Goal: Task Accomplishment & Management: Manage account settings

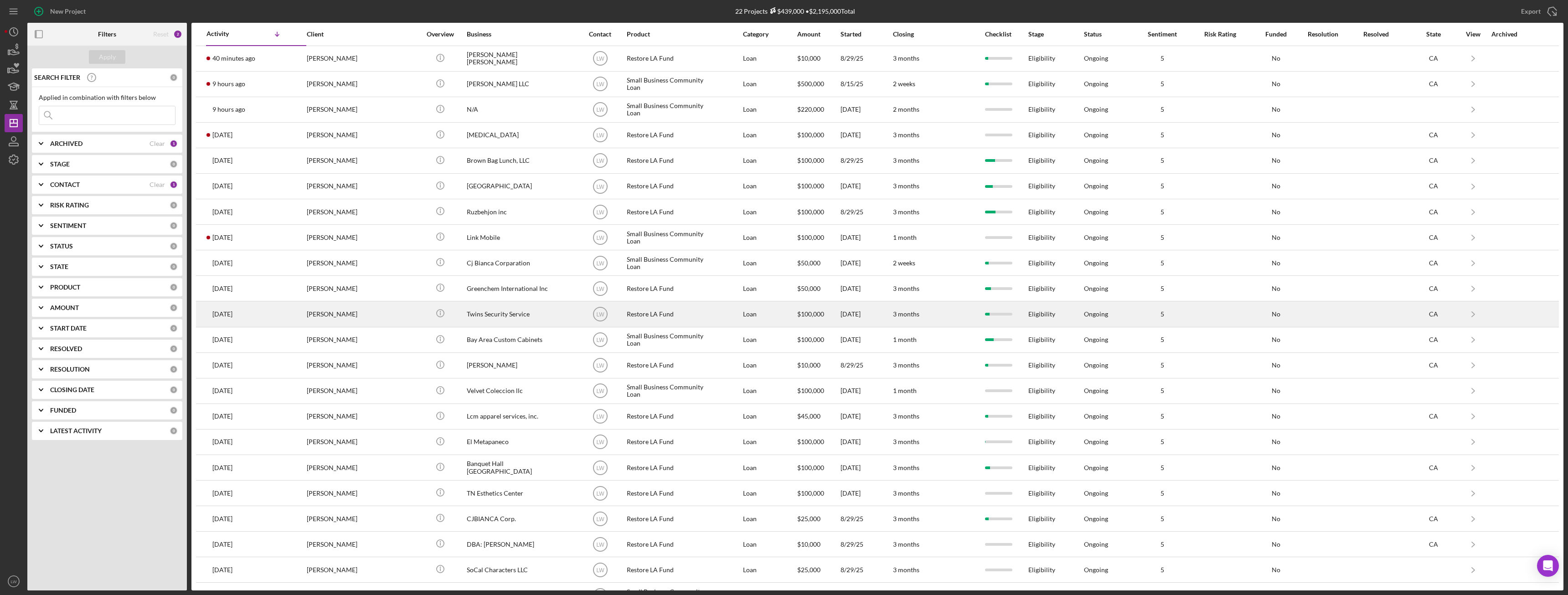
scroll to position [23, 0]
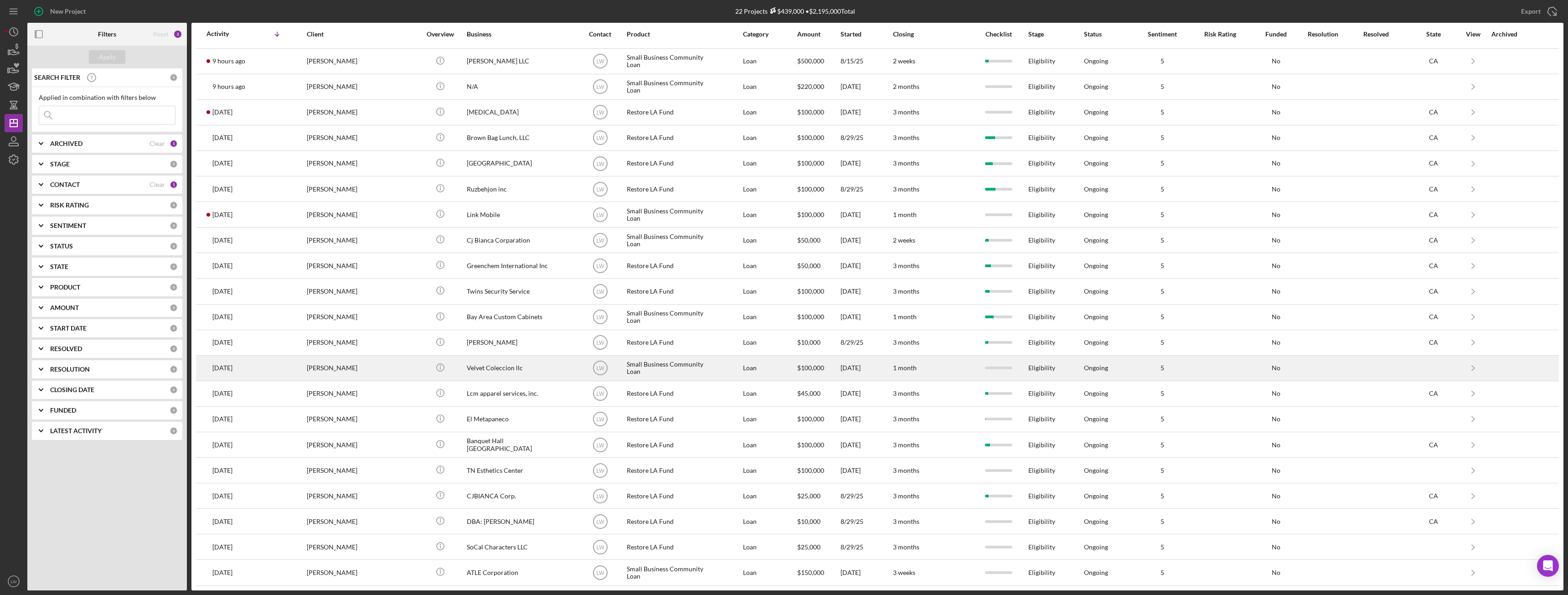
click at [391, 372] on div "[PERSON_NAME]" at bounding box center [352, 368] width 91 height 24
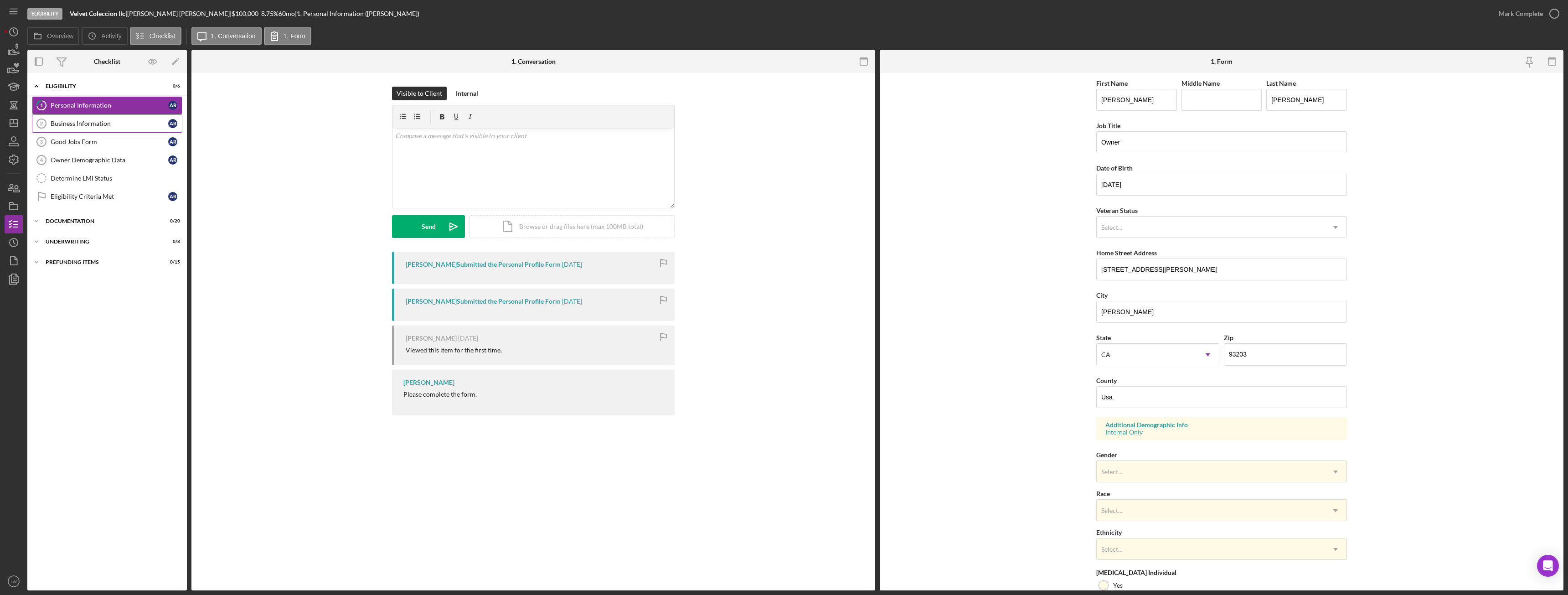
click at [87, 122] on div "Business Information" at bounding box center [109, 124] width 117 height 7
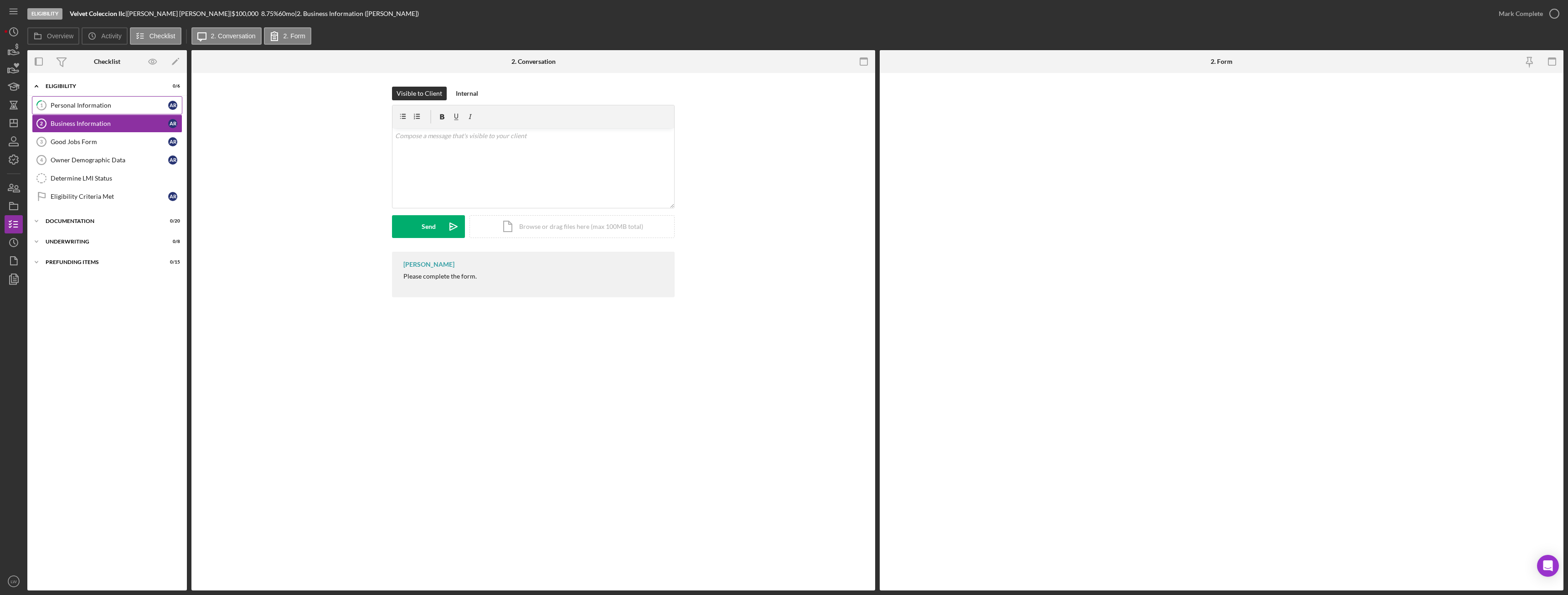
click at [87, 102] on div "Personal Information" at bounding box center [109, 105] width 117 height 7
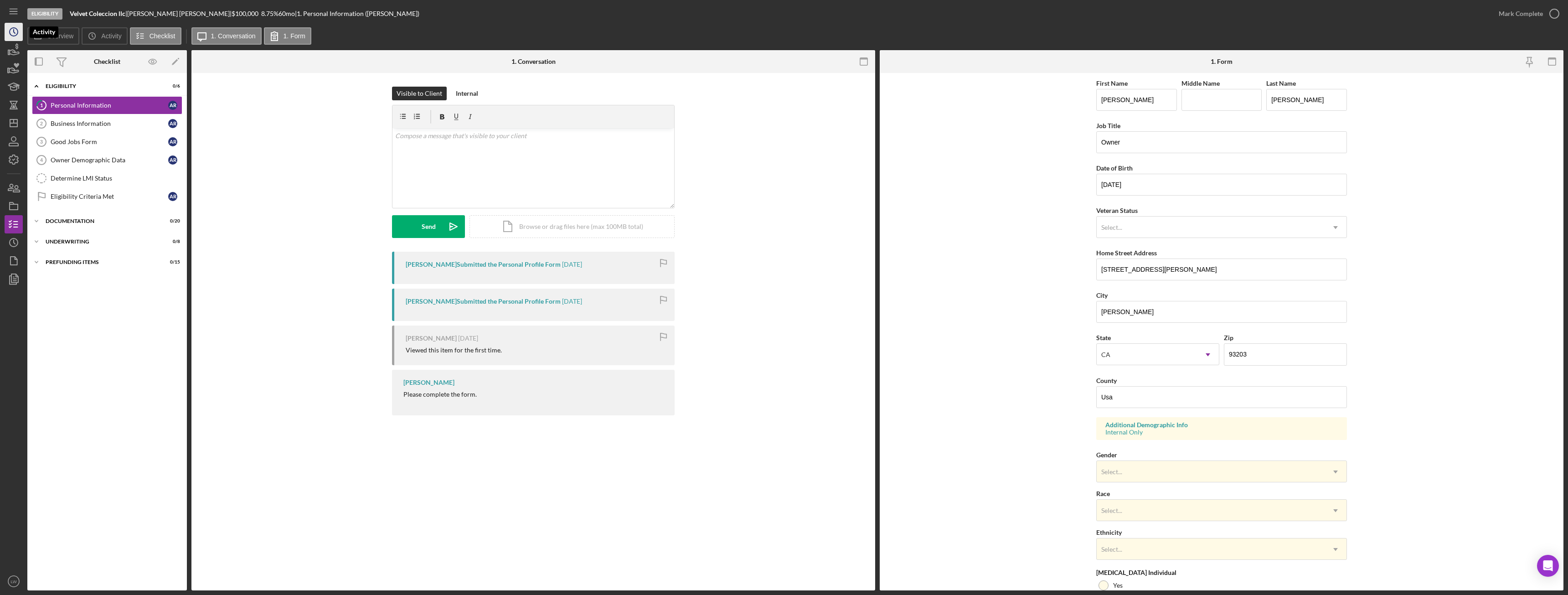
click at [16, 33] on icon "Icon/History" at bounding box center [13, 32] width 23 height 23
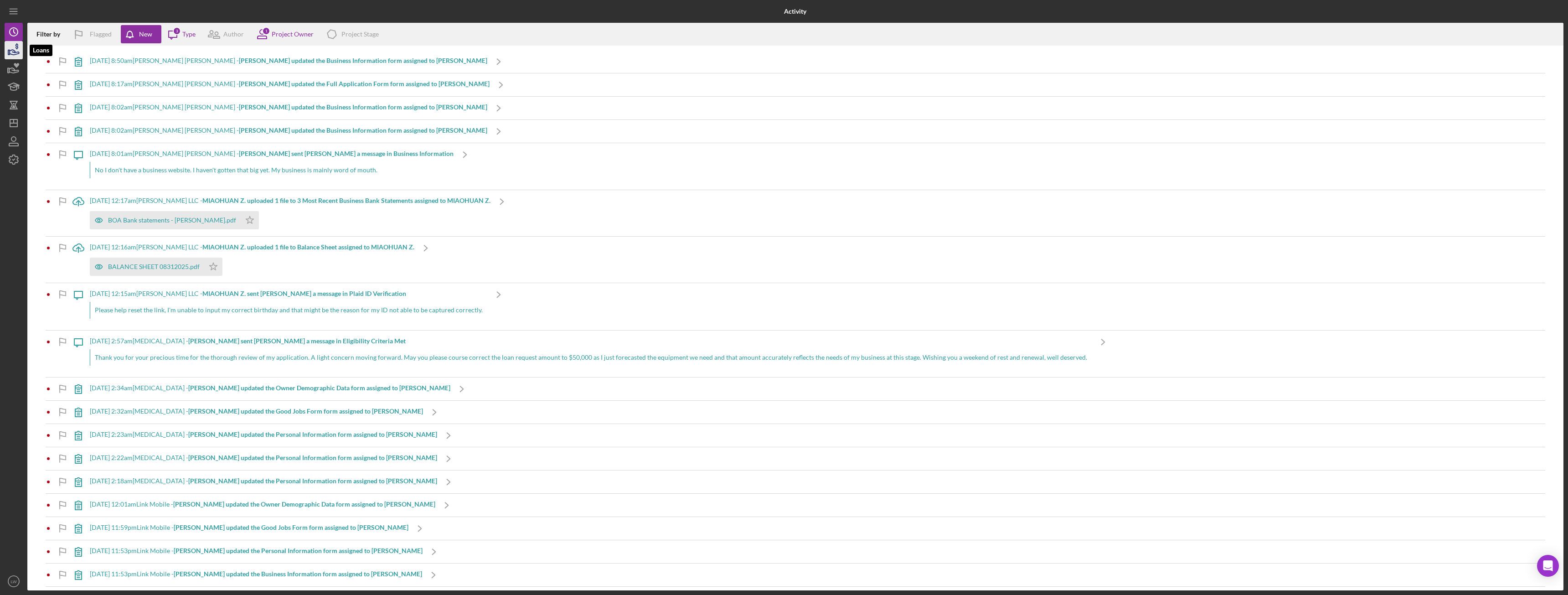
click at [13, 52] on icon "button" at bounding box center [15, 52] width 10 height 5
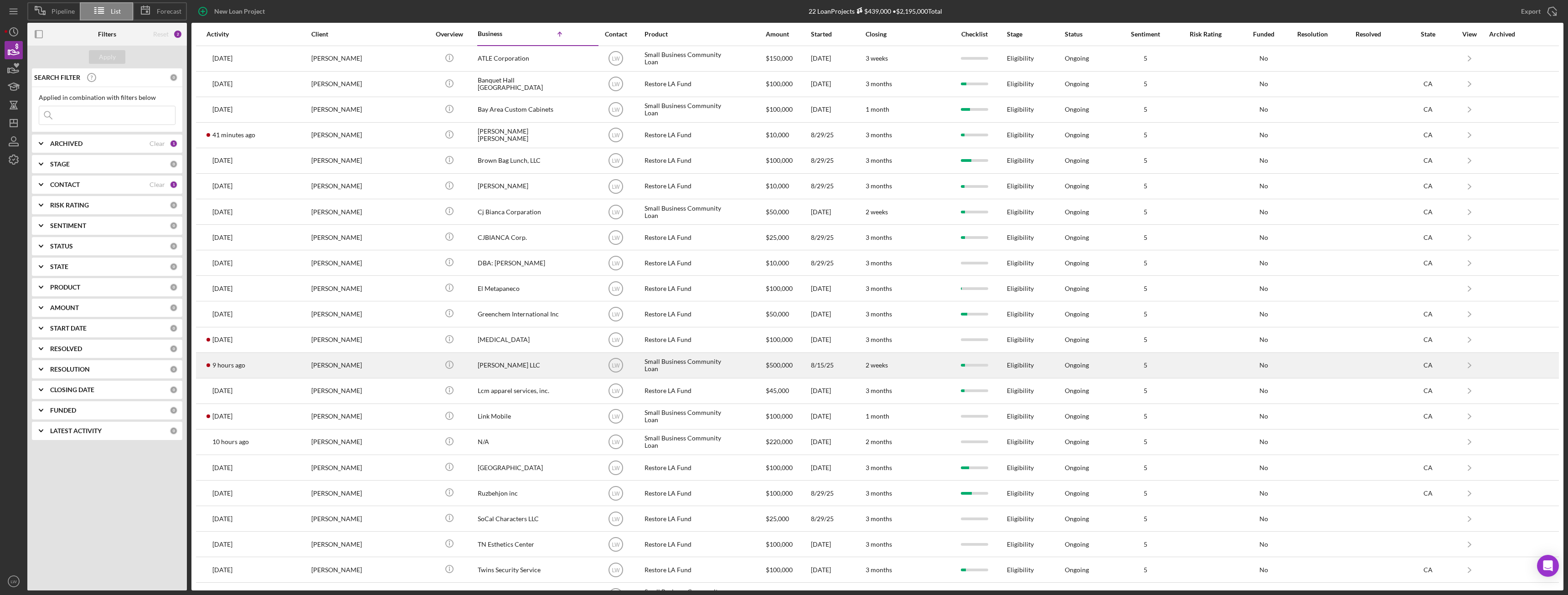
click at [376, 366] on div "MIAOHUAN ZHAO" at bounding box center [357, 365] width 91 height 24
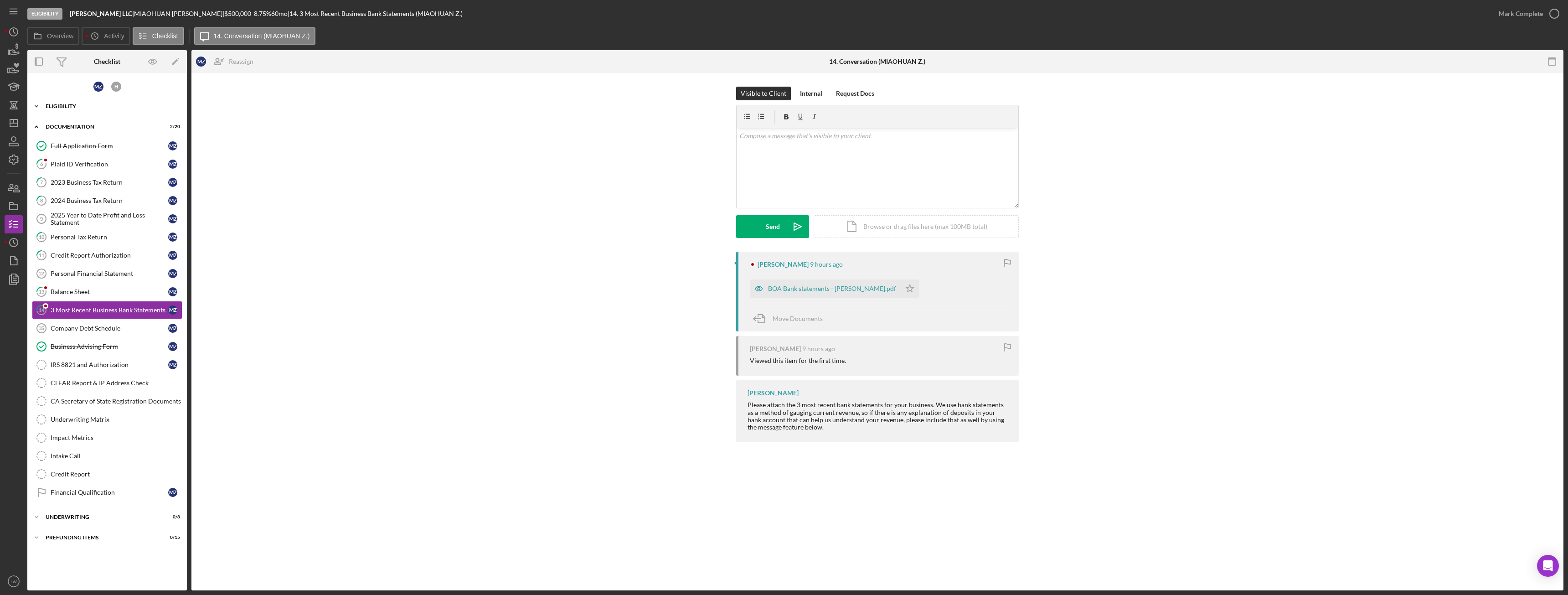
click at [51, 108] on div "Eligibility" at bounding box center [110, 106] width 130 height 5
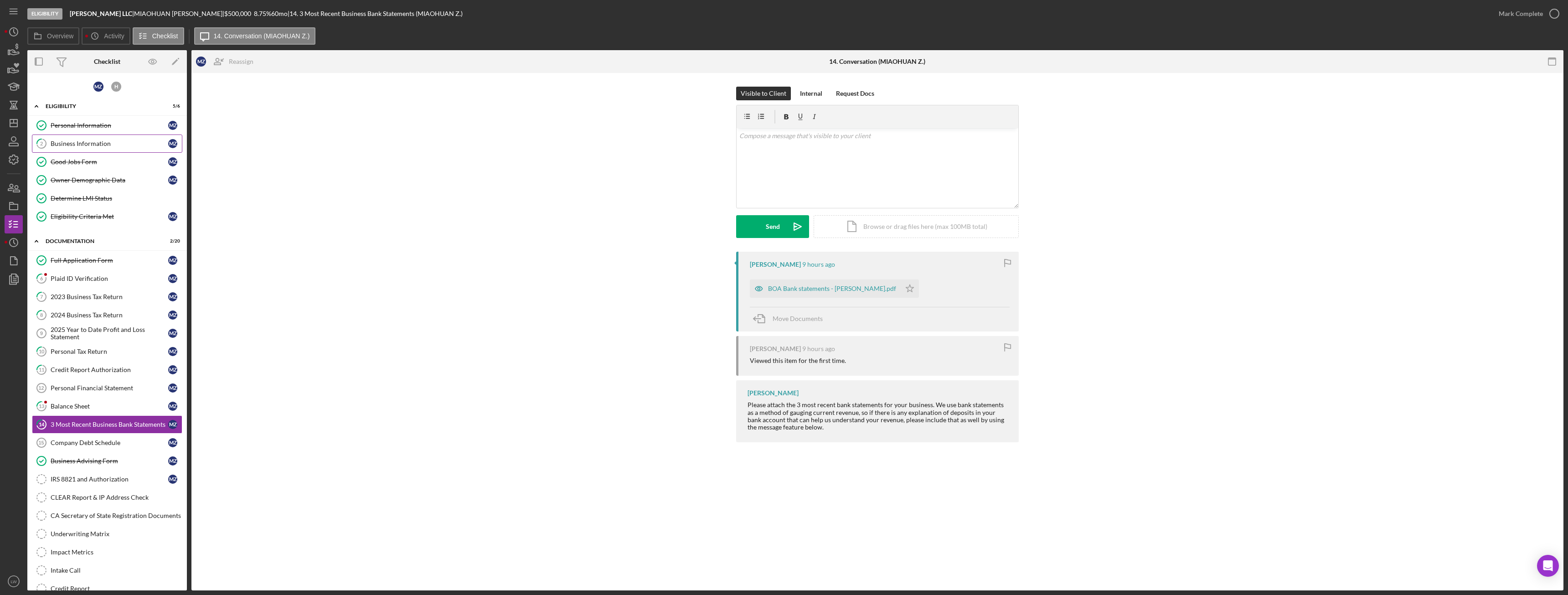
click at [75, 146] on div "Business Information" at bounding box center [109, 144] width 117 height 7
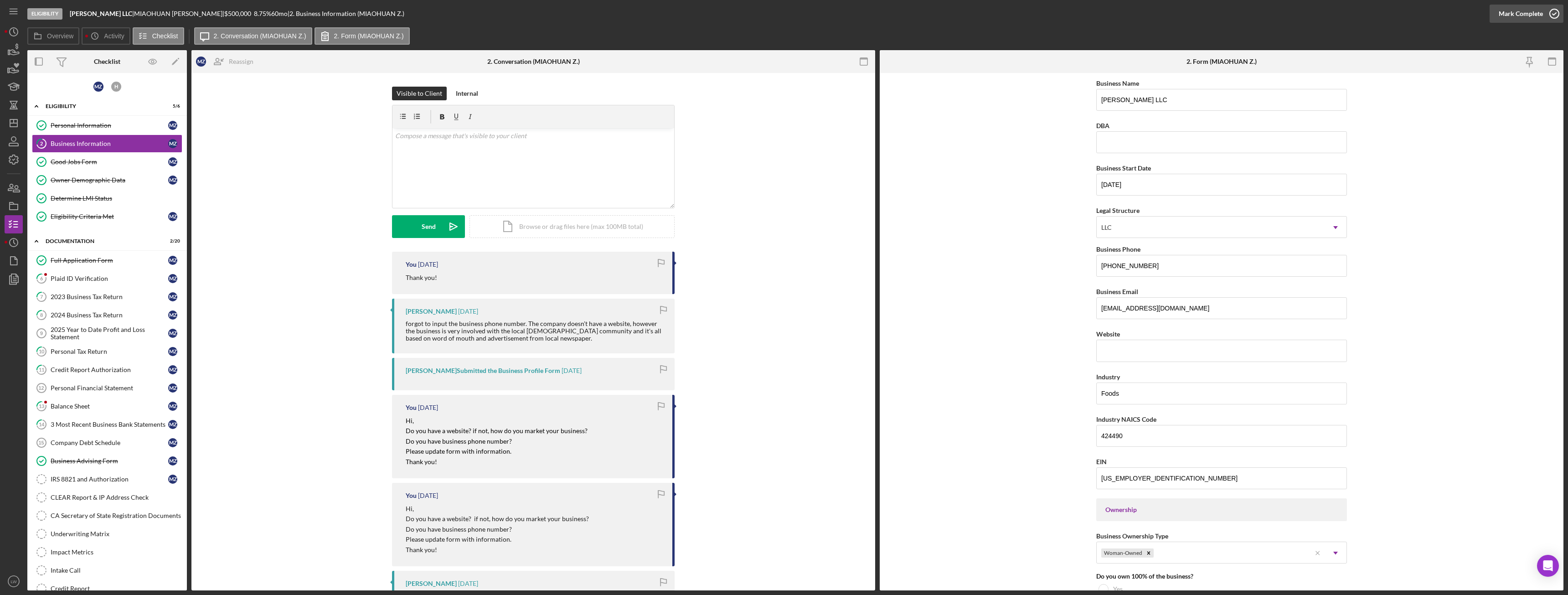
click at [1518, 11] on div "Mark Complete" at bounding box center [1521, 13] width 44 height 18
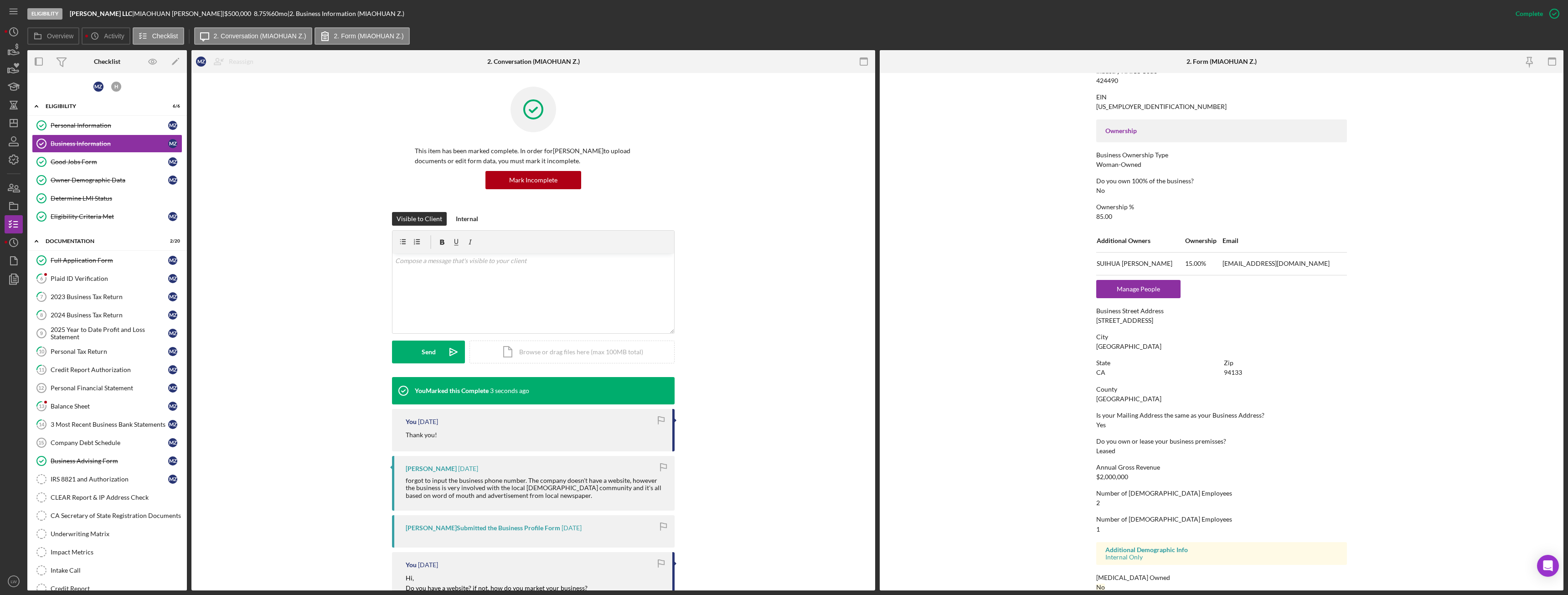
scroll to position [274, 0]
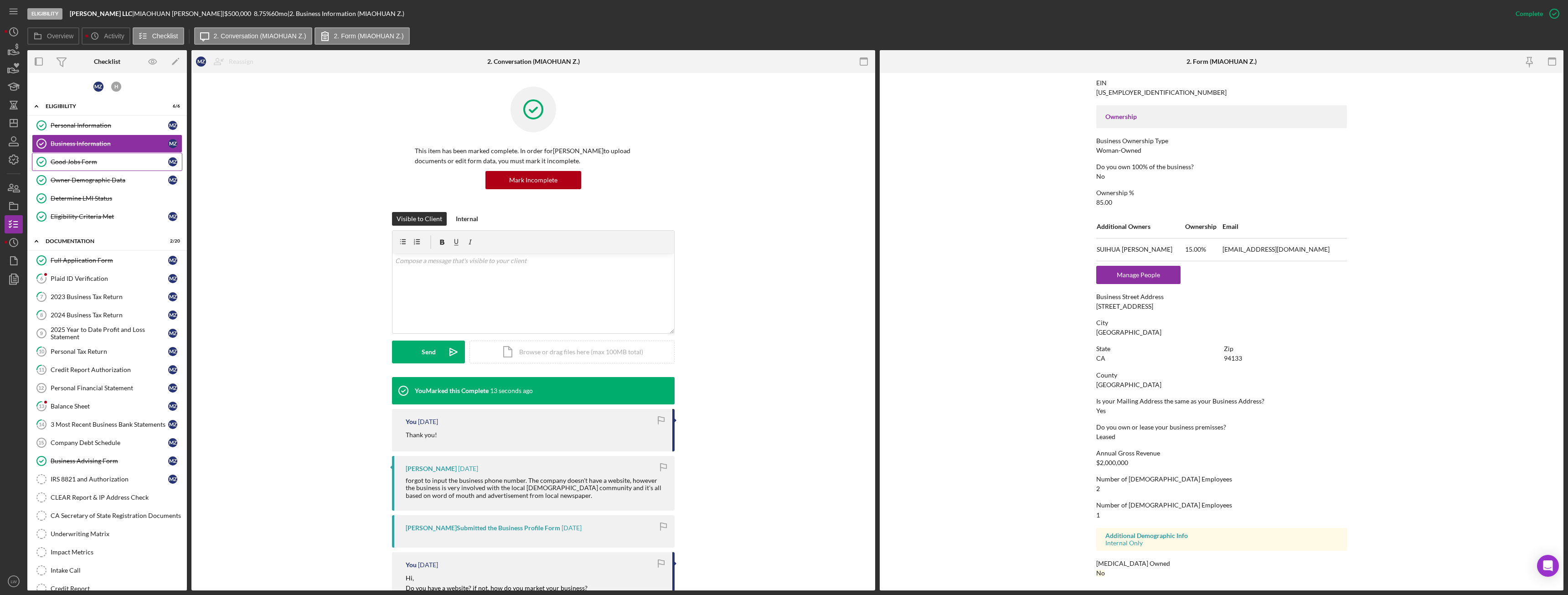
click at [75, 153] on link "Good Jobs Form Good Jobs Form M Z" at bounding box center [107, 162] width 150 height 18
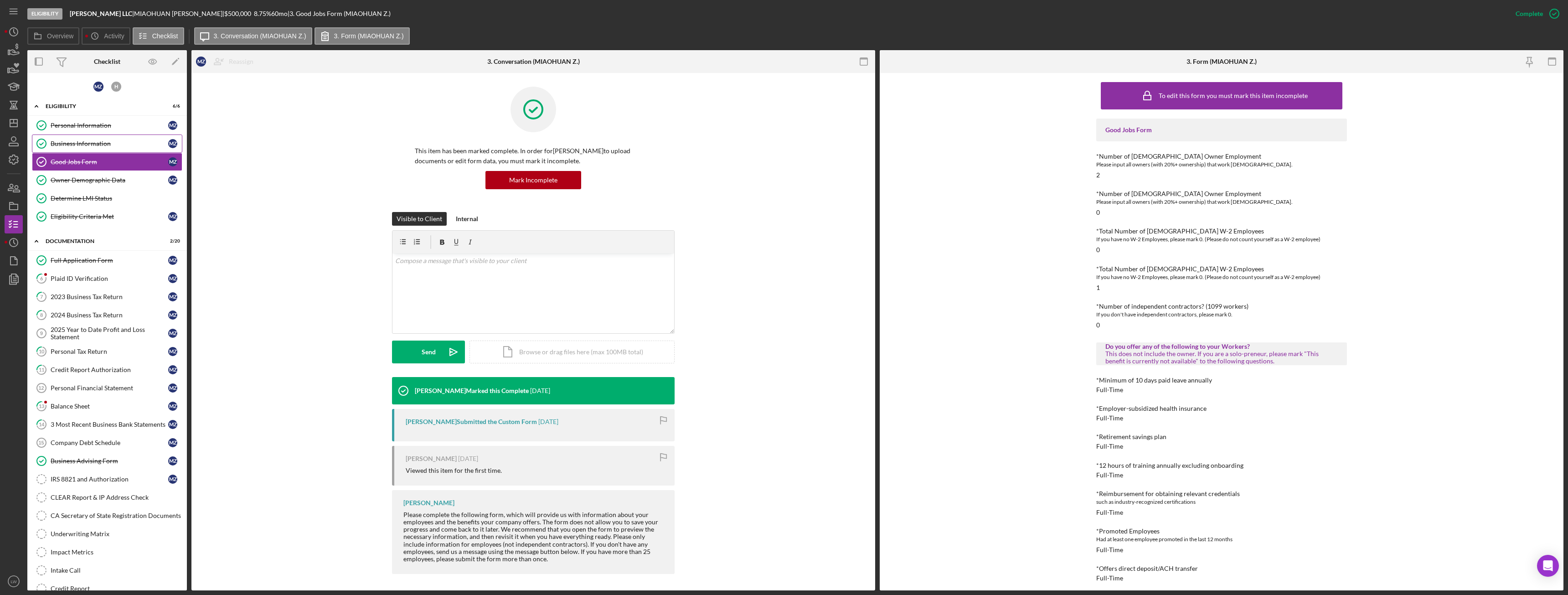
click at [77, 143] on div "Business Information" at bounding box center [109, 144] width 117 height 7
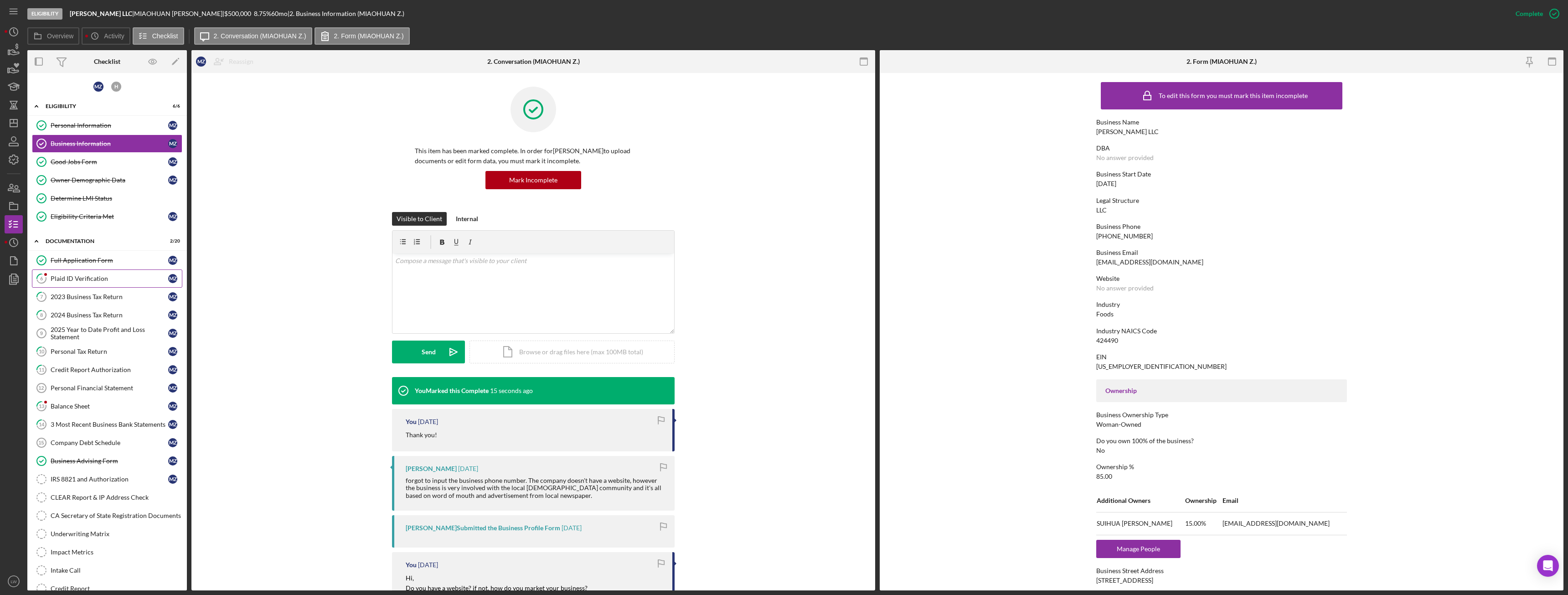
click at [86, 279] on div "Plaid ID Verification" at bounding box center [109, 279] width 117 height 7
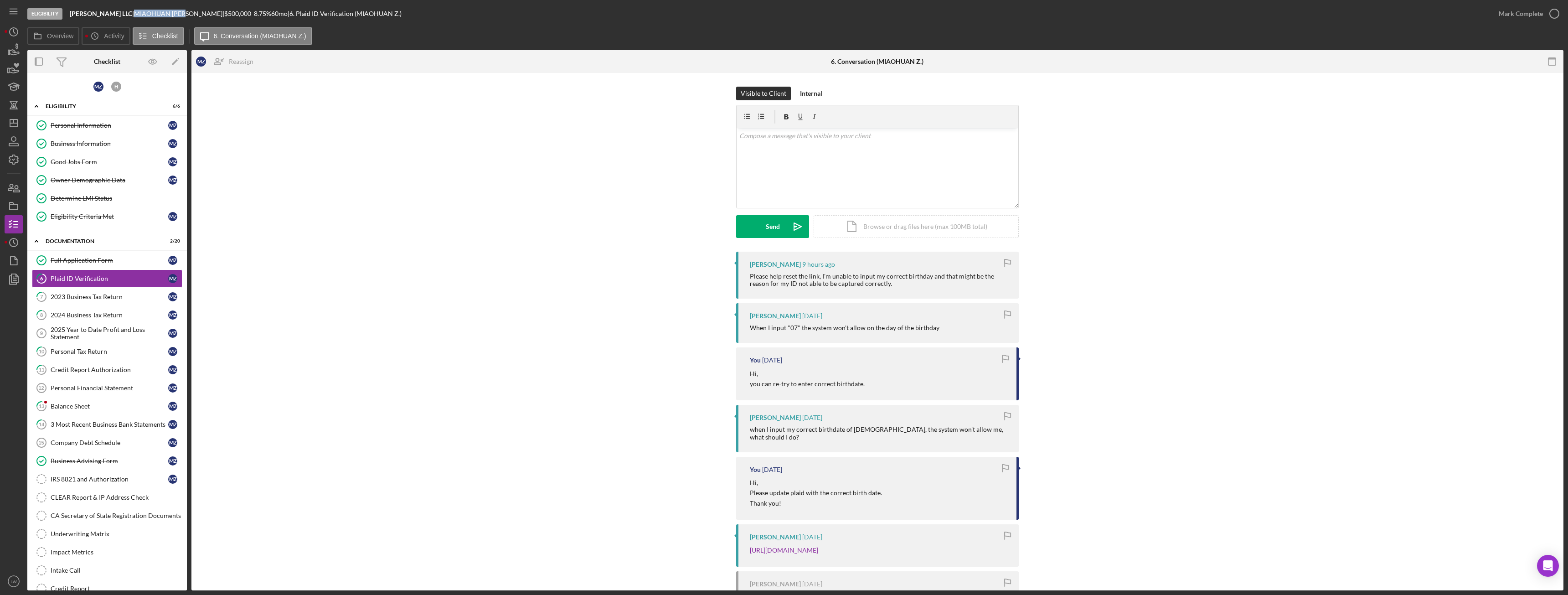
drag, startPoint x: 181, startPoint y: 12, endPoint x: 126, endPoint y: 15, distance: 55.1
click at [134, 15] on div "MIAOHUAN ZHAO |" at bounding box center [179, 13] width 90 height 7
copy div "MIAOHUAN ZHAO"
click at [790, 167] on div "v Color teal Color pink Remove color Add row above Add row below Add column bef…" at bounding box center [877, 167] width 282 height 80
click at [744, 227] on button "Send Icon/icon-invite-send" at bounding box center [772, 226] width 73 height 23
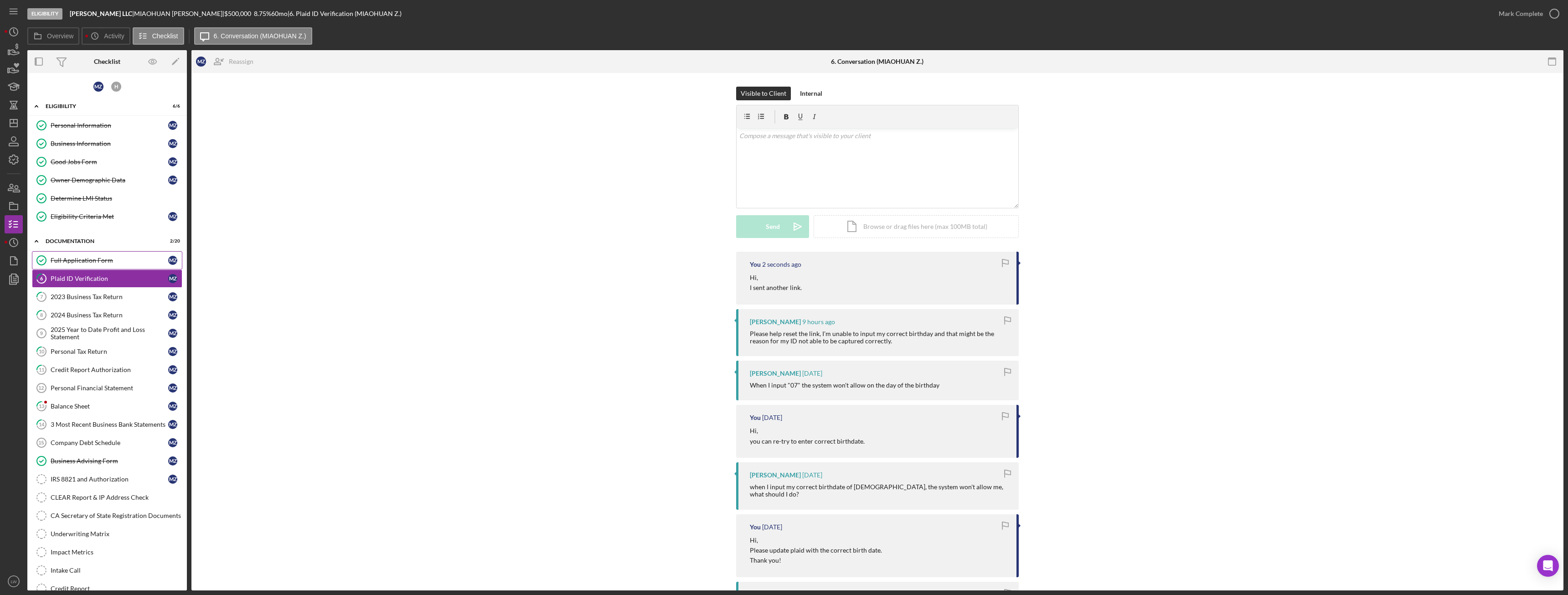
click at [99, 266] on link "Full Application Form Full Application Form M Z" at bounding box center [107, 261] width 150 height 18
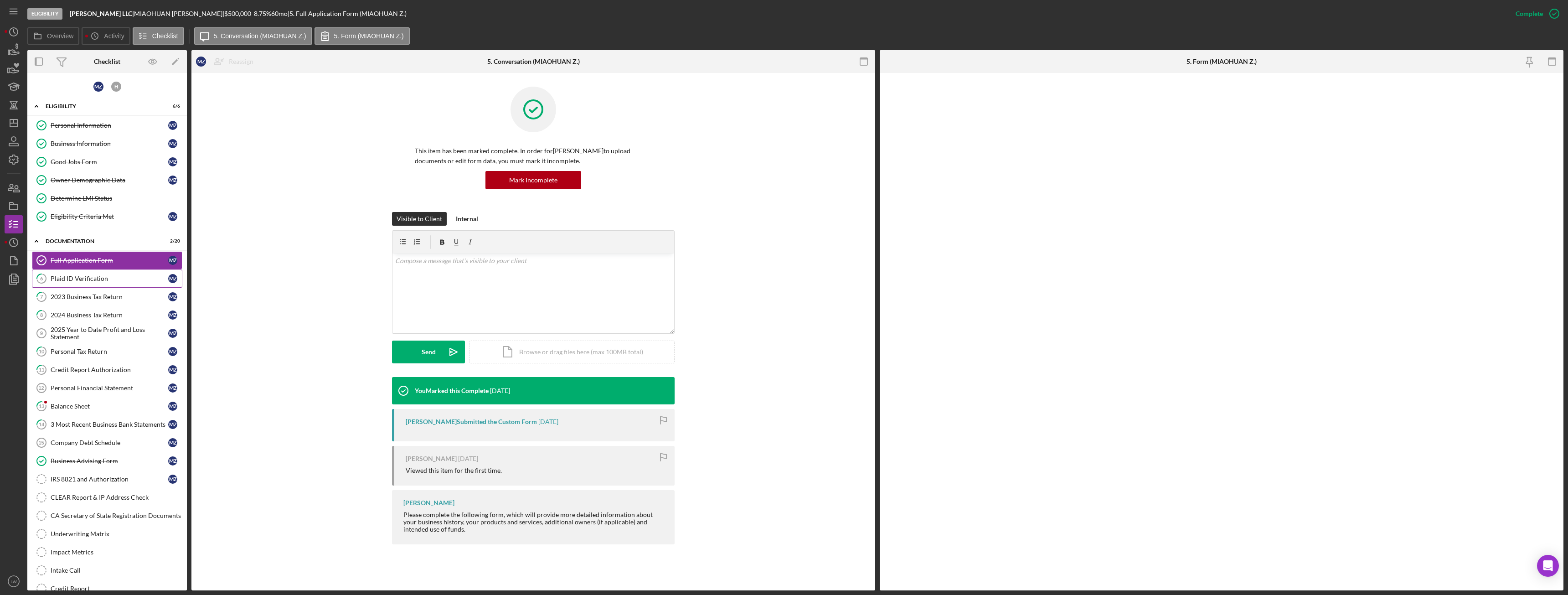
click at [93, 279] on div "Plaid ID Verification" at bounding box center [109, 279] width 117 height 7
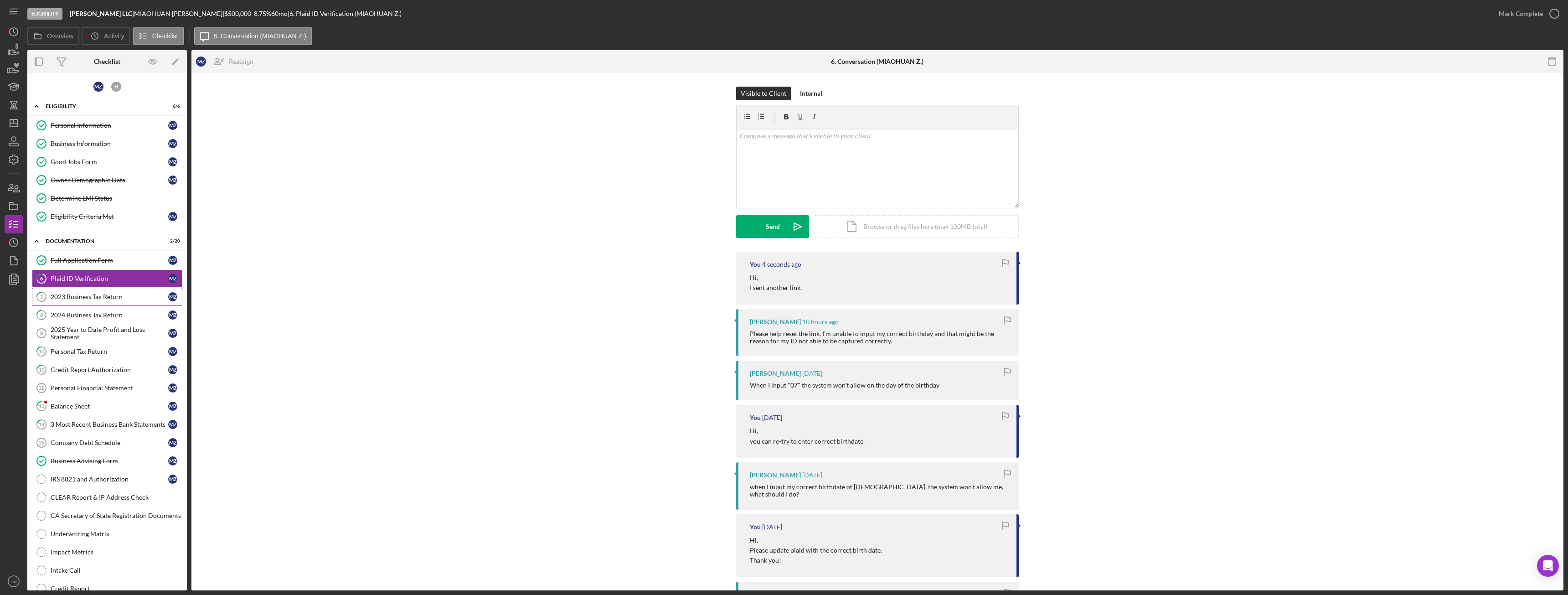
click at [91, 299] on div "2023 Business Tax Return" at bounding box center [109, 297] width 117 height 7
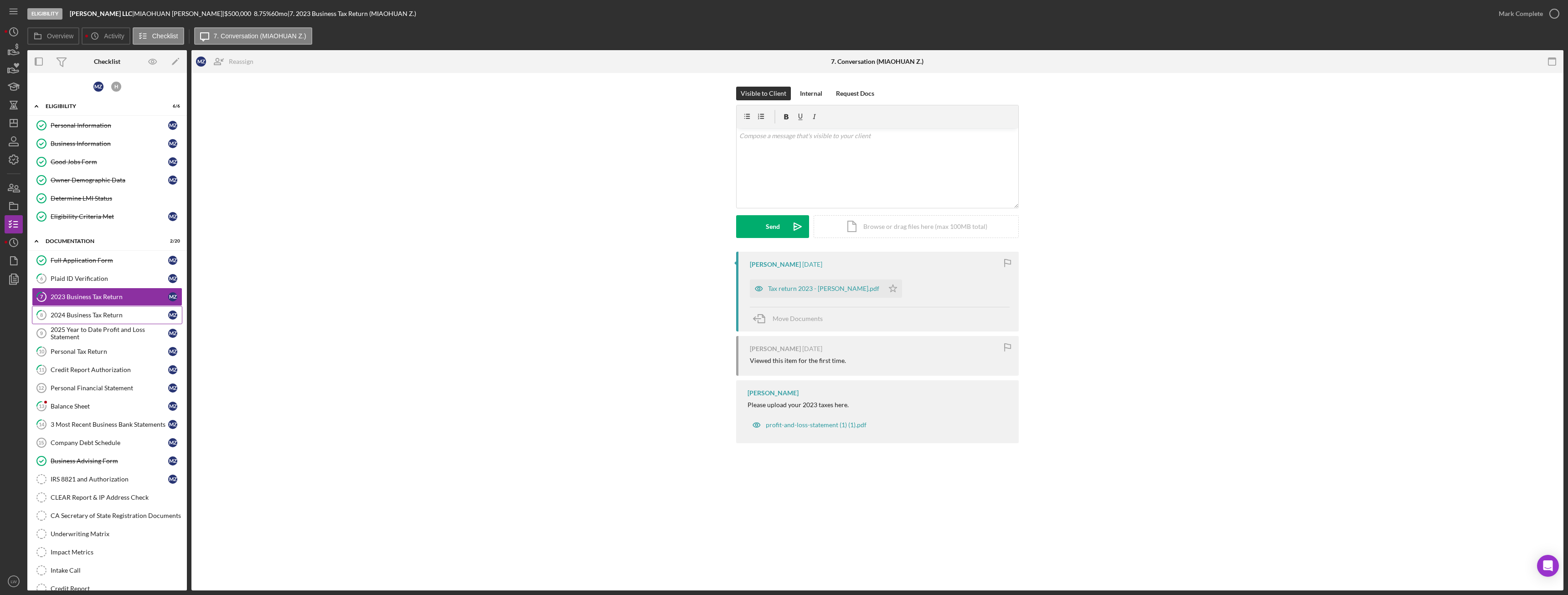
click at [94, 309] on link "8 2024 Business Tax Return M Z" at bounding box center [107, 315] width 150 height 18
click at [80, 298] on div "2023 Business Tax Return" at bounding box center [109, 297] width 117 height 7
click at [75, 281] on div "Plaid ID Verification" at bounding box center [109, 279] width 117 height 7
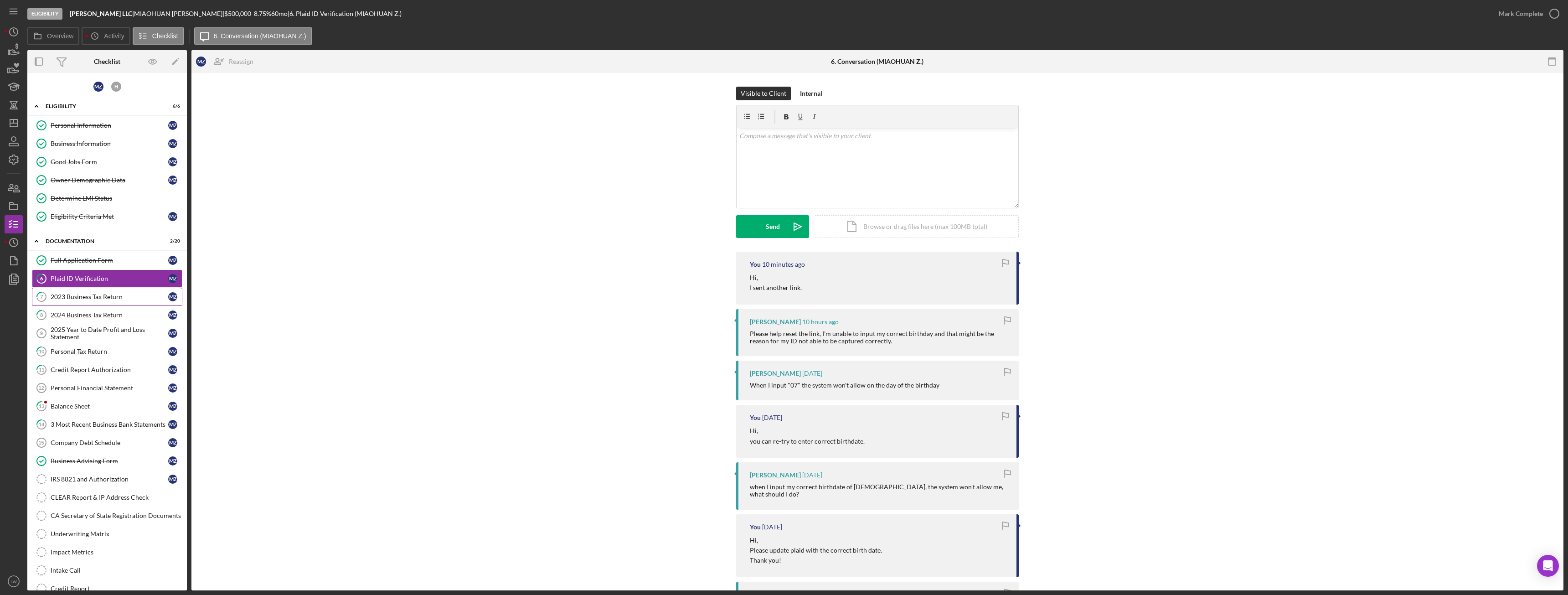
click at [77, 300] on div "2023 Business Tax Return" at bounding box center [109, 297] width 117 height 7
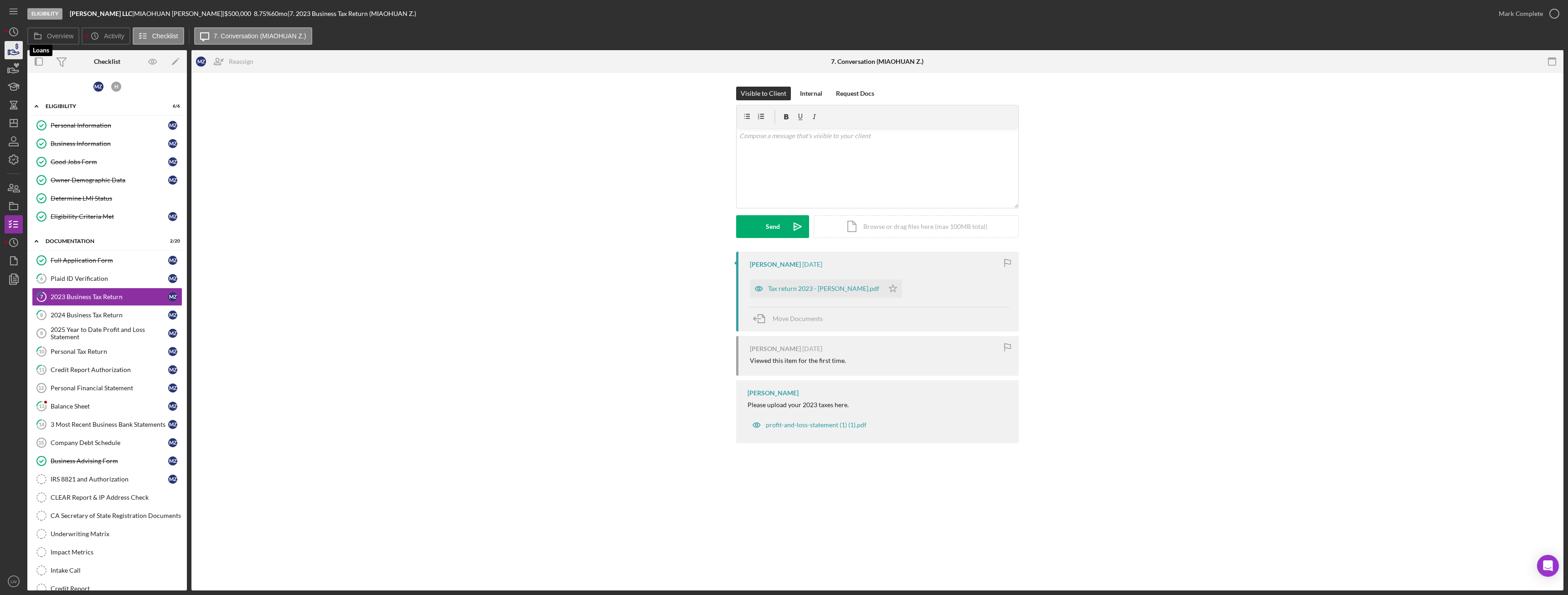
click at [13, 51] on icon "button" at bounding box center [13, 50] width 23 height 23
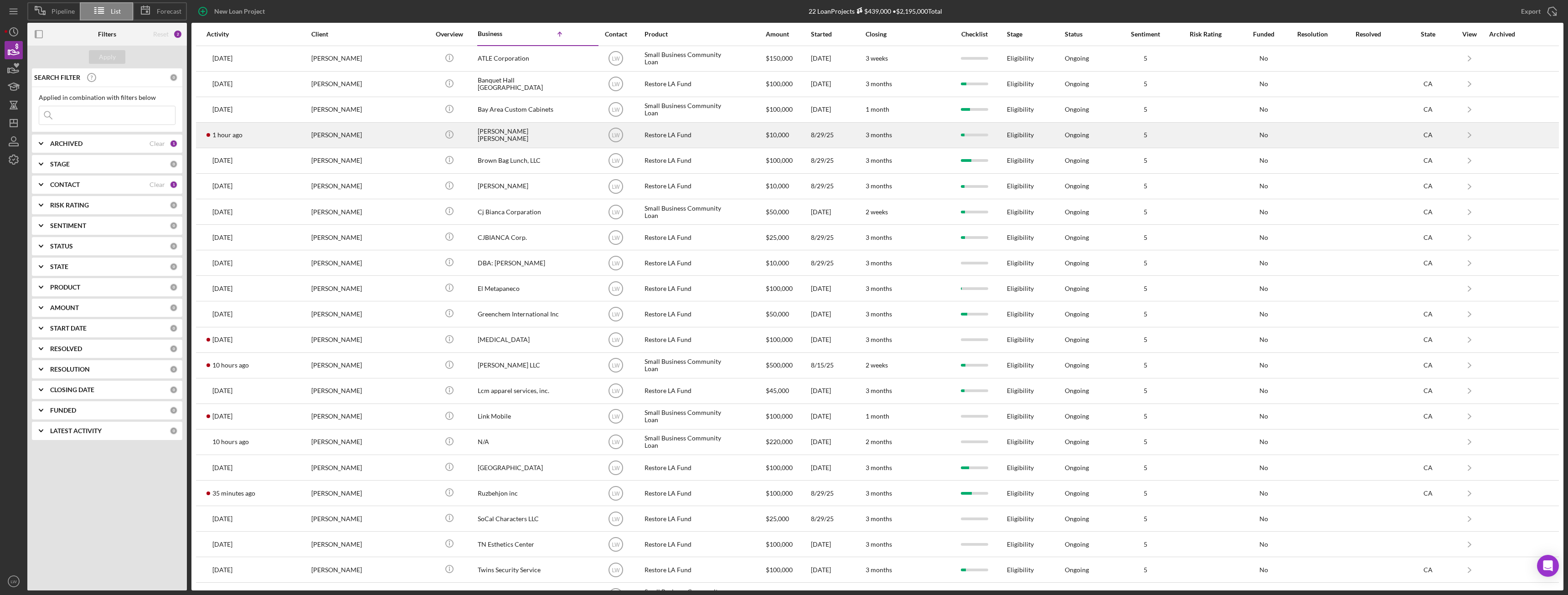
click at [358, 133] on div "Brandy Miller" at bounding box center [357, 135] width 91 height 24
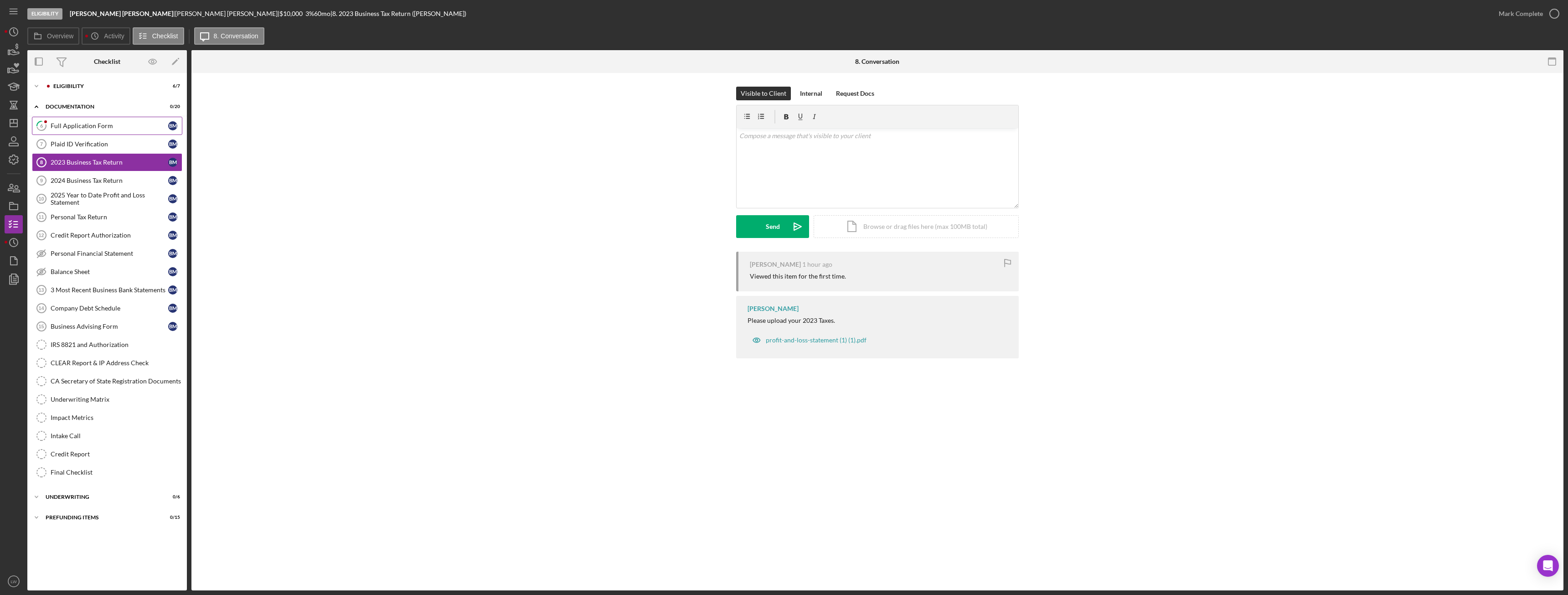
click at [113, 124] on div "Full Application Form" at bounding box center [109, 126] width 117 height 7
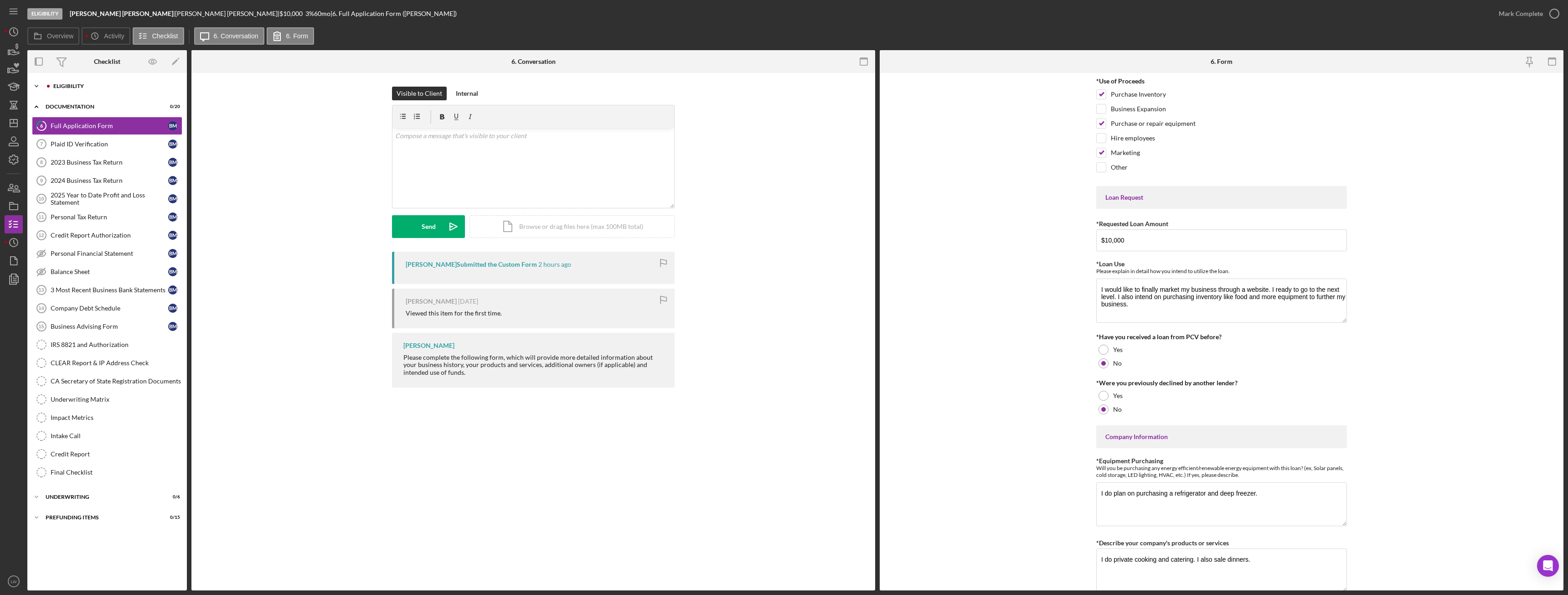
click at [57, 85] on div "Eligibility" at bounding box center [114, 86] width 122 height 5
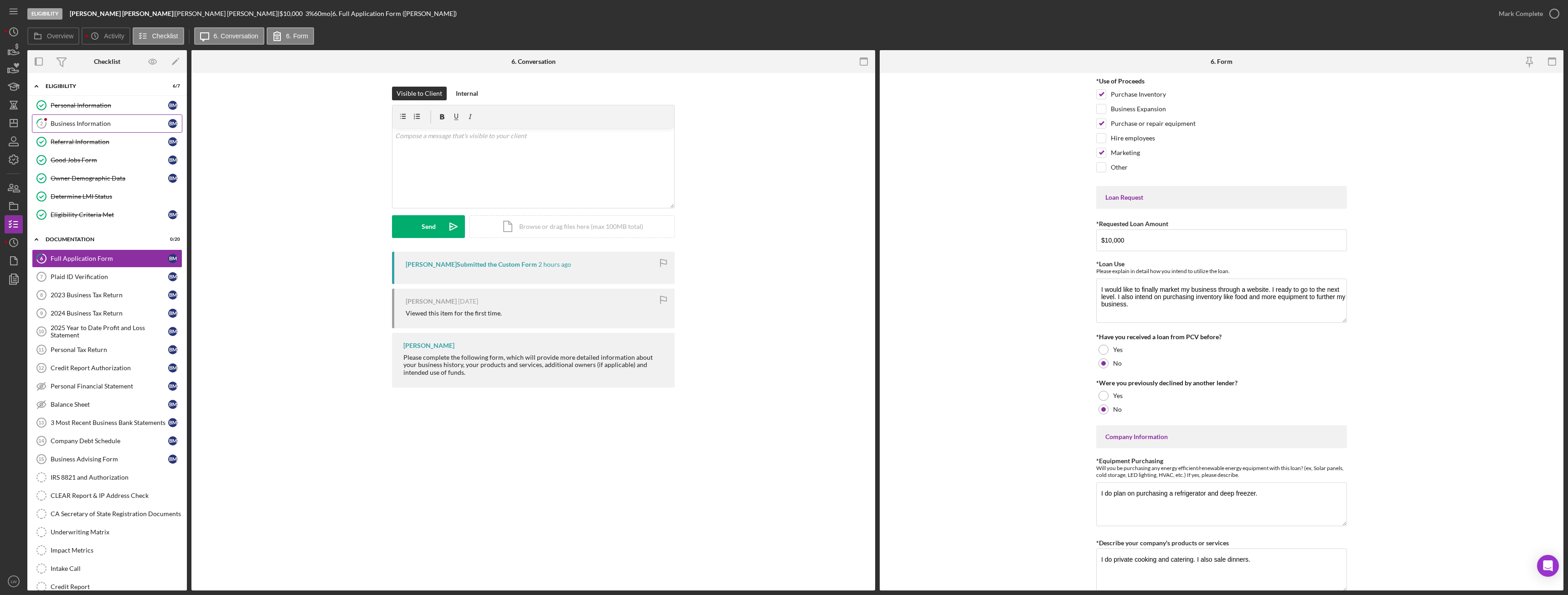
click at [57, 124] on div "Business Information" at bounding box center [109, 124] width 117 height 7
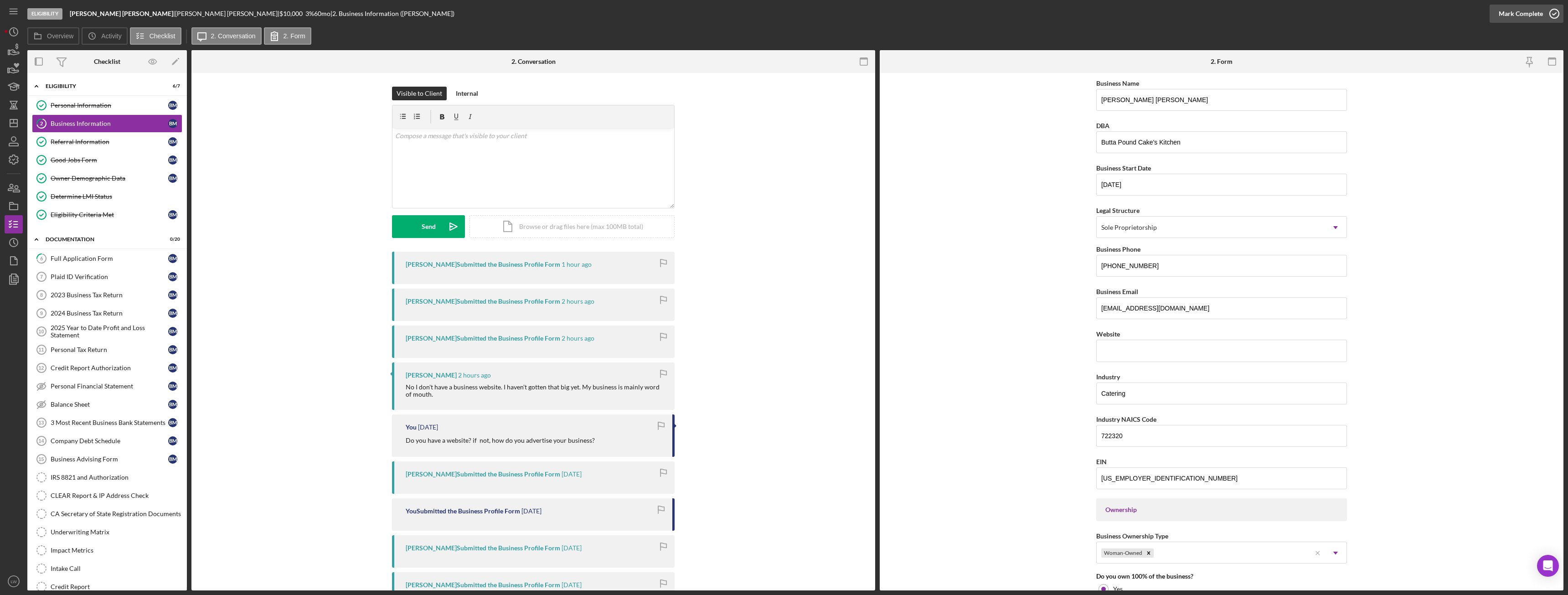
click at [1530, 19] on div "Mark Complete" at bounding box center [1521, 13] width 44 height 18
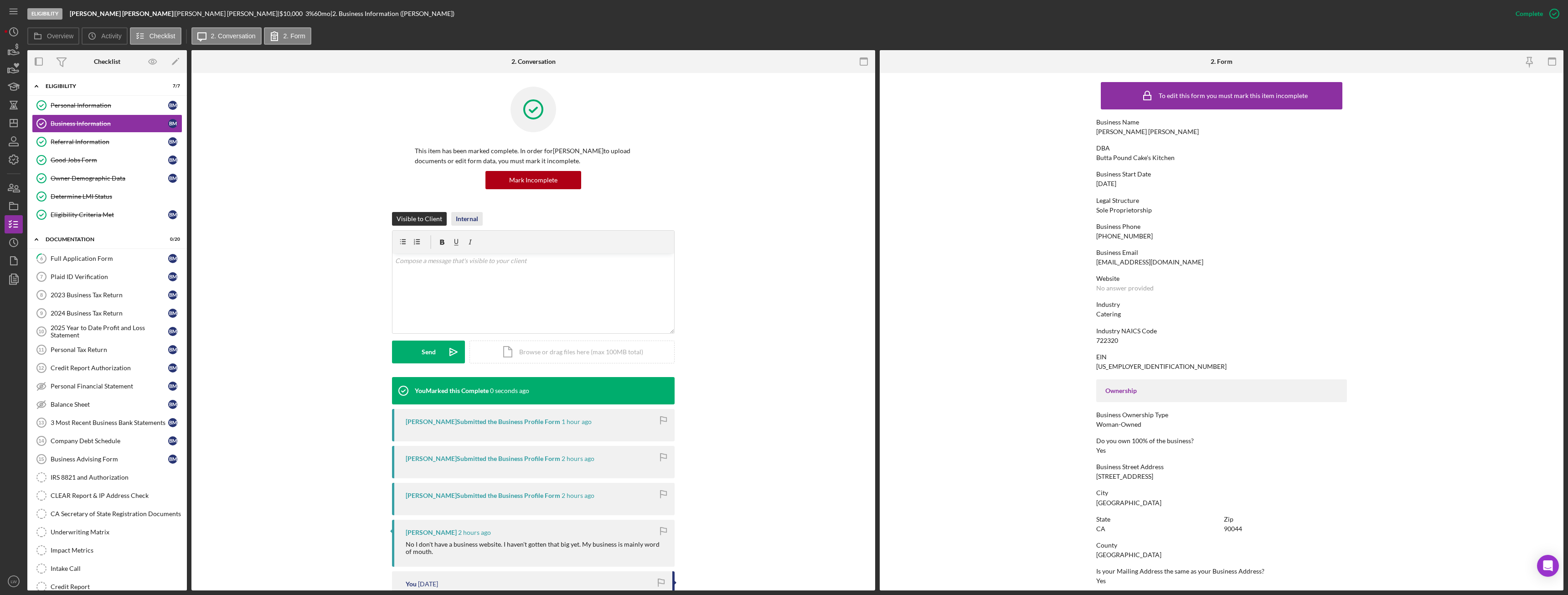
click at [462, 217] on div "Internal" at bounding box center [467, 219] width 23 height 13
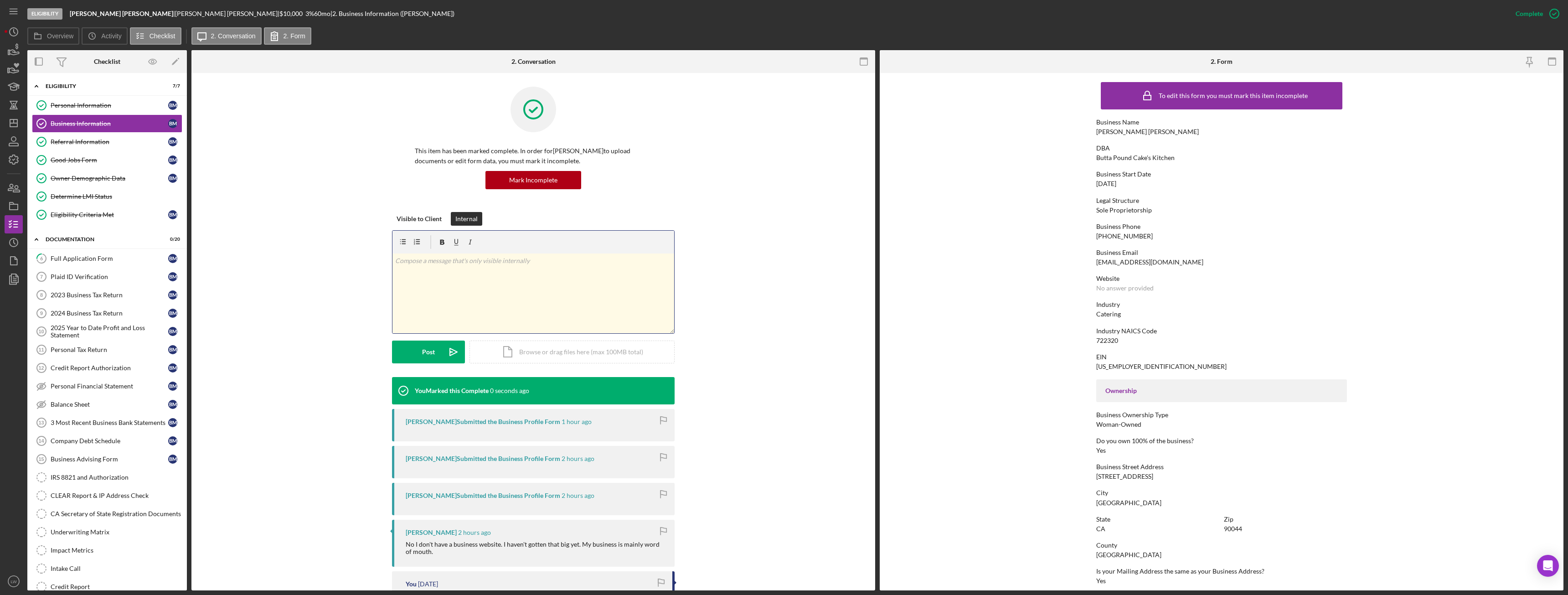
click at [448, 292] on div "v Color teal Color pink Remove color Add row above Add row below Add column bef…" at bounding box center [533, 293] width 282 height 80
click at [433, 351] on button "Post Icon/icon-invite-send" at bounding box center [429, 351] width 73 height 23
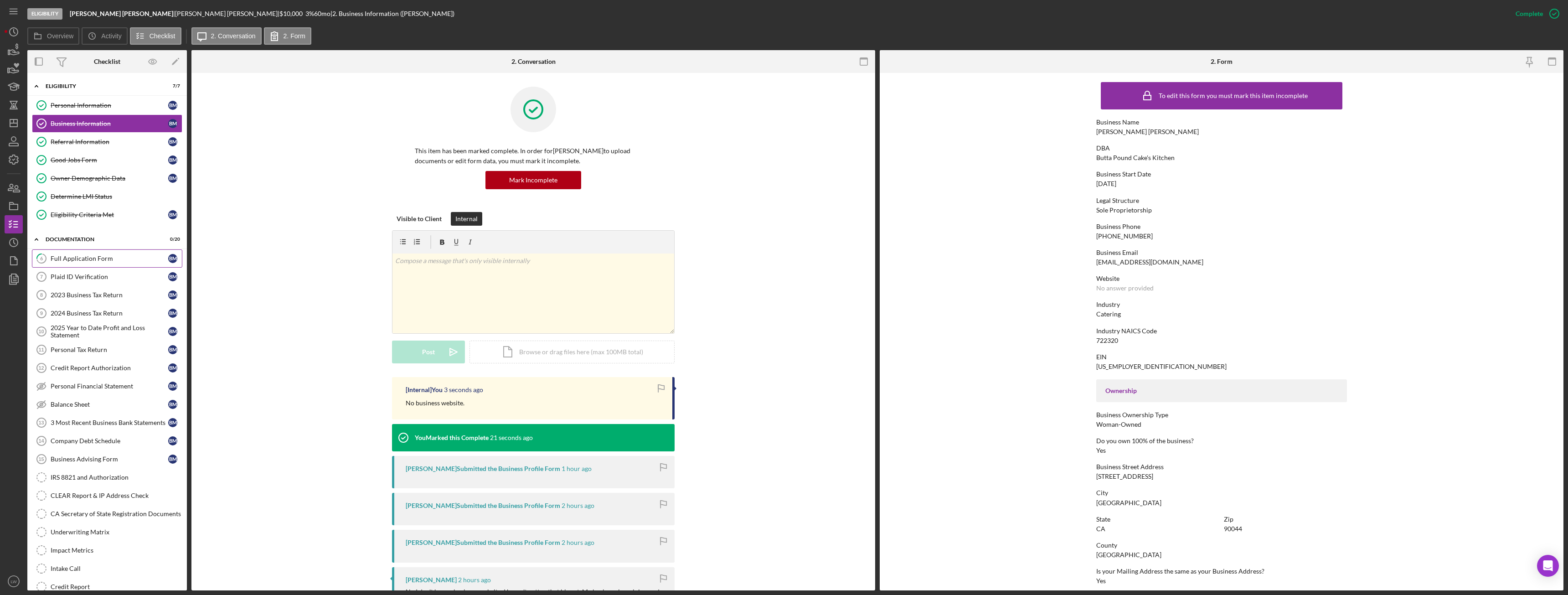
click at [84, 262] on div "Full Application Form" at bounding box center [109, 259] width 117 height 7
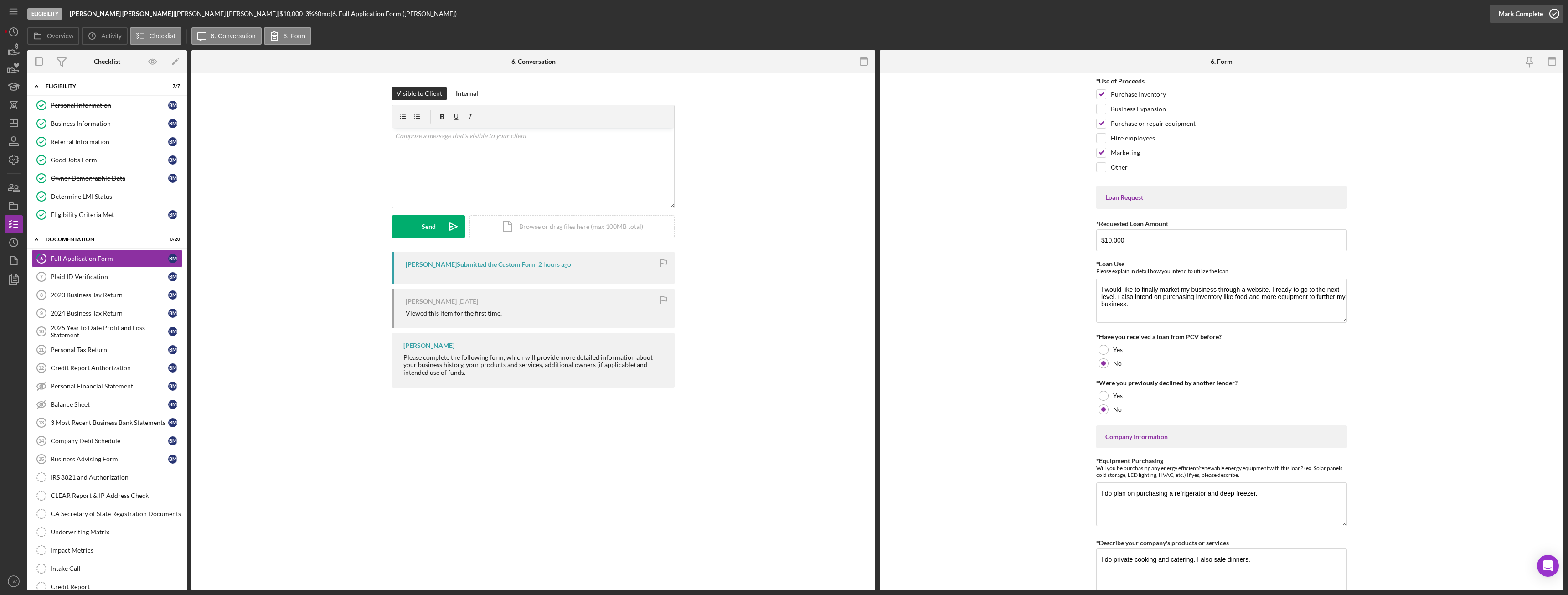
click at [1536, 12] on div "Mark Complete" at bounding box center [1521, 13] width 44 height 18
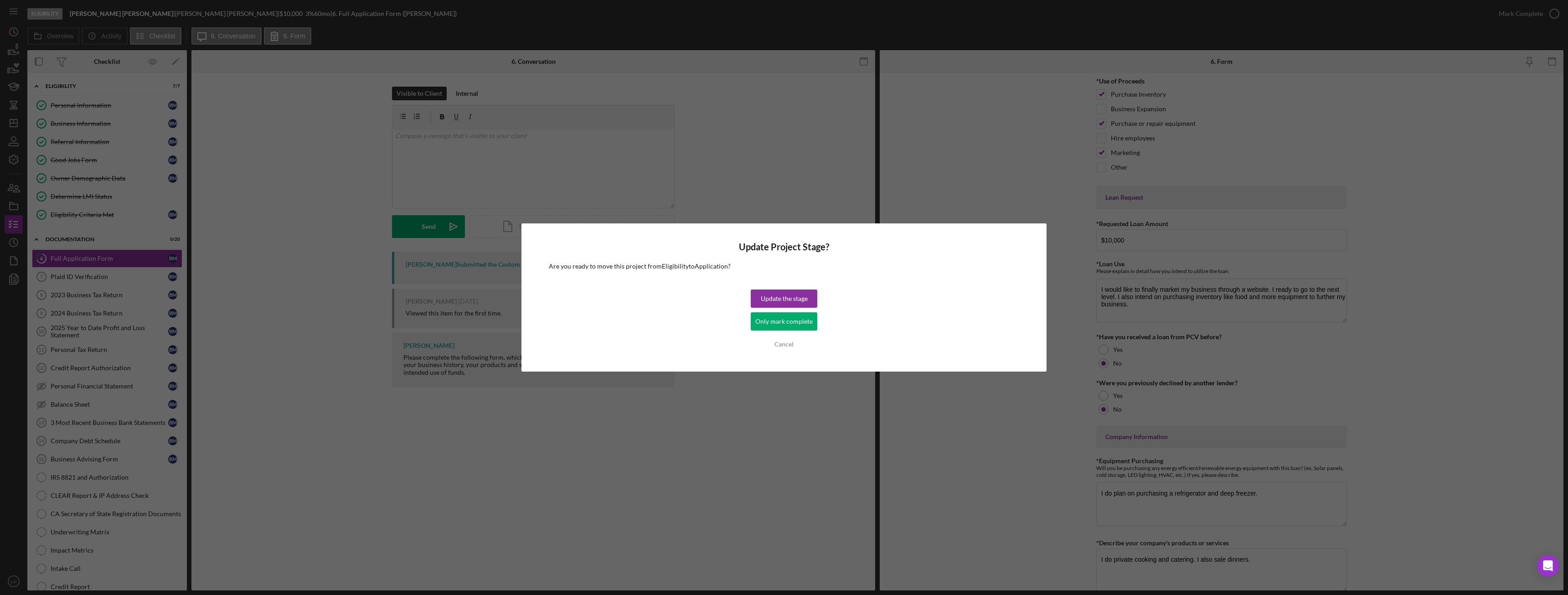
click at [777, 326] on div "Only mark complete" at bounding box center [784, 322] width 57 height 18
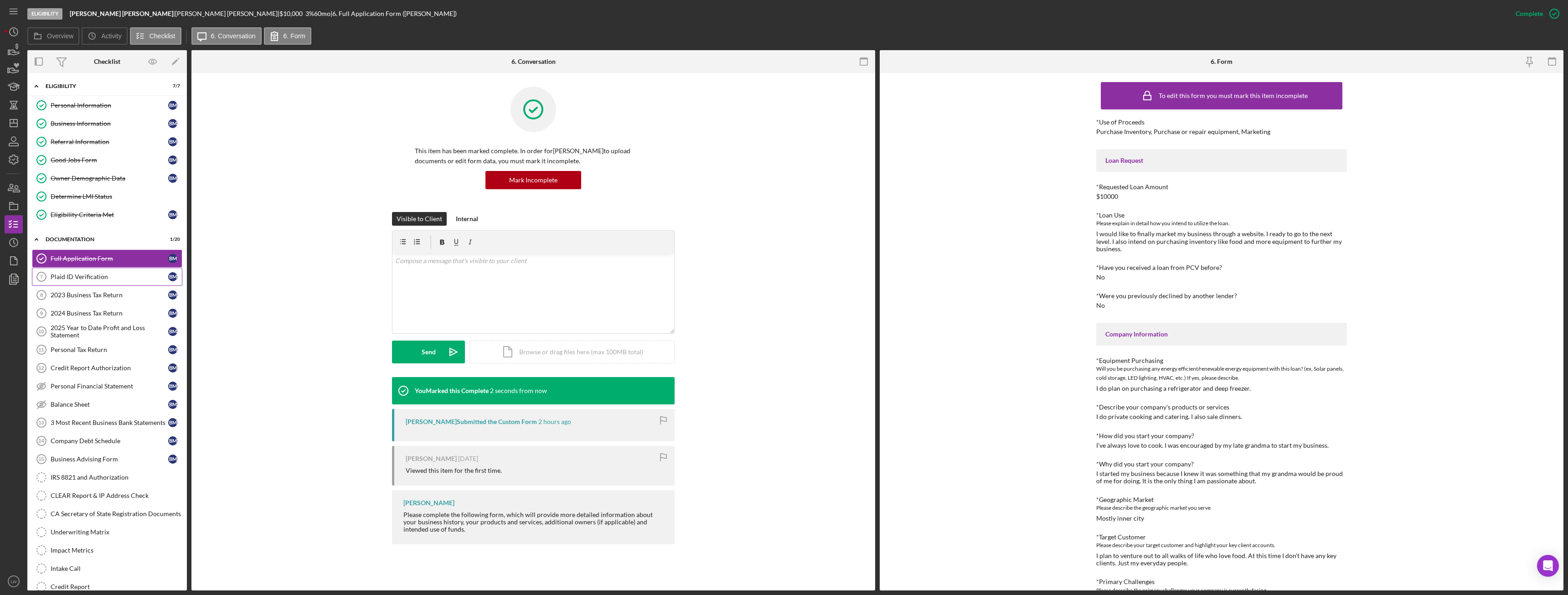
click at [82, 273] on div "Plaid ID Verification" at bounding box center [109, 277] width 117 height 7
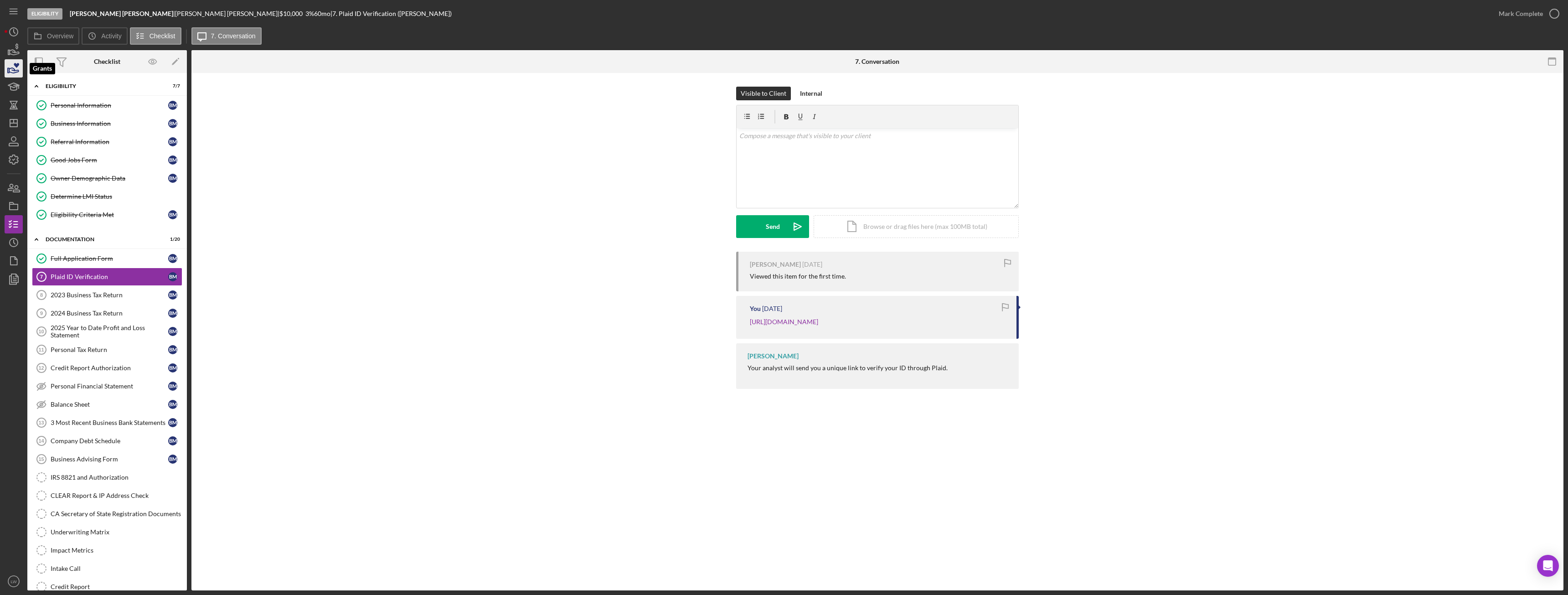
click at [11, 74] on icon "button" at bounding box center [13, 68] width 23 height 23
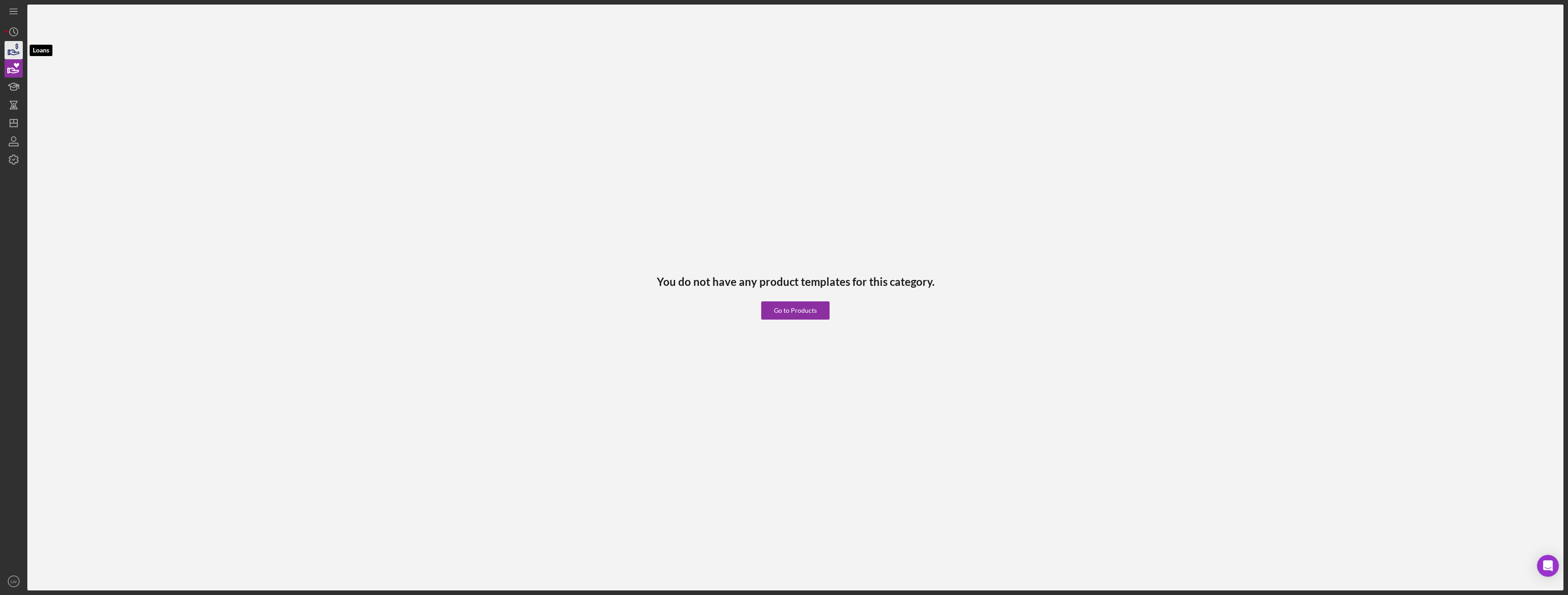
click at [10, 49] on icon "button" at bounding box center [13, 50] width 23 height 23
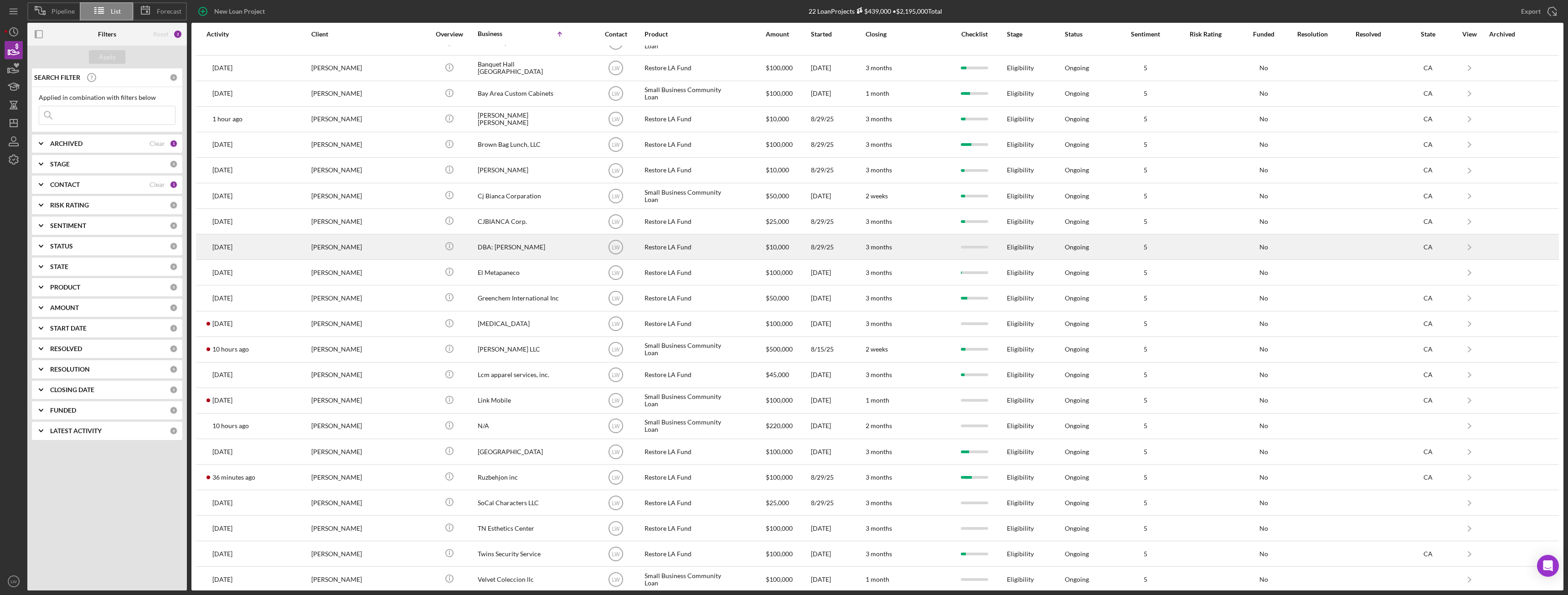
scroll to position [23, 0]
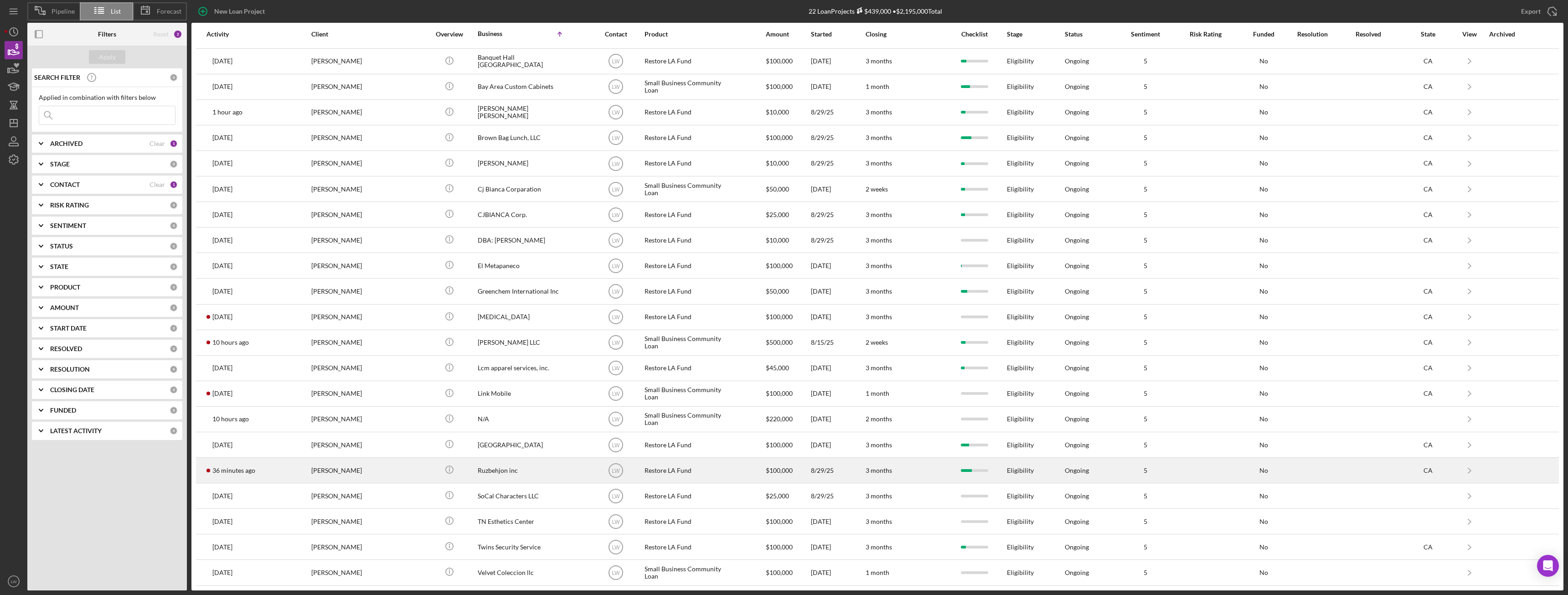
click at [349, 473] on div "[PERSON_NAME]" at bounding box center [357, 471] width 91 height 24
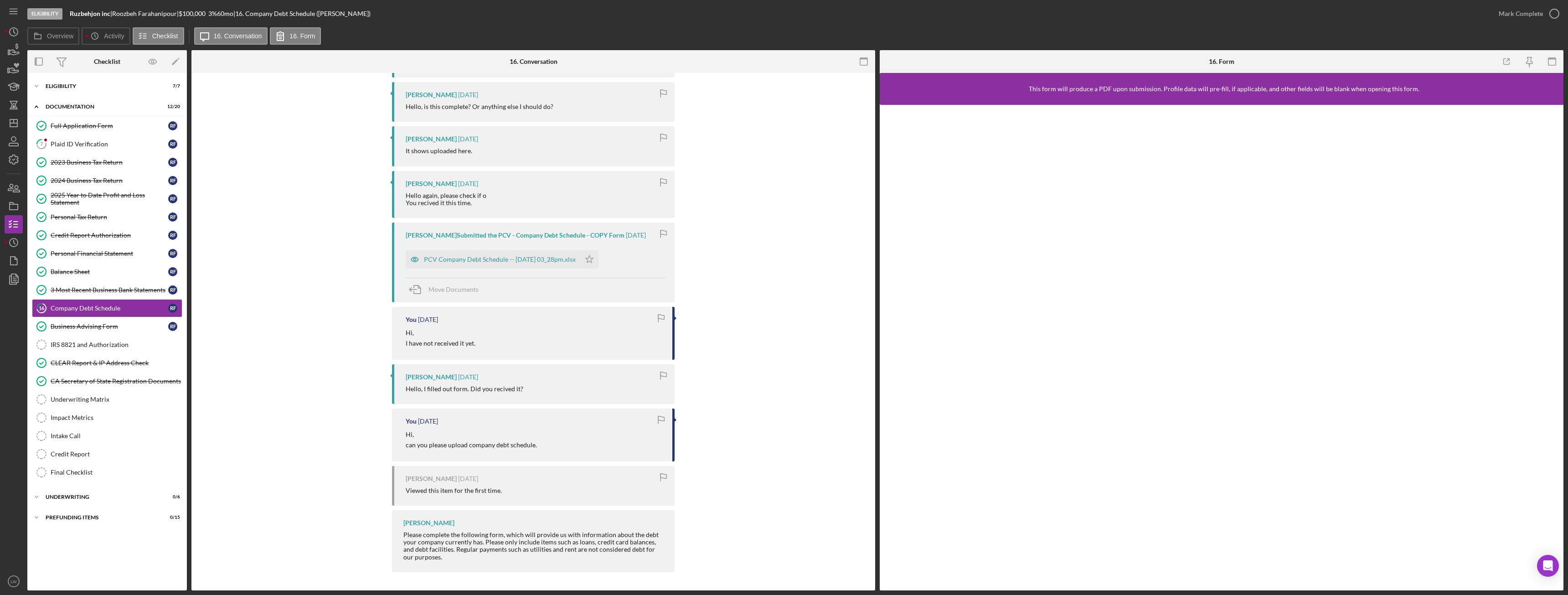
scroll to position [221, 0]
click at [502, 258] on div "PCV Company Debt Schedule -- 2025-09-11 03_28pm.xlsx" at bounding box center [499, 259] width 152 height 7
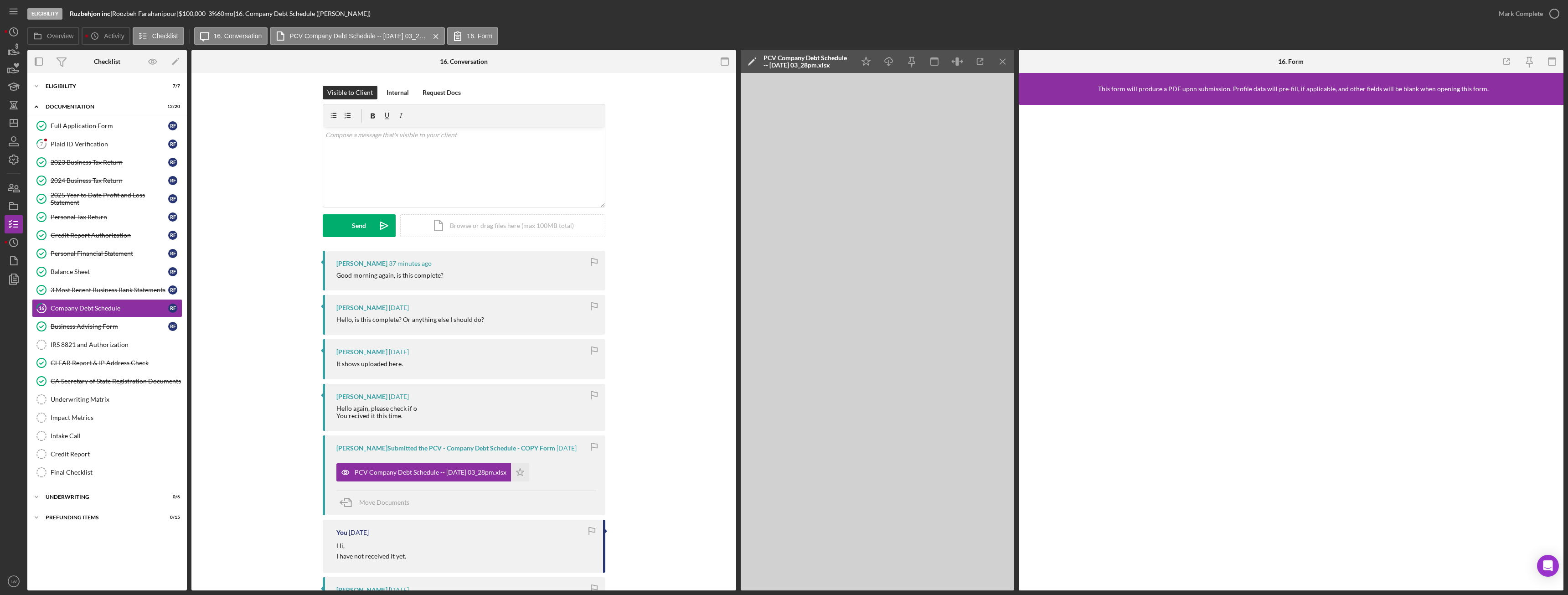
scroll to position [0, 0]
click at [430, 155] on div "v Color teal Color pink Remove color Add row above Add row below Add column bef…" at bounding box center [464, 167] width 282 height 80
click at [368, 228] on button "Send Icon/icon-invite-send" at bounding box center [359, 226] width 73 height 23
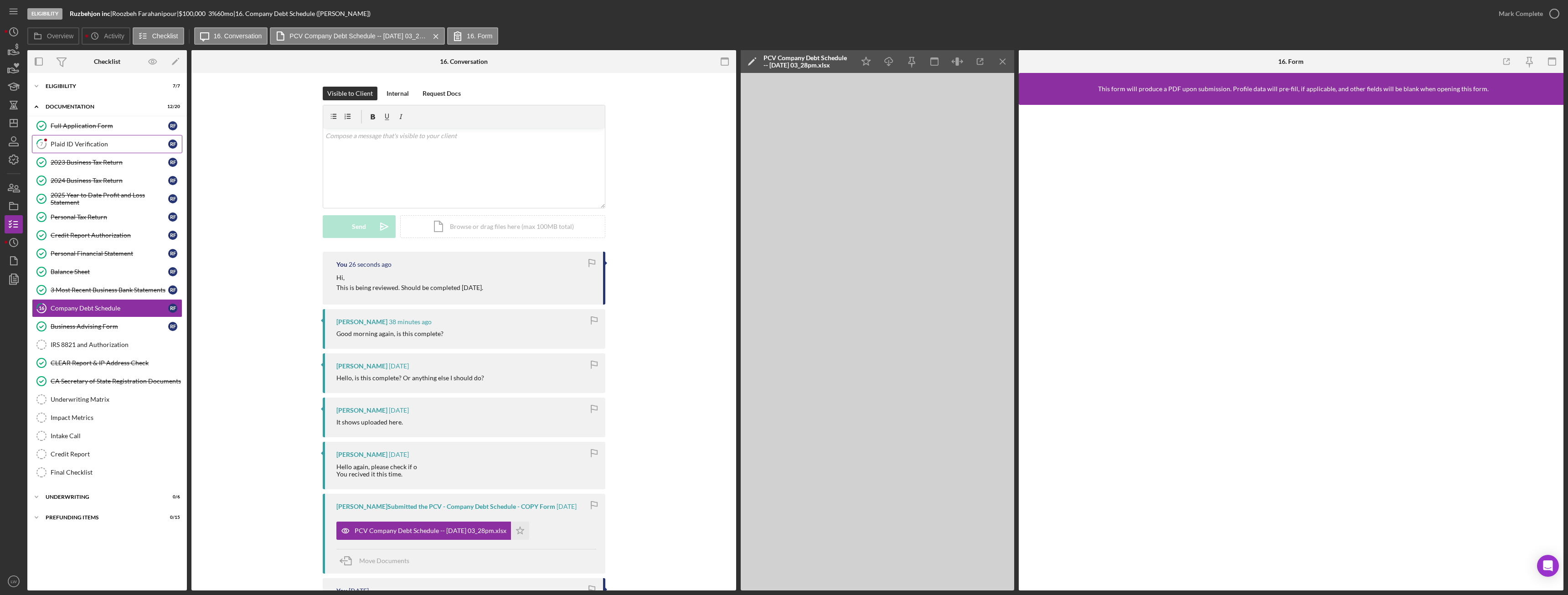
click at [80, 146] on div "Plaid ID Verification" at bounding box center [109, 144] width 117 height 7
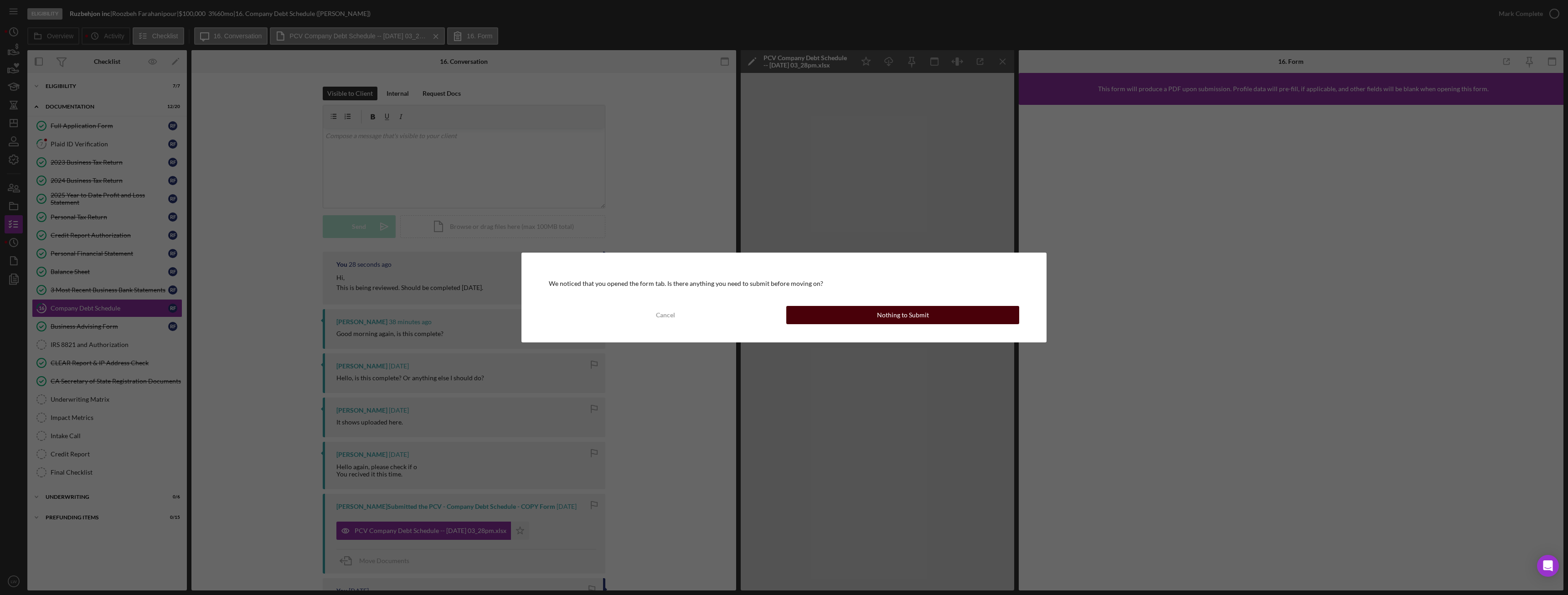
click at [897, 313] on div "Nothing to Submit" at bounding box center [903, 315] width 52 height 18
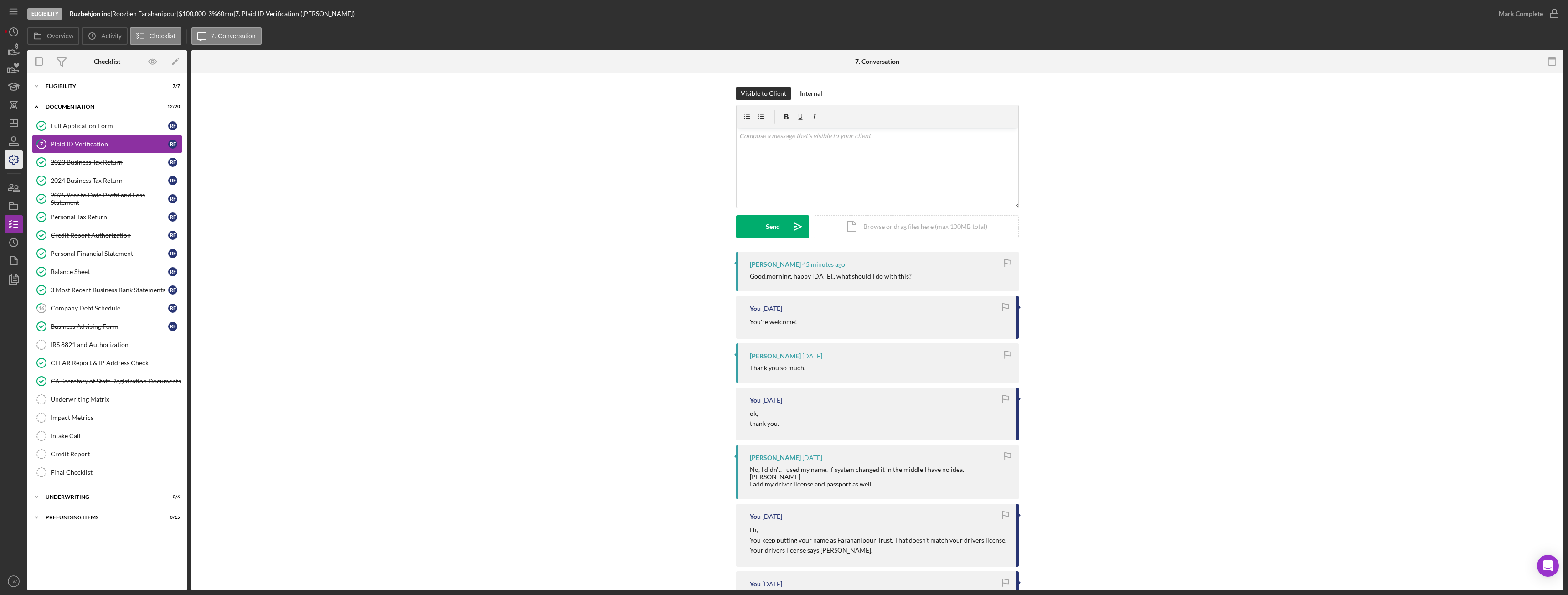
click at [82, 171] on link "2023 Business Tax Return 2023 Business Tax Return R F" at bounding box center [107, 163] width 150 height 18
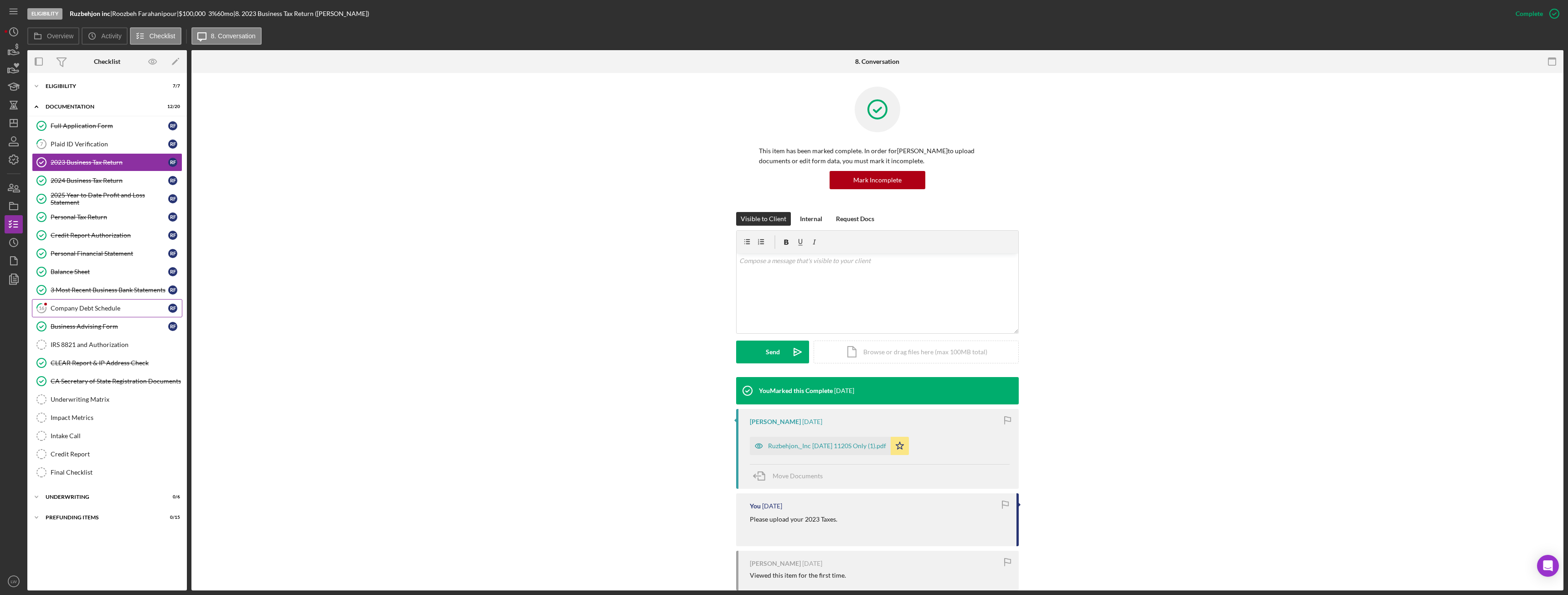
click at [83, 308] on div "Company Debt Schedule" at bounding box center [109, 308] width 117 height 7
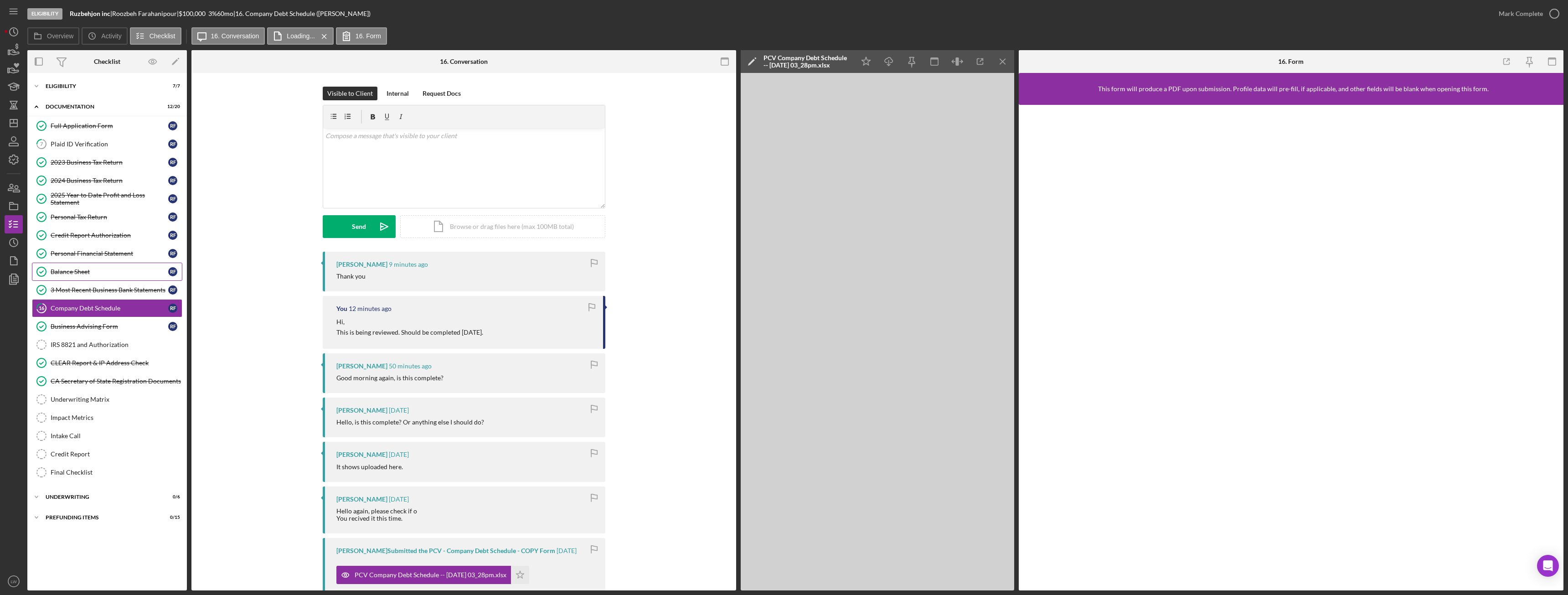
click at [94, 273] on div "Balance Sheet" at bounding box center [109, 272] width 117 height 7
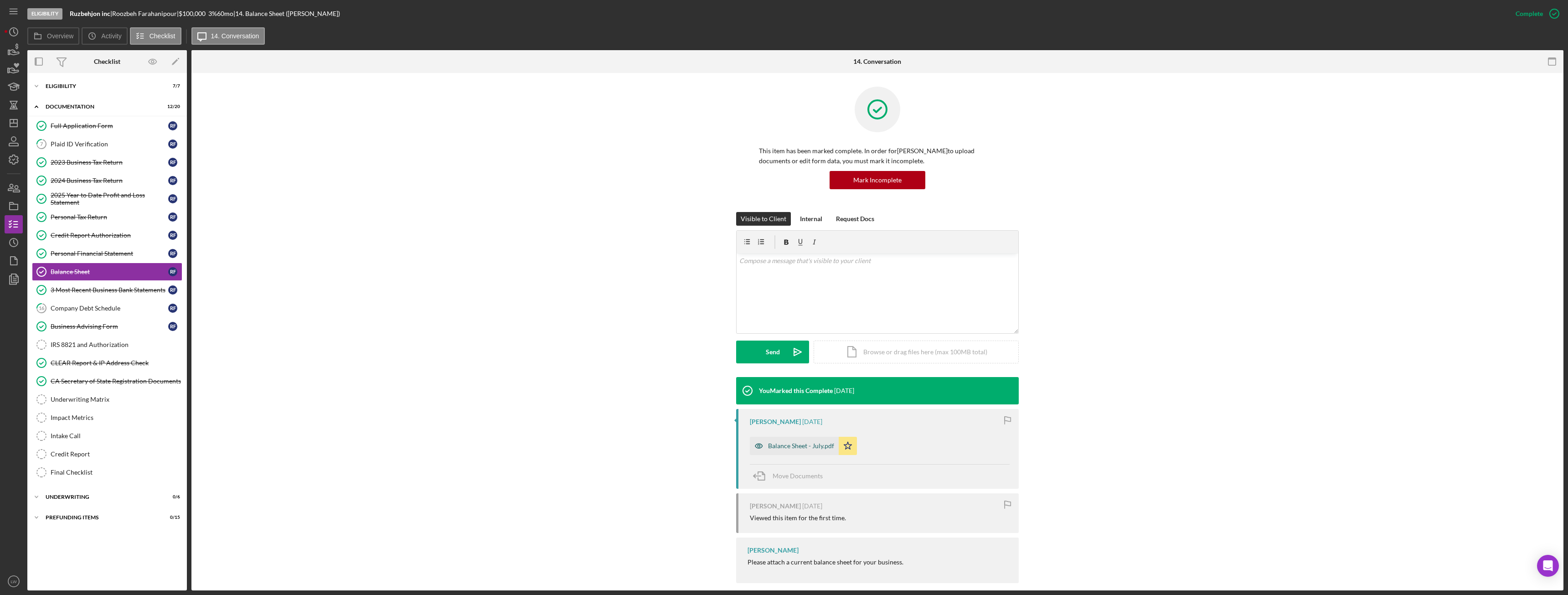
click at [812, 442] on div "Balance Sheet - July.pdf" at bounding box center [794, 446] width 89 height 18
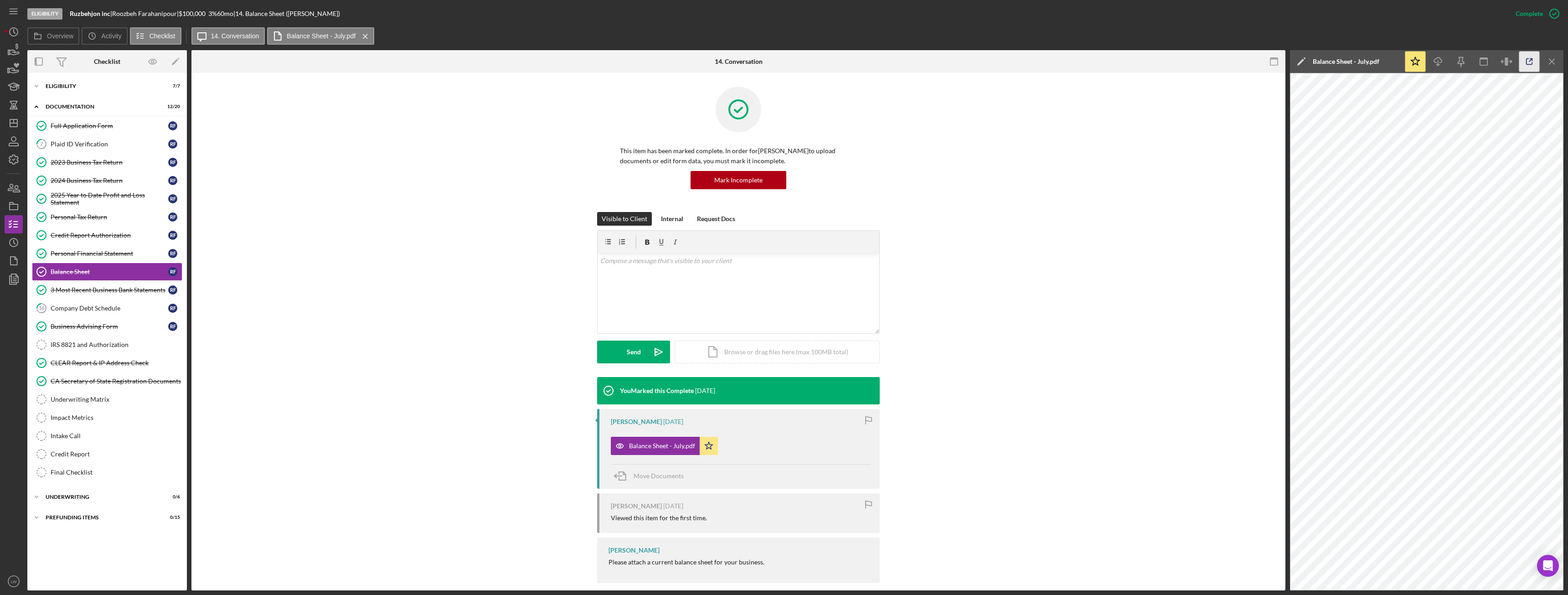
click at [1533, 59] on icon "button" at bounding box center [1530, 62] width 21 height 21
click at [13, 52] on icon "button" at bounding box center [15, 52] width 10 height 5
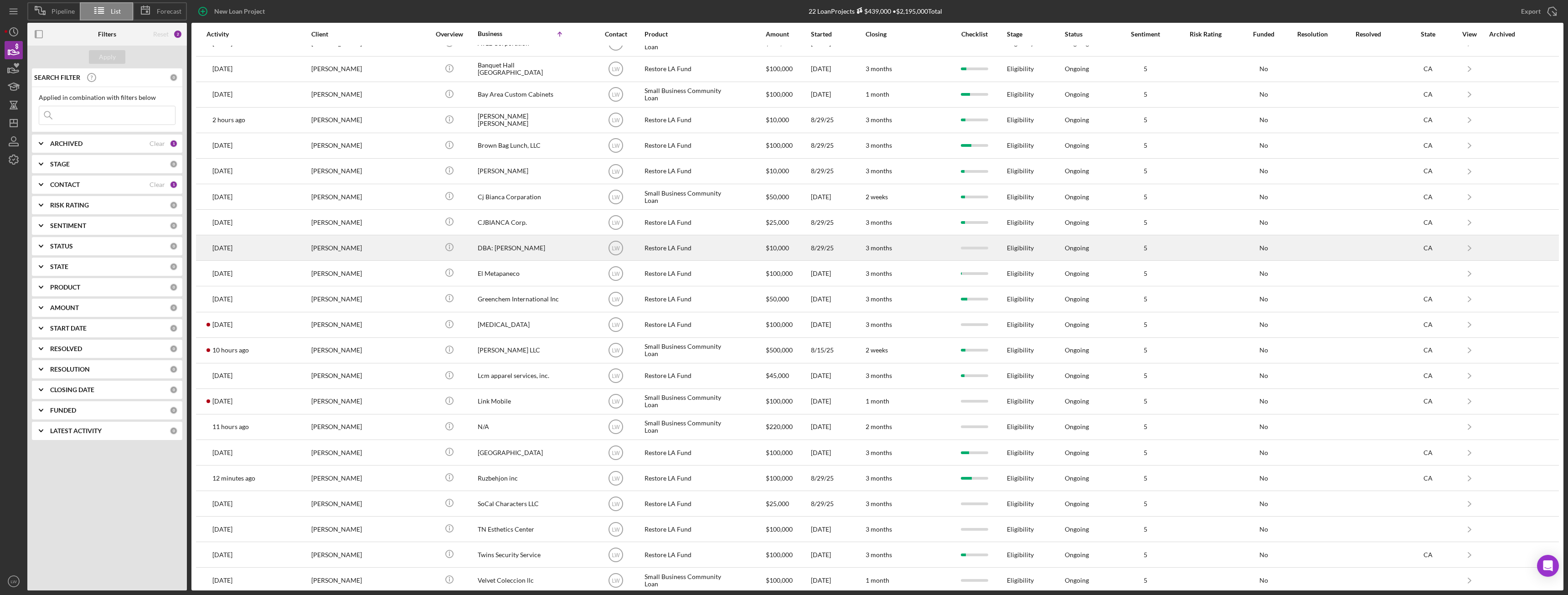
scroll to position [23, 0]
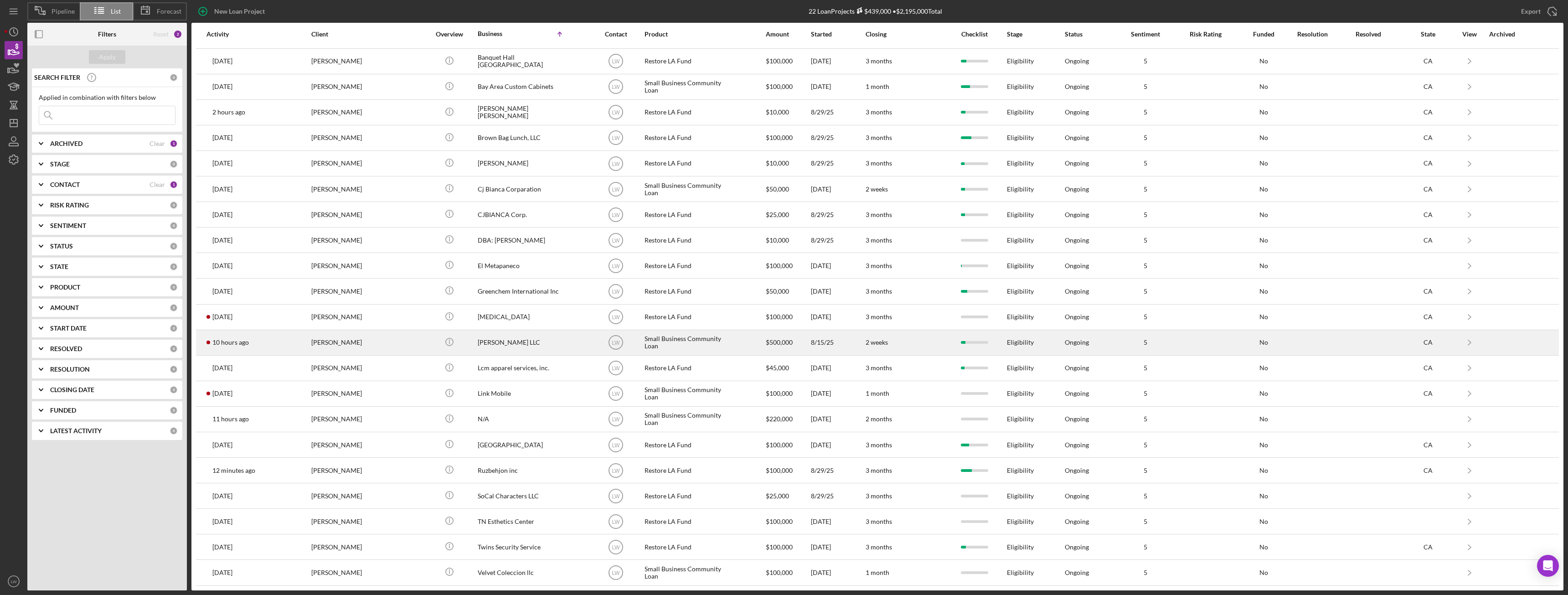
click at [364, 341] on div "MIAOHUAN ZHAO" at bounding box center [357, 343] width 91 height 24
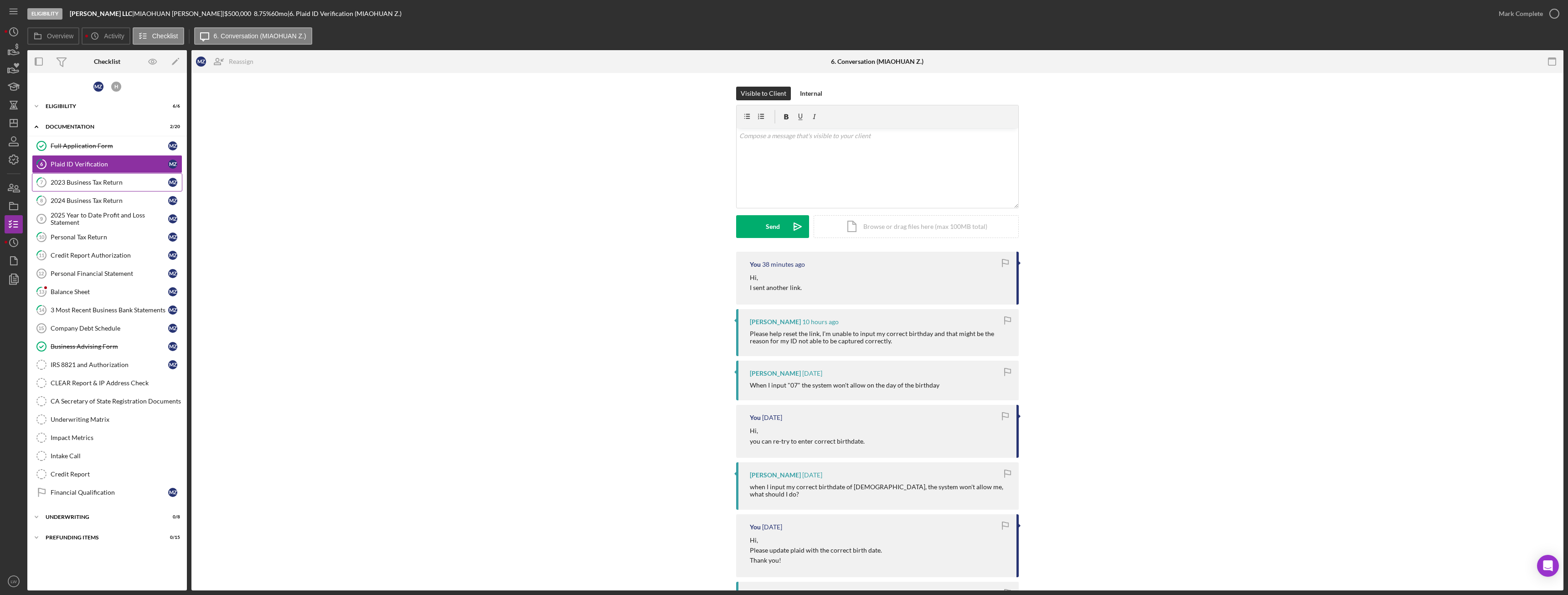
click at [110, 188] on link "7 2023 Business Tax Return M Z" at bounding box center [107, 183] width 150 height 18
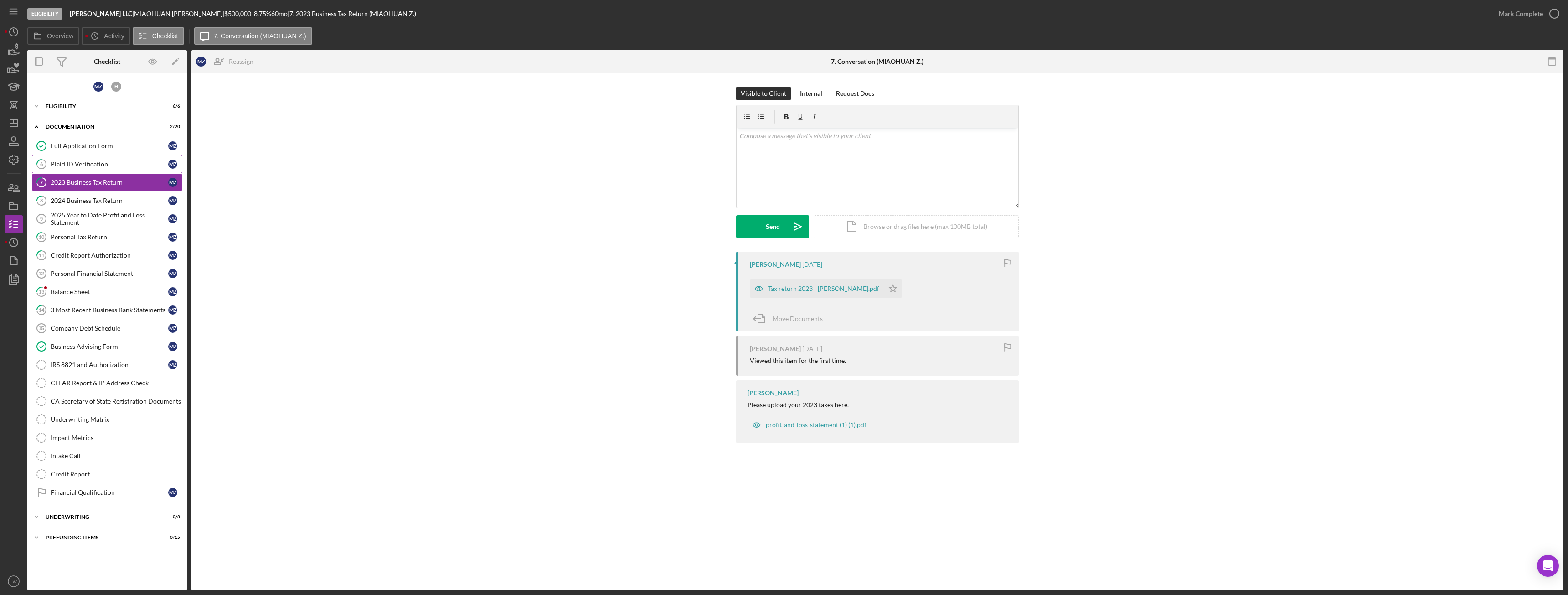
click at [127, 164] on div "Plaid ID Verification" at bounding box center [109, 164] width 117 height 7
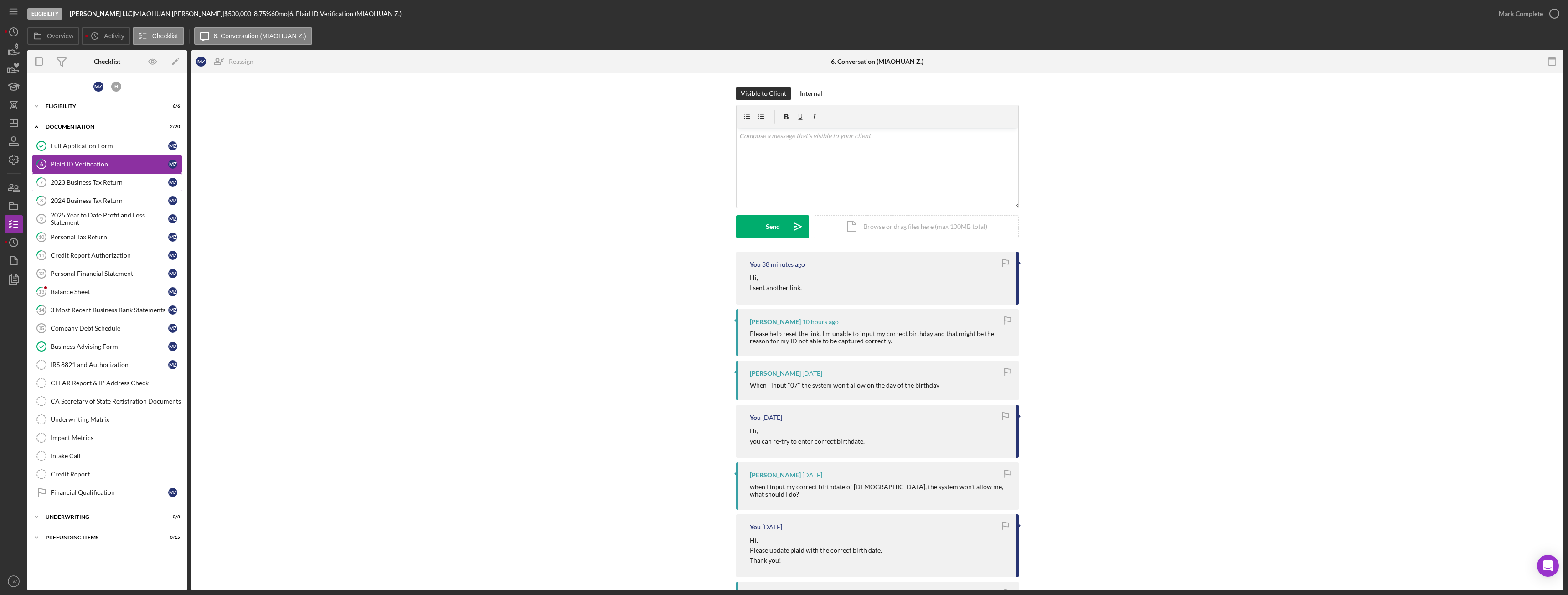
click at [121, 188] on link "7 2023 Business Tax Return M Z" at bounding box center [107, 183] width 150 height 18
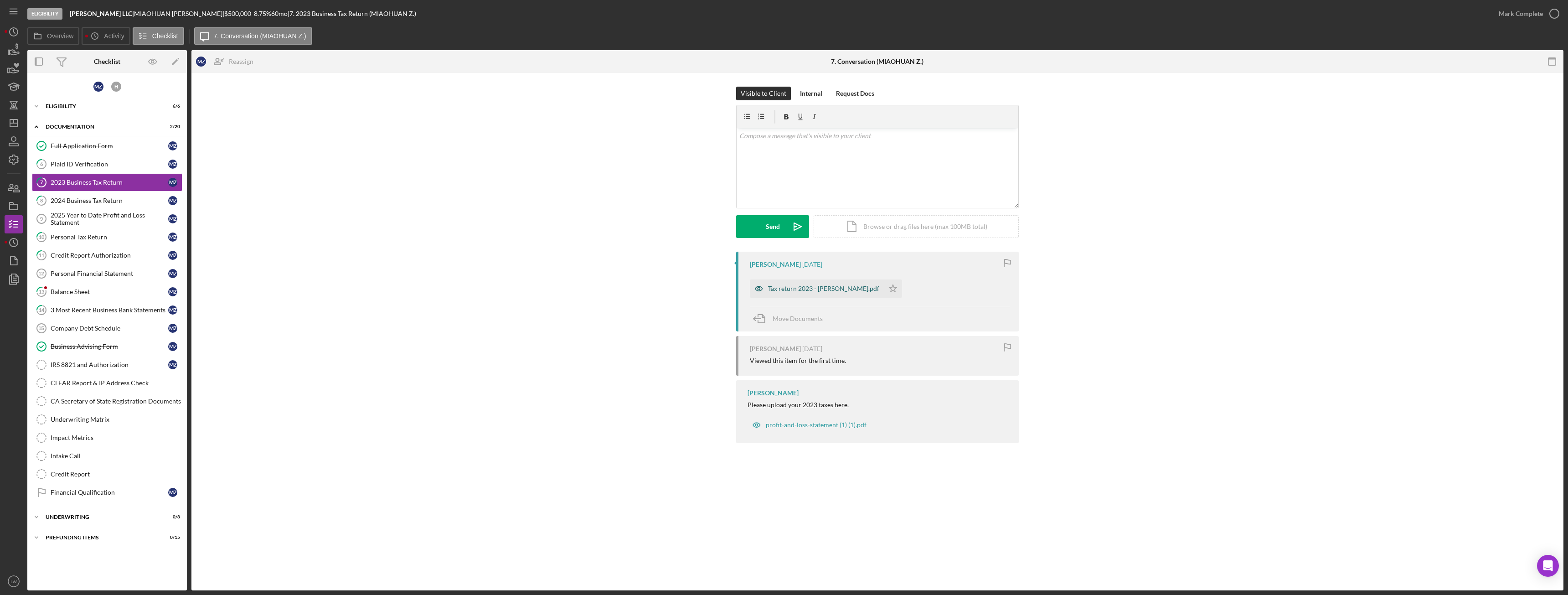
click at [789, 287] on div "Tax return 2023 - Kwong Tai.pdf" at bounding box center [824, 289] width 111 height 7
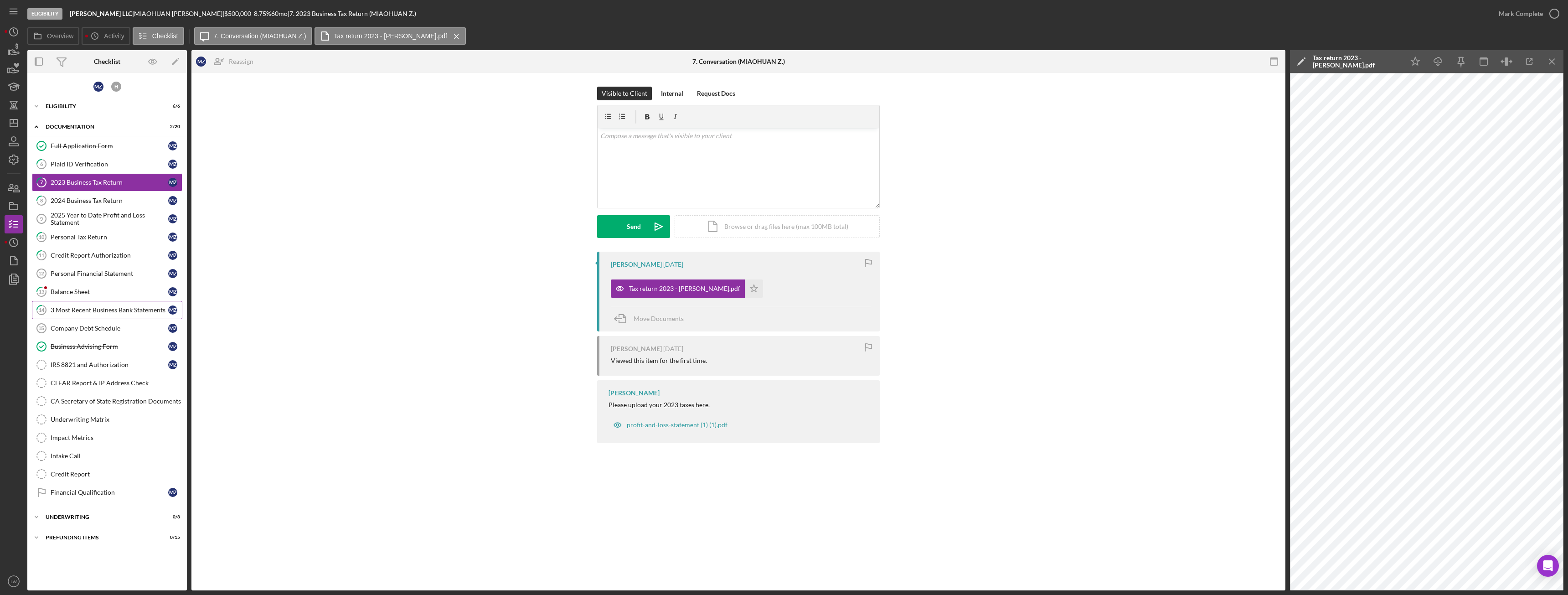
click at [126, 309] on div "3 Most Recent Business Bank Statements" at bounding box center [109, 310] width 117 height 7
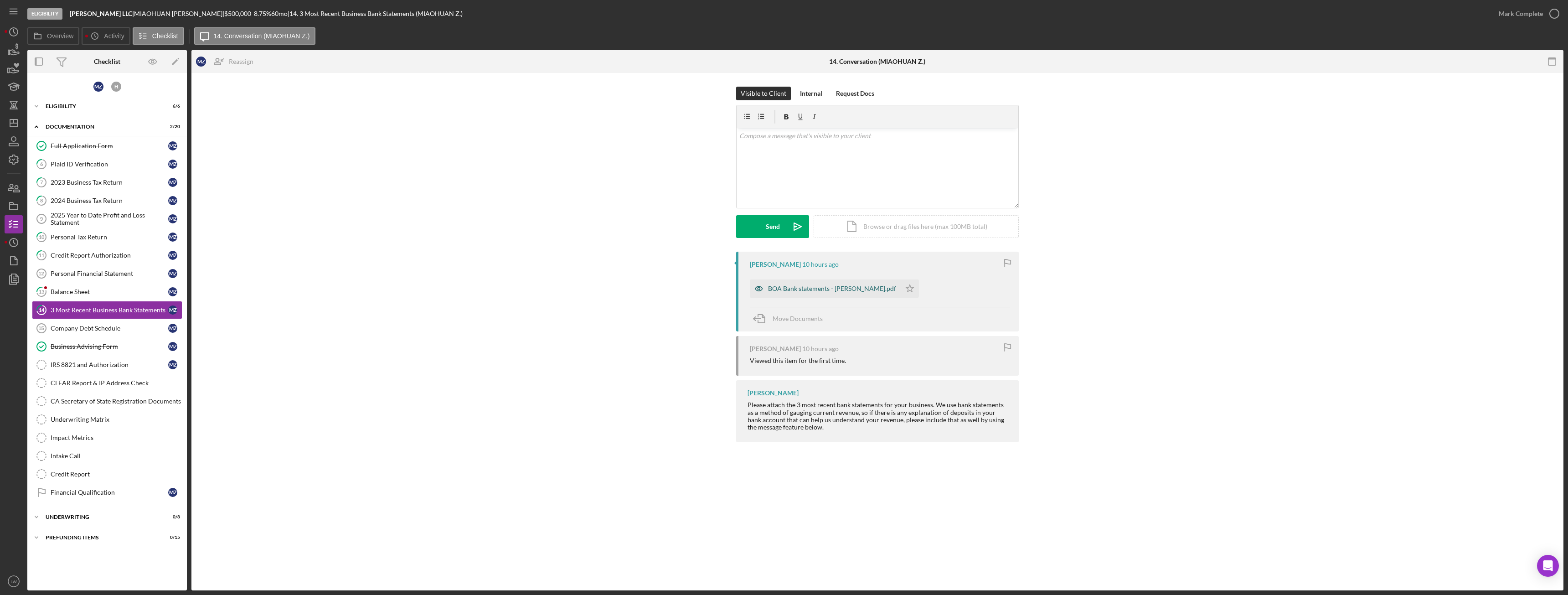
click at [824, 293] on div "BOA Bank statements - Kwong Tai.pdf" at bounding box center [825, 289] width 151 height 18
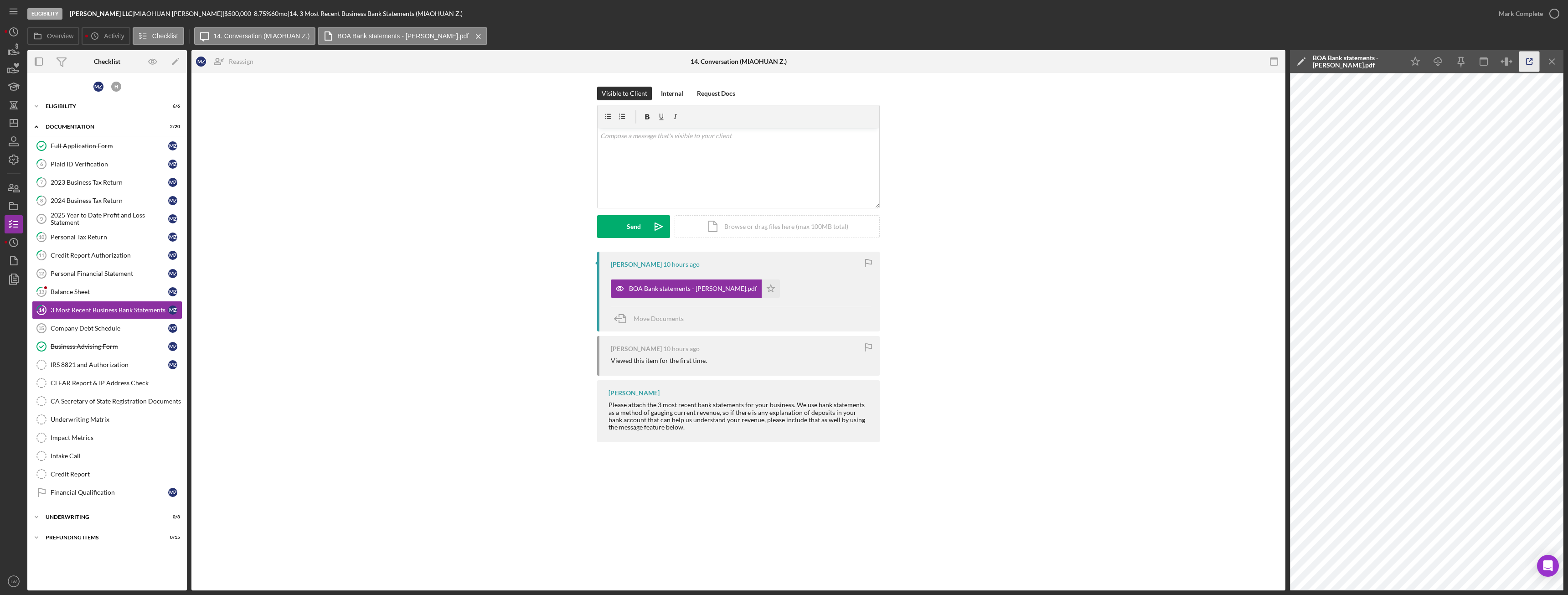
click at [1528, 56] on icon "button" at bounding box center [1530, 62] width 21 height 21
click at [83, 330] on div "Company Debt Schedule" at bounding box center [109, 328] width 117 height 7
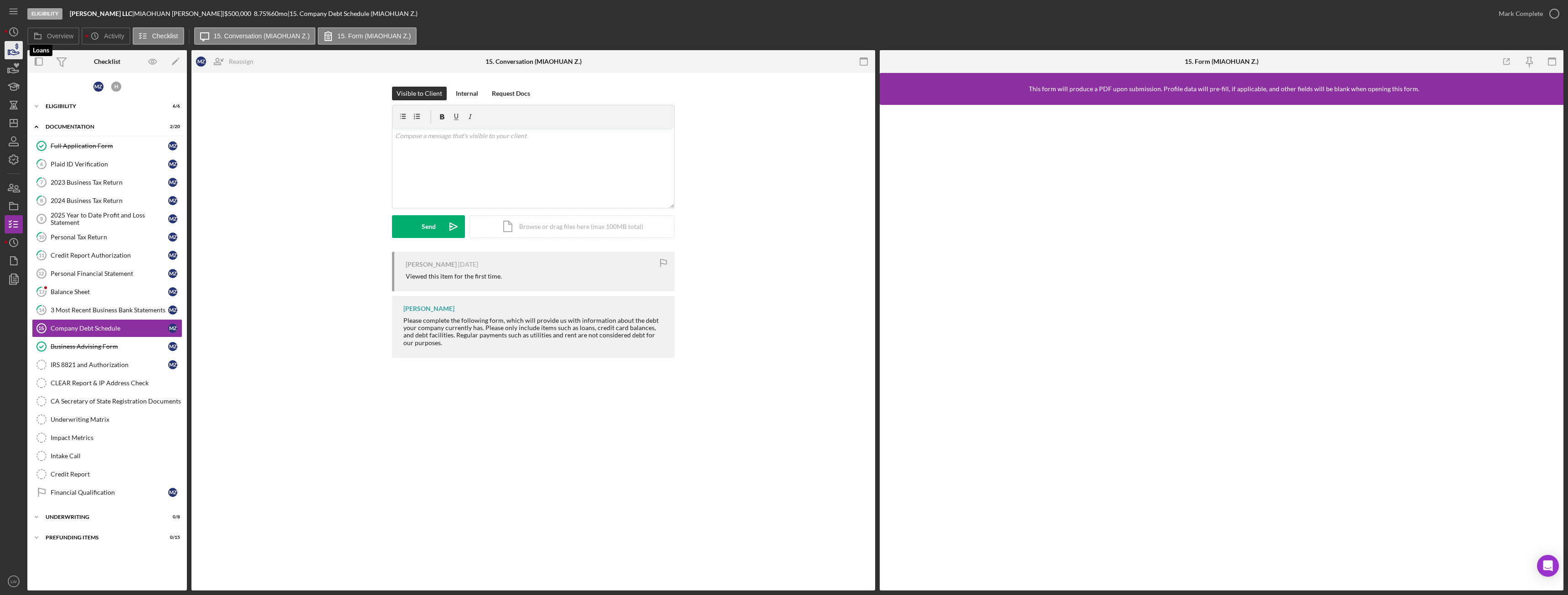
click at [12, 50] on icon "button" at bounding box center [15, 52] width 10 height 5
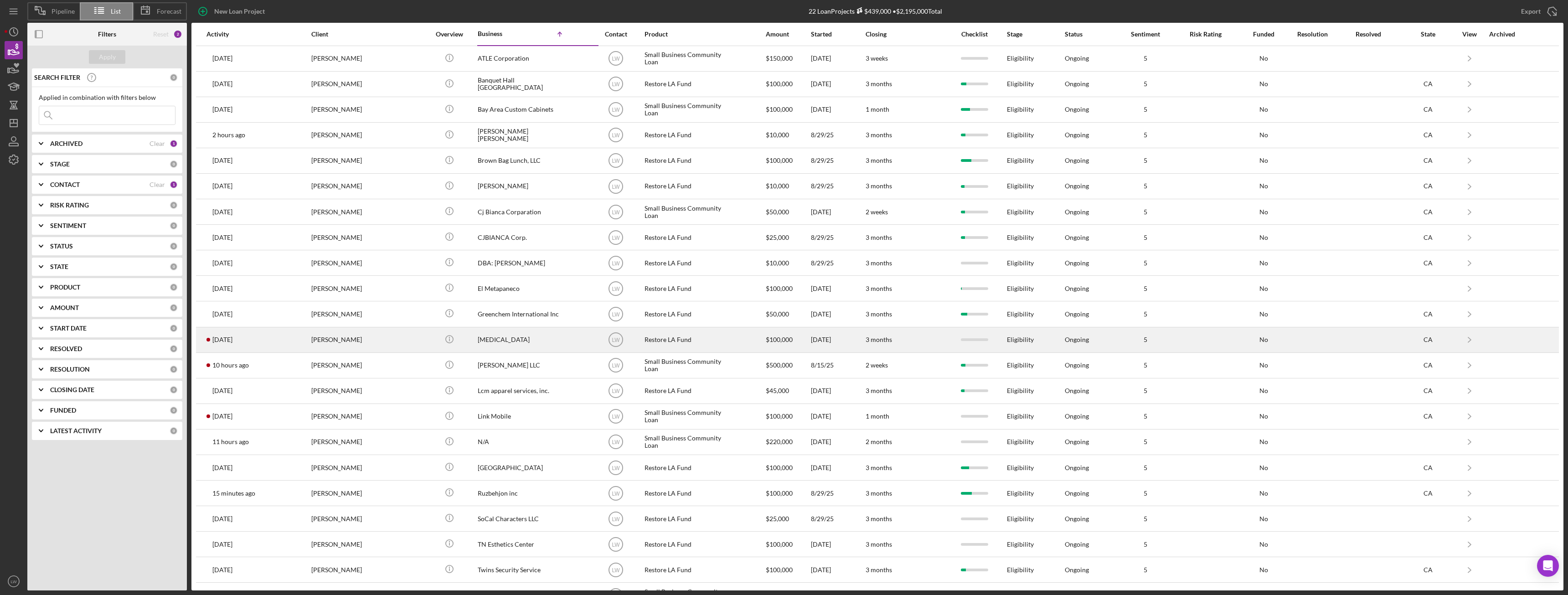
click at [343, 339] on div "Solomon Enobabor" at bounding box center [357, 340] width 91 height 24
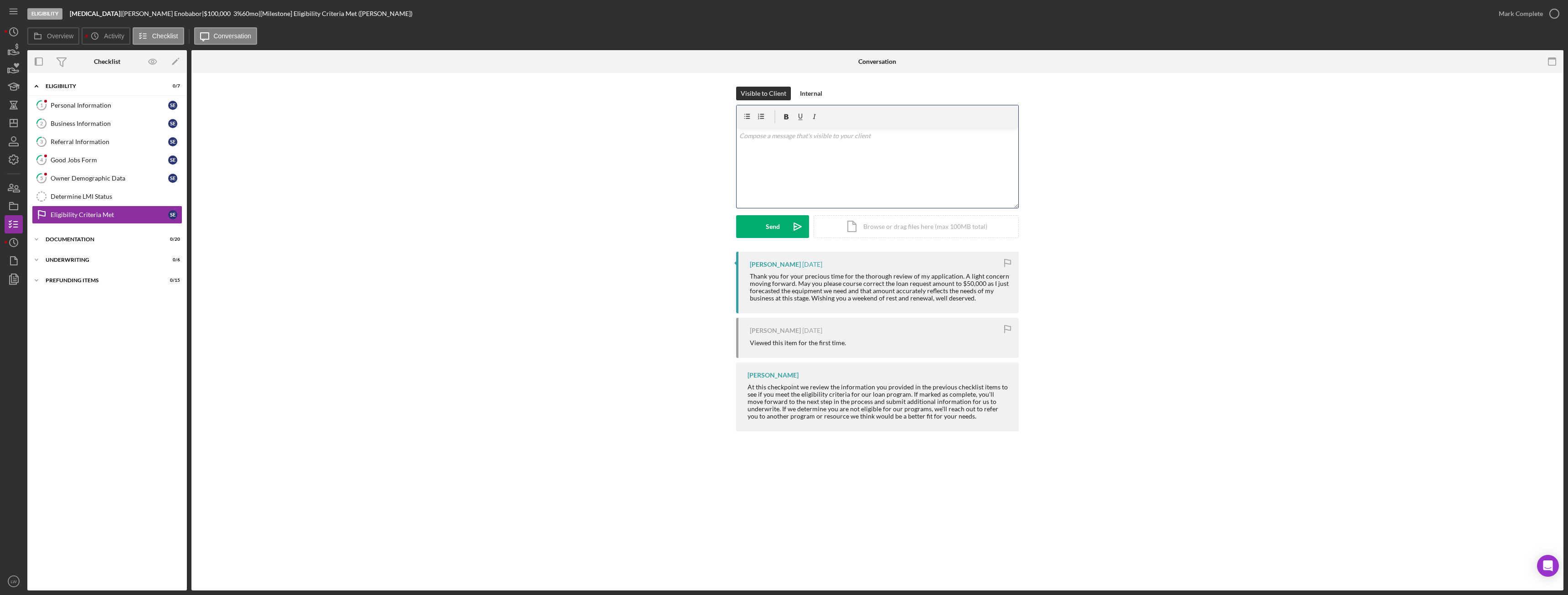
click at [901, 164] on div "v Color teal Color pink Remove color Add row above Add row below Add column bef…" at bounding box center [877, 167] width 282 height 80
click at [769, 230] on div "Send" at bounding box center [772, 226] width 14 height 23
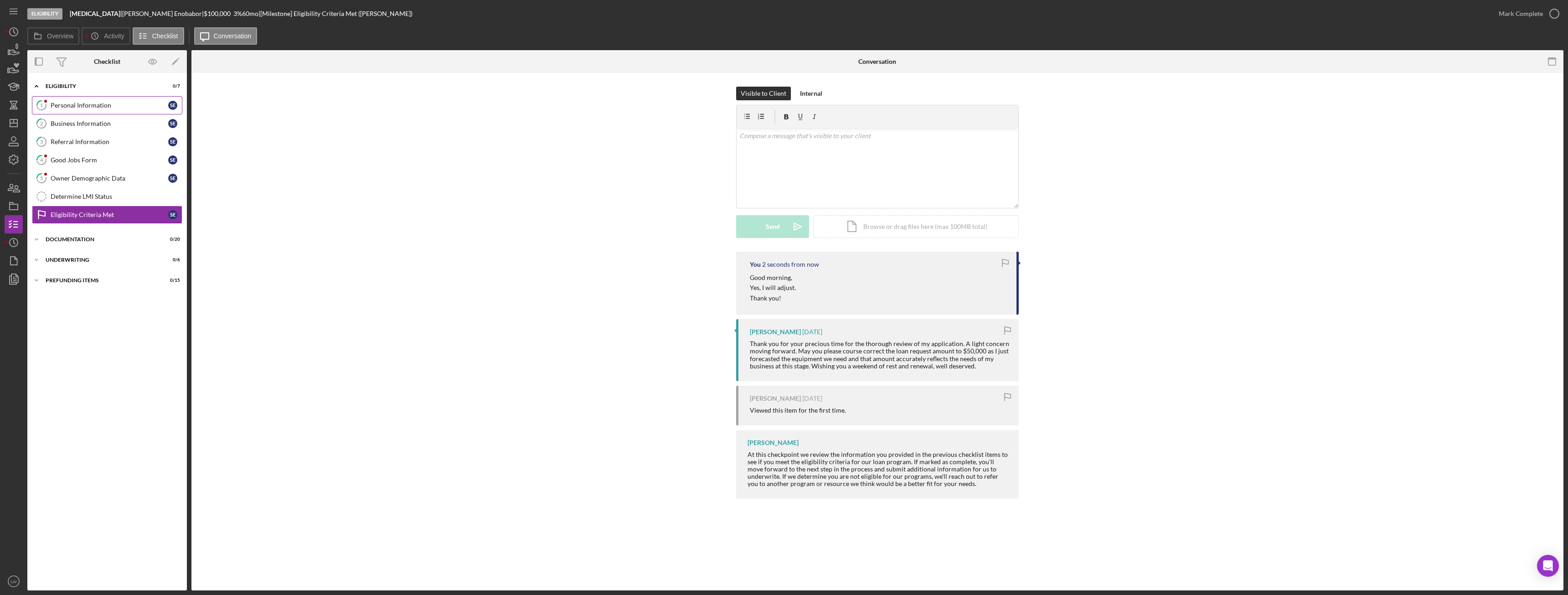
click at [100, 105] on div "Personal Information" at bounding box center [109, 105] width 117 height 7
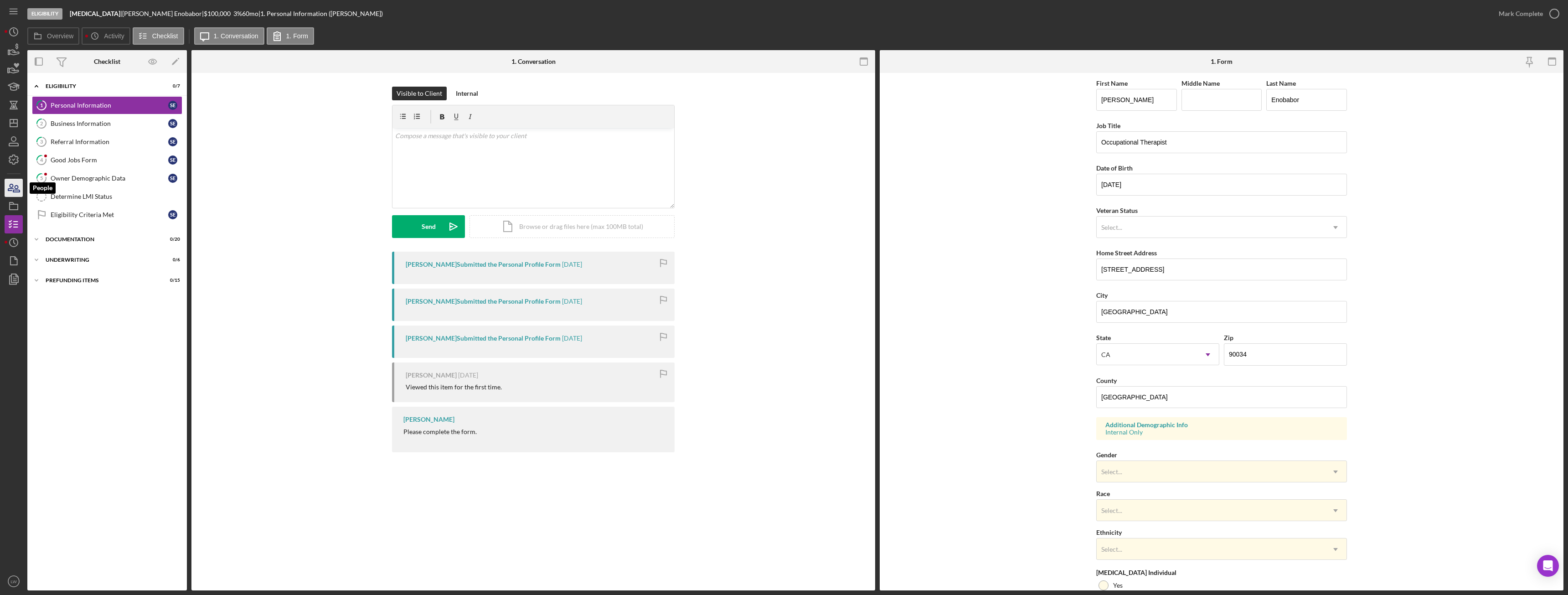
click at [10, 191] on icon "button" at bounding box center [10, 188] width 5 height 6
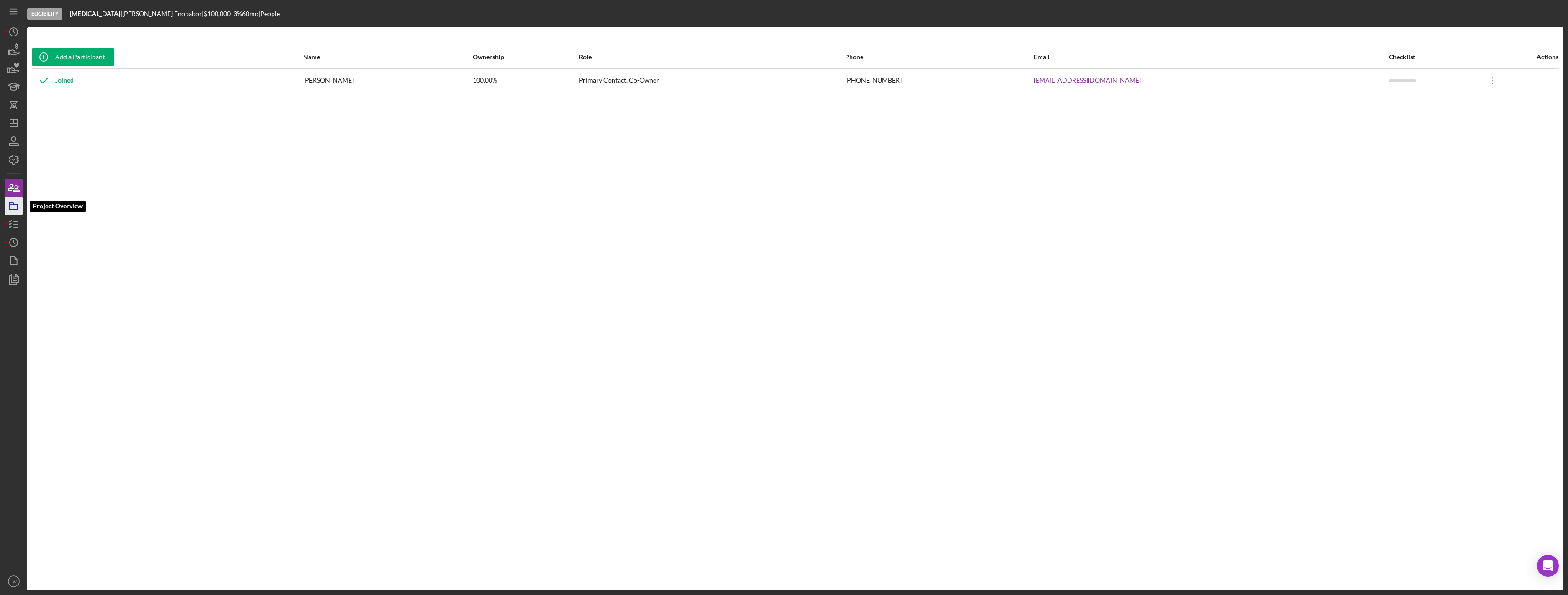
click at [10, 206] on rect "button" at bounding box center [13, 206] width 8 height 5
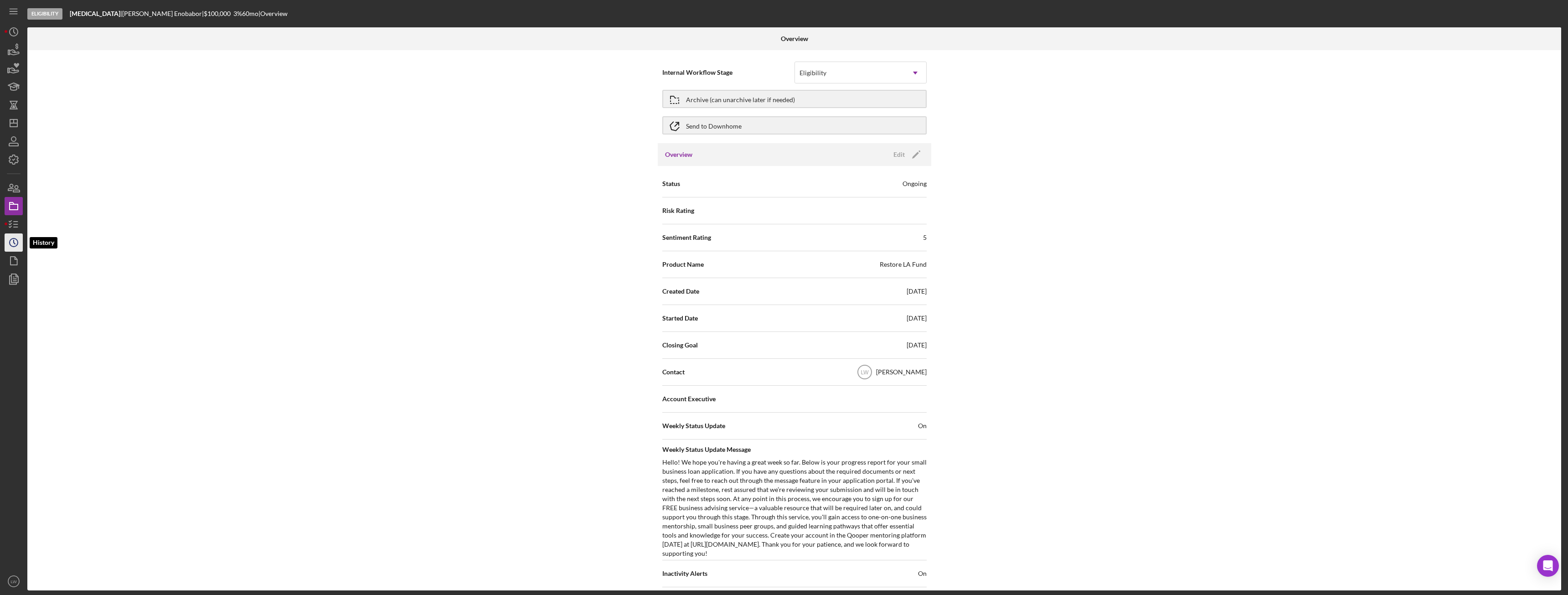
click at [13, 243] on polyline "button" at bounding box center [14, 242] width 1 height 4
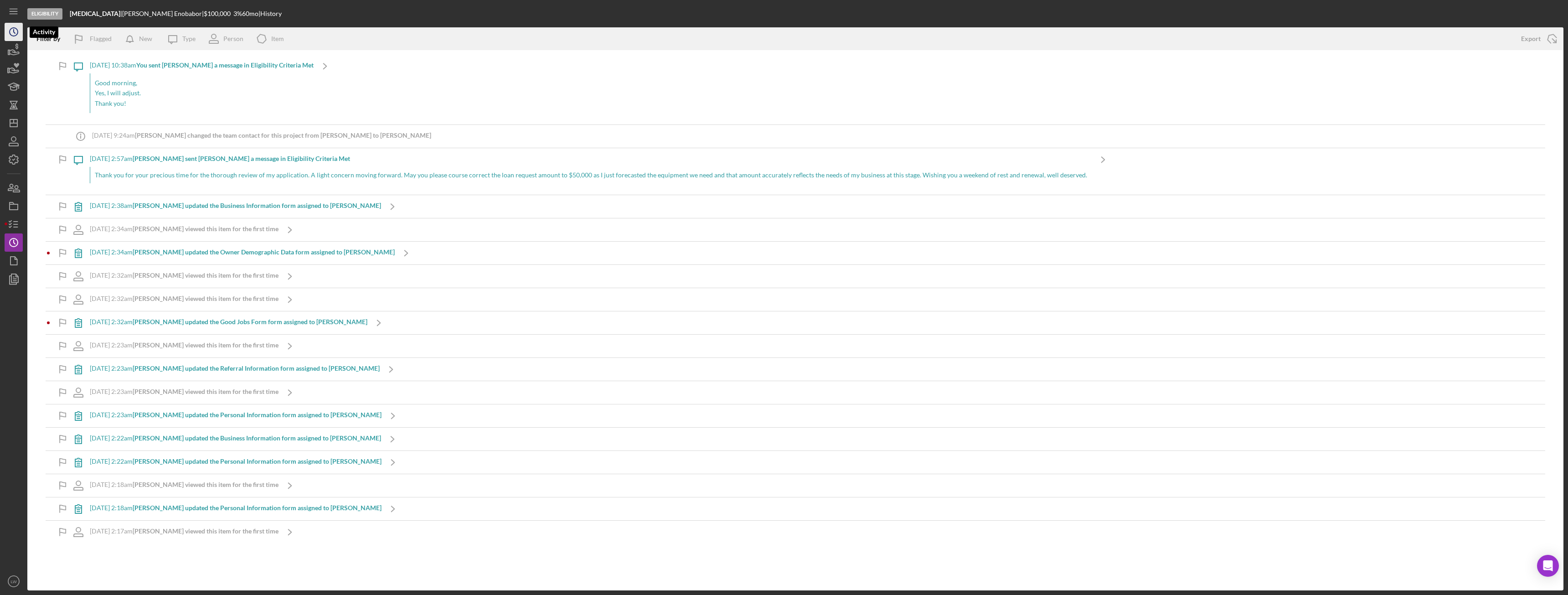
click at [12, 36] on circle "button" at bounding box center [13, 32] width 8 height 8
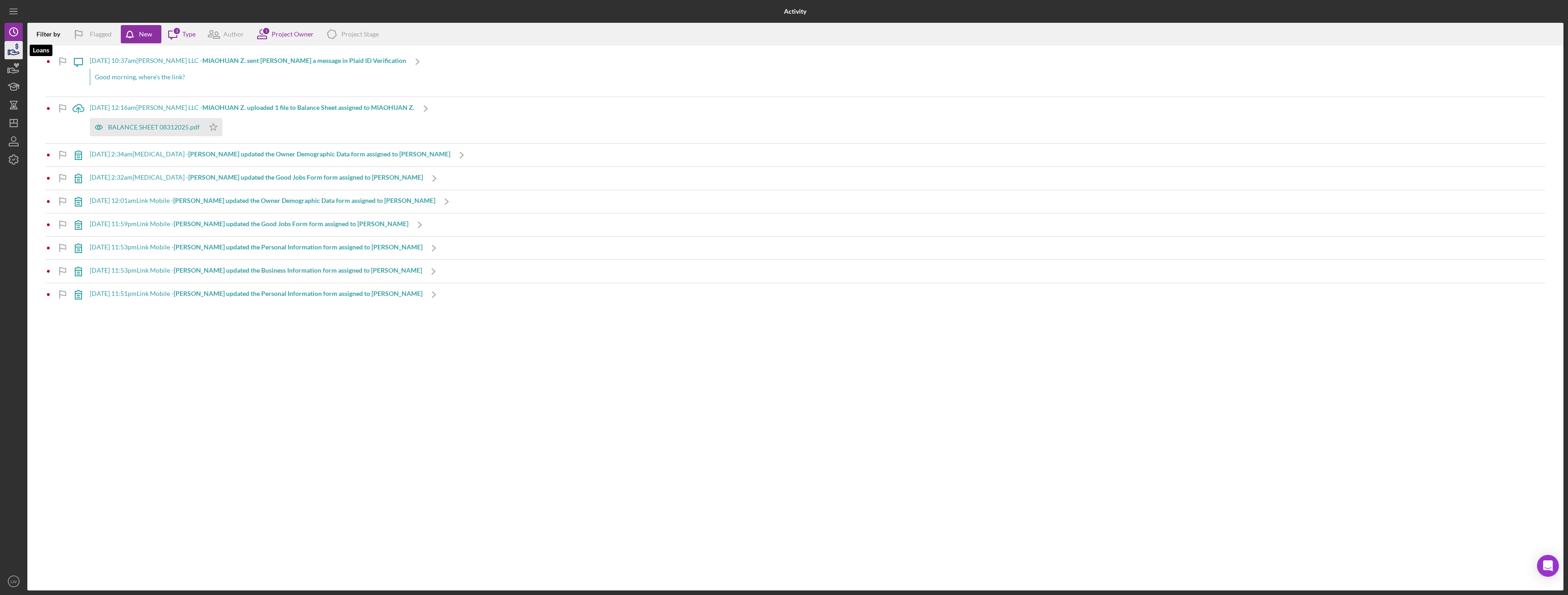
click at [10, 43] on icon "button" at bounding box center [13, 50] width 23 height 23
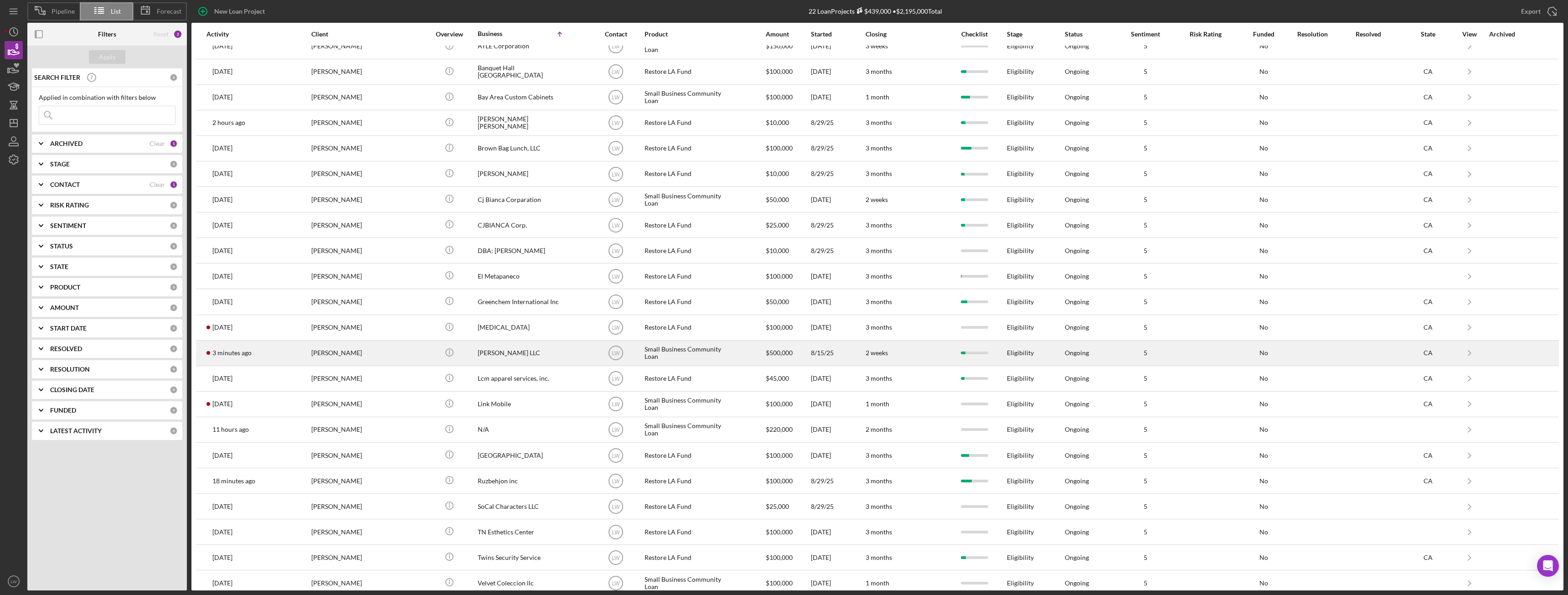
scroll to position [23, 0]
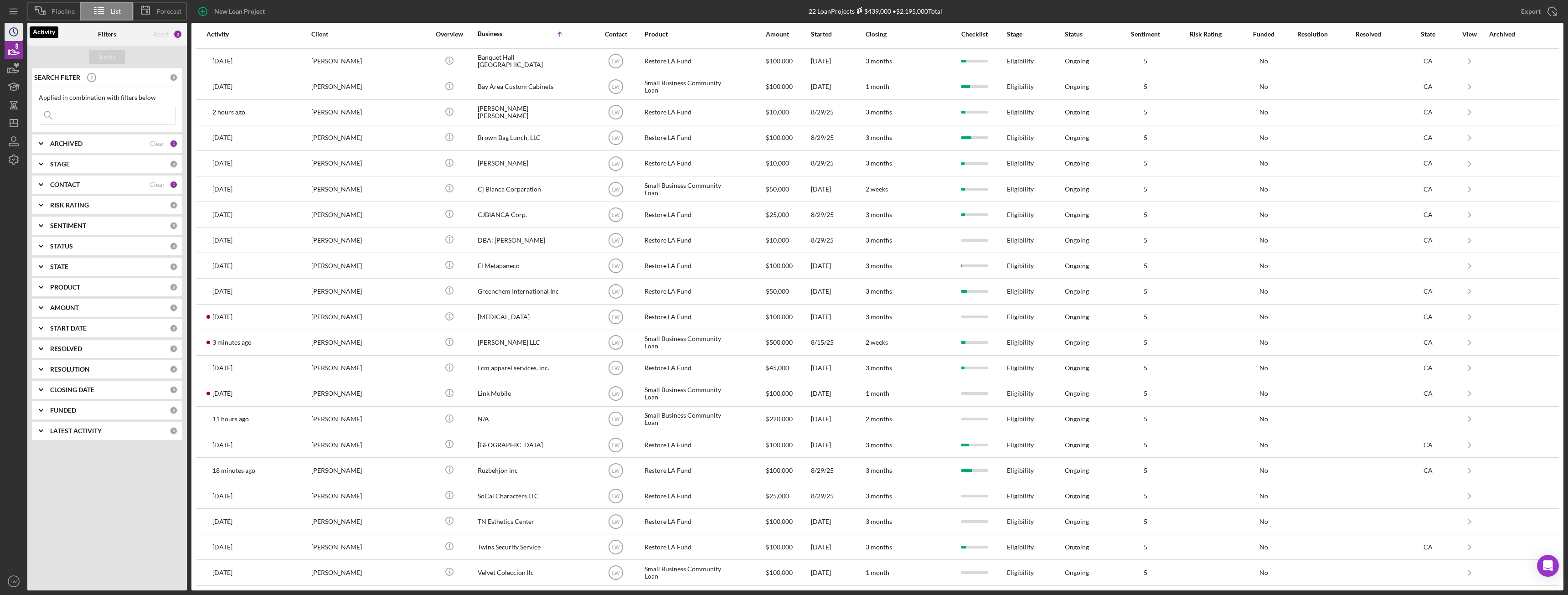
click at [15, 29] on icon "Icon/History" at bounding box center [13, 32] width 23 height 23
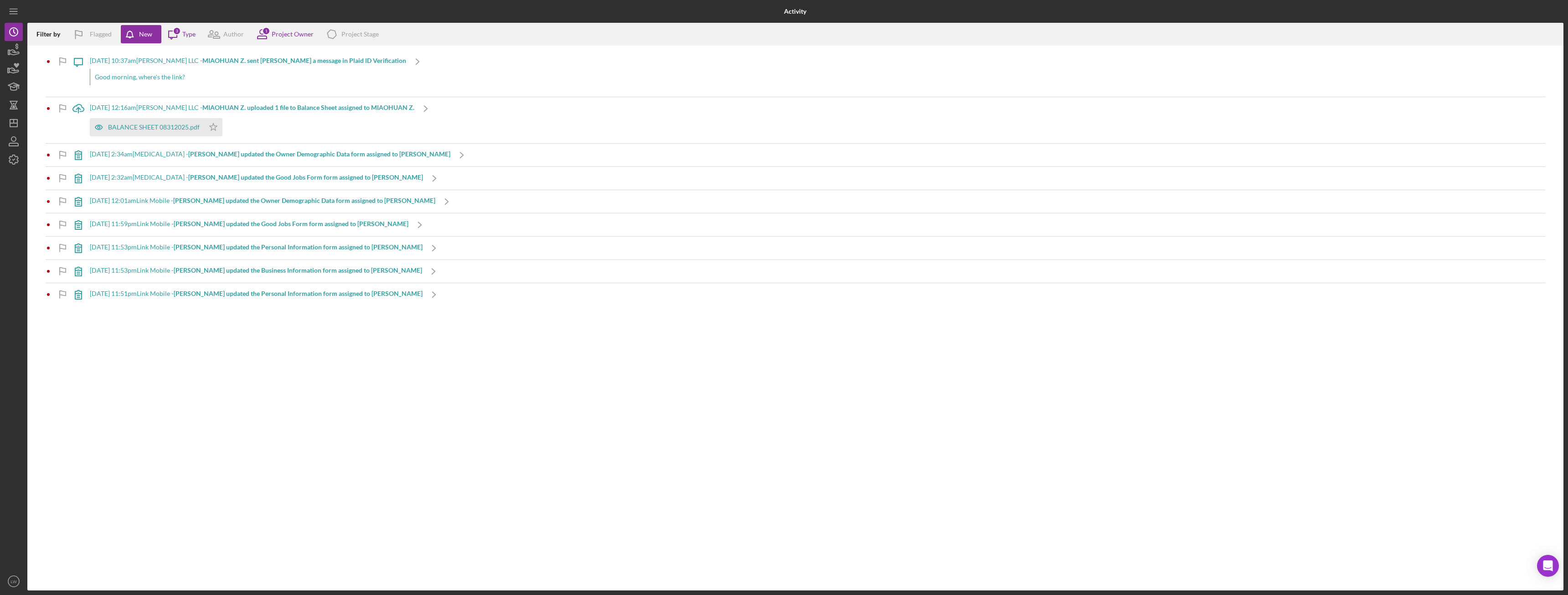
click at [395, 59] on b "MIAOHUAN Z. sent Lameisha W. a message in Plaid ID Verification" at bounding box center [304, 60] width 204 height 8
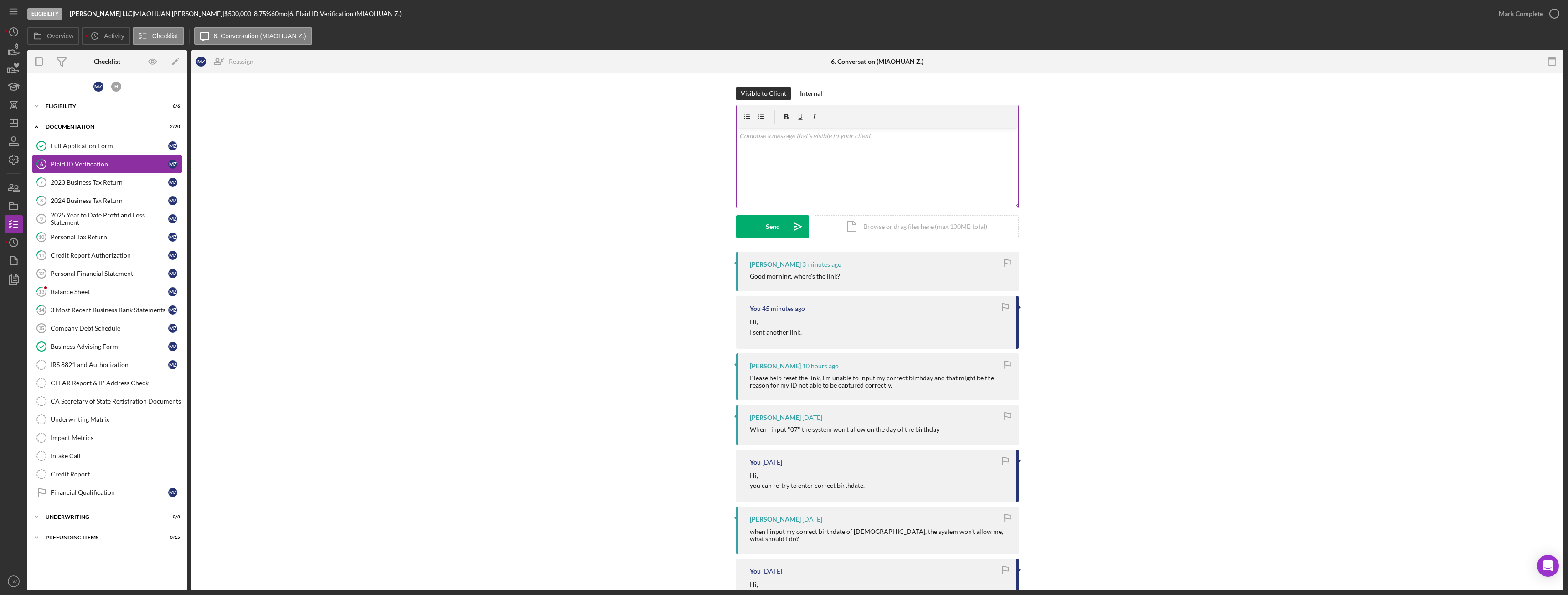
click at [856, 180] on div "v Color teal Color pink Remove color Add row above Add row below Add column bef…" at bounding box center [877, 167] width 282 height 80
click at [793, 129] on div "v Color teal Color pink Remove color Add row above Add row below Add column bef…" at bounding box center [877, 167] width 282 height 80
click at [771, 229] on div "Send" at bounding box center [772, 226] width 14 height 23
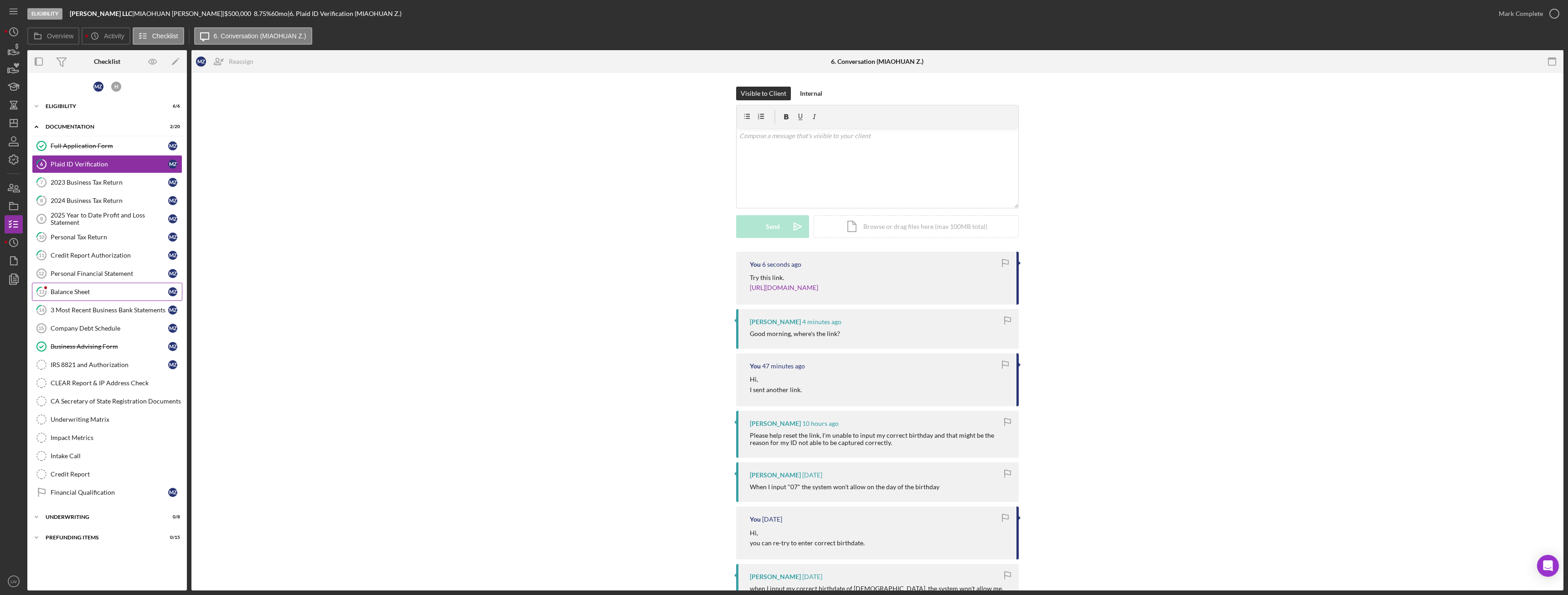
click at [106, 292] on div "Balance Sheet" at bounding box center [109, 292] width 117 height 7
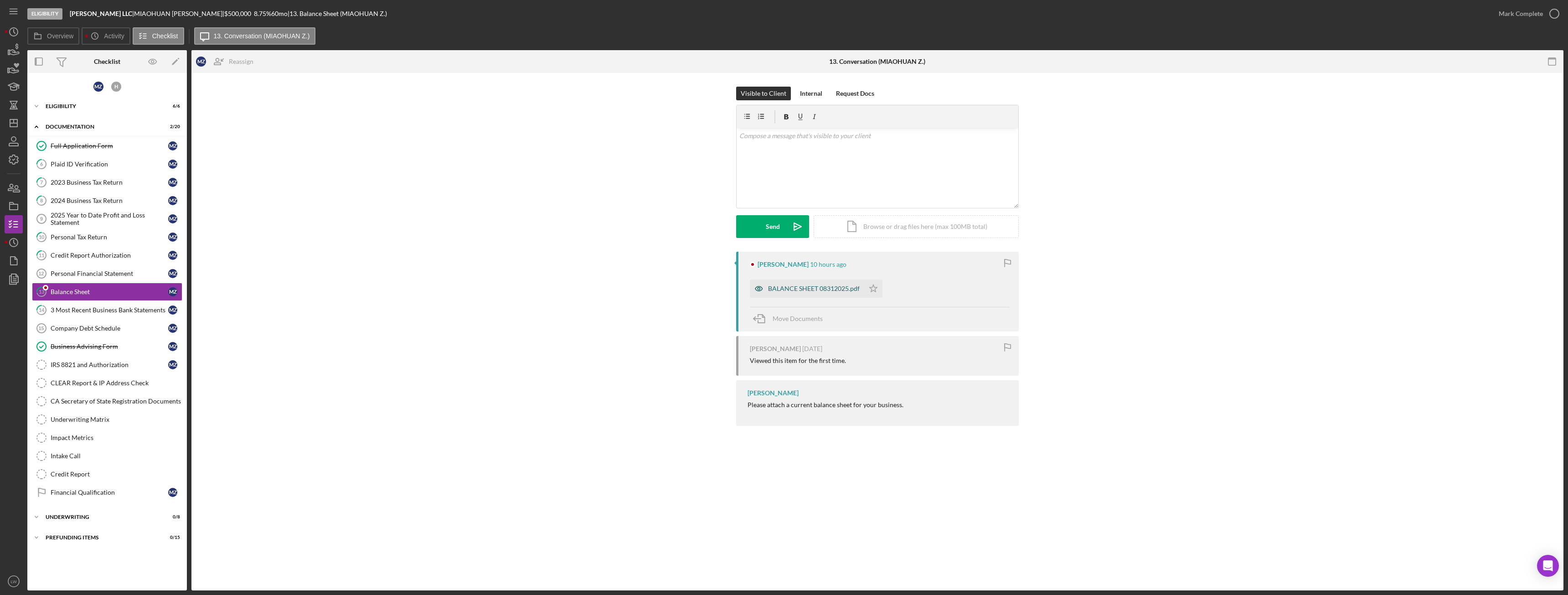
click at [789, 288] on div "BALANCE SHEET 08312025.pdf" at bounding box center [814, 289] width 92 height 7
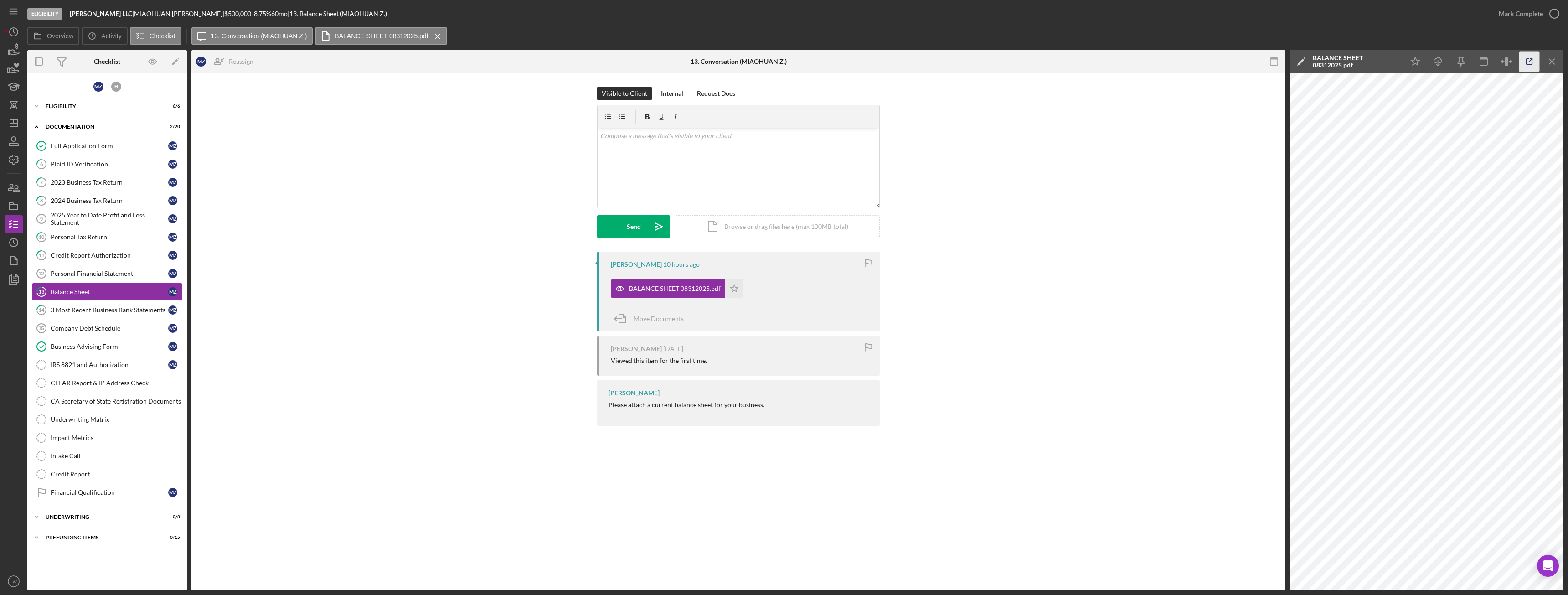
click at [1522, 65] on icon "button" at bounding box center [1530, 62] width 21 height 21
click at [12, 54] on icon "button" at bounding box center [13, 50] width 23 height 23
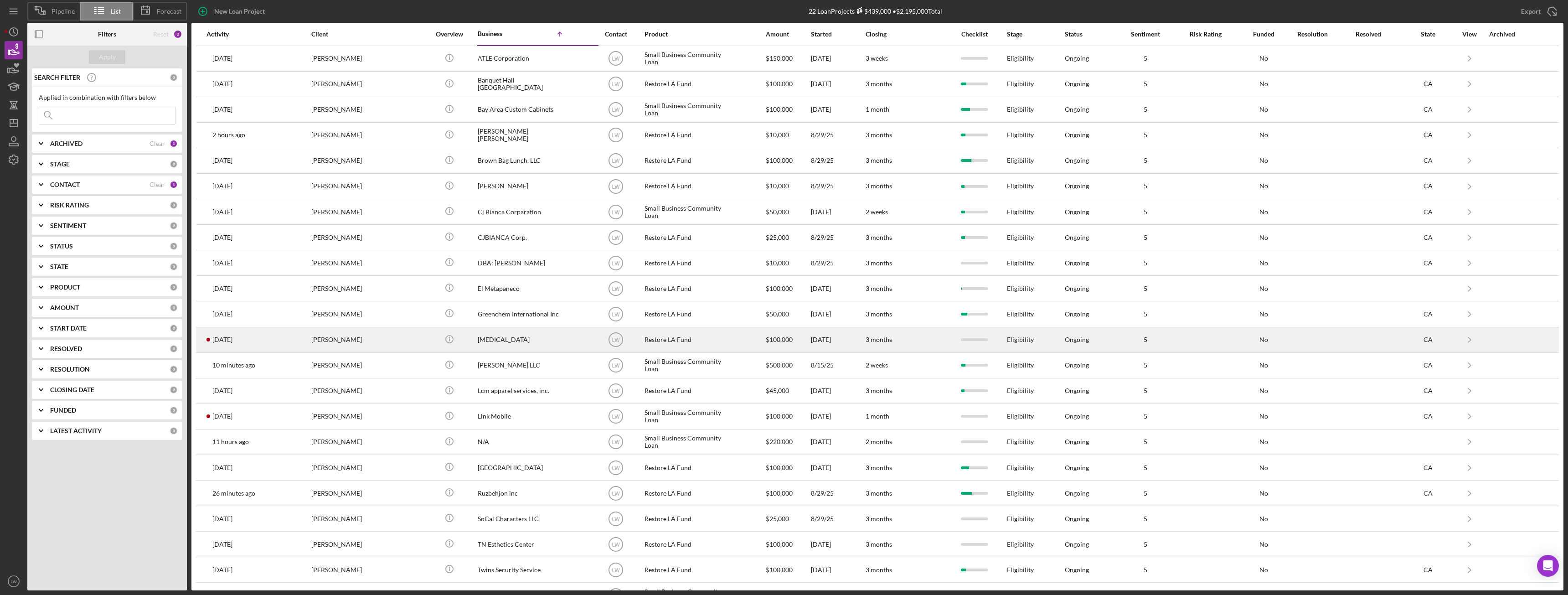
click at [358, 340] on div "Solomon Enobabor" at bounding box center [357, 340] width 91 height 24
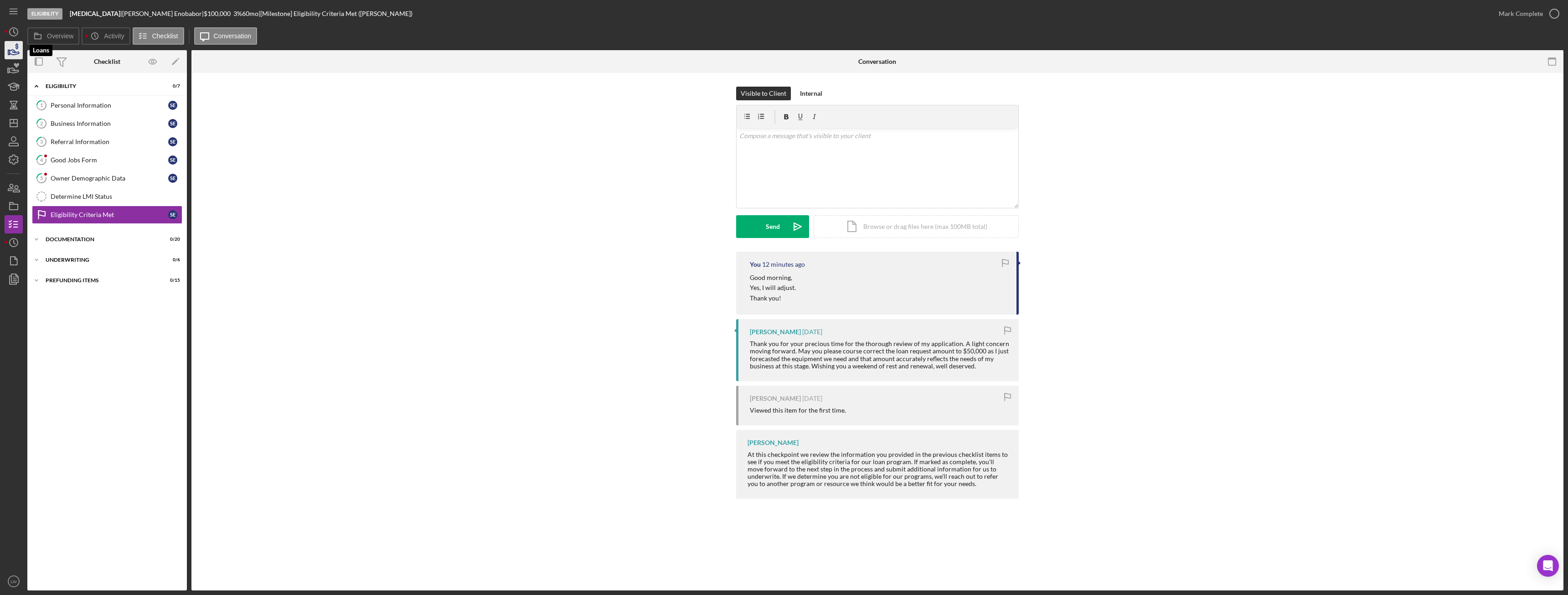
click at [15, 49] on icon "button" at bounding box center [13, 50] width 23 height 23
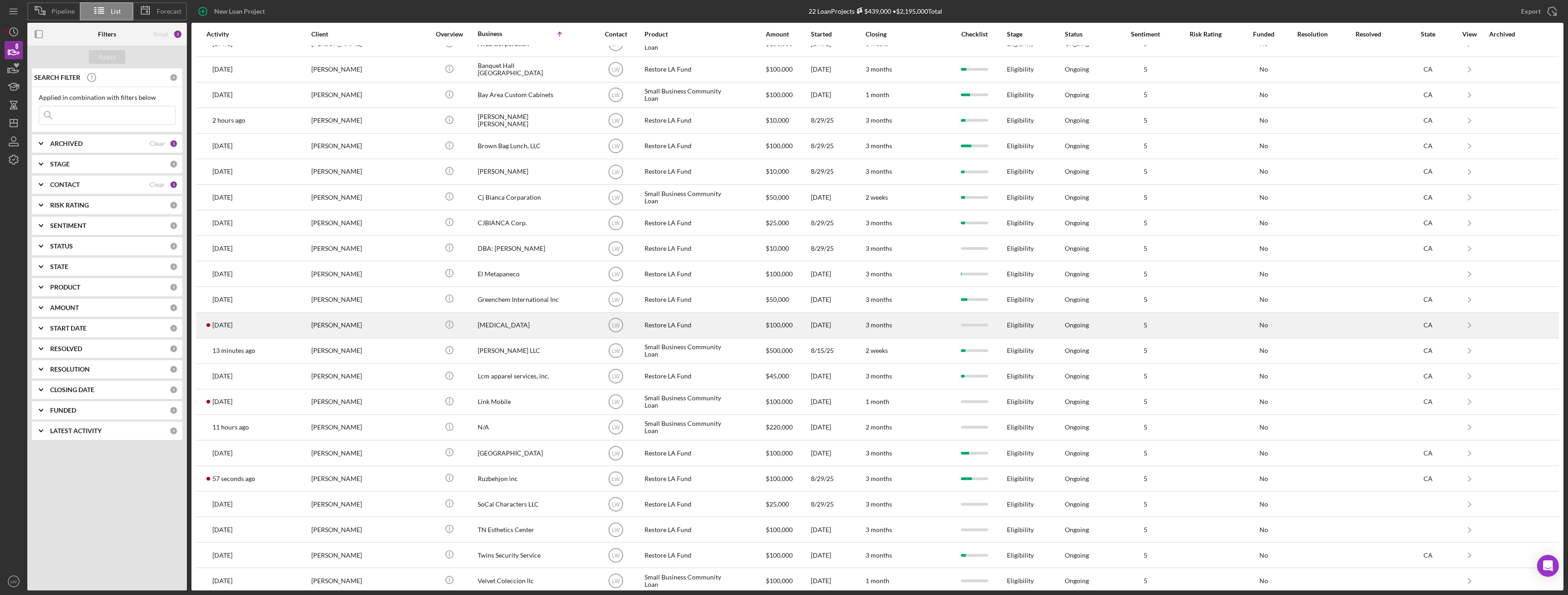
scroll to position [23, 0]
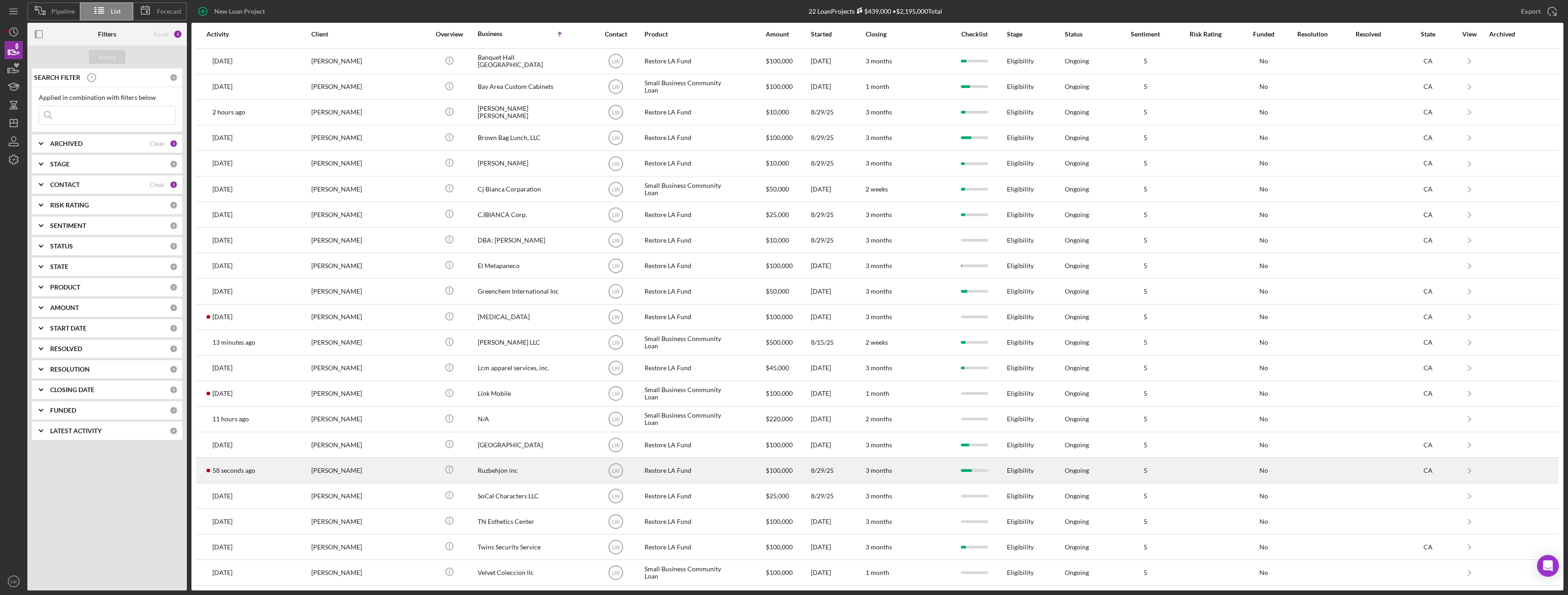
click at [353, 476] on div "[PERSON_NAME]" at bounding box center [357, 471] width 91 height 24
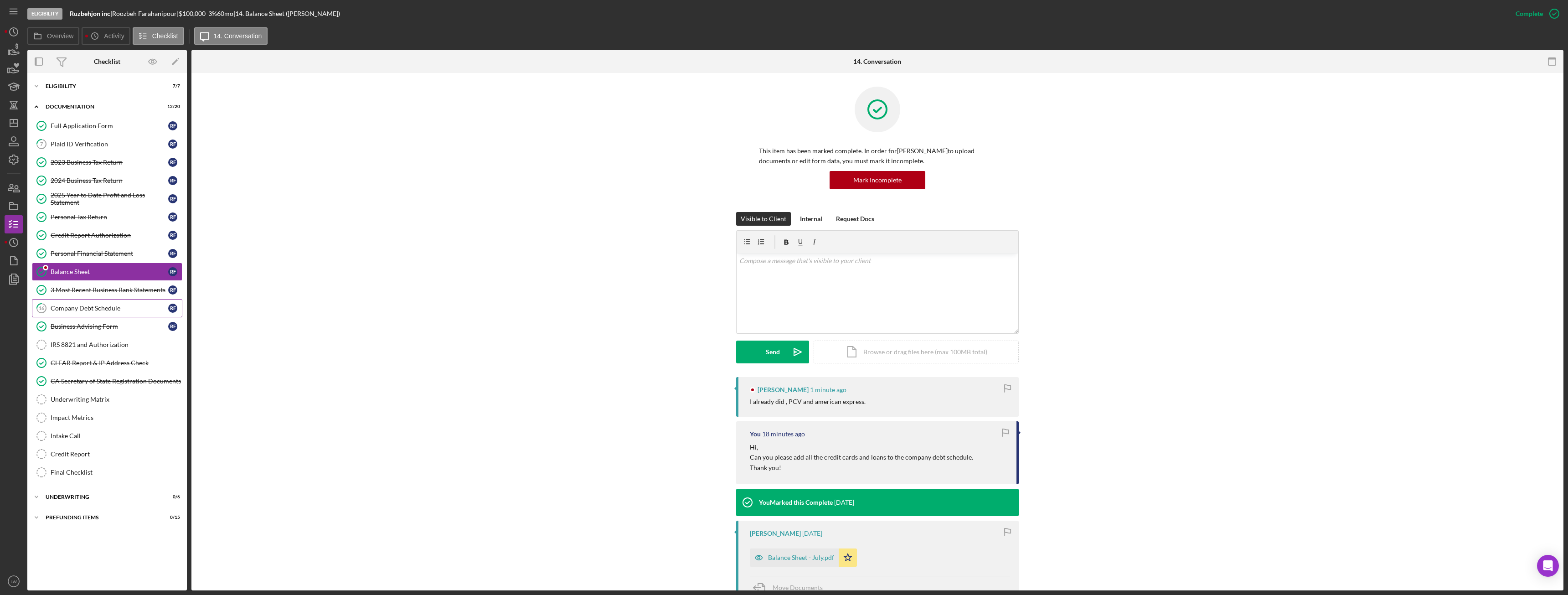
click at [101, 311] on div "Company Debt Schedule" at bounding box center [109, 308] width 117 height 7
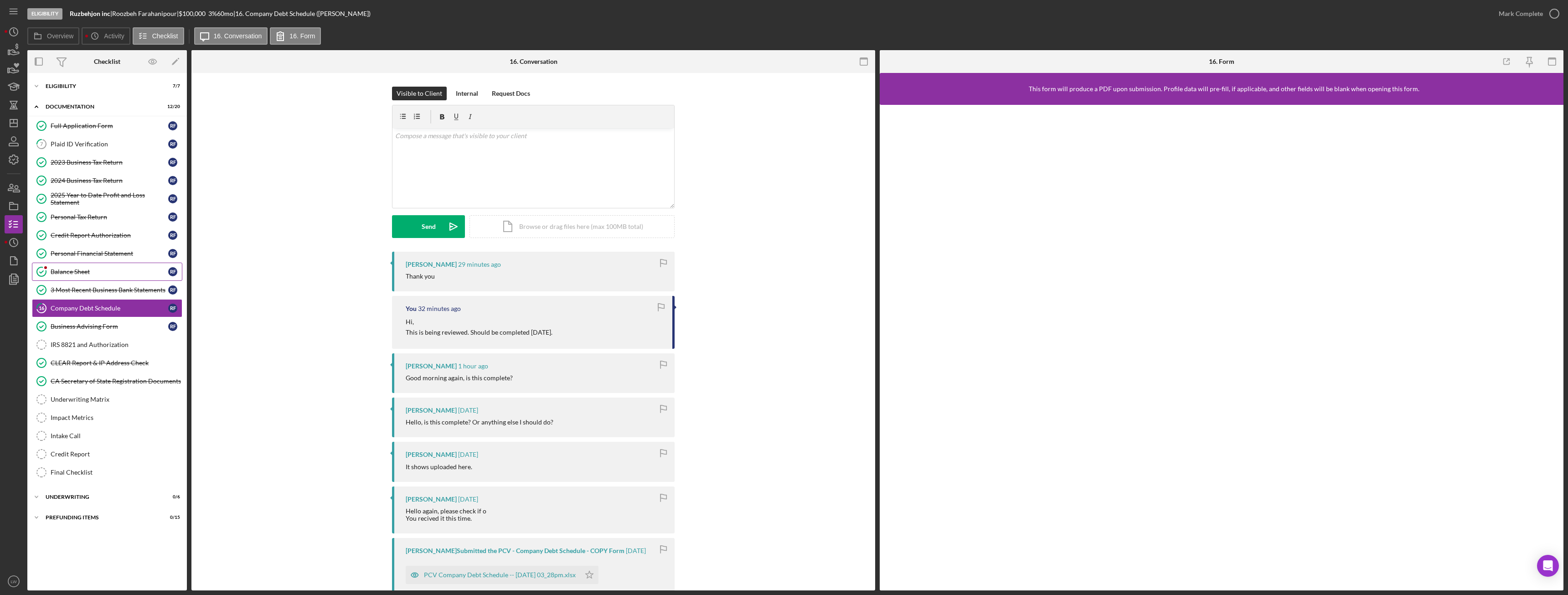
click at [80, 269] on div "Balance Sheet" at bounding box center [109, 272] width 117 height 7
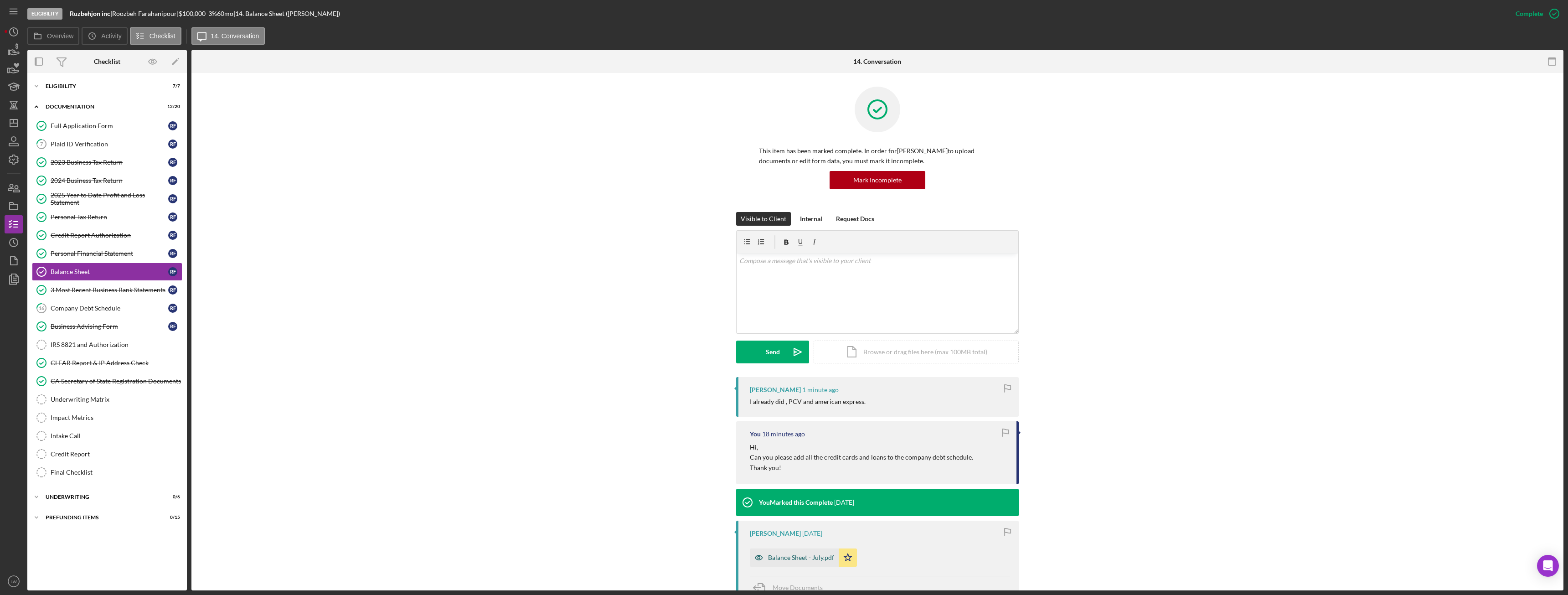
click at [778, 557] on div "Balance Sheet - July.pdf" at bounding box center [801, 558] width 66 height 7
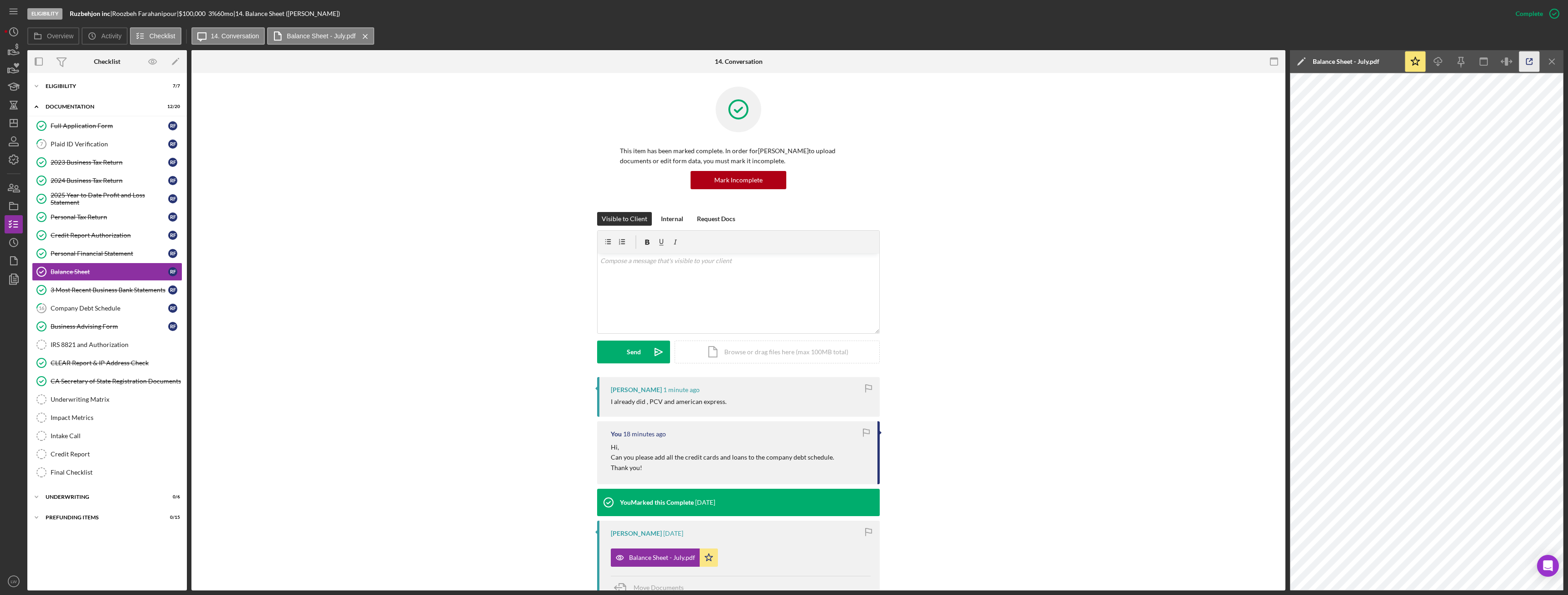
click at [1528, 61] on icon "button" at bounding box center [1530, 62] width 21 height 21
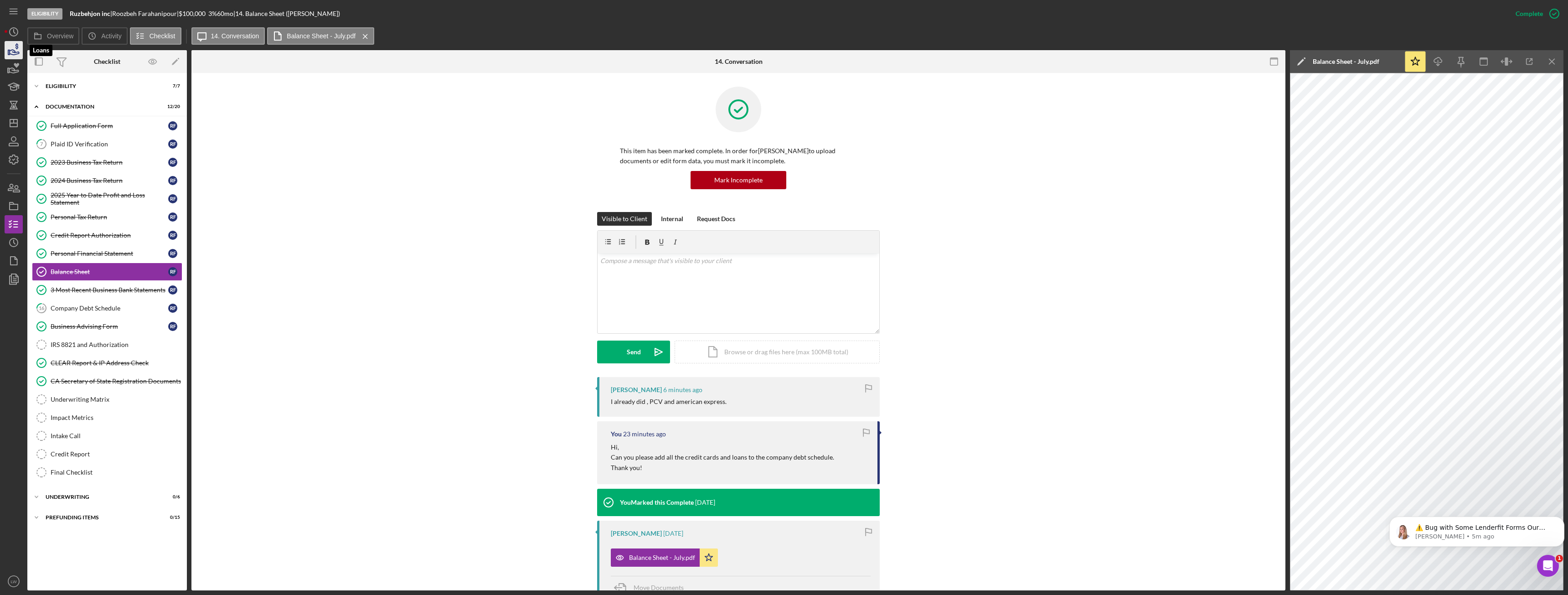
click at [15, 54] on icon "button" at bounding box center [15, 52] width 10 height 5
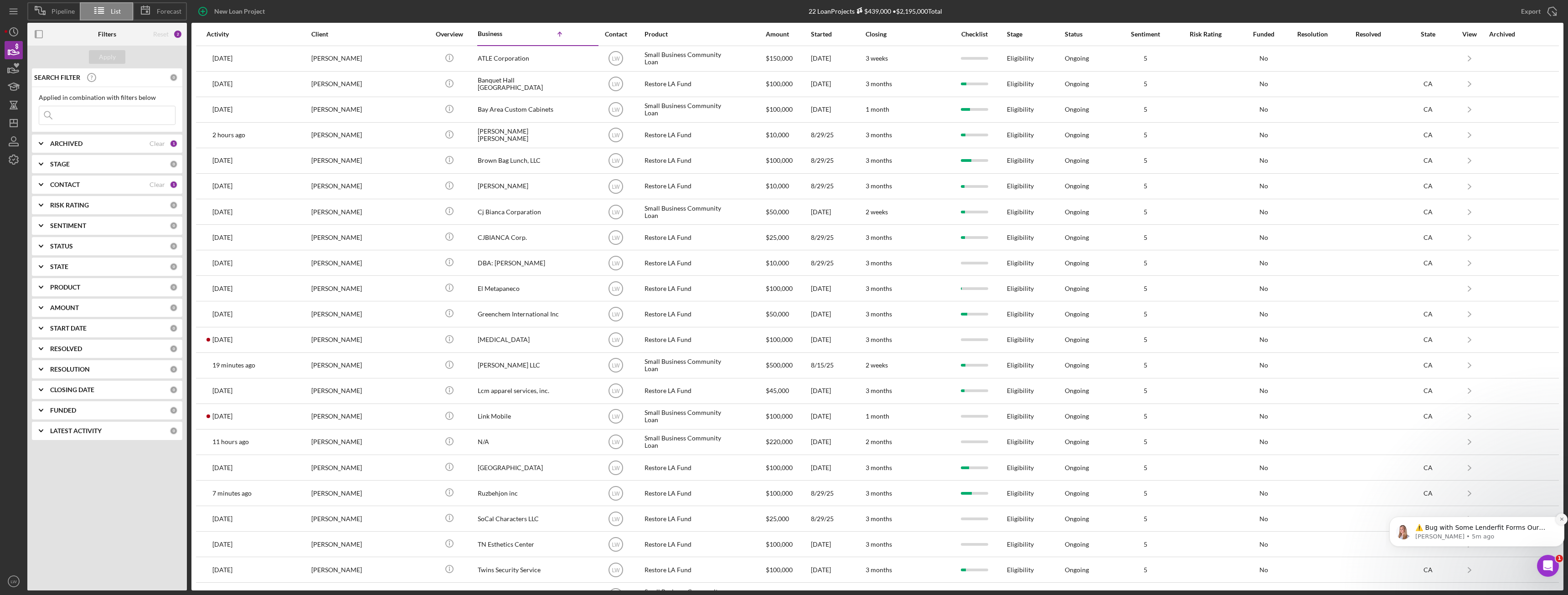
click at [1563, 516] on button "Dismiss notification" at bounding box center [1561, 519] width 12 height 12
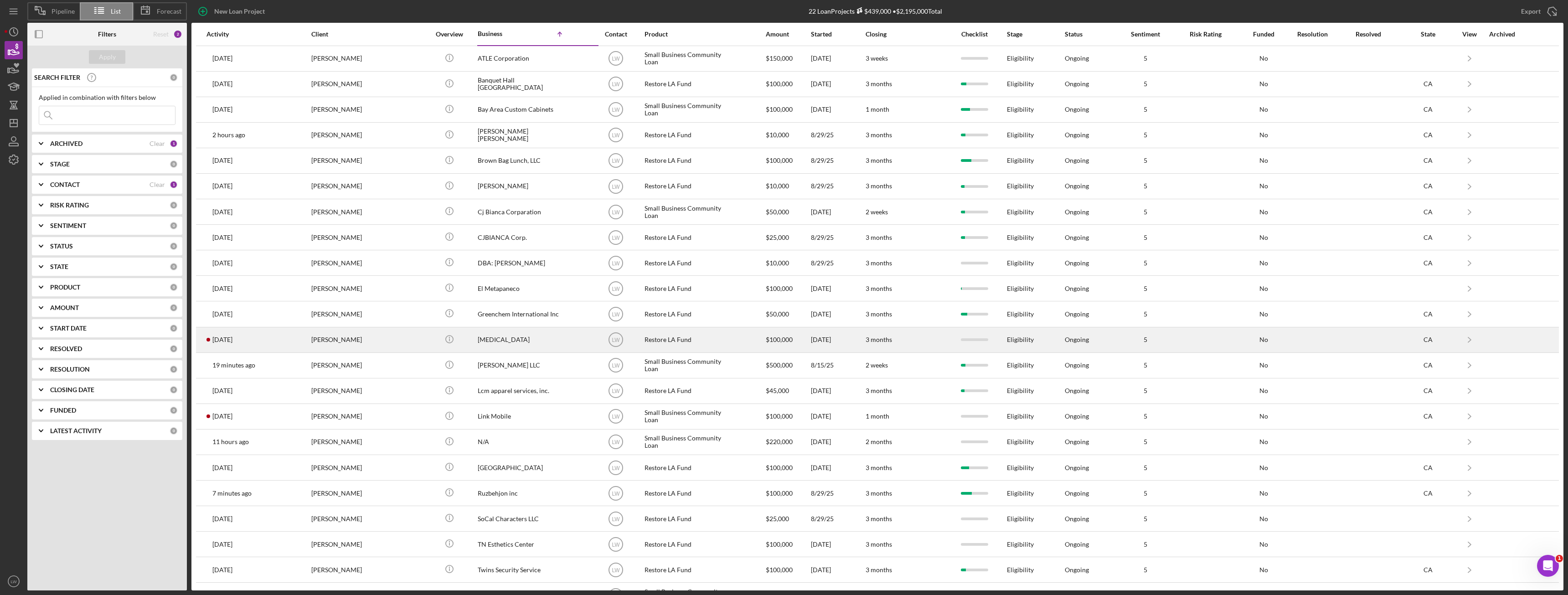
click at [338, 336] on div "Solomon Enobabor" at bounding box center [357, 340] width 91 height 24
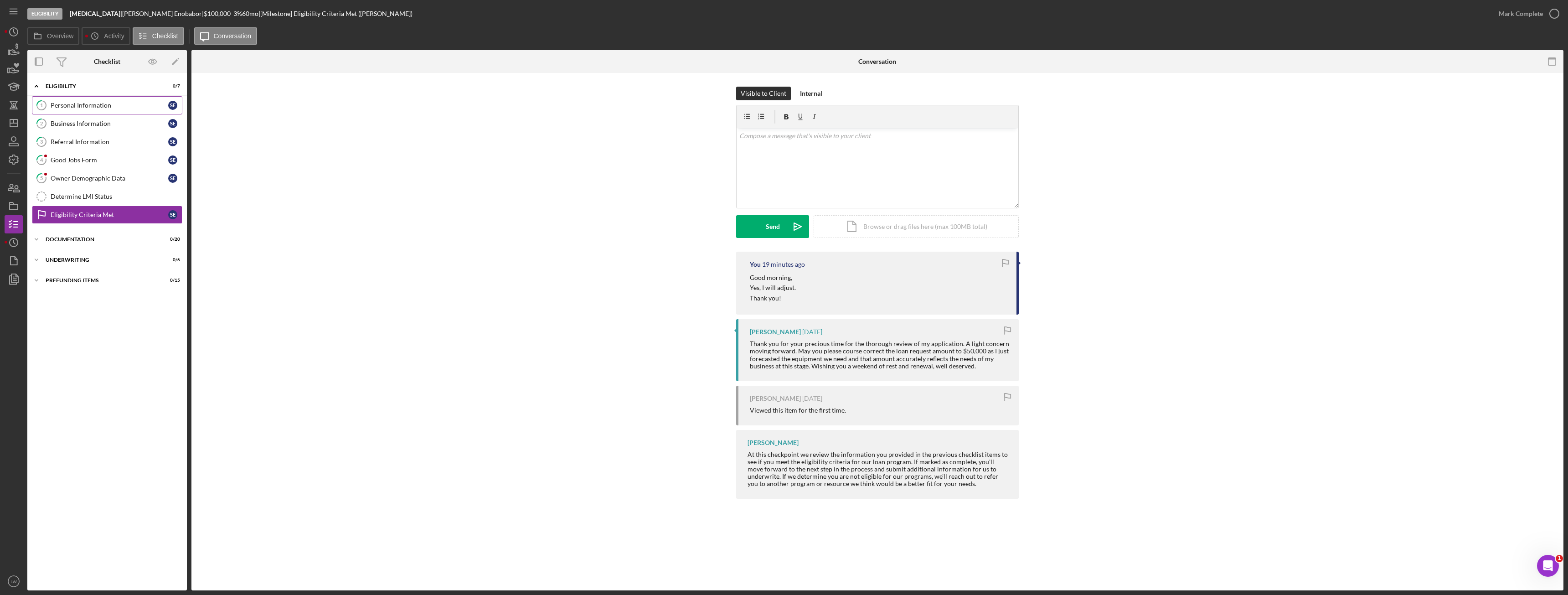
click at [44, 99] on icon "1" at bounding box center [41, 105] width 23 height 23
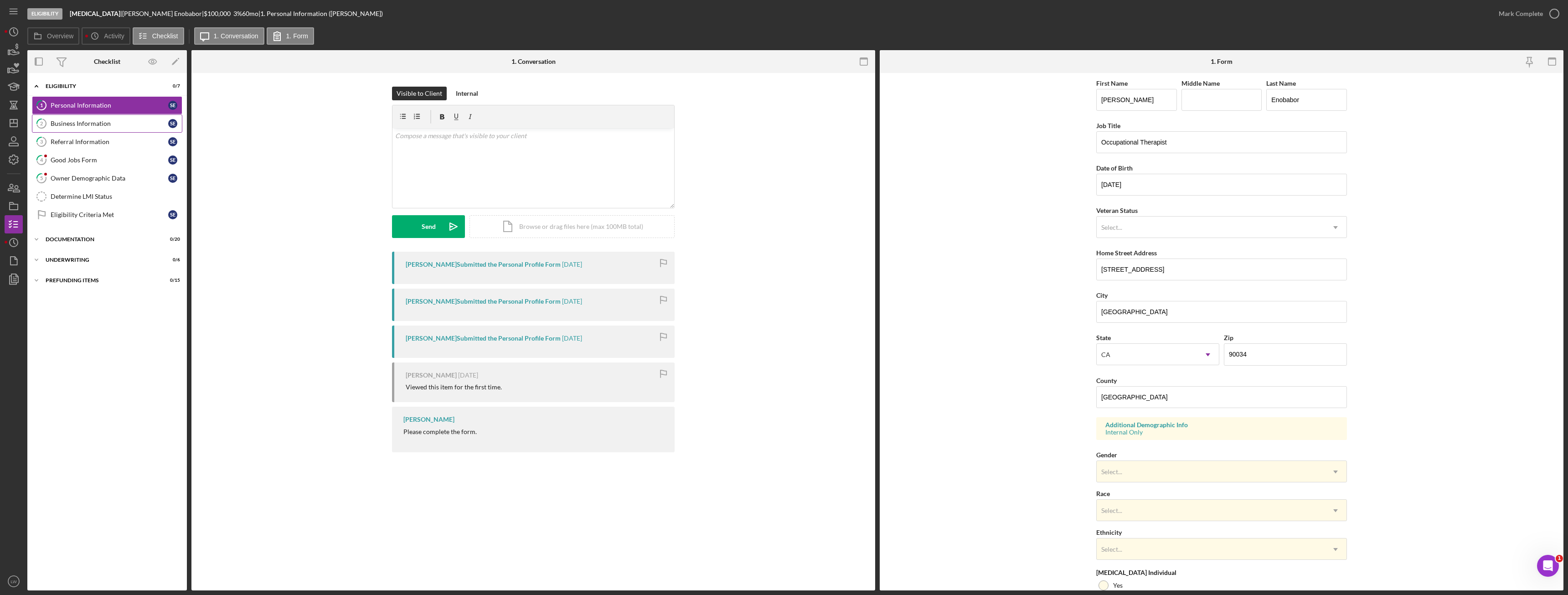
click at [89, 122] on div "Business Information" at bounding box center [109, 124] width 117 height 7
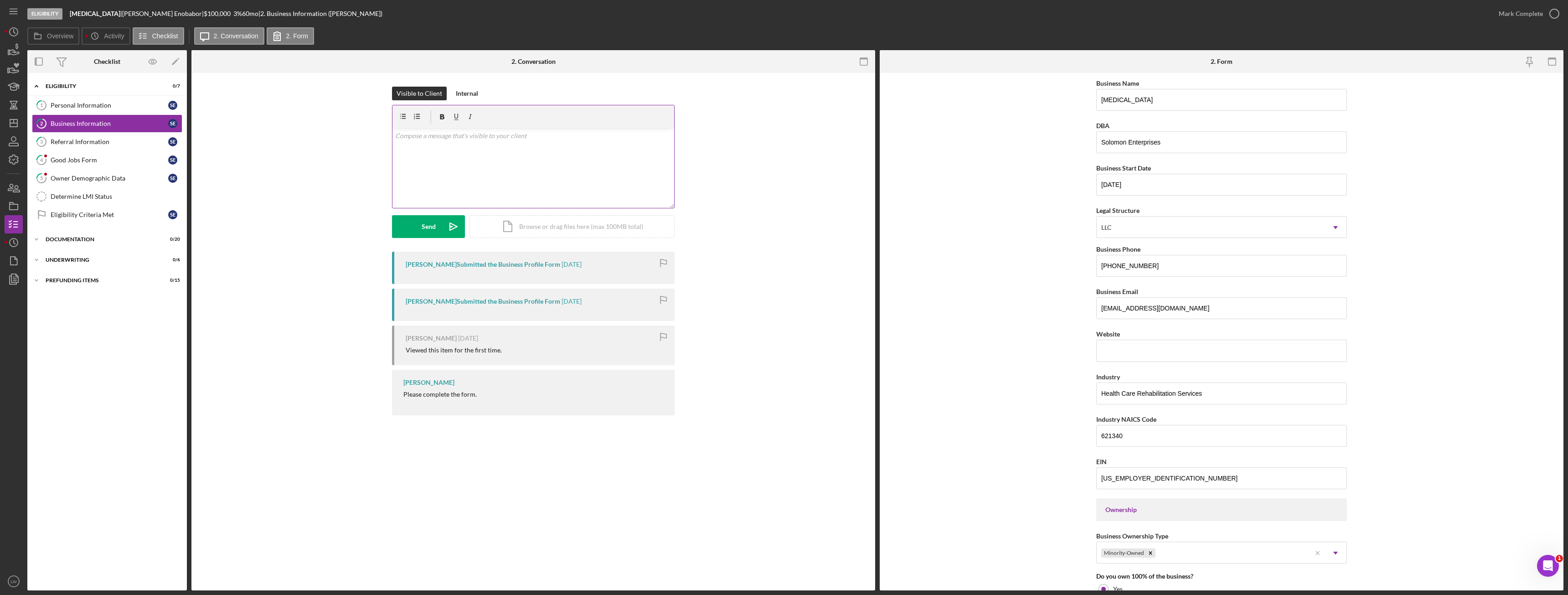
click at [523, 163] on div "v Color teal Color pink Remove color Add row above Add row below Add column bef…" at bounding box center [533, 167] width 282 height 80
click at [580, 150] on p "Do you have business website, if not, how do you advertise." at bounding box center [533, 149] width 277 height 10
click at [420, 222] on button "Send Icon/icon-invite-send" at bounding box center [429, 226] width 73 height 23
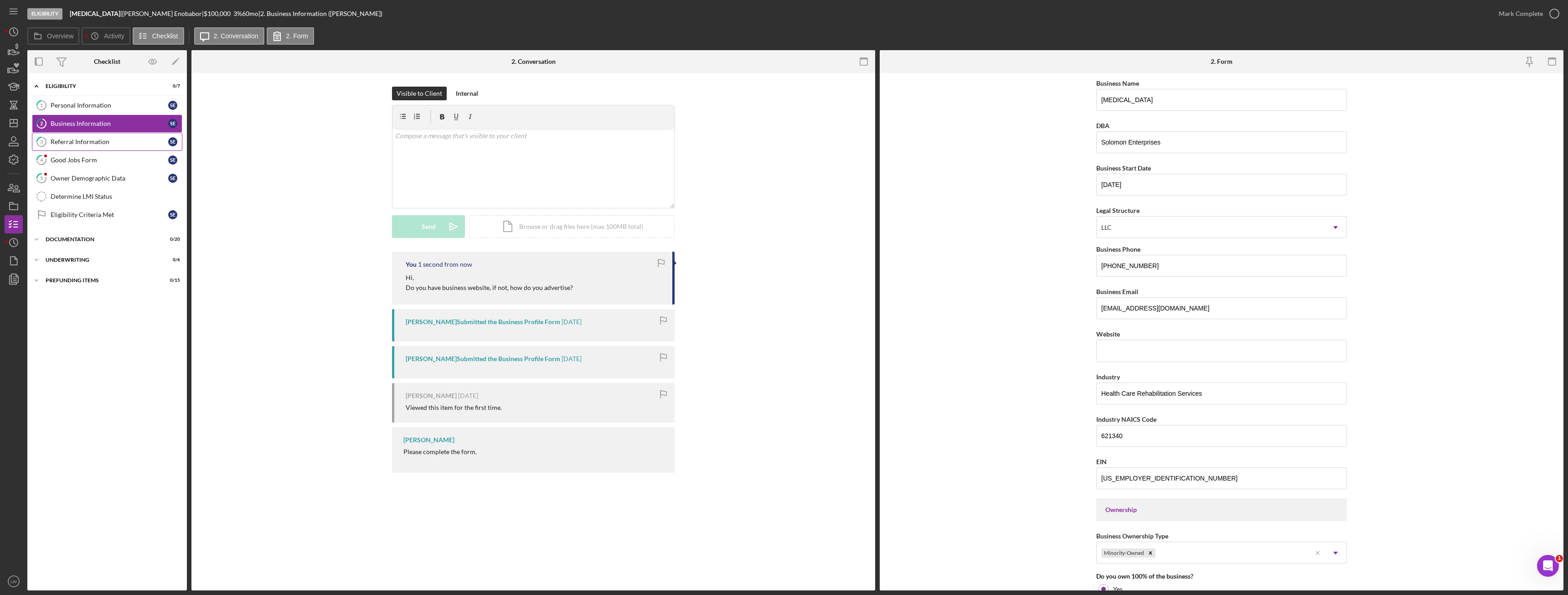
click at [107, 146] on link "3 Referral Information S E" at bounding box center [107, 142] width 150 height 18
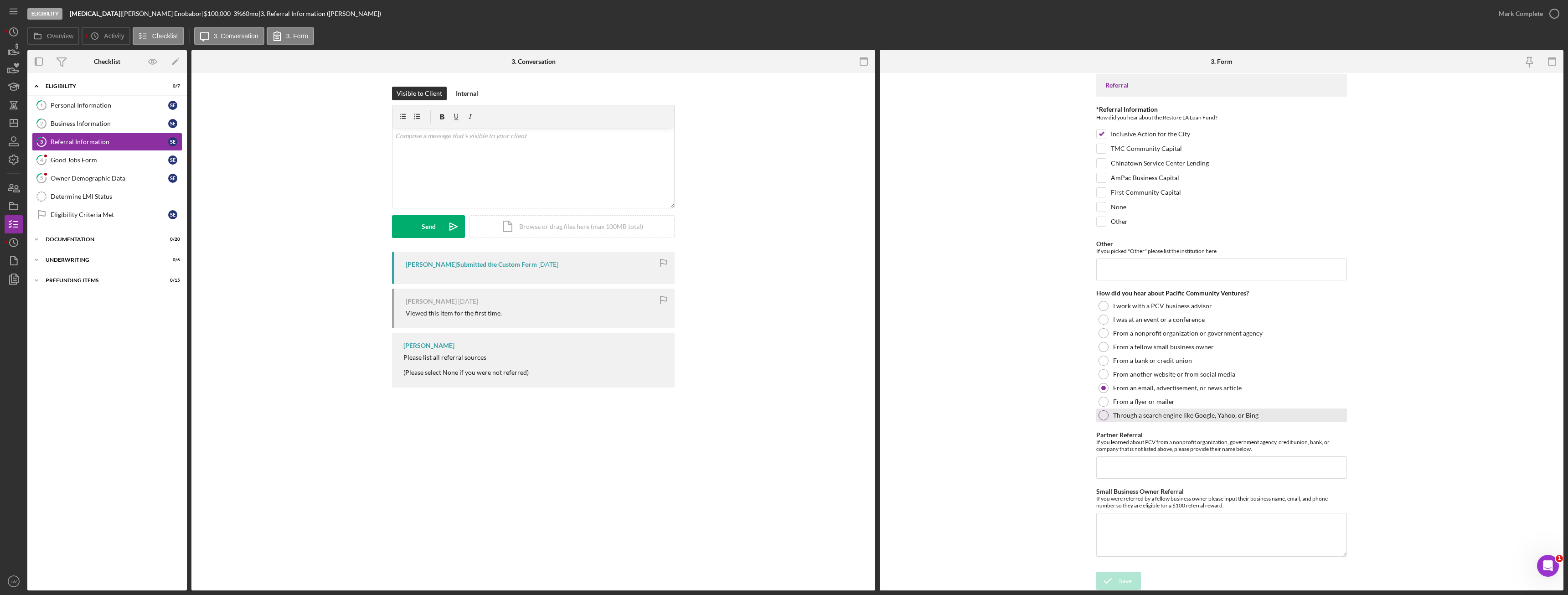
scroll to position [4, 0]
click at [1511, 13] on div "Mark Complete" at bounding box center [1521, 13] width 44 height 18
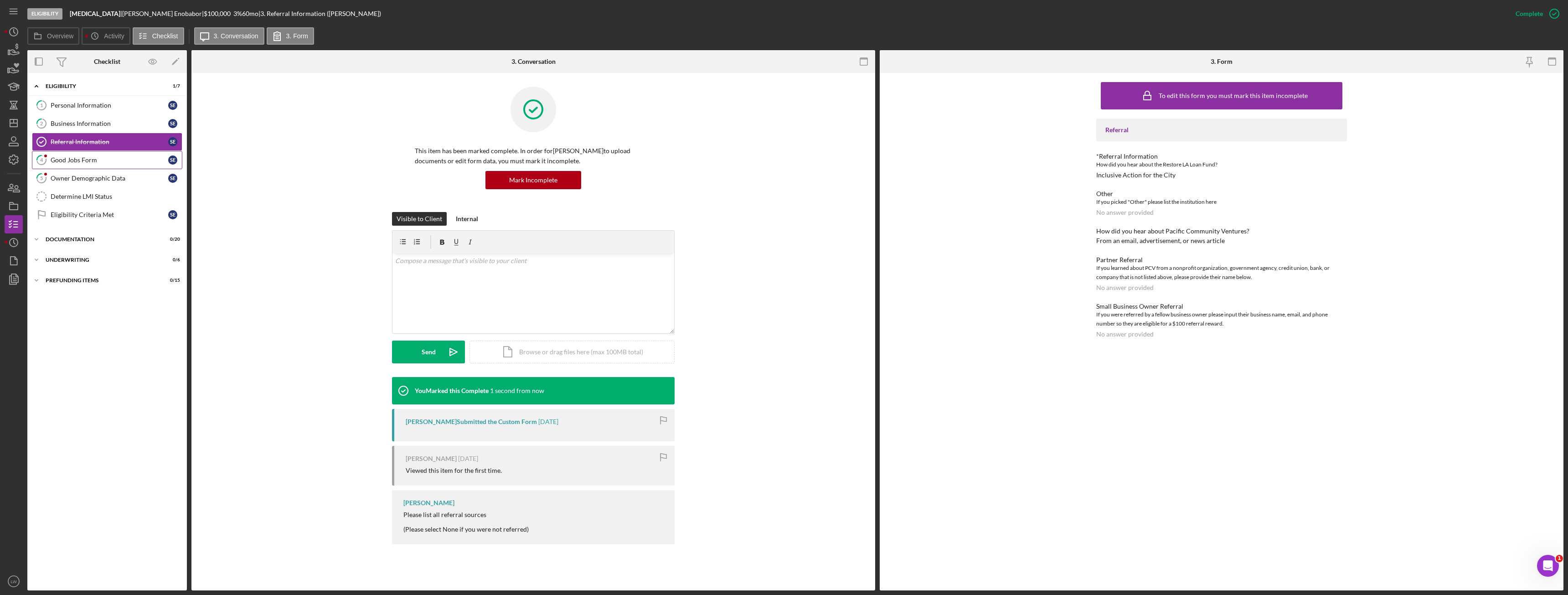
click at [68, 163] on div "Good Jobs Form" at bounding box center [109, 160] width 117 height 7
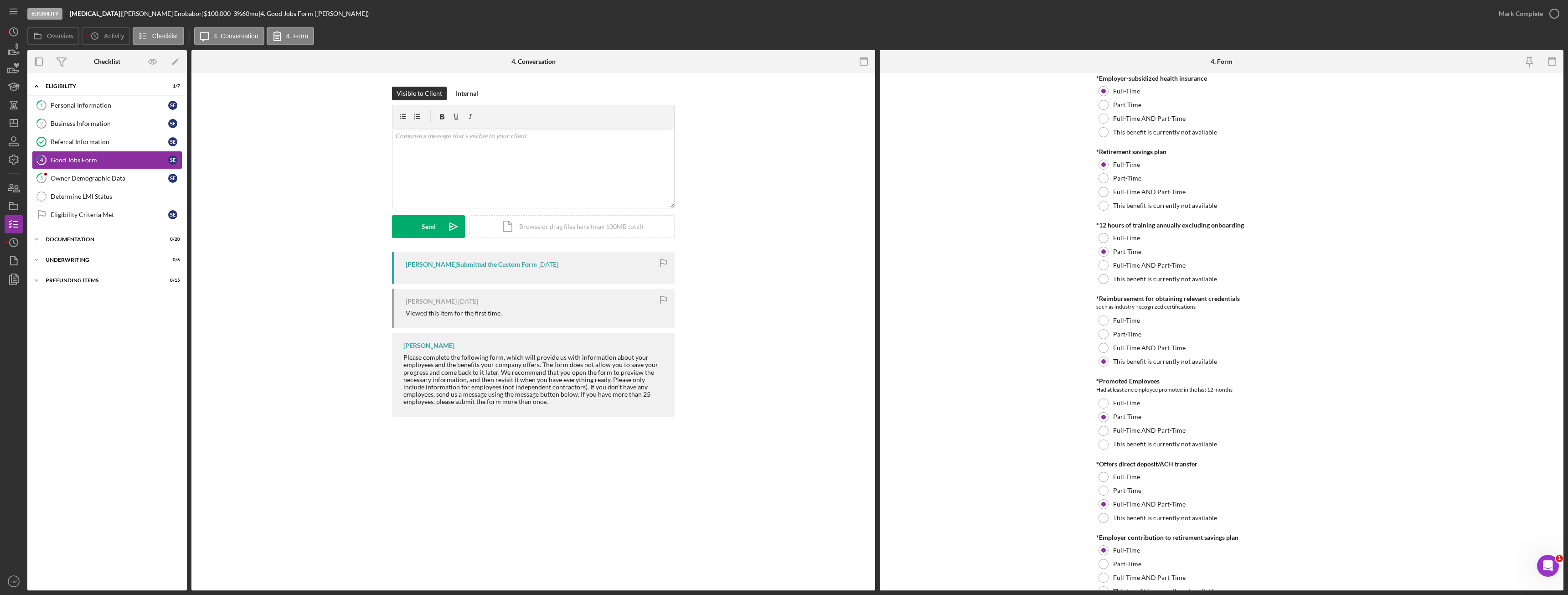
scroll to position [113, 0]
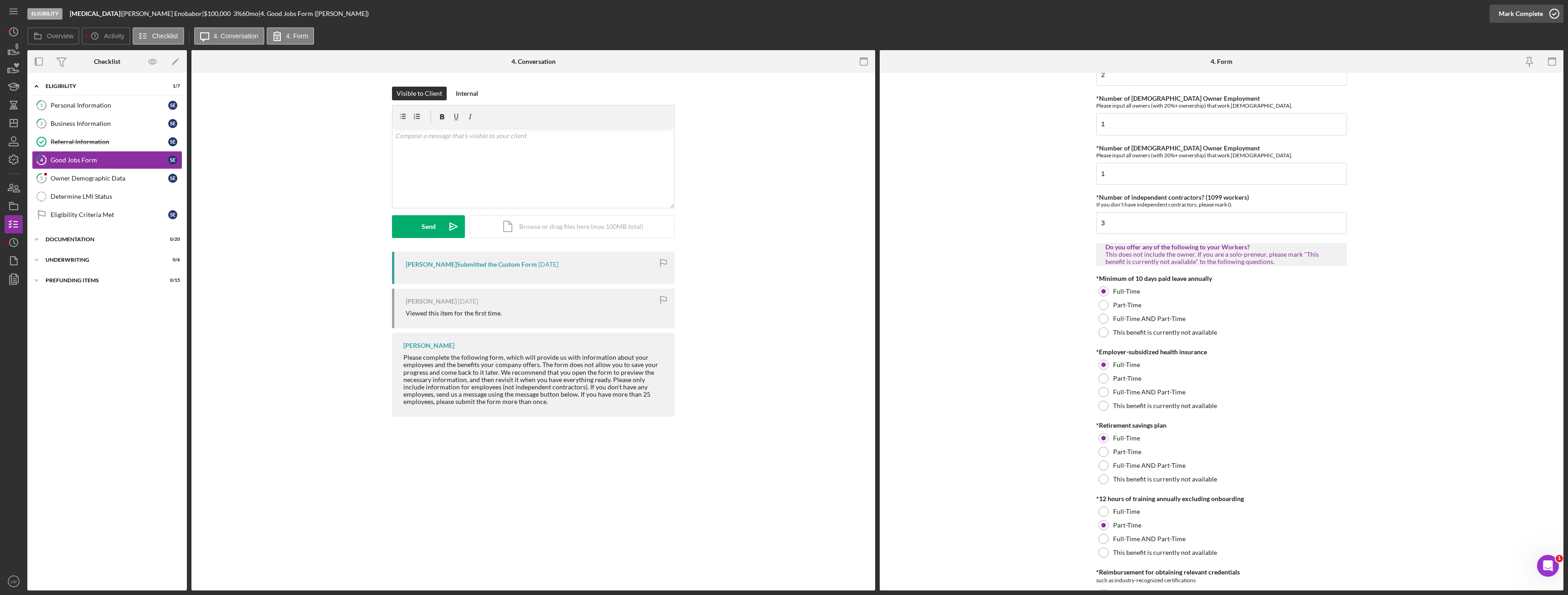
click at [1518, 14] on div "Mark Complete" at bounding box center [1521, 13] width 44 height 18
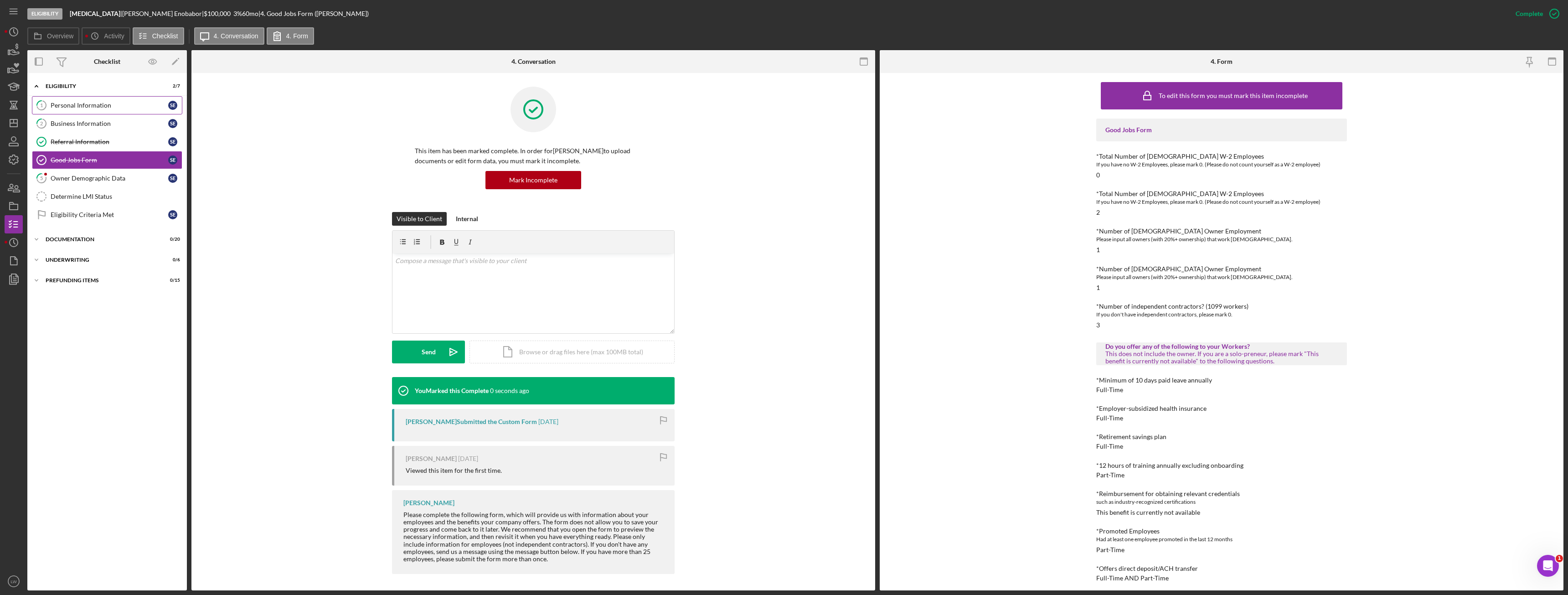
click at [88, 111] on link "1 Personal Information S E" at bounding box center [107, 105] width 150 height 18
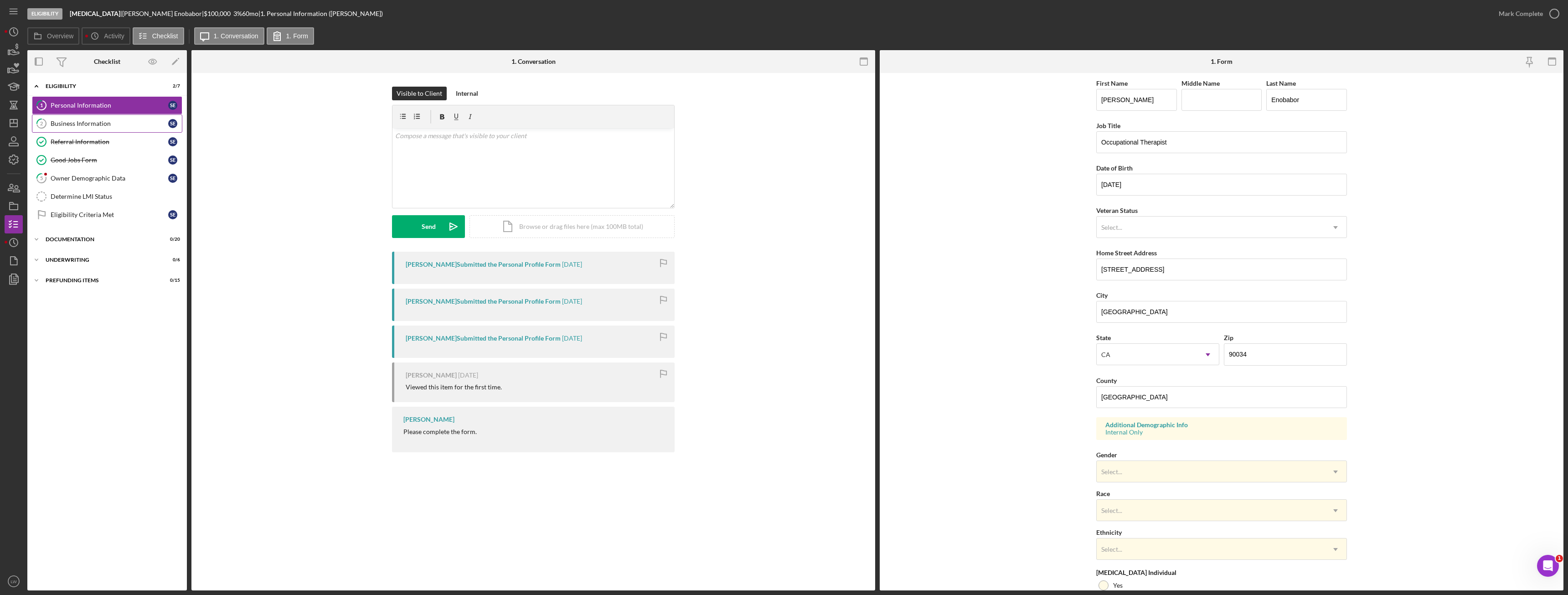
click at [89, 122] on div "Business Information" at bounding box center [109, 124] width 117 height 7
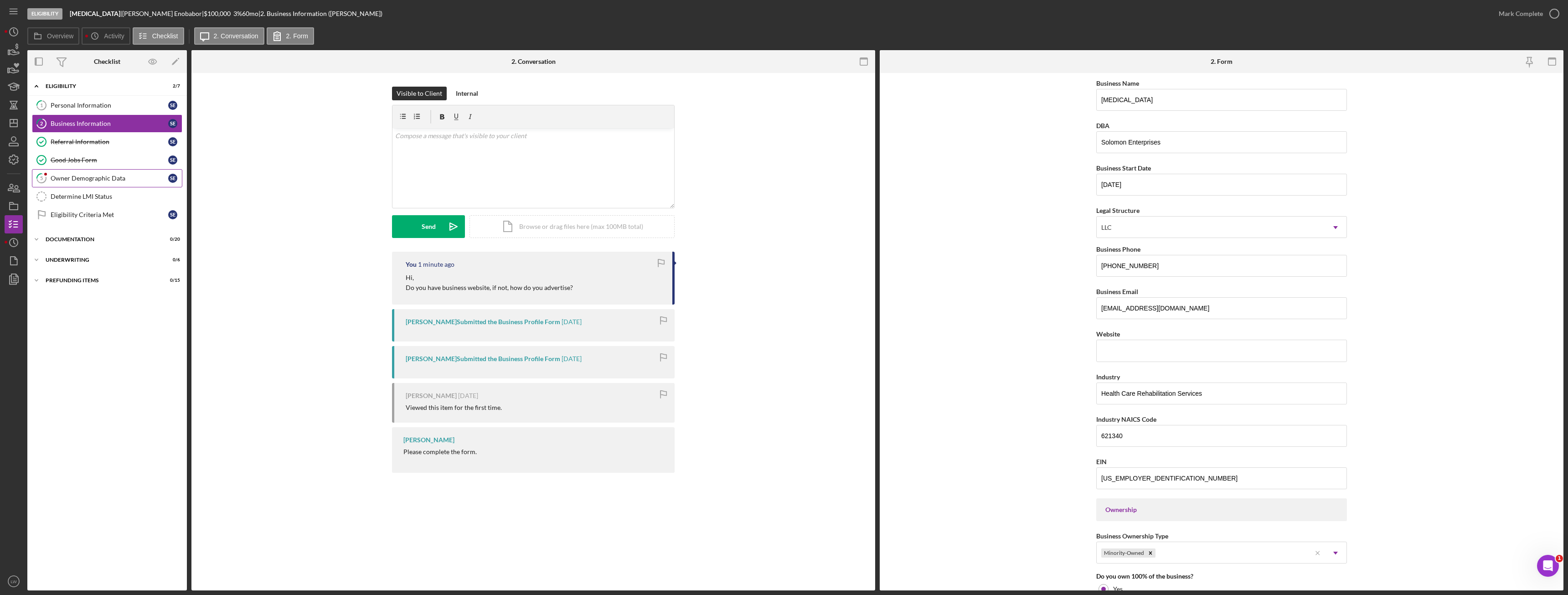
click at [103, 181] on div "Owner Demographic Data" at bounding box center [109, 178] width 117 height 7
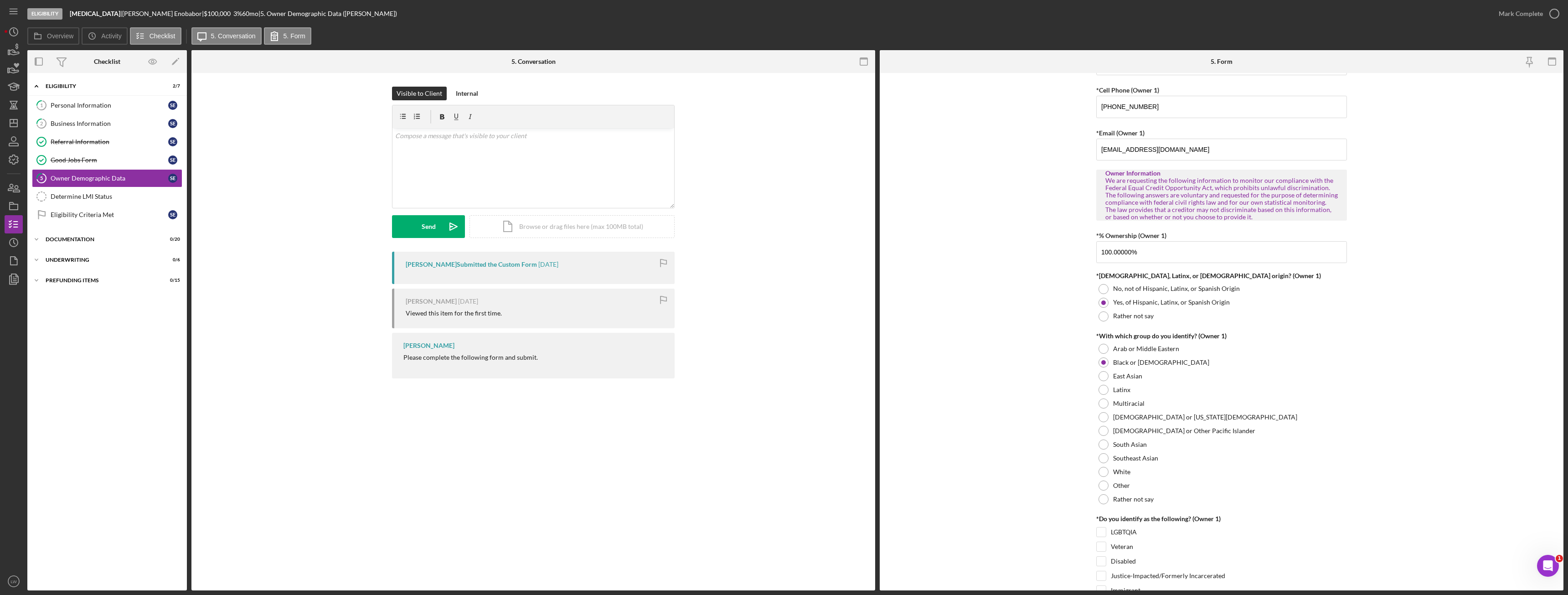
scroll to position [319, 0]
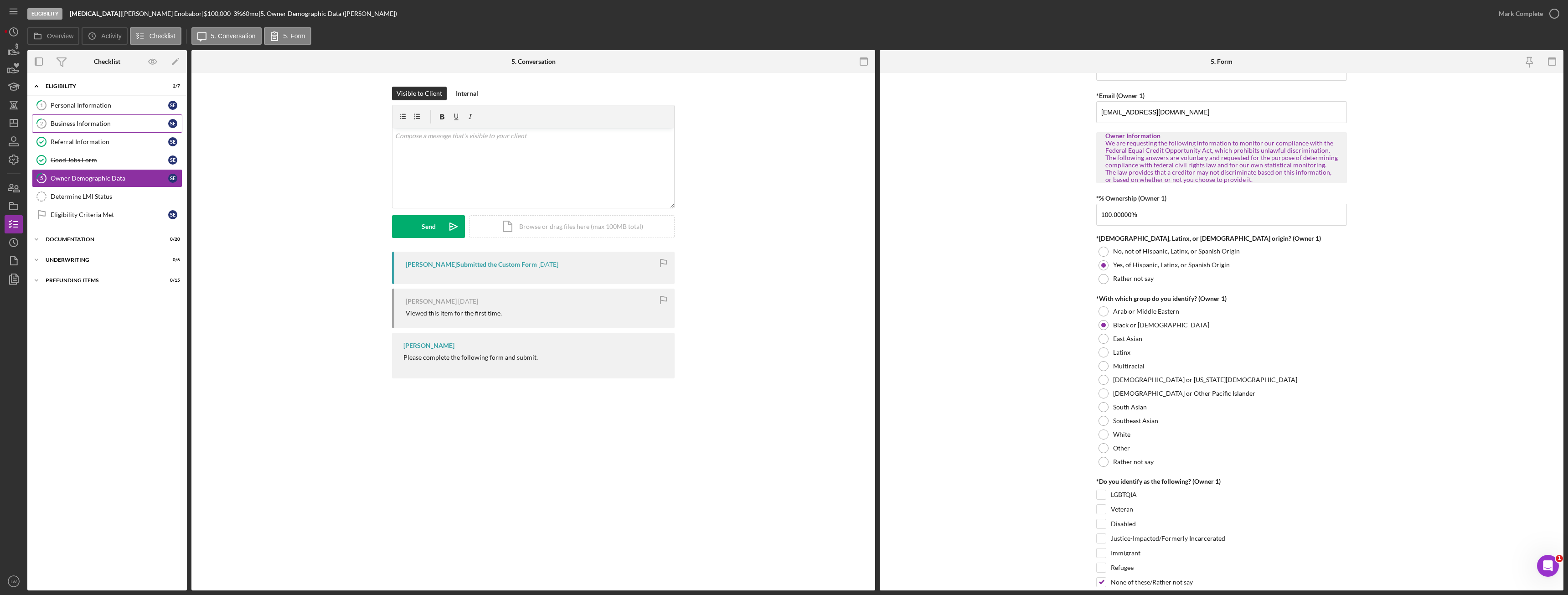
click at [150, 126] on div "Business Information" at bounding box center [109, 124] width 117 height 7
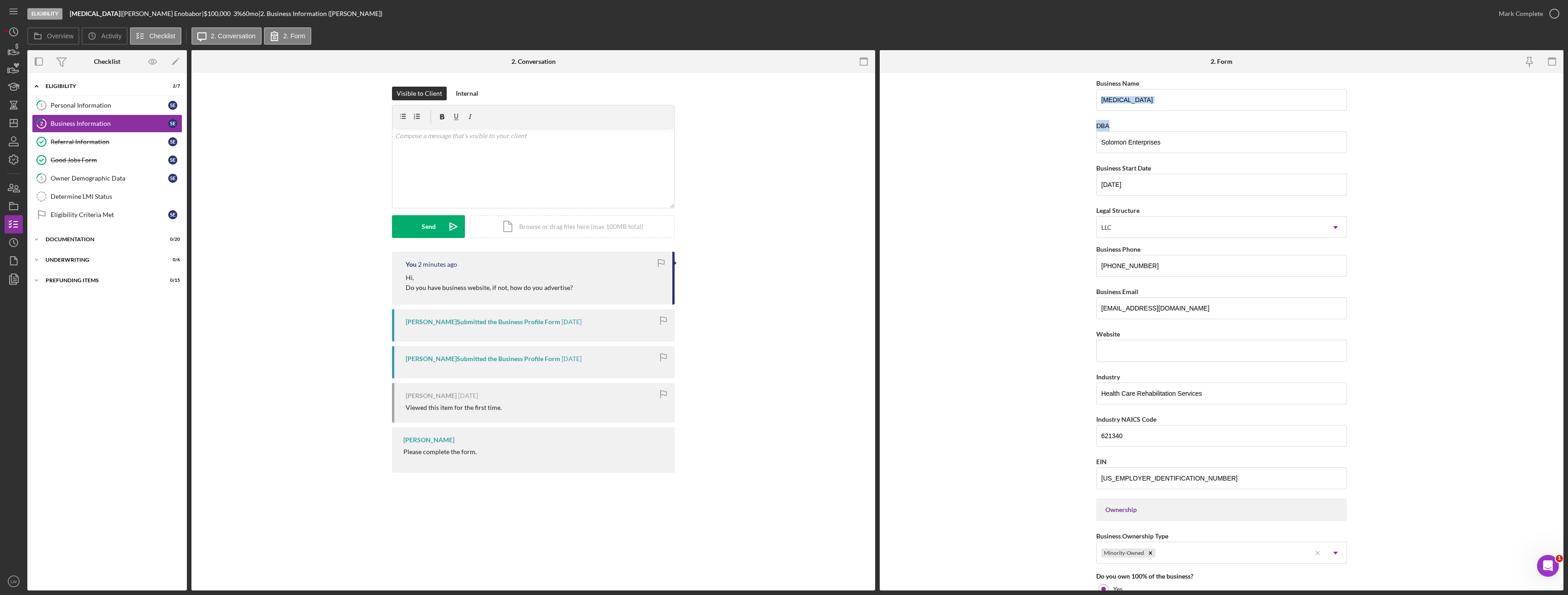
drag, startPoint x: 1555, startPoint y: 110, endPoint x: 1562, endPoint y: 122, distance: 13.9
click at [1562, 124] on form "Business Name Hydrotherapy DBA Solomon Enterprises Business Start Date 02/25/20…" at bounding box center [1221, 332] width 684 height 518
click at [1538, 118] on form "Business Name Hydrotherapy DBA Solomon Enterprises Business Start Date 02/25/20…" at bounding box center [1221, 332] width 684 height 518
drag, startPoint x: 1535, startPoint y: 118, endPoint x: 1411, endPoint y: 83, distance: 128.8
click at [1411, 83] on form "Business Name Hydrotherapy DBA Solomon Enterprises Business Start Date 02/25/20…" at bounding box center [1221, 332] width 684 height 518
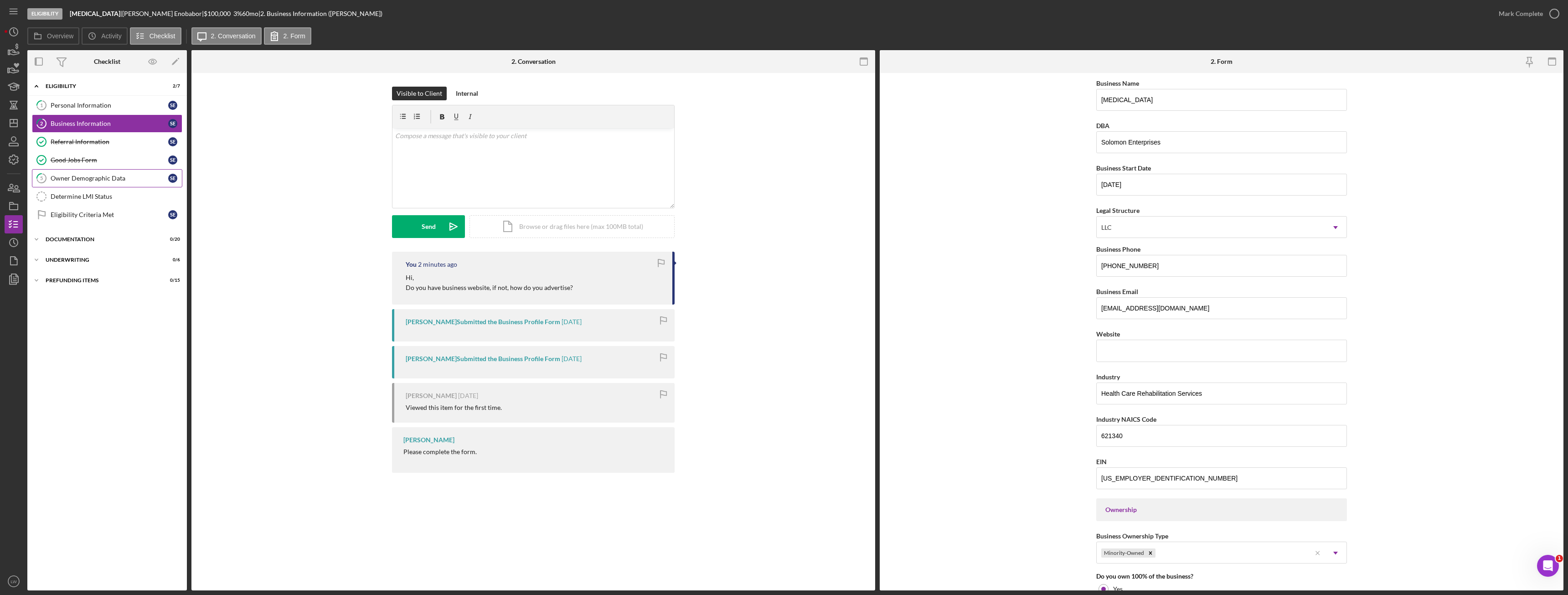
click at [102, 177] on div "Owner Demographic Data" at bounding box center [109, 178] width 117 height 7
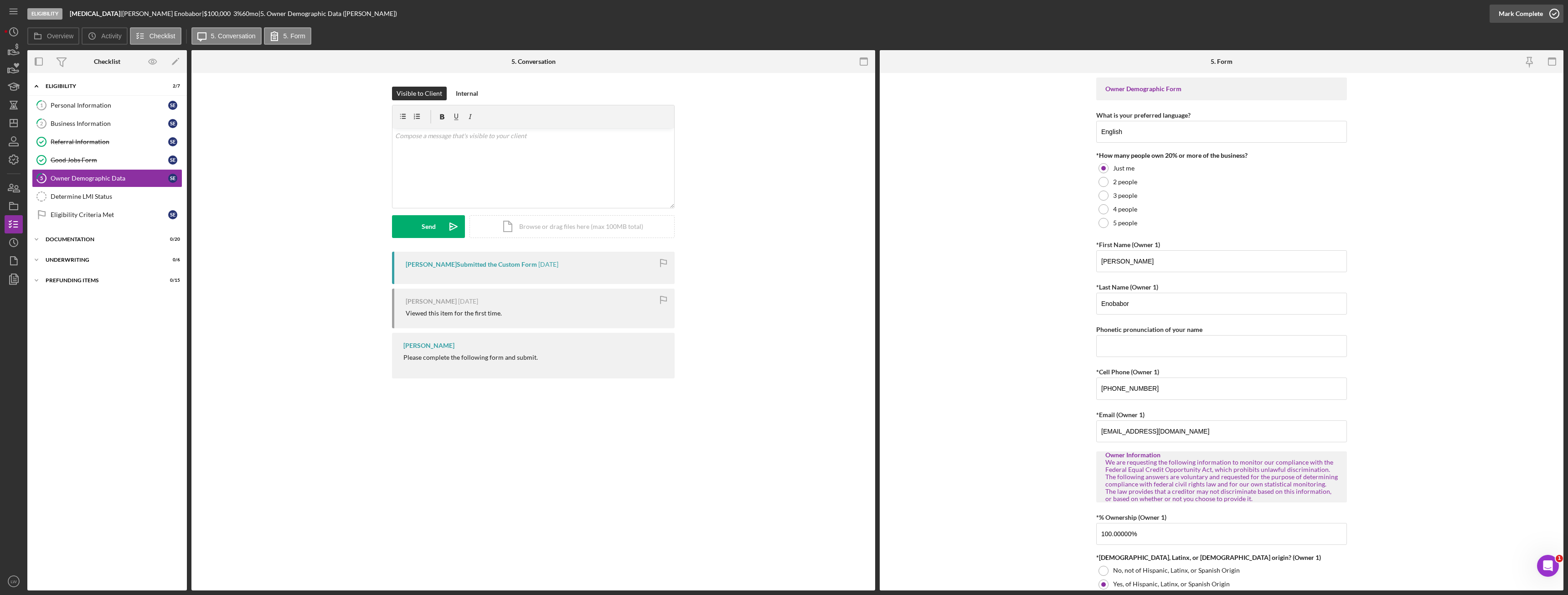
click at [1526, 10] on div "Mark Complete" at bounding box center [1521, 13] width 44 height 18
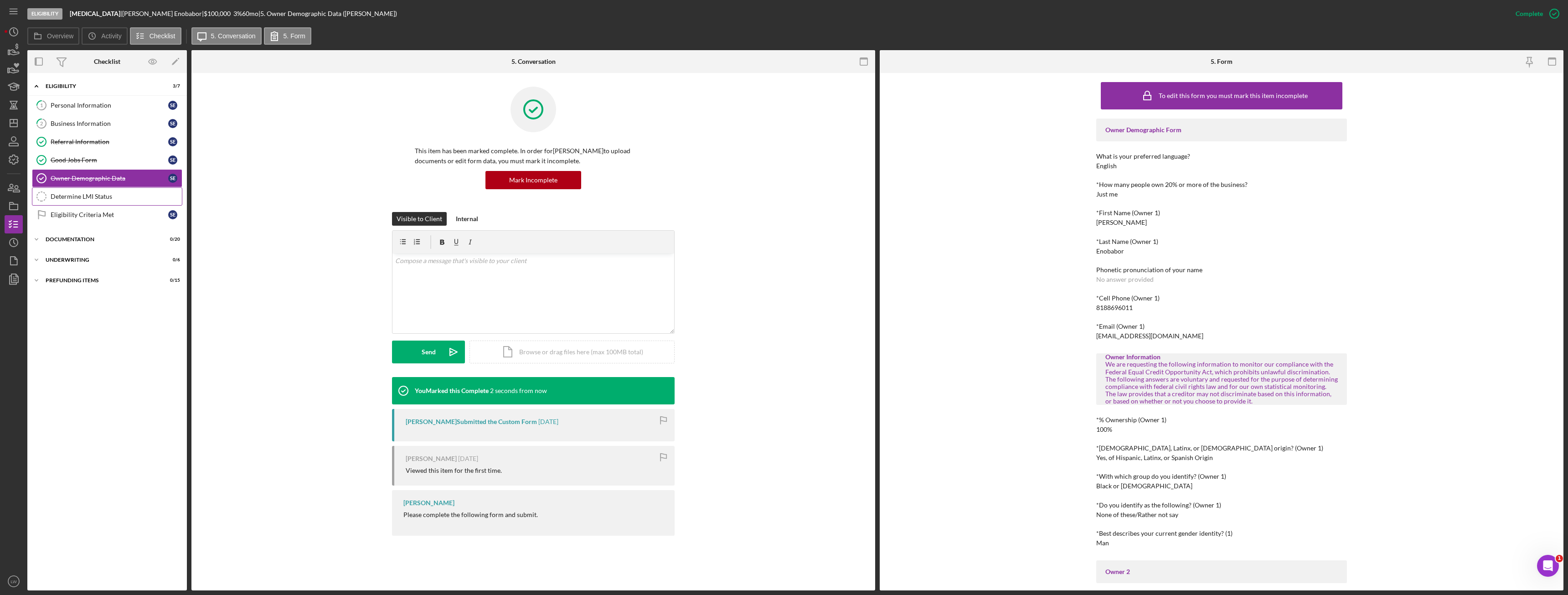
click at [102, 189] on link "Determine LMI Status Determine LMI Status" at bounding box center [107, 197] width 150 height 18
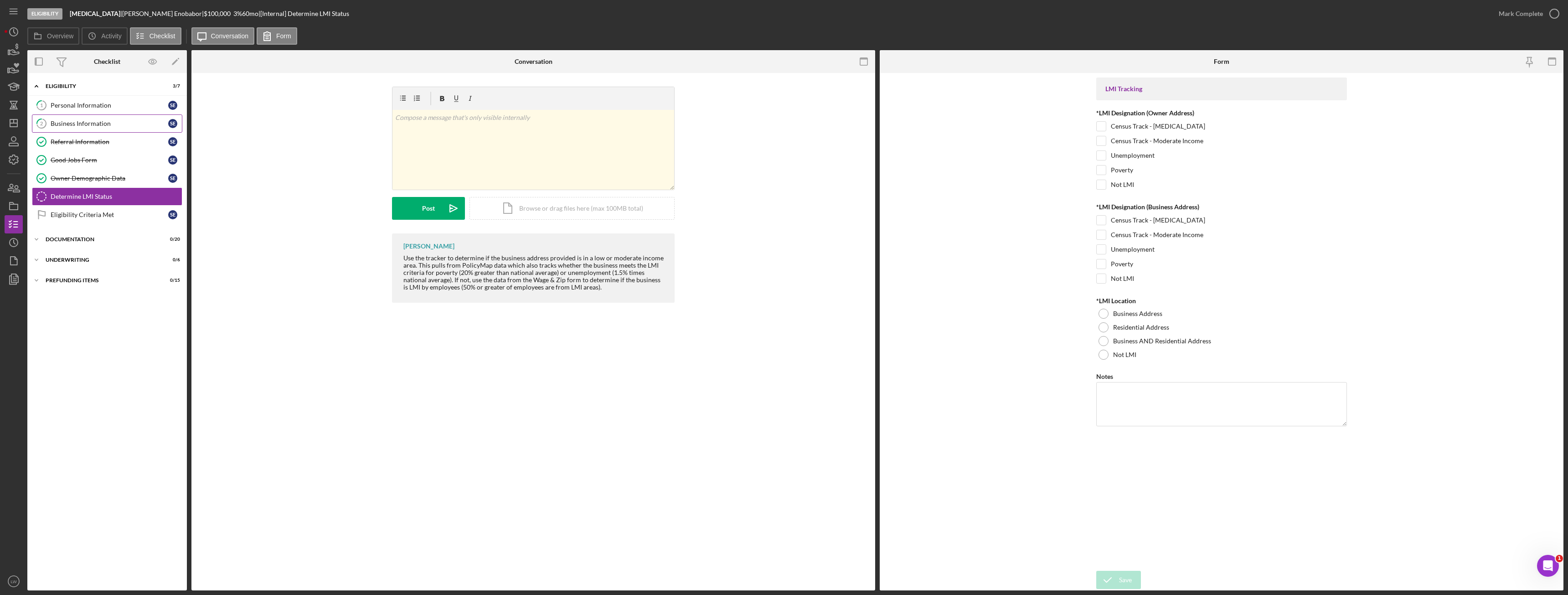
click at [66, 119] on link "2 Business Information S E" at bounding box center [107, 124] width 150 height 18
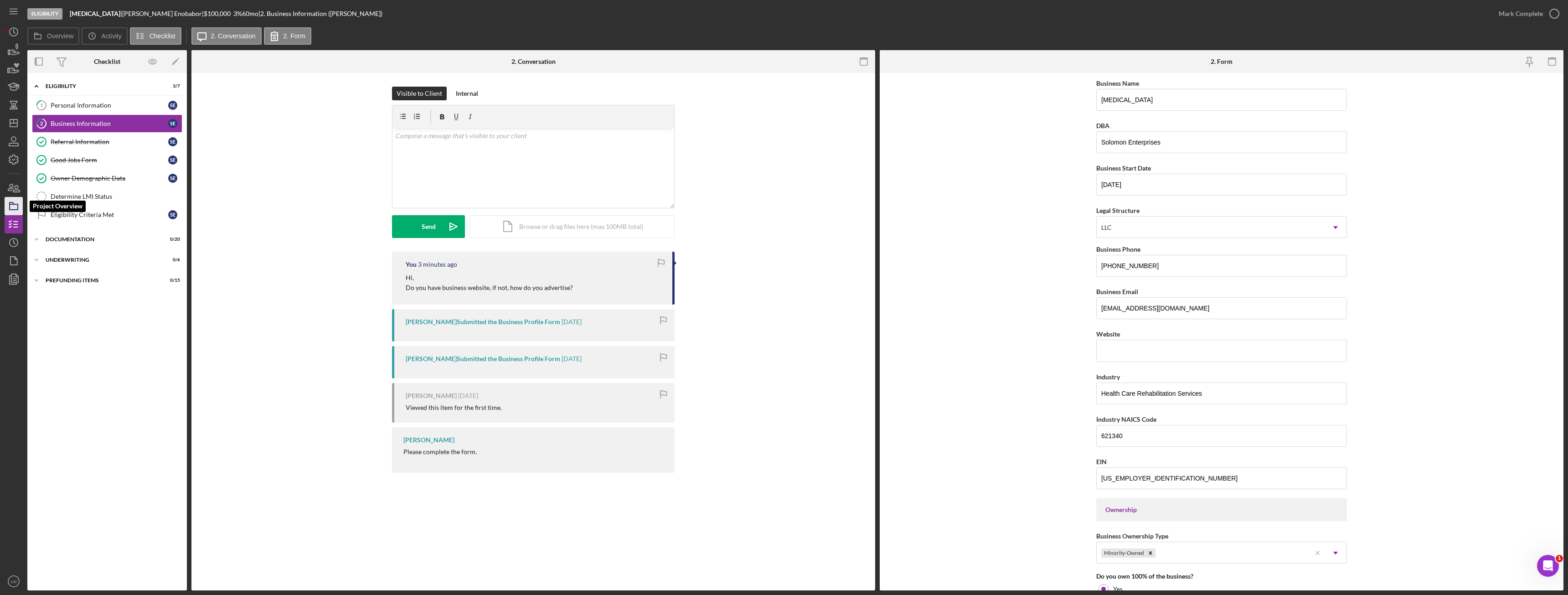
click at [12, 208] on icon "button" at bounding box center [13, 206] width 23 height 23
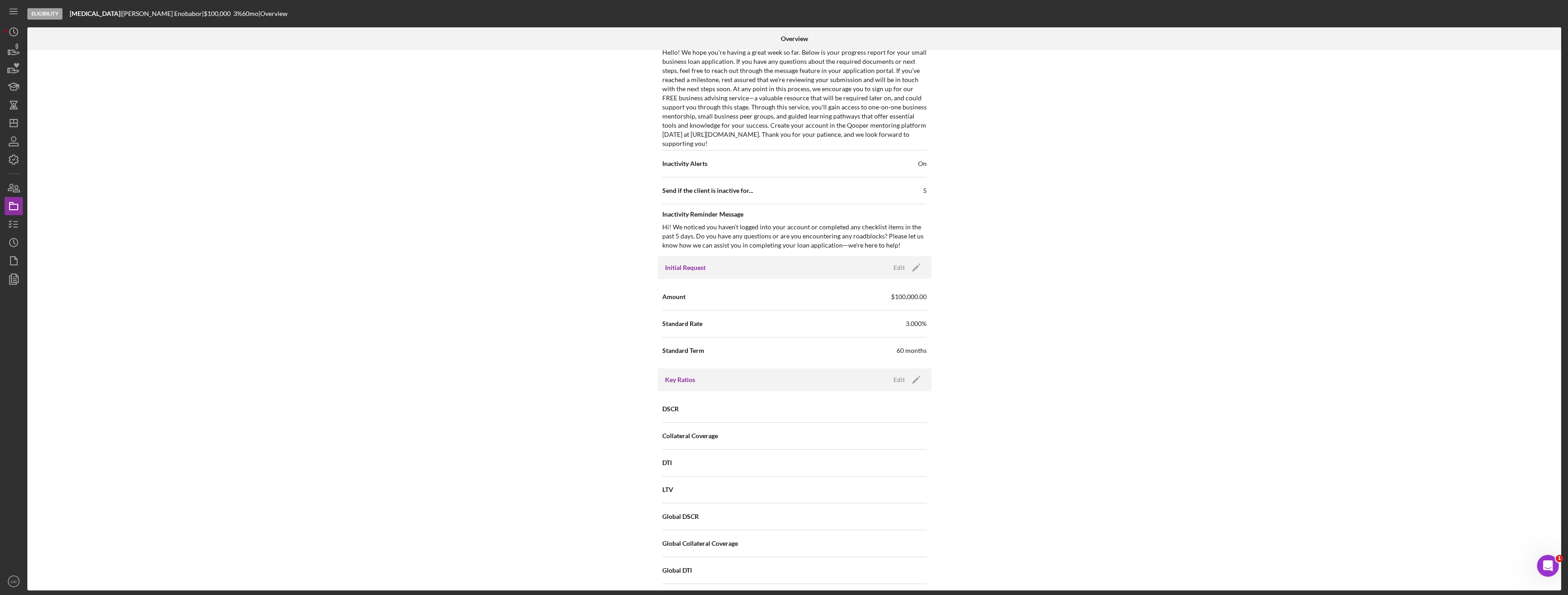
scroll to position [410, 0]
click at [894, 266] on div "Edit" at bounding box center [899, 267] width 12 height 13
drag, startPoint x: 841, startPoint y: 297, endPoint x: 741, endPoint y: 283, distance: 101.0
click at [741, 283] on div "Amount $100,000 Standard Rate 3.000% Standard Term 60" at bounding box center [794, 323] width 273 height 90
click at [939, 284] on div "Internal Workflow Stage Eligibility Icon/Dropdown Arrow Archive (can unarchive …" at bounding box center [794, 320] width 1534 height 540
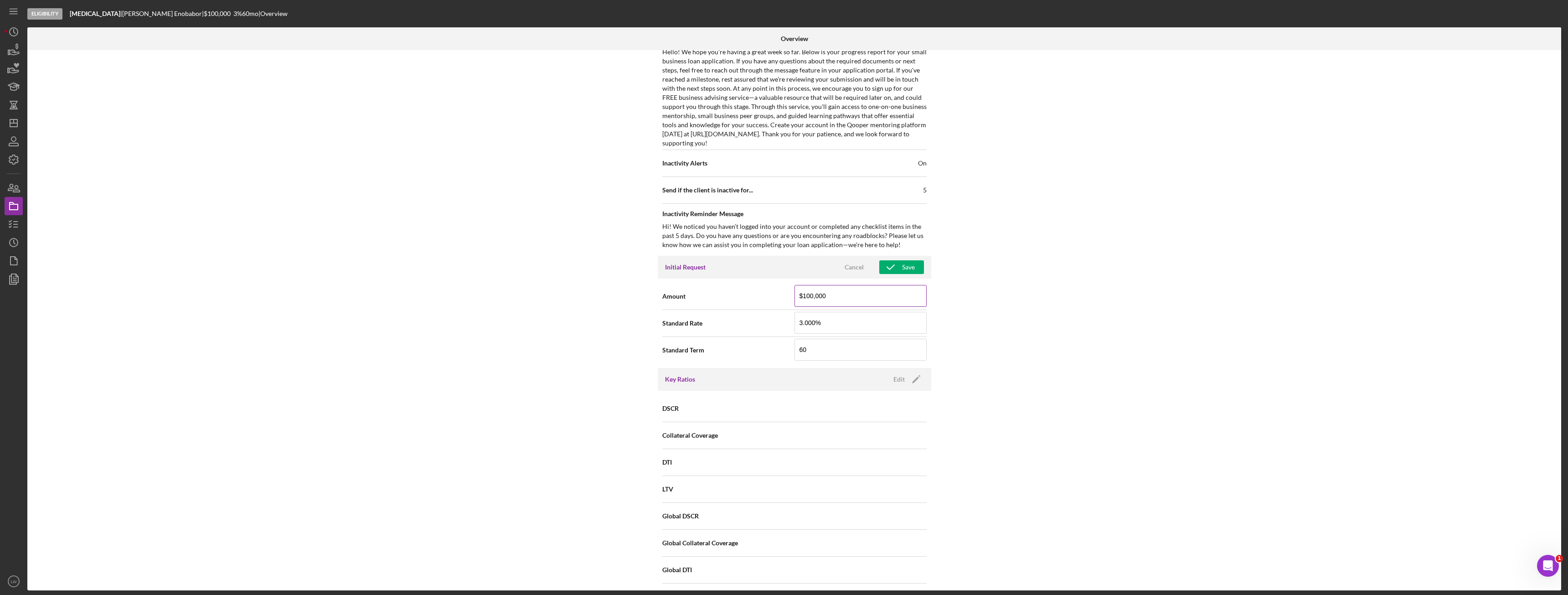
click at [842, 300] on input "$100,000" at bounding box center [860, 296] width 132 height 22
type input "$1"
type input "$50,000"
click at [914, 267] on button "Save" at bounding box center [901, 267] width 44 height 13
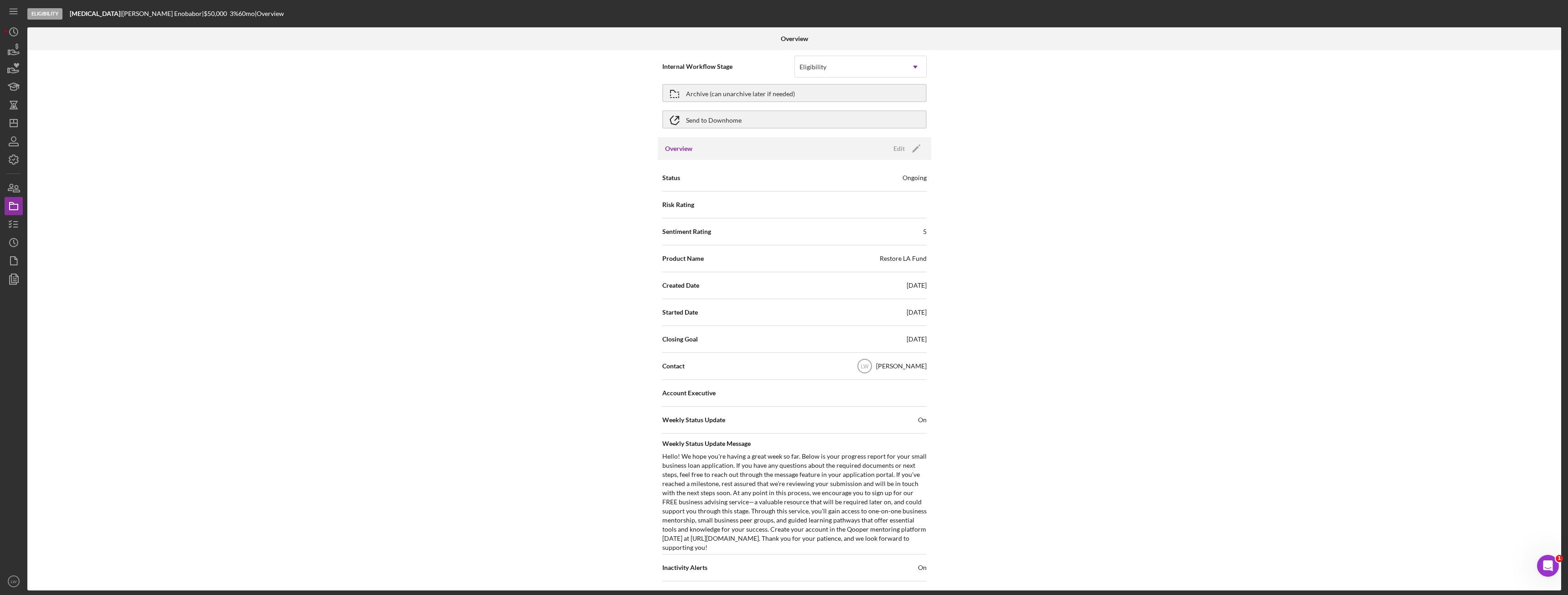
scroll to position [0, 0]
click at [15, 52] on icon "button" at bounding box center [15, 52] width 10 height 5
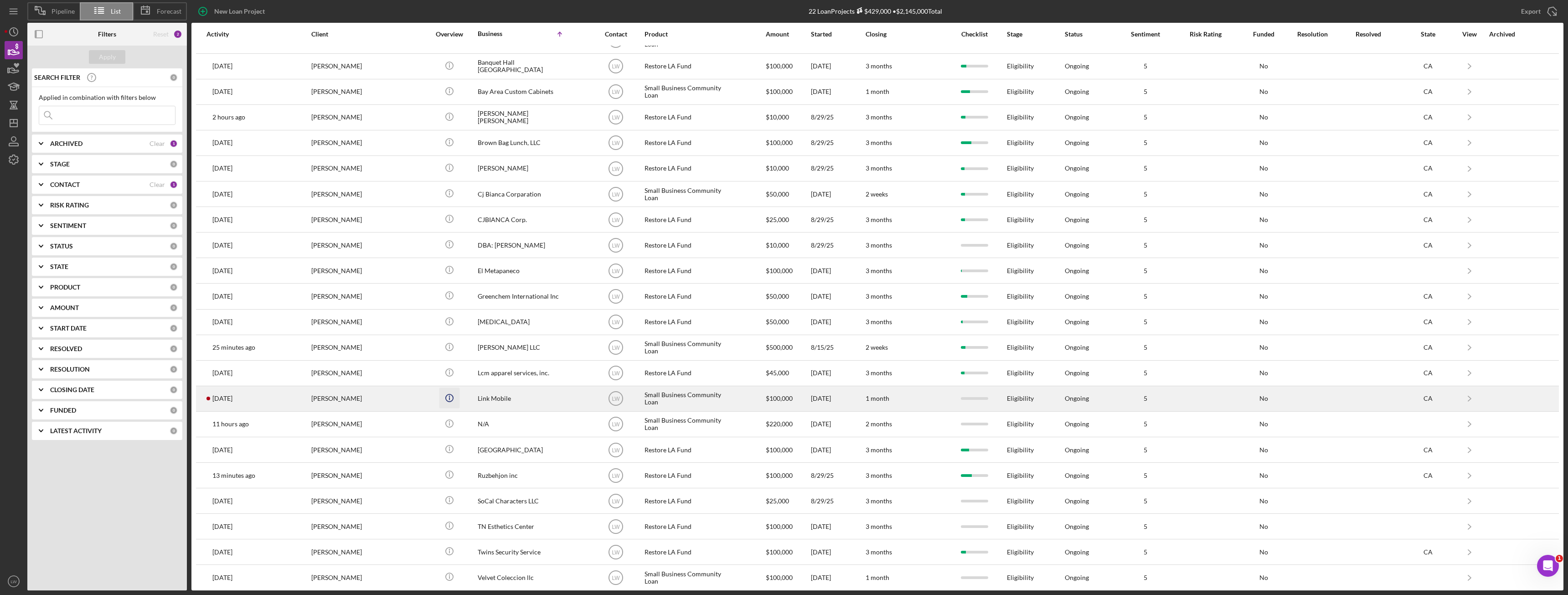
scroll to position [23, 0]
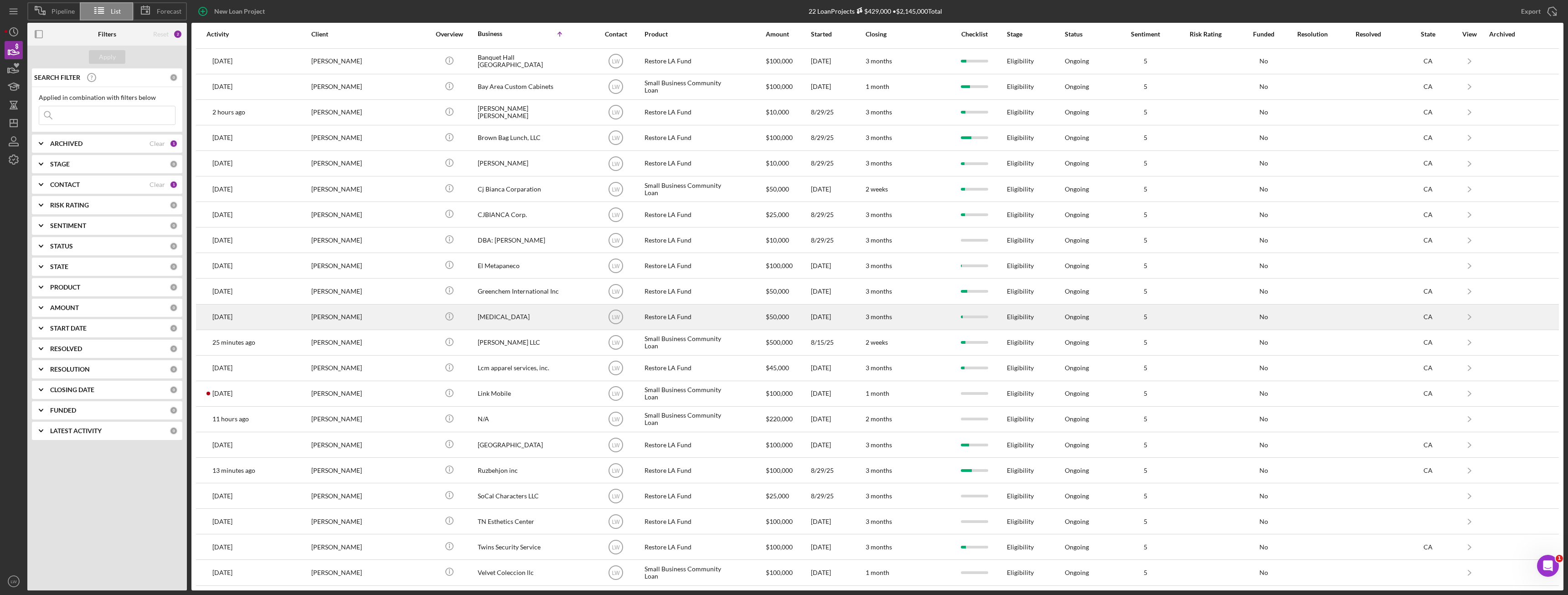
click at [351, 315] on div "Solomon Enobabor" at bounding box center [357, 317] width 91 height 24
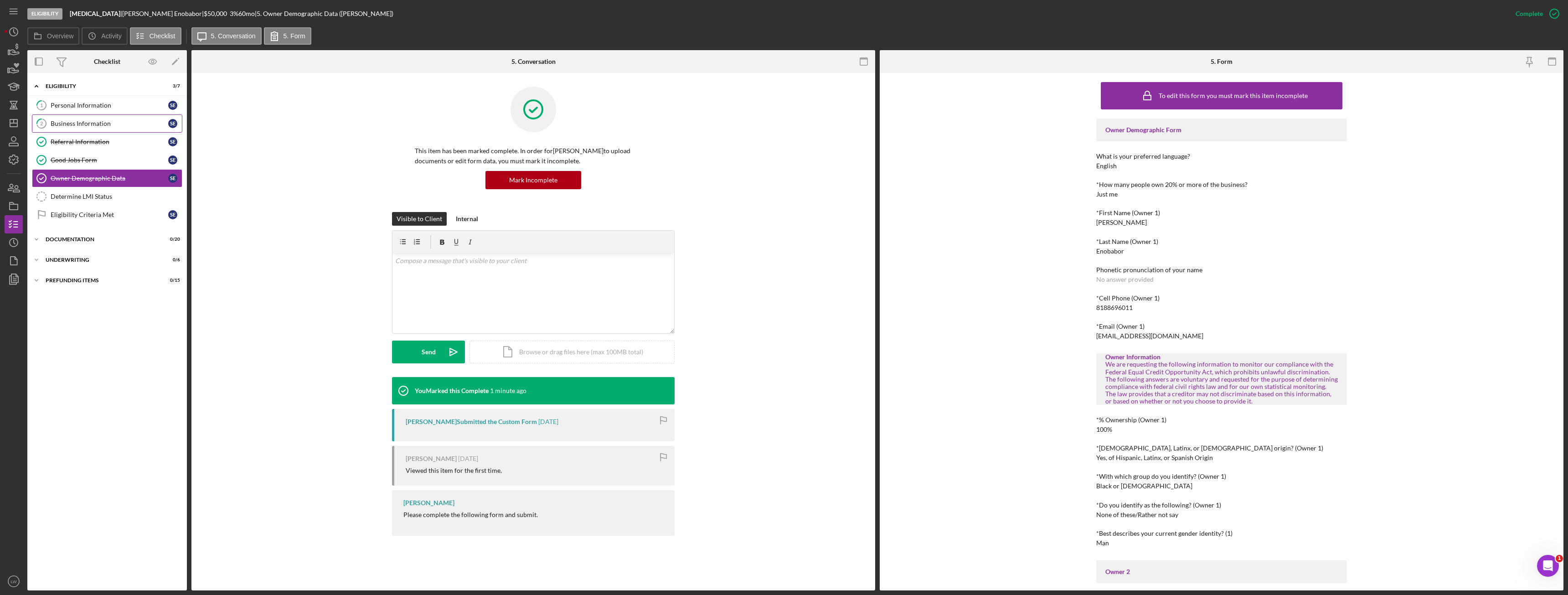
click at [97, 122] on div "Business Information" at bounding box center [109, 124] width 117 height 7
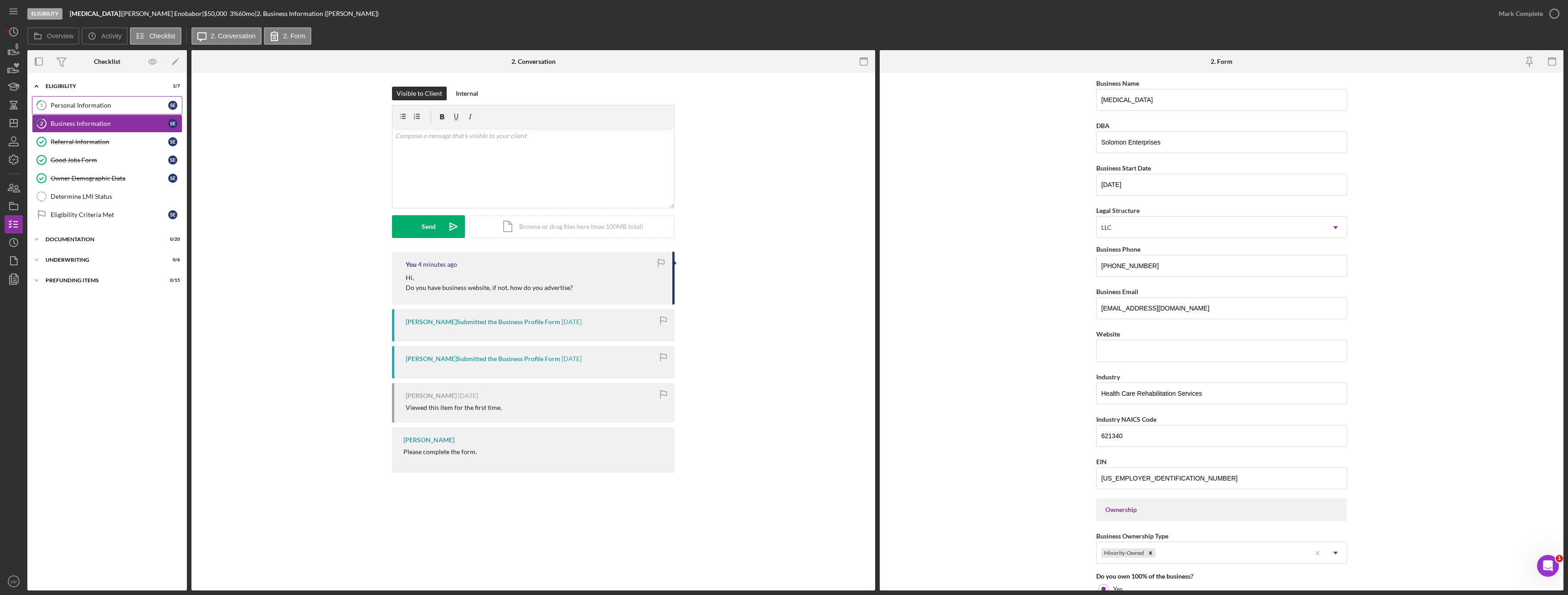
click at [127, 102] on div "Personal Information" at bounding box center [109, 105] width 117 height 7
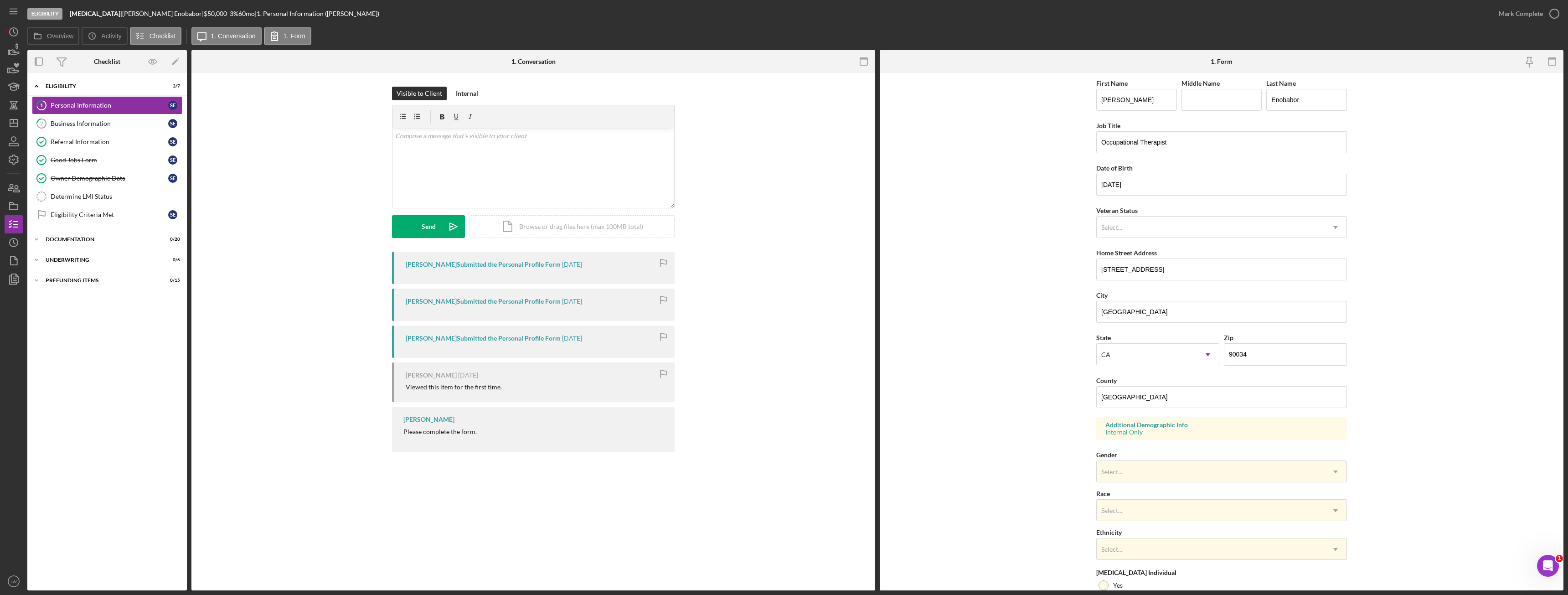
scroll to position [91, 0]
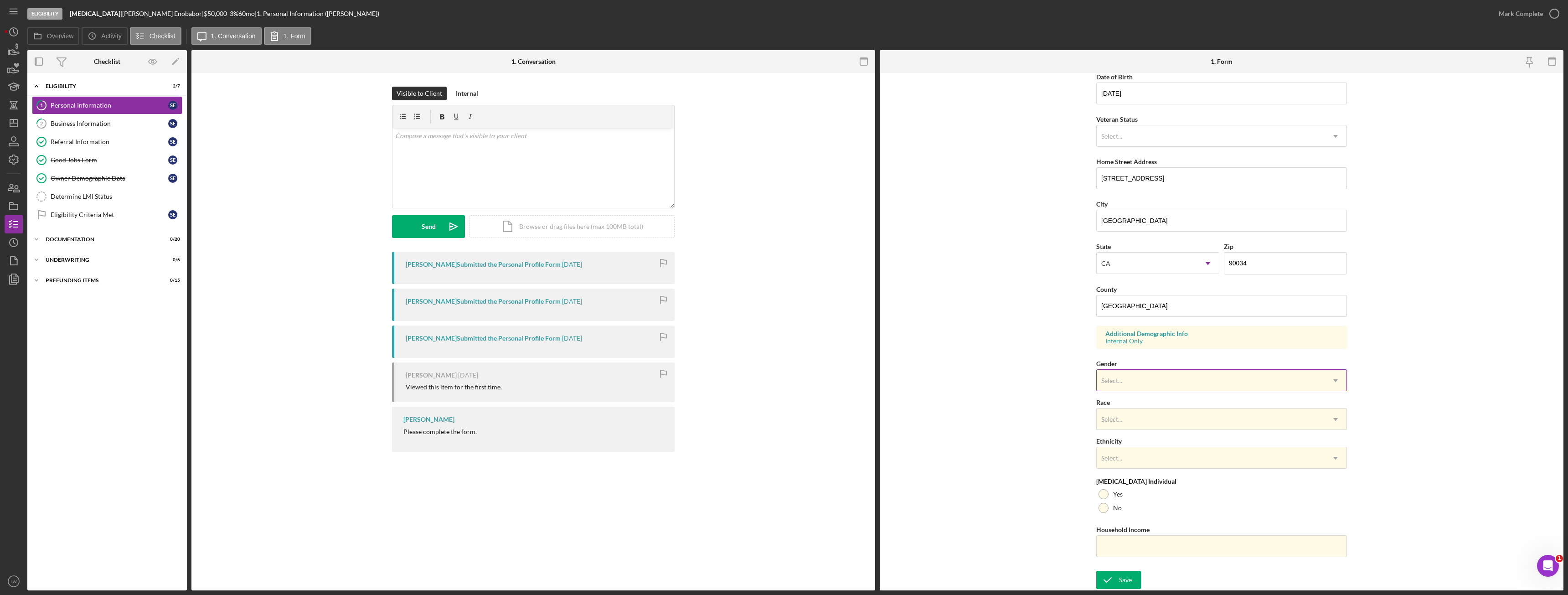
click at [1148, 379] on div "Select..." at bounding box center [1211, 381] width 228 height 21
click at [1125, 460] on div "Male" at bounding box center [1220, 454] width 250 height 23
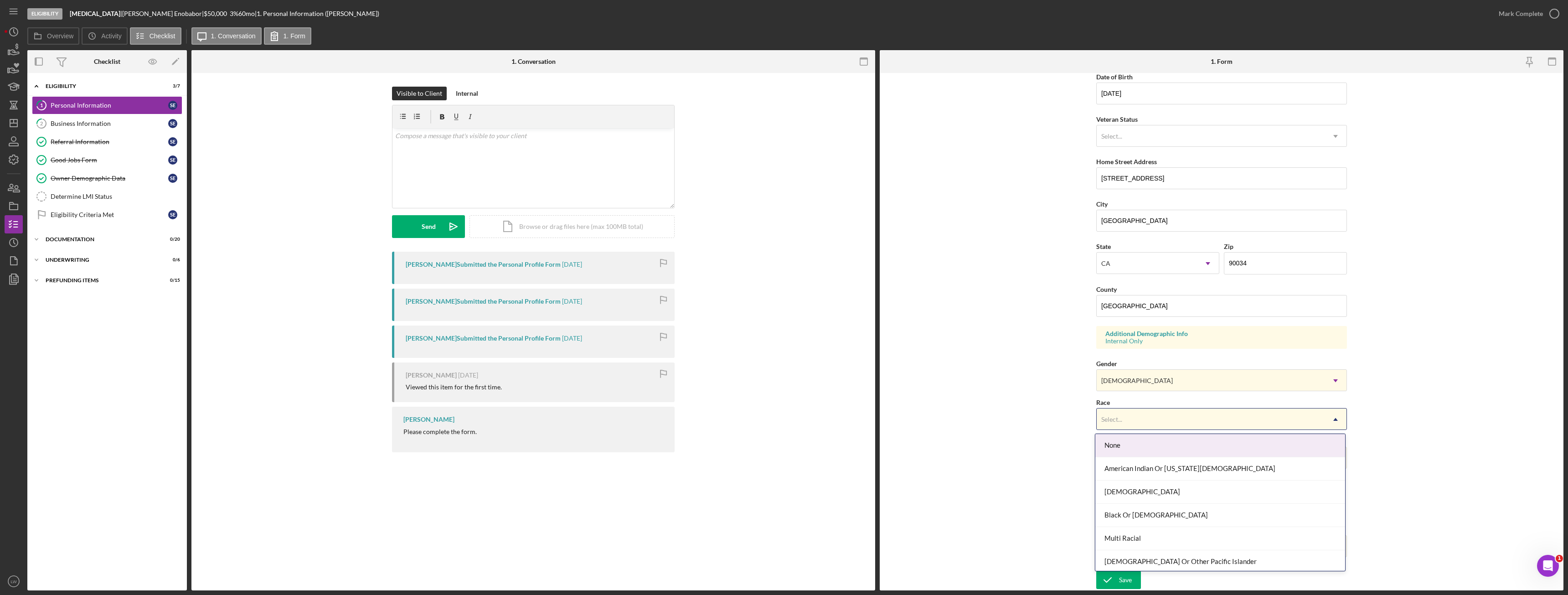
click at [1128, 423] on div "Select..." at bounding box center [1211, 420] width 228 height 21
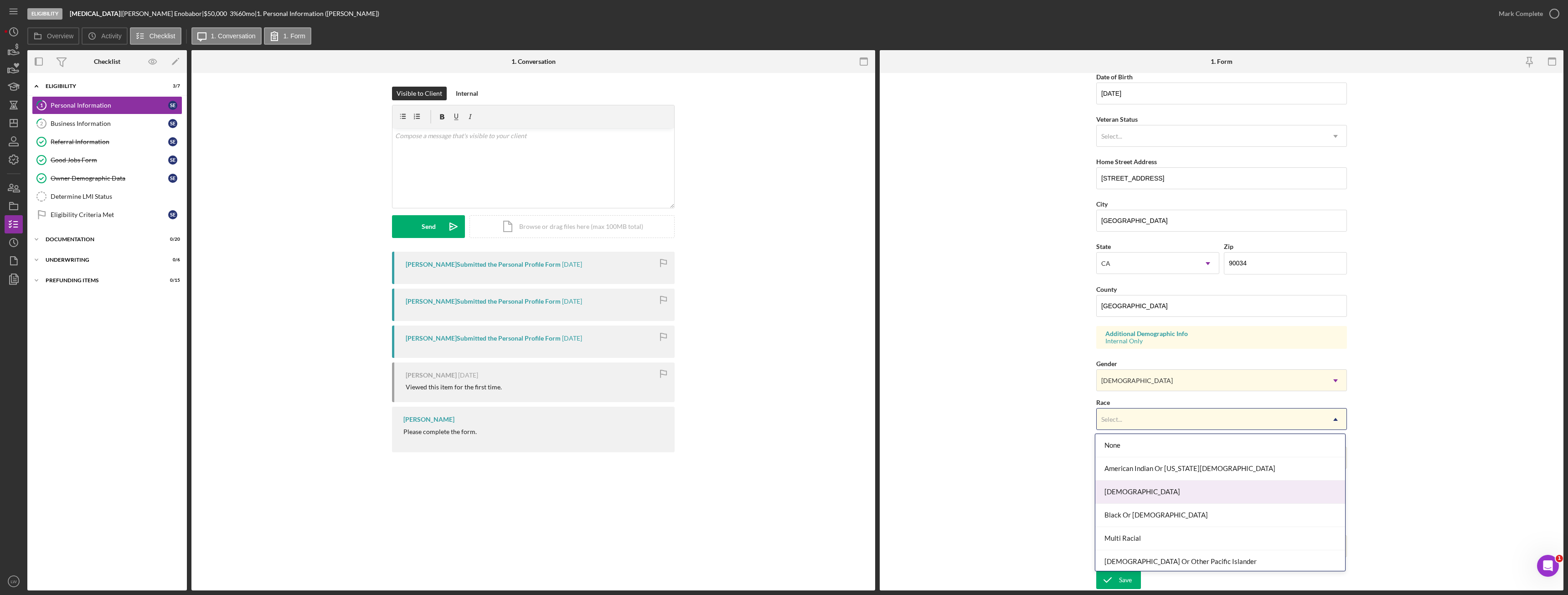
scroll to position [49, 0]
click at [1188, 493] on div "Multi Racial" at bounding box center [1220, 490] width 250 height 23
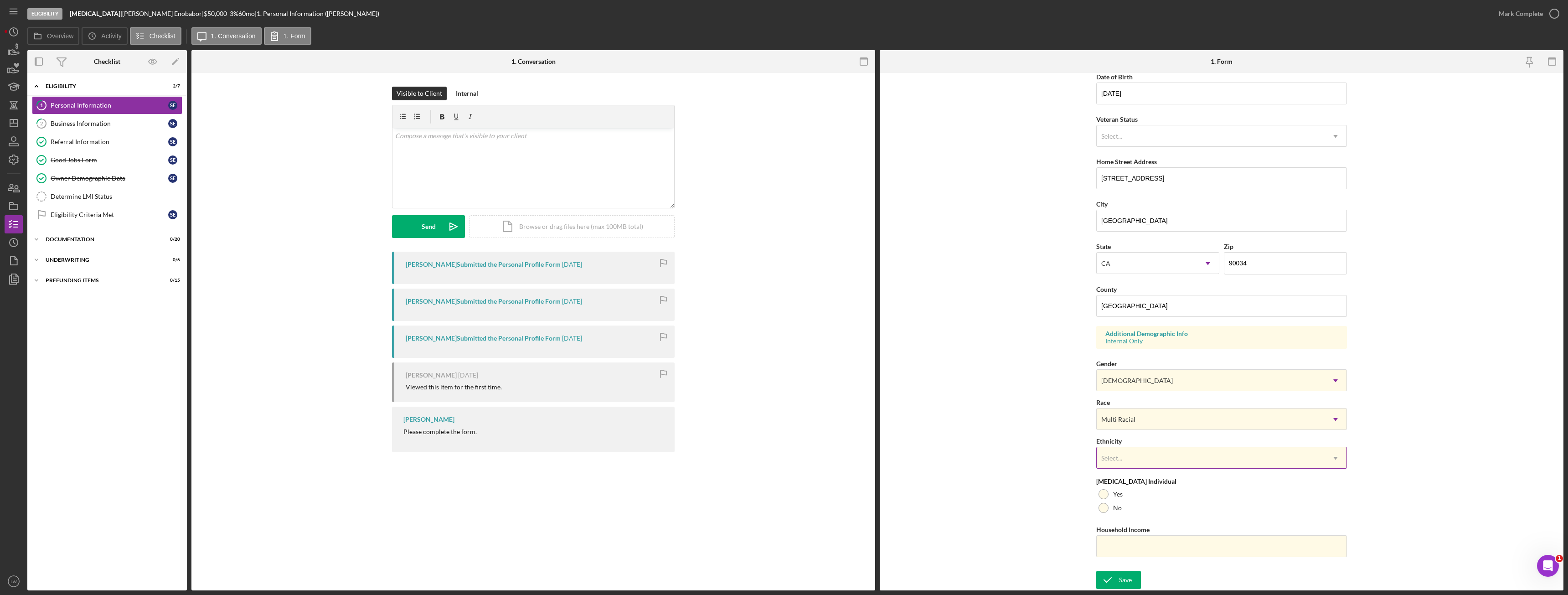
click at [1211, 460] on div "Select..." at bounding box center [1211, 458] width 228 height 21
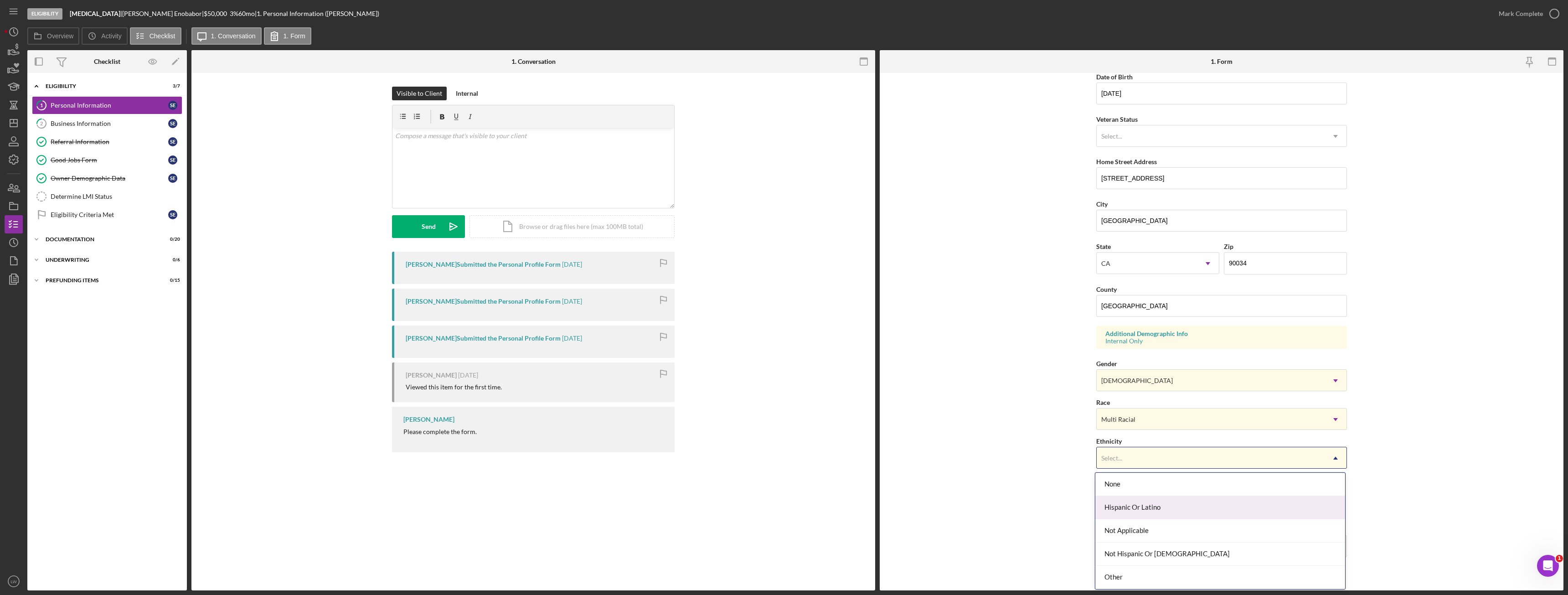
click at [1213, 512] on div "Hispanic Or Latino" at bounding box center [1220, 508] width 250 height 23
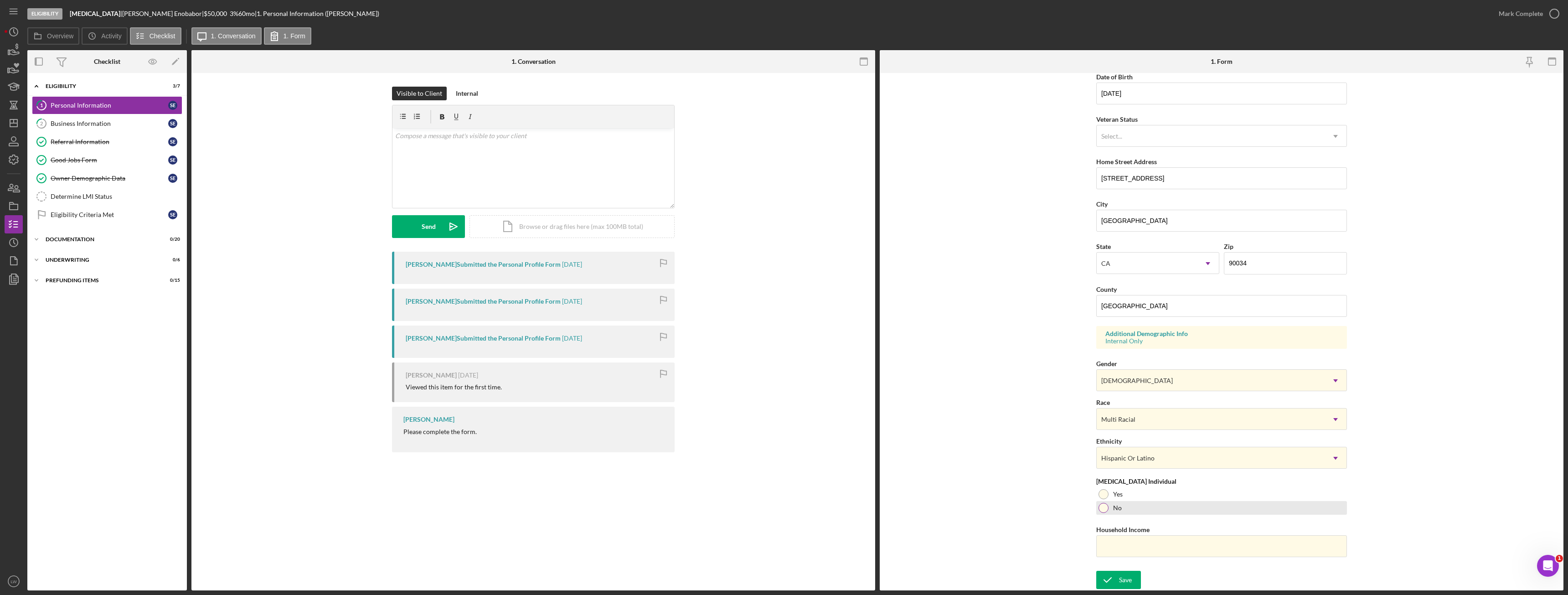
click at [1104, 508] on div at bounding box center [1104, 508] width 10 height 10
click at [1138, 548] on input "Household Income" at bounding box center [1222, 546] width 251 height 22
click at [1126, 579] on div "Save" at bounding box center [1125, 580] width 13 height 18
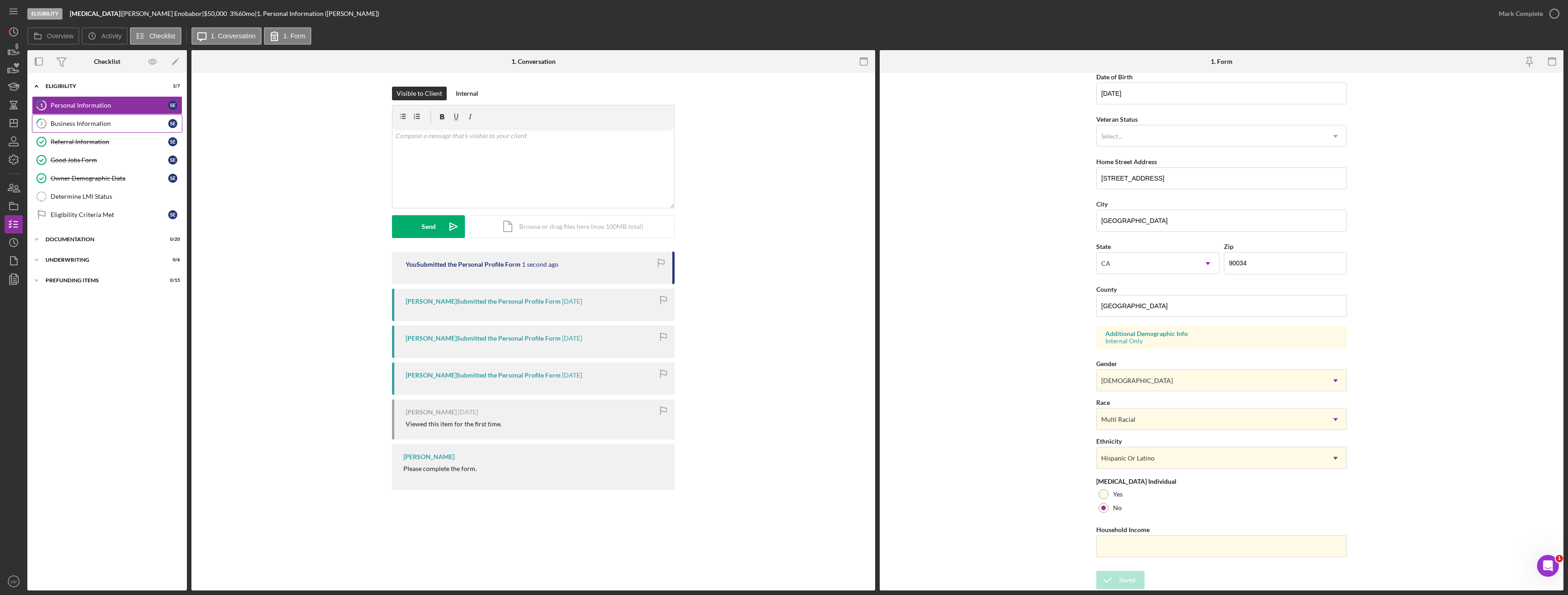
click at [75, 125] on div "Business Information" at bounding box center [109, 124] width 117 height 7
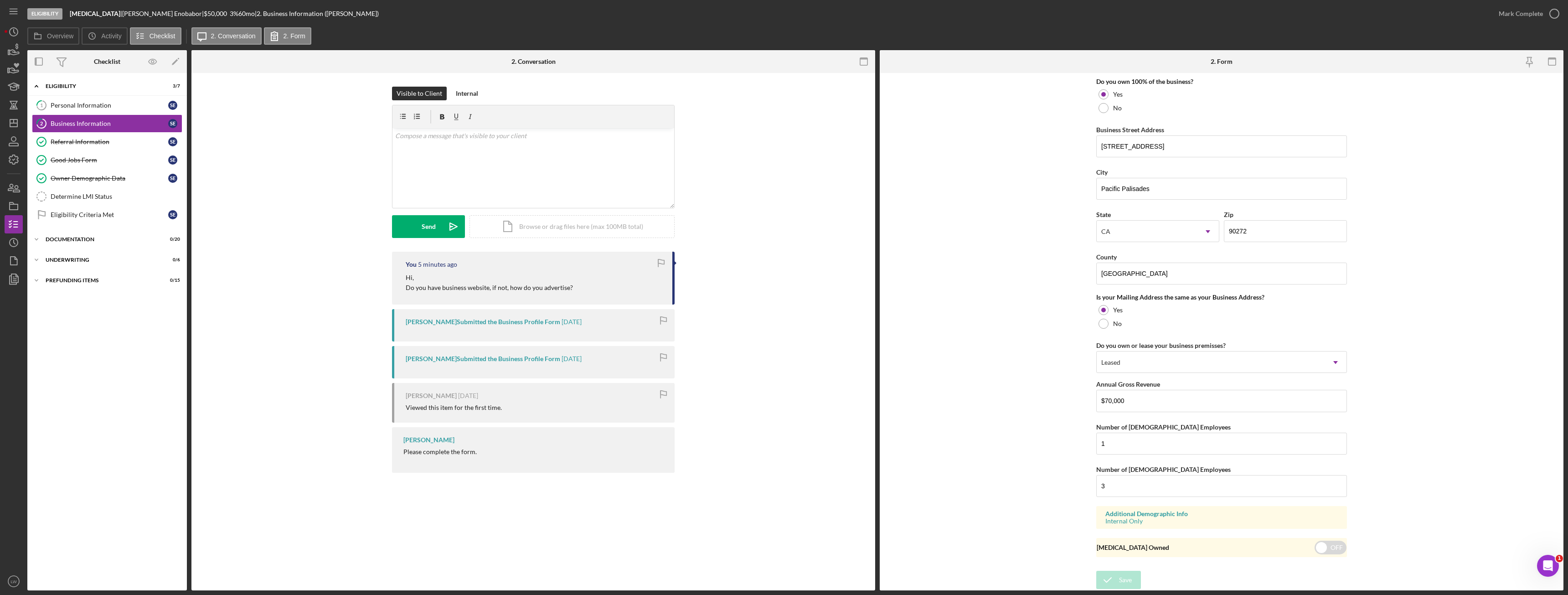
scroll to position [404, 0]
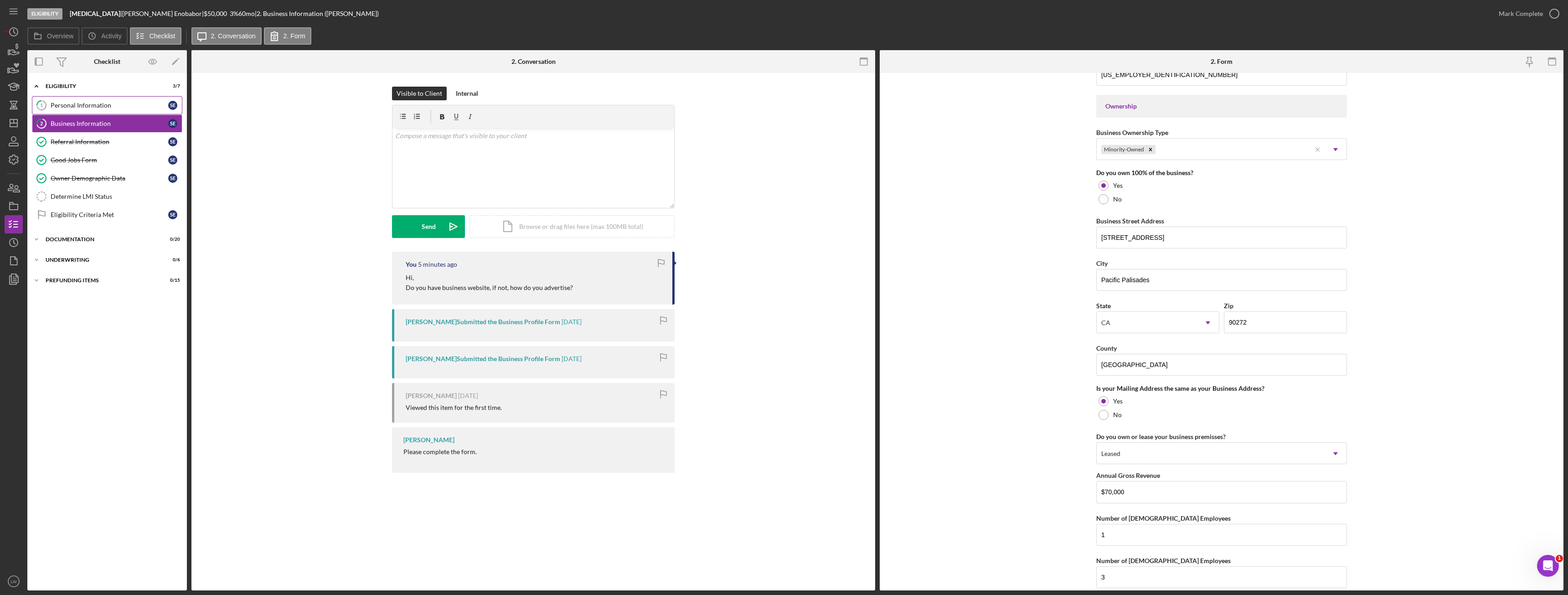
click at [83, 104] on div "Personal Information" at bounding box center [109, 105] width 117 height 7
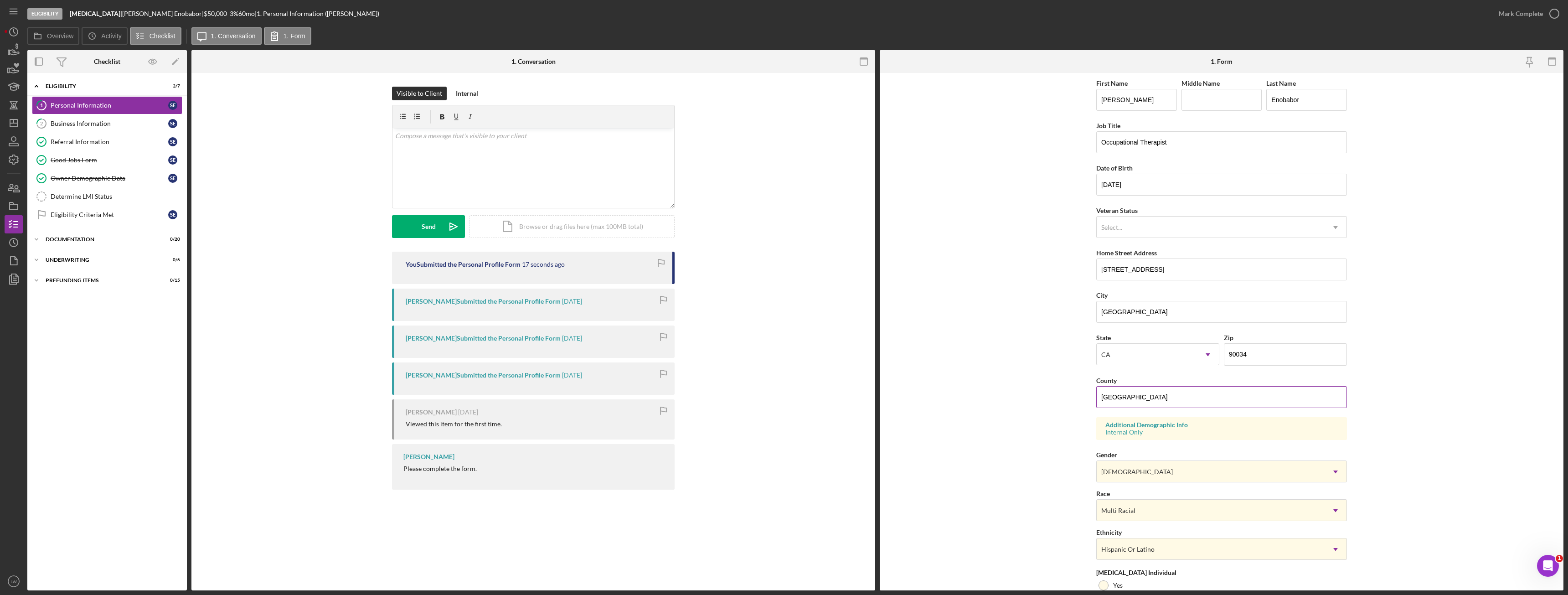
scroll to position [91, 0]
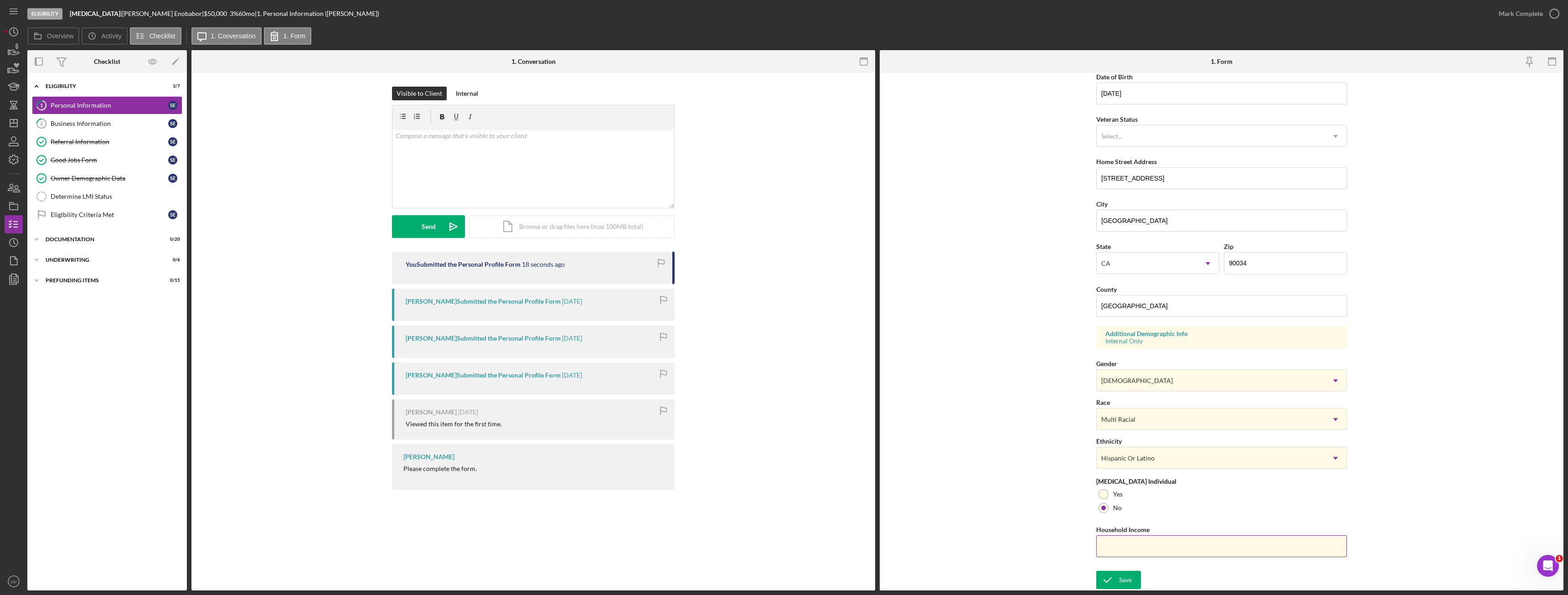
click at [1193, 546] on input "Household Income" at bounding box center [1222, 546] width 251 height 22
type input "$70,000"
click at [1111, 584] on icon "submit" at bounding box center [1107, 580] width 23 height 23
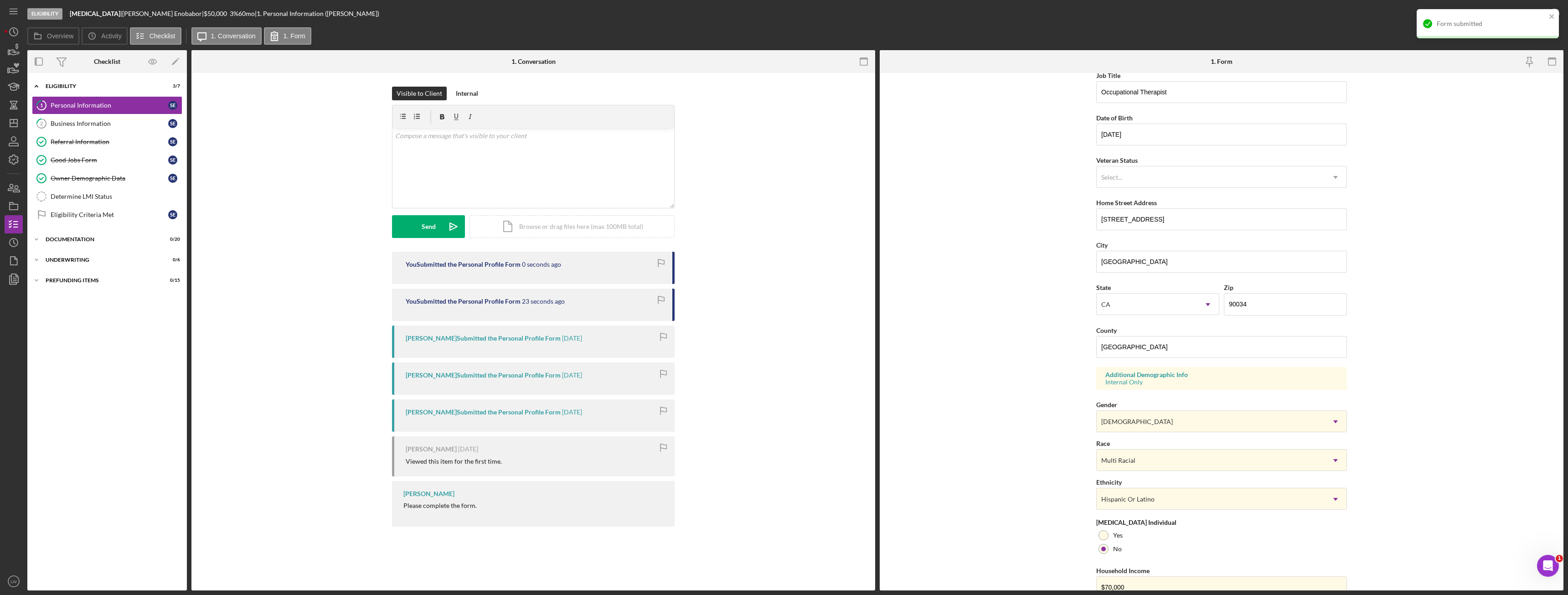
scroll to position [0, 0]
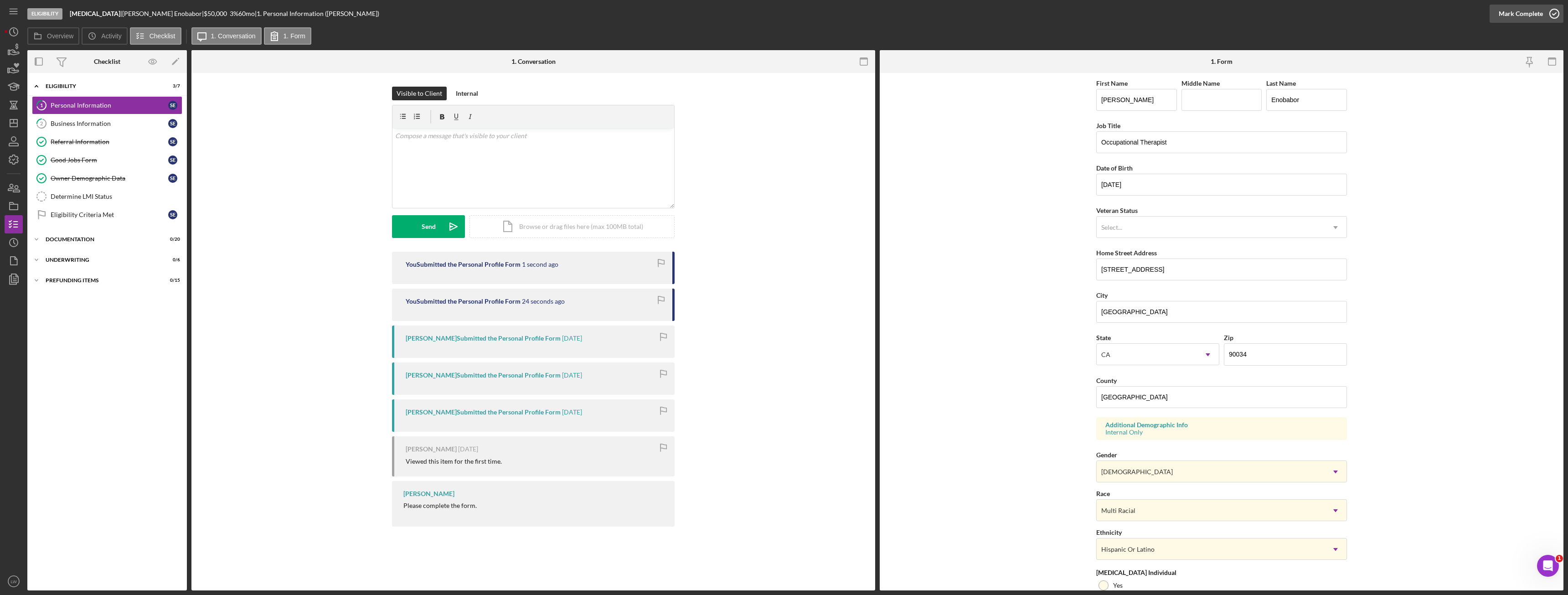
click at [1521, 16] on div "Mark Complete" at bounding box center [1521, 13] width 44 height 18
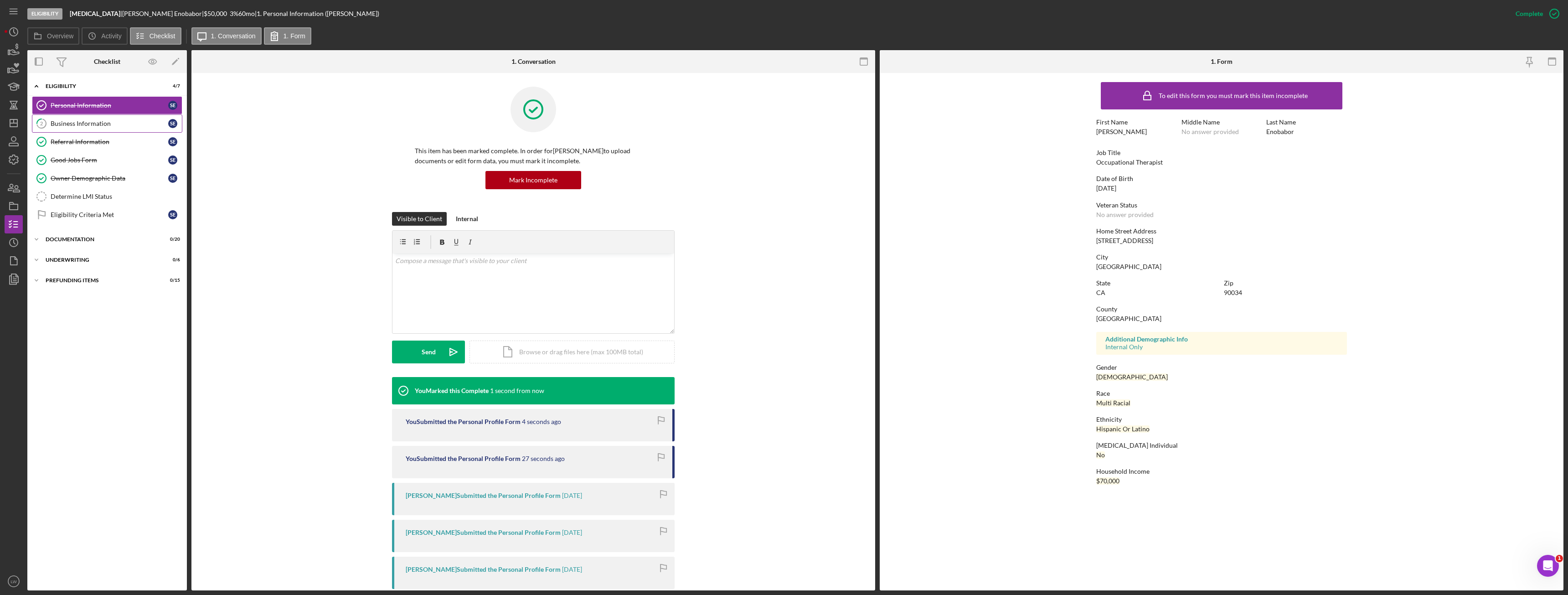
click at [61, 127] on div "Business Information" at bounding box center [109, 124] width 117 height 7
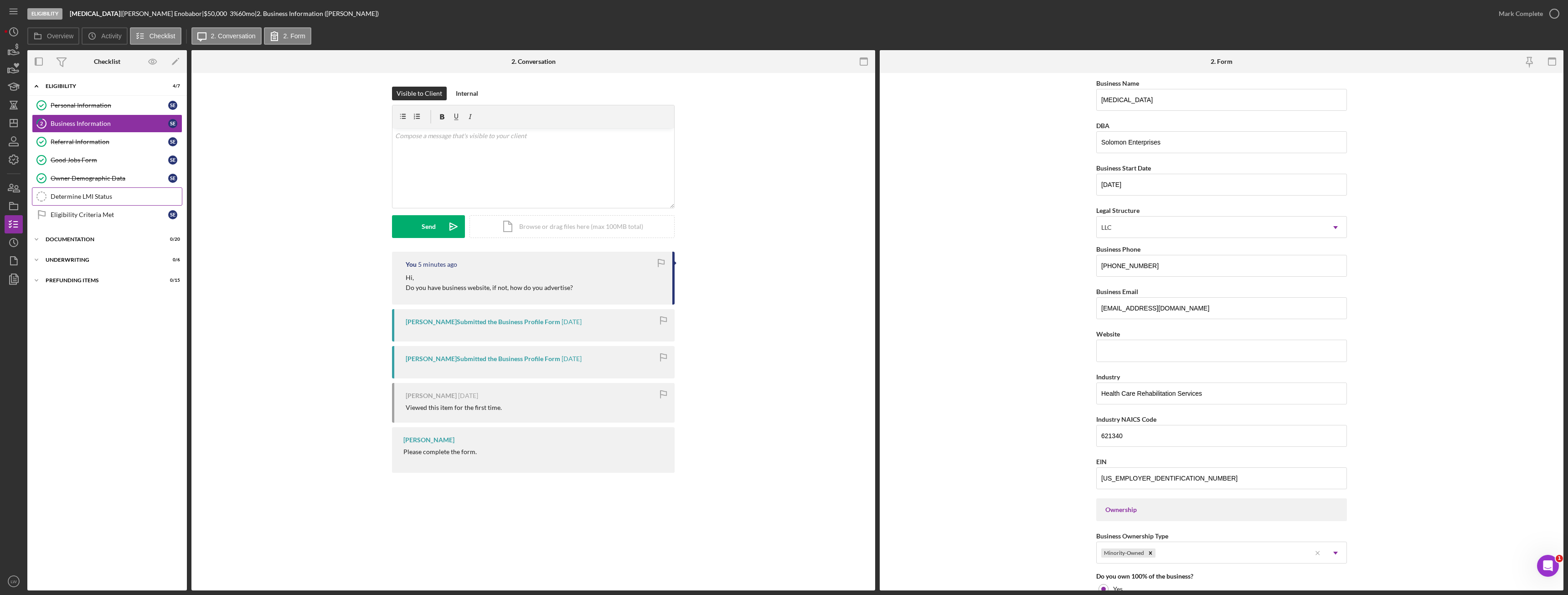
click at [93, 197] on div "Determine LMI Status" at bounding box center [116, 197] width 131 height 7
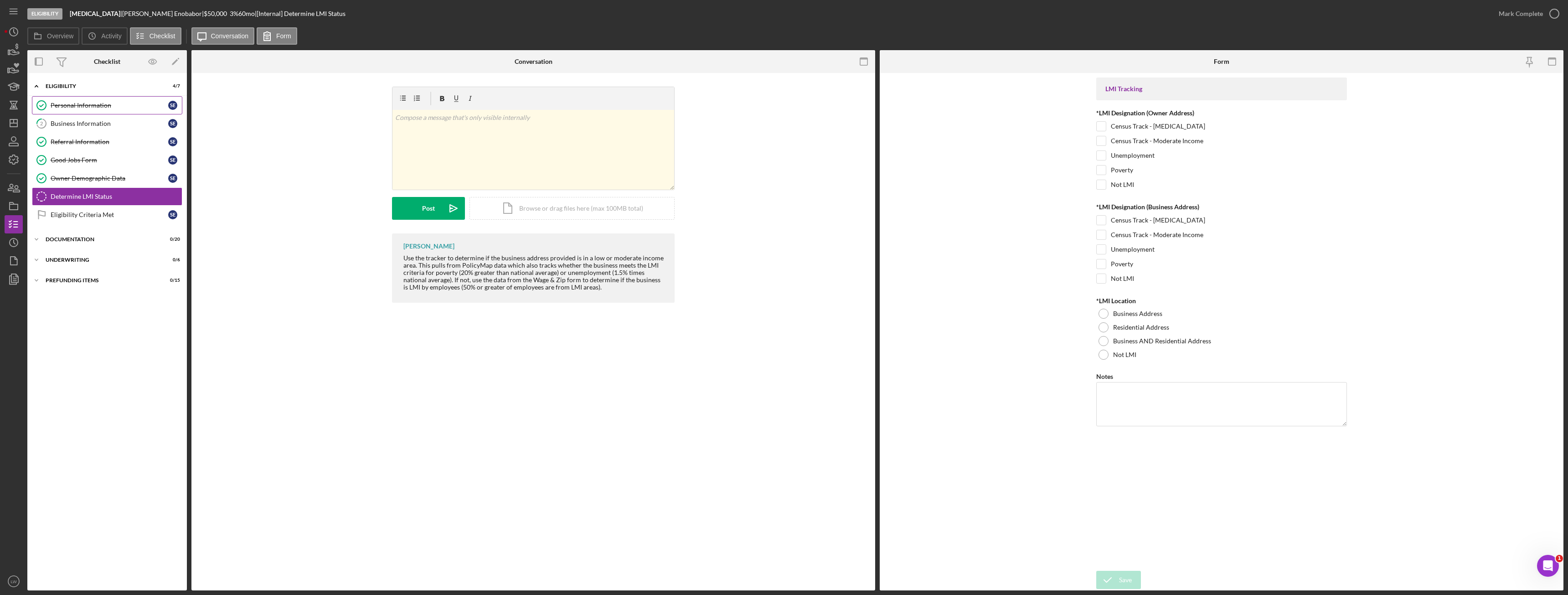
click at [84, 110] on link "Personal Information Personal Information S E" at bounding box center [107, 105] width 150 height 18
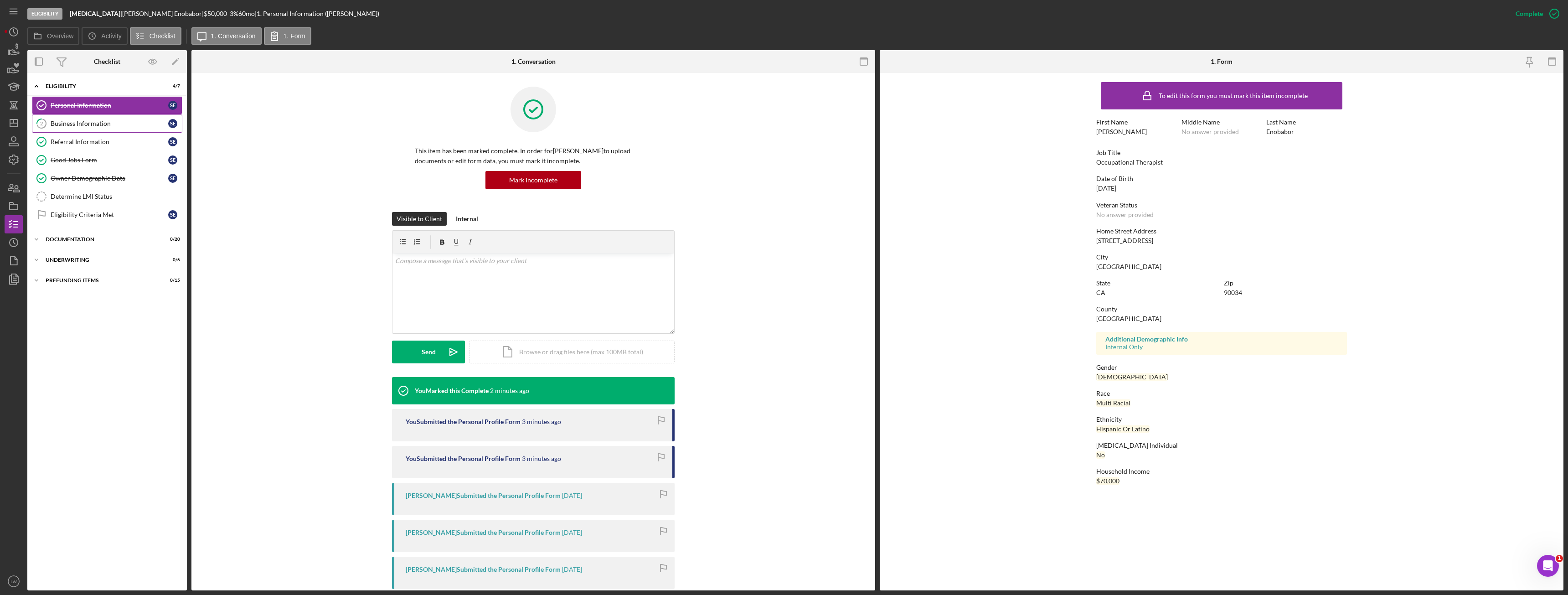
click at [70, 118] on link "2 Business Information S E" at bounding box center [107, 124] width 150 height 18
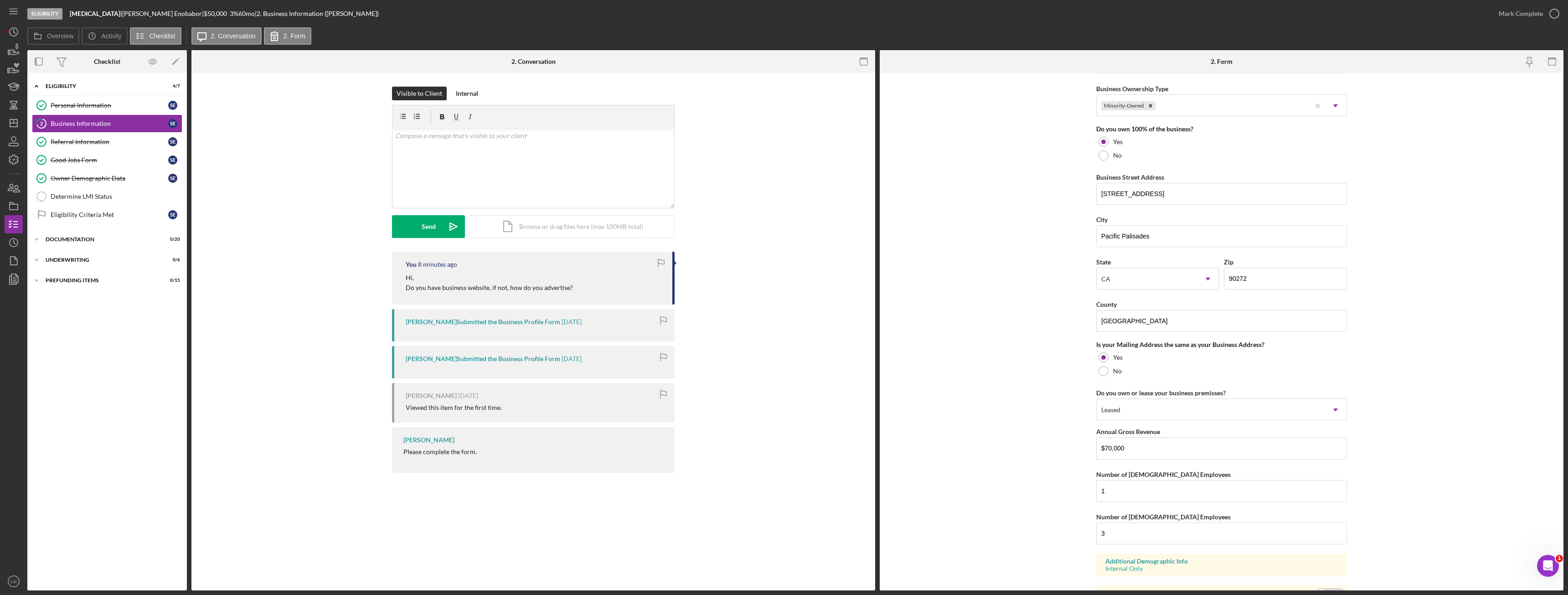
scroll to position [495, 0]
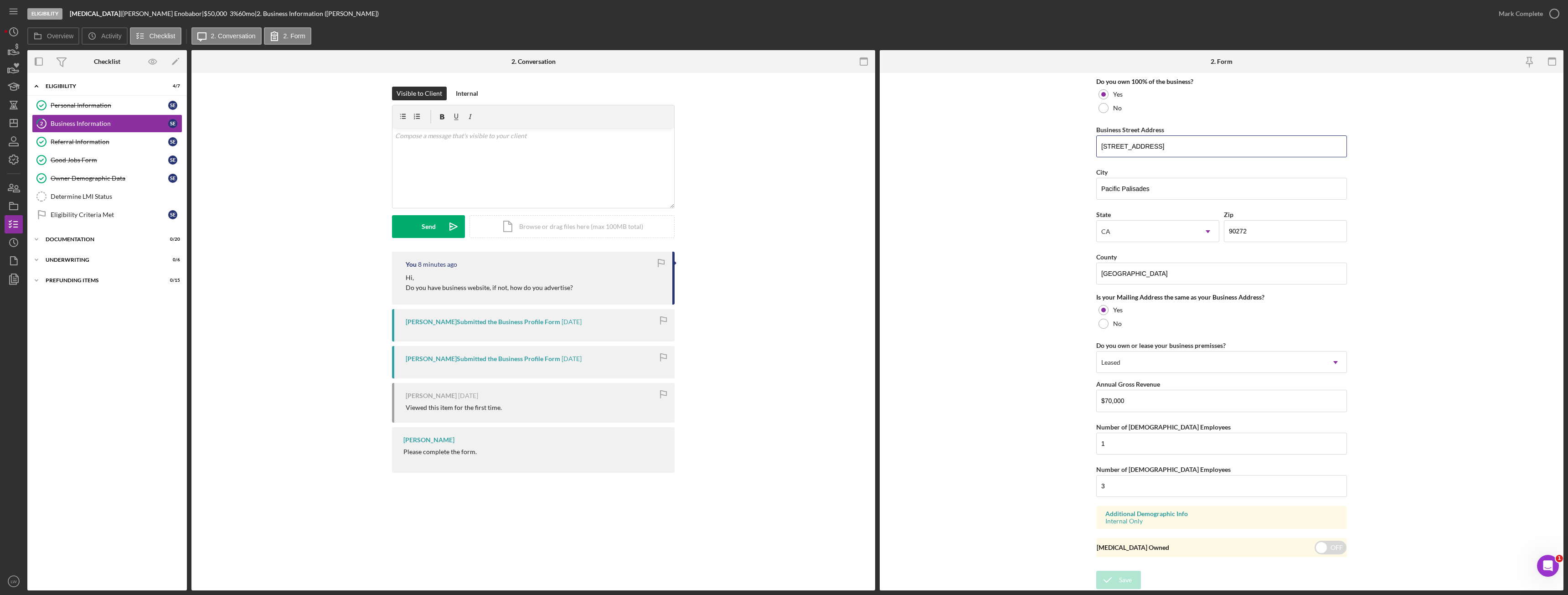
drag, startPoint x: 1146, startPoint y: 144, endPoint x: 1080, endPoint y: 133, distance: 66.9
click at [1080, 133] on form "Business Name Hydrotherapy DBA Solomon Enterprises Business Start Date 02/25/20…" at bounding box center [1221, 332] width 684 height 518
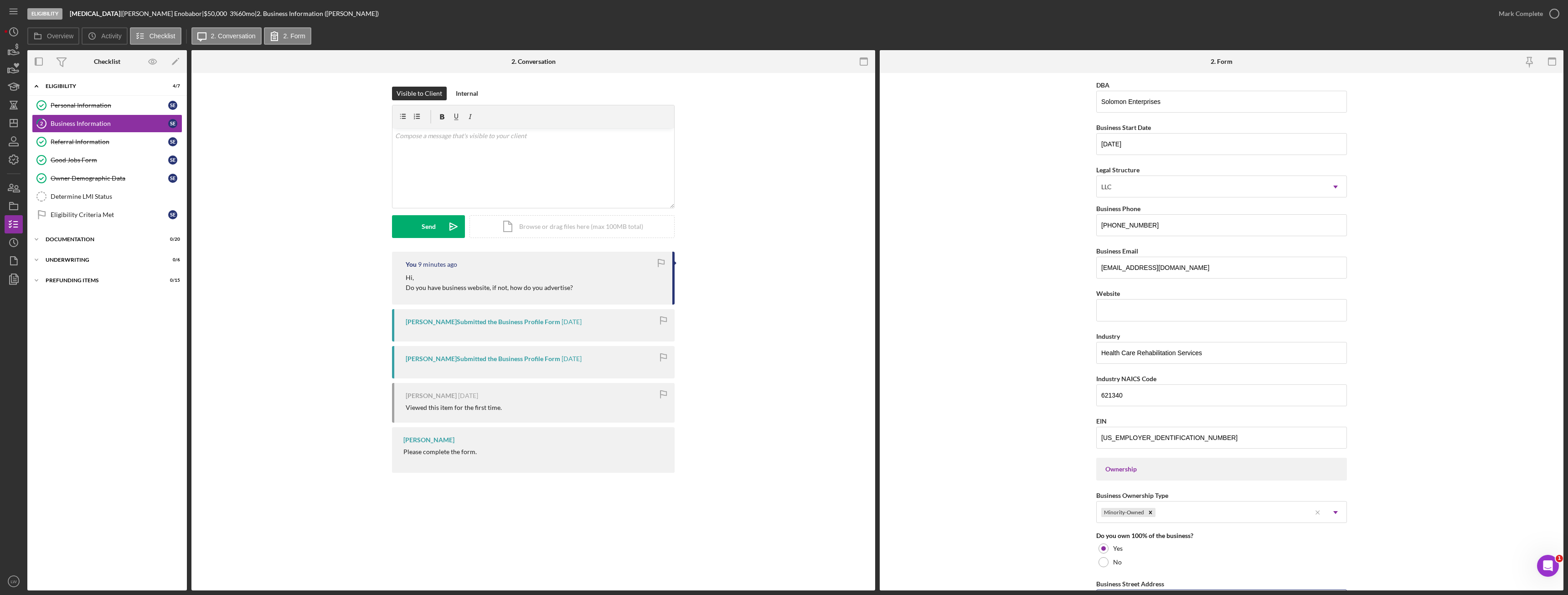
scroll to position [0, 0]
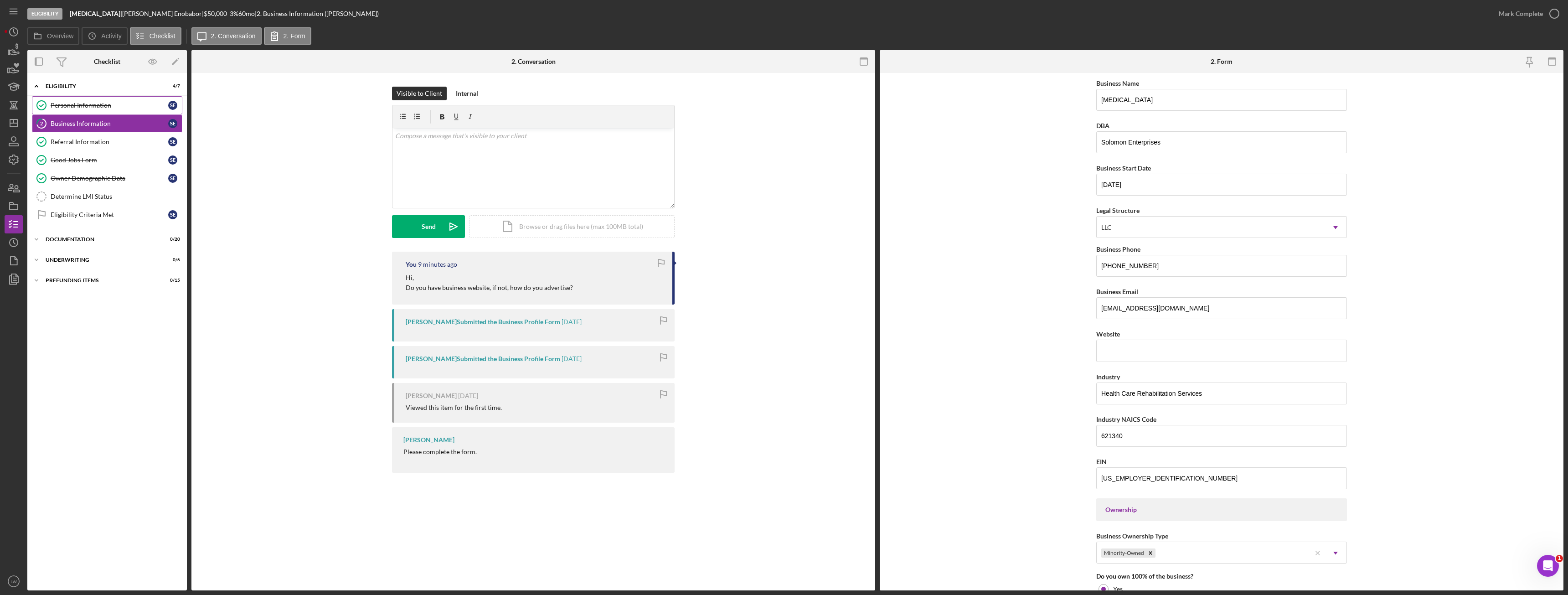
click at [99, 105] on div "Personal Information" at bounding box center [109, 105] width 117 height 7
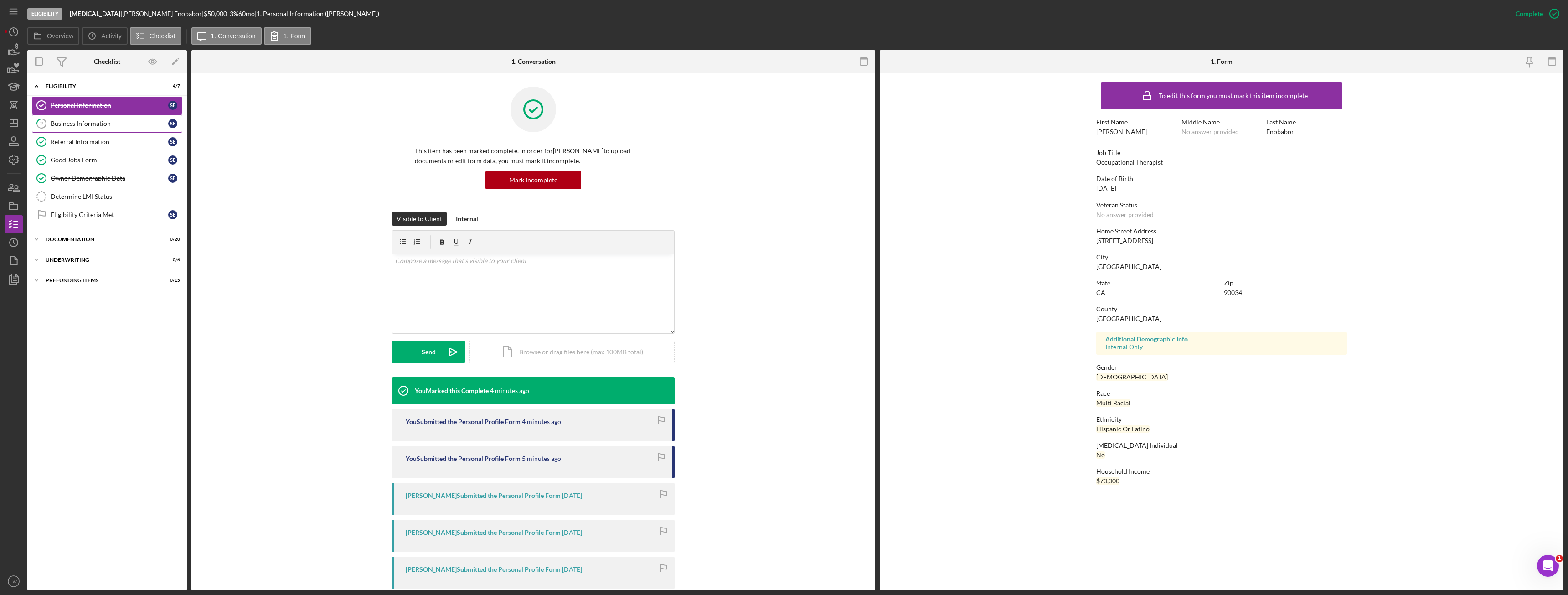
click at [67, 124] on div "Business Information" at bounding box center [109, 124] width 117 height 7
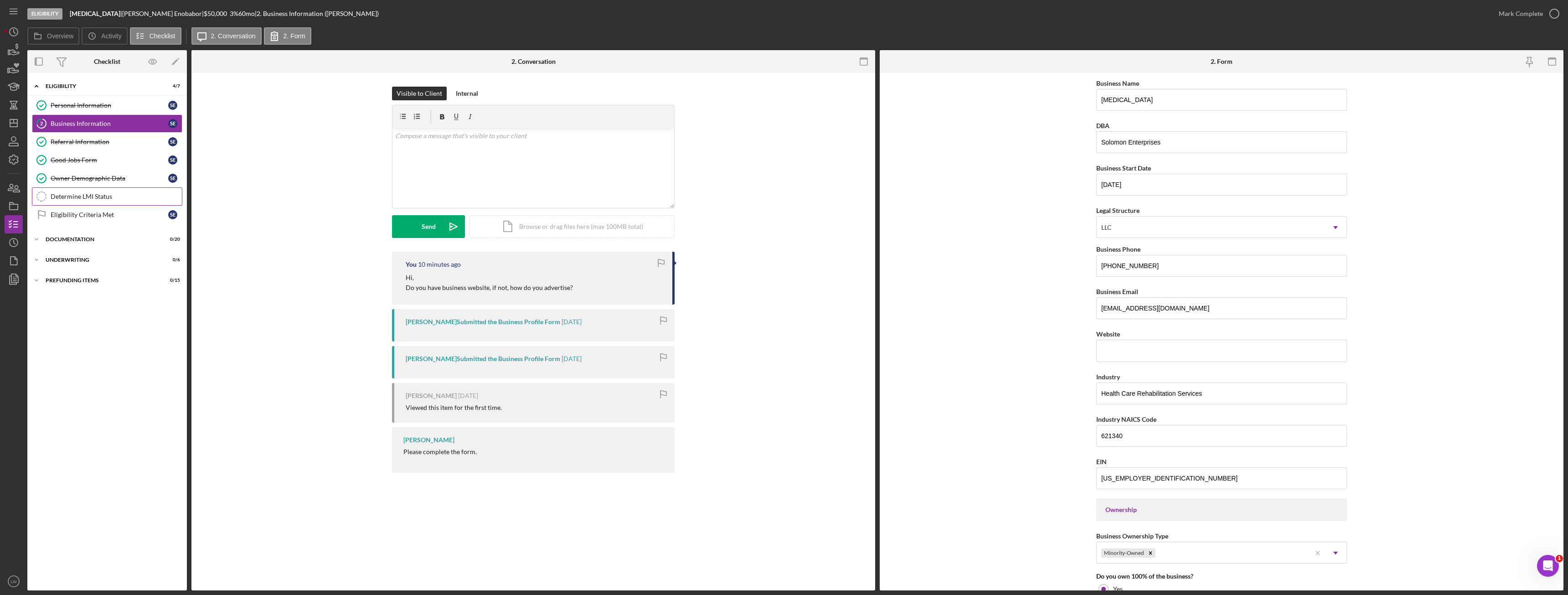
click at [108, 200] on div "Determine LMI Status" at bounding box center [116, 197] width 131 height 7
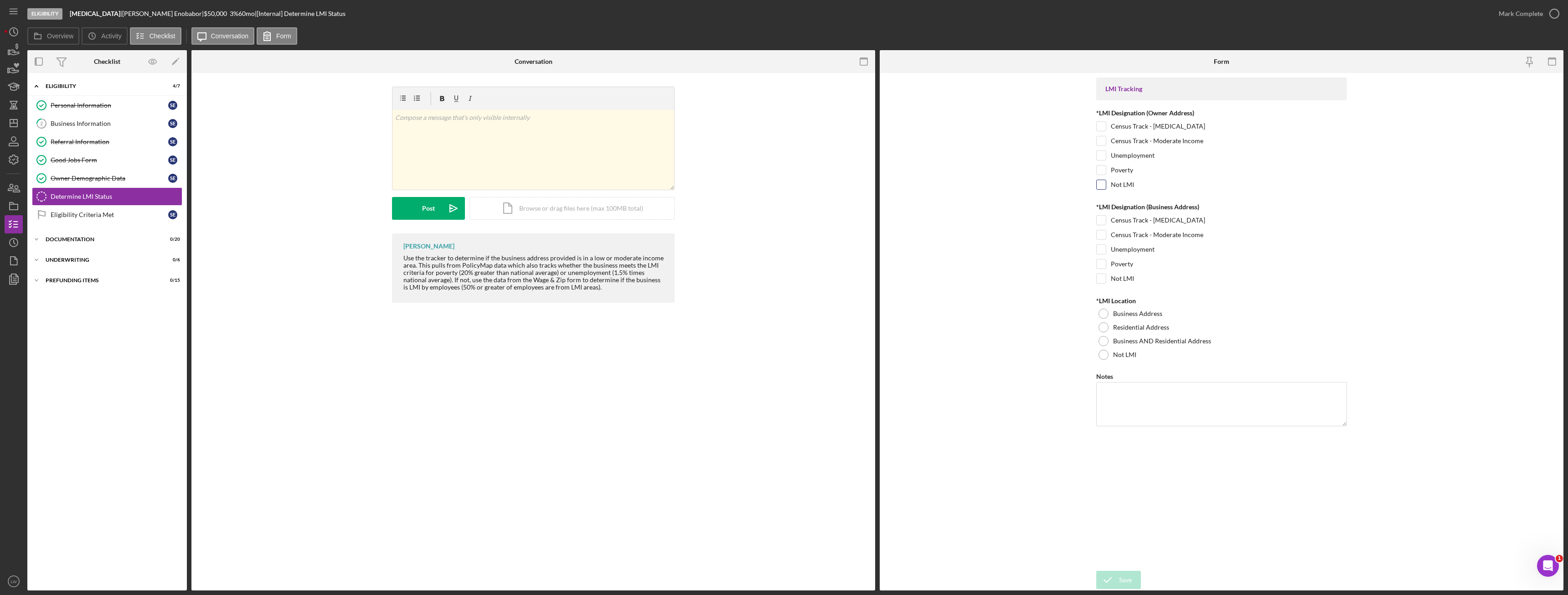
click at [1101, 185] on input "Not LMI" at bounding box center [1101, 185] width 9 height 9
checkbox input "true"
click at [1101, 273] on div "Poverty" at bounding box center [1222, 266] width 251 height 15
click at [1101, 280] on input "Not LMI" at bounding box center [1101, 278] width 9 height 9
checkbox input "true"
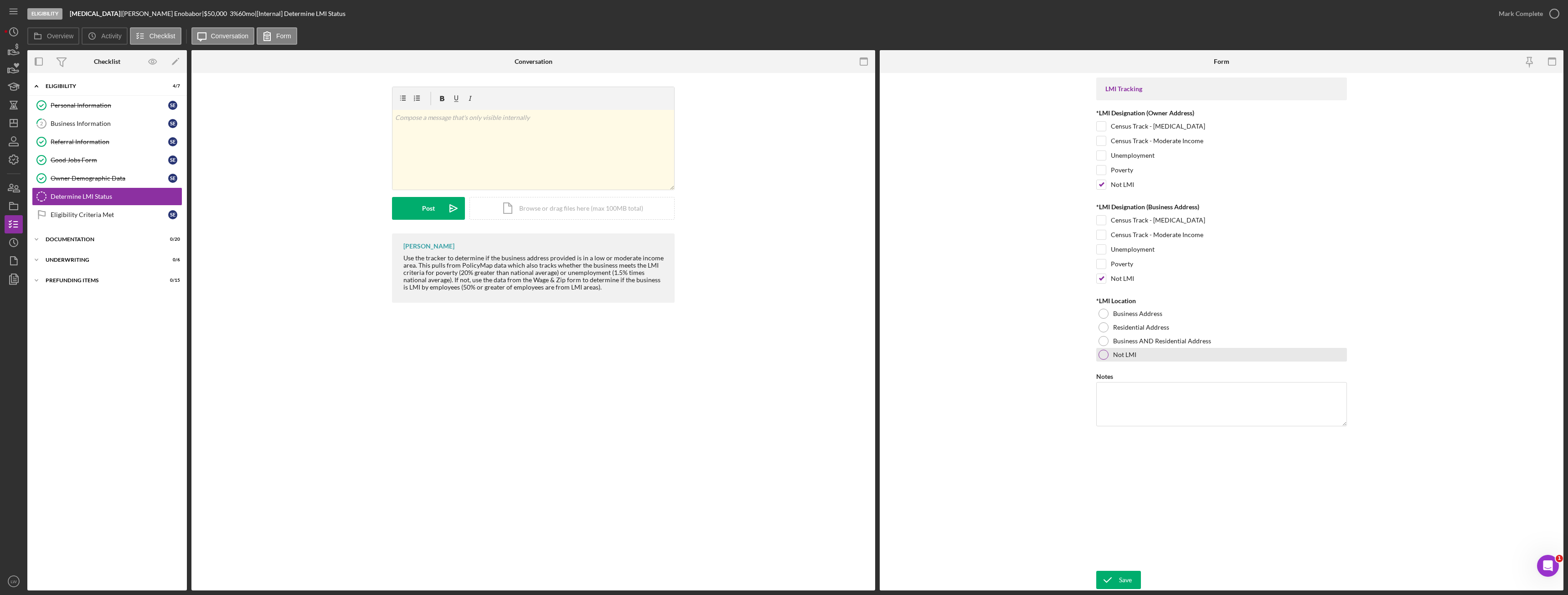
click at [1104, 358] on div at bounding box center [1104, 354] width 10 height 10
click at [1121, 580] on div "Save" at bounding box center [1125, 580] width 13 height 18
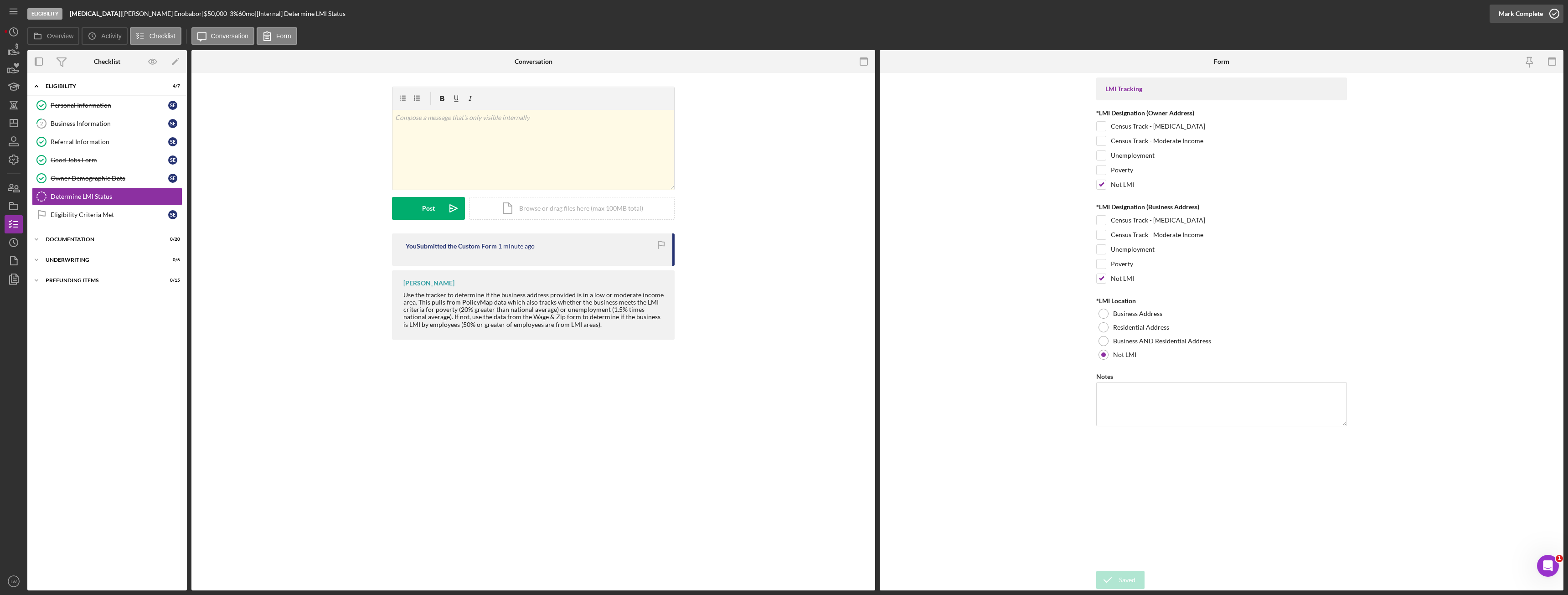
click at [1500, 13] on div "Mark Complete" at bounding box center [1521, 13] width 44 height 18
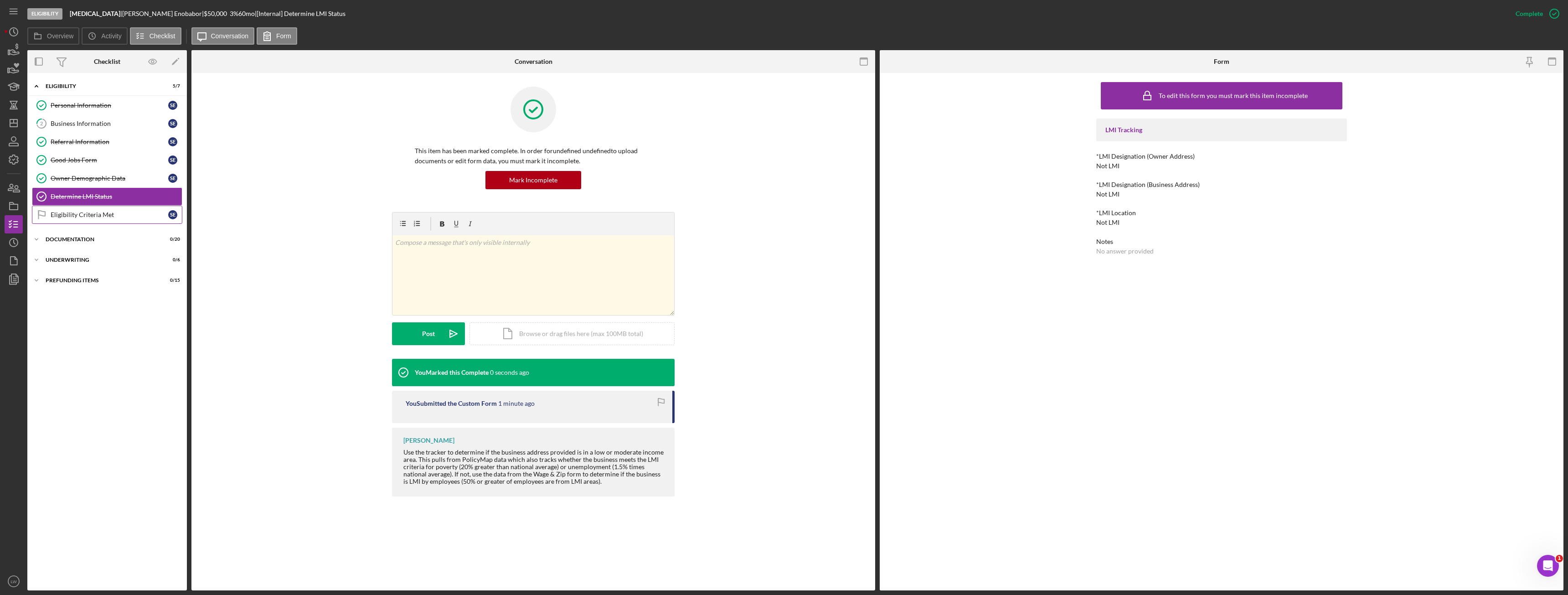
click at [77, 217] on div "Eligibility Criteria Met" at bounding box center [109, 215] width 117 height 7
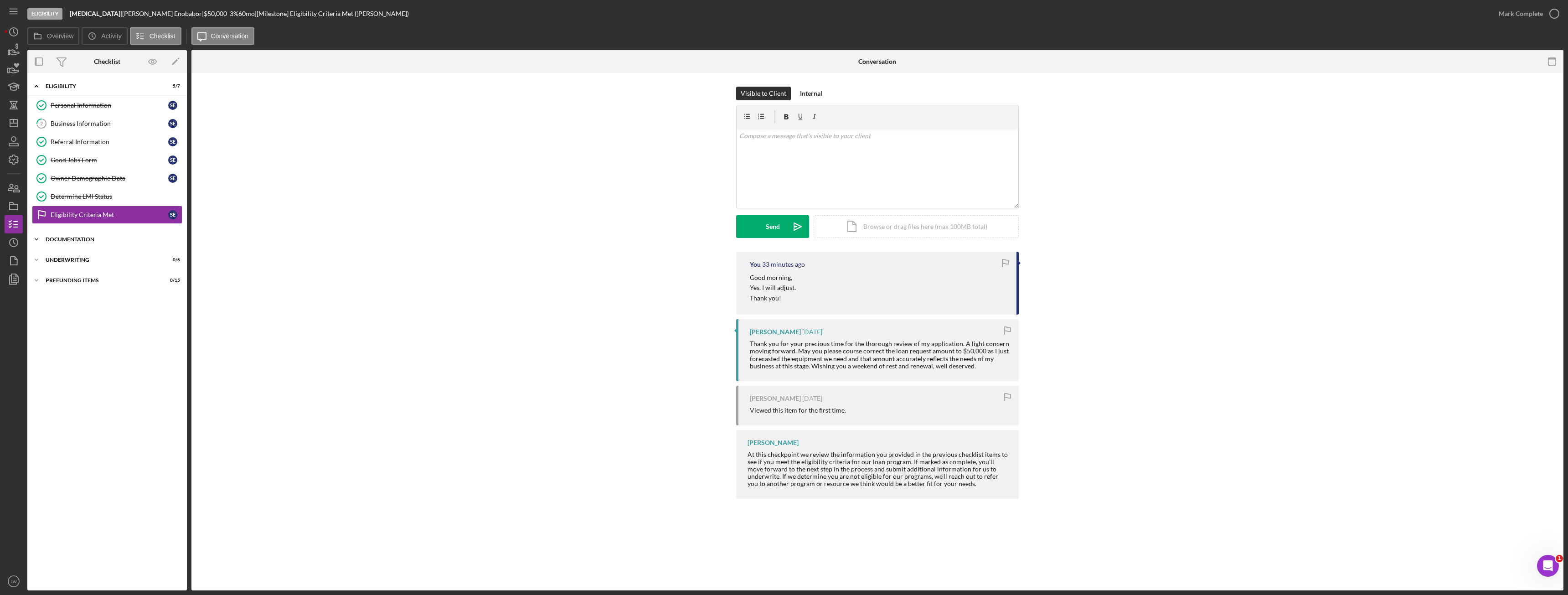
click at [76, 239] on div "Documentation" at bounding box center [110, 239] width 130 height 5
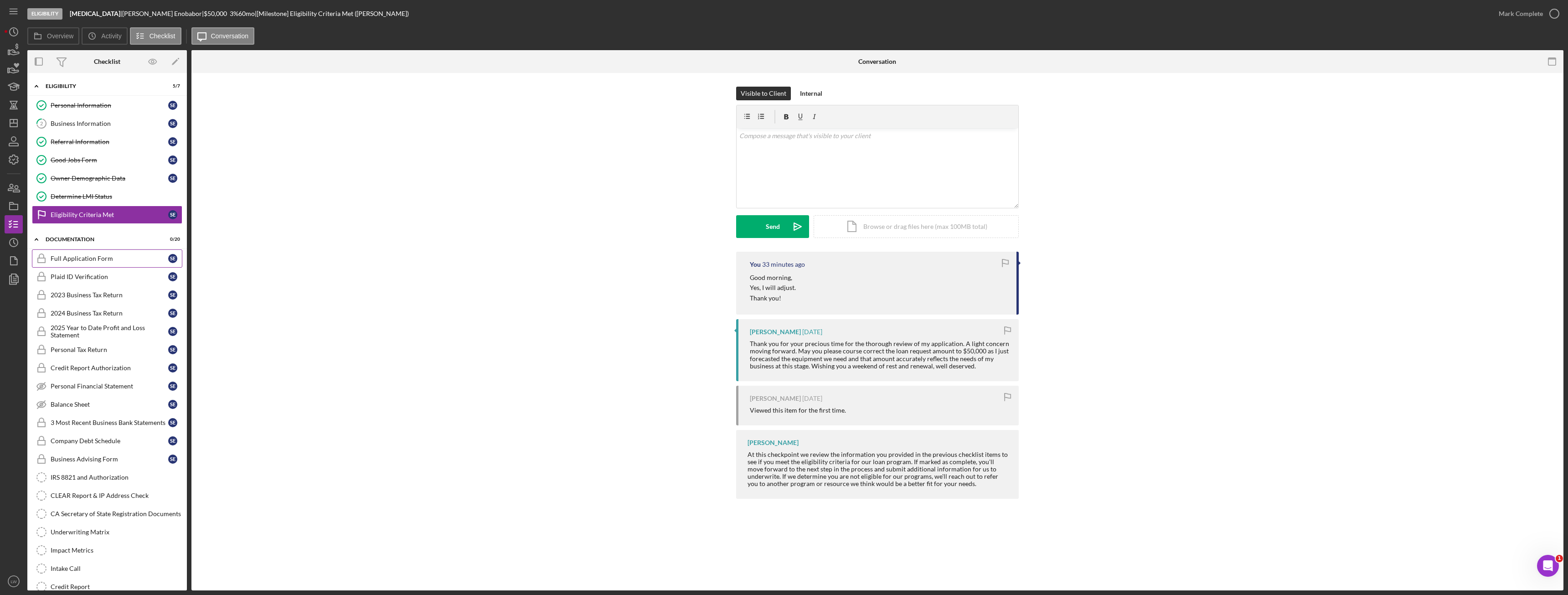
click at [89, 252] on link "Full Application Form Full Application Form S E" at bounding box center [107, 259] width 150 height 18
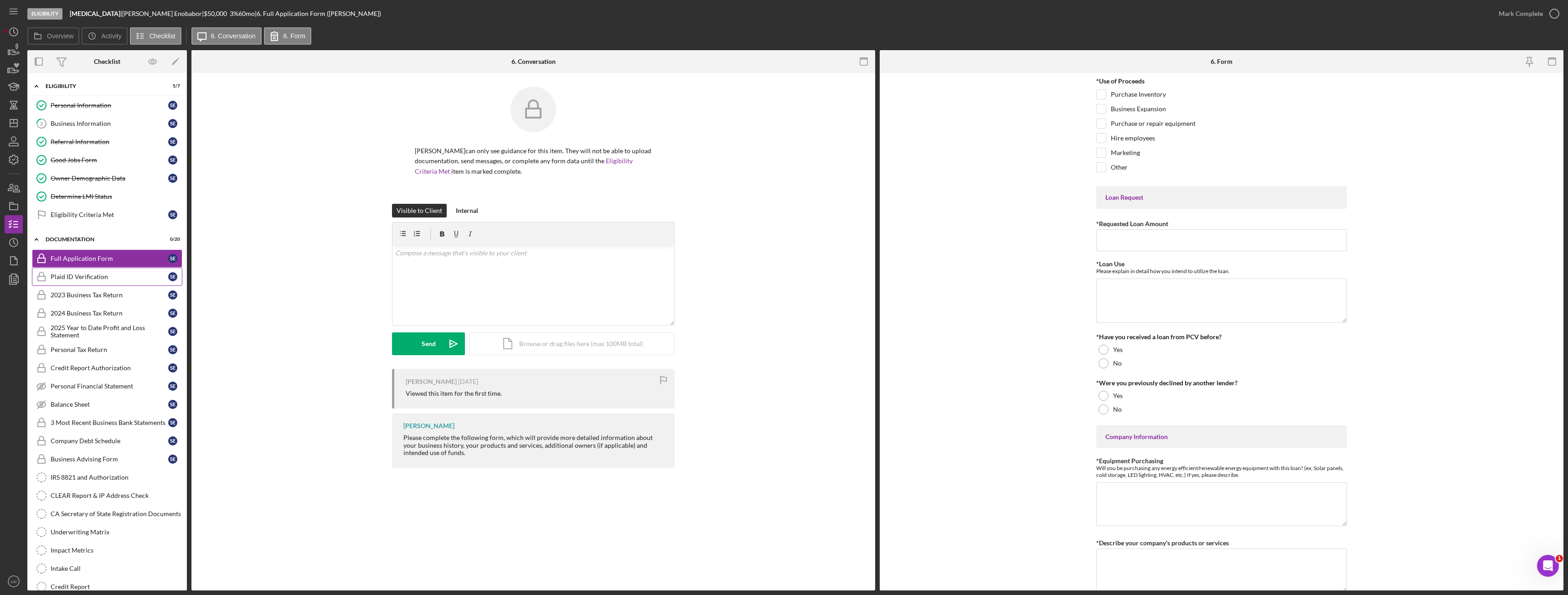
click at [82, 270] on link "Plaid ID Verification Plaid ID Verification S E" at bounding box center [107, 277] width 150 height 18
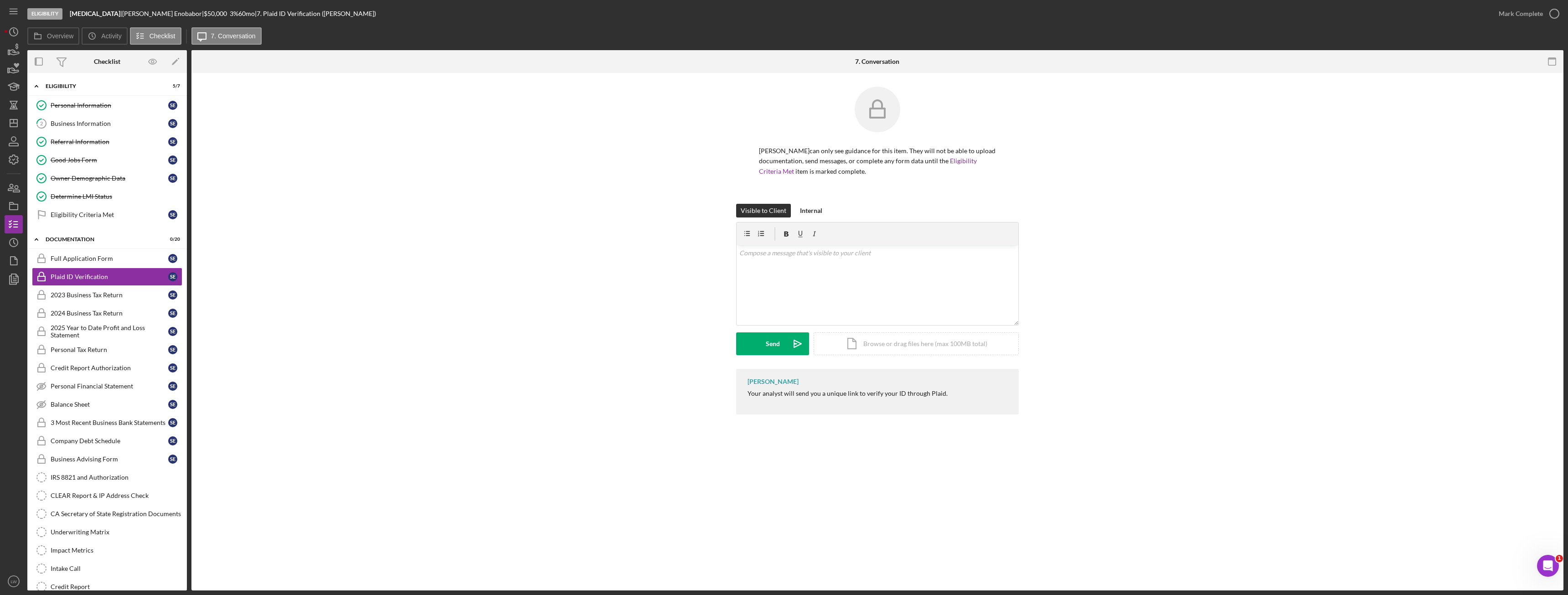
drag, startPoint x: 171, startPoint y: 13, endPoint x: 116, endPoint y: 13, distance: 55.0
click at [116, 13] on div "Hydrotherapy | Solomon Enobabor | $50,000 $10,000 3 % 60 mo | 7. Plaid ID Verif…" at bounding box center [223, 13] width 306 height 7
copy div "Solomon Enobabor"
click at [155, 12] on div "Solomon Enobabor |" at bounding box center [163, 13] width 82 height 7
click at [105, 128] on link "2 Business Information S E" at bounding box center [107, 124] width 150 height 18
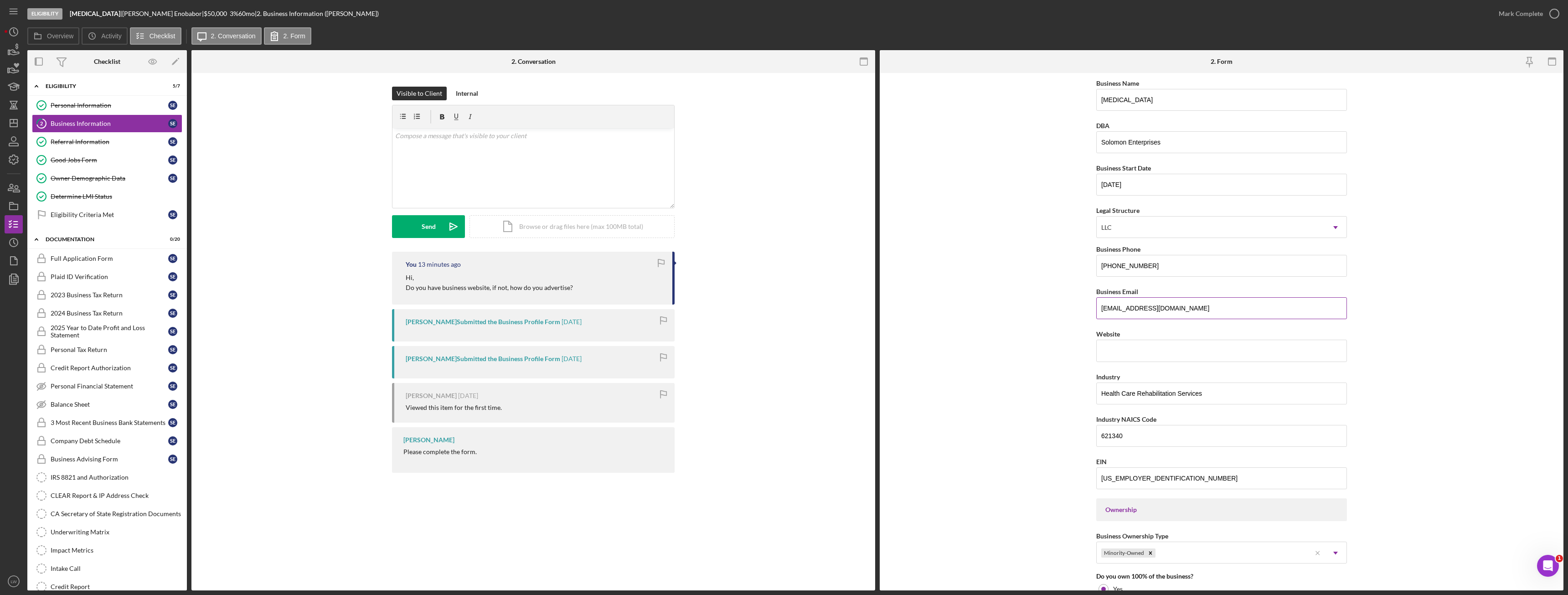
click at [1177, 306] on input "senobabor@student.sdccd.edu" at bounding box center [1222, 308] width 251 height 22
click at [105, 275] on div "Plaid ID Verification" at bounding box center [109, 277] width 117 height 7
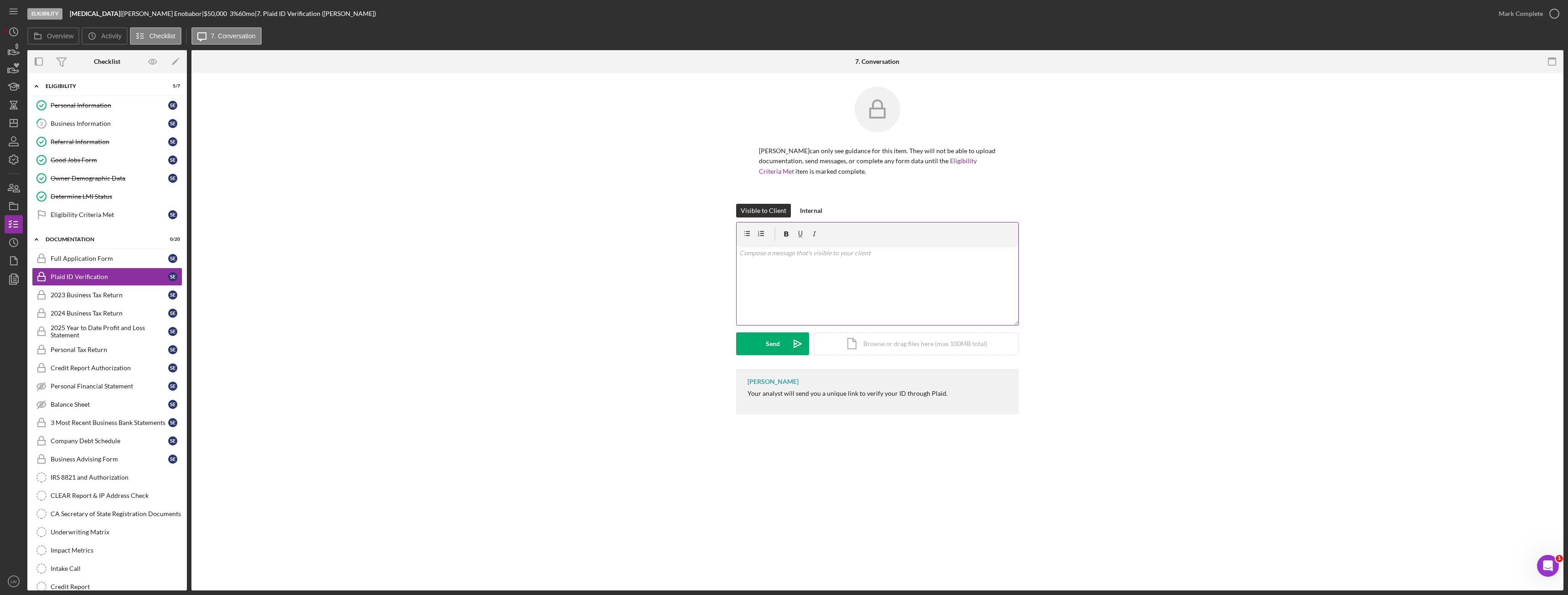
click at [786, 276] on div "v Color teal Color pink Remove color Add row above Add row below Add column bef…" at bounding box center [877, 285] width 282 height 80
click at [767, 342] on div "Send" at bounding box center [772, 343] width 14 height 23
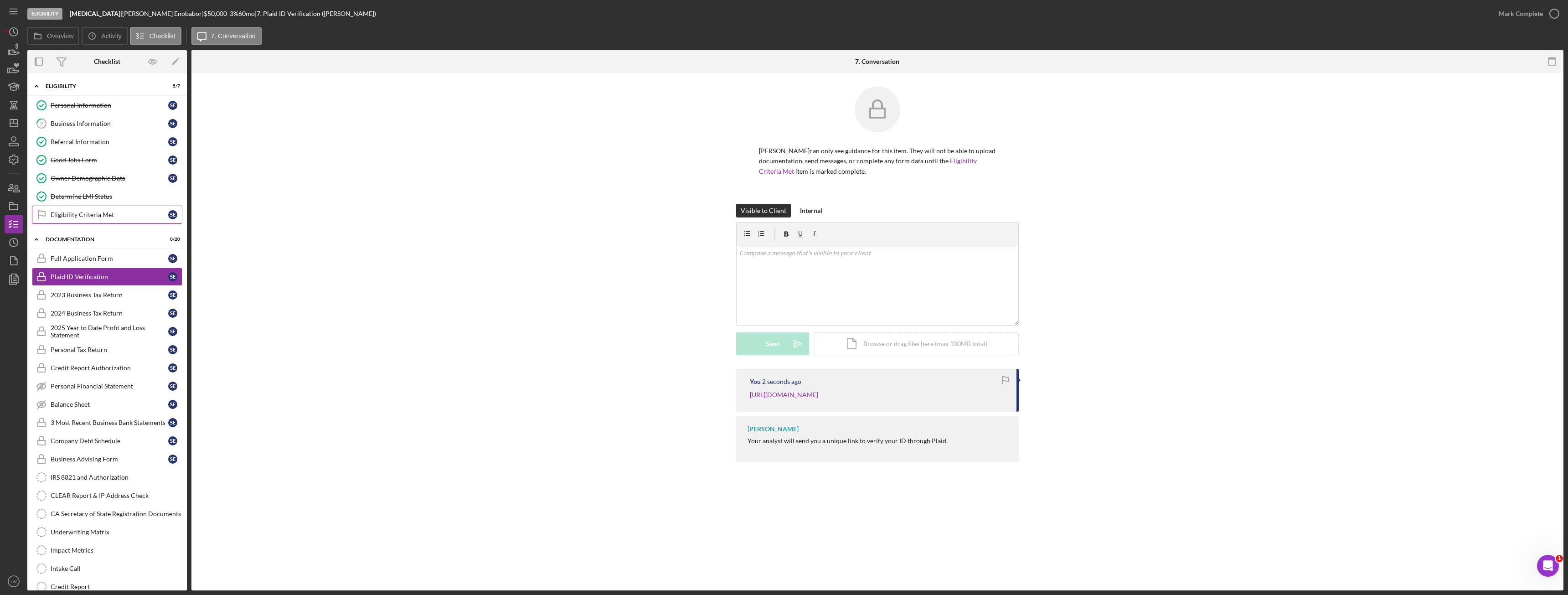
click at [92, 217] on div "Eligibility Criteria Met" at bounding box center [109, 215] width 117 height 7
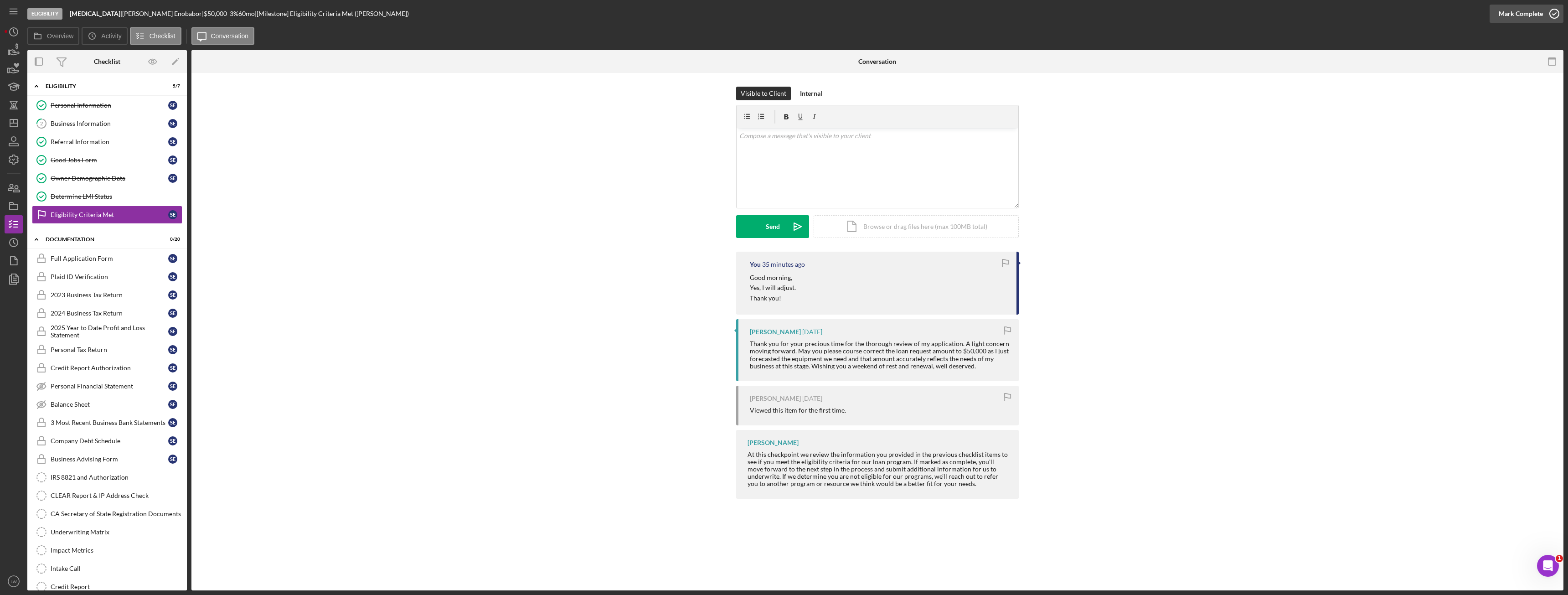
click at [1531, 15] on div "Mark Complete" at bounding box center [1521, 13] width 44 height 18
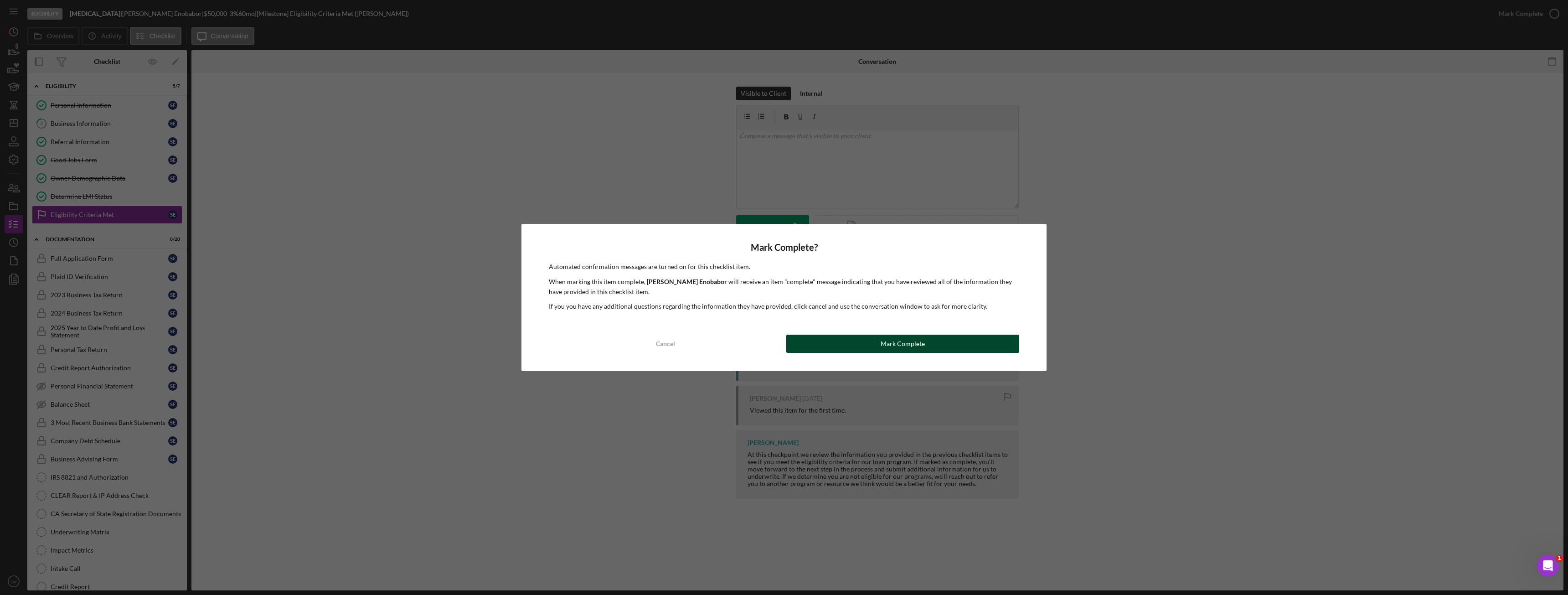
click at [870, 342] on button "Mark Complete" at bounding box center [903, 344] width 233 height 18
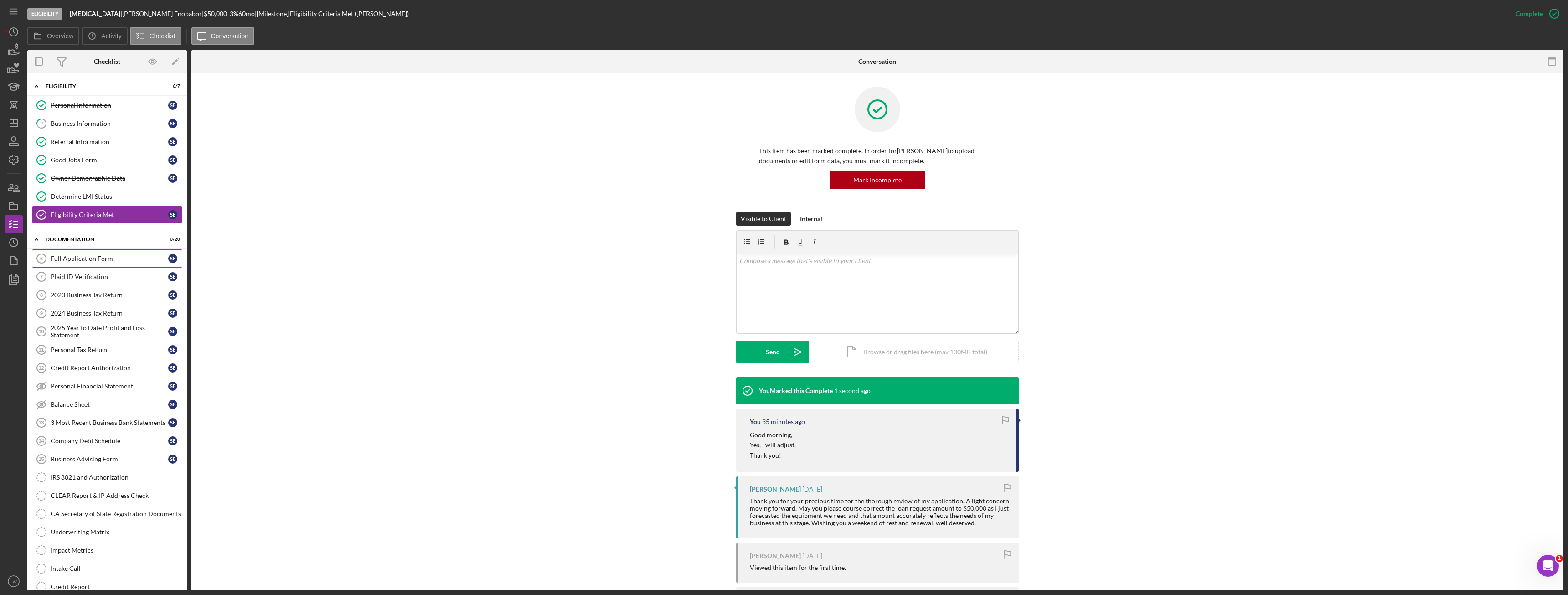
click at [88, 250] on link "Full Application Form 6 Full Application Form S E" at bounding box center [107, 259] width 150 height 18
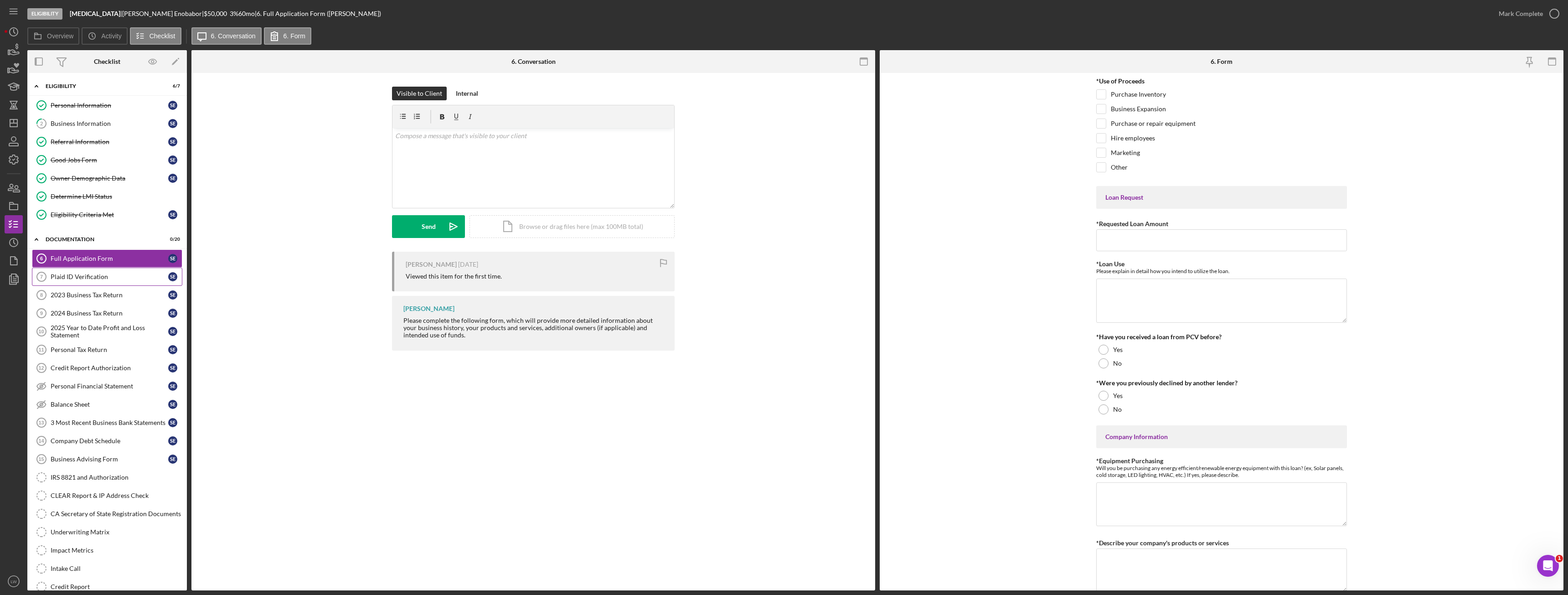
click at [97, 279] on div "Plaid ID Verification" at bounding box center [109, 277] width 117 height 7
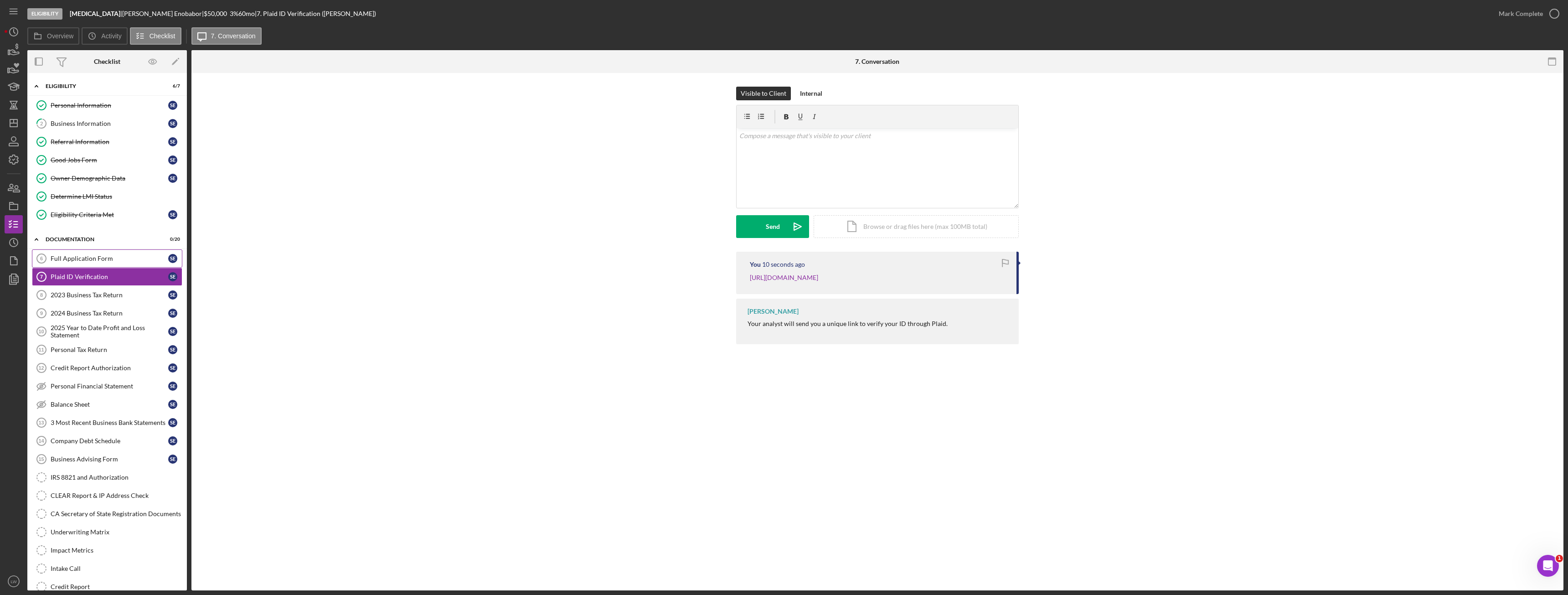
click at [92, 259] on div "Full Application Form" at bounding box center [109, 259] width 117 height 7
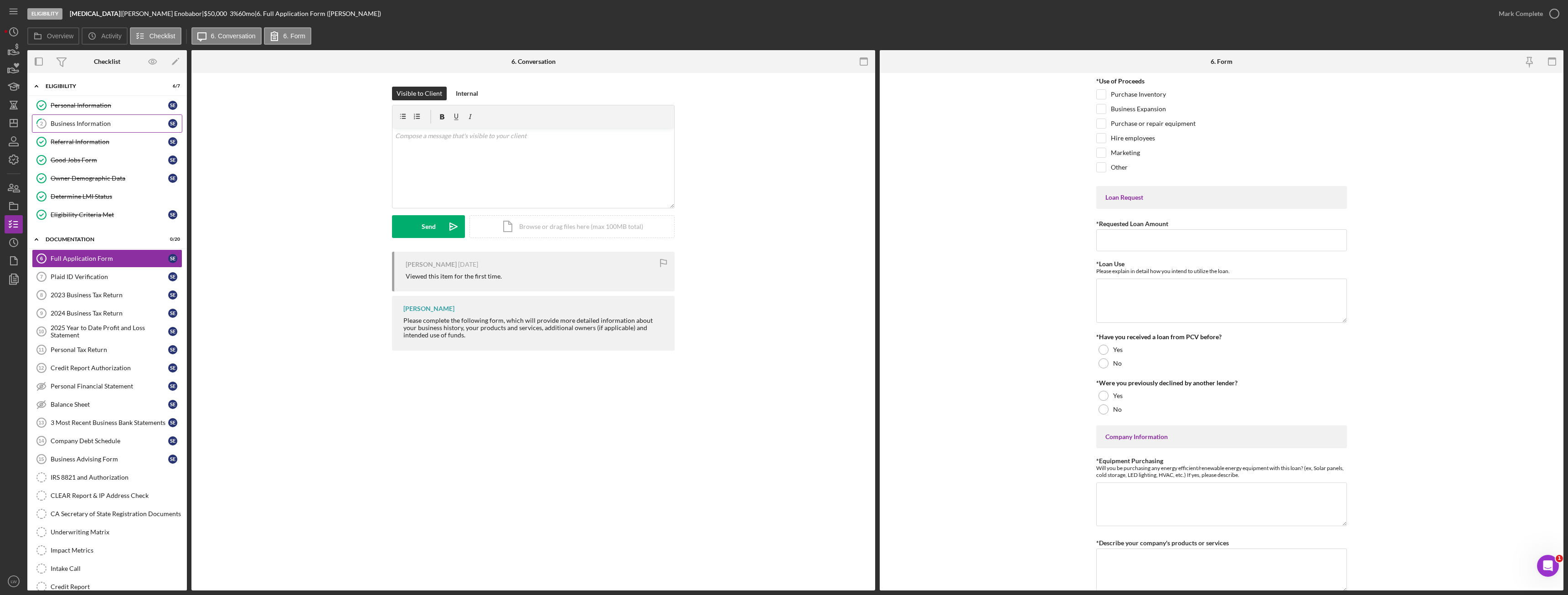
click at [77, 129] on link "2 Business Information S E" at bounding box center [107, 124] width 150 height 18
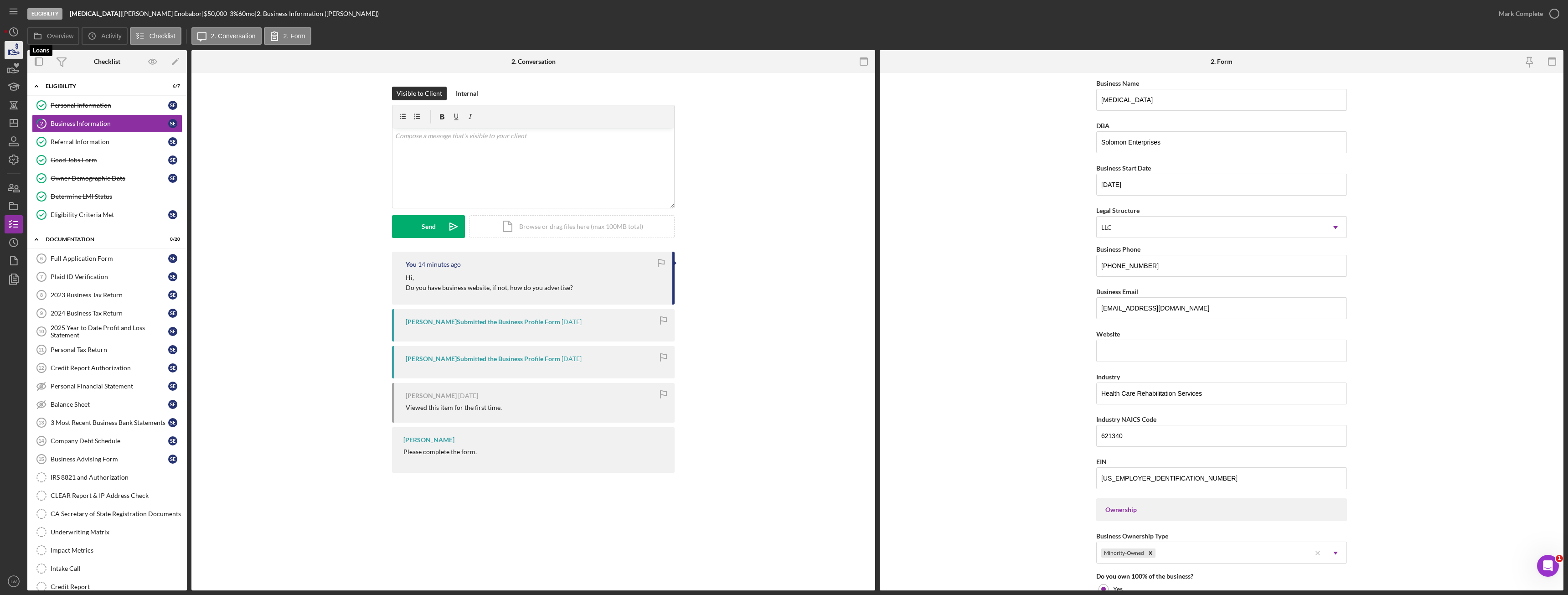
click at [9, 55] on icon "button" at bounding box center [13, 50] width 23 height 23
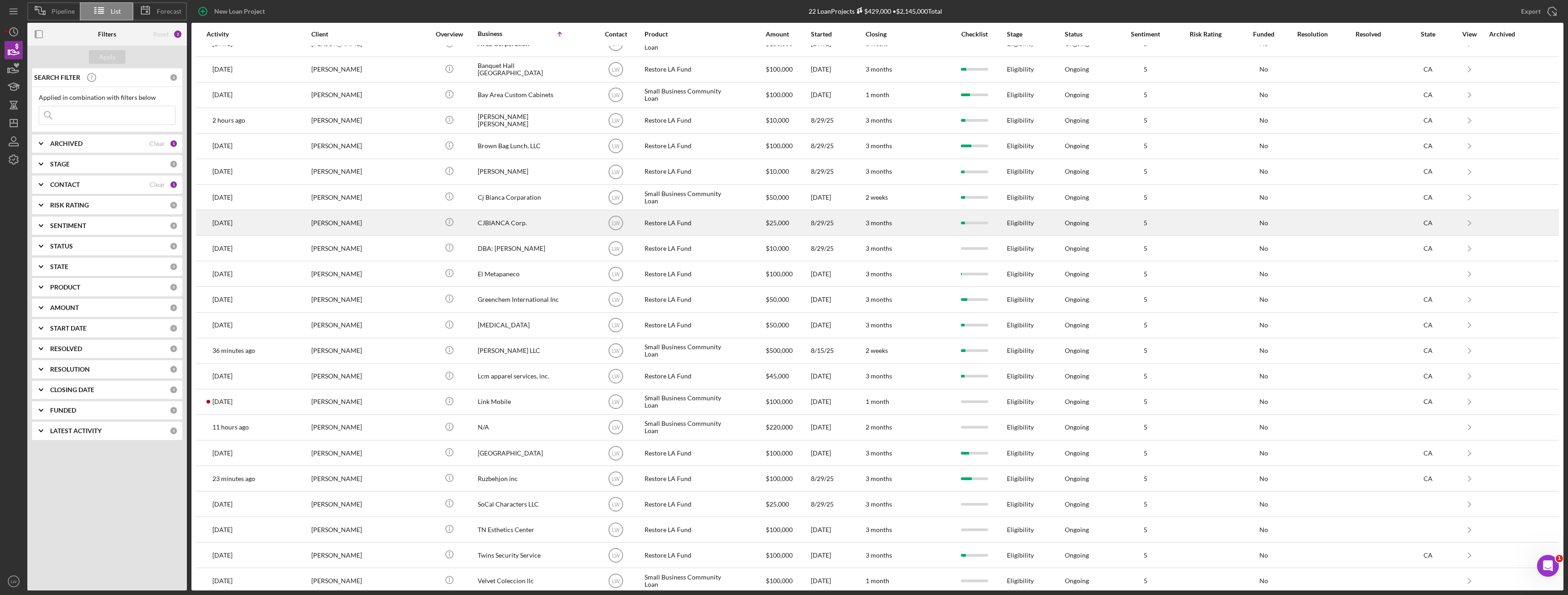
scroll to position [23, 0]
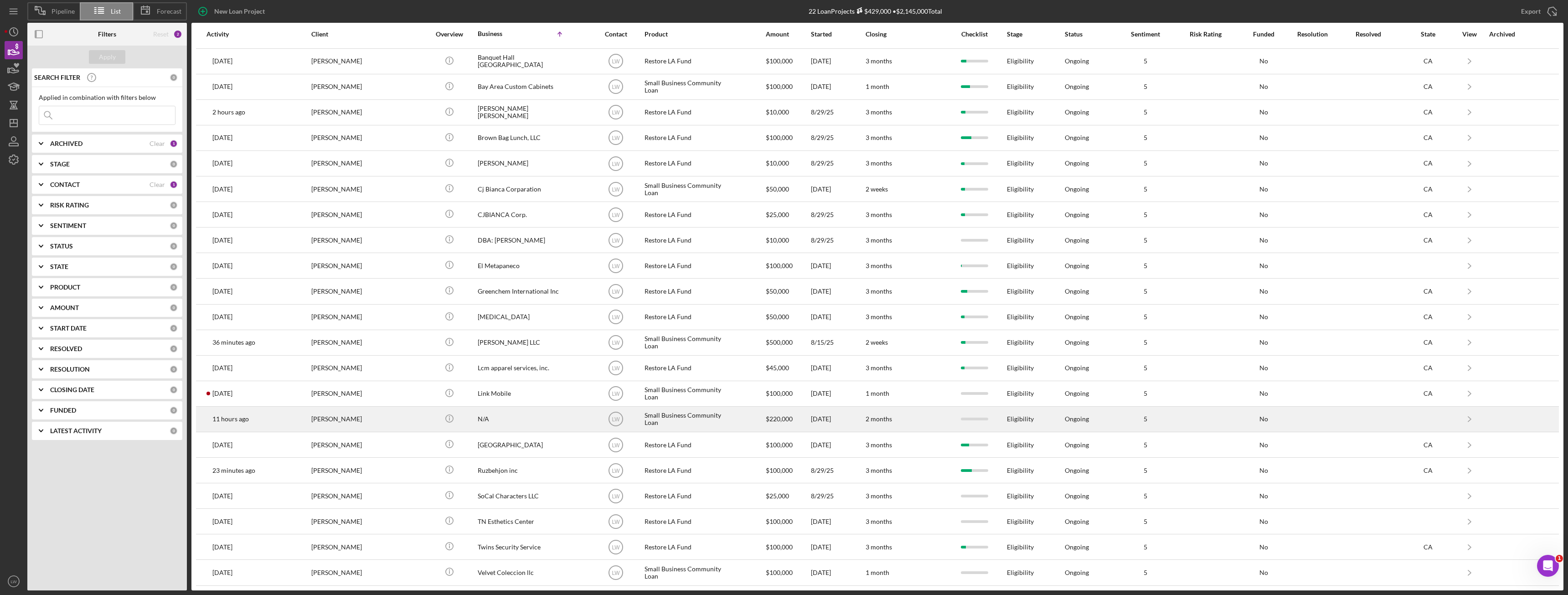
click at [315, 418] on div "KAREN AVAGYAN" at bounding box center [357, 420] width 91 height 24
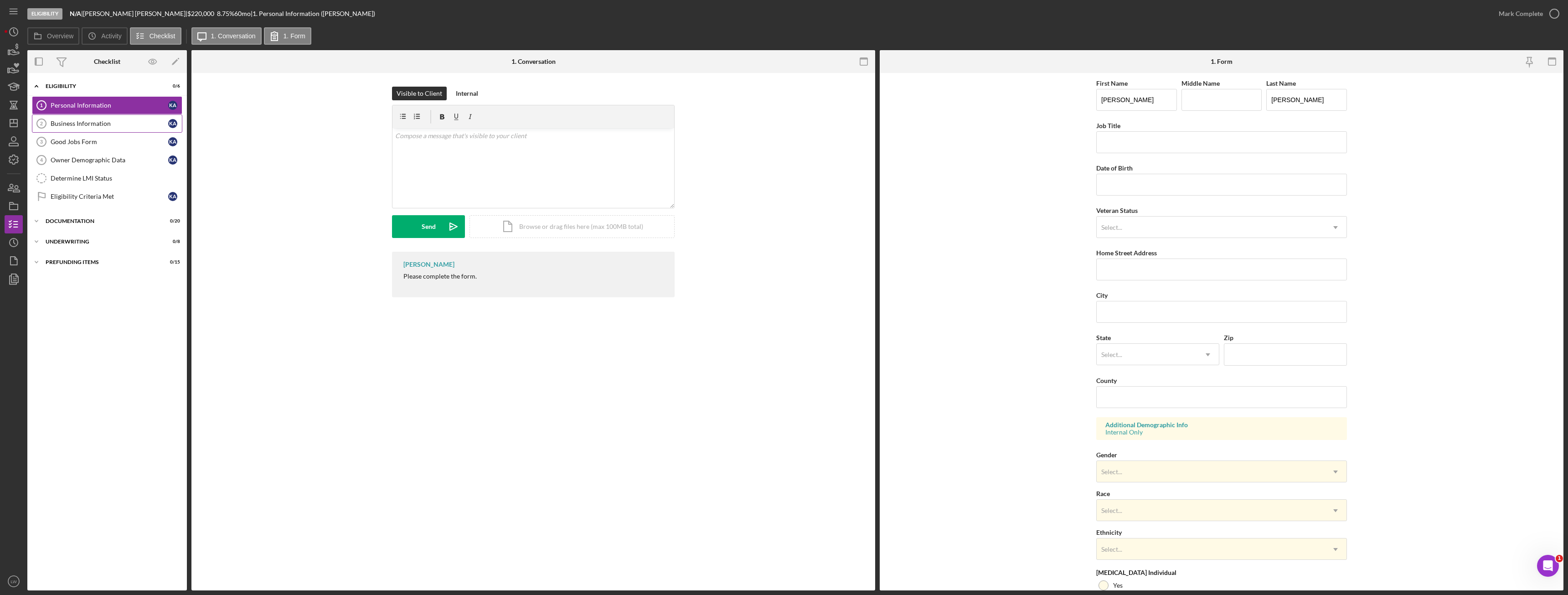
click at [78, 129] on link "Business Information 2 Business Information K A" at bounding box center [107, 124] width 150 height 18
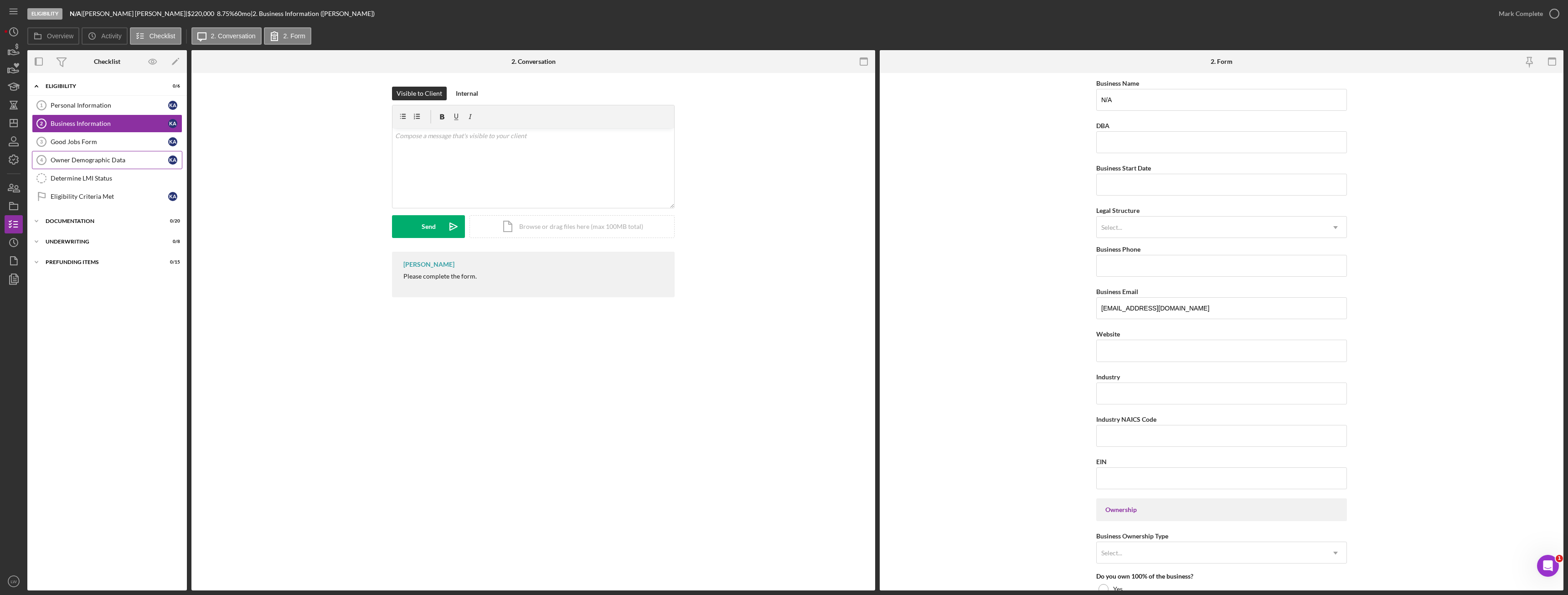
click at [81, 153] on link "Owner Demographic Data 4 Owner Demographic Data K A" at bounding box center [107, 160] width 150 height 18
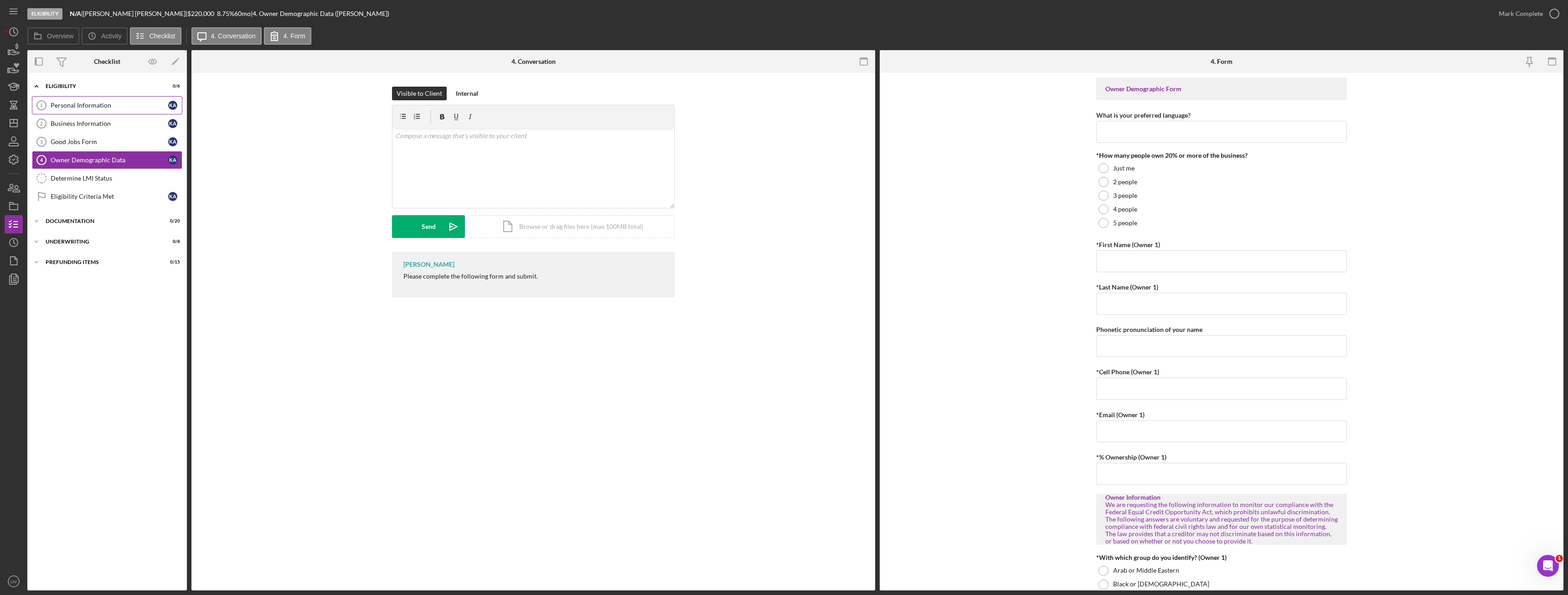
click at [104, 106] on div "Personal Information" at bounding box center [109, 105] width 117 height 7
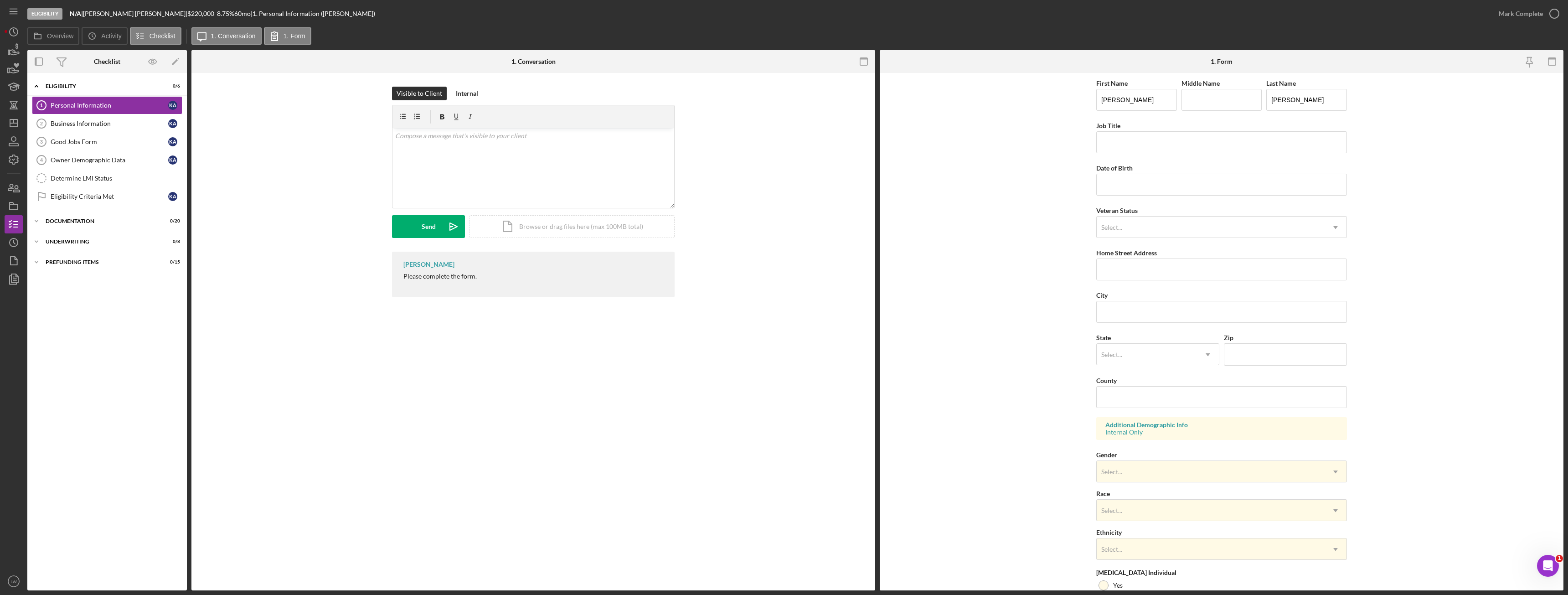
drag, startPoint x: 481, startPoint y: 278, endPoint x: 531, endPoint y: 262, distance: 52.5
click at [524, 271] on div "Lameisha Williams Please complete the form." at bounding box center [533, 274] width 282 height 46
click at [528, 149] on div "v Color teal Color pink Remove color Add row above Add row below Add column bef…" at bounding box center [533, 167] width 282 height 80
click at [418, 223] on button "Send Icon/icon-invite-send" at bounding box center [429, 226] width 73 height 23
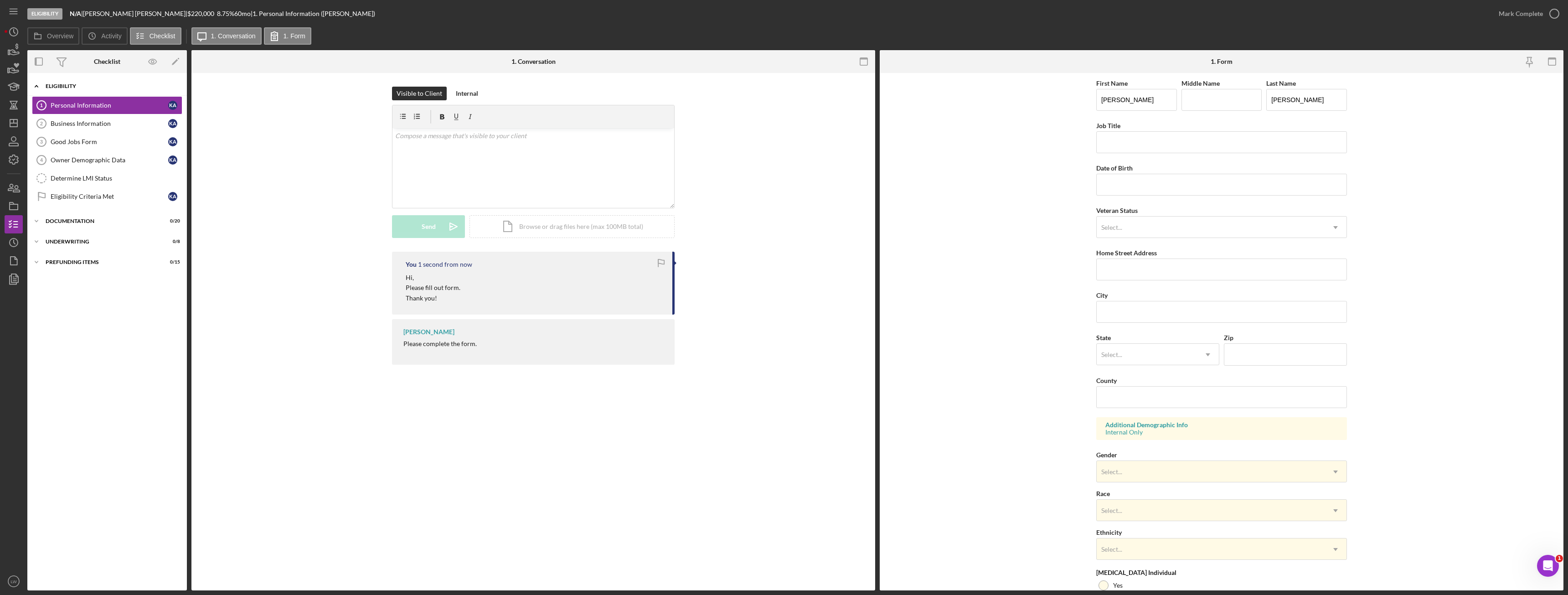
click at [37, 81] on icon "Icon/Expander" at bounding box center [37, 86] width 18 height 18
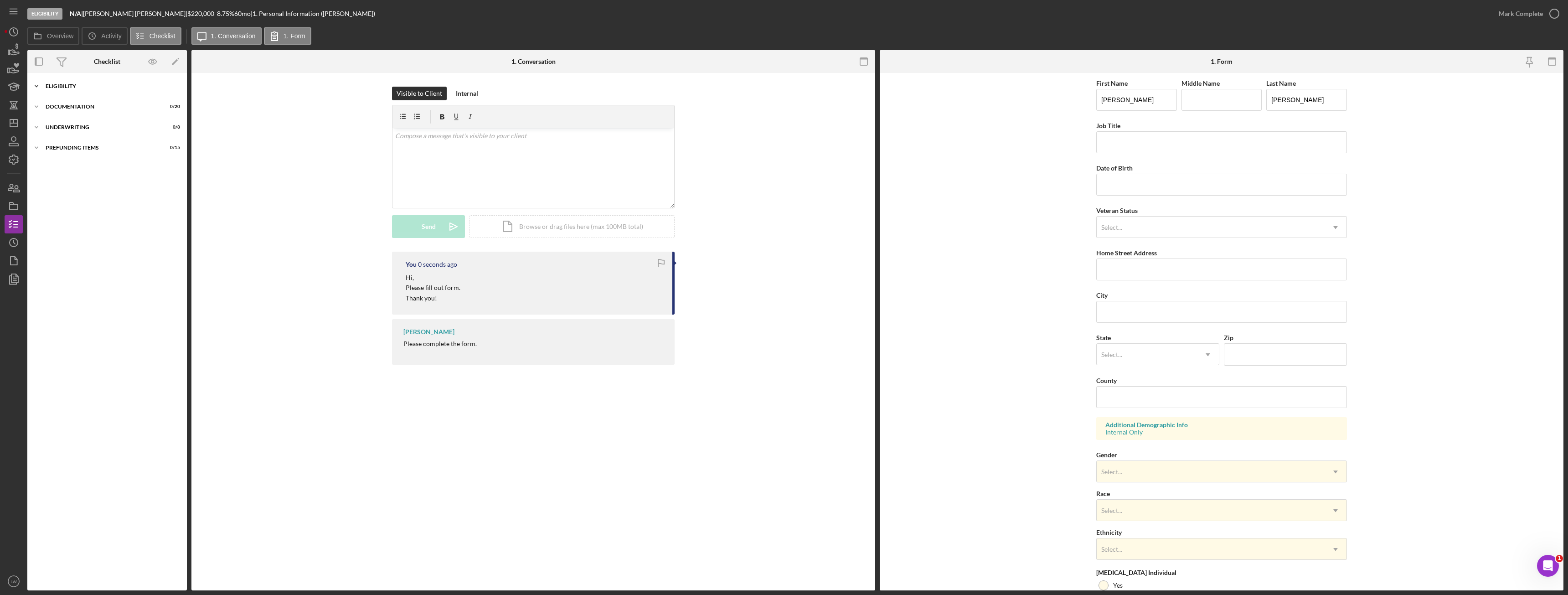
click at [44, 83] on icon "Icon/Expander" at bounding box center [37, 86] width 18 height 18
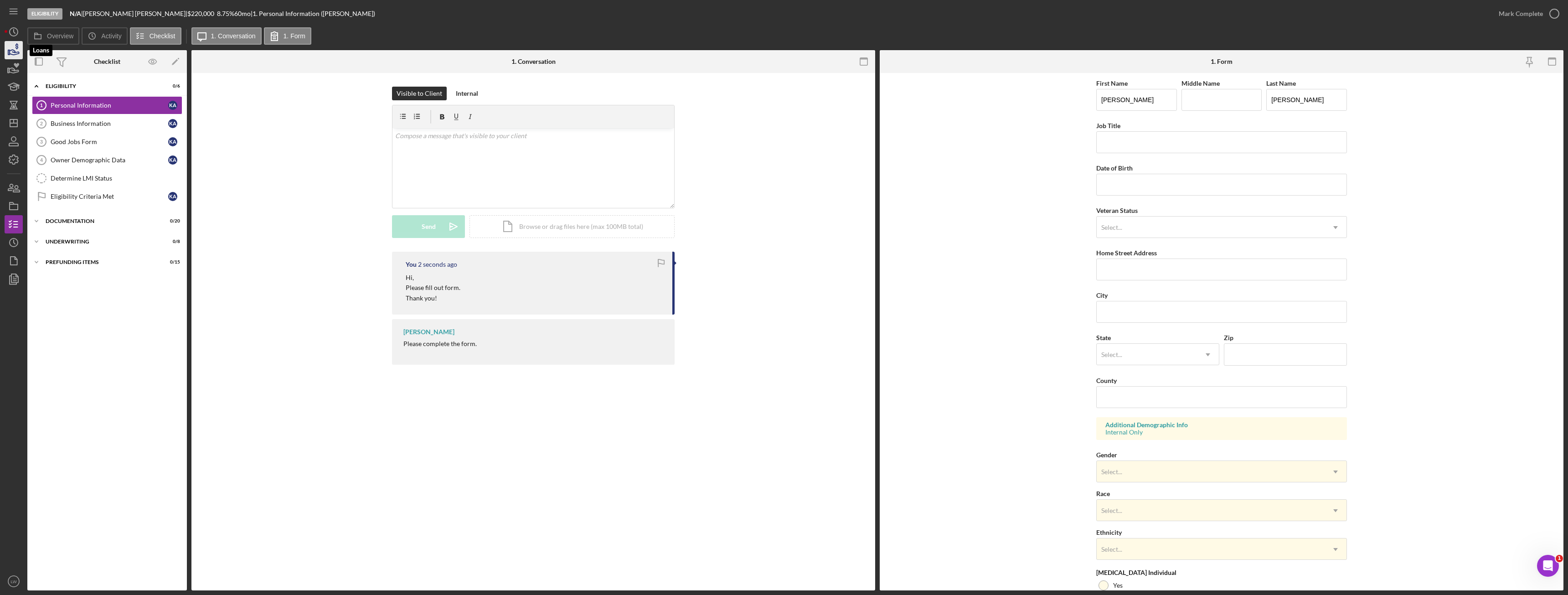
click at [16, 57] on icon "button" at bounding box center [13, 50] width 23 height 23
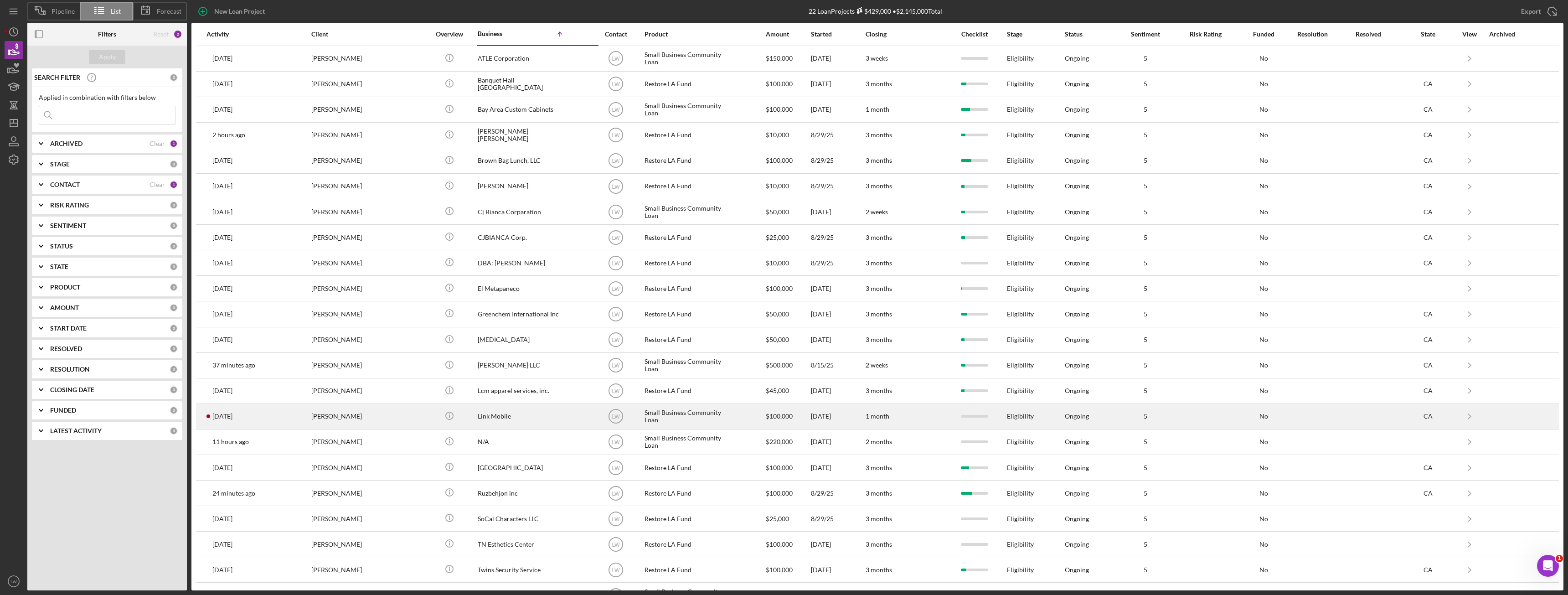
click at [351, 418] on div "Nigel Jay" at bounding box center [357, 417] width 91 height 24
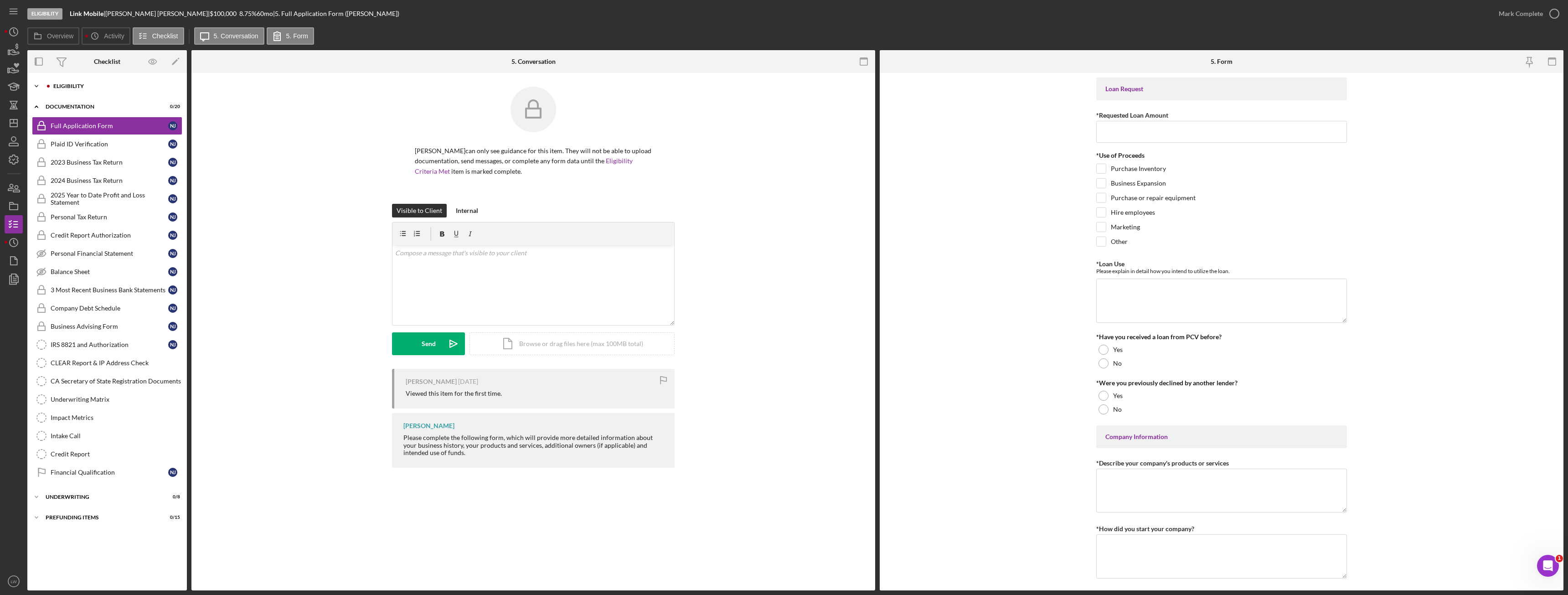
click at [65, 83] on div "Icon/Expander Eligibility 0 / 6" at bounding box center [107, 86] width 159 height 18
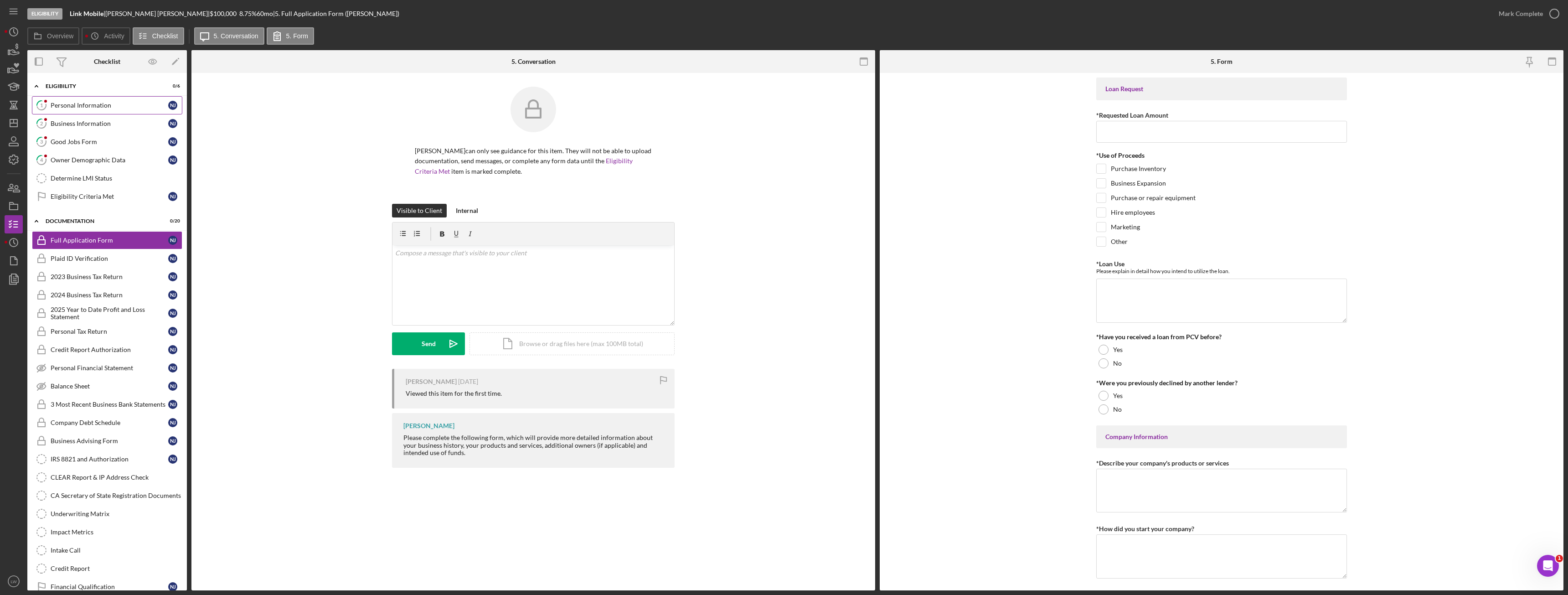
click at [88, 102] on link "1 Personal Information N J" at bounding box center [107, 105] width 150 height 18
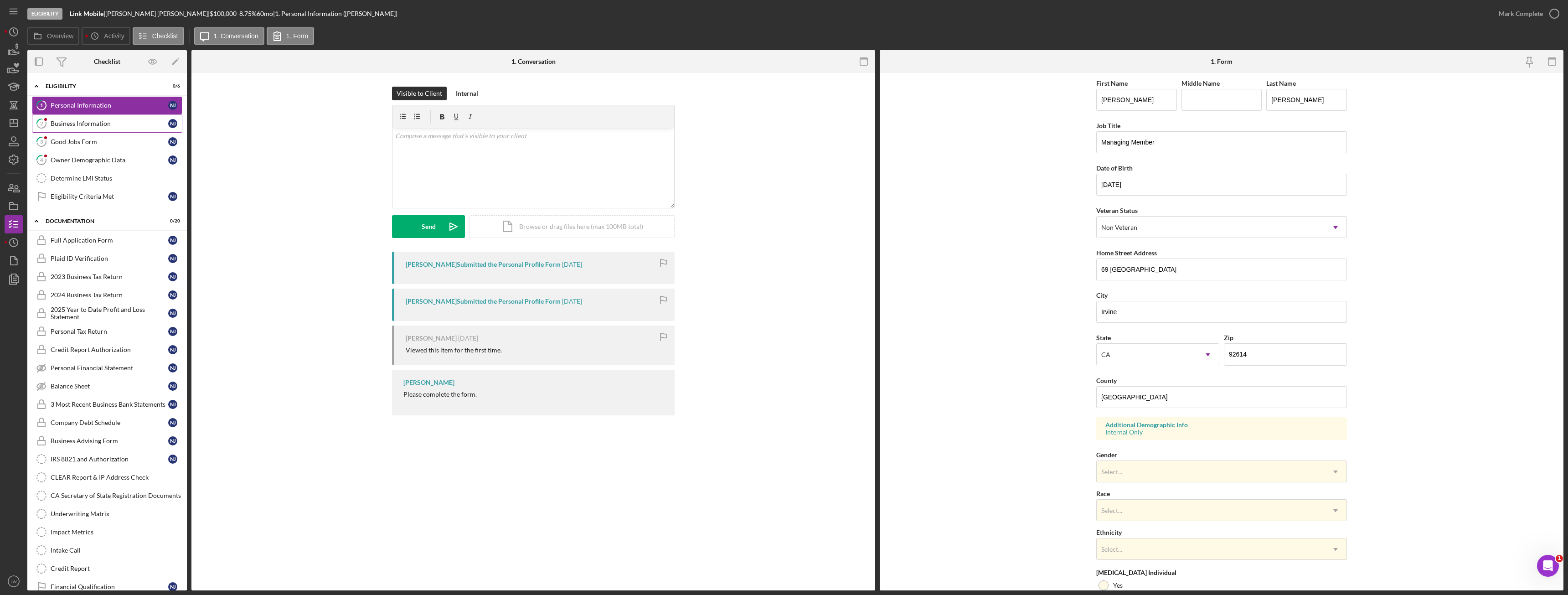
click at [104, 121] on div "Business Information" at bounding box center [109, 124] width 117 height 7
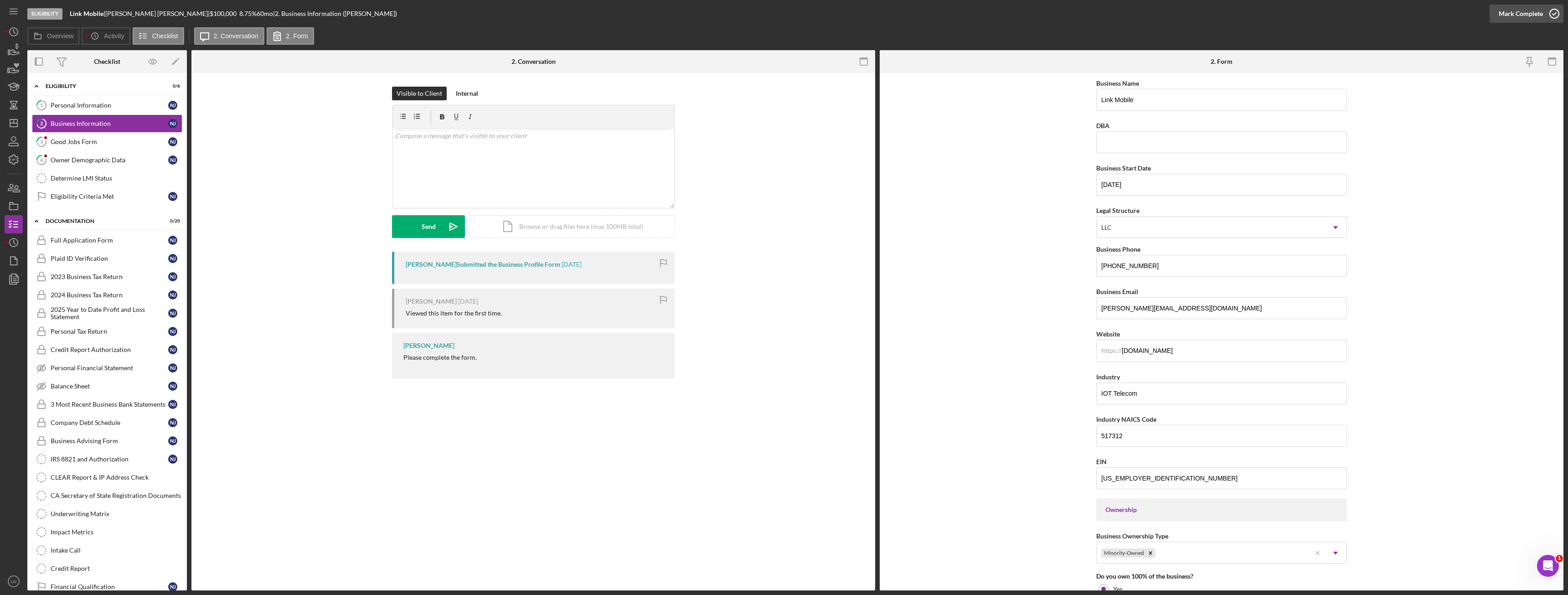
click at [1531, 13] on div "Mark Complete" at bounding box center [1521, 13] width 44 height 18
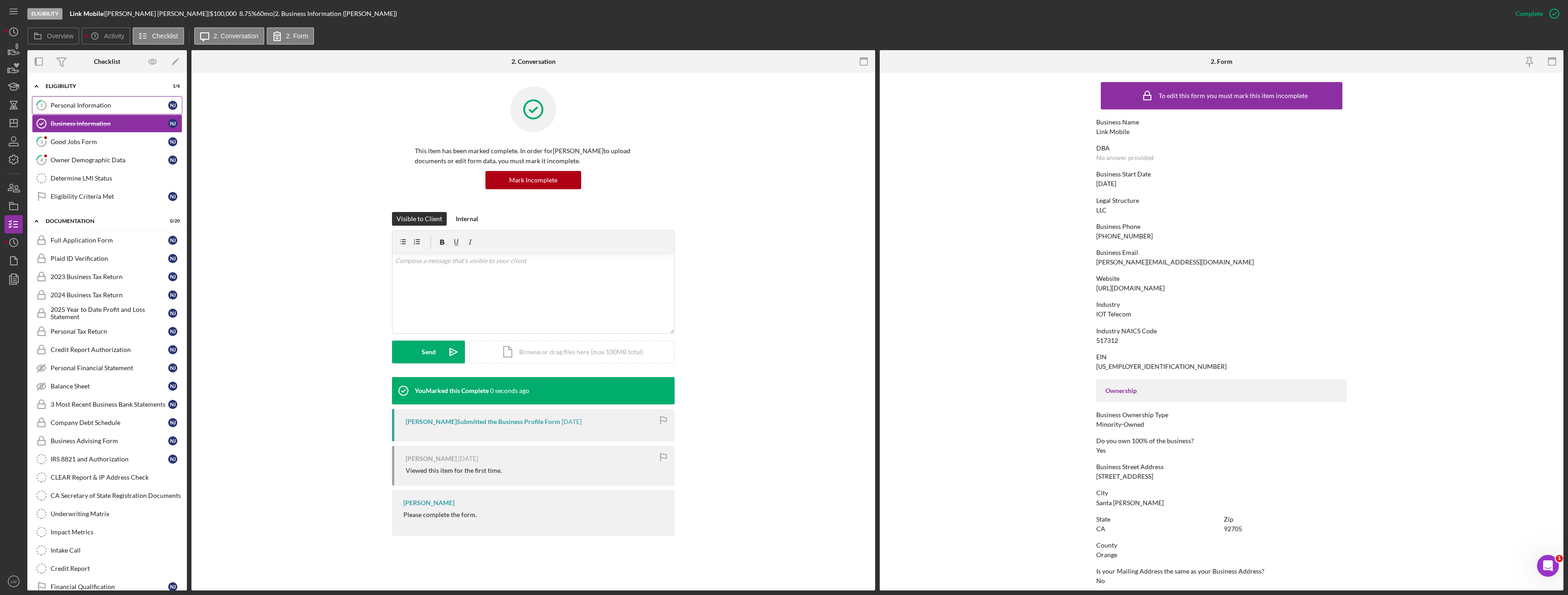
click at [102, 100] on link "1 Personal Information N J" at bounding box center [107, 105] width 150 height 18
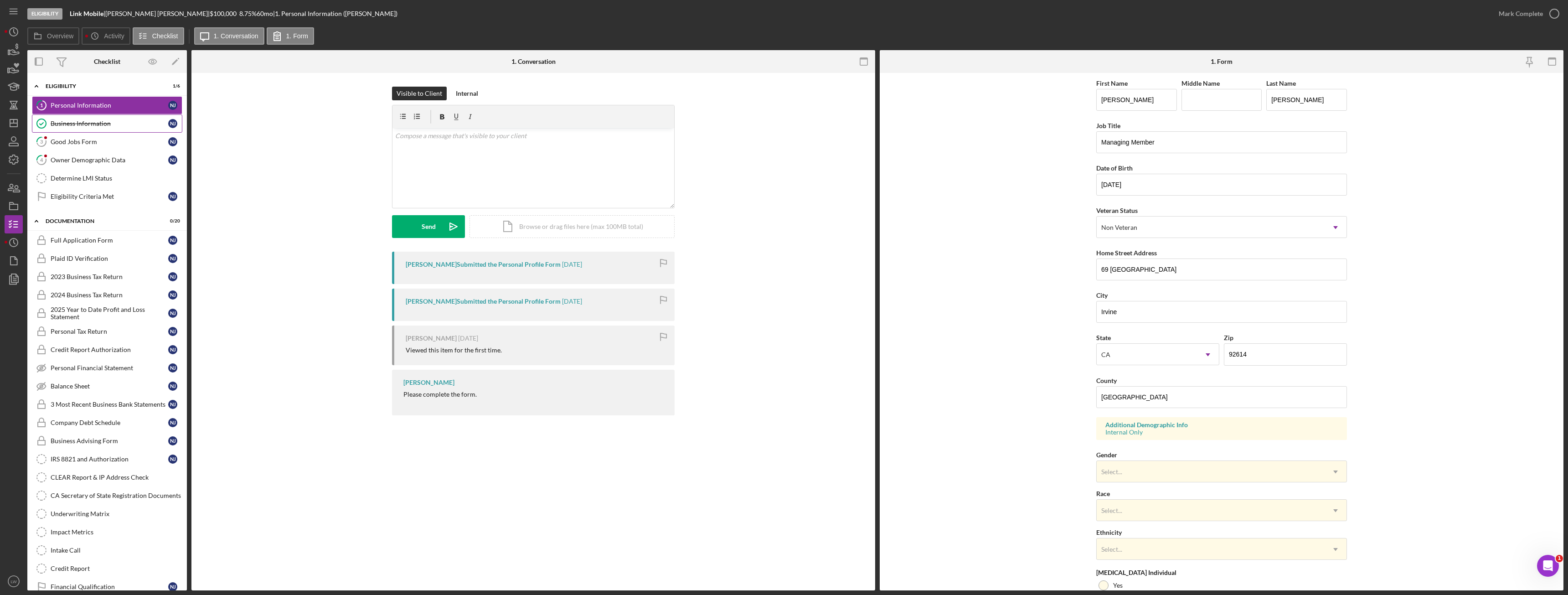
click at [92, 125] on div "Business Information" at bounding box center [109, 124] width 117 height 7
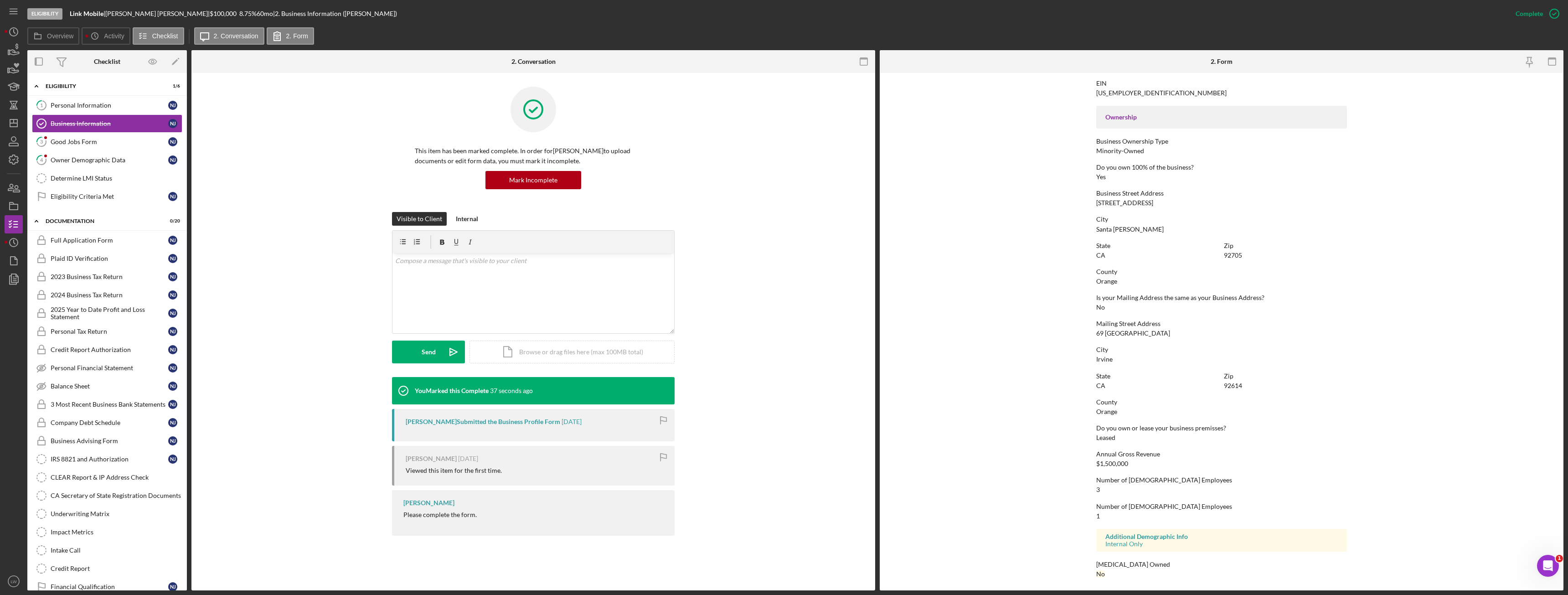
scroll to position [275, 0]
click at [133, 106] on div "Personal Information" at bounding box center [109, 105] width 117 height 7
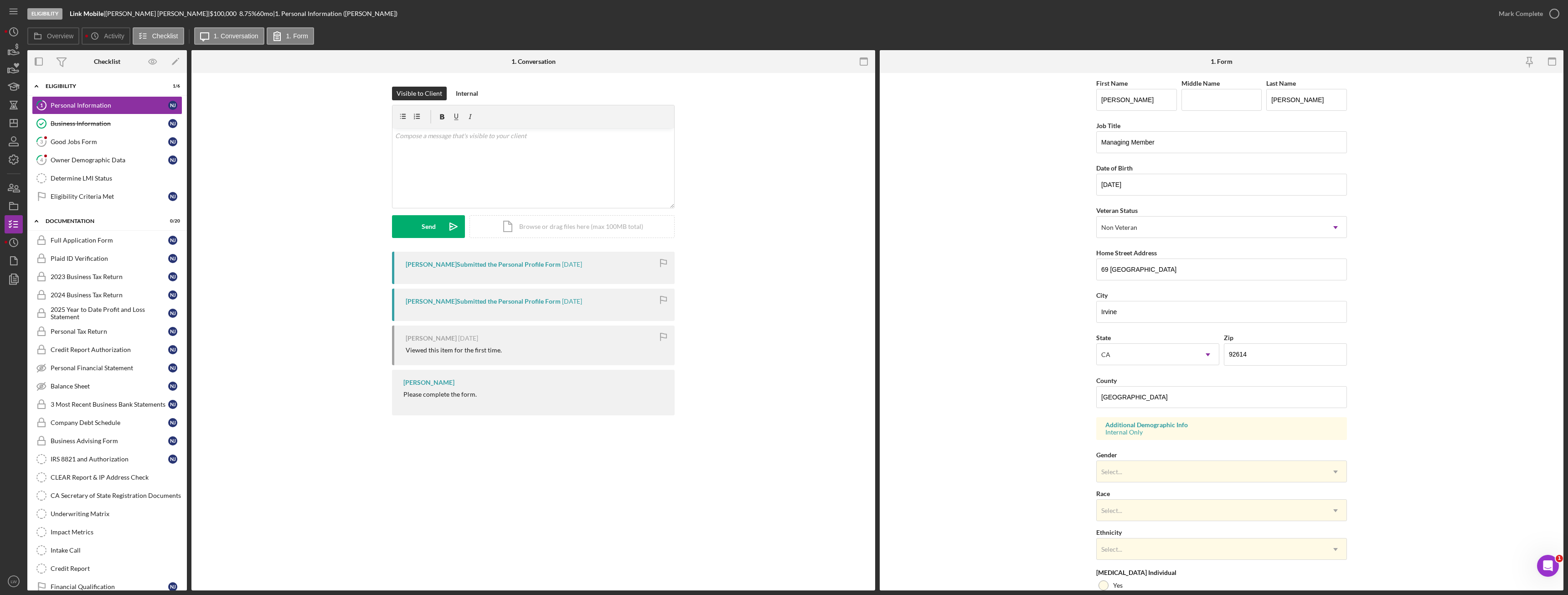
scroll to position [91, 0]
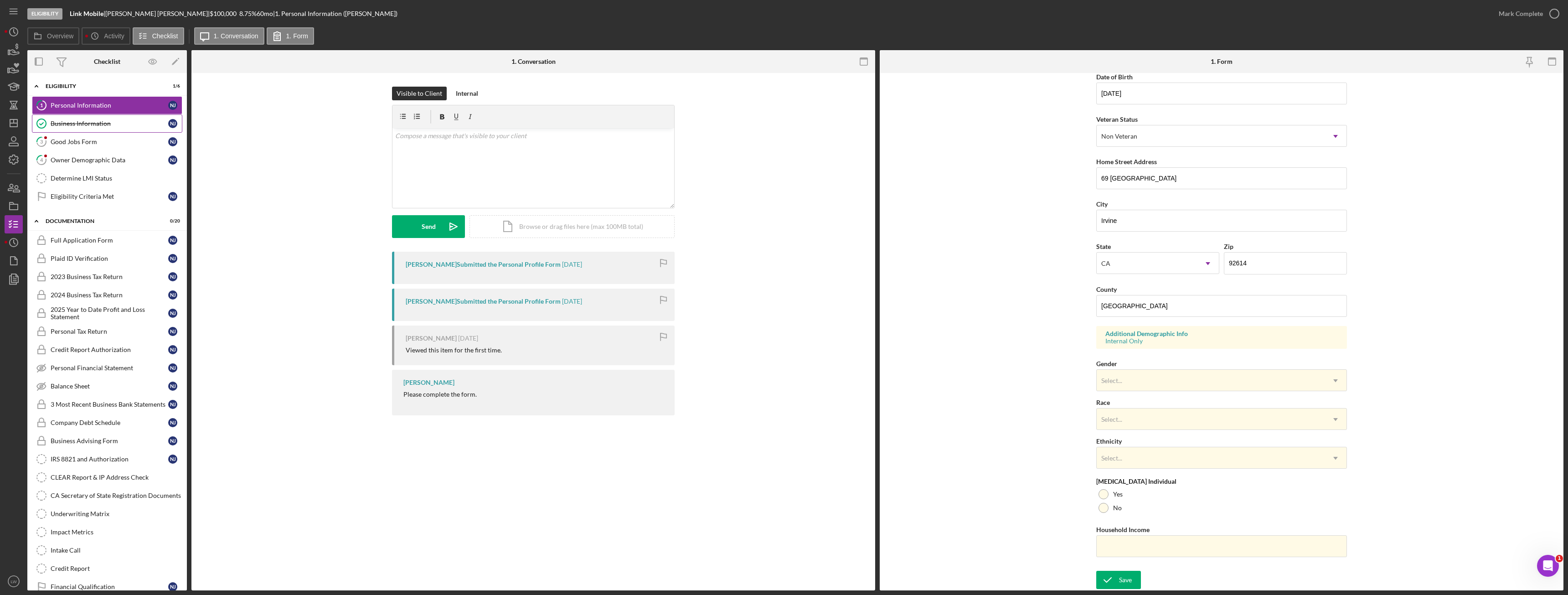
click at [72, 129] on link "Business Information Business Information N J" at bounding box center [107, 124] width 150 height 18
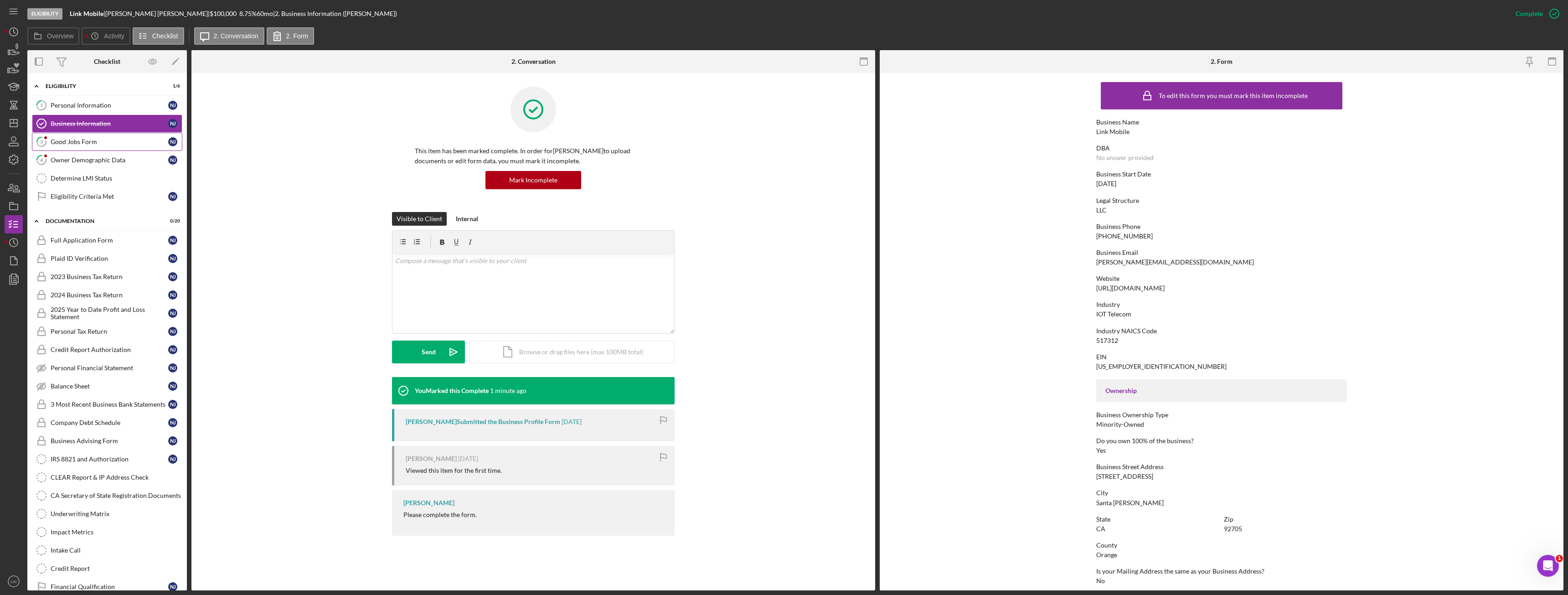
click at [111, 147] on link "3 Good Jobs Form N J" at bounding box center [107, 142] width 150 height 18
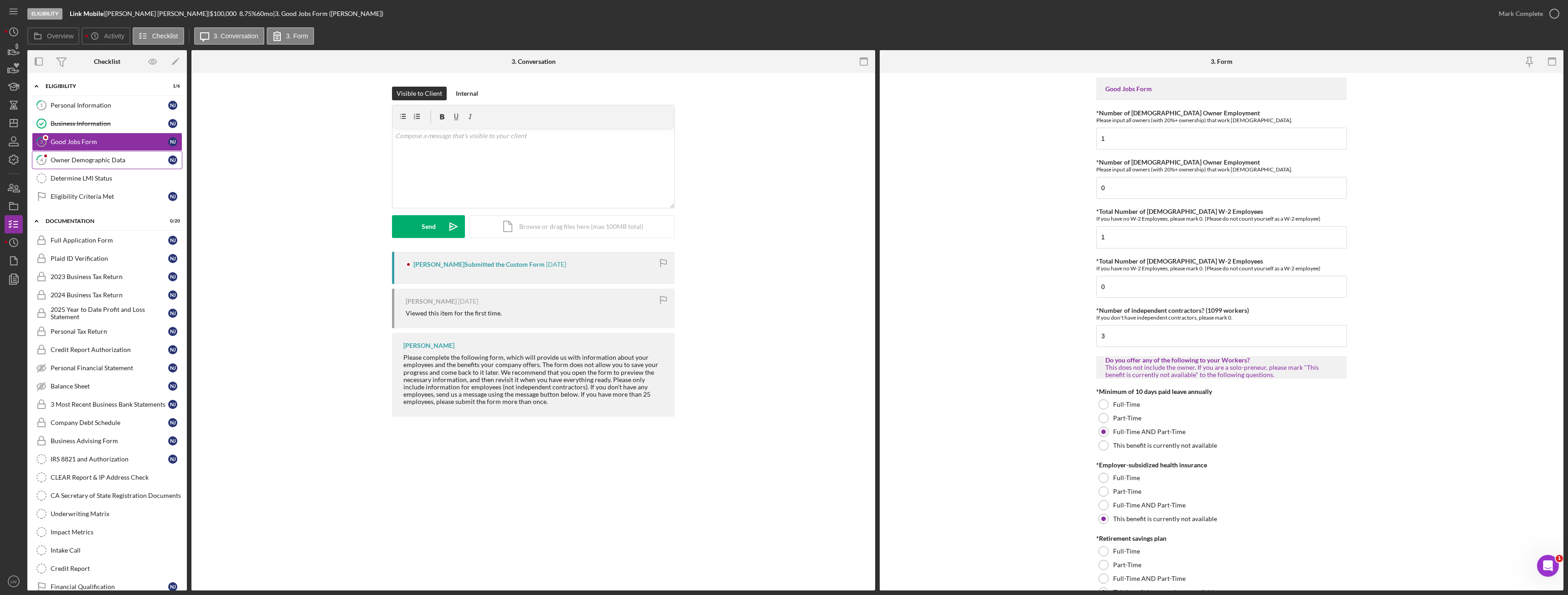
click at [102, 158] on div "Owner Demographic Data" at bounding box center [109, 160] width 117 height 7
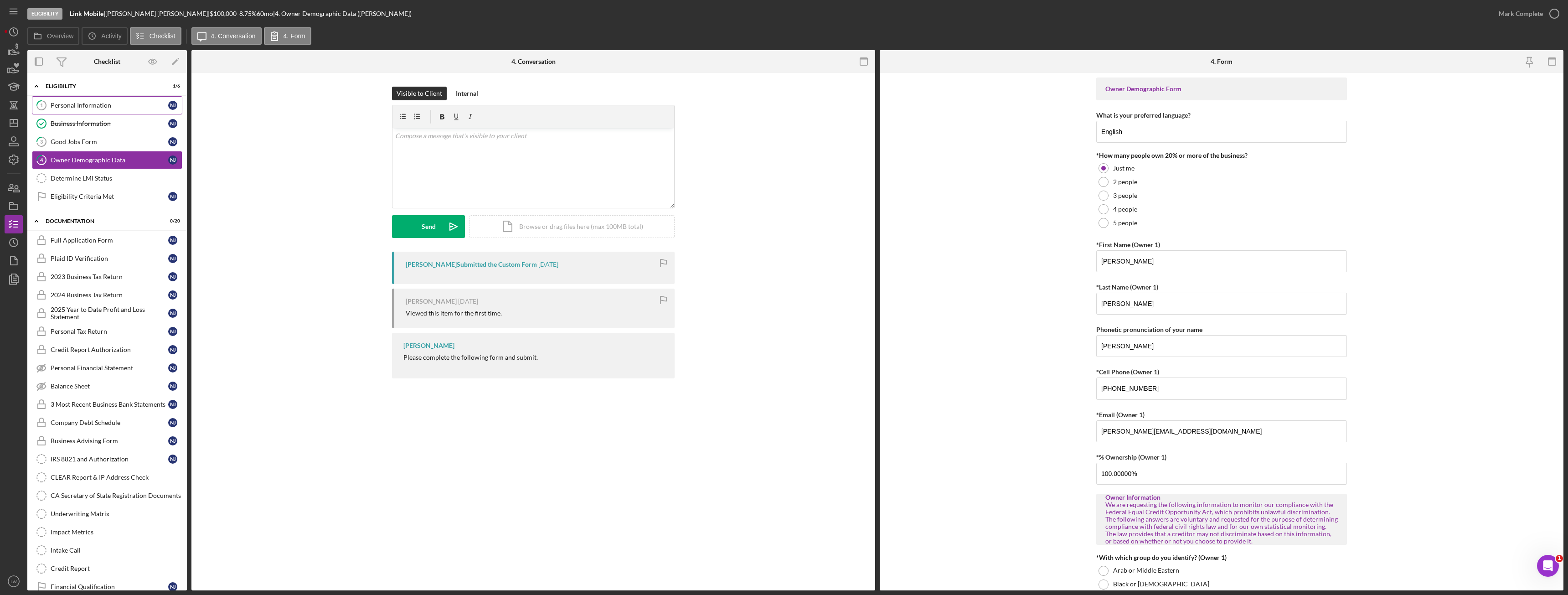
click at [83, 111] on link "1 Personal Information N J" at bounding box center [107, 105] width 150 height 18
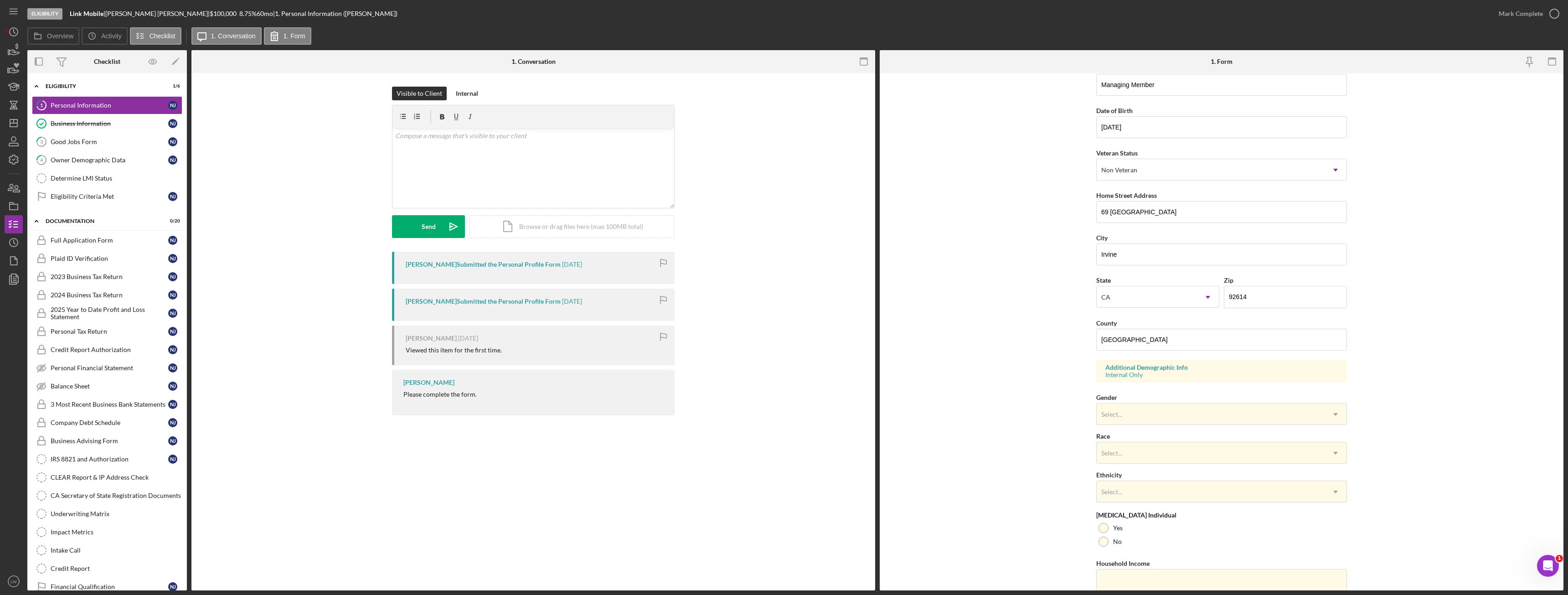
scroll to position [91, 0]
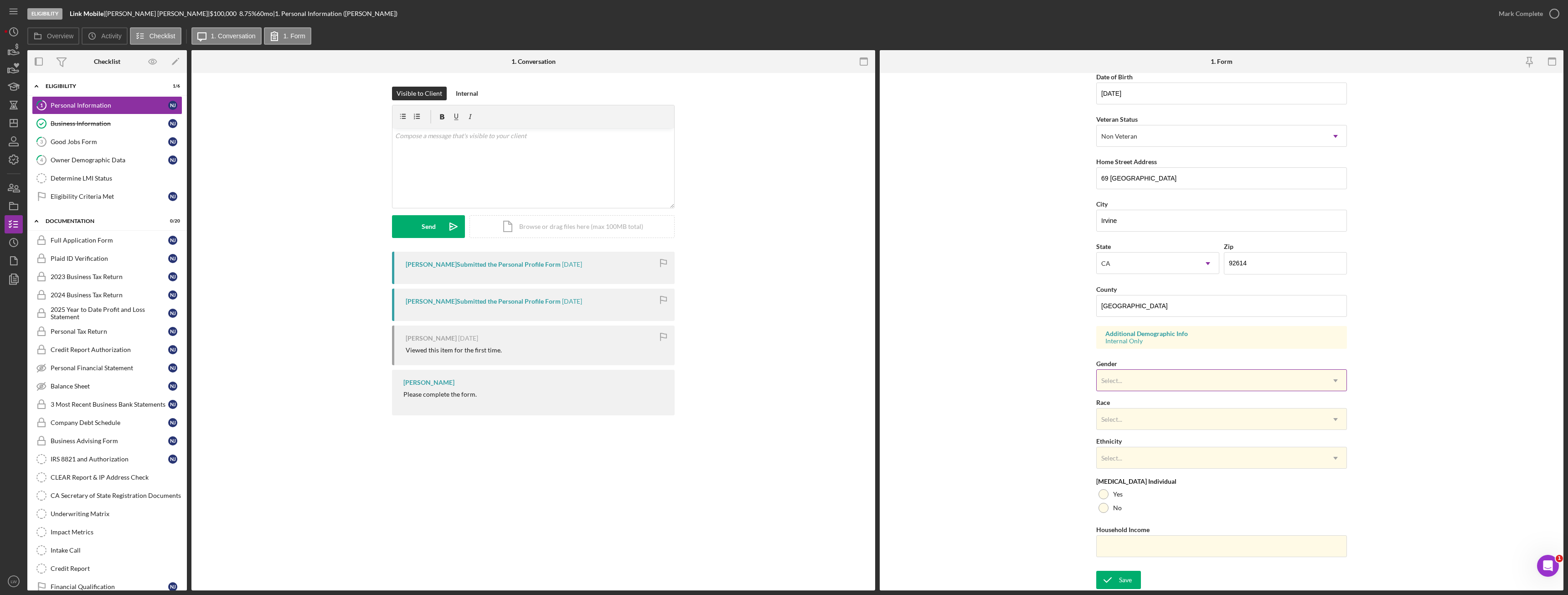
click at [1143, 383] on div "Select..." at bounding box center [1211, 381] width 228 height 21
click at [1143, 455] on div "Male" at bounding box center [1220, 454] width 250 height 23
click at [1137, 421] on div "Select..." at bounding box center [1211, 420] width 228 height 21
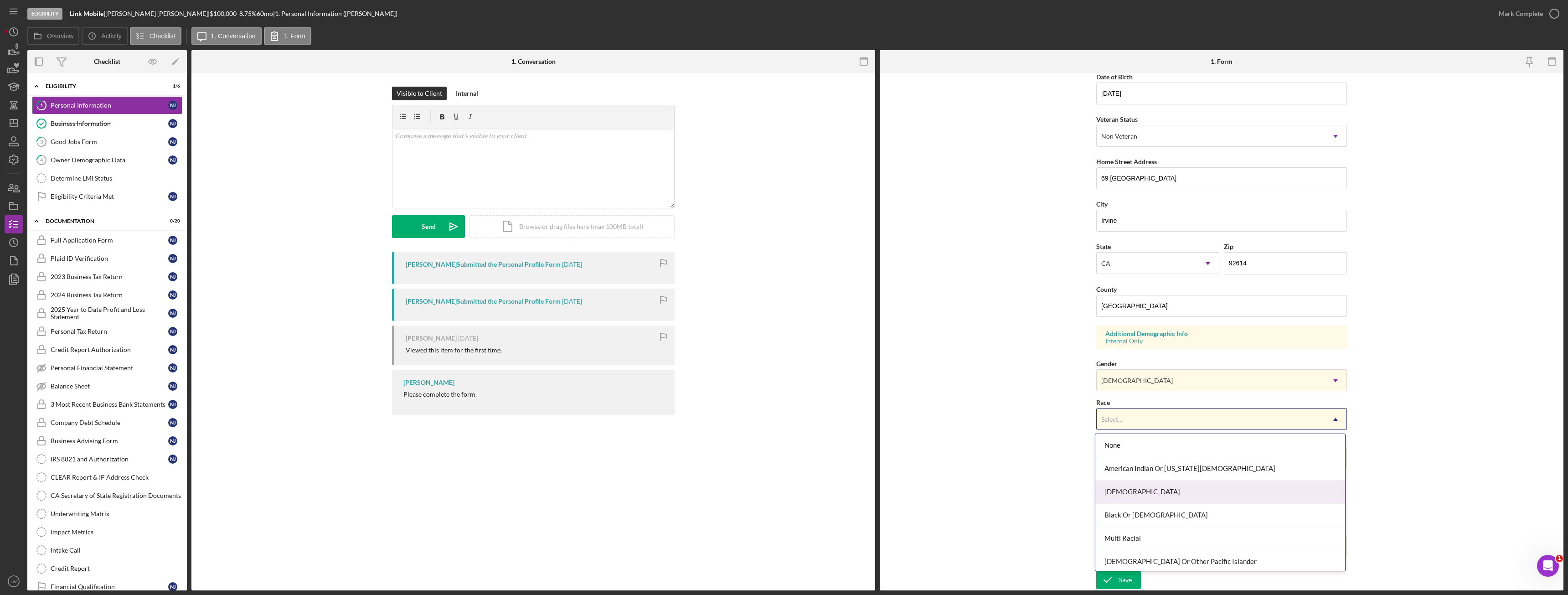
click at [1166, 493] on div "Asian" at bounding box center [1220, 492] width 250 height 23
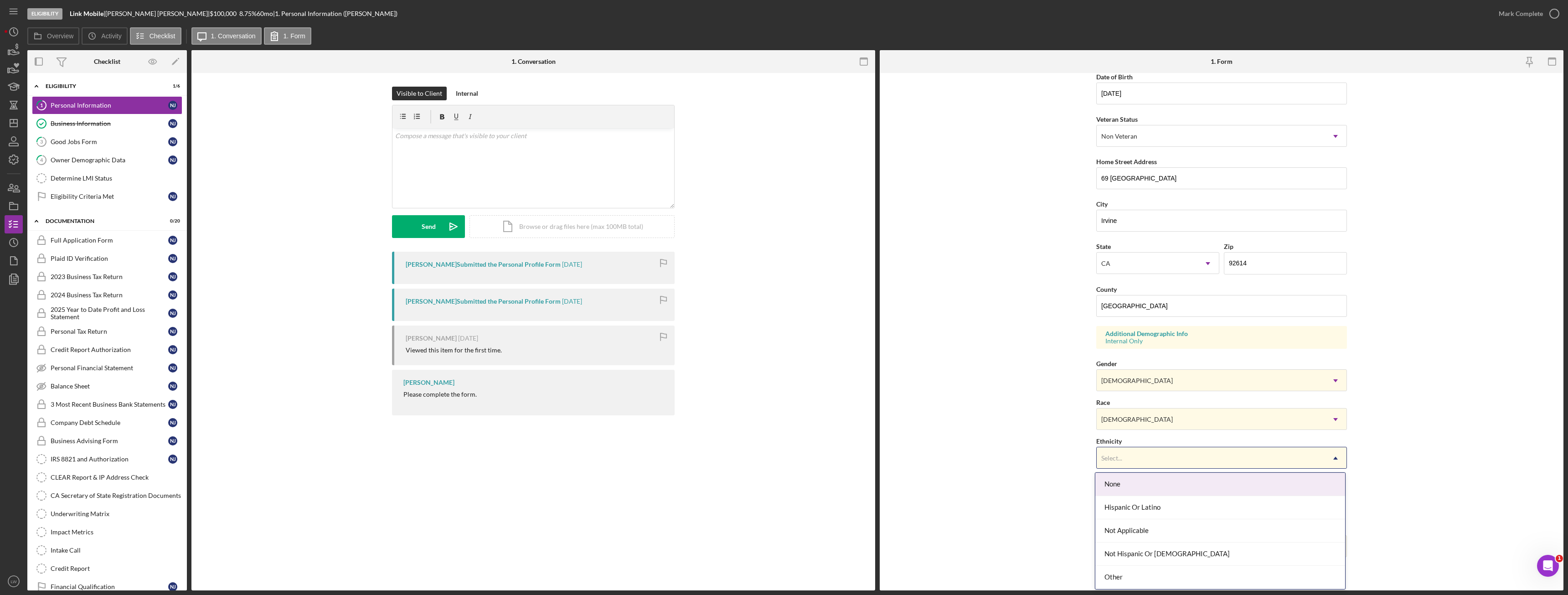
click at [1158, 454] on div "Select..." at bounding box center [1211, 458] width 228 height 21
click at [1167, 555] on div "Not Hispanic Or Latino" at bounding box center [1220, 554] width 250 height 23
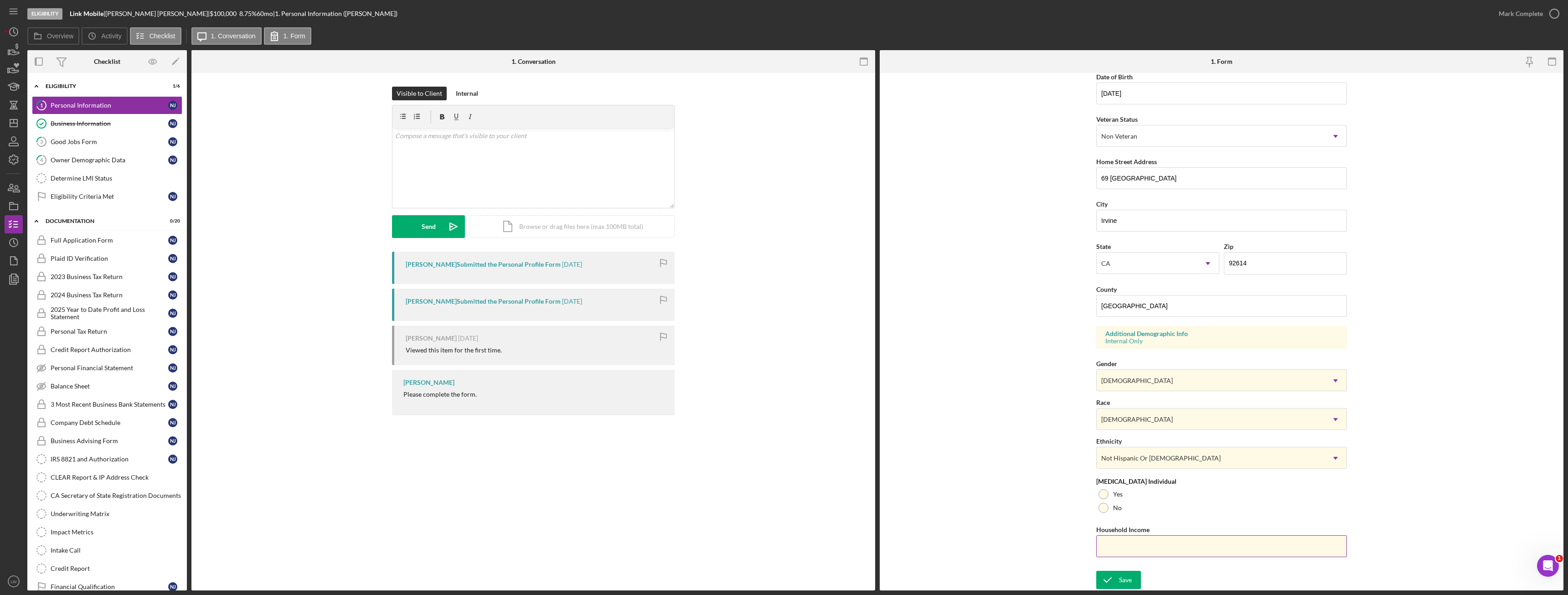
drag, startPoint x: 1101, startPoint y: 509, endPoint x: 1125, endPoint y: 545, distance: 43.3
click at [1102, 510] on div at bounding box center [1104, 508] width 10 height 10
click at [1128, 555] on input "Household Income" at bounding box center [1222, 546] width 251 height 22
type input "$1,500,000"
click at [1126, 580] on div "Save" at bounding box center [1125, 580] width 13 height 18
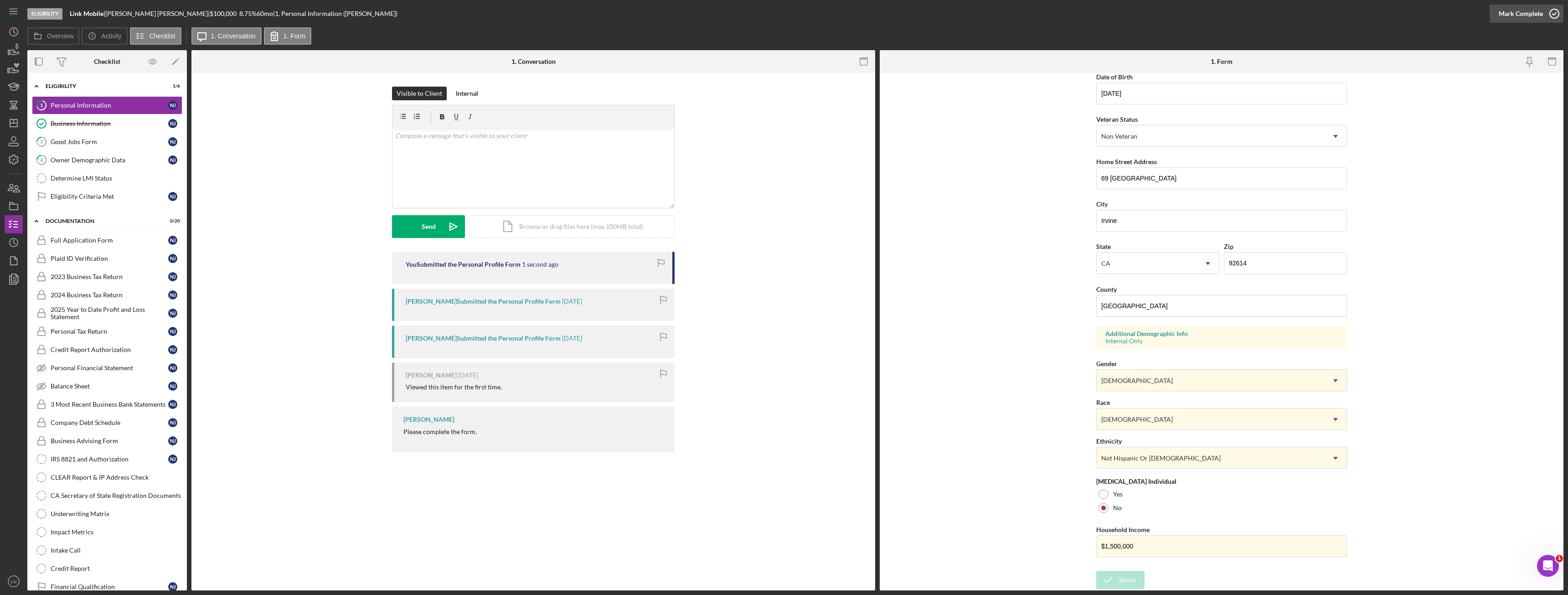
click at [1526, 17] on div "Mark Complete" at bounding box center [1521, 13] width 44 height 18
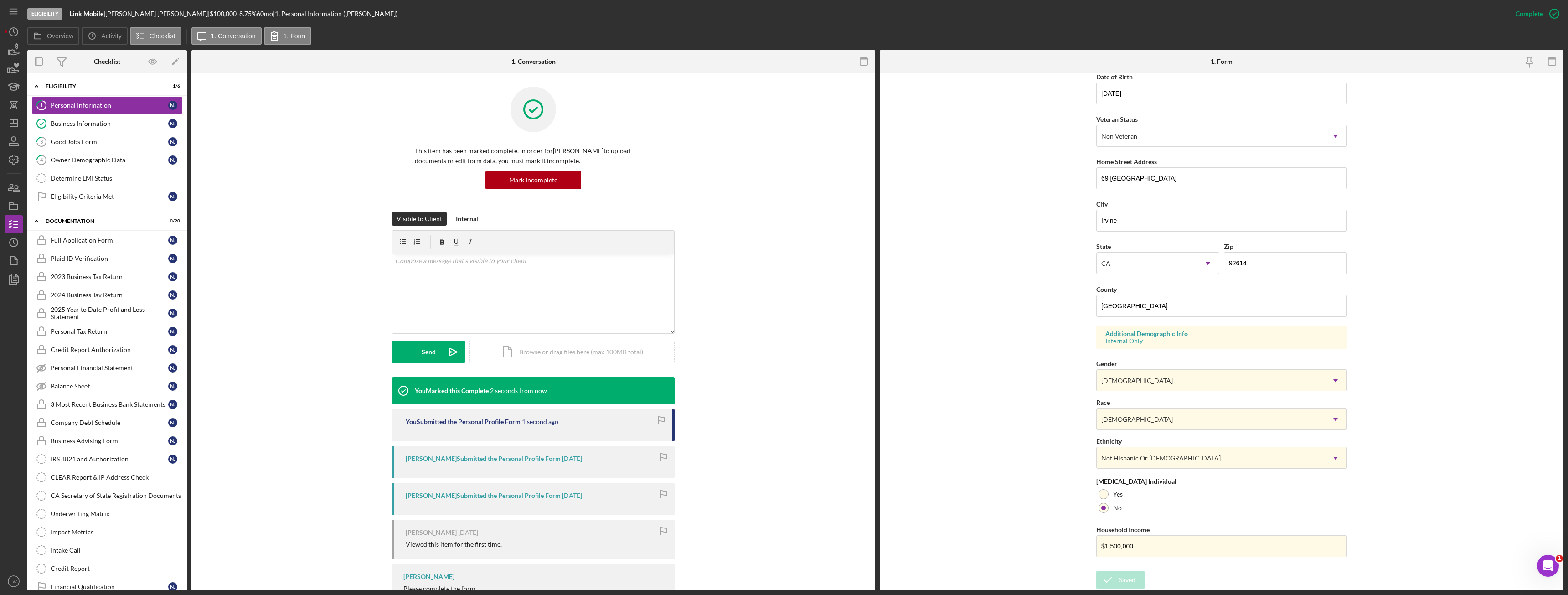
scroll to position [0, 0]
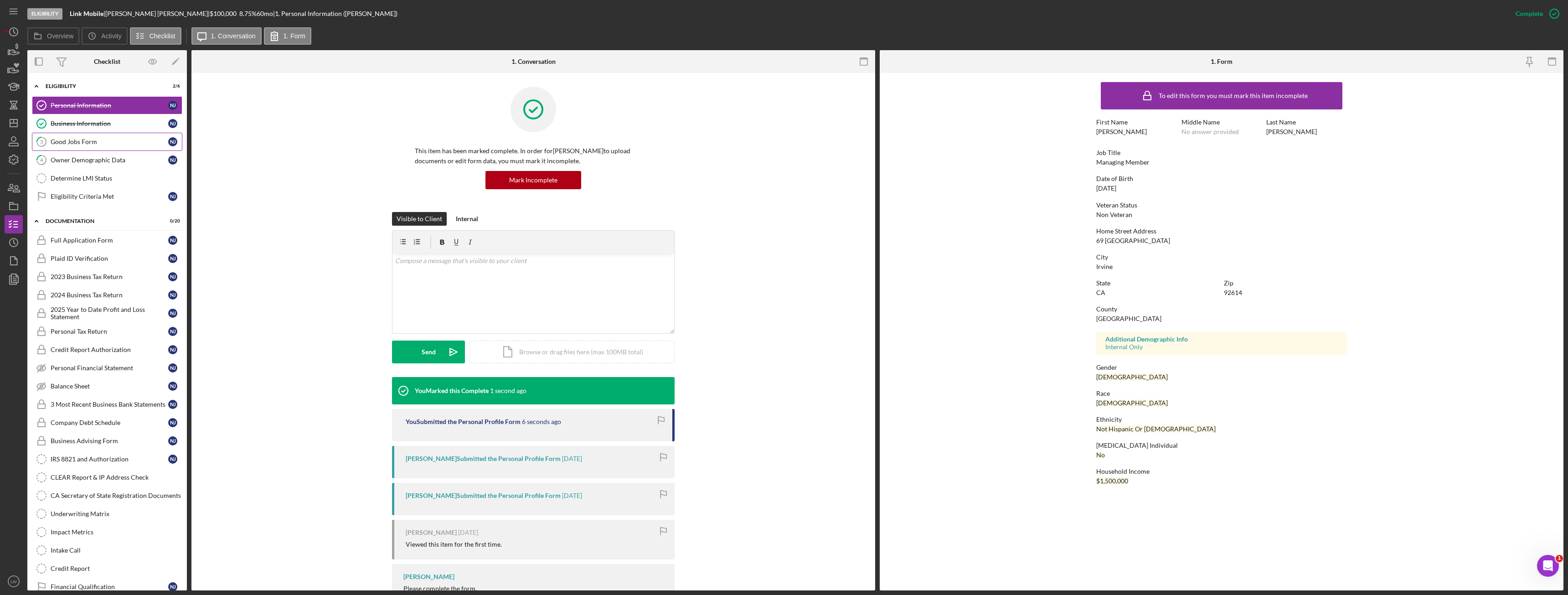
click at [87, 143] on div "Good Jobs Form" at bounding box center [109, 142] width 117 height 7
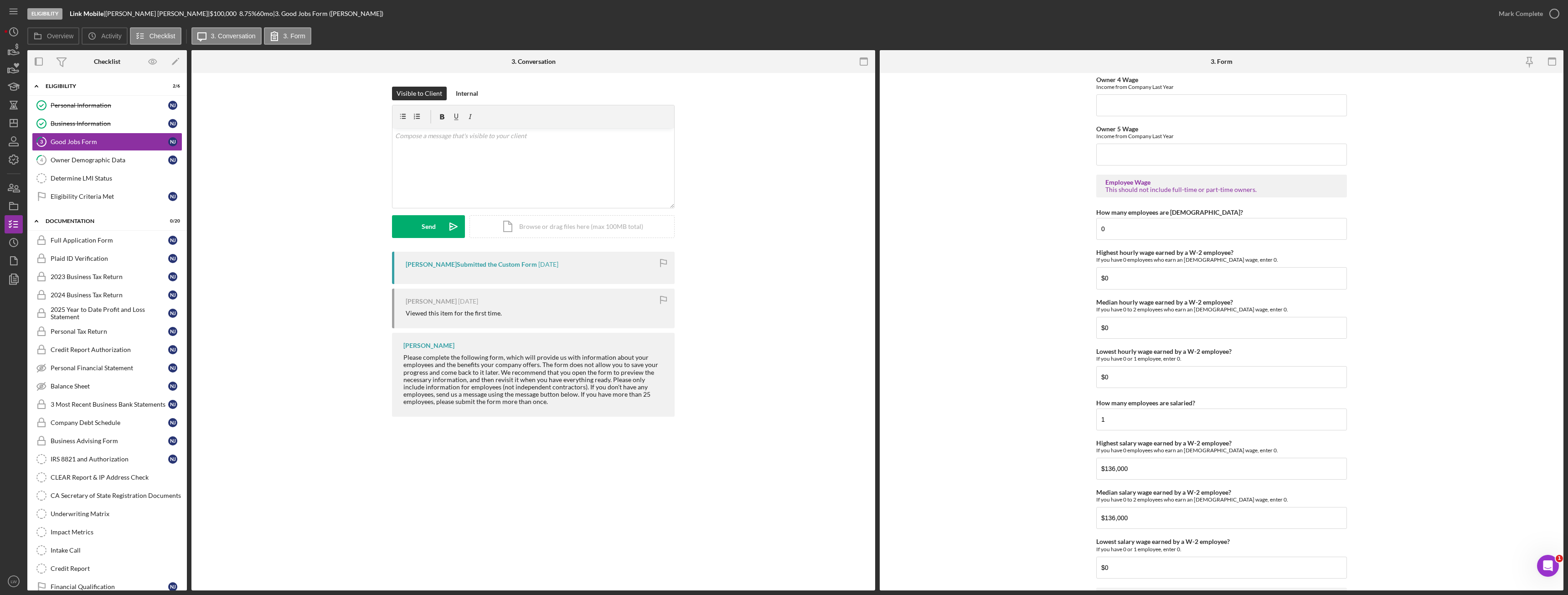
scroll to position [1800, 0]
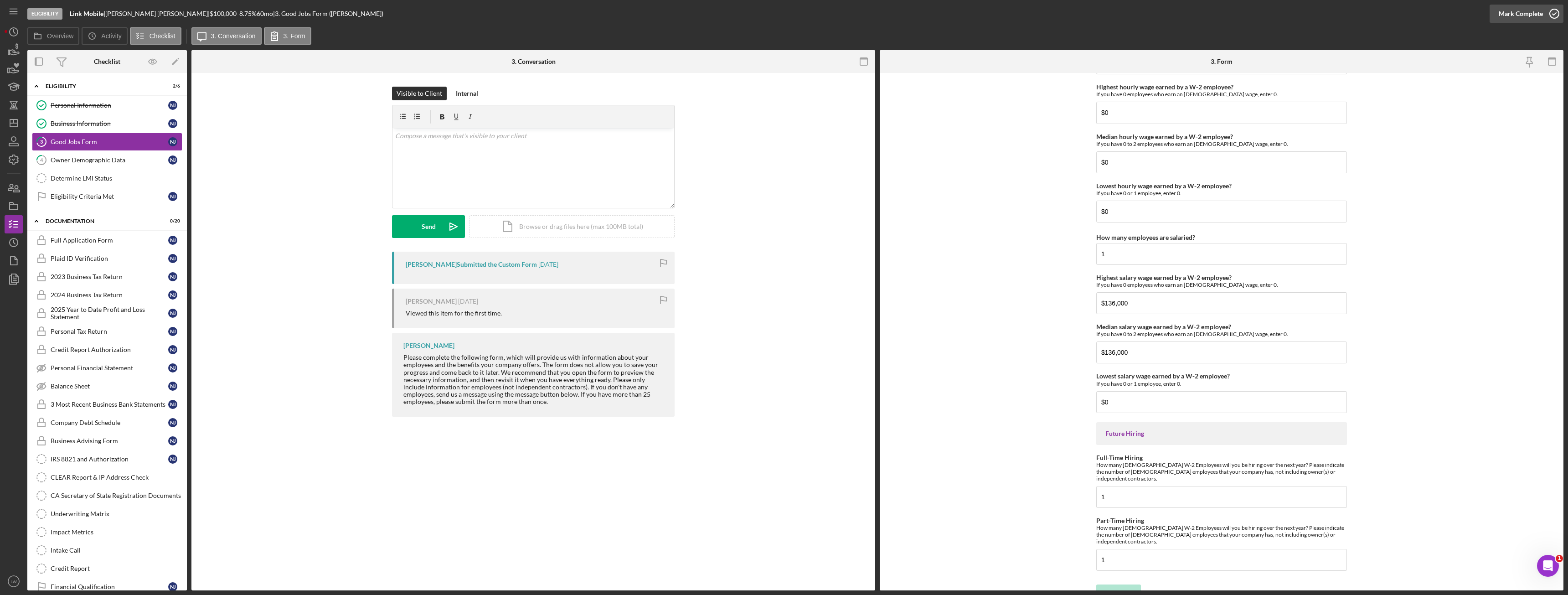
click at [1503, 10] on div "Mark Complete" at bounding box center [1521, 13] width 44 height 18
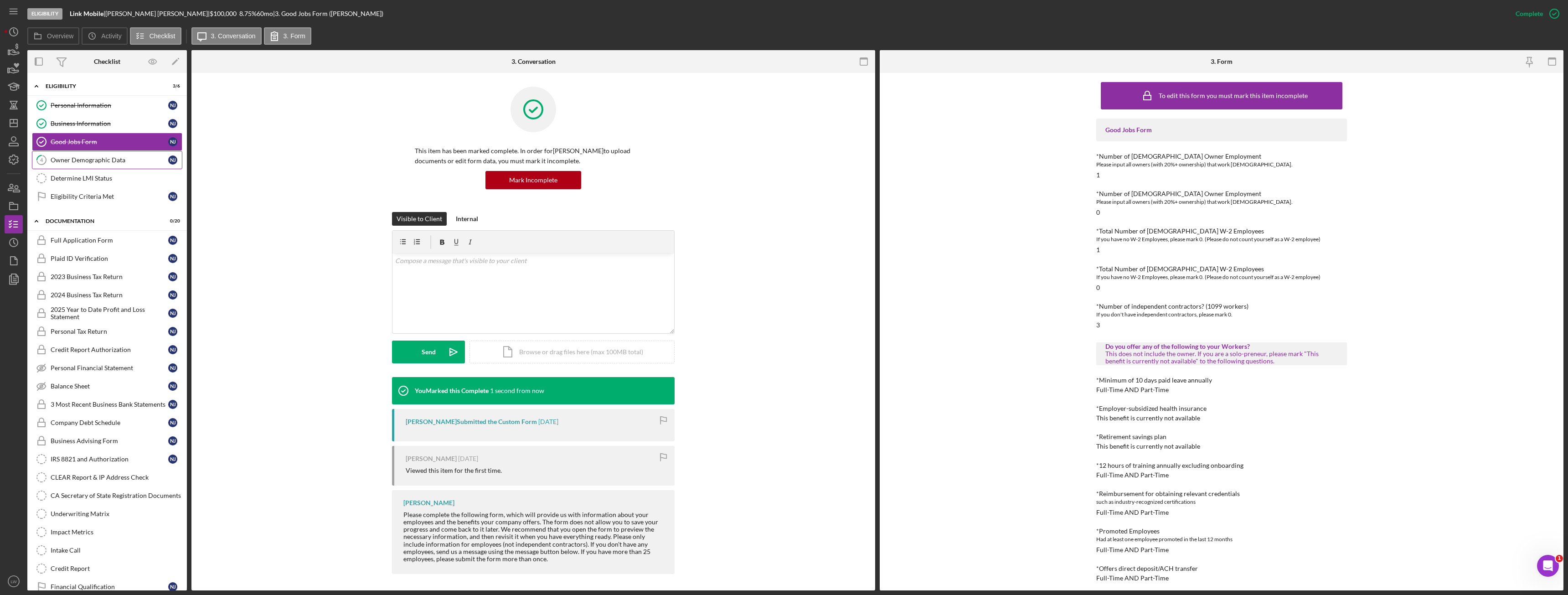
drag, startPoint x: 86, startPoint y: 160, endPoint x: 92, endPoint y: 157, distance: 6.7
click at [92, 157] on div "Owner Demographic Data" at bounding box center [109, 160] width 117 height 7
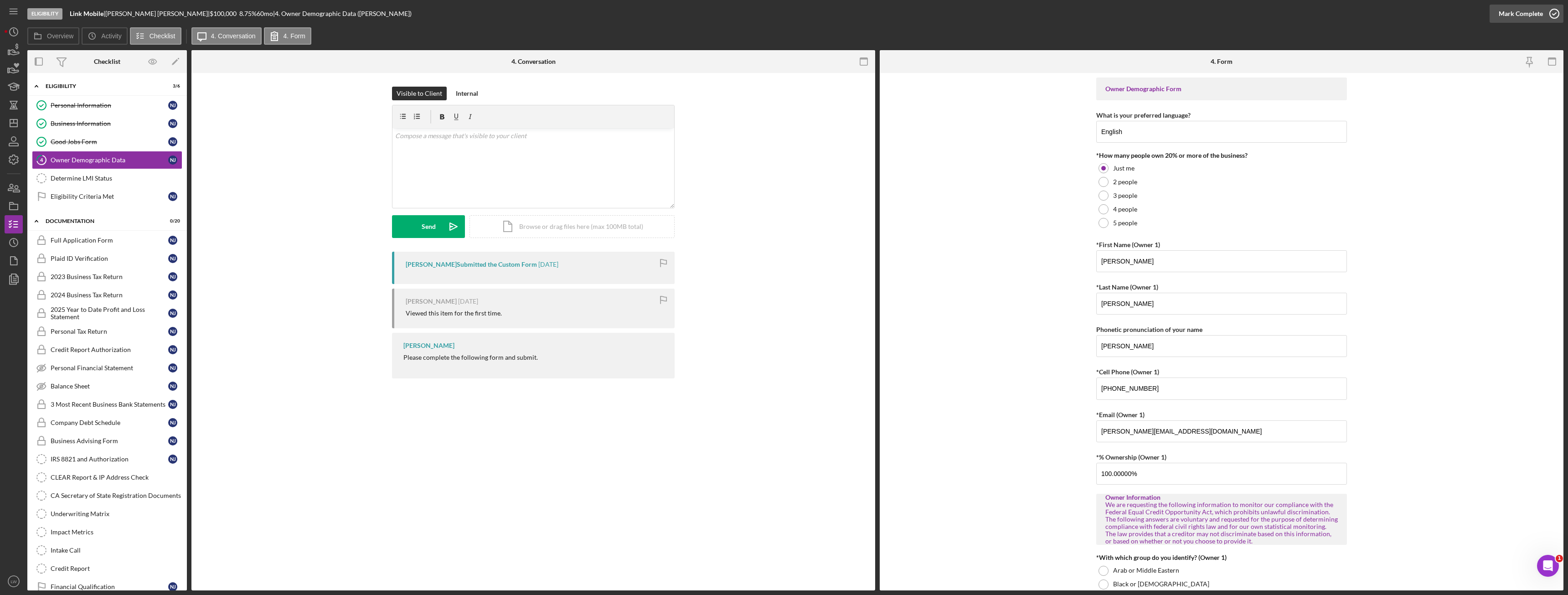
click at [1507, 10] on div "Mark Complete" at bounding box center [1521, 13] width 44 height 18
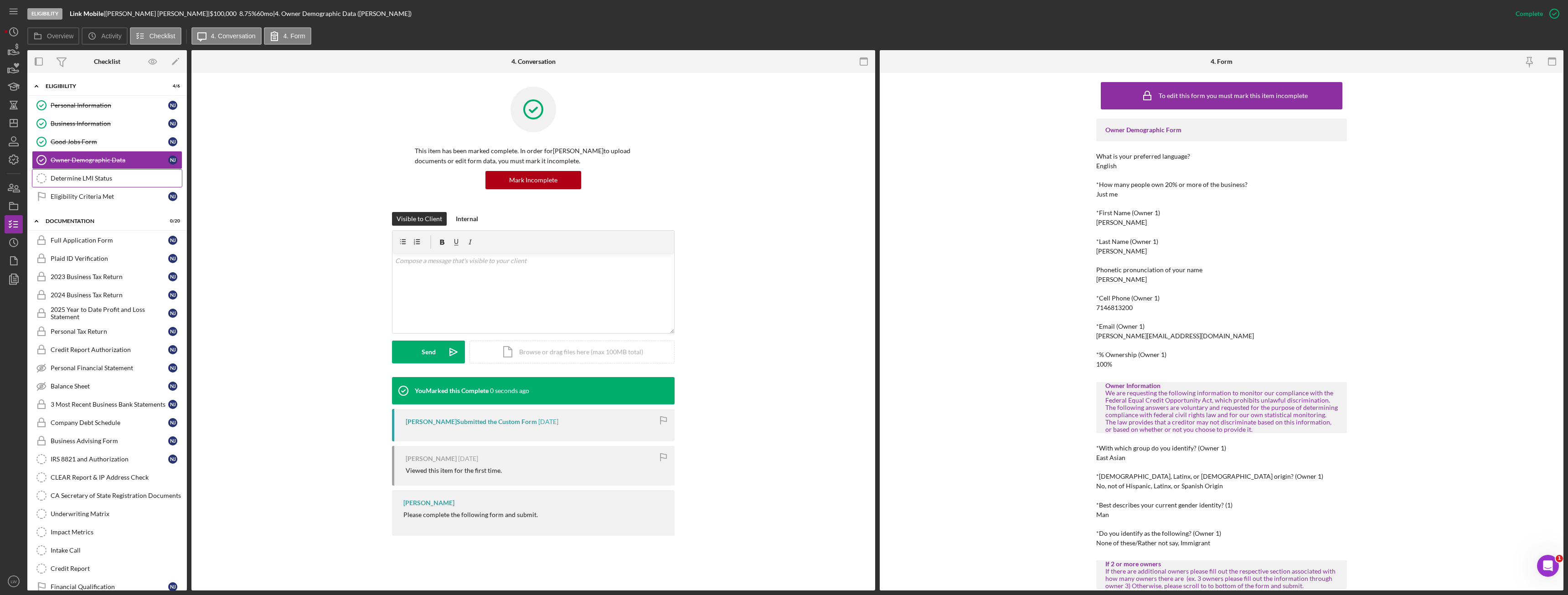
click at [74, 179] on div "Determine LMI Status" at bounding box center [116, 178] width 131 height 7
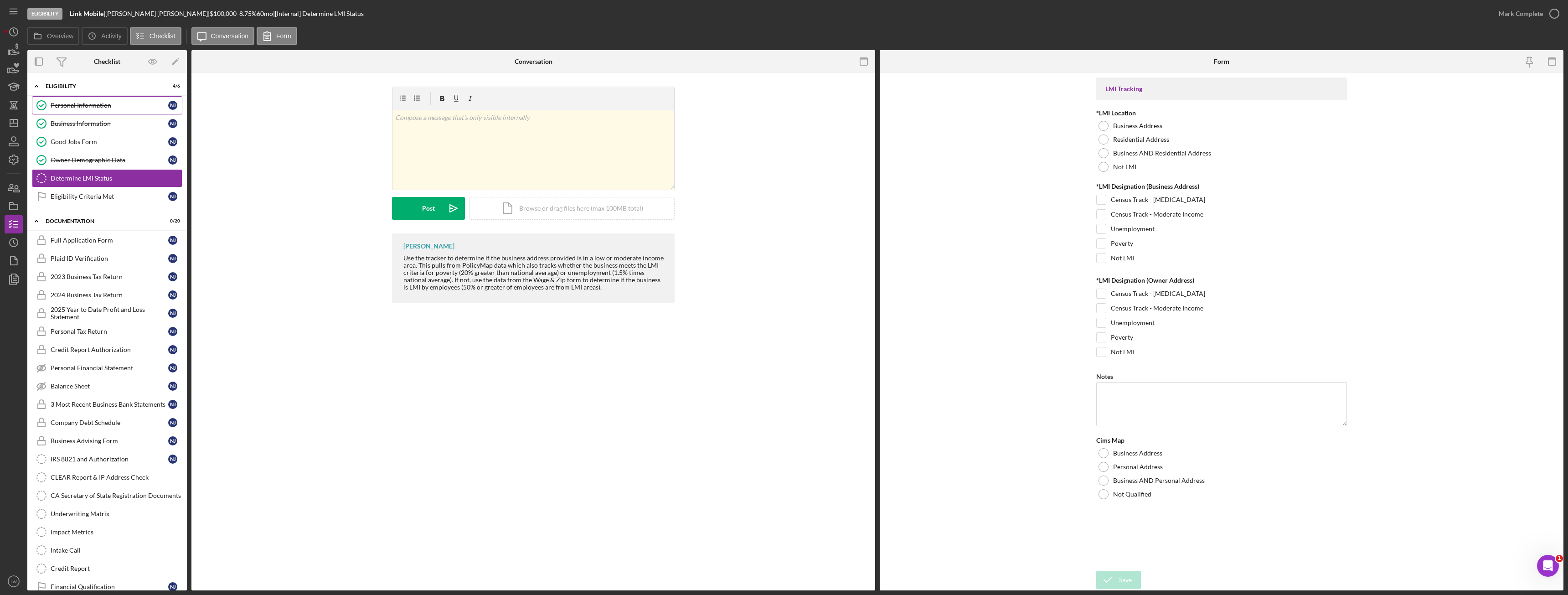
click at [112, 107] on div "Personal Information" at bounding box center [109, 105] width 117 height 7
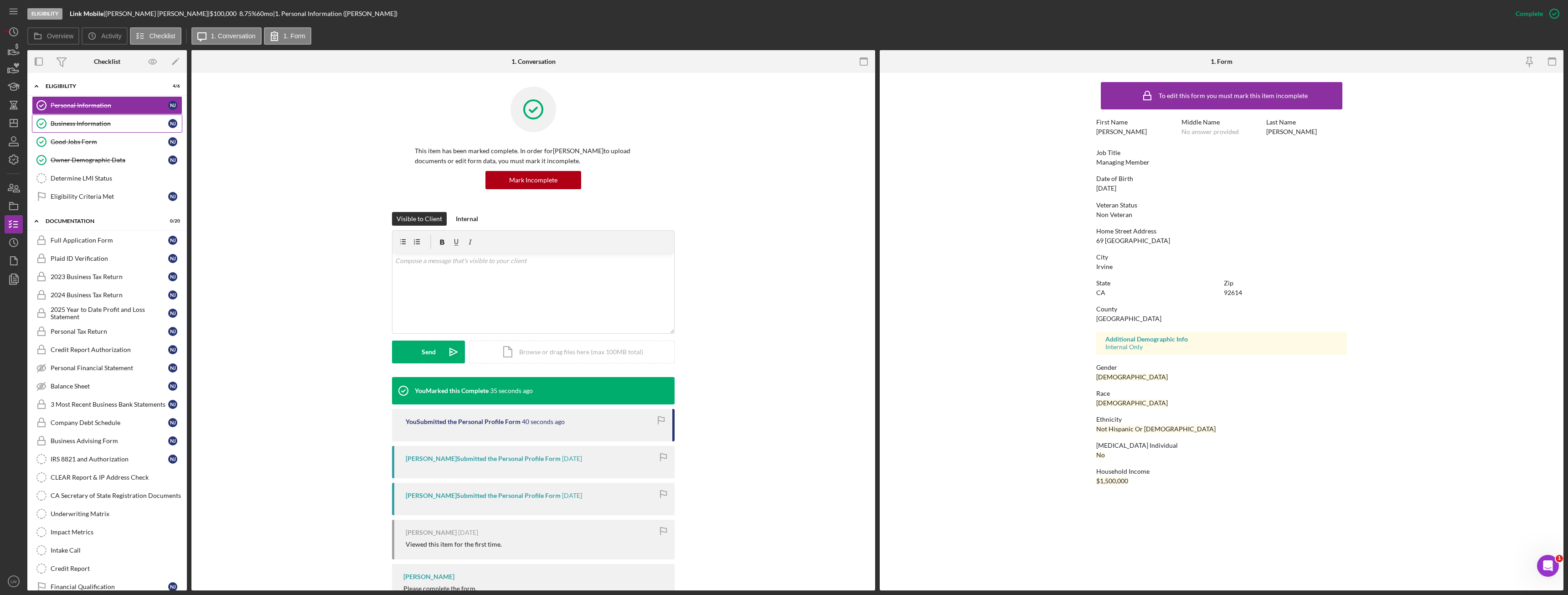
click at [94, 121] on div "Business Information" at bounding box center [109, 124] width 117 height 7
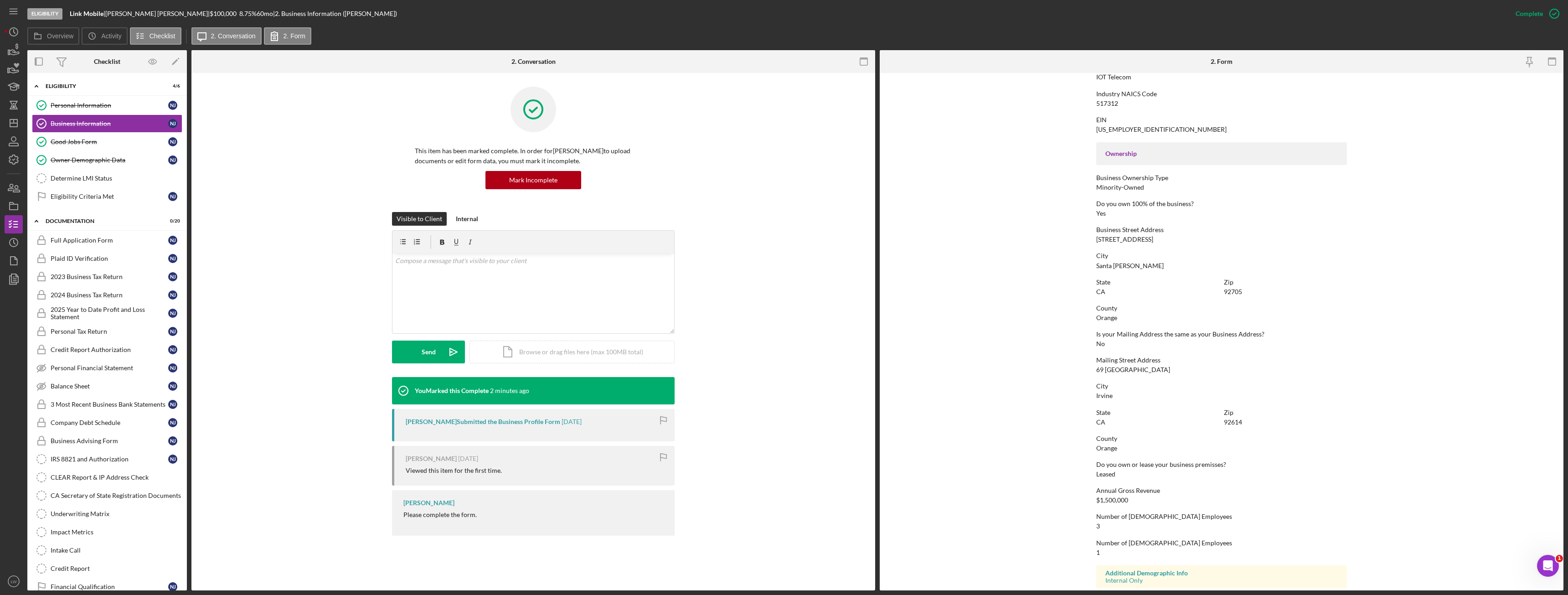
scroll to position [275, 0]
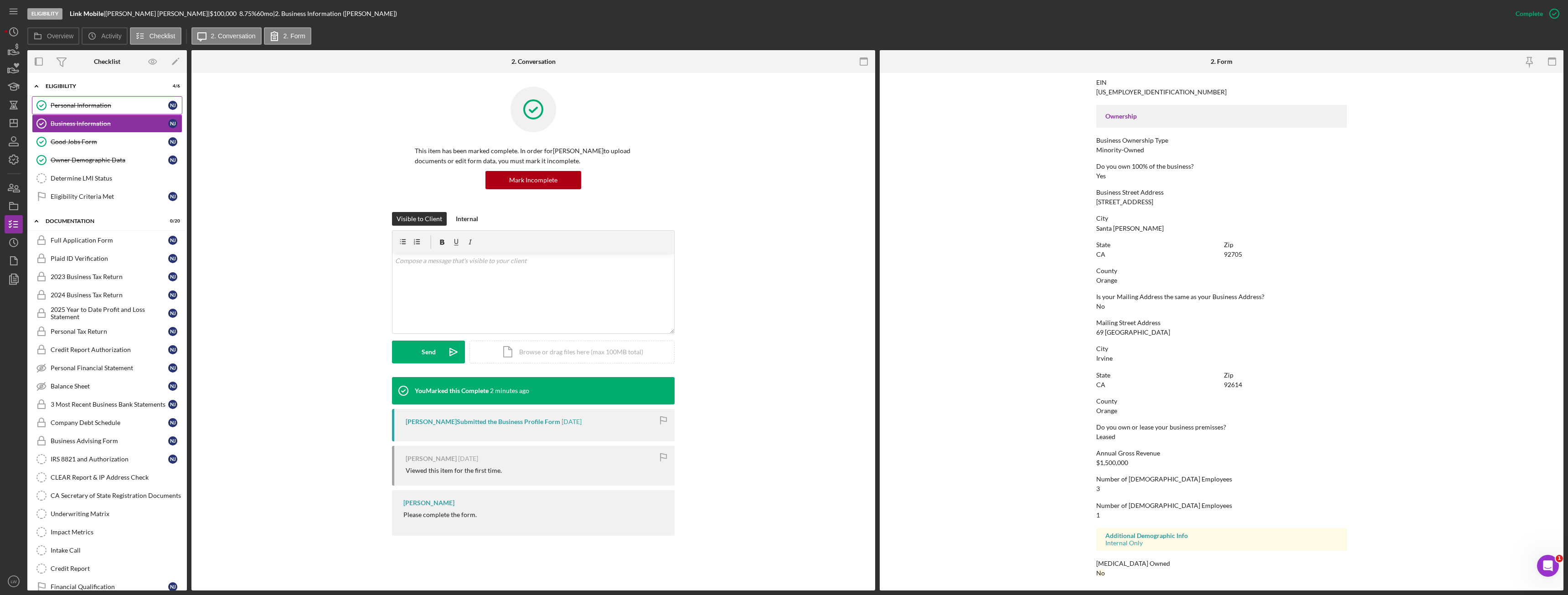
click at [94, 111] on link "Personal Information Personal Information N J" at bounding box center [107, 105] width 150 height 18
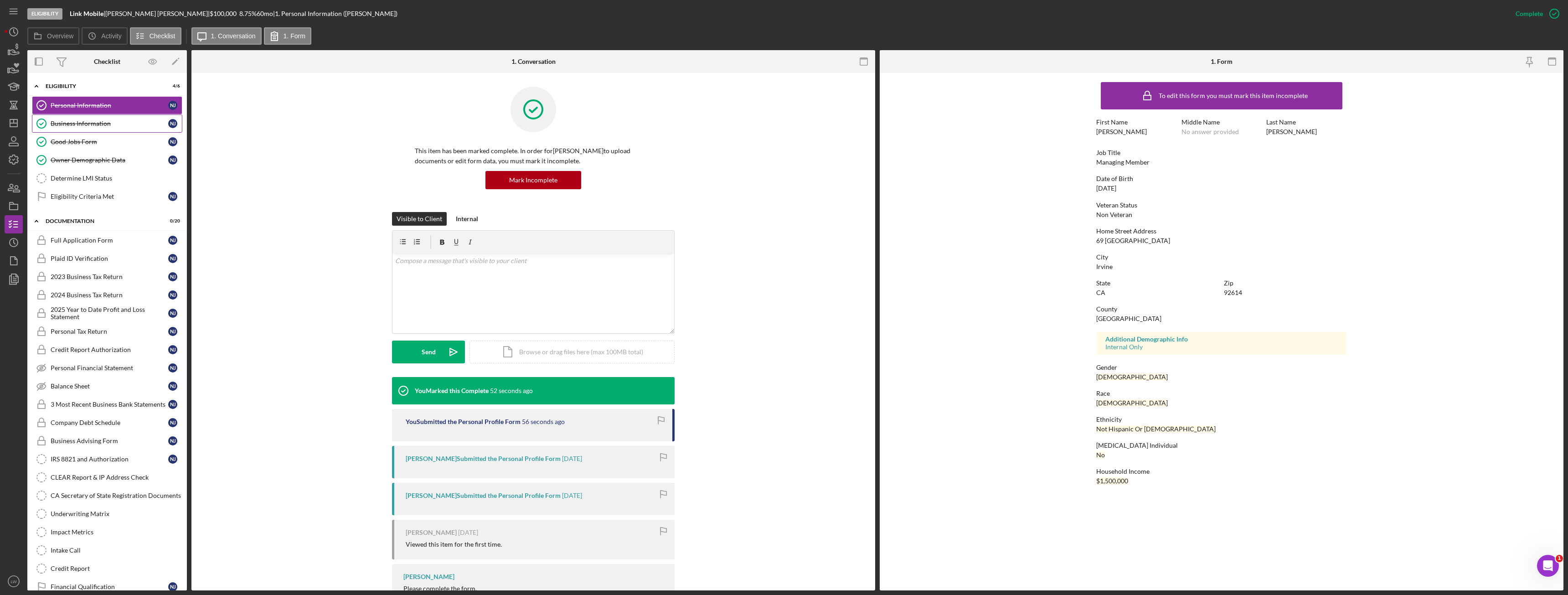
click at [109, 129] on link "Business Information Business Information N J" at bounding box center [107, 124] width 150 height 18
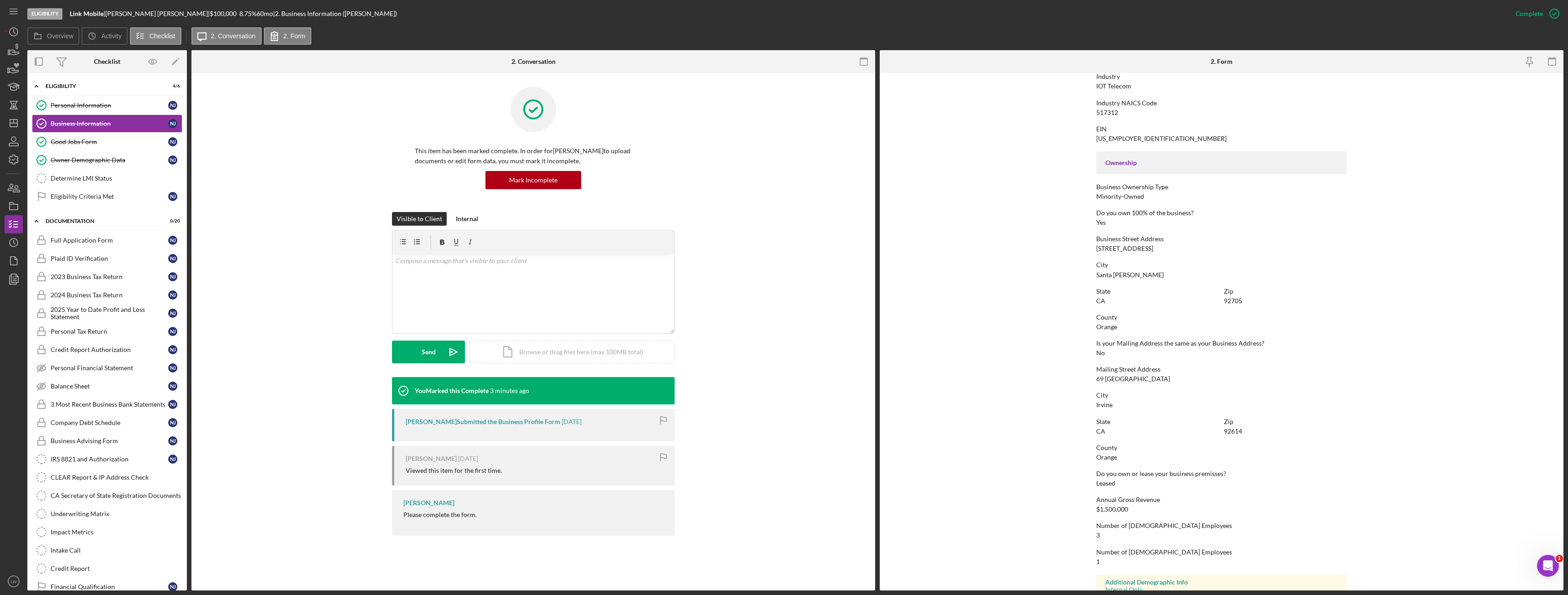
scroll to position [275, 0]
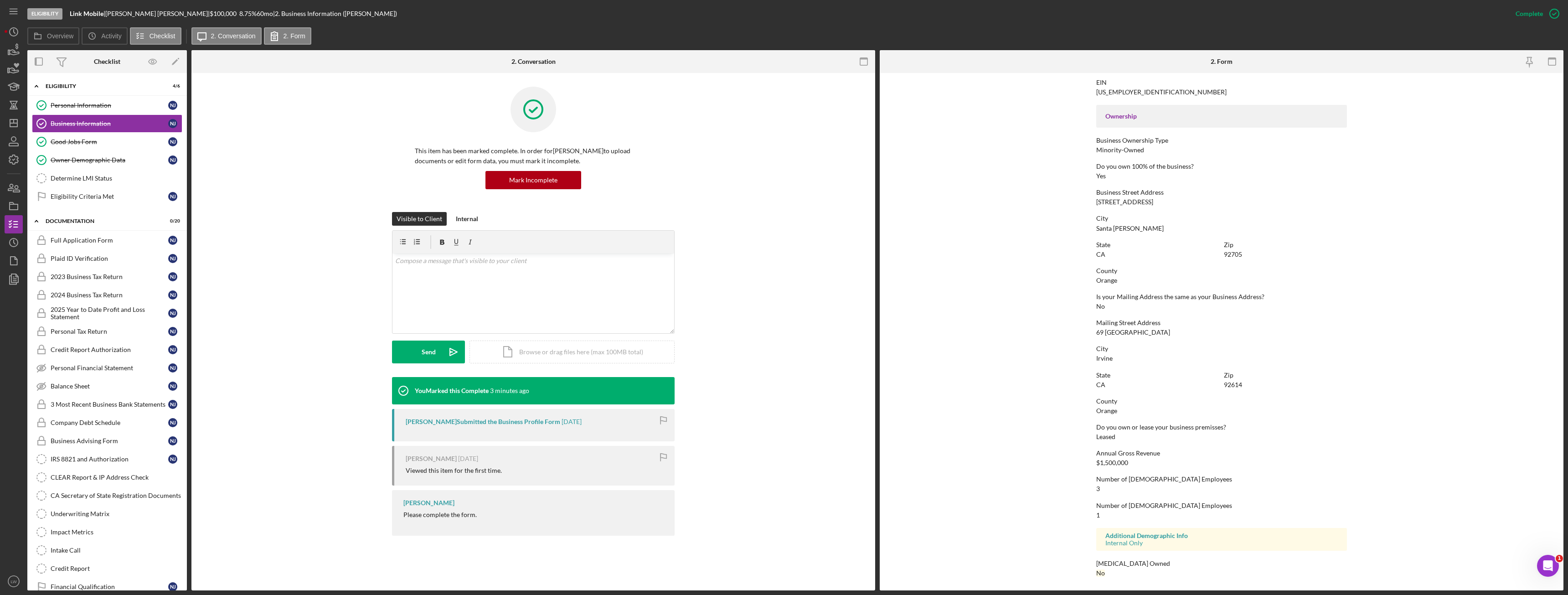
click at [1102, 202] on div "505 N Tustin AVE STE 159" at bounding box center [1125, 202] width 57 height 7
drag, startPoint x: 1093, startPoint y: 202, endPoint x: 1169, endPoint y: 202, distance: 76.0
click at [1169, 202] on form "To edit this form you must mark this item incomplete Business Name Link Mobile …" at bounding box center [1221, 332] width 684 height 518
copy div "505 N Tustin AVE STE 159"
click at [1115, 339] on div "To edit this form you must mark this item incomplete Business Name Link Mobile …" at bounding box center [1222, 195] width 251 height 783
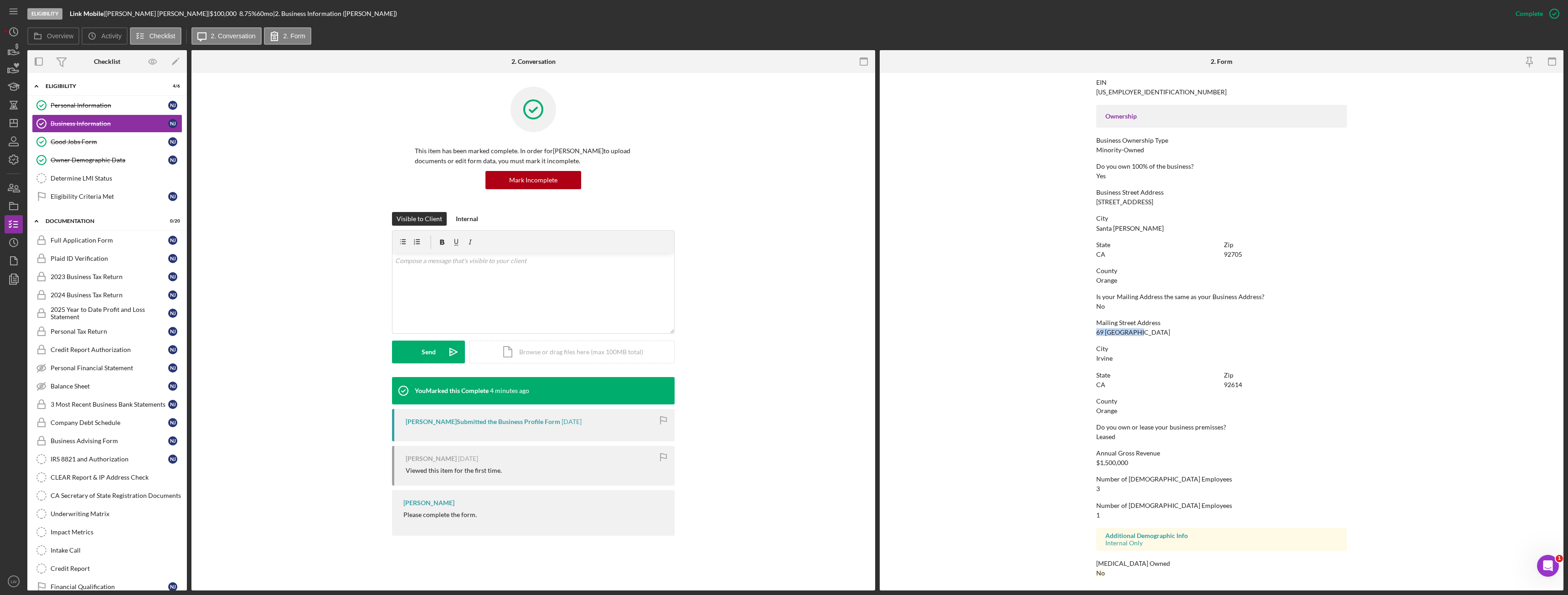
drag, startPoint x: 1134, startPoint y: 333, endPoint x: 1090, endPoint y: 333, distance: 44.0
click at [1082, 331] on form "To edit this form you must mark this item incomplete Business Name Link Mobile …" at bounding box center [1221, 332] width 684 height 518
copy div "69 Fox Hollow"
click at [115, 180] on div "Determine LMI Status" at bounding box center [116, 178] width 131 height 7
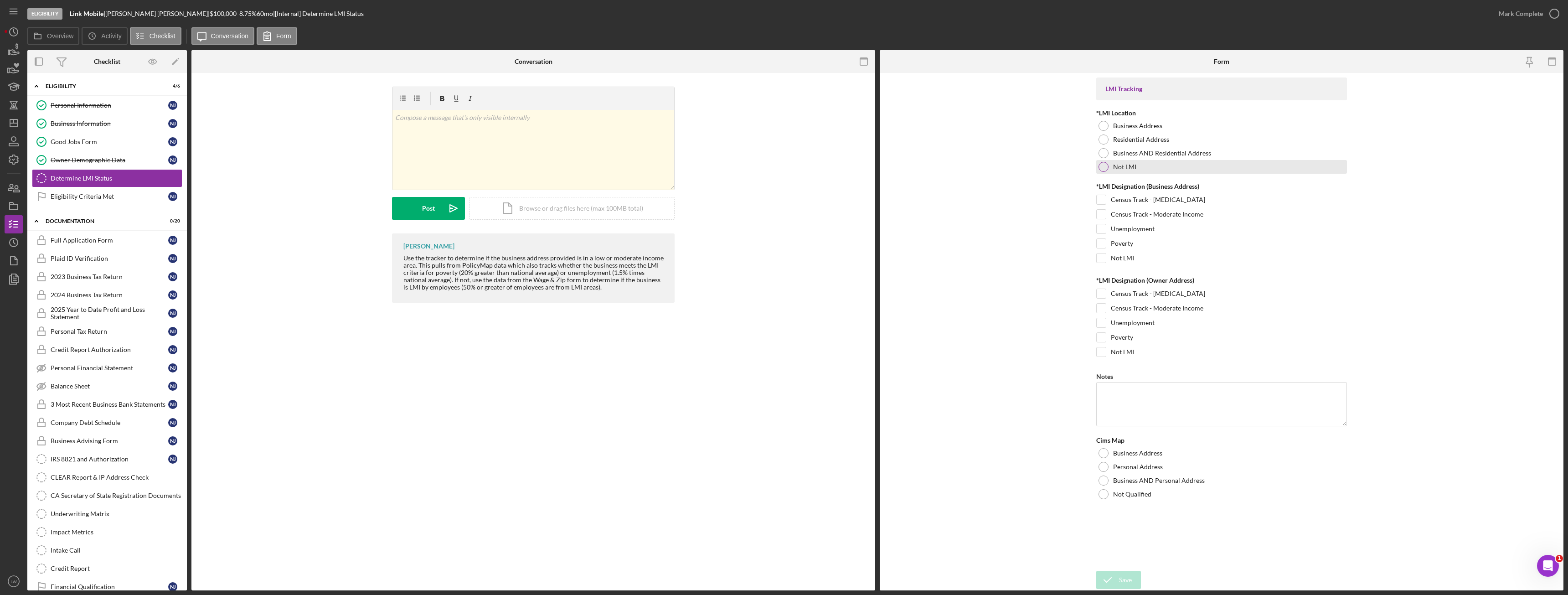
click at [1106, 165] on div at bounding box center [1104, 167] width 10 height 10
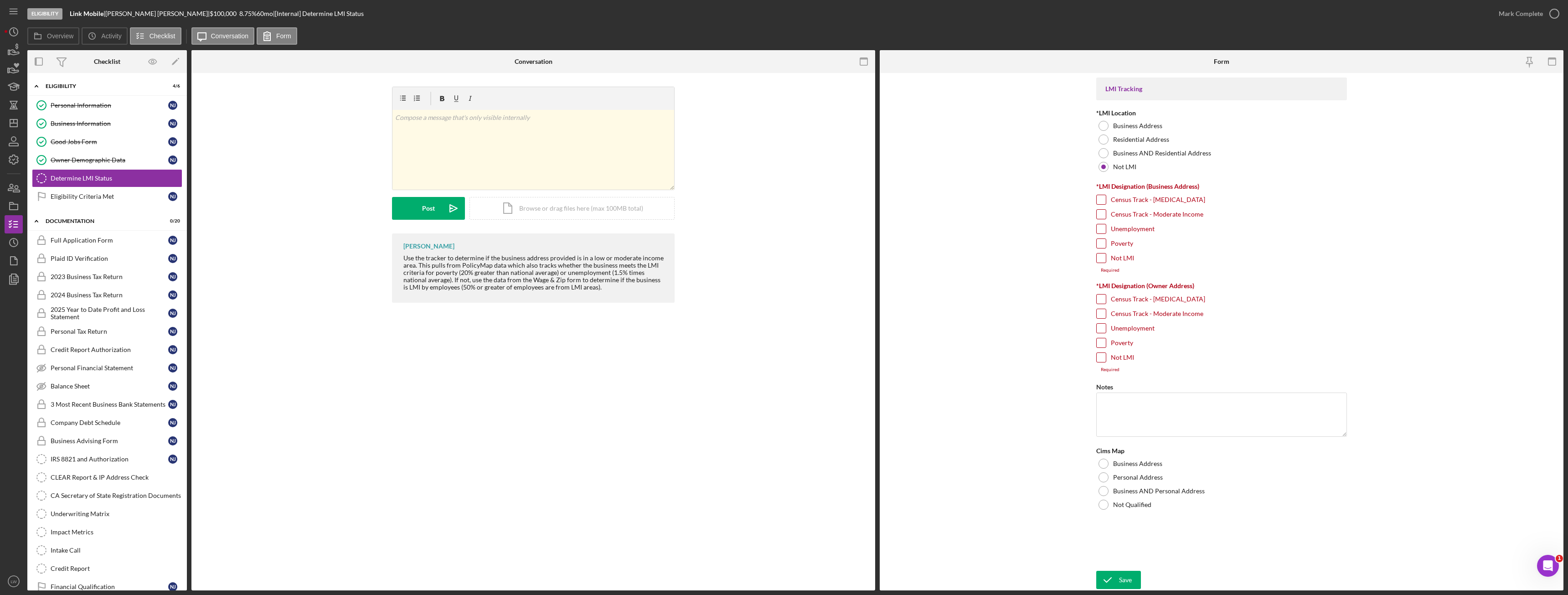
click at [1103, 259] on input "Not LMI" at bounding box center [1101, 258] width 9 height 9
checkbox input "true"
click at [1102, 351] on input "Not LMI" at bounding box center [1101, 352] width 9 height 9
checkbox input "true"
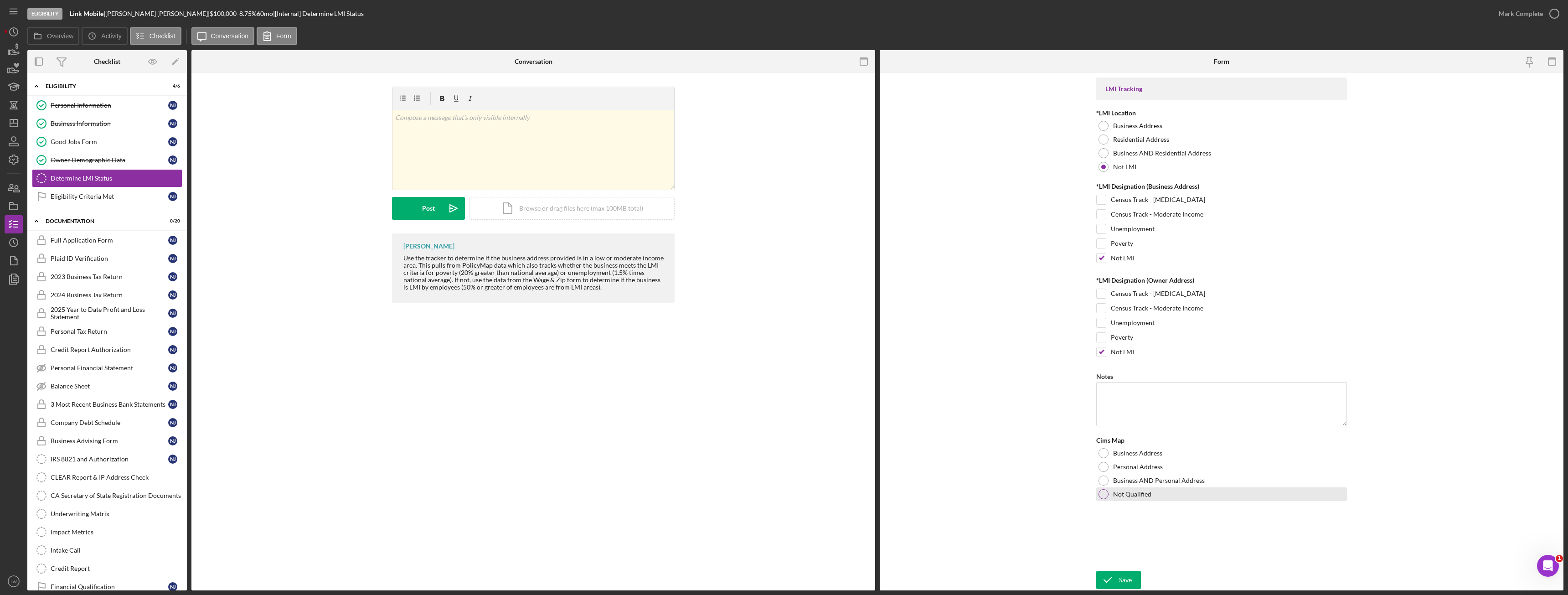
click at [1104, 495] on div at bounding box center [1104, 495] width 10 height 10
click at [1127, 575] on div "Save" at bounding box center [1125, 580] width 13 height 18
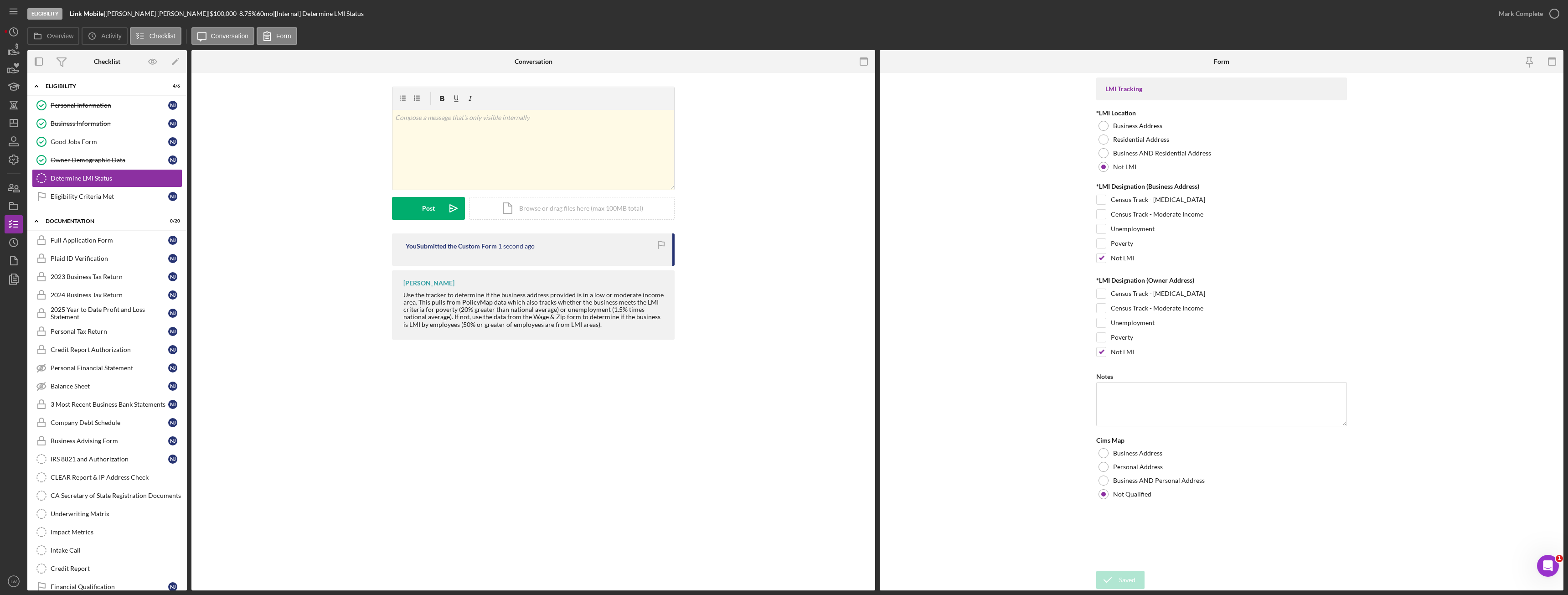
click at [1524, 9] on div "Saved" at bounding box center [1488, 9] width 146 height 4
click at [1527, 17] on div "Mark Complete" at bounding box center [1521, 13] width 44 height 18
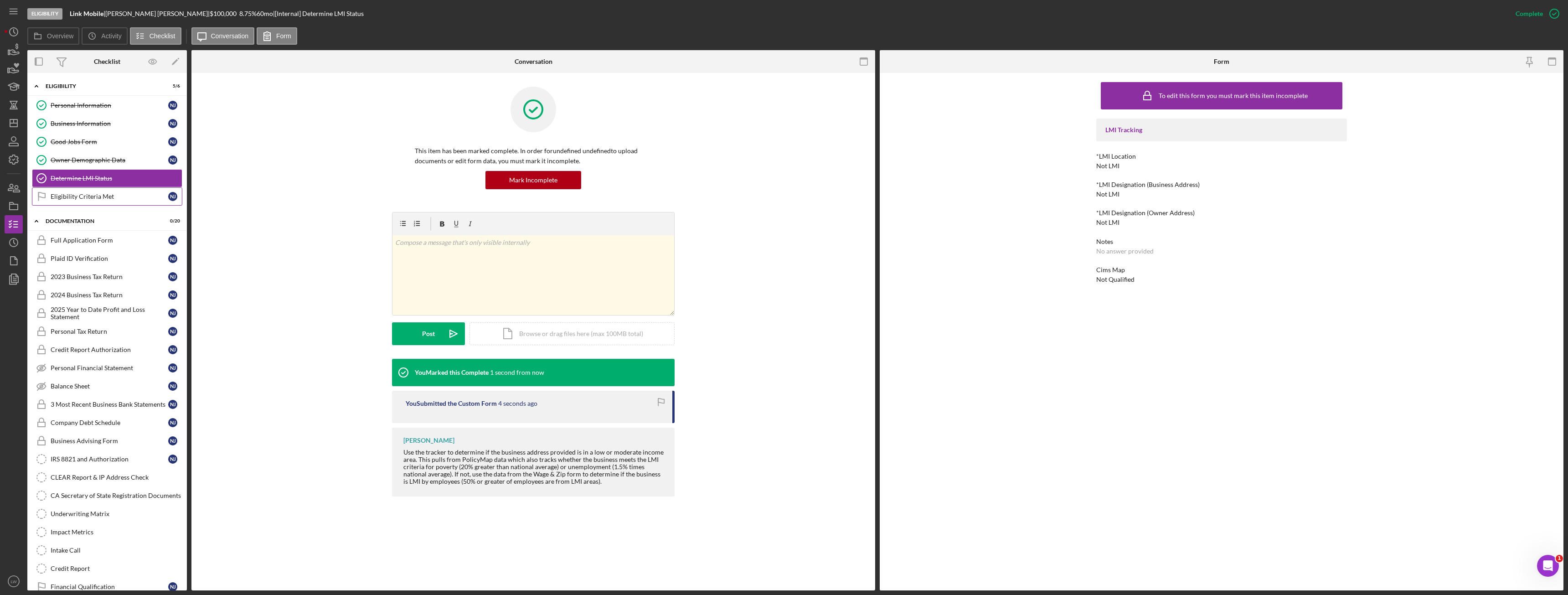
click at [79, 200] on link "Eligibility Criteria Met Eligibility Criteria Met N J" at bounding box center [107, 197] width 150 height 18
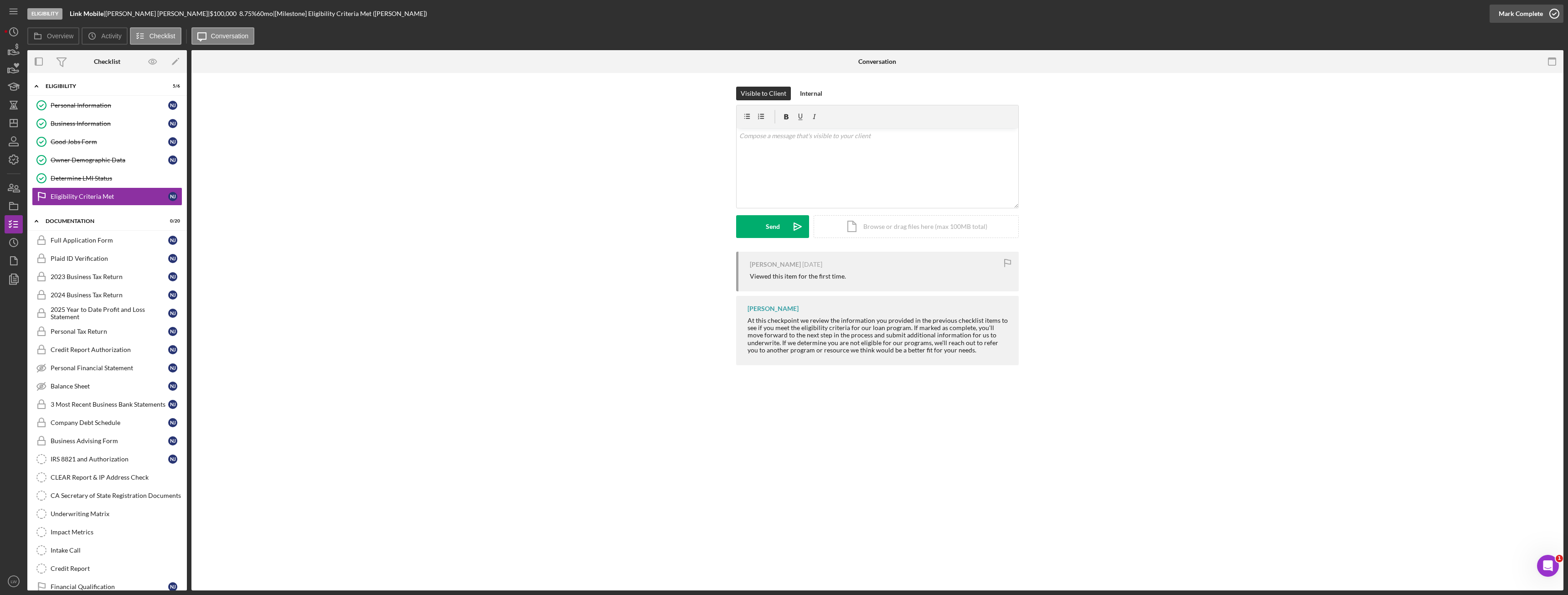
click at [1531, 8] on div "Mark Complete" at bounding box center [1521, 13] width 44 height 18
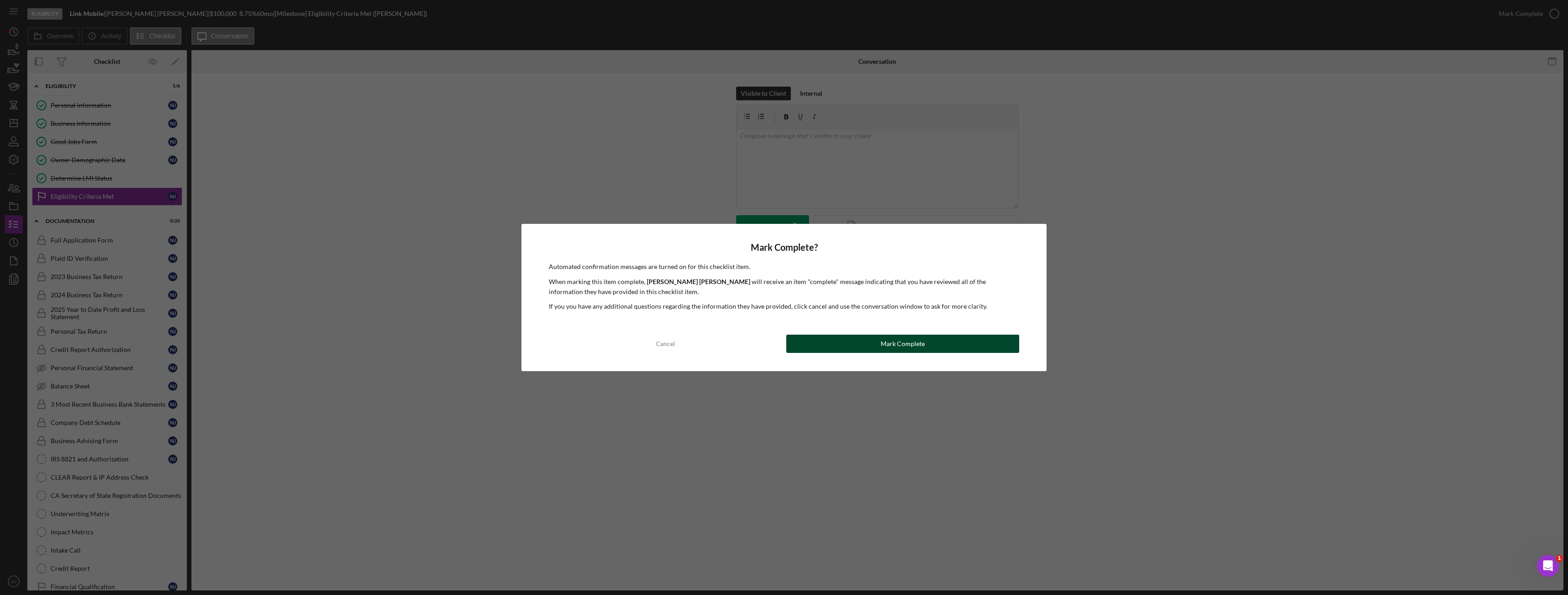
click at [933, 351] on button "Mark Complete" at bounding box center [903, 344] width 233 height 18
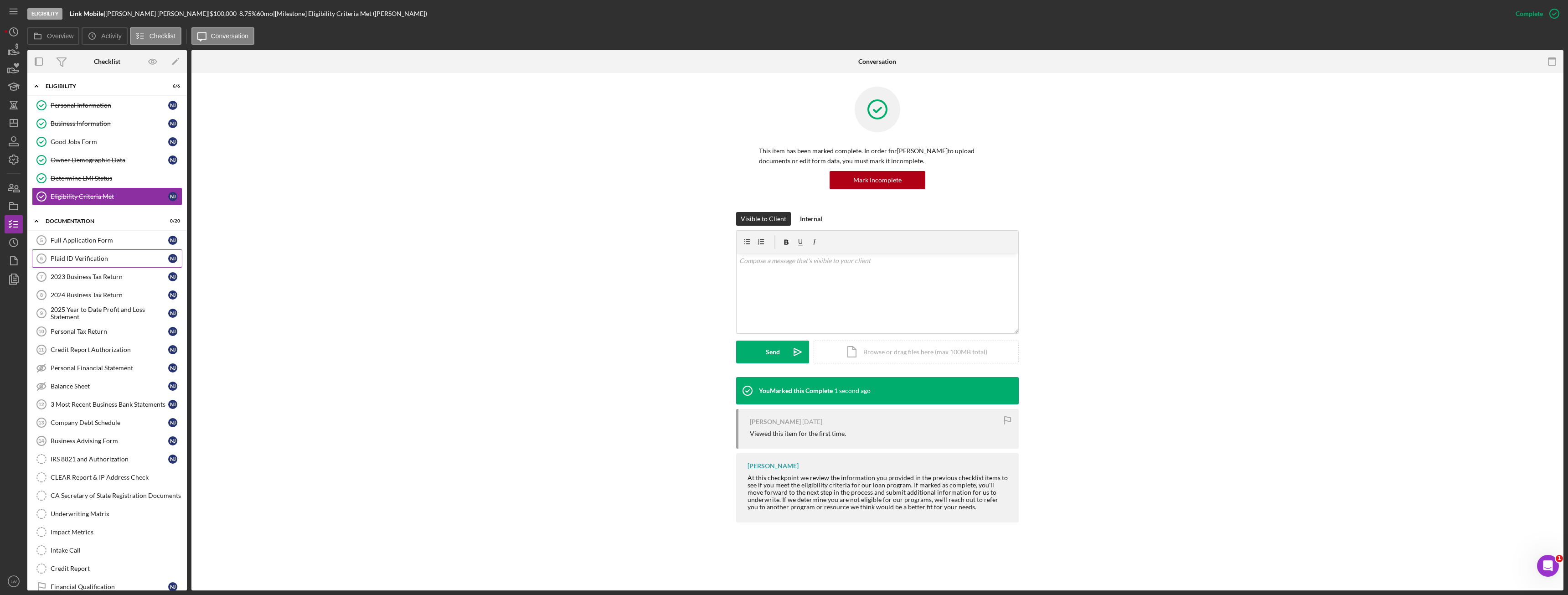
click at [100, 258] on div "Plaid ID Verification" at bounding box center [109, 259] width 117 height 7
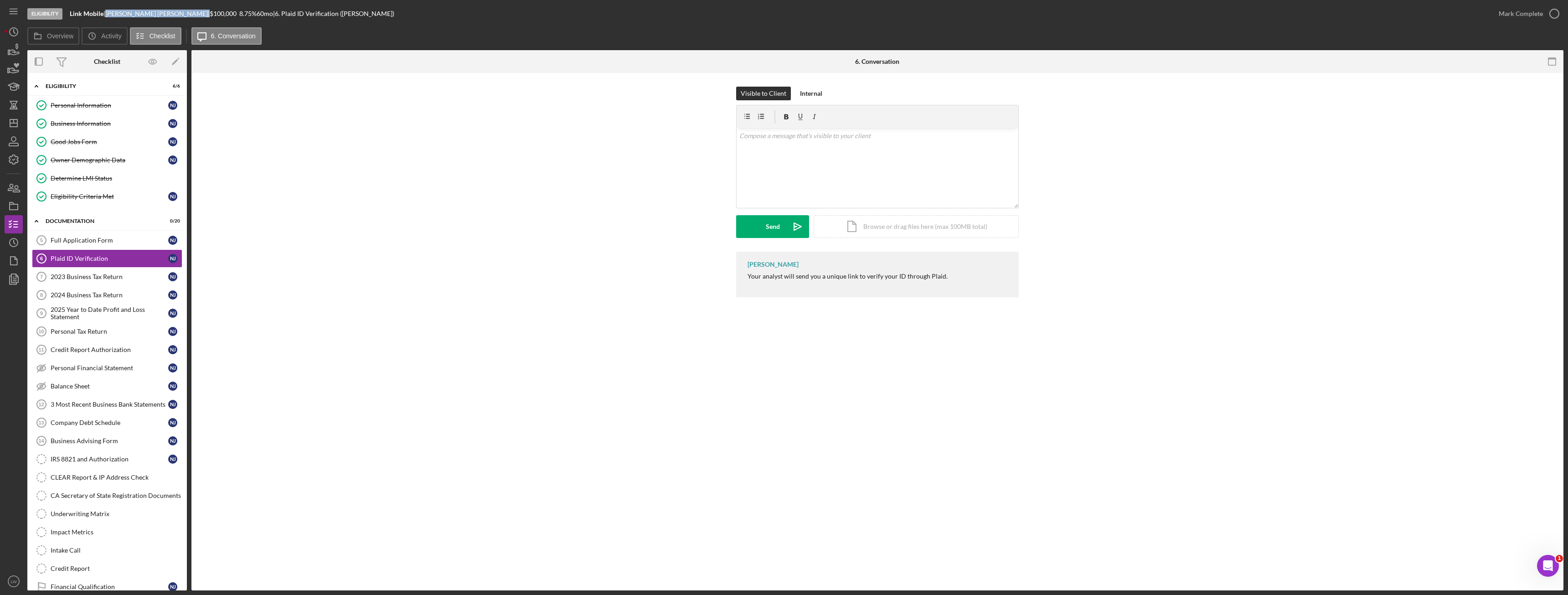
drag, startPoint x: 137, startPoint y: 13, endPoint x: 111, endPoint y: 13, distance: 26.0
click at [111, 13] on div "Nigel Jay |" at bounding box center [157, 13] width 104 height 7
copy div "Nigel Jay"
click at [102, 120] on div "Business Information" at bounding box center [109, 124] width 117 height 7
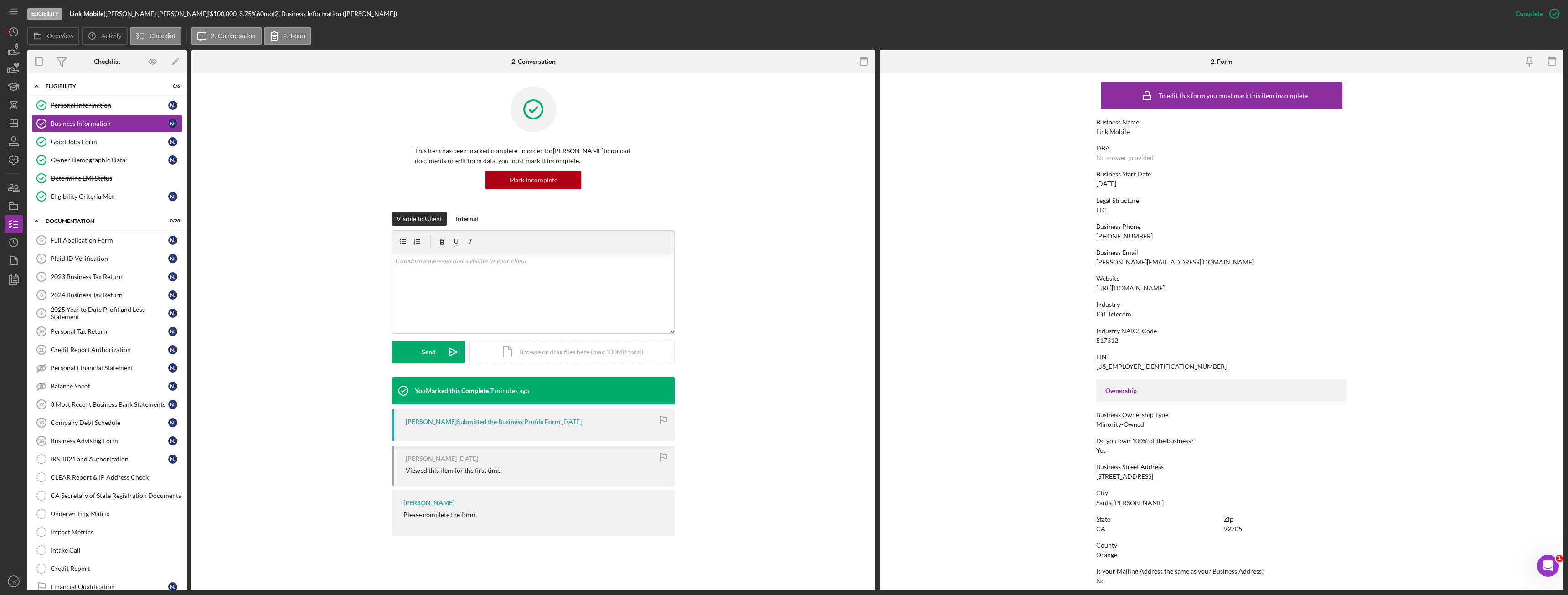
click at [1143, 264] on div "nigel.jay@linkmobilellc.com" at bounding box center [1175, 262] width 158 height 7
copy div "nigel.jay@linkmobilellc.com"
click at [59, 242] on div "Full Application Form" at bounding box center [109, 241] width 117 height 7
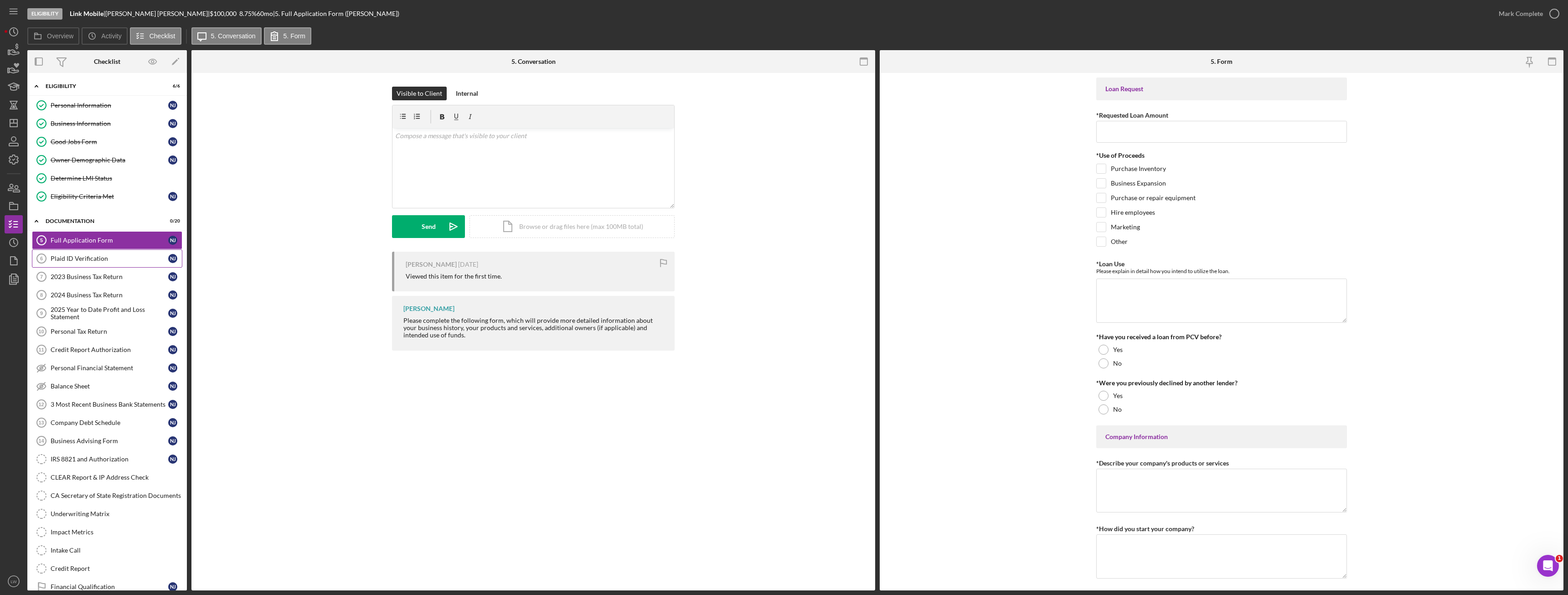
click at [97, 259] on div "Plaid ID Verification" at bounding box center [109, 259] width 117 height 7
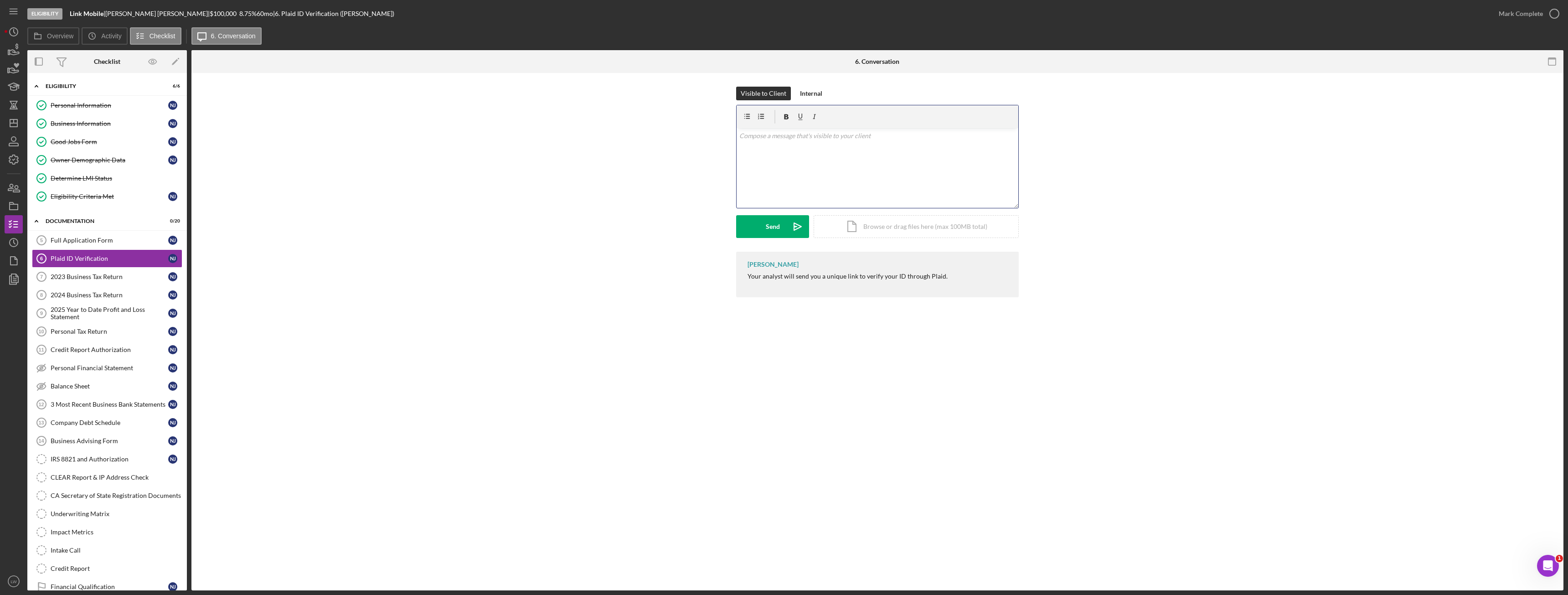
click at [832, 150] on div "v Color teal Color pink Remove color Add row above Add row below Add column bef…" at bounding box center [877, 167] width 282 height 80
click at [773, 221] on div "Send" at bounding box center [772, 226] width 14 height 23
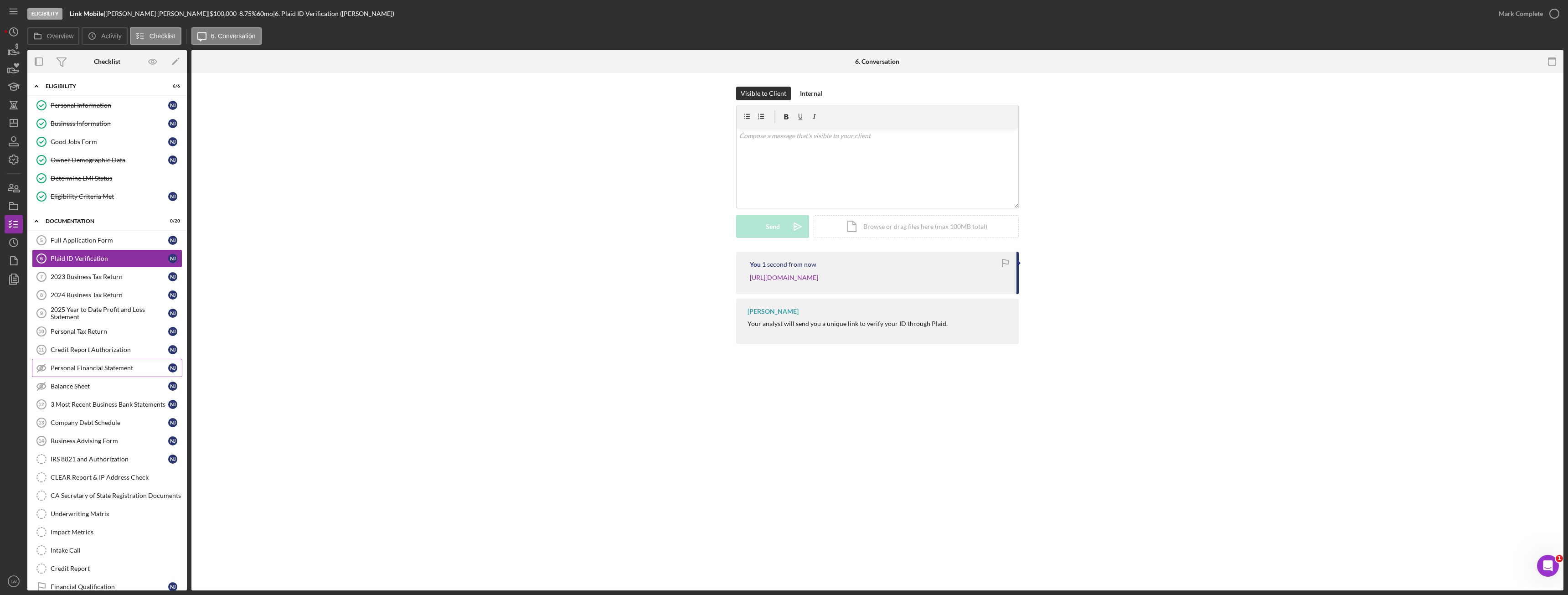
click at [99, 366] on div "Personal Financial Statement" at bounding box center [109, 368] width 117 height 7
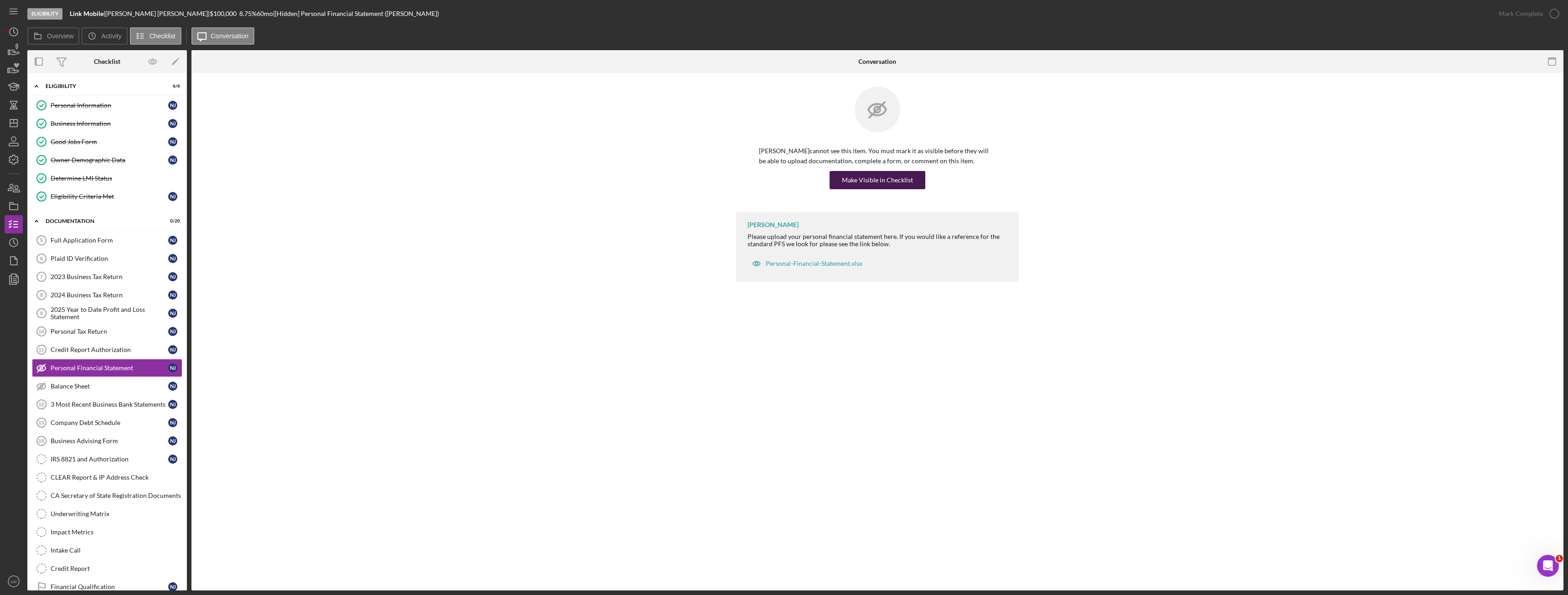
click at [861, 185] on div "Make Visible in Checklist" at bounding box center [877, 180] width 71 height 18
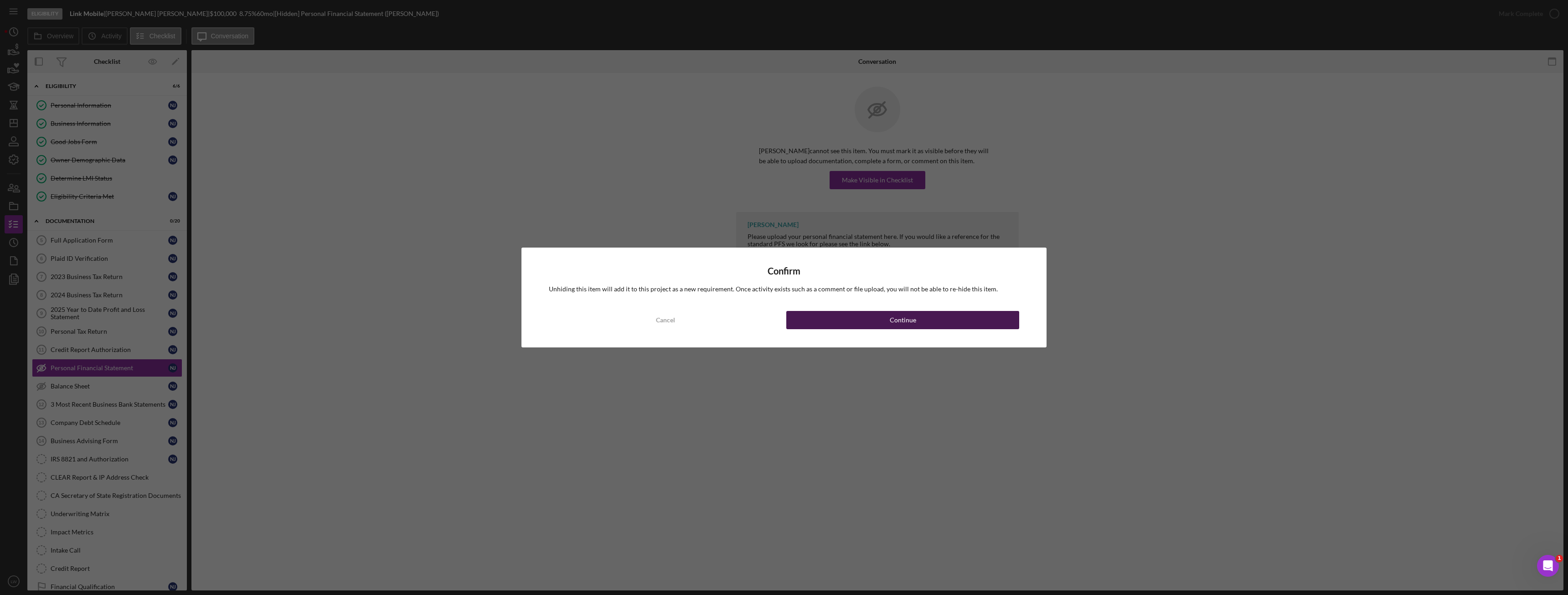
click at [855, 317] on button "Continue" at bounding box center [903, 320] width 233 height 18
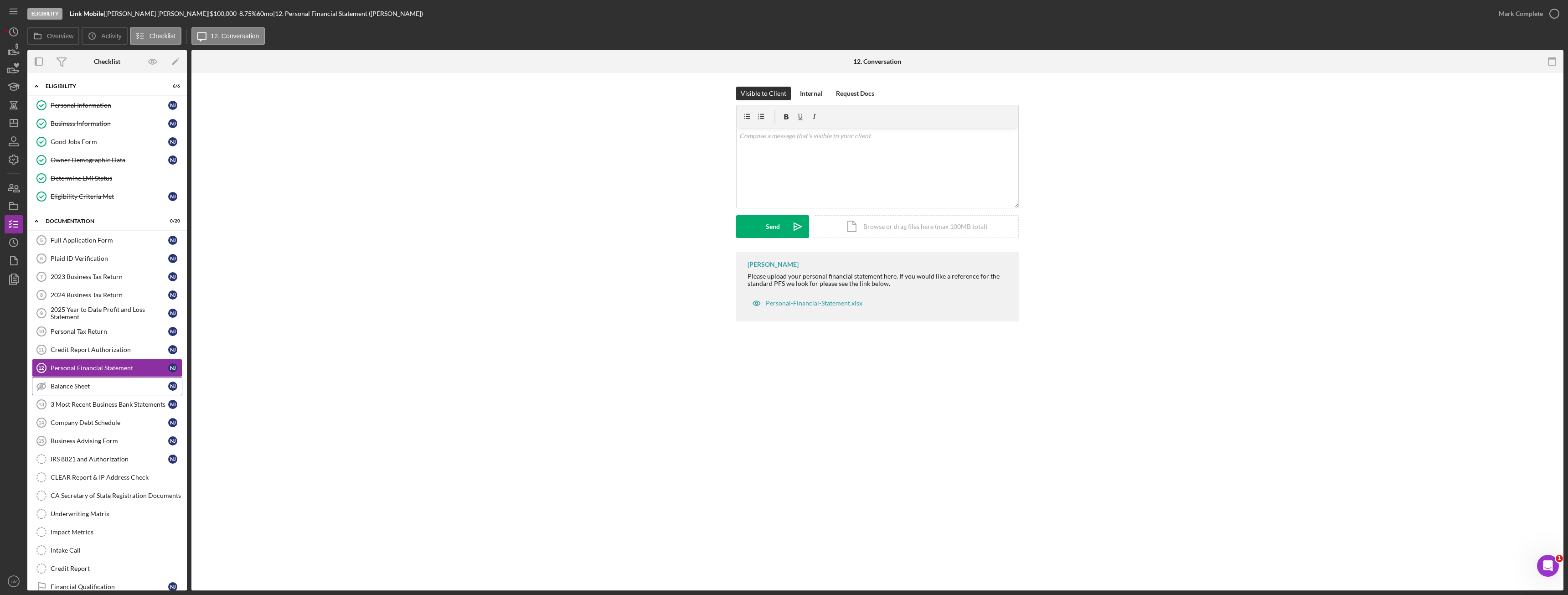
click at [96, 391] on link "Balance Sheet Balance Sheet N J" at bounding box center [107, 386] width 150 height 18
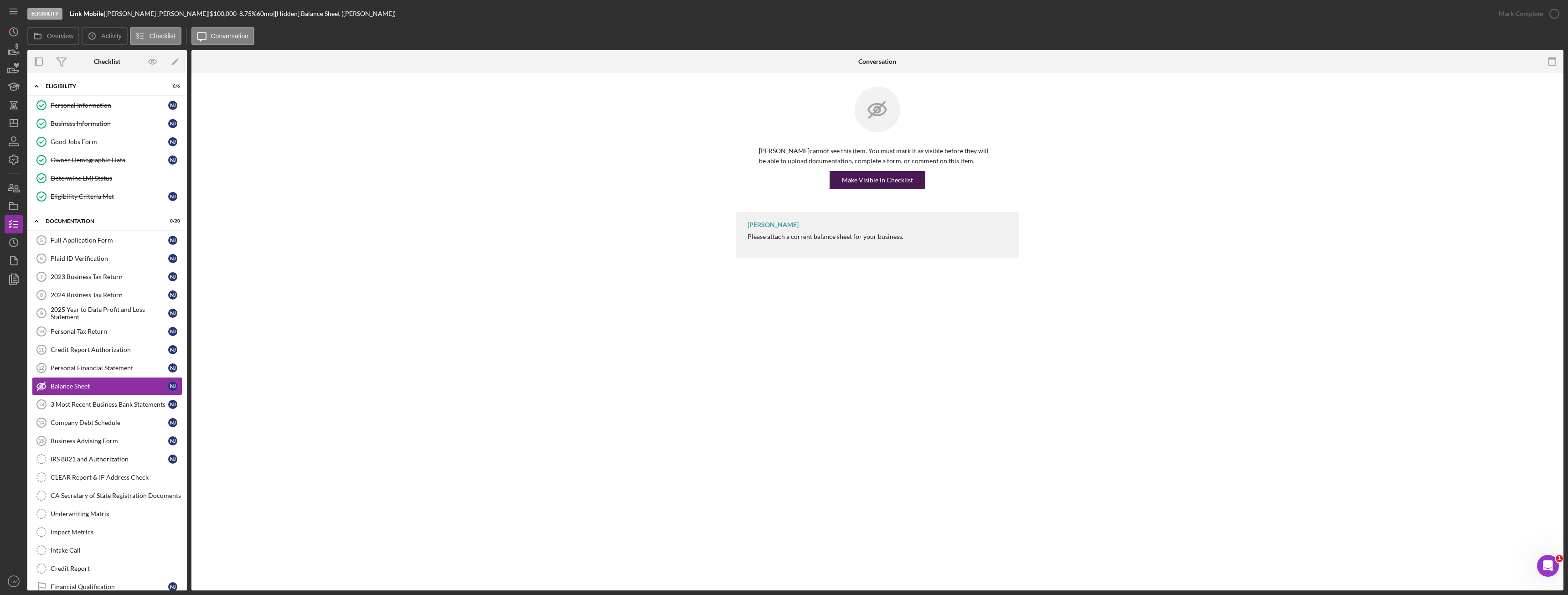
click at [830, 184] on div "Make Visible in Checklist" at bounding box center [877, 180] width 237 height 18
click at [863, 178] on div "Make Visible in Checklist" at bounding box center [877, 180] width 71 height 18
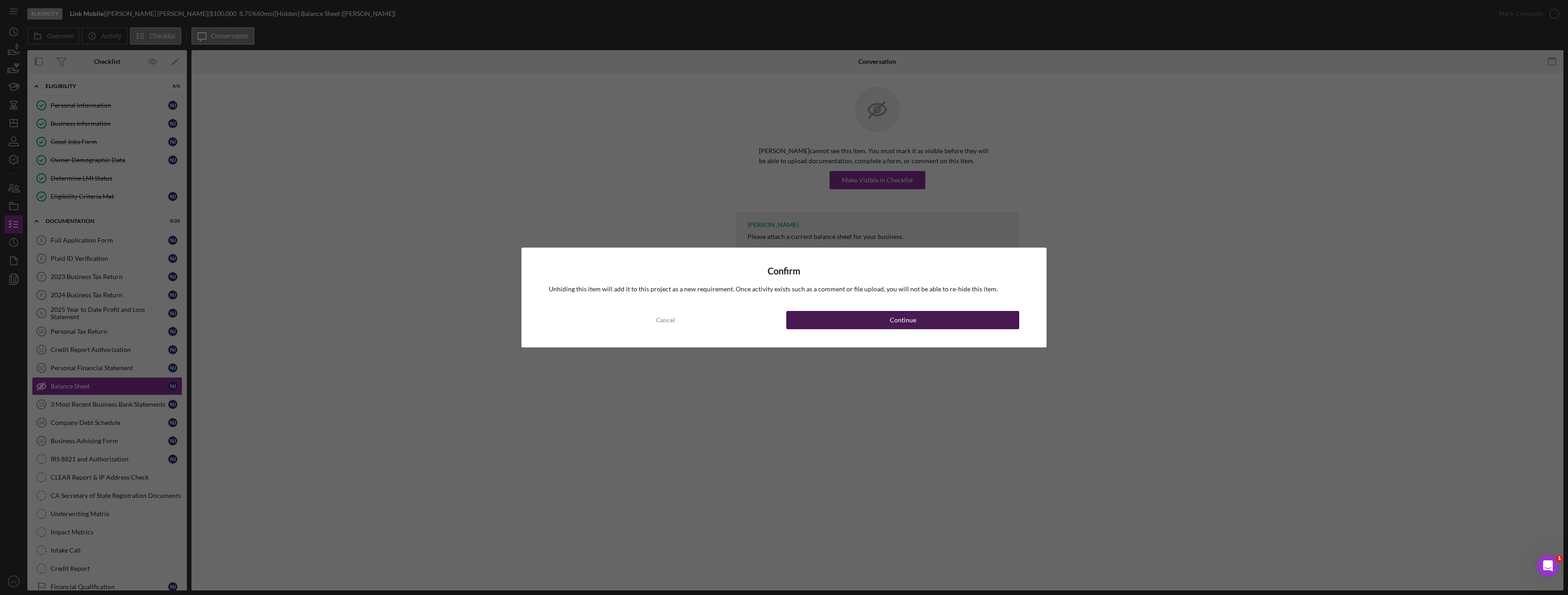
click at [923, 324] on button "Continue" at bounding box center [903, 320] width 233 height 18
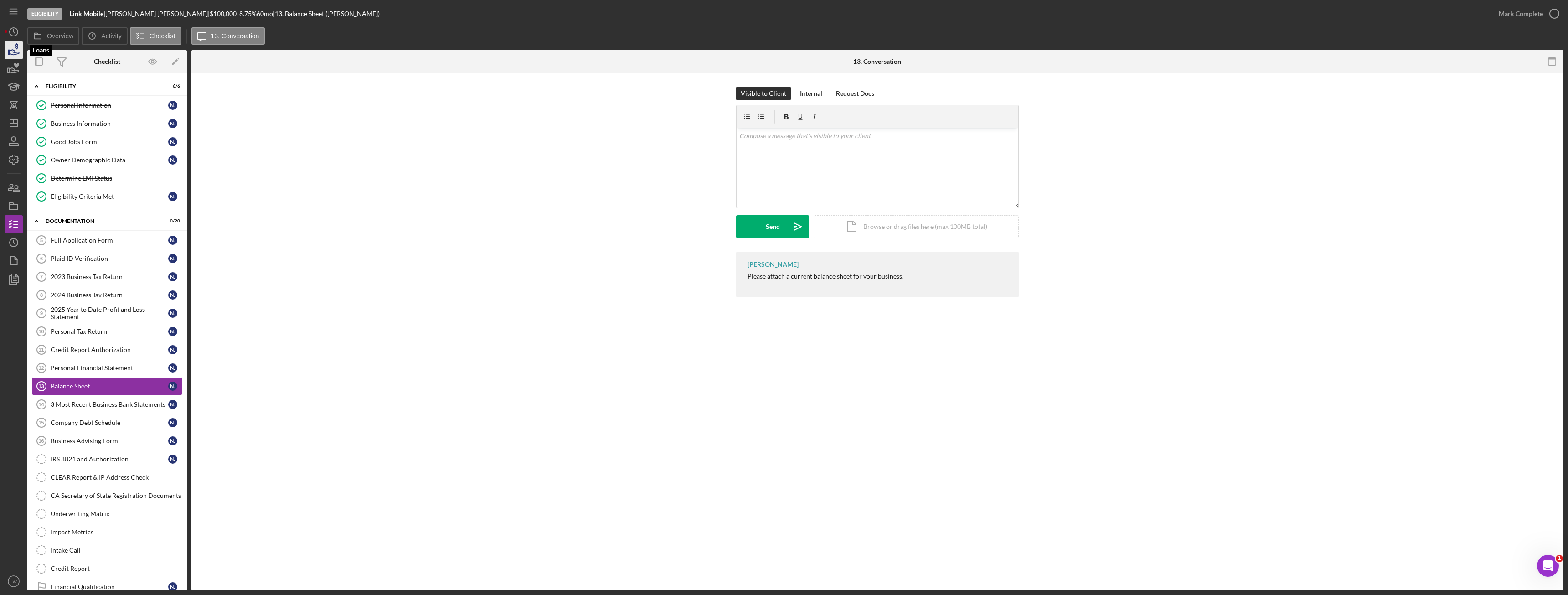
click at [15, 54] on icon "button" at bounding box center [13, 50] width 23 height 23
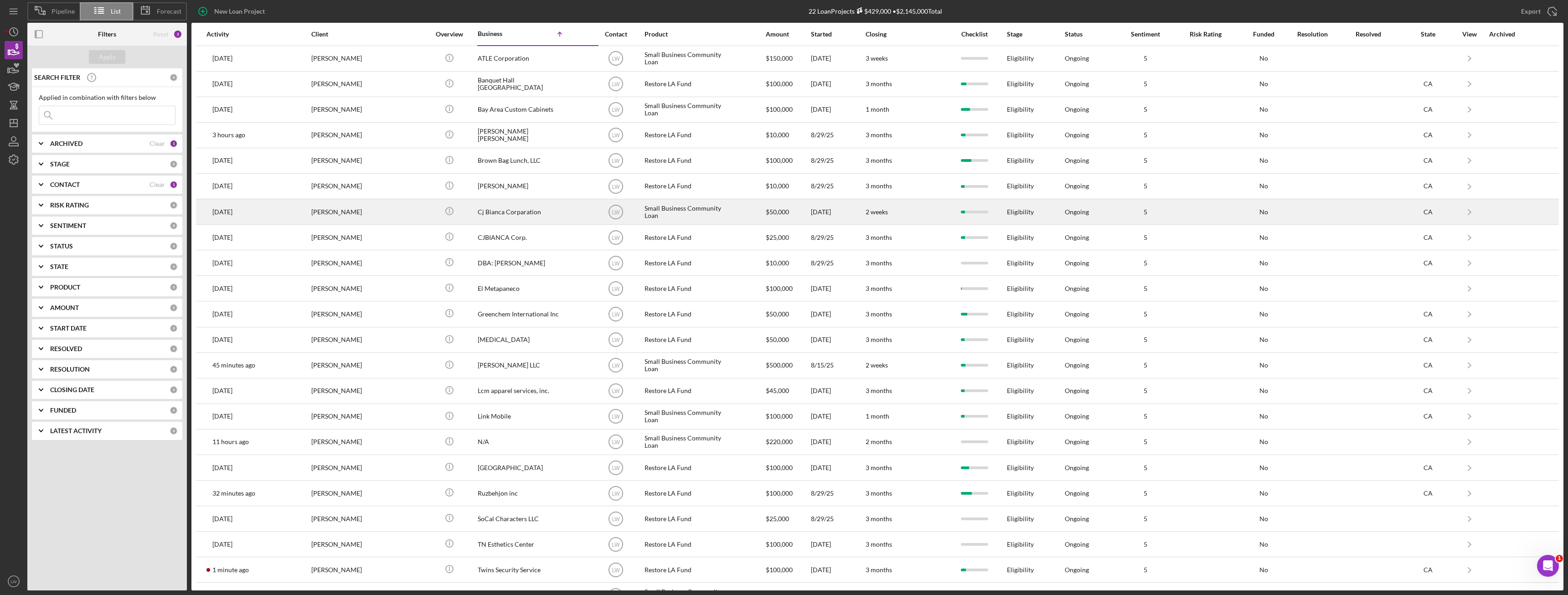
scroll to position [23, 0]
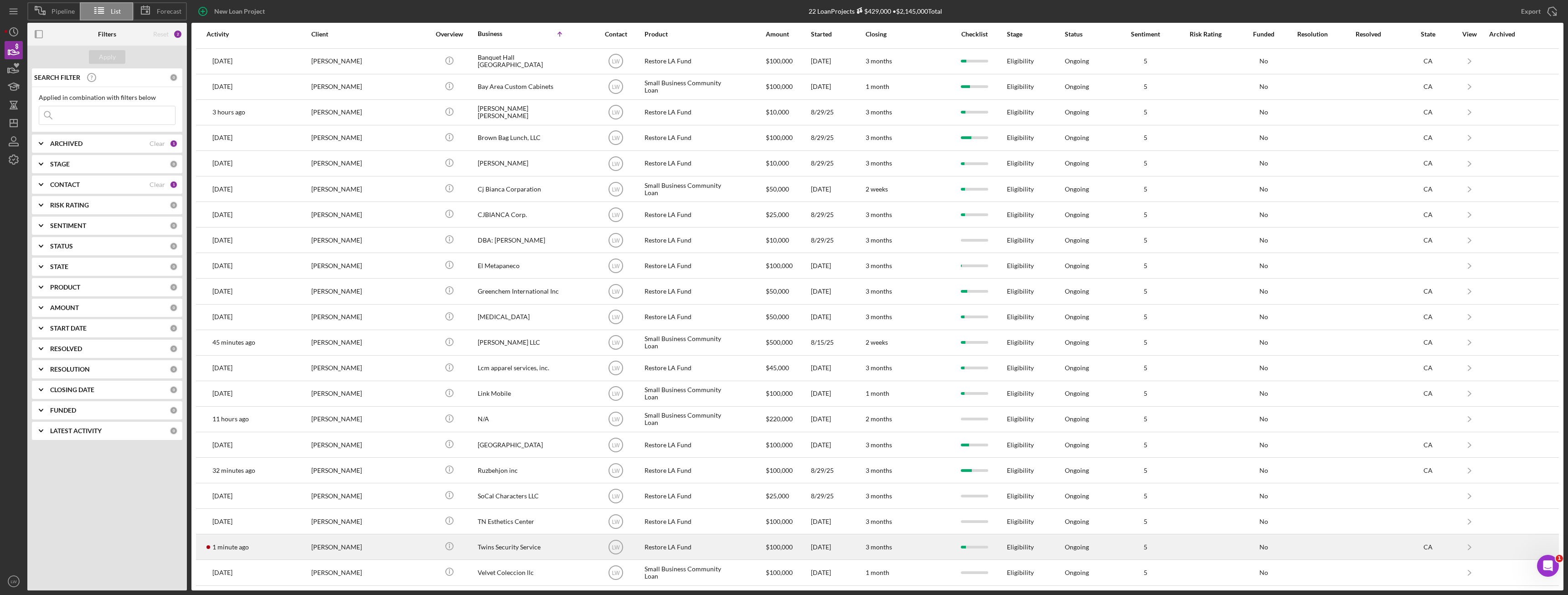
click at [346, 547] on div "Celso Hernandez" at bounding box center [357, 547] width 91 height 24
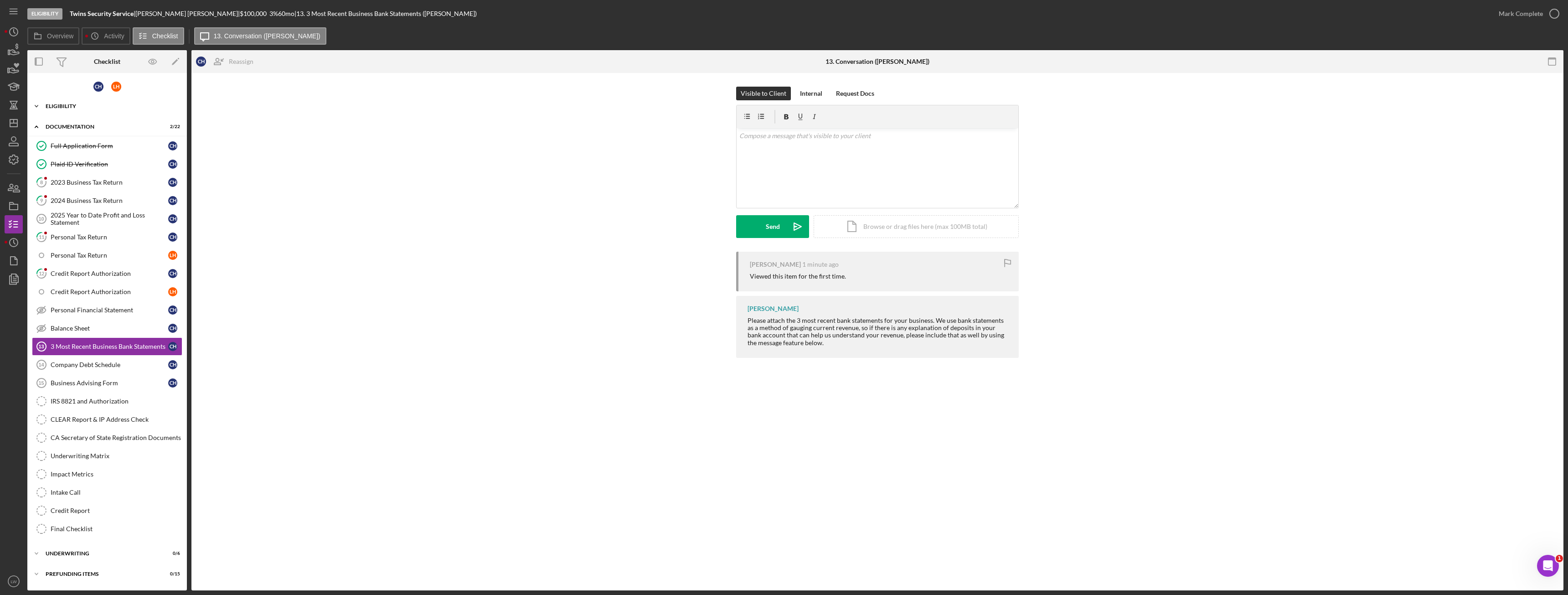
click at [56, 112] on div "Icon/Expander Eligibility 7 / 8" at bounding box center [107, 107] width 159 height 18
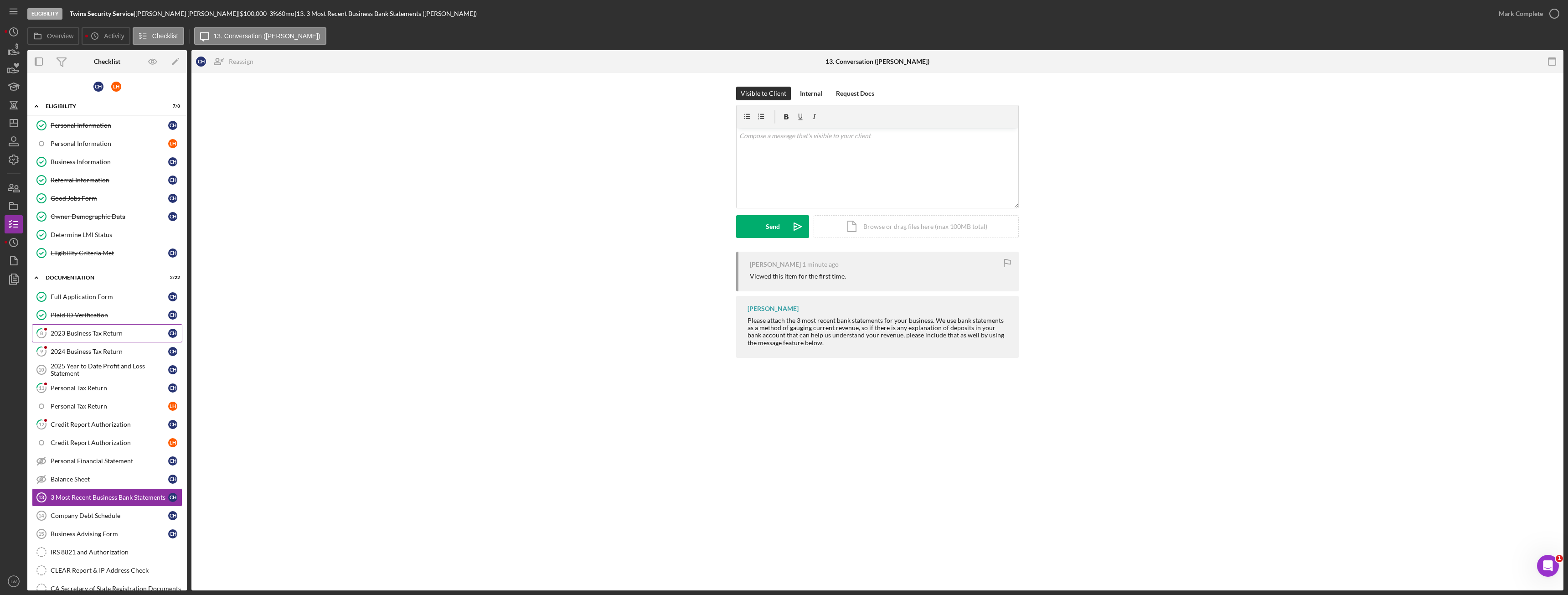
click at [94, 337] on link "8 2023 Business Tax Return C H" at bounding box center [107, 333] width 150 height 18
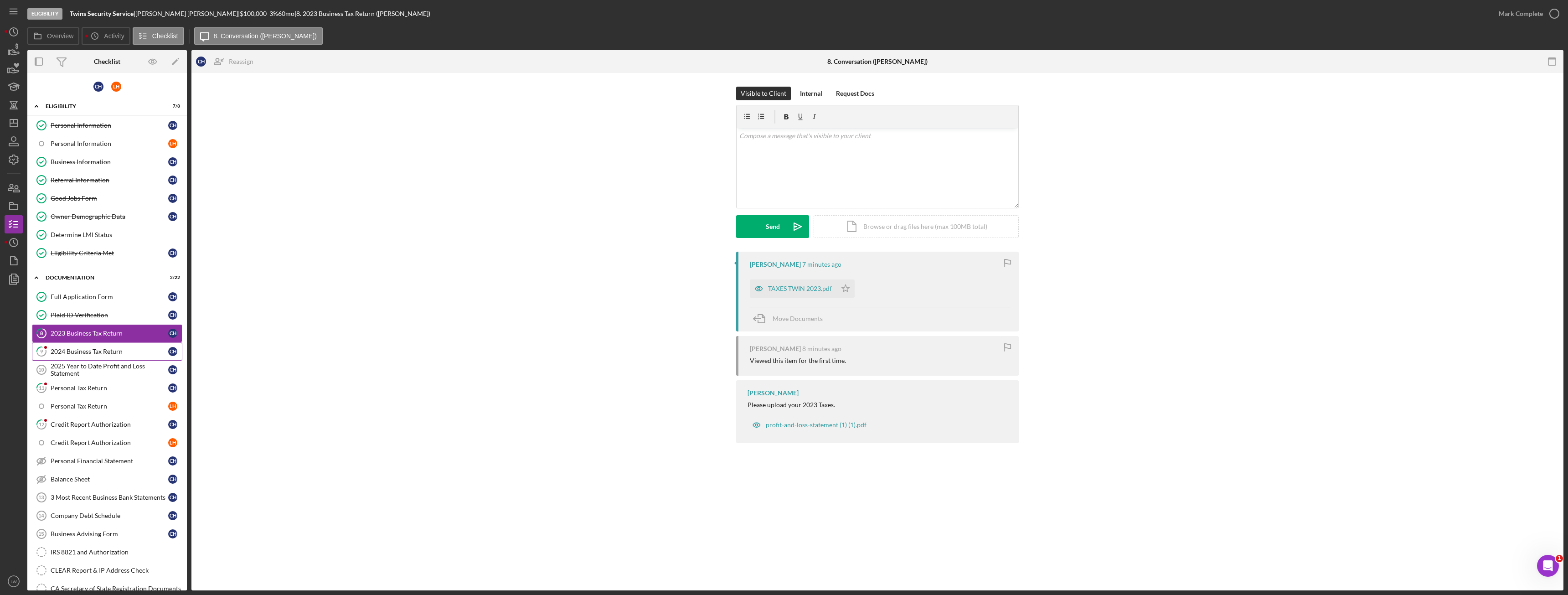
click at [110, 353] on div "2024 Business Tax Return" at bounding box center [109, 351] width 117 height 7
click at [107, 370] on div "2025 Year to Date Profit and Loss Statement" at bounding box center [109, 370] width 117 height 15
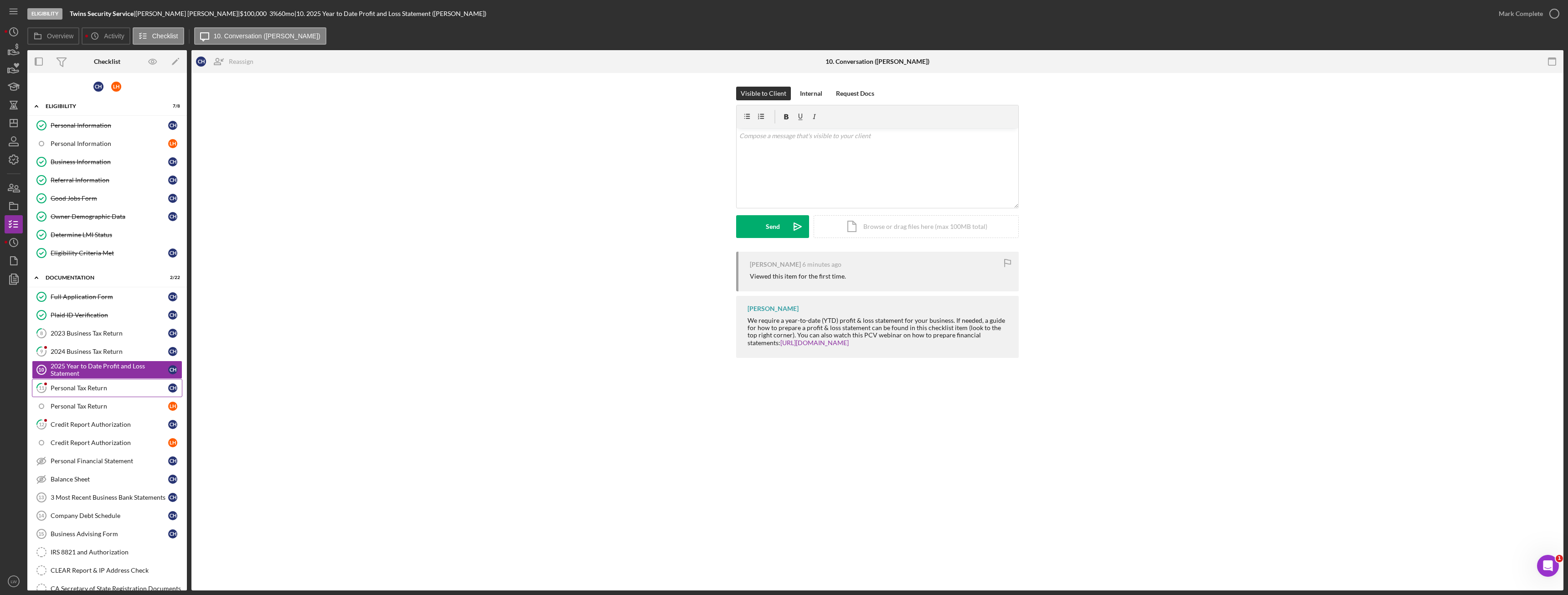
click at [105, 393] on link "11 Personal Tax Return C H" at bounding box center [107, 388] width 150 height 18
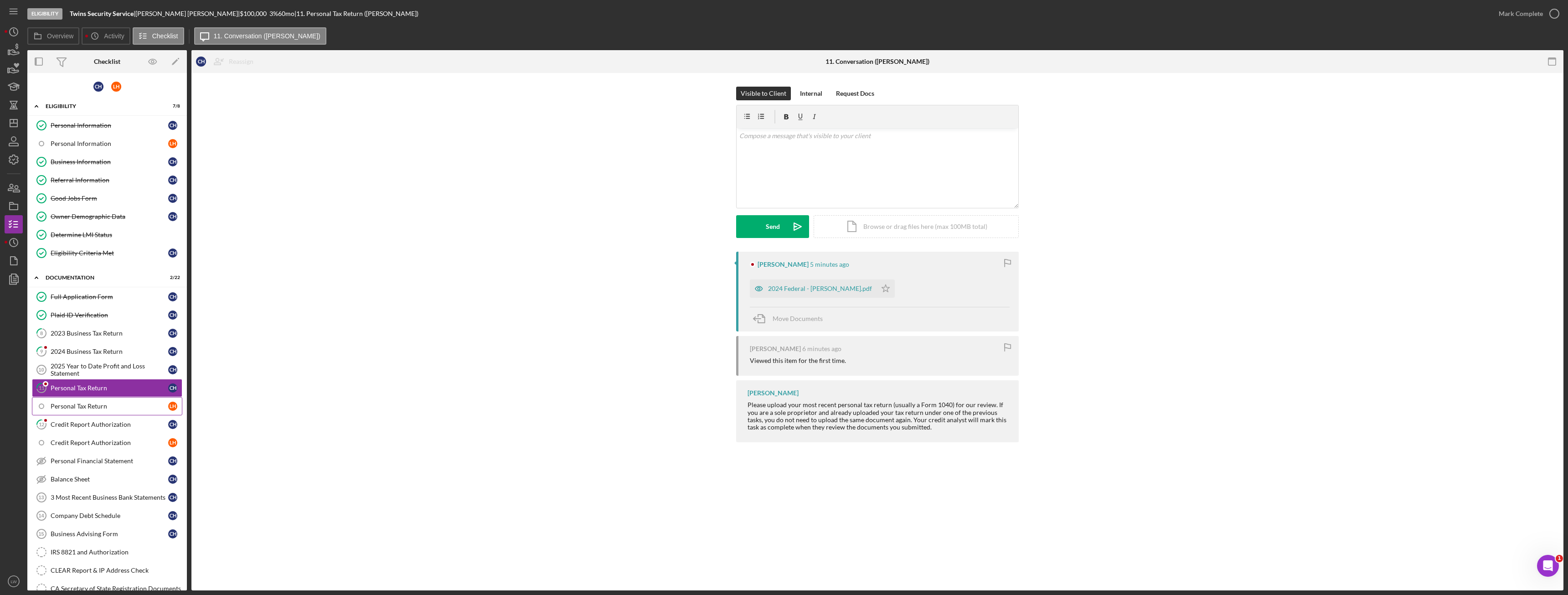
click at [106, 407] on div "Personal Tax Return" at bounding box center [109, 406] width 117 height 7
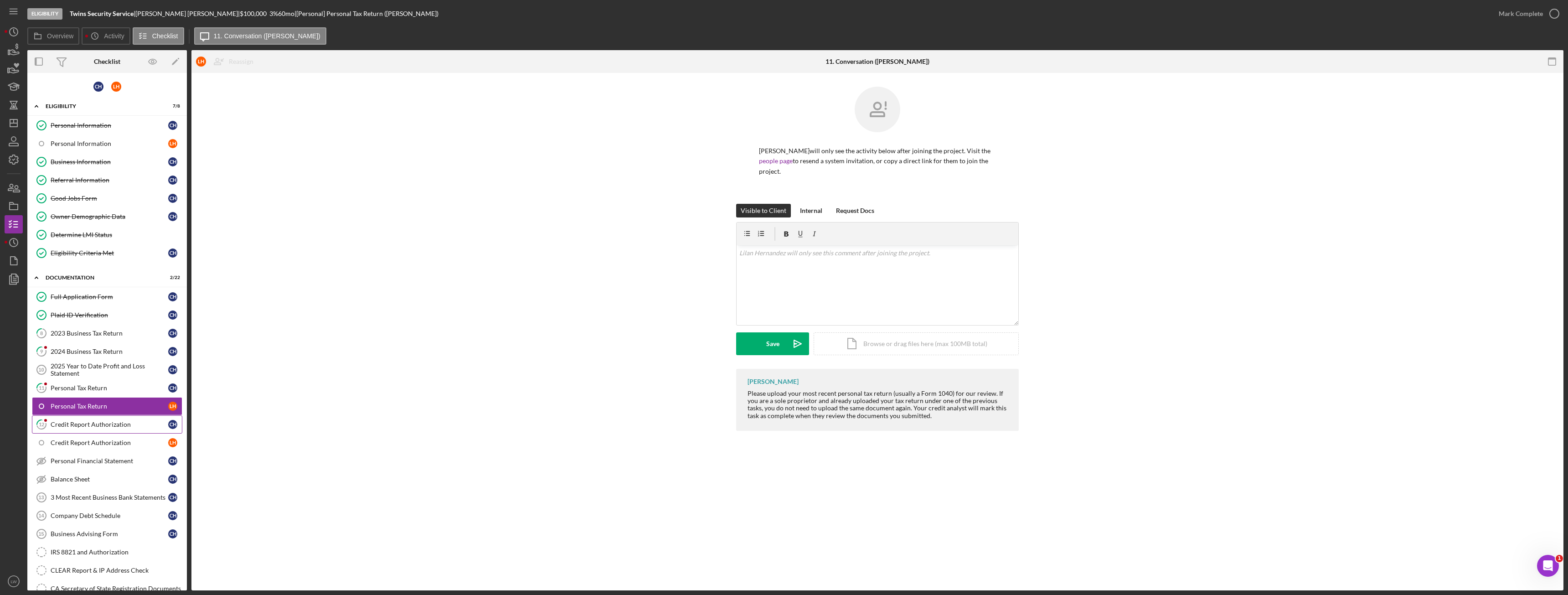
click at [106, 422] on div "Credit Report Authorization" at bounding box center [109, 424] width 117 height 7
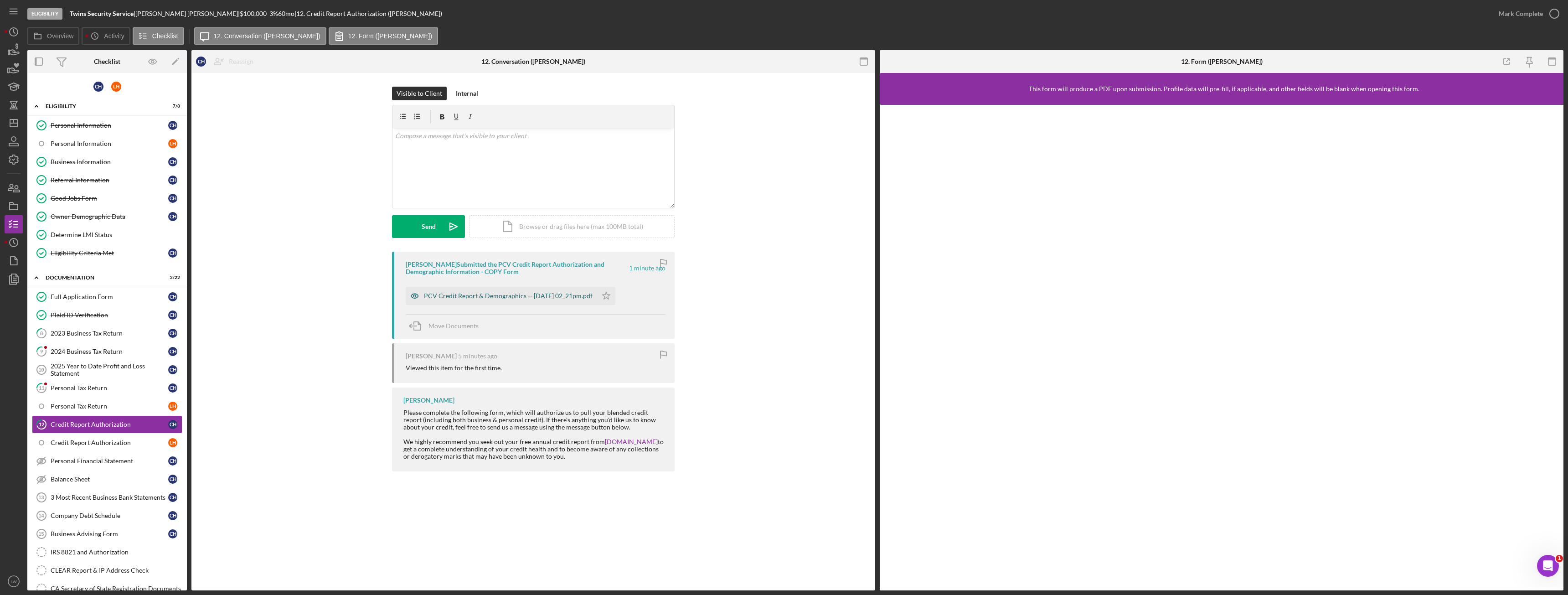
click at [486, 293] on div "PCV Credit Report & Demographics -- 2025-09-15 02_21pm.pdf" at bounding box center [508, 296] width 169 height 7
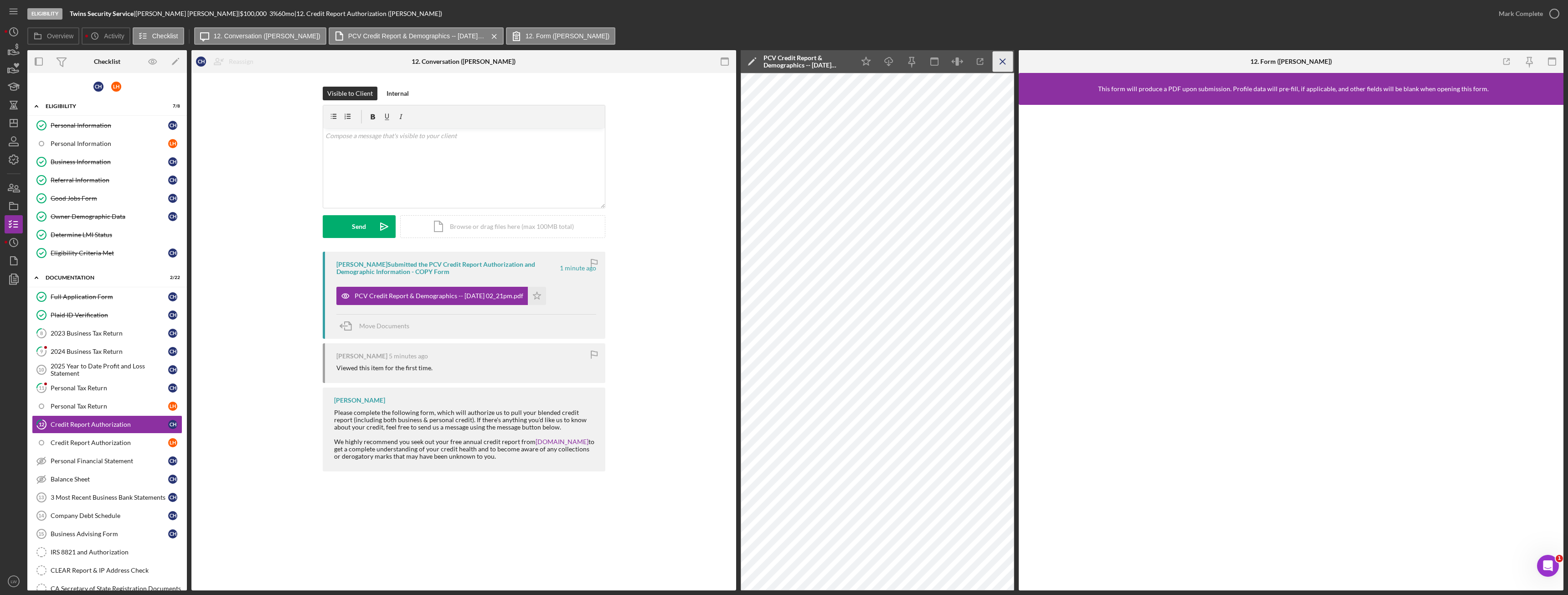
click at [1008, 61] on icon "Icon/Menu Close" at bounding box center [1003, 62] width 21 height 21
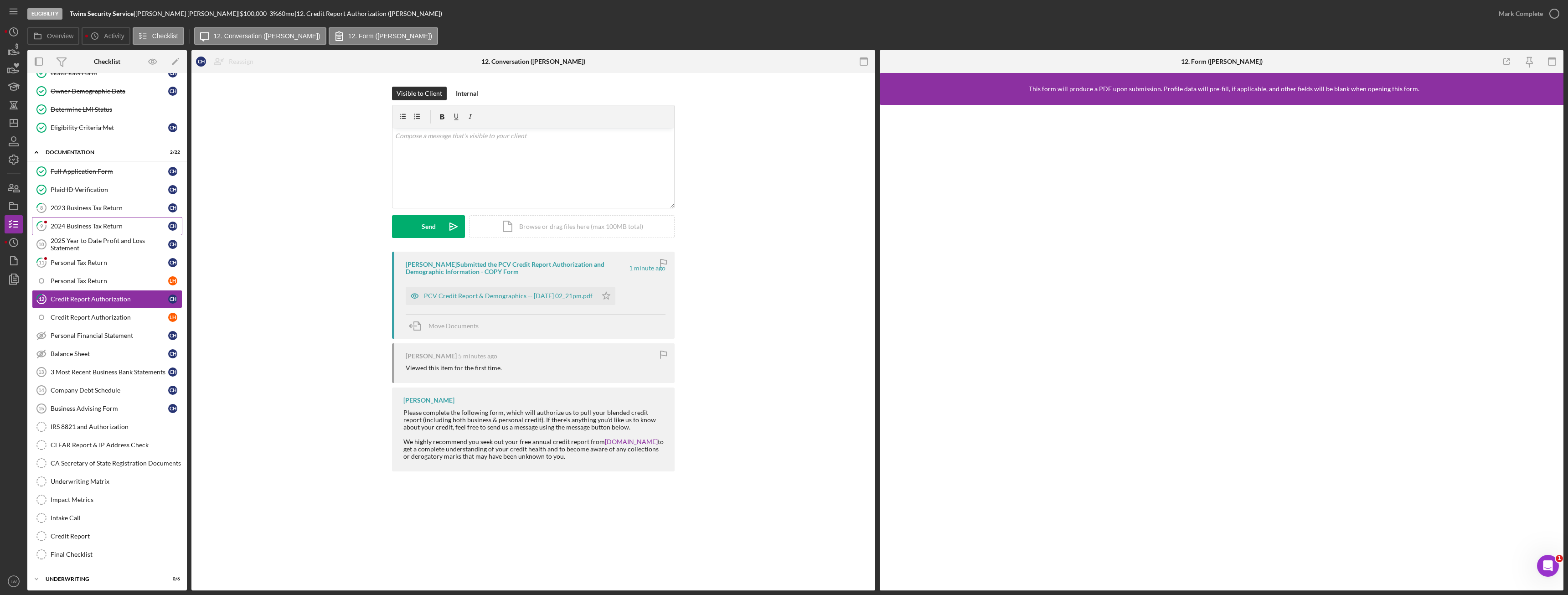
scroll to position [149, 0]
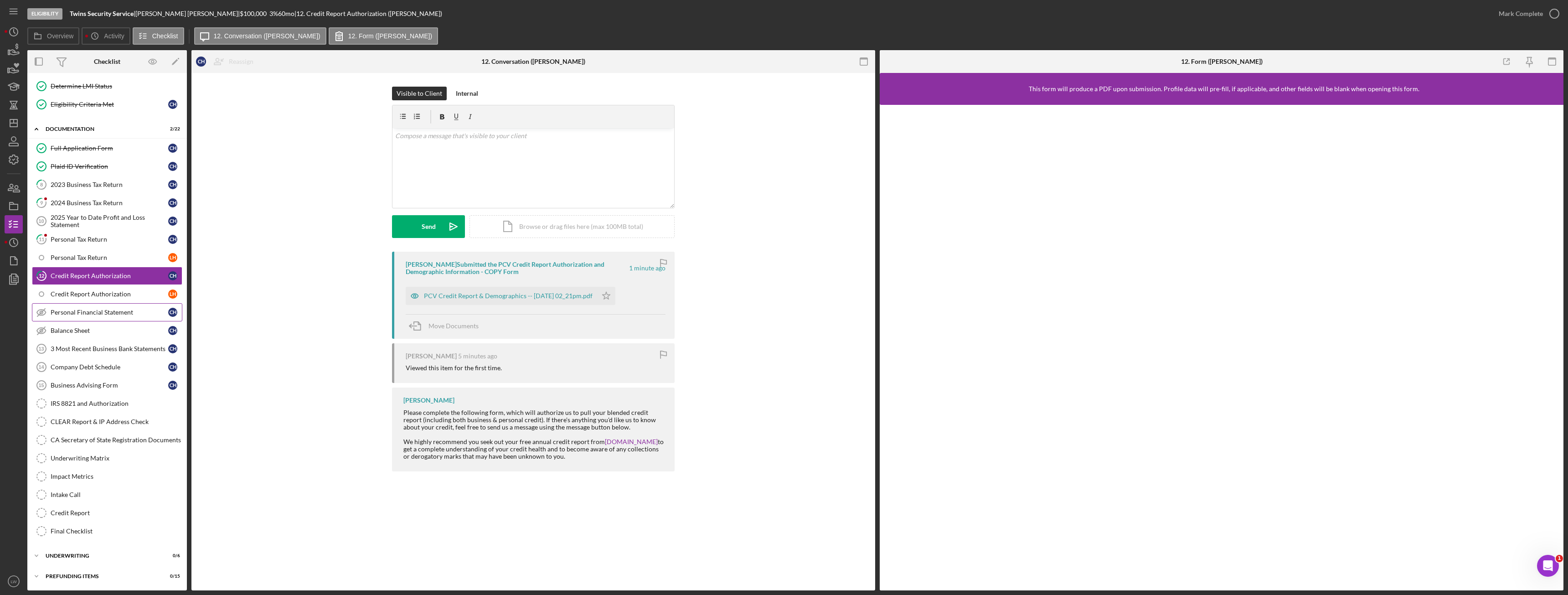
click at [87, 313] on div "Personal Financial Statement" at bounding box center [109, 312] width 117 height 7
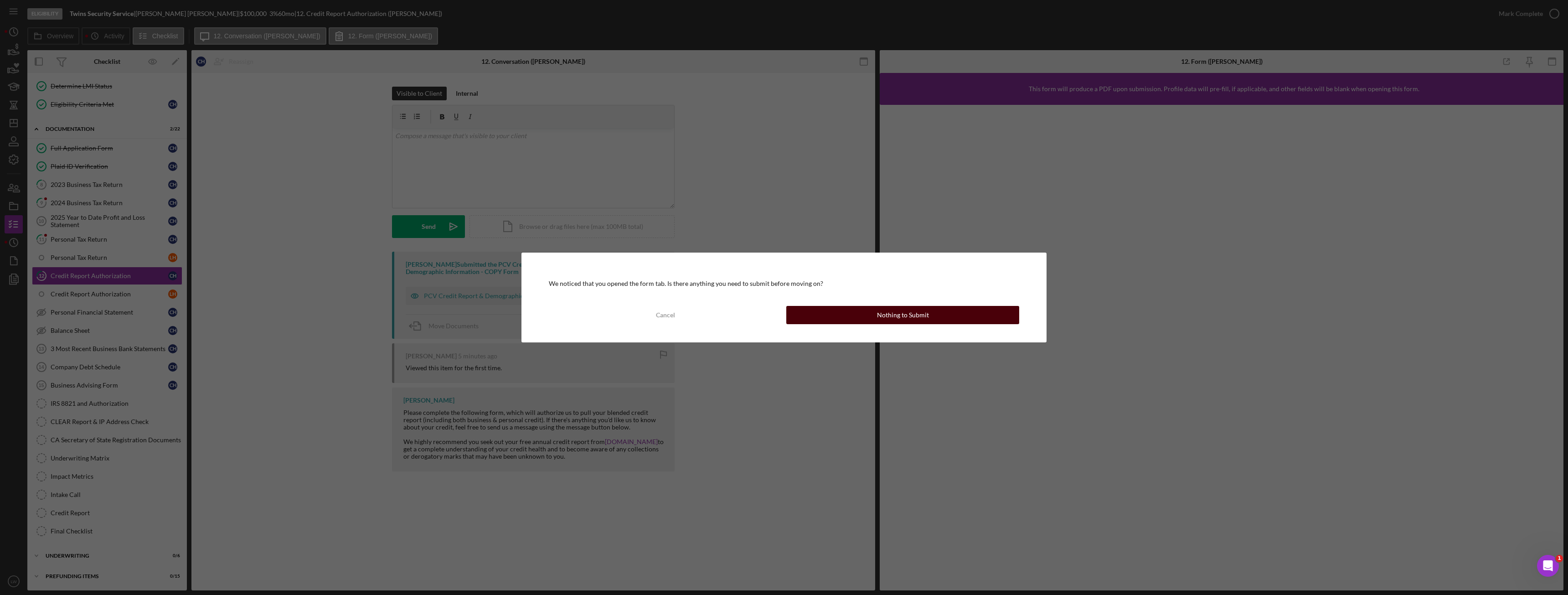
click at [952, 315] on button "Nothing to Submit" at bounding box center [903, 315] width 233 height 18
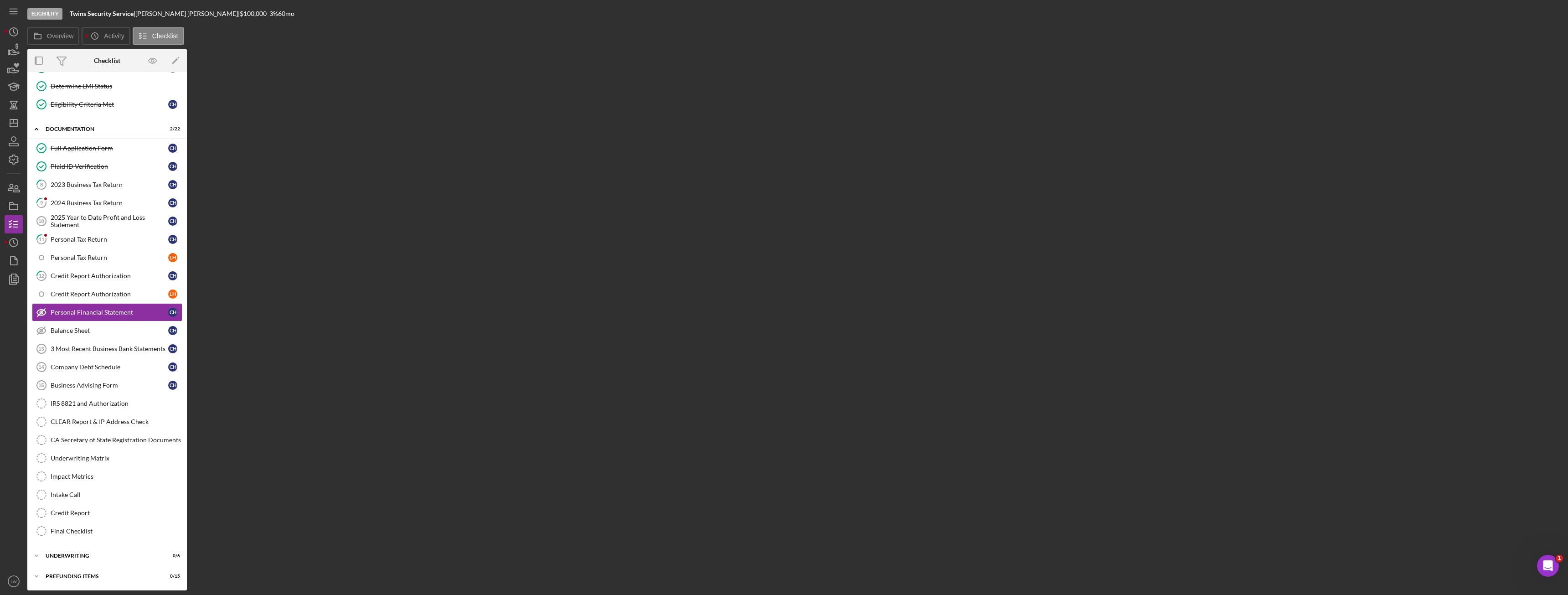
scroll to position [149, 0]
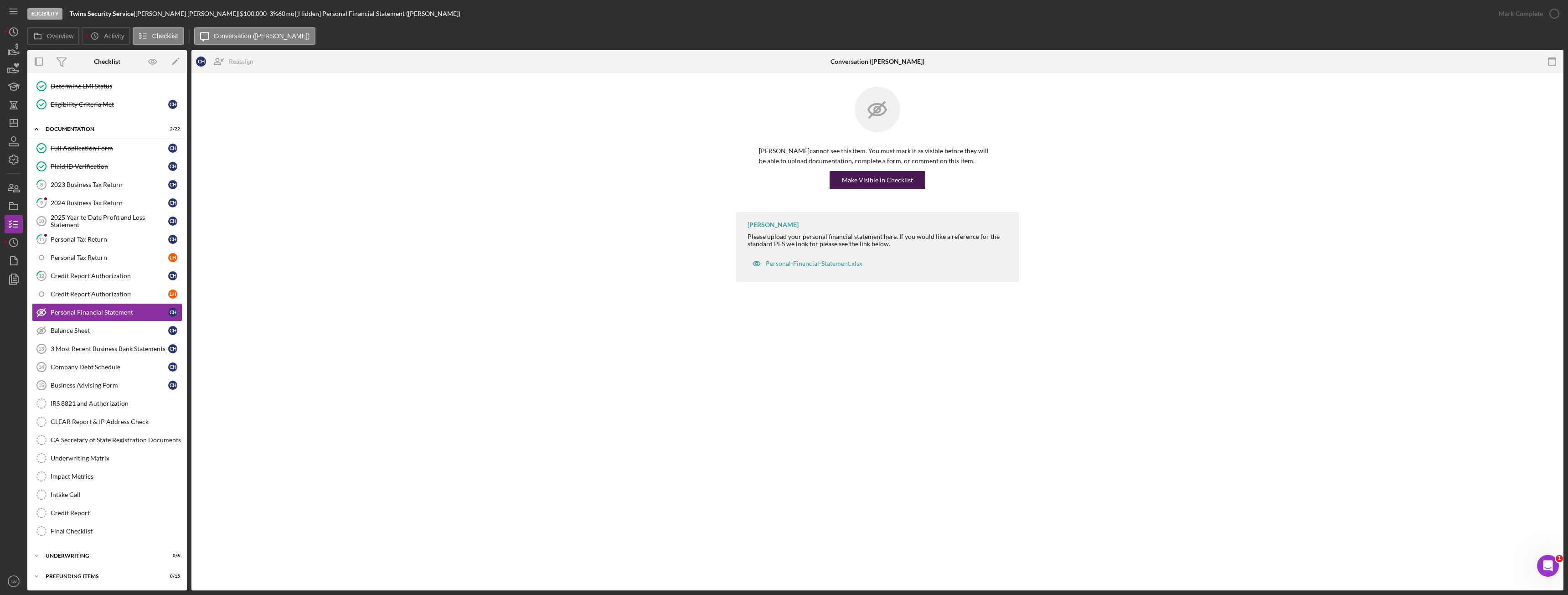
click at [894, 182] on div "Make Visible in Checklist" at bounding box center [877, 180] width 71 height 18
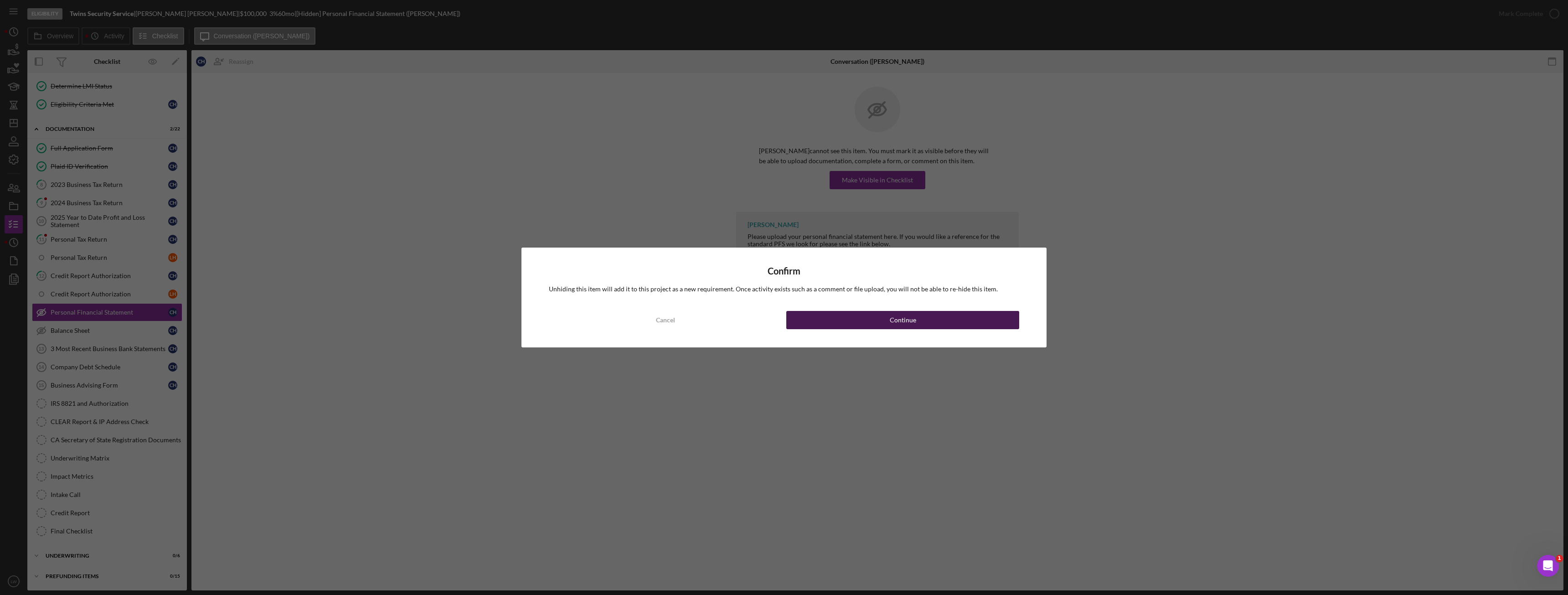
click at [885, 317] on button "Continue" at bounding box center [903, 320] width 233 height 18
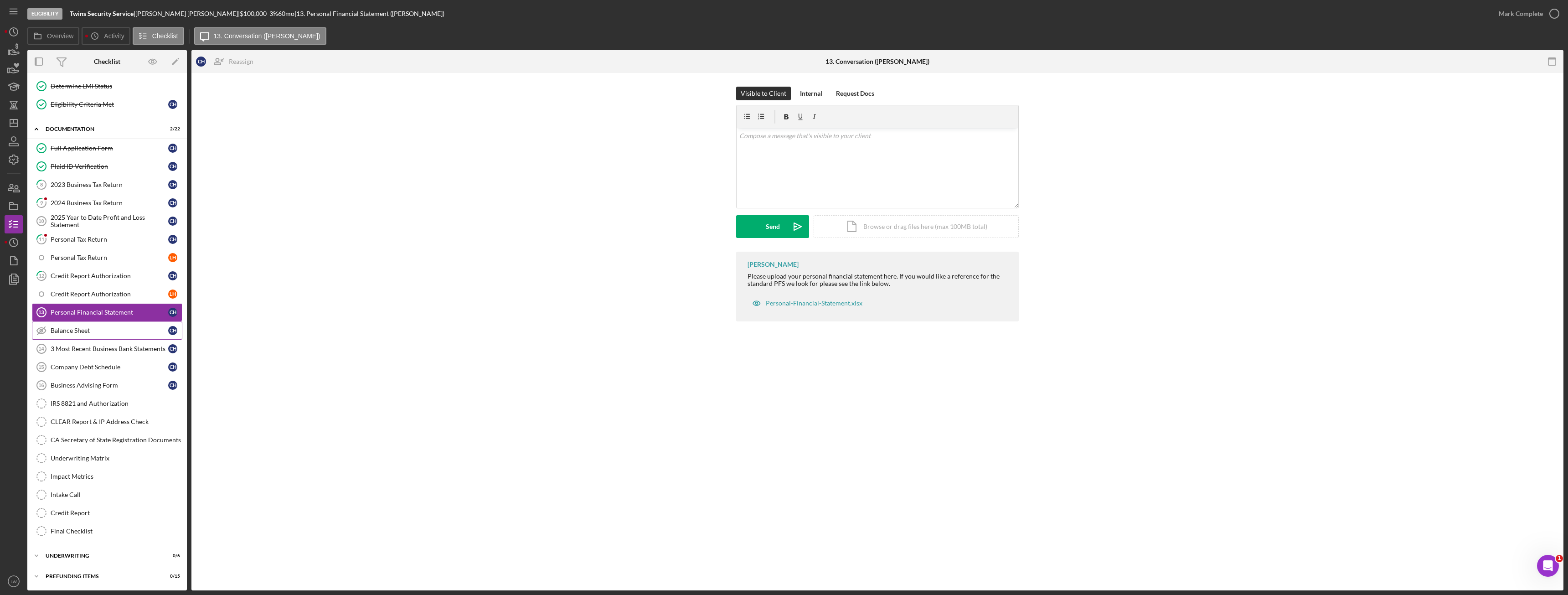
click at [100, 333] on div "Balance Sheet" at bounding box center [109, 331] width 117 height 7
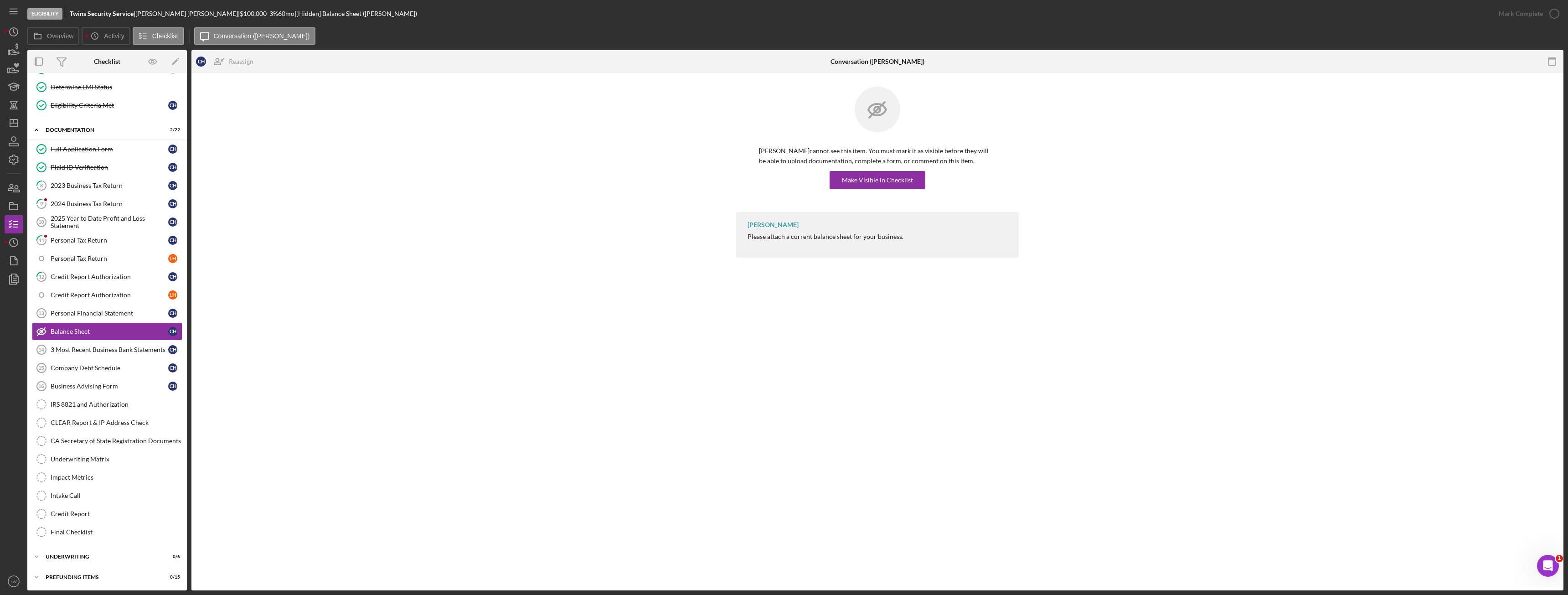
scroll to position [149, 0]
click at [875, 183] on div "Make Visible in Checklist" at bounding box center [877, 180] width 71 height 18
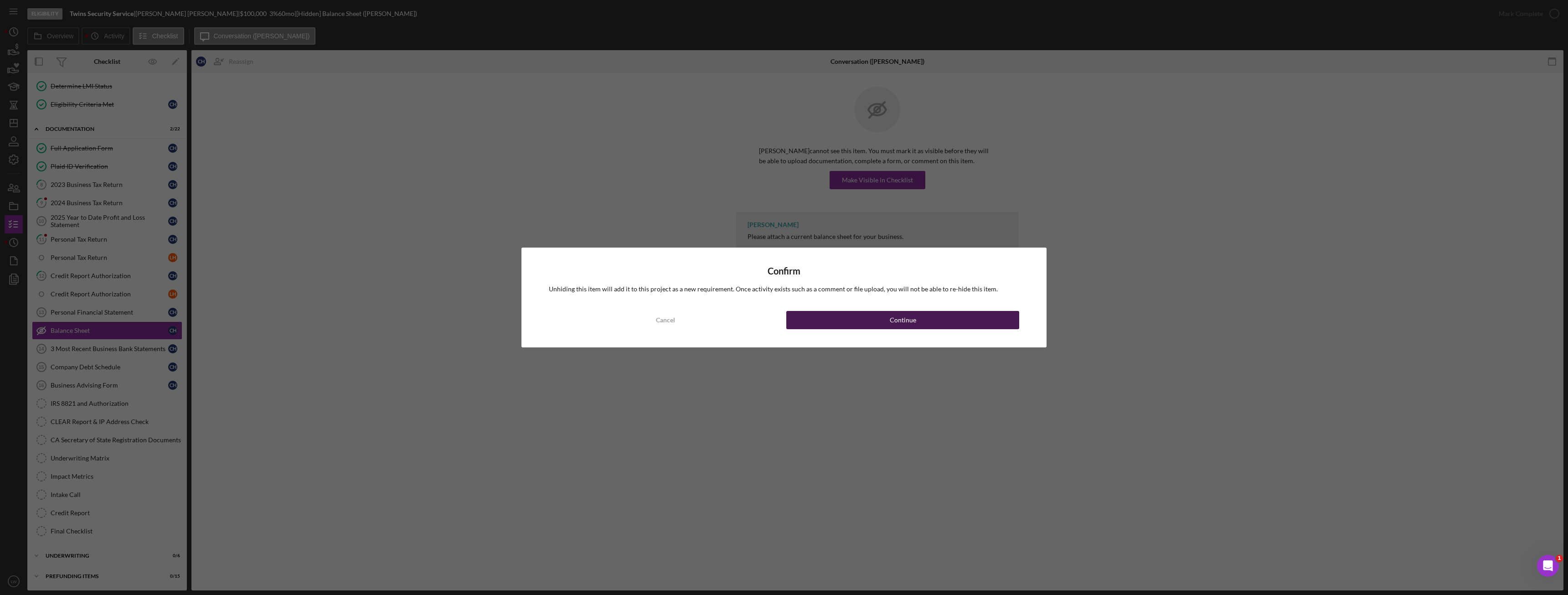
click at [849, 315] on button "Continue" at bounding box center [903, 320] width 233 height 18
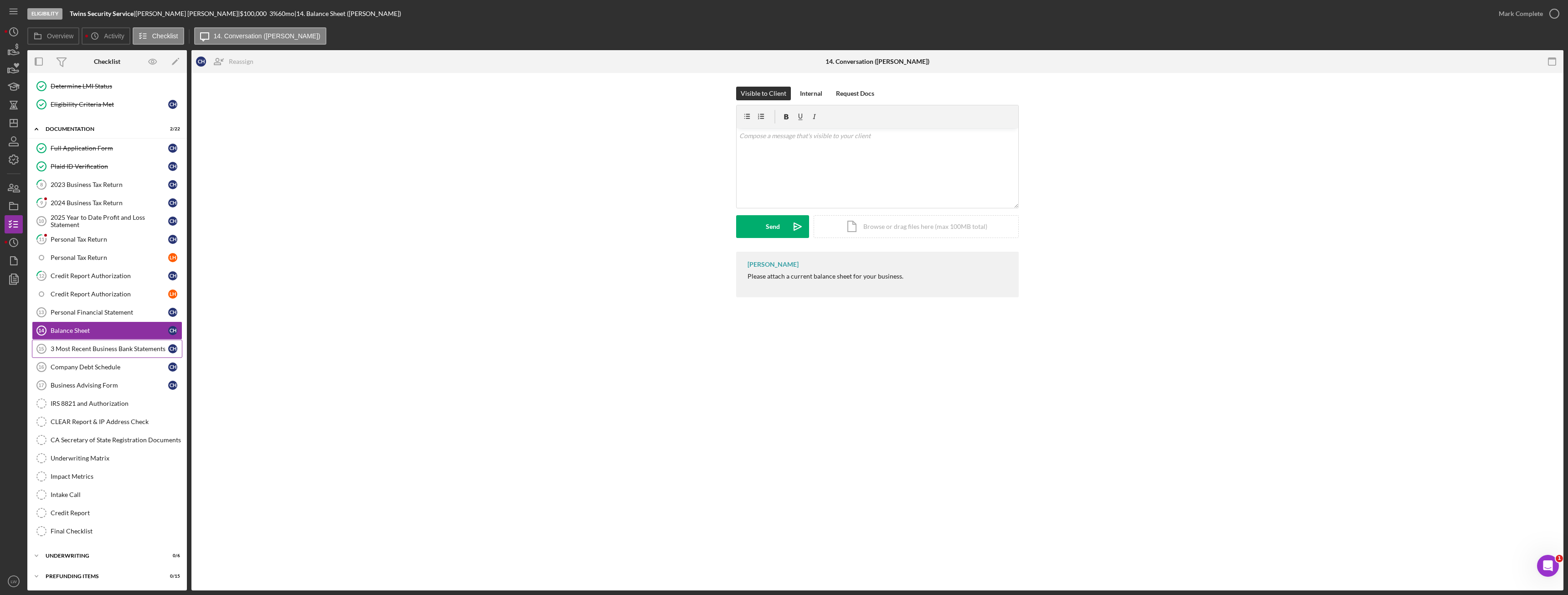
click at [97, 345] on div "3 Most Recent Business Bank Statements" at bounding box center [109, 349] width 117 height 7
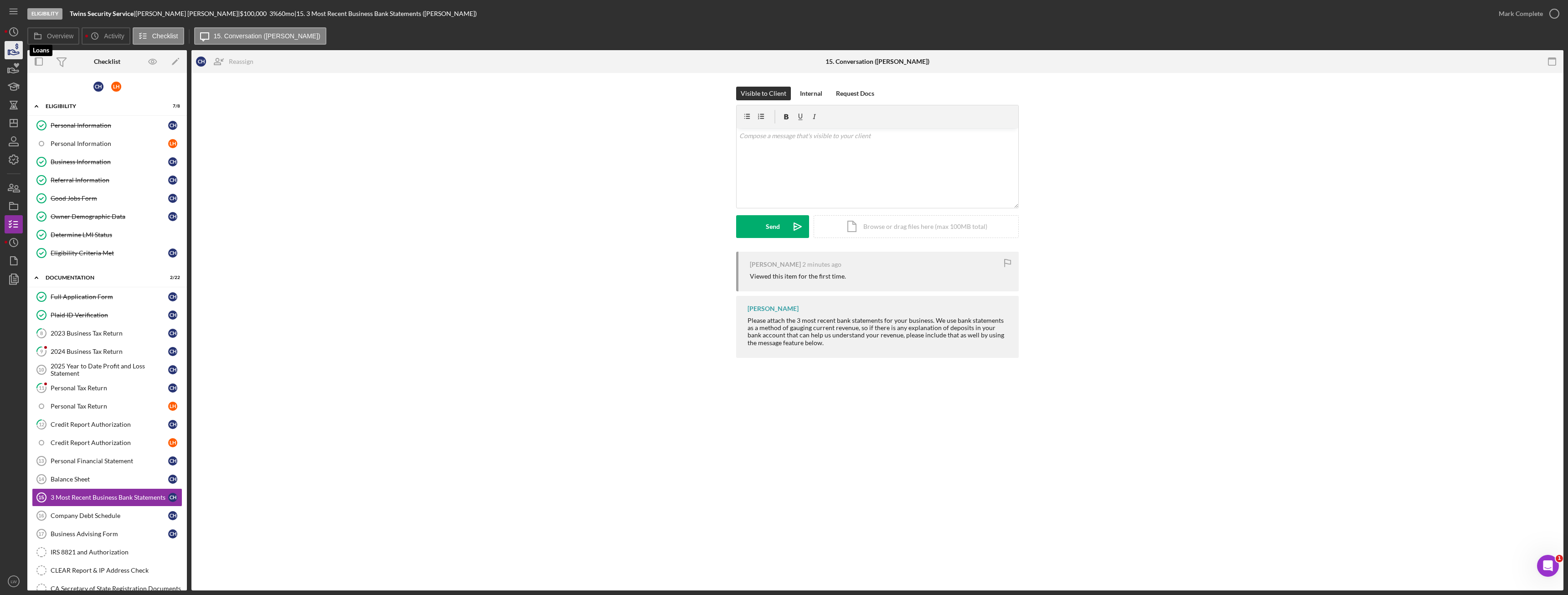
click at [15, 53] on icon "button" at bounding box center [13, 50] width 23 height 23
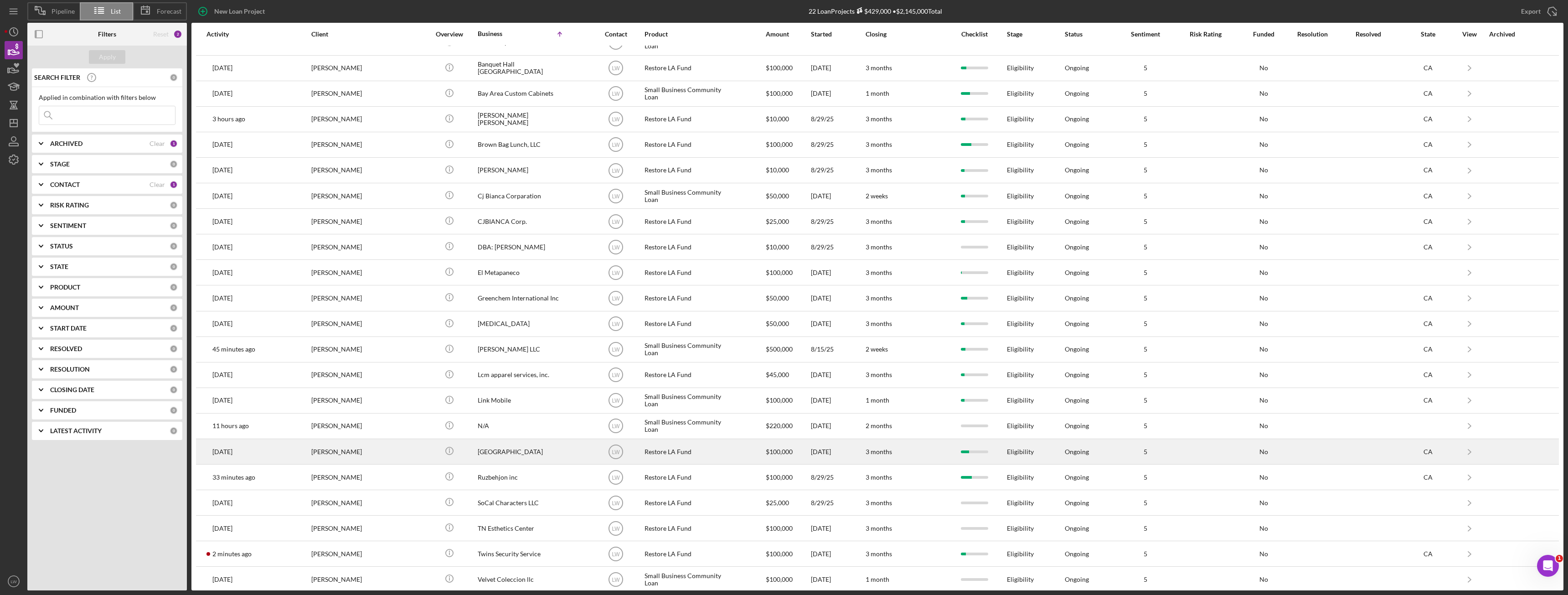
scroll to position [23, 0]
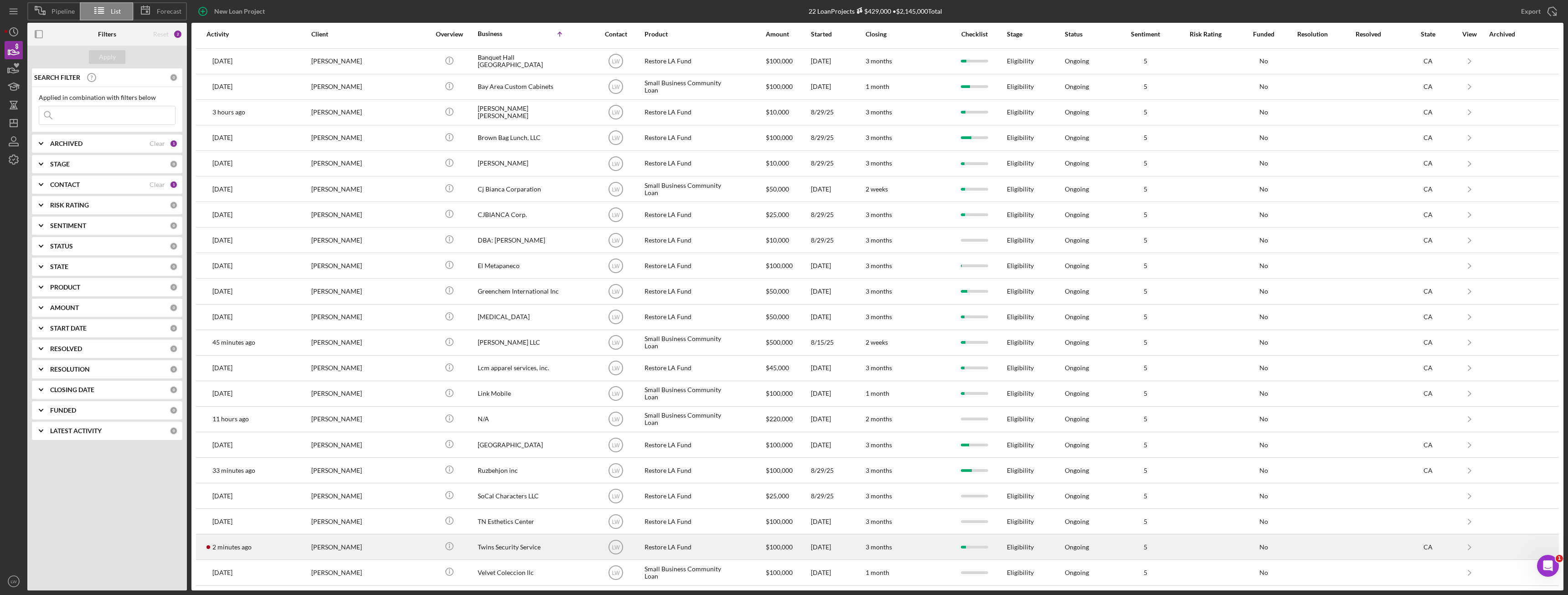
click at [369, 549] on div "Celso Hernandez" at bounding box center [357, 547] width 91 height 24
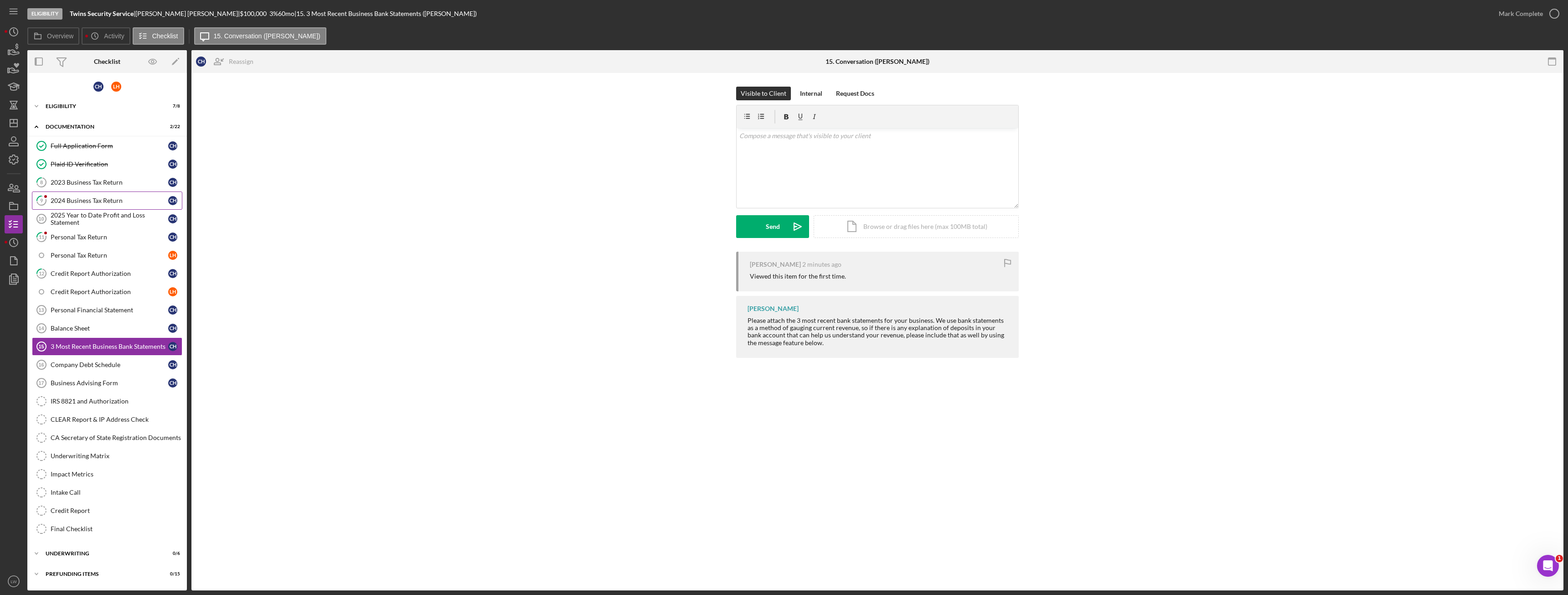
click at [90, 208] on link "9 2024 Business Tax Return C H" at bounding box center [107, 201] width 150 height 18
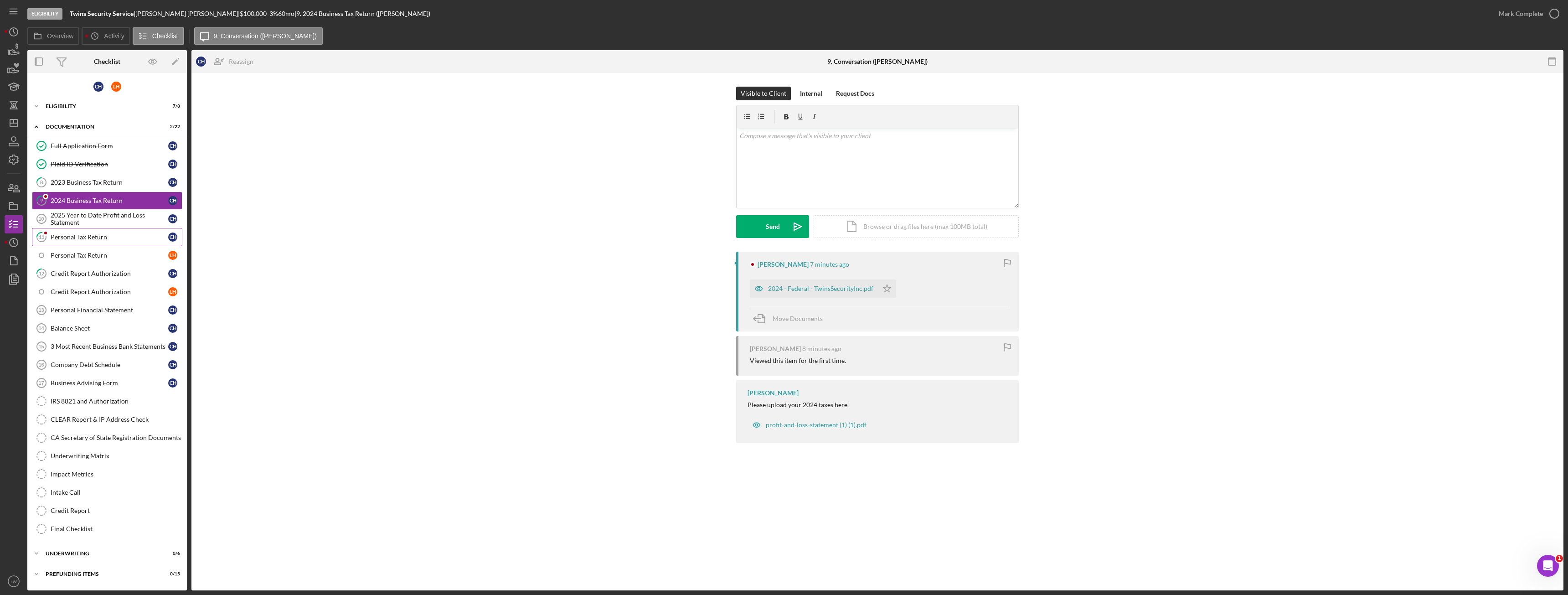
click at [107, 236] on div "Personal Tax Return" at bounding box center [109, 237] width 117 height 7
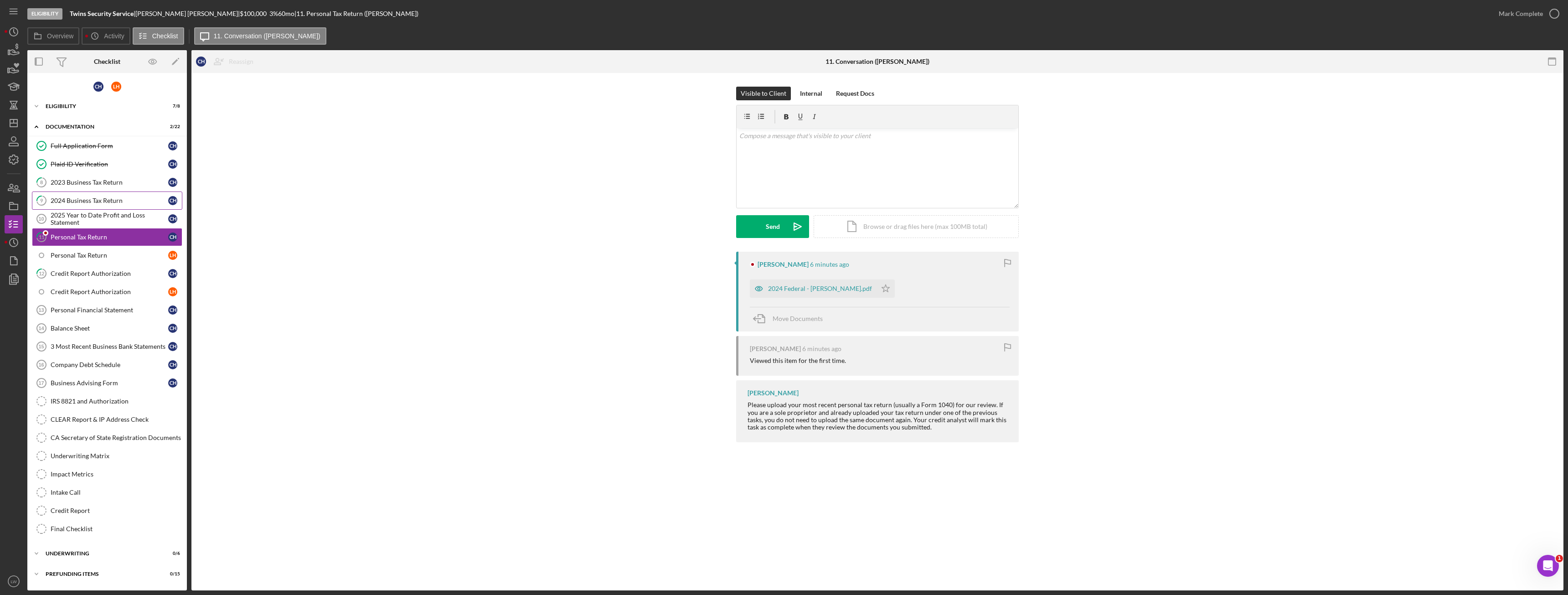
click at [83, 194] on link "9 2024 Business Tax Return C H" at bounding box center [107, 201] width 150 height 18
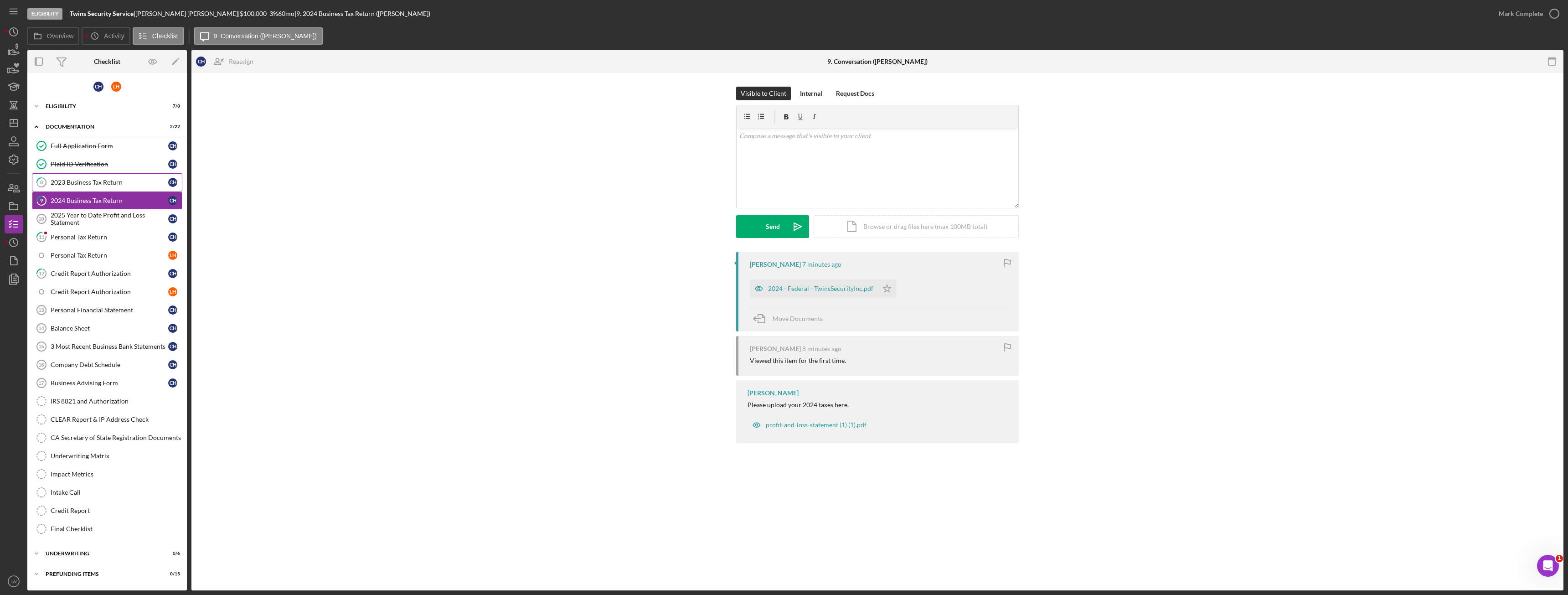
click at [86, 181] on div "2023 Business Tax Return" at bounding box center [109, 183] width 117 height 7
click at [802, 283] on div "TAXES TWIN 2023.pdf" at bounding box center [793, 289] width 86 height 18
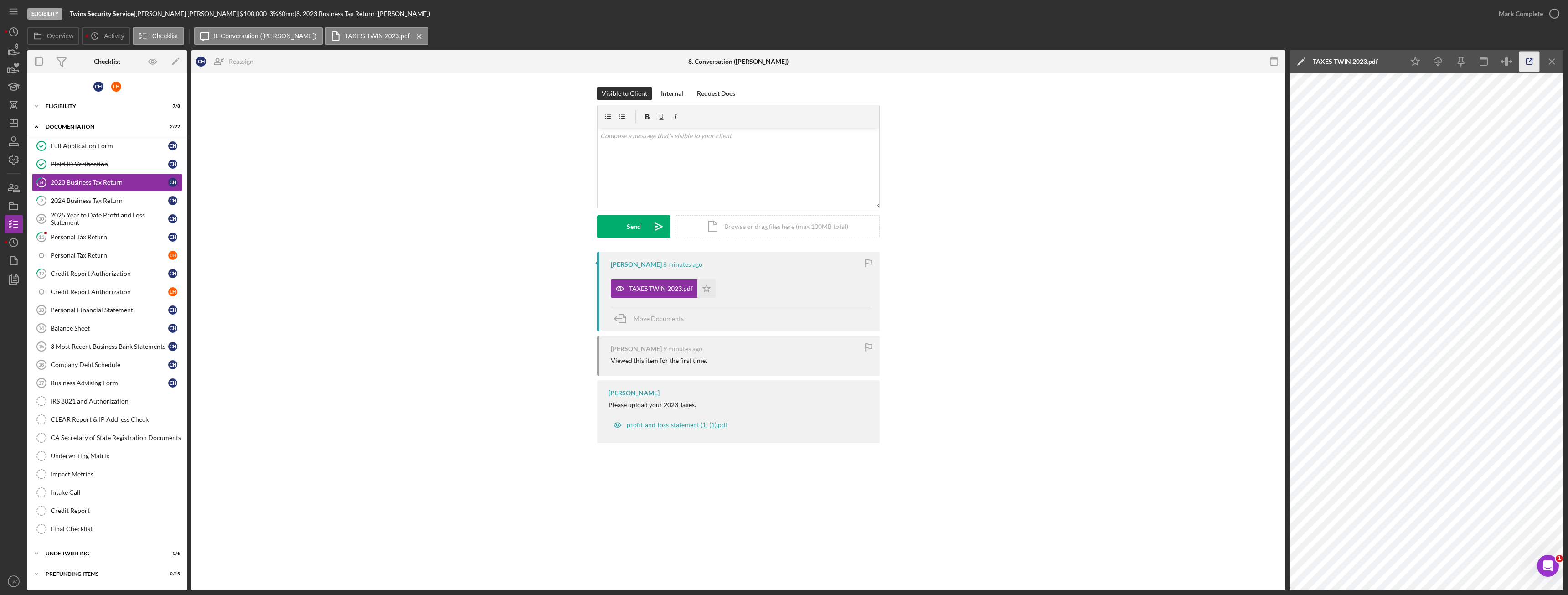
click at [1527, 55] on icon "button" at bounding box center [1530, 62] width 21 height 21
click at [87, 239] on div "Personal Tax Return" at bounding box center [109, 237] width 117 height 7
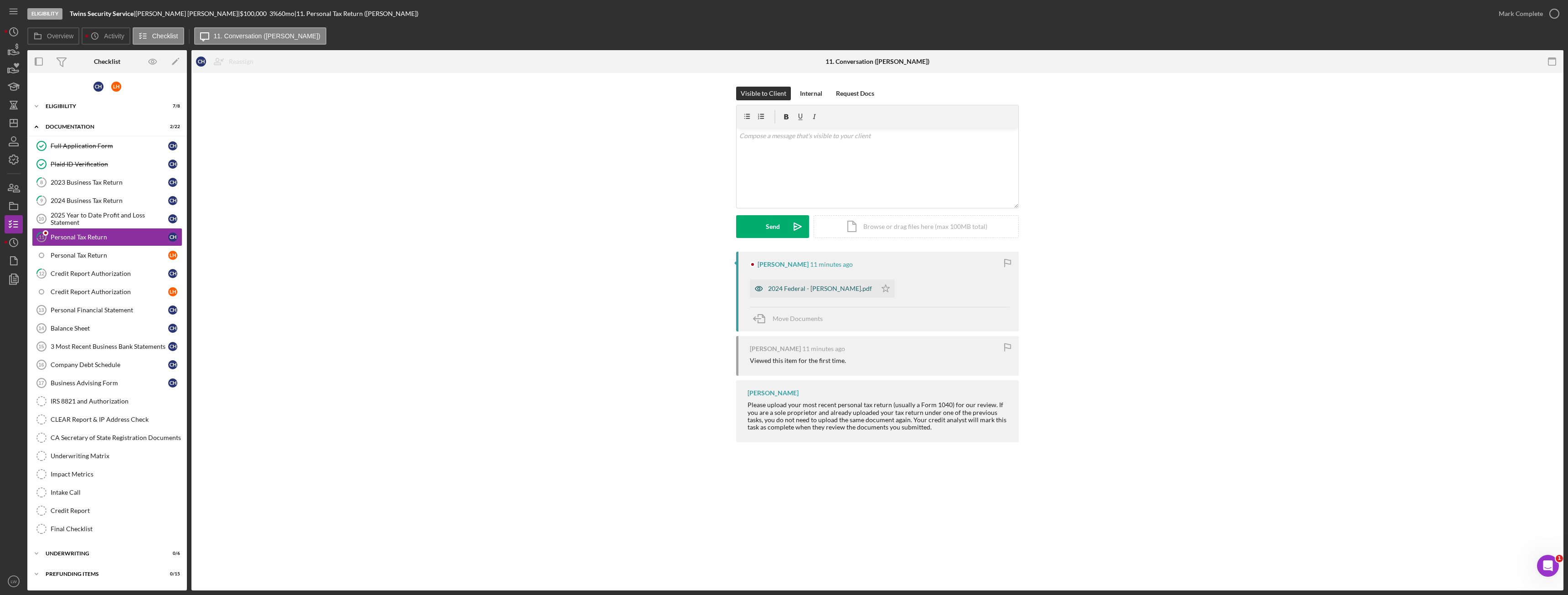
click at [791, 290] on div "2024 Federal - Celso.pdf" at bounding box center [820, 289] width 104 height 7
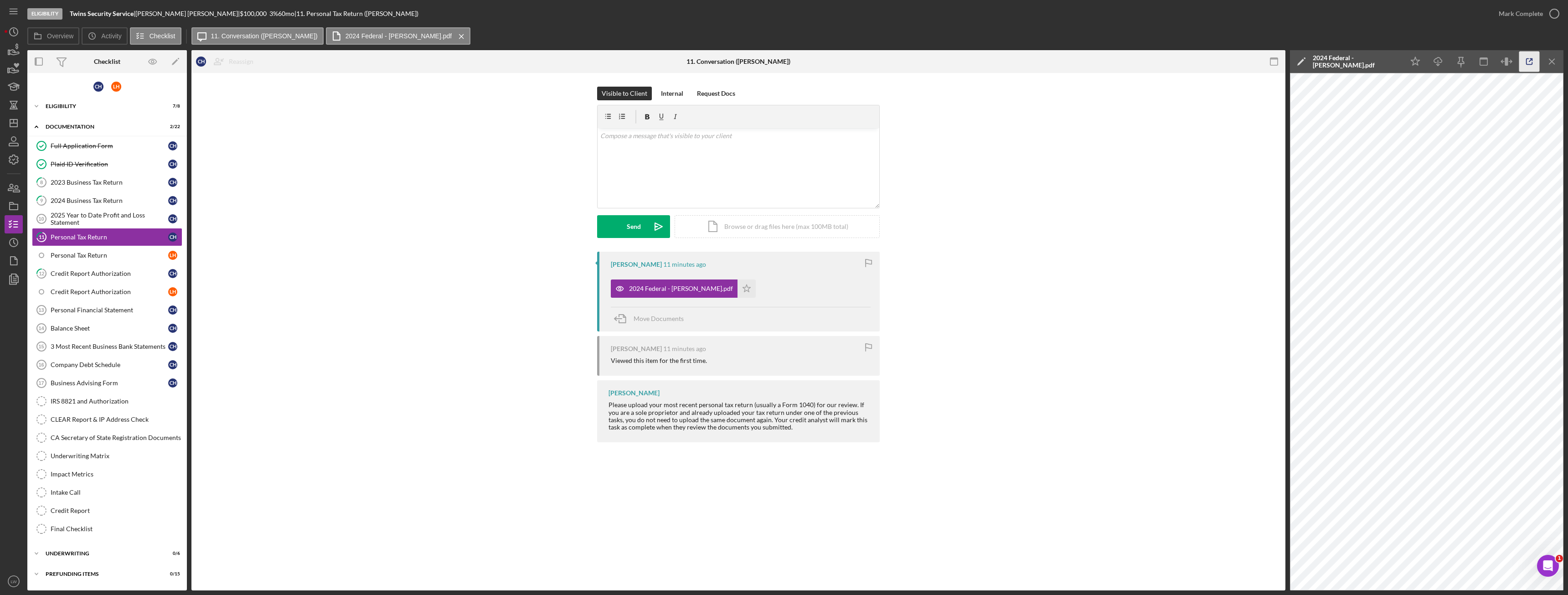
click at [1525, 63] on icon "button" at bounding box center [1530, 62] width 21 height 21
click at [1544, 16] on icon "button" at bounding box center [1554, 13] width 23 height 23
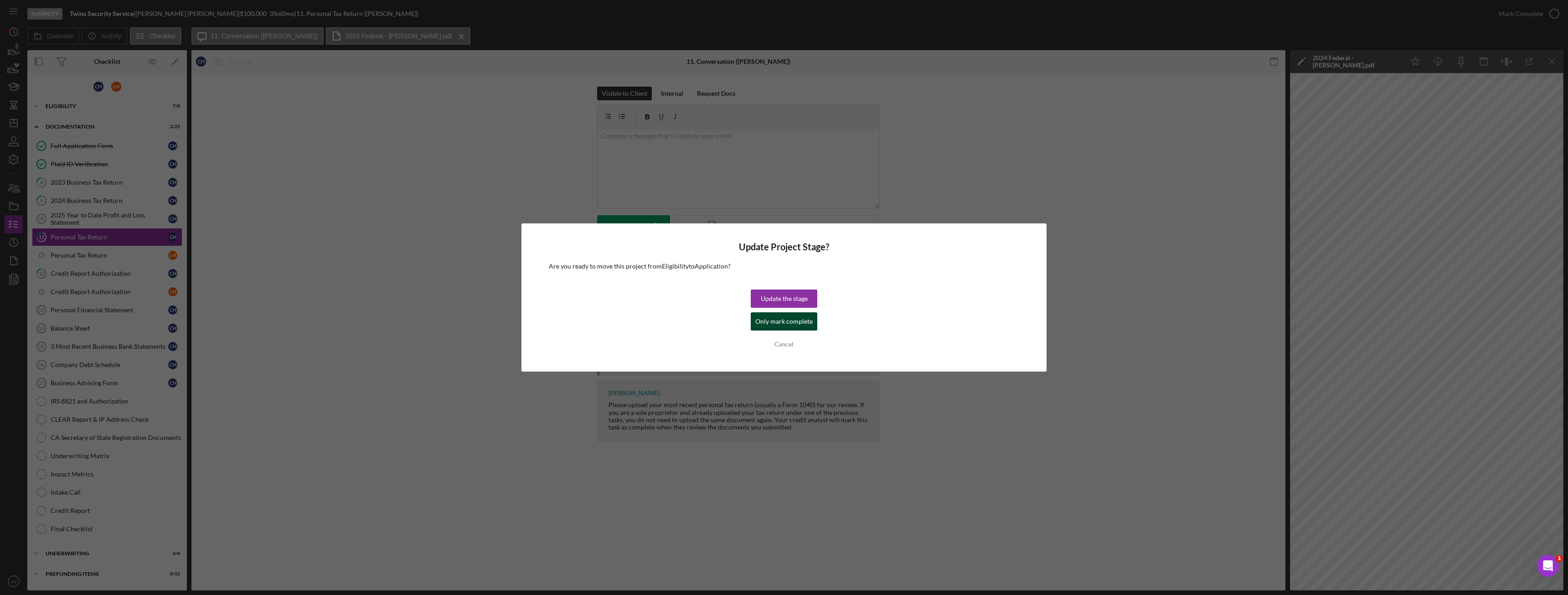
click at [793, 327] on div "Only mark complete" at bounding box center [784, 322] width 57 height 18
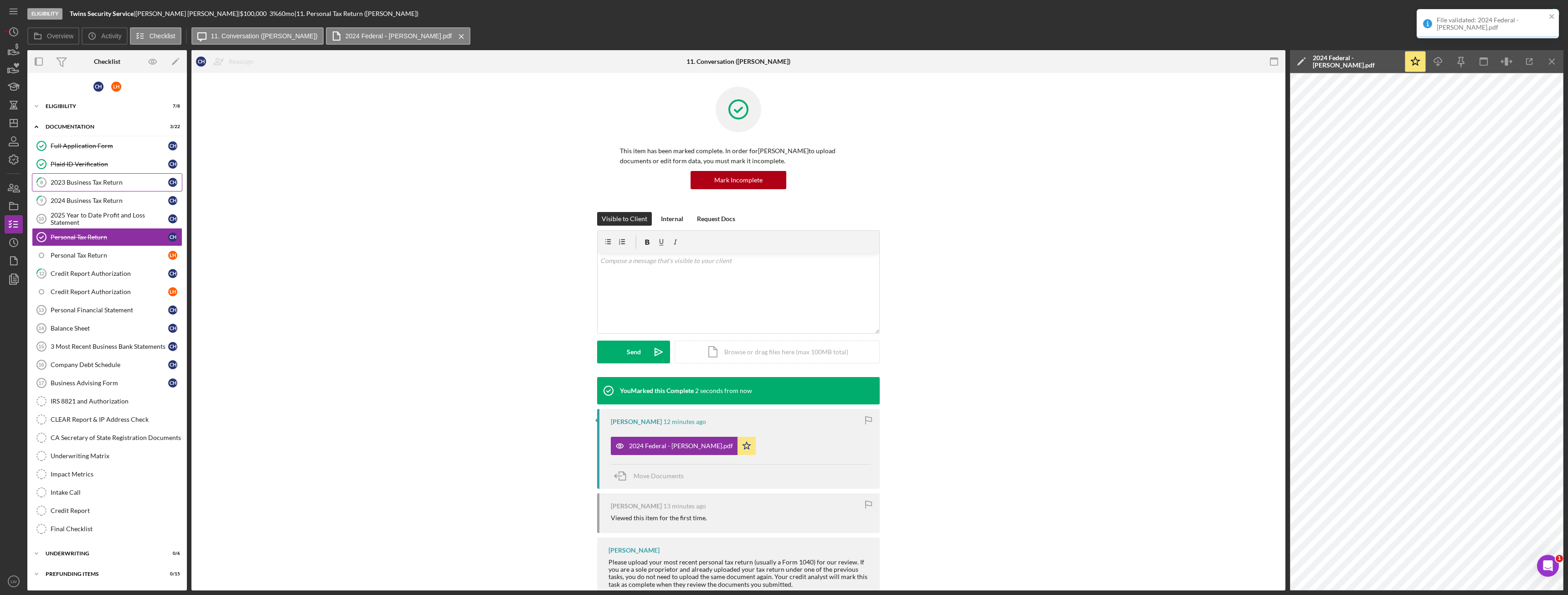
click at [125, 184] on div "2023 Business Tax Return" at bounding box center [109, 183] width 117 height 7
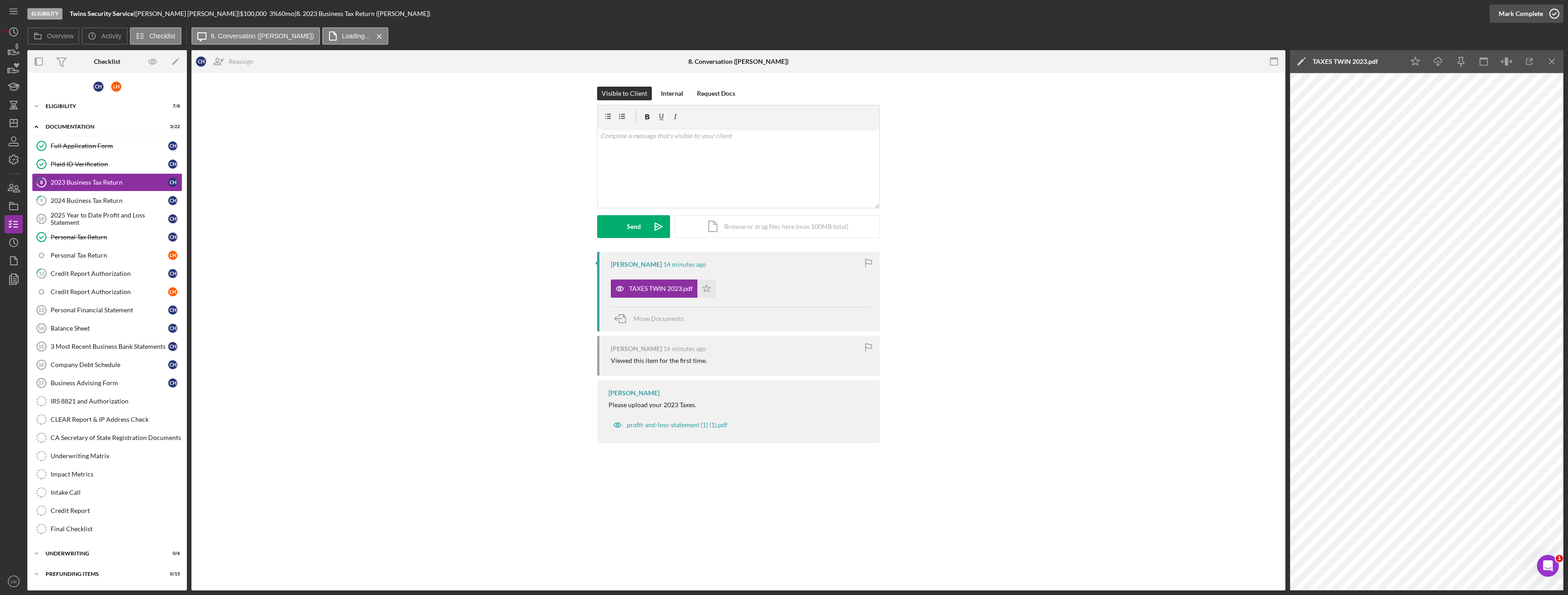
click at [1509, 13] on div "Mark Complete" at bounding box center [1521, 13] width 44 height 18
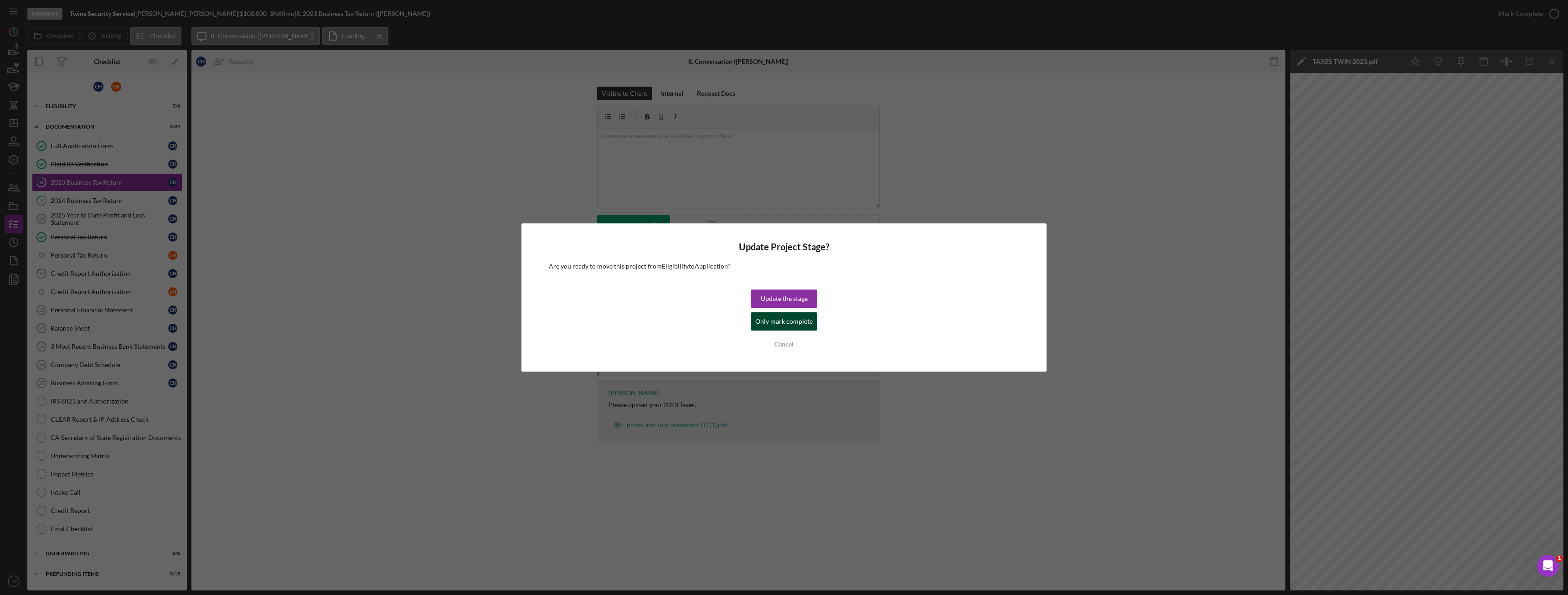
click at [796, 317] on div "Only mark complete" at bounding box center [784, 322] width 57 height 18
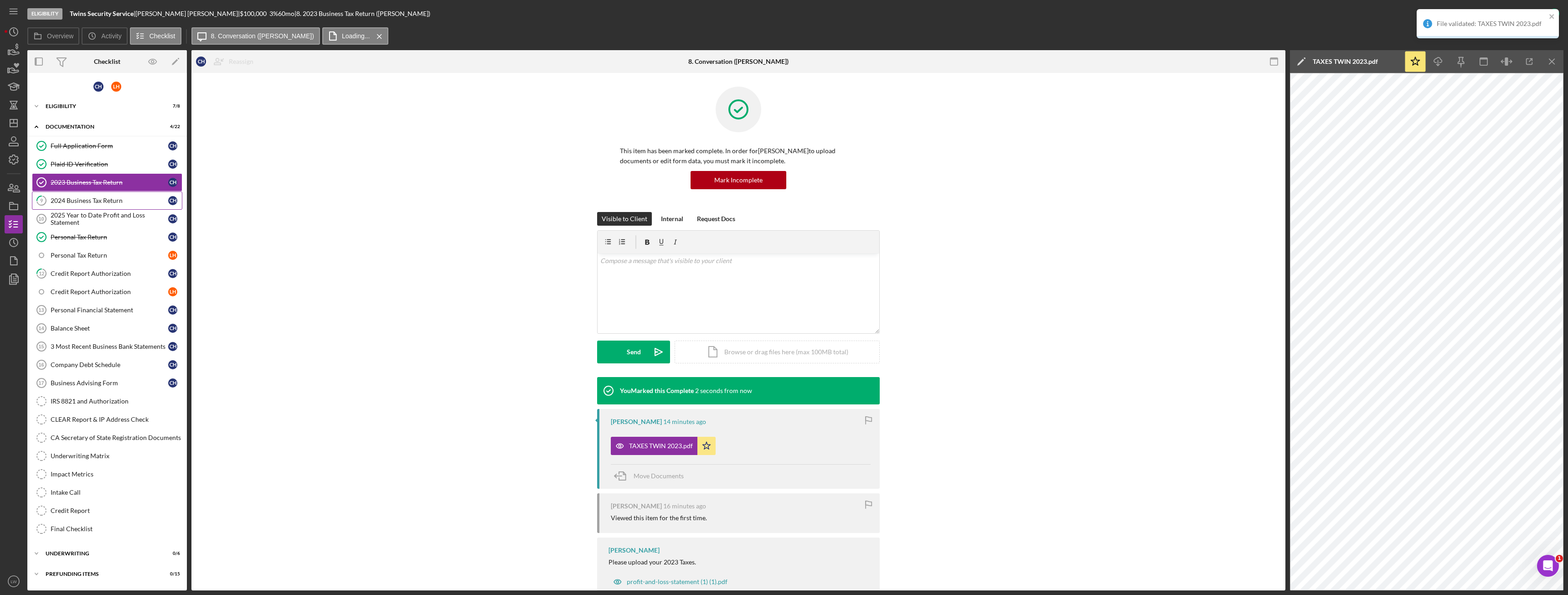
click at [108, 199] on div "2024 Business Tax Return" at bounding box center [109, 200] width 117 height 7
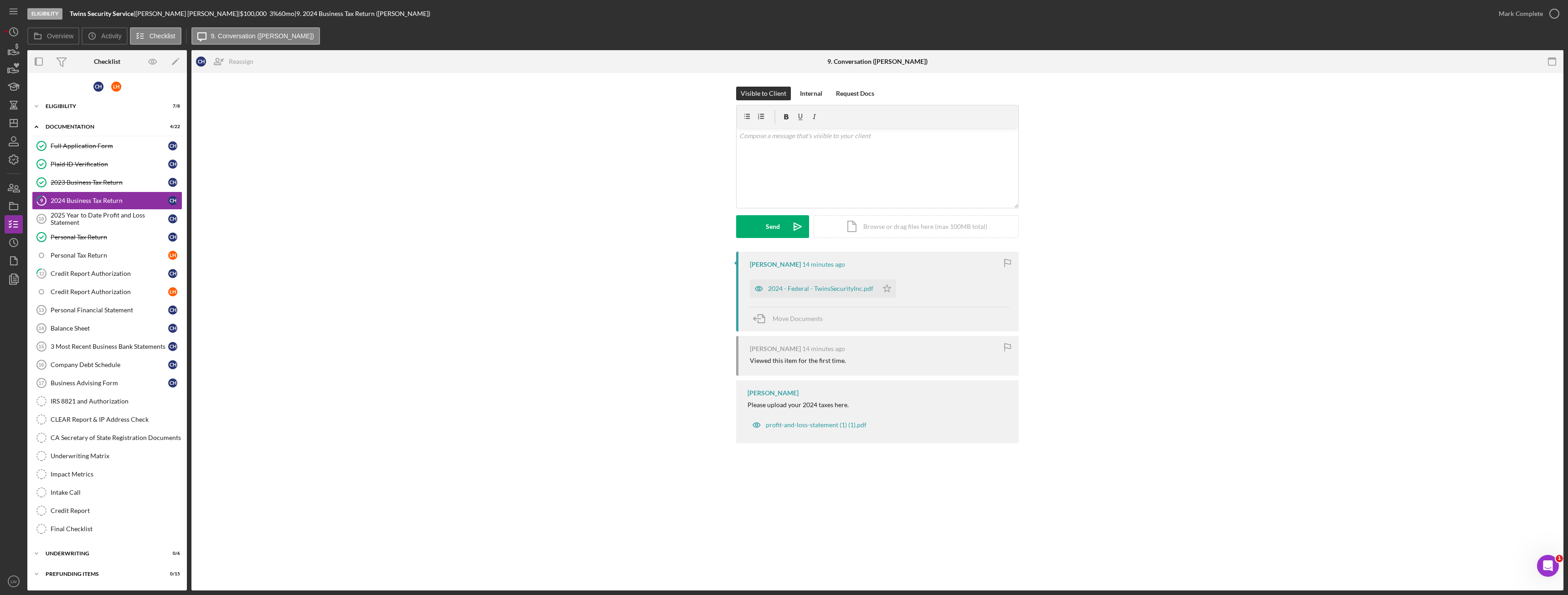
click at [1552, 10] on div "File validated: TAXES TWIN 2023.pdf" at bounding box center [1488, 9] width 146 height 4
click at [1544, 15] on button "Mark Complete" at bounding box center [1526, 13] width 74 height 18
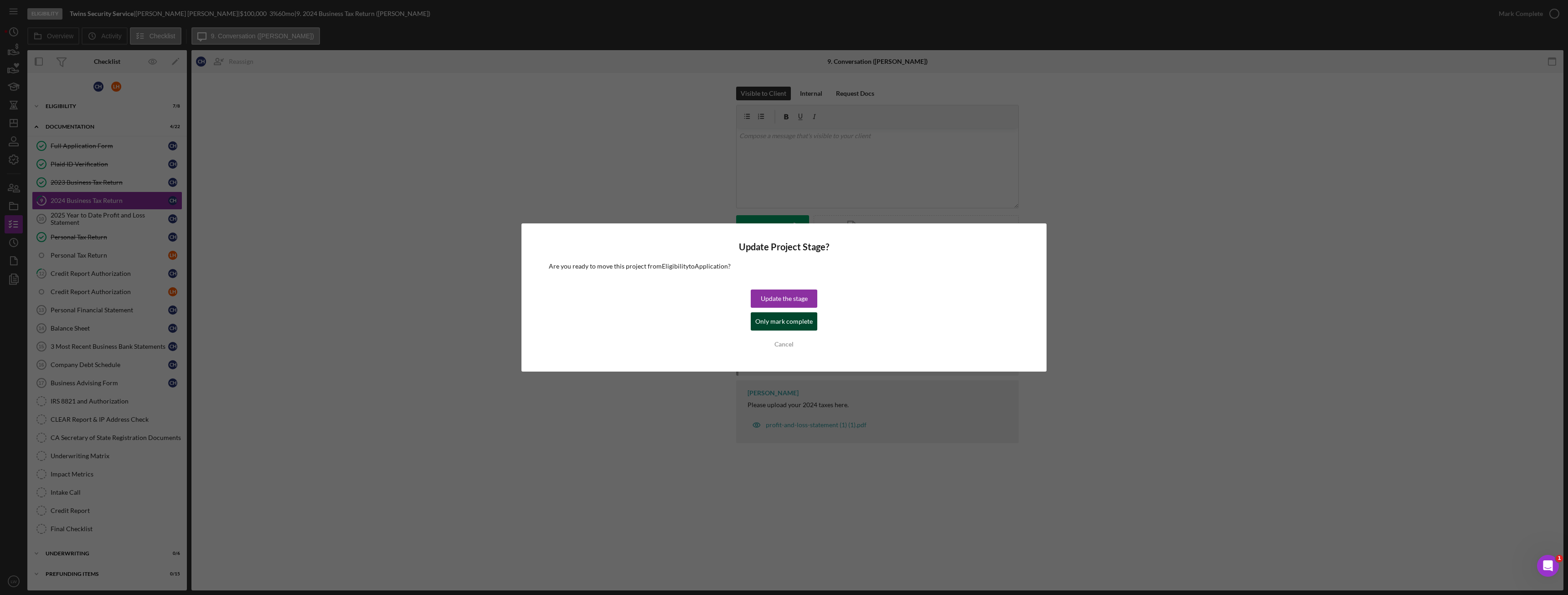
click at [774, 321] on div "Only mark complete" at bounding box center [784, 322] width 57 height 18
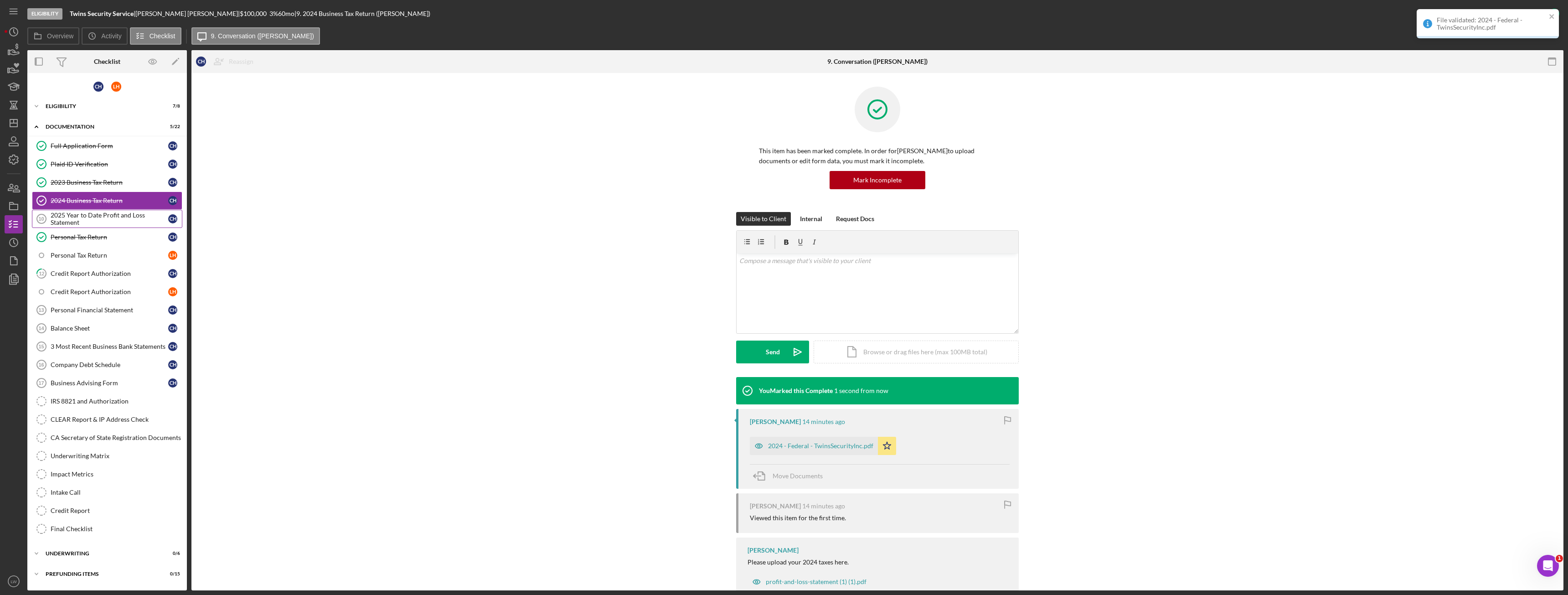
click at [111, 224] on div "2025 Year to Date Profit and Loss Statement" at bounding box center [109, 219] width 117 height 15
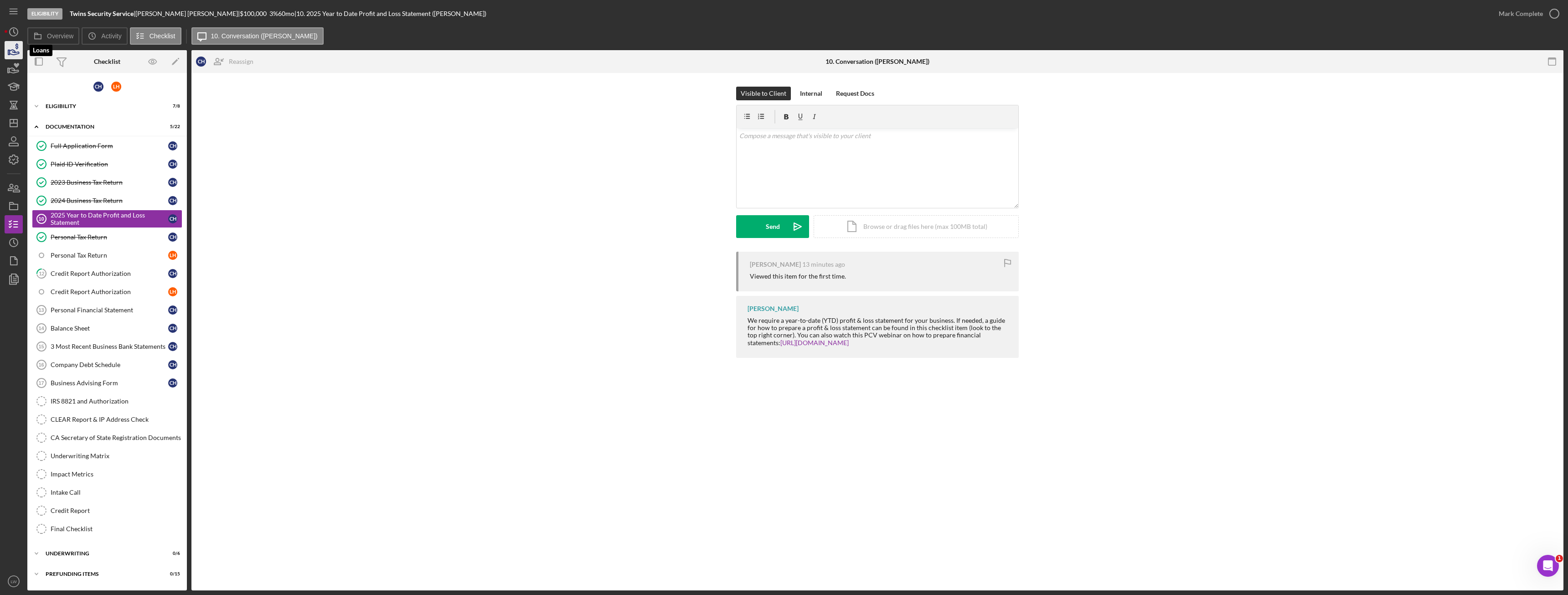
click at [12, 54] on icon "button" at bounding box center [15, 52] width 10 height 5
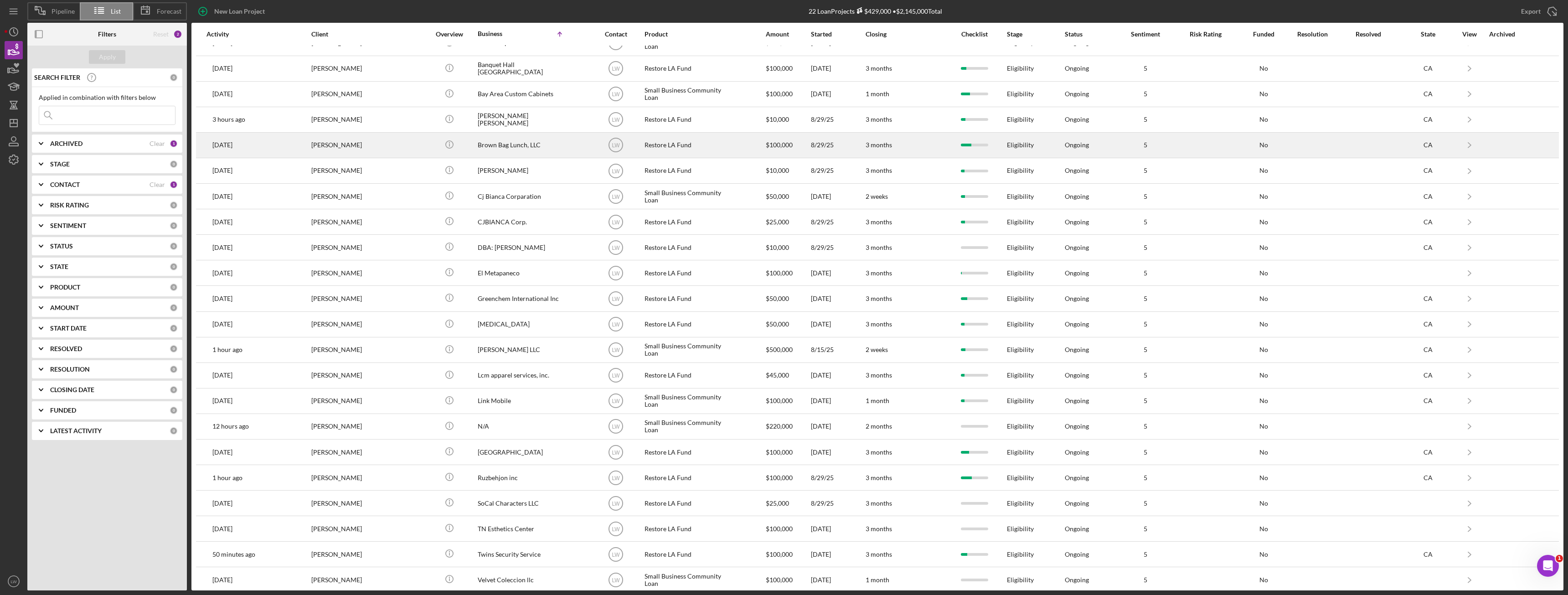
scroll to position [23, 0]
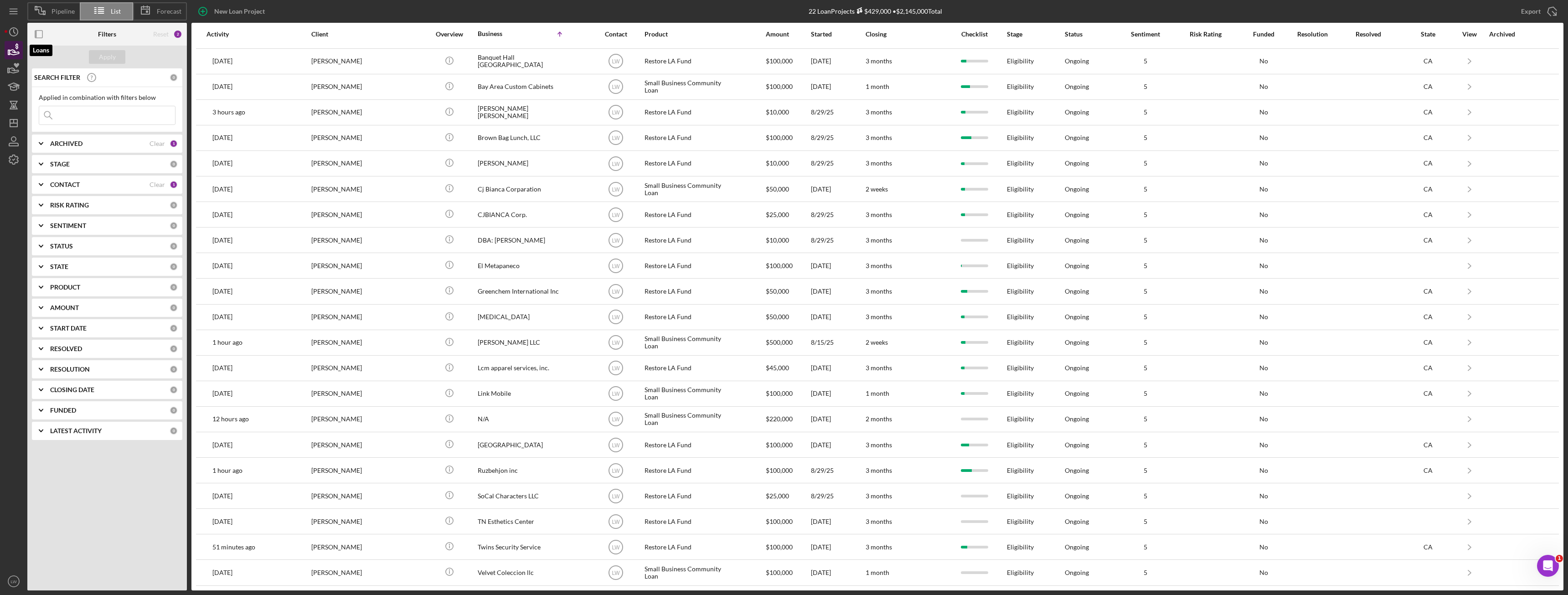
click at [15, 50] on icon "button" at bounding box center [13, 50] width 23 height 23
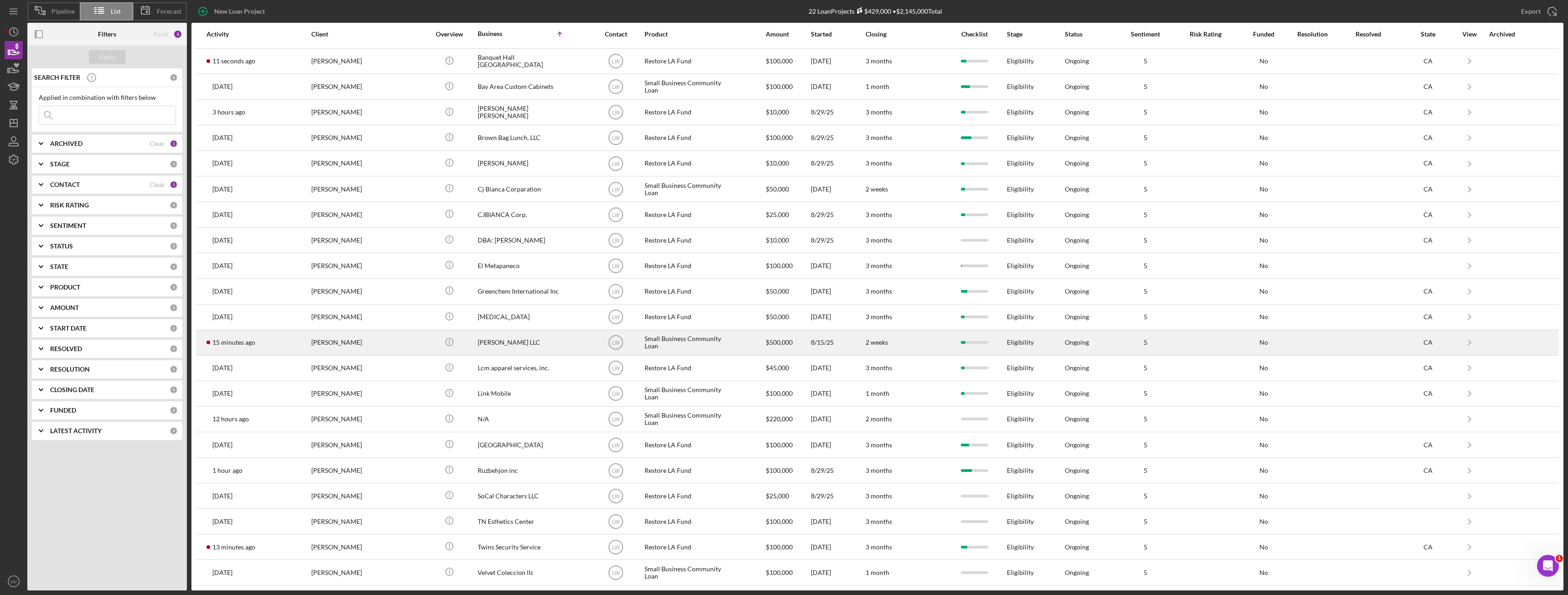
click at [359, 344] on div "MIAOHUAN ZHAO" at bounding box center [357, 343] width 91 height 24
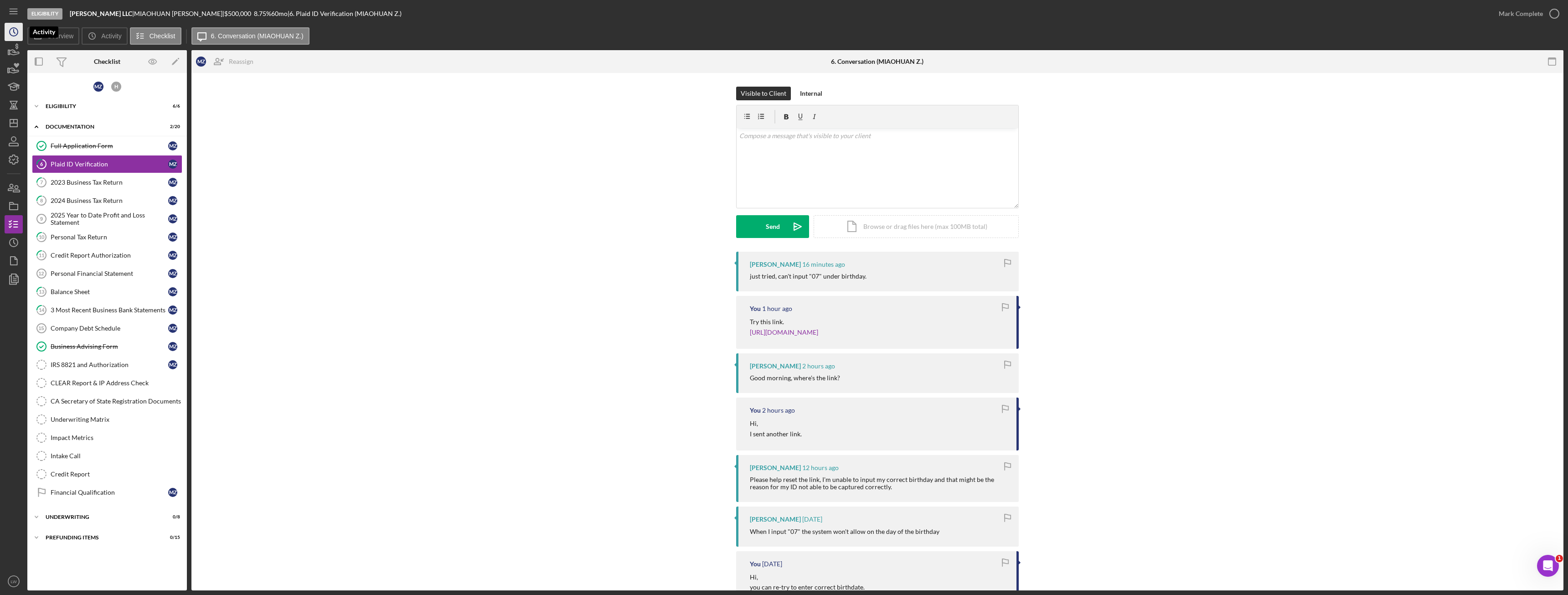
click at [8, 39] on icon "Icon/History" at bounding box center [13, 32] width 23 height 23
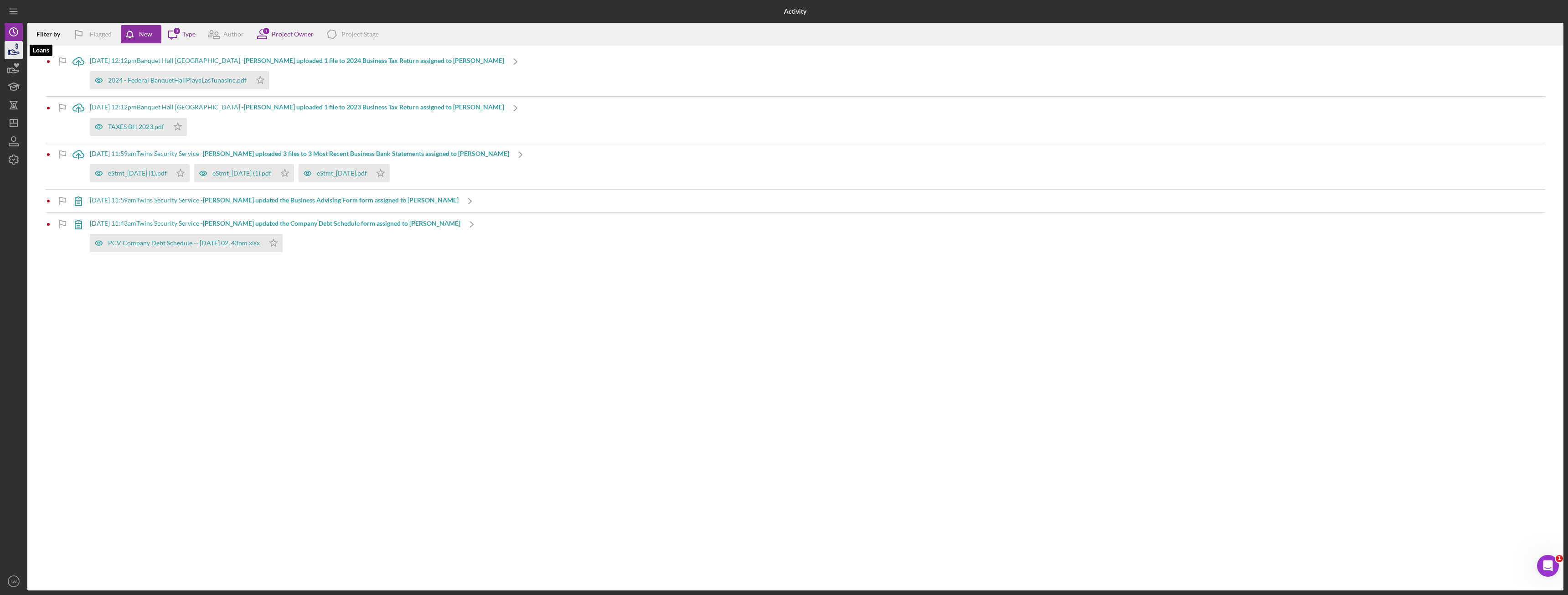
click at [7, 53] on icon "button" at bounding box center [13, 50] width 23 height 23
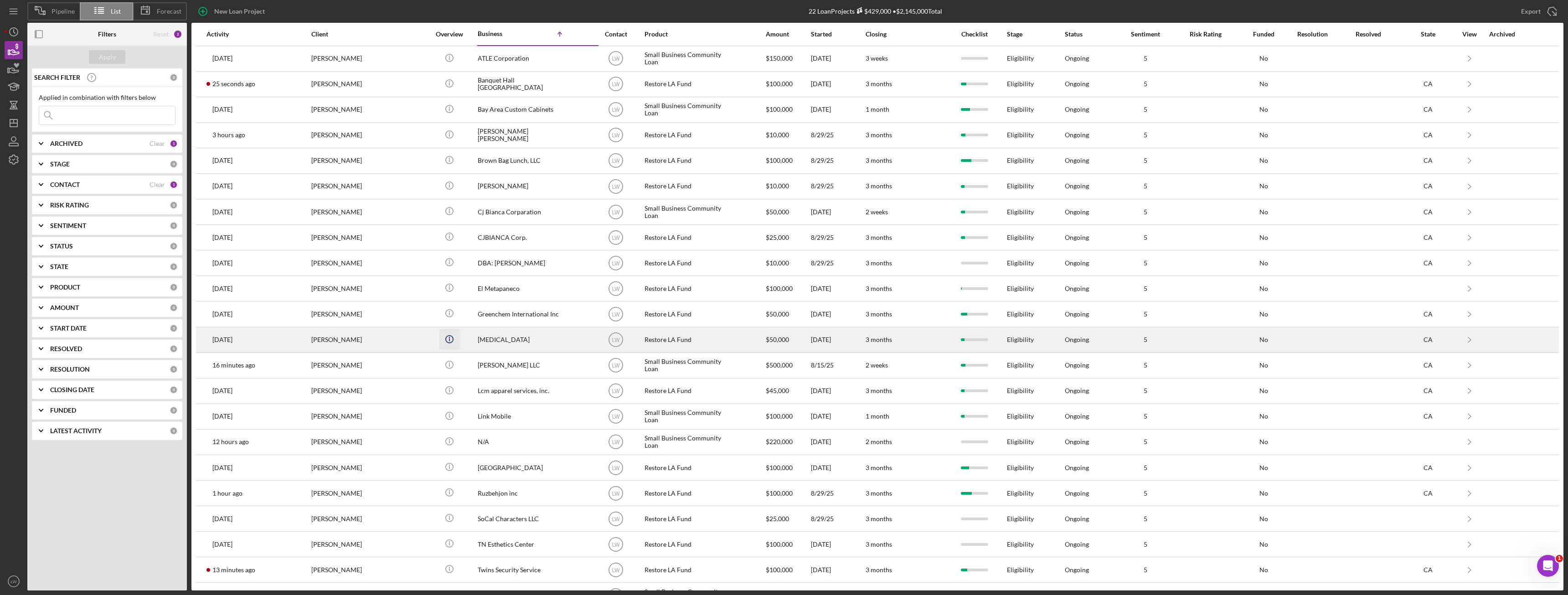
scroll to position [23, 0]
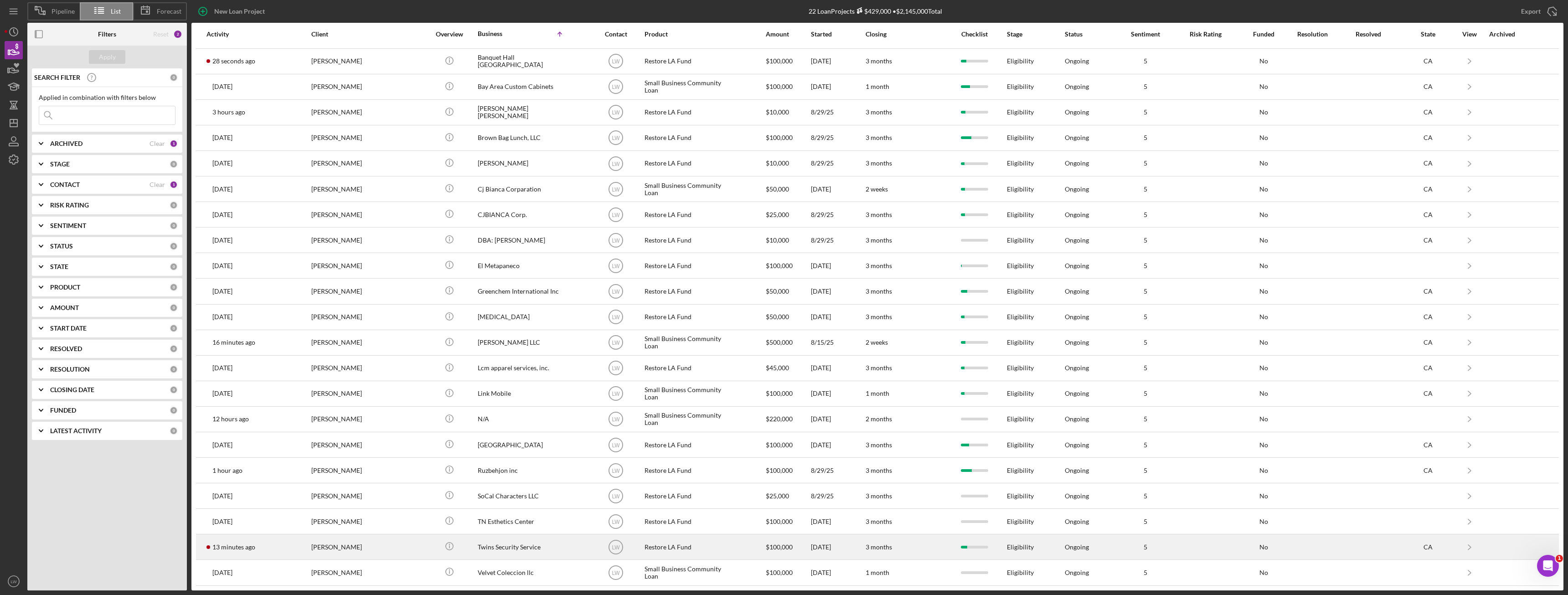
click at [389, 546] on div "Celso Hernandez" at bounding box center [357, 547] width 91 height 24
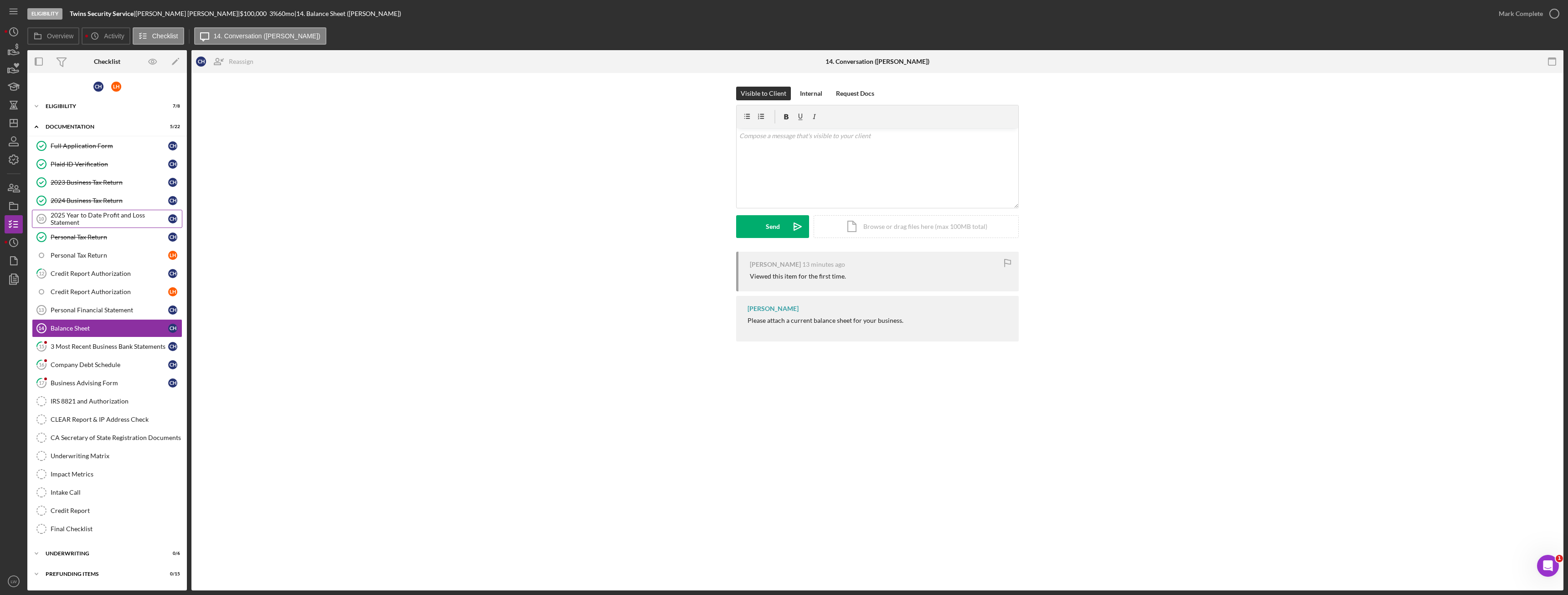
click at [107, 219] on div "2025 Year to Date Profit and Loss Statement" at bounding box center [109, 219] width 117 height 15
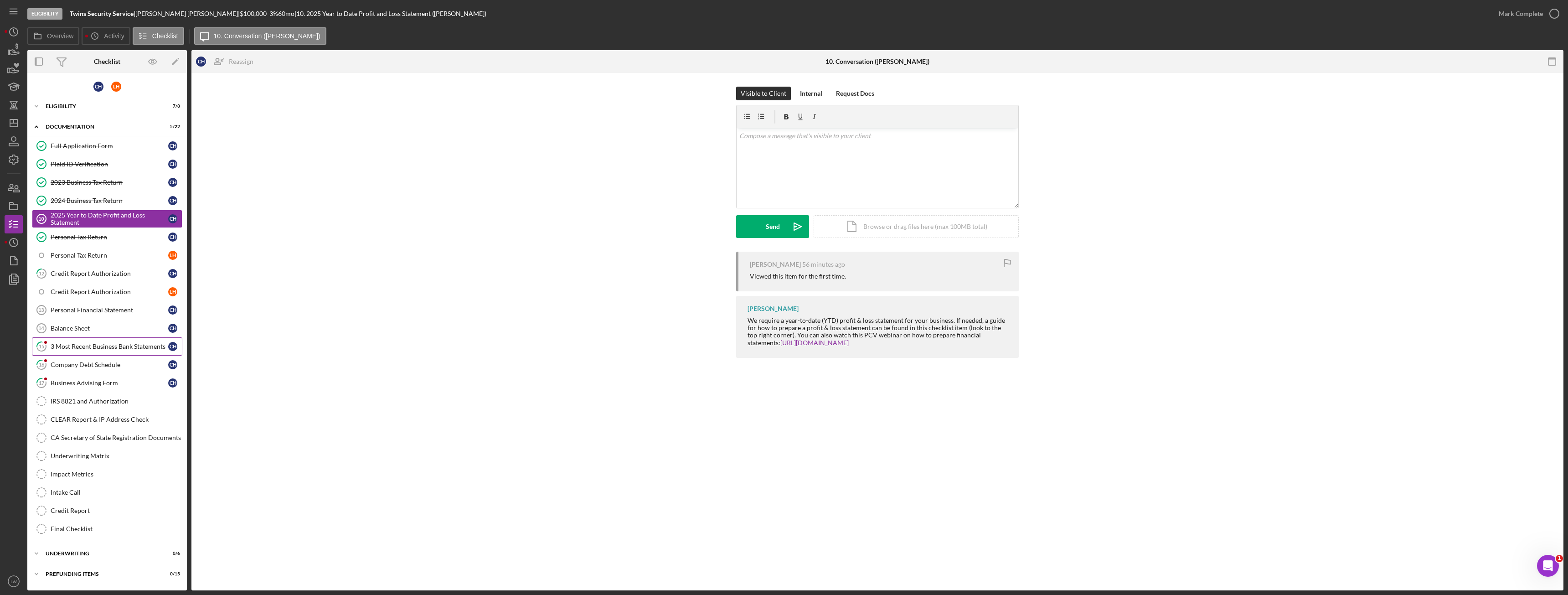
click at [133, 349] on div "3 Most Recent Business Bank Statements" at bounding box center [109, 347] width 117 height 7
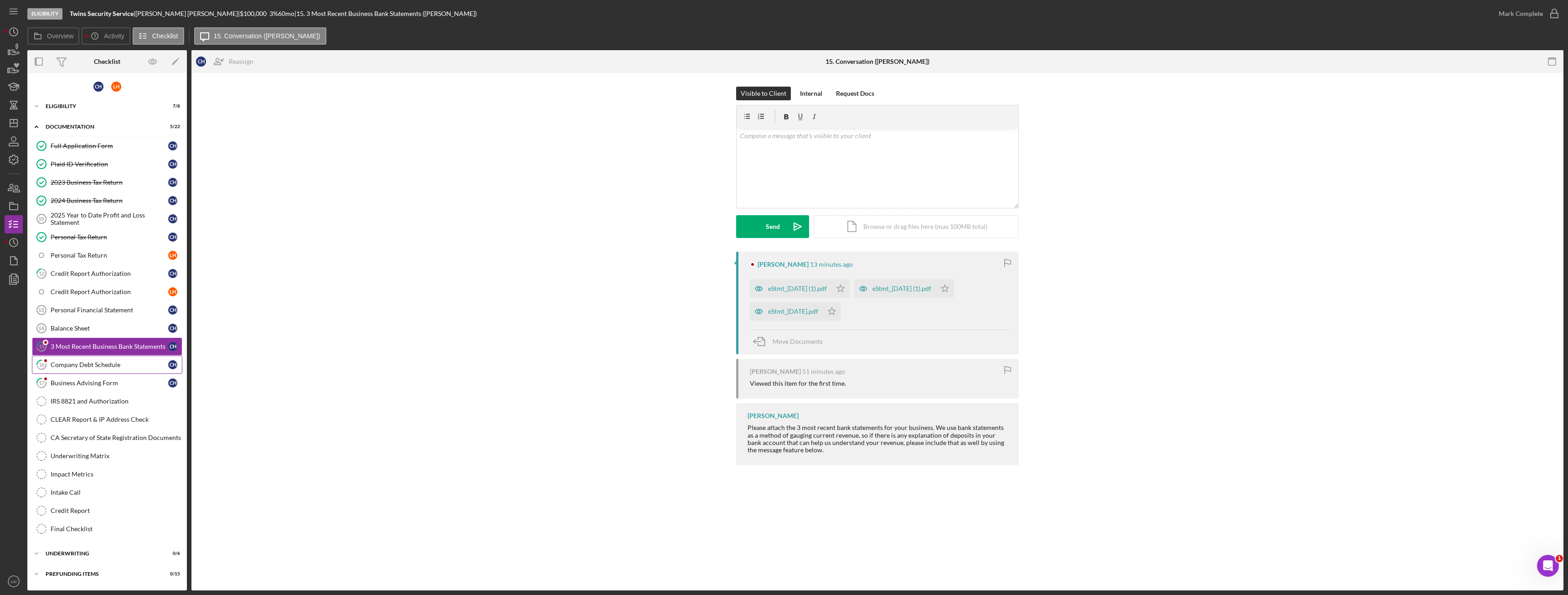
click at [79, 368] on div "Company Debt Schedule" at bounding box center [109, 365] width 117 height 7
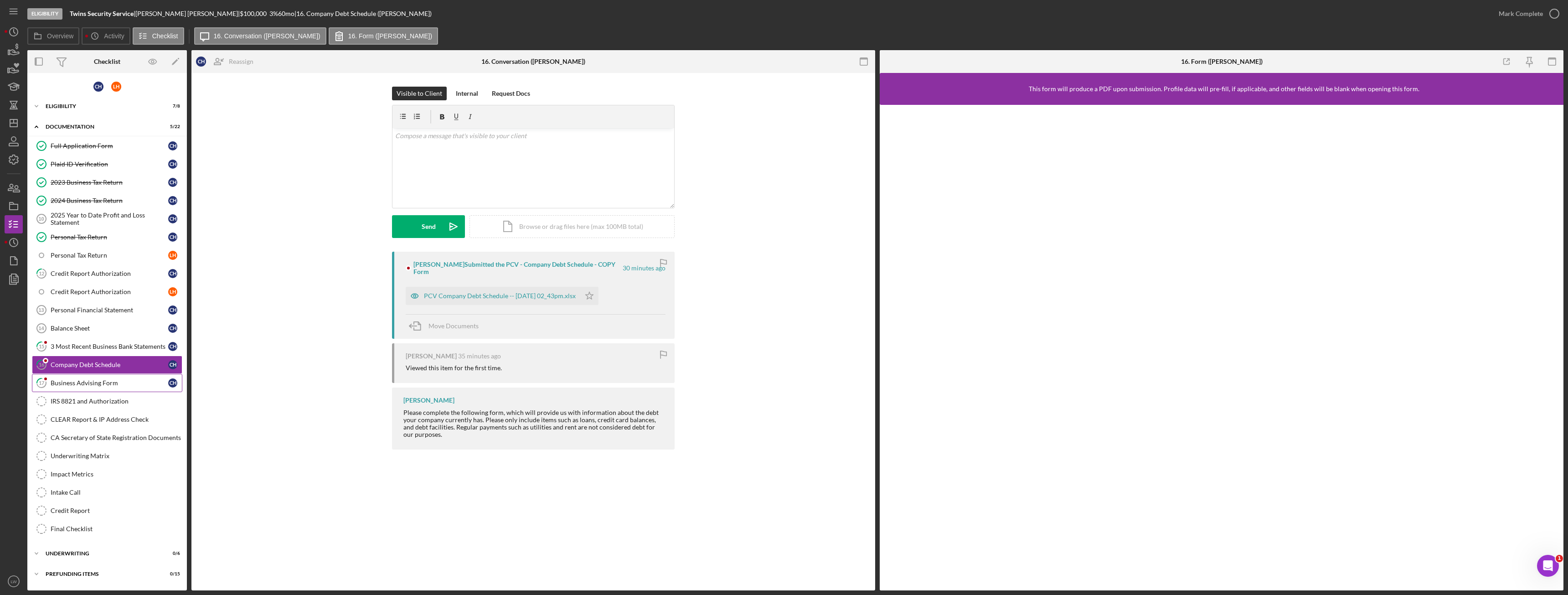
click at [81, 381] on div "Business Advising Form" at bounding box center [109, 383] width 117 height 7
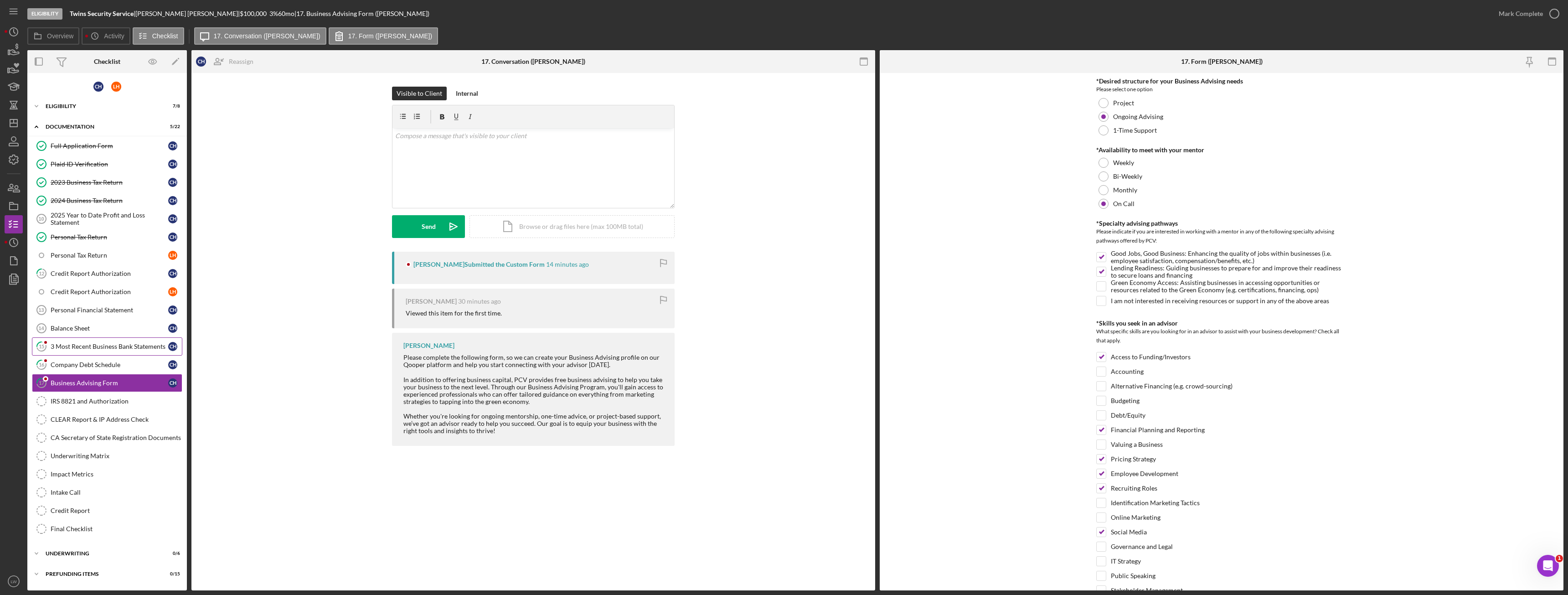
click at [103, 345] on div "3 Most Recent Business Bank Statements" at bounding box center [109, 347] width 117 height 7
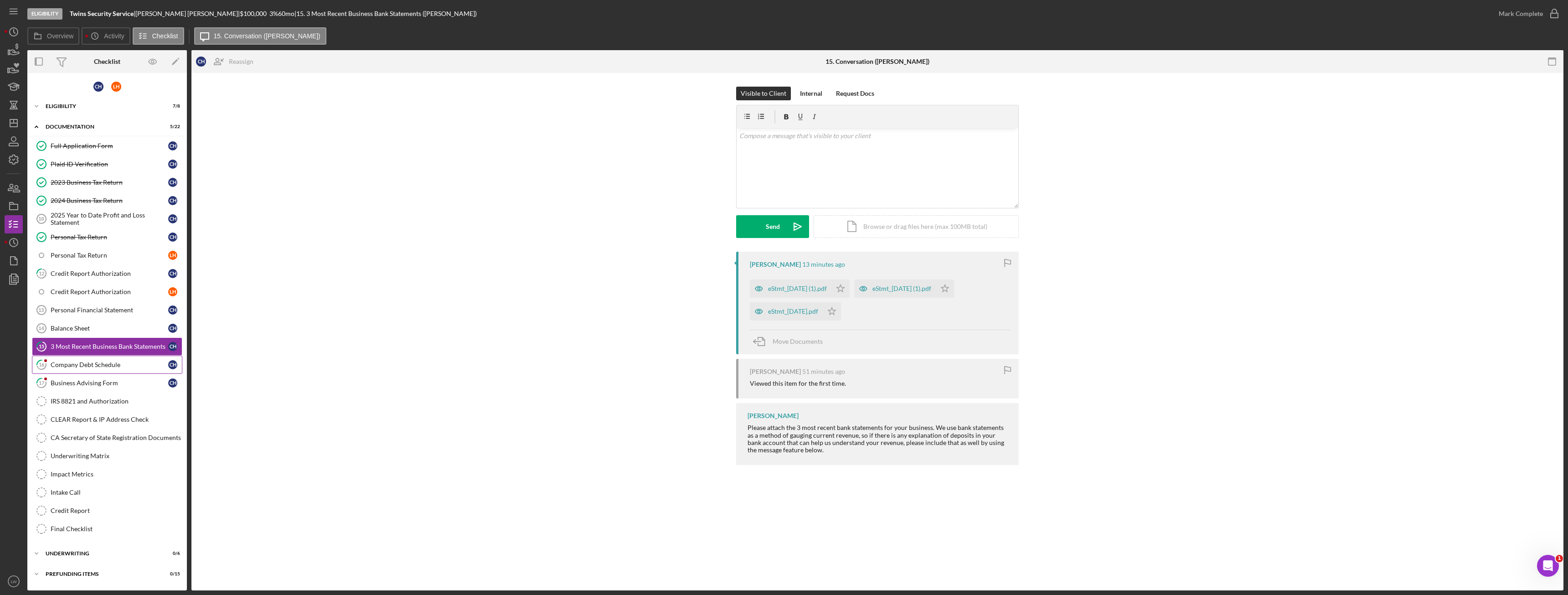
click at [68, 368] on div "Company Debt Schedule" at bounding box center [109, 365] width 117 height 7
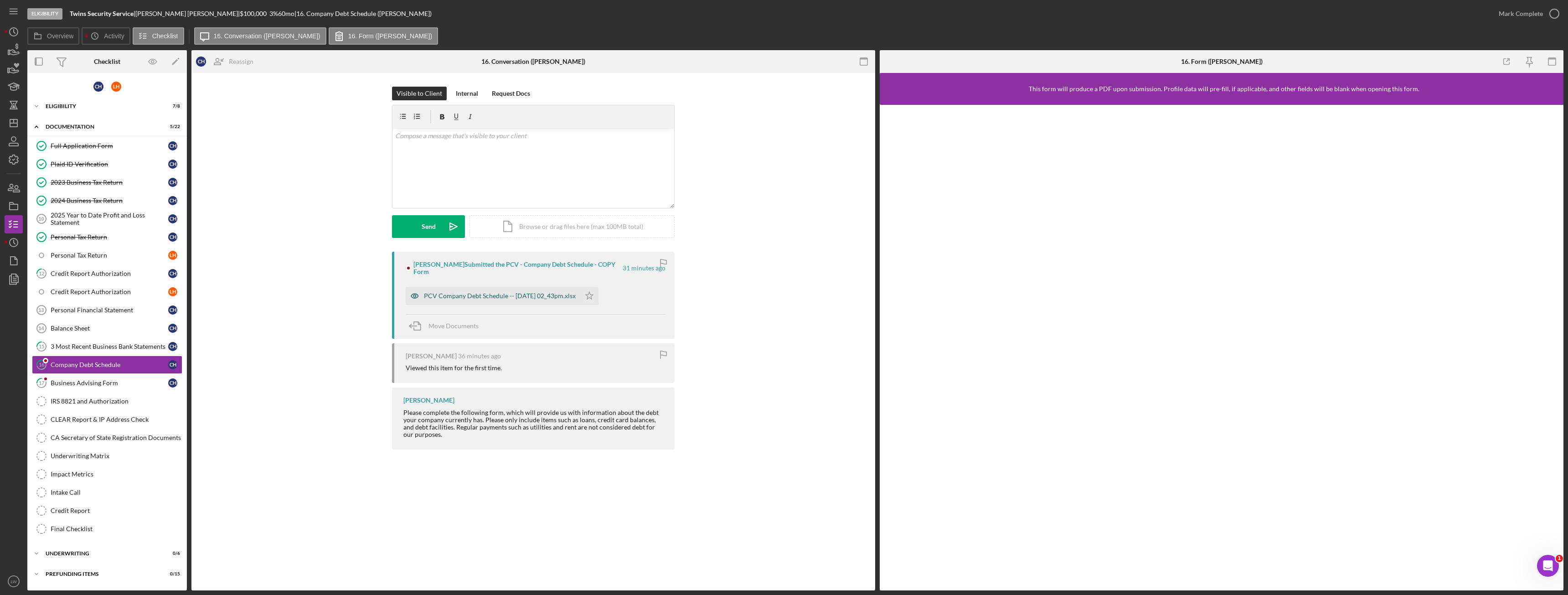
click at [505, 292] on div "PCV Company Debt Schedule -- 2025-09-15 02_43pm.xlsx" at bounding box center [499, 296] width 152 height 7
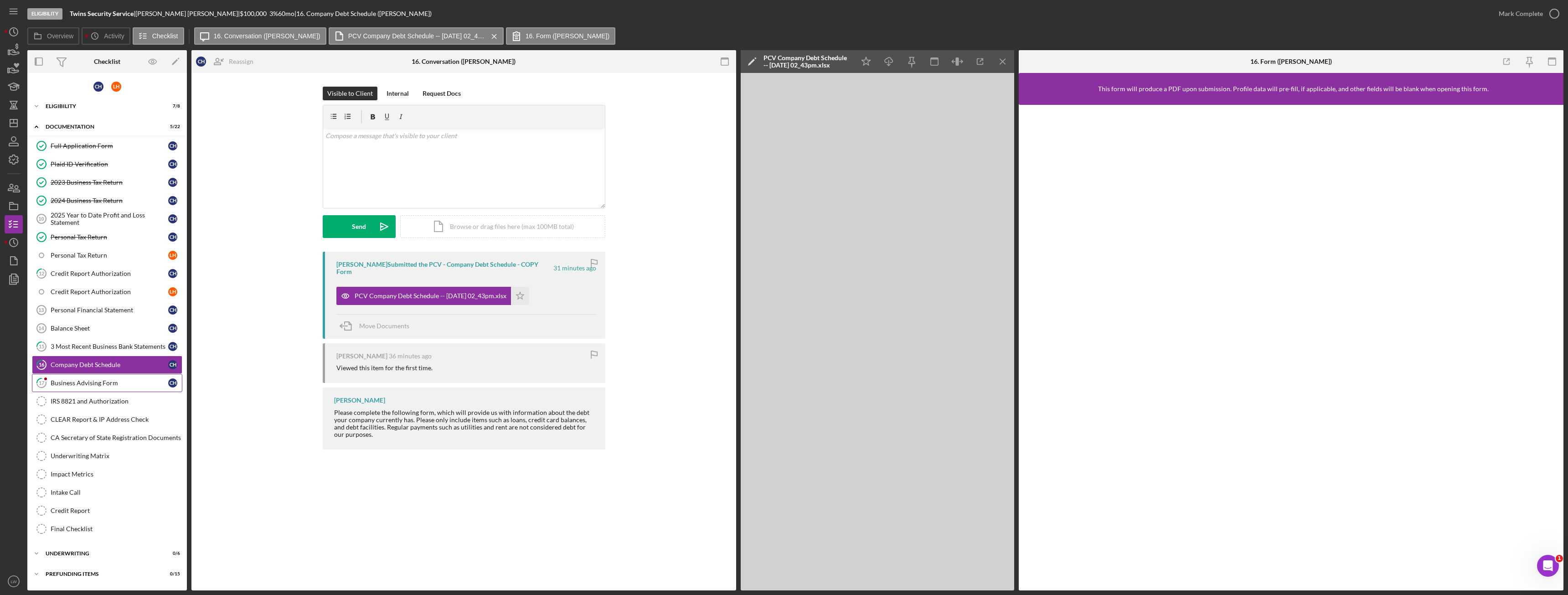
click at [80, 386] on div "Business Advising Form" at bounding box center [109, 383] width 117 height 7
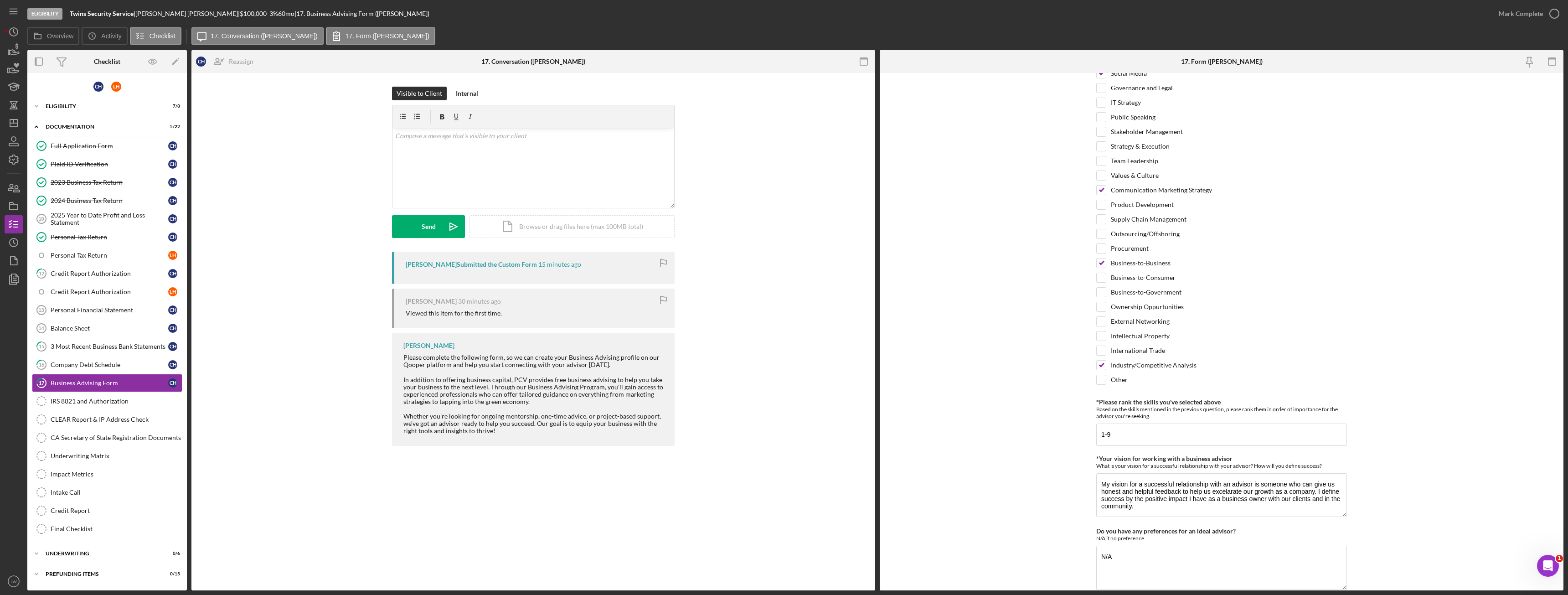
scroll to position [129, 0]
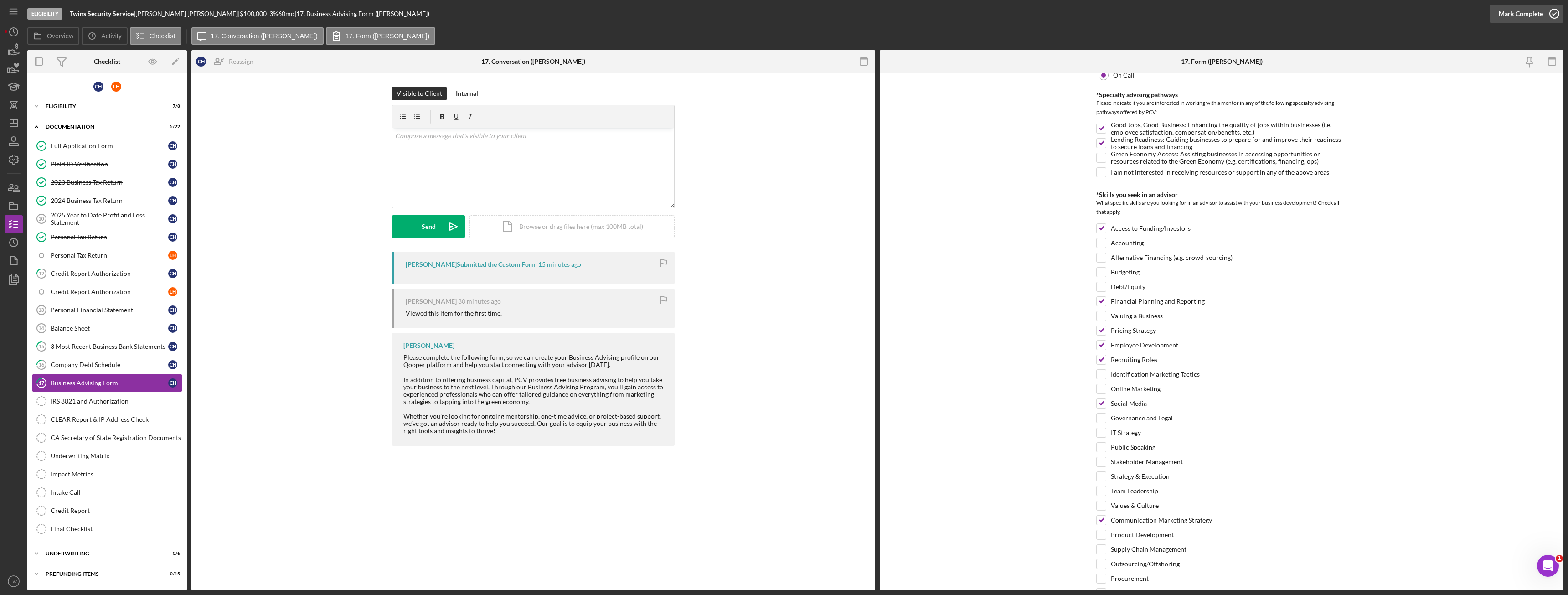
click at [1528, 13] on div "Mark Complete" at bounding box center [1521, 13] width 44 height 18
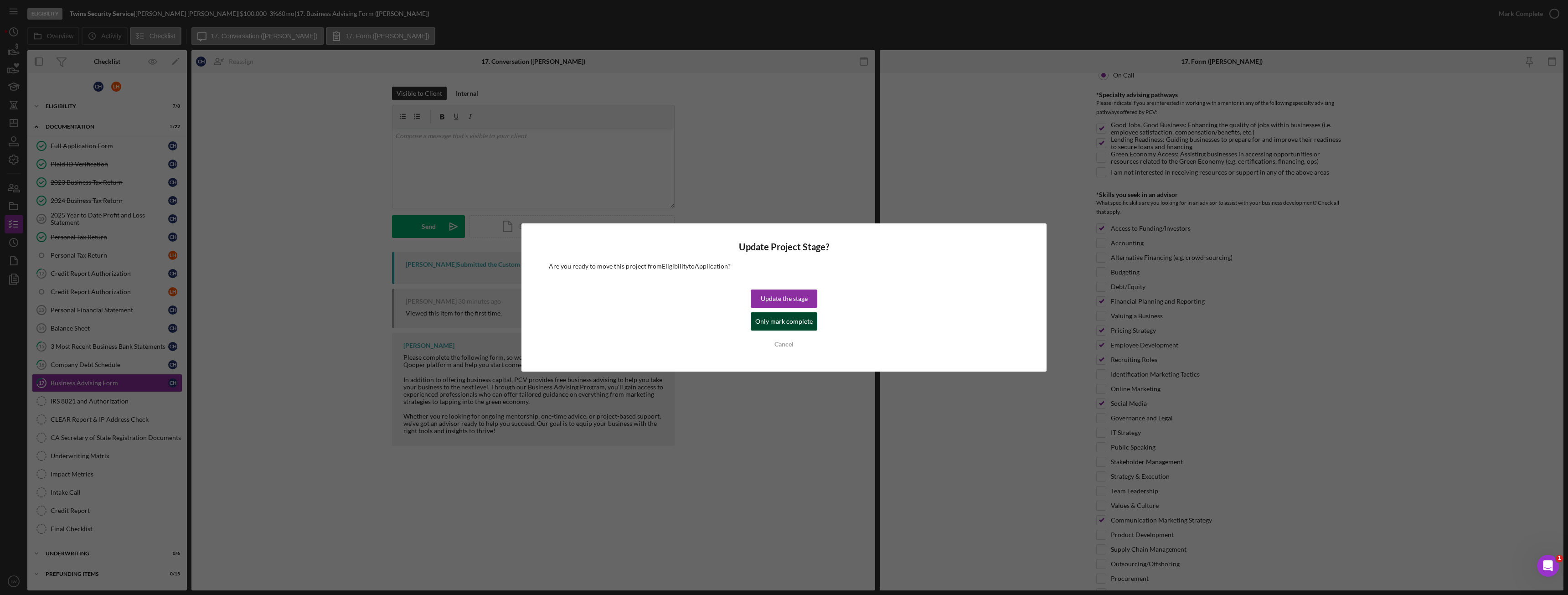
click at [786, 322] on div "Only mark complete" at bounding box center [784, 322] width 57 height 18
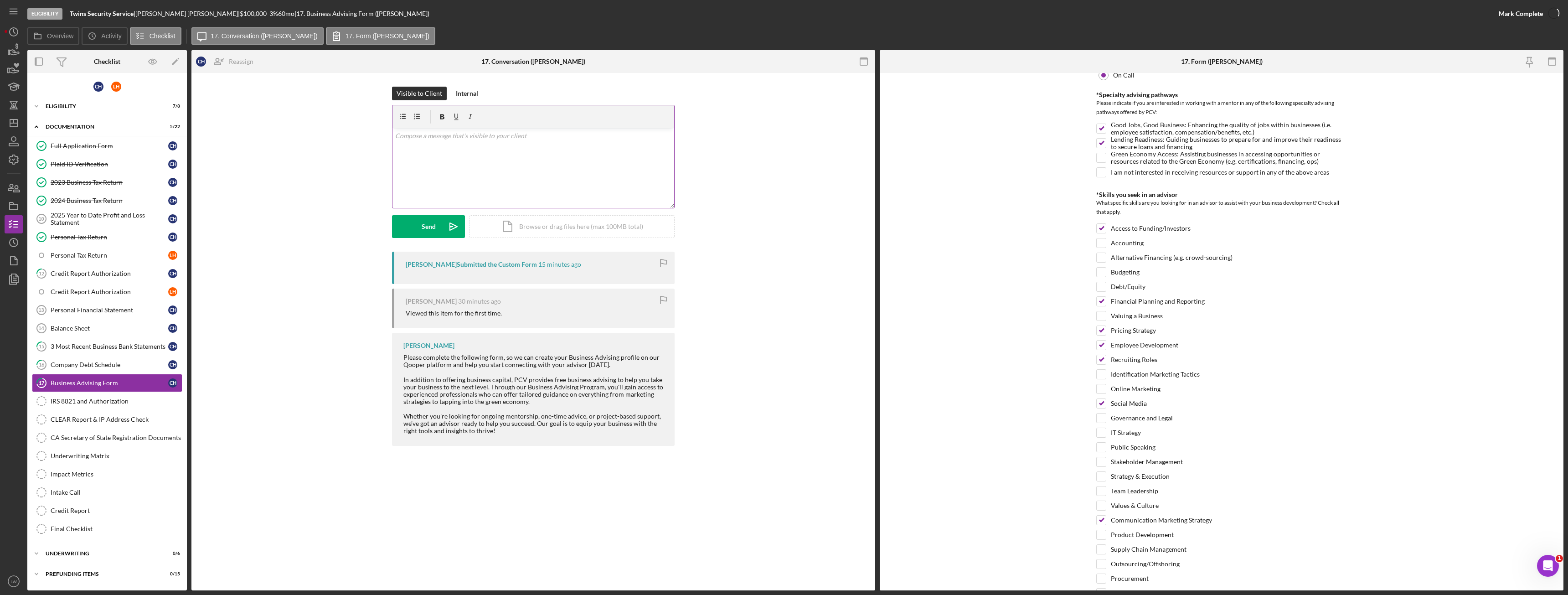
scroll to position [165, 0]
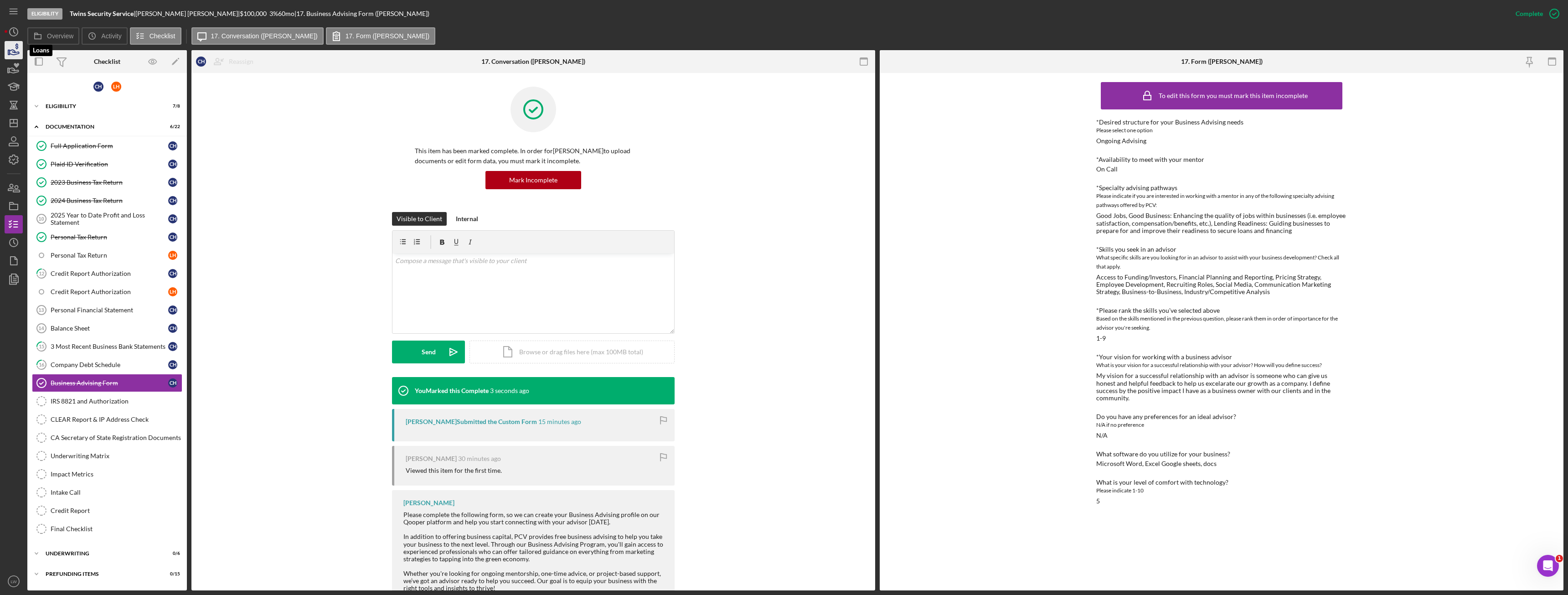
click at [18, 54] on icon "button" at bounding box center [15, 52] width 10 height 5
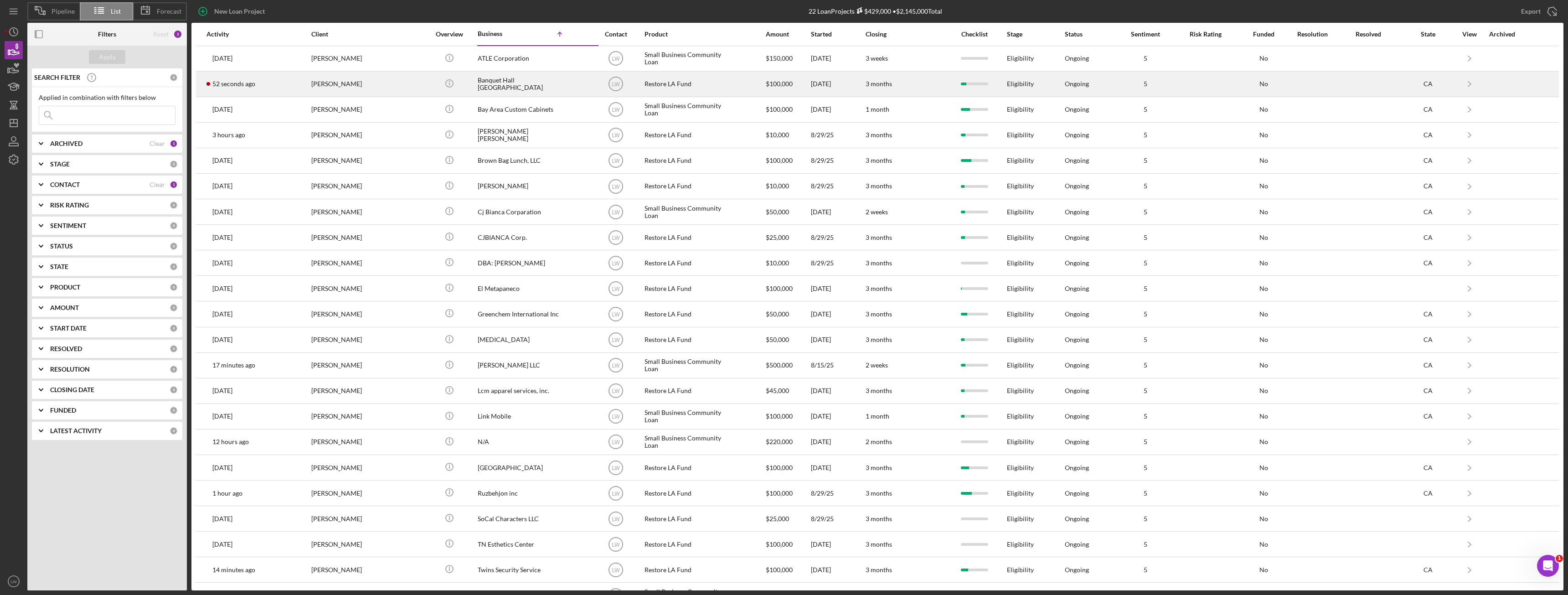
click at [336, 83] on div "Celso Hernandez" at bounding box center [357, 84] width 91 height 24
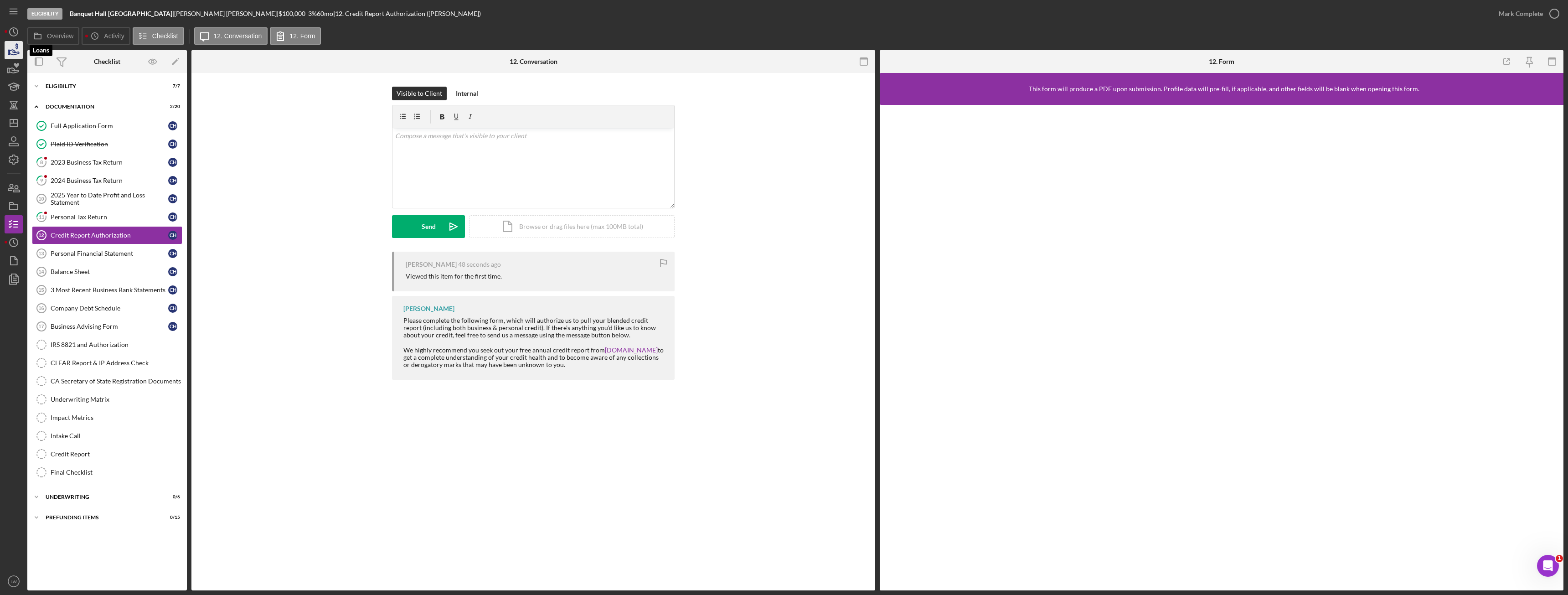
click at [9, 48] on icon "button" at bounding box center [13, 50] width 23 height 23
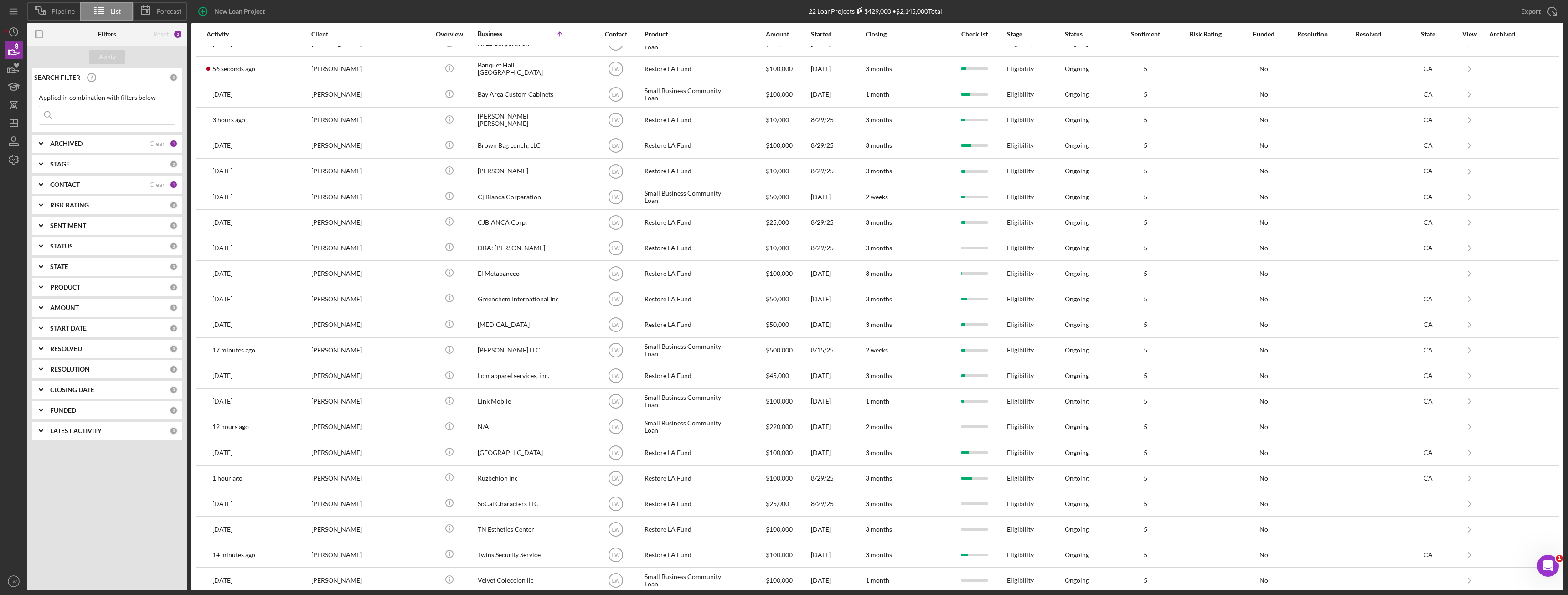
scroll to position [23, 0]
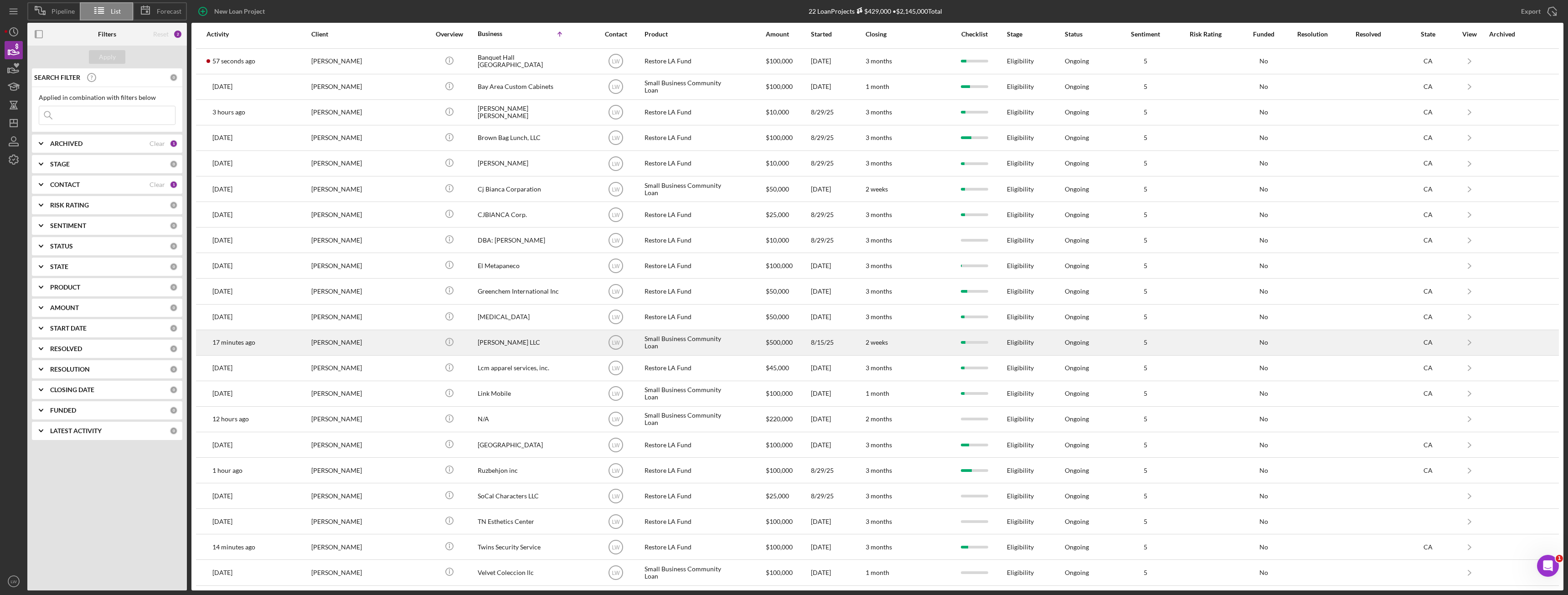
click at [369, 344] on div "MIAOHUAN ZHAO" at bounding box center [357, 343] width 91 height 24
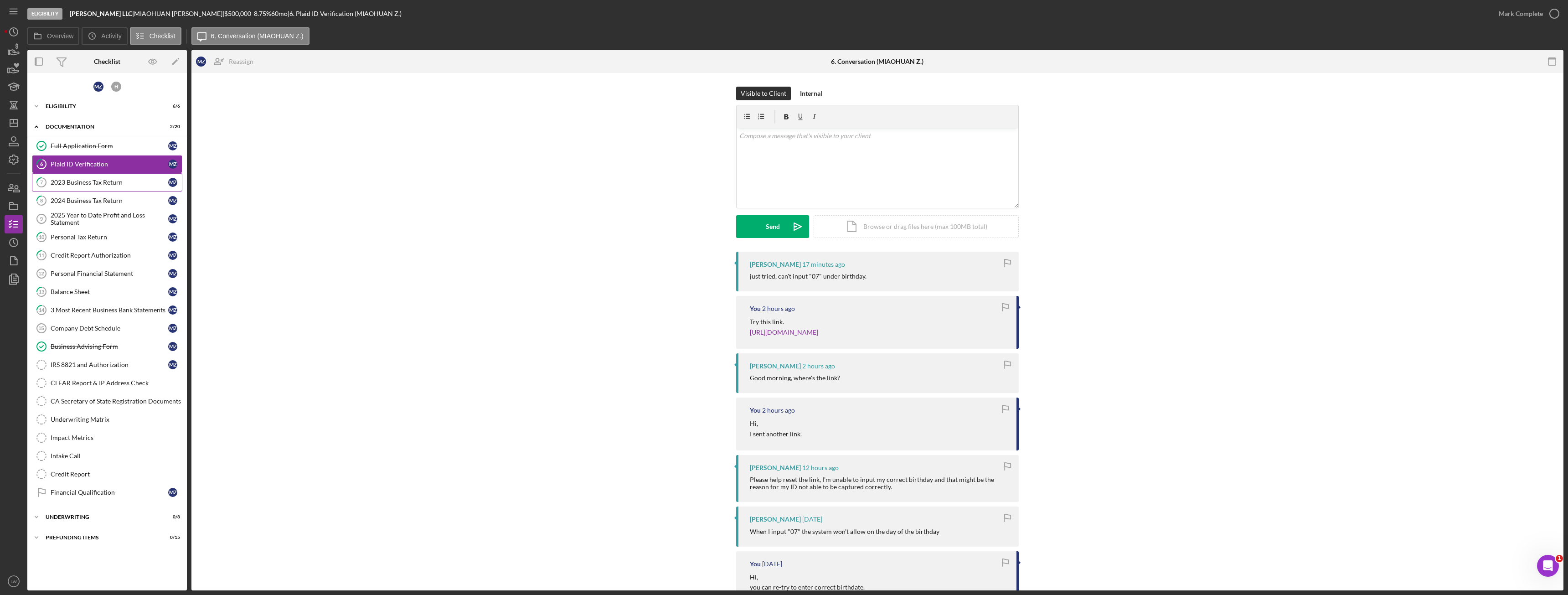
click at [134, 182] on div "2023 Business Tax Return" at bounding box center [109, 183] width 117 height 7
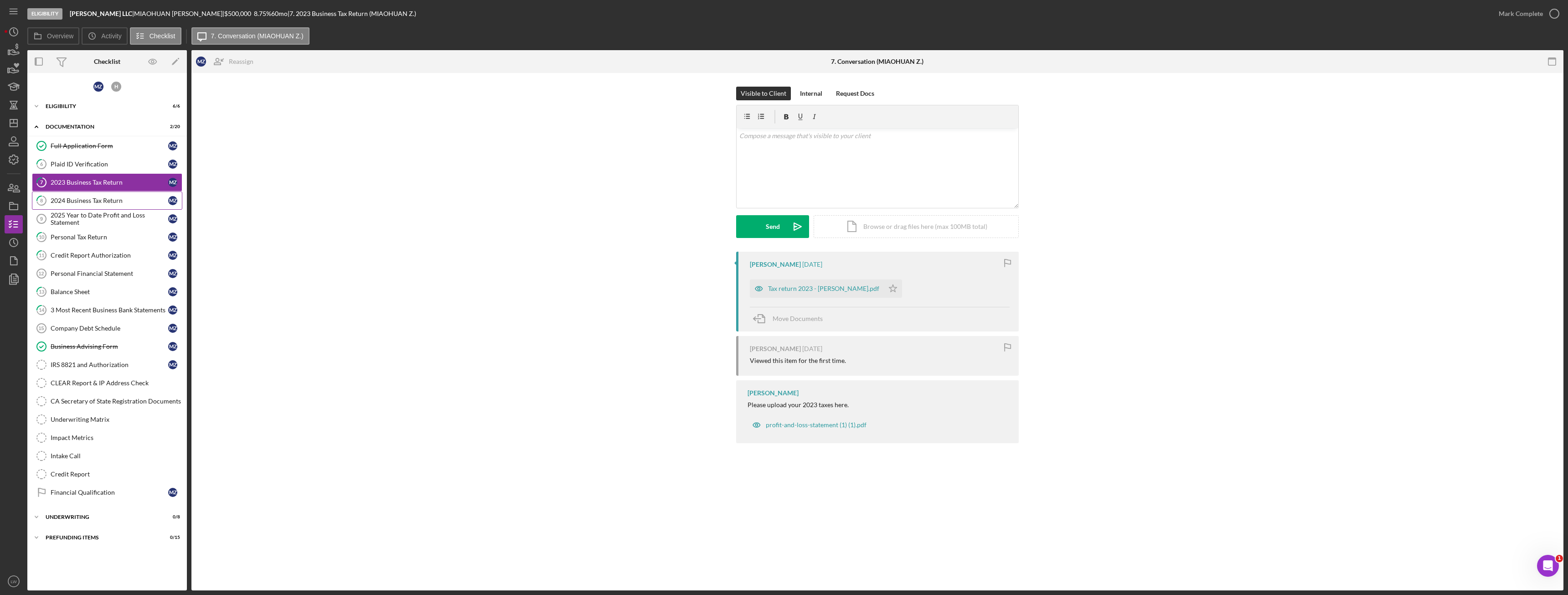
click at [126, 201] on div "2024 Business Tax Return" at bounding box center [109, 200] width 117 height 7
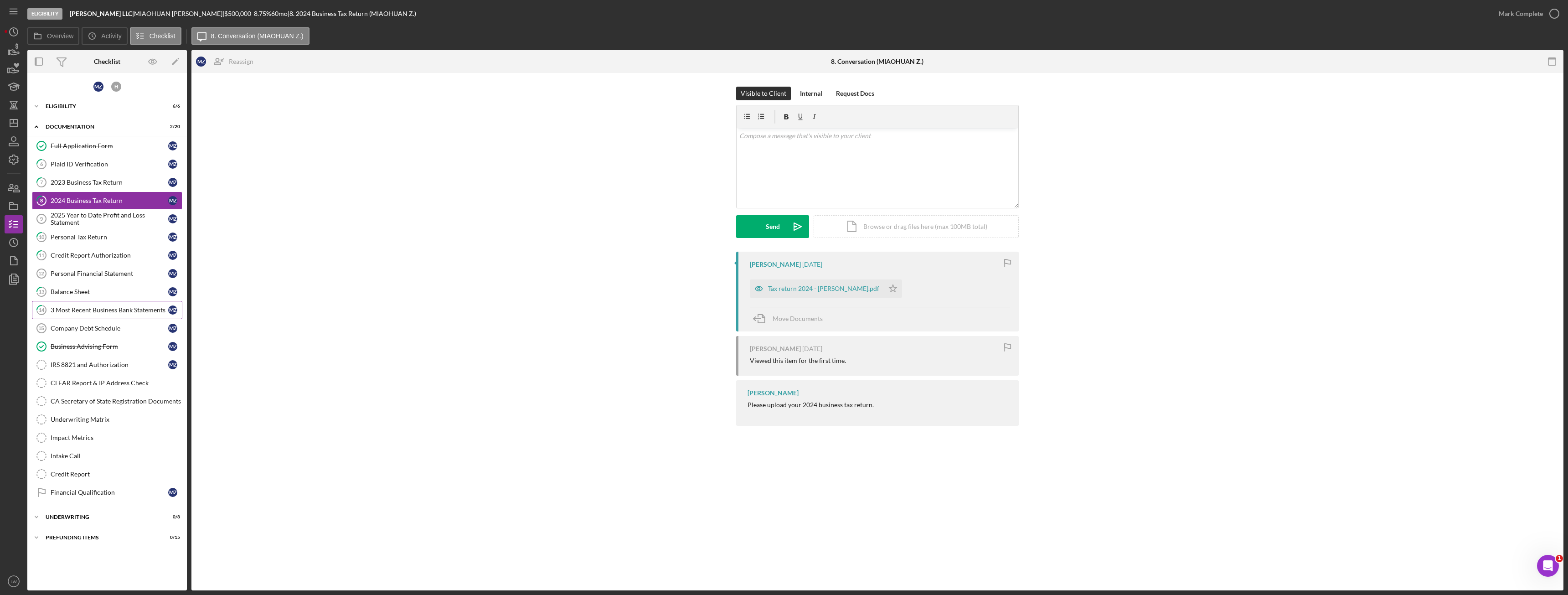
click at [109, 315] on link "14 3 Most Recent Business Bank Statements M Z" at bounding box center [107, 310] width 150 height 18
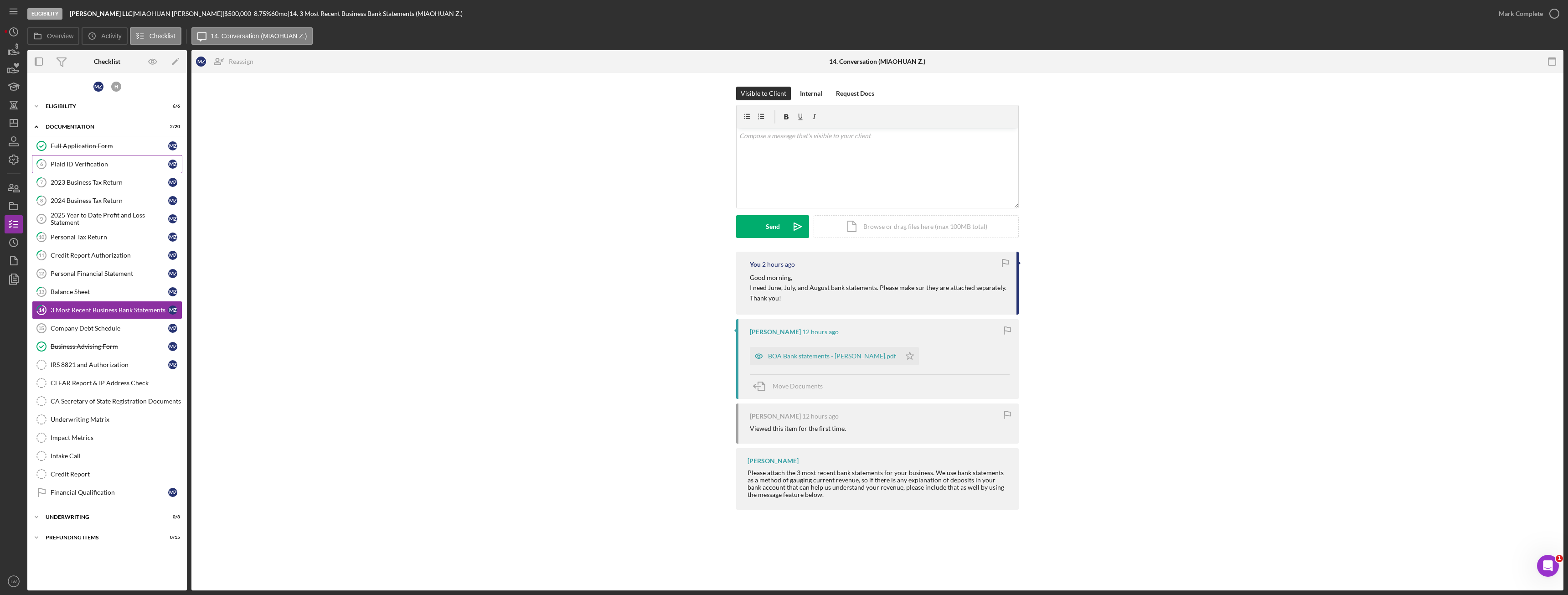
click at [101, 164] on div "Plaid ID Verification" at bounding box center [109, 164] width 117 height 7
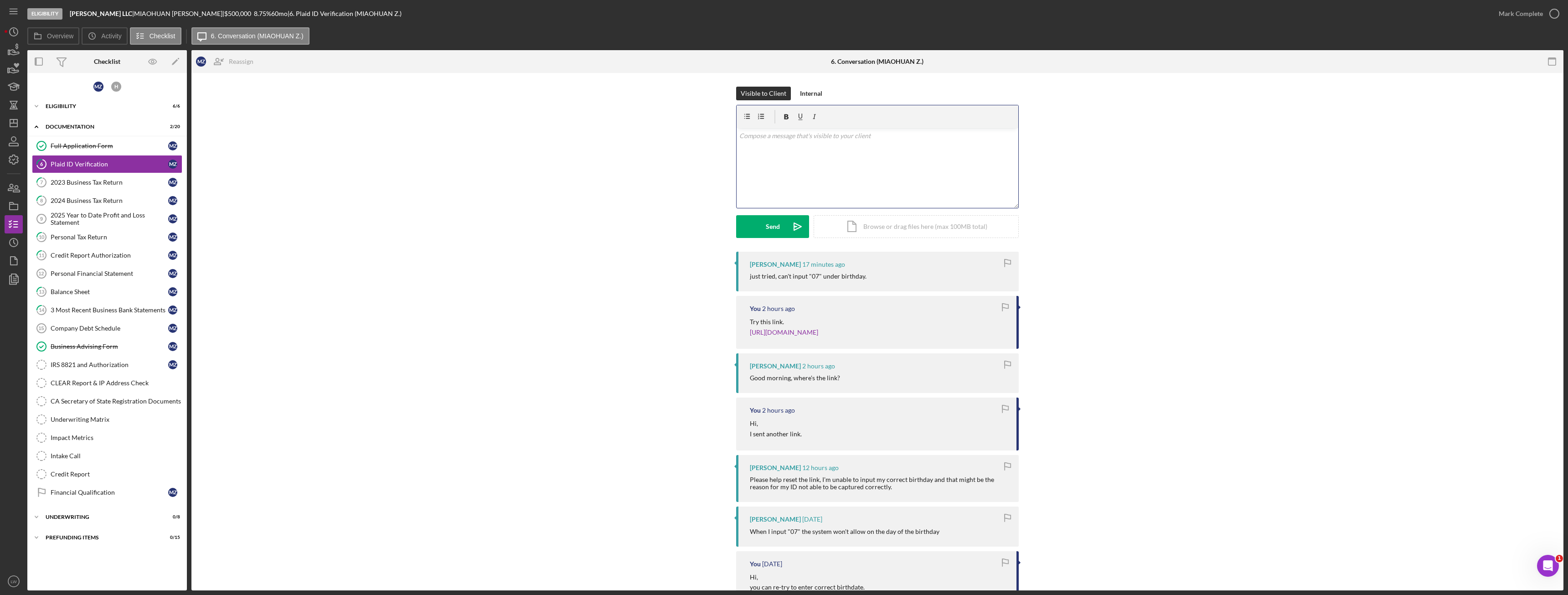
click at [864, 162] on div "v Color teal Color pink Remove color Add row above Add row below Add column bef…" at bounding box center [877, 167] width 282 height 80
click at [768, 230] on div "Send" at bounding box center [772, 226] width 14 height 23
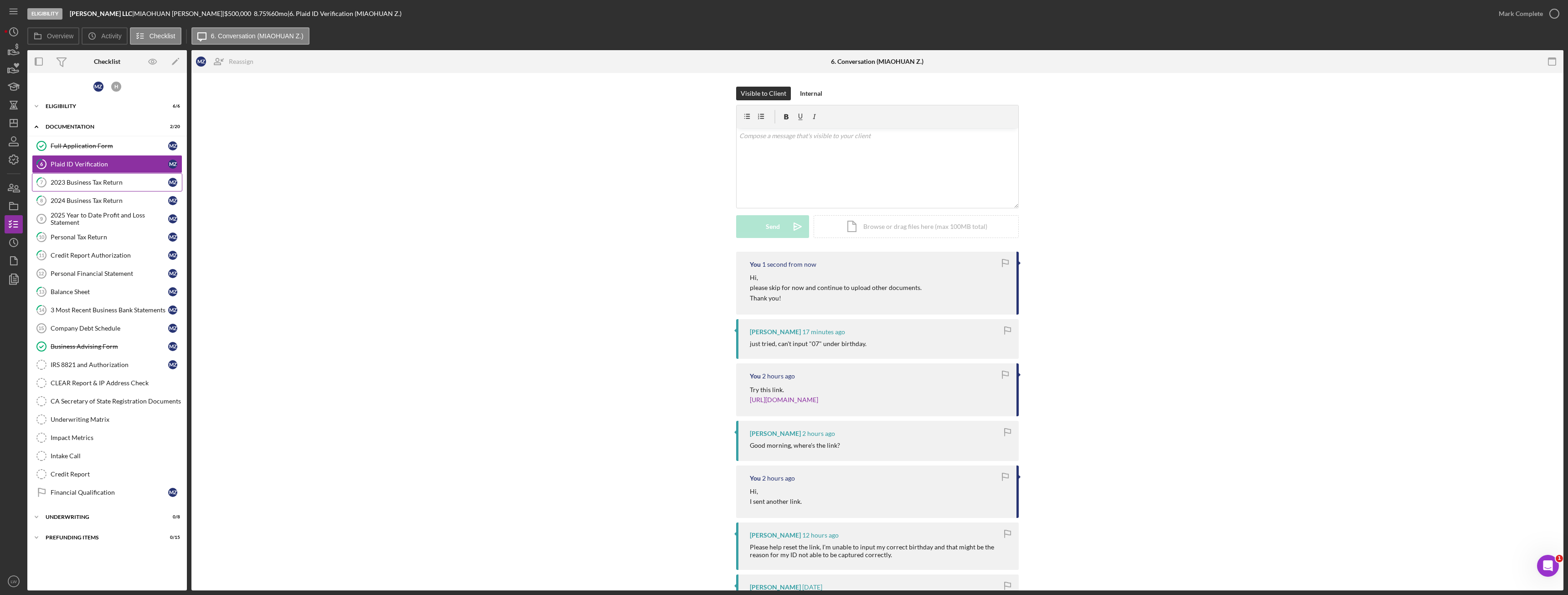
click at [83, 183] on div "2023 Business Tax Return" at bounding box center [109, 183] width 117 height 7
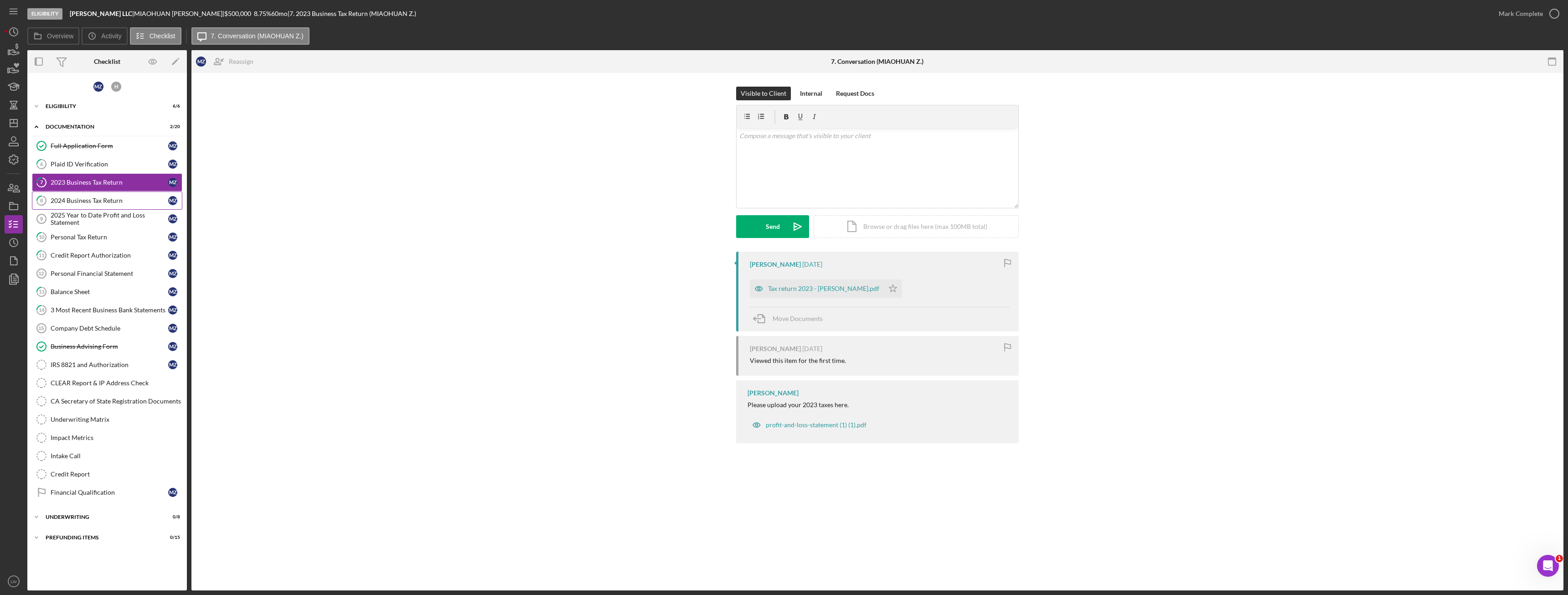
click at [84, 204] on div "2024 Business Tax Return" at bounding box center [109, 200] width 117 height 7
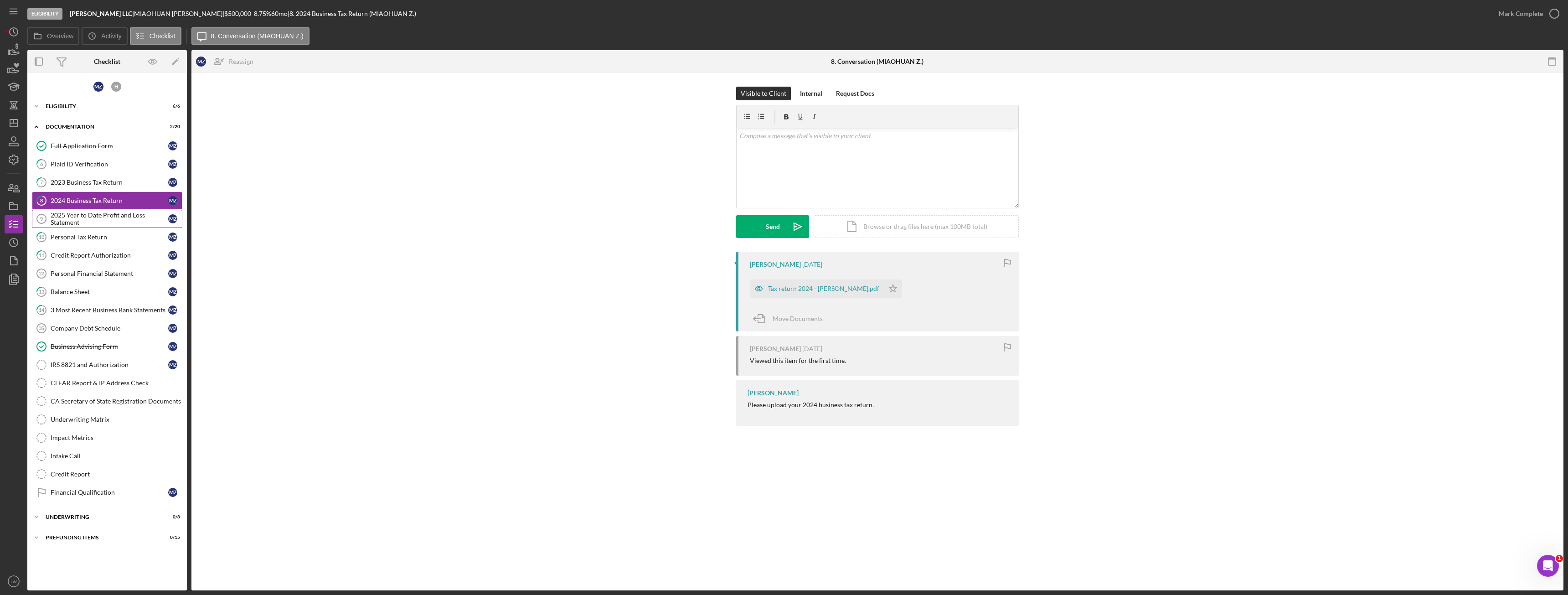
click at [88, 217] on div "2025 Year to Date Profit and Loss Statement" at bounding box center [109, 219] width 117 height 15
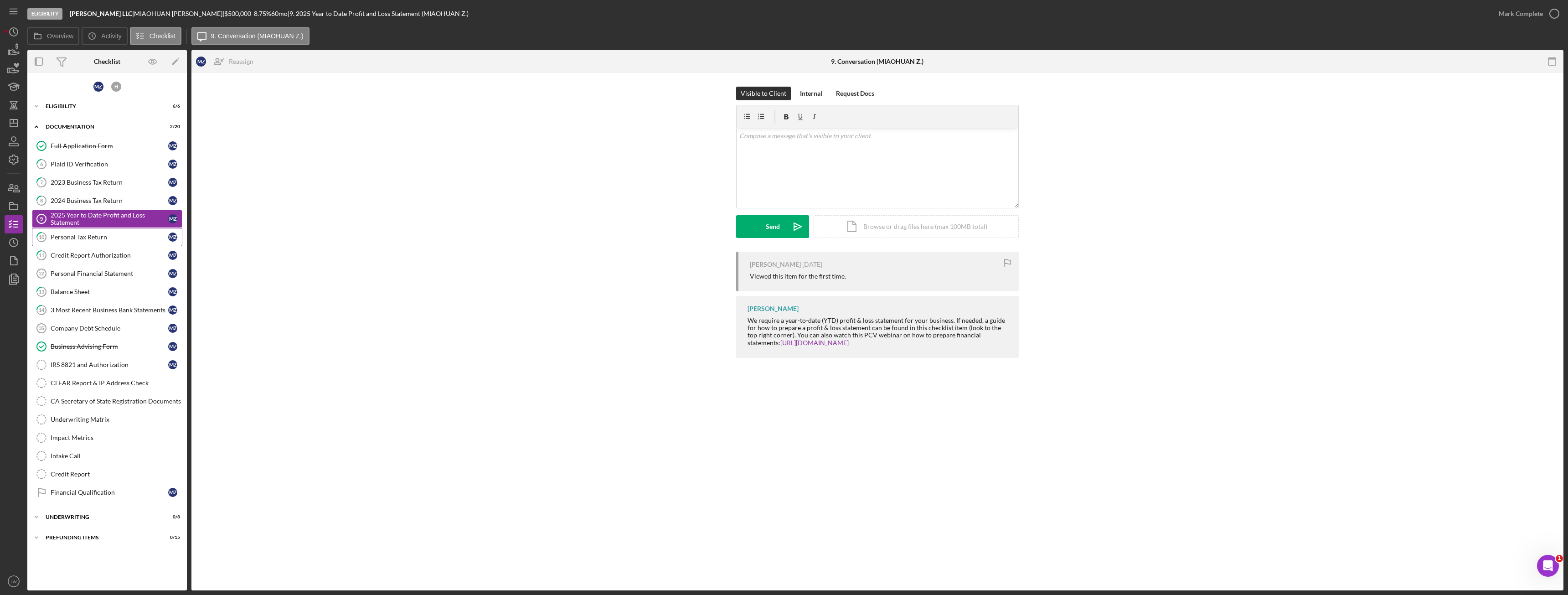
click at [93, 229] on link "10 Personal Tax Return M Z" at bounding box center [107, 237] width 150 height 18
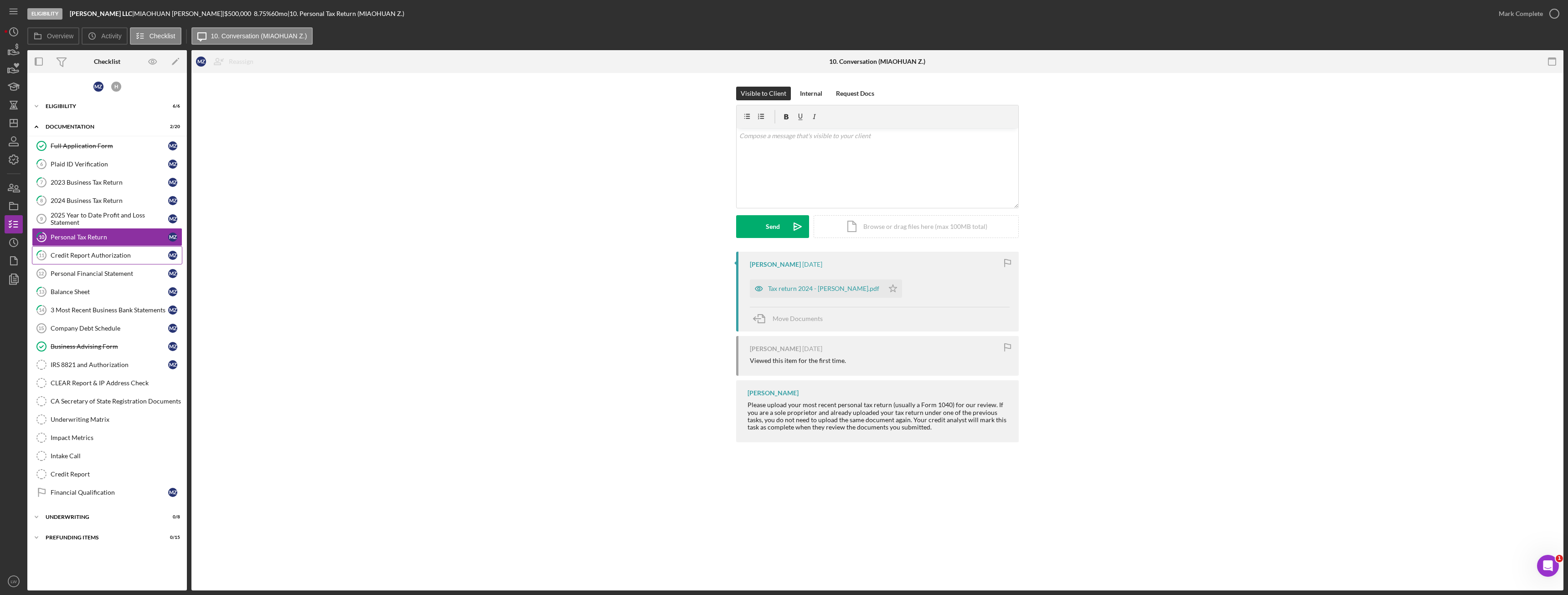
click at [109, 262] on link "11 Credit Report Authorization M Z" at bounding box center [107, 255] width 150 height 18
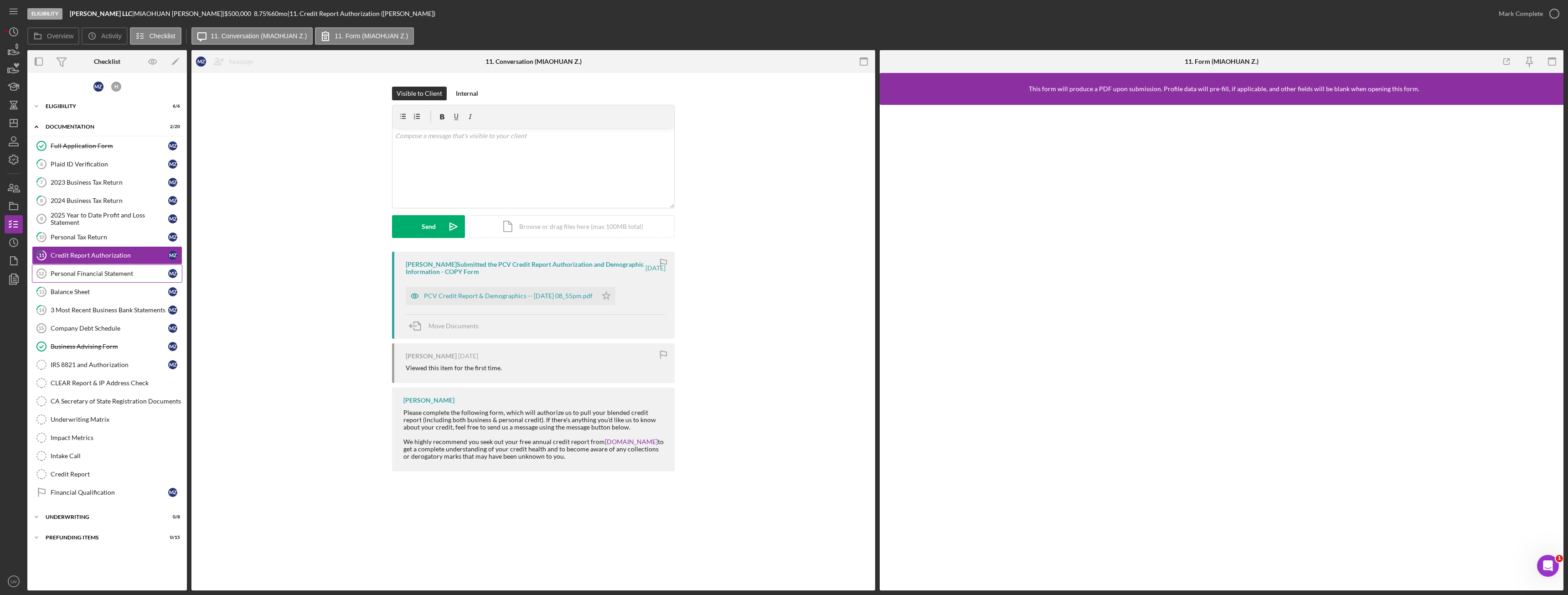
click at [108, 276] on div "Personal Financial Statement" at bounding box center [109, 273] width 117 height 7
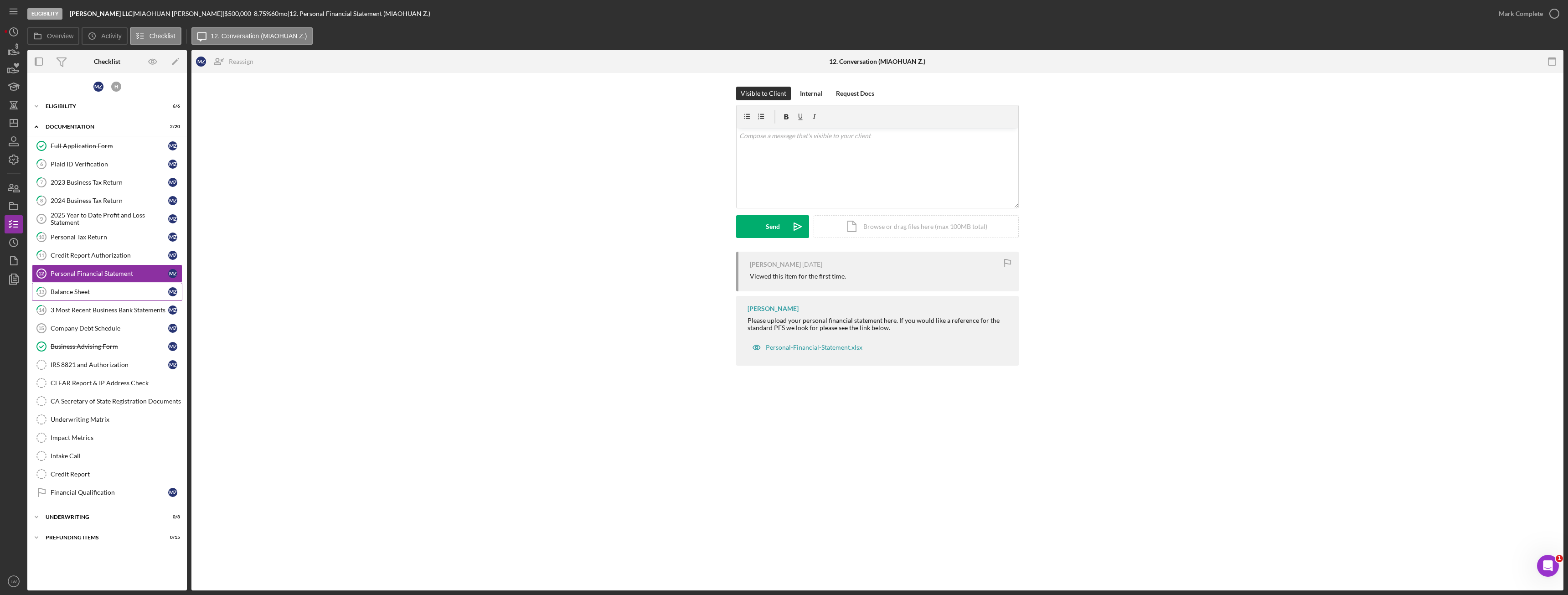
click at [111, 292] on div "Balance Sheet" at bounding box center [109, 292] width 117 height 7
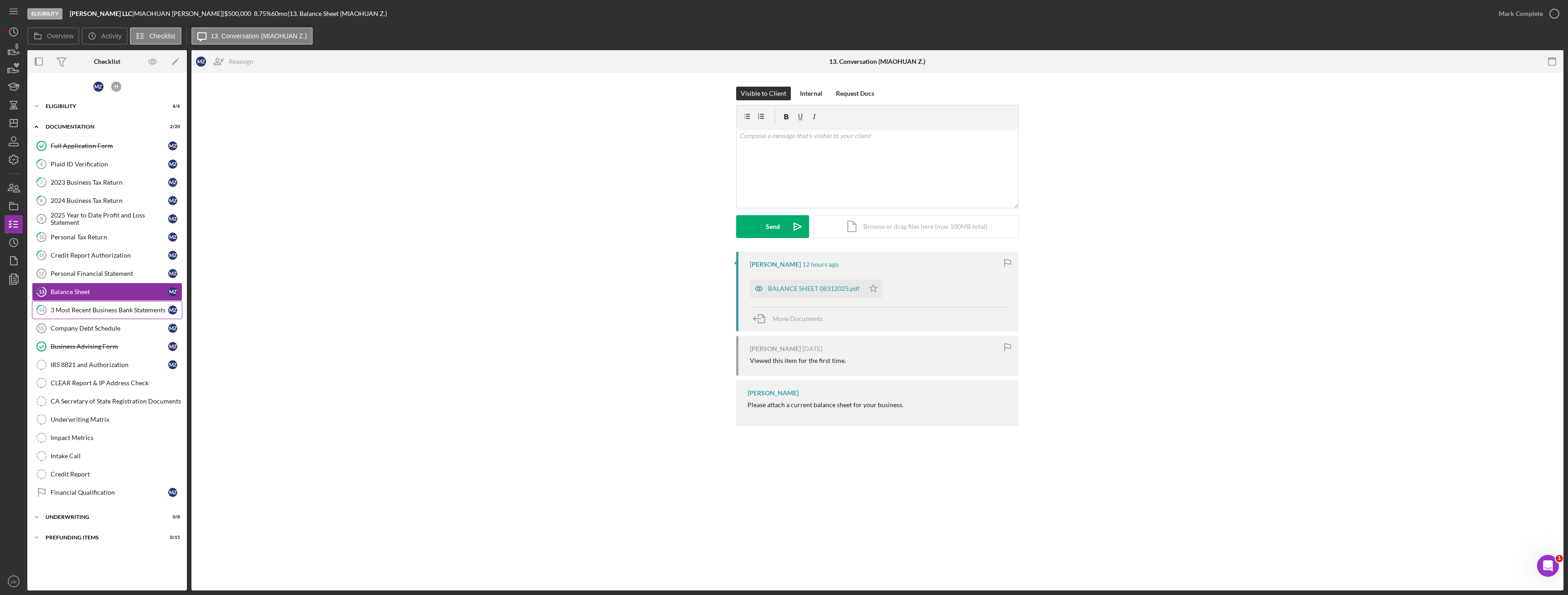
click at [115, 311] on div "3 Most Recent Business Bank Statements" at bounding box center [109, 310] width 117 height 7
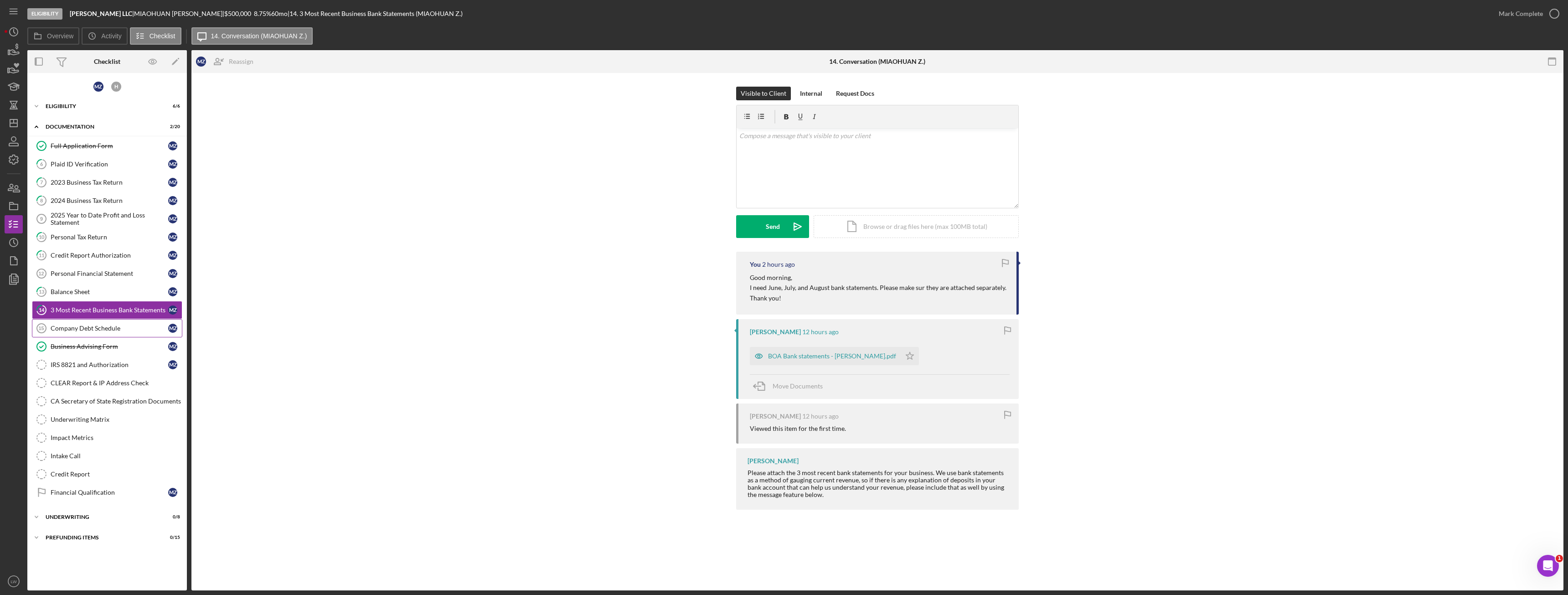
click at [117, 329] on div "Company Debt Schedule" at bounding box center [109, 328] width 117 height 7
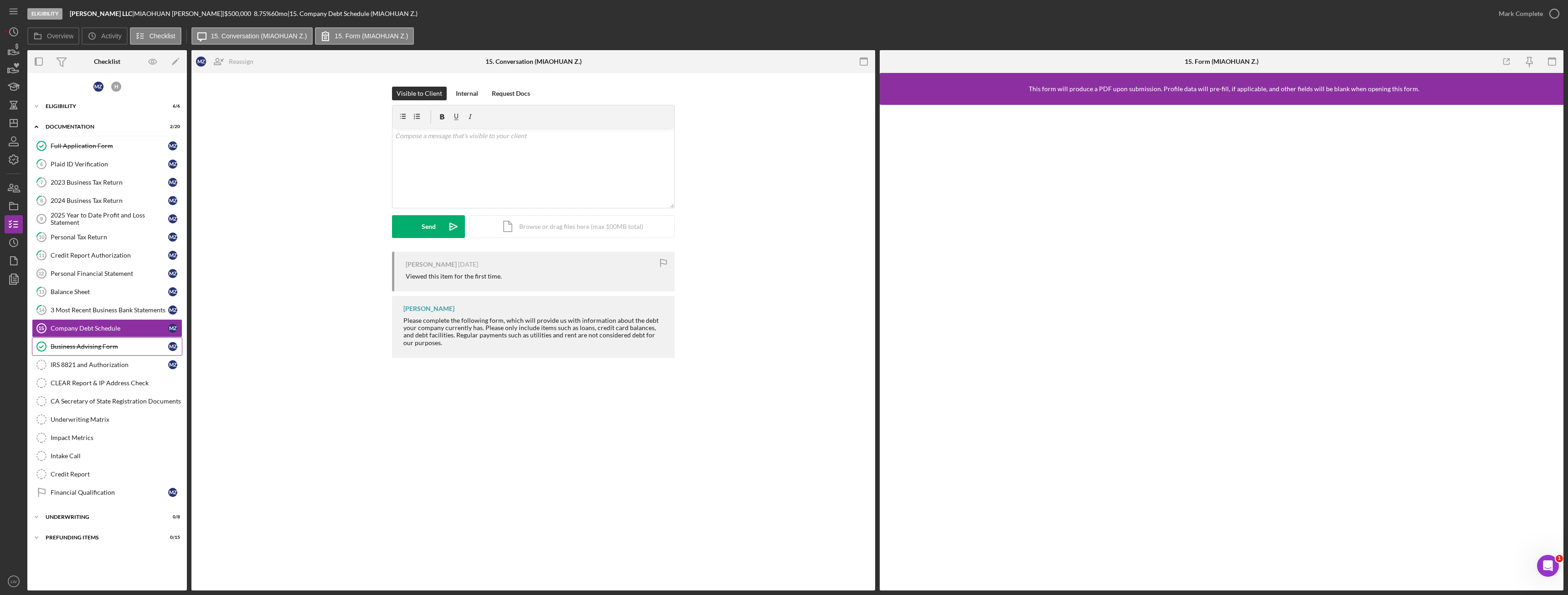
click at [117, 352] on link "Business Advising Form Business Advising Form M Z" at bounding box center [107, 347] width 150 height 18
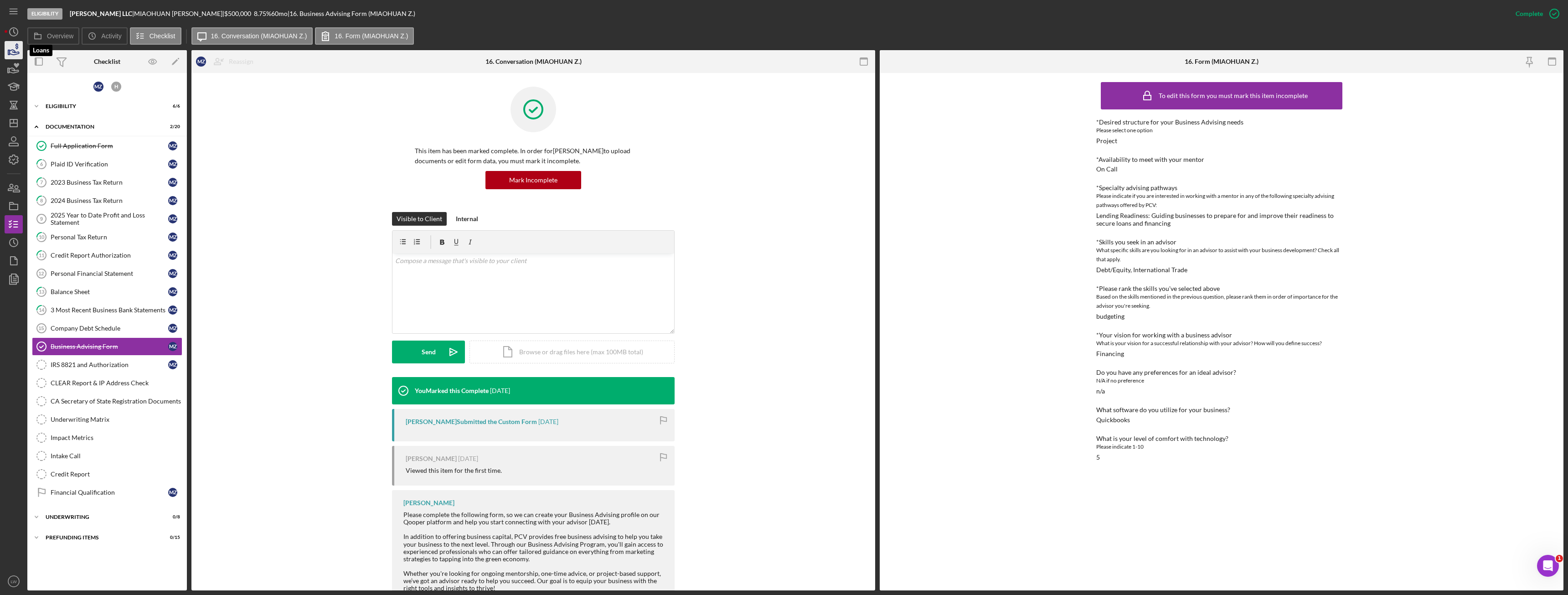
click at [9, 51] on polygon "button" at bounding box center [9, 52] width 1 height 4
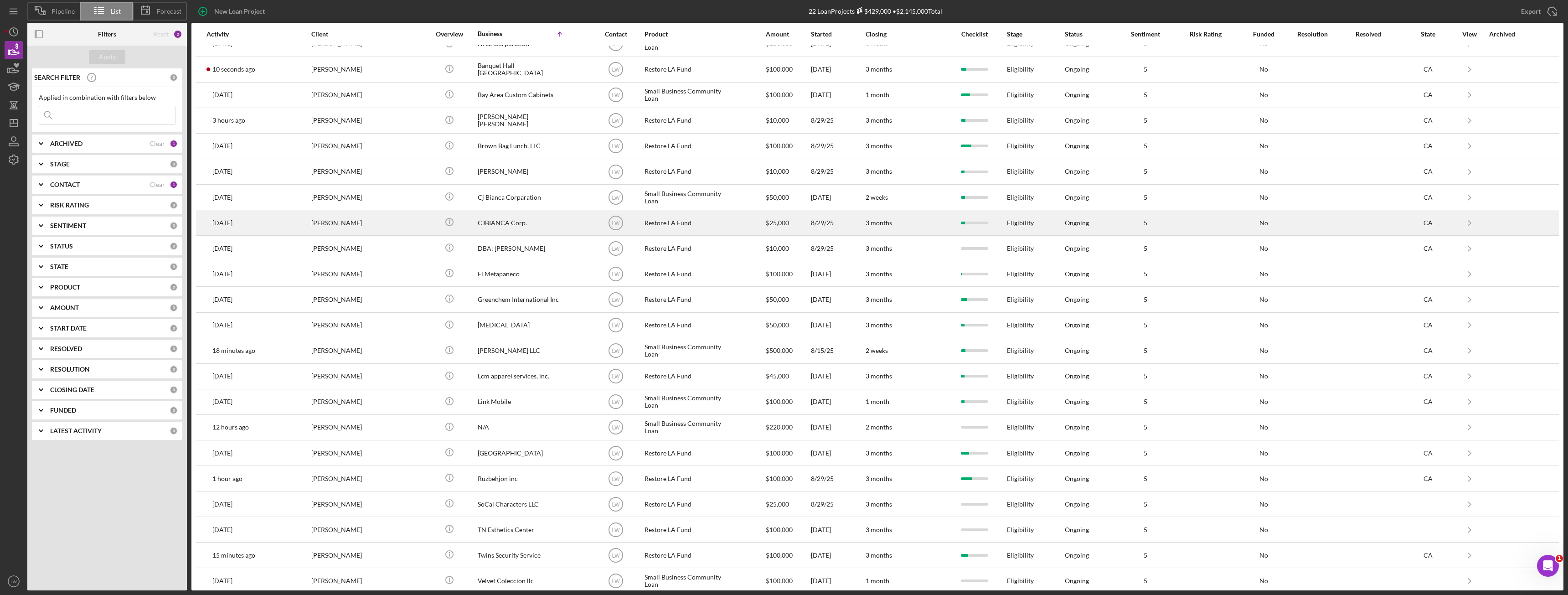
scroll to position [23, 0]
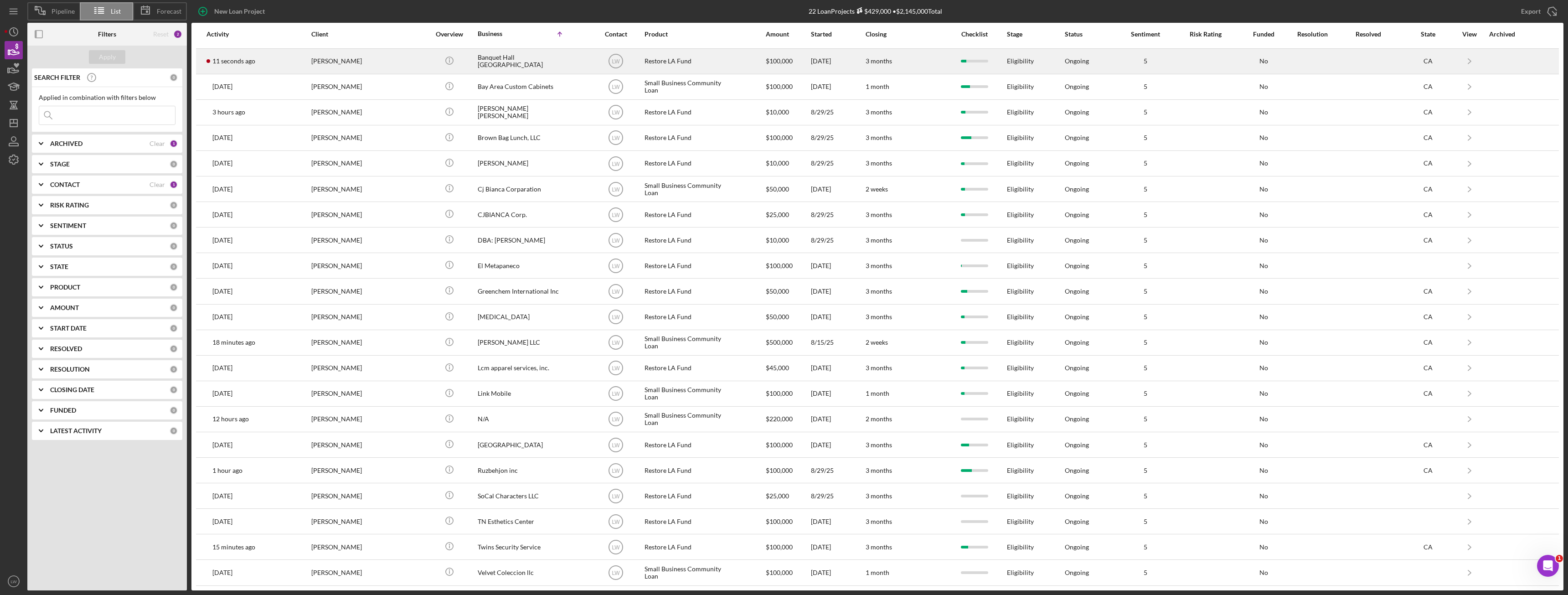
click at [321, 57] on div "Celso Hernandez" at bounding box center [357, 62] width 91 height 24
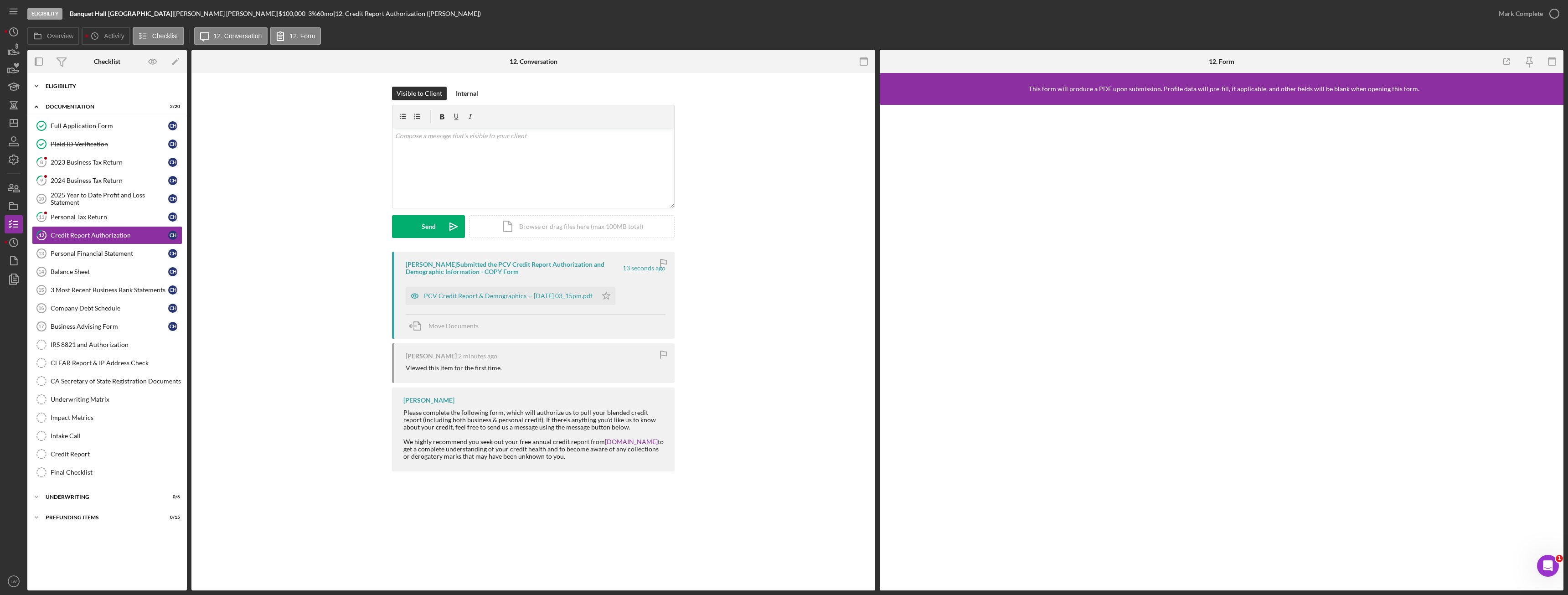
click at [103, 92] on div "Icon/Expander Eligibility 7 / 7" at bounding box center [107, 86] width 159 height 18
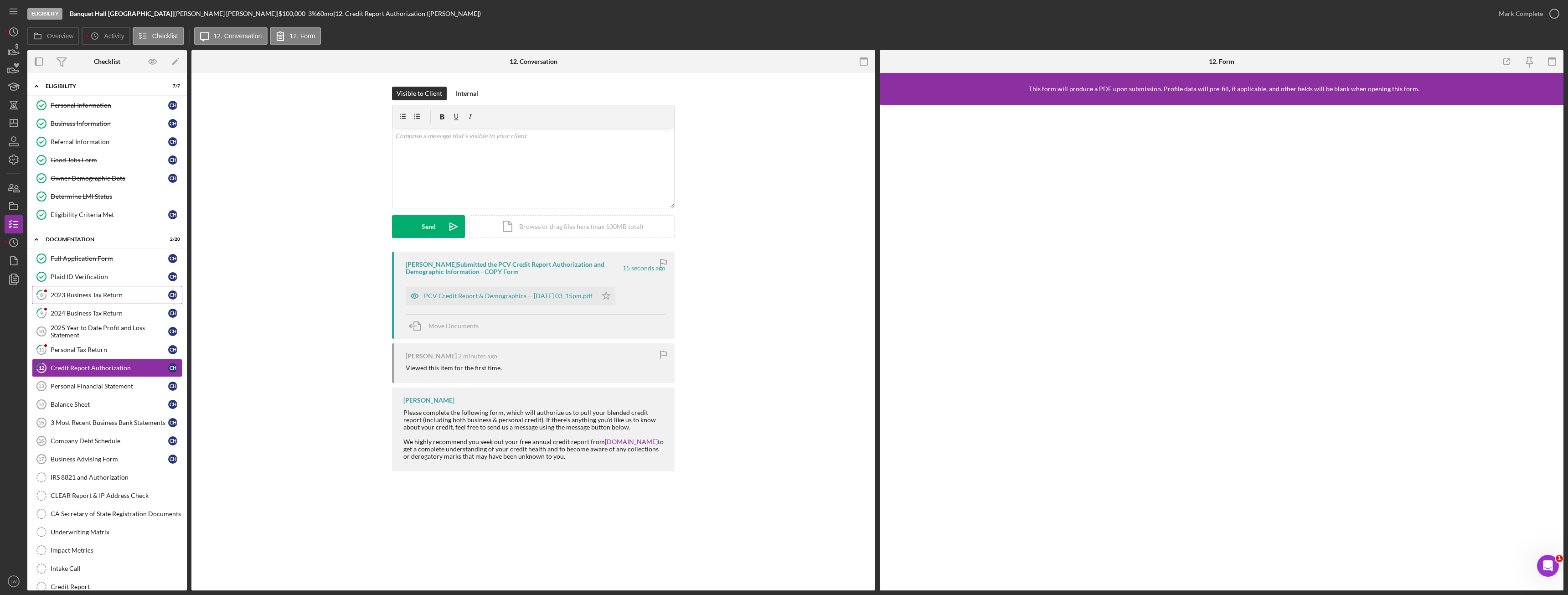
click at [108, 295] on div "2023 Business Tax Return" at bounding box center [109, 295] width 117 height 7
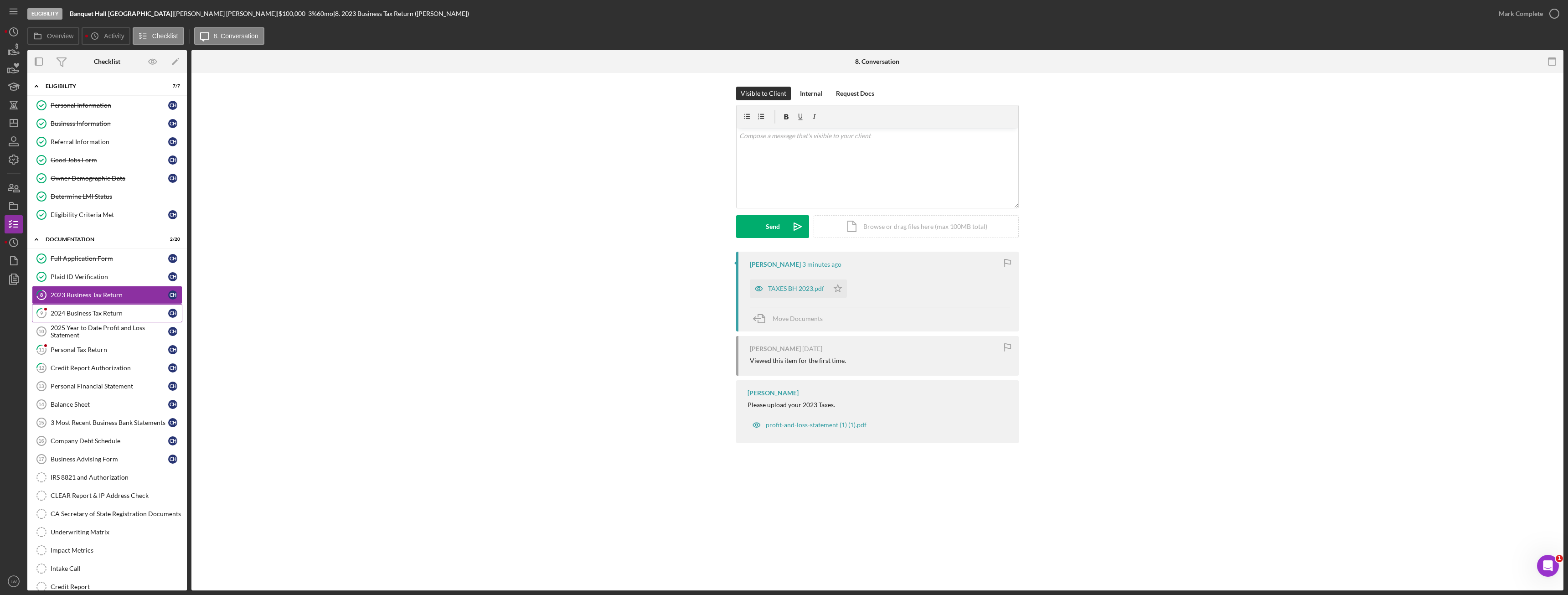
click at [94, 313] on div "2024 Business Tax Return" at bounding box center [109, 313] width 117 height 7
click at [92, 351] on div "Personal Tax Return" at bounding box center [109, 350] width 117 height 7
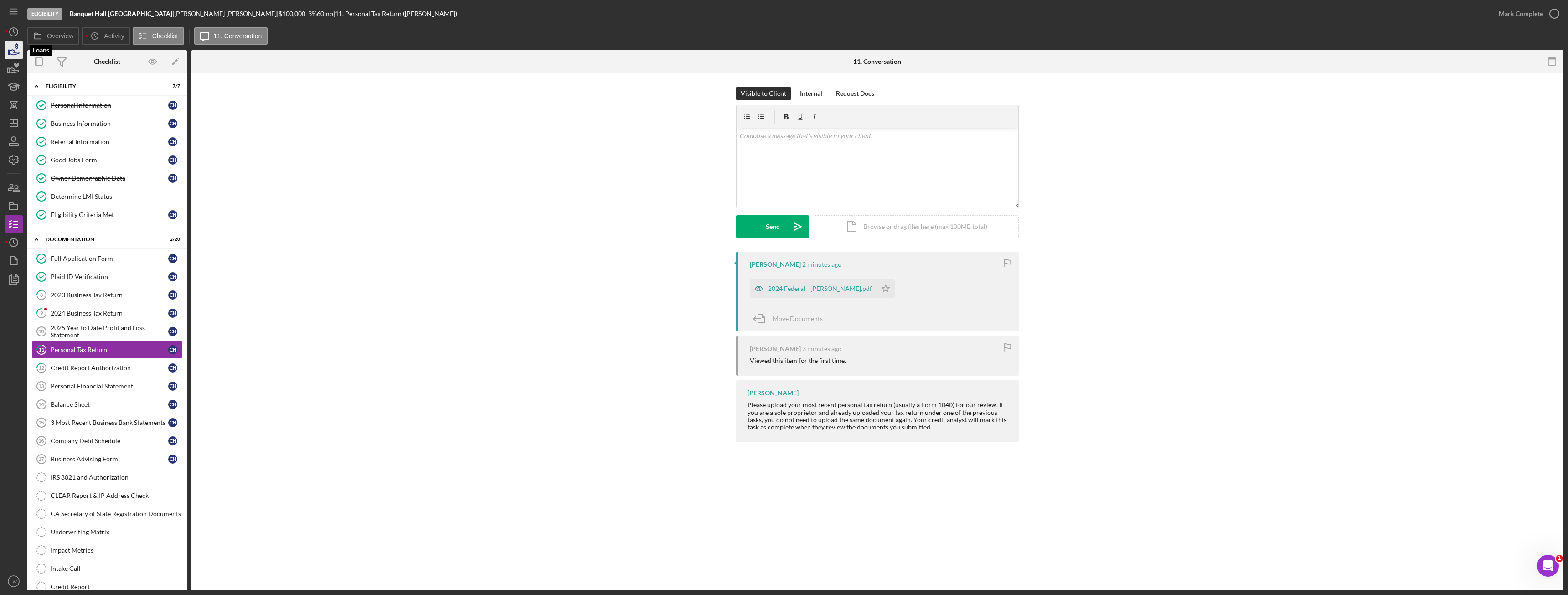
click at [12, 51] on icon "button" at bounding box center [13, 50] width 23 height 23
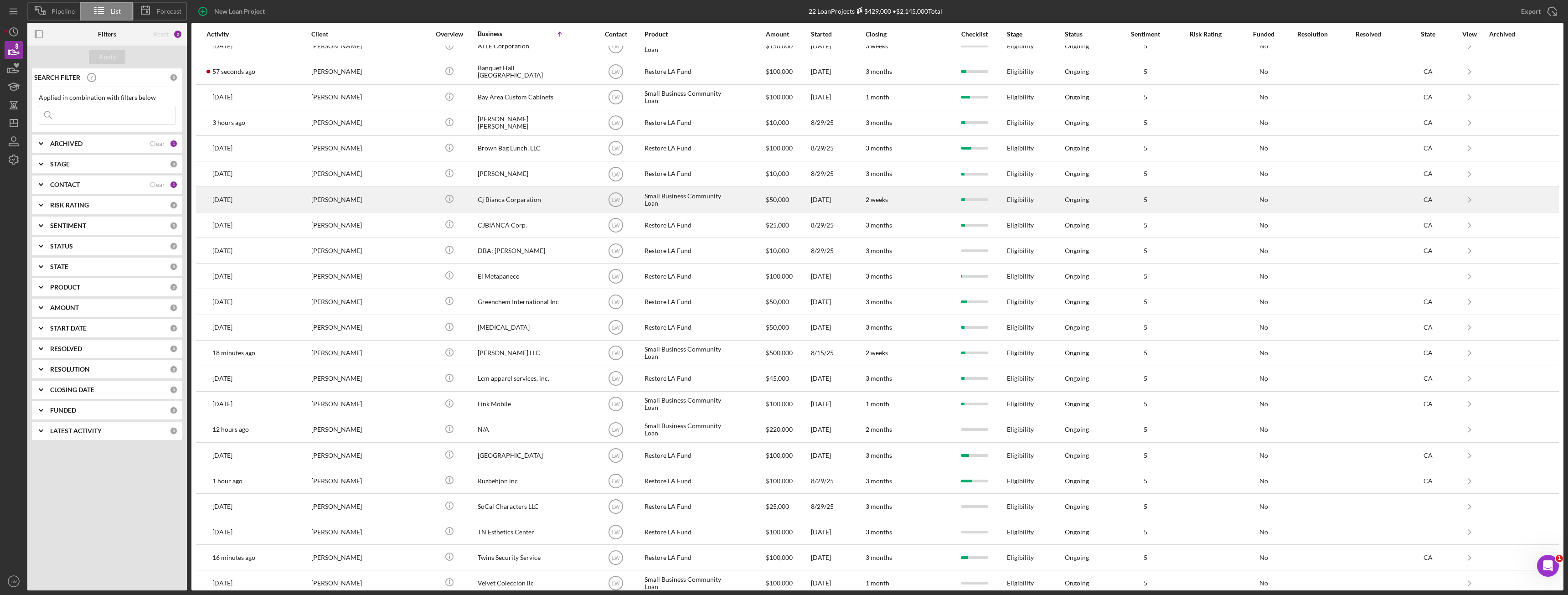
scroll to position [23, 0]
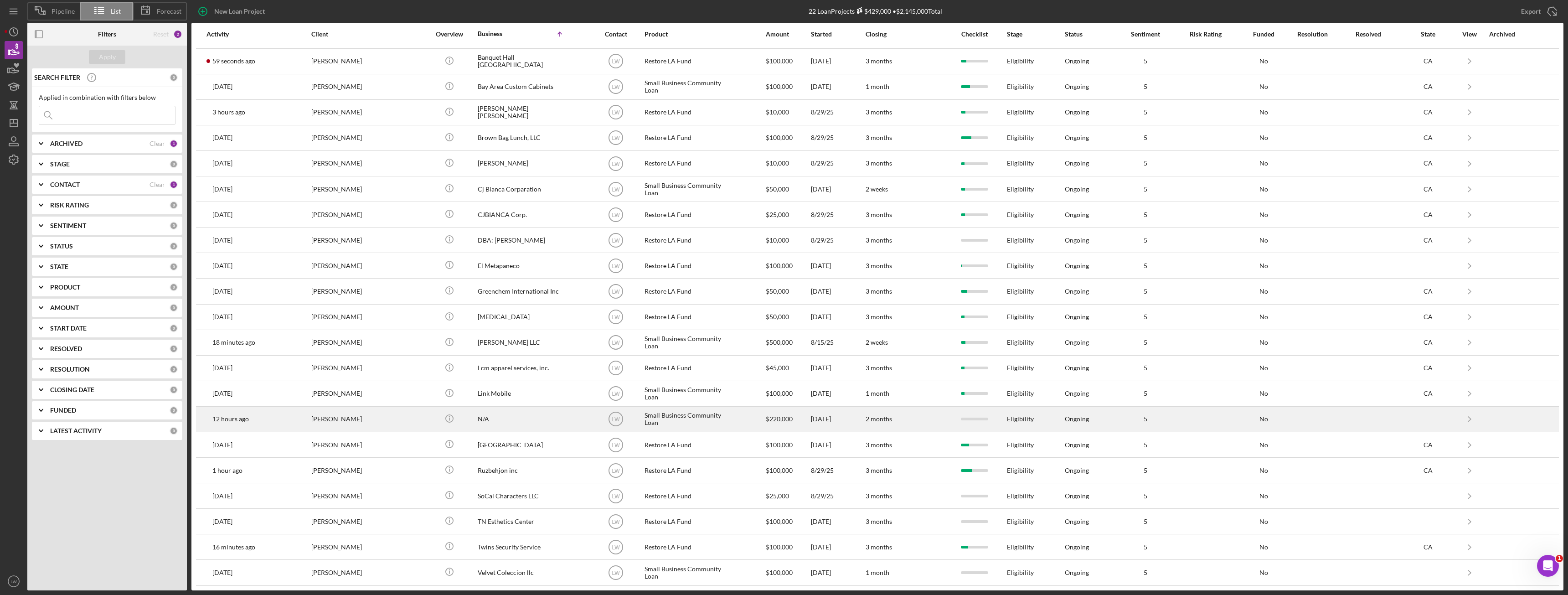
click at [378, 424] on div "KAREN AVAGYAN" at bounding box center [357, 420] width 91 height 24
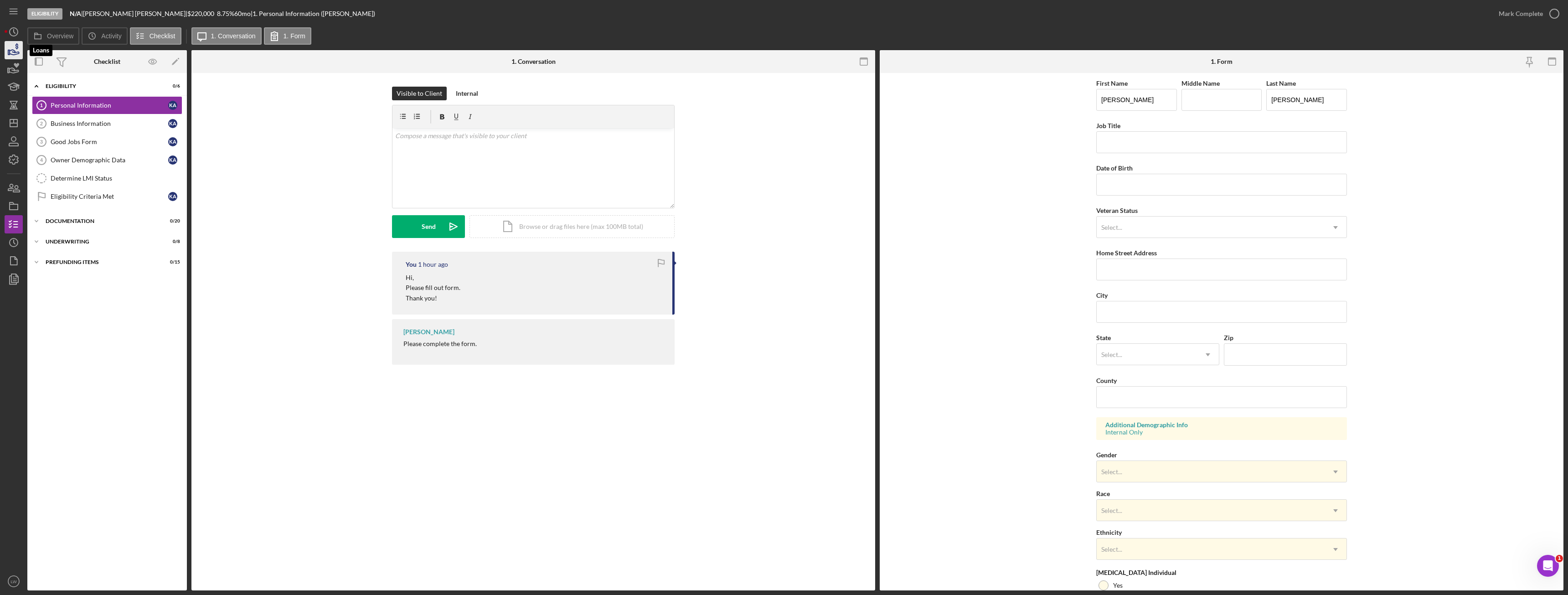
click at [14, 45] on icon "button" at bounding box center [13, 50] width 23 height 23
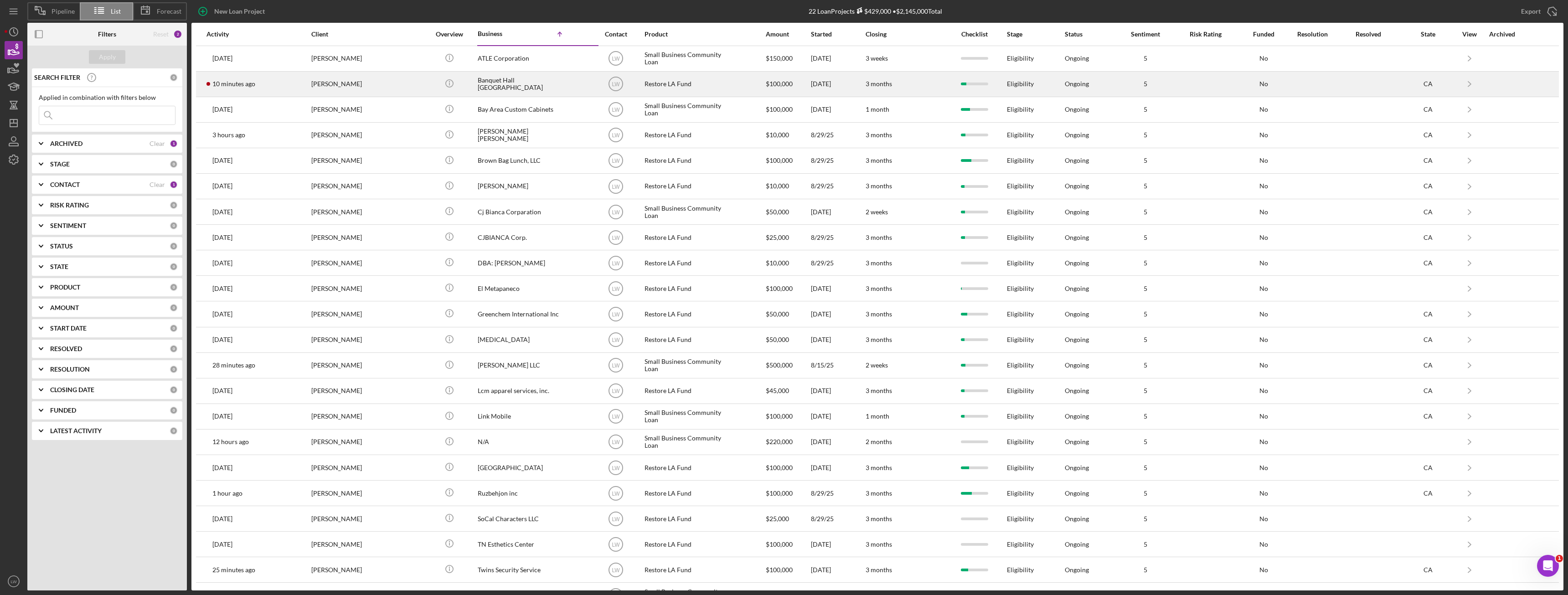
click at [285, 86] on div "10 minutes ago Celso Hernandez" at bounding box center [246, 84] width 80 height 24
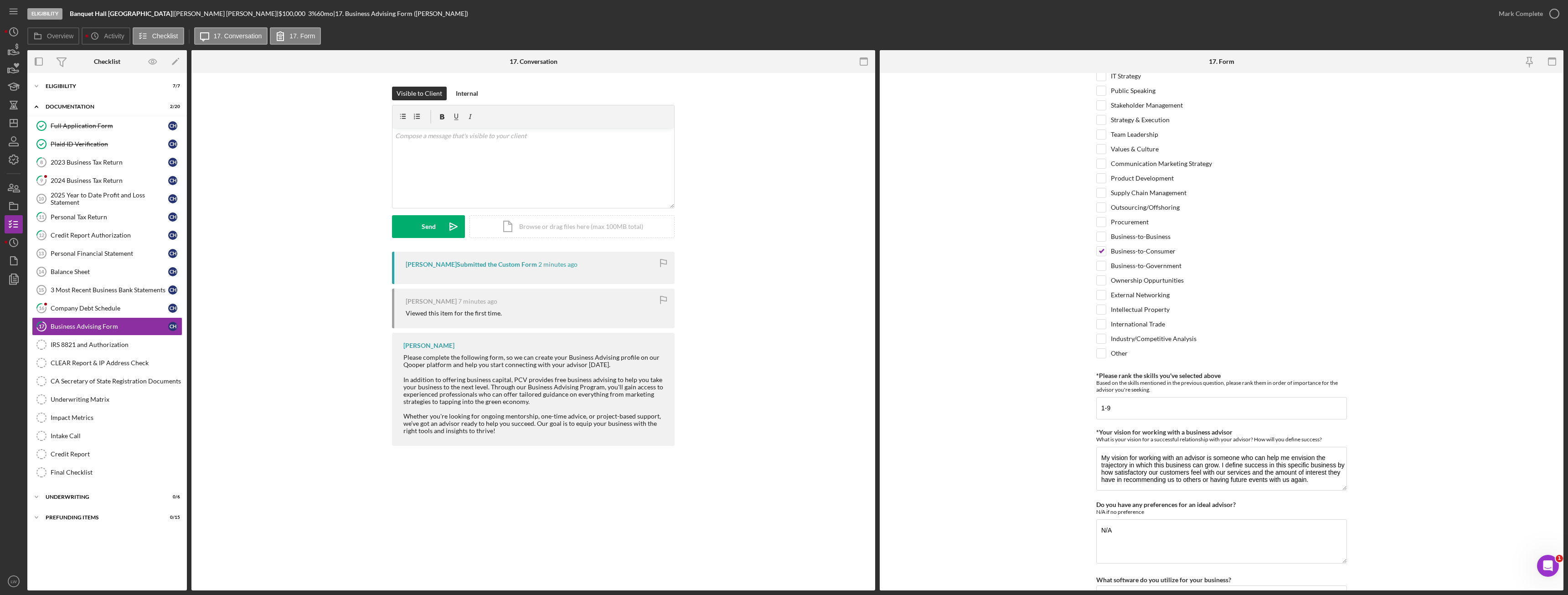
scroll to position [585, 0]
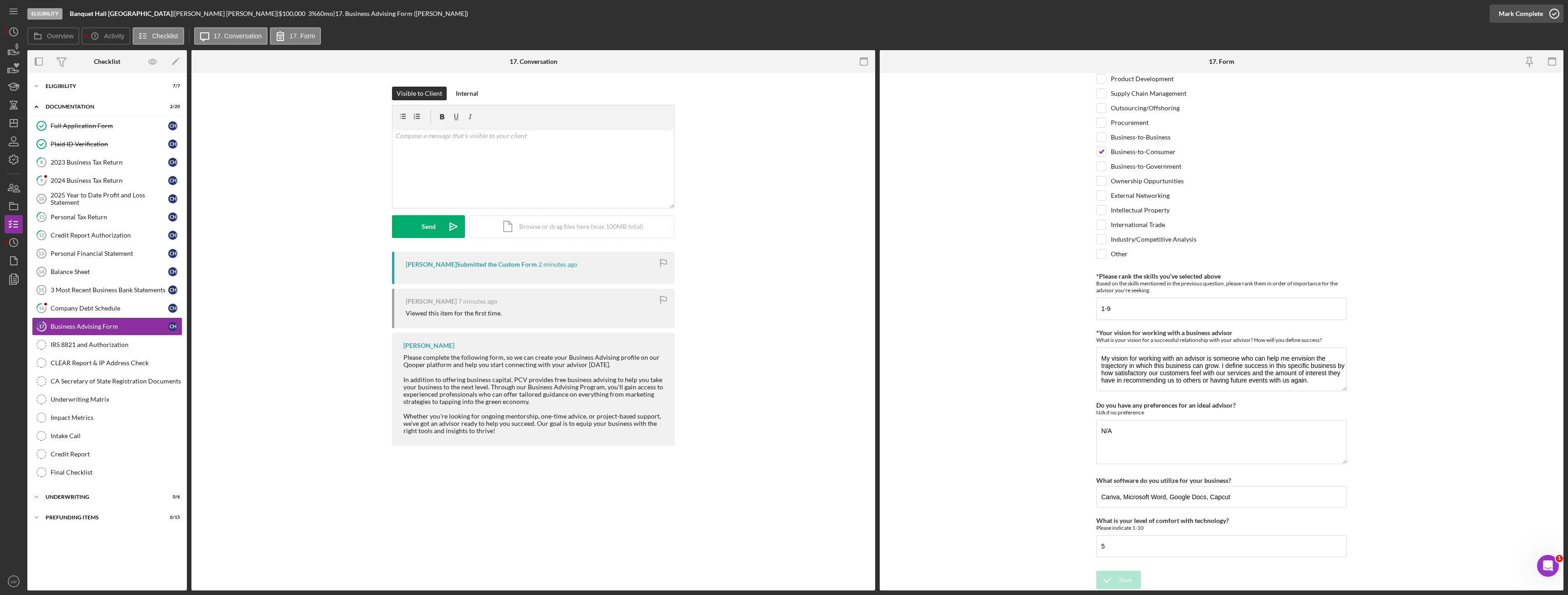
click at [1524, 16] on div "Mark Complete" at bounding box center [1521, 13] width 44 height 18
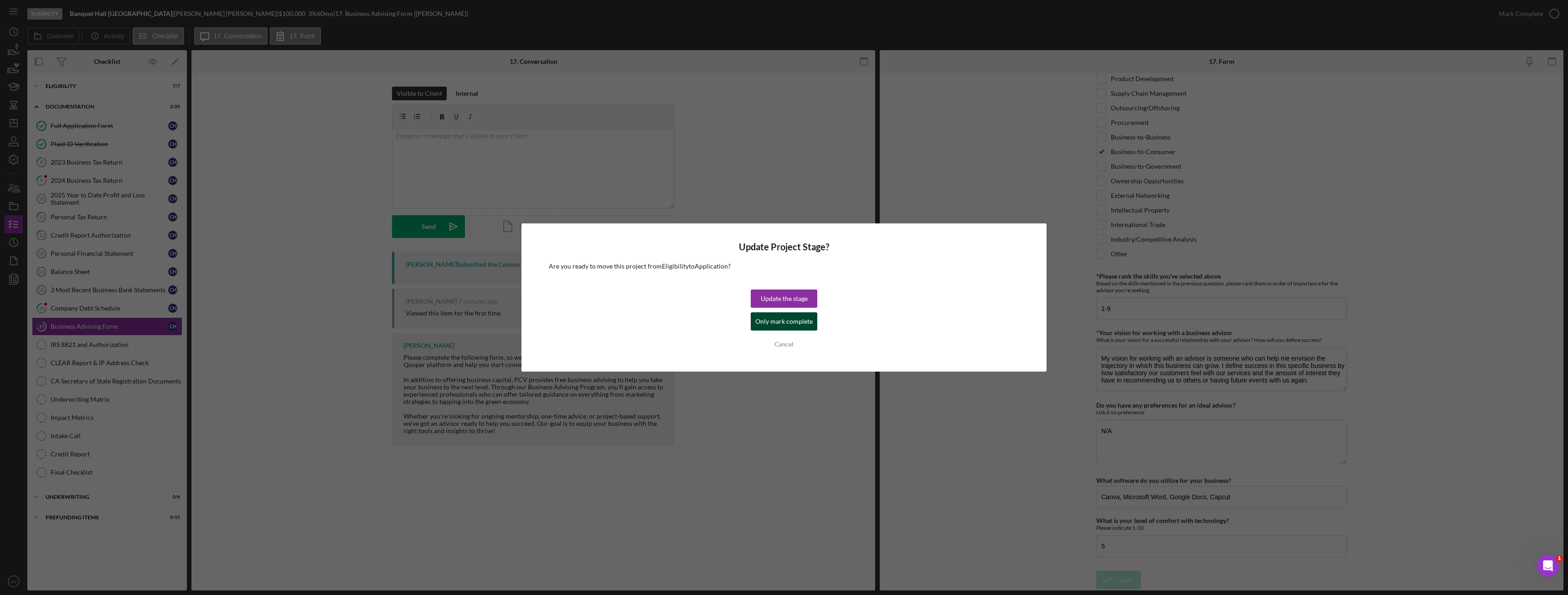
click at [774, 322] on div "Only mark complete" at bounding box center [784, 322] width 57 height 18
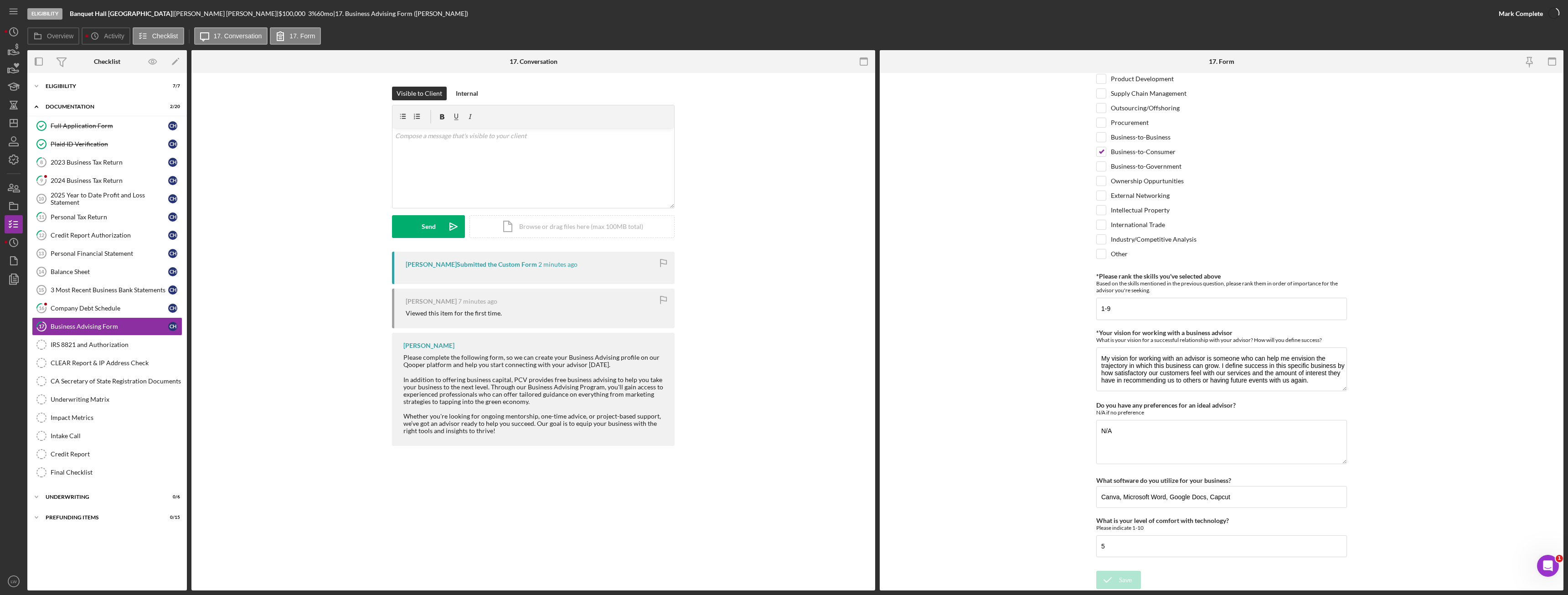
scroll to position [621, 0]
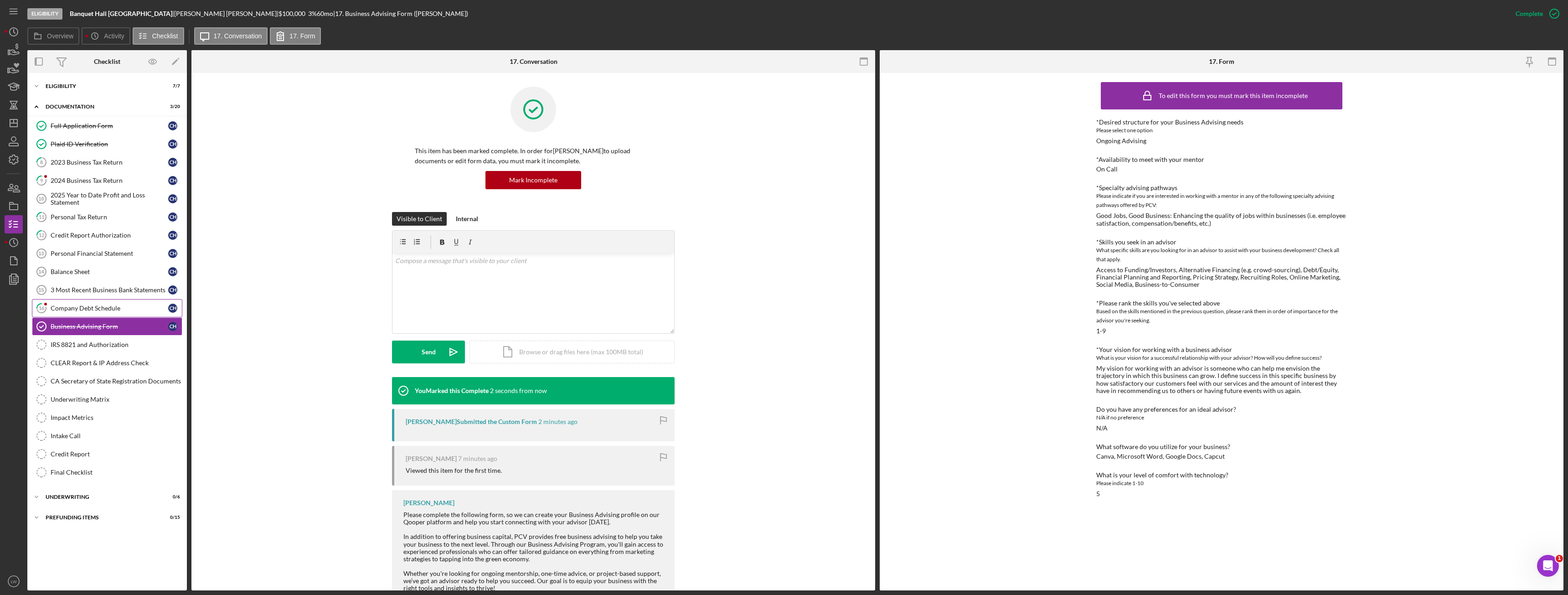
click at [83, 309] on div "Company Debt Schedule" at bounding box center [109, 308] width 117 height 7
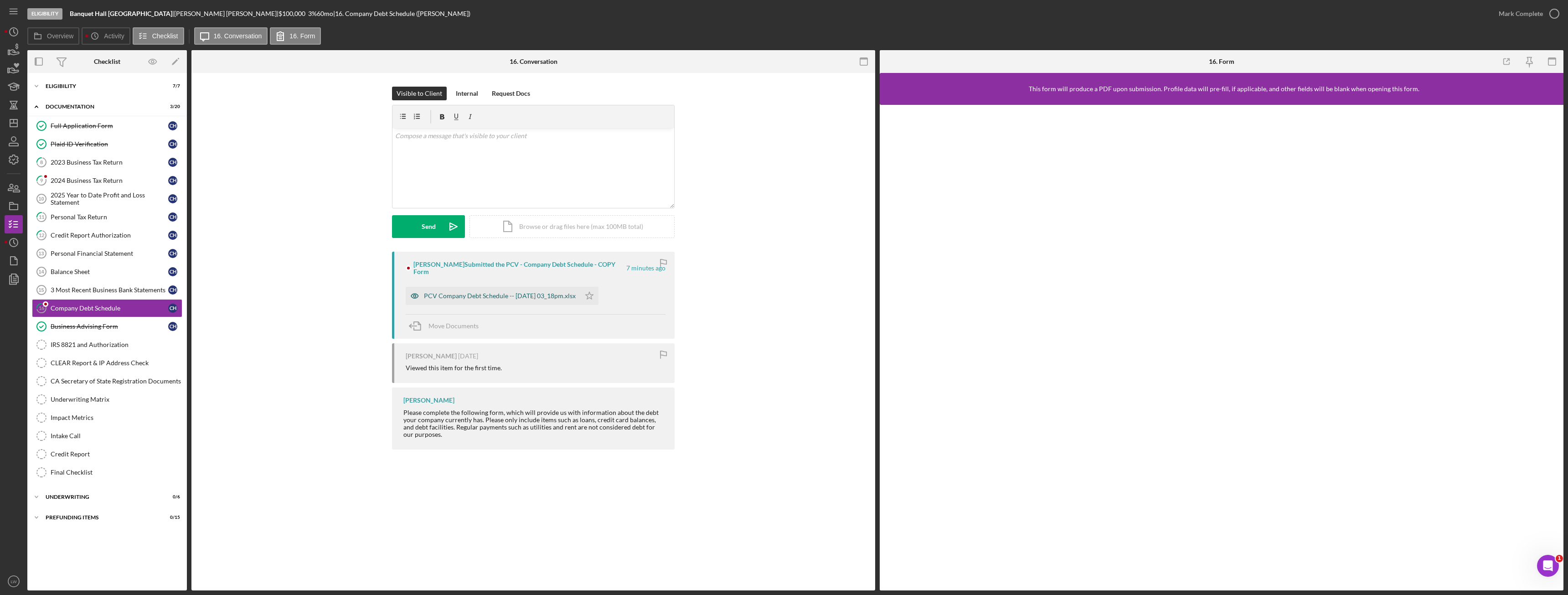
click at [537, 297] on div "PCV Company Debt Schedule -- 2025-09-15 03_18pm.xlsx" at bounding box center [499, 296] width 152 height 7
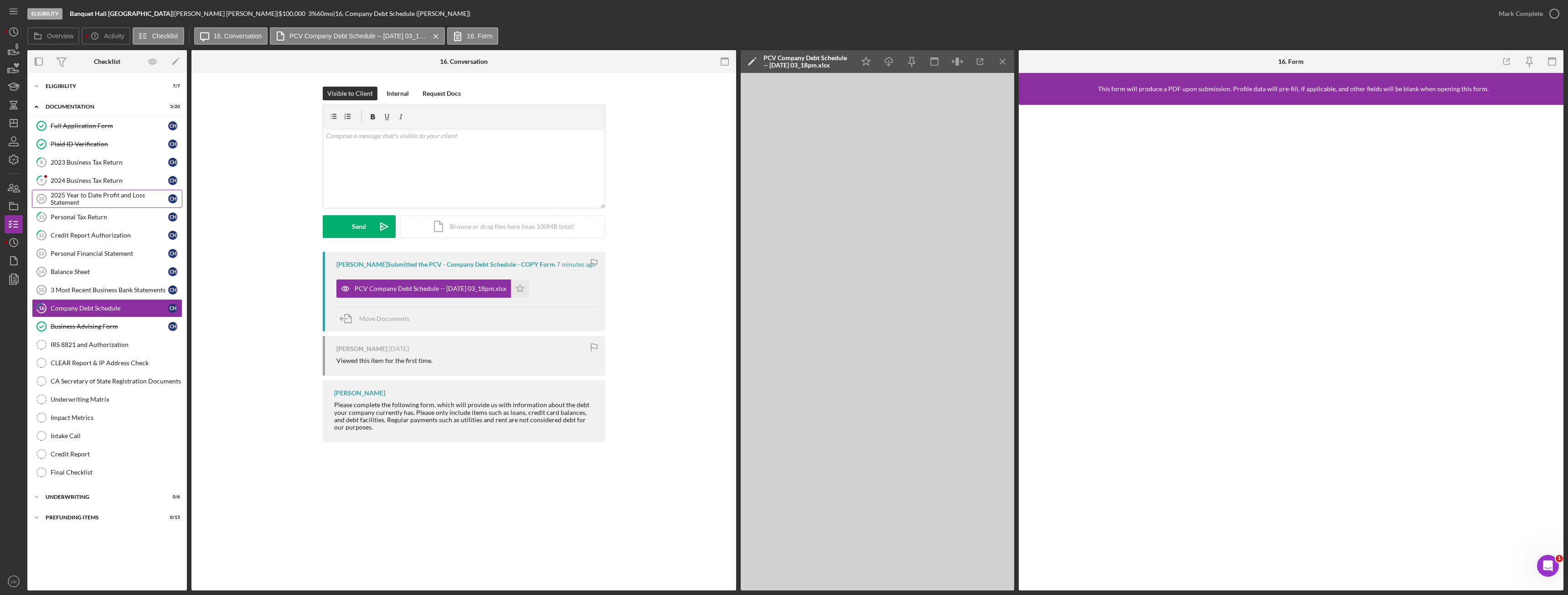
click at [60, 192] on div "2025 Year to Date Profit and Loss Statement" at bounding box center [109, 199] width 117 height 15
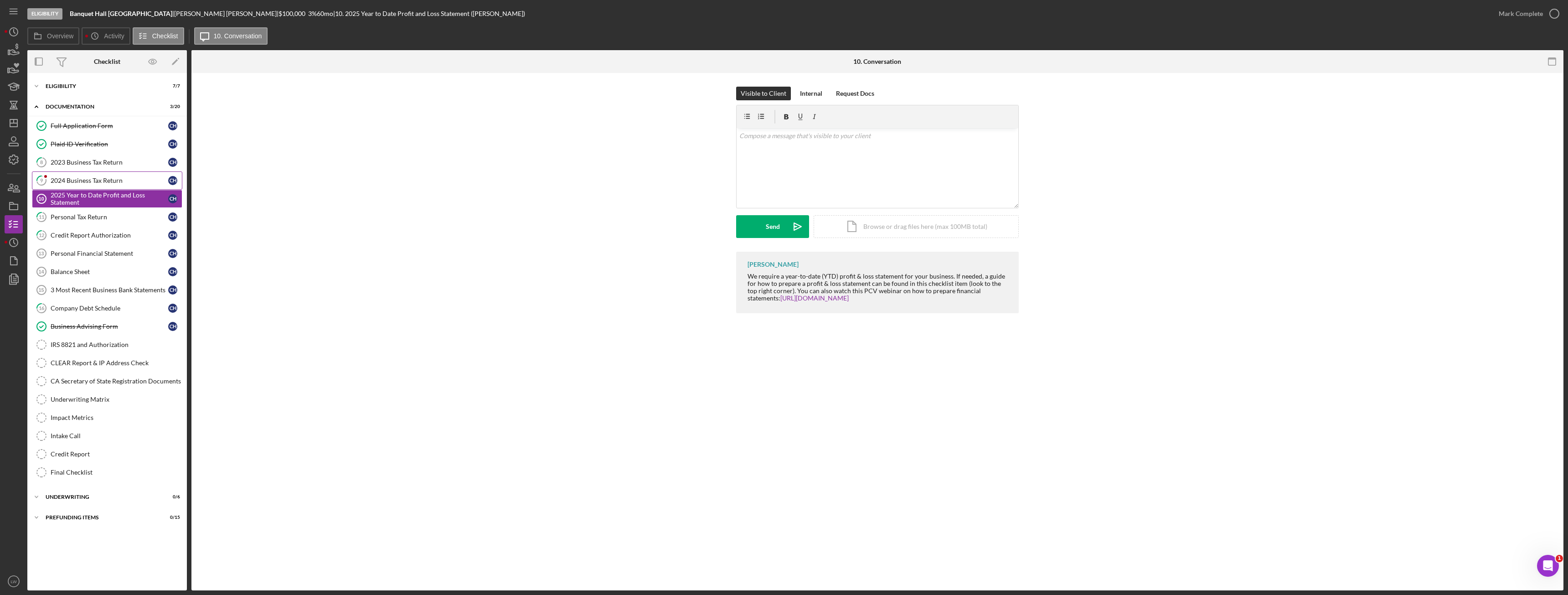
click at [61, 180] on div "2024 Business Tax Return" at bounding box center [109, 181] width 117 height 7
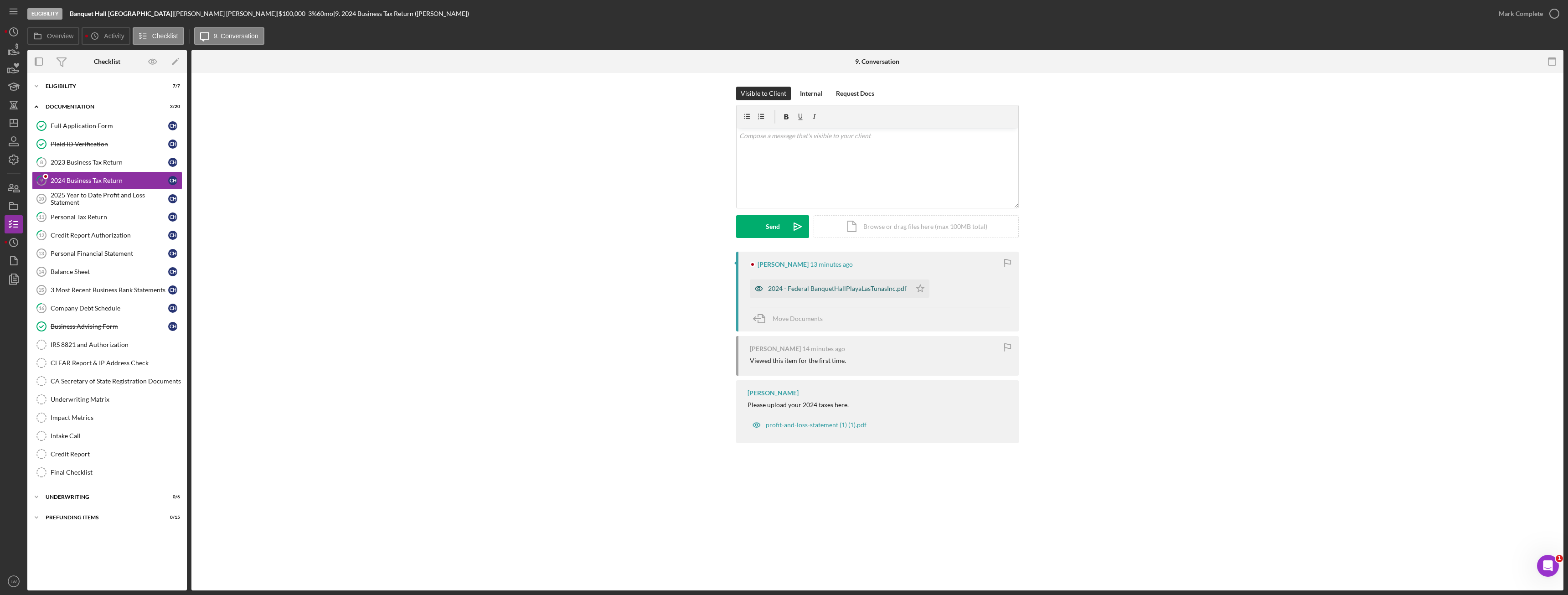
click at [813, 288] on div "2024 - Federal BanquetHallPlayaLasTunasInc.pdf" at bounding box center [838, 289] width 139 height 7
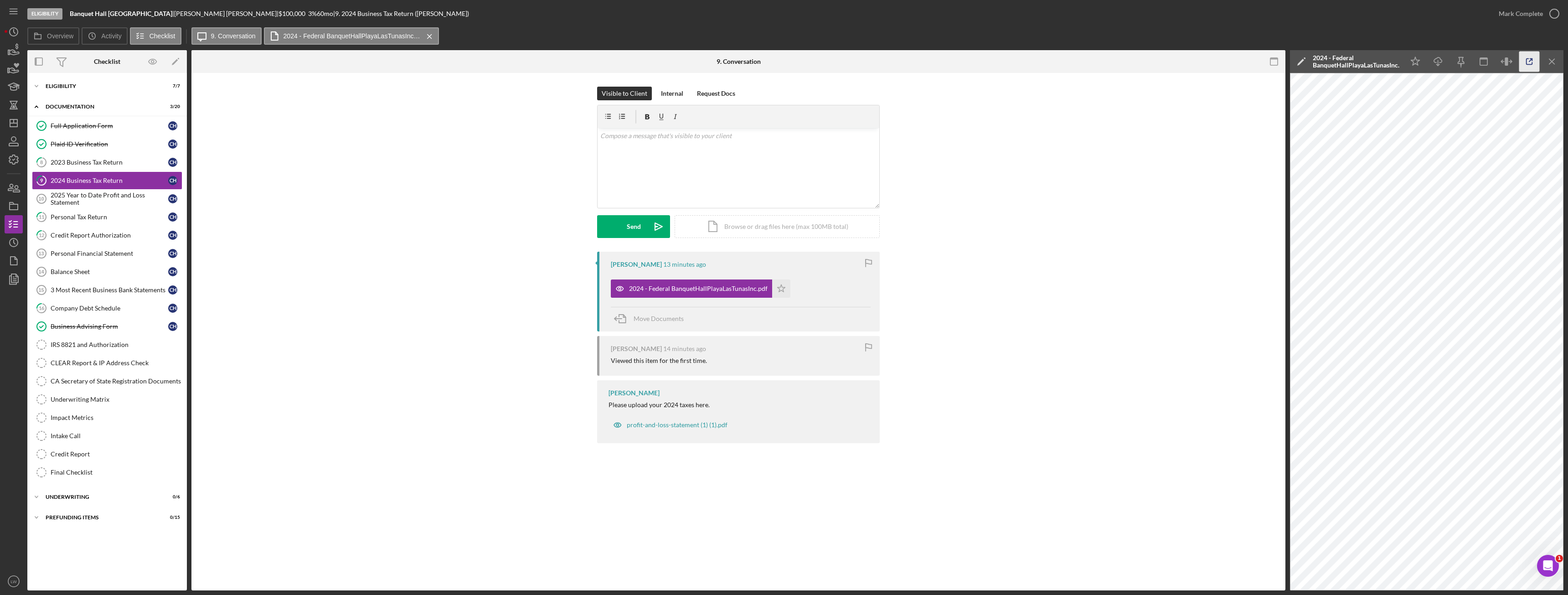
click at [1528, 65] on icon "button" at bounding box center [1530, 62] width 21 height 21
click at [10, 38] on icon "Icon/History" at bounding box center [13, 32] width 23 height 23
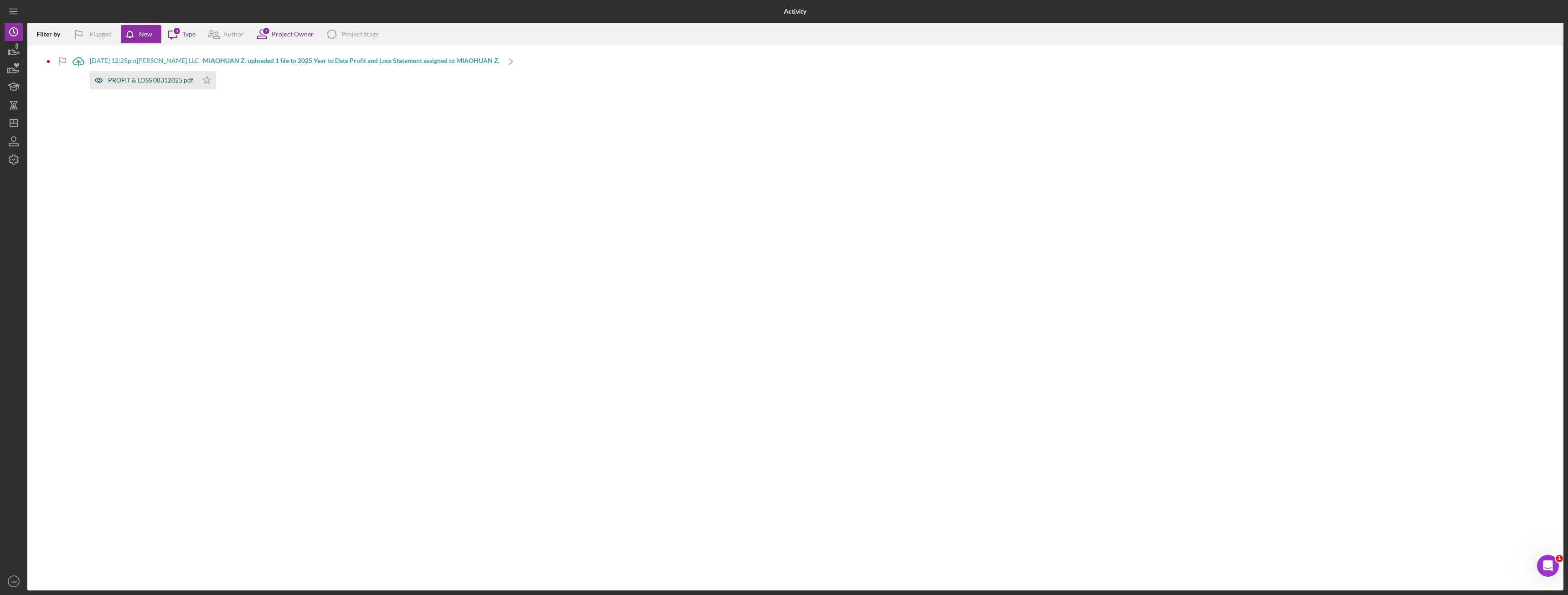
click at [138, 80] on div "PROFIT & LOSS 08312025.pdf" at bounding box center [150, 80] width 85 height 7
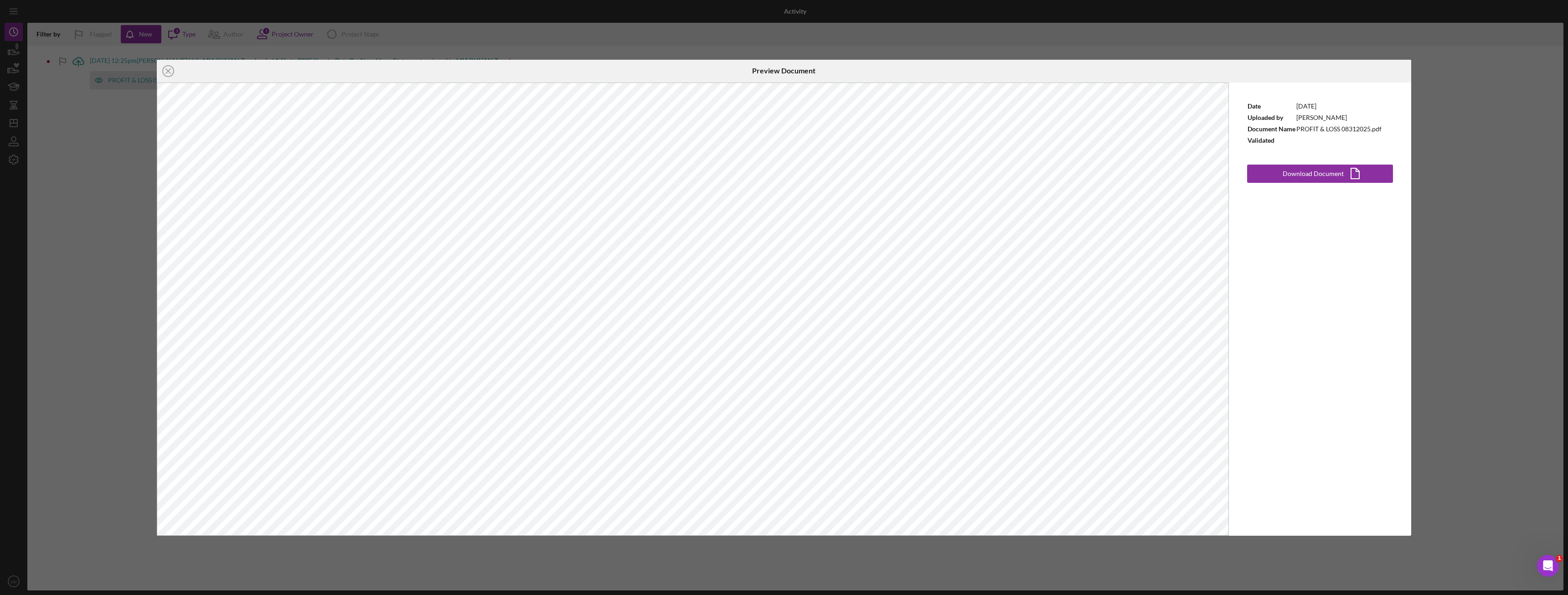
click at [1469, 172] on div "Icon/Close Preview Document Date 9/15/2025 Uploaded by MIAOHUAN ZHAO Document N…" at bounding box center [784, 297] width 1568 height 595
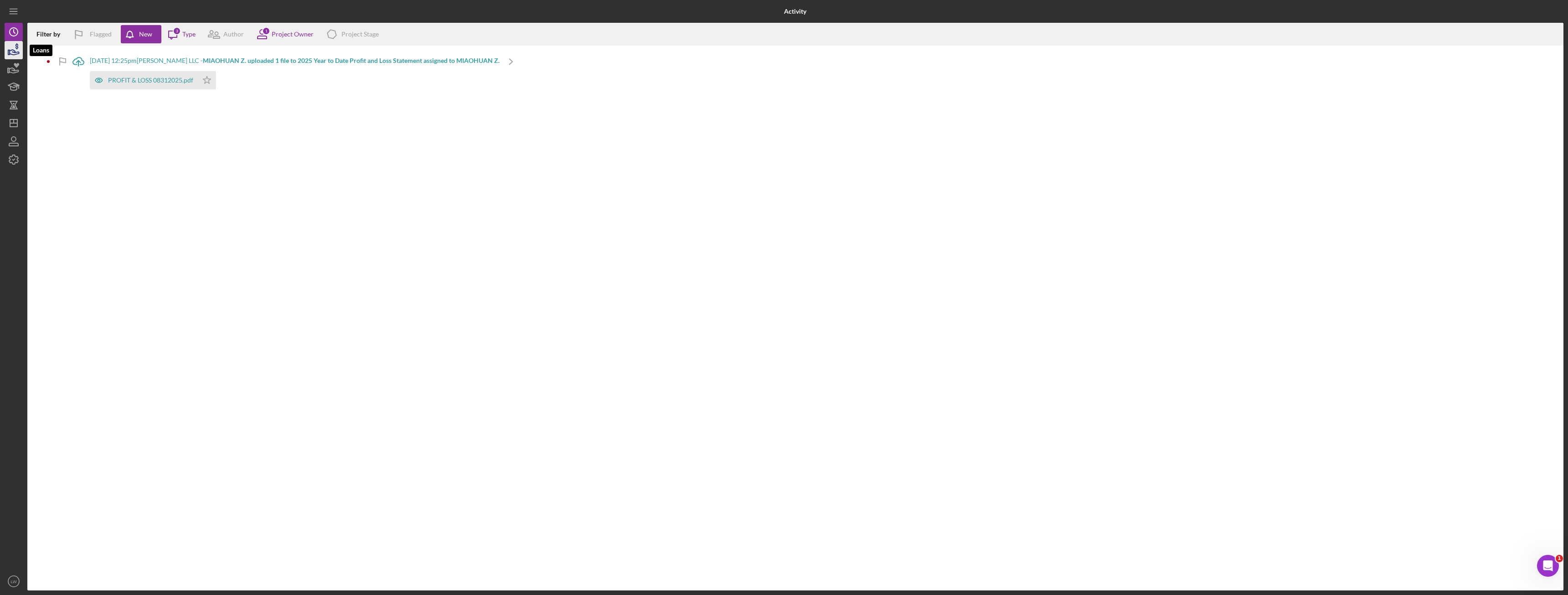
click at [12, 54] on icon "button" at bounding box center [15, 52] width 10 height 5
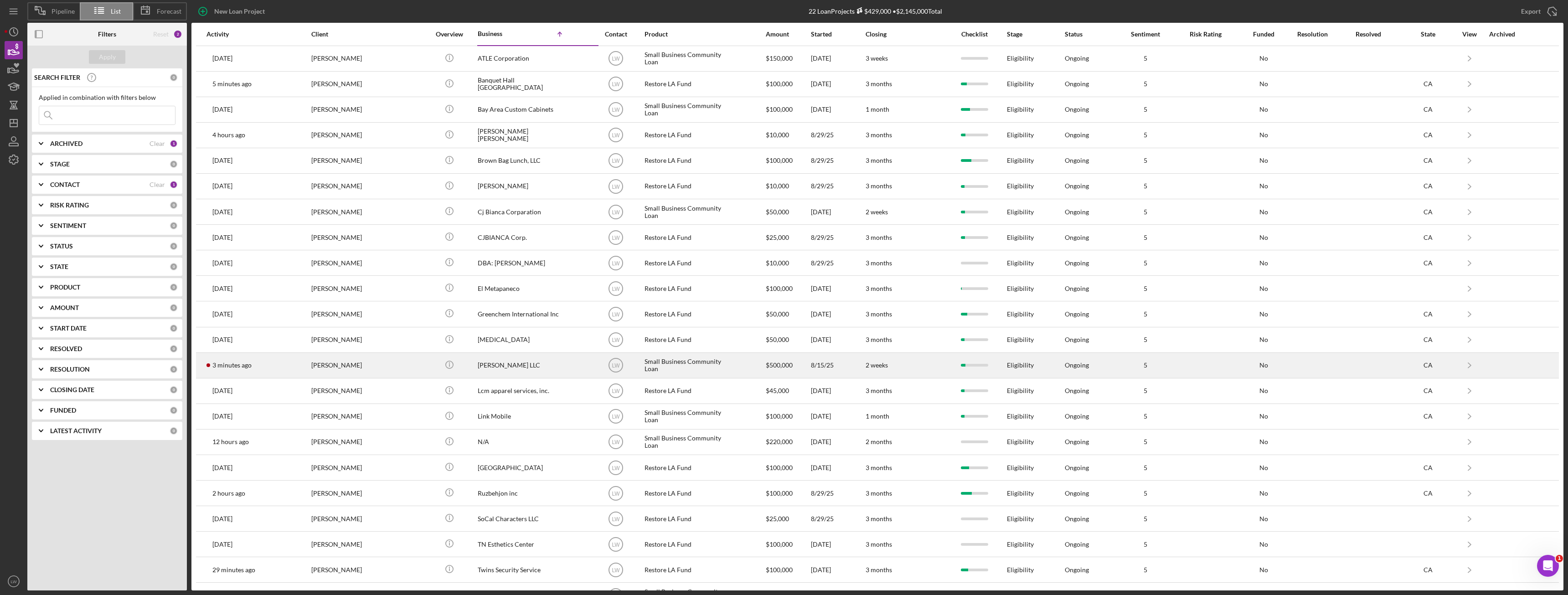
click at [343, 370] on div "MIAOHUAN ZHAO" at bounding box center [357, 365] width 91 height 24
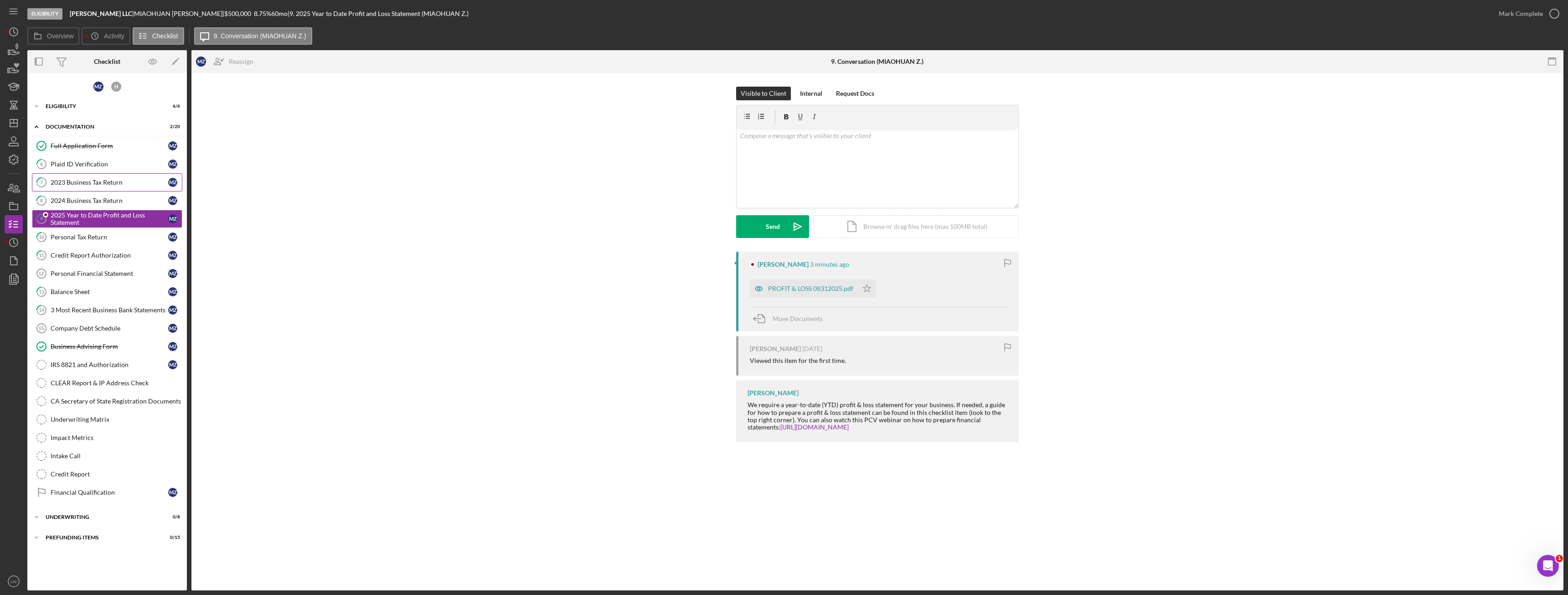
click at [123, 185] on div "2023 Business Tax Return" at bounding box center [109, 183] width 117 height 7
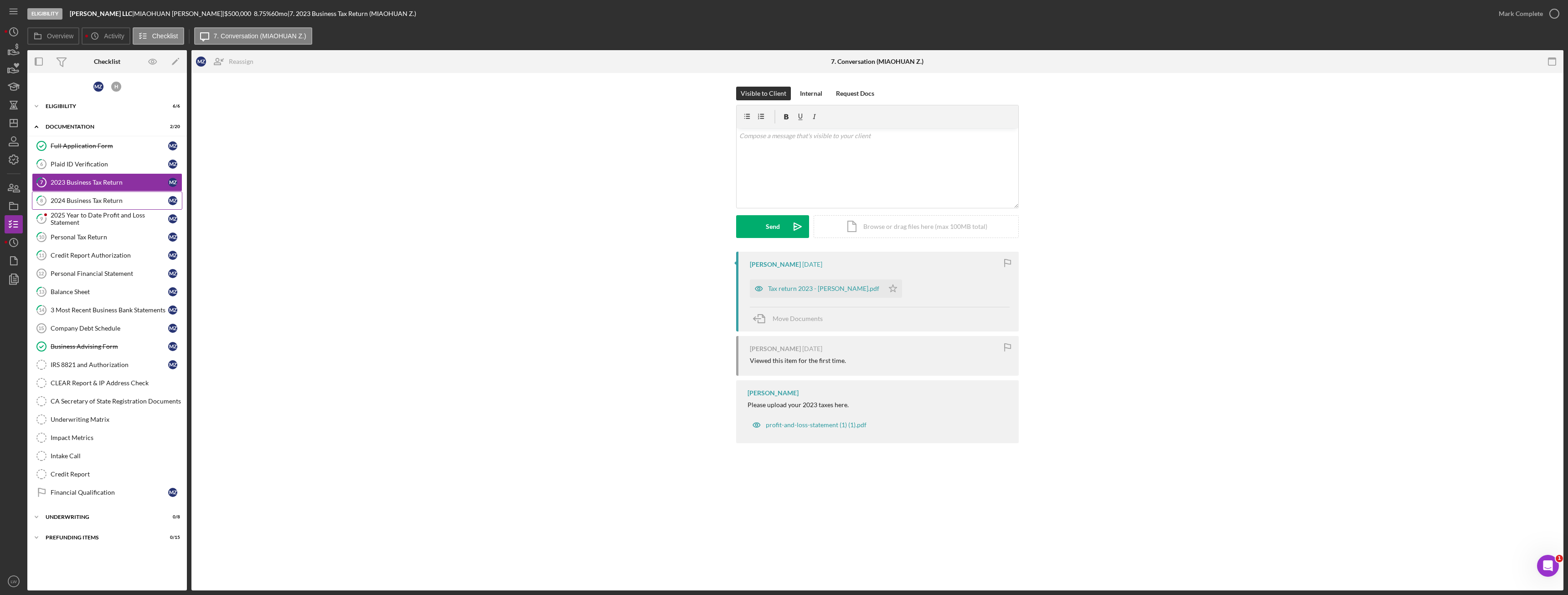
click at [107, 194] on link "8 2024 Business Tax Return M Z" at bounding box center [107, 201] width 150 height 18
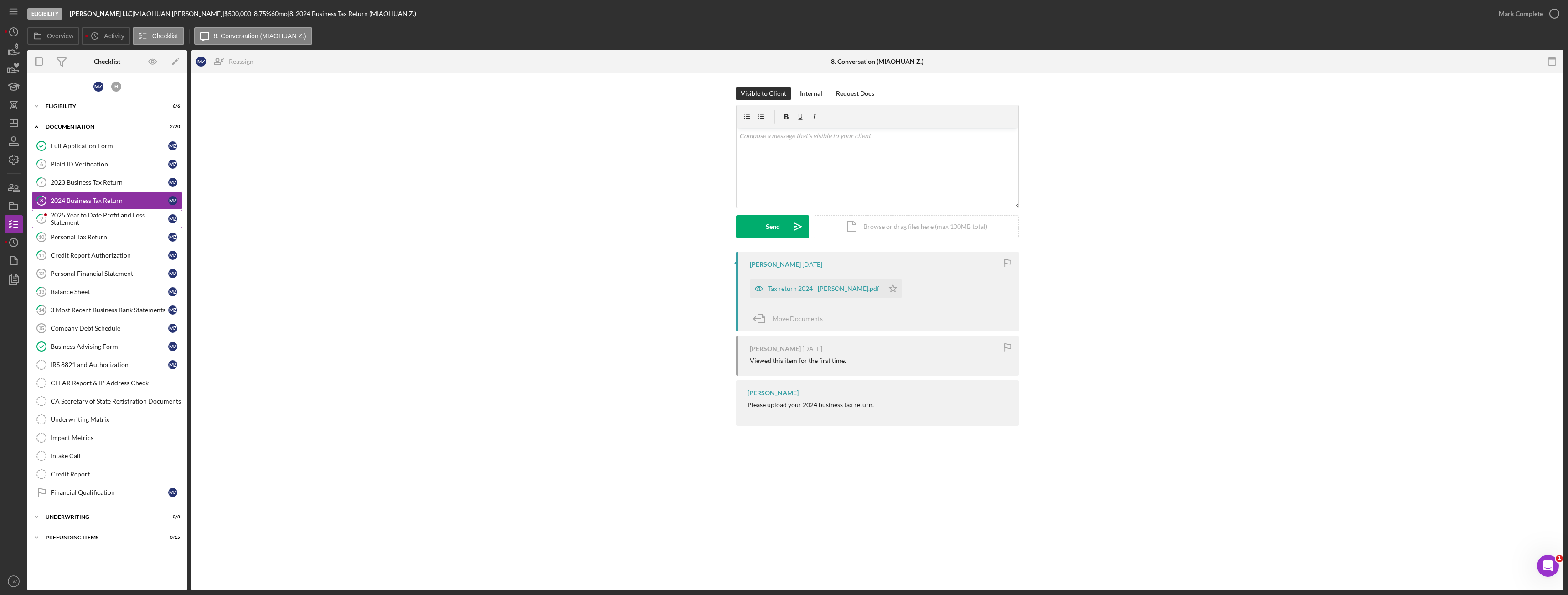
click at [102, 218] on div "2025 Year to Date Profit and Loss Statement" at bounding box center [109, 219] width 117 height 15
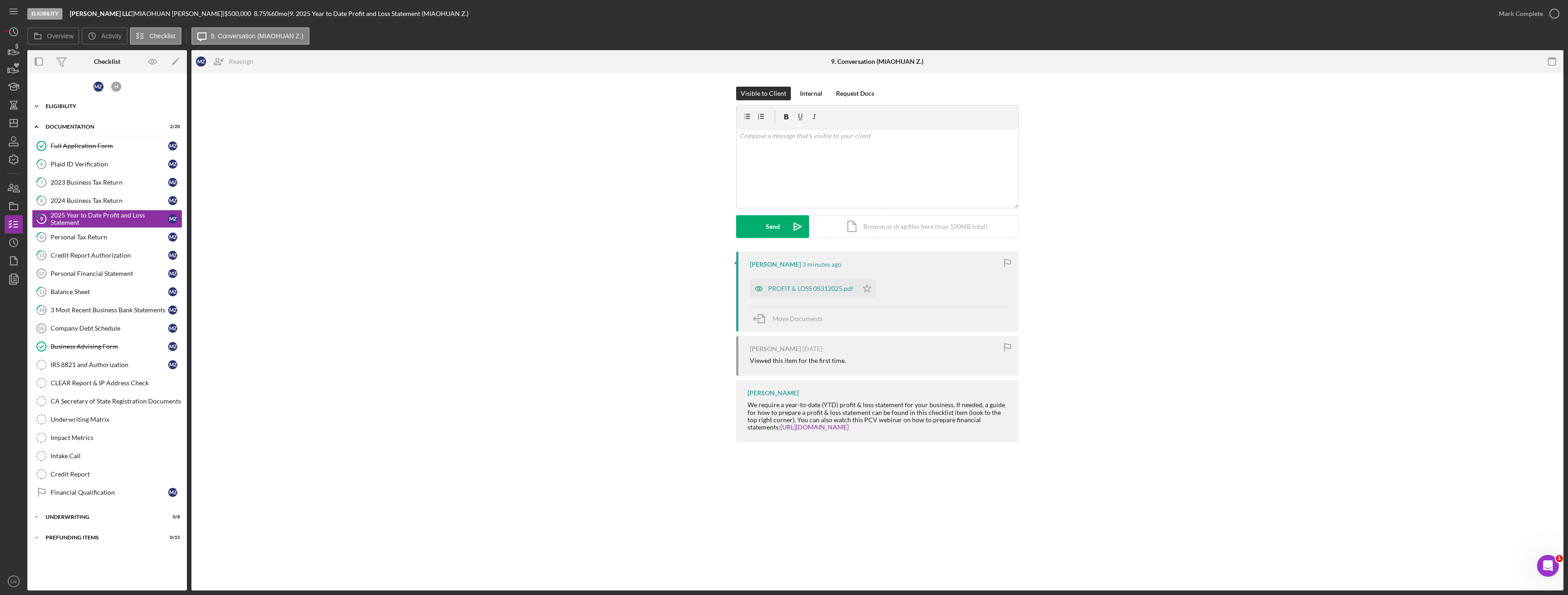
click at [86, 111] on div "Icon/Expander Eligibility 6 / 6" at bounding box center [107, 107] width 159 height 18
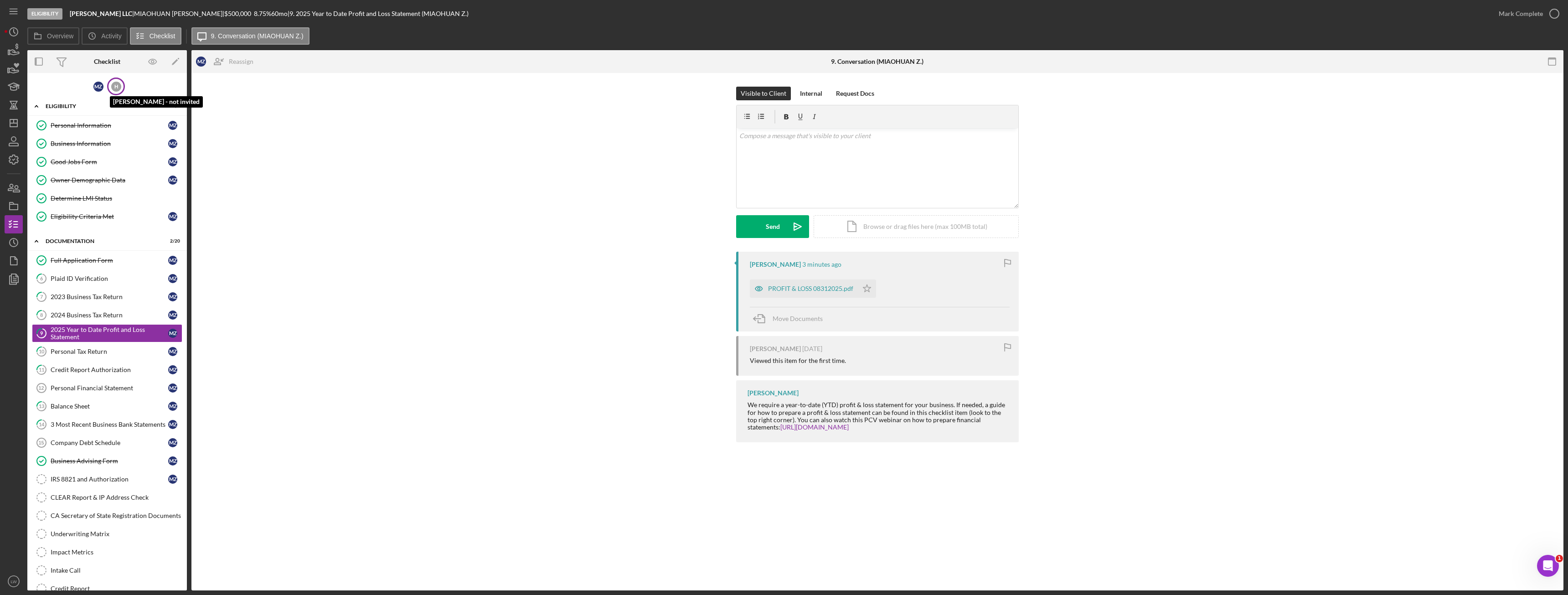
click at [115, 86] on div "H" at bounding box center [116, 86] width 10 height 10
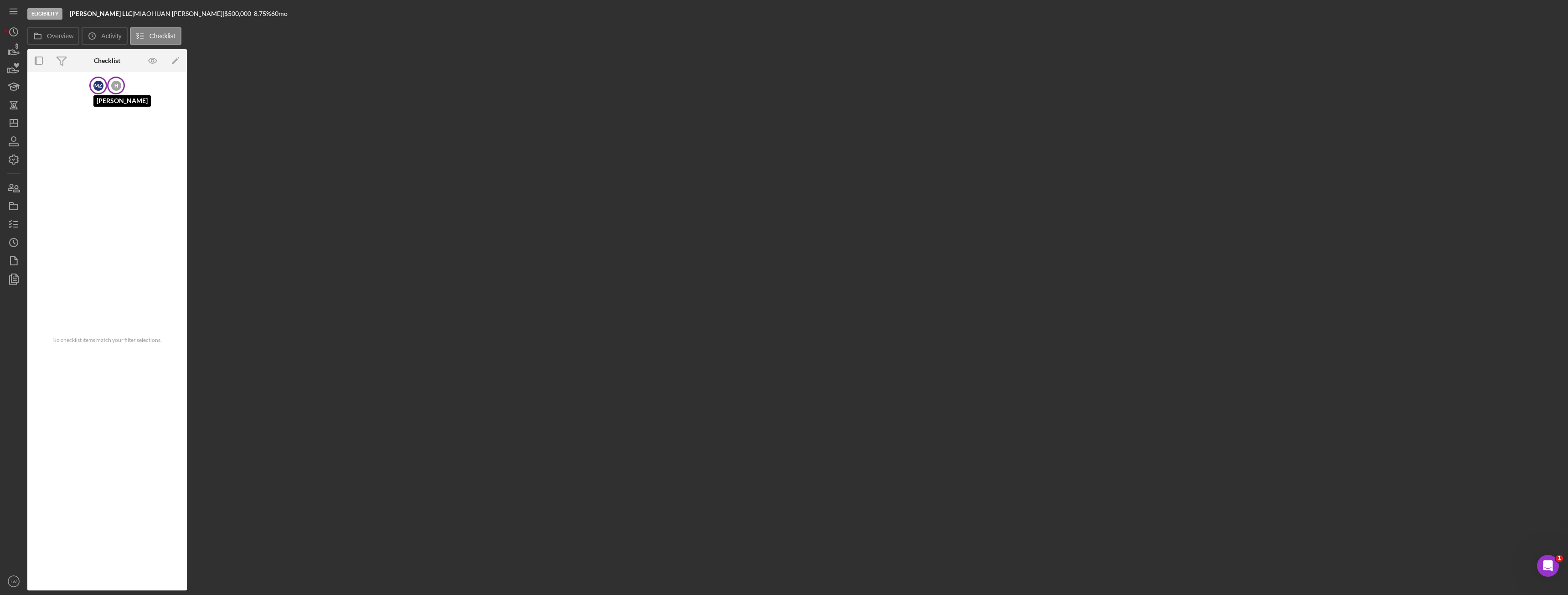
click at [99, 86] on div "M Z" at bounding box center [99, 86] width 10 height 10
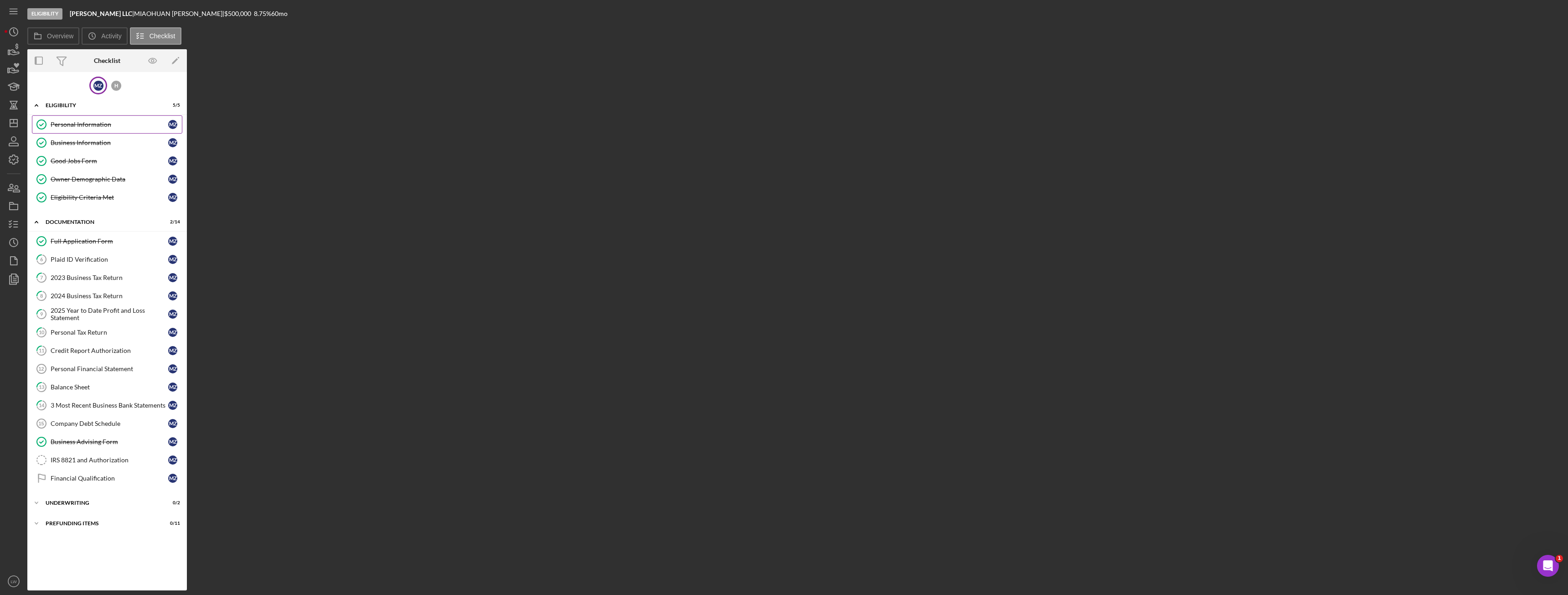
click at [83, 132] on link "Personal Information Personal Information M Z" at bounding box center [107, 124] width 150 height 18
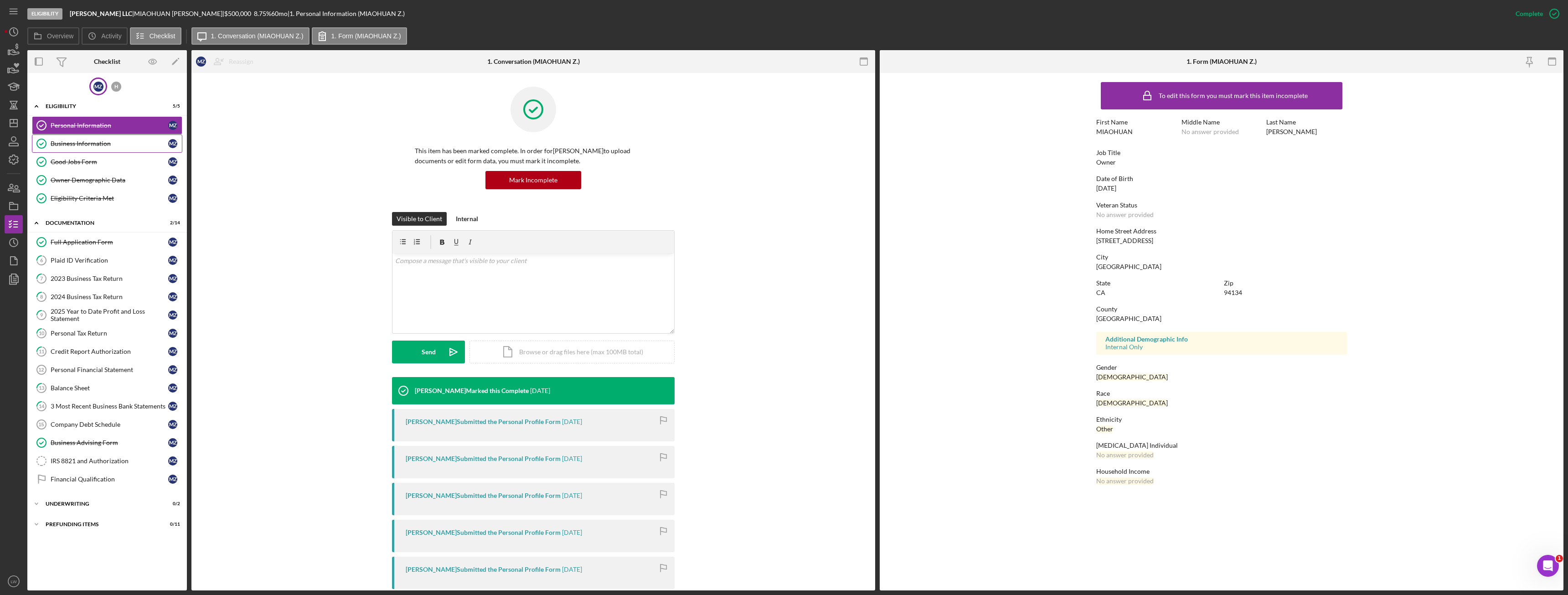
click at [86, 138] on link "Business Information Business Information M Z" at bounding box center [107, 144] width 150 height 18
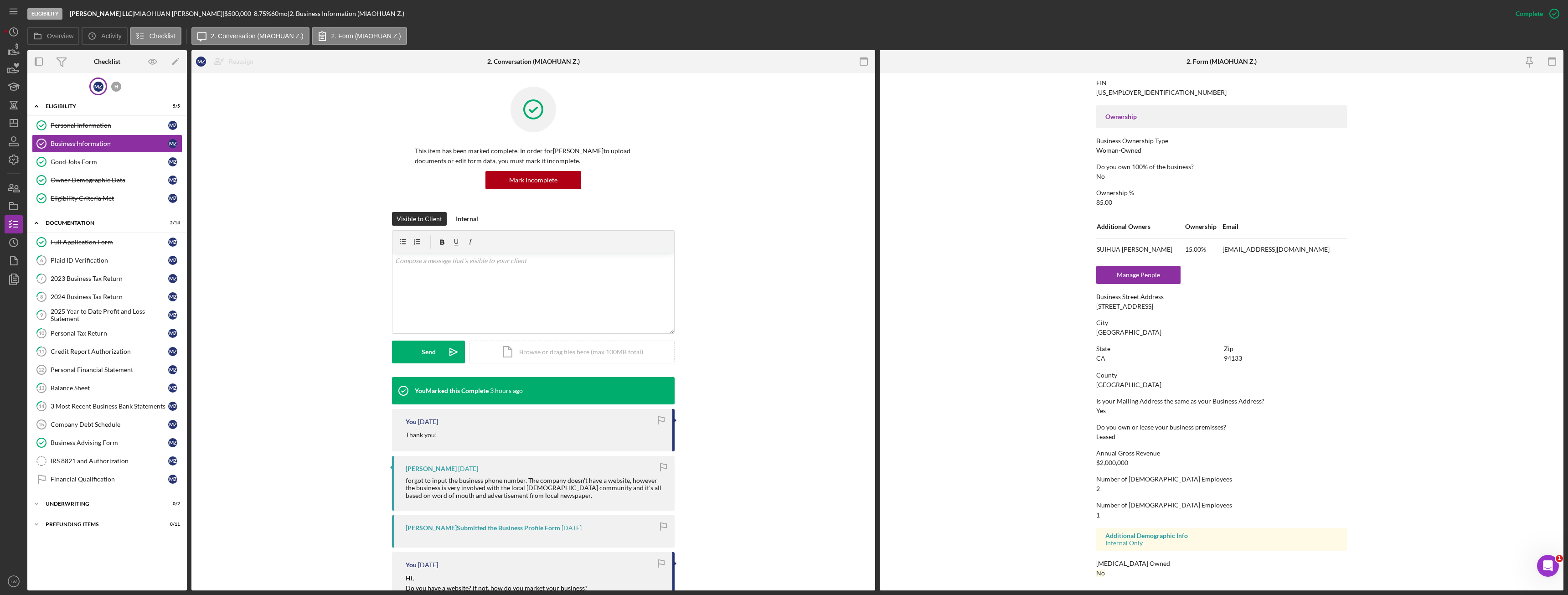
scroll to position [1, 0]
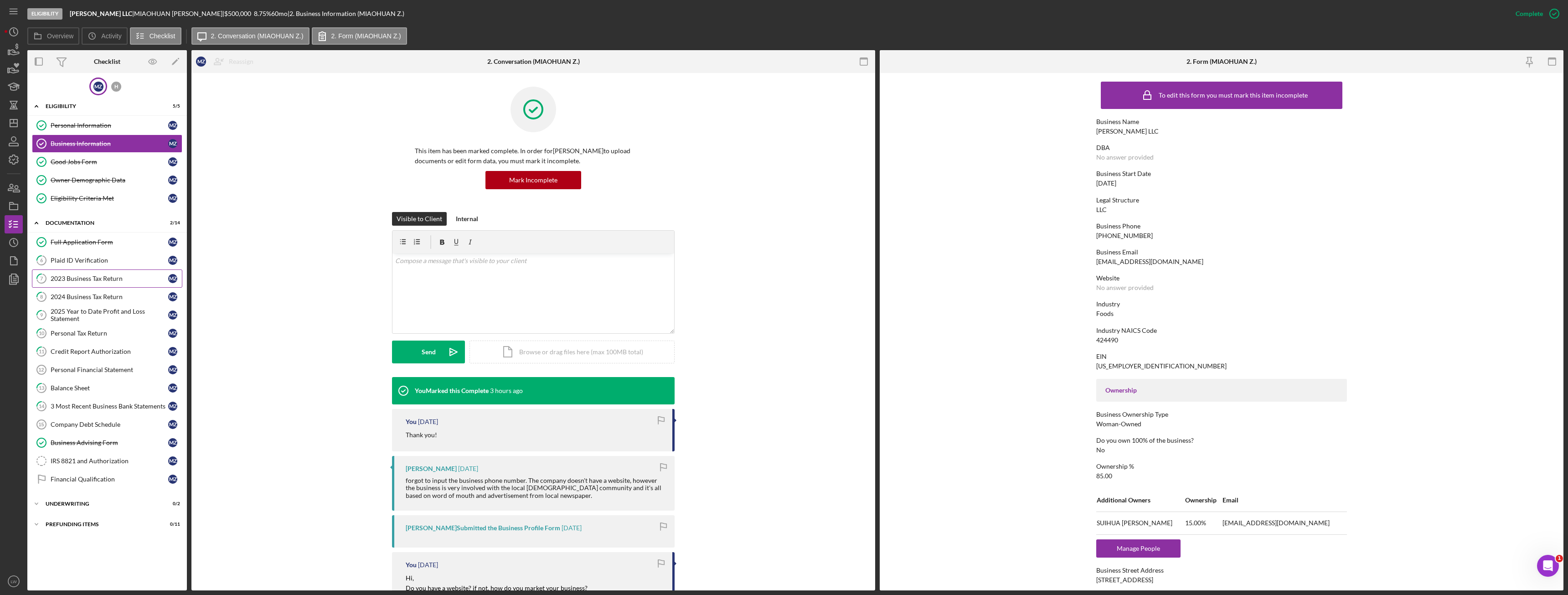
click at [97, 286] on link "7 2023 Business Tax Return M Z" at bounding box center [107, 279] width 150 height 18
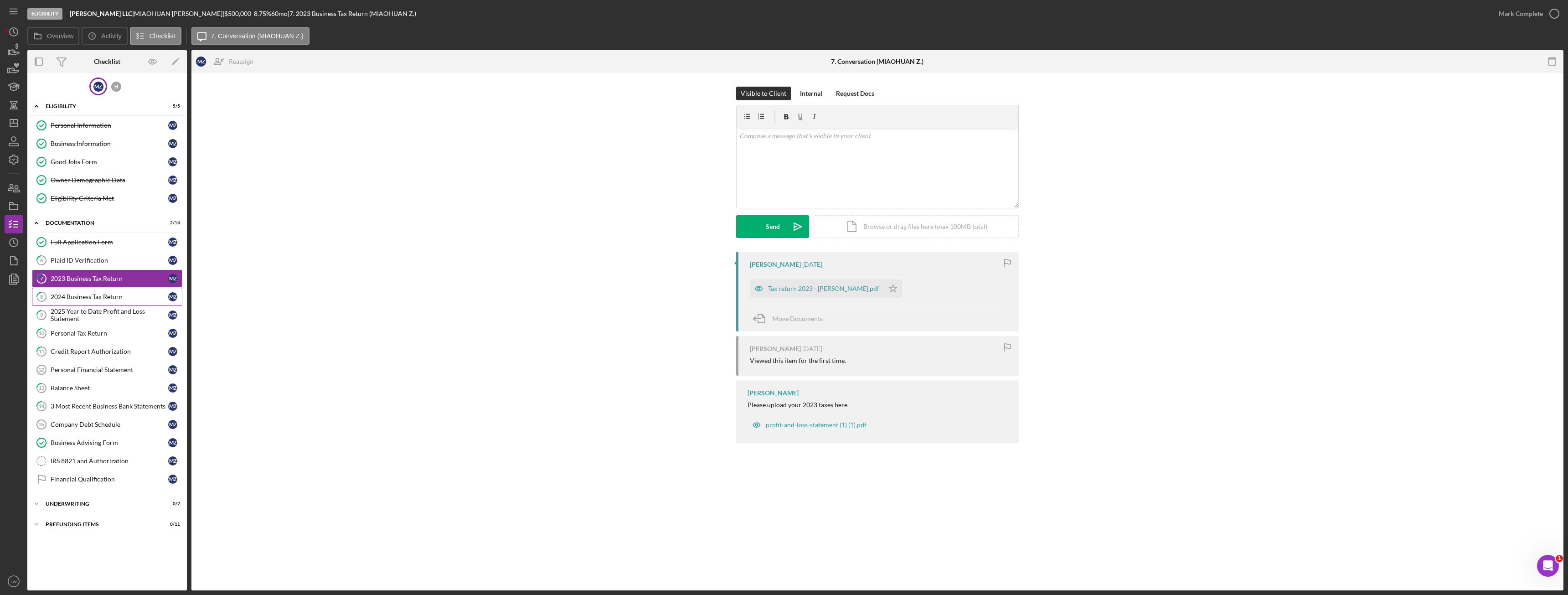
click at [98, 296] on div "2024 Business Tax Return" at bounding box center [109, 297] width 117 height 7
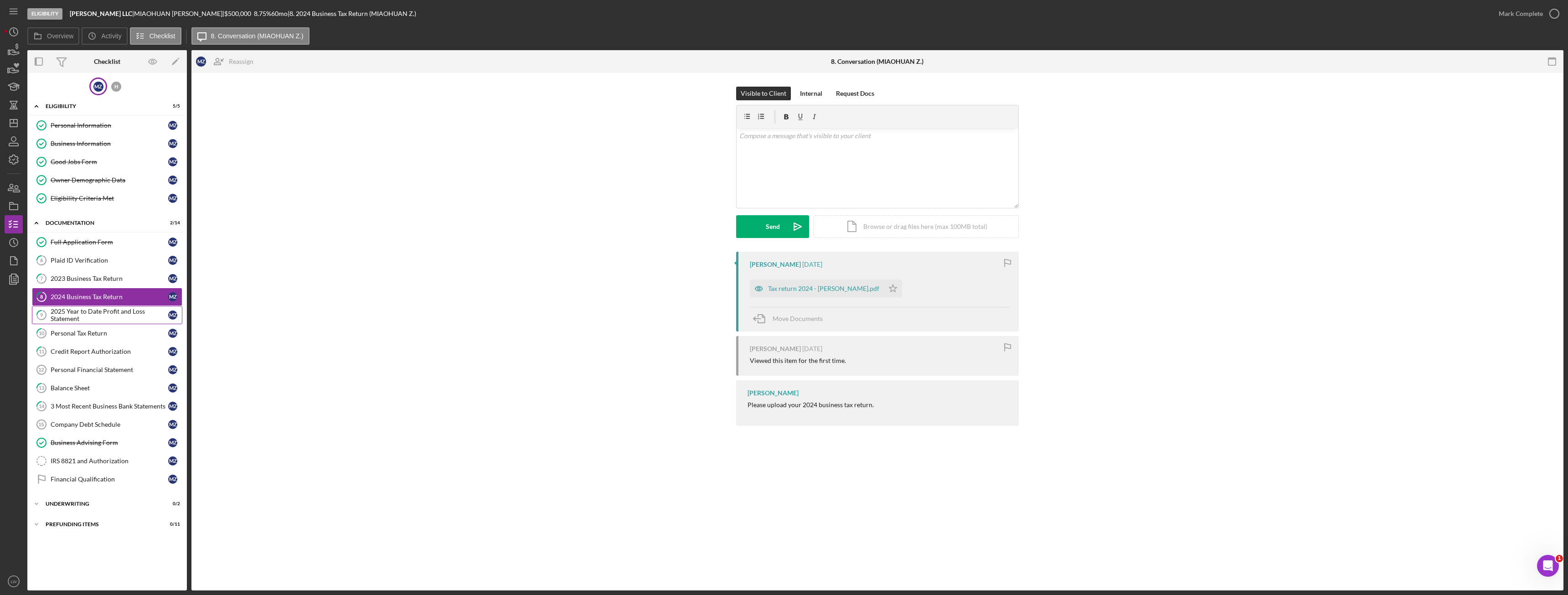
click at [99, 311] on div "2025 Year to Date Profit and Loss Statement" at bounding box center [109, 315] width 117 height 15
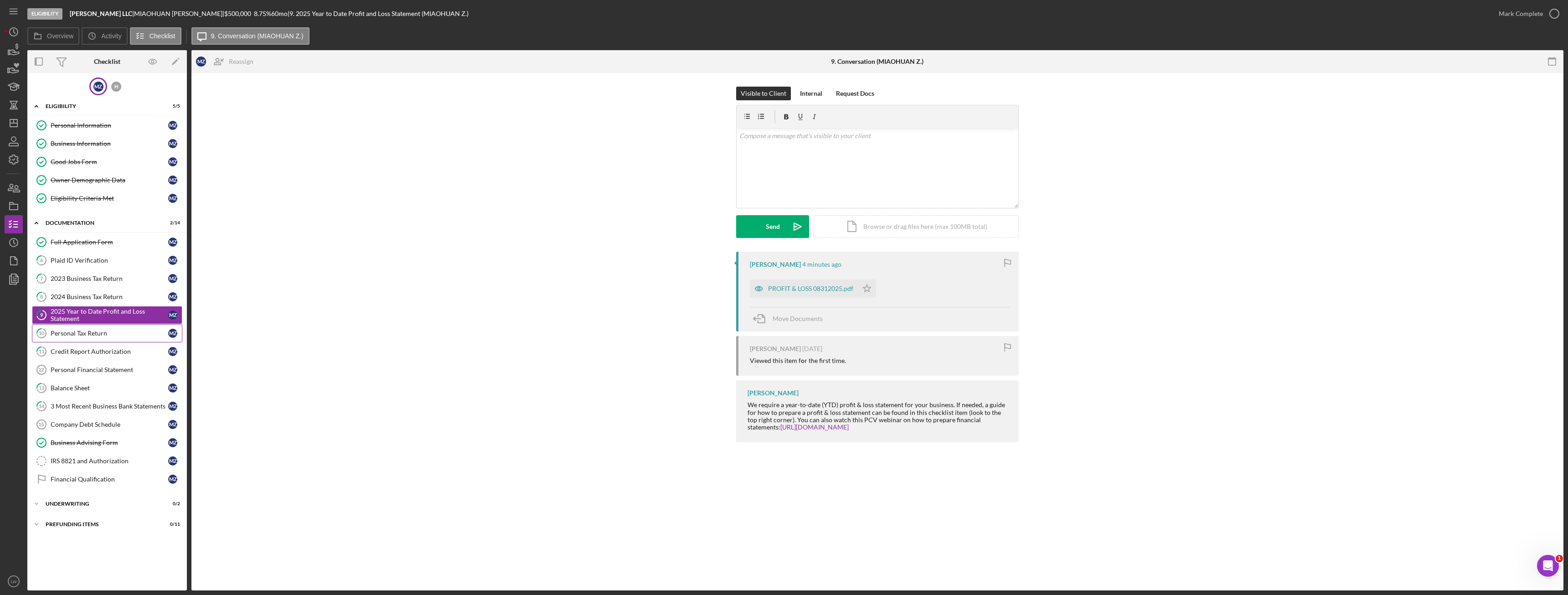
click at [96, 336] on div "Personal Tax Return" at bounding box center [109, 333] width 117 height 7
click at [96, 354] on div "Credit Report Authorization" at bounding box center [109, 351] width 117 height 7
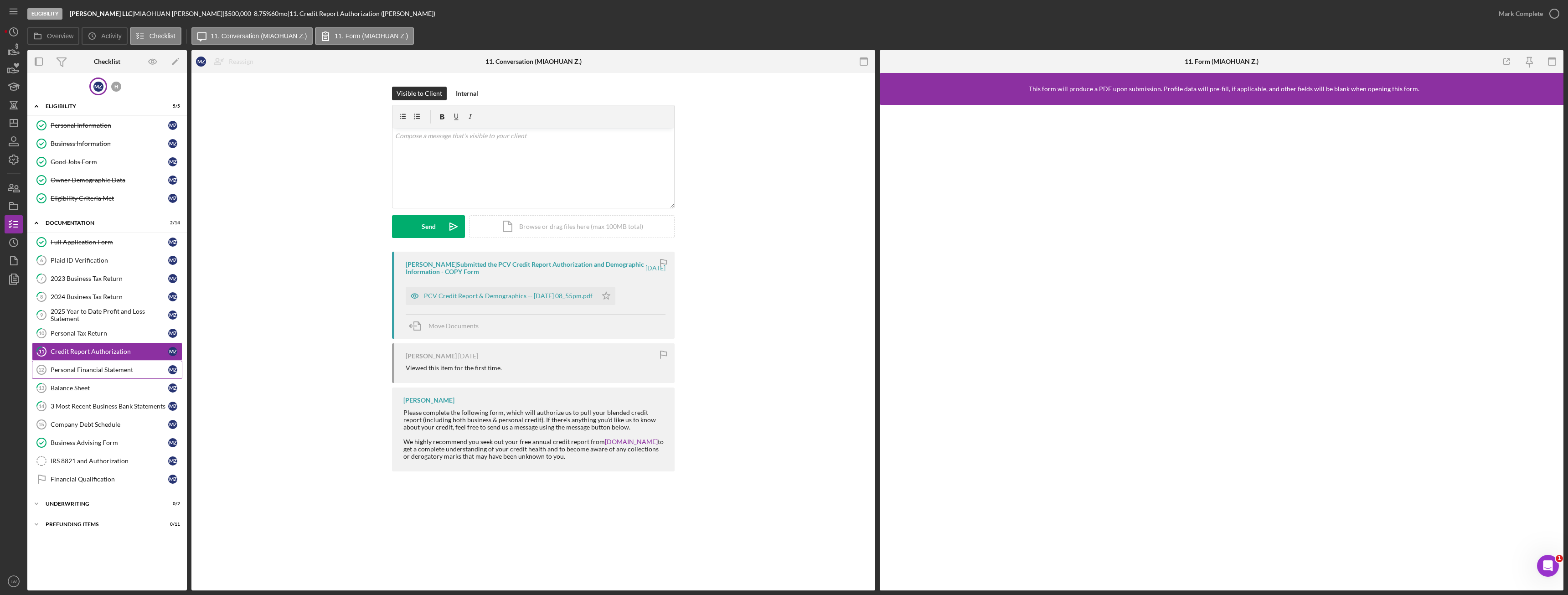
click at [139, 371] on div "Personal Financial Statement" at bounding box center [109, 370] width 117 height 7
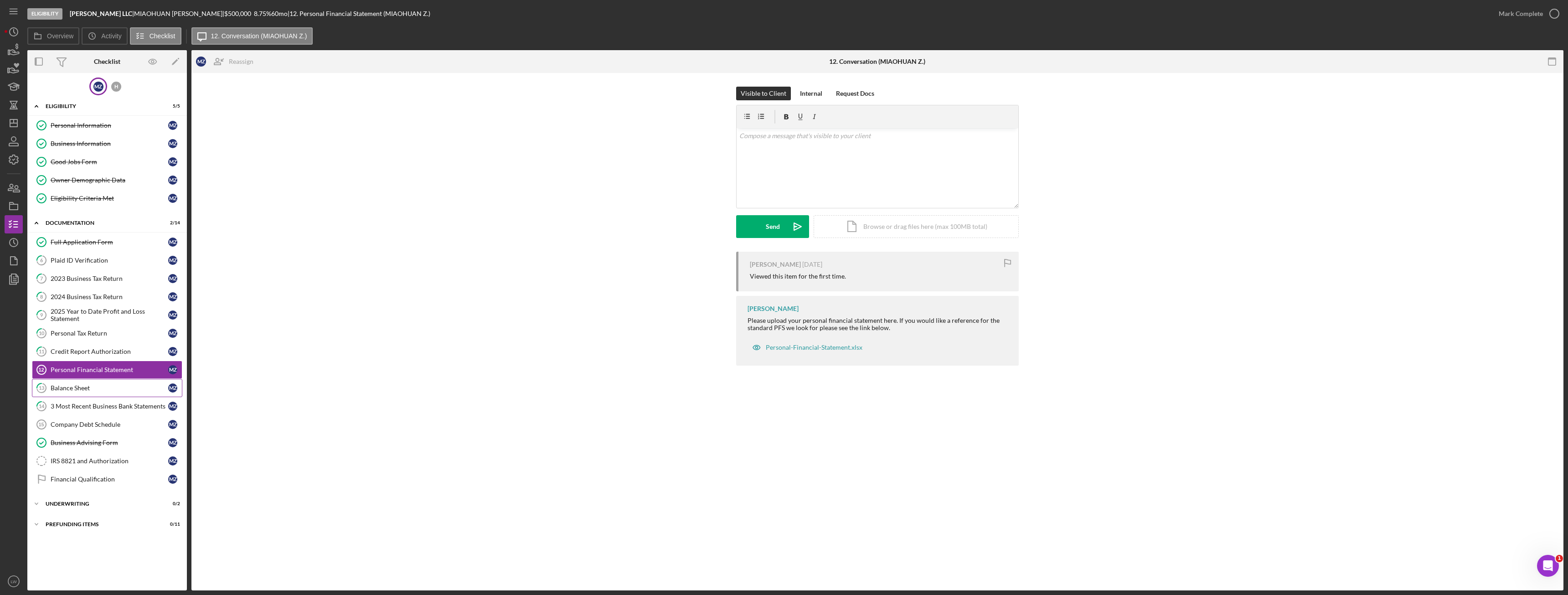
click at [85, 392] on div "Balance Sheet" at bounding box center [109, 388] width 117 height 7
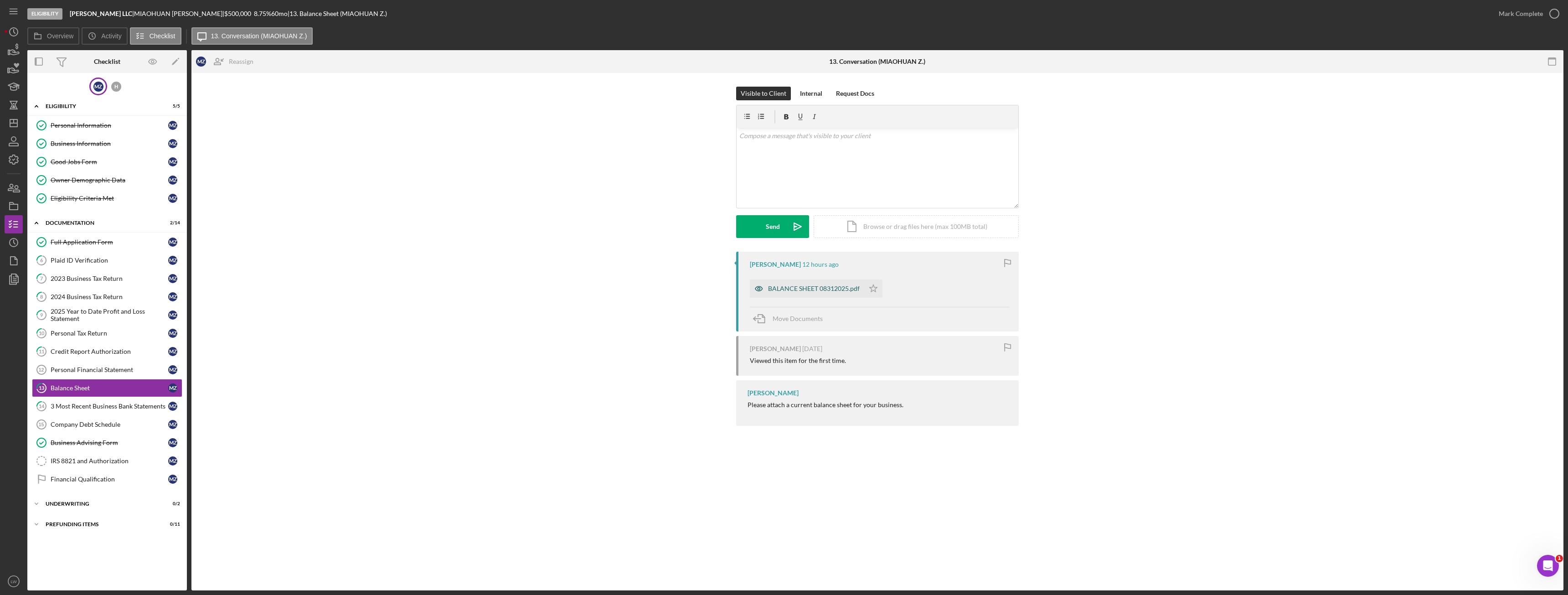
click at [786, 283] on div "BALANCE SHEET 08312025.pdf" at bounding box center [807, 289] width 114 height 18
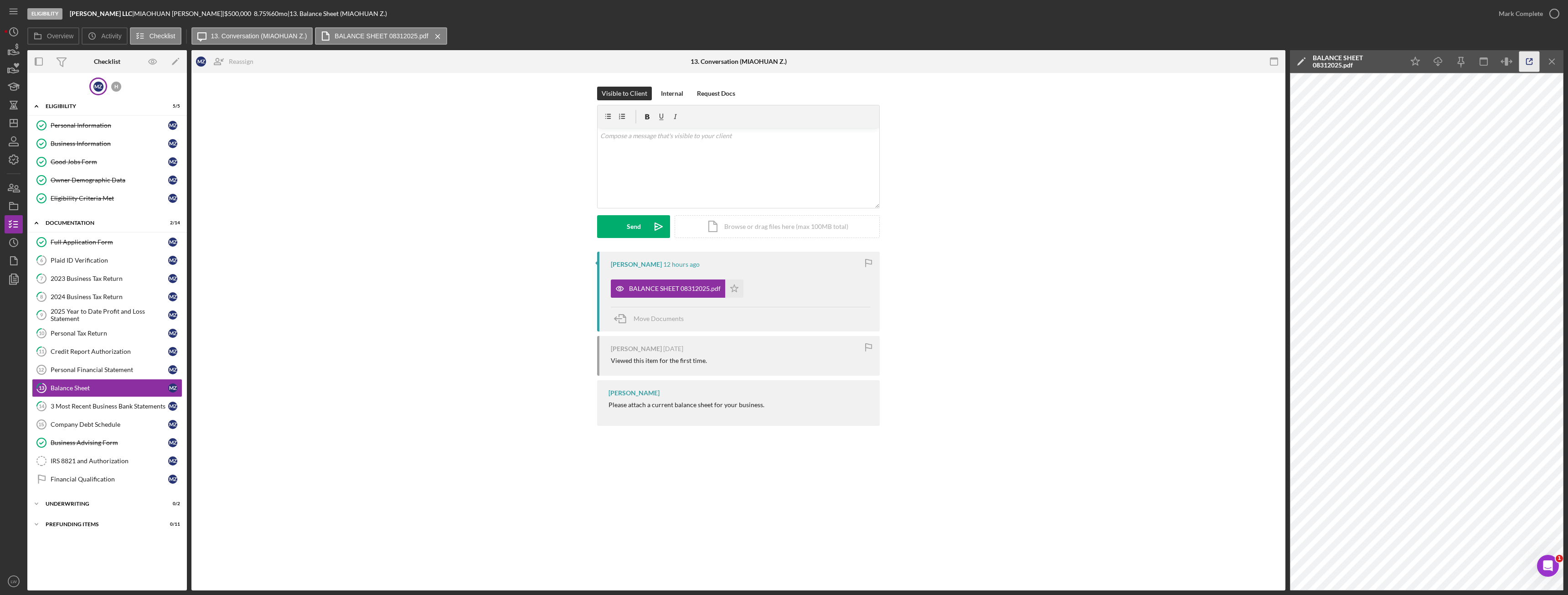
click at [1531, 60] on line "button" at bounding box center [1530, 60] width 2 height 2
click at [113, 410] on link "14 3 Most Recent Business Bank Statements M Z" at bounding box center [107, 406] width 150 height 18
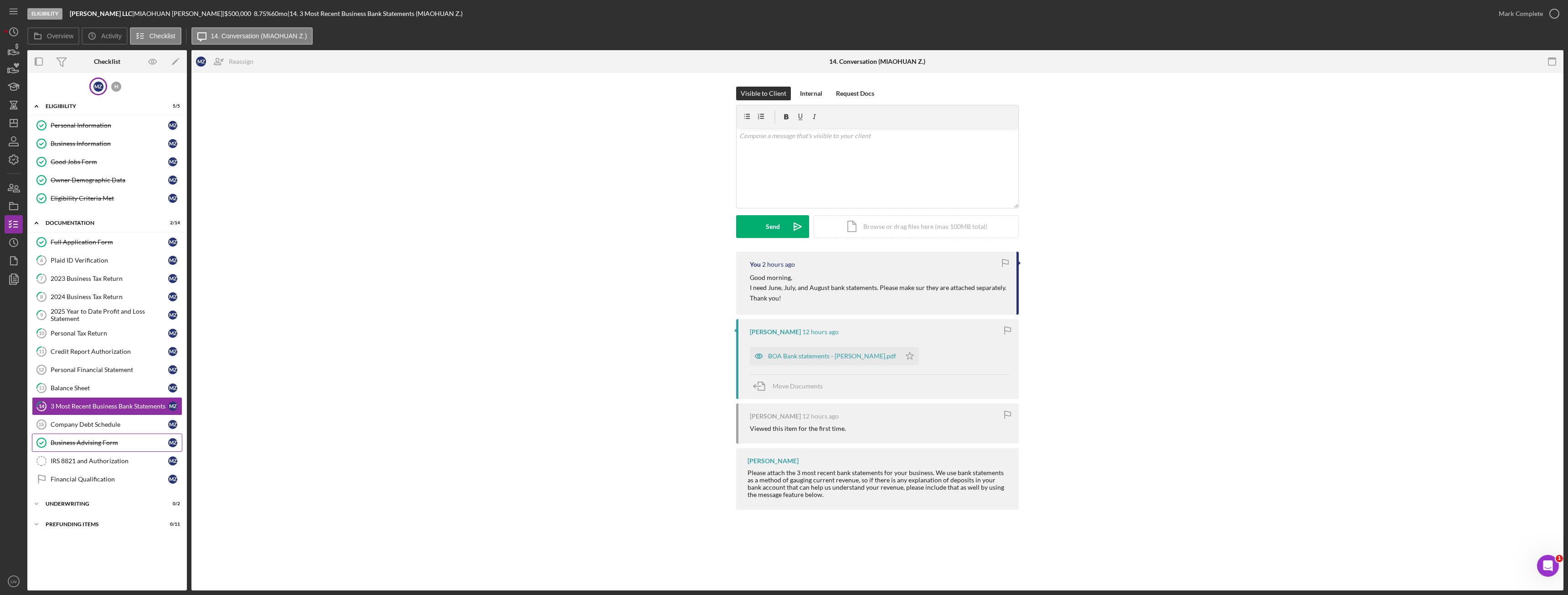
click at [96, 445] on div "Business Advising Form" at bounding box center [109, 443] width 117 height 7
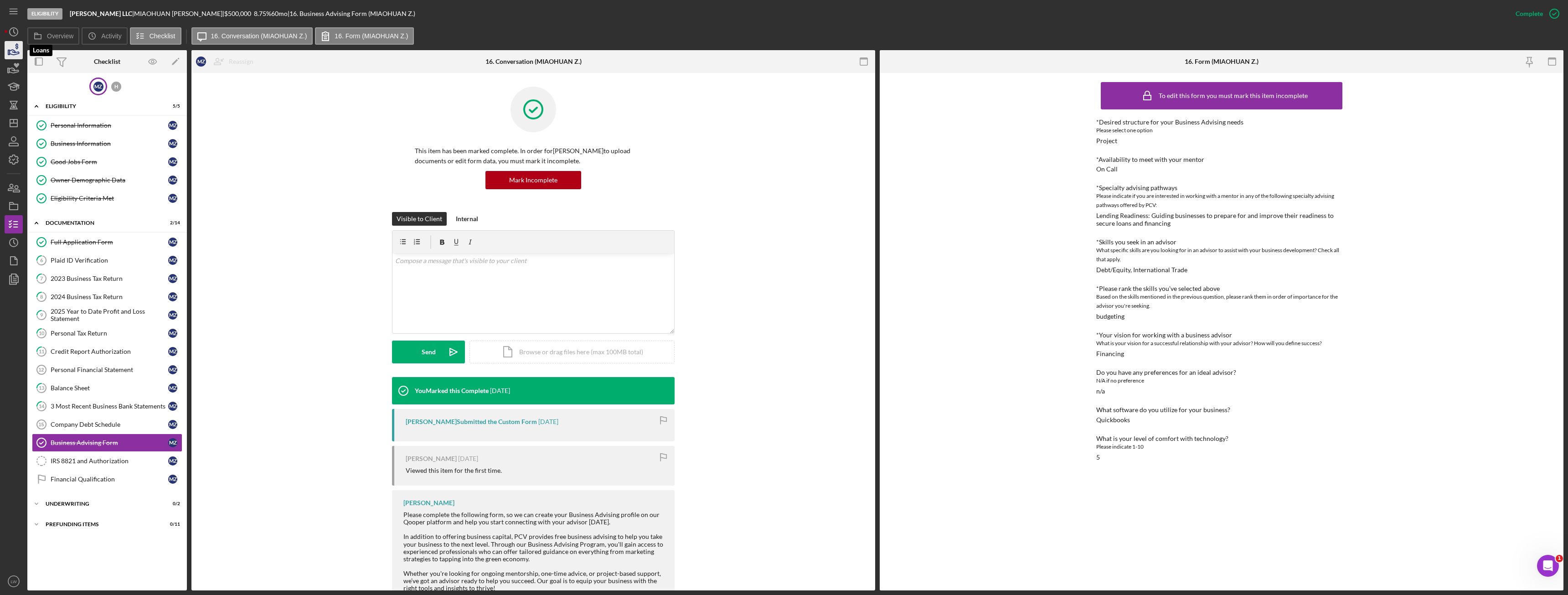
click at [16, 54] on icon "button" at bounding box center [13, 50] width 23 height 23
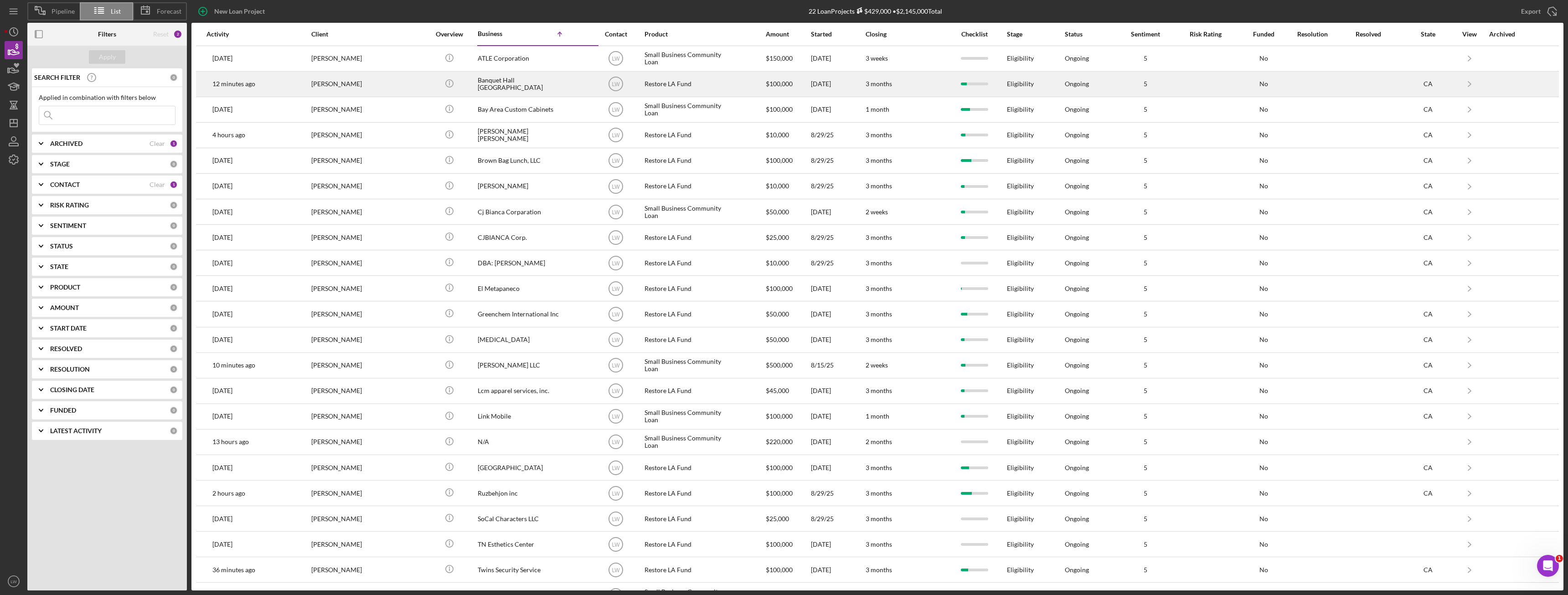
click at [326, 85] on div "Celso Hernandez" at bounding box center [357, 84] width 91 height 24
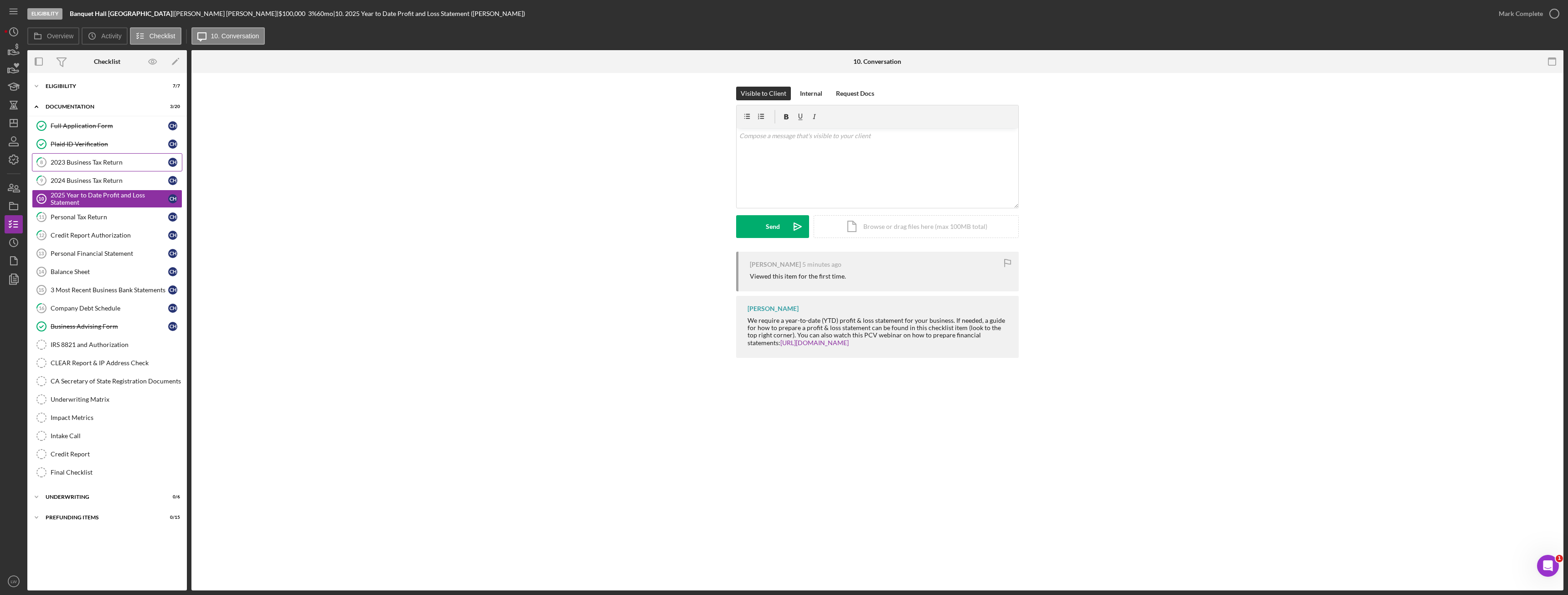
click at [81, 163] on div "2023 Business Tax Return" at bounding box center [109, 163] width 117 height 7
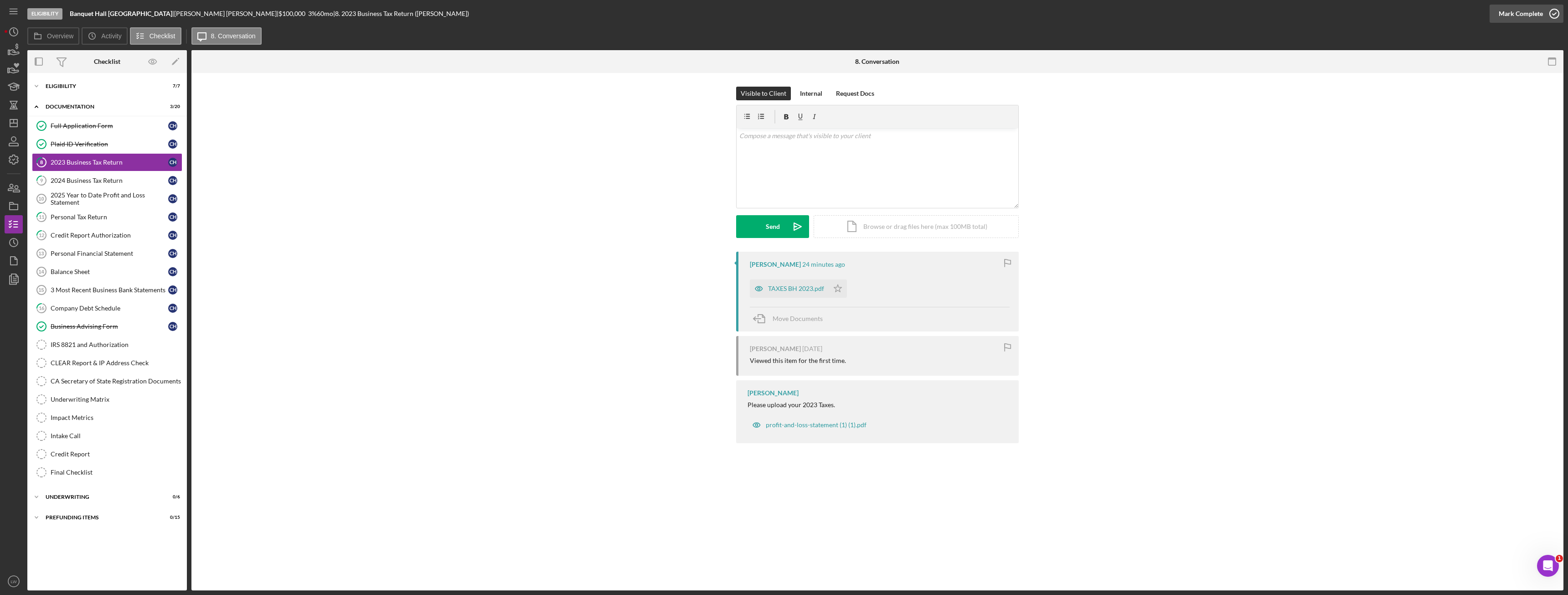
click at [1516, 17] on div "Mark Complete" at bounding box center [1521, 13] width 44 height 18
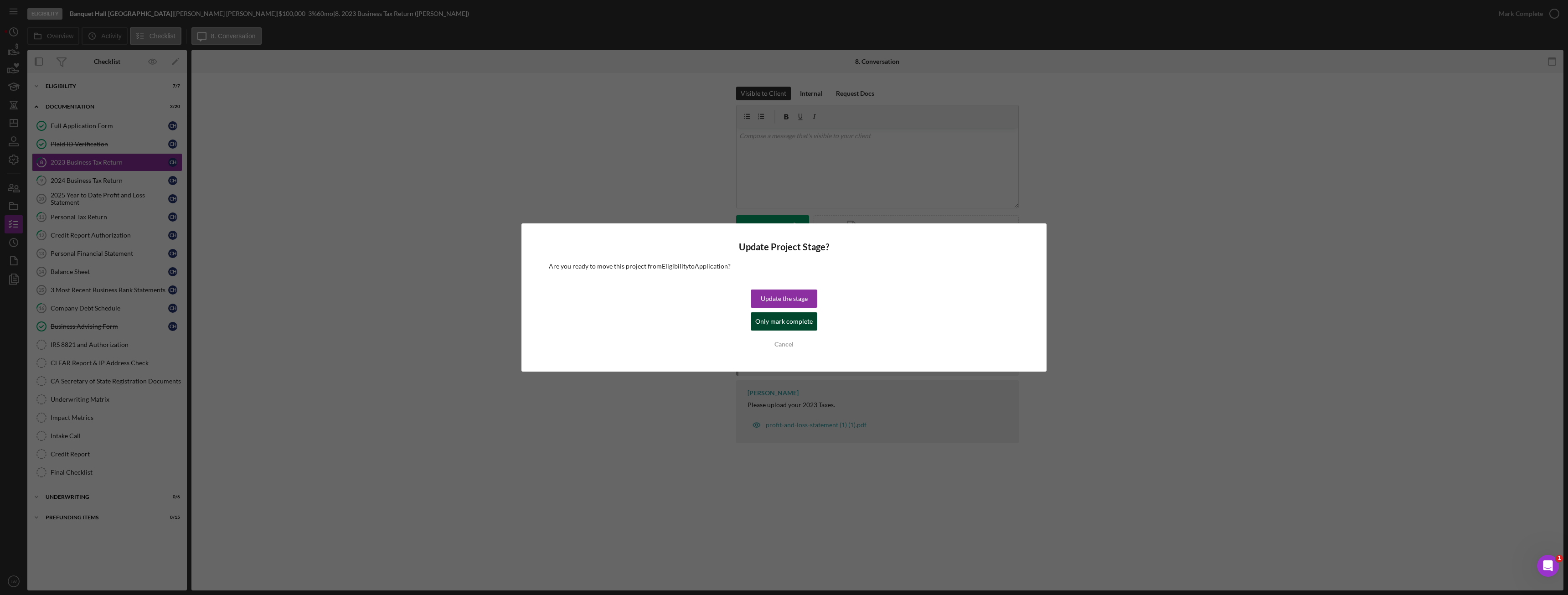
click at [797, 320] on div "Only mark complete" at bounding box center [784, 322] width 57 height 18
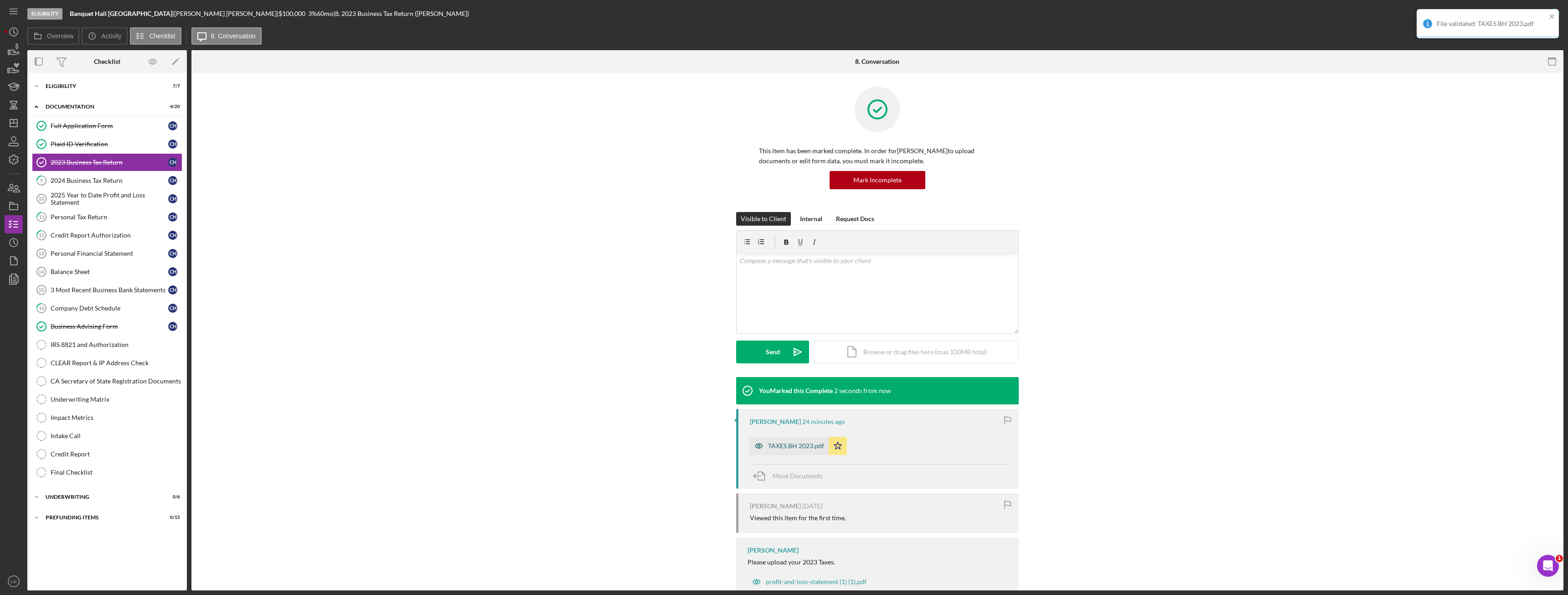
click at [794, 445] on div "TAXES BH 2023.pdf" at bounding box center [796, 446] width 56 height 7
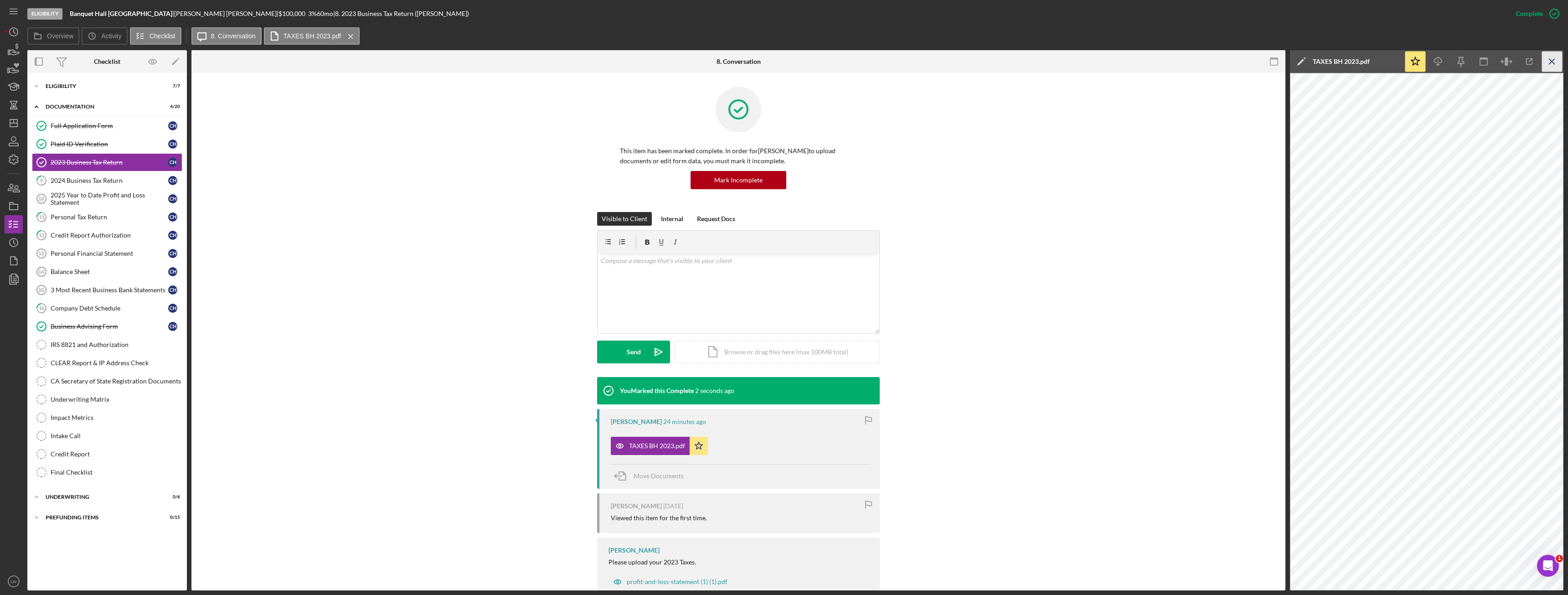
click at [1552, 62] on line "button" at bounding box center [1552, 62] width 5 height 5
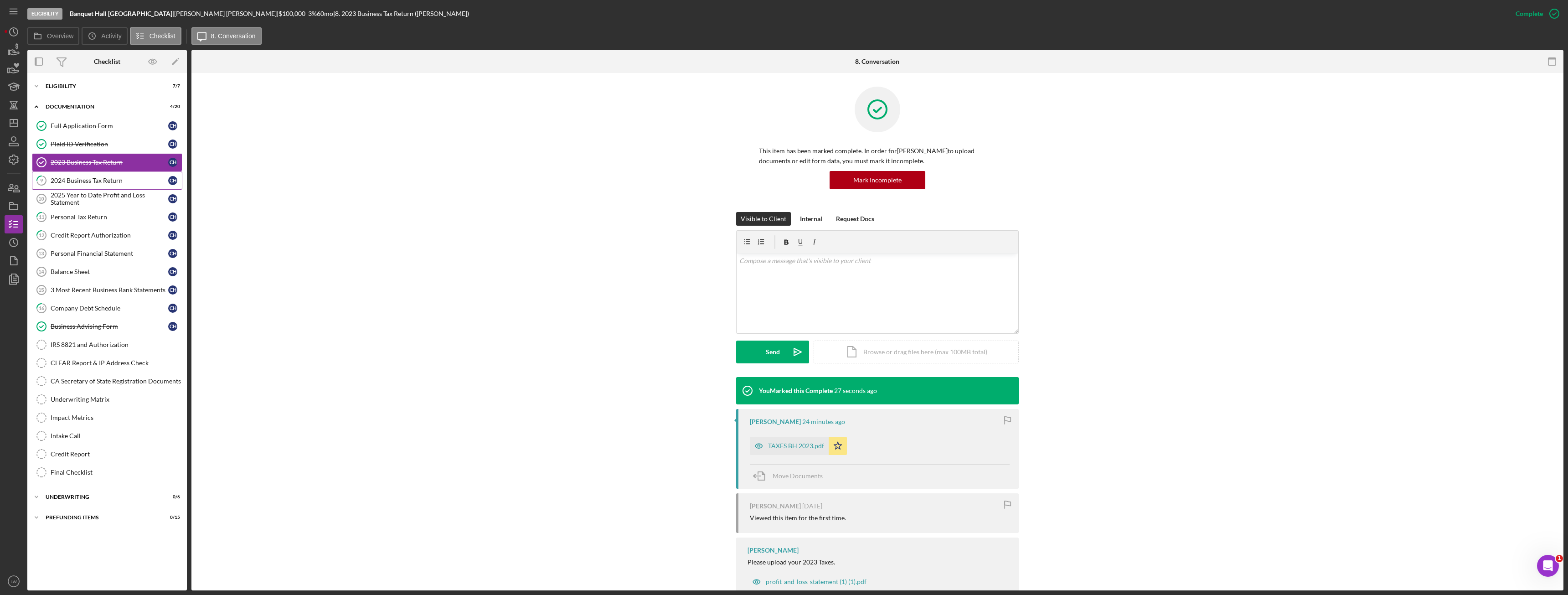
click at [82, 180] on div "2024 Business Tax Return" at bounding box center [109, 181] width 117 height 7
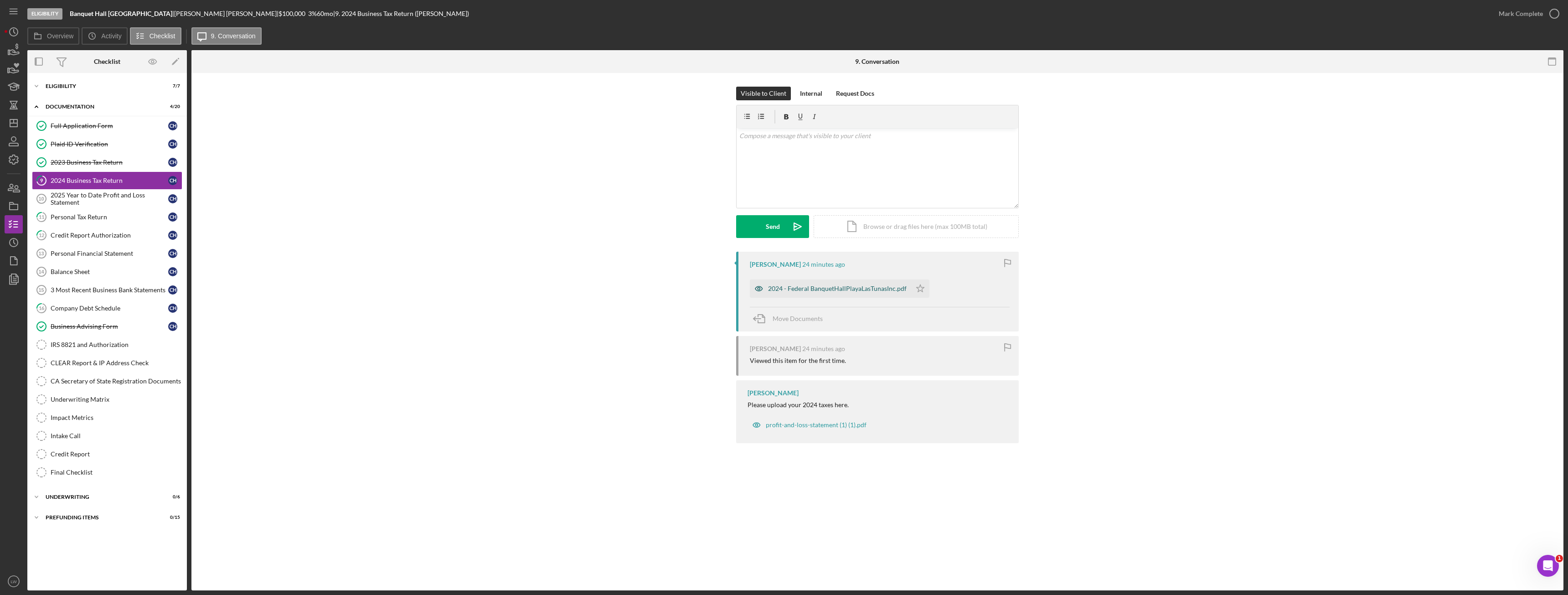
click at [799, 285] on div "2024 - Federal BanquetHallPlayaLasTunasInc.pdf" at bounding box center [838, 289] width 139 height 7
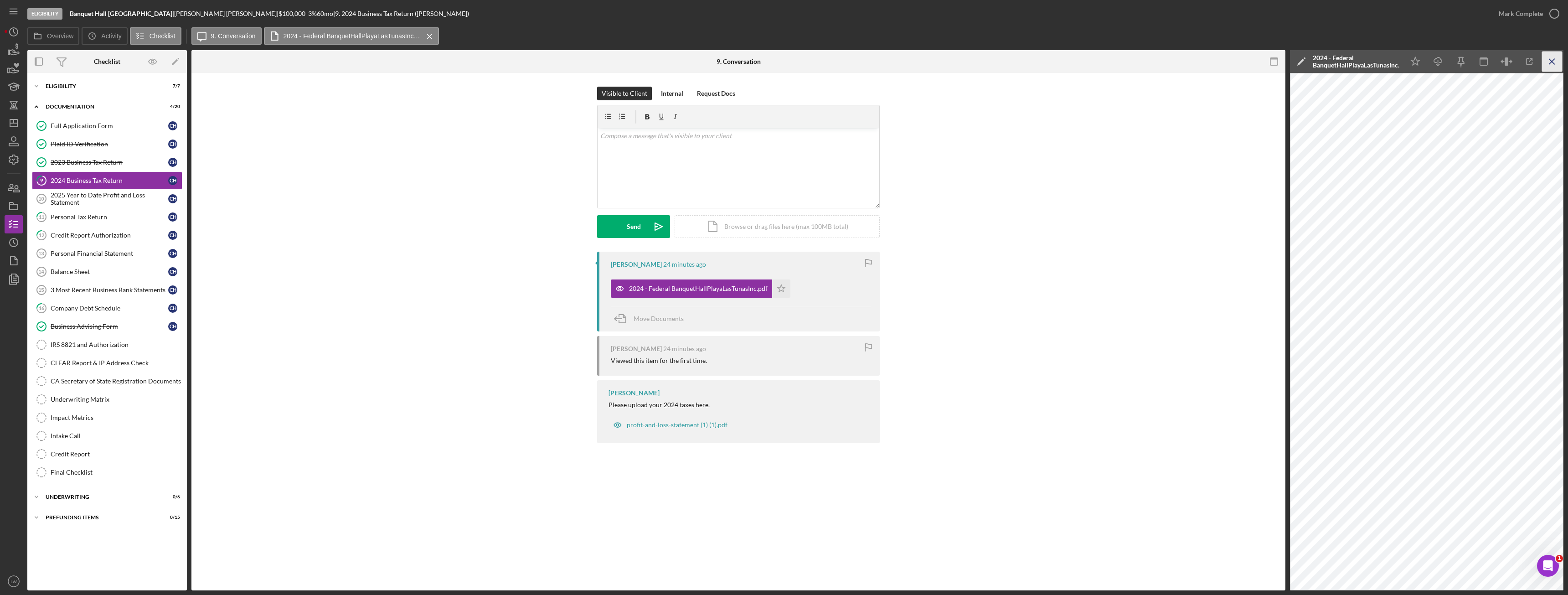
click at [1555, 59] on icon "Icon/Menu Close" at bounding box center [1552, 62] width 21 height 21
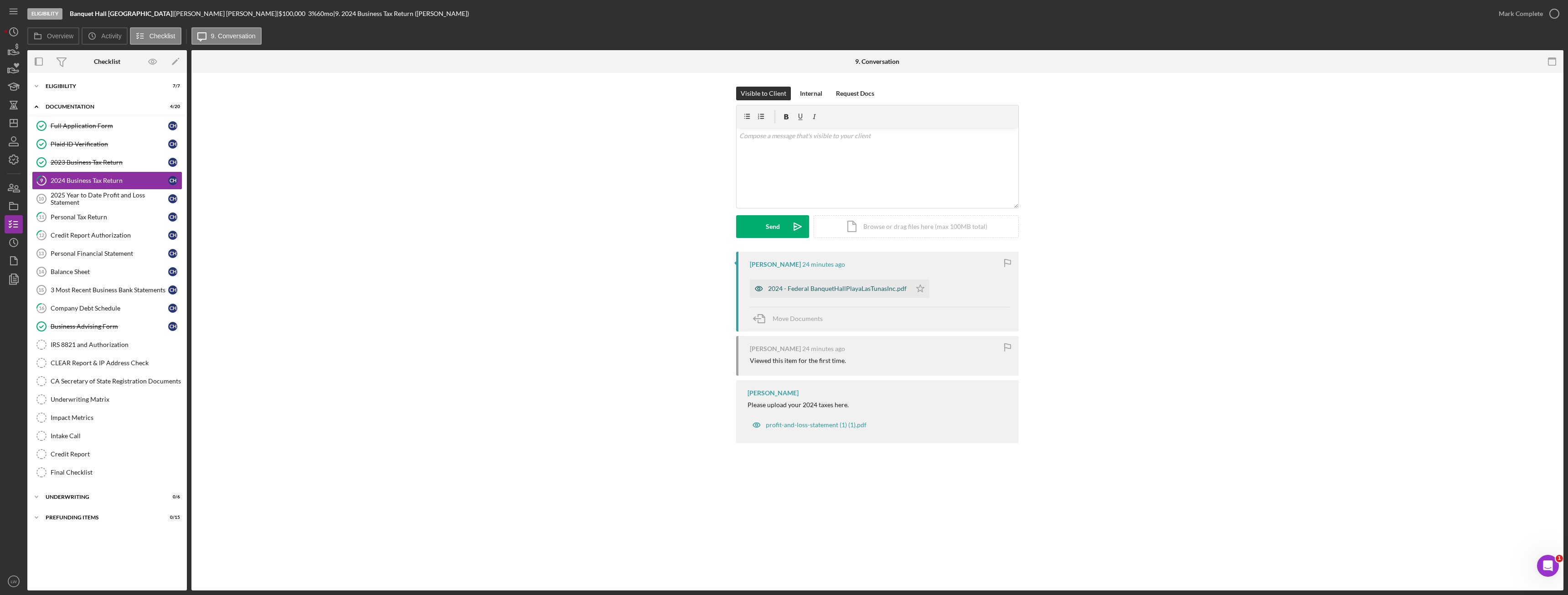
click at [847, 289] on div "2024 - Federal BanquetHallPlayaLasTunasInc.pdf" at bounding box center [838, 289] width 139 height 7
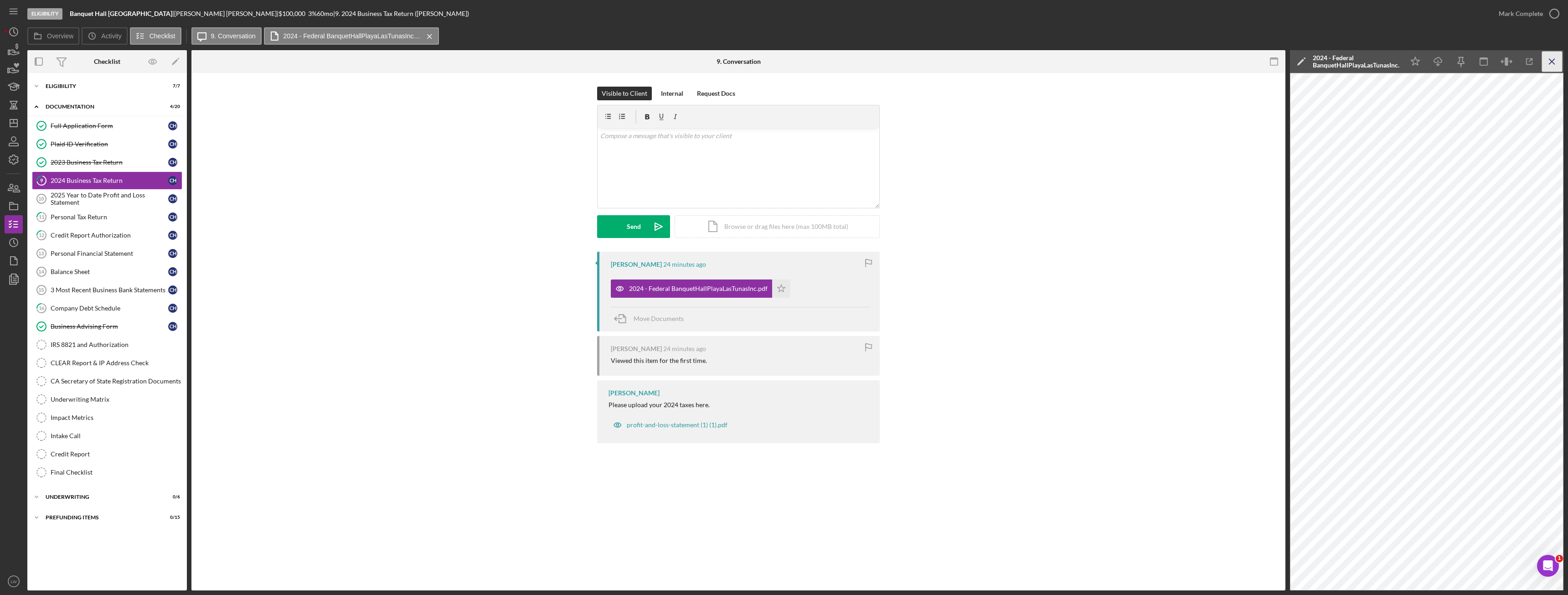
click at [1549, 60] on icon "Icon/Menu Close" at bounding box center [1552, 62] width 21 height 21
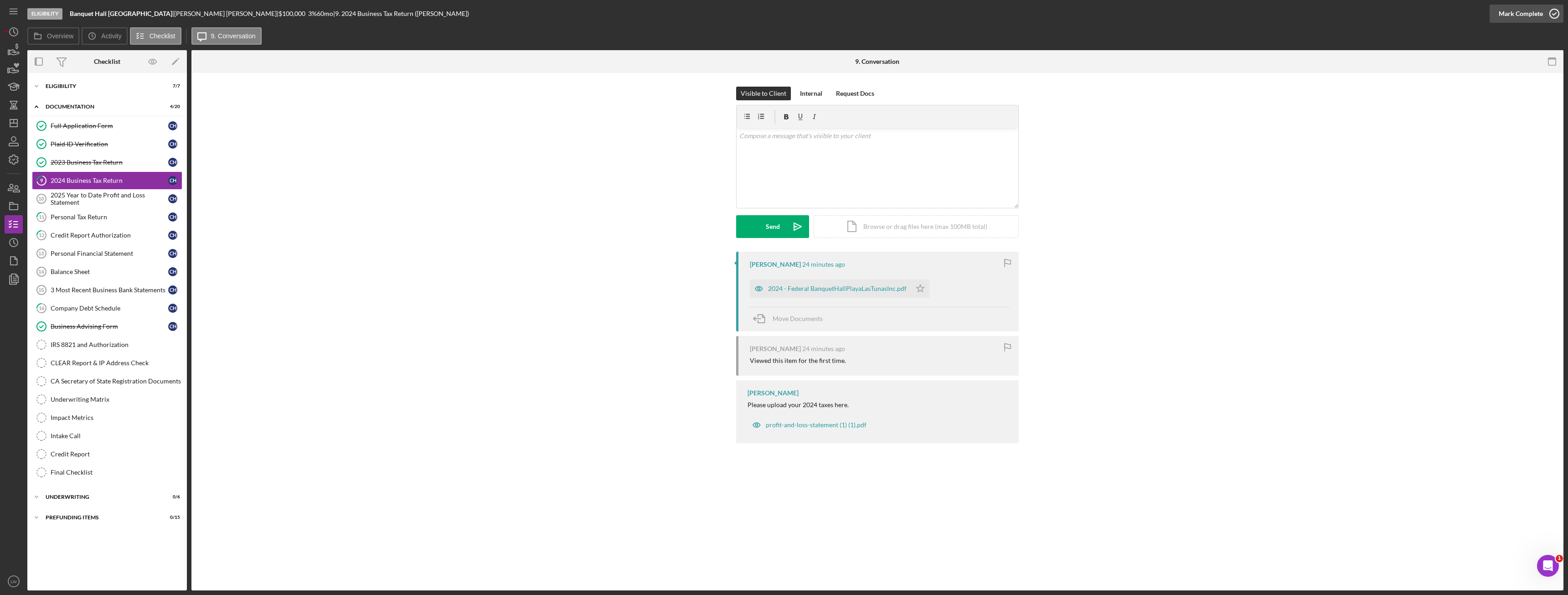
click at [1539, 15] on div "Mark Complete" at bounding box center [1521, 13] width 44 height 18
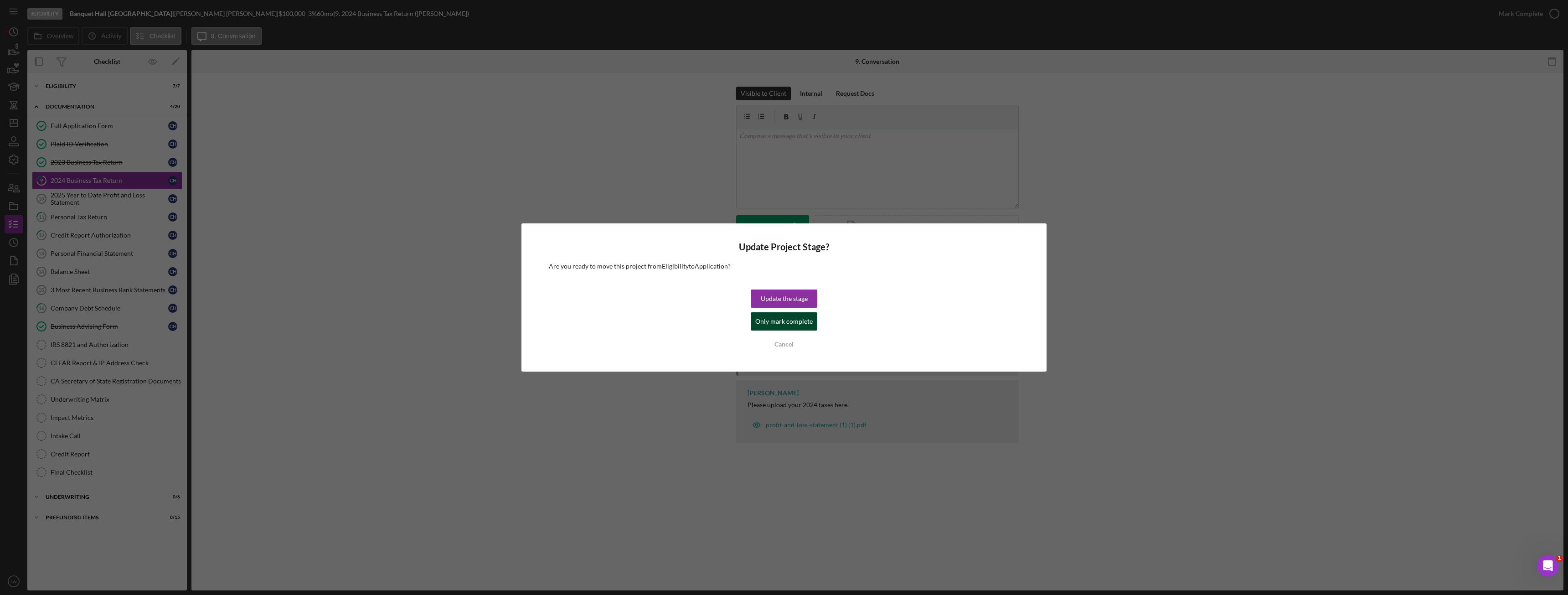
click at [780, 319] on div "Only mark complete" at bounding box center [784, 322] width 57 height 18
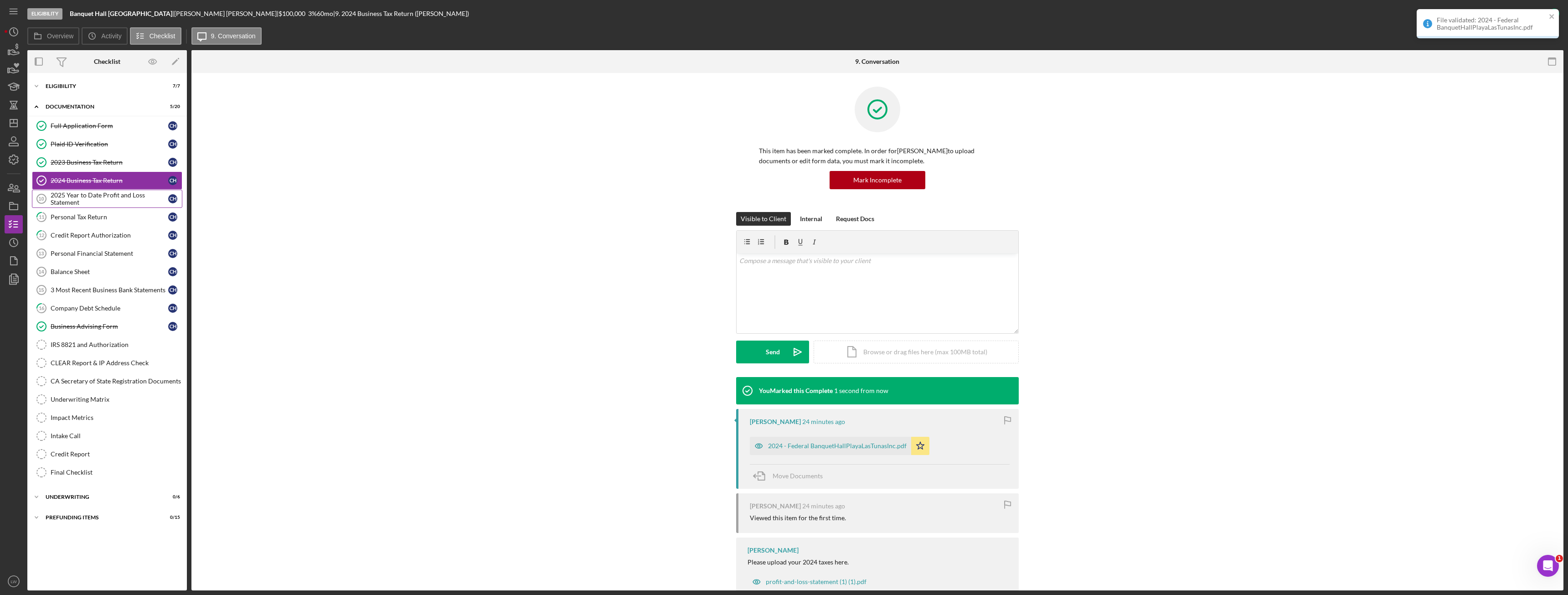
click at [95, 199] on div "2025 Year to Date Profit and Loss Statement" at bounding box center [109, 199] width 117 height 15
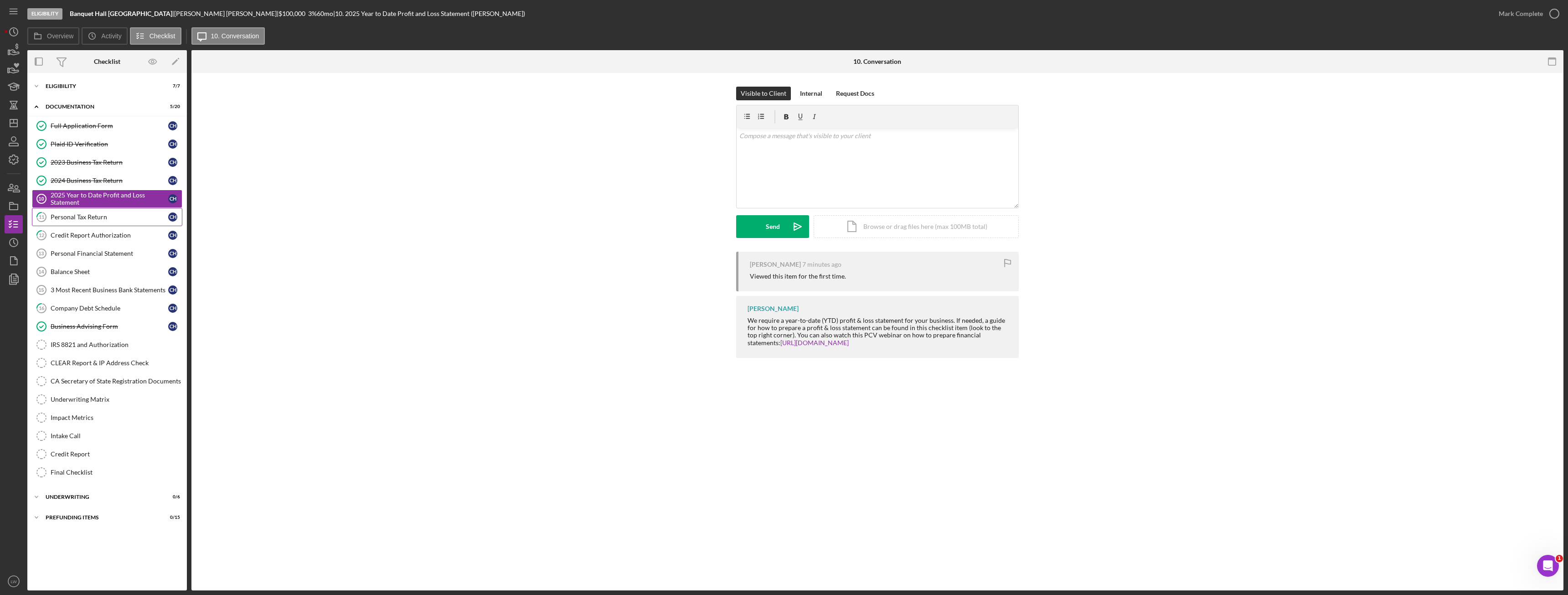
click at [94, 218] on div "Personal Tax Return" at bounding box center [109, 217] width 117 height 7
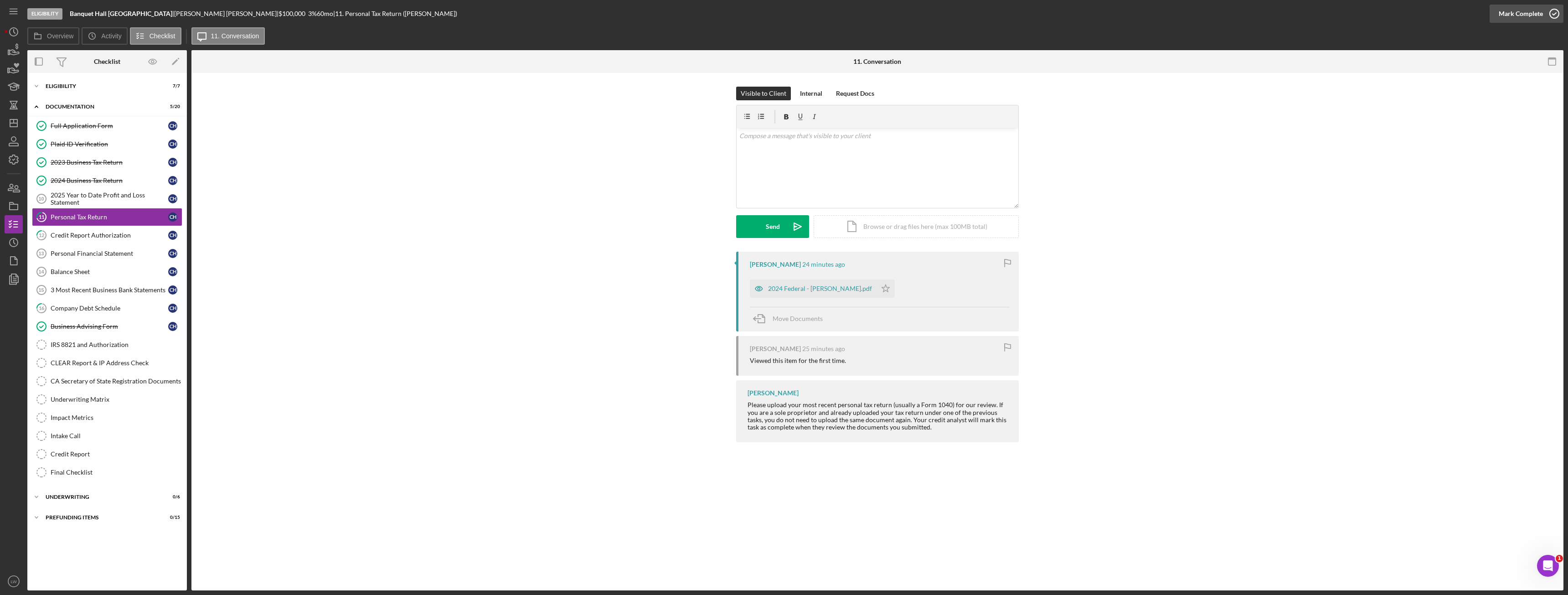
click at [1527, 13] on div "Mark Complete" at bounding box center [1521, 13] width 44 height 18
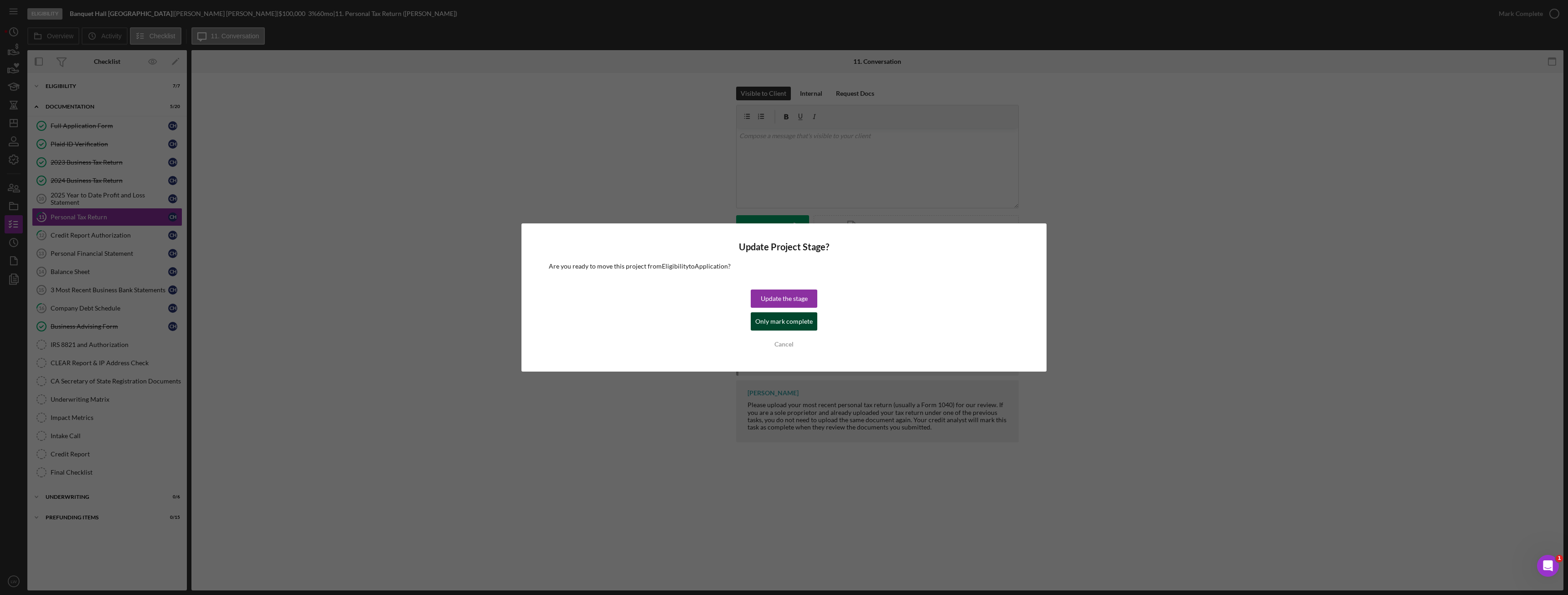
click at [770, 319] on div "Only mark complete" at bounding box center [784, 322] width 57 height 18
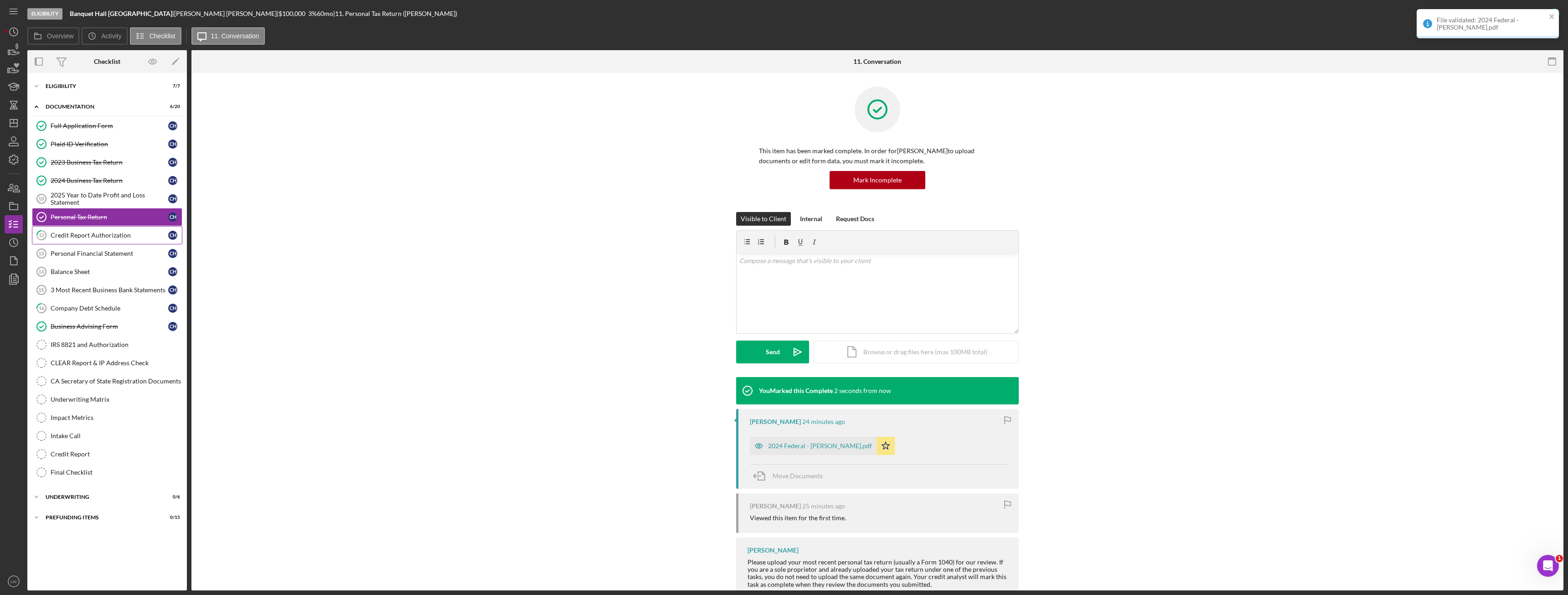
click at [99, 231] on div "Credit Report Authorization" at bounding box center [109, 235] width 117 height 7
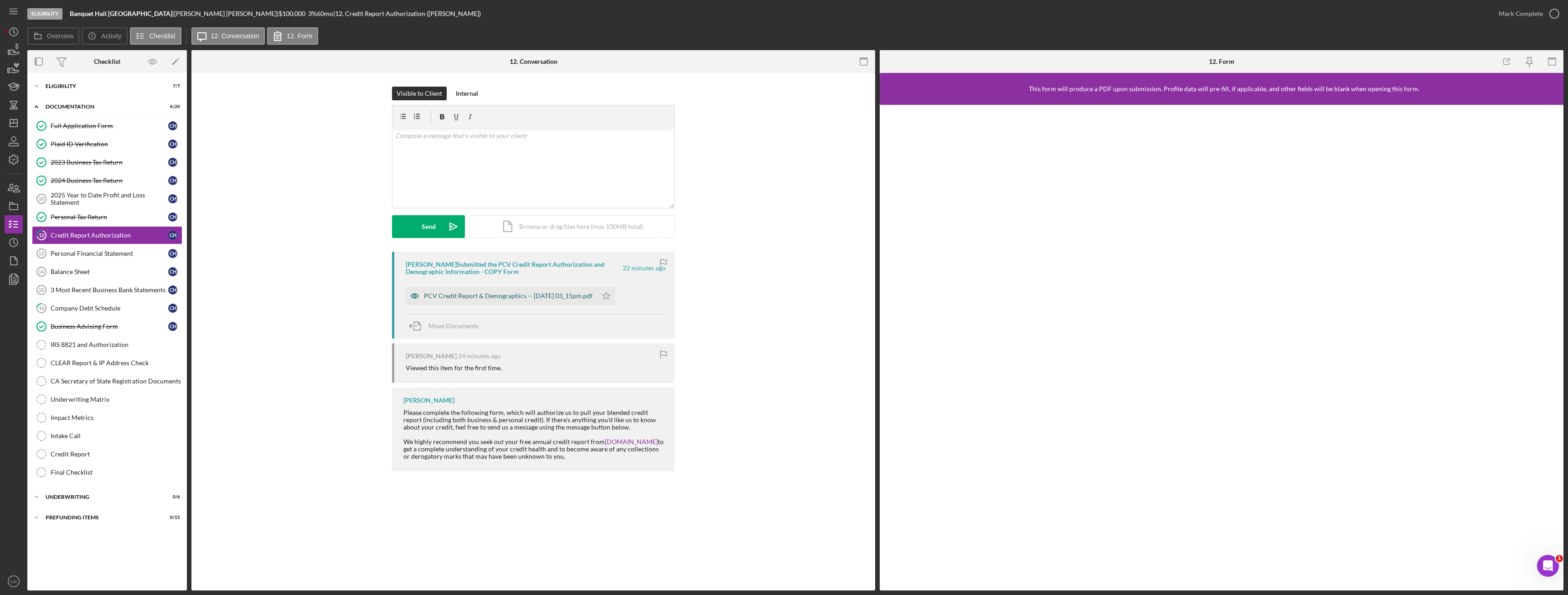
click at [437, 294] on div "PCV Credit Report & Demographics -- 2025-09-15 03_15pm.pdf" at bounding box center [508, 296] width 169 height 7
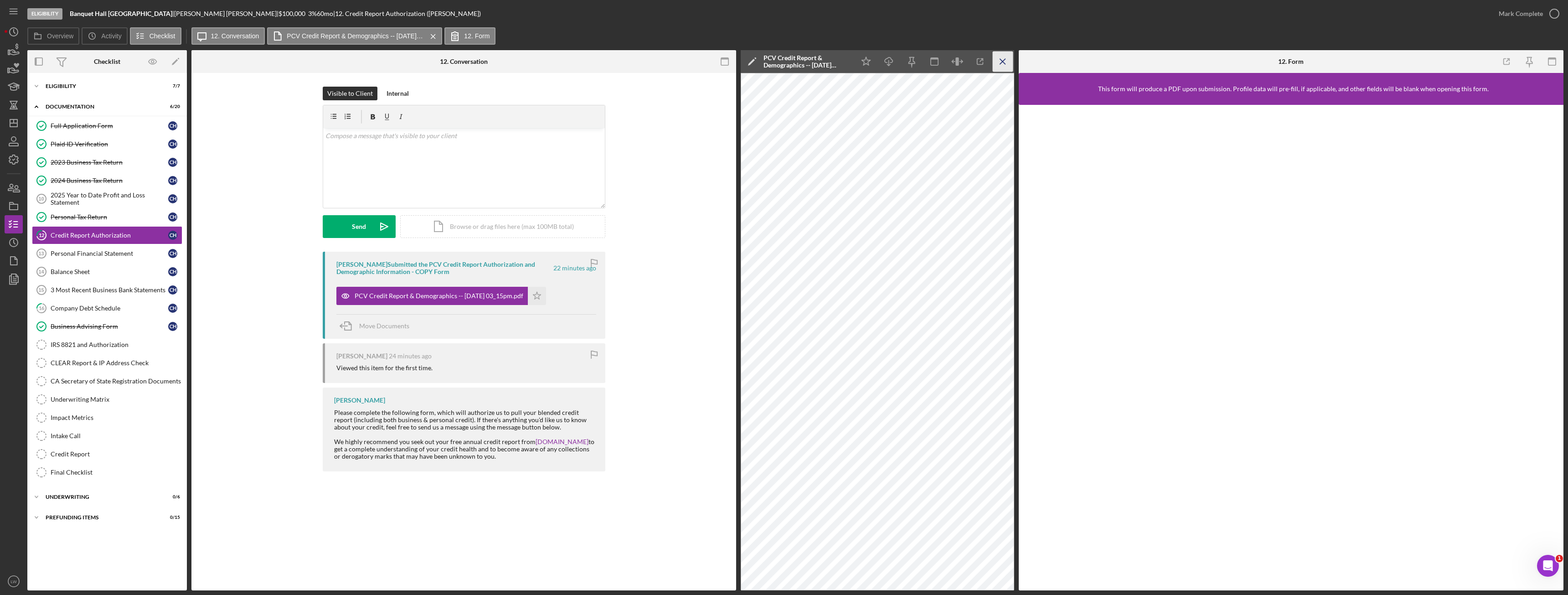
click at [1005, 58] on icon "Icon/Menu Close" at bounding box center [1003, 62] width 21 height 21
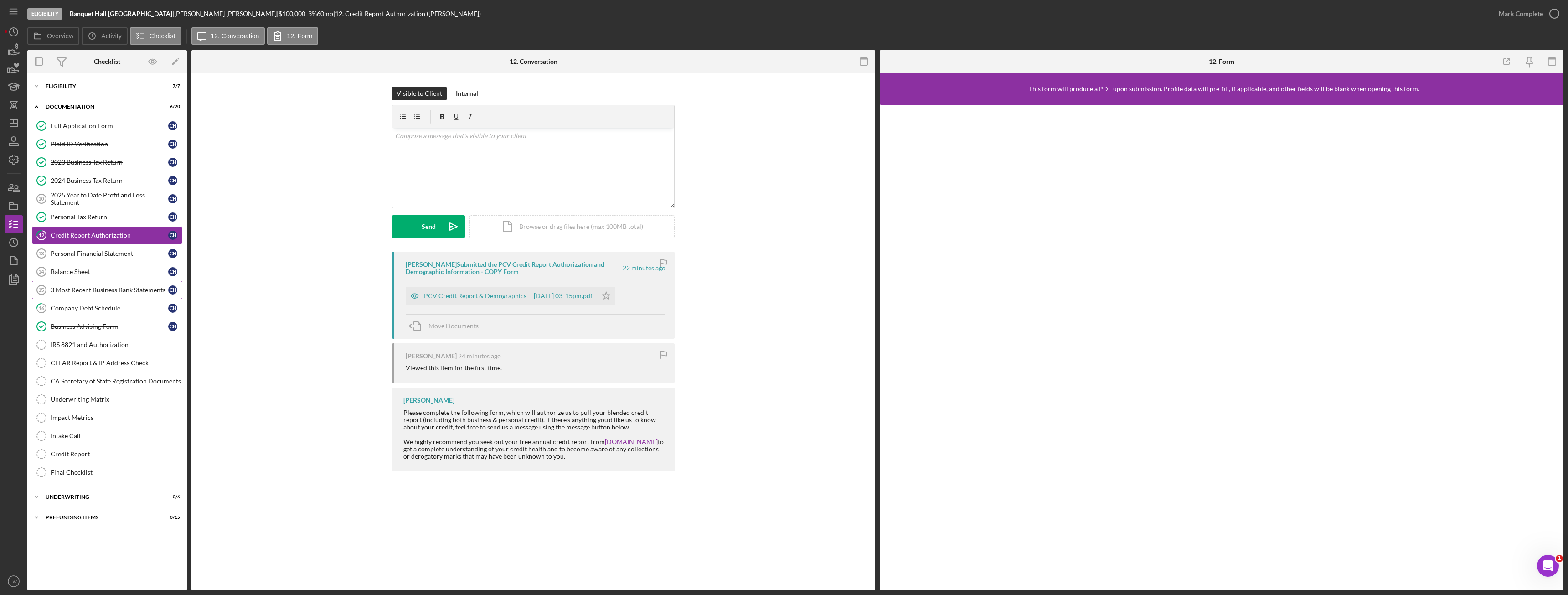
click at [102, 292] on div "3 Most Recent Business Bank Statements" at bounding box center [109, 290] width 117 height 7
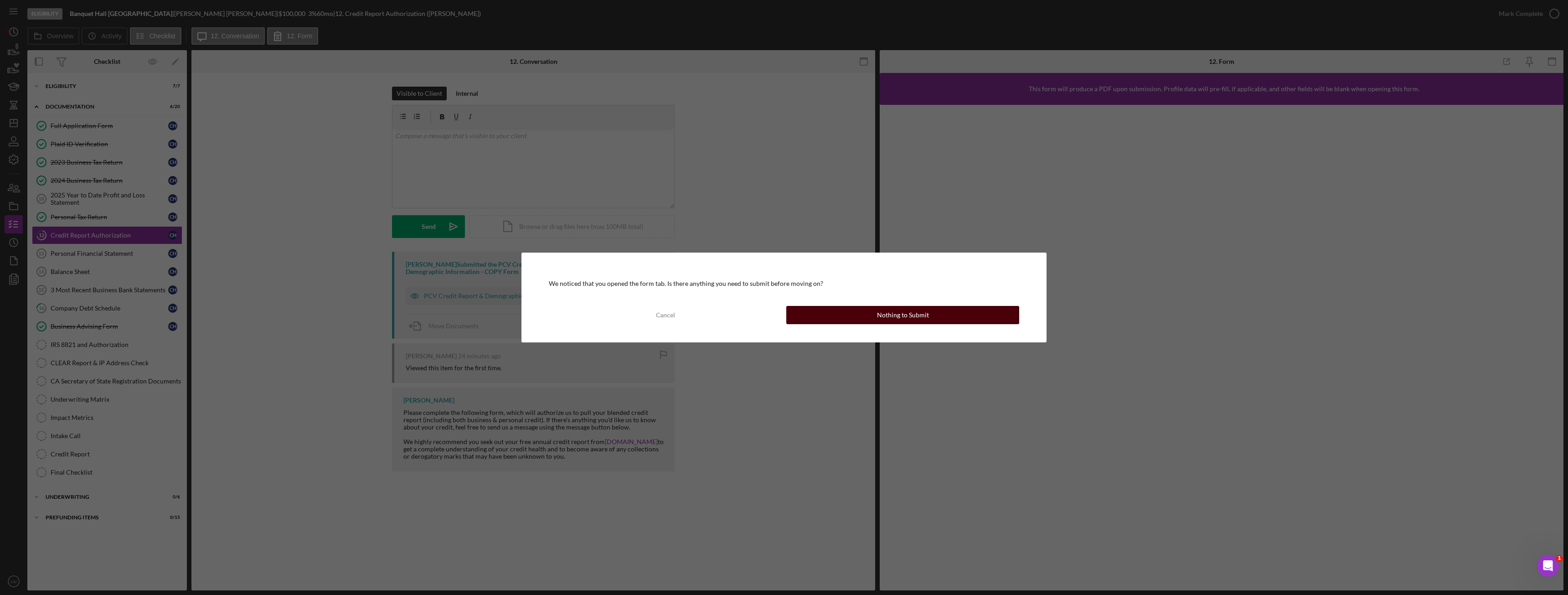
click at [851, 315] on button "Nothing to Submit" at bounding box center [903, 315] width 233 height 18
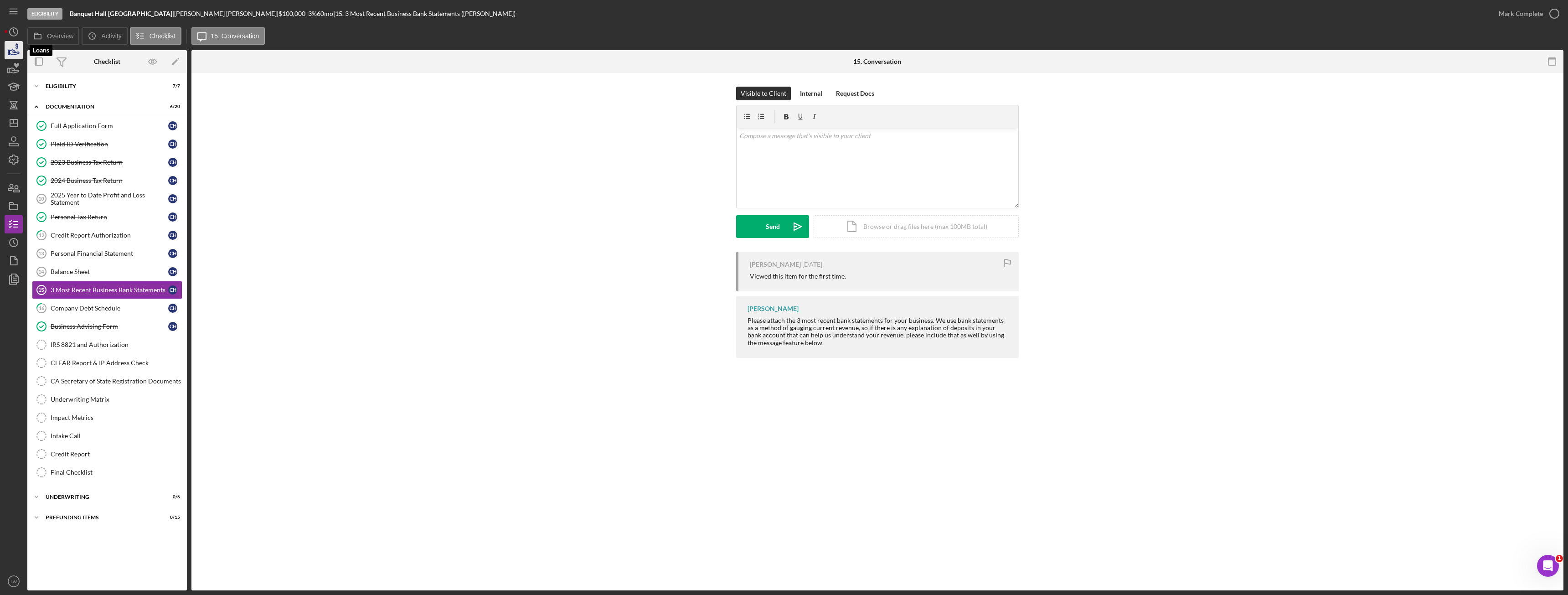
click at [16, 48] on icon "button" at bounding box center [13, 50] width 23 height 23
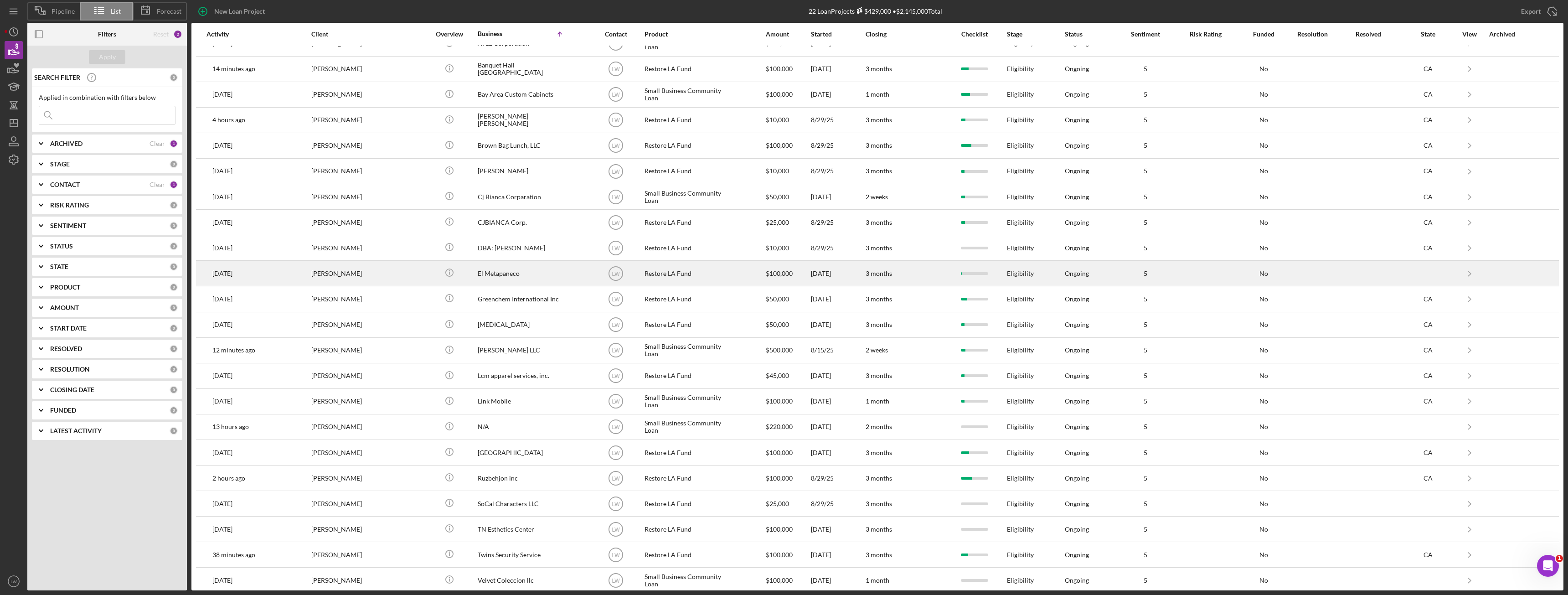
scroll to position [23, 0]
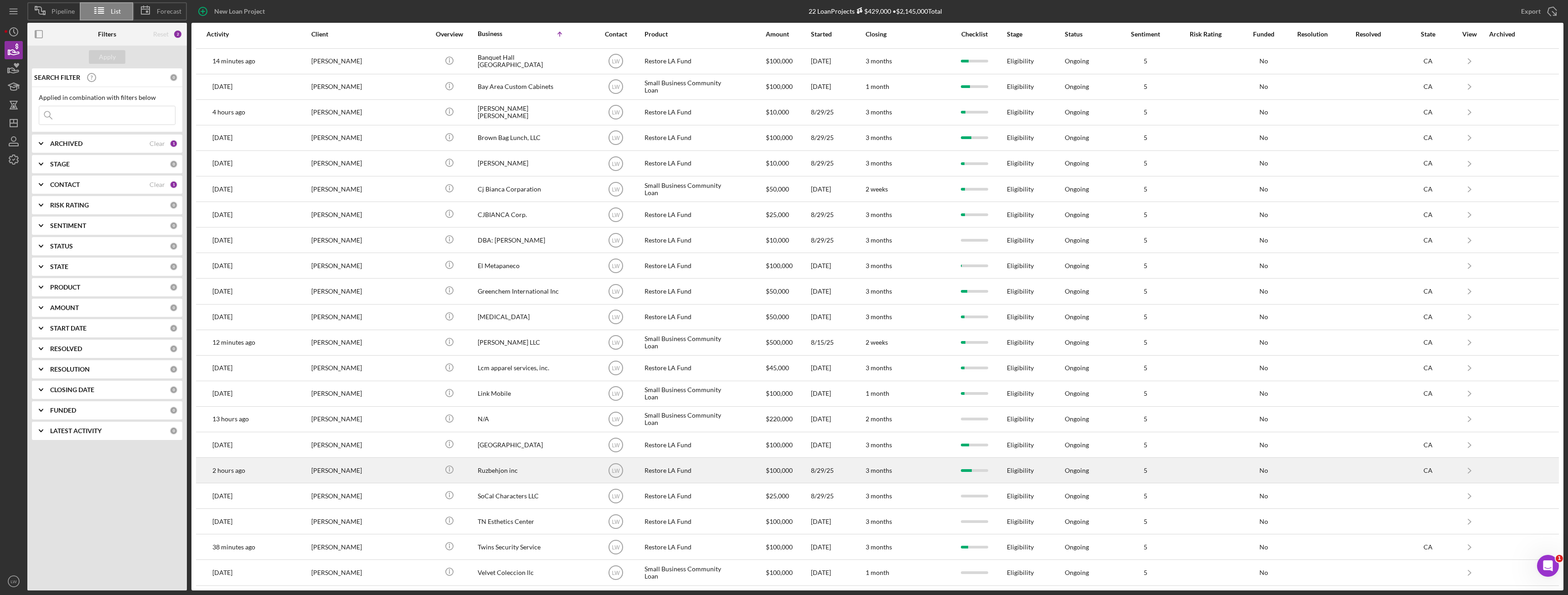
click at [331, 468] on div "[PERSON_NAME]" at bounding box center [357, 471] width 91 height 24
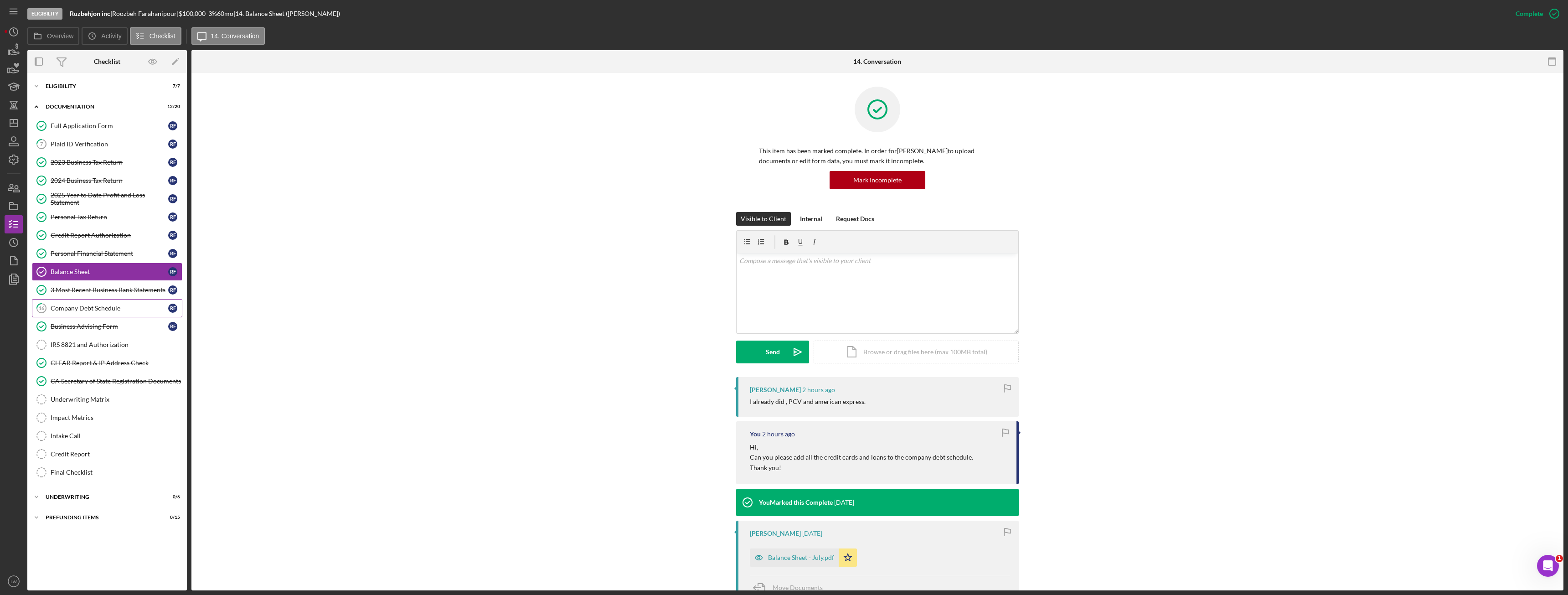
click at [107, 309] on div "Company Debt Schedule" at bounding box center [109, 308] width 117 height 7
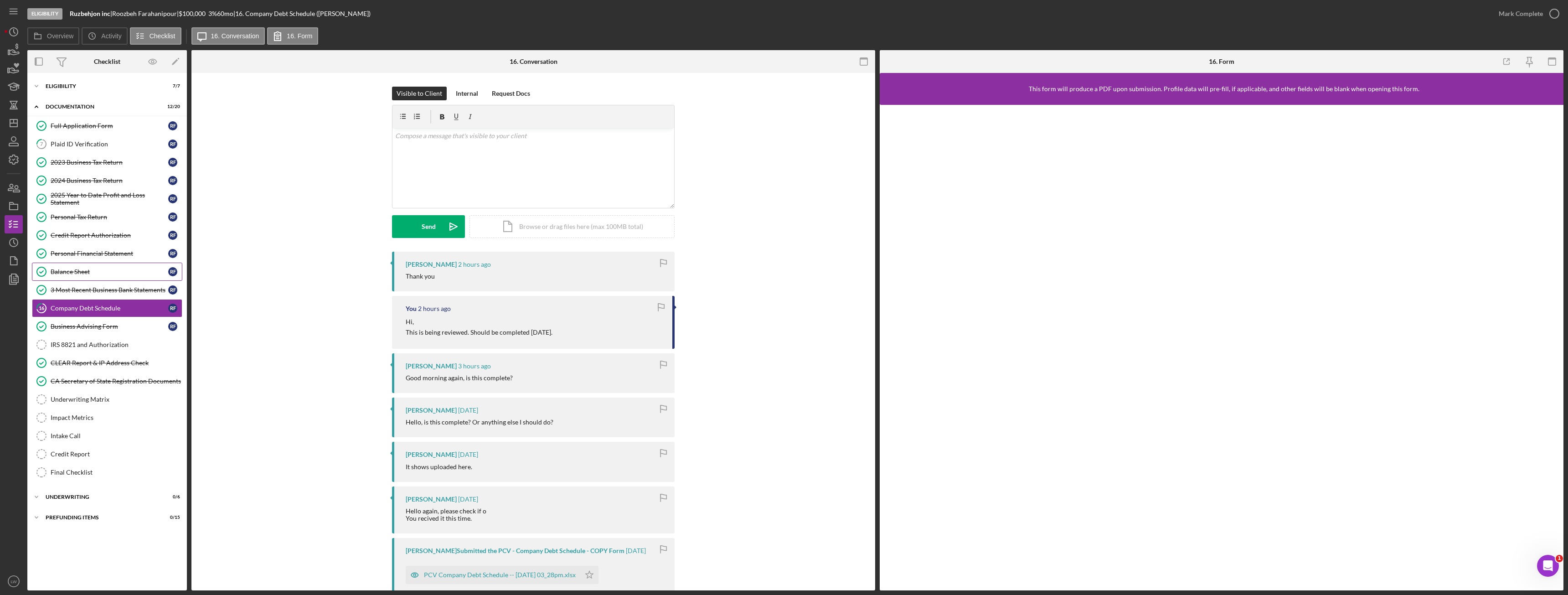
click at [87, 274] on div "Balance Sheet" at bounding box center [109, 272] width 117 height 7
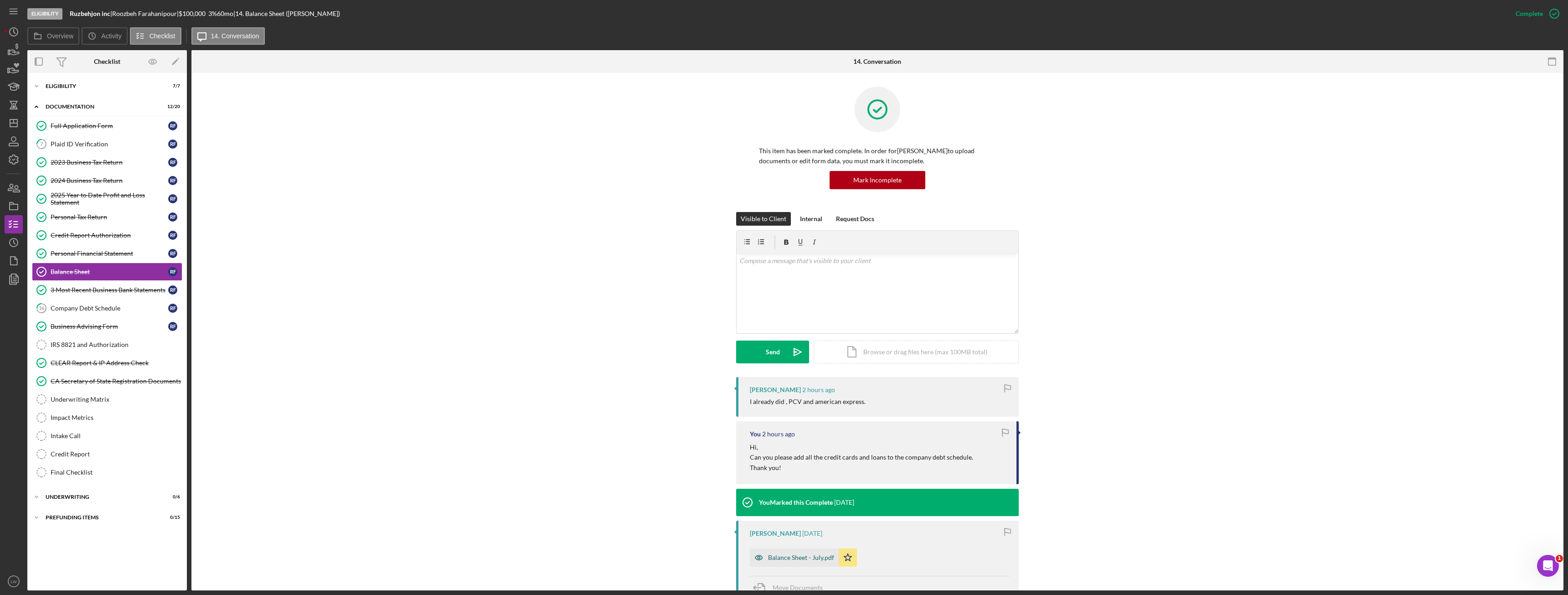
click at [803, 562] on div "Balance Sheet - July.pdf" at bounding box center [794, 558] width 89 height 18
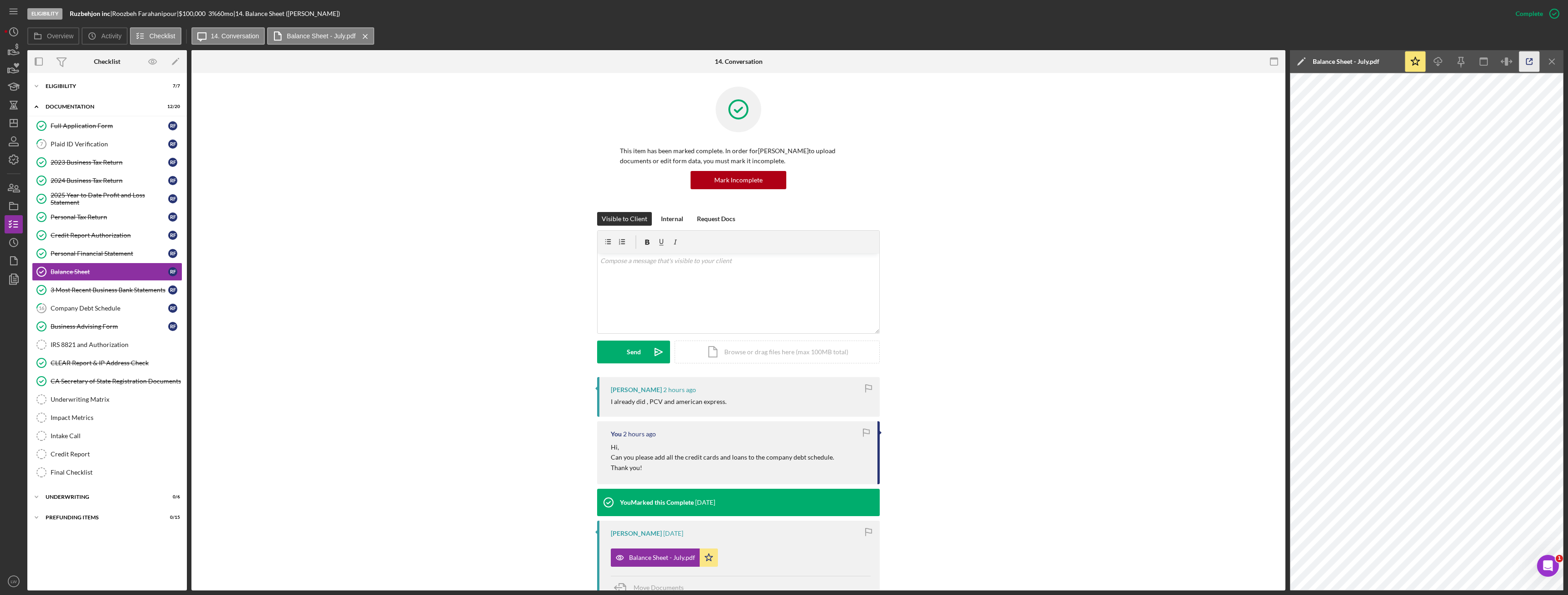
click at [1534, 63] on icon "button" at bounding box center [1530, 62] width 21 height 21
click at [1559, 61] on icon "Icon/Menu Close" at bounding box center [1552, 62] width 21 height 21
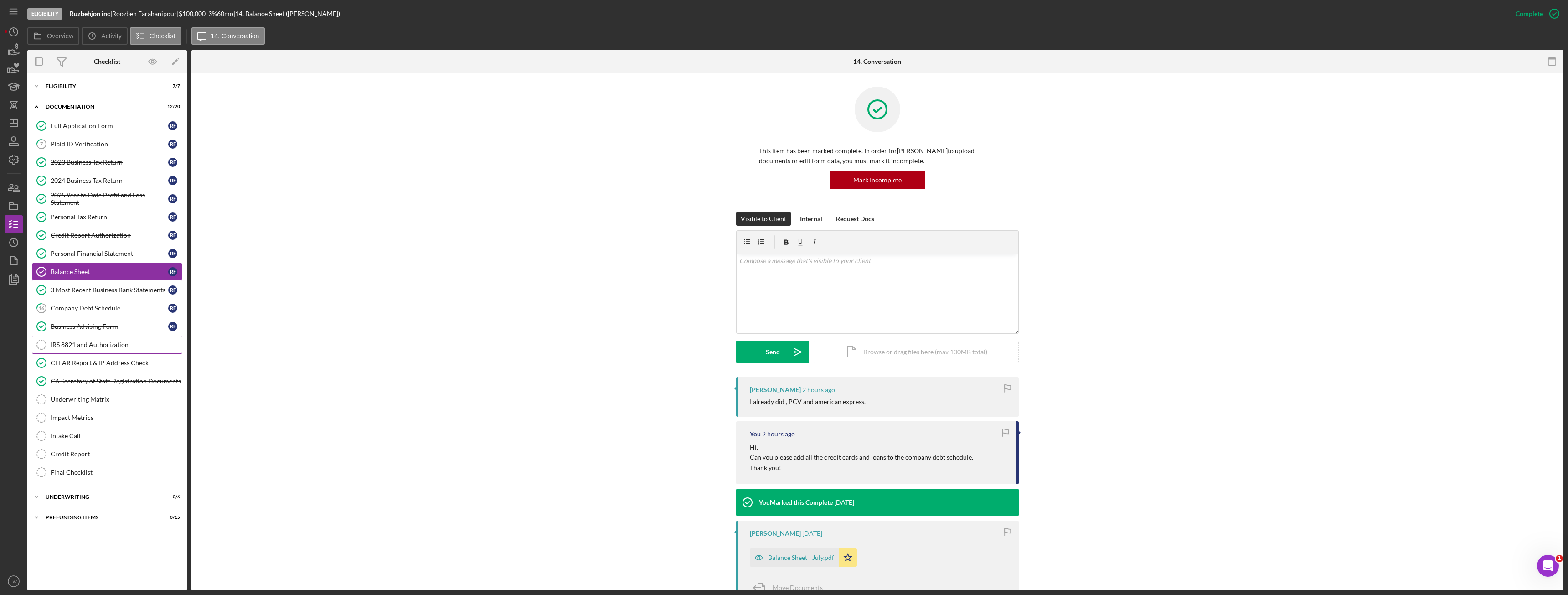
click at [115, 348] on div "IRS 8821 and Authorization" at bounding box center [116, 345] width 131 height 7
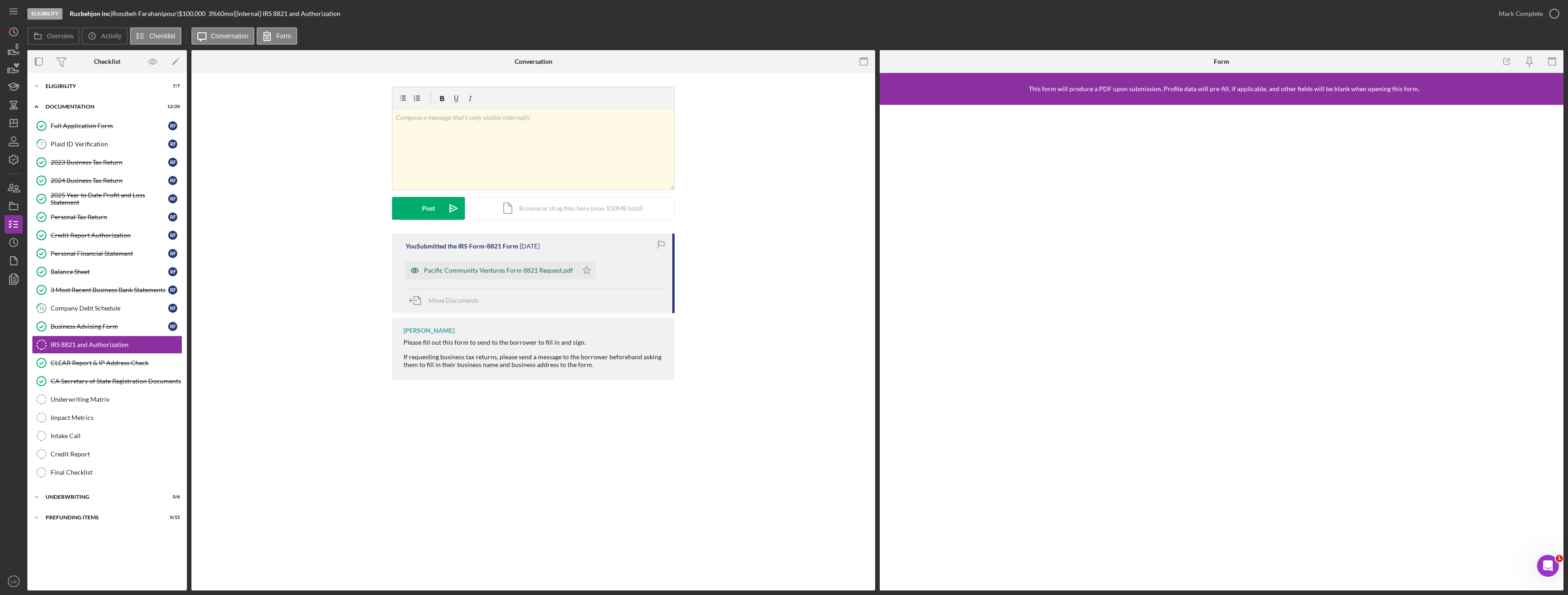
click at [488, 271] on div "Pacific Community Ventures Form 8821 Request.pdf" at bounding box center [498, 270] width 149 height 7
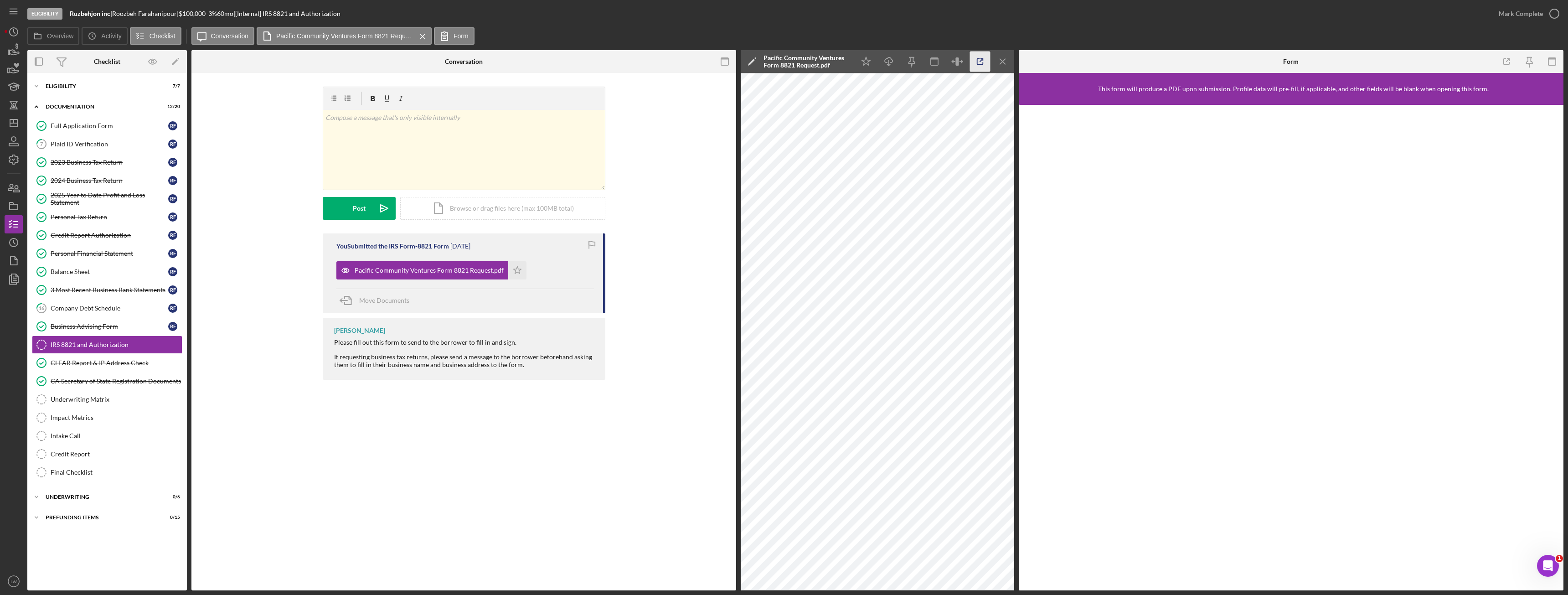
click at [981, 60] on line "button" at bounding box center [981, 60] width 2 height 2
click at [92, 165] on div "2023 Business Tax Return" at bounding box center [109, 163] width 117 height 7
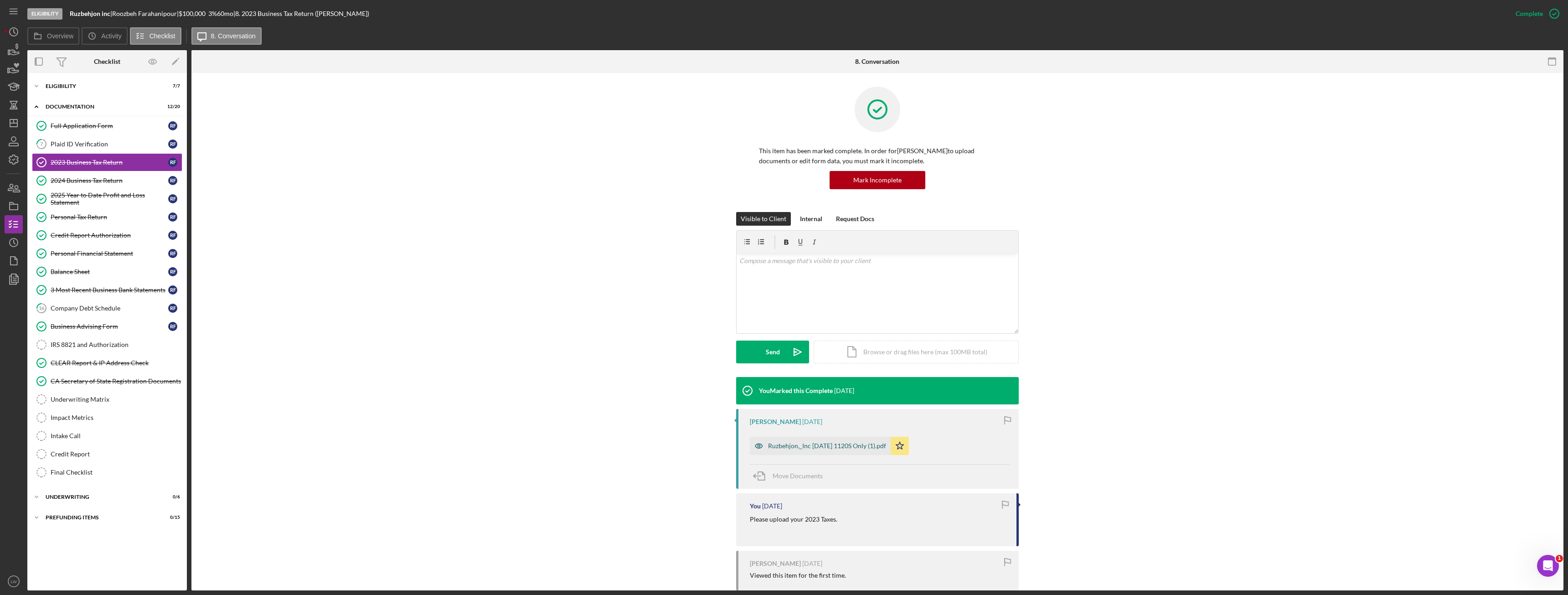
click at [800, 445] on div "Ruzbehjon,_Inc 12 31 2023 1120S Only (1).pdf" at bounding box center [827, 446] width 118 height 7
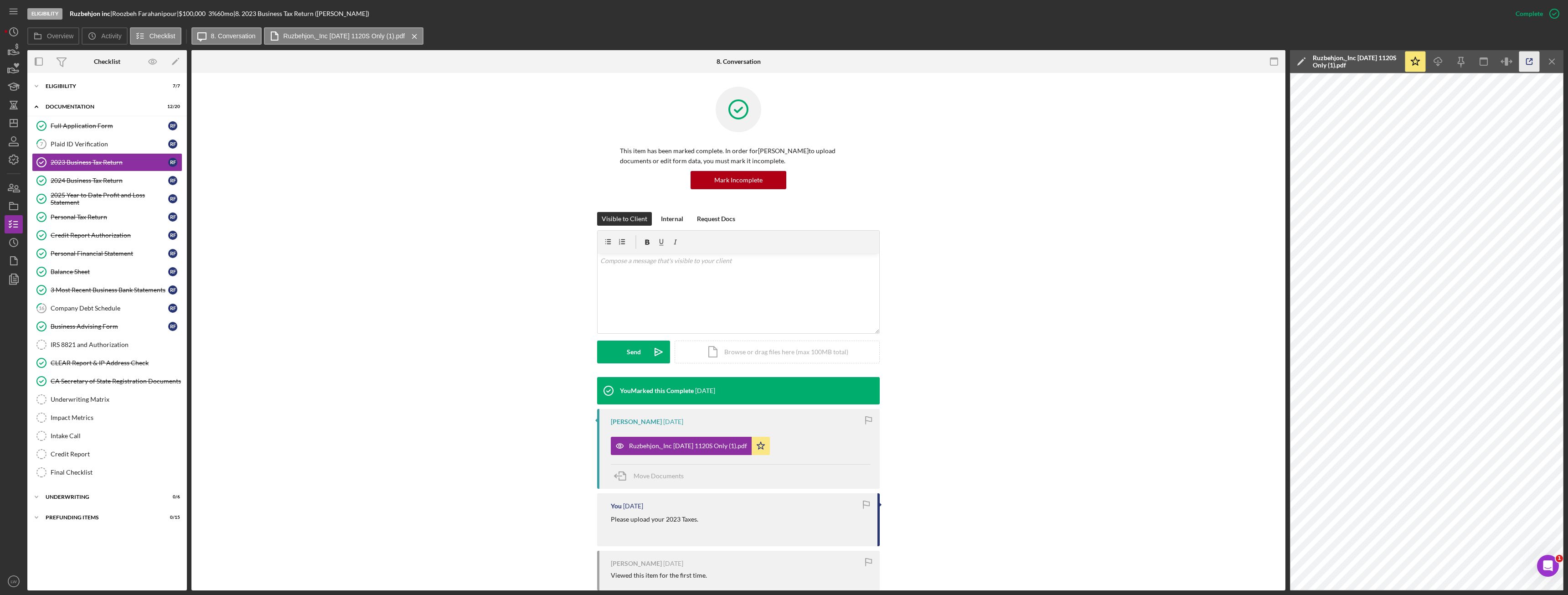
click at [1529, 60] on icon "button" at bounding box center [1530, 62] width 21 height 21
click at [111, 345] on div "IRS 8821 and Authorization" at bounding box center [116, 345] width 131 height 7
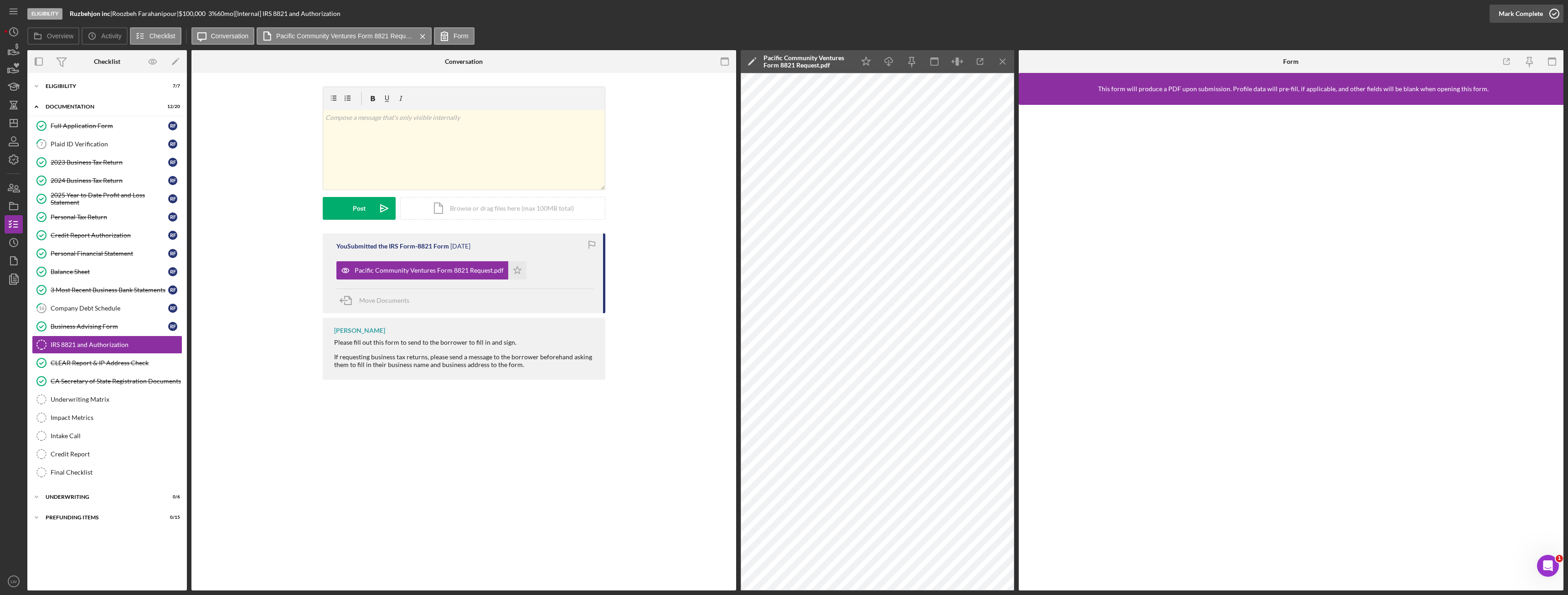
click at [1544, 15] on icon "button" at bounding box center [1554, 13] width 23 height 23
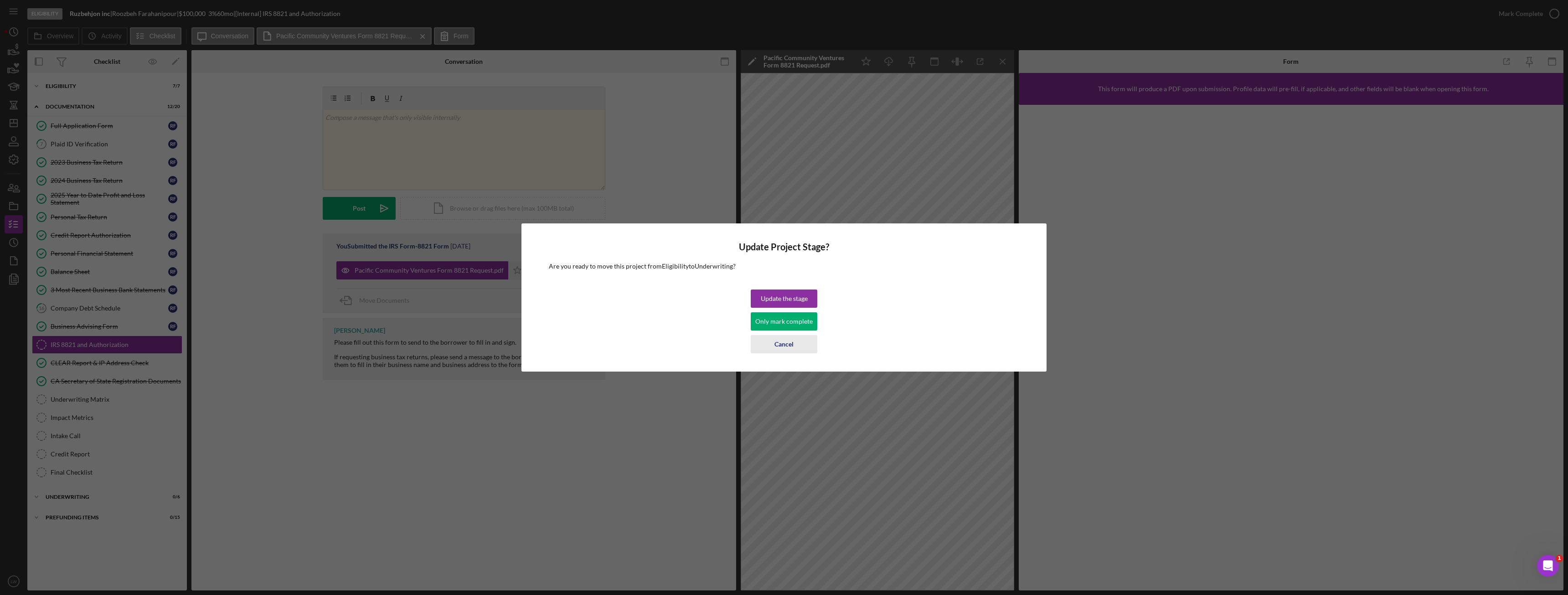
click at [785, 345] on div "Cancel" at bounding box center [783, 344] width 19 height 18
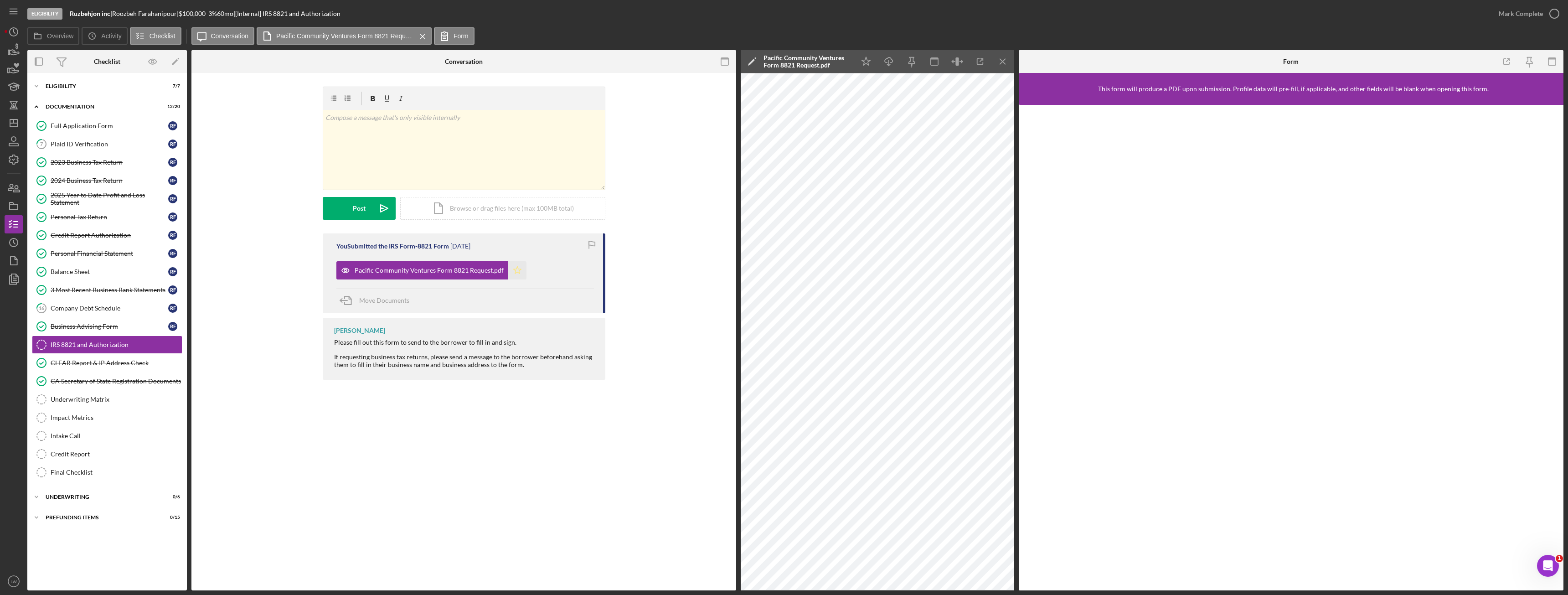
click at [514, 275] on icon "Icon/Star" at bounding box center [517, 270] width 18 height 18
click at [1547, 12] on icon "button" at bounding box center [1554, 13] width 23 height 23
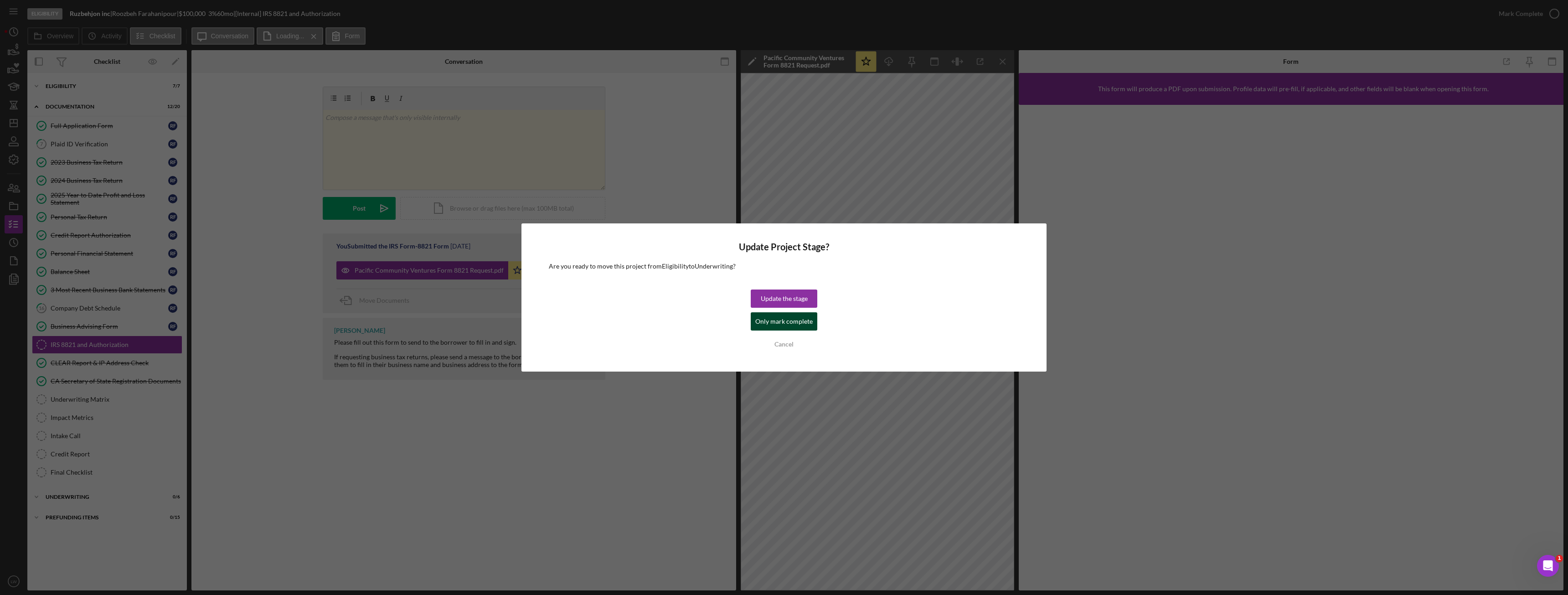
click at [796, 325] on div "Only mark complete" at bounding box center [784, 322] width 57 height 18
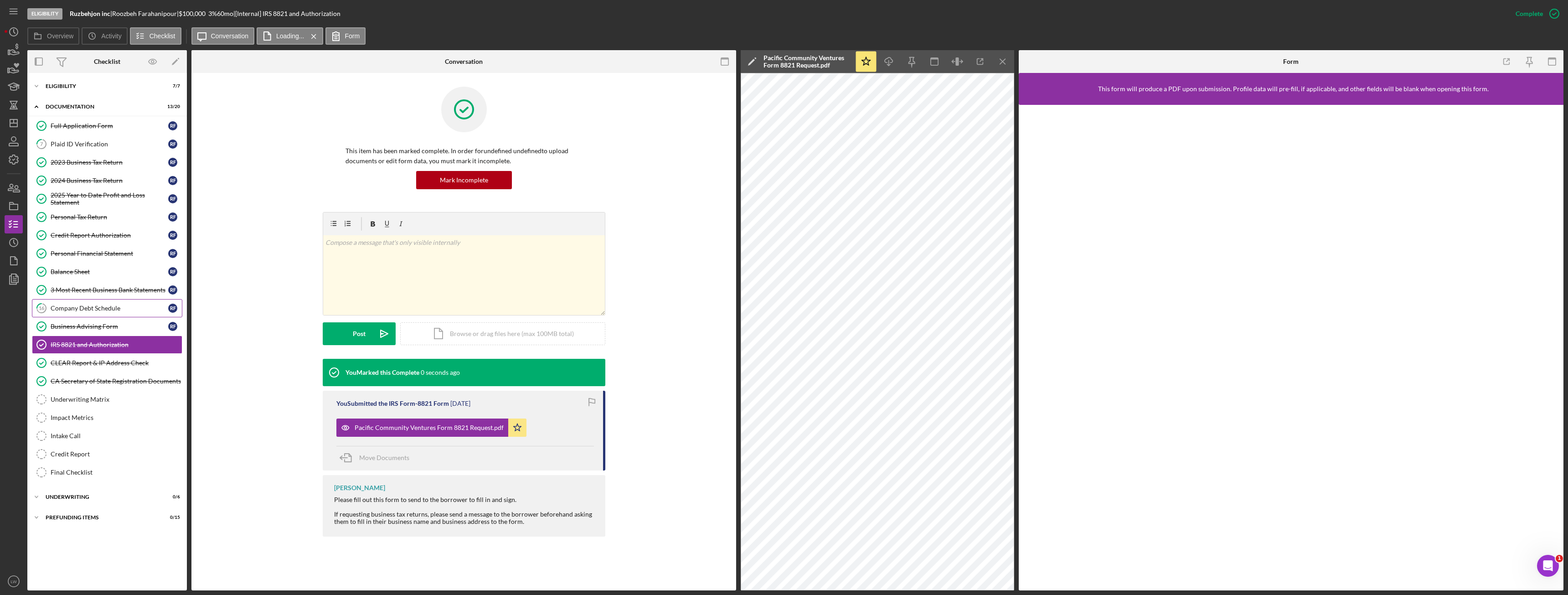
click at [99, 308] on div "Company Debt Schedule" at bounding box center [109, 308] width 117 height 7
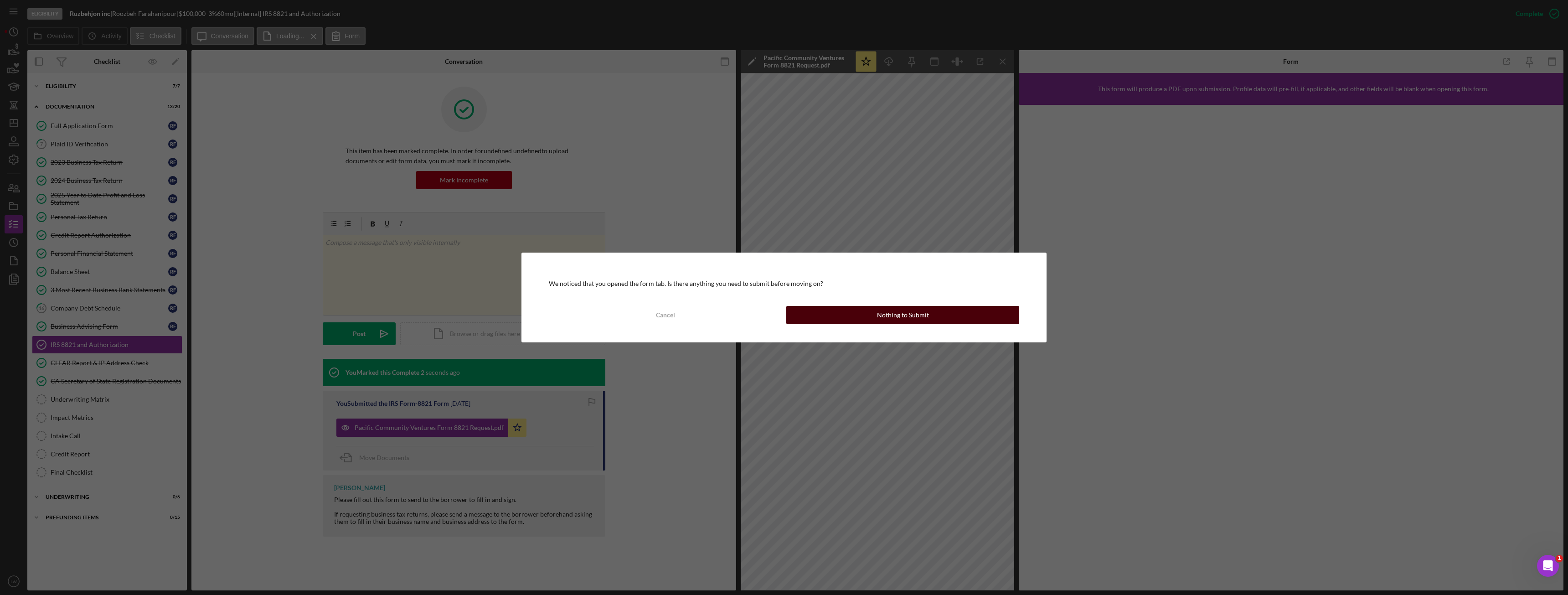
click at [833, 322] on button "Nothing to Submit" at bounding box center [903, 315] width 233 height 18
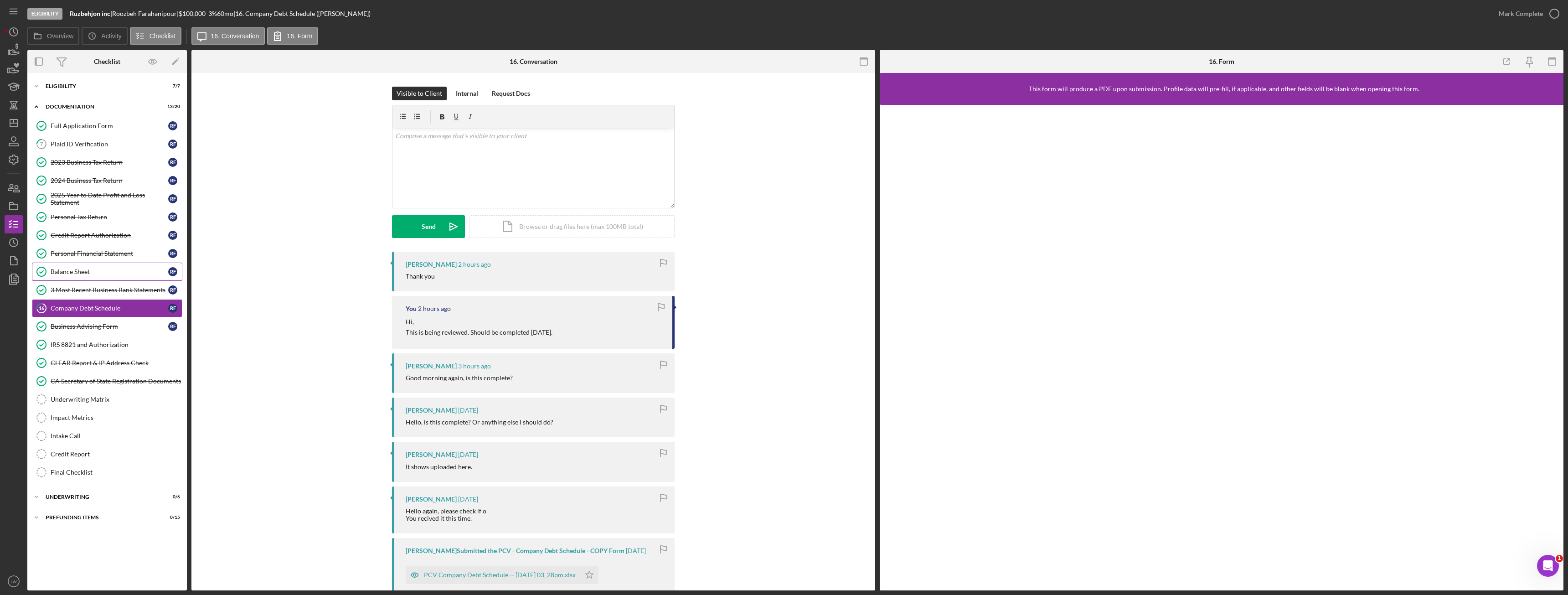
click at [96, 272] on div "Balance Sheet" at bounding box center [109, 272] width 117 height 7
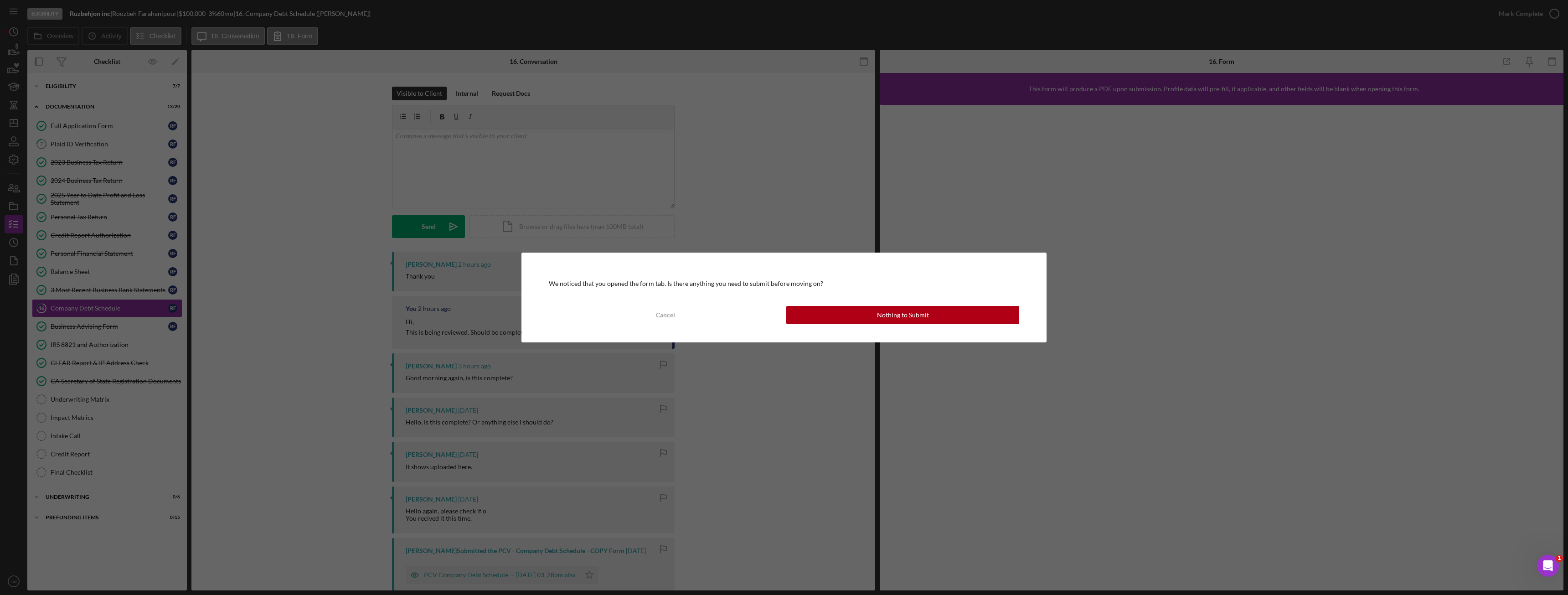
click at [818, 304] on div "We noticed that you opened the form tab. Is there anything you need to submit b…" at bounding box center [784, 297] width 525 height 90
click at [820, 315] on button "Nothing to Submit" at bounding box center [903, 315] width 233 height 18
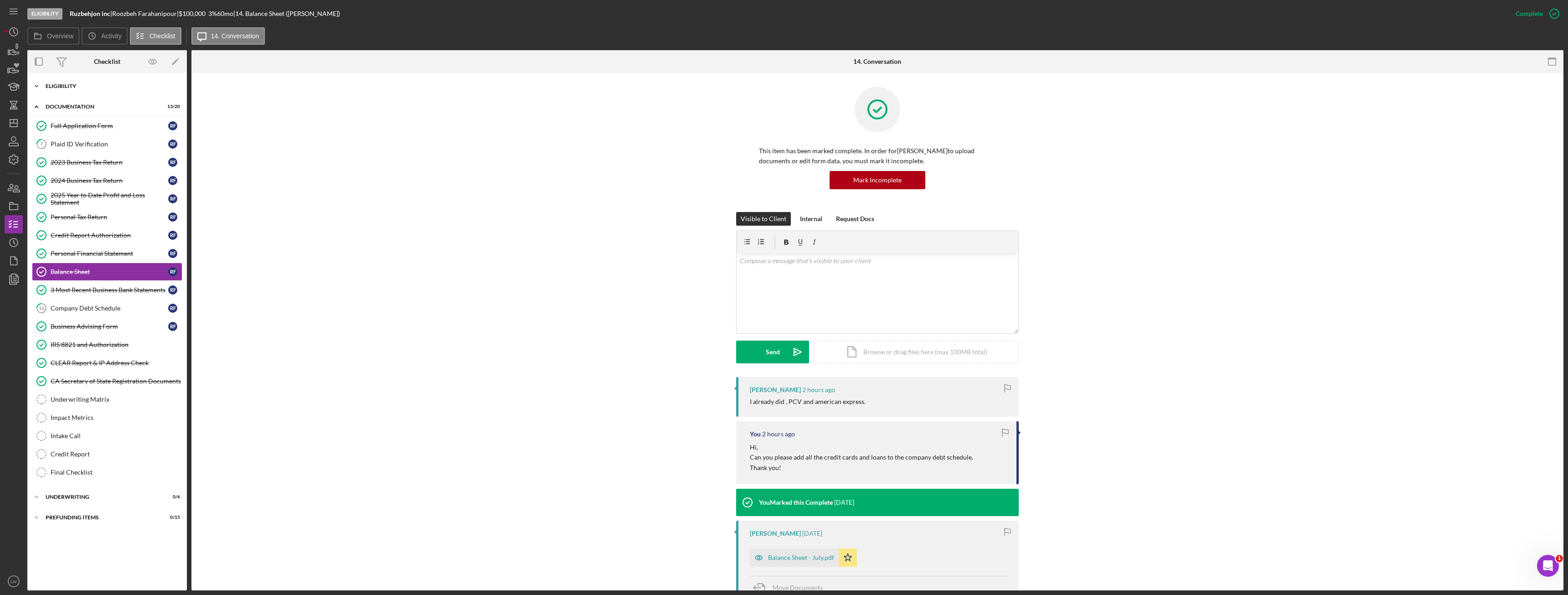
click at [74, 90] on div "Icon/Expander Eligibility 7 / 7" at bounding box center [107, 86] width 159 height 18
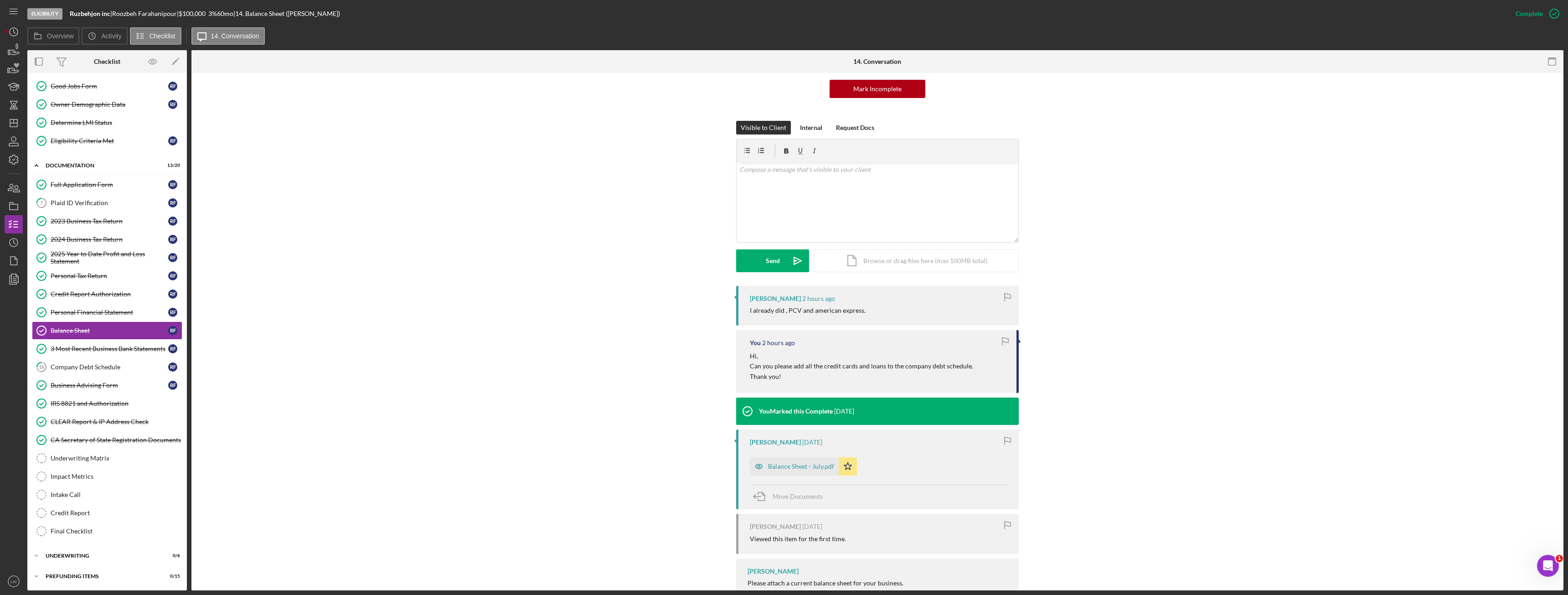
scroll to position [123, 0]
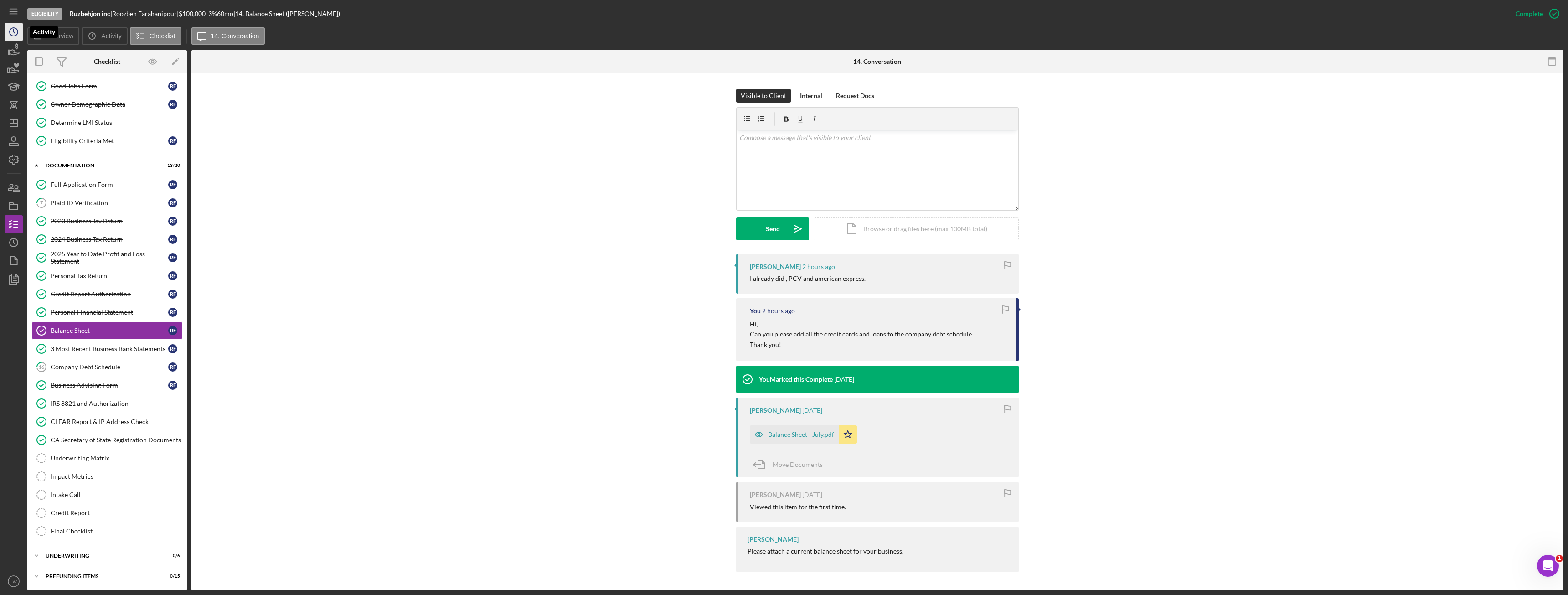
click at [10, 27] on icon "Icon/History" at bounding box center [13, 32] width 23 height 23
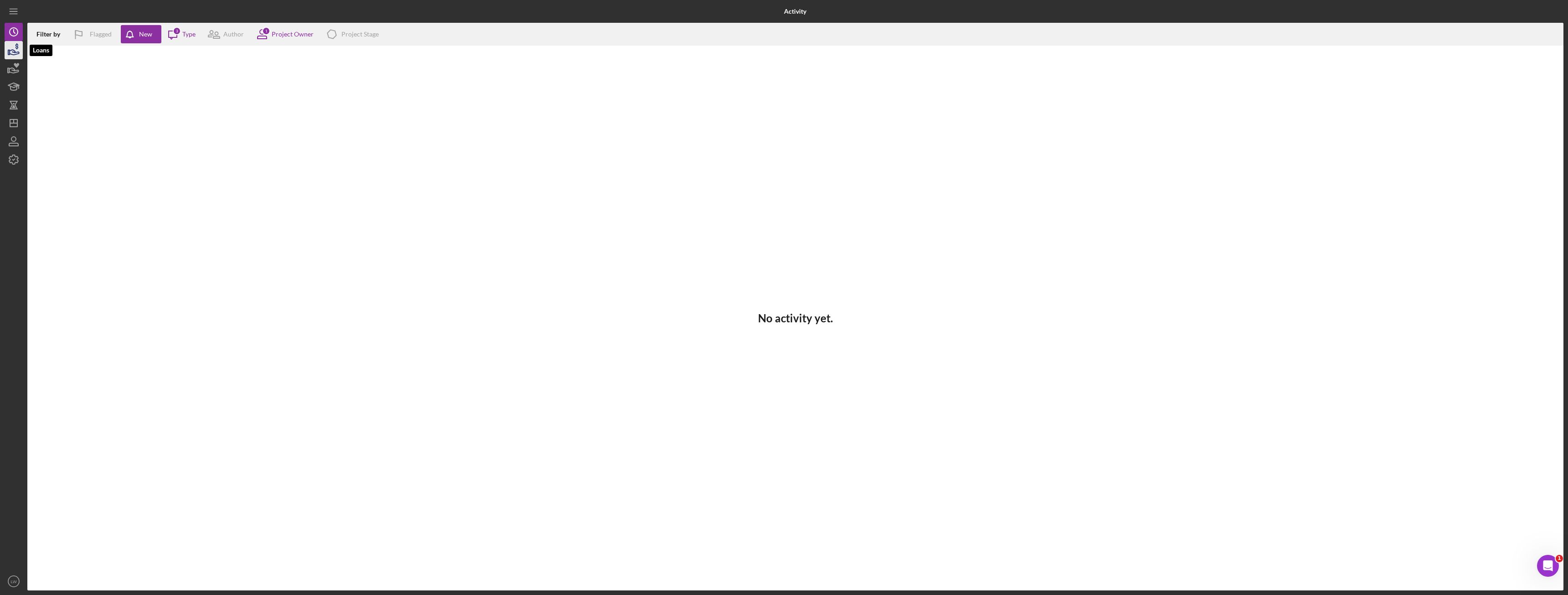
click at [14, 51] on icon "button" at bounding box center [15, 52] width 10 height 5
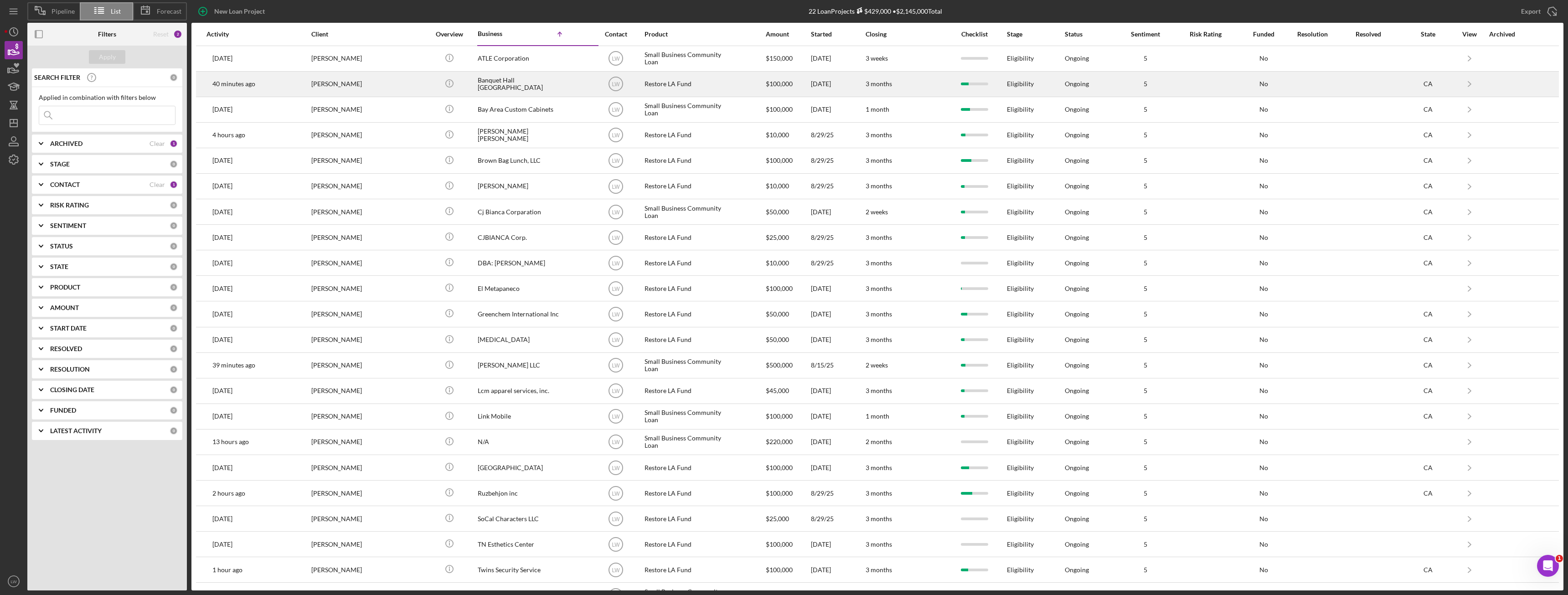
click at [346, 88] on div "Celso Hernandez" at bounding box center [357, 84] width 91 height 24
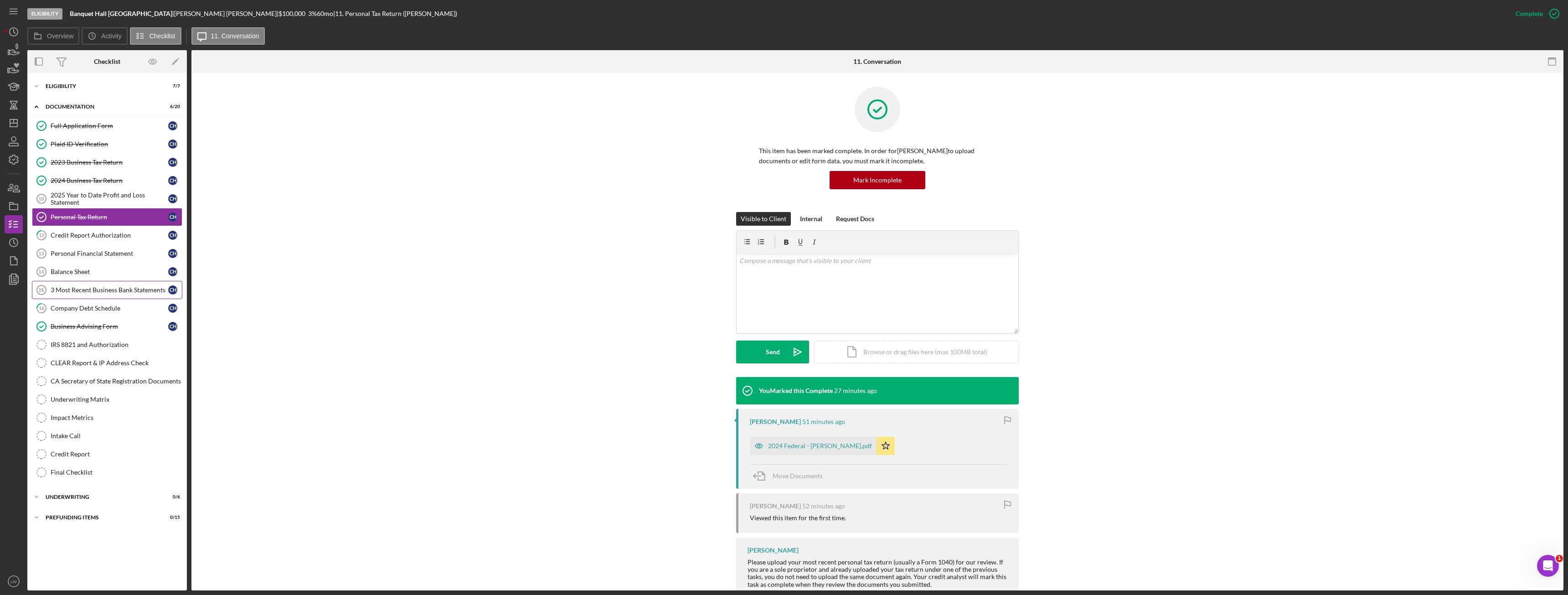
click at [113, 292] on div "3 Most Recent Business Bank Statements" at bounding box center [109, 290] width 117 height 7
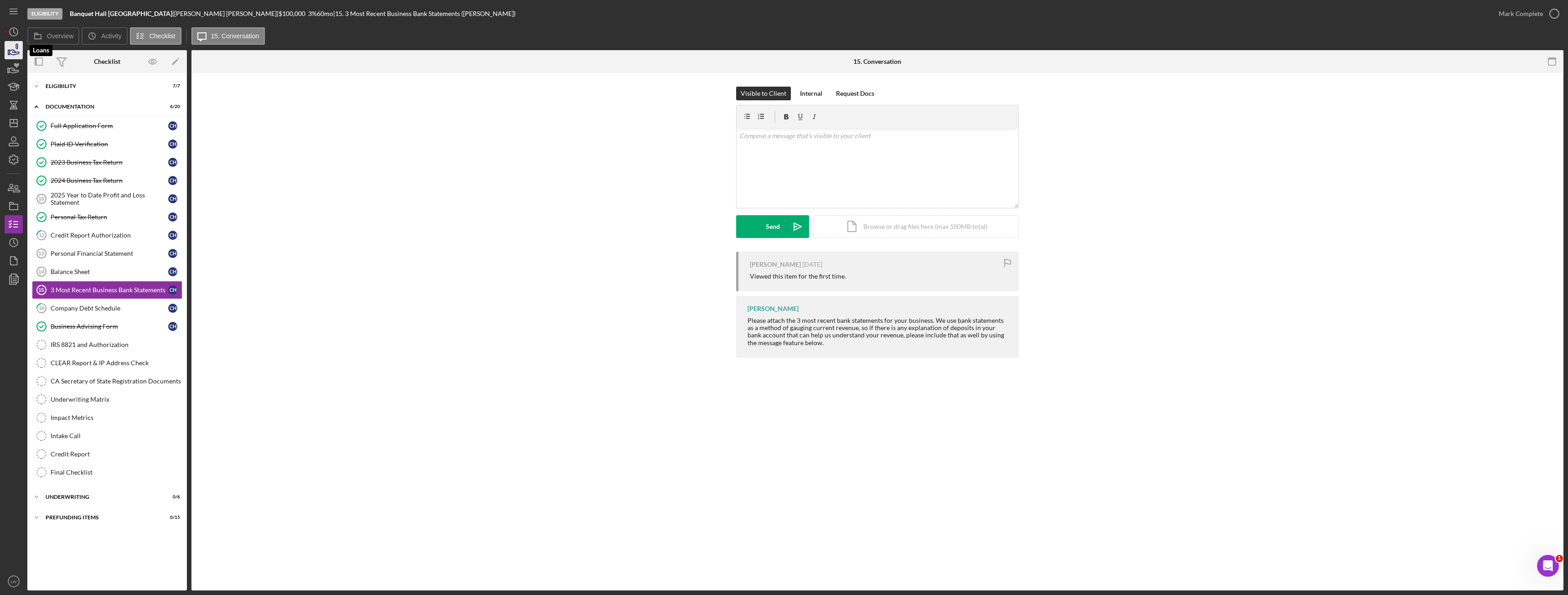
click at [15, 49] on icon "button" at bounding box center [13, 50] width 23 height 23
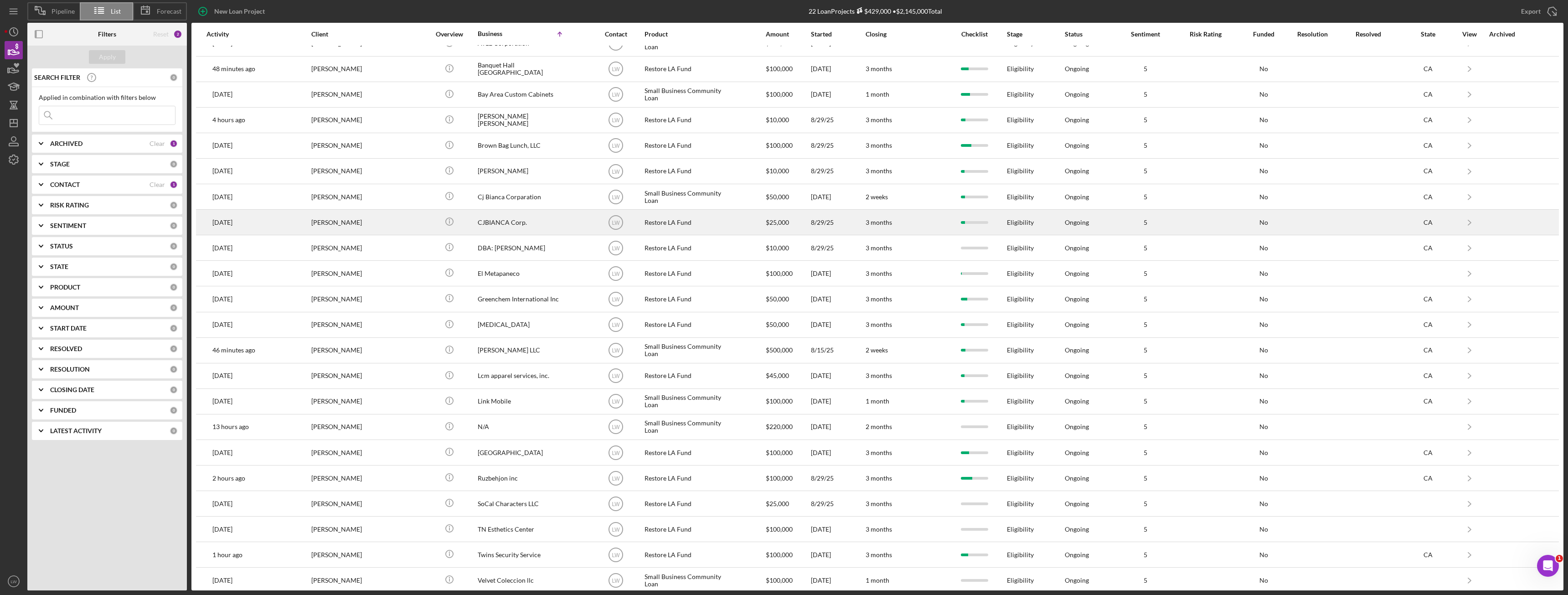
scroll to position [23, 0]
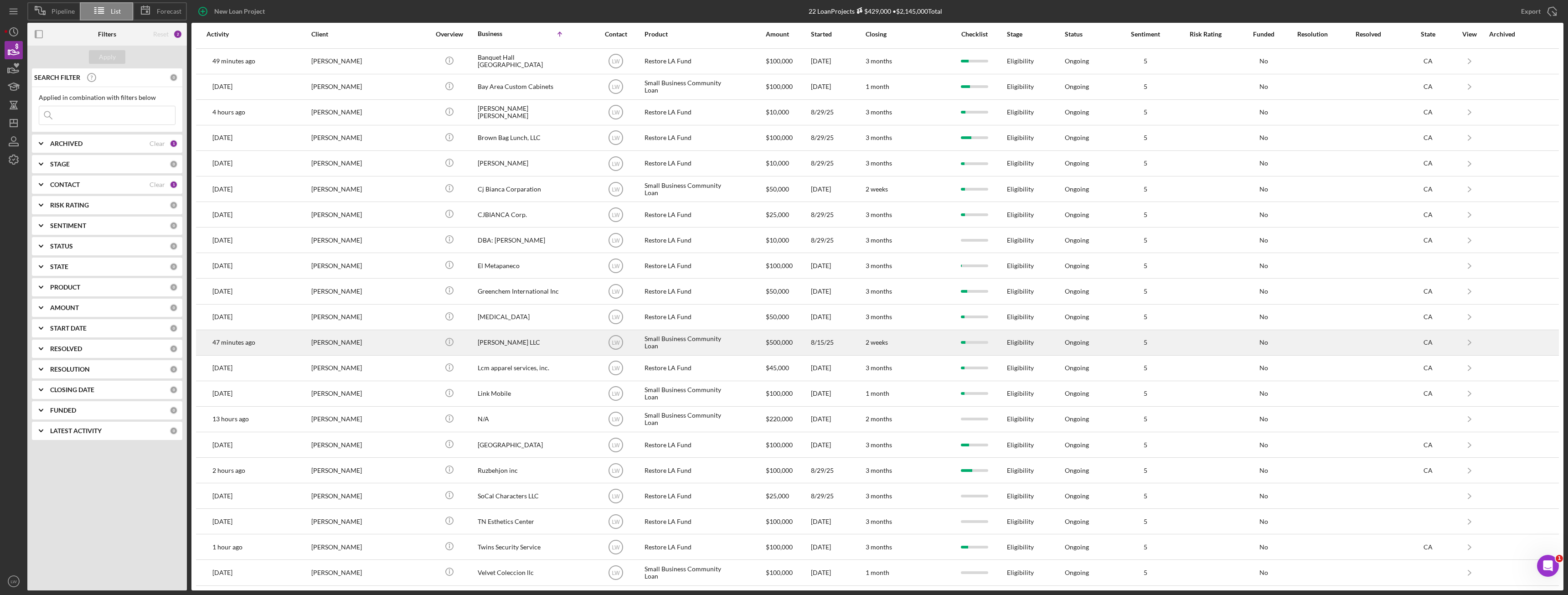
click at [526, 337] on div "KWONG TAI LLC" at bounding box center [523, 343] width 91 height 24
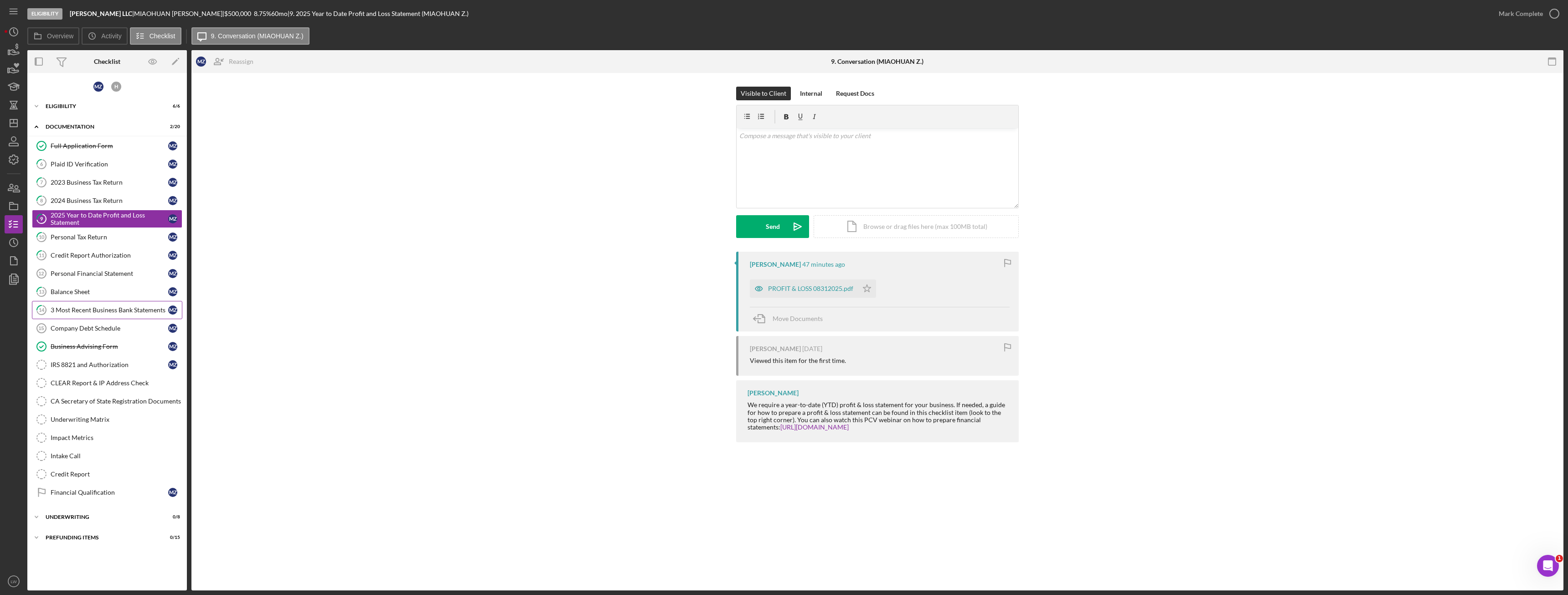
click at [112, 312] on div "3 Most Recent Business Bank Statements" at bounding box center [109, 310] width 117 height 7
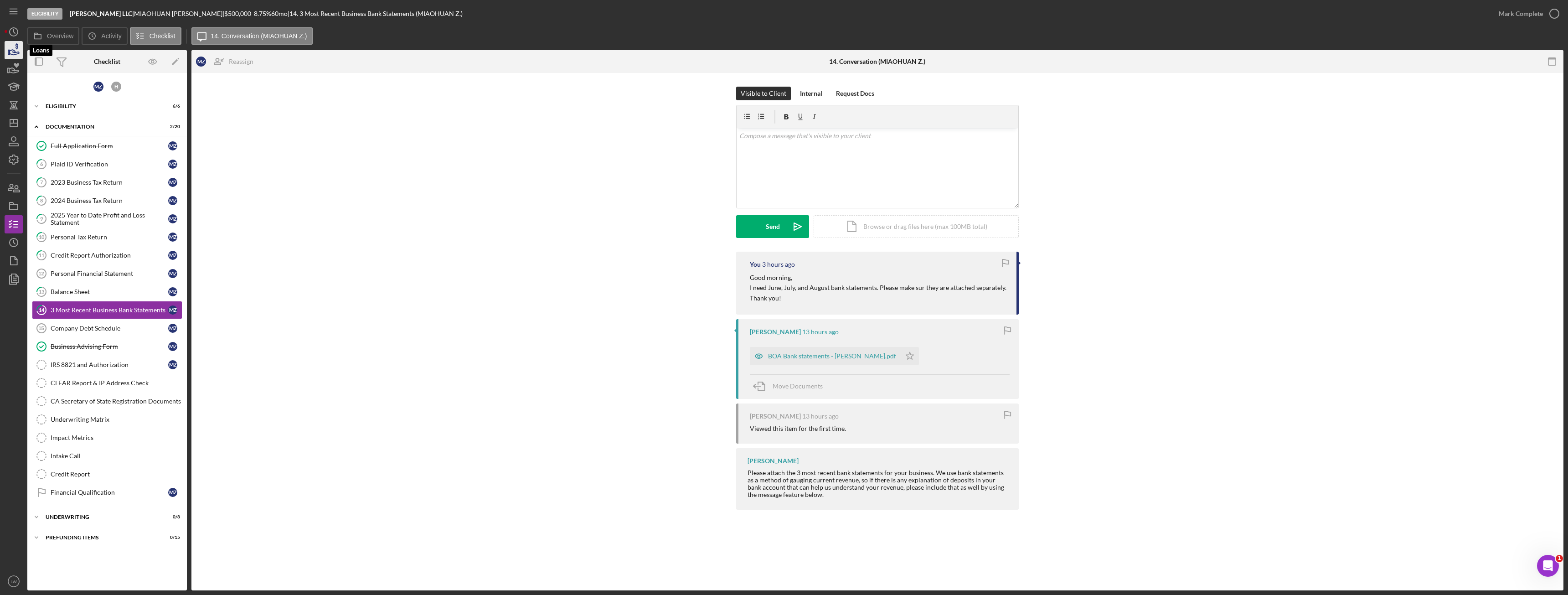
click at [15, 52] on icon "button" at bounding box center [15, 52] width 10 height 5
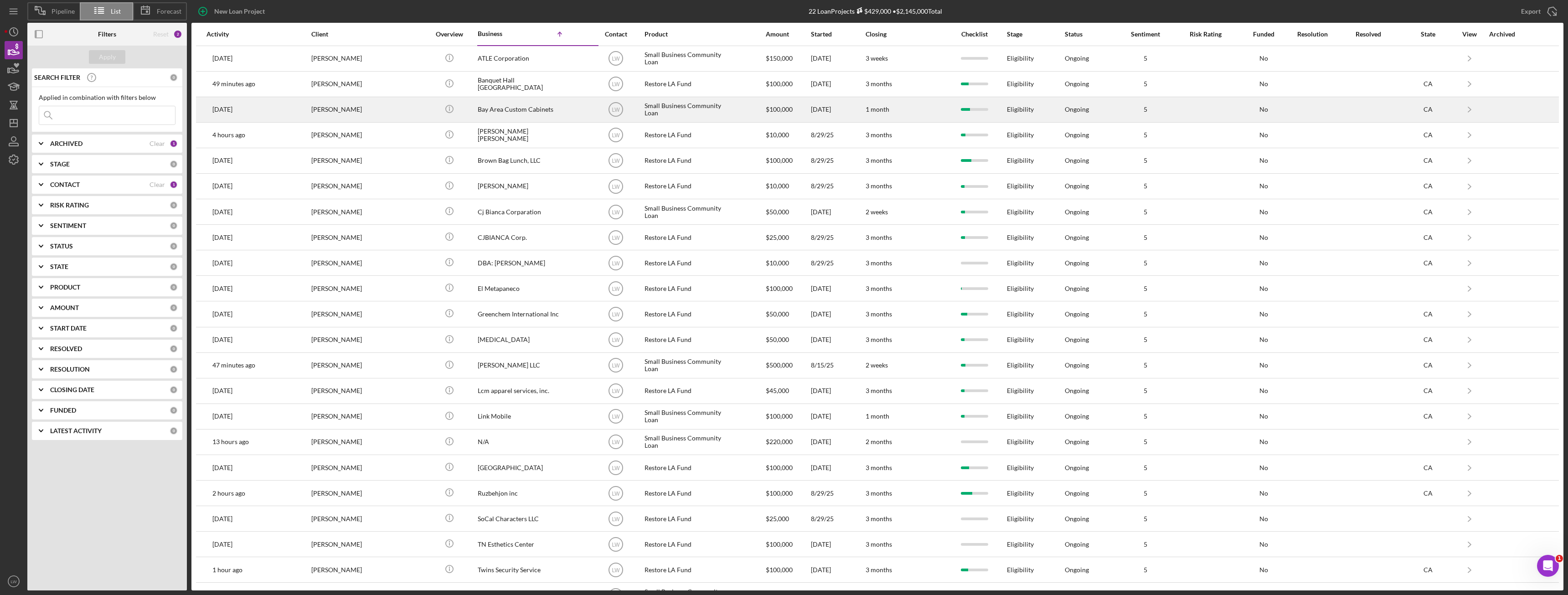
click at [353, 108] on div "Tien Nguyen" at bounding box center [357, 110] width 91 height 24
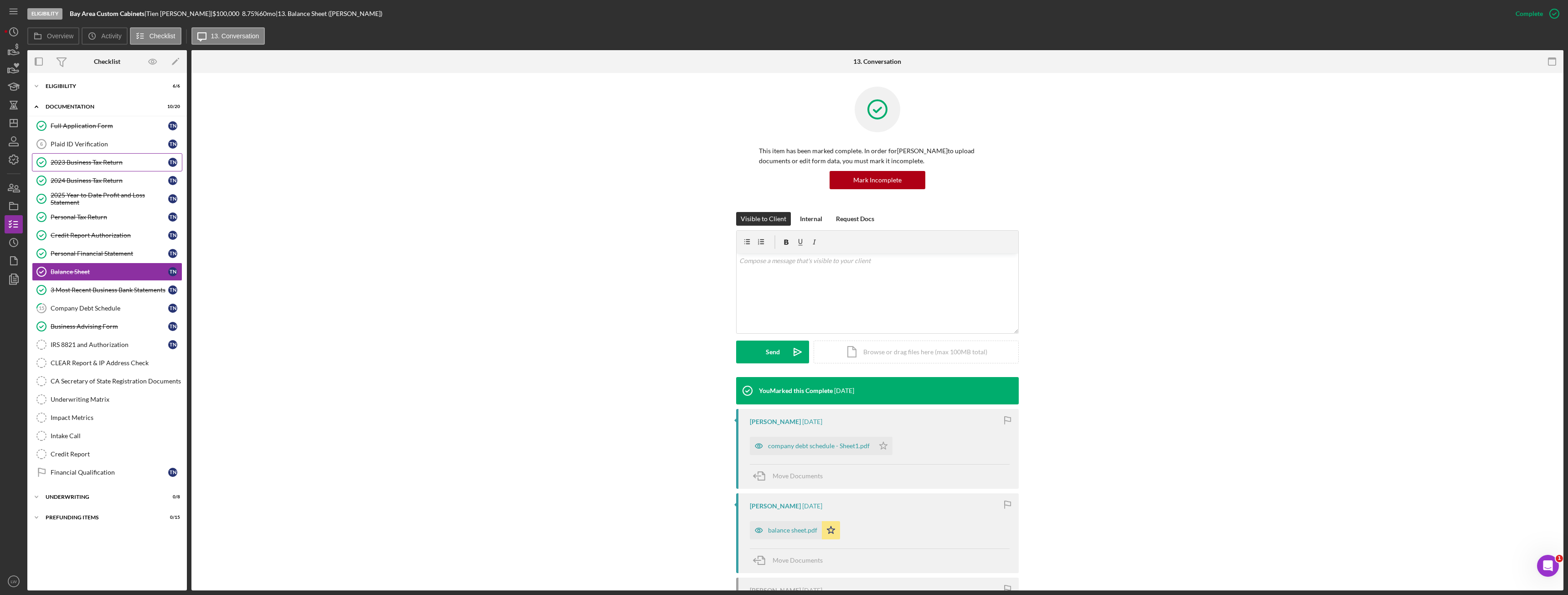
click at [83, 157] on link "2023 Business Tax Return 2023 Business Tax Return T N" at bounding box center [107, 163] width 150 height 18
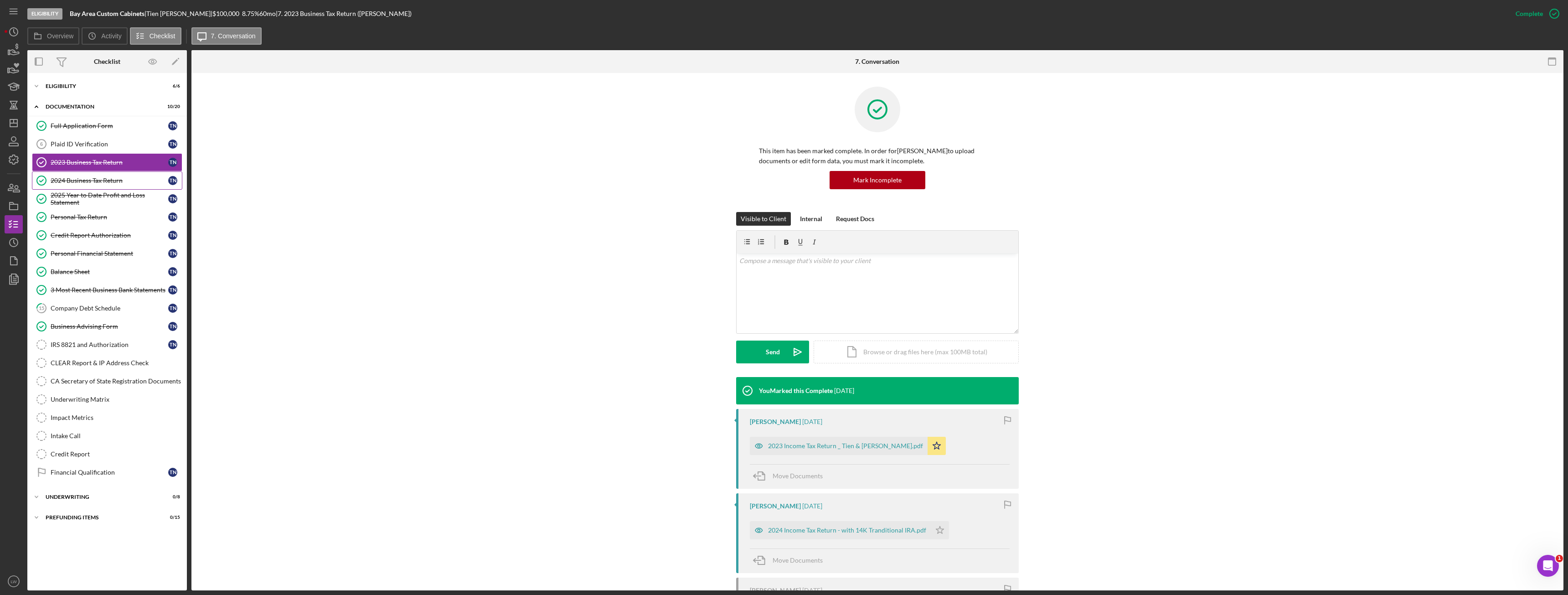
click at [85, 180] on div "2024 Business Tax Return" at bounding box center [109, 181] width 117 height 7
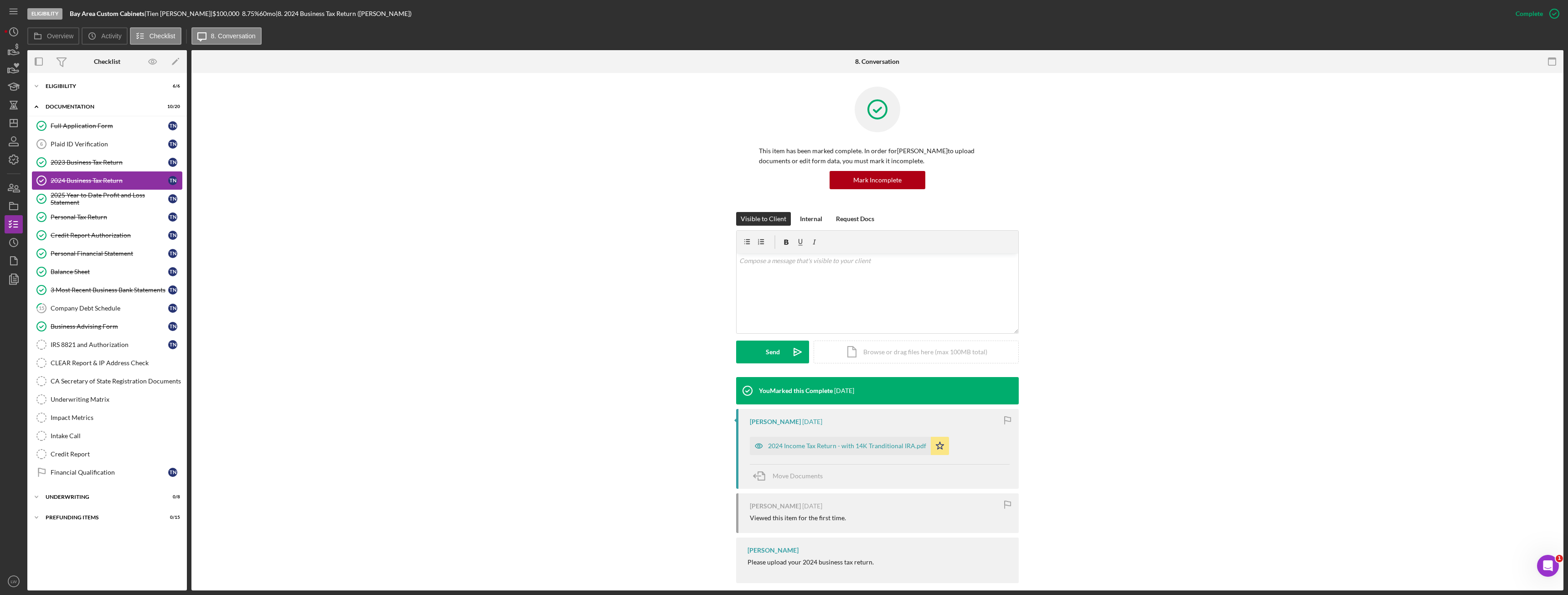
click at [90, 189] on link "2024 Business Tax Return 2024 Business Tax Return T N" at bounding box center [107, 181] width 150 height 18
click at [90, 202] on div "2025 Year to Date Profit and Loss Statement" at bounding box center [109, 199] width 117 height 15
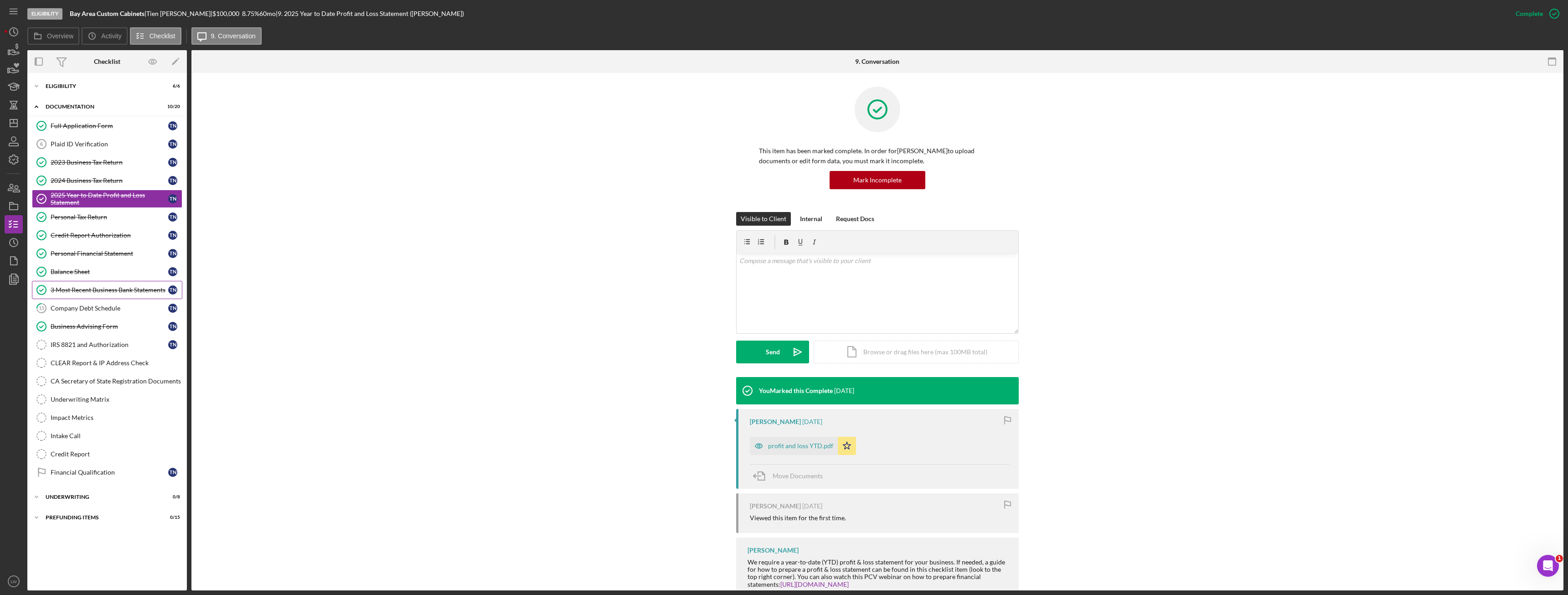
click at [122, 288] on div "3 Most Recent Business Bank Statements" at bounding box center [109, 290] width 117 height 7
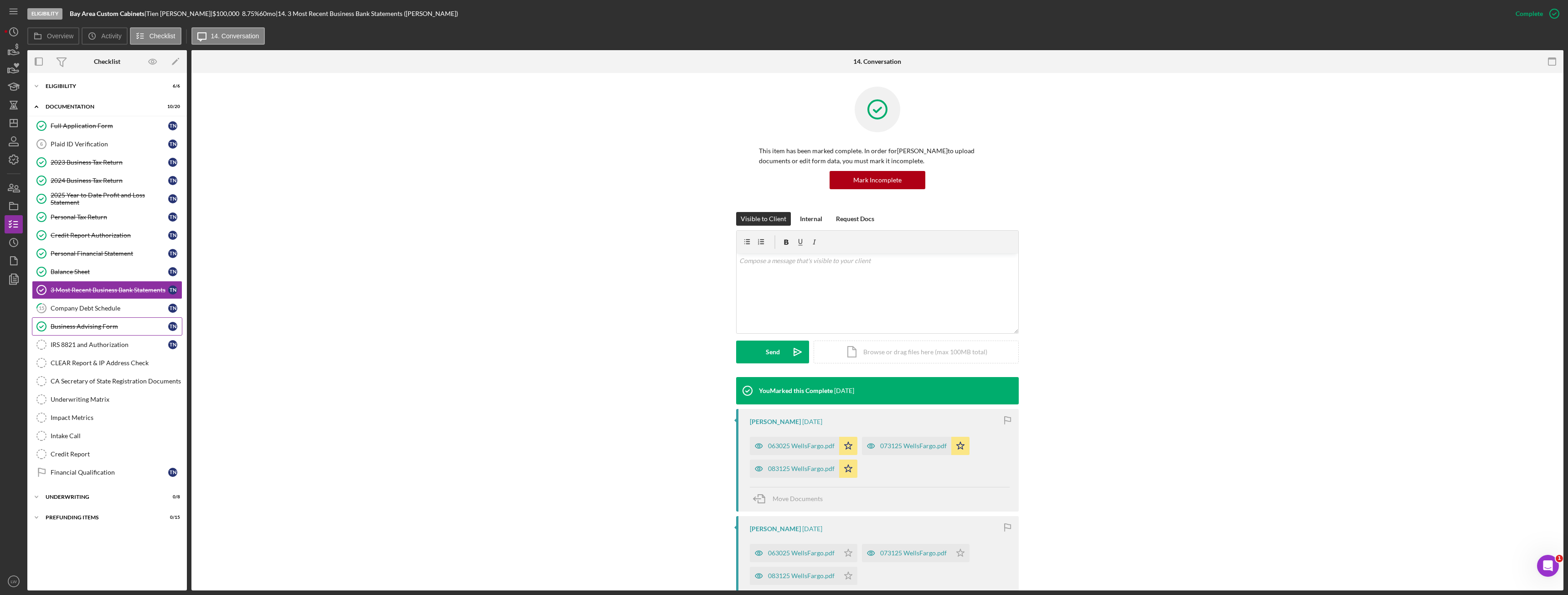
click at [96, 326] on div "Business Advising Form" at bounding box center [109, 326] width 117 height 7
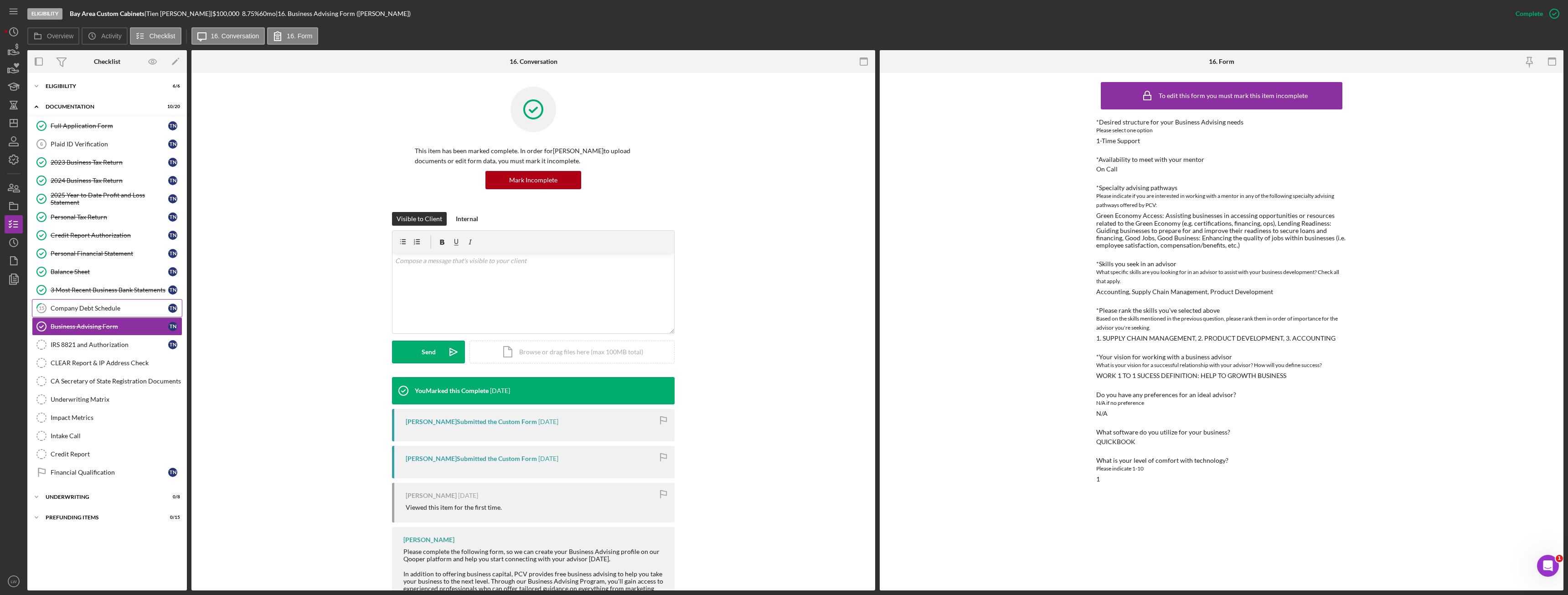
click at [97, 310] on div "Company Debt Schedule" at bounding box center [109, 308] width 117 height 7
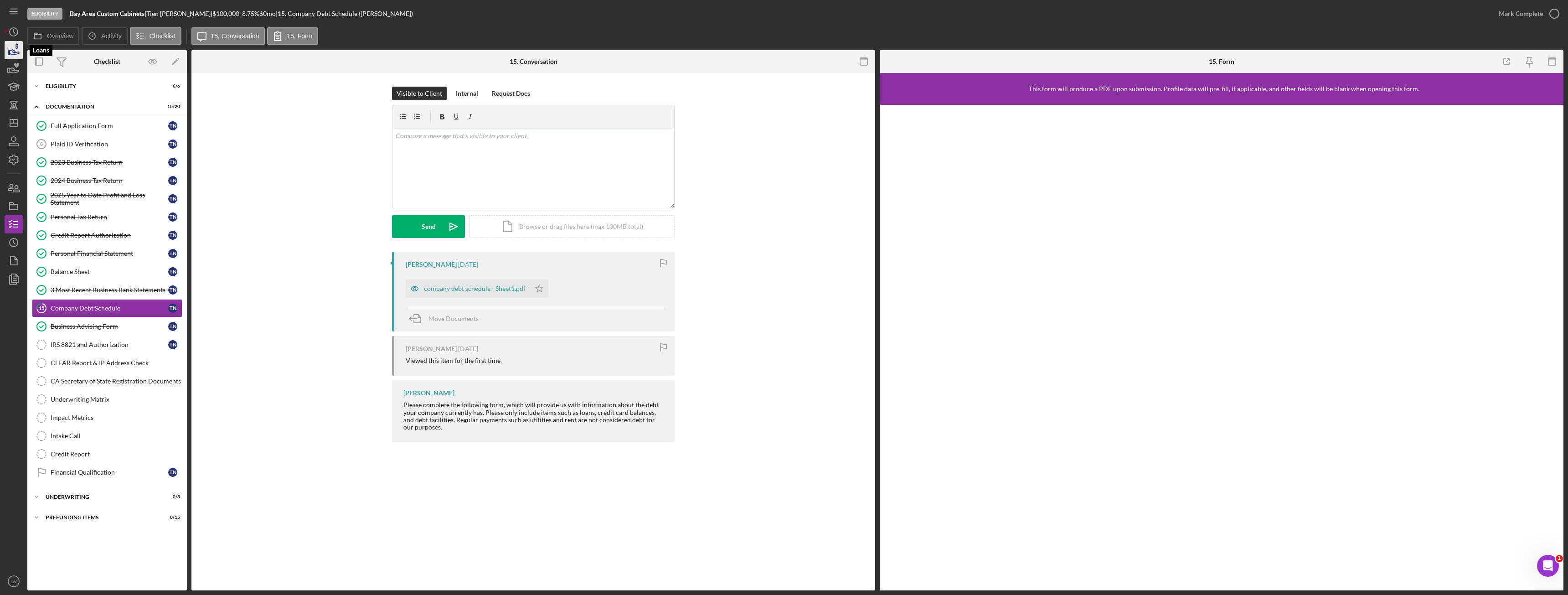
click at [10, 44] on icon "button" at bounding box center [13, 50] width 23 height 23
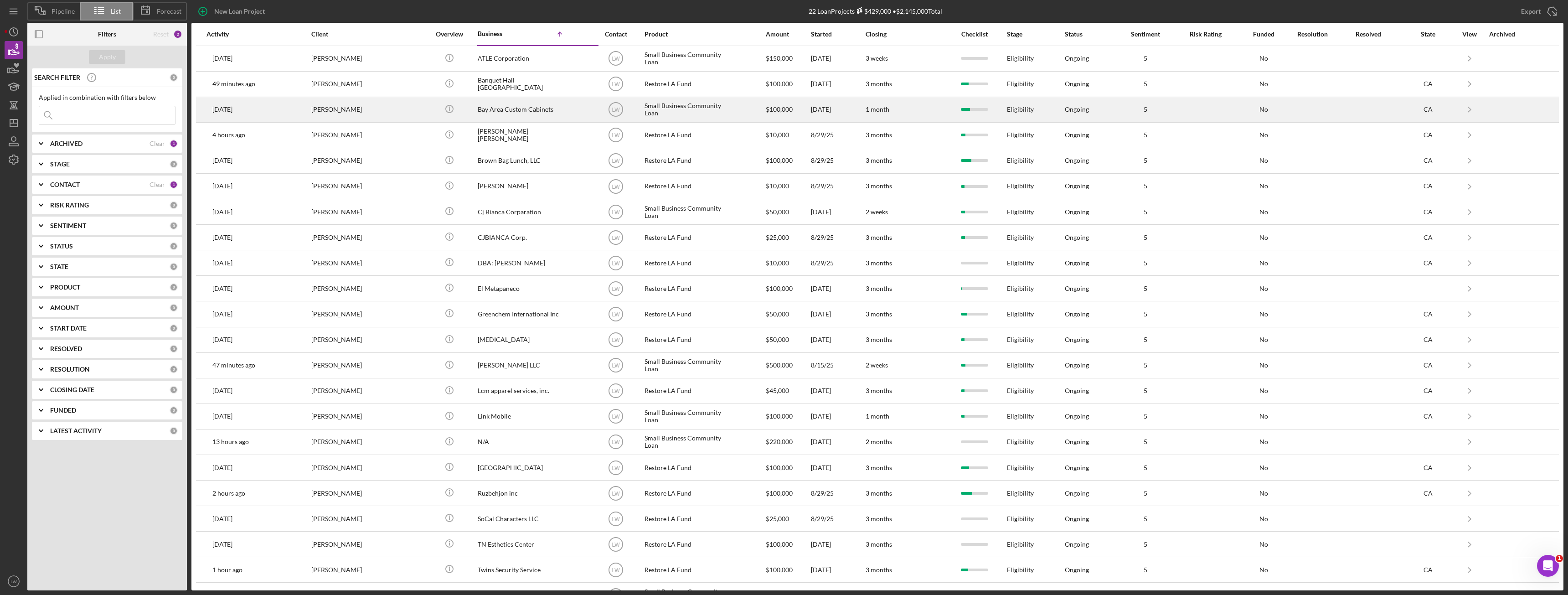
click at [354, 109] on div "Tien Nguyen" at bounding box center [357, 110] width 91 height 24
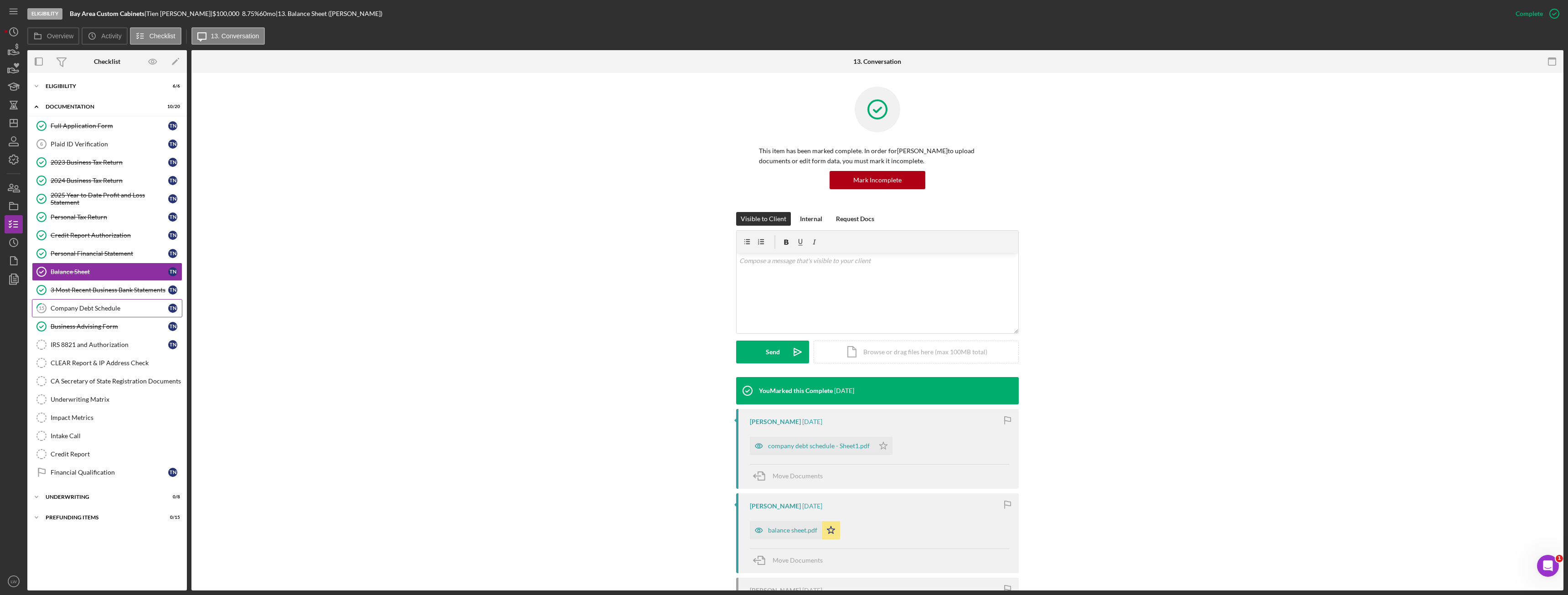
click at [94, 309] on div "Company Debt Schedule" at bounding box center [109, 308] width 117 height 7
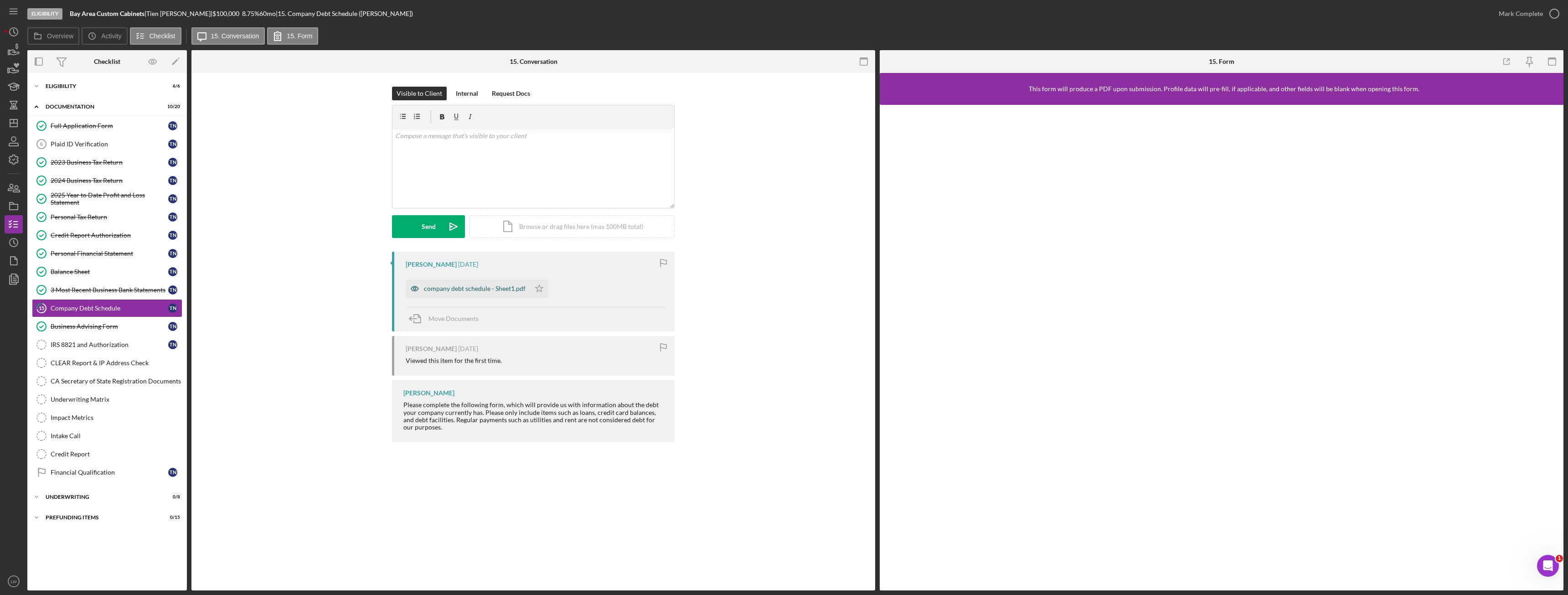
click at [458, 290] on div "company debt schedule - Sheet1.pdf" at bounding box center [474, 289] width 102 height 7
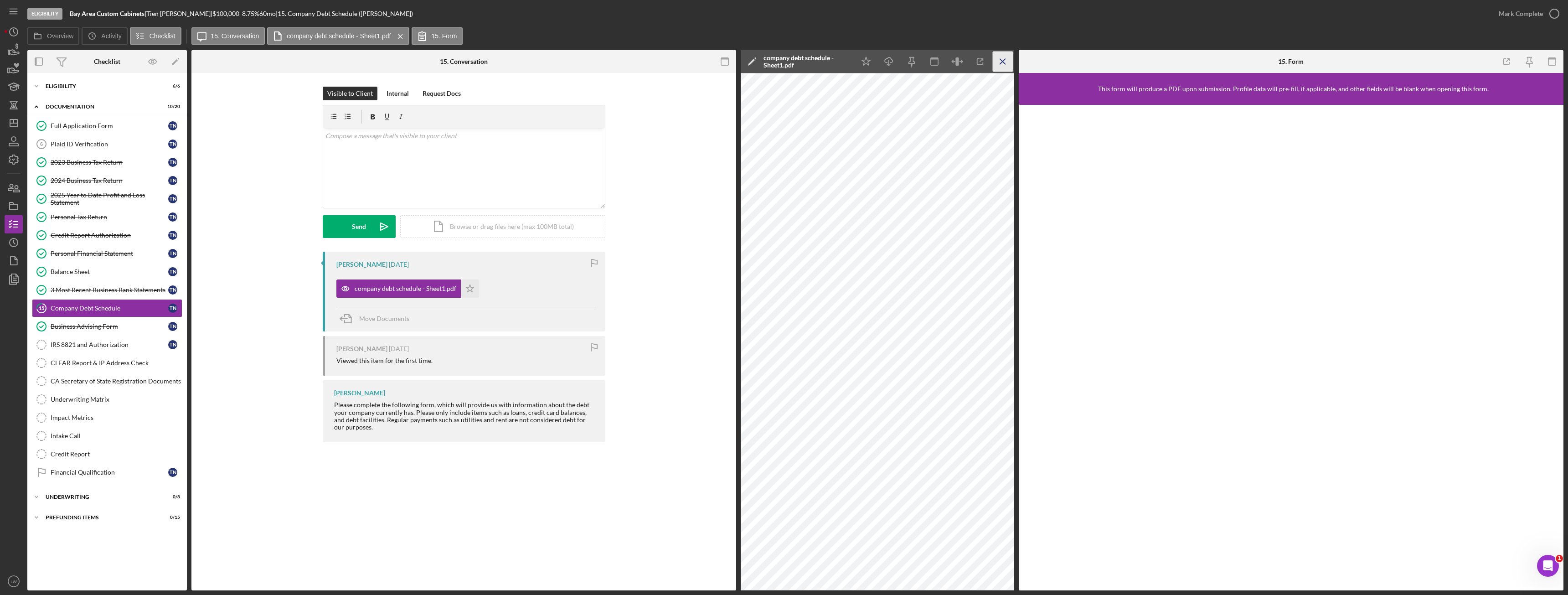
click at [1001, 62] on icon "Icon/Menu Close" at bounding box center [1003, 62] width 21 height 21
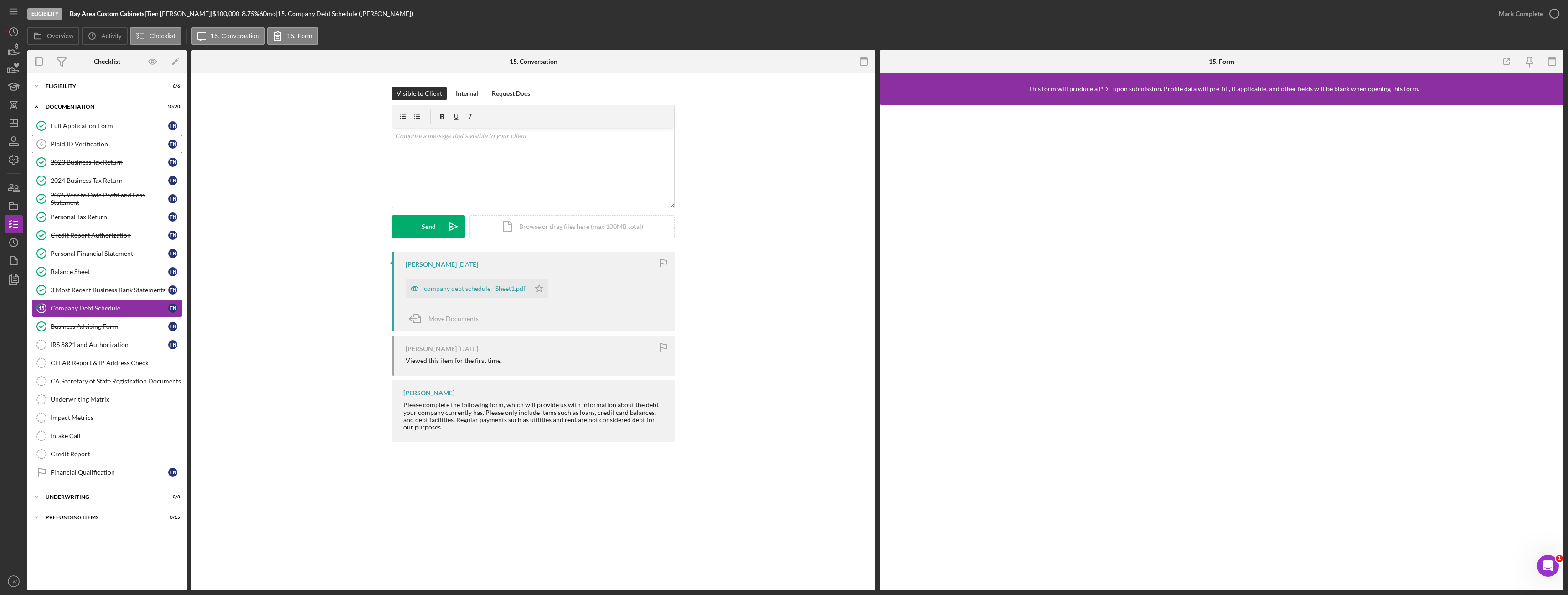
click at [79, 147] on div "Plaid ID Verification" at bounding box center [109, 144] width 117 height 7
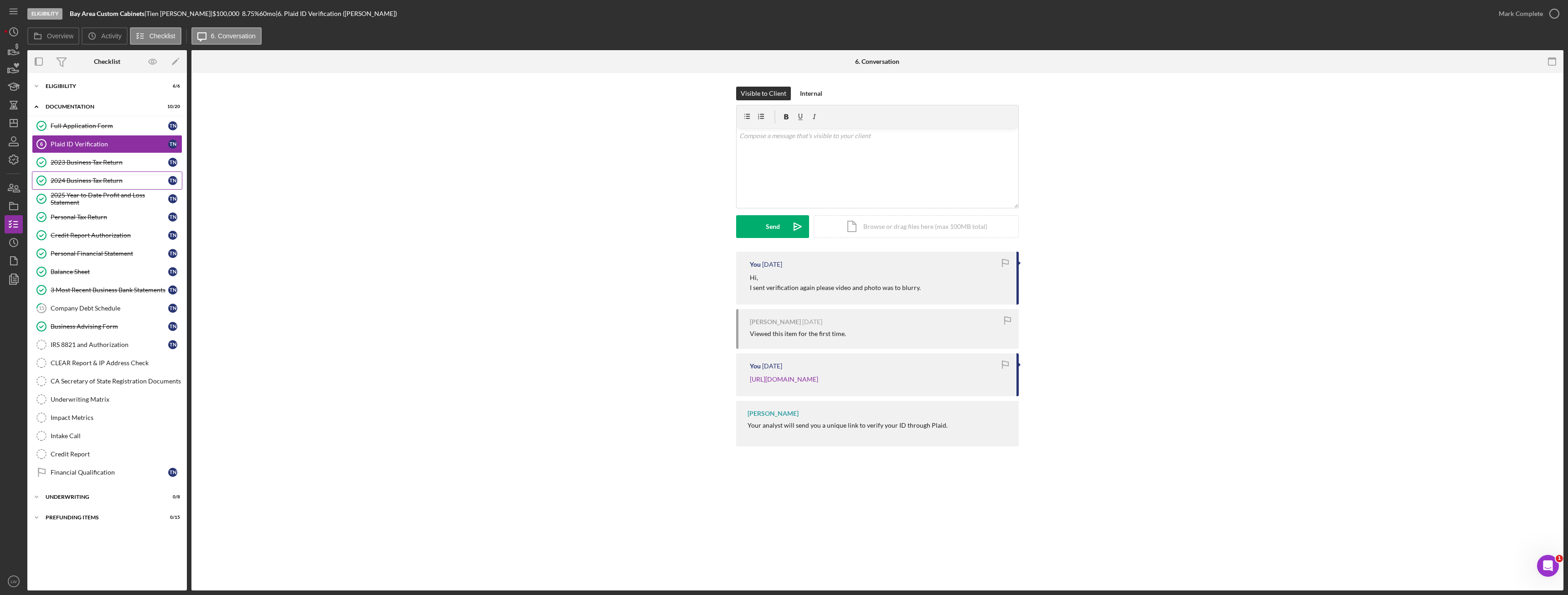
click at [94, 181] on div "2024 Business Tax Return" at bounding box center [109, 181] width 117 height 7
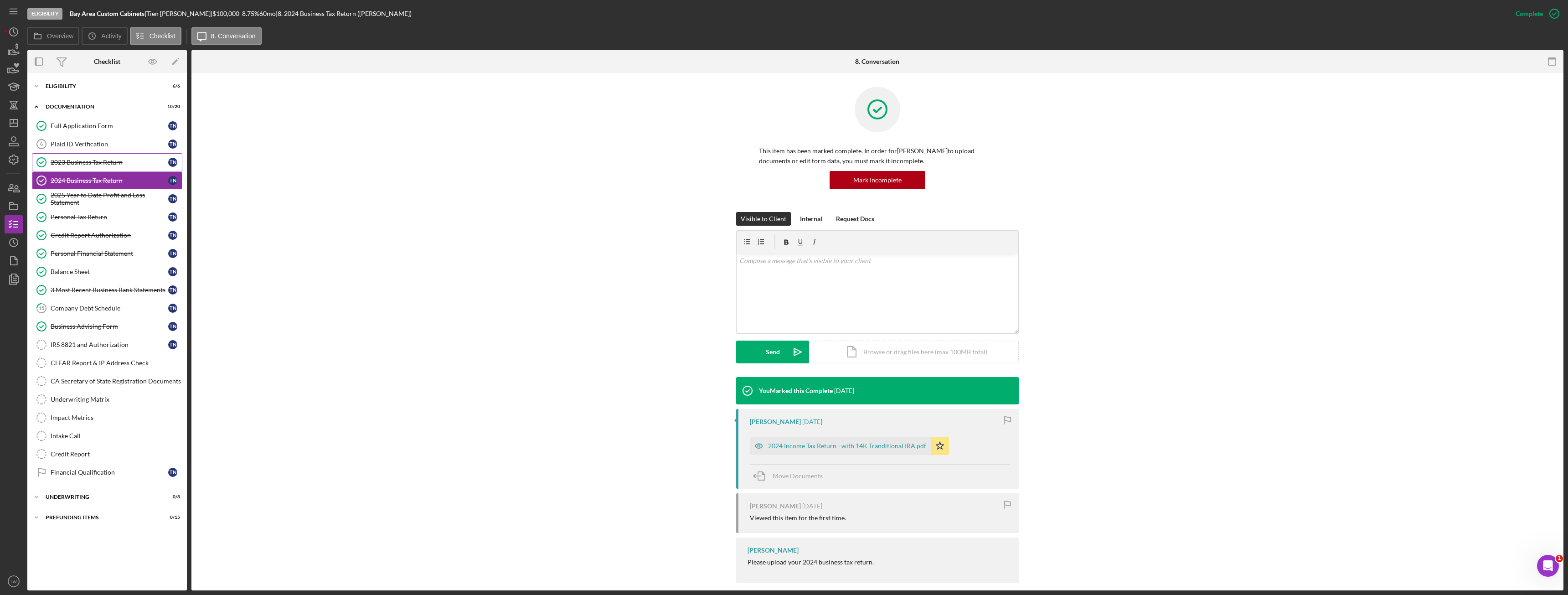
click at [147, 163] on div "2023 Business Tax Return" at bounding box center [109, 163] width 117 height 7
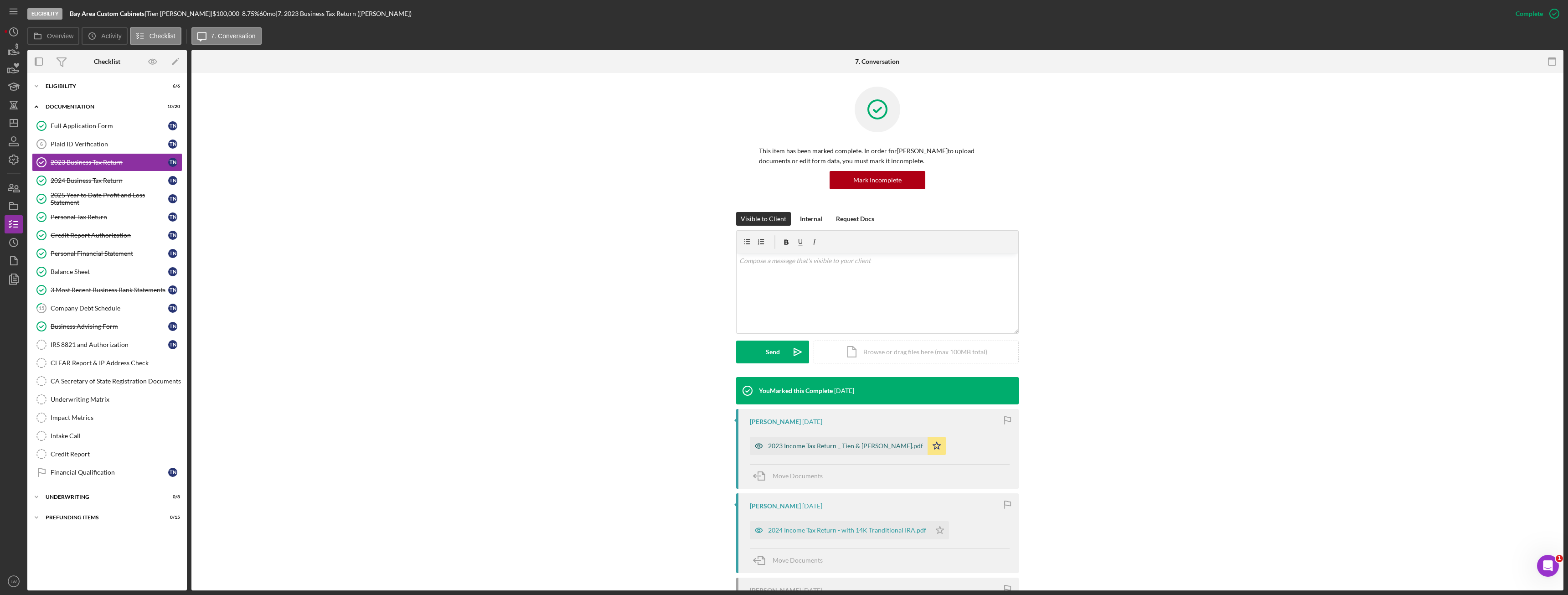
click at [818, 445] on div "2023 Income Tax Return _ Tien & Hien.pdf" at bounding box center [845, 446] width 155 height 7
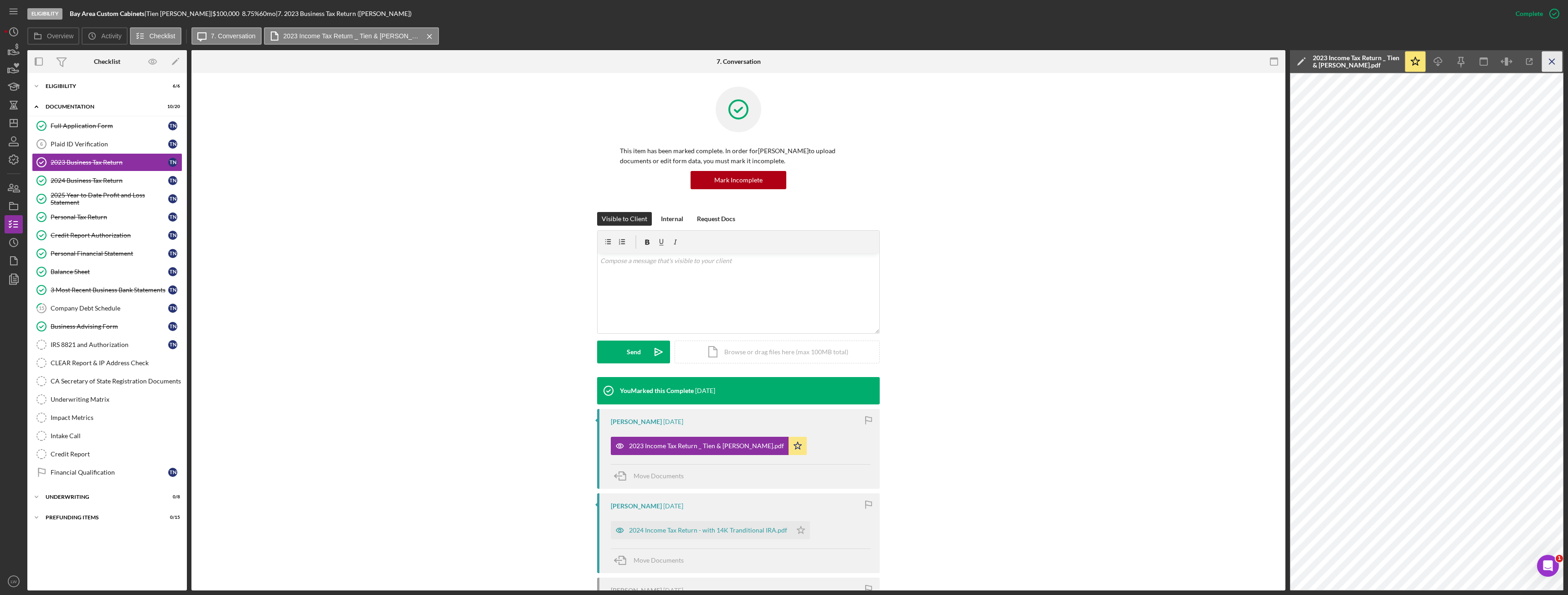
click at [1549, 70] on icon "Icon/Menu Close" at bounding box center [1552, 62] width 21 height 21
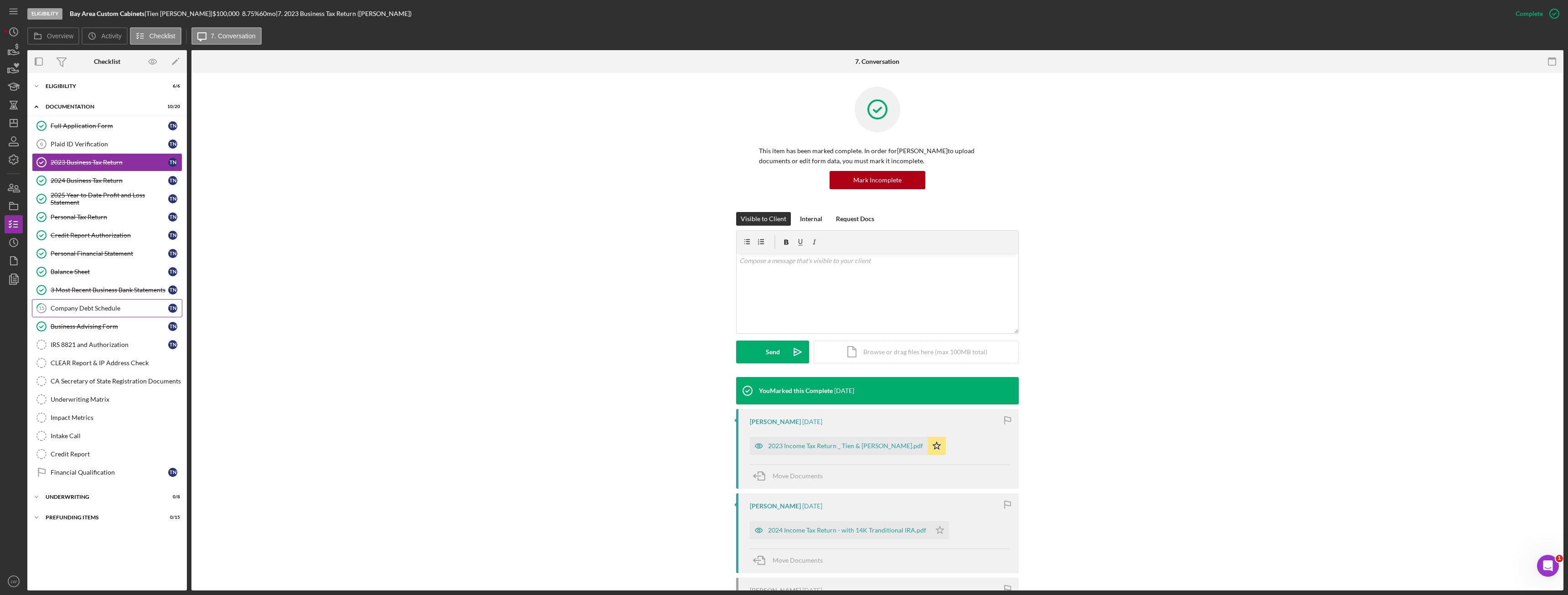
click at [111, 305] on div "Company Debt Schedule" at bounding box center [109, 308] width 117 height 7
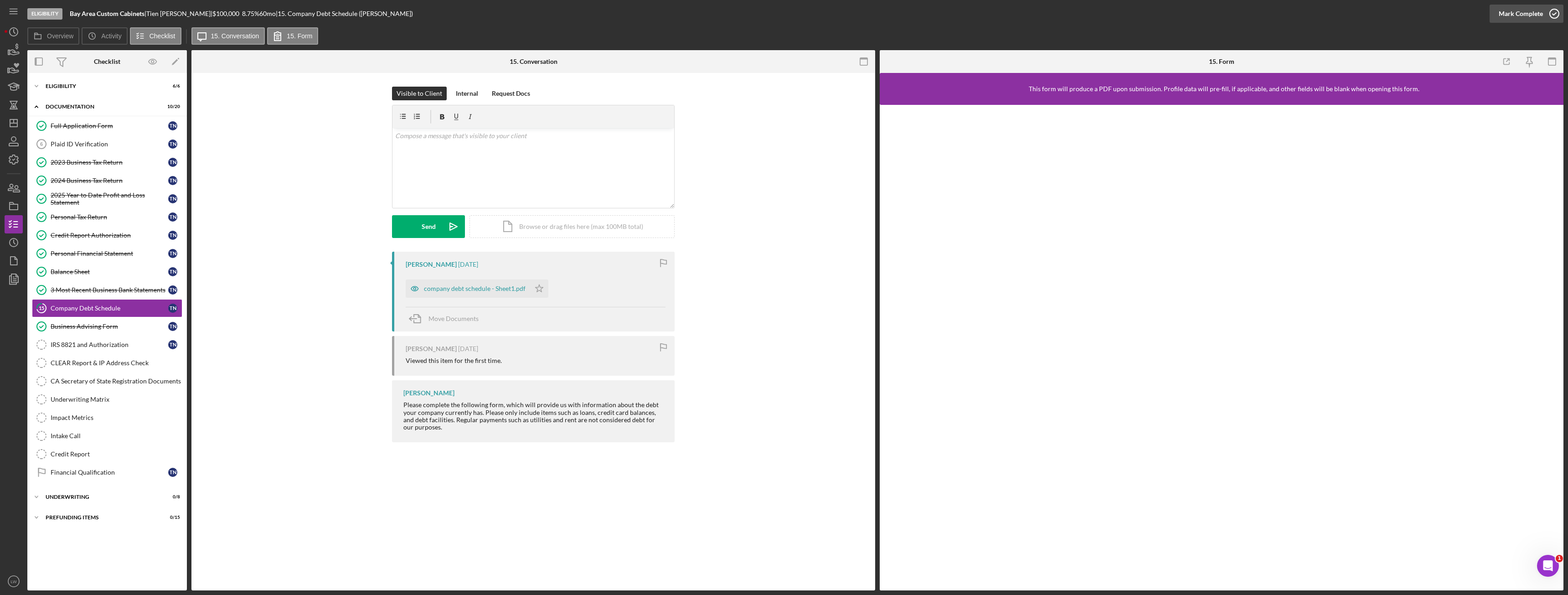
click at [1522, 15] on div "Mark Complete" at bounding box center [1521, 13] width 44 height 18
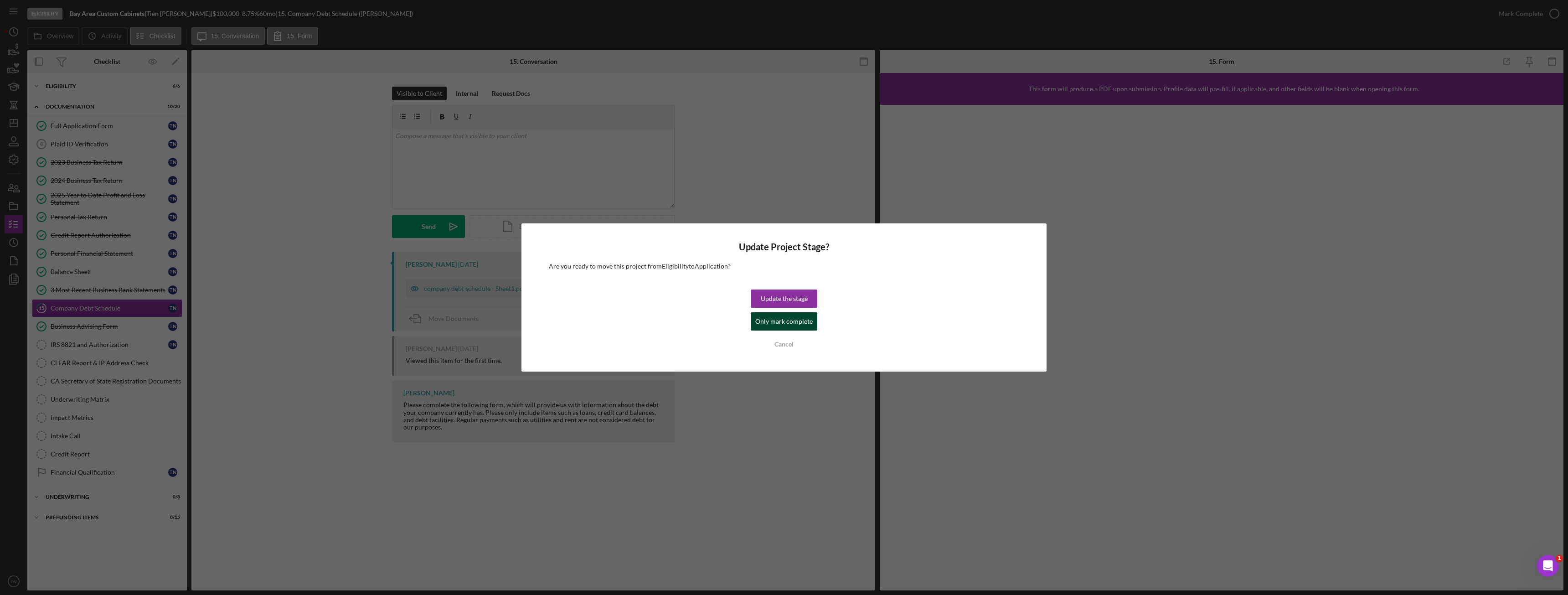
click at [780, 327] on div "Only mark complete" at bounding box center [784, 322] width 57 height 18
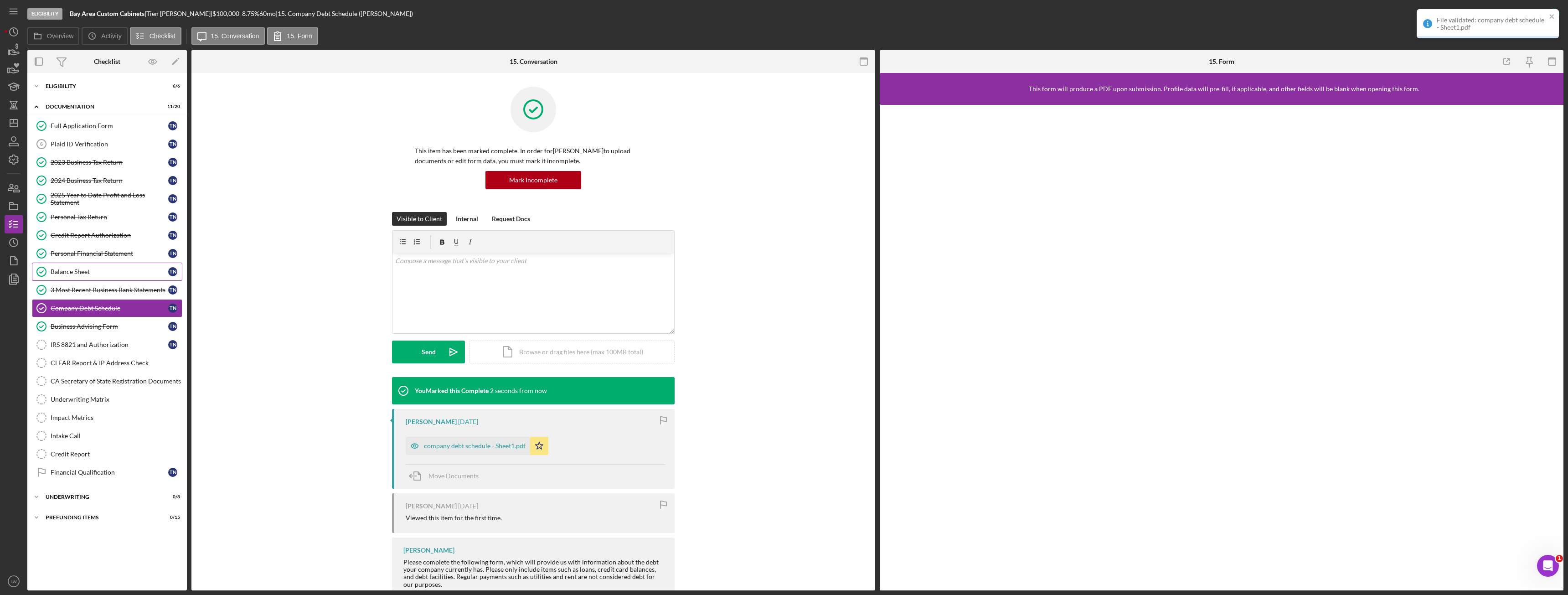
click at [72, 279] on link "Balance Sheet Balance Sheet T N" at bounding box center [107, 272] width 150 height 18
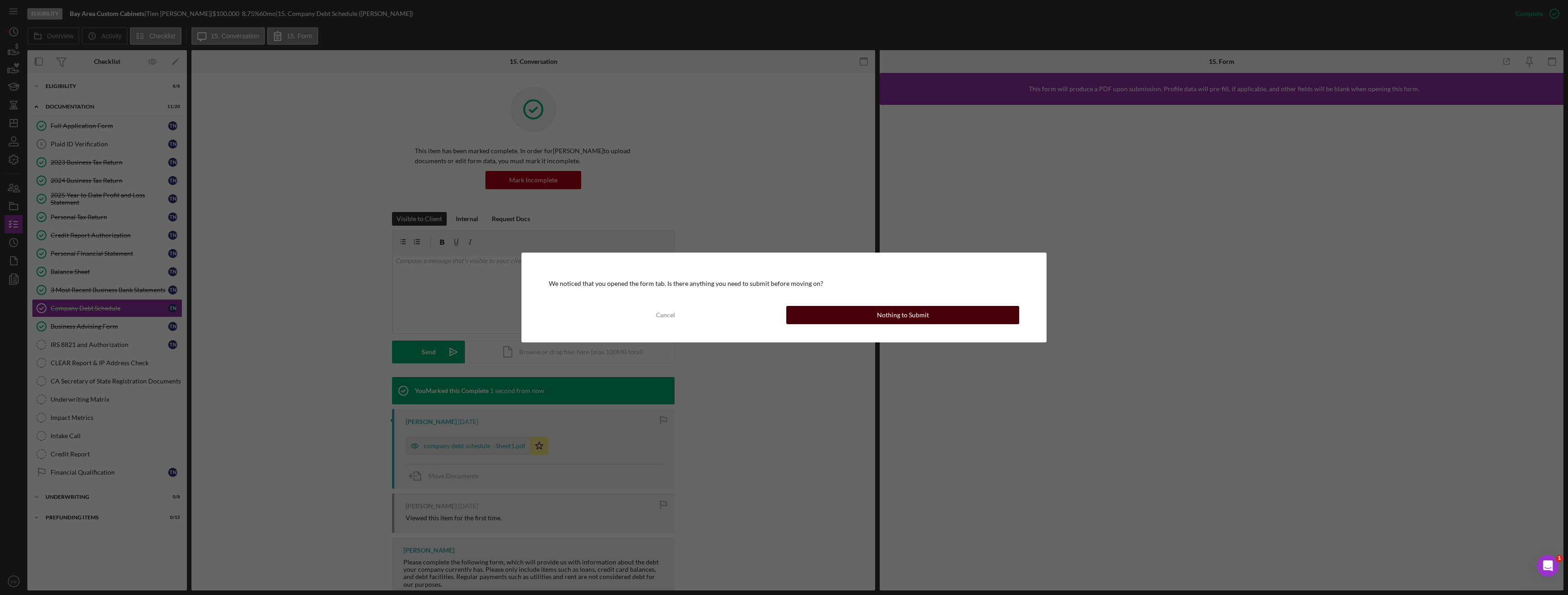
click at [901, 315] on div "Nothing to Submit" at bounding box center [903, 315] width 52 height 18
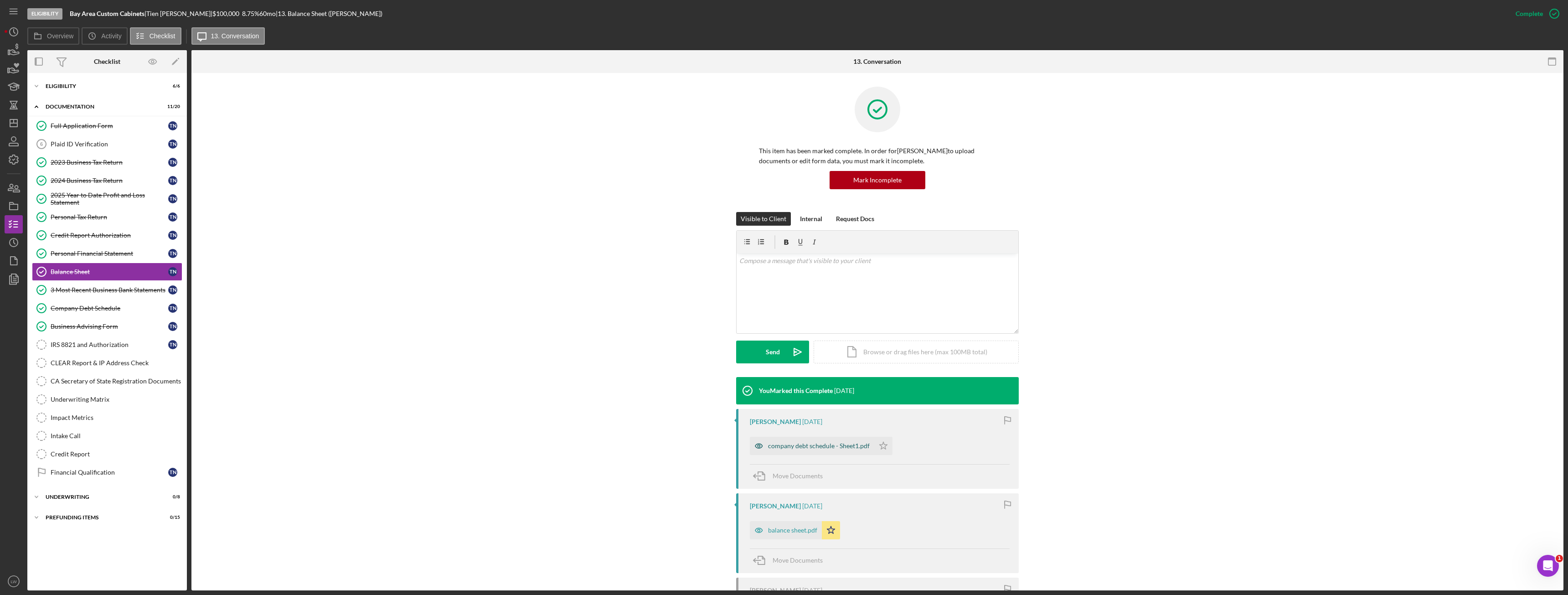
click at [831, 445] on div "company debt schedule - Sheet1.pdf" at bounding box center [812, 446] width 124 height 18
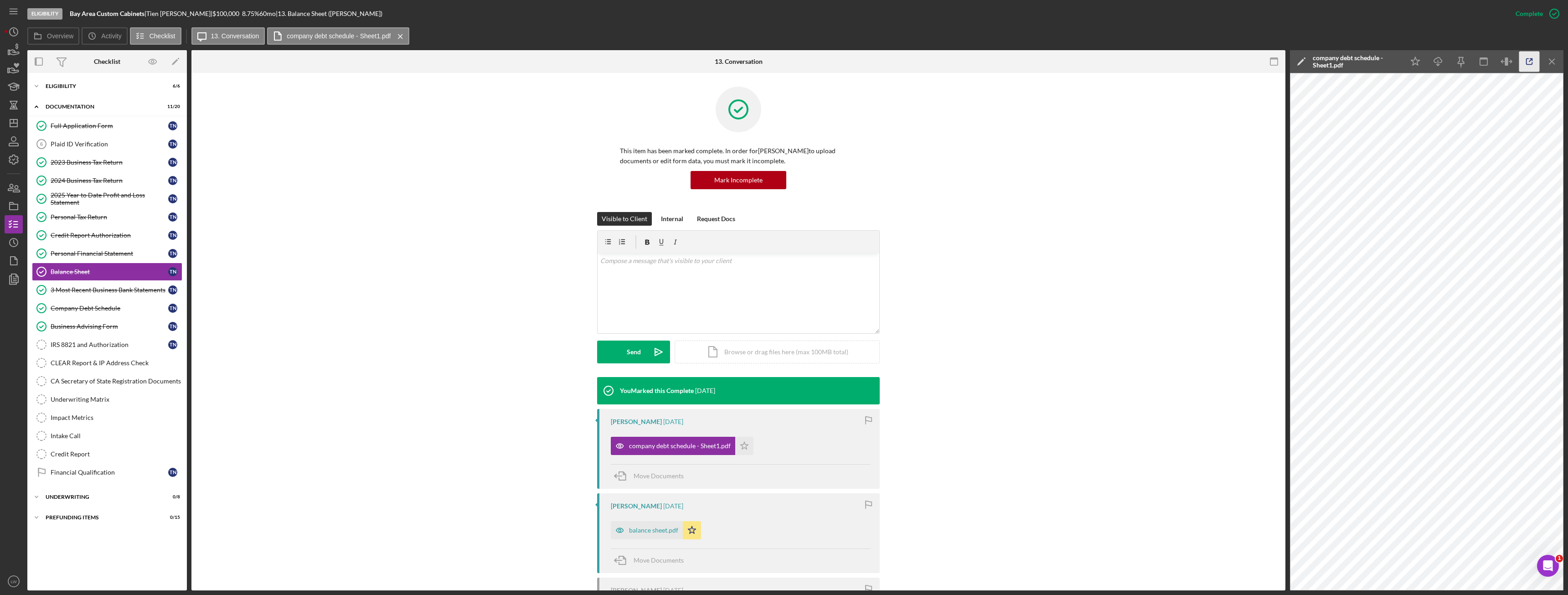
click at [1524, 62] on icon "button" at bounding box center [1530, 62] width 21 height 21
click at [103, 310] on div "Company Debt Schedule" at bounding box center [109, 308] width 117 height 7
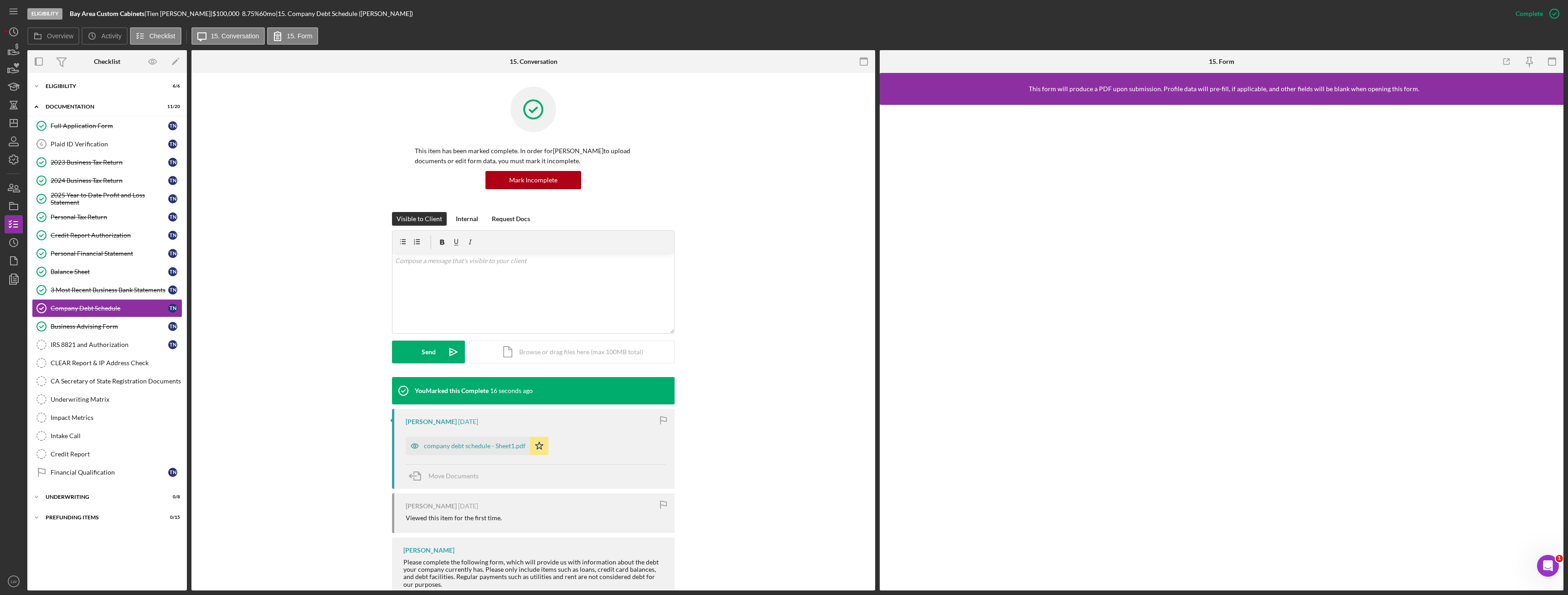
scroll to position [27, 0]
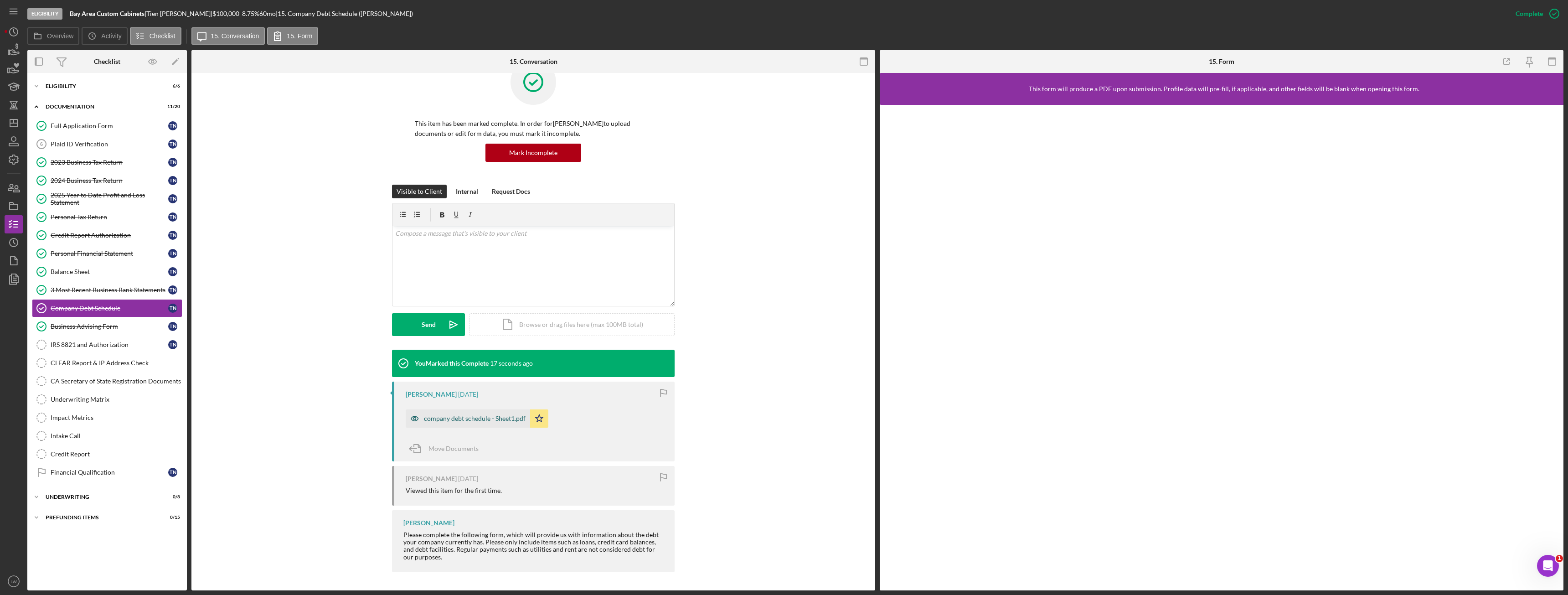
click at [513, 424] on div "company debt schedule - Sheet1.pdf" at bounding box center [467, 418] width 124 height 18
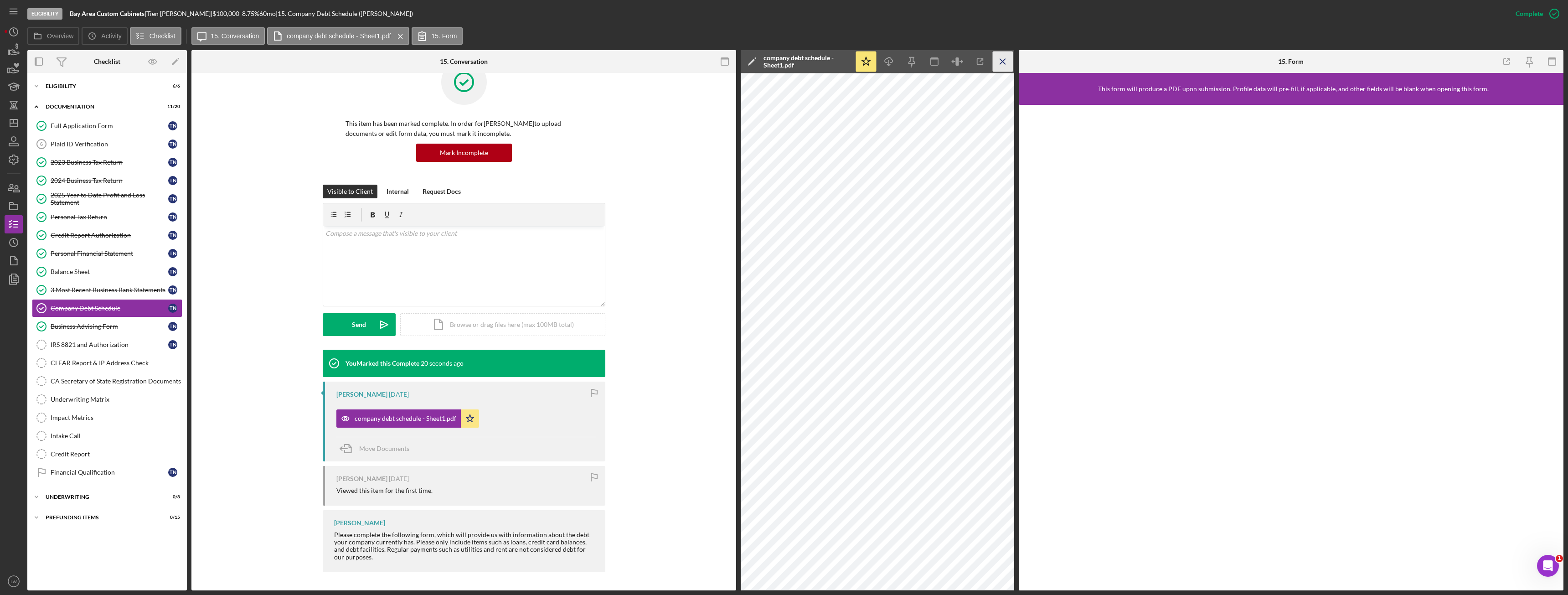
click at [1000, 55] on icon "Icon/Menu Close" at bounding box center [1003, 62] width 21 height 21
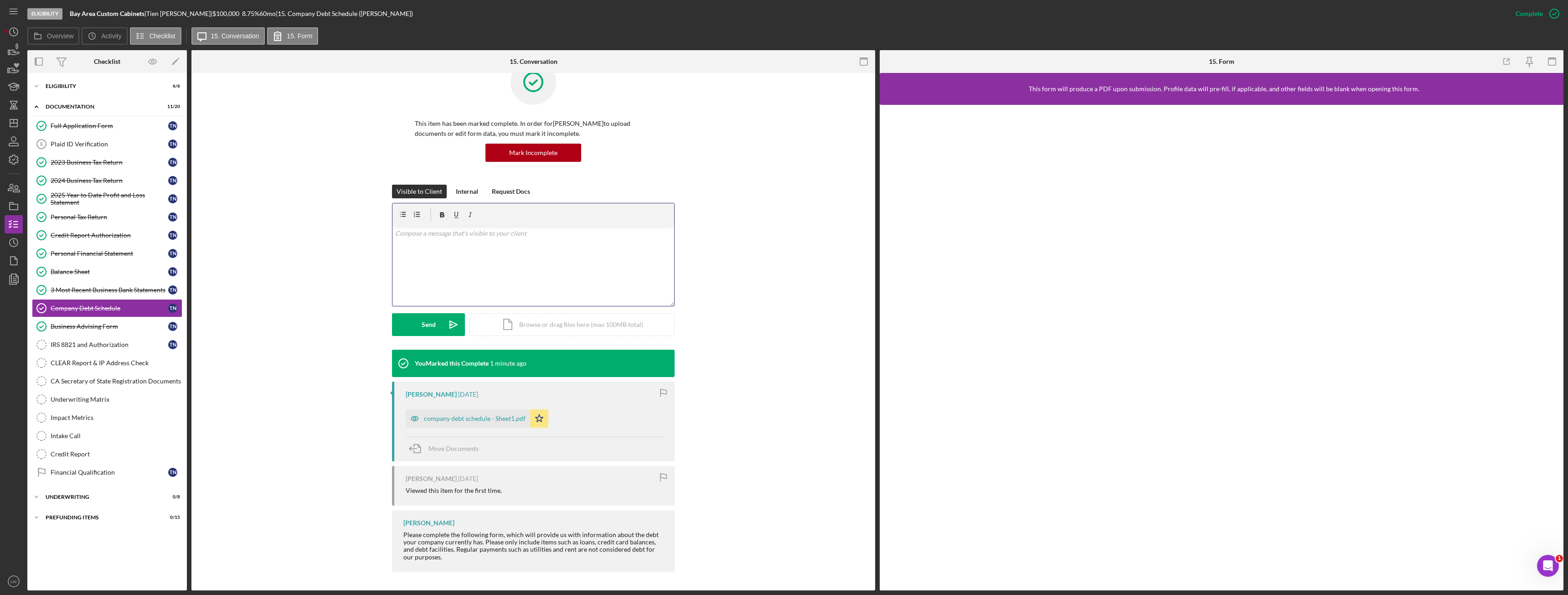
click at [563, 253] on div "v Color teal Color pink Remove color Add row above Add row below Add column bef…" at bounding box center [533, 266] width 282 height 80
click at [111, 349] on link "IRS 8821 and Authorization IRS 8821 and Authorization T N" at bounding box center [107, 345] width 150 height 18
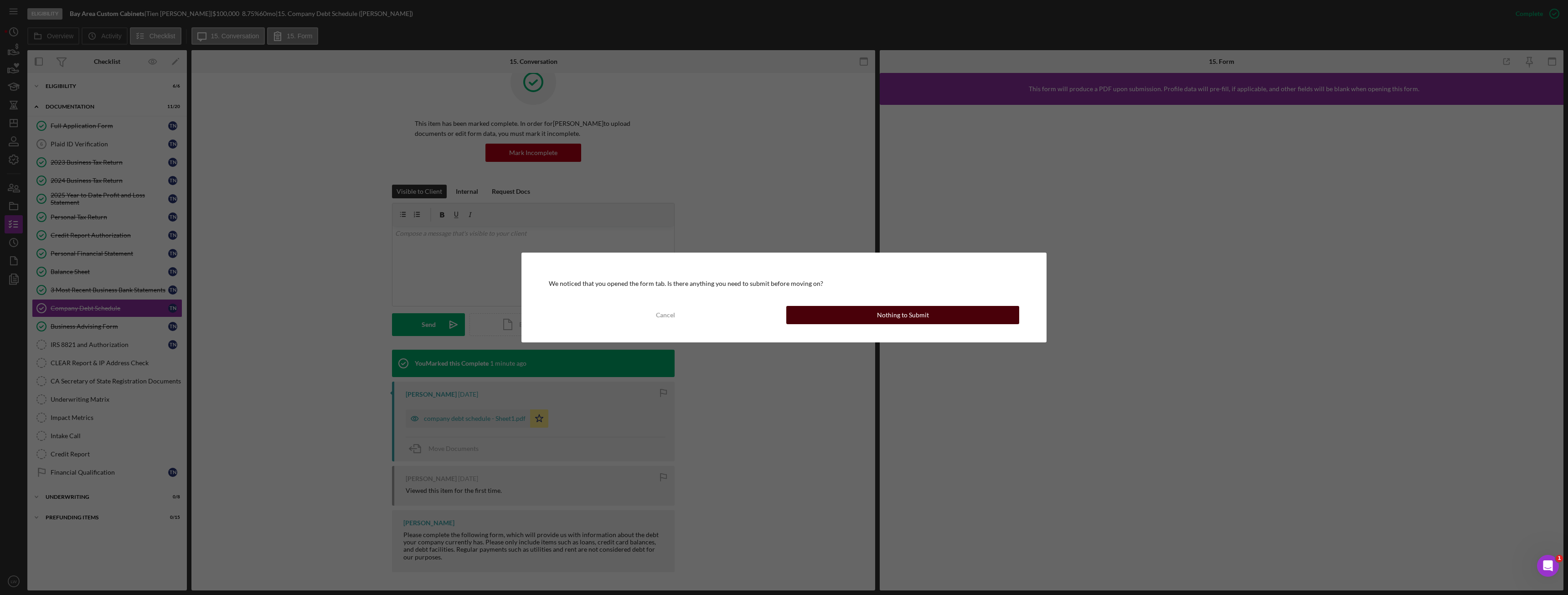
click at [878, 311] on button "Nothing to Submit" at bounding box center [903, 315] width 233 height 18
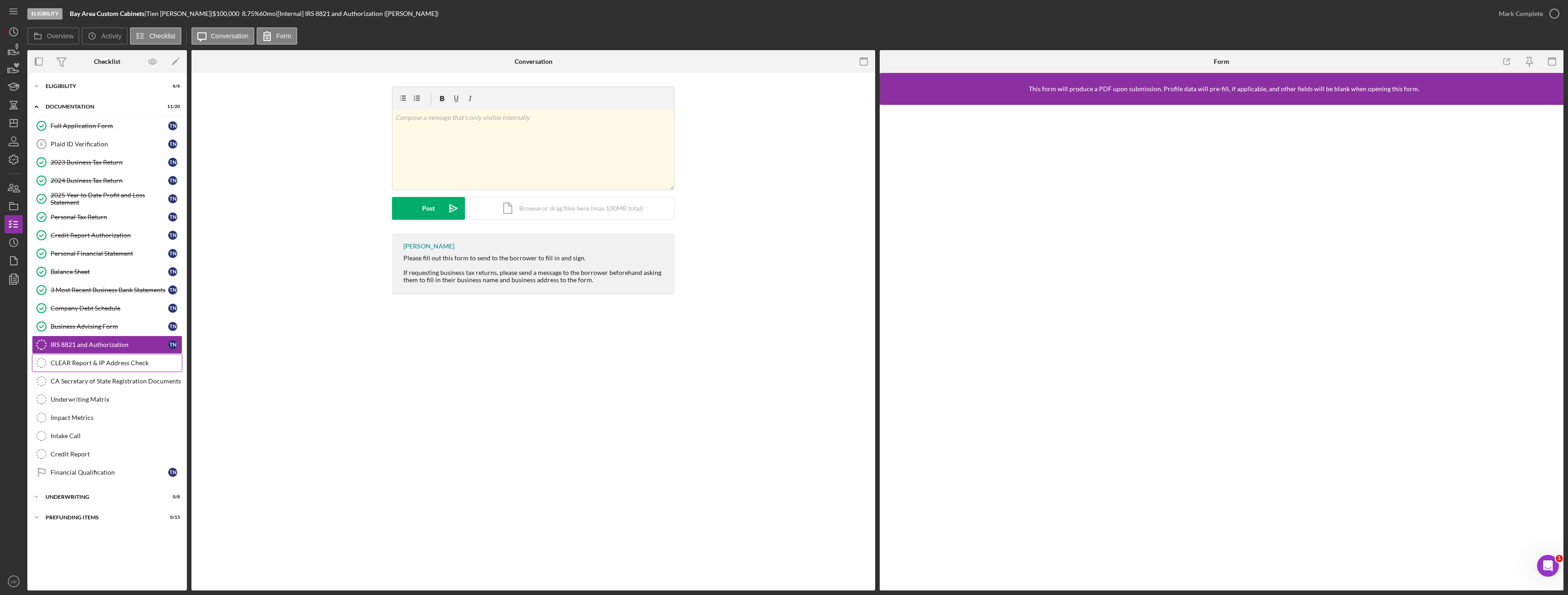
click at [75, 362] on div "CLEAR Report & IP Address Check" at bounding box center [116, 363] width 131 height 7
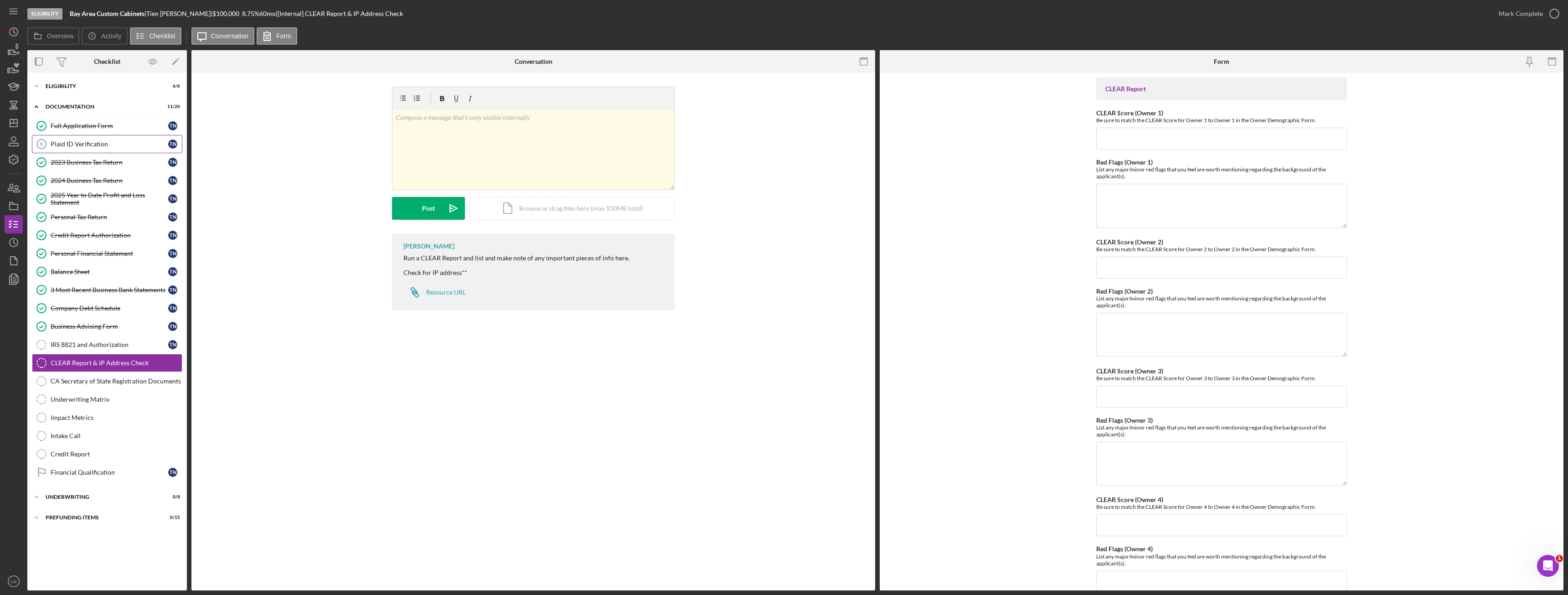
click at [111, 144] on div "Plaid ID Verification" at bounding box center [109, 144] width 117 height 7
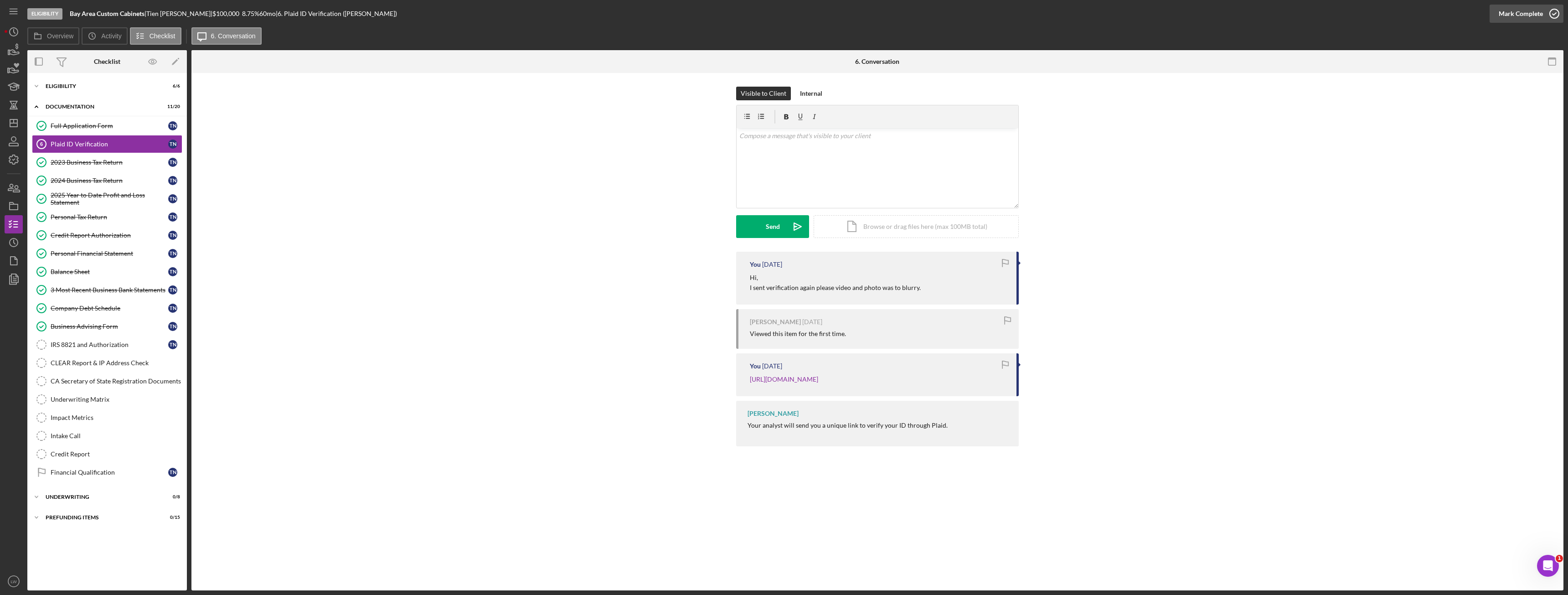
click at [1507, 13] on div "Mark Complete" at bounding box center [1521, 13] width 44 height 18
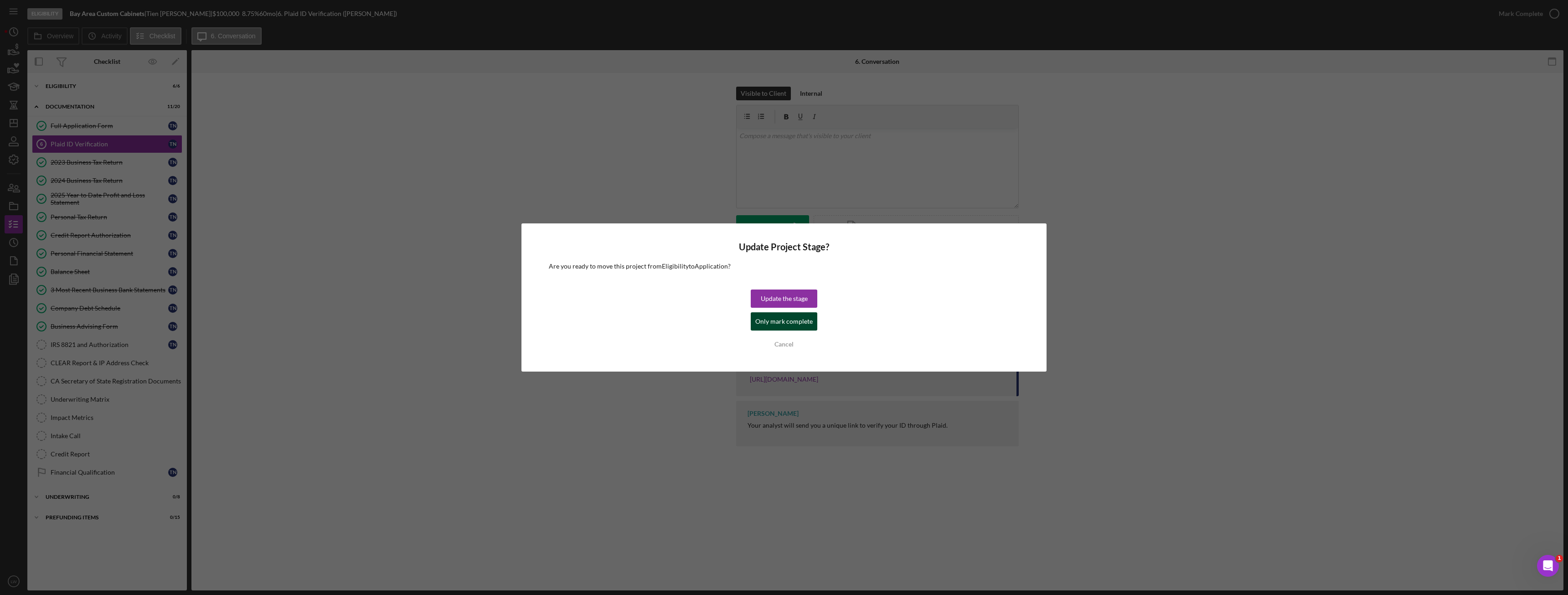
click at [805, 320] on div "Only mark complete" at bounding box center [784, 322] width 57 height 18
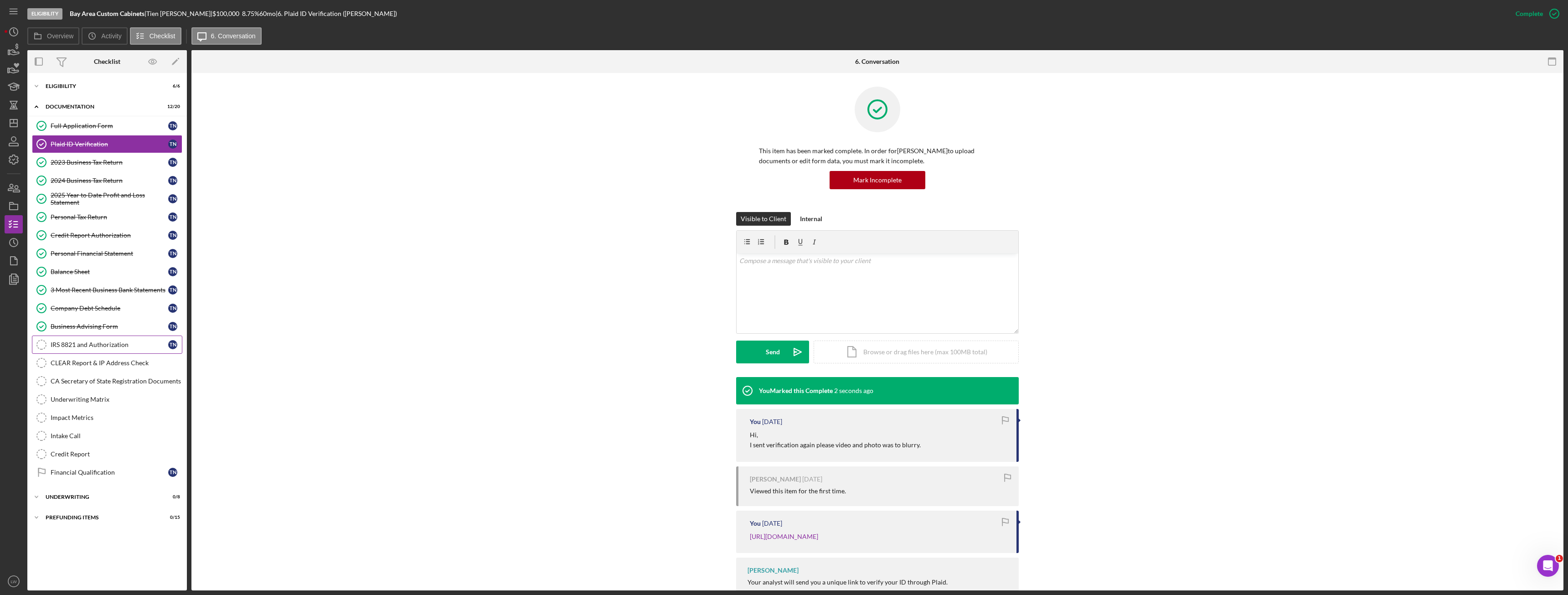
click at [102, 342] on div "IRS 8821 and Authorization" at bounding box center [109, 345] width 117 height 7
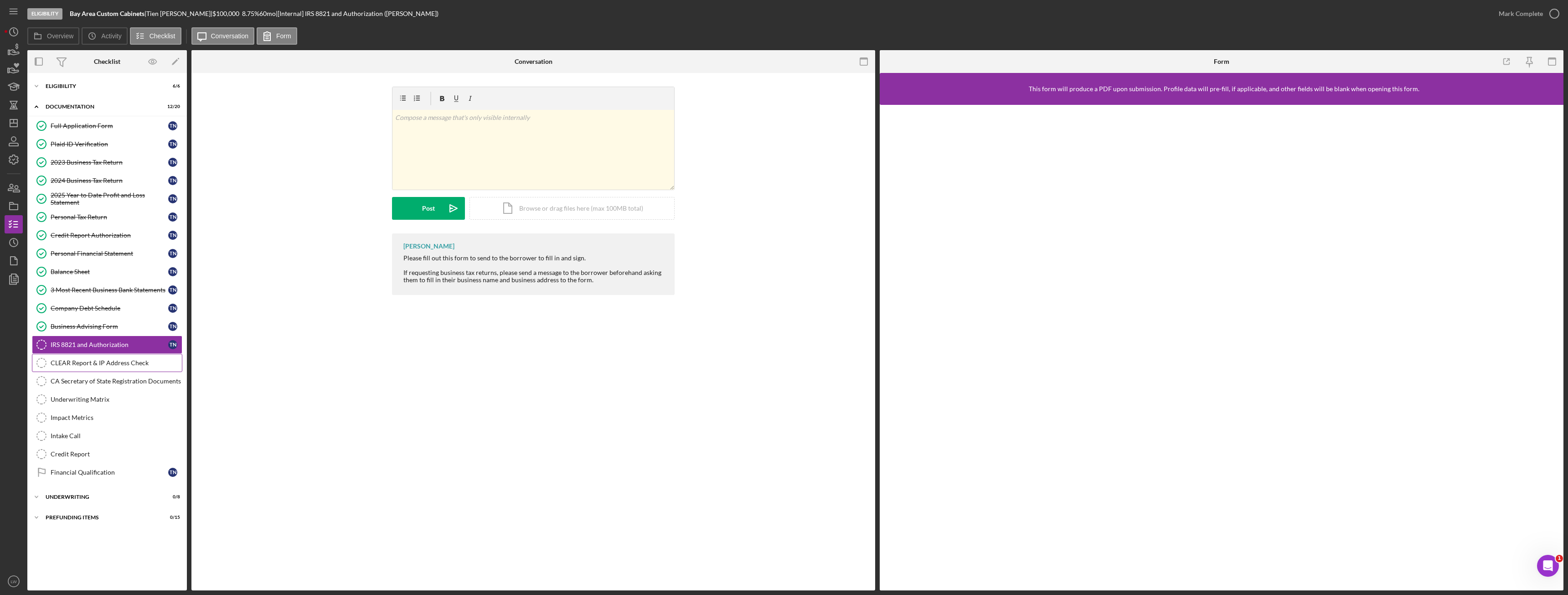
click at [108, 365] on div "CLEAR Report & IP Address Check" at bounding box center [116, 363] width 131 height 7
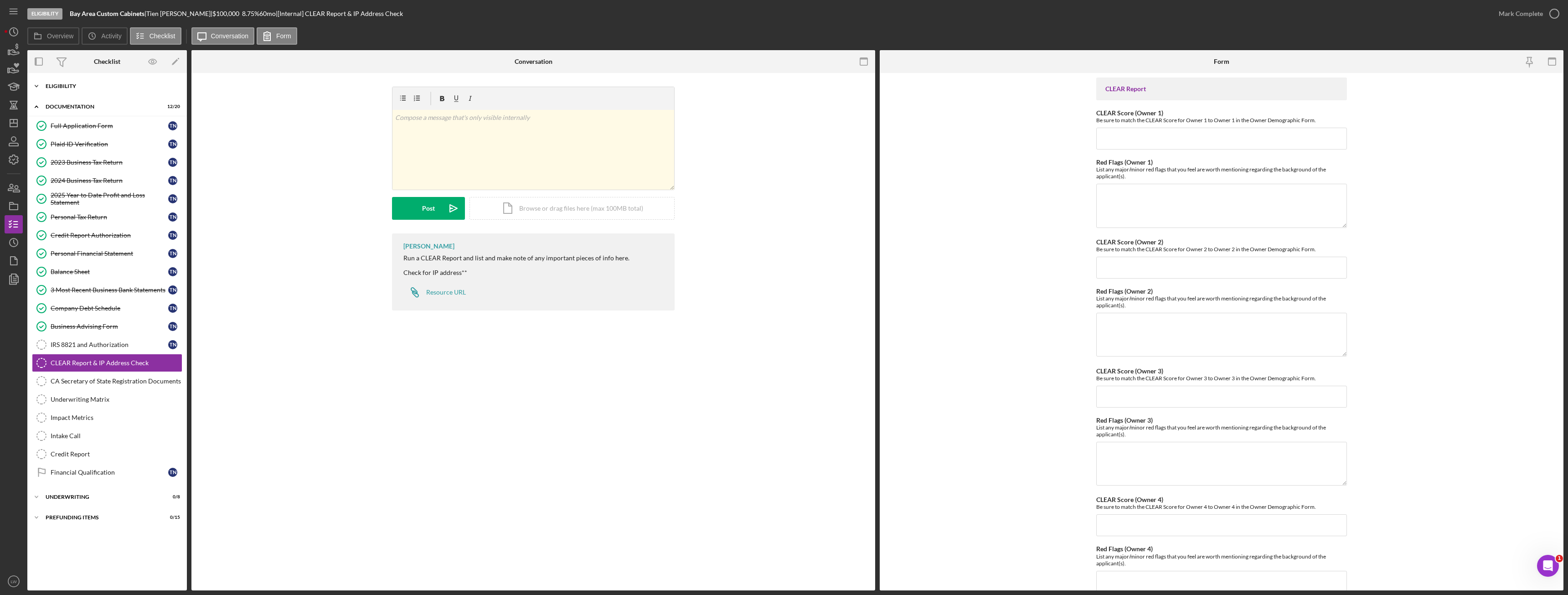
click at [79, 85] on div "Eligibility" at bounding box center [110, 86] width 130 height 5
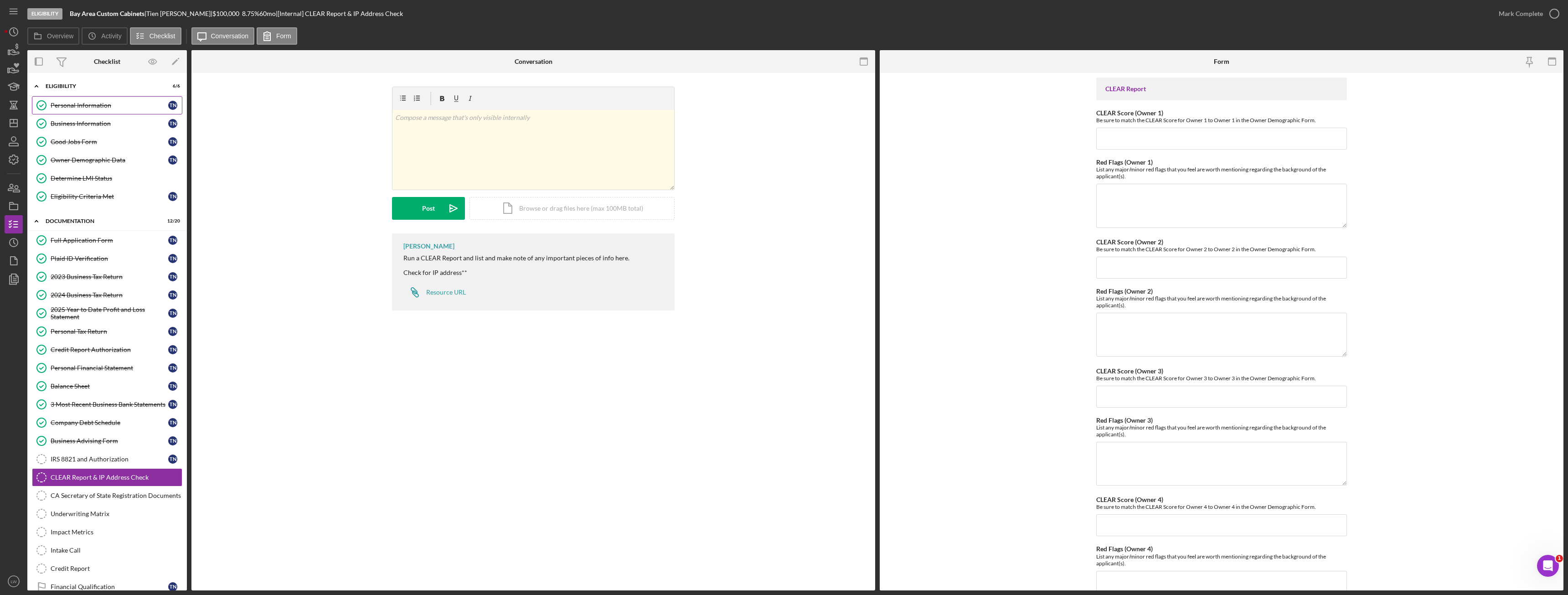
click at [88, 102] on div "Personal Information" at bounding box center [109, 105] width 117 height 7
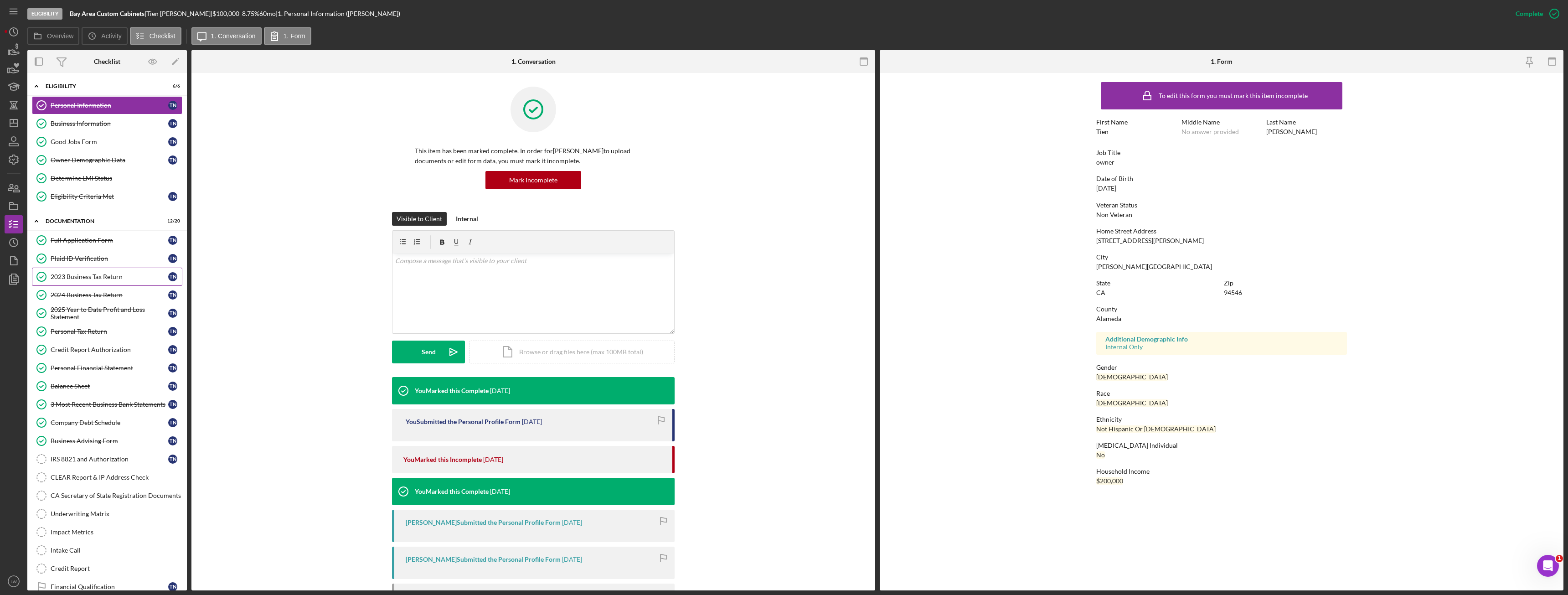
click at [89, 279] on div "2023 Business Tax Return" at bounding box center [109, 277] width 117 height 7
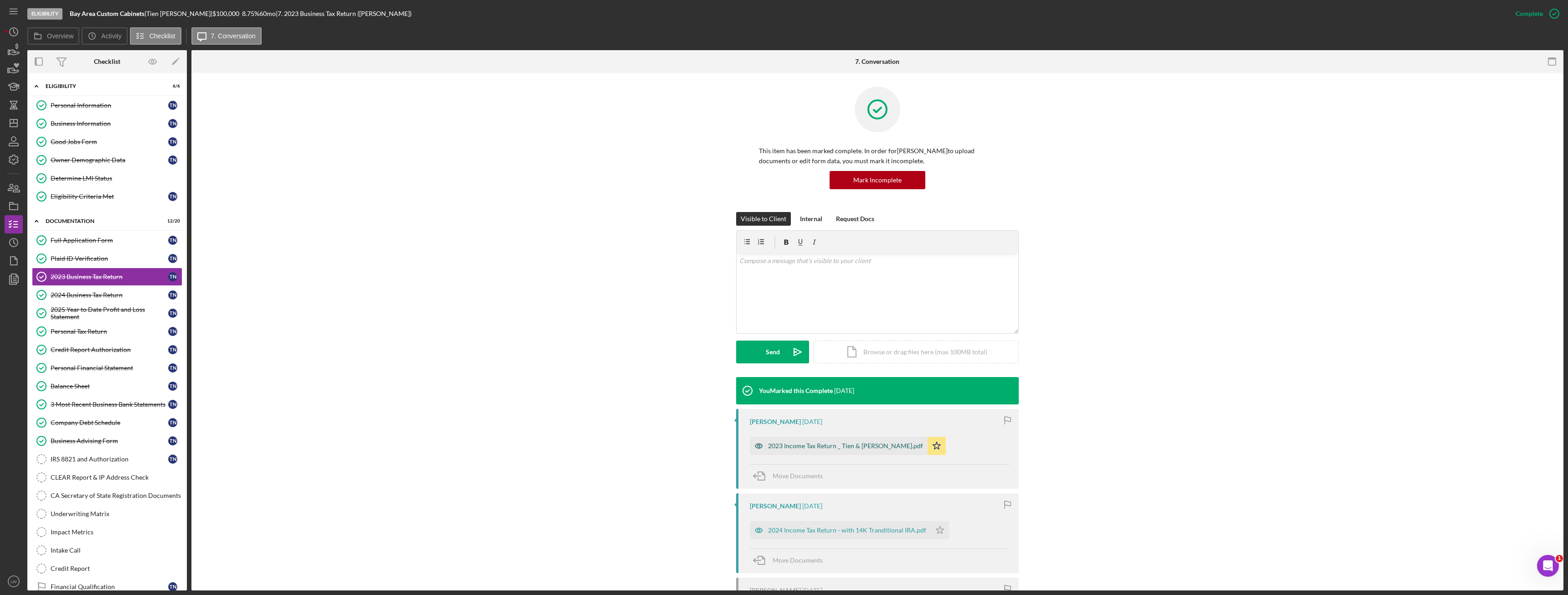
click at [841, 451] on div "2023 Income Tax Return _ Tien & Hien.pdf" at bounding box center [839, 446] width 178 height 18
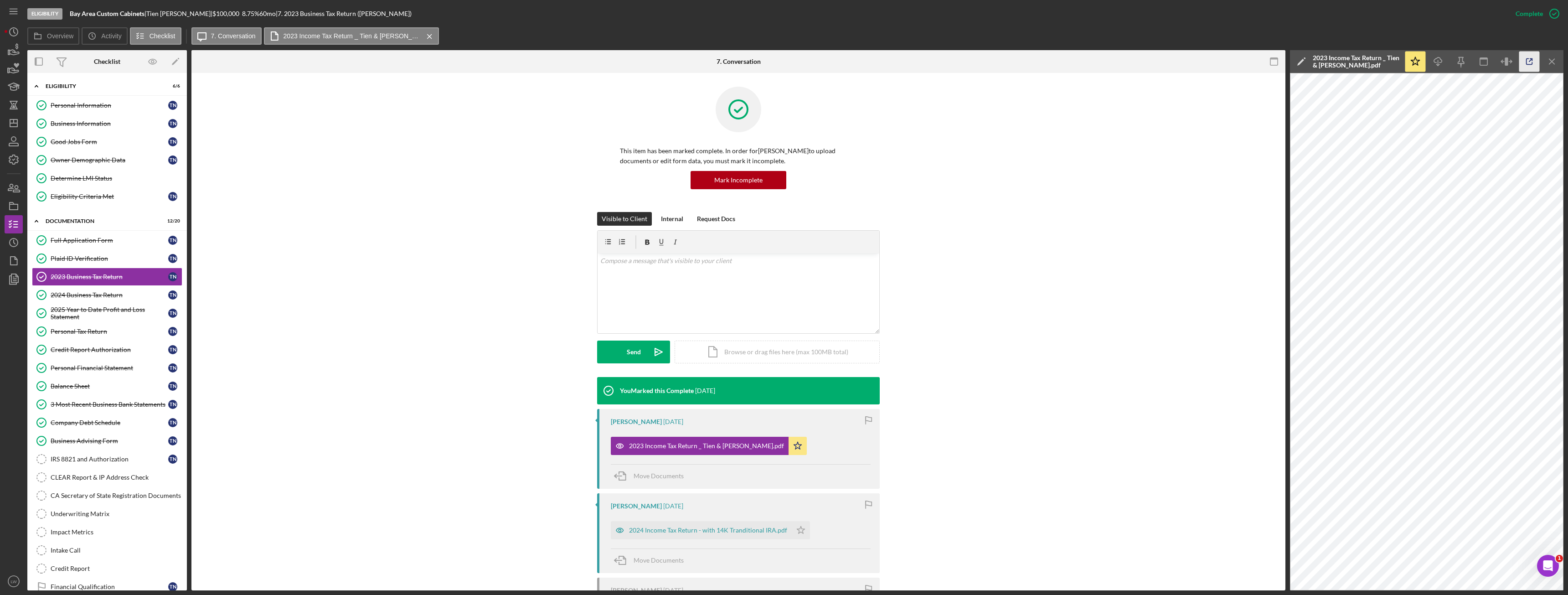
click at [1531, 65] on icon "button" at bounding box center [1530, 62] width 6 height 6
click at [1552, 60] on icon "Icon/Menu Close" at bounding box center [1552, 62] width 21 height 21
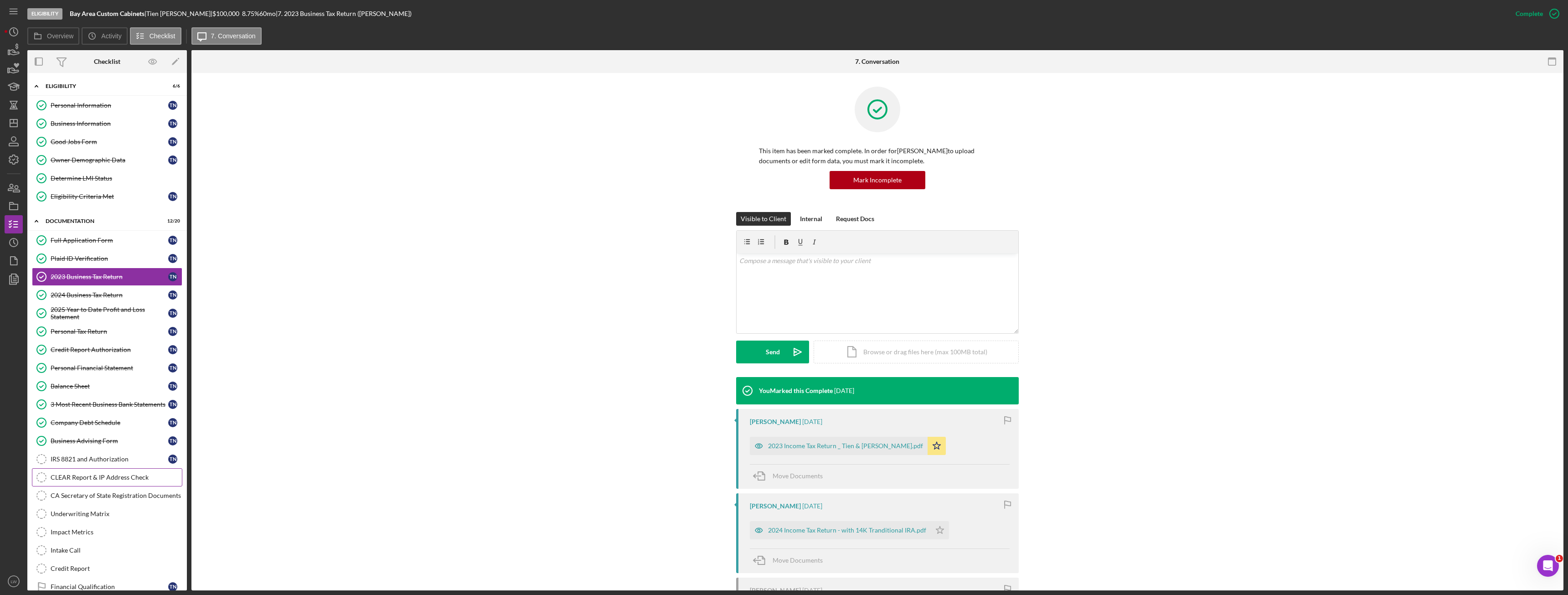
click at [83, 479] on div "CLEAR Report & IP Address Check" at bounding box center [116, 477] width 131 height 7
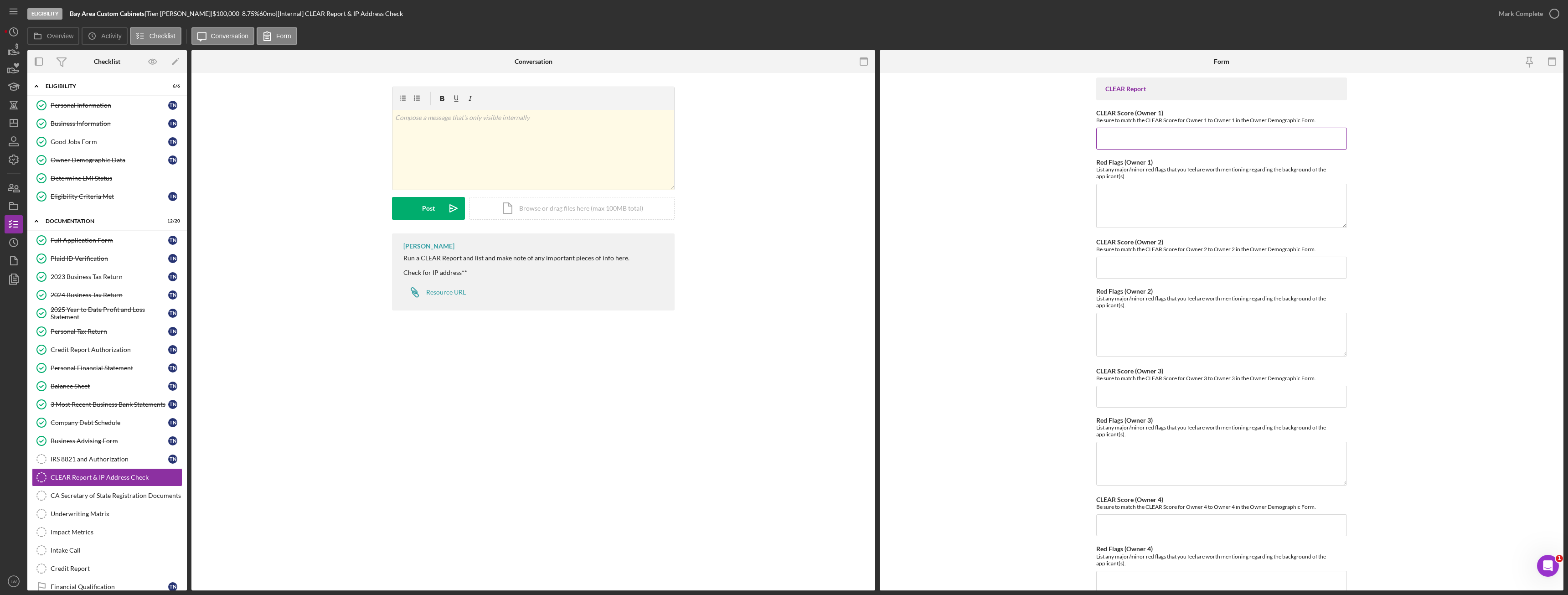
click at [1180, 139] on input "CLEAR Score (Owner 1)" at bounding box center [1222, 139] width 251 height 22
type input "90"
click at [511, 209] on div "Icon/Document Browse or drag files here (max 100MB total) Tap to choose files o…" at bounding box center [572, 208] width 205 height 23
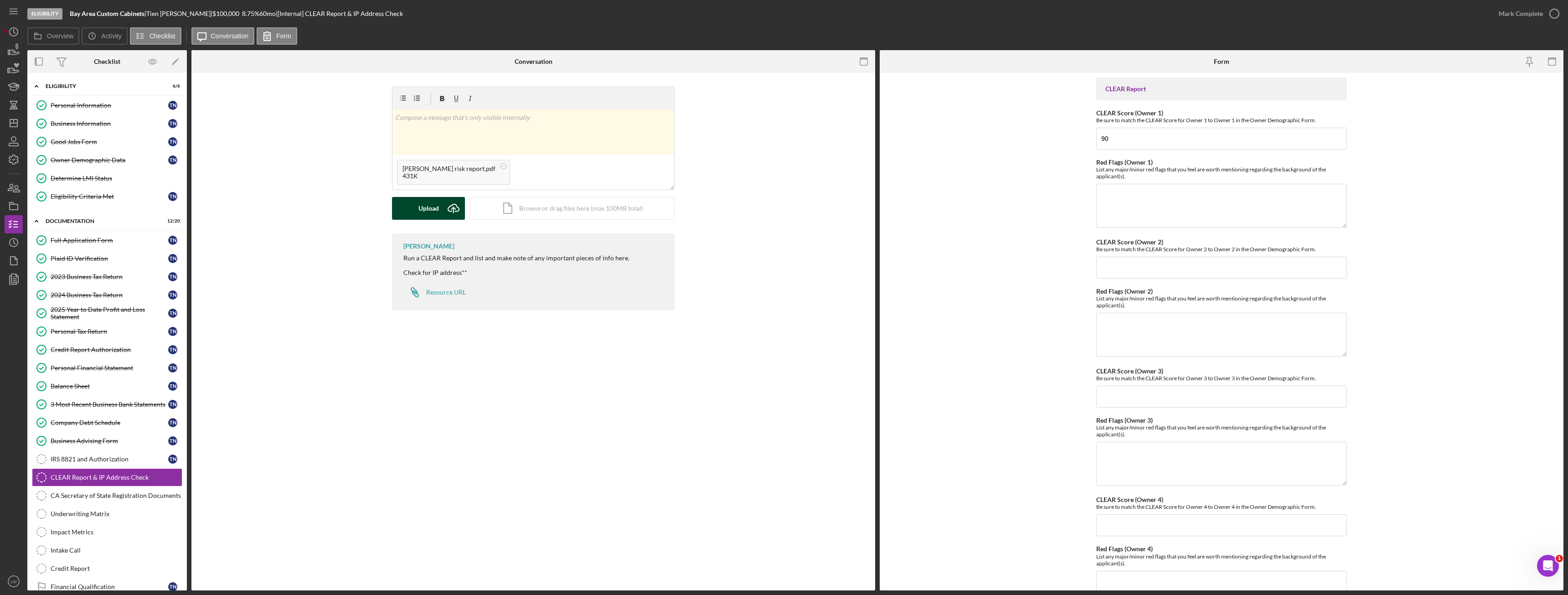
click at [433, 208] on div "Upload" at bounding box center [429, 208] width 21 height 23
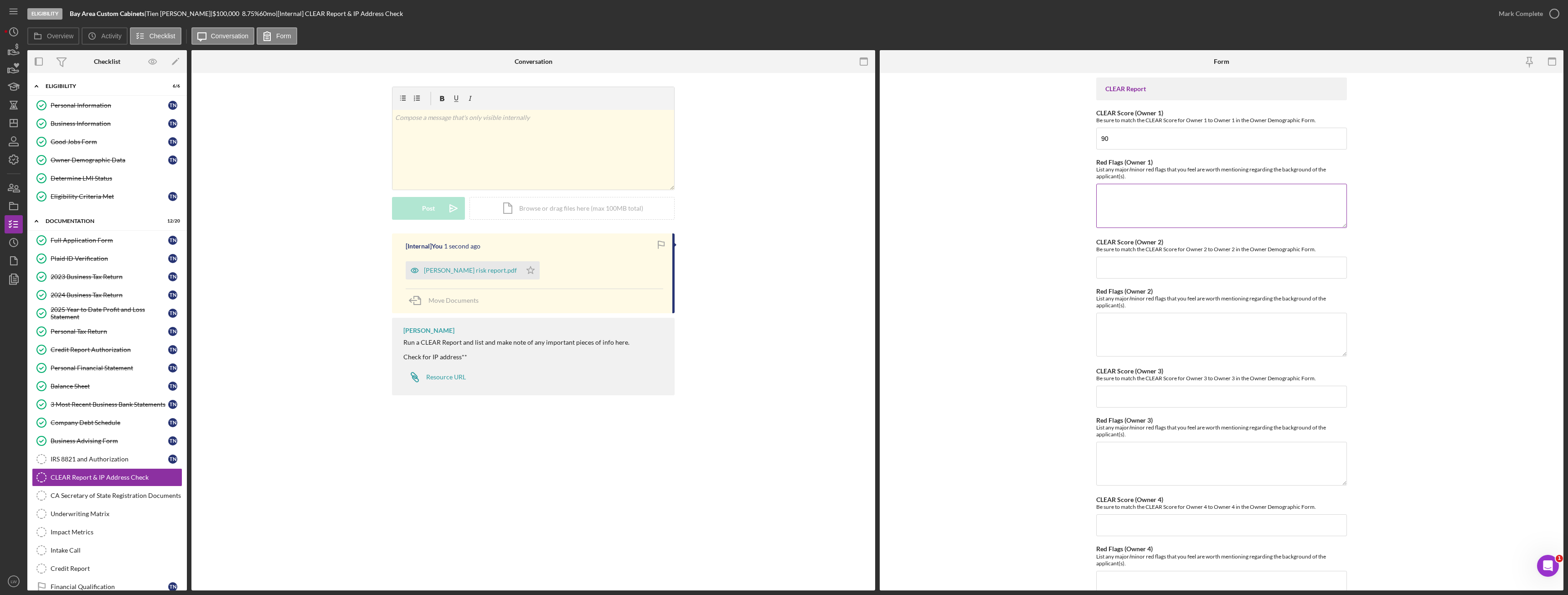
click at [1185, 206] on textarea "Red Flags (Owner 1)" at bounding box center [1222, 206] width 251 height 44
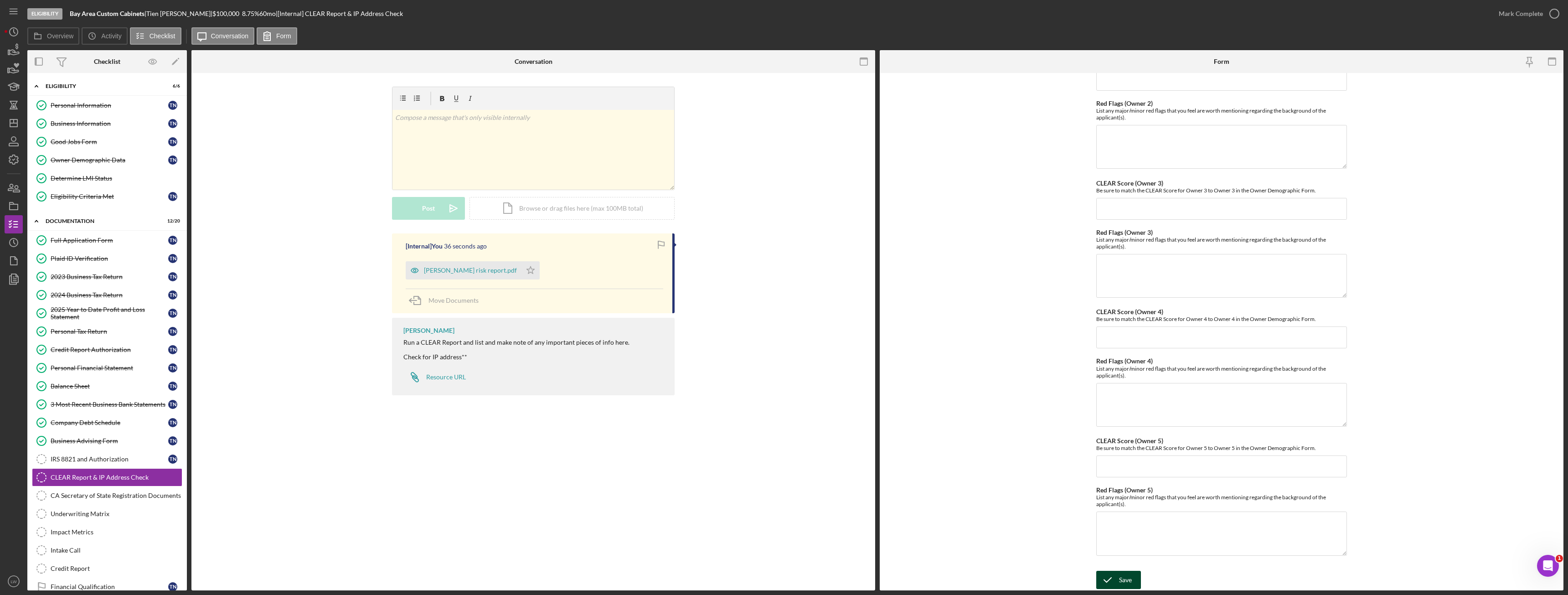
click at [1127, 577] on div "Save" at bounding box center [1125, 580] width 13 height 18
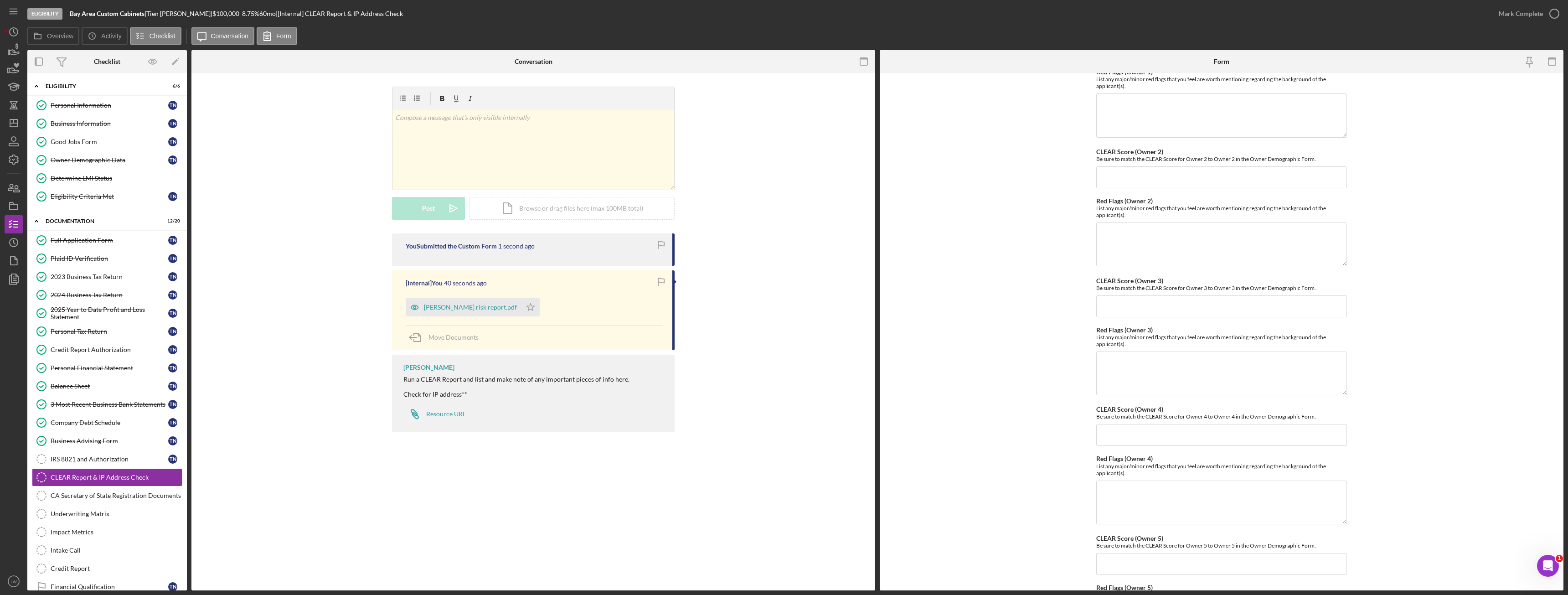
scroll to position [0, 0]
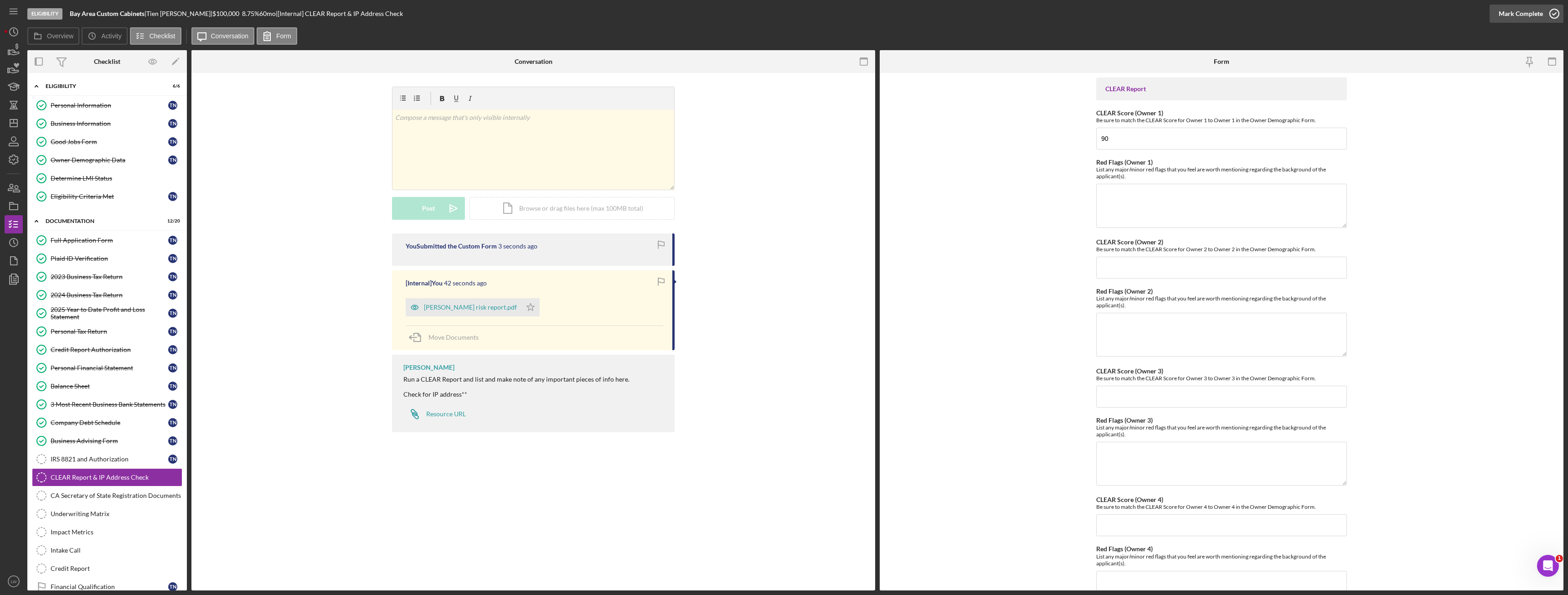
click at [1542, 11] on button "Mark Complete" at bounding box center [1526, 13] width 74 height 18
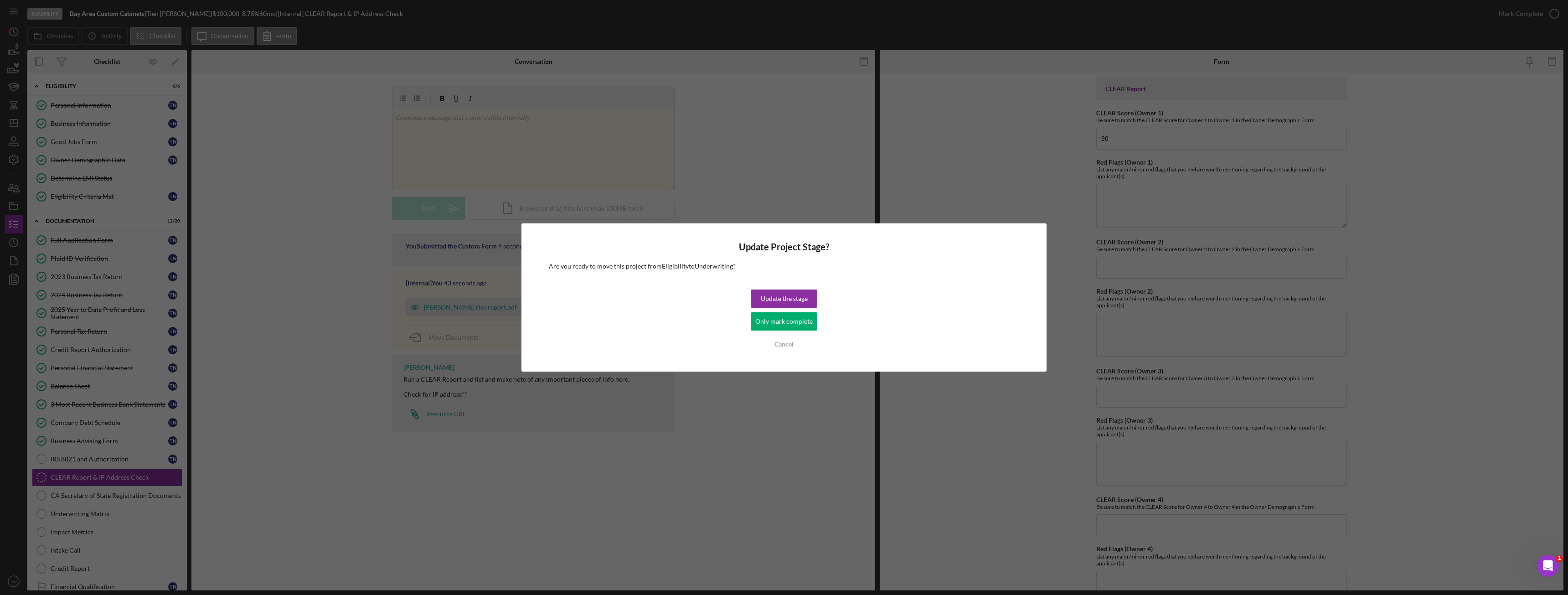
click at [808, 320] on div "Only mark complete" at bounding box center [784, 322] width 57 height 18
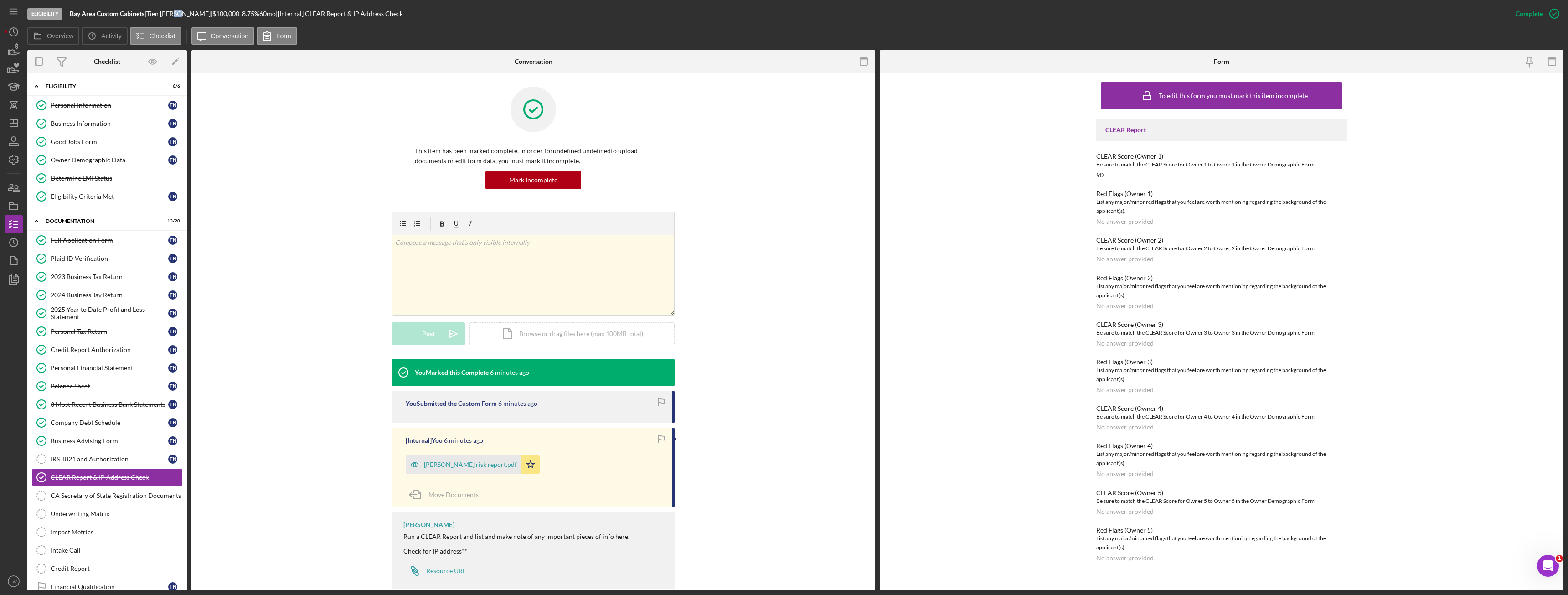
drag, startPoint x: 189, startPoint y: 14, endPoint x: 182, endPoint y: 15, distance: 7.1
click at [183, 14] on div "Tien Nguyen |" at bounding box center [179, 13] width 66 height 7
click at [136, 13] on b "Bay Area Custom Cabinets" at bounding box center [107, 13] width 75 height 8
drag, startPoint x: 150, startPoint y: 12, endPoint x: 71, endPoint y: 13, distance: 79.0
click at [71, 13] on div "Bay Area Custom Cabinets |" at bounding box center [108, 13] width 77 height 7
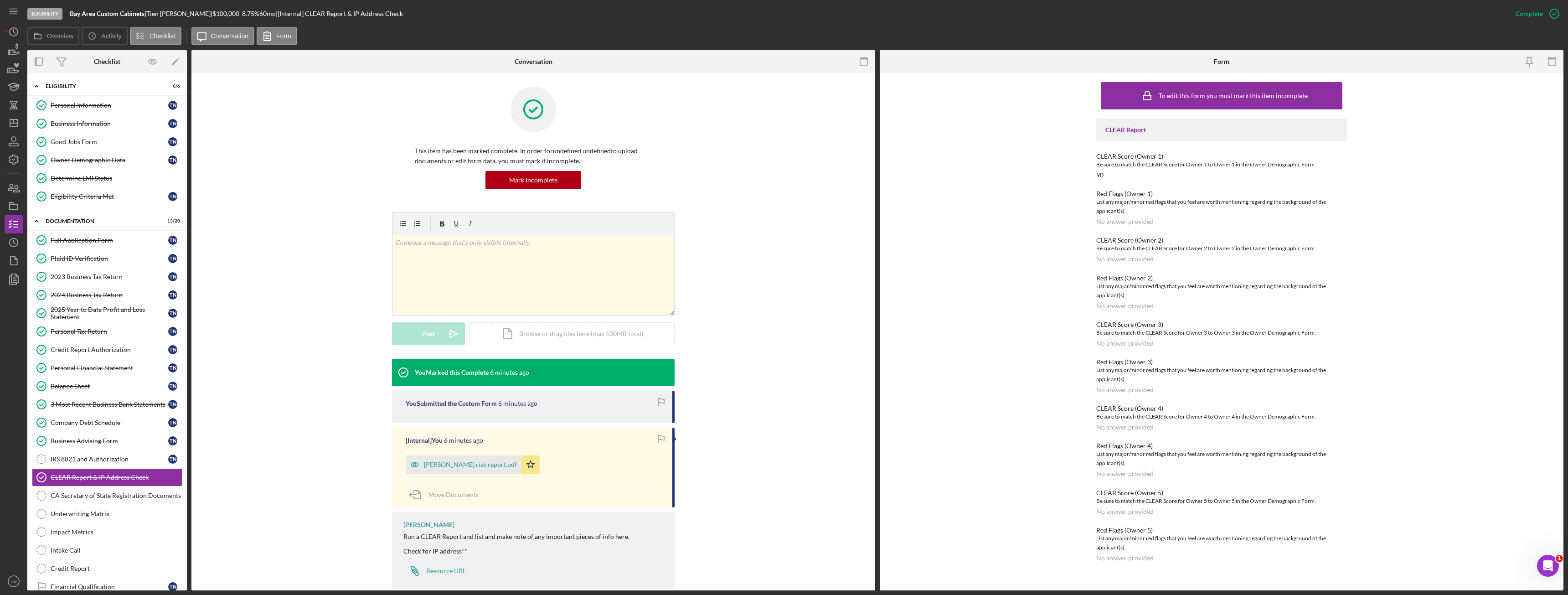
copy div "Bay Area Custom Cabinets"
click at [169, 15] on div "Tien Nguyen |" at bounding box center [179, 13] width 66 height 7
click at [189, 15] on div "Tien Nguyen |" at bounding box center [179, 13] width 66 height 7
drag, startPoint x: 145, startPoint y: 13, endPoint x: 72, endPoint y: 13, distance: 73.0
click at [72, 13] on b "Bay Area Custom Cabinets" at bounding box center [107, 13] width 75 height 8
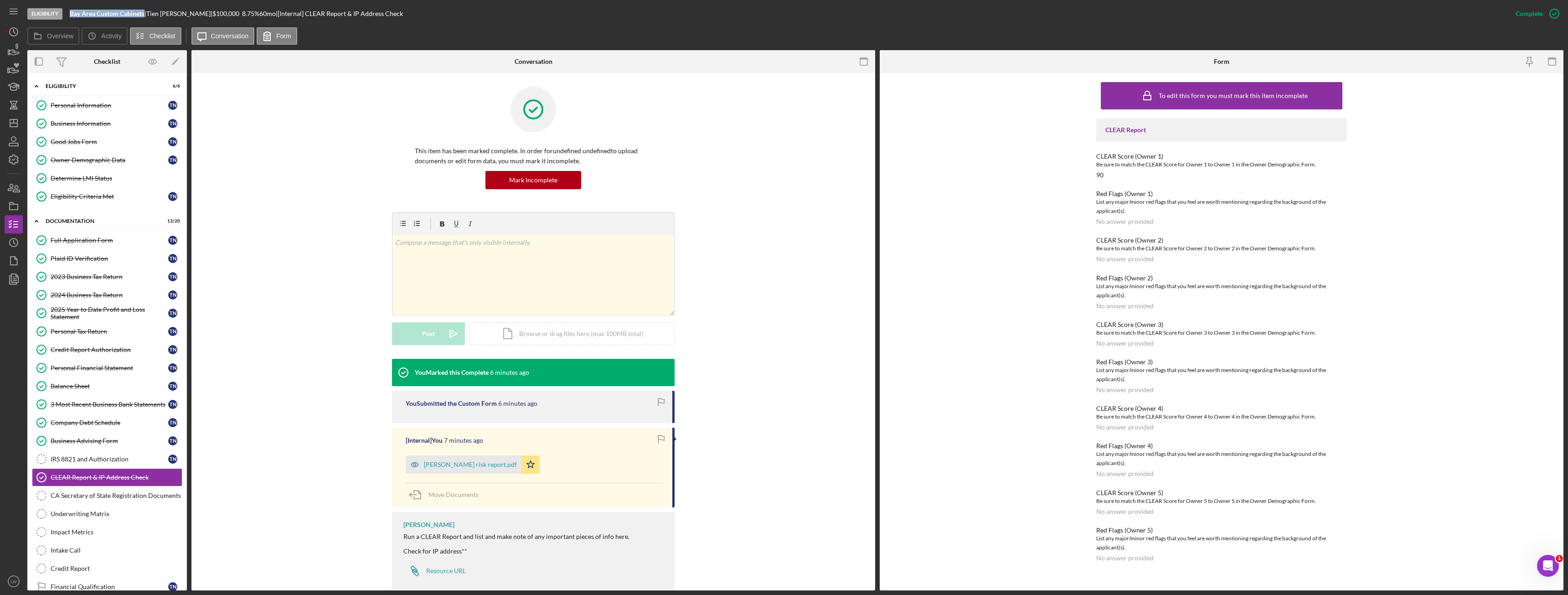
copy b "Bay Area Custom Cabinets"
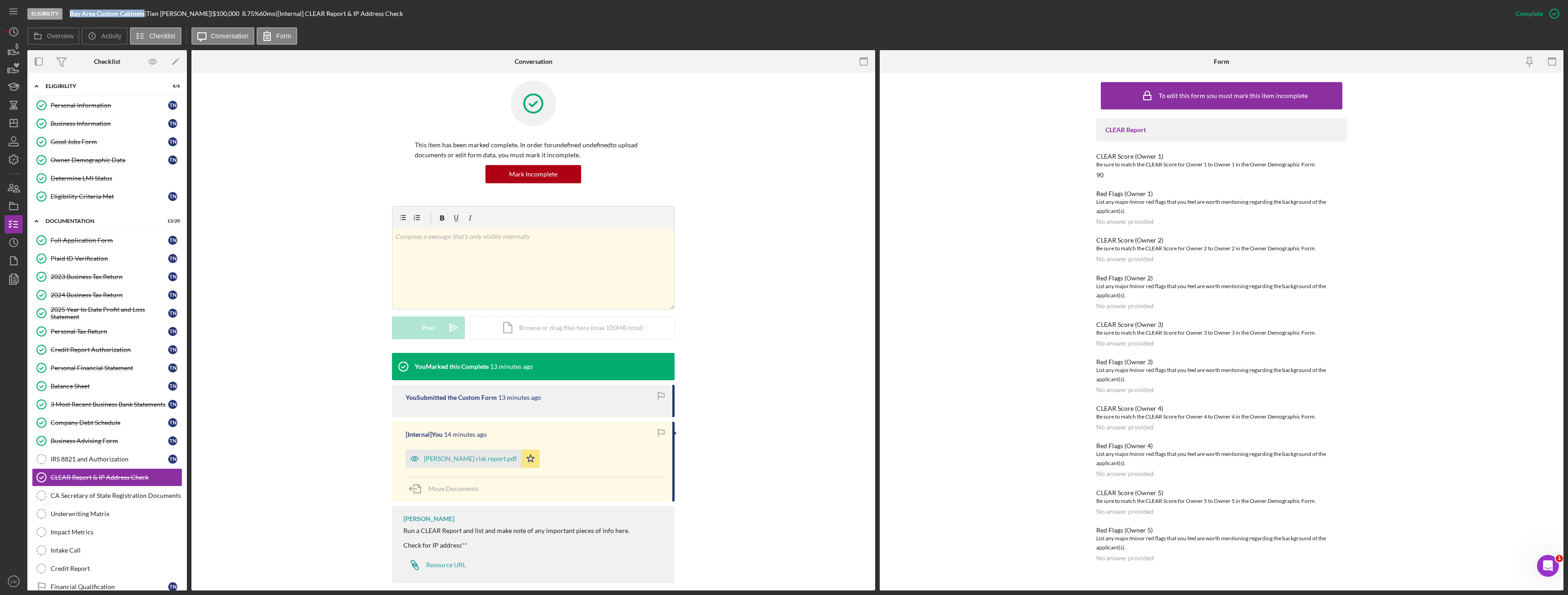
scroll to position [17, 0]
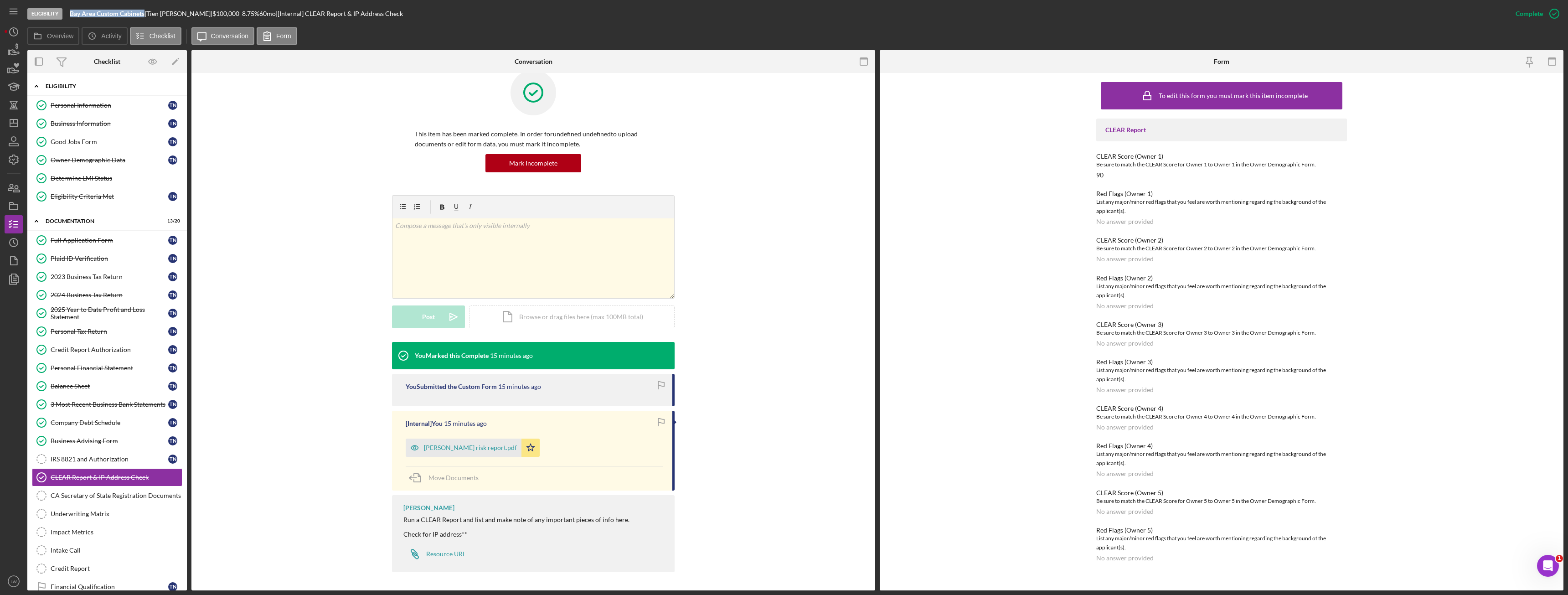
click at [68, 90] on div "Icon/Expander Eligibility 6 / 6" at bounding box center [107, 86] width 159 height 19
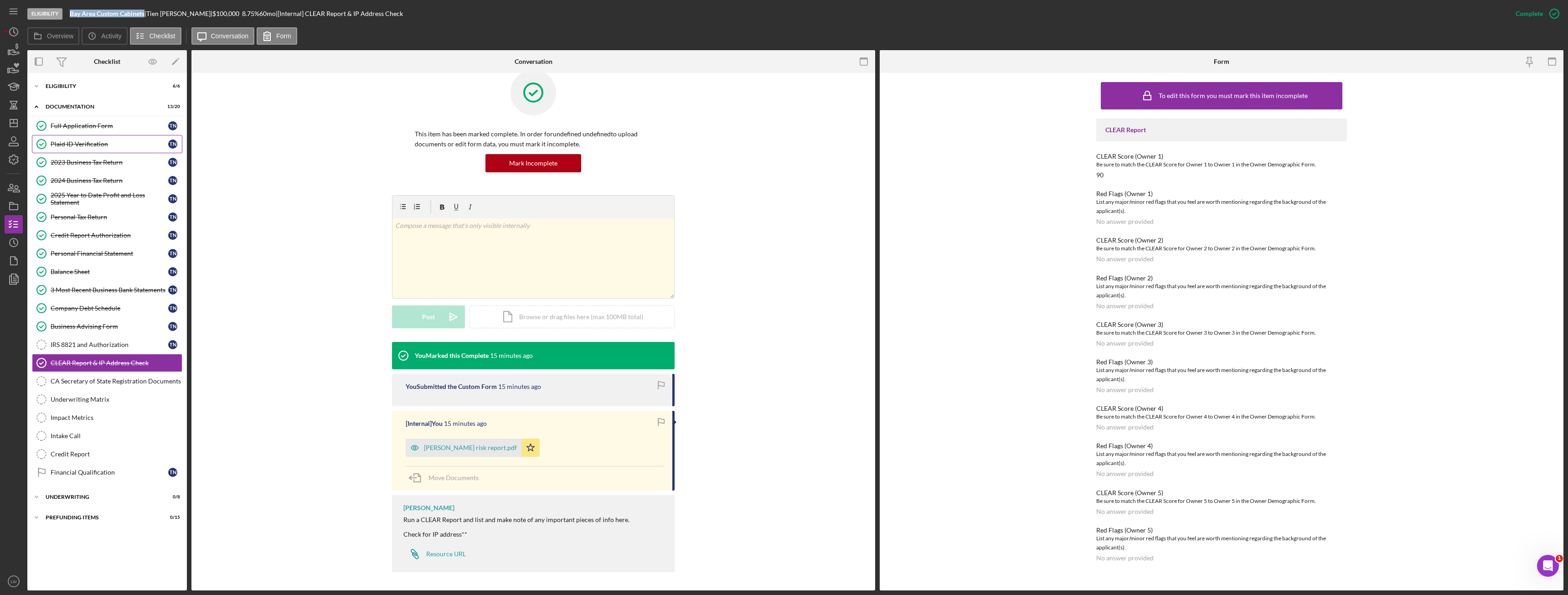
click at [86, 143] on div "Plaid ID Verification" at bounding box center [109, 144] width 117 height 7
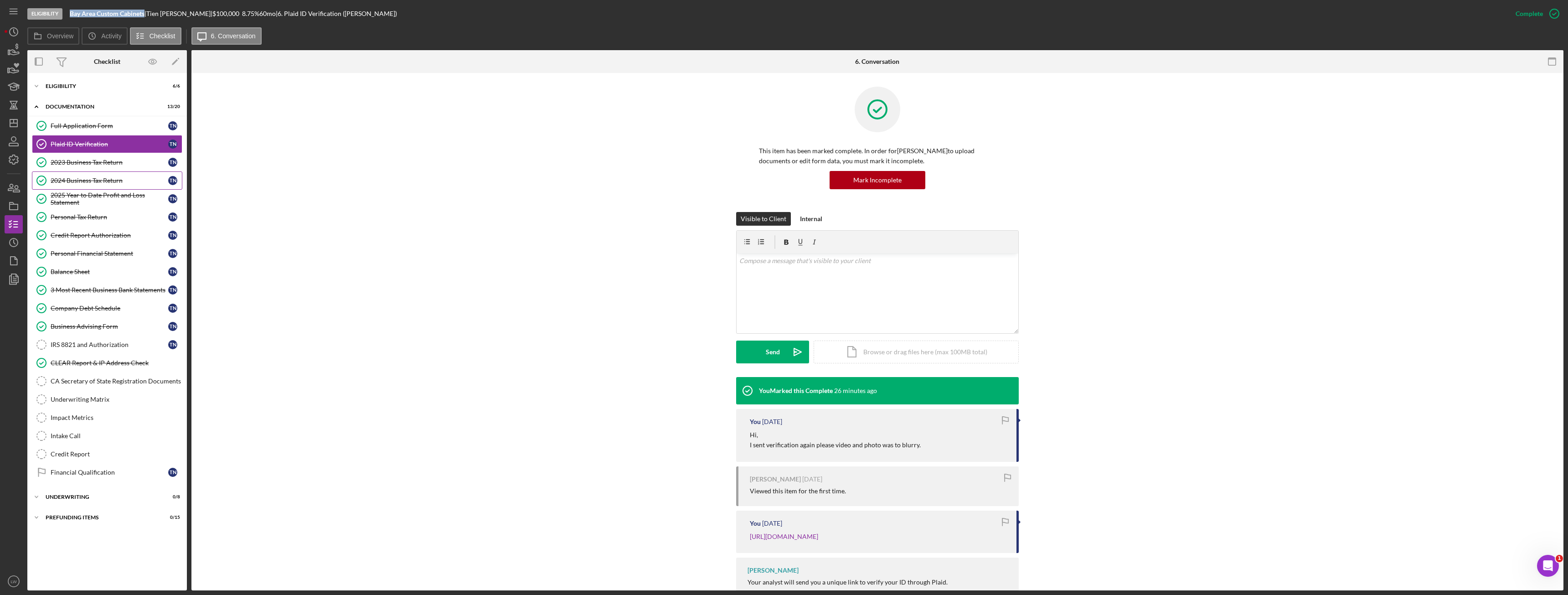
click at [92, 178] on div "2024 Business Tax Return" at bounding box center [109, 181] width 117 height 7
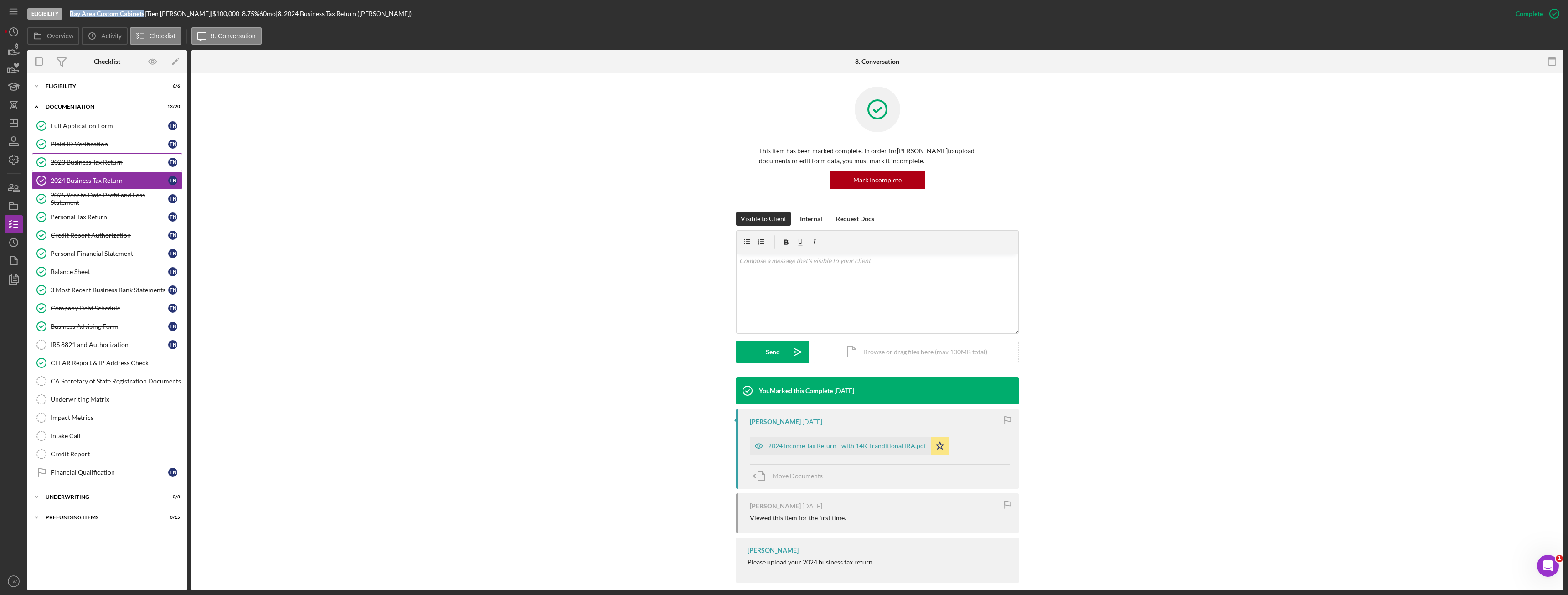
click at [93, 160] on div "2023 Business Tax Return" at bounding box center [109, 163] width 117 height 7
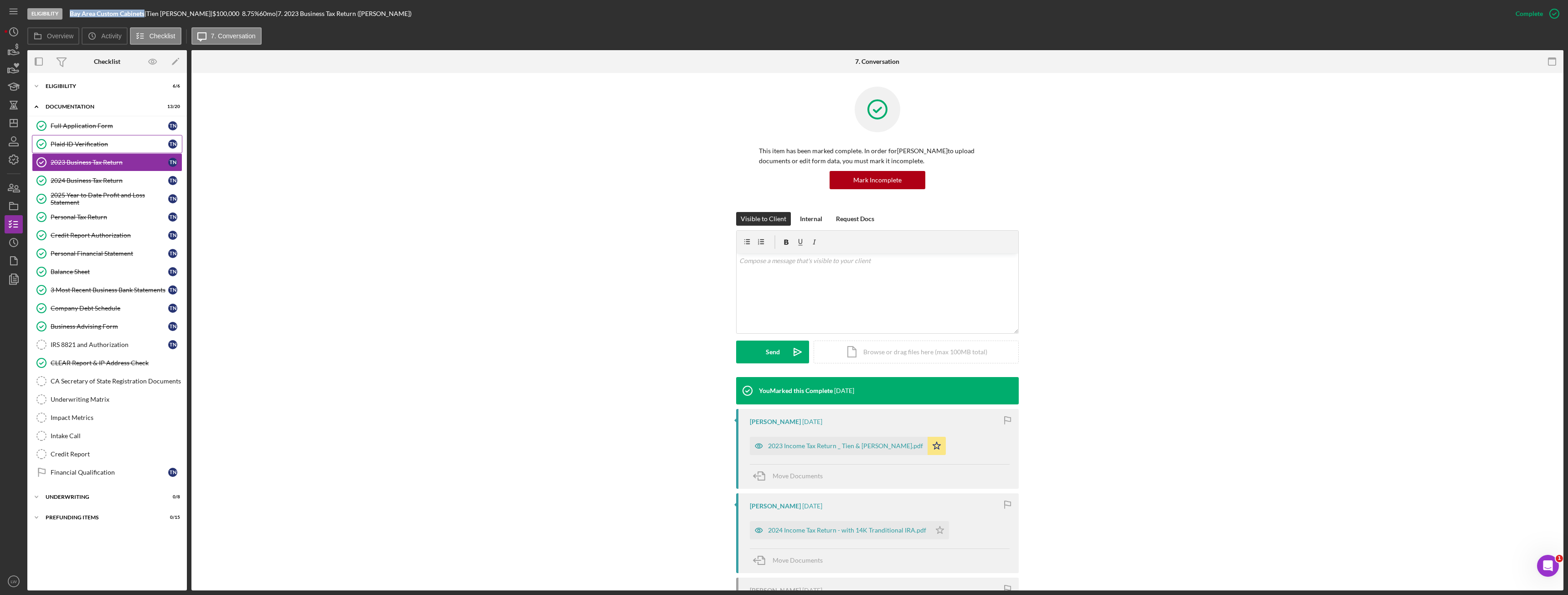
click at [94, 141] on div "Plaid ID Verification" at bounding box center [109, 144] width 117 height 7
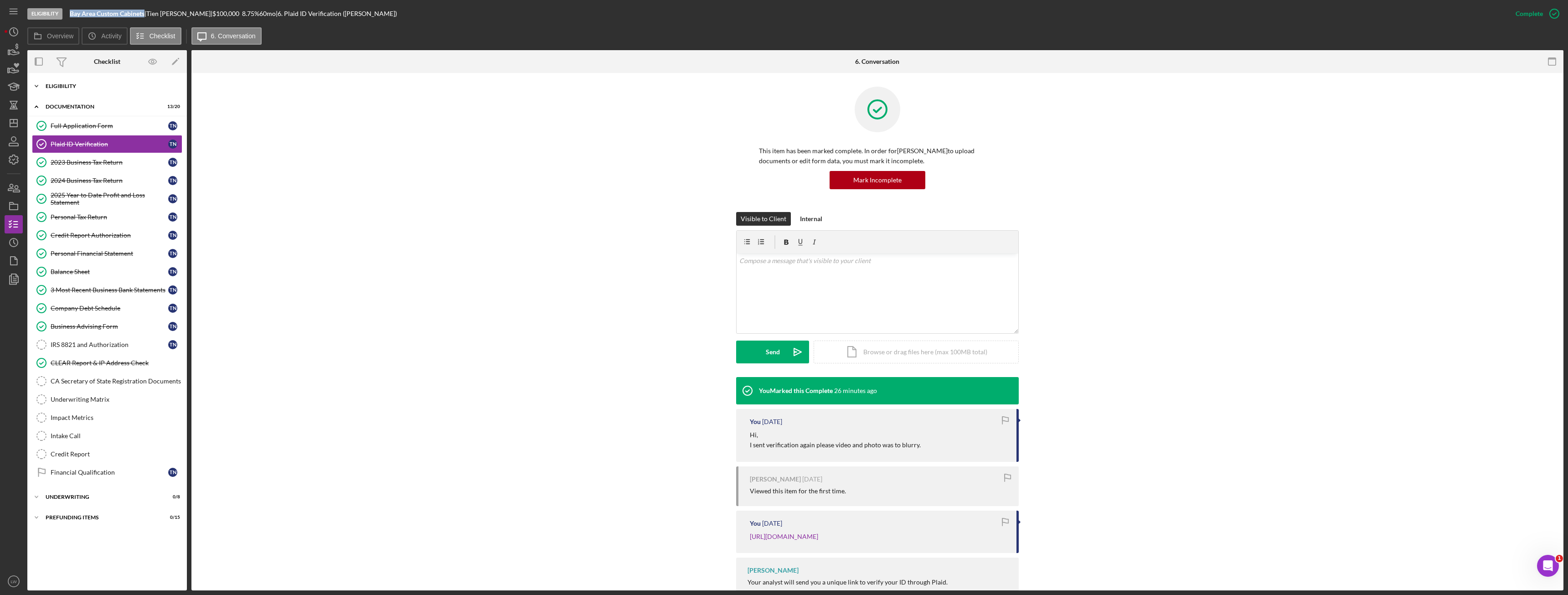
click at [86, 86] on div "Eligibility" at bounding box center [110, 86] width 130 height 5
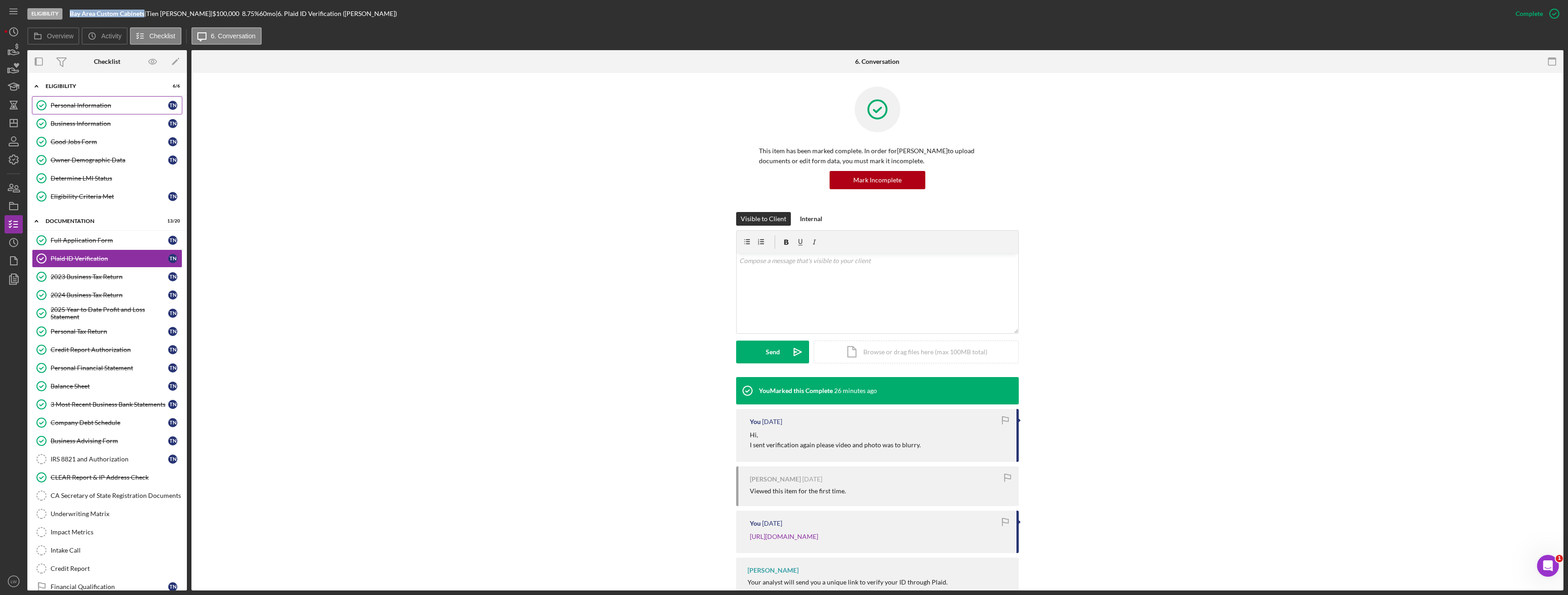
click at [94, 106] on div "Personal Information" at bounding box center [109, 105] width 117 height 7
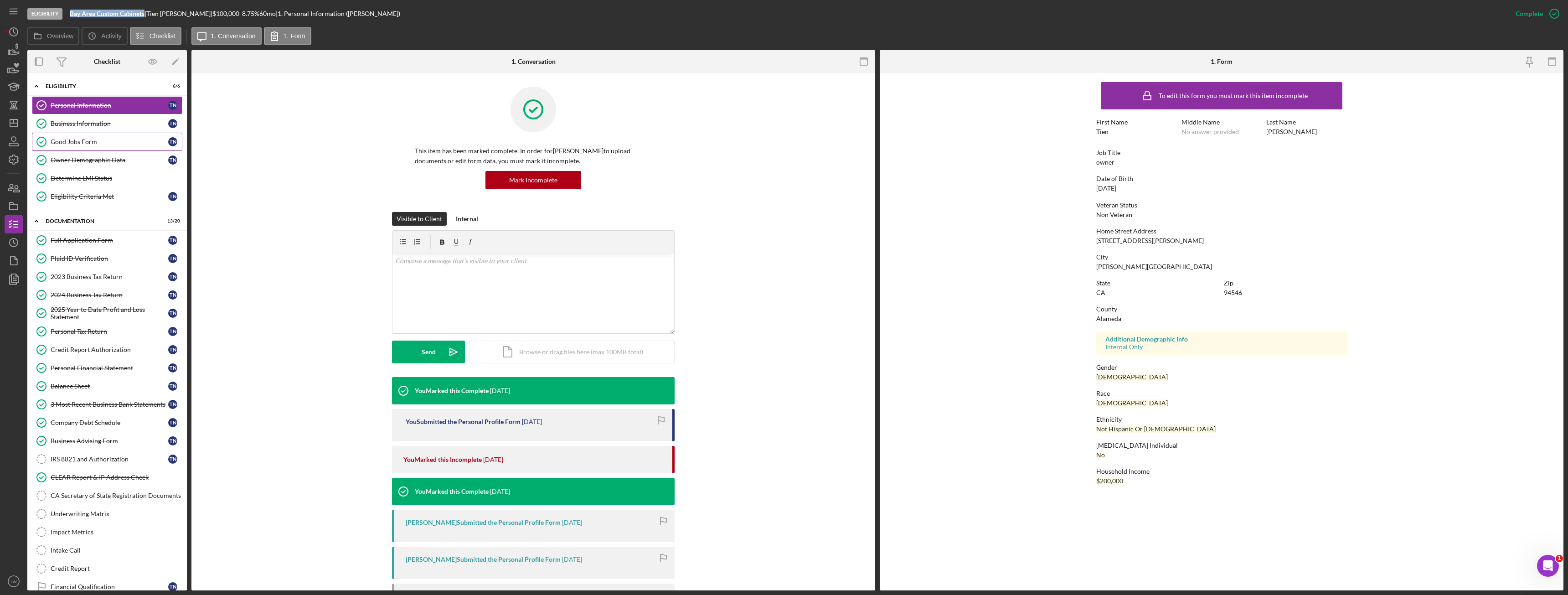
click at [101, 138] on link "Good Jobs Form Good Jobs Form T N" at bounding box center [107, 142] width 150 height 18
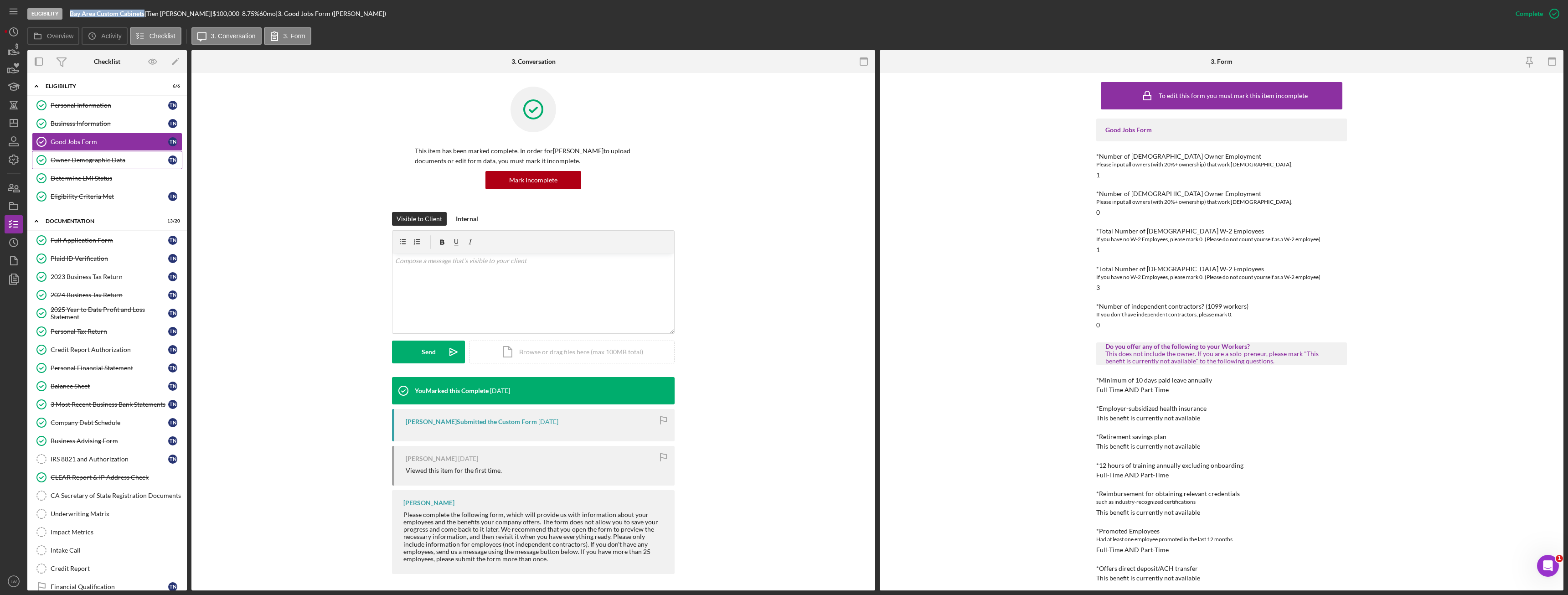
click at [110, 158] on div "Owner Demographic Data" at bounding box center [109, 160] width 117 height 7
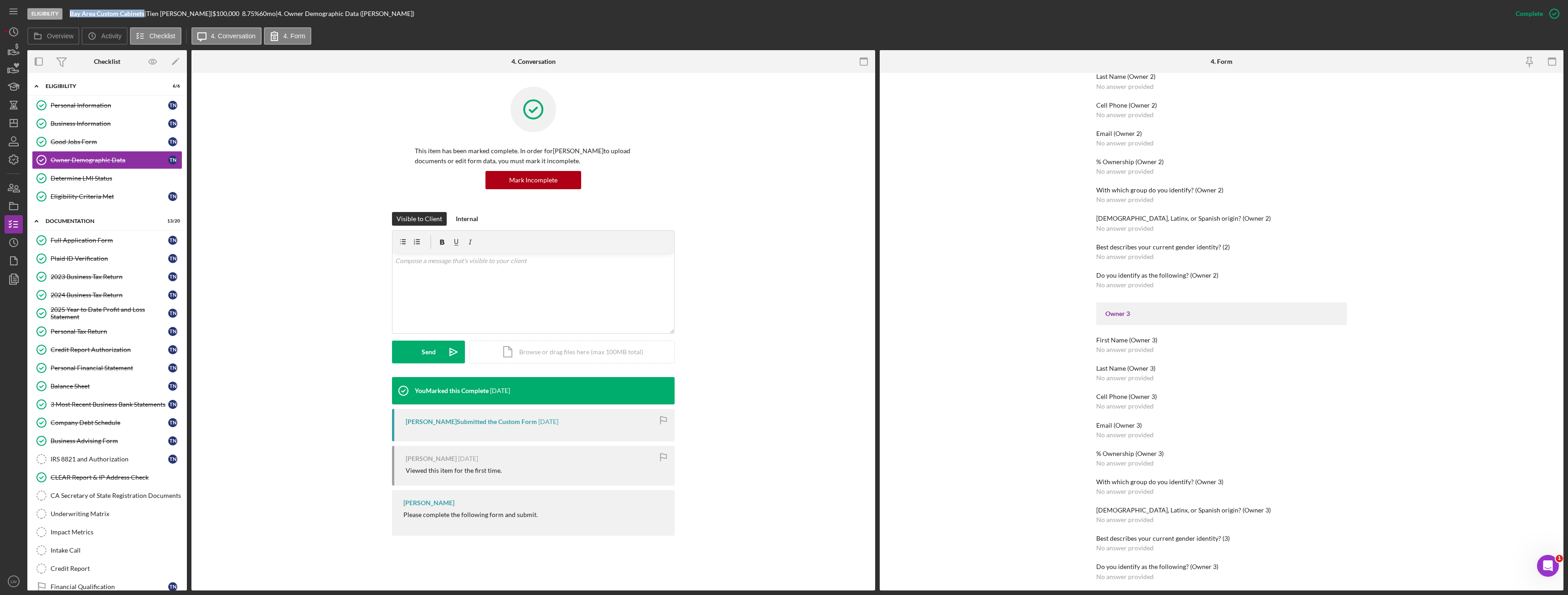
scroll to position [958, 0]
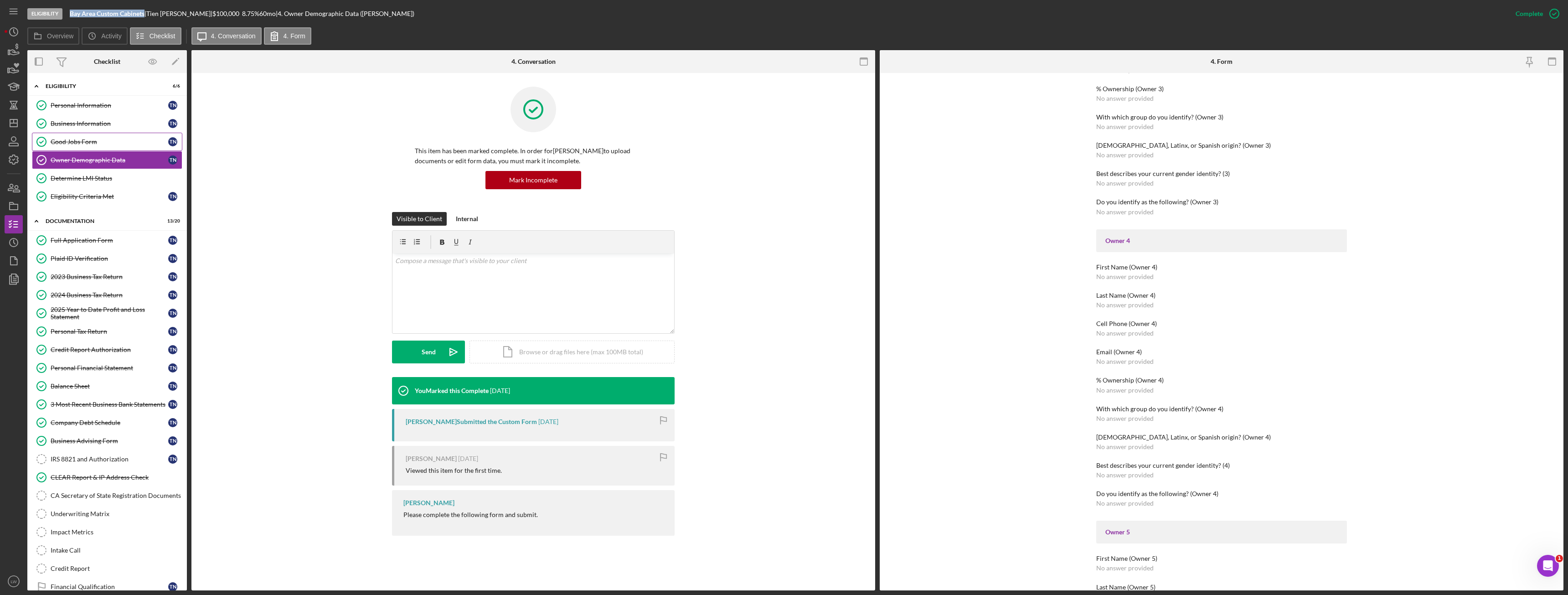
click at [84, 139] on div "Good Jobs Form" at bounding box center [109, 142] width 117 height 7
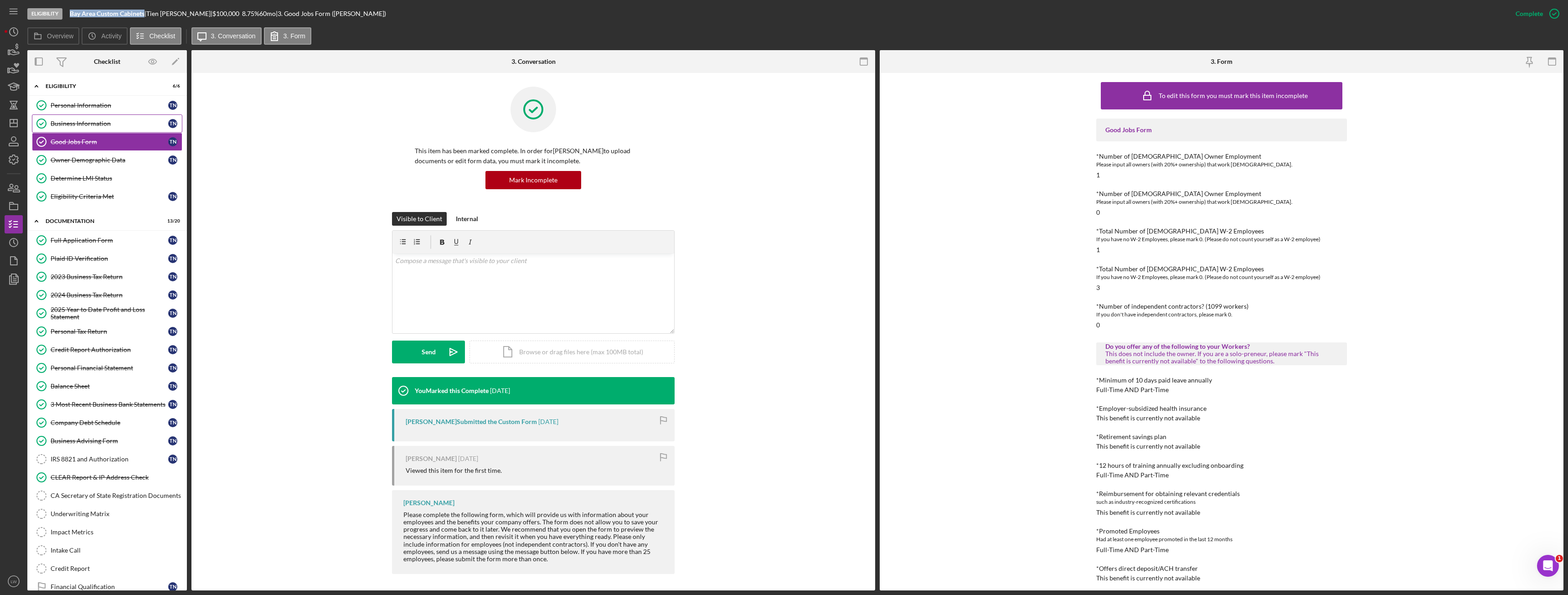
click at [55, 114] on link "Business Information Business Information T N" at bounding box center [107, 124] width 150 height 18
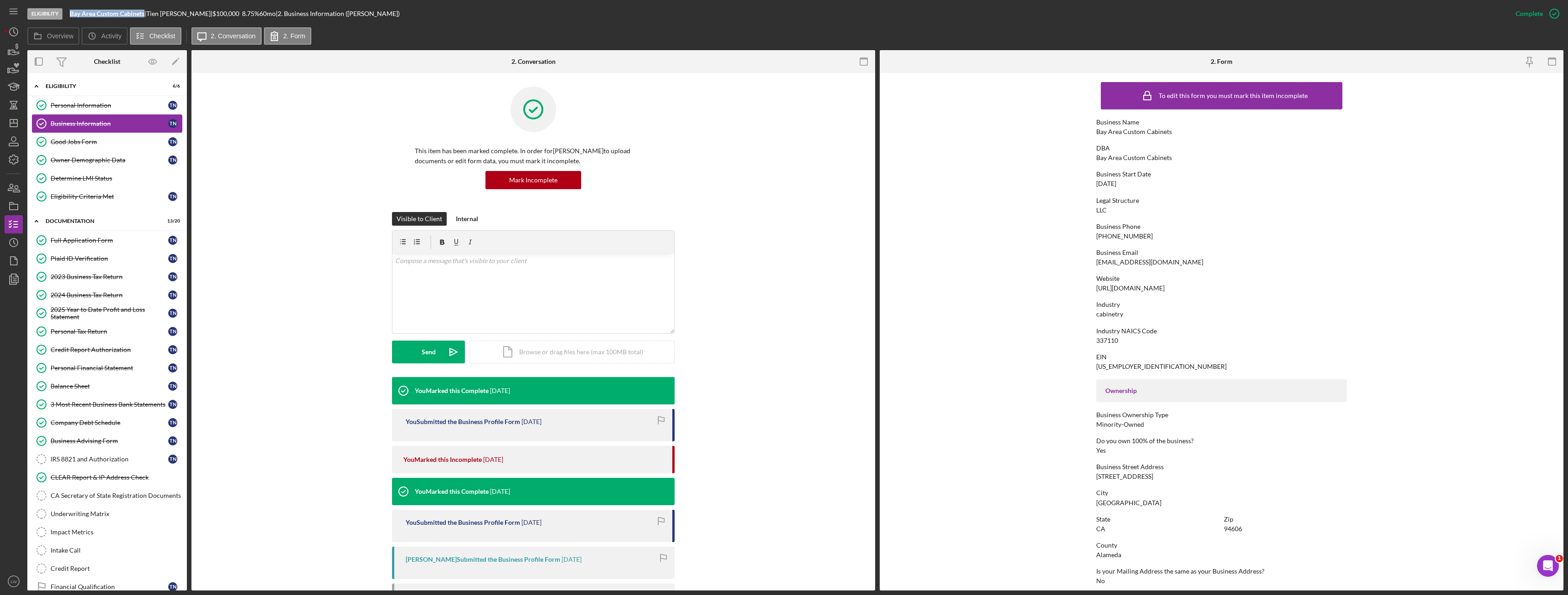
click at [74, 122] on div "Business Information" at bounding box center [109, 124] width 117 height 7
click at [97, 123] on div "Business Information" at bounding box center [109, 124] width 117 height 7
click at [81, 242] on div "Full Application Form" at bounding box center [109, 241] width 117 height 7
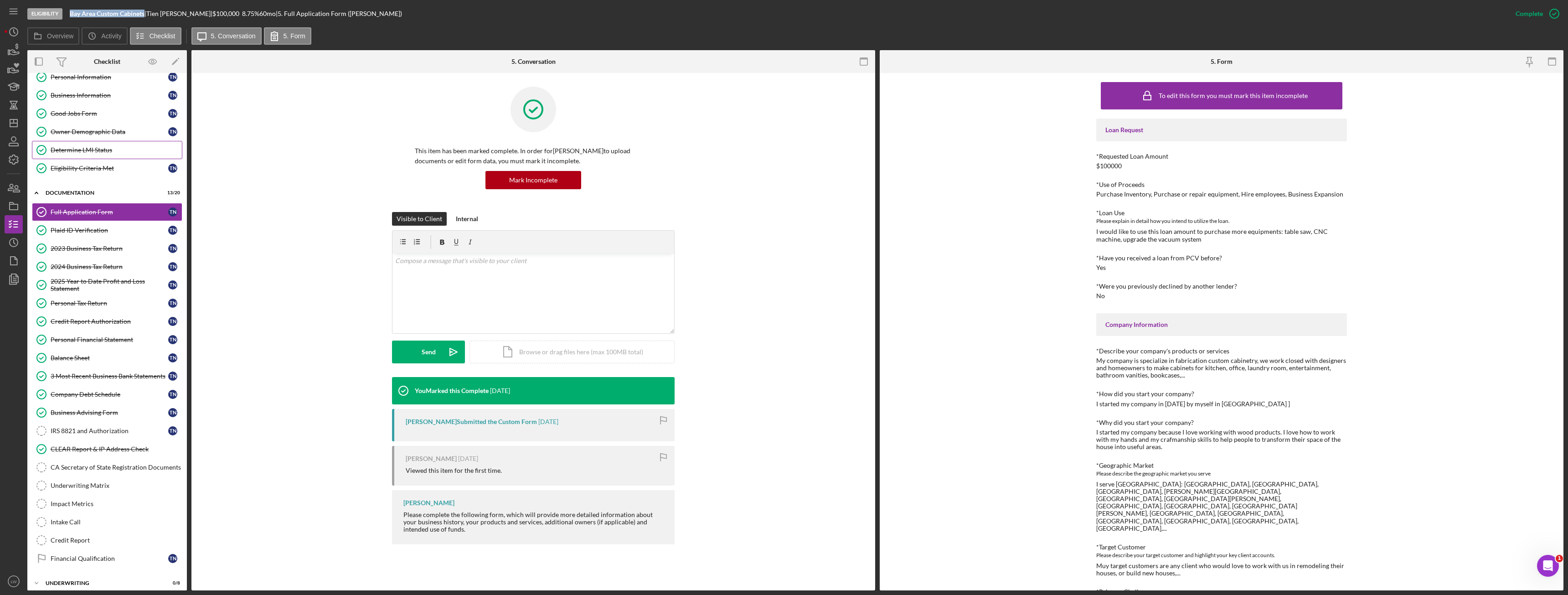
scroll to position [55, 0]
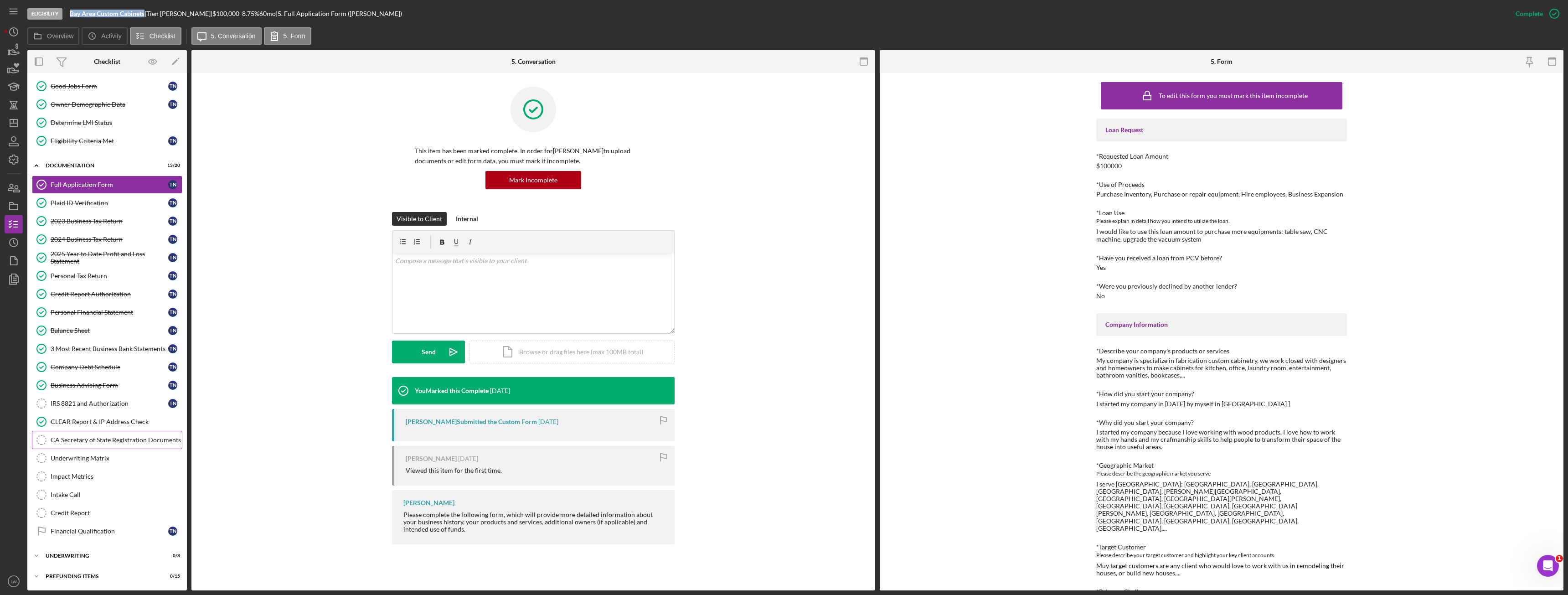
click at [97, 439] on div "CA Secretary of State Registration Documents" at bounding box center [116, 440] width 131 height 7
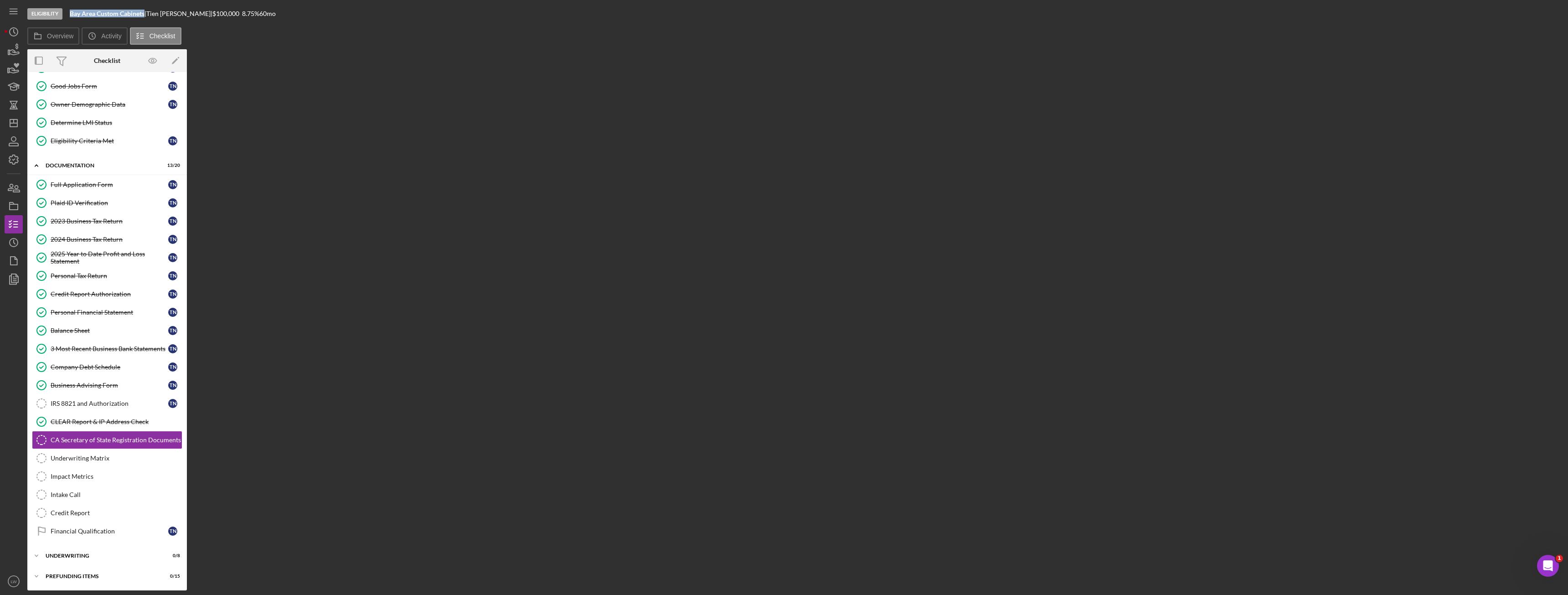
scroll to position [55, 0]
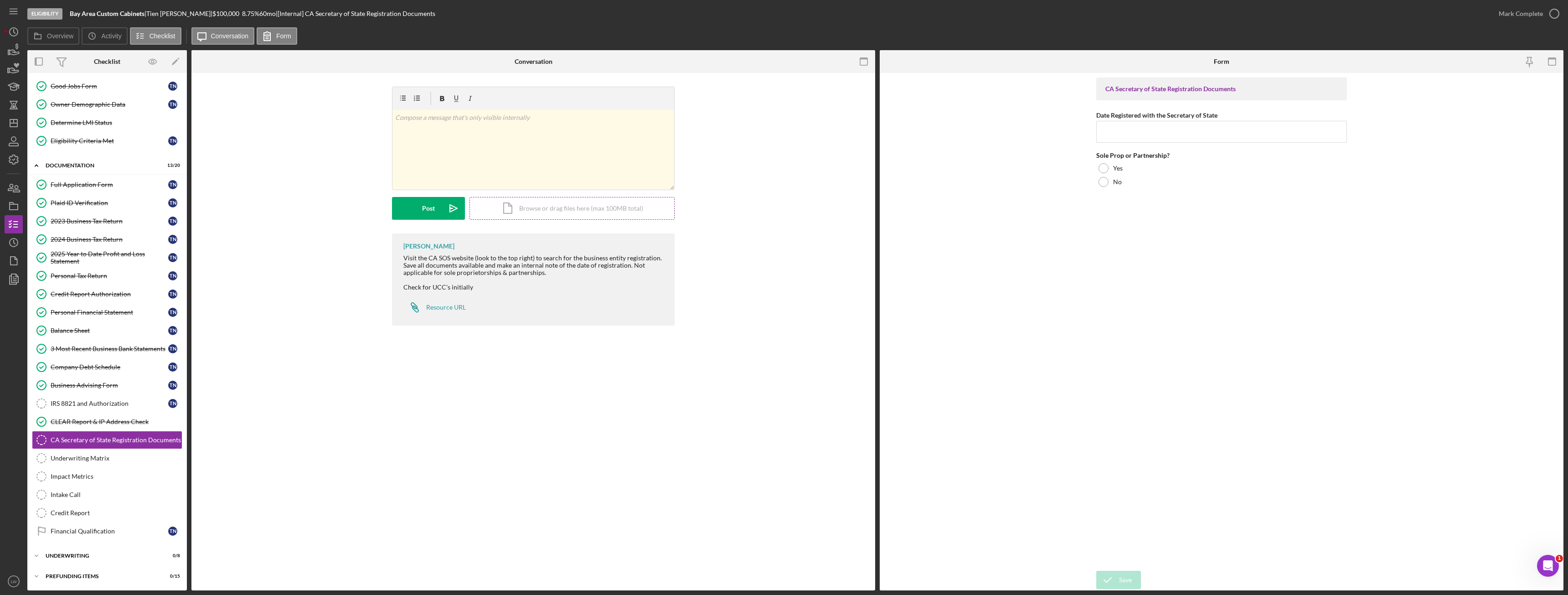
click at [533, 214] on div "Icon/Document Browse or drag files here (max 100MB total) Tap to choose files o…" at bounding box center [572, 208] width 205 height 23
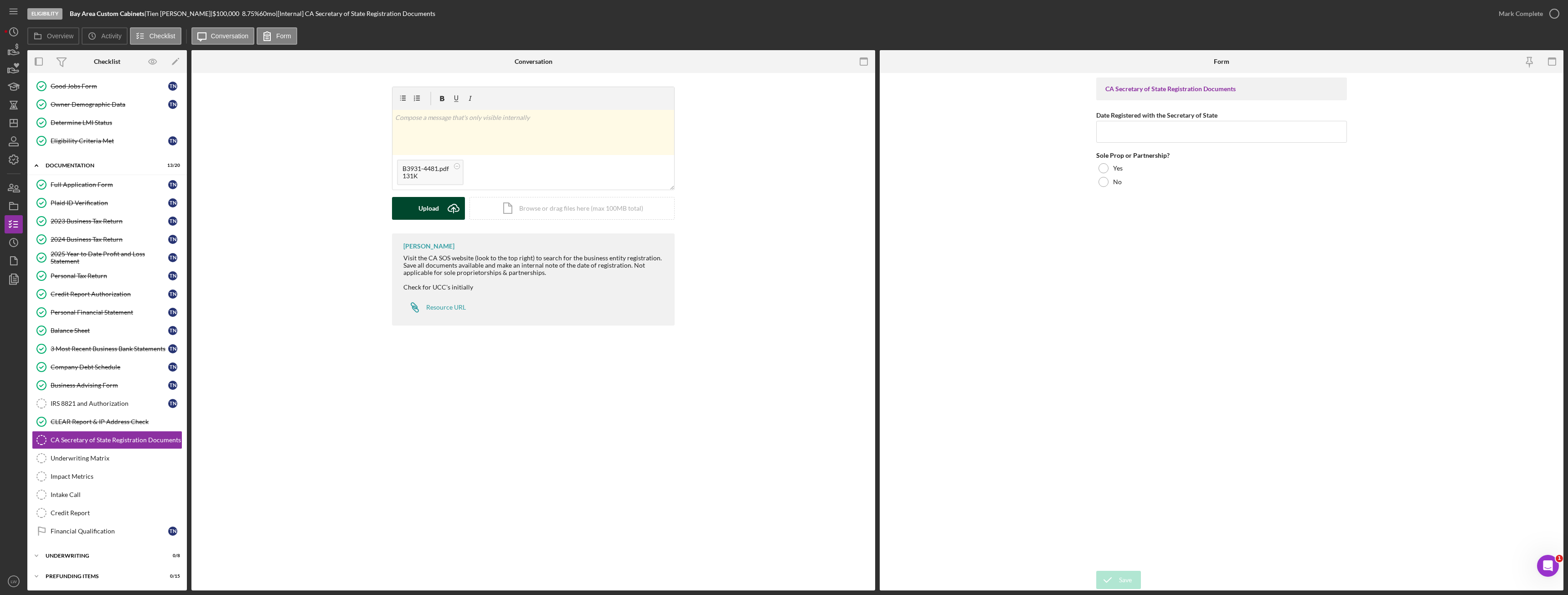
click at [456, 210] on icon "Icon/Upload" at bounding box center [453, 208] width 23 height 23
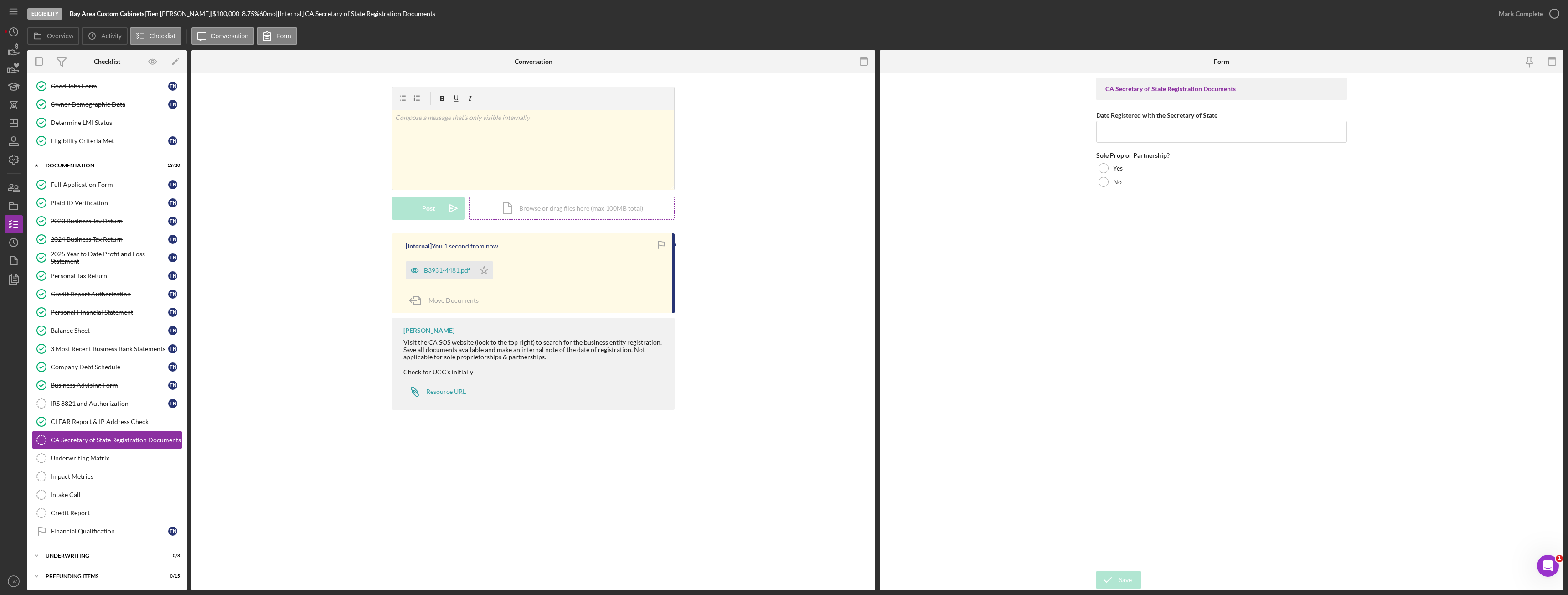
click at [536, 209] on div "Icon/Document Browse or drag files here (max 100MB total) Tap to choose files o…" at bounding box center [572, 208] width 205 height 23
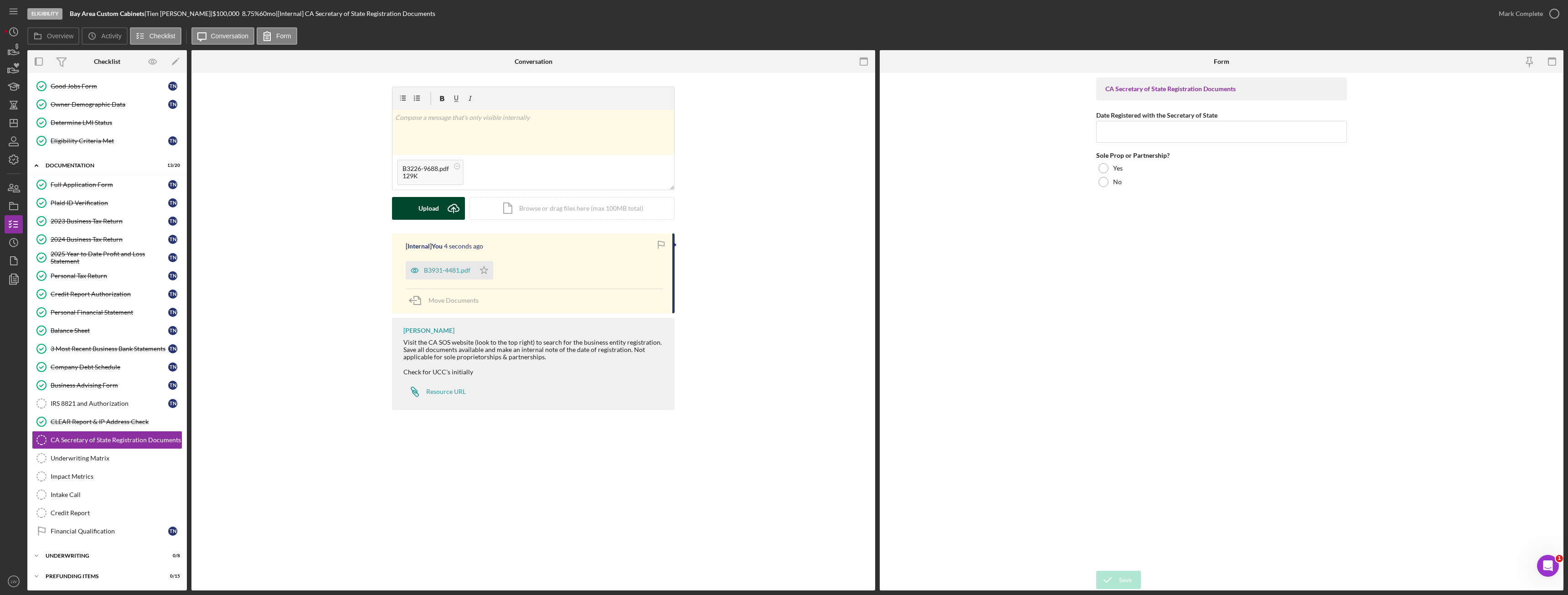
click at [426, 206] on div "Upload" at bounding box center [429, 208] width 21 height 23
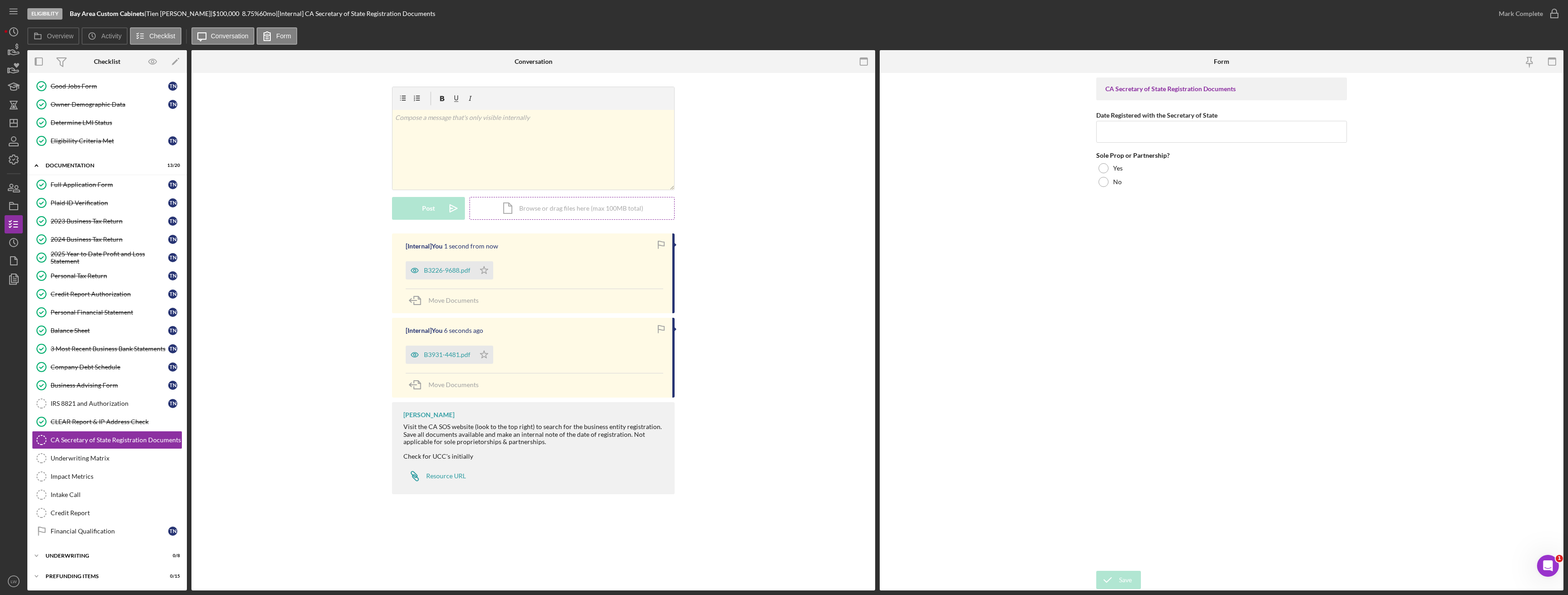
click at [499, 210] on div "Icon/Document Browse or drag files here (max 100MB total) Tap to choose files o…" at bounding box center [572, 208] width 205 height 23
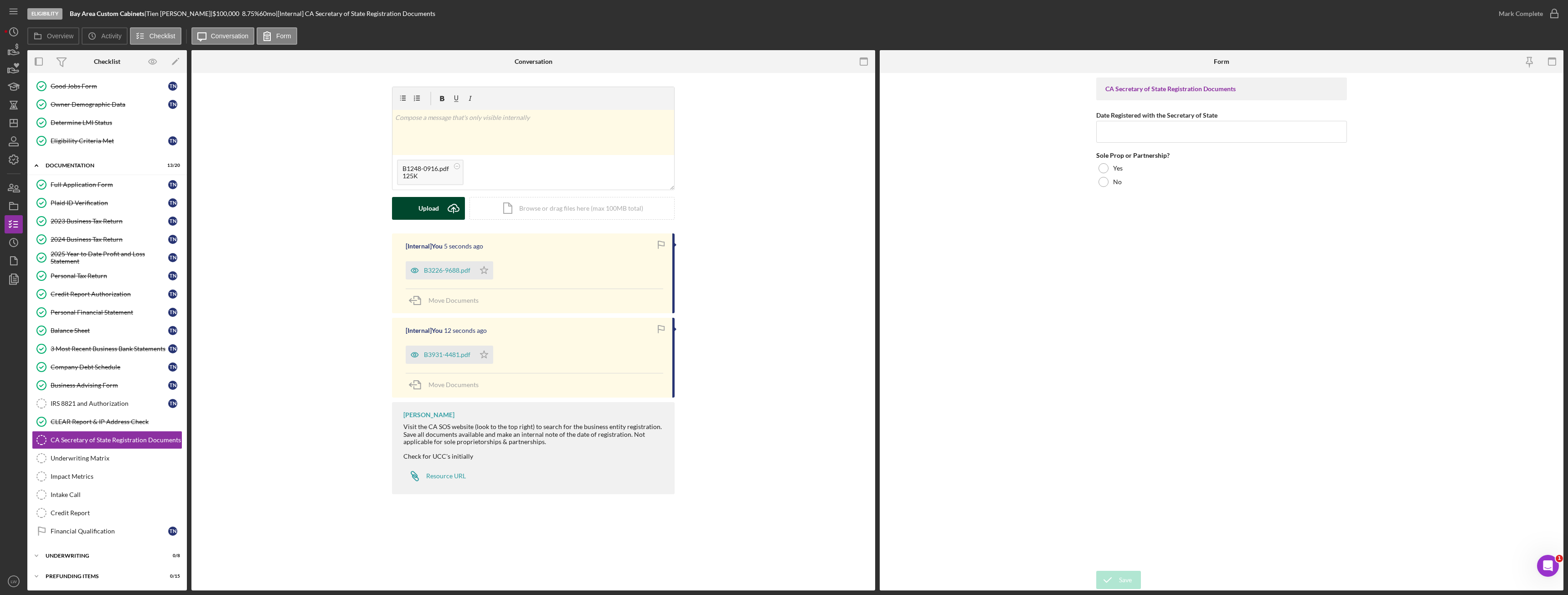
click at [441, 205] on button "Upload Icon/Upload" at bounding box center [429, 208] width 73 height 23
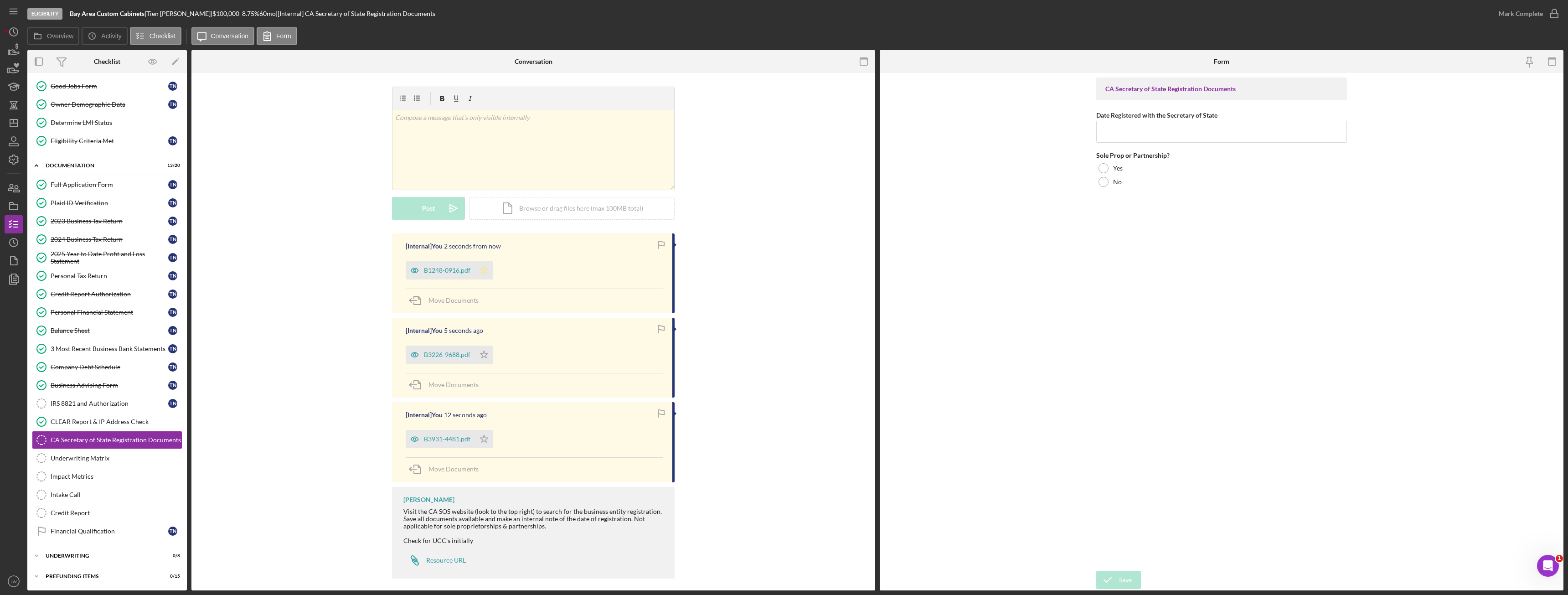
drag, startPoint x: 482, startPoint y: 272, endPoint x: 488, endPoint y: 273, distance: 6.1
click at [488, 273] on icon "Icon/Star" at bounding box center [484, 270] width 18 height 18
click at [483, 355] on icon "Icon/Star" at bounding box center [484, 355] width 18 height 18
click at [485, 440] on polygon "button" at bounding box center [484, 439] width 8 height 7
click at [1517, 14] on div "Mark Complete" at bounding box center [1521, 13] width 44 height 18
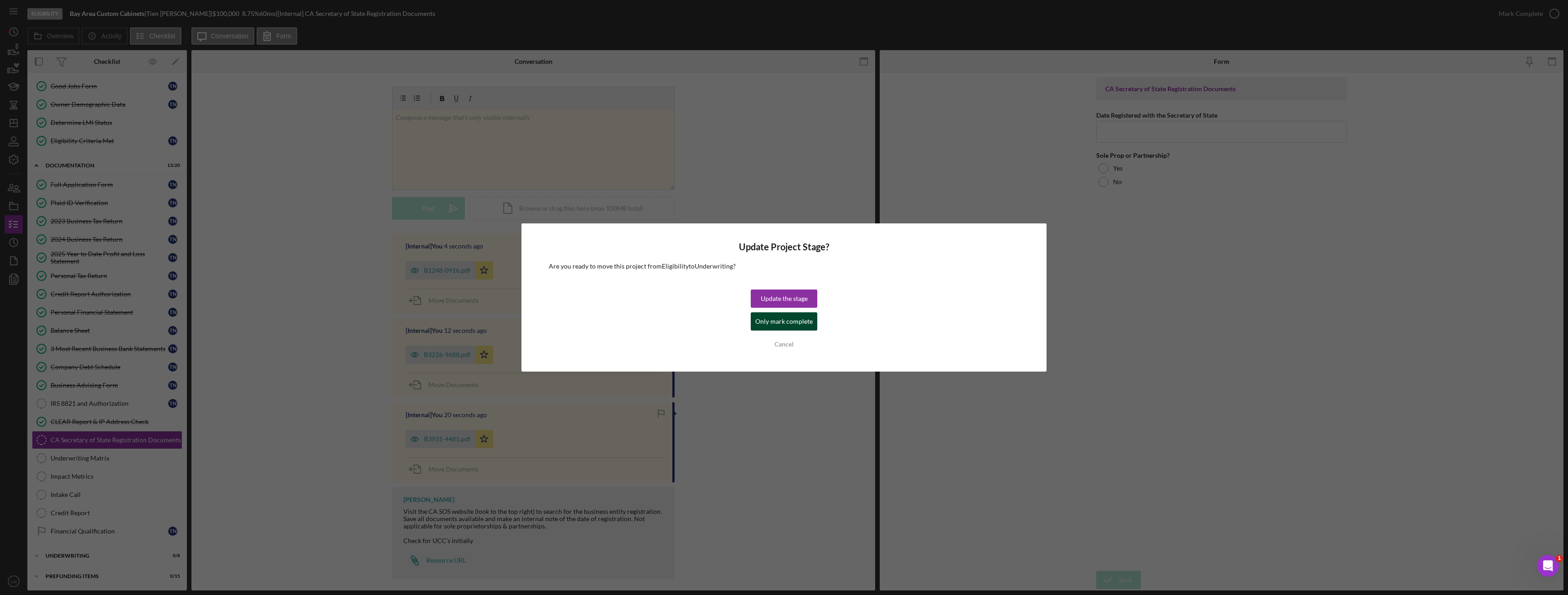
click at [785, 322] on div "Only mark complete" at bounding box center [784, 322] width 57 height 18
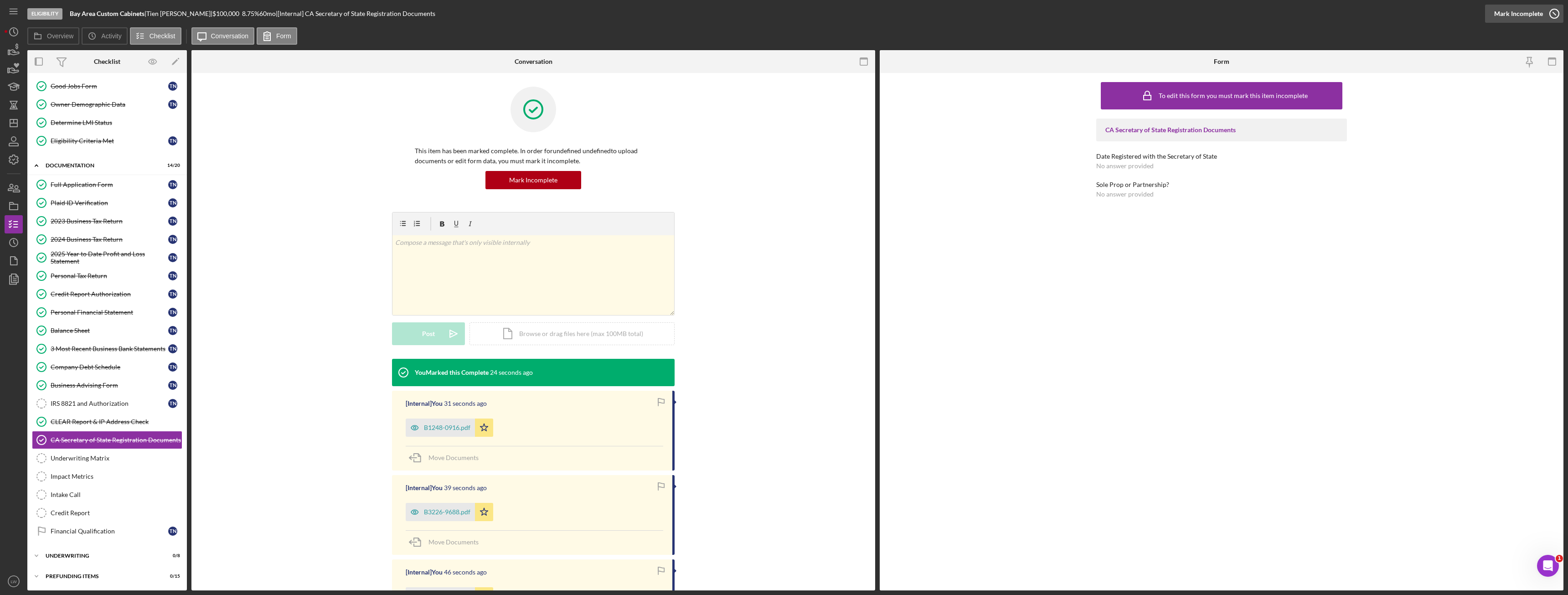
click at [1532, 13] on div "Mark Incomplete" at bounding box center [1519, 13] width 49 height 18
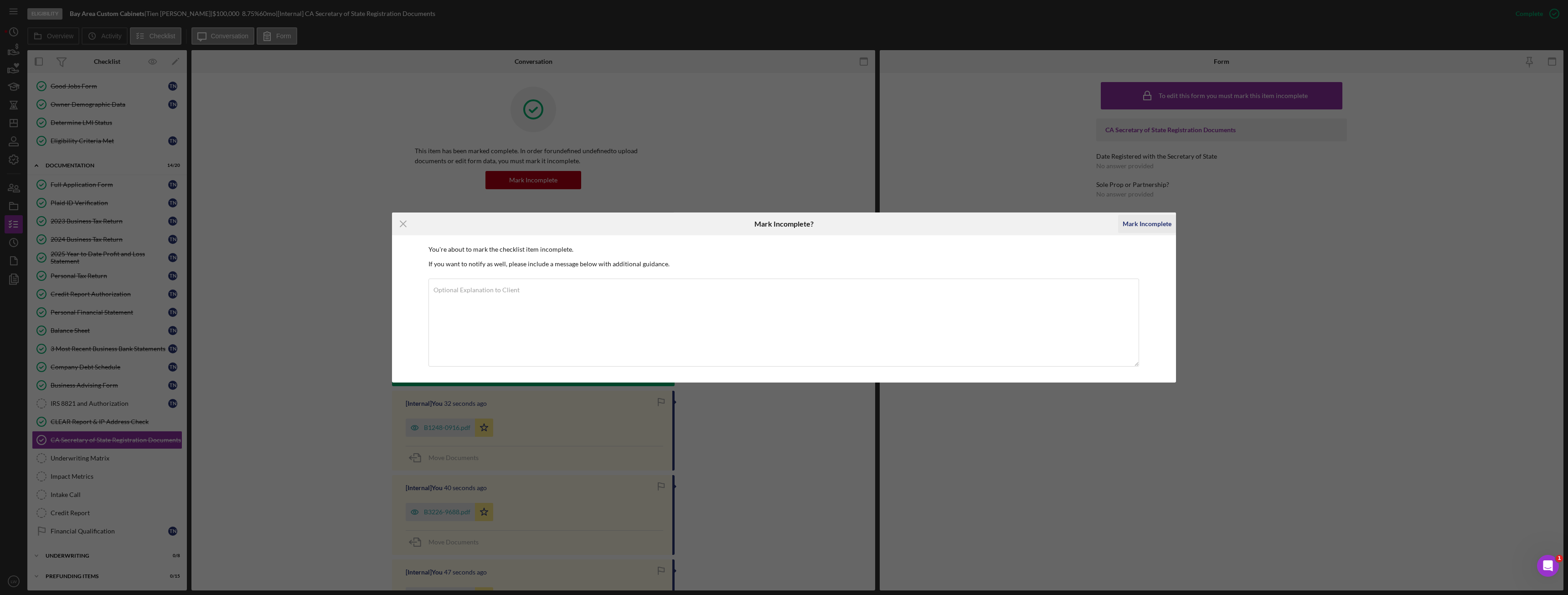
click at [1153, 230] on div "Mark Incomplete" at bounding box center [1147, 224] width 49 height 18
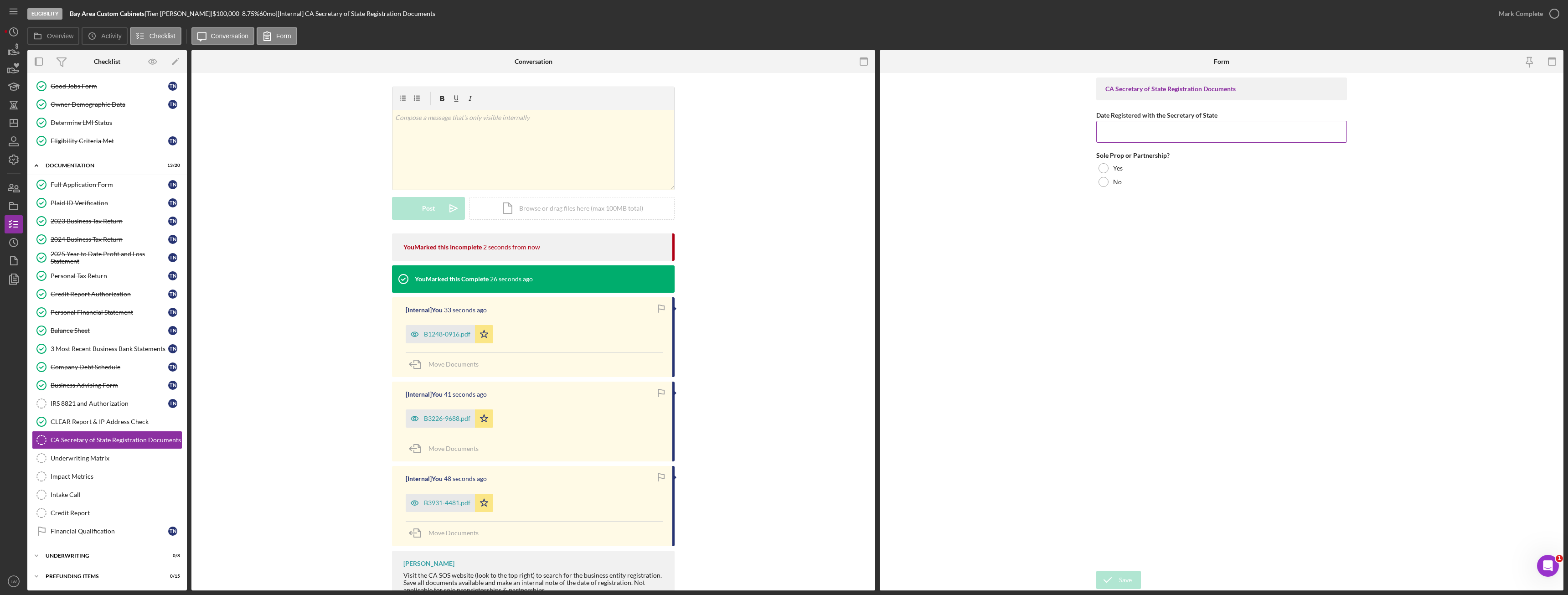
drag, startPoint x: 1150, startPoint y: 124, endPoint x: 1158, endPoint y: 130, distance: 10.0
click at [1158, 130] on input "Date Registered with the Secretary of State" at bounding box center [1222, 132] width 251 height 22
type input "11/14/2022"
click at [1102, 186] on div at bounding box center [1104, 182] width 10 height 10
click at [1132, 579] on div "Save" at bounding box center [1125, 580] width 13 height 18
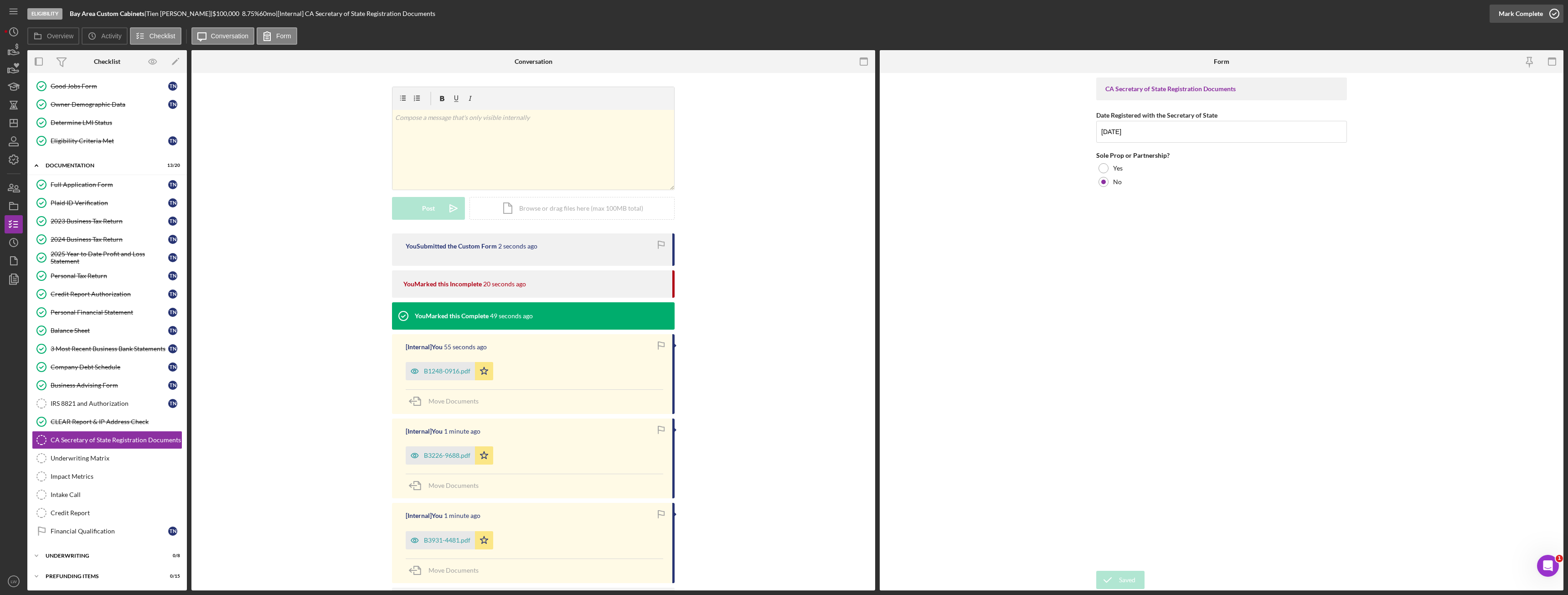
click at [1523, 12] on div "Mark Complete" at bounding box center [1521, 13] width 44 height 18
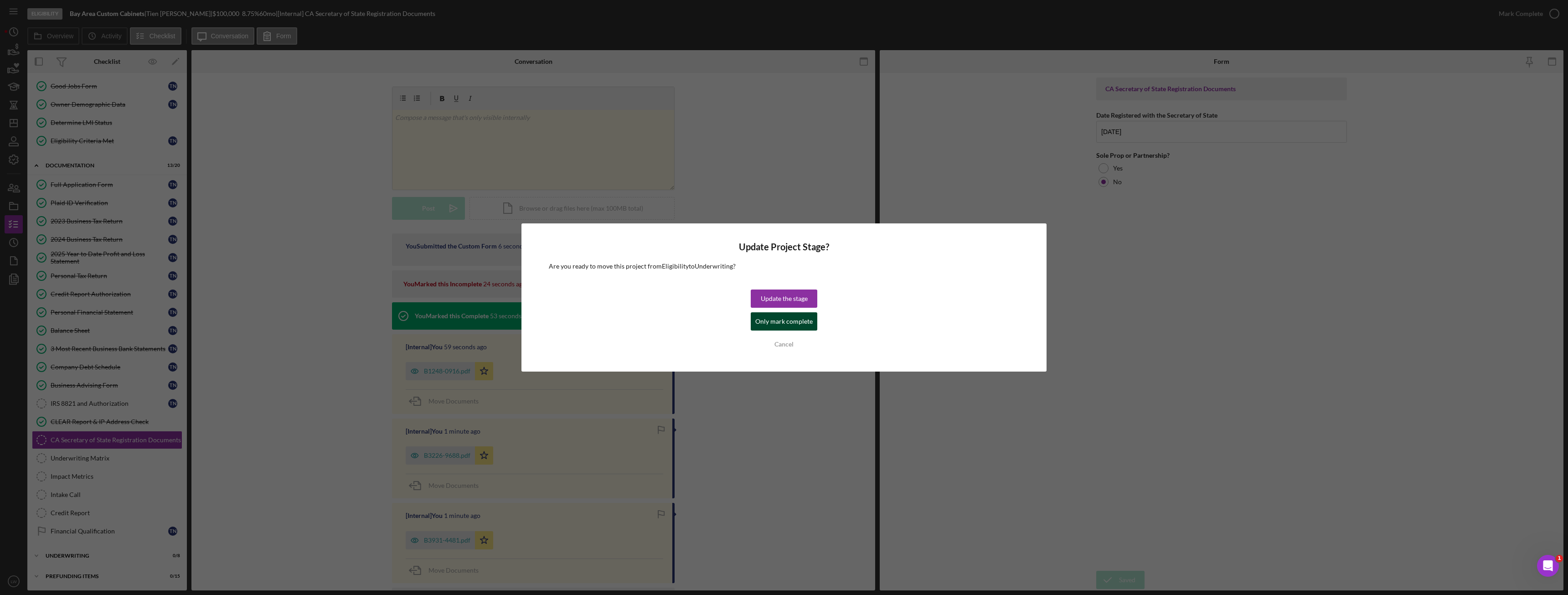
click at [803, 324] on div "Only mark complete" at bounding box center [784, 322] width 57 height 18
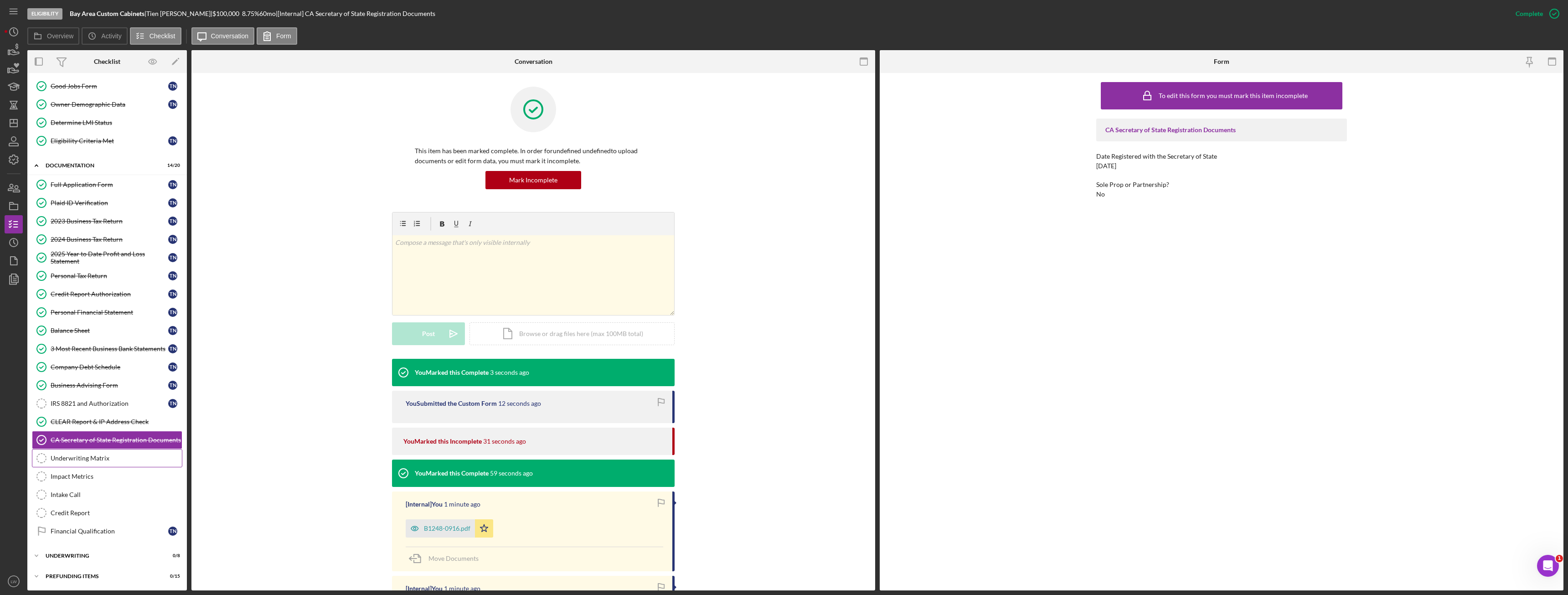
click at [92, 460] on div "Underwriting Matrix" at bounding box center [116, 459] width 131 height 7
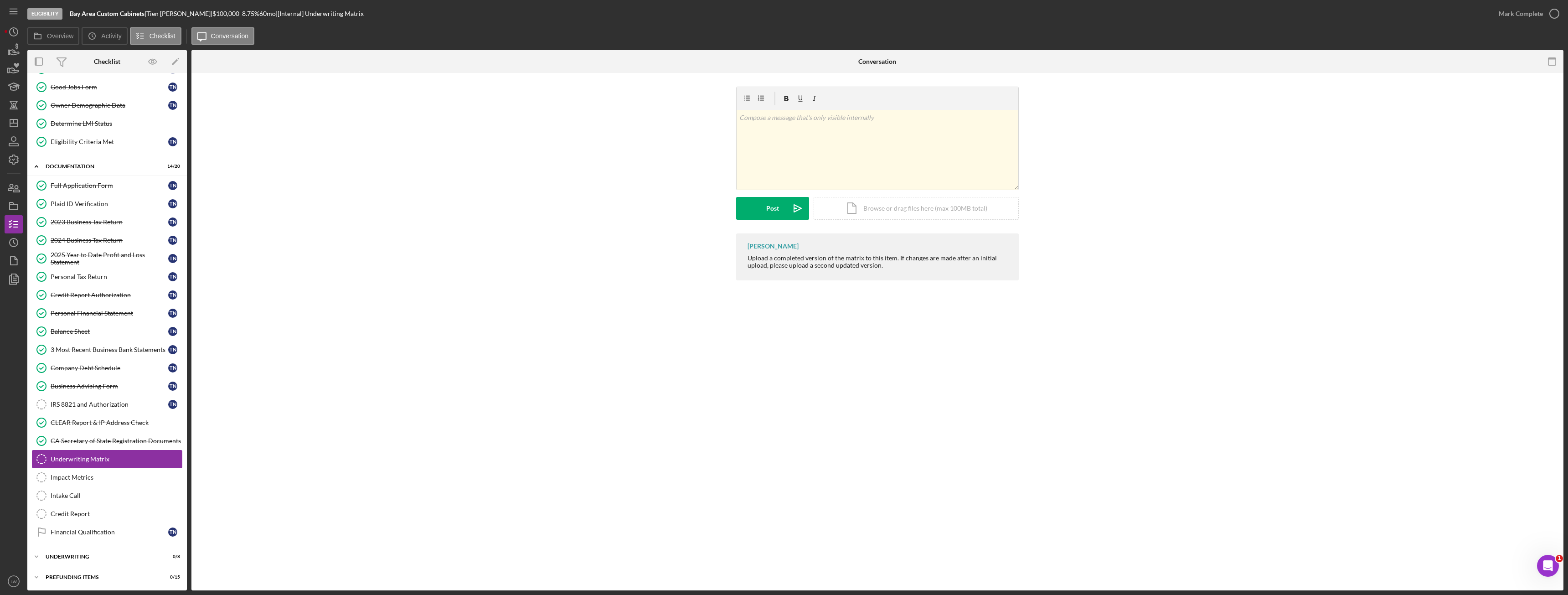
scroll to position [55, 0]
click at [108, 329] on div "Balance Sheet" at bounding box center [109, 331] width 117 height 7
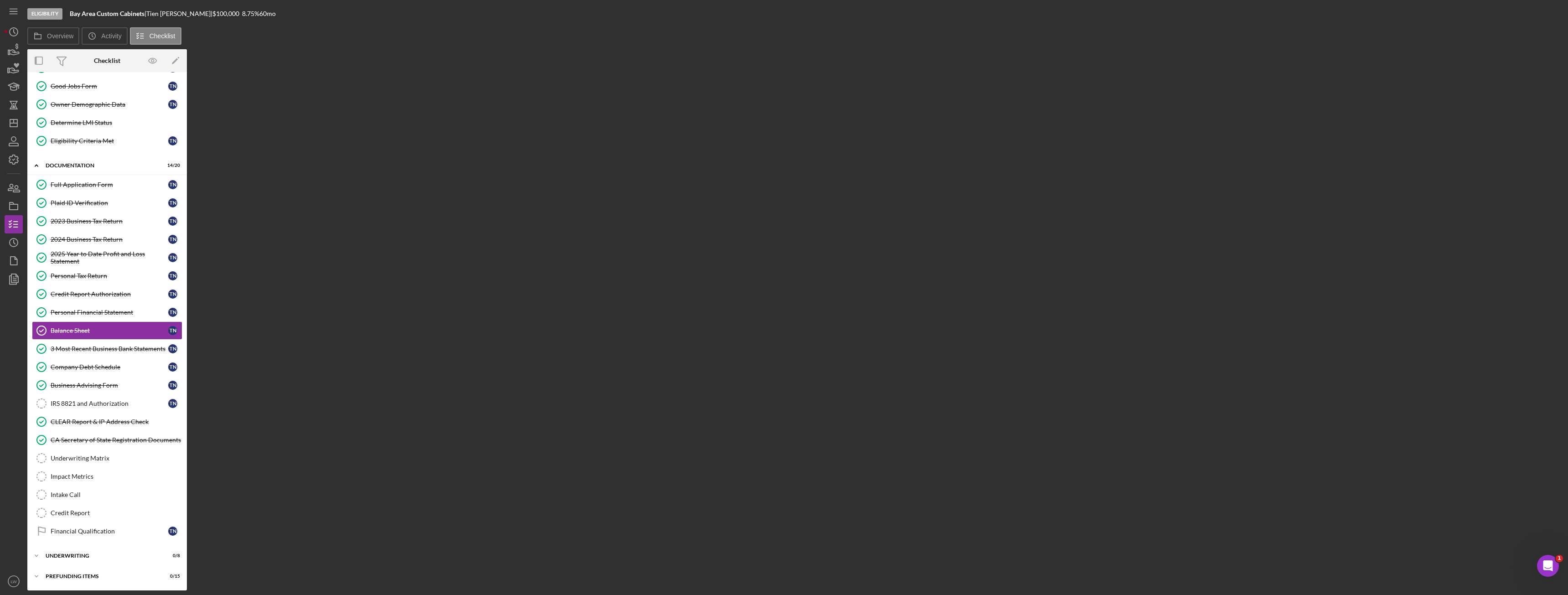
scroll to position [55, 0]
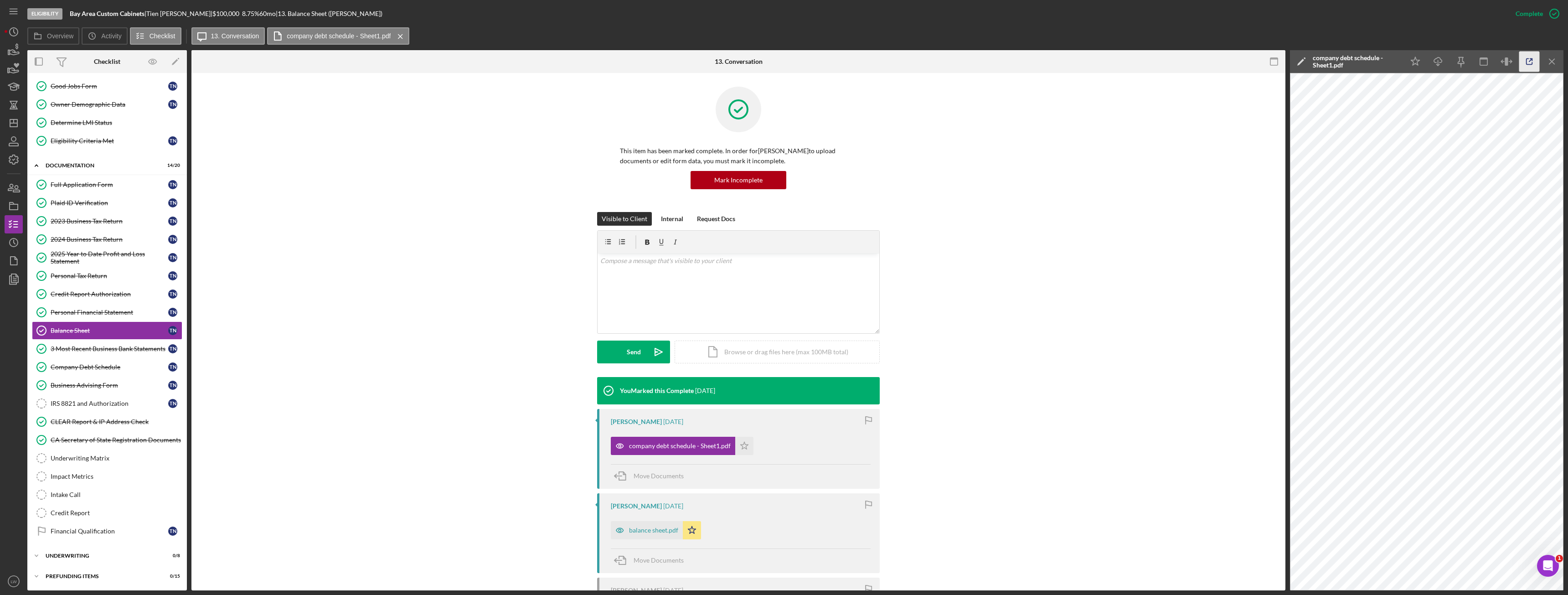
click at [1520, 62] on icon "button" at bounding box center [1530, 62] width 21 height 21
click at [94, 220] on div "2023 Business Tax Return" at bounding box center [109, 221] width 117 height 7
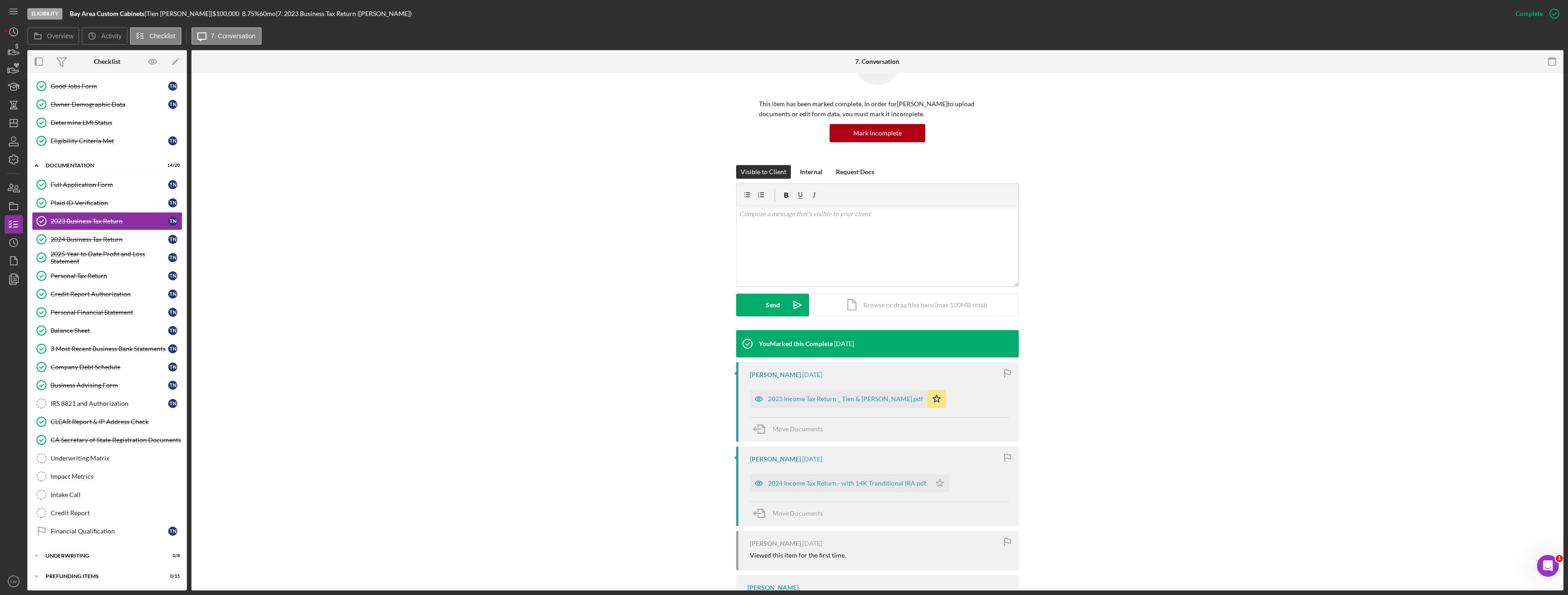
scroll to position [113, 0]
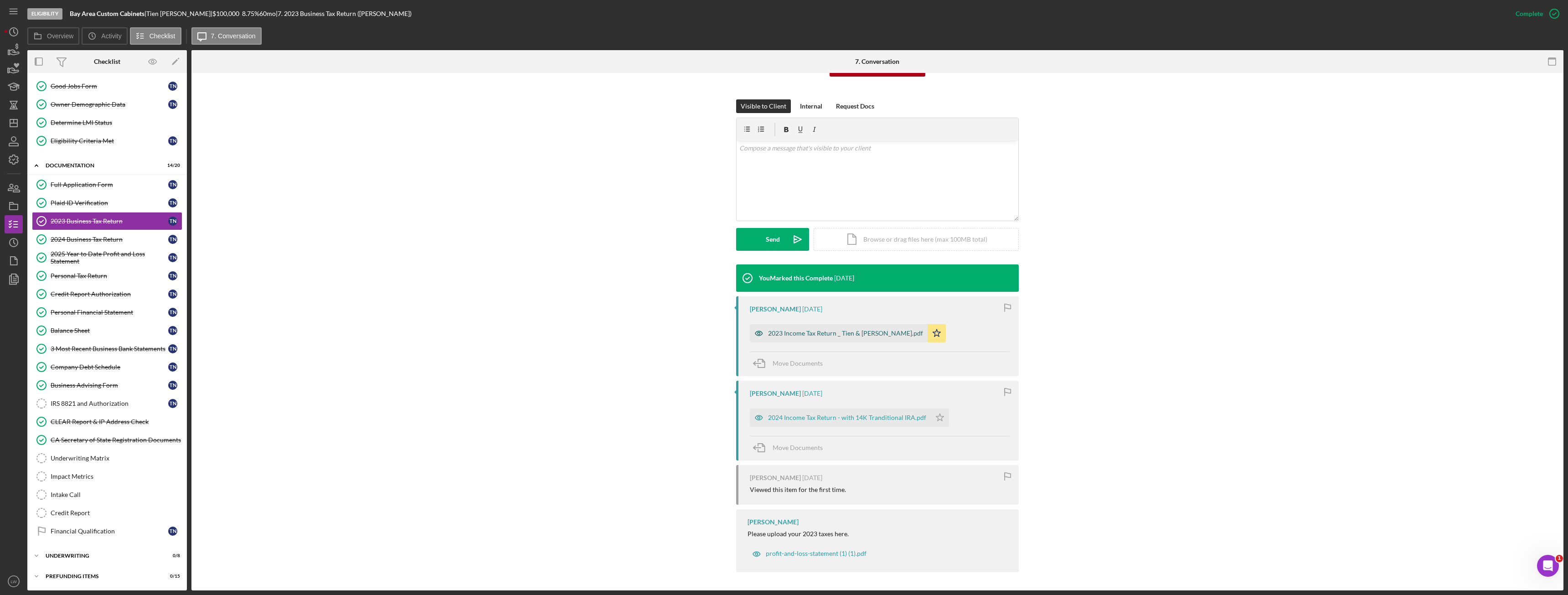
click at [805, 329] on div "2023 Income Tax Return _ Tien & Hien.pdf" at bounding box center [839, 333] width 178 height 18
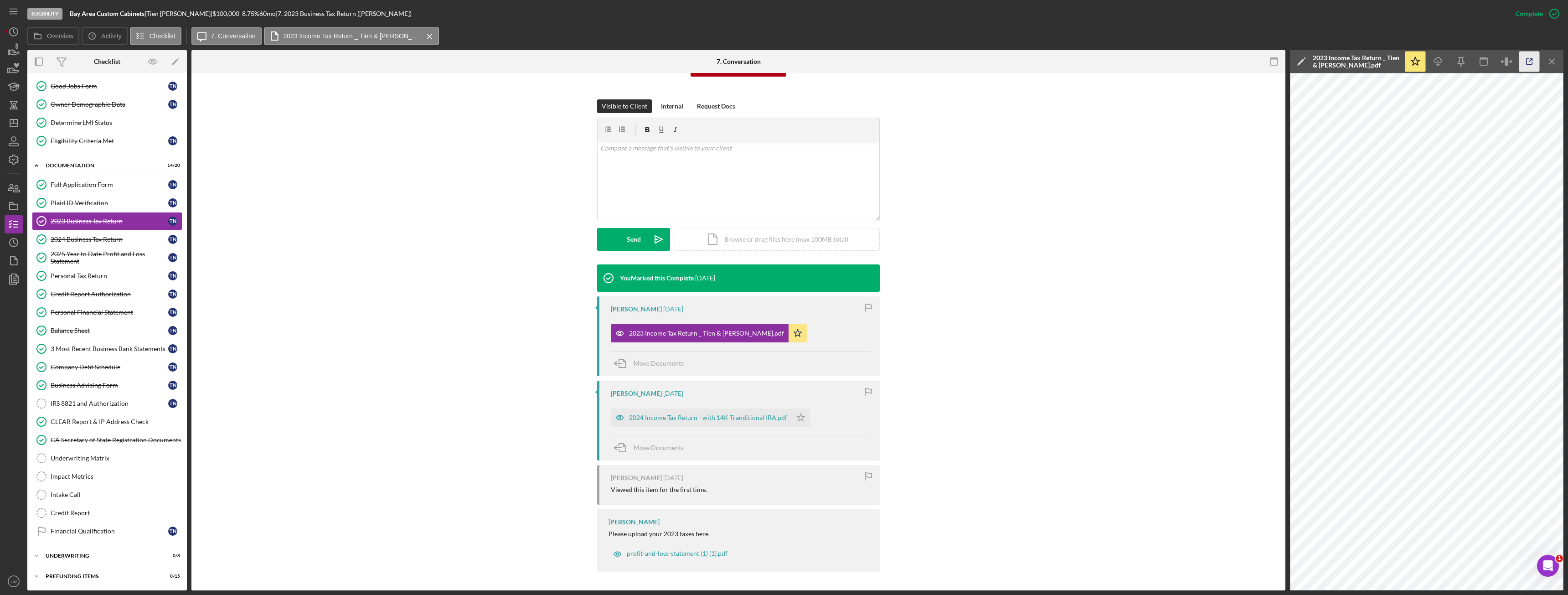
click at [1527, 63] on icon "button" at bounding box center [1530, 62] width 21 height 21
click at [108, 236] on div "2024 Business Tax Return" at bounding box center [109, 239] width 117 height 7
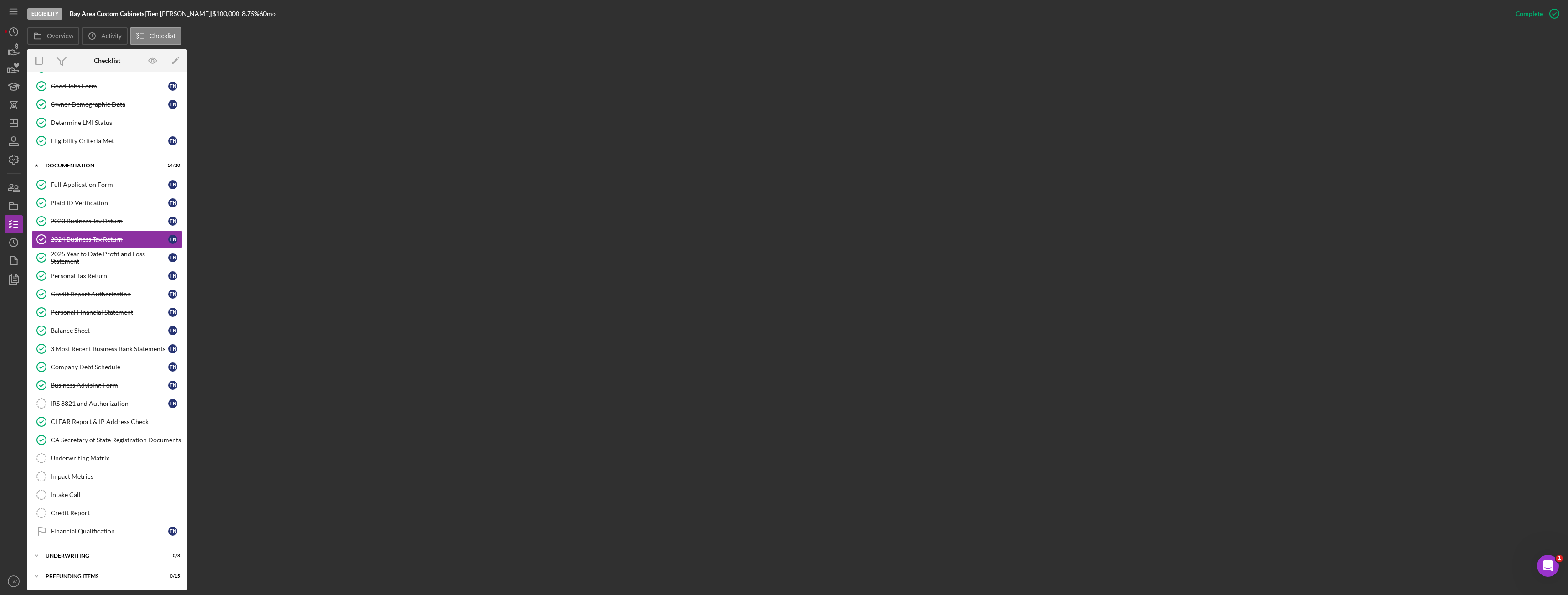
scroll to position [55, 0]
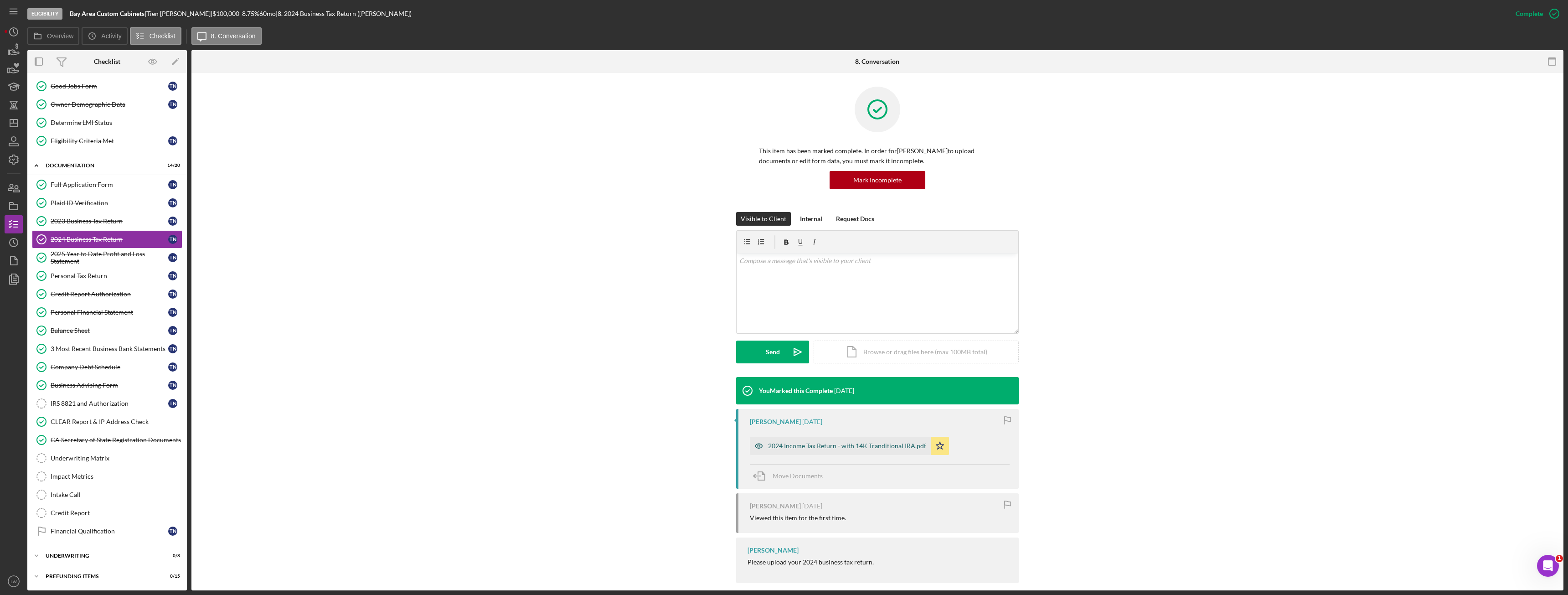
click at [845, 447] on div "2024 Income Tax Return - with 14K Tranditional IRA.pdf" at bounding box center [847, 446] width 158 height 7
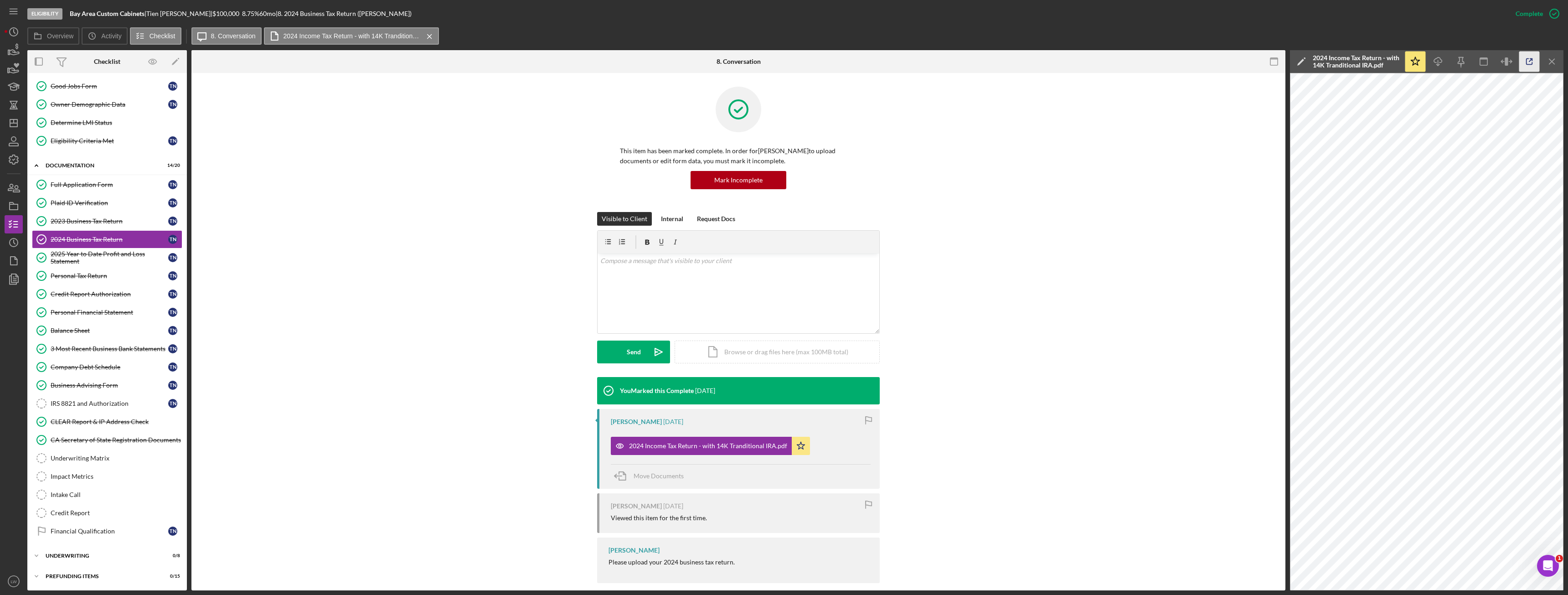
click at [1527, 63] on icon "button" at bounding box center [1530, 62] width 21 height 21
click at [113, 253] on div "2025 Year to Date Profit and Loss Statement" at bounding box center [109, 258] width 117 height 15
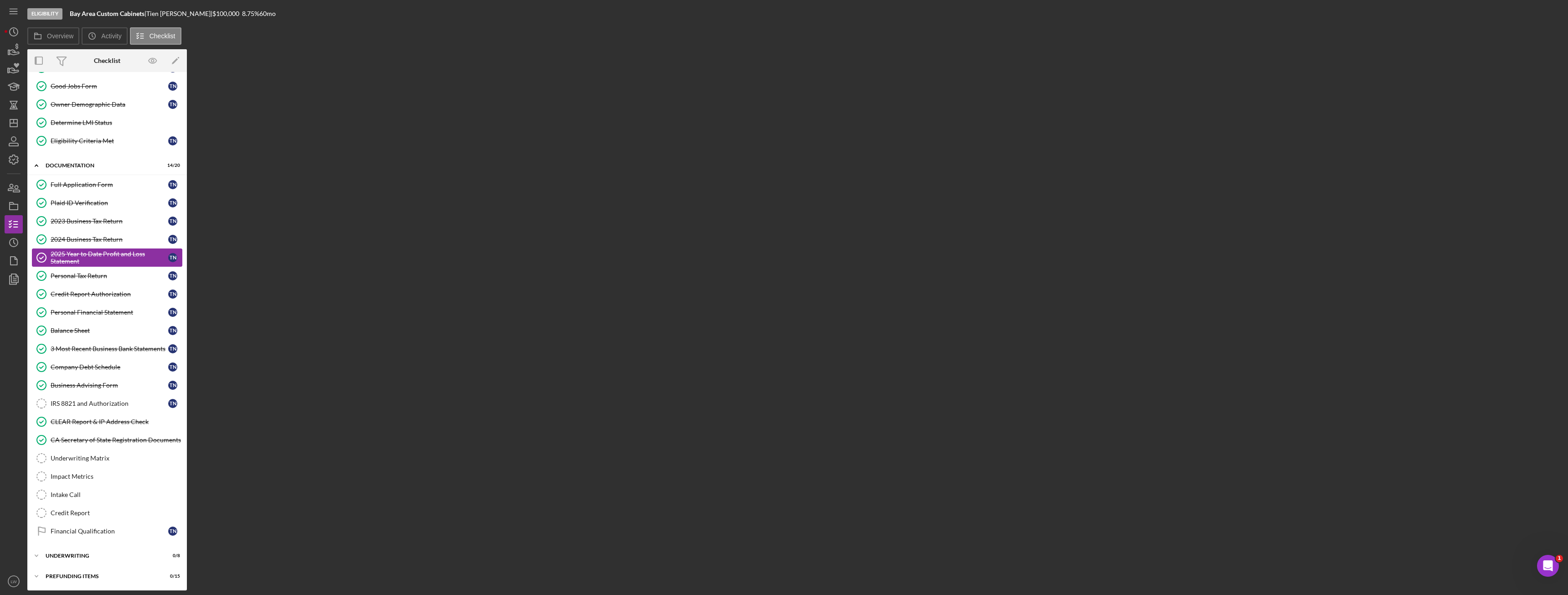
scroll to position [55, 0]
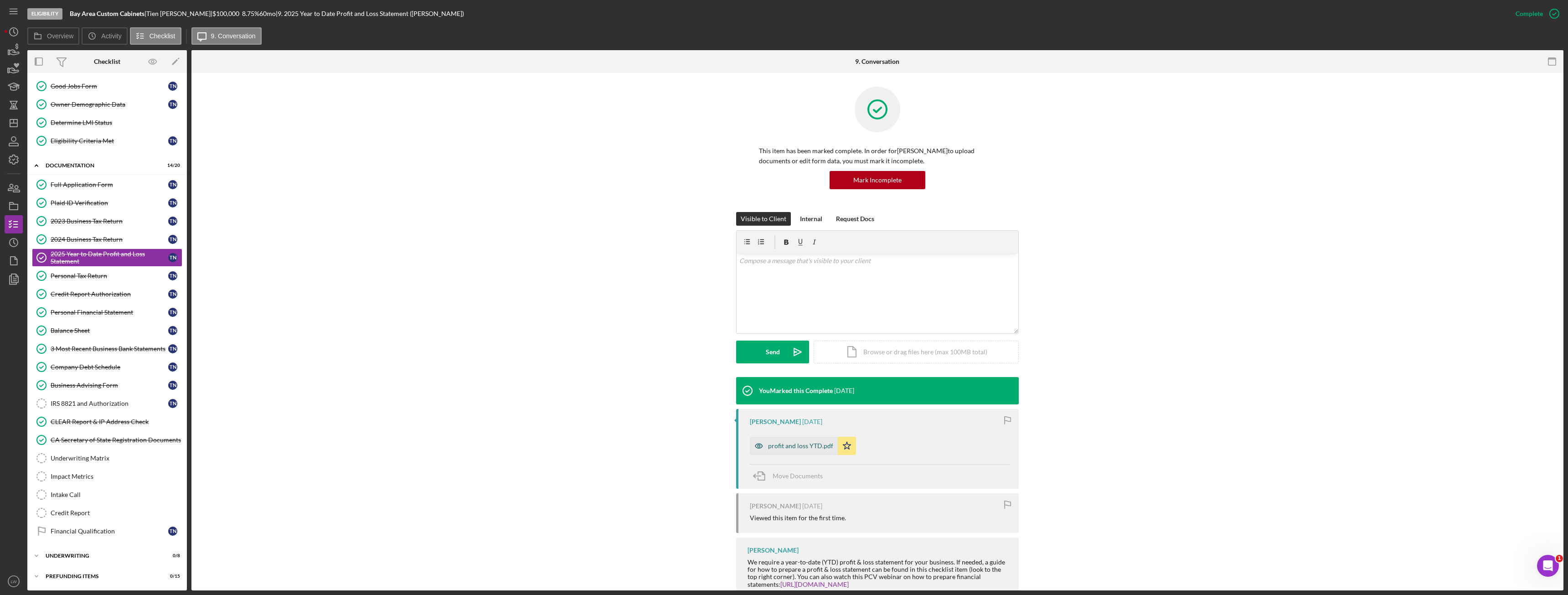
click at [801, 446] on div "profit and loss YTD.pdf" at bounding box center [800, 446] width 65 height 7
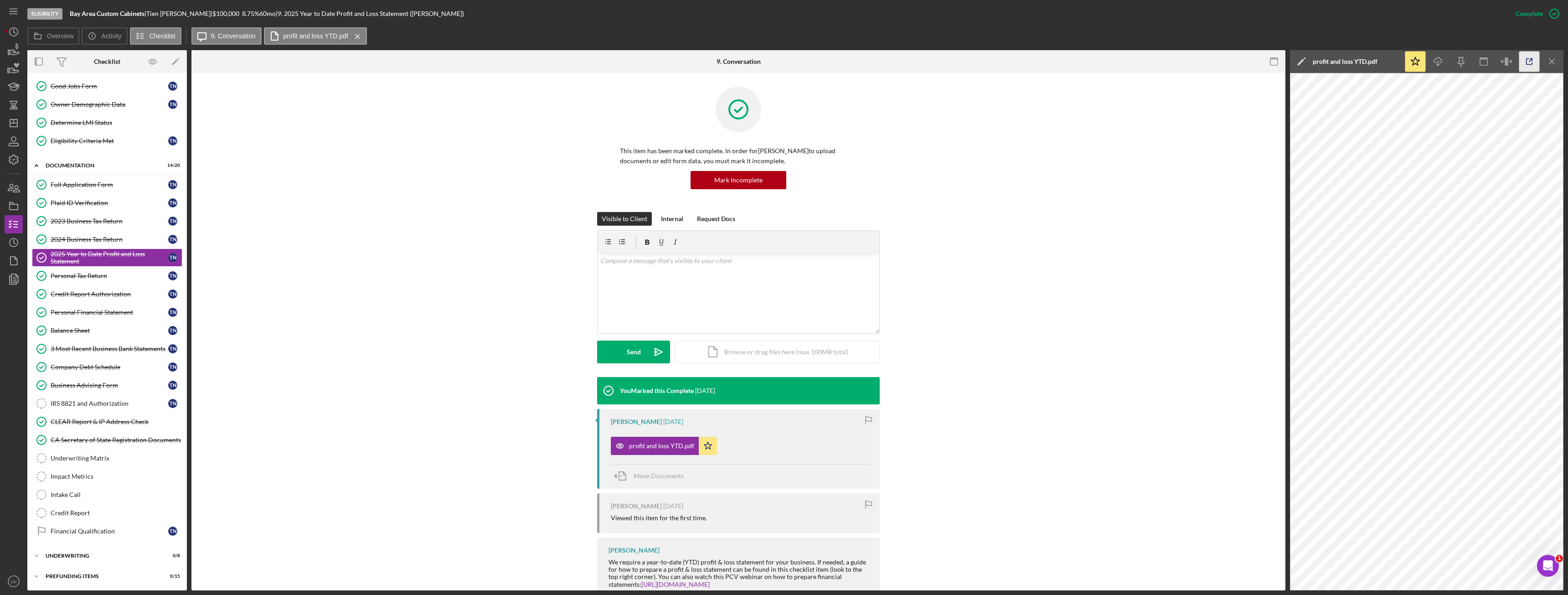
click at [1528, 62] on icon "button" at bounding box center [1530, 62] width 21 height 21
click at [13, 52] on icon "button" at bounding box center [13, 50] width 23 height 23
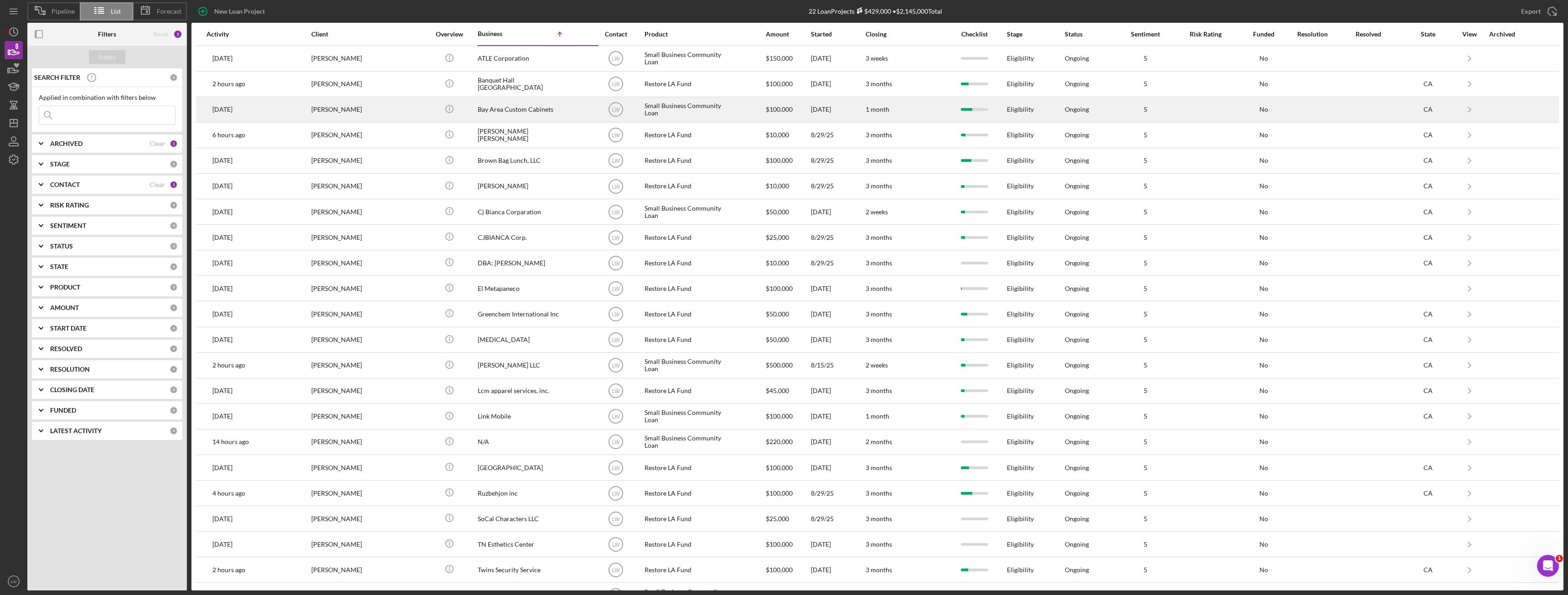
click at [376, 114] on div "Tien Nguyen" at bounding box center [357, 110] width 91 height 24
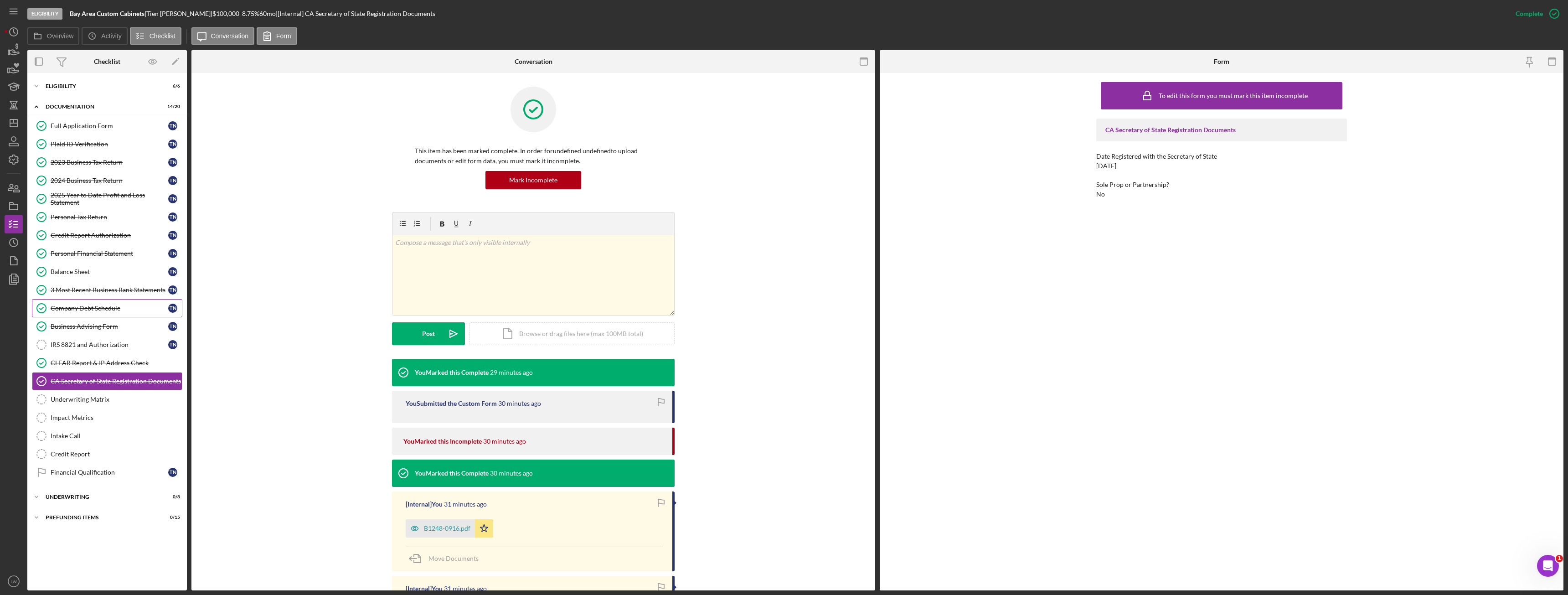
click at [94, 307] on div "Company Debt Schedule" at bounding box center [109, 308] width 117 height 7
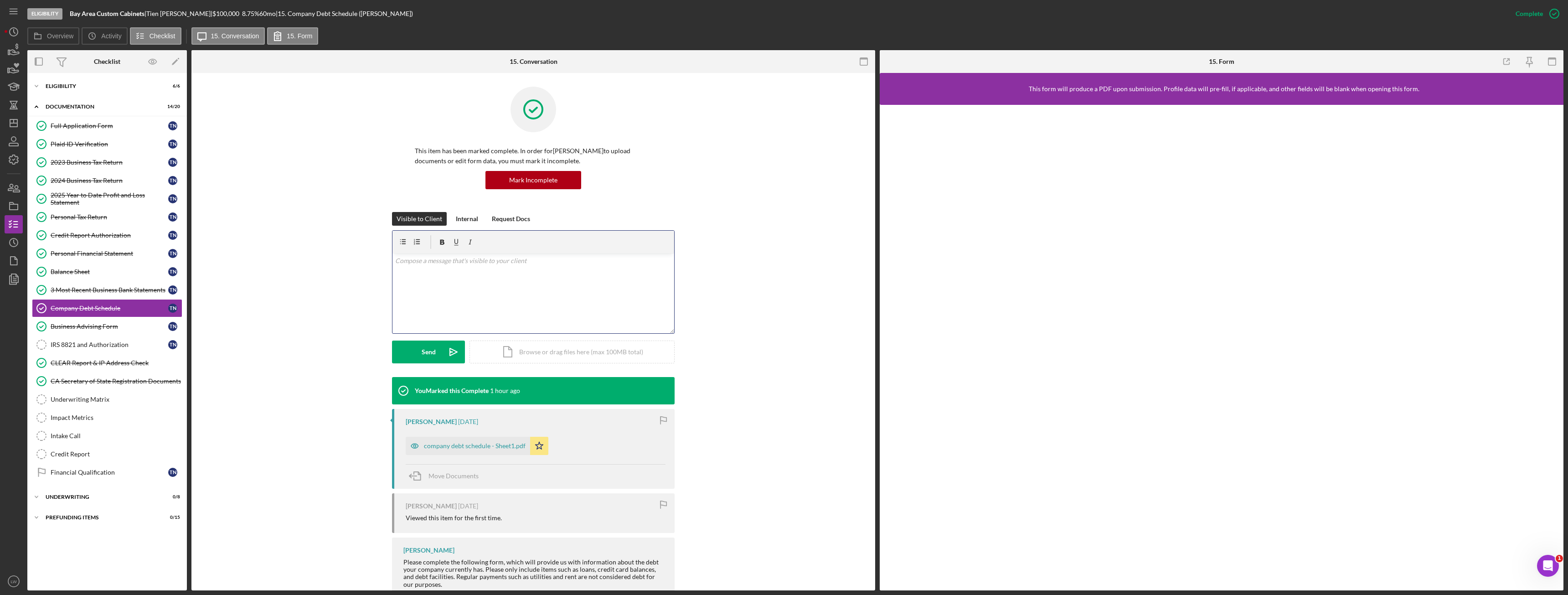
click at [503, 297] on div "v Color teal Color pink Remove color Add row above Add row below Add column bef…" at bounding box center [533, 293] width 282 height 80
click at [408, 284] on div "v Color teal Color pink Remove color Add row above Add row below Add column bef…" at bounding box center [533, 293] width 282 height 80
click at [396, 262] on p "Chase Credit Crd Epay $102.00" at bounding box center [533, 261] width 277 height 10
click at [395, 286] on p "Chase Credit Crd Epay $102.00" at bounding box center [533, 286] width 277 height 10
click at [404, 352] on button "Send Icon/icon-invite-send" at bounding box center [429, 351] width 73 height 23
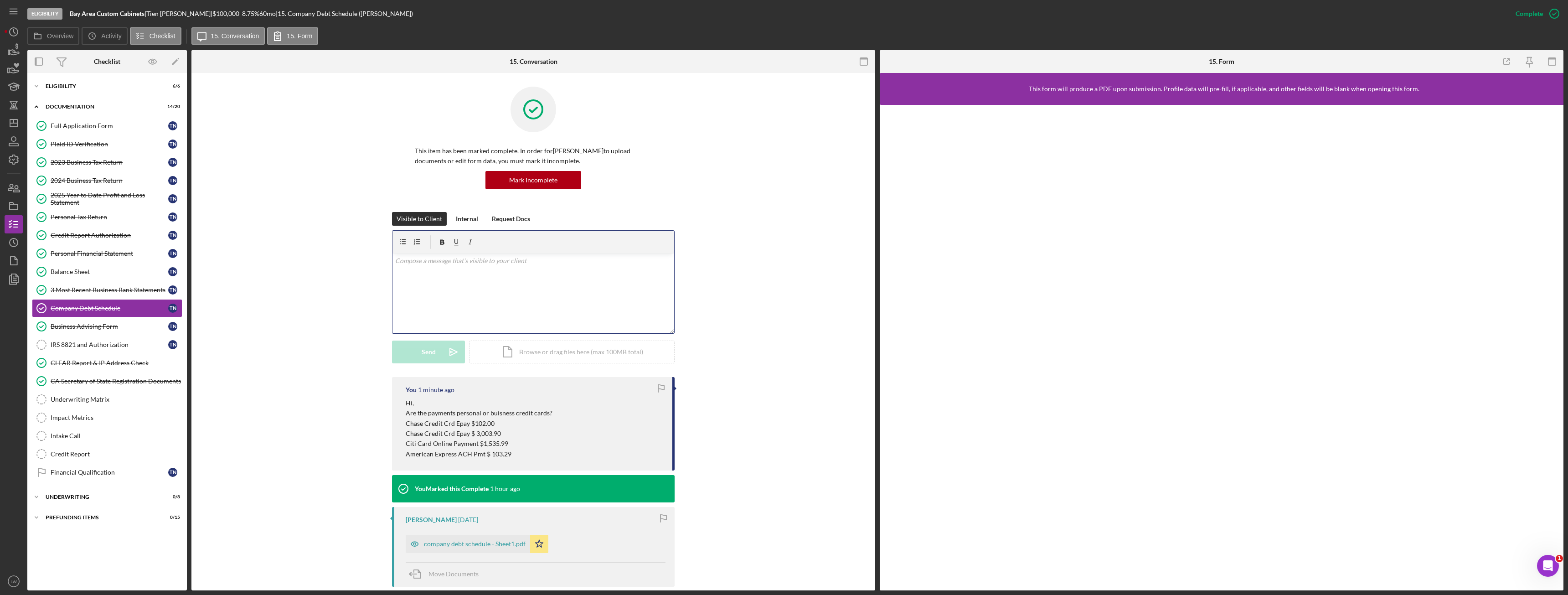
click at [545, 315] on div "v Color teal Color pink Remove color Add row above Add row below Add column bef…" at bounding box center [533, 293] width 282 height 80
click at [540, 297] on div "v Color teal Color pink Remove color Add row above Add row below Add column bef…" at bounding box center [533, 293] width 282 height 80
click at [395, 261] on span "Sba Eidl Loan Payment $134.00" at bounding box center [444, 261] width 99 height 9
click at [430, 355] on div "Send" at bounding box center [429, 351] width 14 height 23
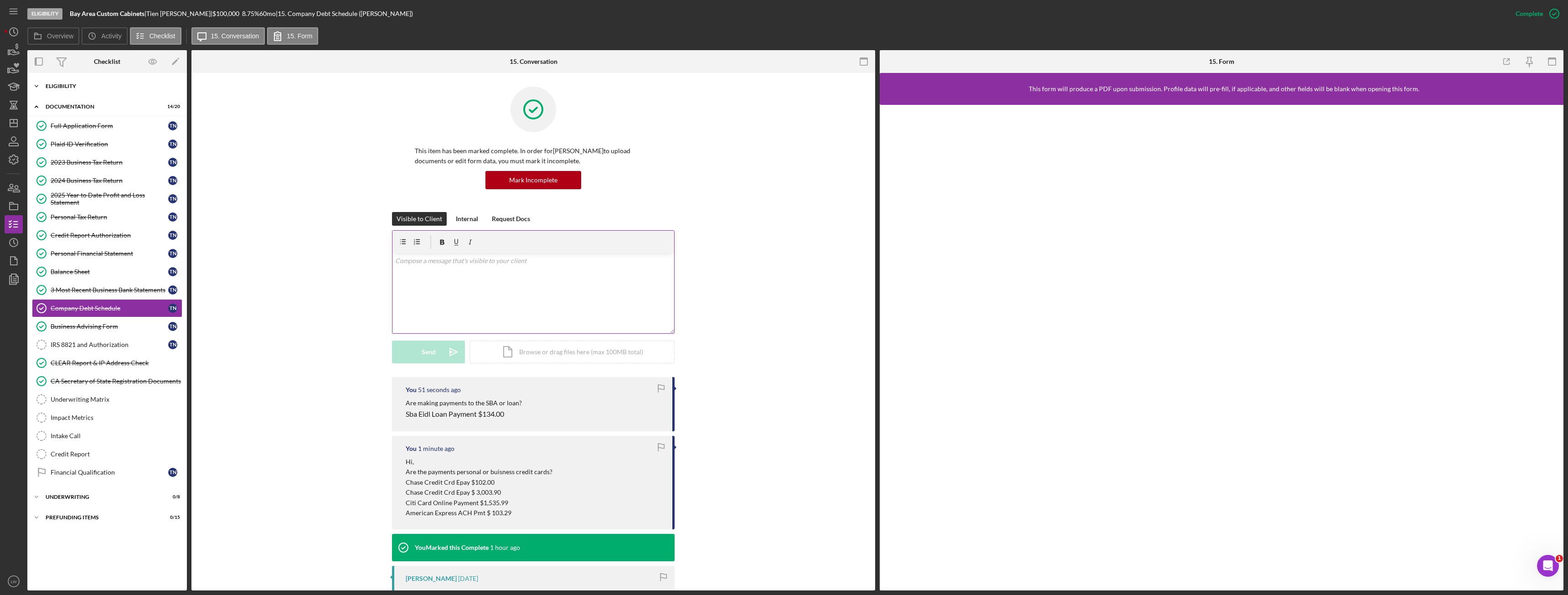
click at [102, 82] on div "Icon/Expander Eligibility 6 / 6" at bounding box center [107, 86] width 159 height 18
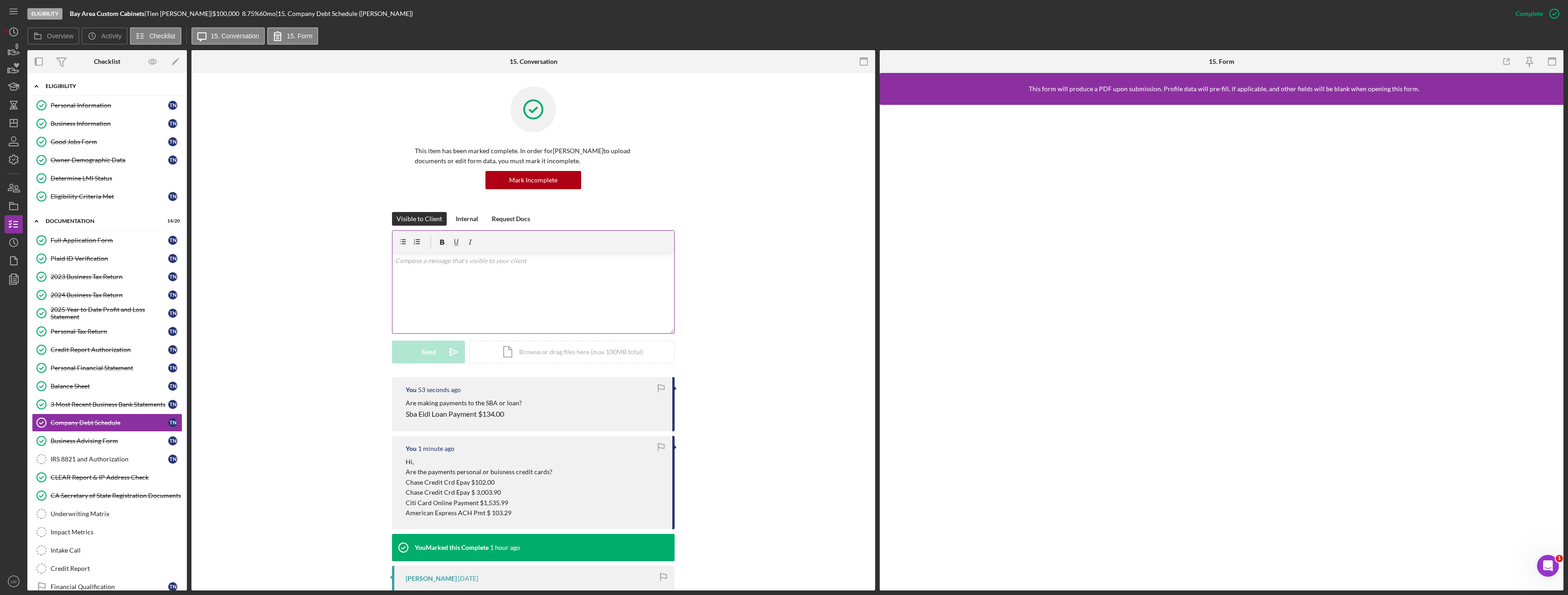
click at [102, 82] on div "Icon/Expander Eligibility 6 / 6" at bounding box center [107, 86] width 159 height 19
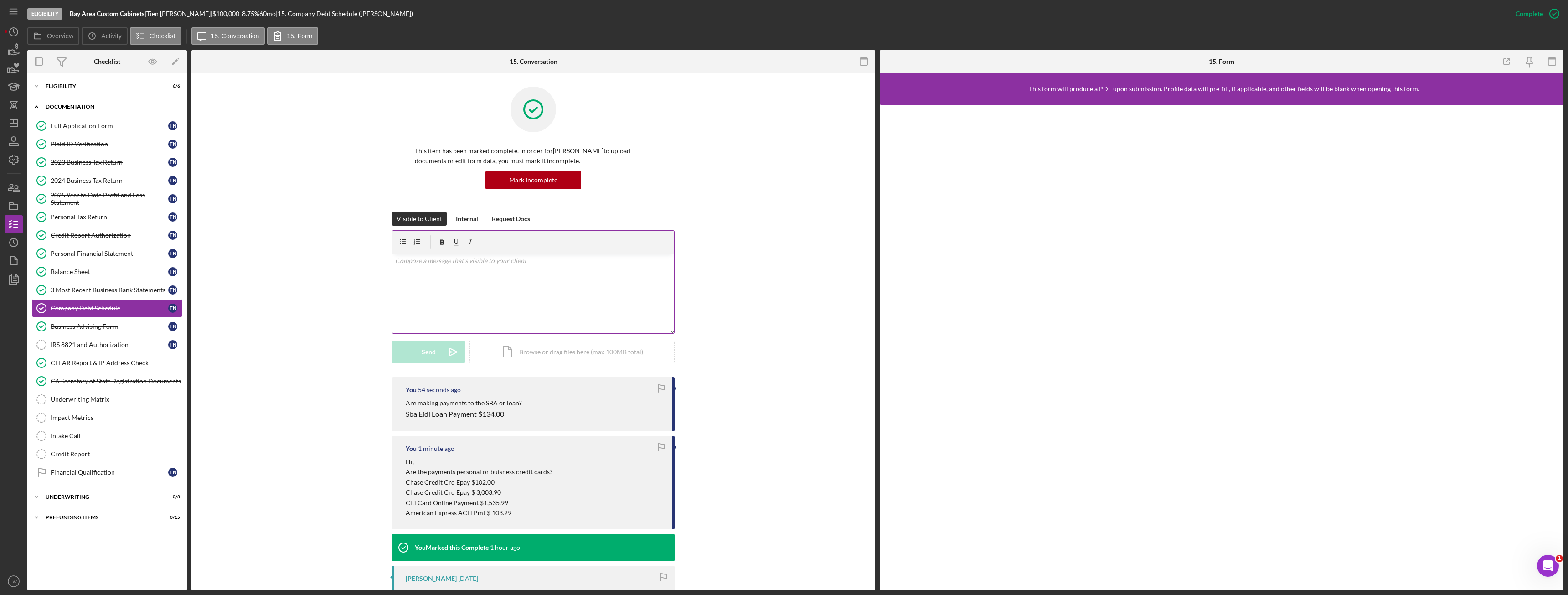
click at [97, 104] on div "Icon/Expander Documentation 14 / 20" at bounding box center [107, 107] width 159 height 19
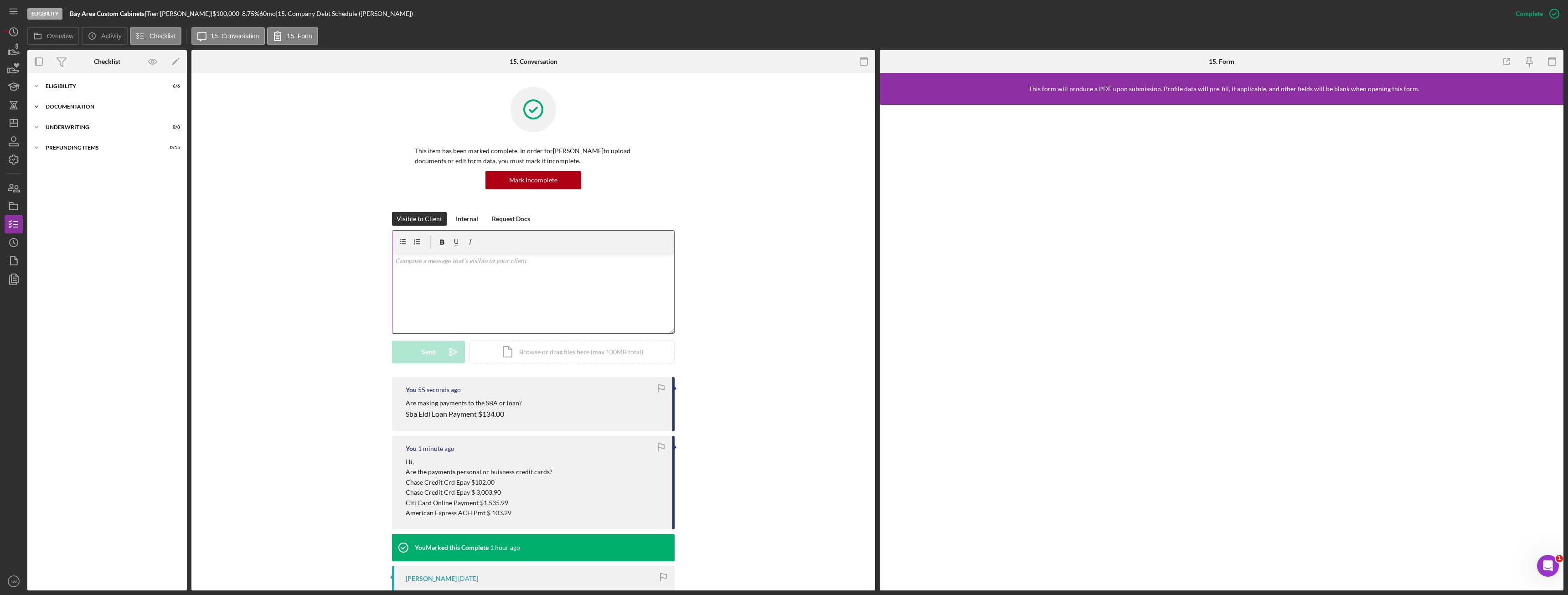
click at [97, 104] on div "Documentation" at bounding box center [110, 107] width 130 height 5
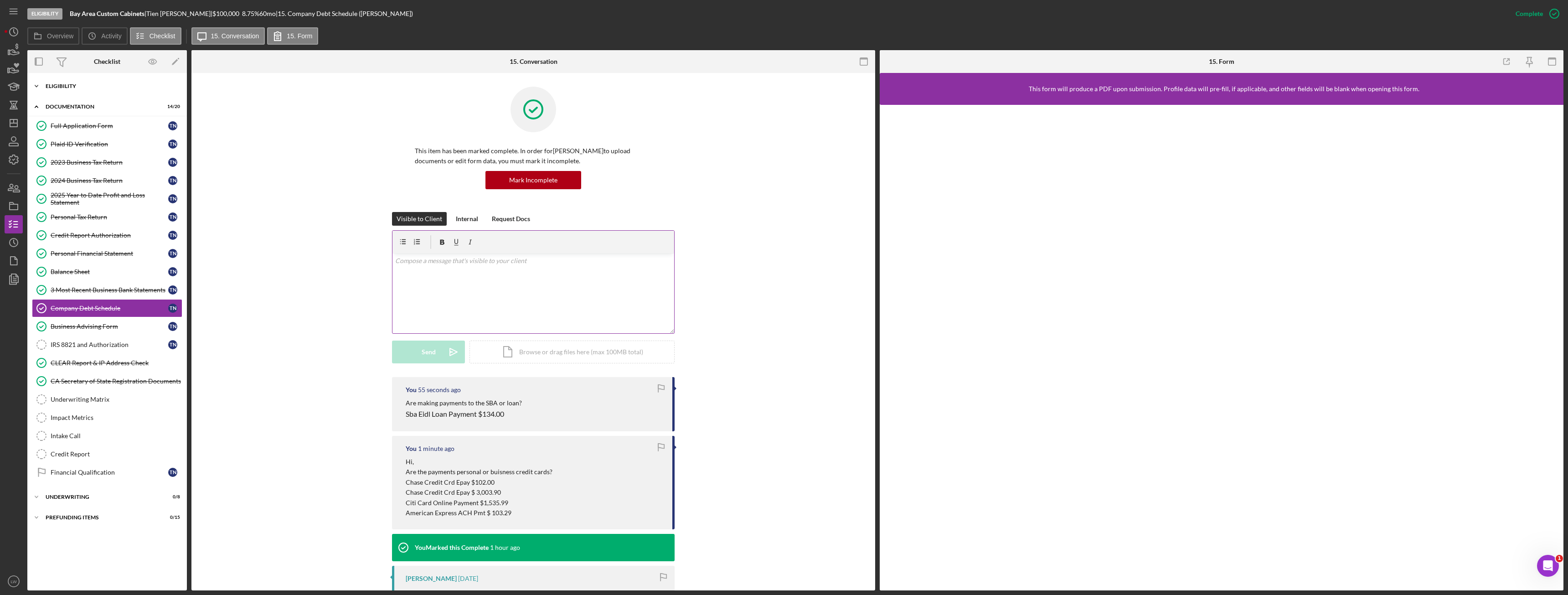
click at [91, 83] on div "Icon/Expander Eligibility 6 / 6" at bounding box center [107, 86] width 159 height 18
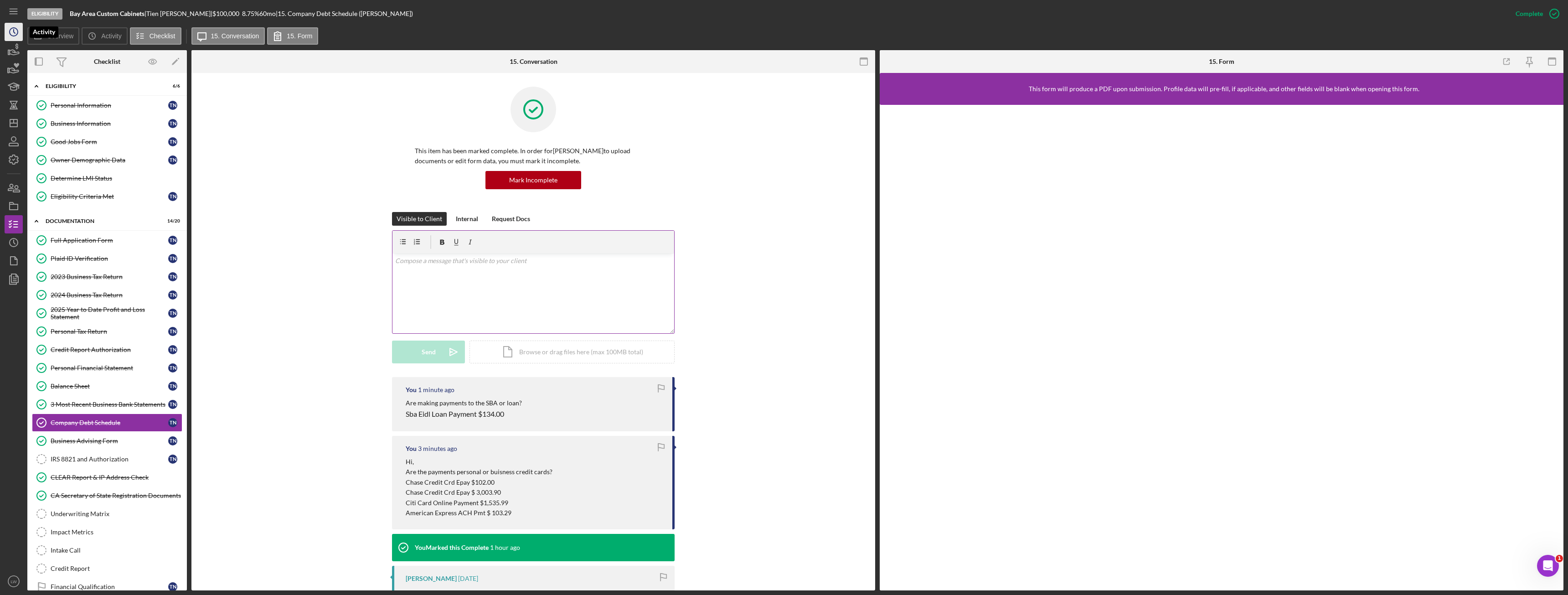
click at [8, 32] on icon "Icon/History" at bounding box center [13, 32] width 23 height 23
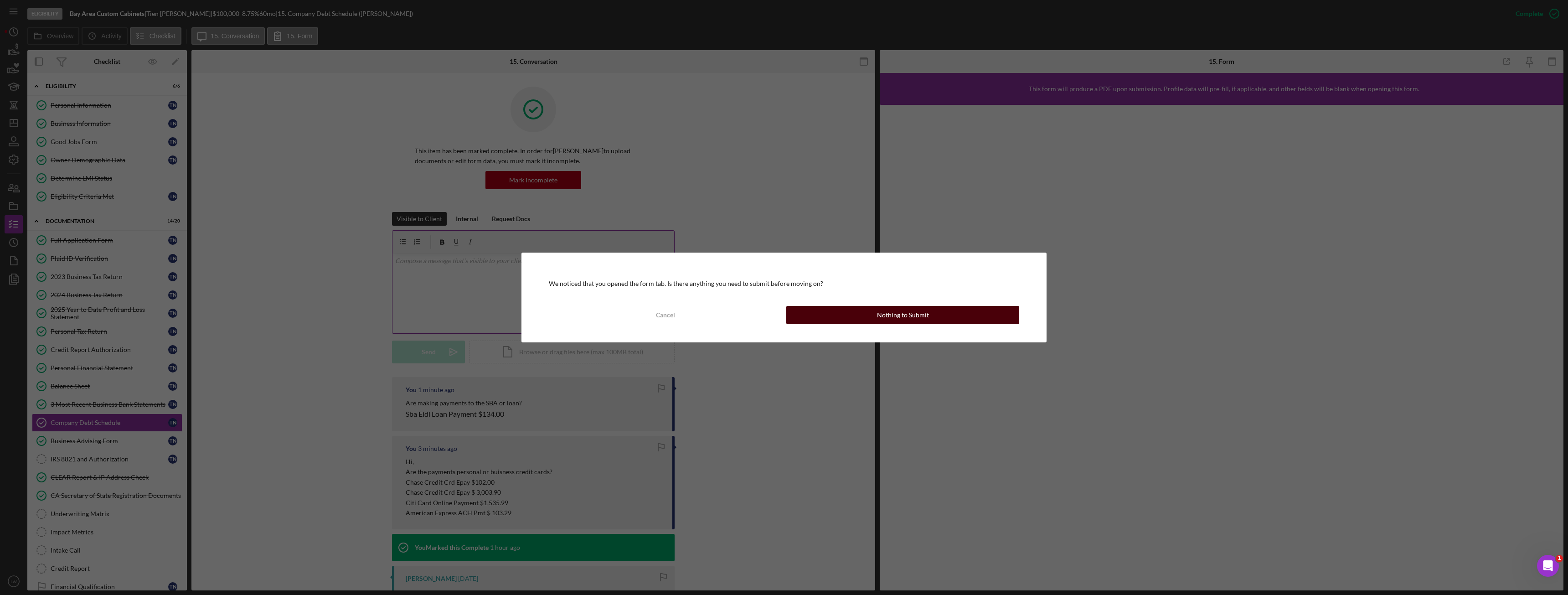
click at [854, 315] on button "Nothing to Submit" at bounding box center [903, 315] width 233 height 18
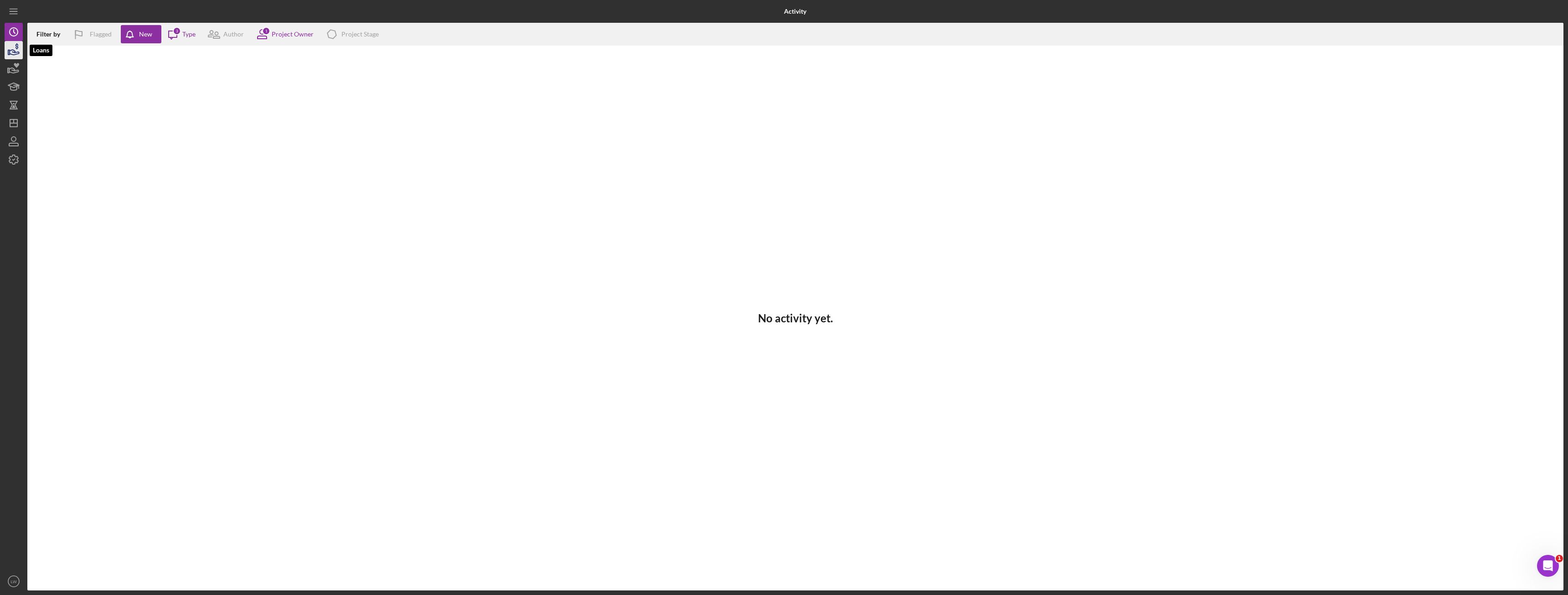
click at [13, 55] on icon "button" at bounding box center [15, 52] width 10 height 5
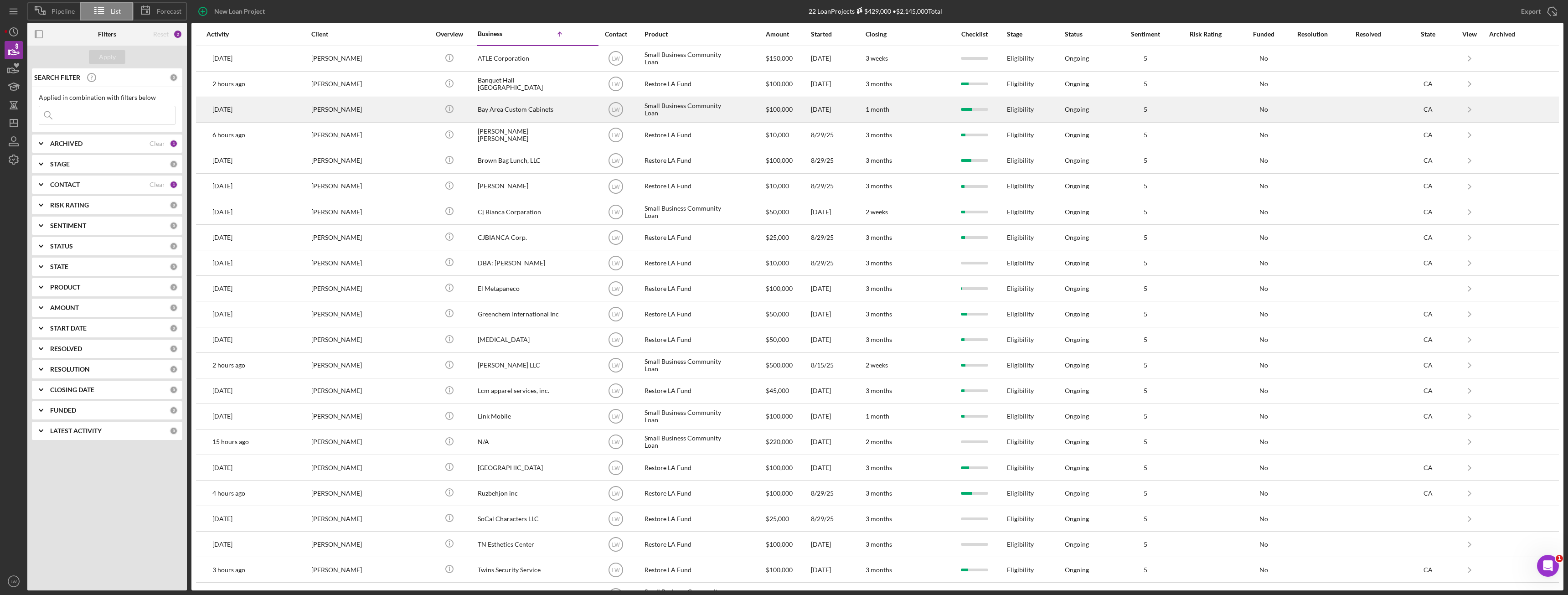
click at [340, 111] on div "Tien Nguyen" at bounding box center [357, 110] width 91 height 24
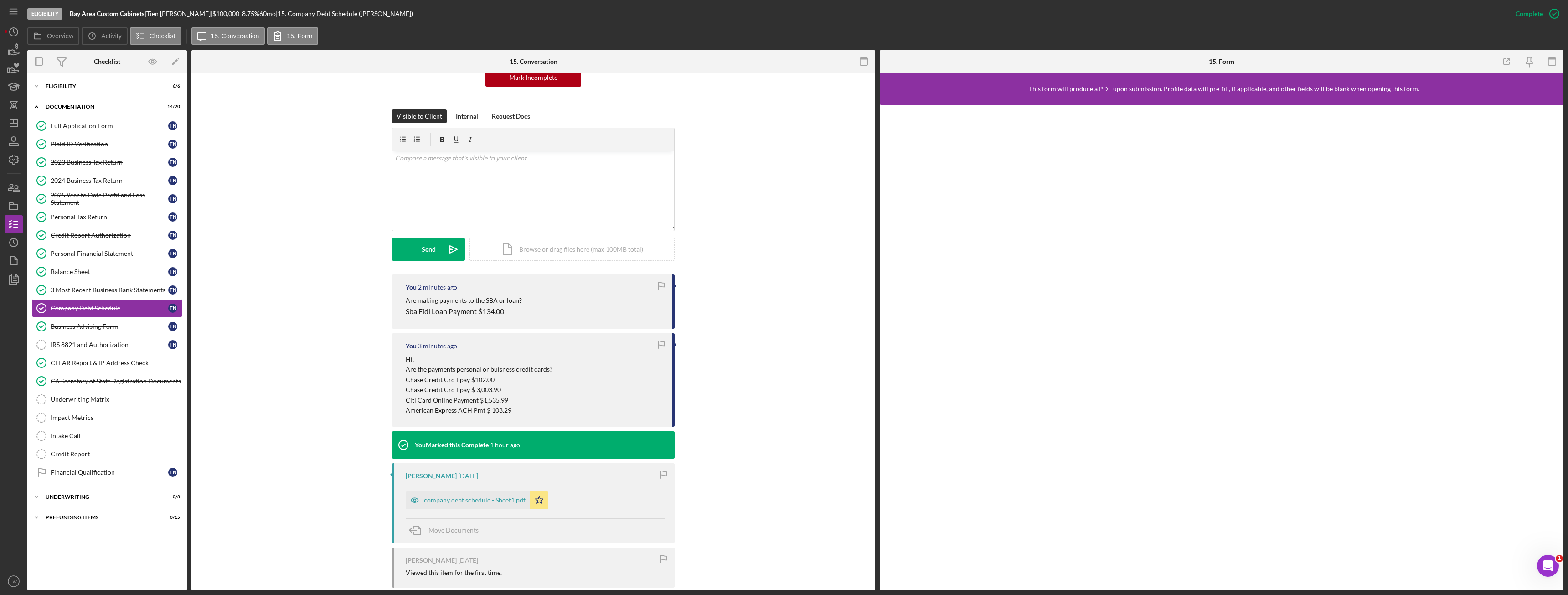
scroll to position [185, 0]
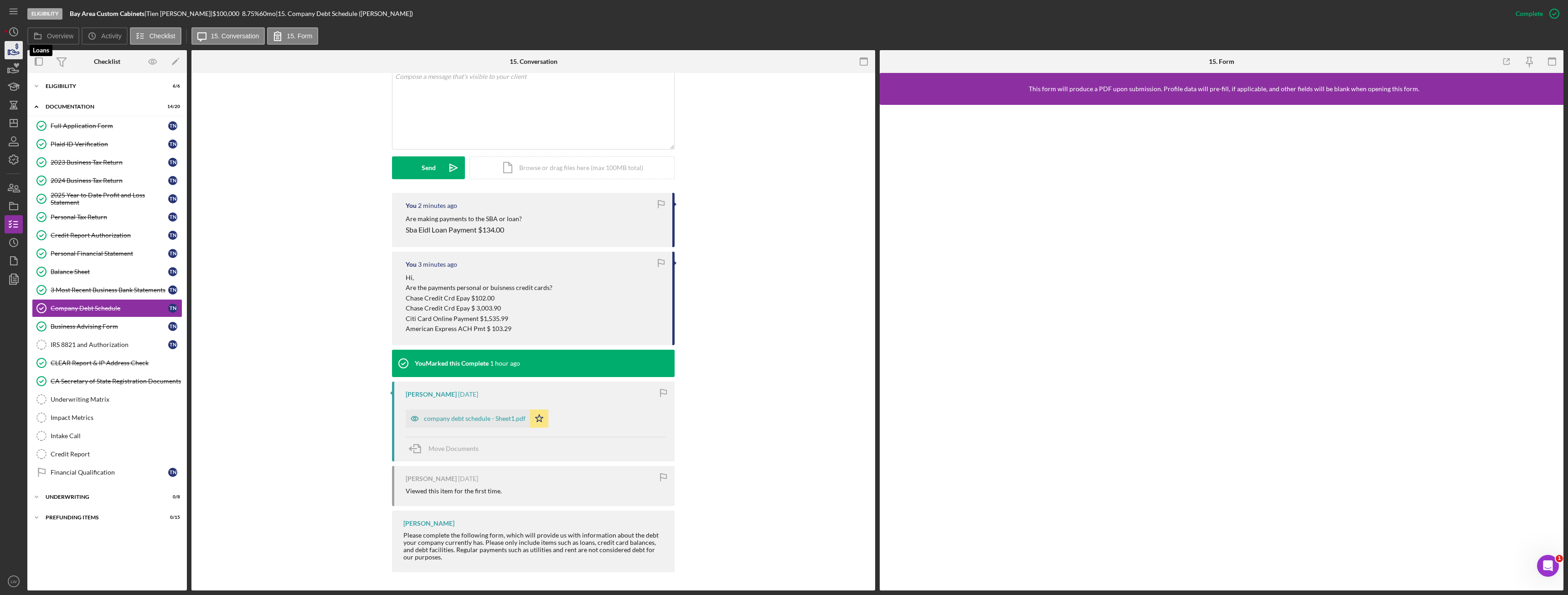
click at [13, 52] on icon "button" at bounding box center [15, 52] width 10 height 5
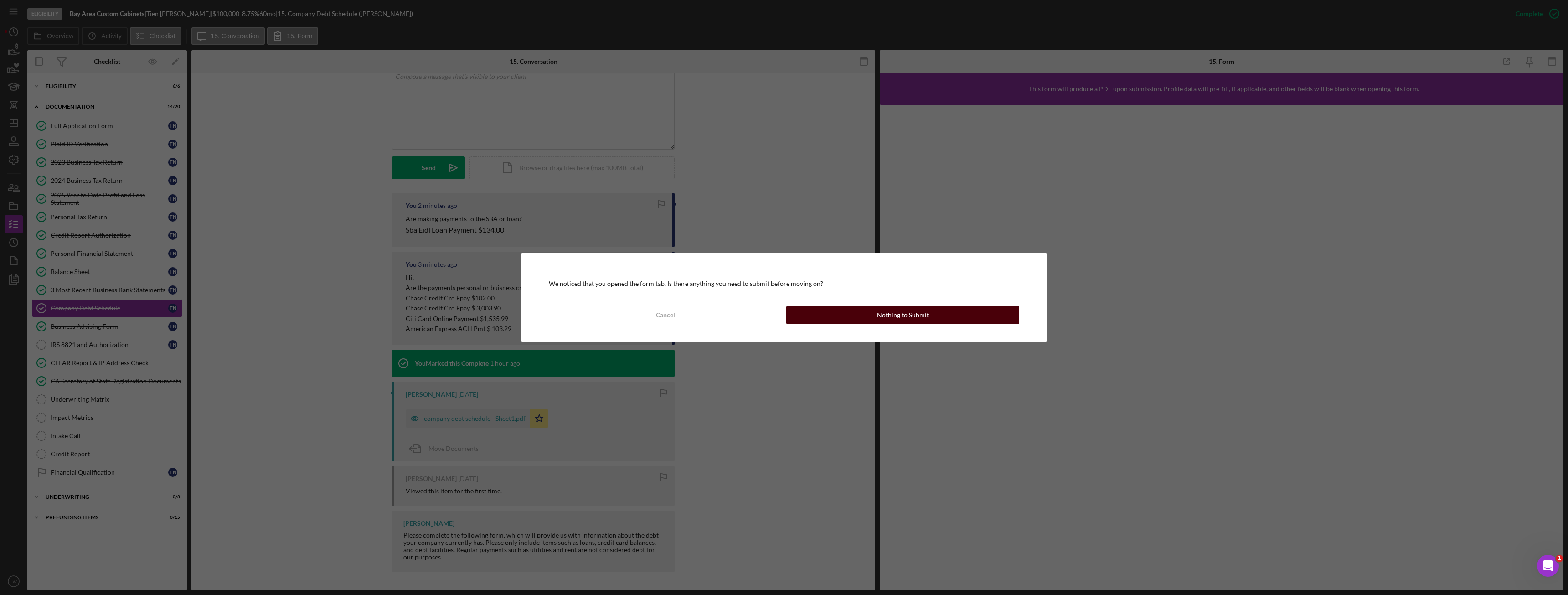
click at [851, 322] on button "Nothing to Submit" at bounding box center [903, 315] width 233 height 18
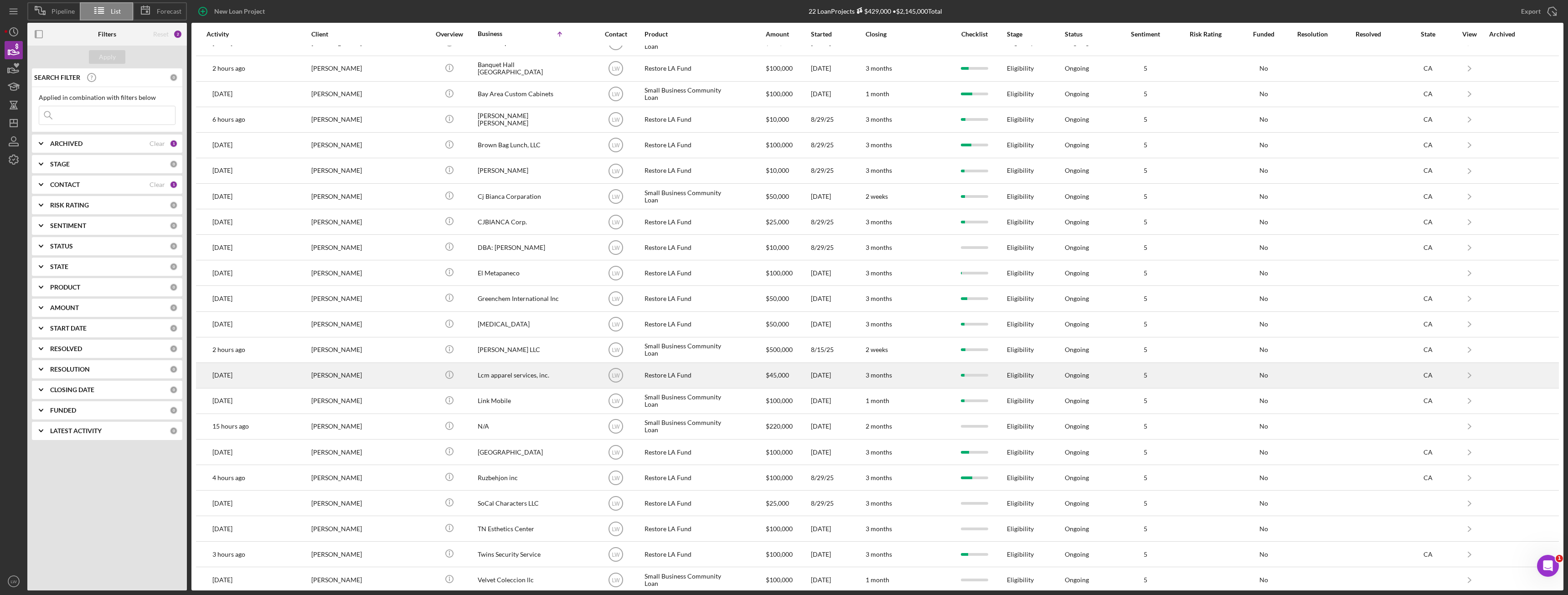
scroll to position [23, 0]
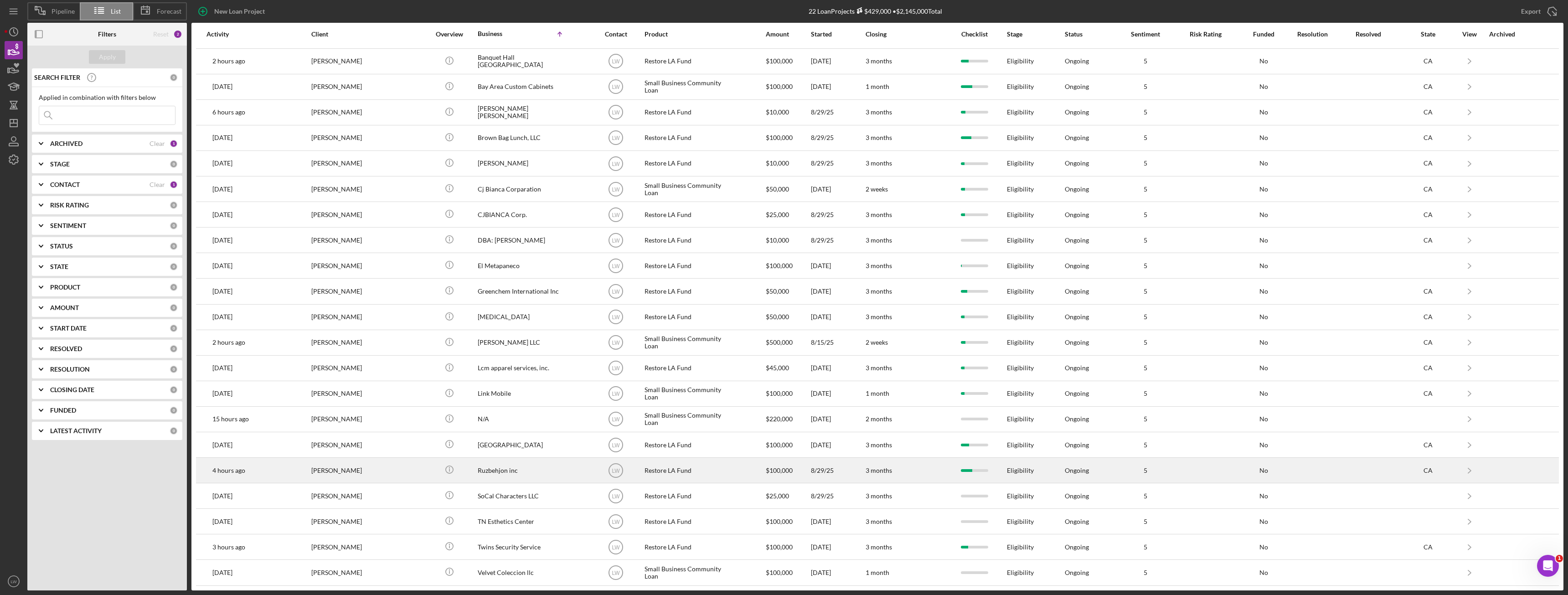
click at [351, 471] on div "[PERSON_NAME]" at bounding box center [357, 471] width 91 height 24
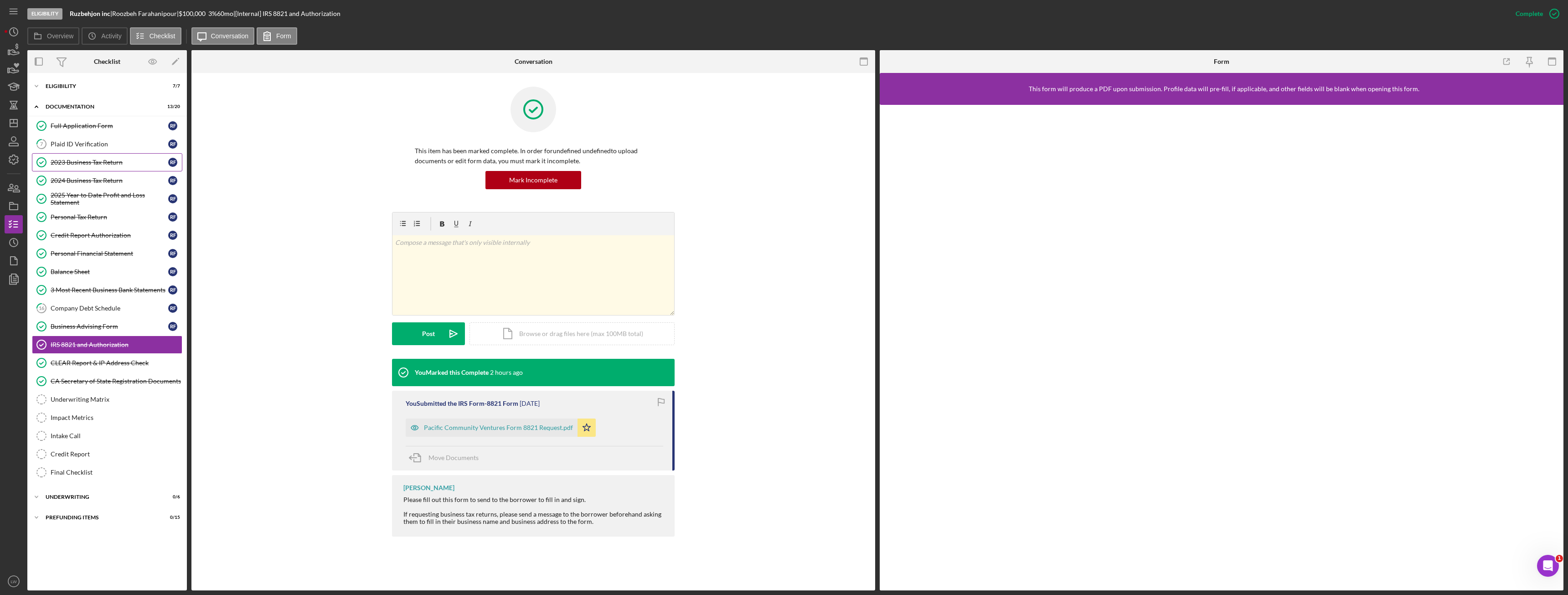
click at [83, 166] on div "2023 Business Tax Return" at bounding box center [109, 163] width 117 height 7
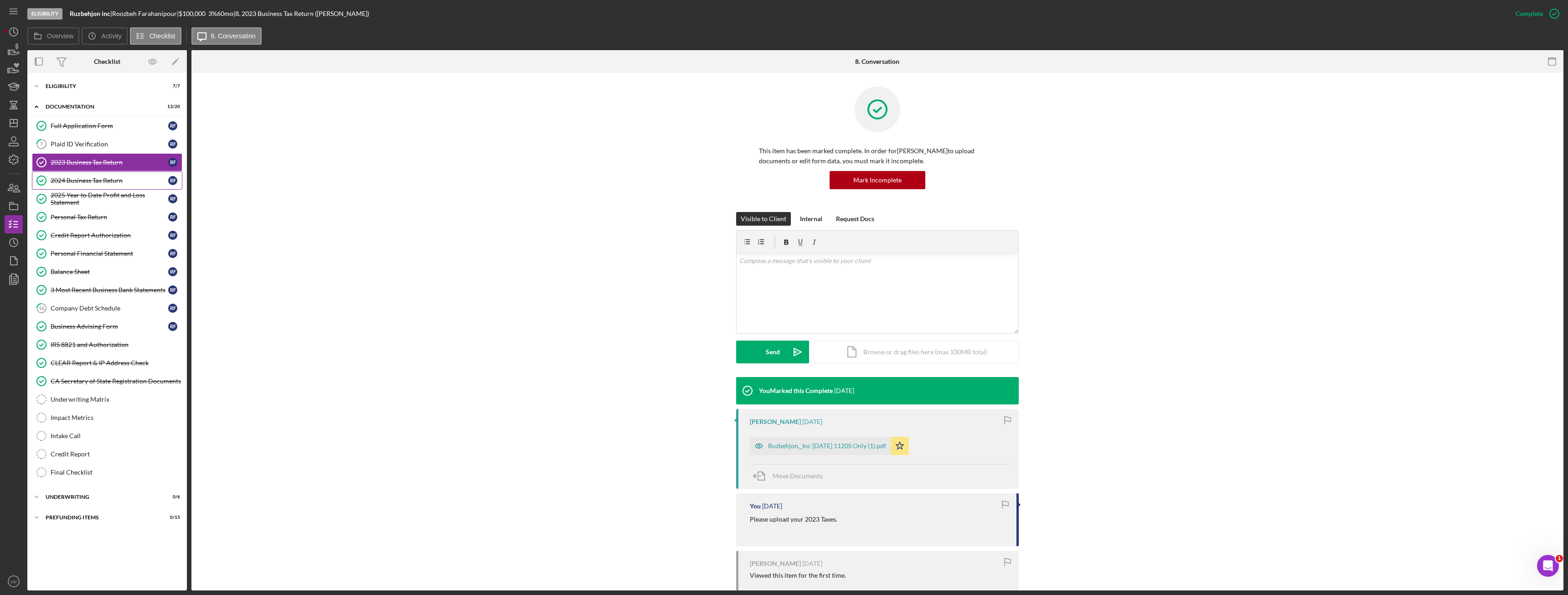
click at [94, 179] on div "2024 Business Tax Return" at bounding box center [109, 181] width 117 height 7
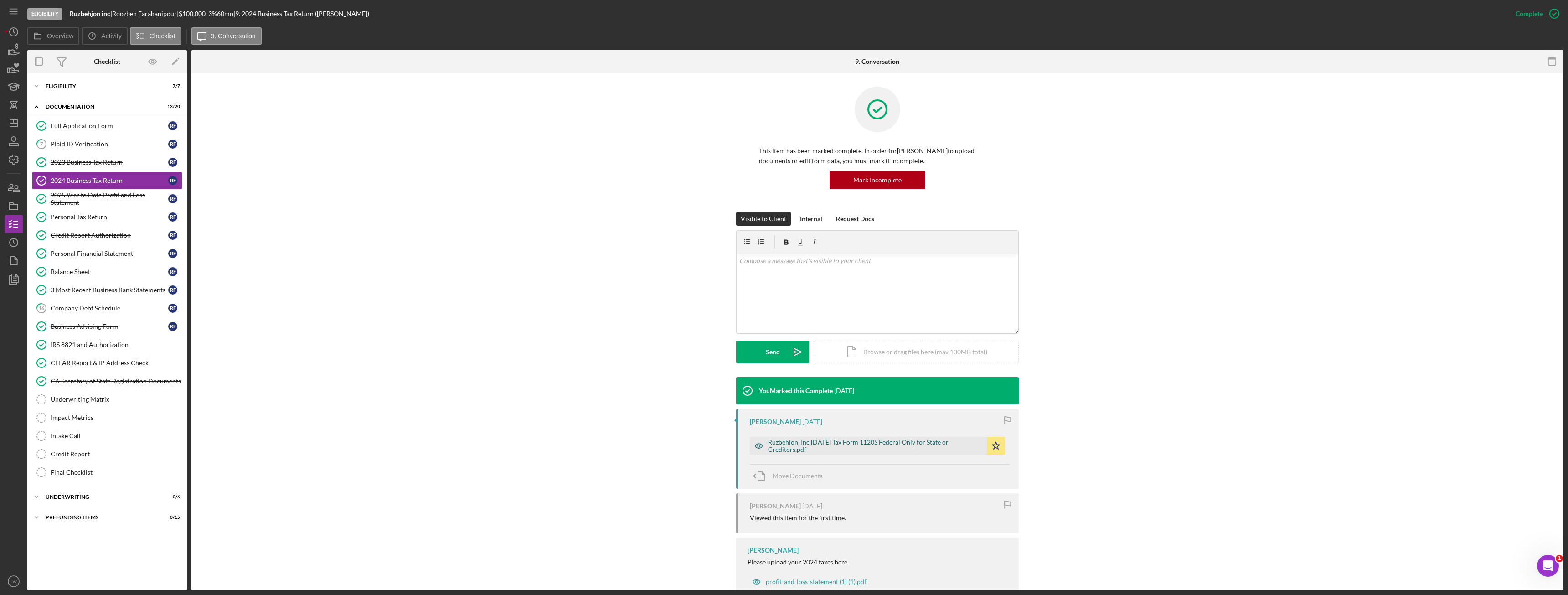
click at [822, 445] on div "Ruzbehjon_Inc 12 31 2024 Tax Form 1120S Federal Only for State or Creditors.pdf" at bounding box center [875, 446] width 214 height 15
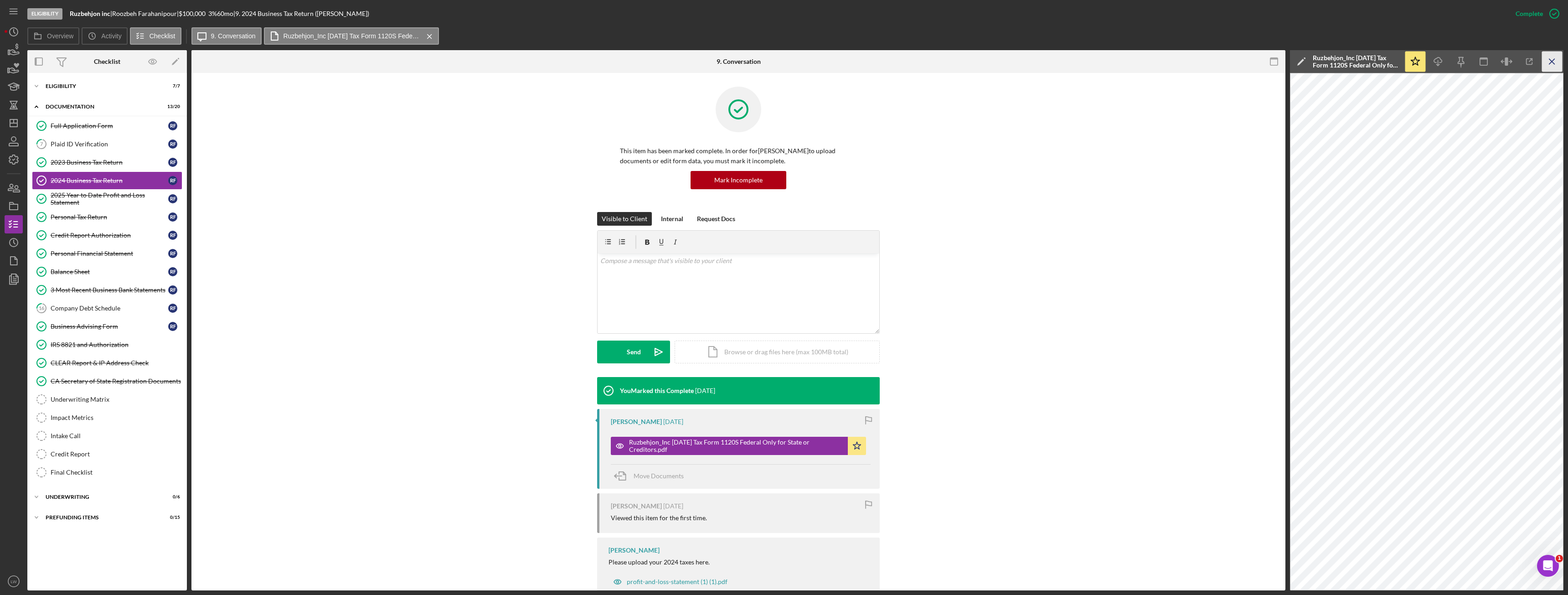
click at [1549, 65] on icon "Icon/Menu Close" at bounding box center [1552, 62] width 21 height 21
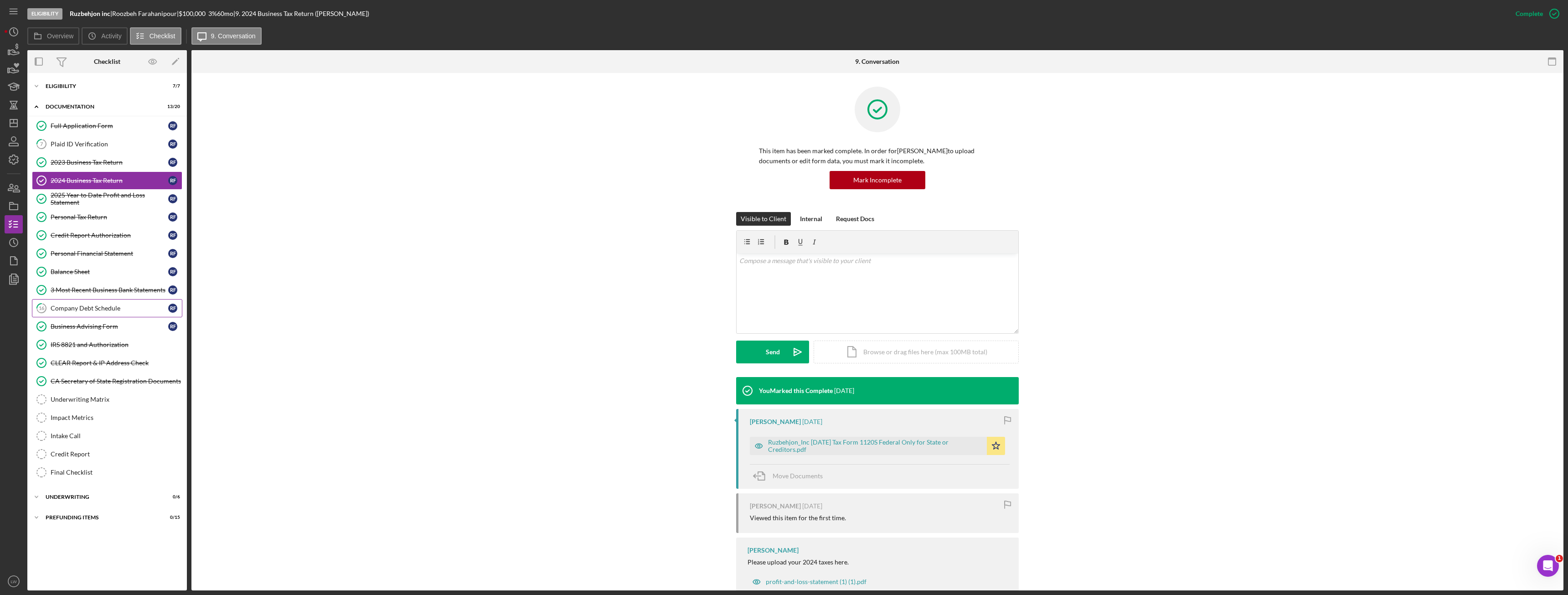
click at [95, 308] on div "Company Debt Schedule" at bounding box center [109, 308] width 117 height 7
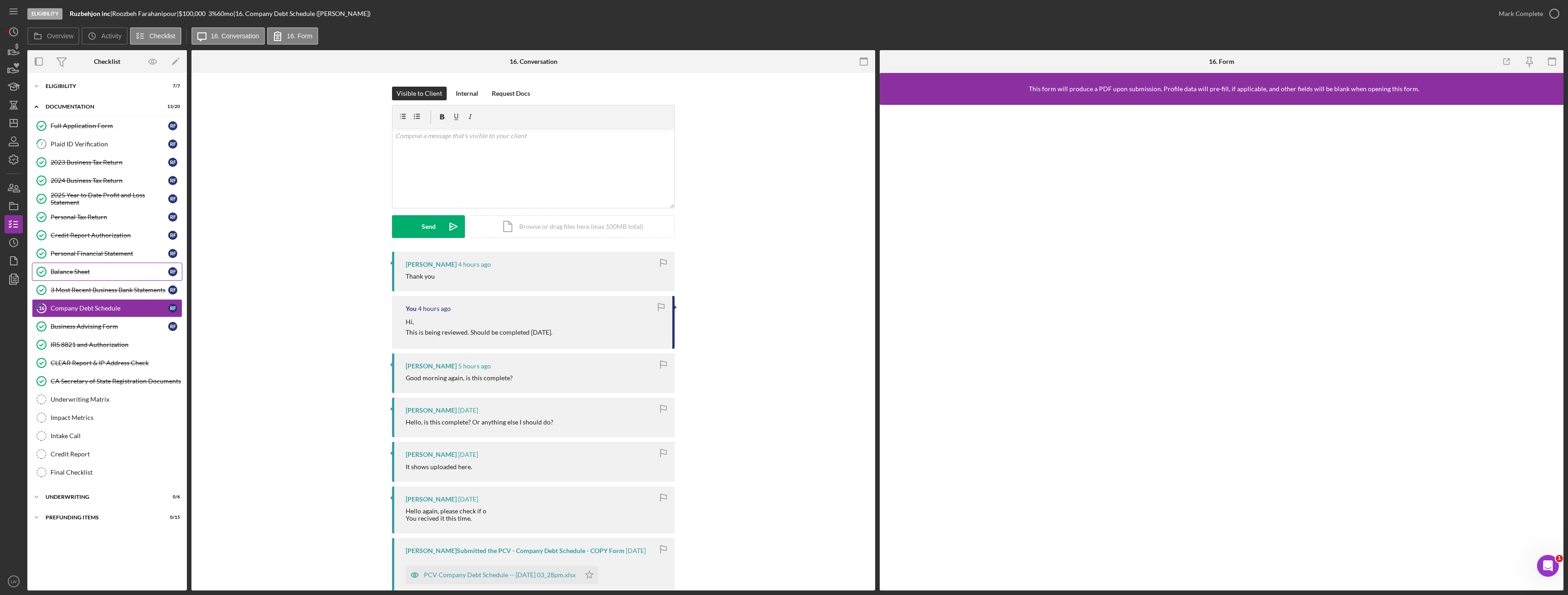
click at [84, 272] on div "Balance Sheet" at bounding box center [109, 272] width 117 height 7
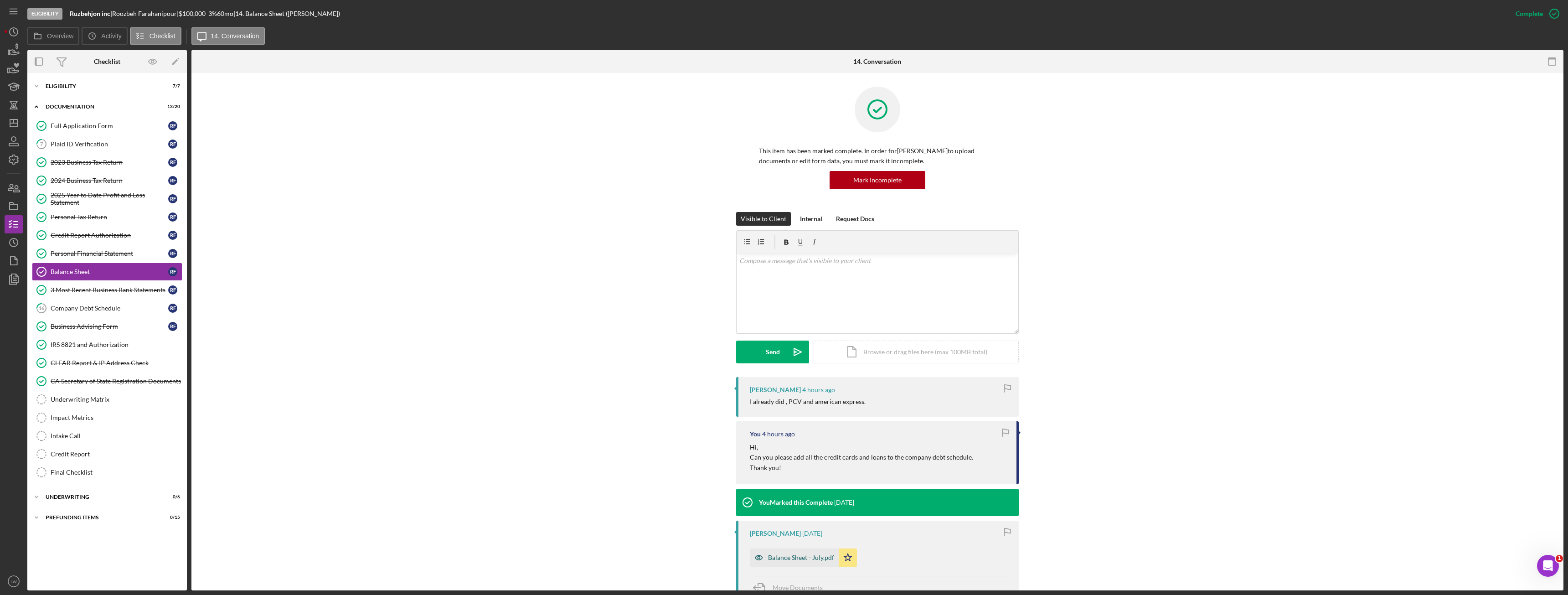
click at [810, 560] on div "Balance Sheet - July.pdf" at bounding box center [801, 558] width 66 height 7
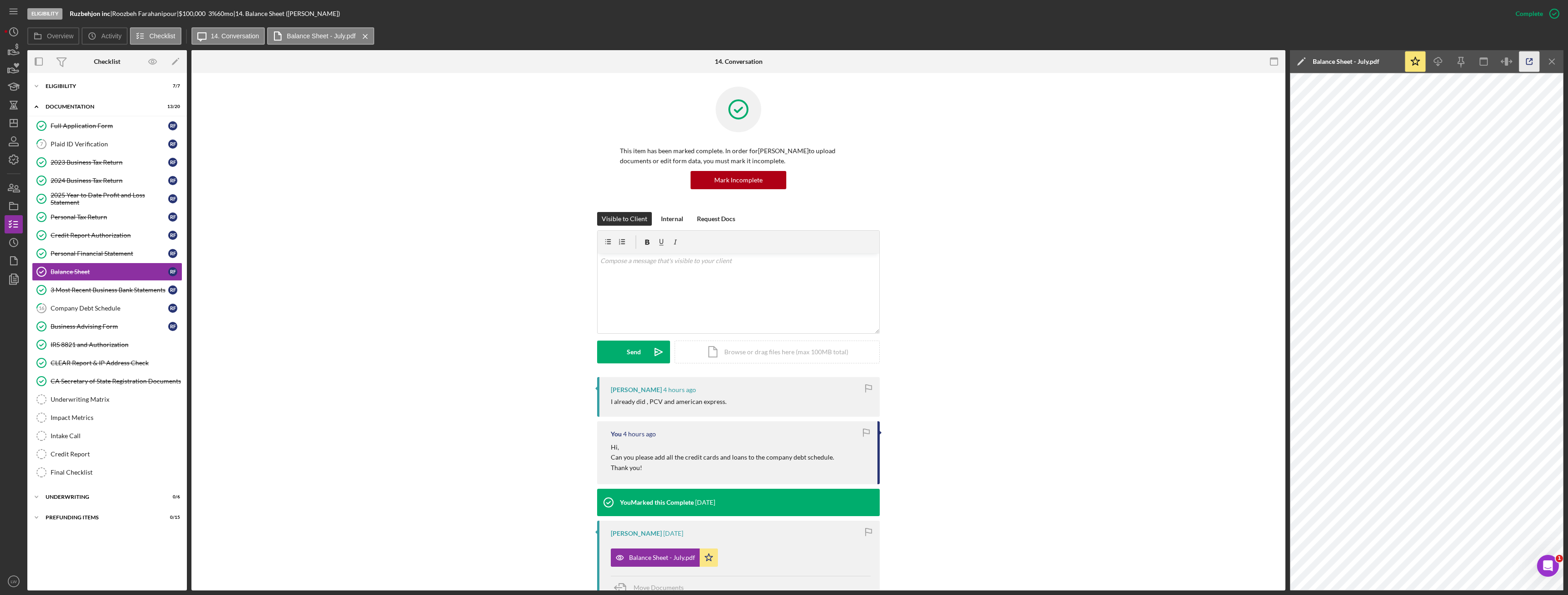
click at [1529, 60] on icon "button" at bounding box center [1530, 62] width 21 height 21
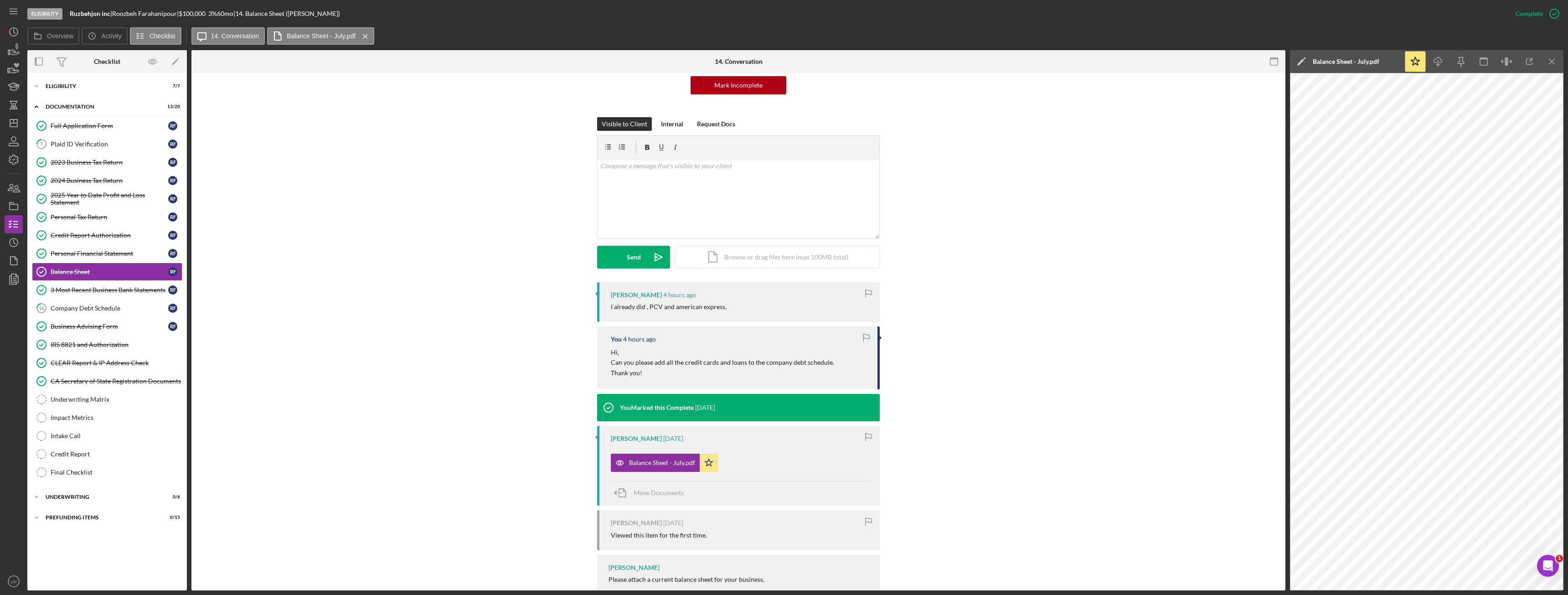
scroll to position [123, 0]
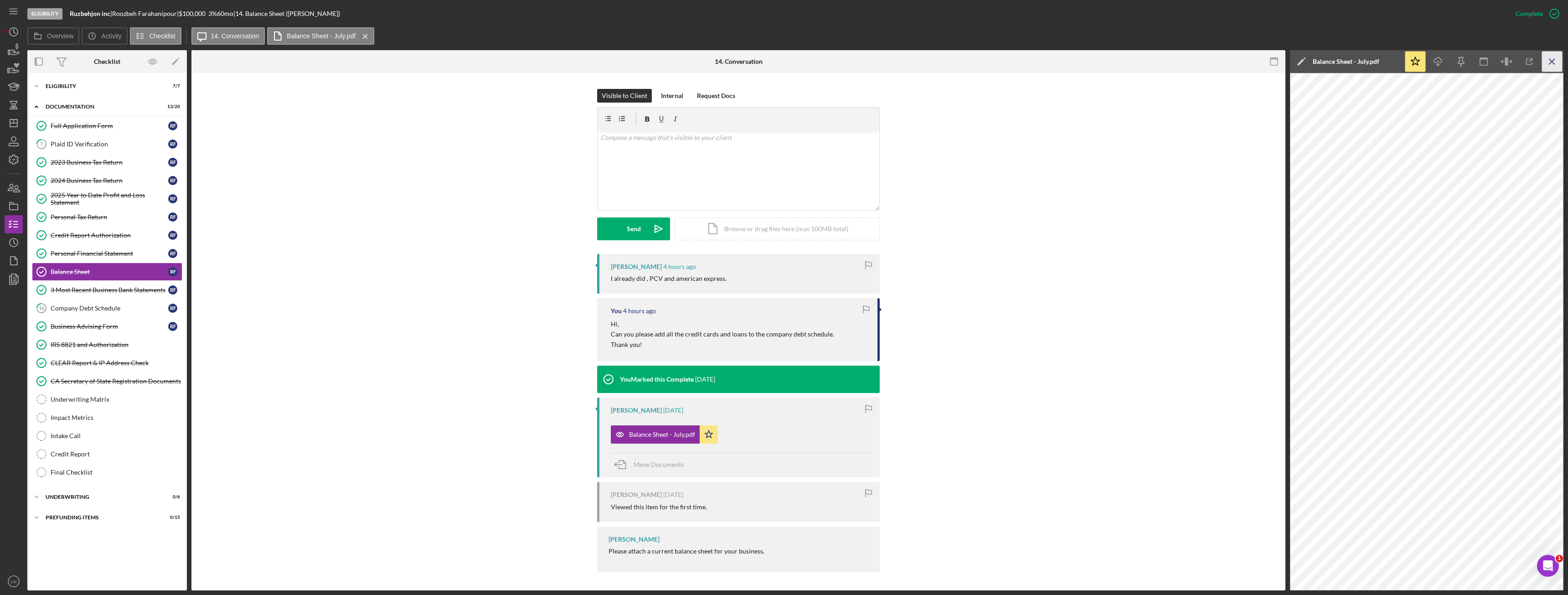
click at [1553, 64] on icon "Icon/Menu Close" at bounding box center [1552, 62] width 21 height 21
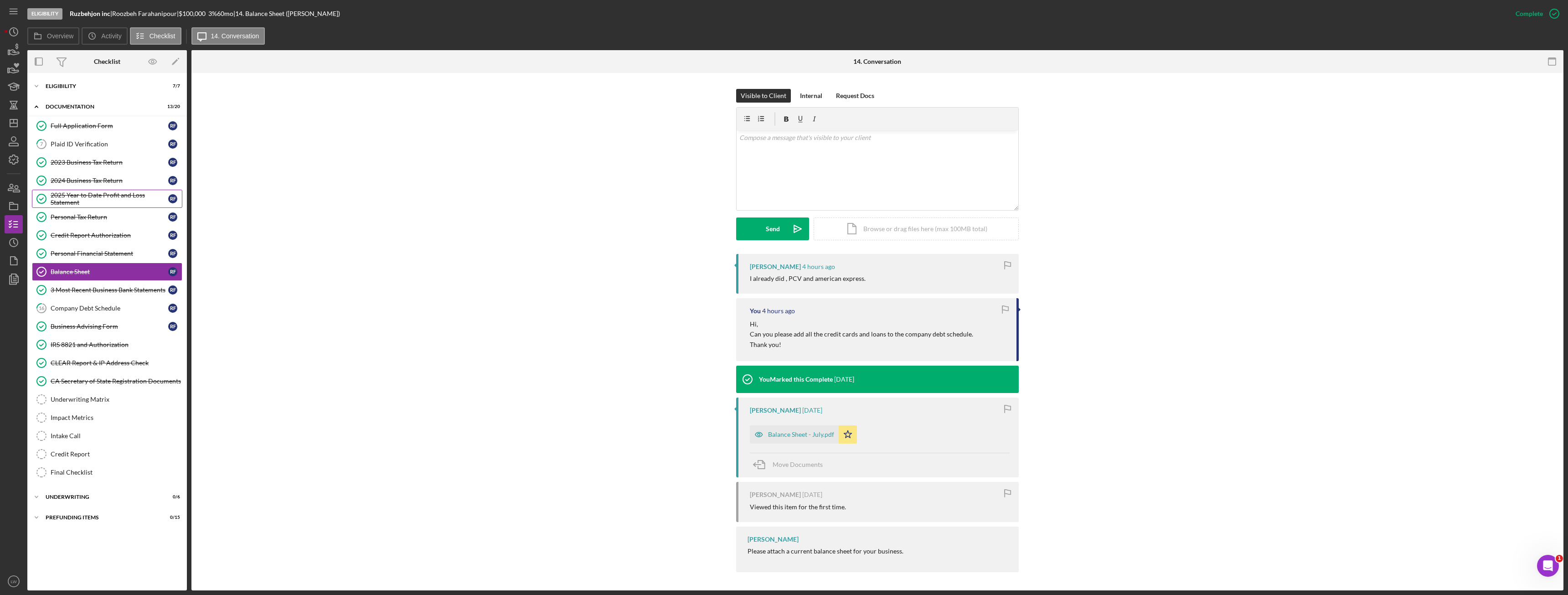
click at [124, 199] on div "2025 Year to Date Profit and Loss Statement" at bounding box center [109, 199] width 117 height 15
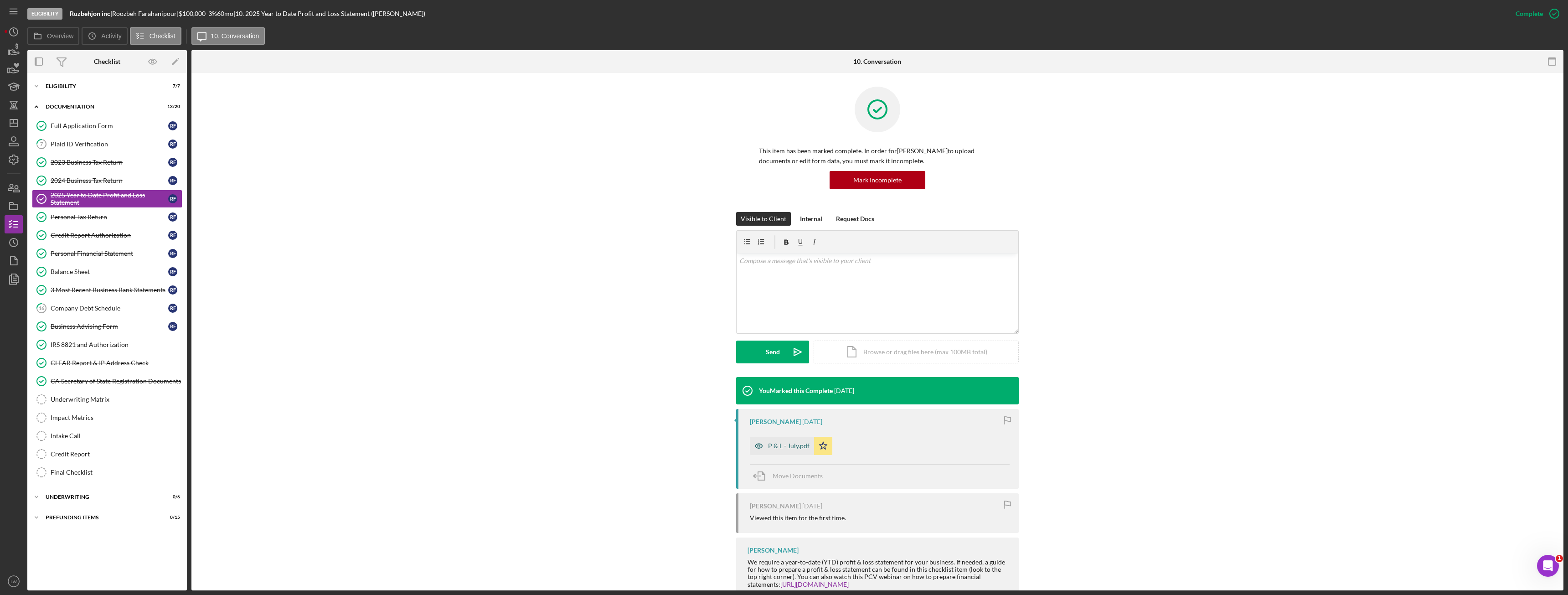
click at [778, 446] on div "P & L - July.pdf" at bounding box center [789, 446] width 41 height 7
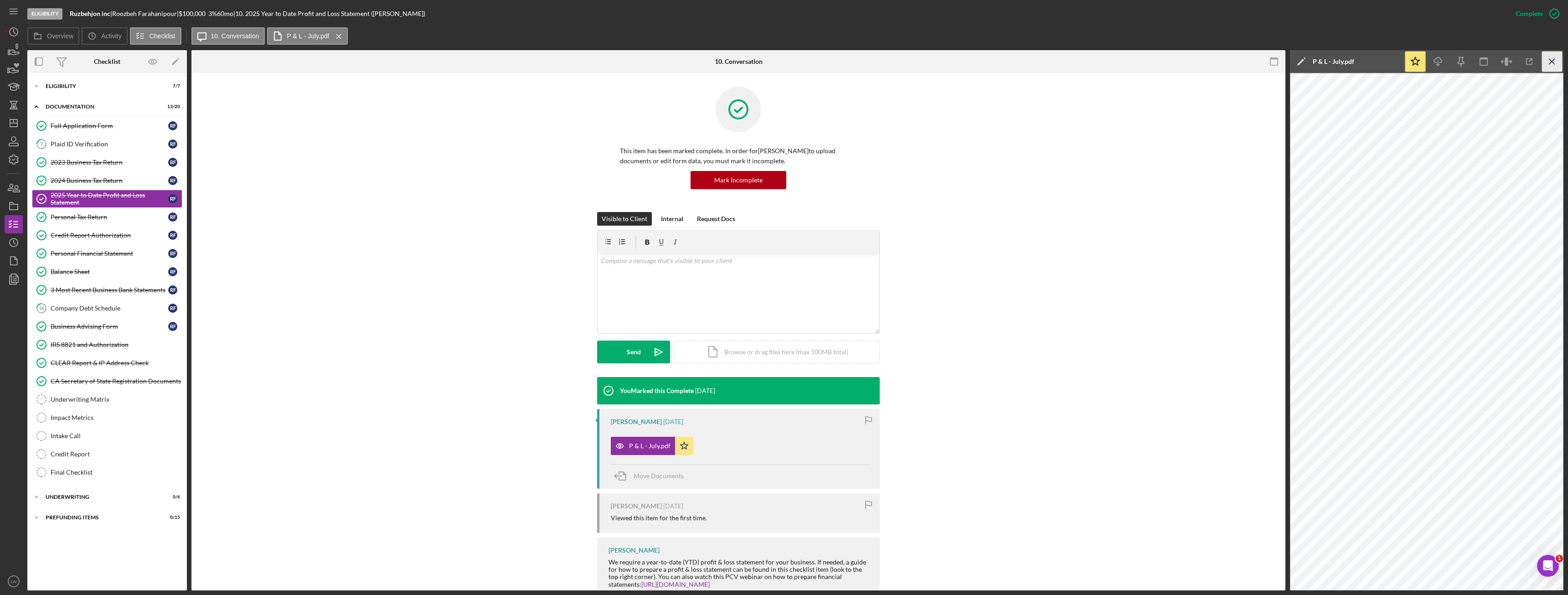
click at [1549, 62] on icon "Icon/Menu Close" at bounding box center [1552, 62] width 21 height 21
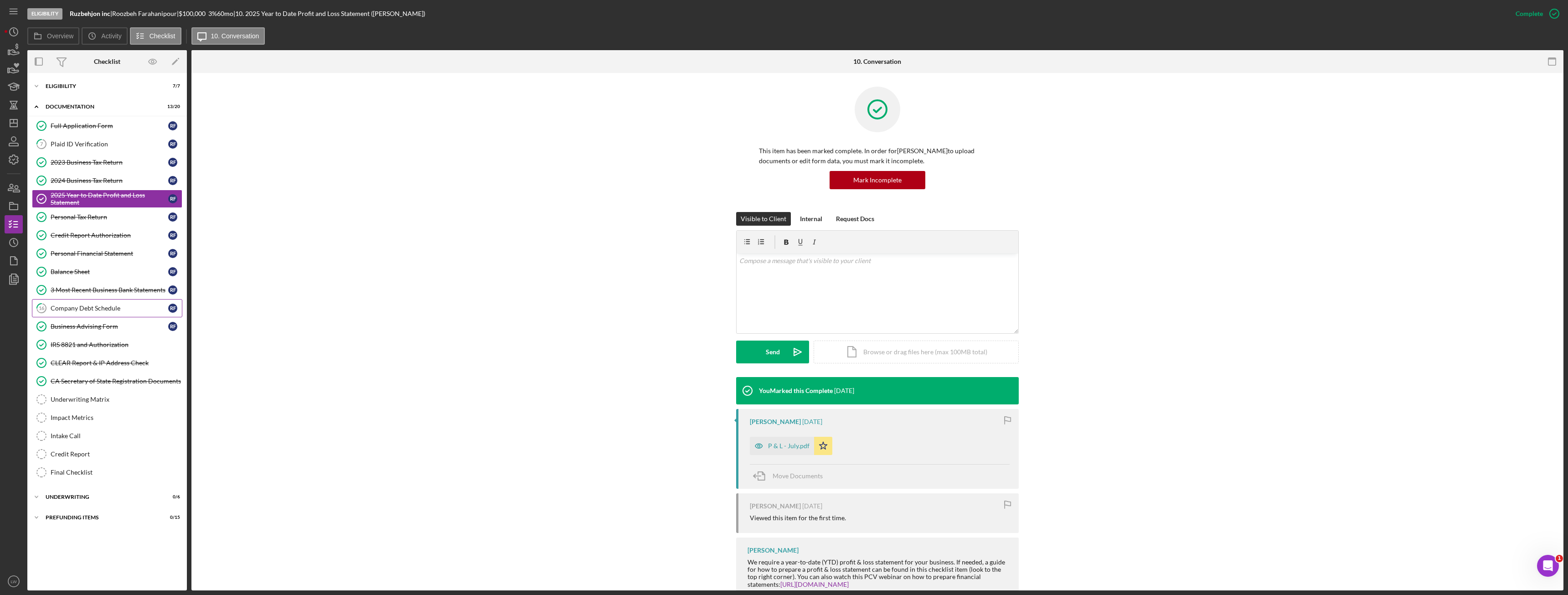
click at [110, 311] on div "Company Debt Schedule" at bounding box center [109, 308] width 117 height 7
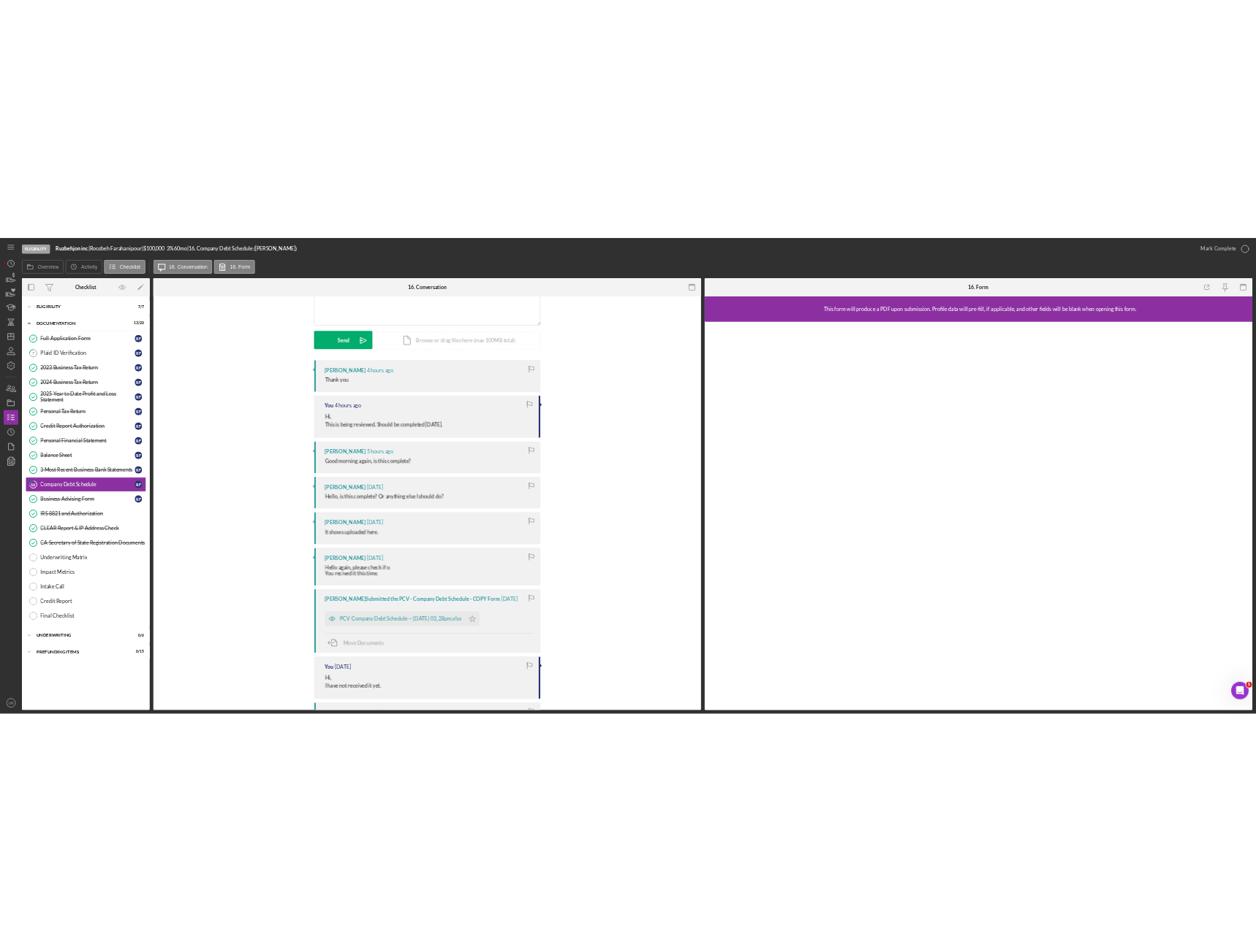
scroll to position [511, 0]
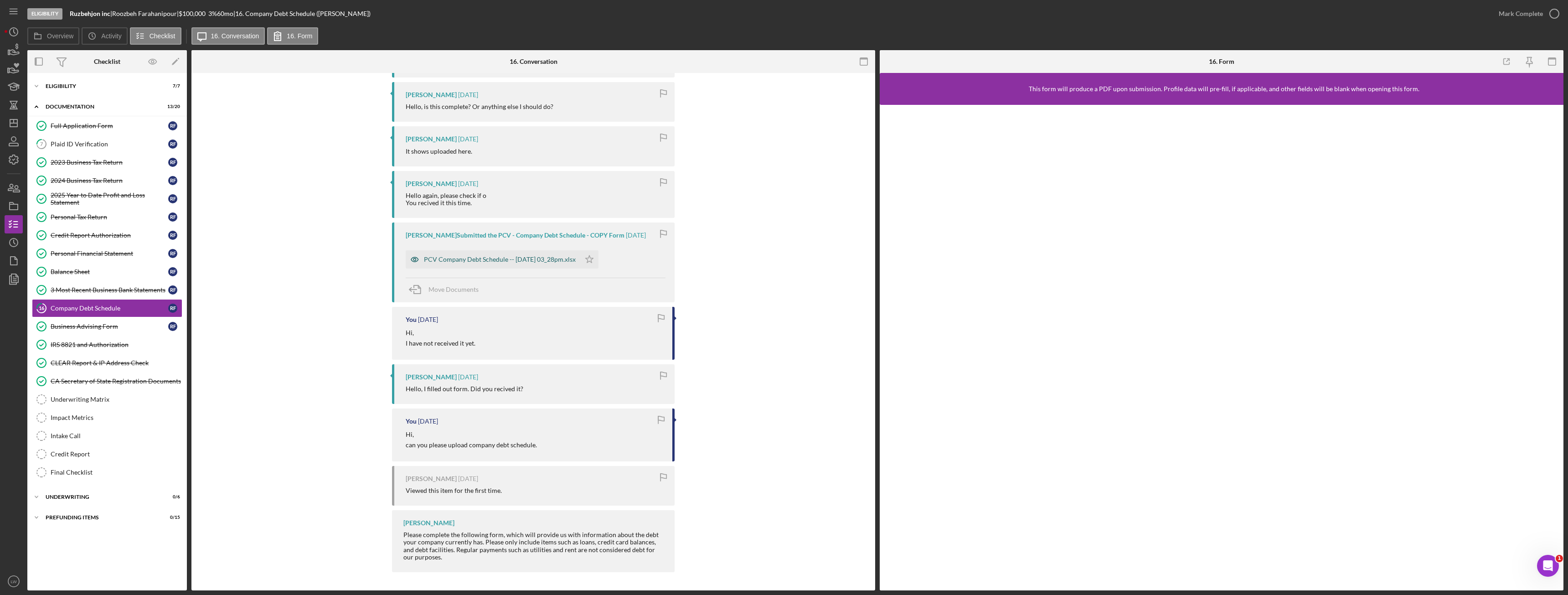
click at [458, 259] on div "PCV Company Debt Schedule -- 2025-09-11 03_28pm.xlsx" at bounding box center [499, 259] width 152 height 7
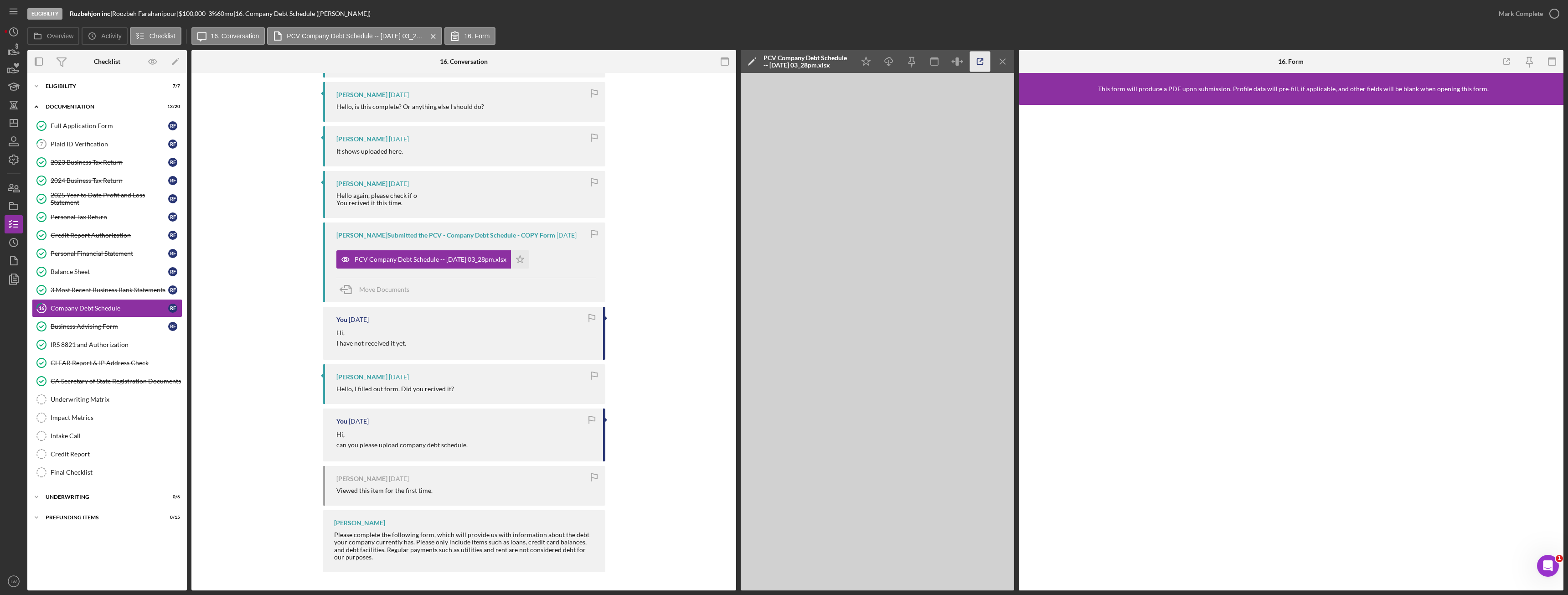
click at [982, 65] on icon "button" at bounding box center [981, 62] width 6 height 6
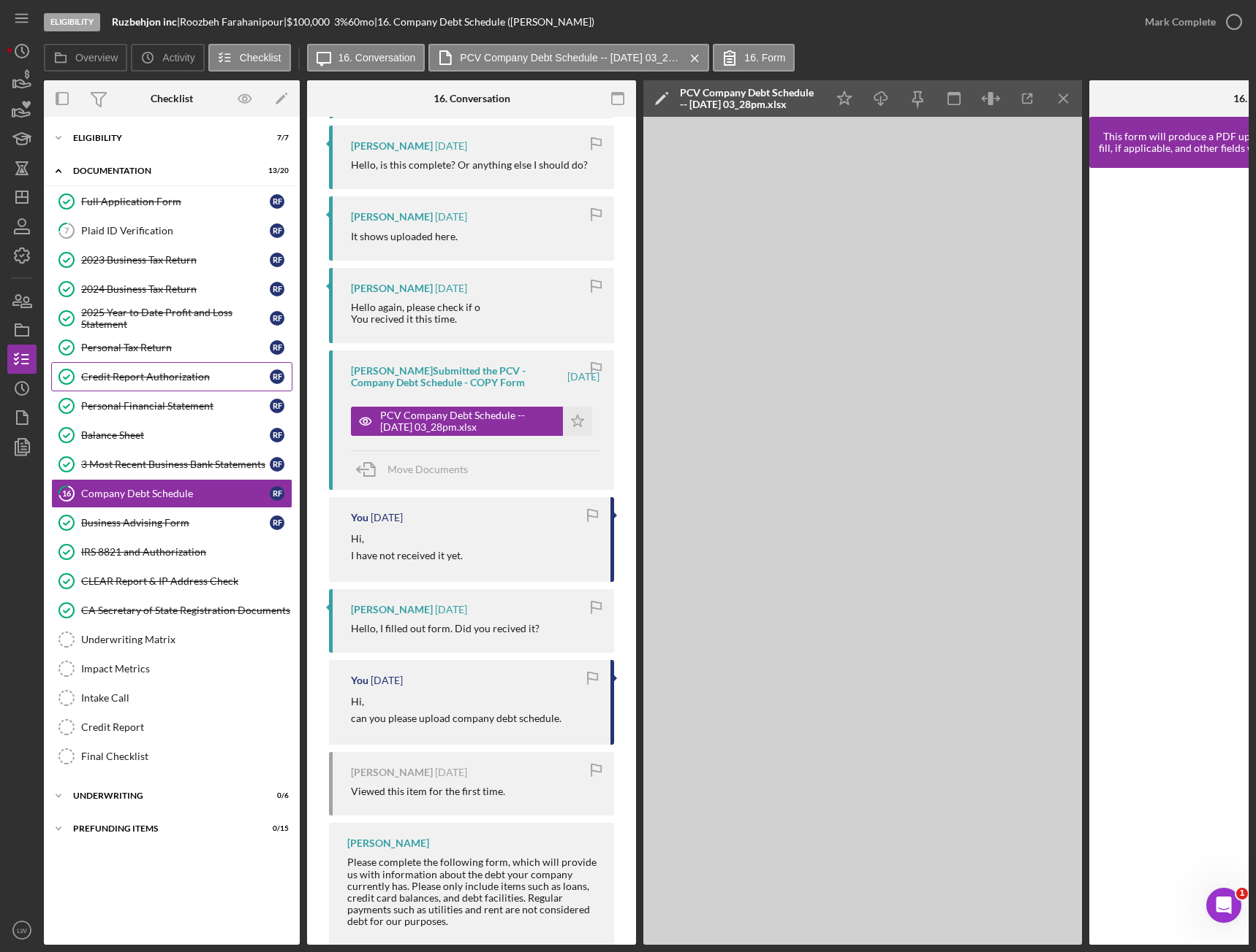
click at [272, 368] on link "Credit Report Authorization Credit Report Authorization R F" at bounding box center [171, 377] width 241 height 29
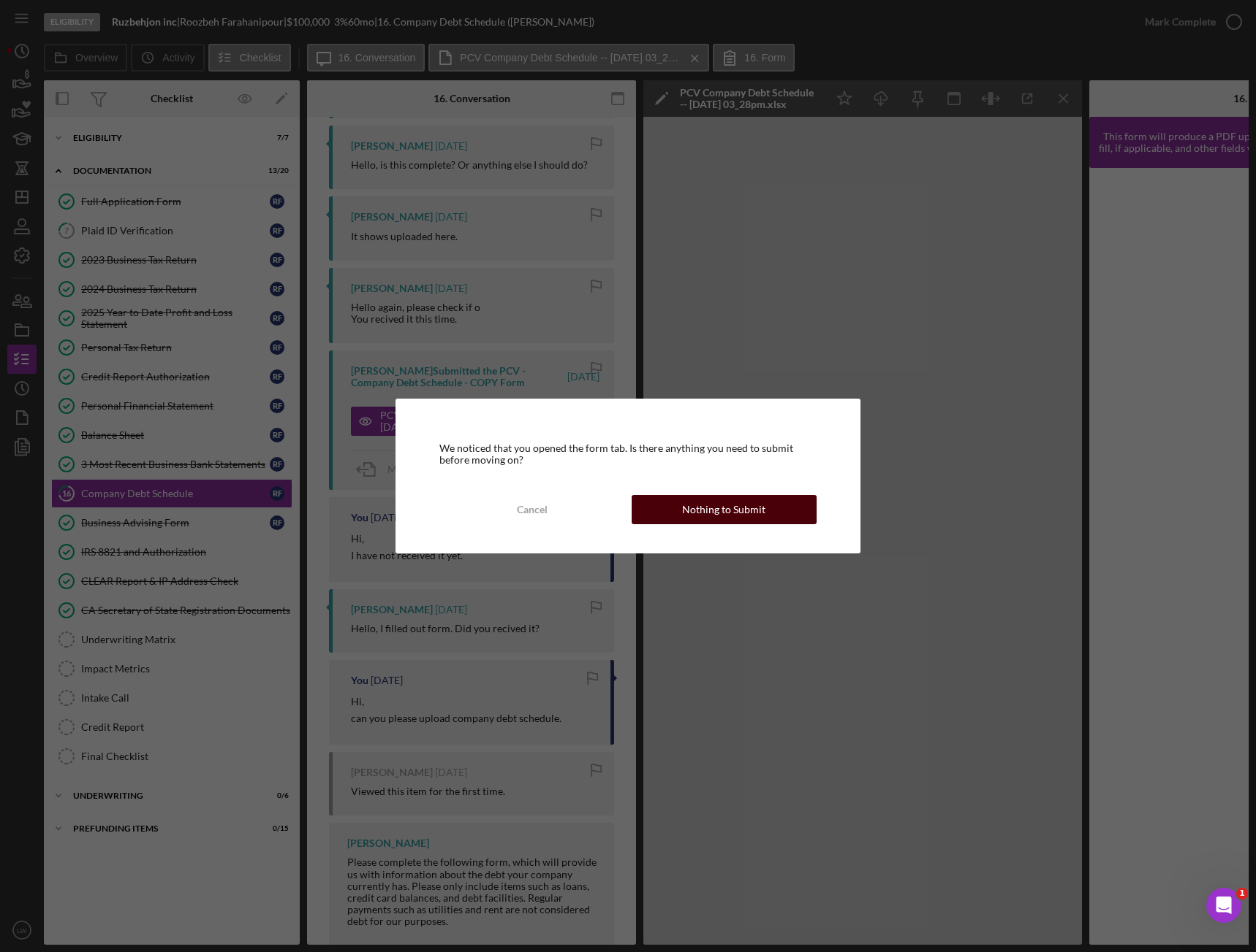
click at [750, 517] on div "Nothing to Submit" at bounding box center [723, 510] width 83 height 29
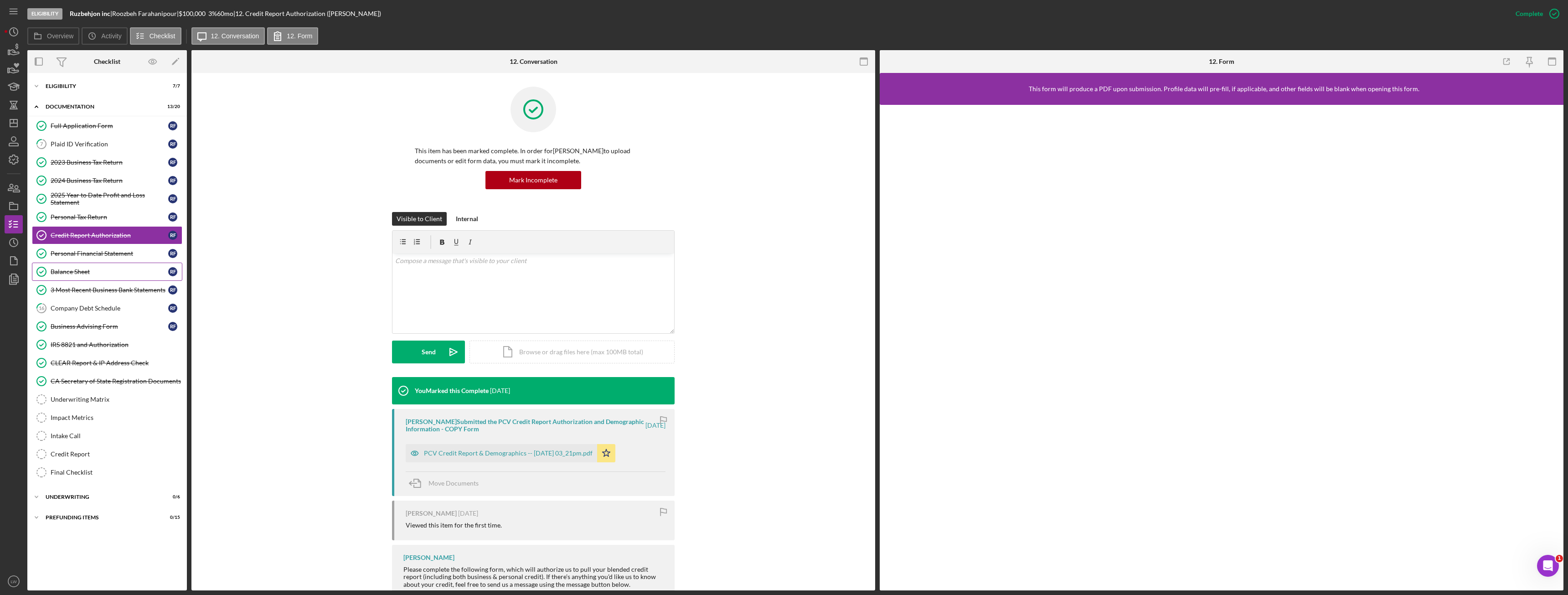
click at [96, 273] on div "Balance Sheet" at bounding box center [109, 272] width 117 height 7
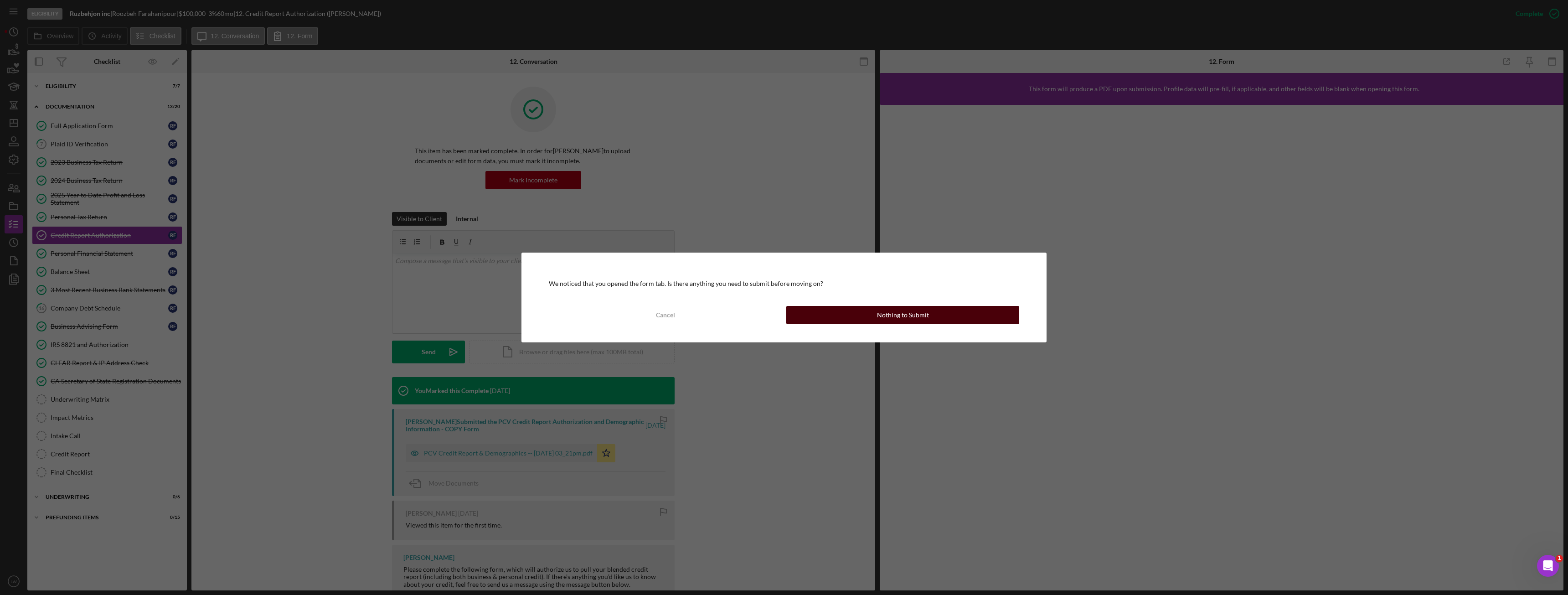
click at [915, 315] on div "Nothing to Submit" at bounding box center [903, 315] width 52 height 18
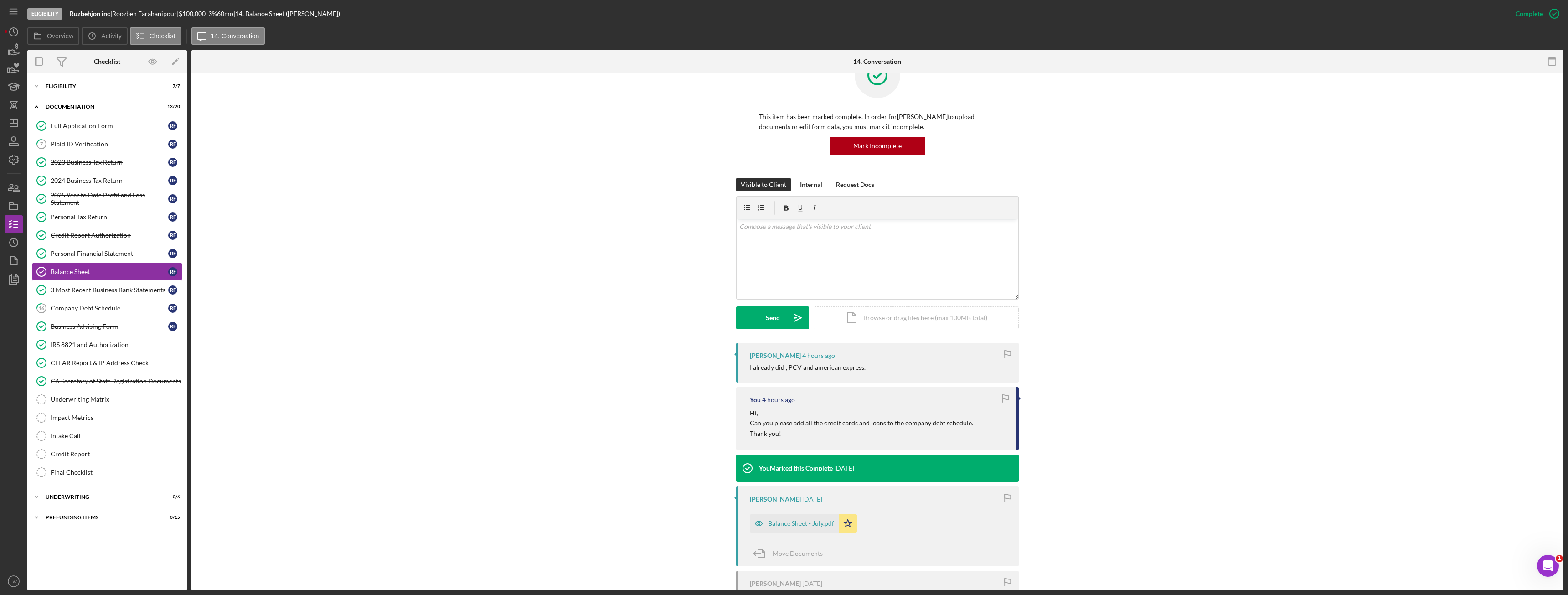
scroll to position [123, 0]
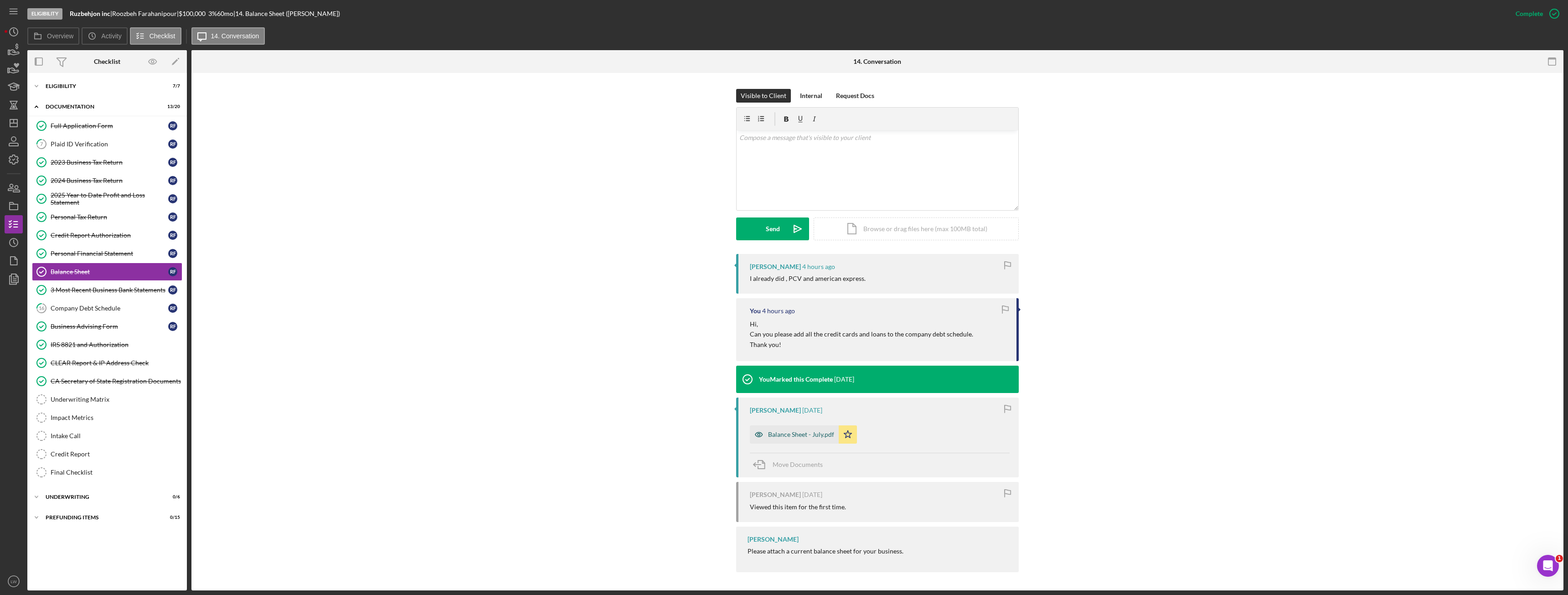
click at [775, 433] on div "Balance Sheet - July.pdf" at bounding box center [801, 435] width 66 height 7
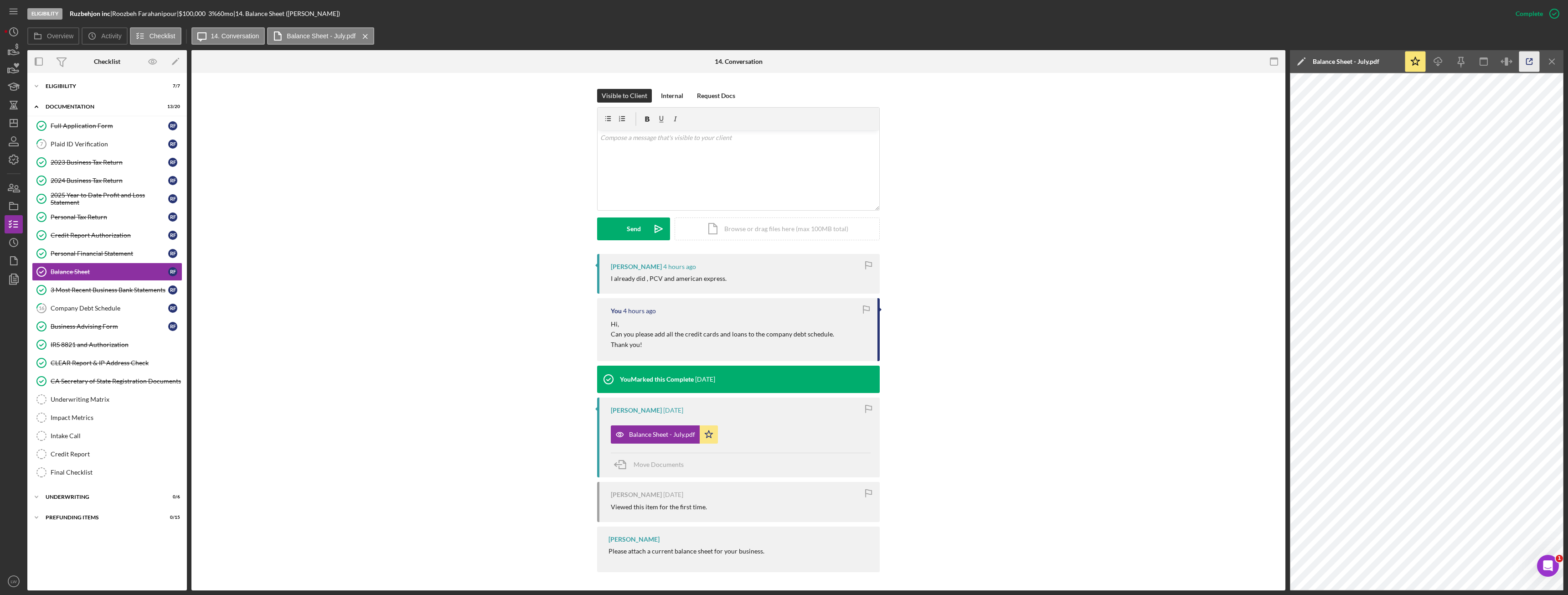
click at [1524, 62] on icon "button" at bounding box center [1530, 62] width 21 height 21
click at [695, 169] on div "v Color teal Color pink Remove color Add row above Add row below Add column bef…" at bounding box center [738, 170] width 282 height 80
click at [612, 147] on p "There were other credit cards listed on bank statements. Are those buisness or …" at bounding box center [738, 143] width 277 height 21
click at [831, 141] on p "There were other credit cards listed on bank statements. Are those business or …" at bounding box center [738, 143] width 277 height 21
click at [687, 149] on p "There were other credit cards listed on bank statements. Are those business or …" at bounding box center [738, 143] width 277 height 21
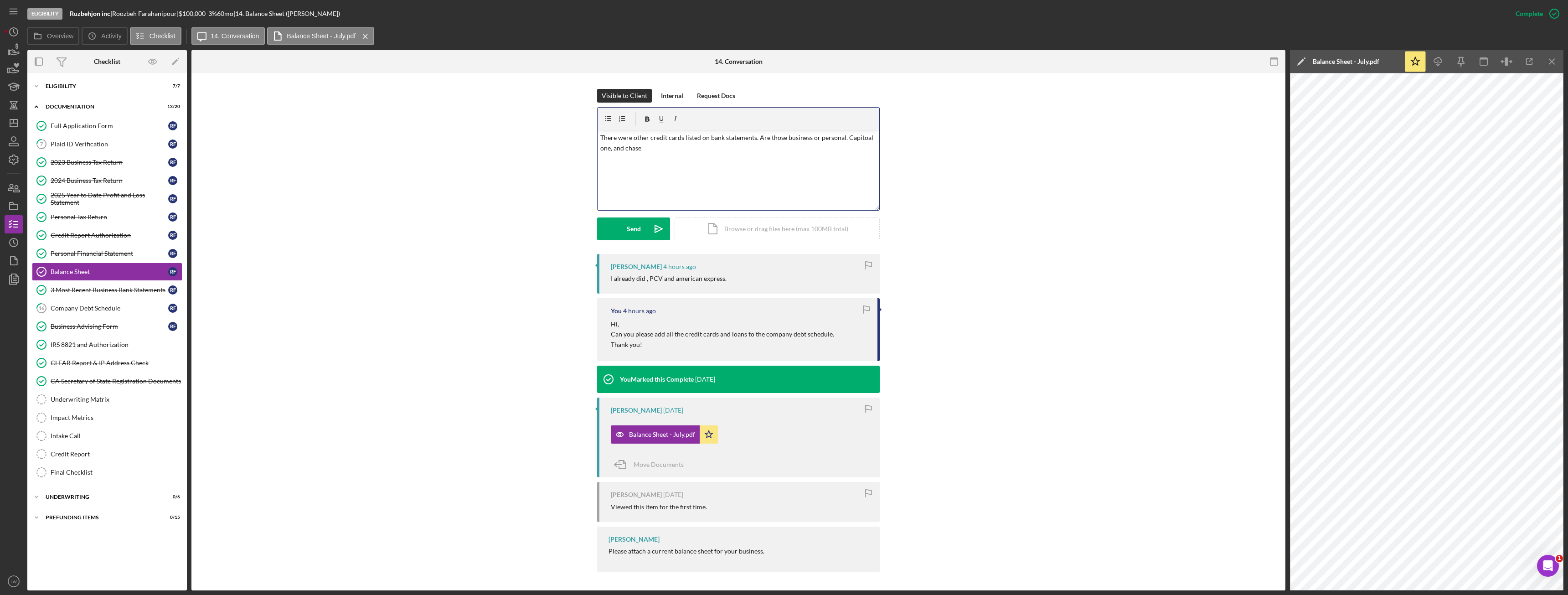
click at [866, 137] on p "There were other credit cards listed on bank statements. Are those business or …" at bounding box center [738, 143] width 277 height 21
click at [657, 155] on div "v Color teal Color pink Remove color Add row above Add row below Add column bef…" at bounding box center [738, 170] width 282 height 80
click at [673, 162] on p "Can you please explain shopify credit. Shopify credit" at bounding box center [738, 161] width 277 height 10
drag, startPoint x: 752, startPoint y: 163, endPoint x: 743, endPoint y: 163, distance: 9.0
click at [752, 163] on p "Can you please explain shopify credit. Shopify credit" at bounding box center [738, 161] width 277 height 10
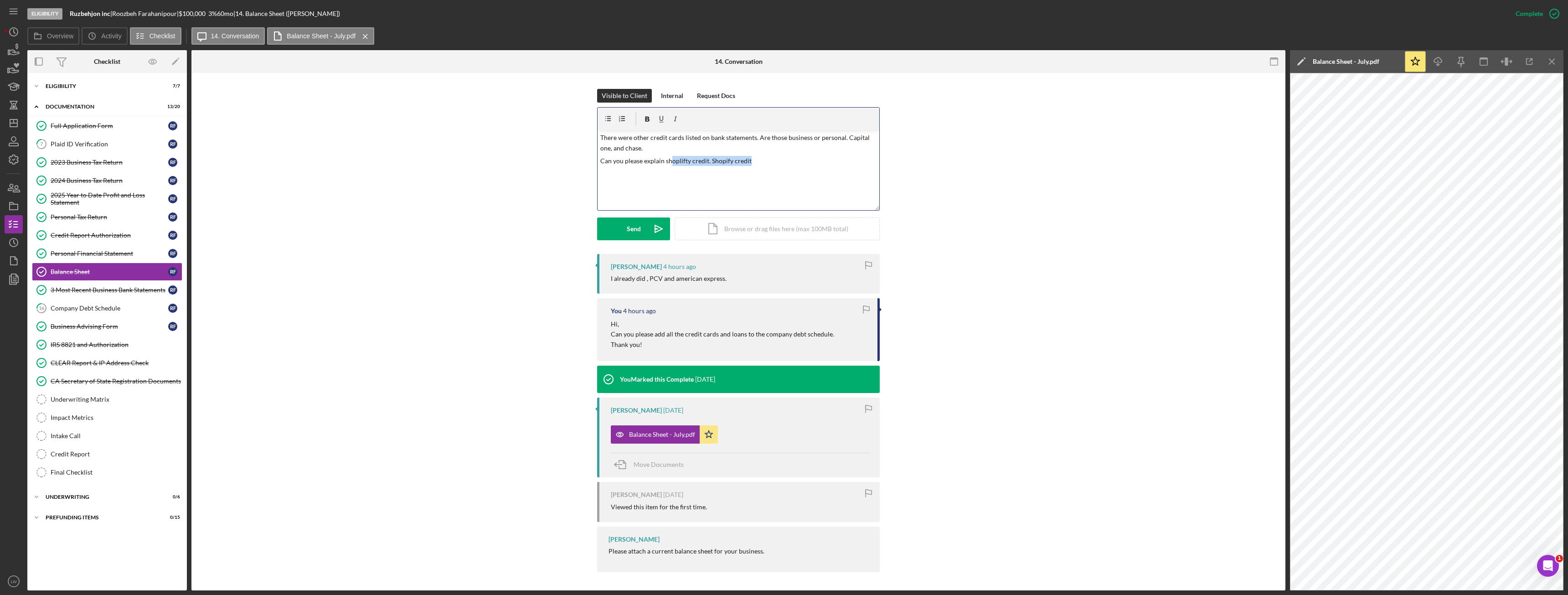
drag, startPoint x: 752, startPoint y: 160, endPoint x: 668, endPoint y: 164, distance: 84.1
click at [668, 164] on p "Can you please explain shoplifty credit. Shopify credit" at bounding box center [738, 161] width 277 height 10
click at [623, 233] on button "Send Icon/icon-invite-send" at bounding box center [634, 228] width 73 height 23
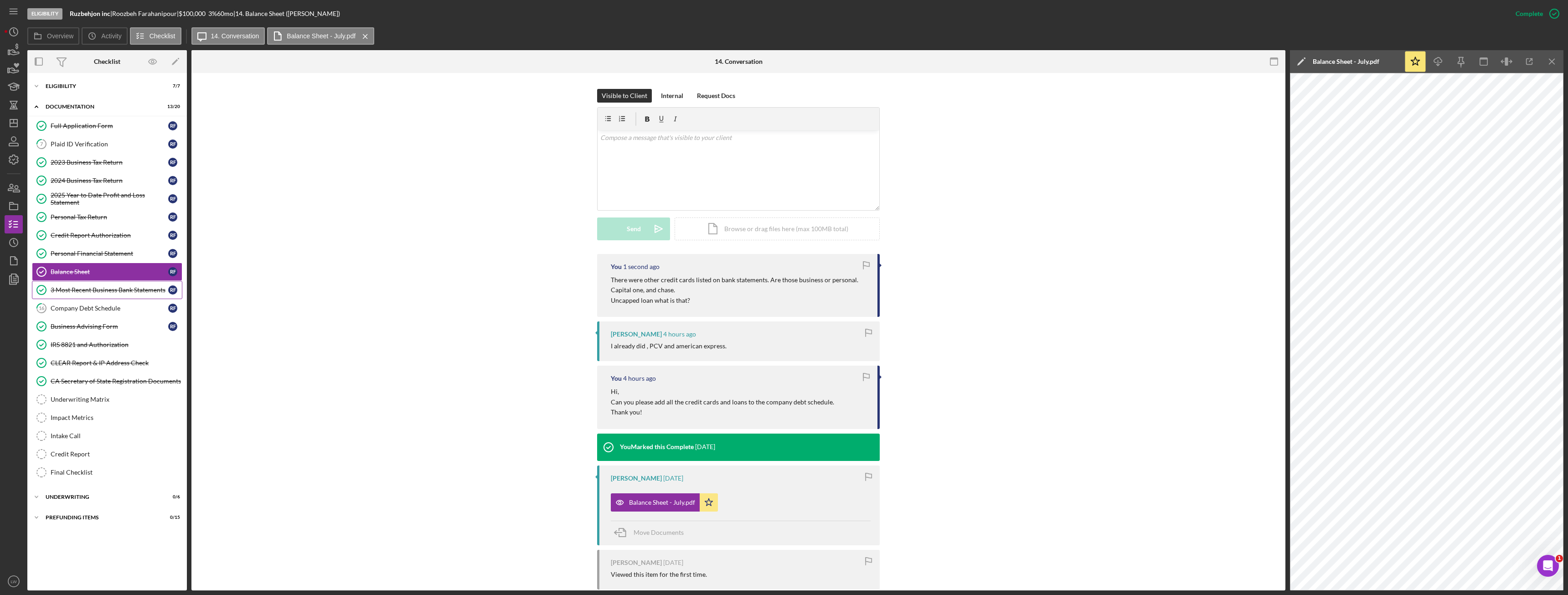
click at [125, 291] on div "3 Most Recent Business Bank Statements" at bounding box center [109, 290] width 117 height 7
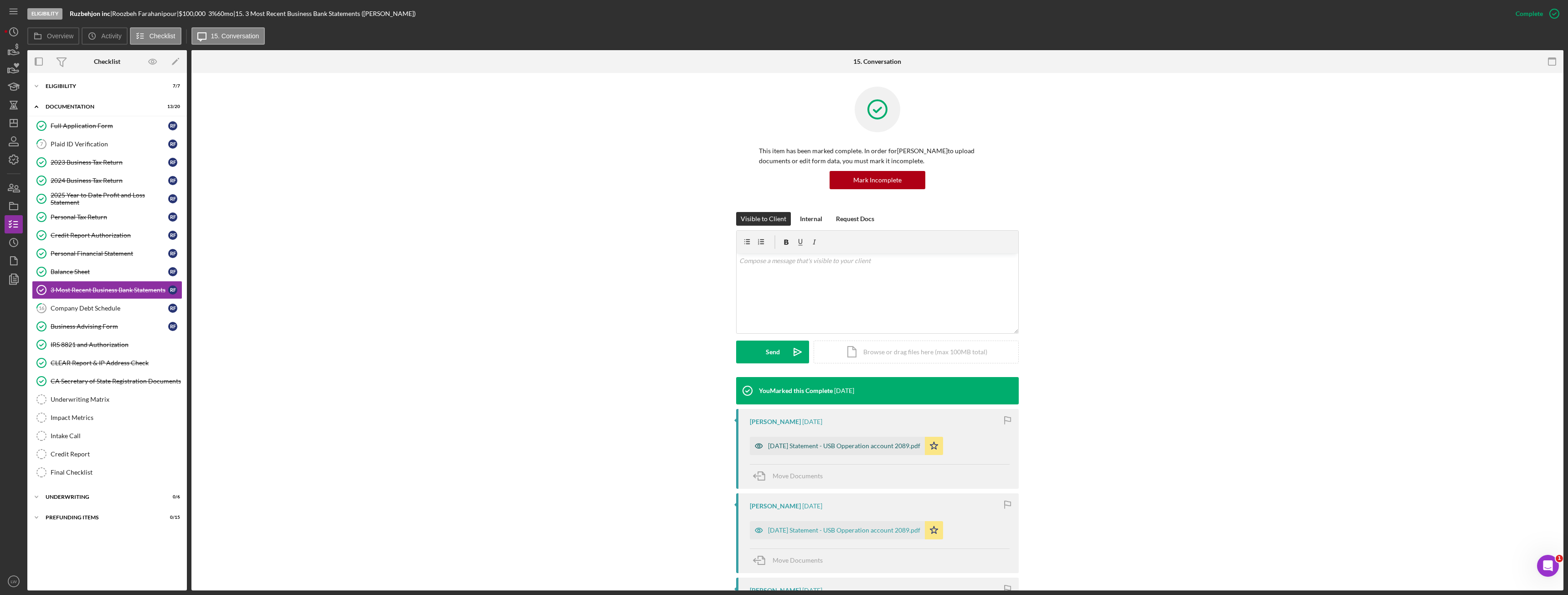
click at [846, 449] on div "[DATE] Statement - USB Opperation account 2089.pdf" at bounding box center [844, 446] width 152 height 7
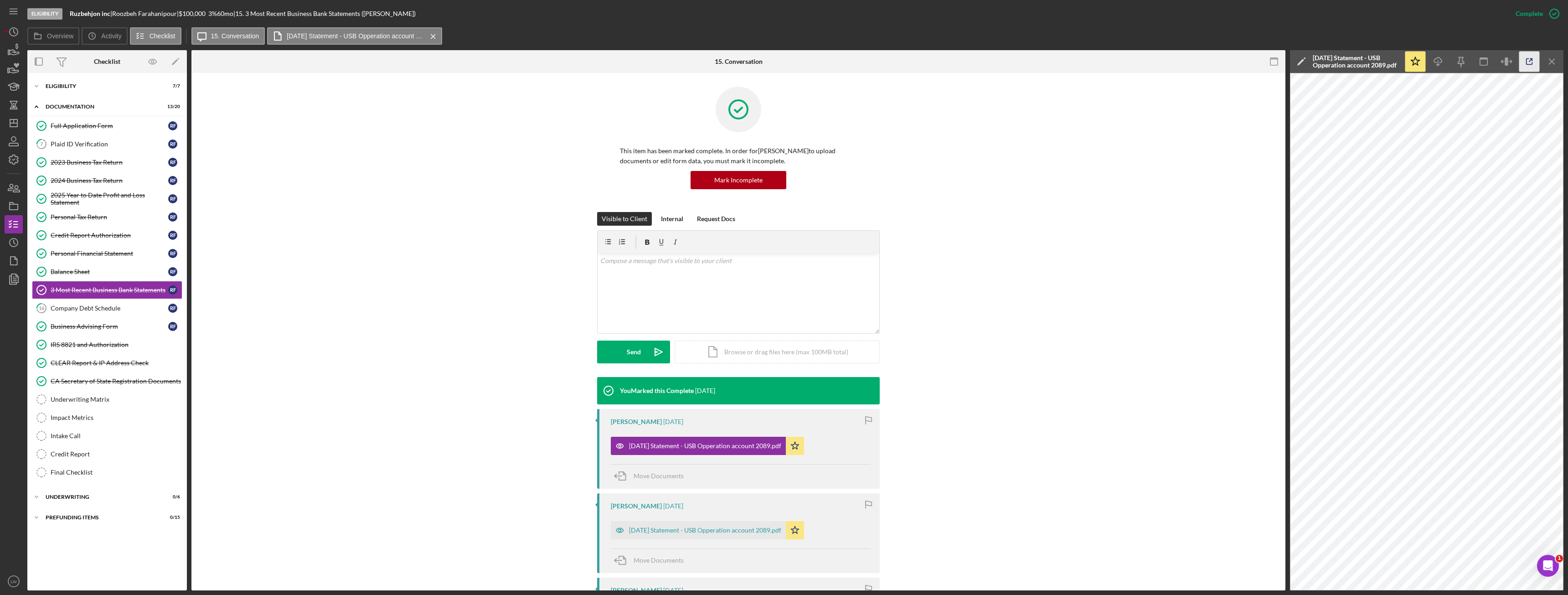
click at [1529, 60] on icon "button" at bounding box center [1530, 62] width 21 height 21
click at [121, 309] on div "Company Debt Schedule" at bounding box center [109, 308] width 117 height 7
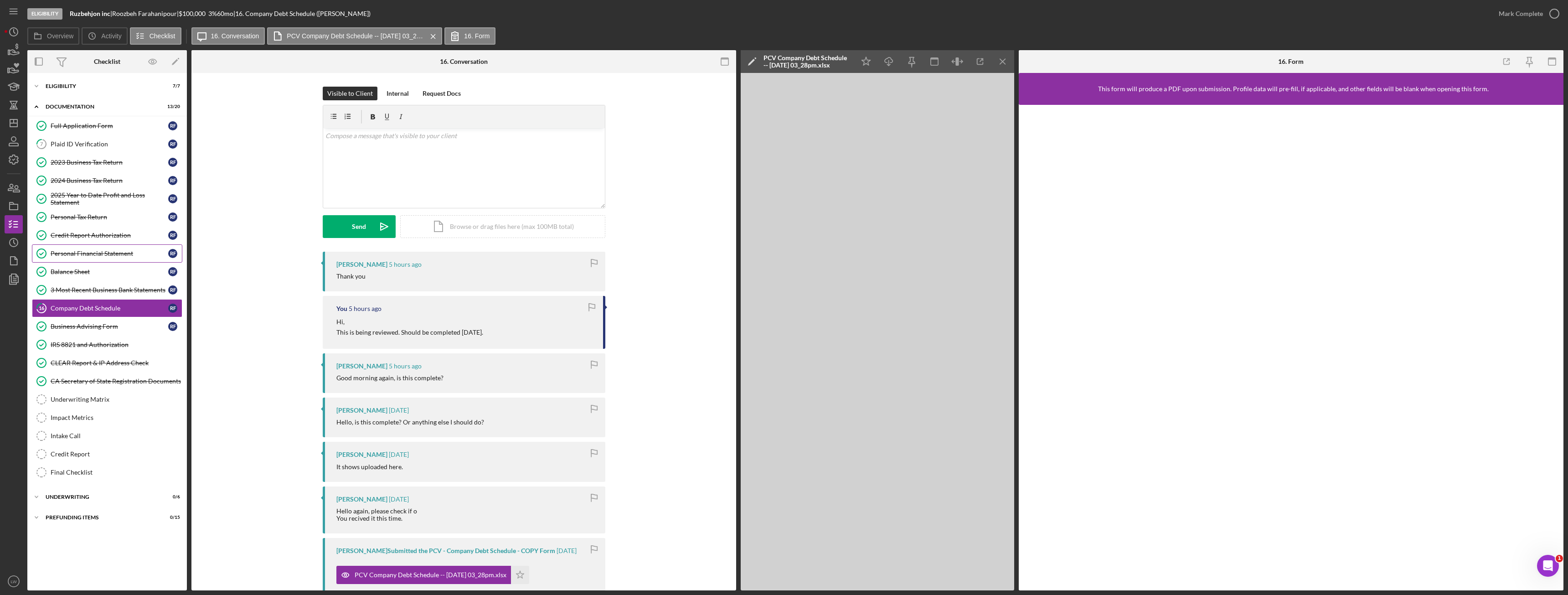
click at [83, 253] on div "Personal Financial Statement" at bounding box center [109, 253] width 117 height 7
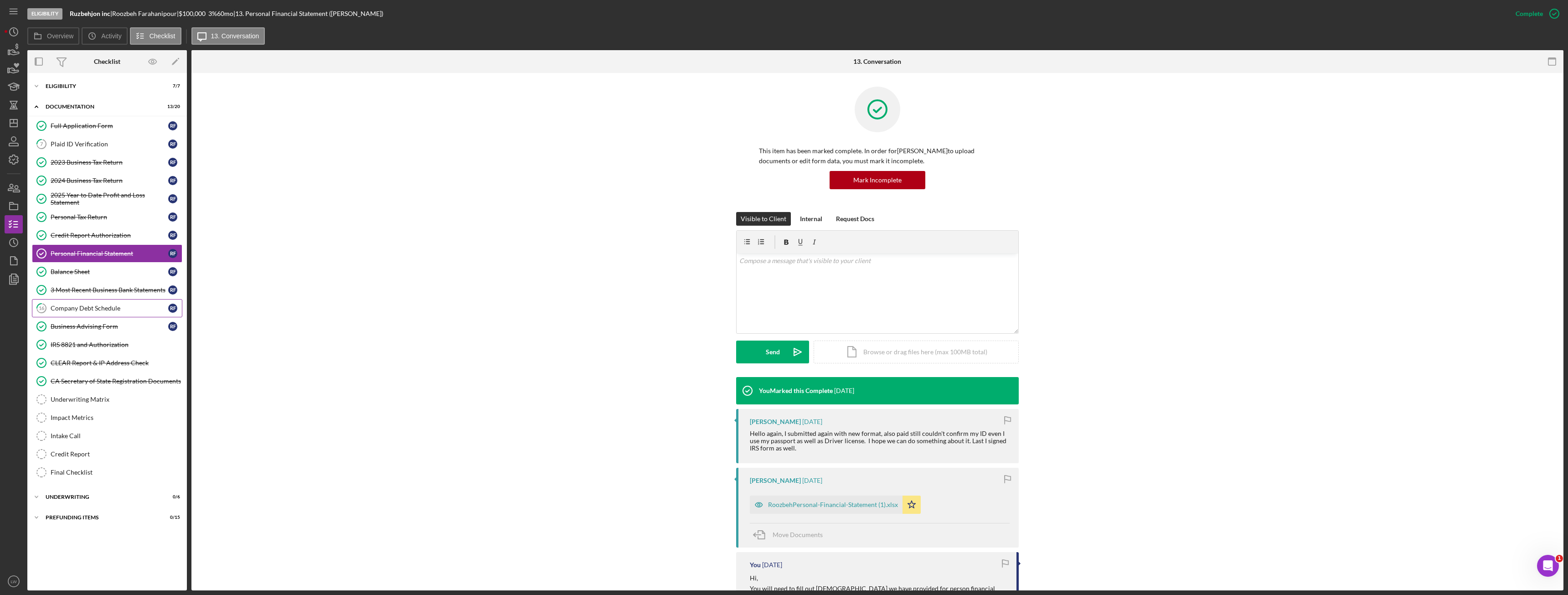
click at [96, 306] on div "Company Debt Schedule" at bounding box center [109, 308] width 117 height 7
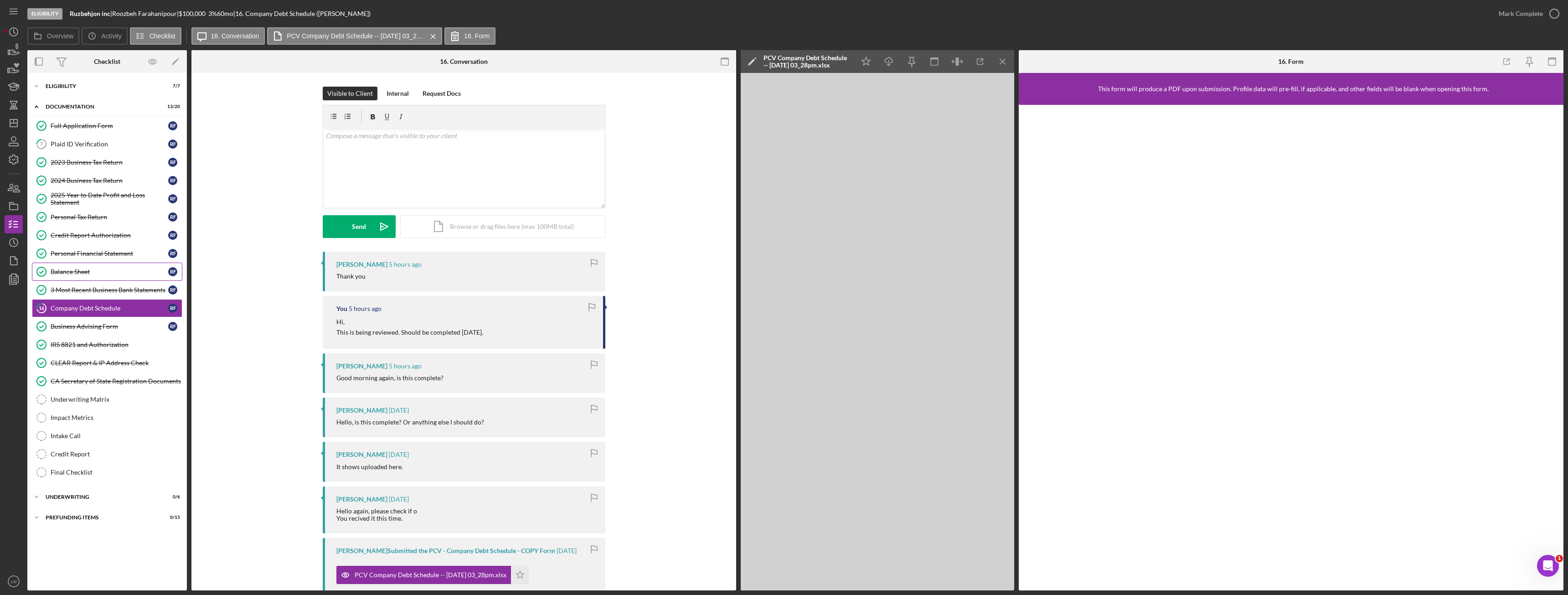
click at [89, 272] on div "Balance Sheet" at bounding box center [109, 272] width 117 height 7
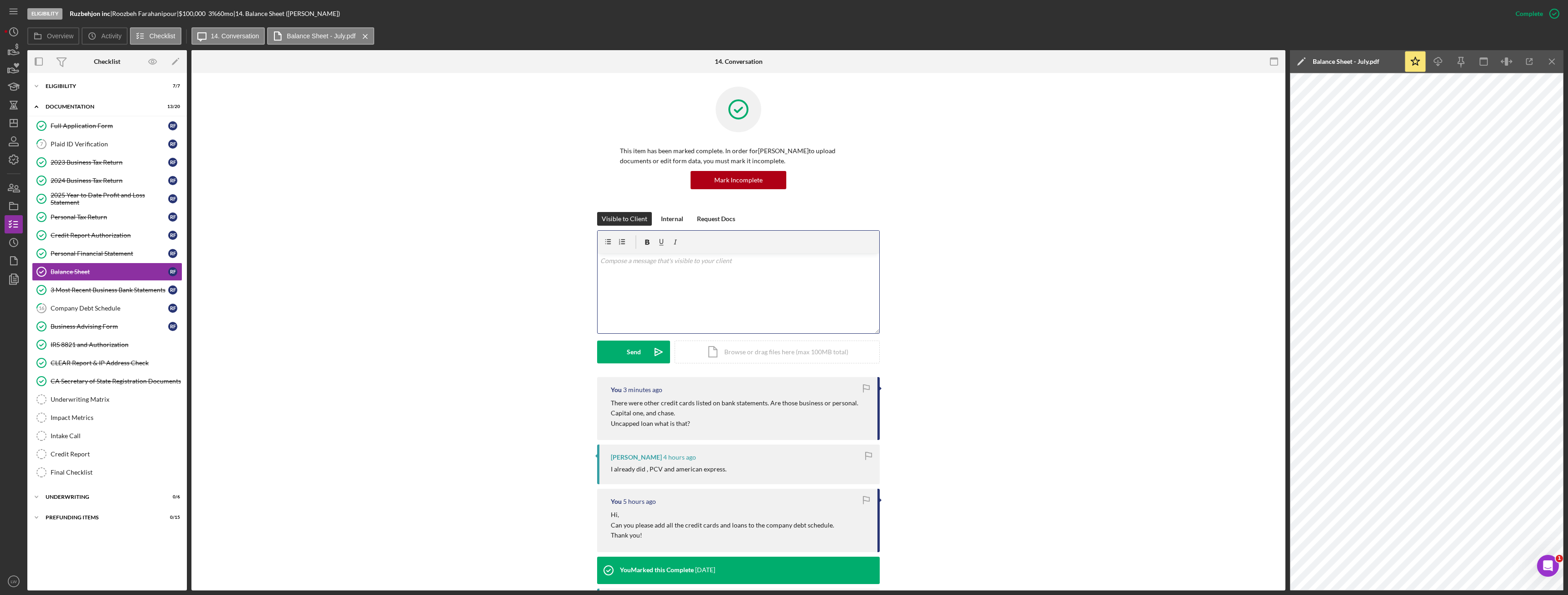
click at [688, 311] on div "v Color teal Color pink Remove color Add row above Add row below Add column bef…" at bounding box center [738, 293] width 282 height 80
click at [625, 358] on button "Send Icon/icon-invite-send" at bounding box center [634, 351] width 73 height 23
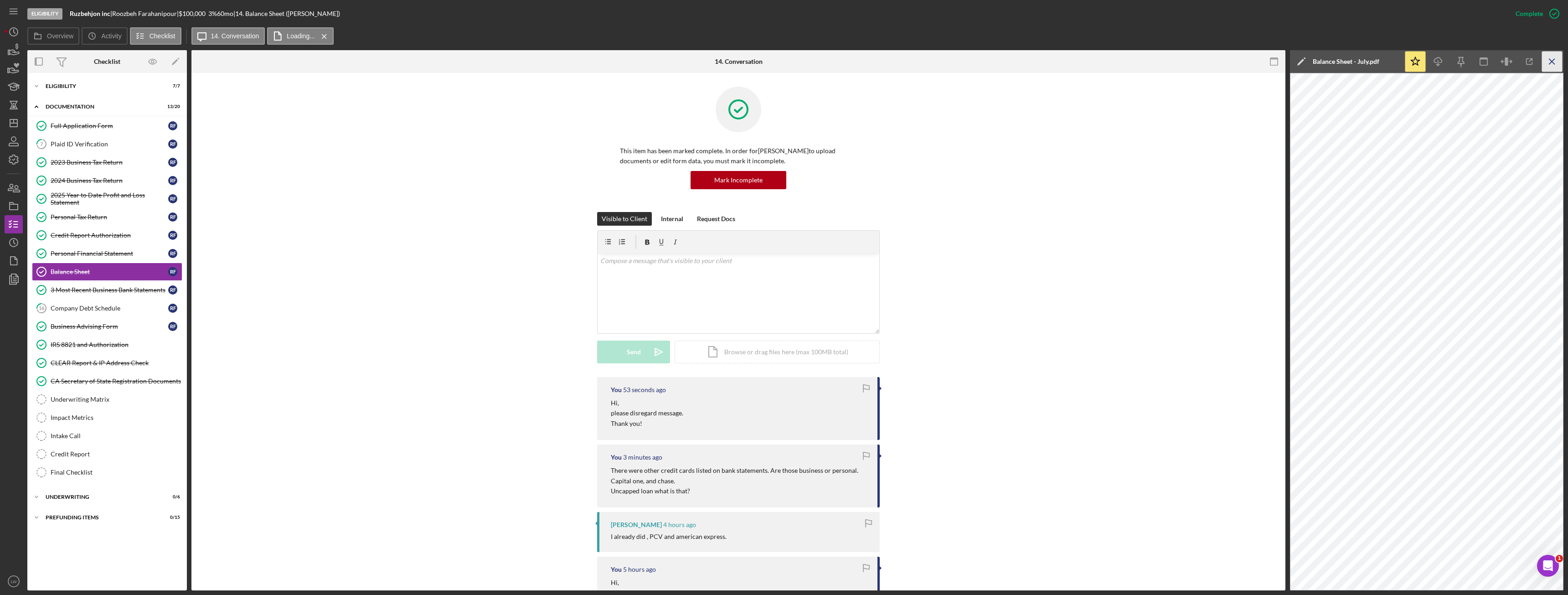
click at [1548, 55] on icon "Icon/Menu Close" at bounding box center [1552, 62] width 21 height 21
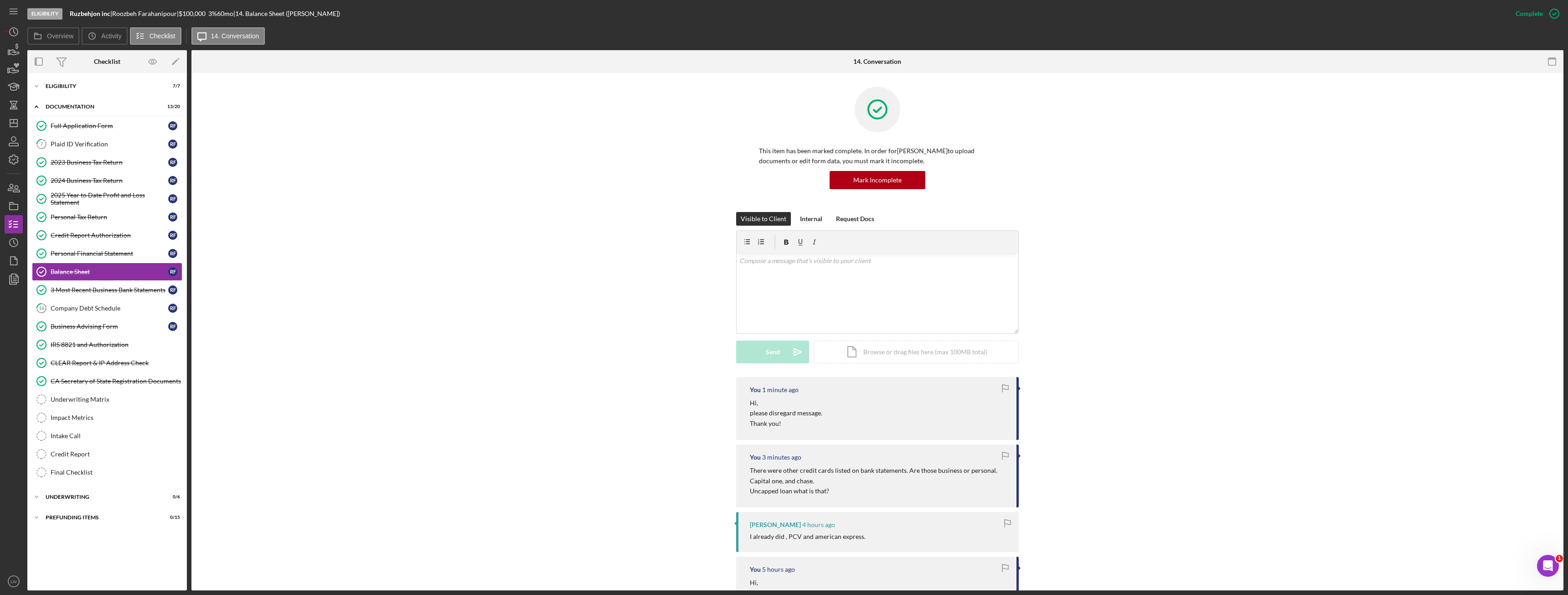
scroll to position [258, 0]
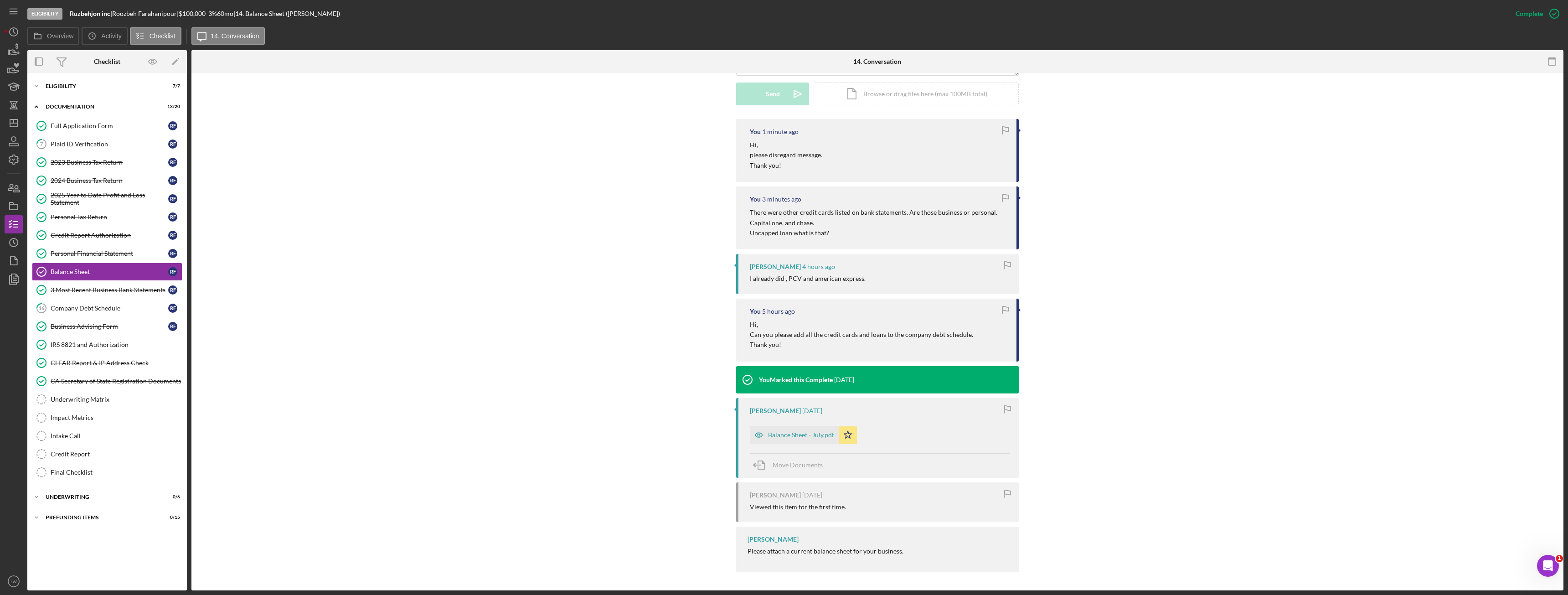
click at [807, 446] on div "Roozbeh Farahanipour 1 week ago Balance Sheet - July.pdf Icon/Star Move Documen…" at bounding box center [877, 438] width 282 height 80
click at [810, 436] on div "Balance Sheet - July.pdf" at bounding box center [801, 435] width 66 height 7
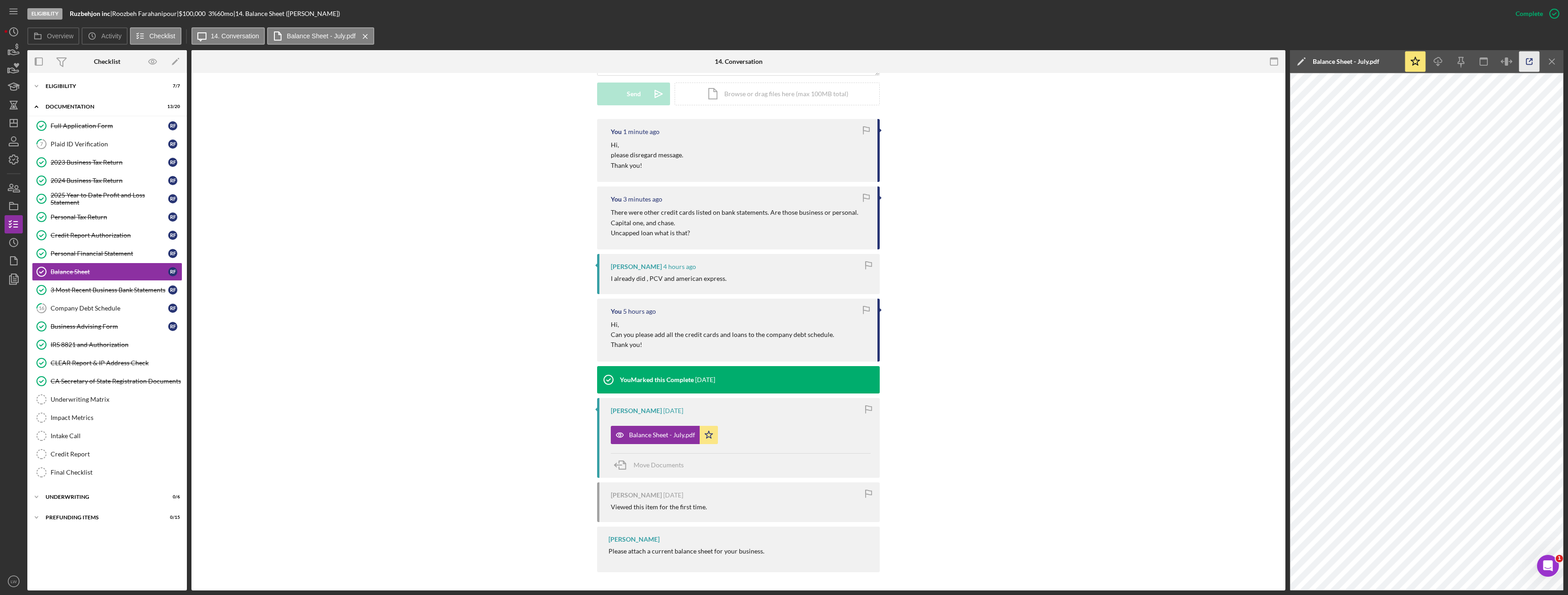
click at [1529, 65] on icon "button" at bounding box center [1530, 62] width 6 height 6
drag, startPoint x: 117, startPoint y: 13, endPoint x: 152, endPoint y: 13, distance: 35.0
click at [152, 13] on div "Ruzbehjon inc | Roozbeh Farahanipour | $100,000 $20,000 3 % 60 mo | 14. Balance…" at bounding box center [205, 13] width 270 height 7
drag, startPoint x: 68, startPoint y: 11, endPoint x: 92, endPoint y: 13, distance: 24.1
click at [71, 11] on div "Eligibility Ruzbehjon inc | Roozbeh Farahanipour | $100,000 $20,000 3 % 60 mo |…" at bounding box center [767, 13] width 1479 height 27
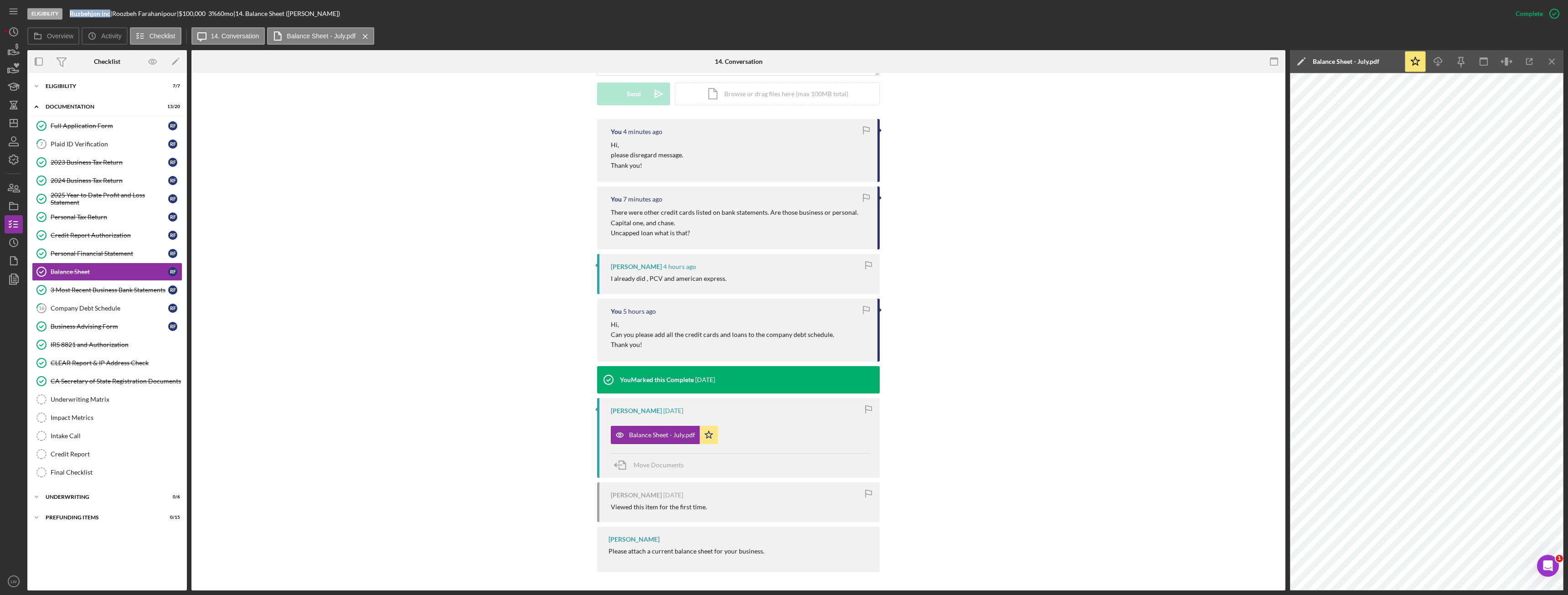
drag, startPoint x: 110, startPoint y: 13, endPoint x: 83, endPoint y: 15, distance: 27.1
click at [69, 13] on div "Eligibility Ruzbehjon inc | Roozbeh Farahanipour | $100,000 $20,000 3 % 60 mo |…" at bounding box center [767, 13] width 1479 height 27
copy b "Ruzbehjon inc"
click at [15, 28] on circle "button" at bounding box center [13, 32] width 8 height 8
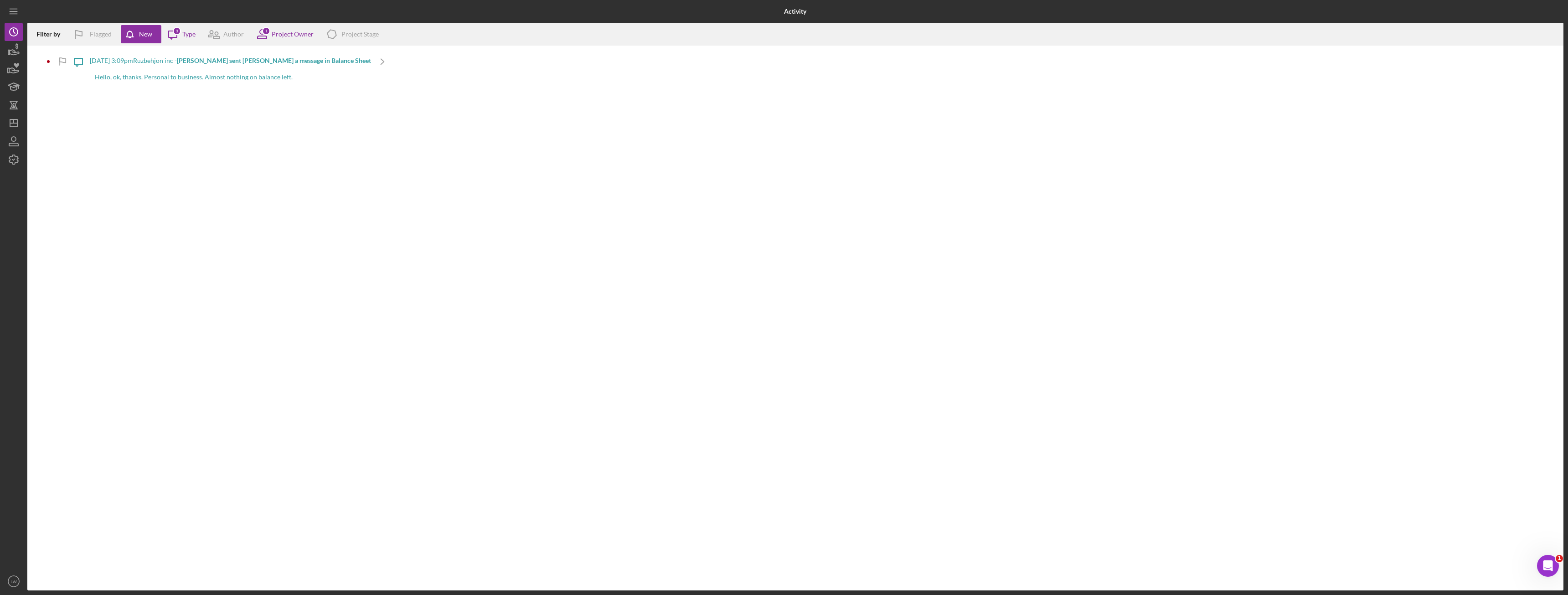
click at [209, 78] on div "Hello, ok, thanks. Personal to business. Almost nothing on balance left." at bounding box center [231, 77] width 281 height 16
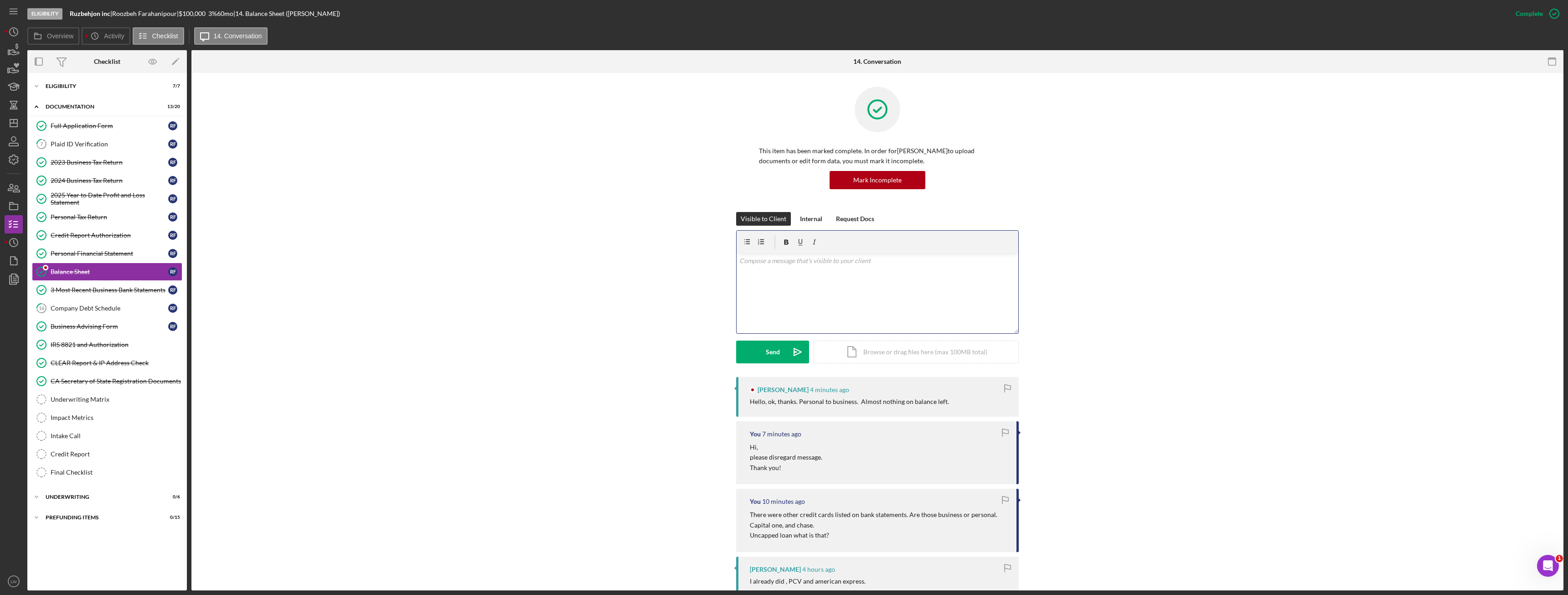
click at [832, 297] on div "v Color teal Color pink Remove color Add row above Add row below Add column bef…" at bounding box center [877, 293] width 282 height 80
click at [771, 356] on div "Send" at bounding box center [772, 351] width 14 height 23
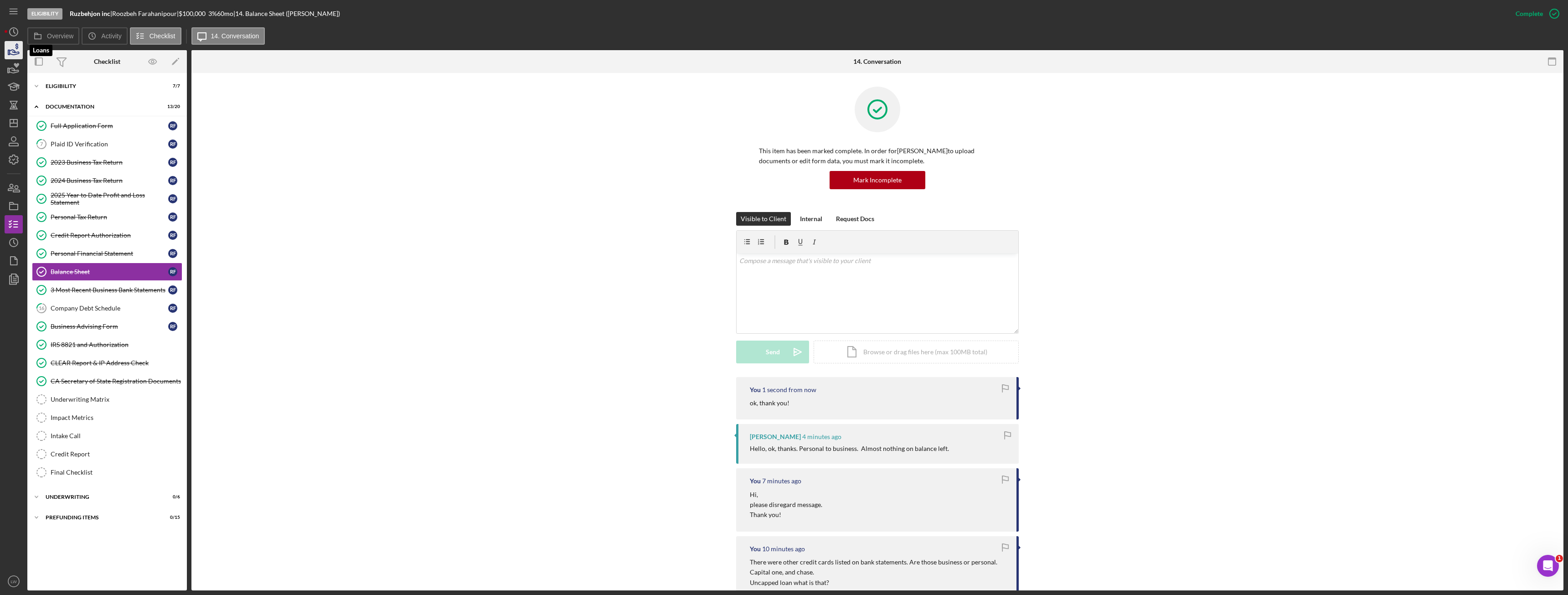
click at [14, 48] on icon "button" at bounding box center [13, 50] width 23 height 23
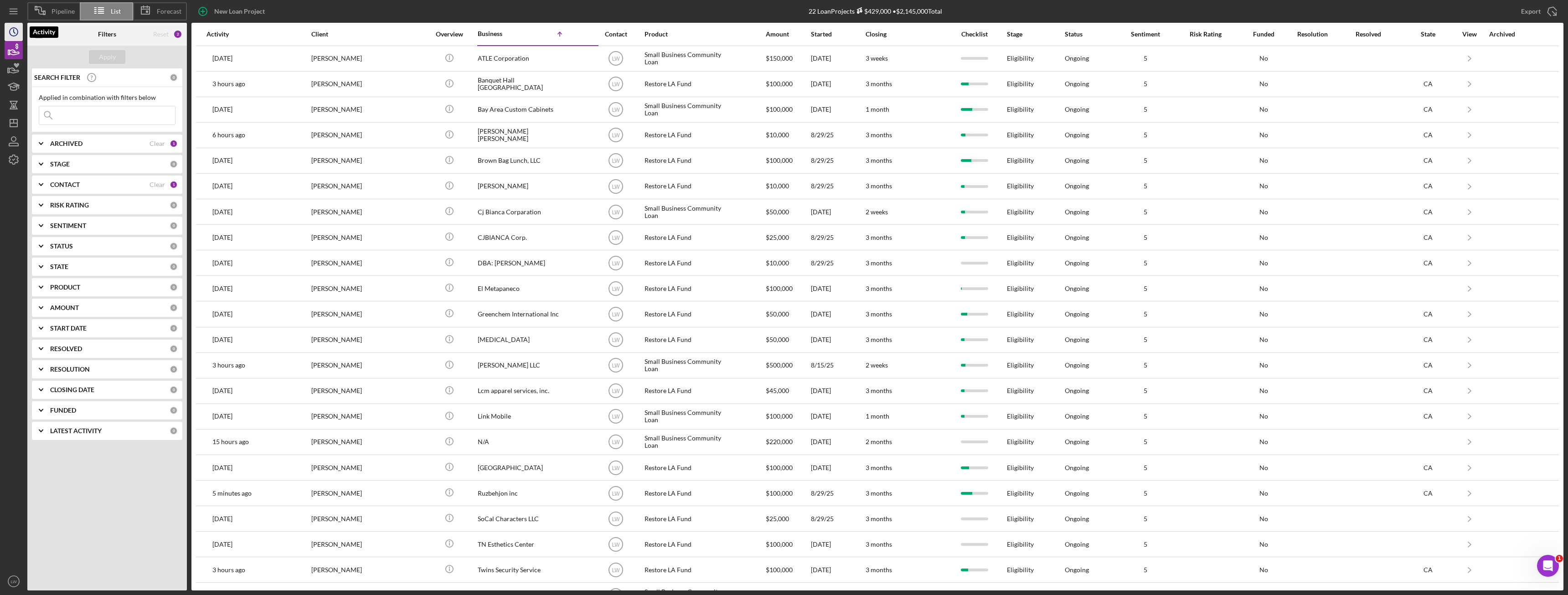
click at [13, 32] on icon "Icon/History" at bounding box center [13, 32] width 23 height 23
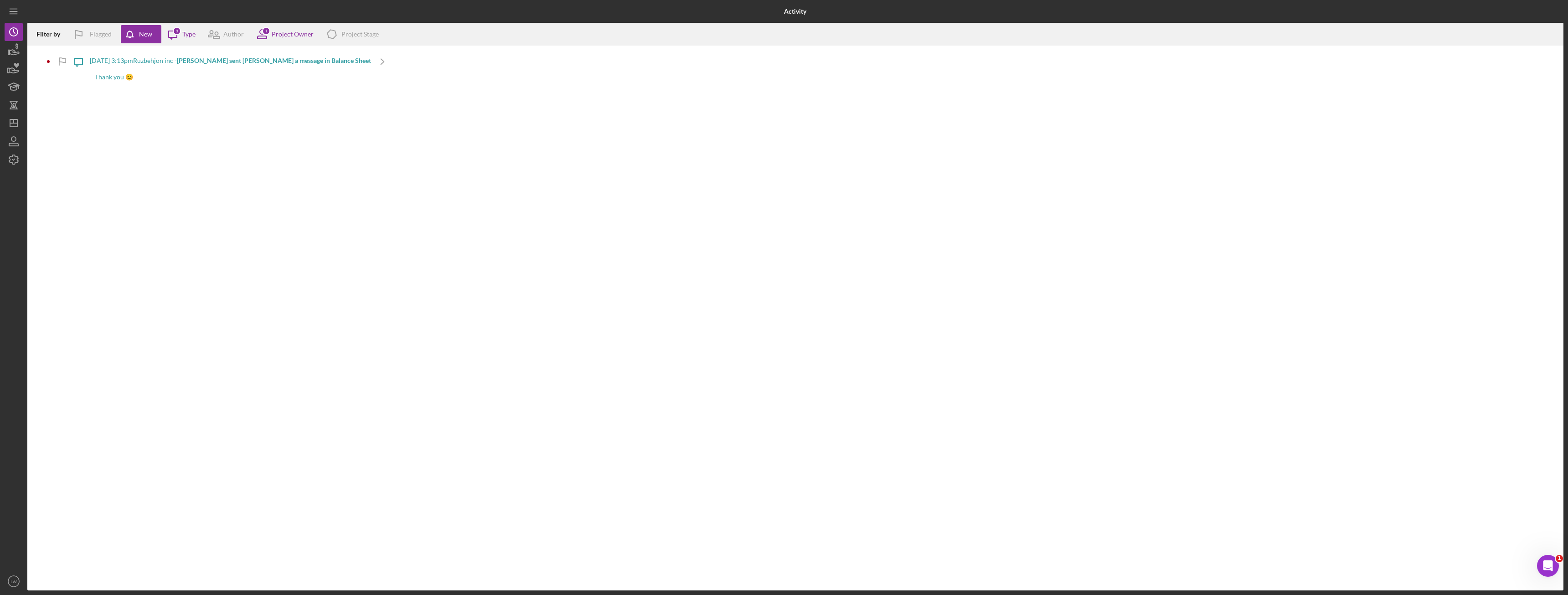
click at [110, 77] on div "Thank you 😊" at bounding box center [231, 77] width 281 height 16
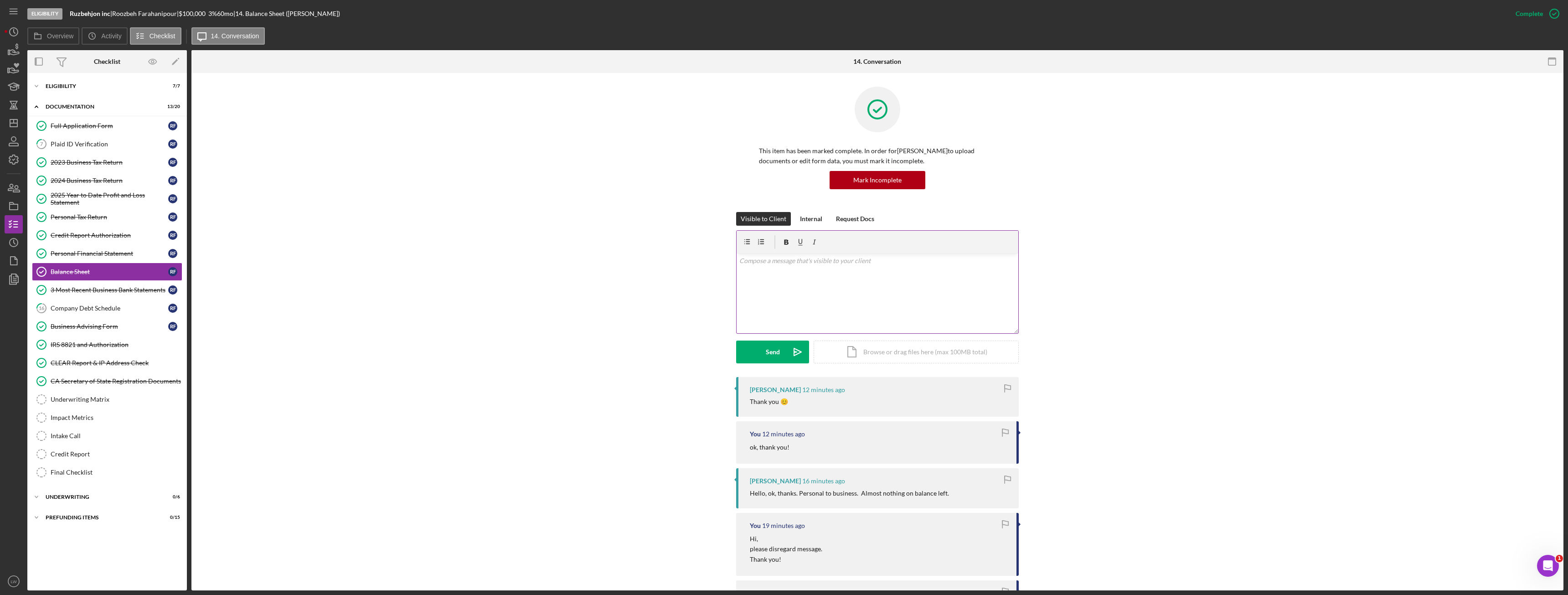
click at [997, 279] on div "v Color teal Color pink Remove color Add row above Add row below Add column bef…" at bounding box center [877, 293] width 282 height 80
click at [767, 348] on div "Send" at bounding box center [772, 351] width 14 height 23
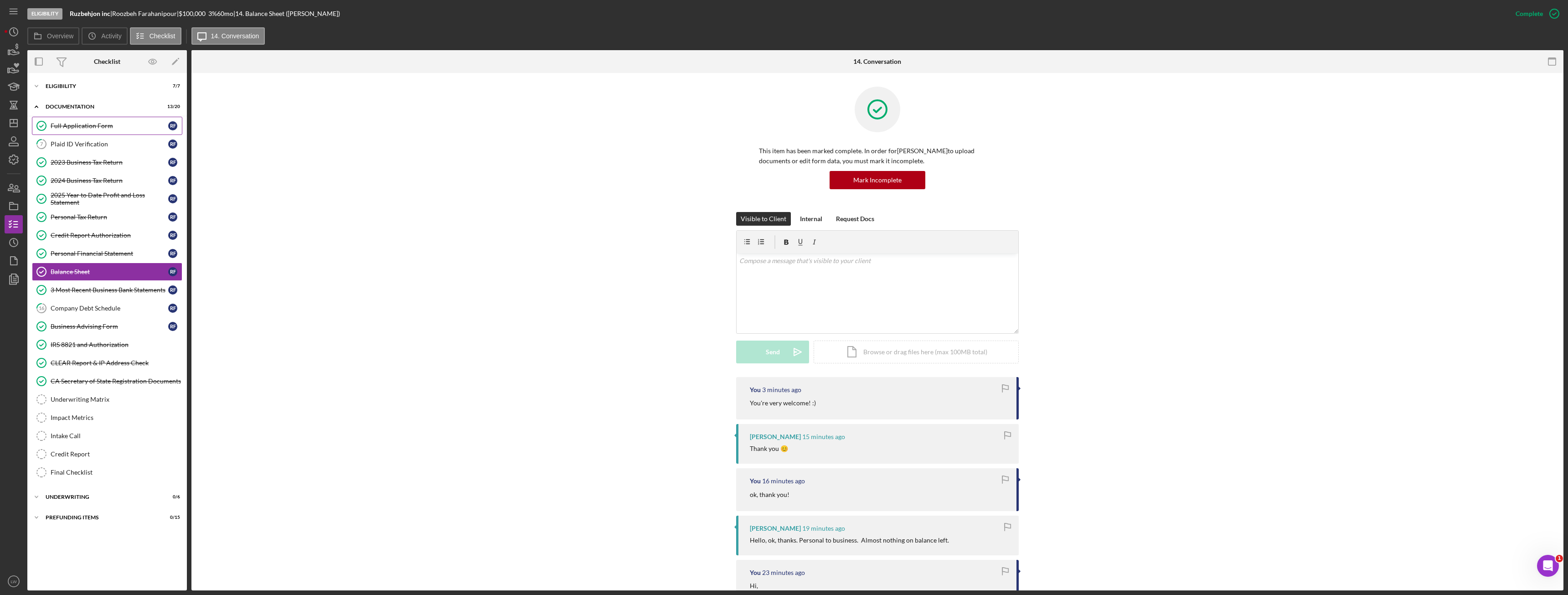
click at [74, 125] on div "Full Application Form" at bounding box center [109, 126] width 117 height 7
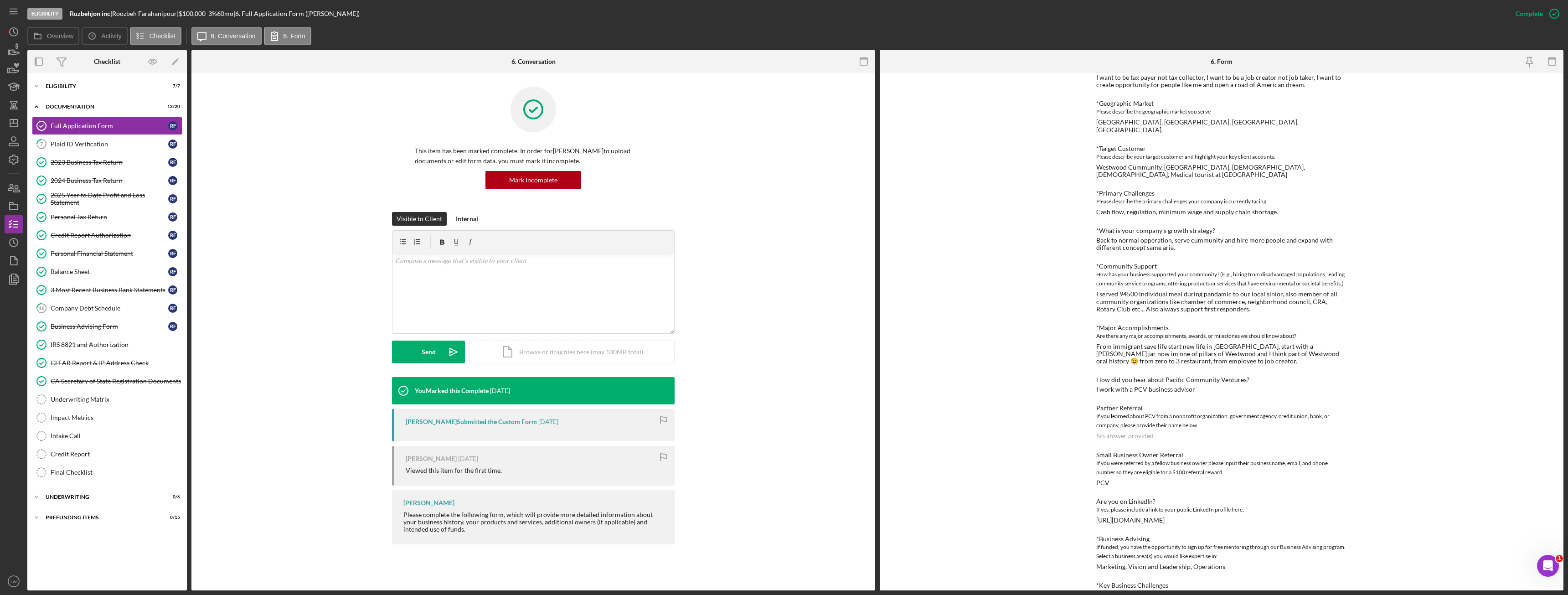
scroll to position [459, 0]
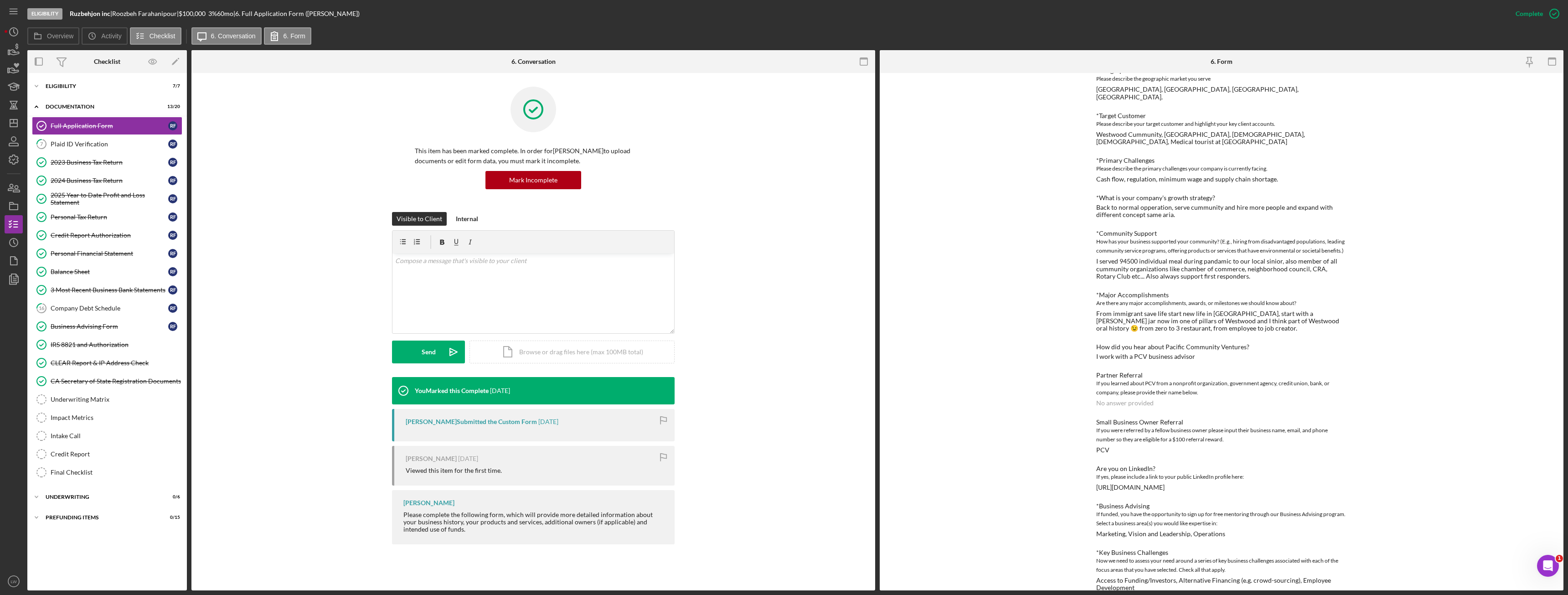
click at [1156, 484] on div "https://www.linkedin.com/in/roozbehfarahanipour" at bounding box center [1130, 488] width 68 height 7
click at [1155, 484] on div "https://www.linkedin.com/in/roozbehfarahanipour" at bounding box center [1130, 488] width 68 height 7
click at [1155, 484] on div "https://www.linkedin.com/in/roozbehfarahanipour" at bounding box center [1130, 488] width 68 height 7
click at [1154, 484] on div "https://www.linkedin.com/in/roozbehfarahanipour" at bounding box center [1130, 488] width 68 height 7
click at [1233, 470] on div "Are you on LinkedIn? If yes, please include a link to your public LinkedIn prof…" at bounding box center [1222, 478] width 251 height 26
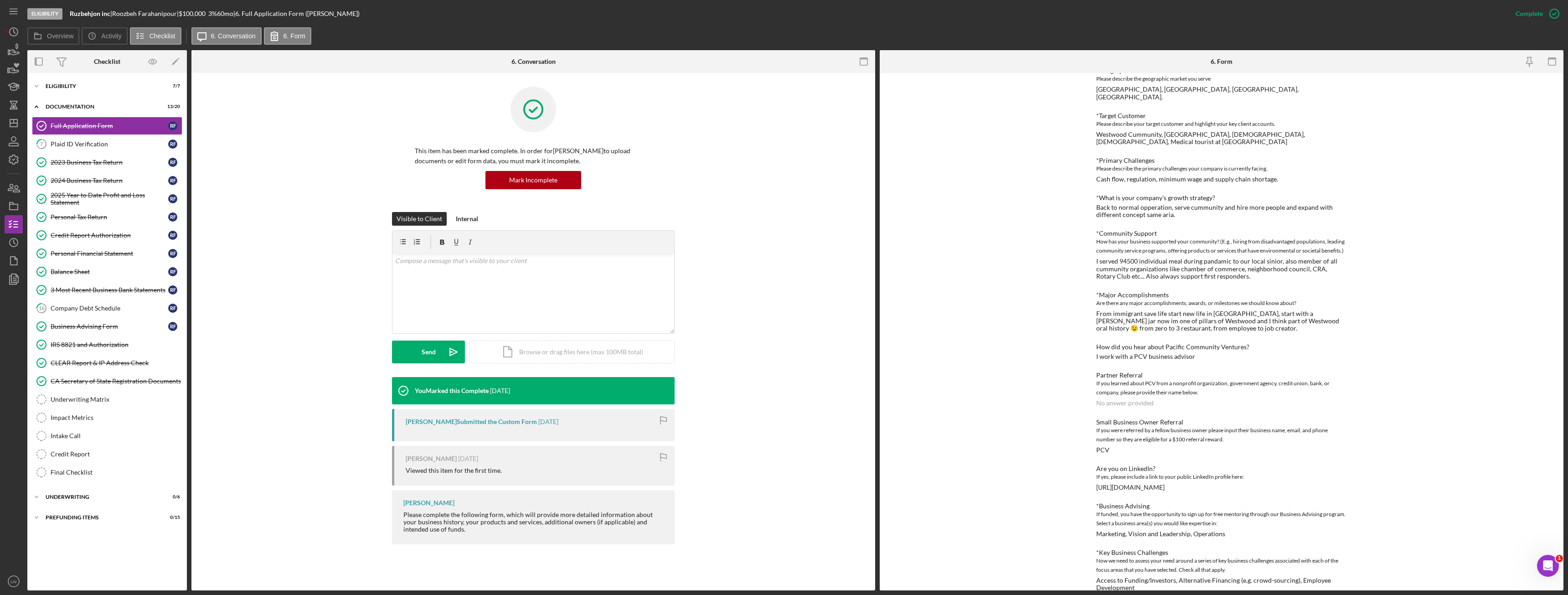
drag, startPoint x: 1235, startPoint y: 477, endPoint x: 1121, endPoint y: 471, distance: 114.2
click at [1121, 484] on div "https://www.linkedin.com/in/roozbehfarahanipour" at bounding box center [1130, 488] width 68 height 7
click at [1124, 479] on div "*Use of Proceeds Purchase Inventory, Purchase or repair equipment, Hire employe…" at bounding box center [1222, 125] width 251 height 931
click at [1132, 484] on div "https://www.linkedin.com/in/roozbehfarahanipour" at bounding box center [1130, 488] width 68 height 7
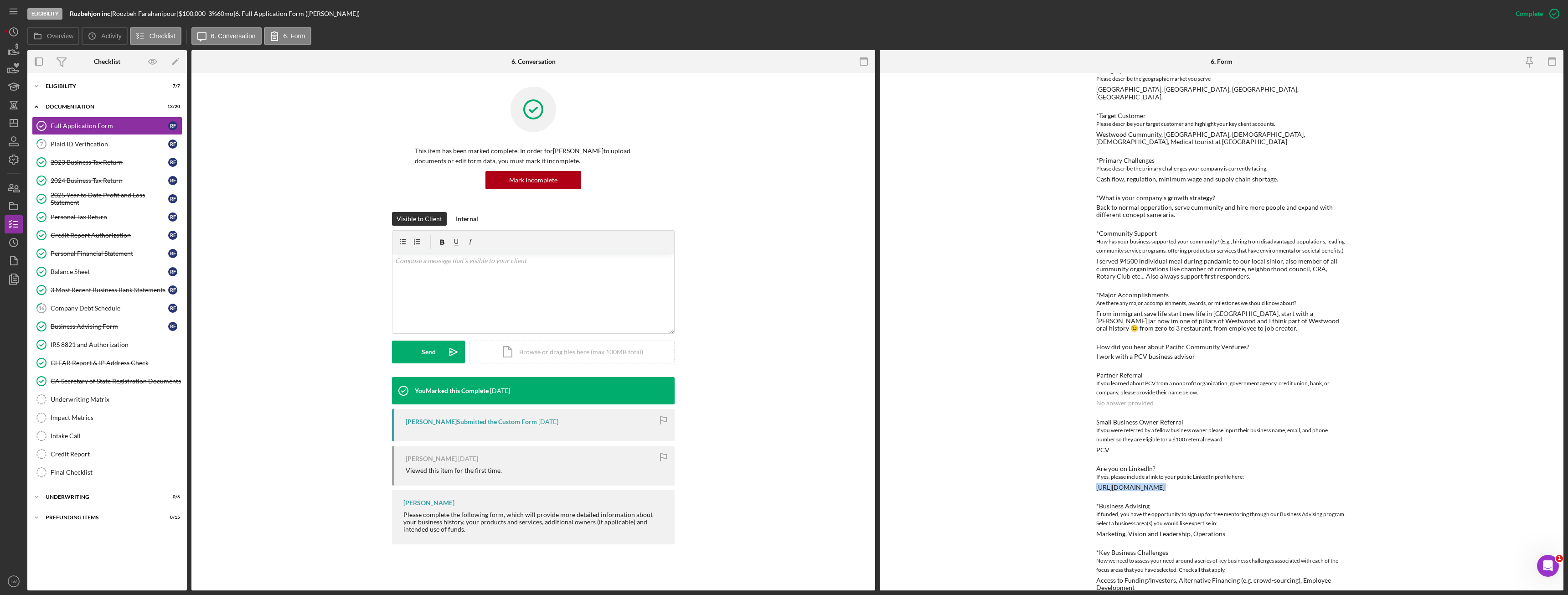
click at [1132, 484] on div "https://www.linkedin.com/in/roozbehfarahanipour" at bounding box center [1130, 488] width 68 height 7
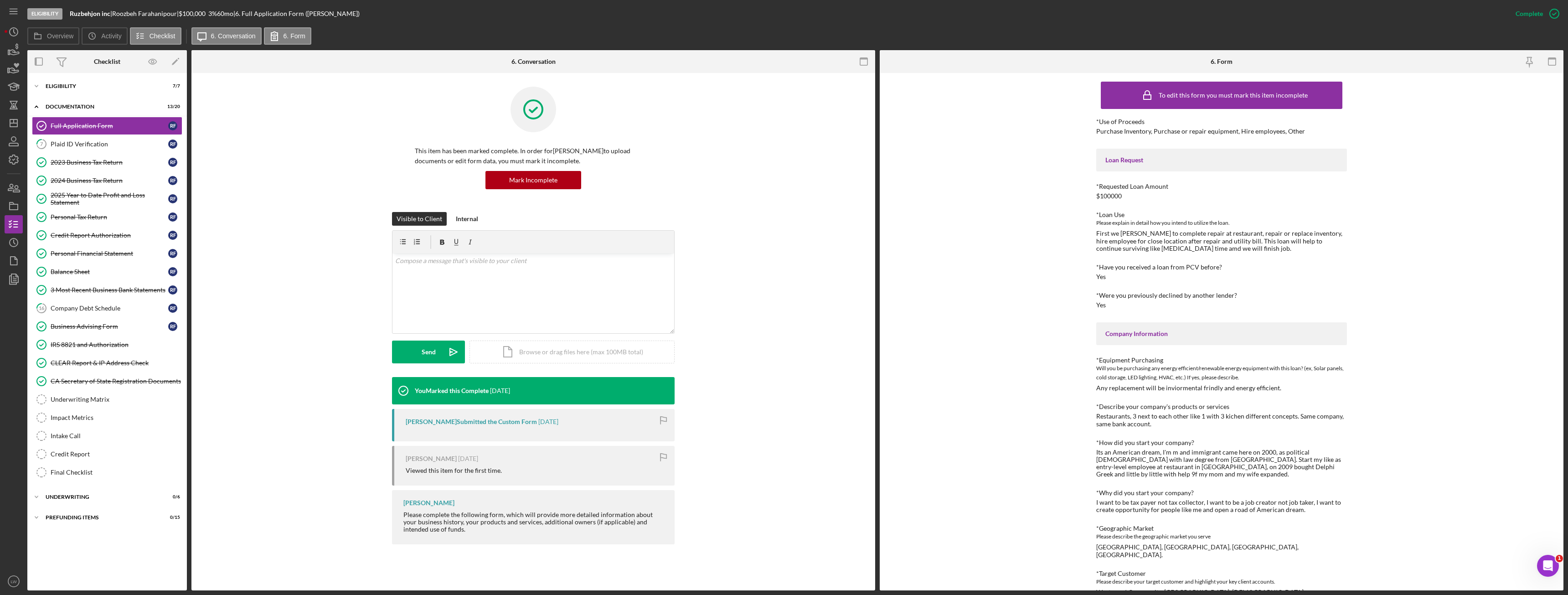
scroll to position [0, 0]
click at [10, 51] on polygon "button" at bounding box center [9, 52] width 1 height 4
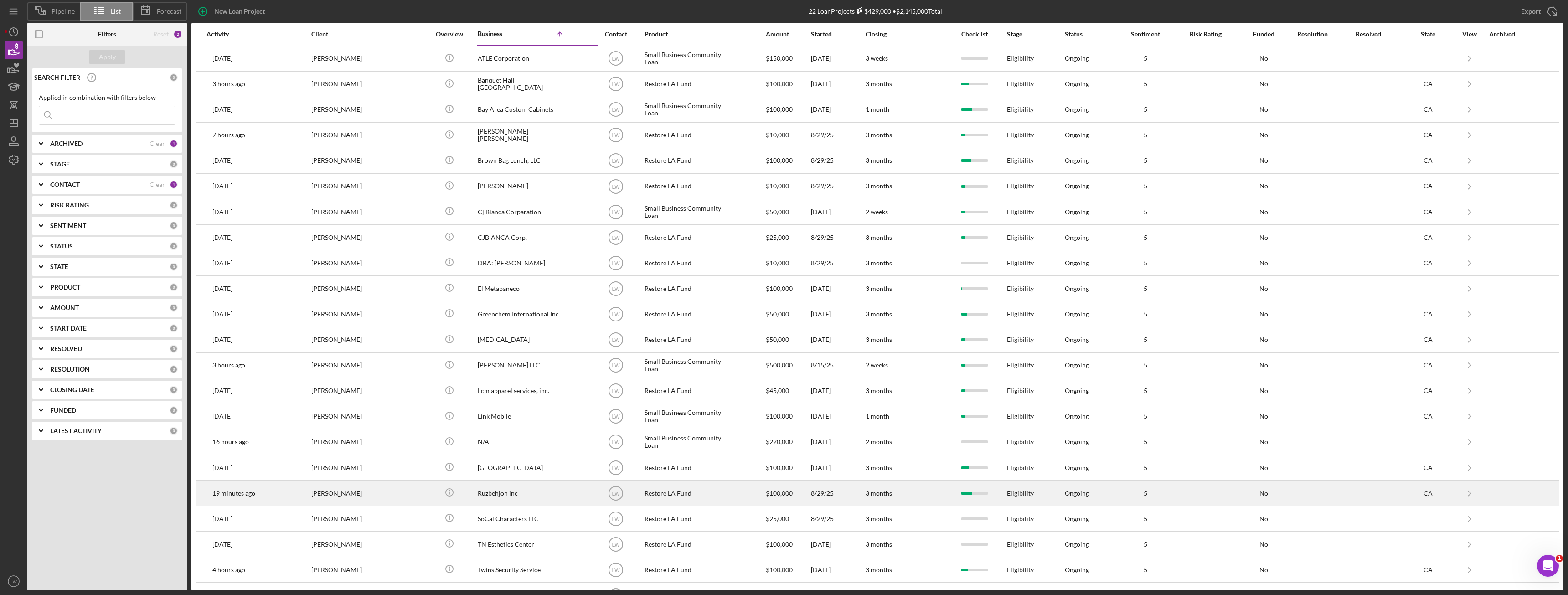
click at [478, 493] on div "Ruzbehjon inc" at bounding box center [523, 493] width 91 height 24
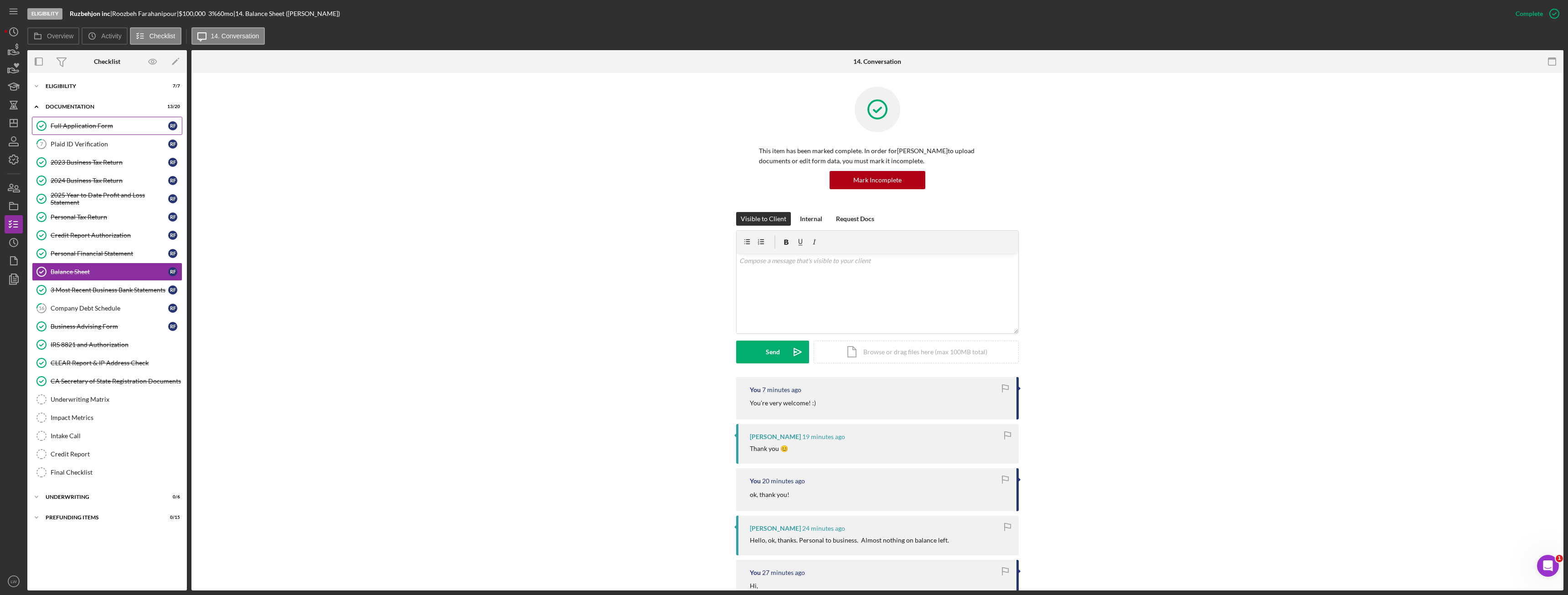
click at [100, 126] on div "Full Application Form" at bounding box center [109, 126] width 117 height 7
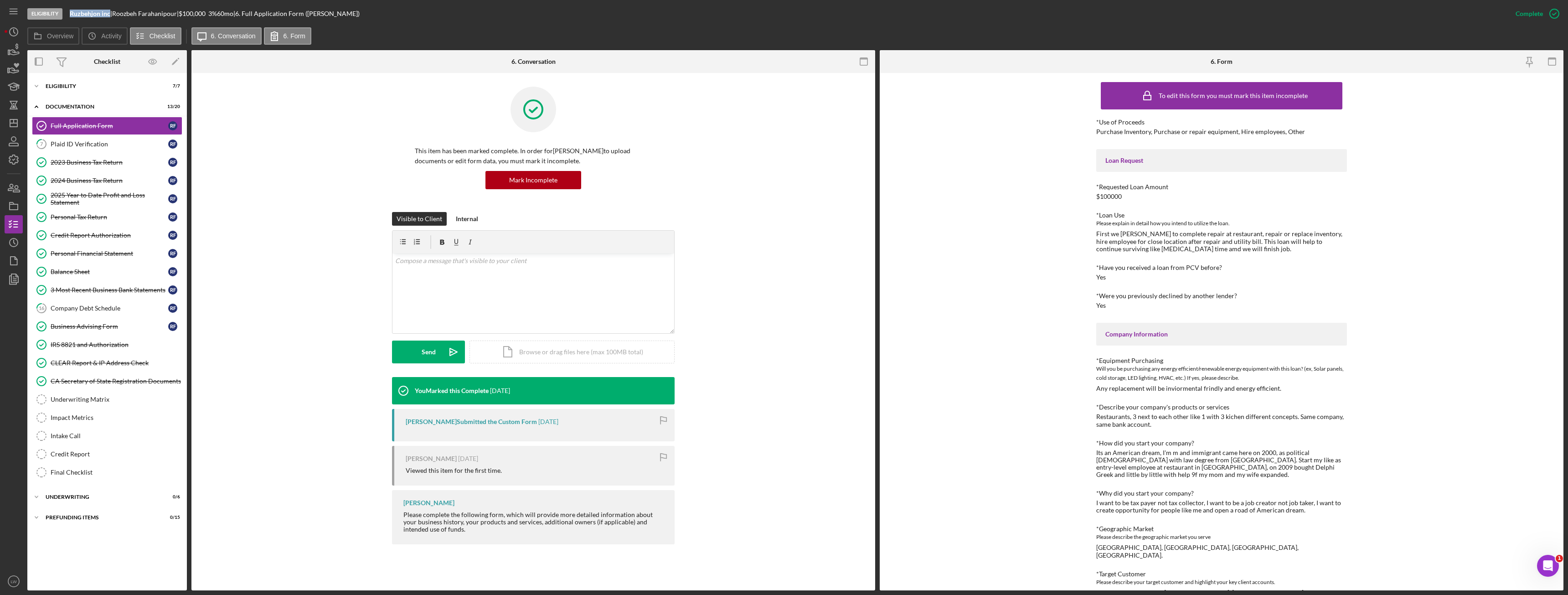
drag, startPoint x: 109, startPoint y: 13, endPoint x: 70, endPoint y: 12, distance: 39.0
click at [70, 12] on b "Ruzbehjon inc" at bounding box center [90, 13] width 41 height 8
click at [73, 79] on div "Icon/Expander Eligibility 7 / 7" at bounding box center [107, 86] width 159 height 18
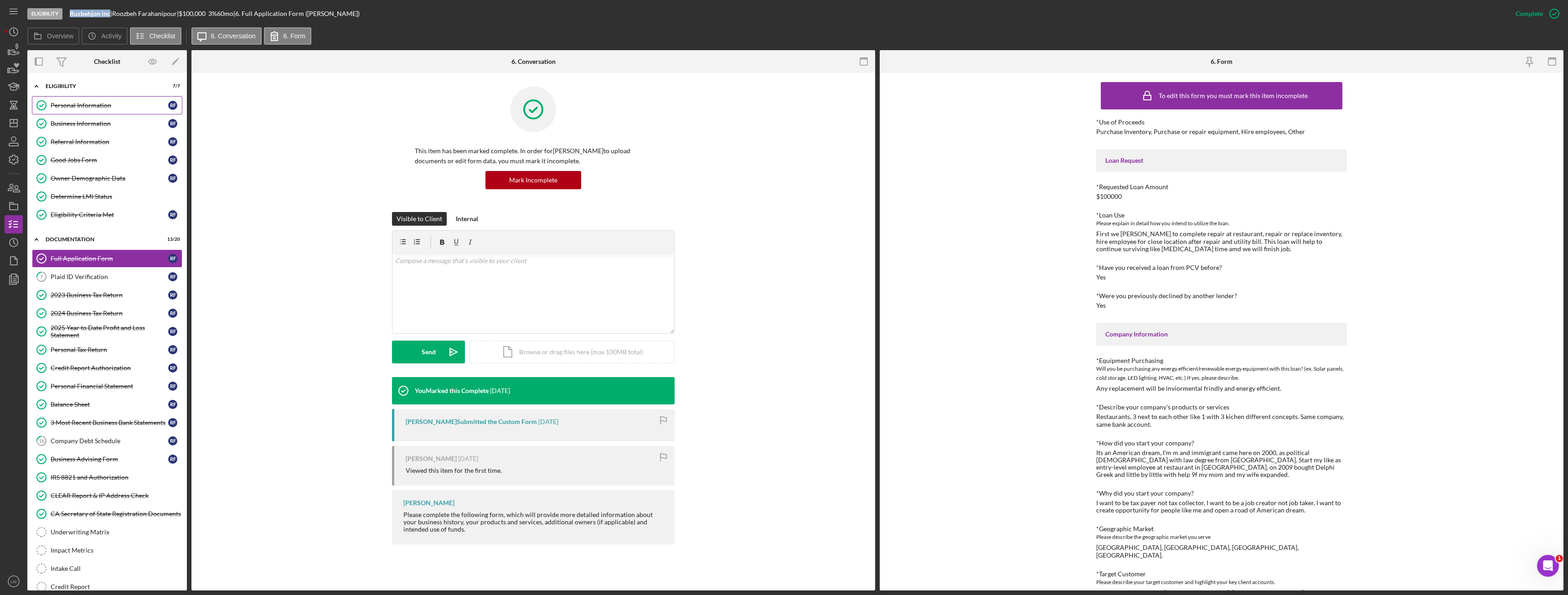
click at [94, 106] on div "Personal Information" at bounding box center [109, 105] width 117 height 7
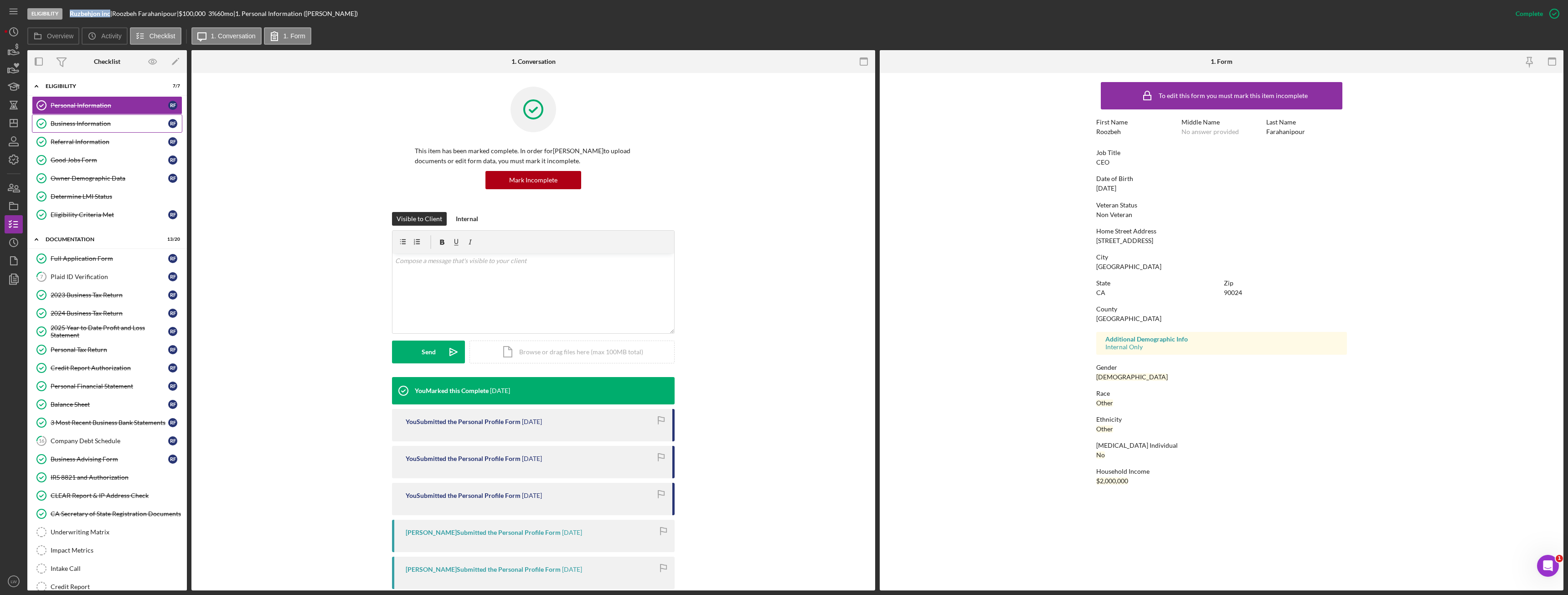
click at [96, 120] on link "Business Information Business Information R F" at bounding box center [107, 124] width 150 height 18
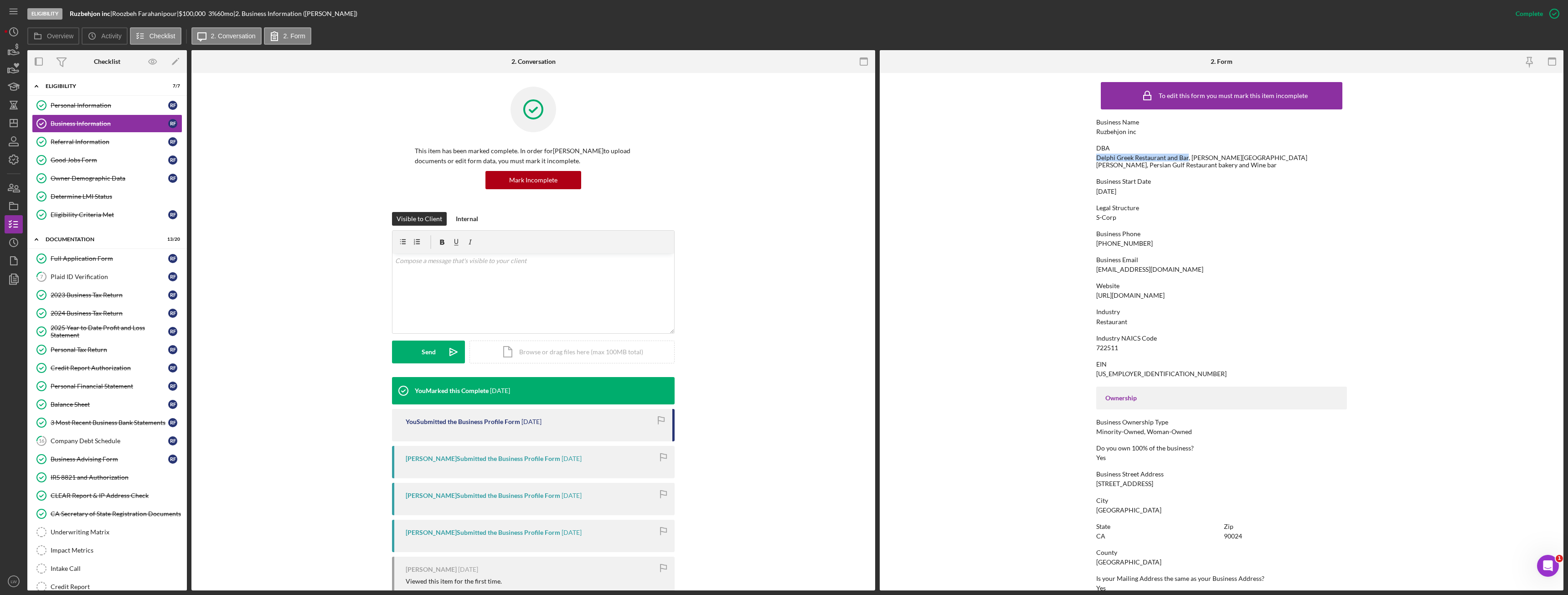
drag, startPoint x: 1095, startPoint y: 155, endPoint x: 1185, endPoint y: 159, distance: 90.1
click at [1186, 158] on div "Delphi Greek Restaurant and Bar, Mary & Robb westwood Cafe, Persian Gulf Restau…" at bounding box center [1222, 161] width 251 height 15
click at [1368, 268] on form "To edit this form you must mark this item incomplete Business Name Ruzbehjon in…" at bounding box center [1221, 332] width 684 height 518
drag, startPoint x: 1188, startPoint y: 156, endPoint x: 1267, endPoint y: 158, distance: 79.0
click at [1270, 158] on div "Delphi Greek Restaurant and Bar, Mary & Robb westwood Cafe, Persian Gulf Restau…" at bounding box center [1222, 161] width 251 height 15
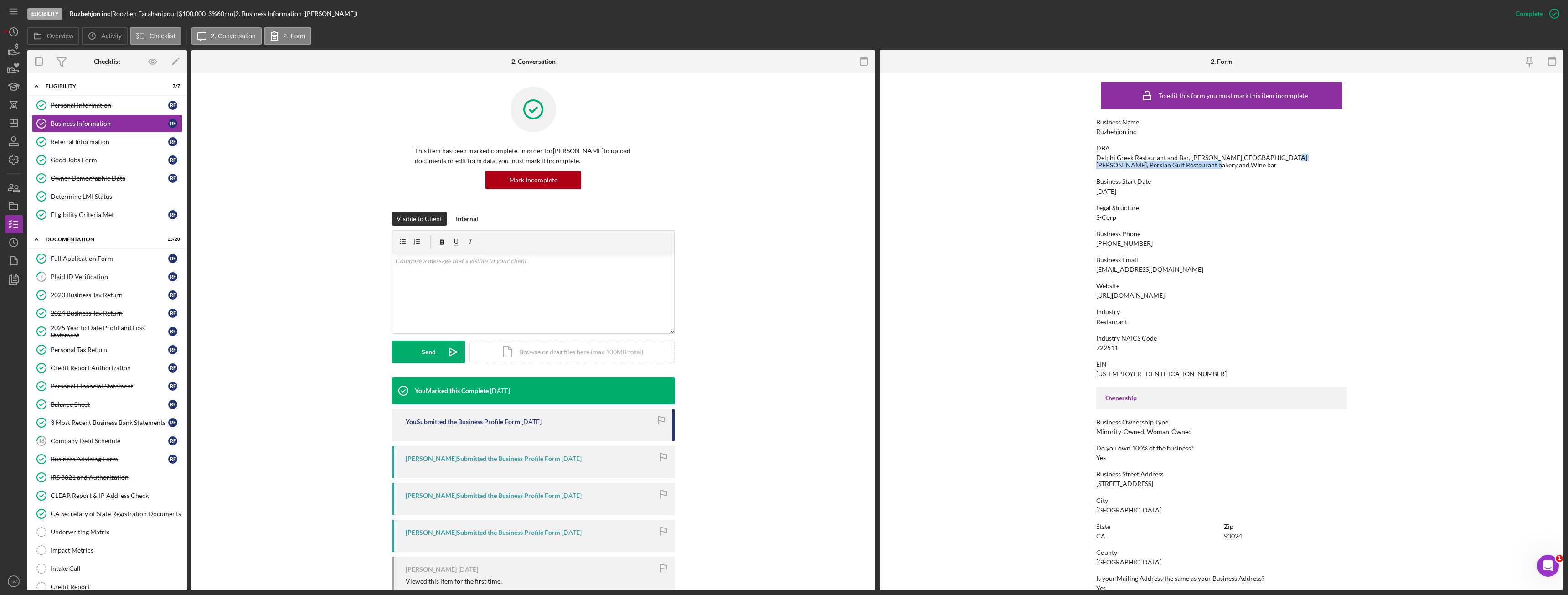
drag, startPoint x: 1275, startPoint y: 157, endPoint x: 1292, endPoint y: 164, distance: 18.4
click at [1292, 164] on div "Delphi Greek Restaurant and Bar, Mary & Robb westwood Cafe, Persian Gulf Restau…" at bounding box center [1222, 161] width 251 height 15
click at [911, 326] on form "To edit this form you must mark this item incomplete Business Name Ruzbehjon in…" at bounding box center [1221, 332] width 684 height 518
drag, startPoint x: 1110, startPoint y: 159, endPoint x: 1197, endPoint y: 163, distance: 87.1
click at [1197, 163] on div "Delphi Greek Restaurant and Bar, Mary & Robb westwood Cafe, Persian Gulf Restau…" at bounding box center [1222, 161] width 251 height 15
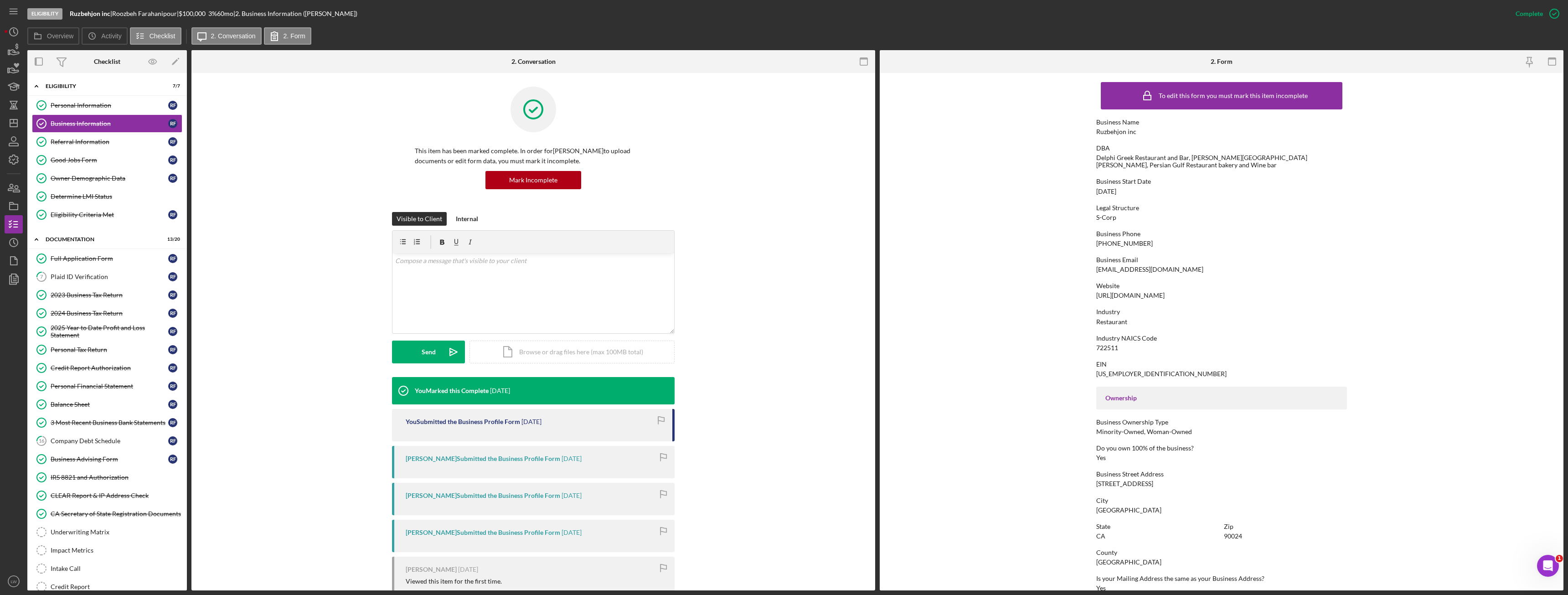
click at [984, 261] on form "To edit this form you must mark this item incomplete Business Name Ruzbehjon in…" at bounding box center [1221, 332] width 684 height 518
click at [1132, 297] on div "https://www.greek.la" at bounding box center [1130, 295] width 68 height 7
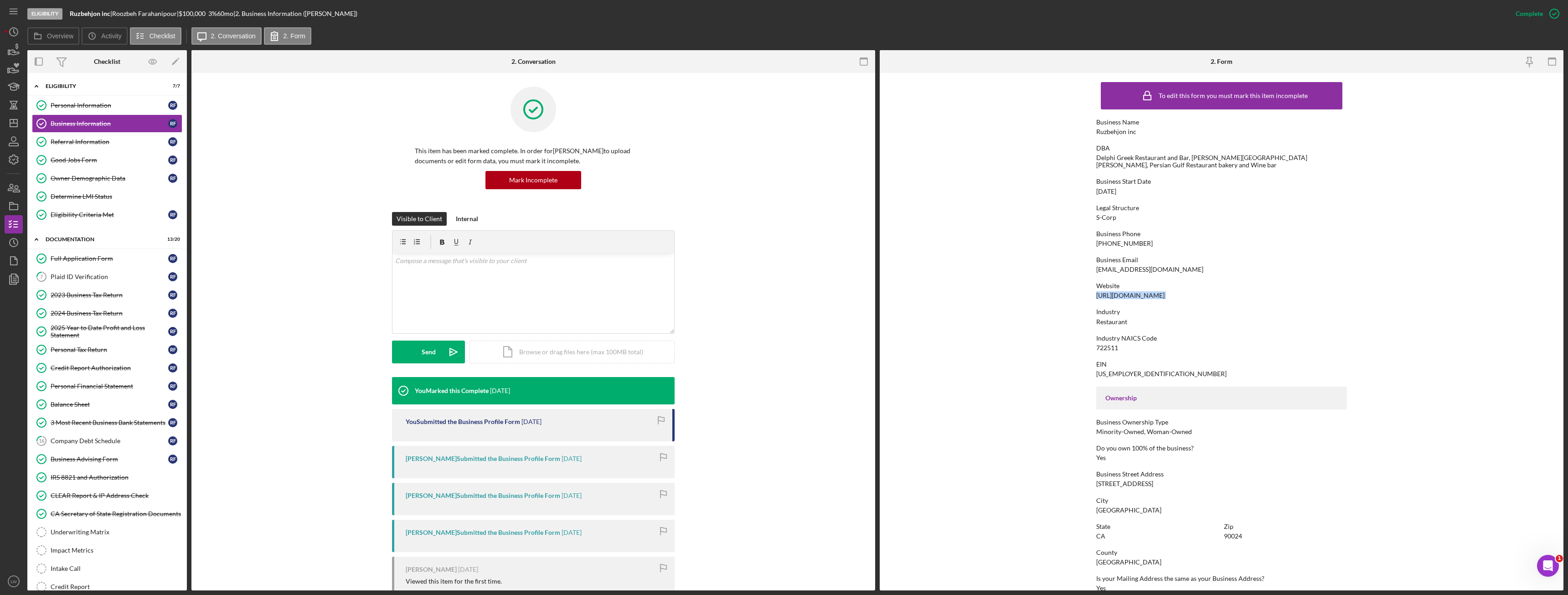
click at [1132, 297] on div "https://www.greek.la" at bounding box center [1130, 295] width 68 height 7
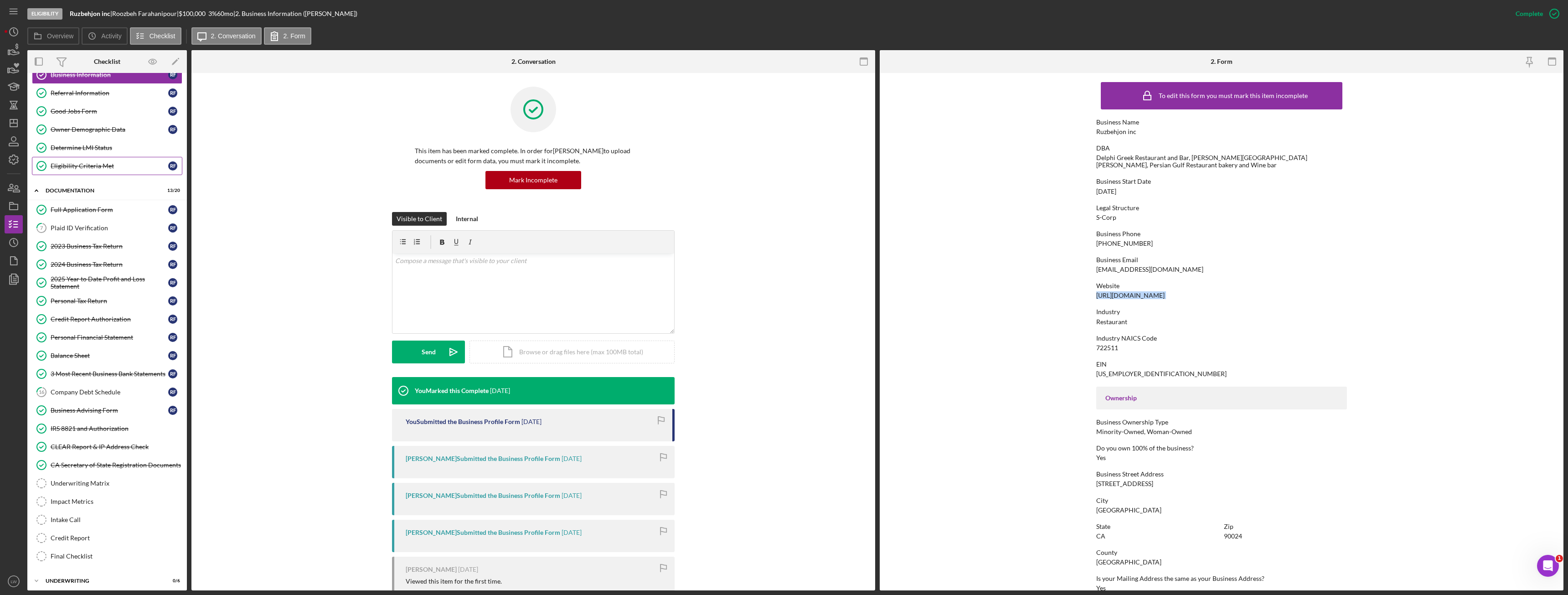
scroll to position [74, 0]
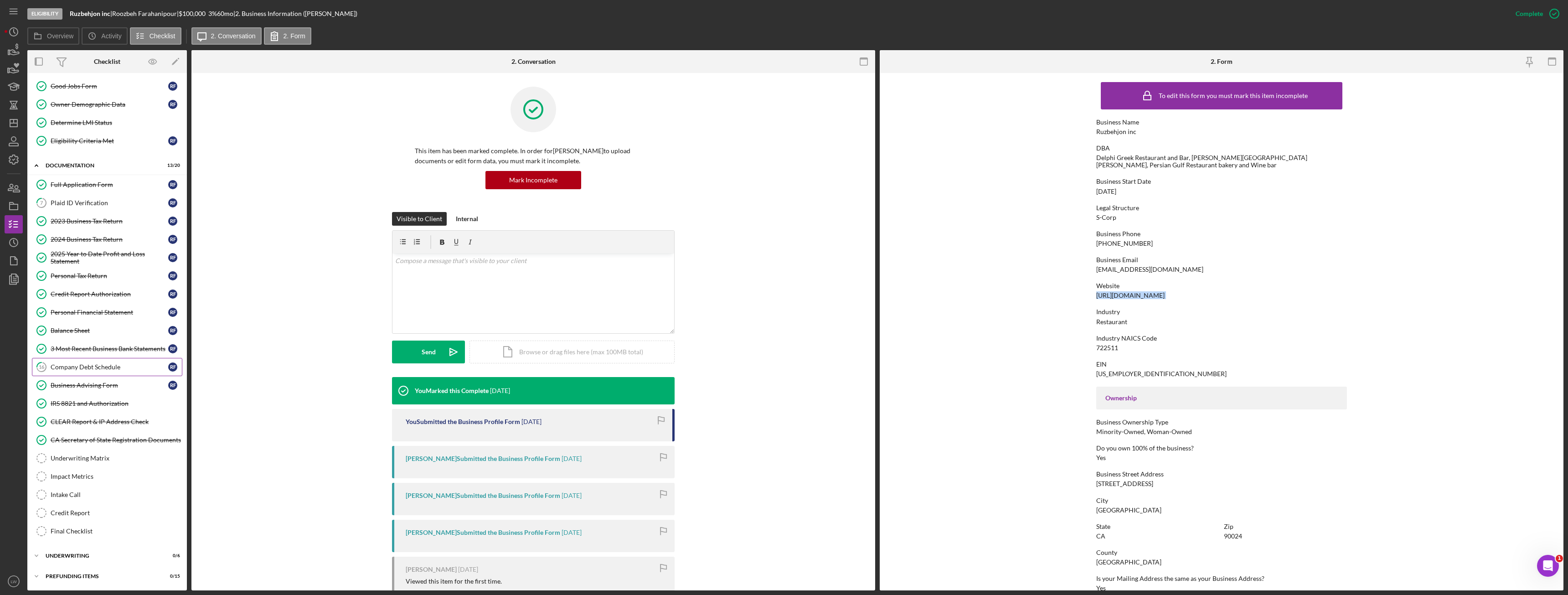
click at [103, 368] on div "Company Debt Schedule" at bounding box center [109, 367] width 117 height 7
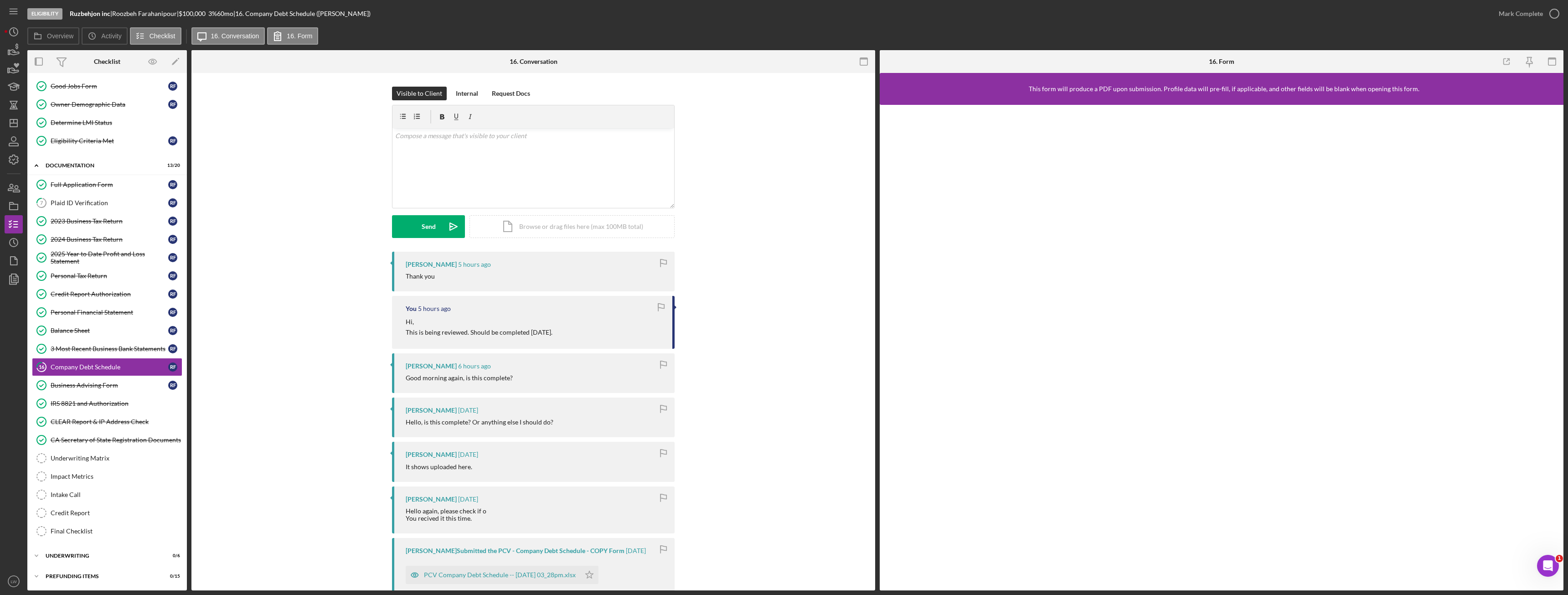
scroll to position [323, 0]
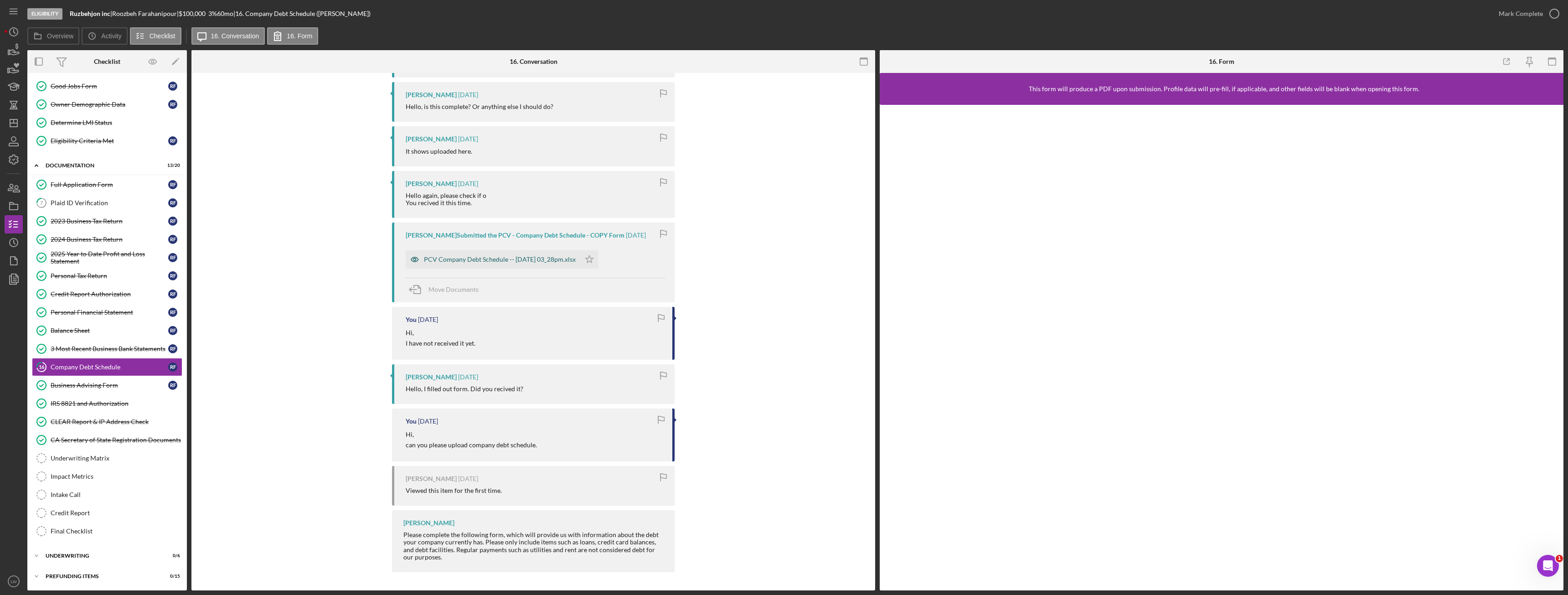
click at [467, 259] on div "PCV Company Debt Schedule -- 2025-09-11 03_28pm.xlsx" at bounding box center [499, 259] width 152 height 7
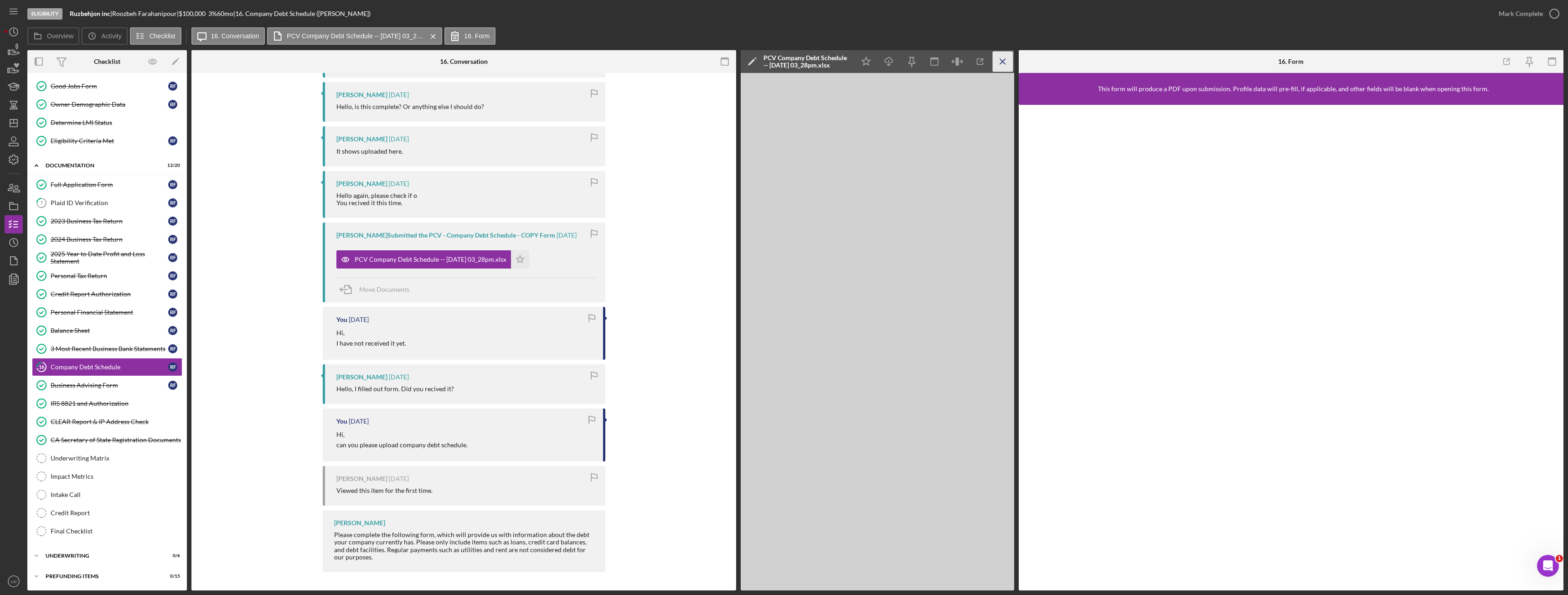
click at [1003, 59] on icon "Icon/Menu Close" at bounding box center [1003, 62] width 21 height 21
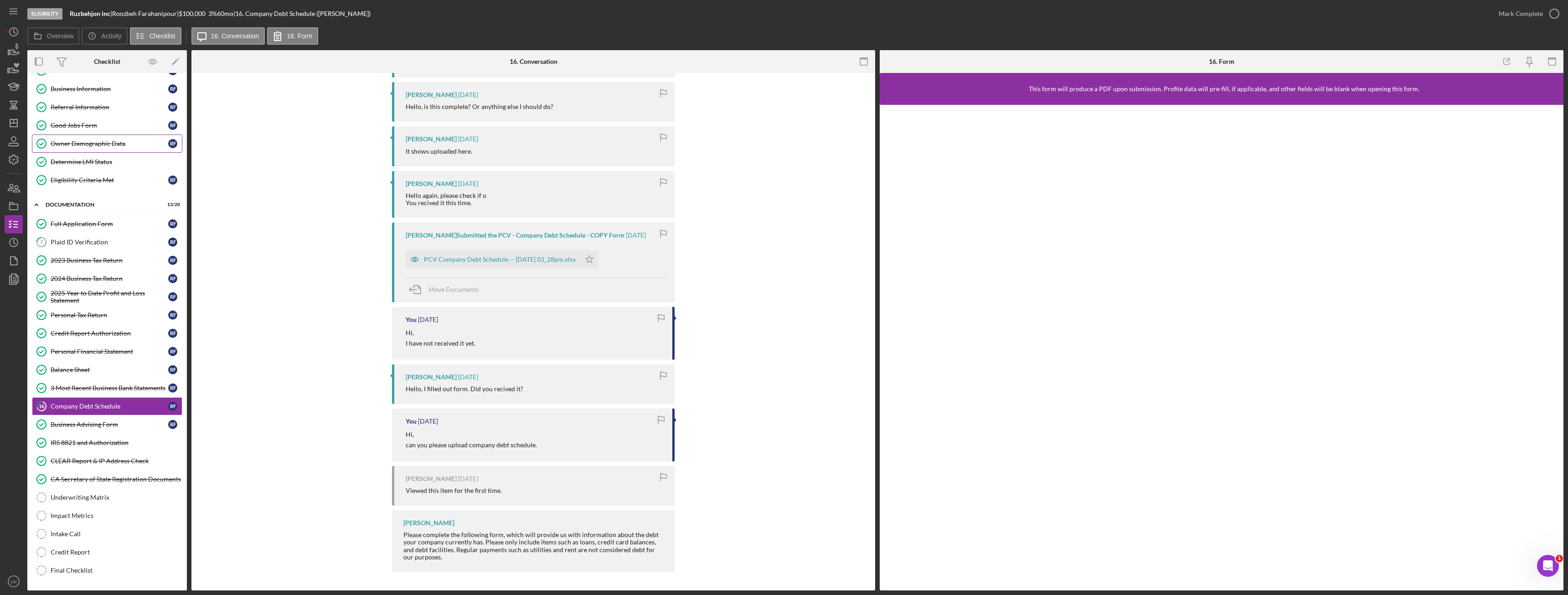
scroll to position [0, 0]
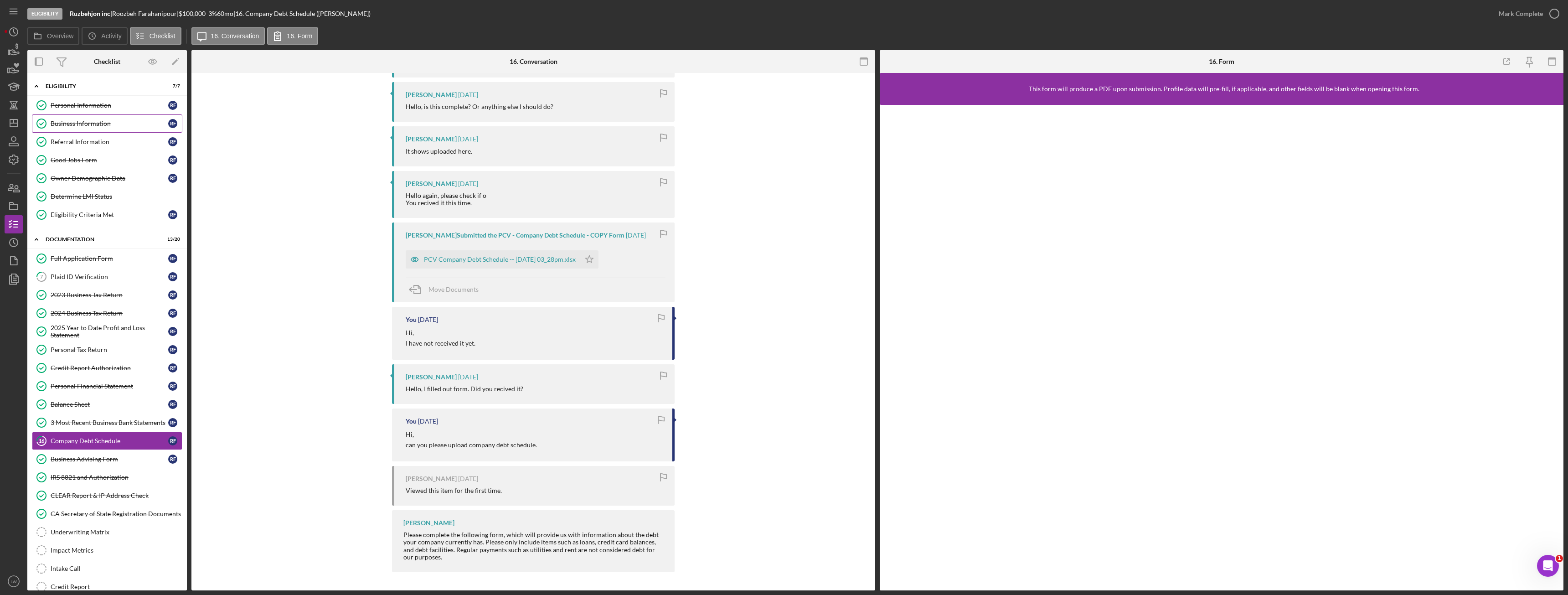
click at [88, 121] on div "Business Information" at bounding box center [109, 124] width 117 height 7
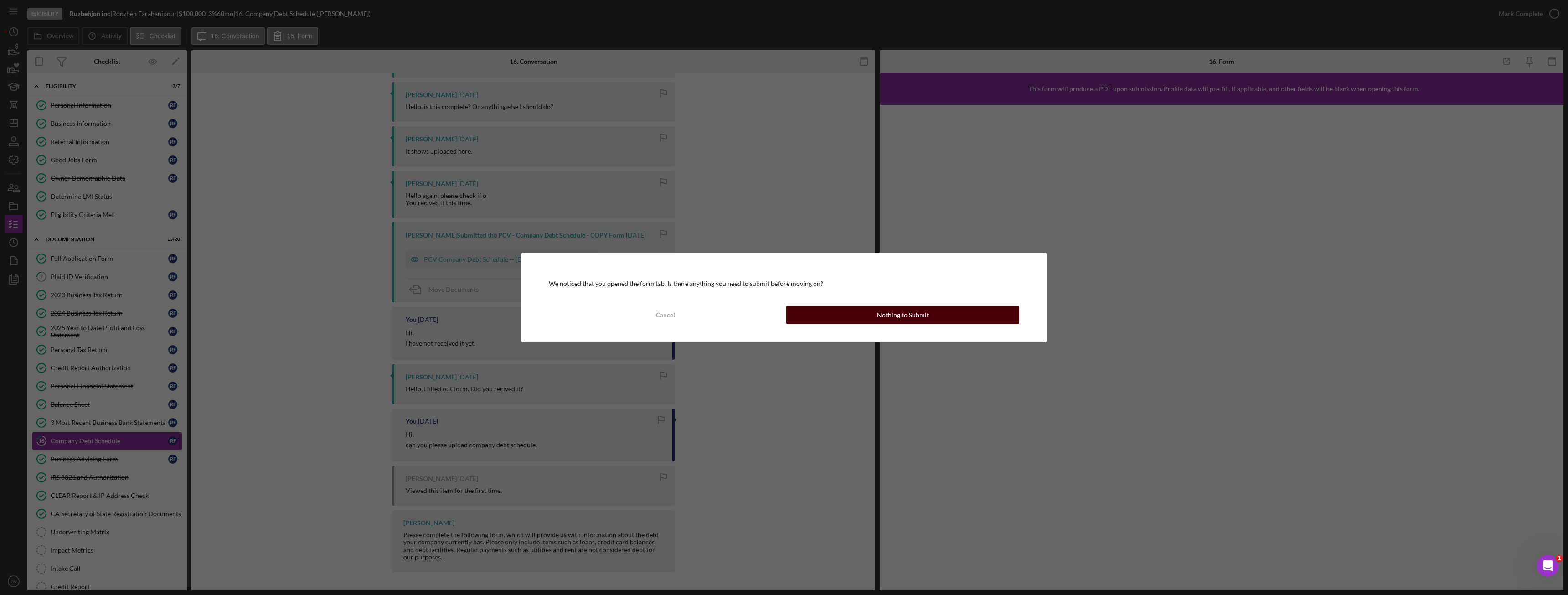
click at [818, 318] on button "Nothing to Submit" at bounding box center [903, 315] width 233 height 18
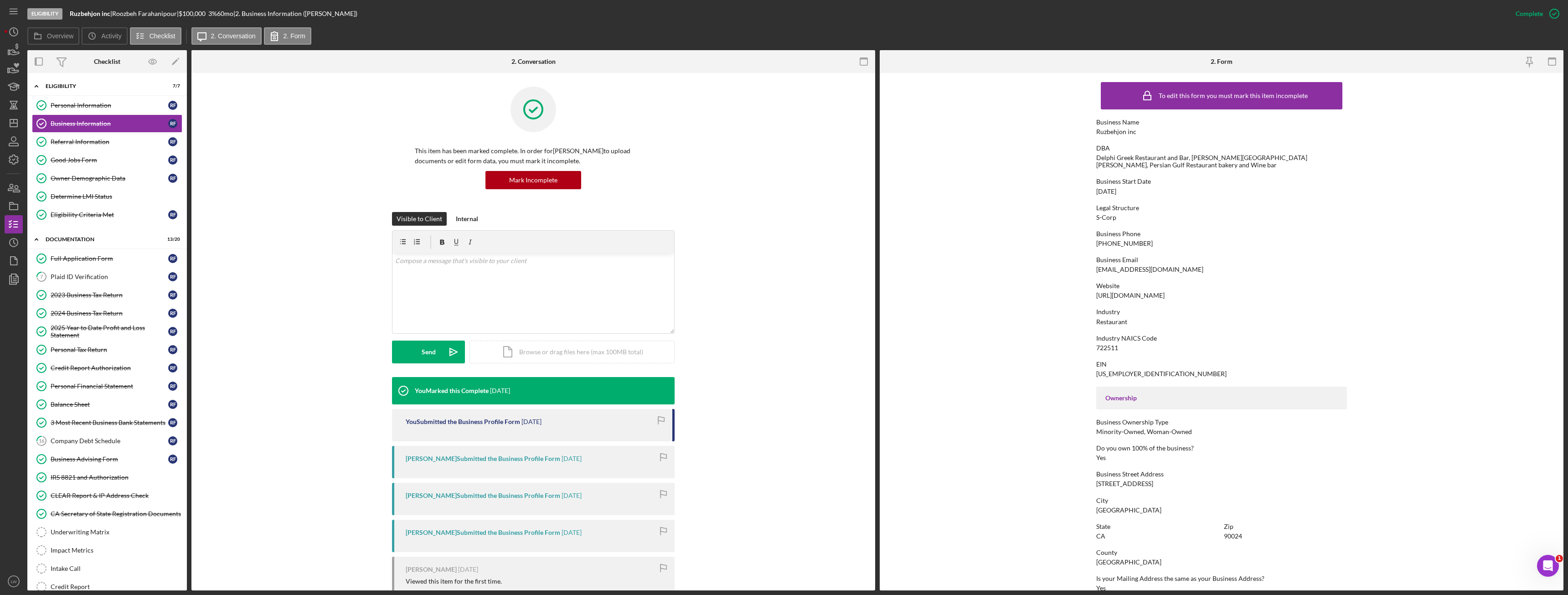
click at [1289, 290] on div "Website https://www.greek.la" at bounding box center [1222, 291] width 251 height 17
click at [97, 440] on div "Company Debt Schedule" at bounding box center [109, 441] width 117 height 7
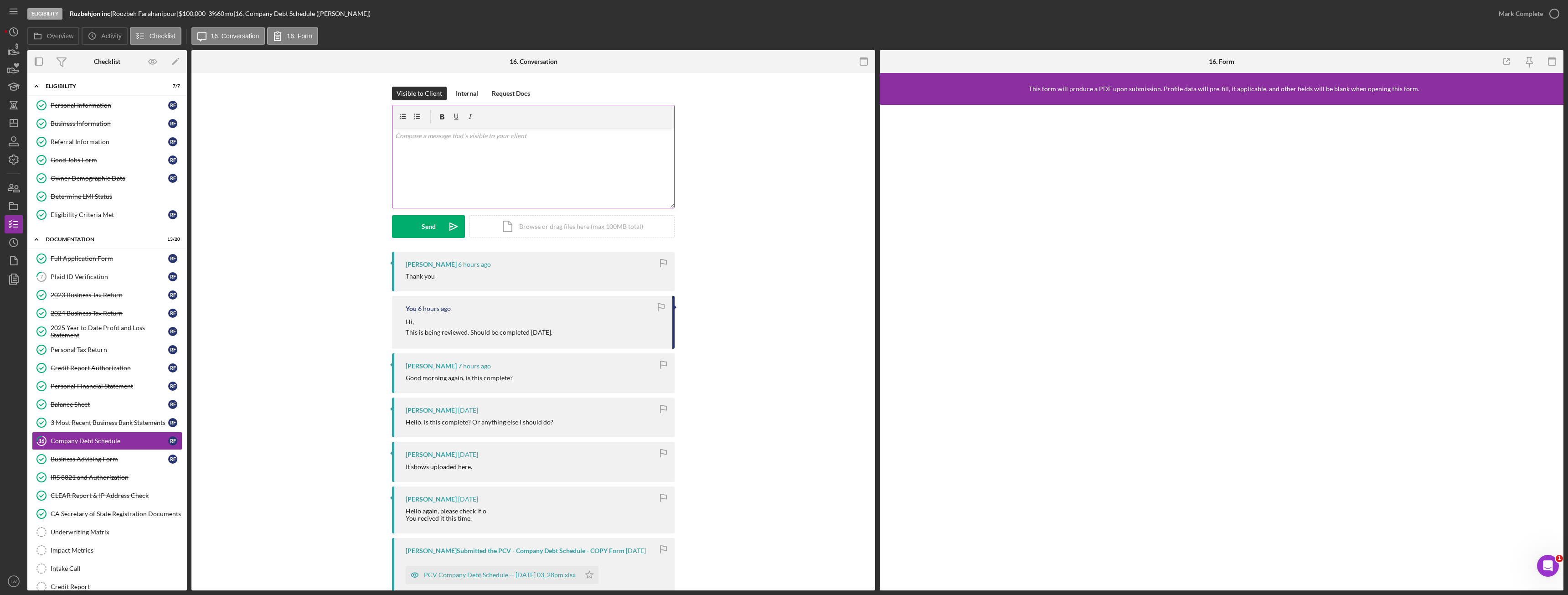
click at [569, 178] on div "v Color teal Color pink Remove color Add row above Add row below Add column bef…" at bounding box center [533, 167] width 282 height 80
drag, startPoint x: 569, startPoint y: 178, endPoint x: 598, endPoint y: 148, distance: 41.7
click at [598, 148] on p "can you please add the SBA loans to the company debt schedule." at bounding box center [533, 149] width 277 height 10
click at [429, 228] on div "Send" at bounding box center [429, 226] width 14 height 23
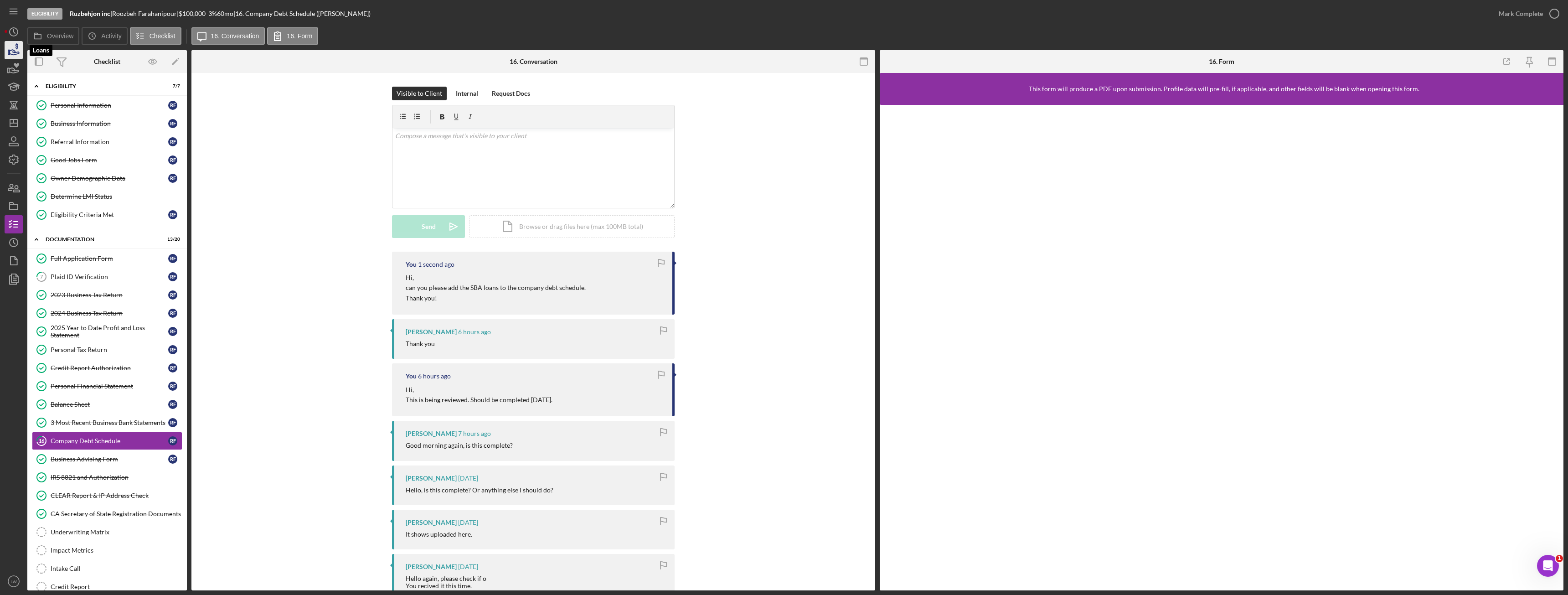
click at [15, 51] on icon "button" at bounding box center [15, 52] width 10 height 5
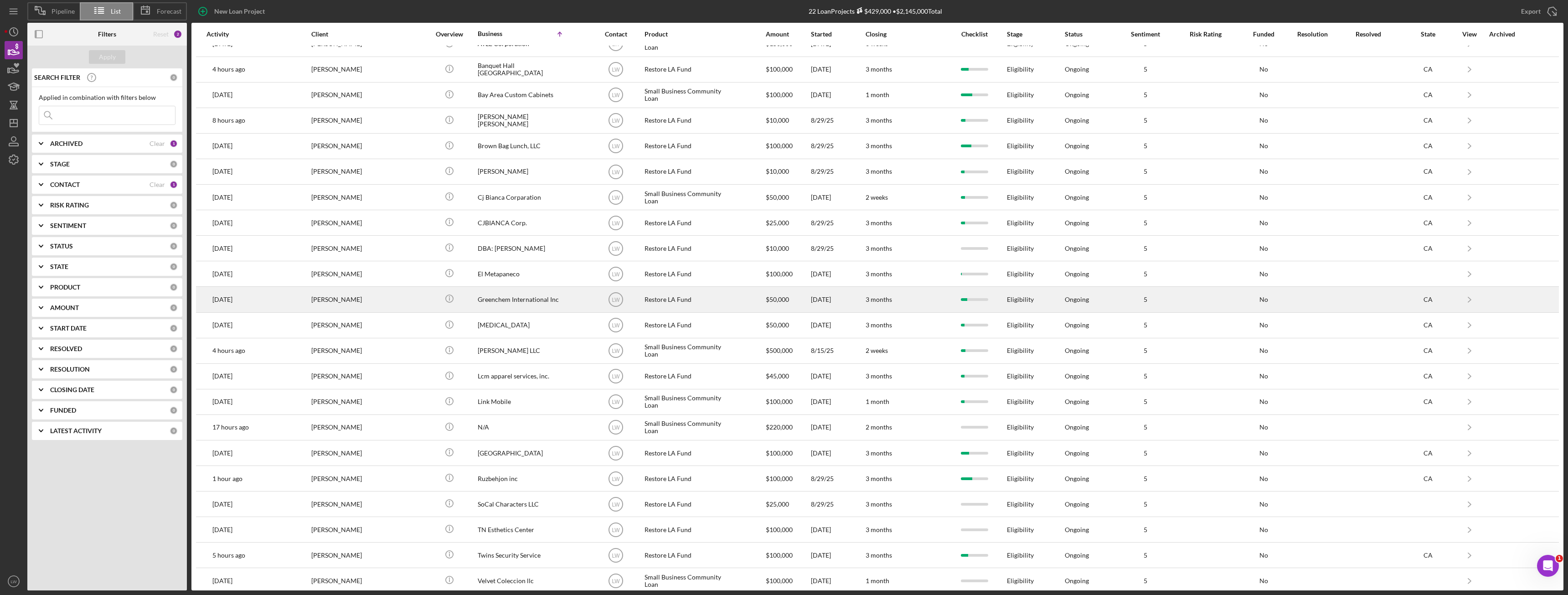
scroll to position [23, 0]
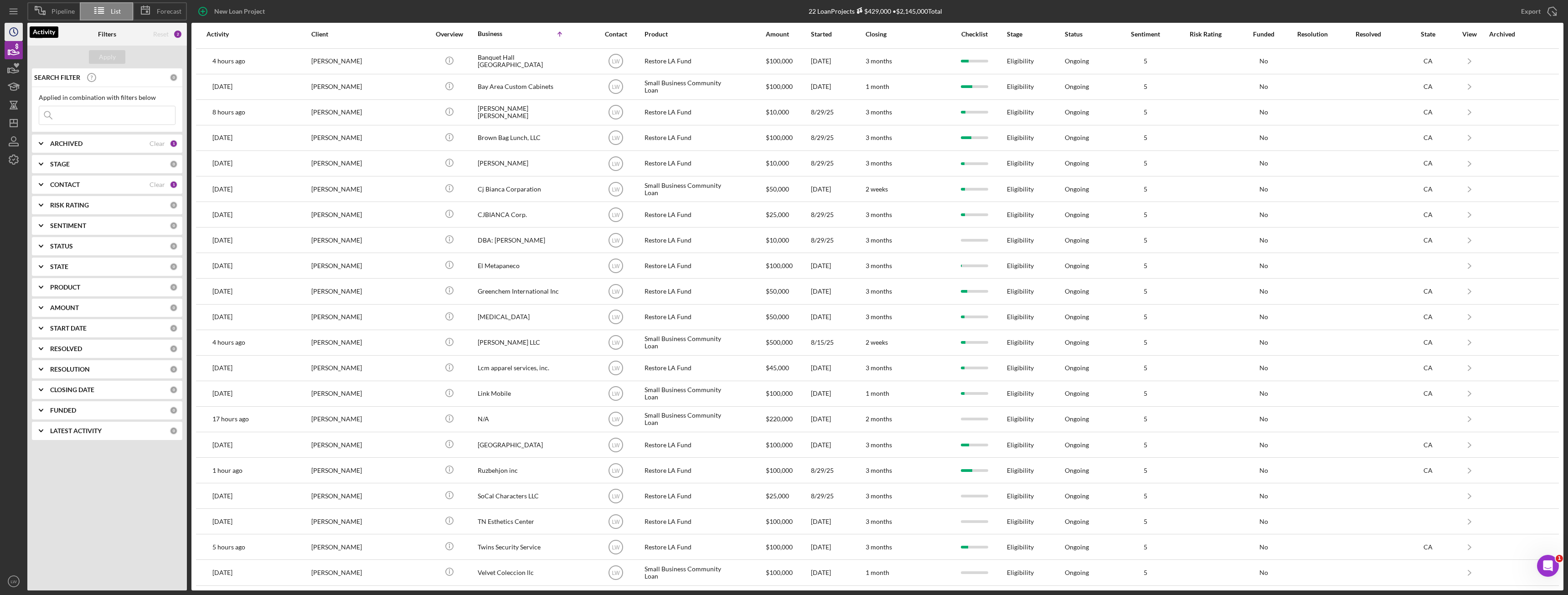
click at [12, 37] on icon "Icon/History" at bounding box center [13, 32] width 23 height 23
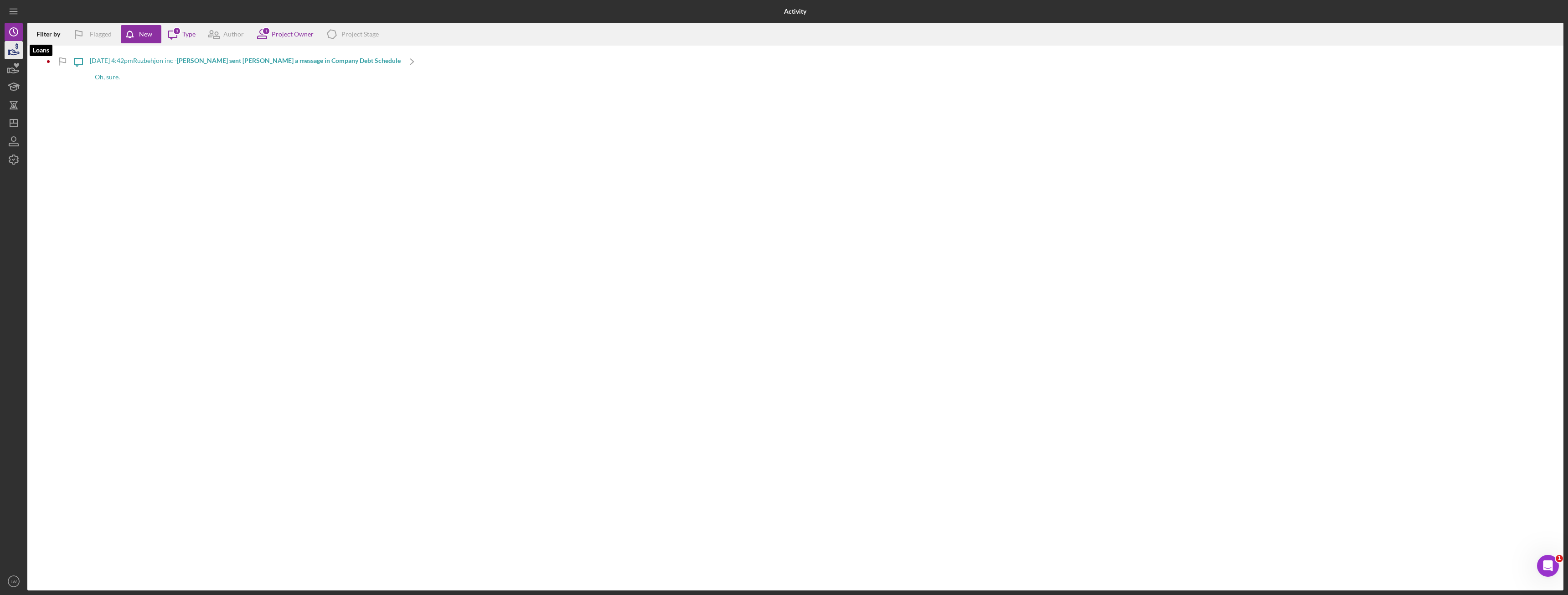
click at [10, 54] on icon "button" at bounding box center [13, 50] width 23 height 23
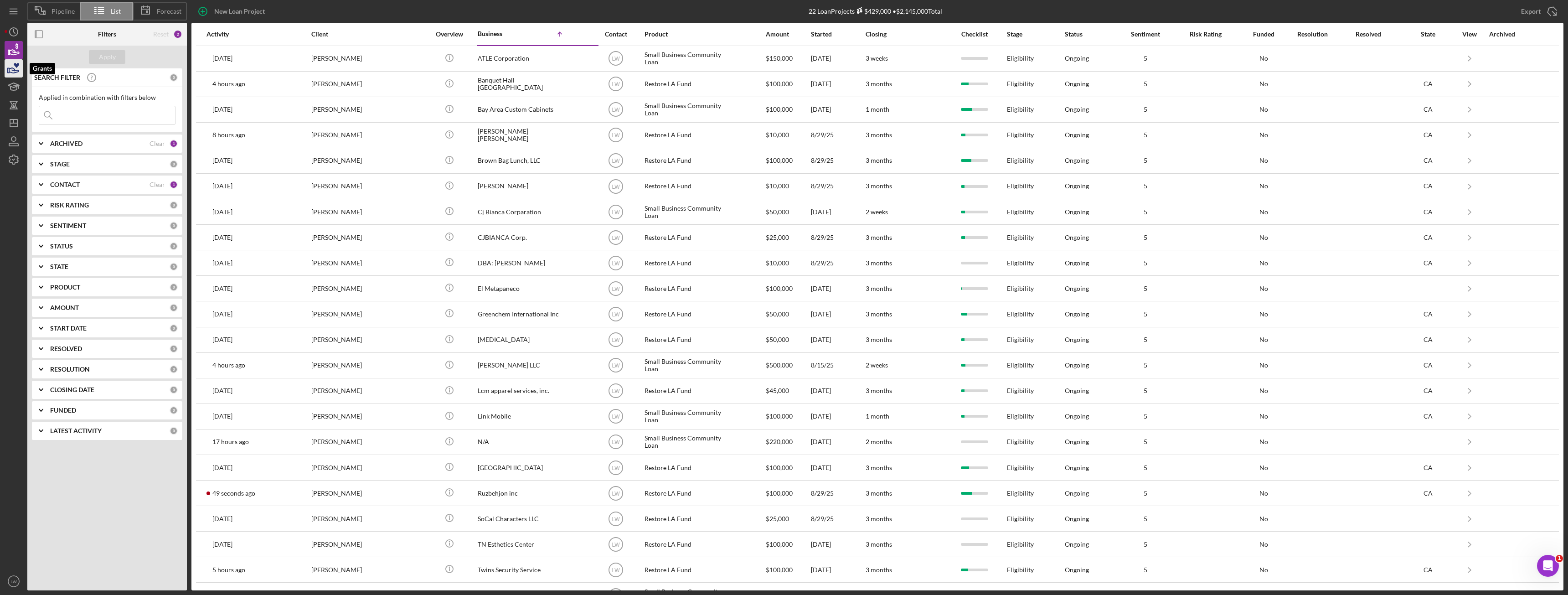
click at [8, 71] on polygon "button" at bounding box center [9, 70] width 1 height 4
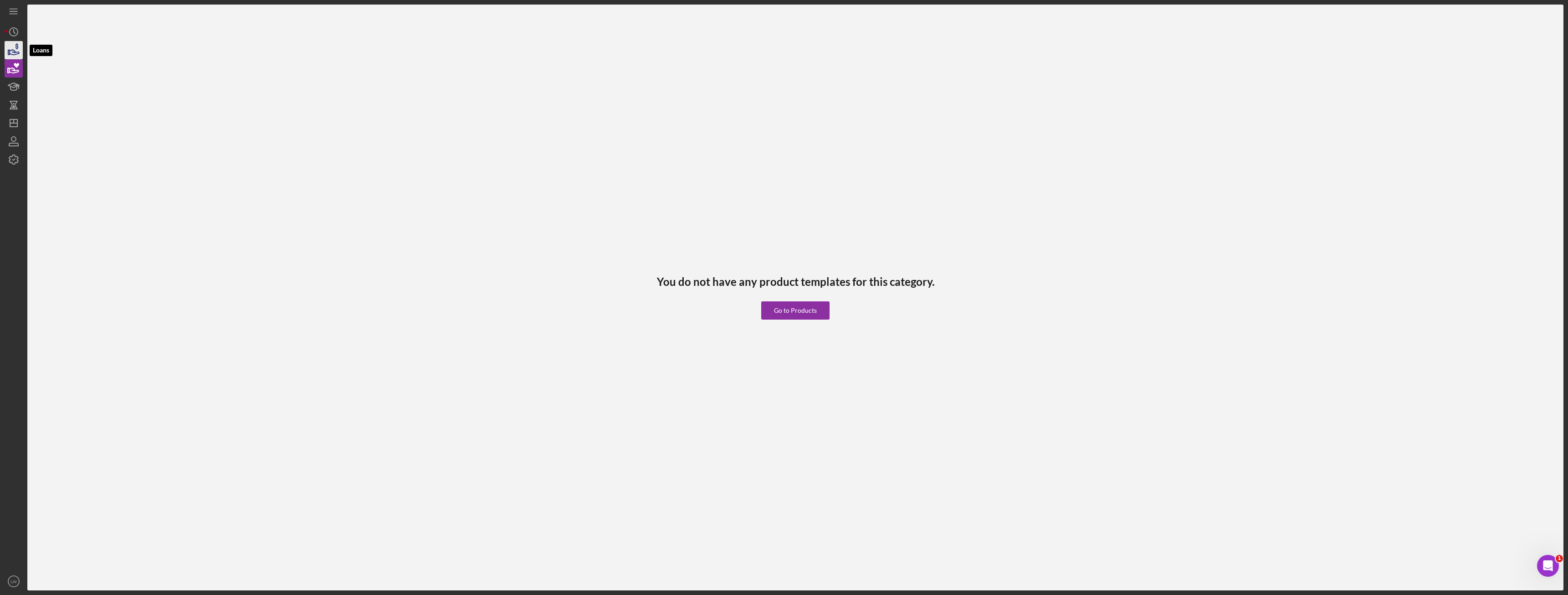
click at [6, 50] on icon "button" at bounding box center [13, 50] width 23 height 23
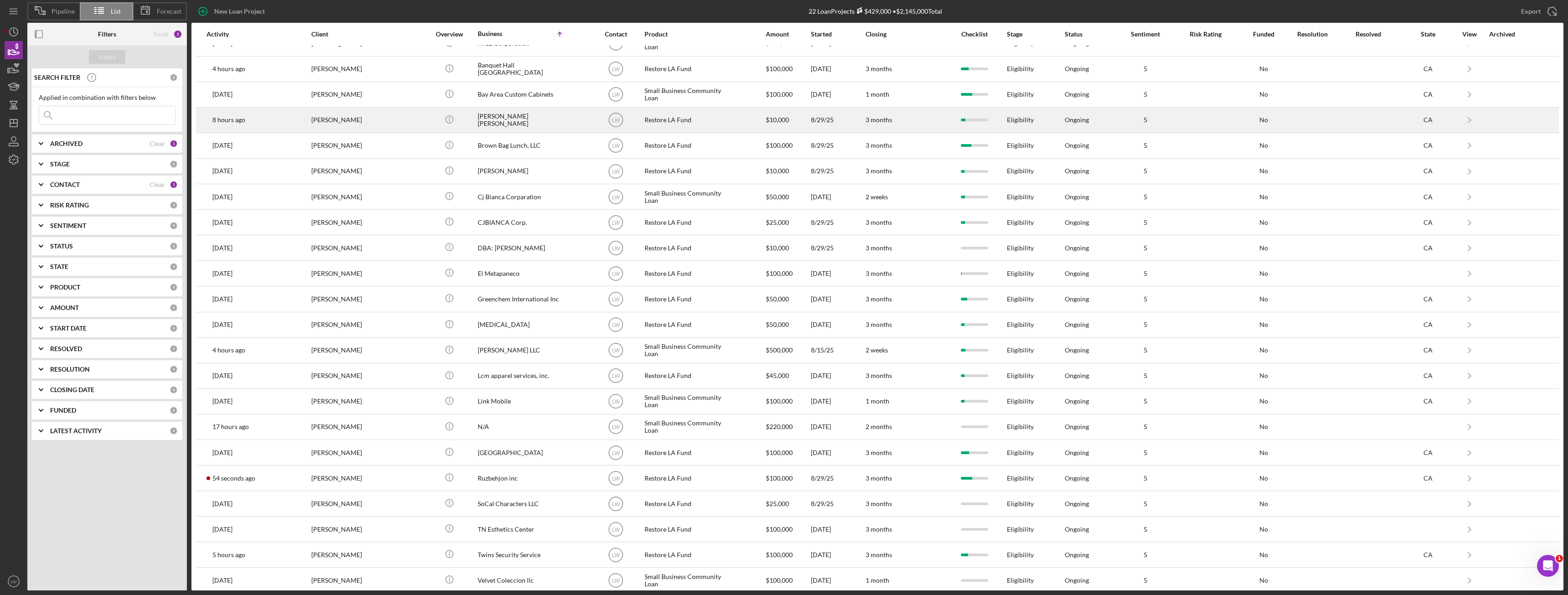
scroll to position [23, 0]
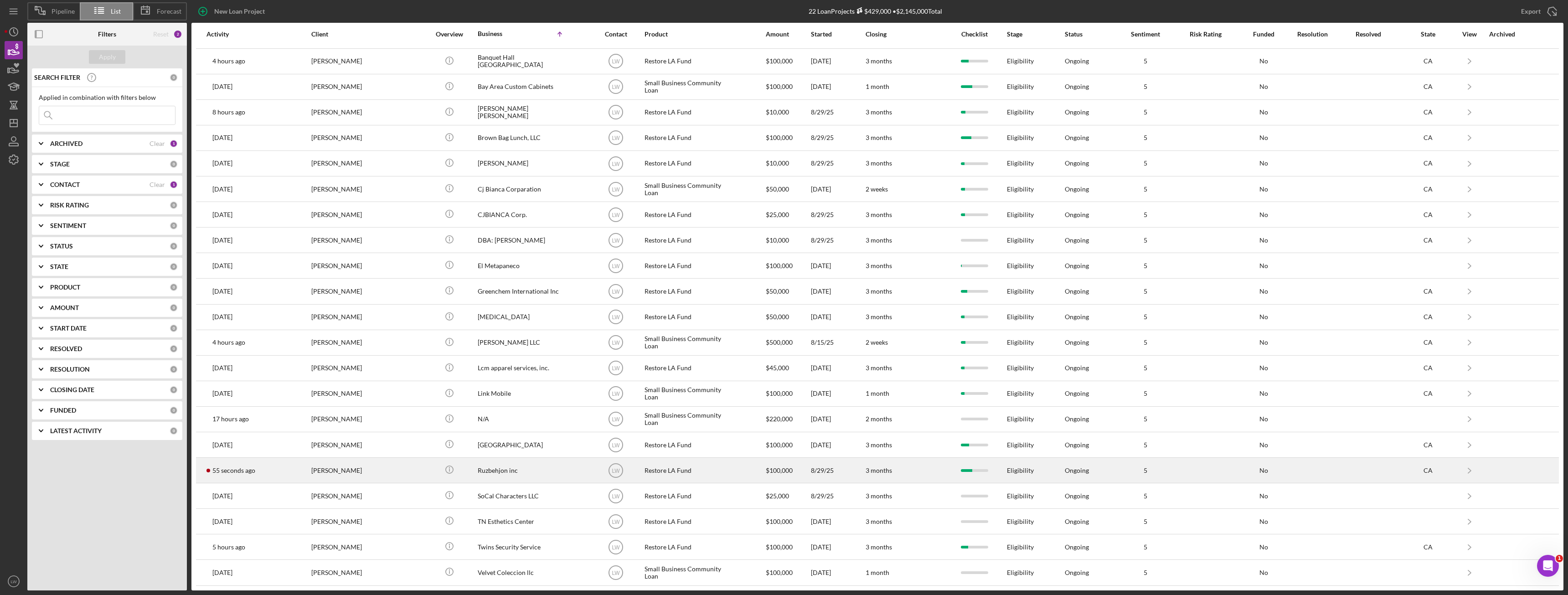
click at [490, 475] on div "Ruzbehjon inc" at bounding box center [523, 471] width 91 height 24
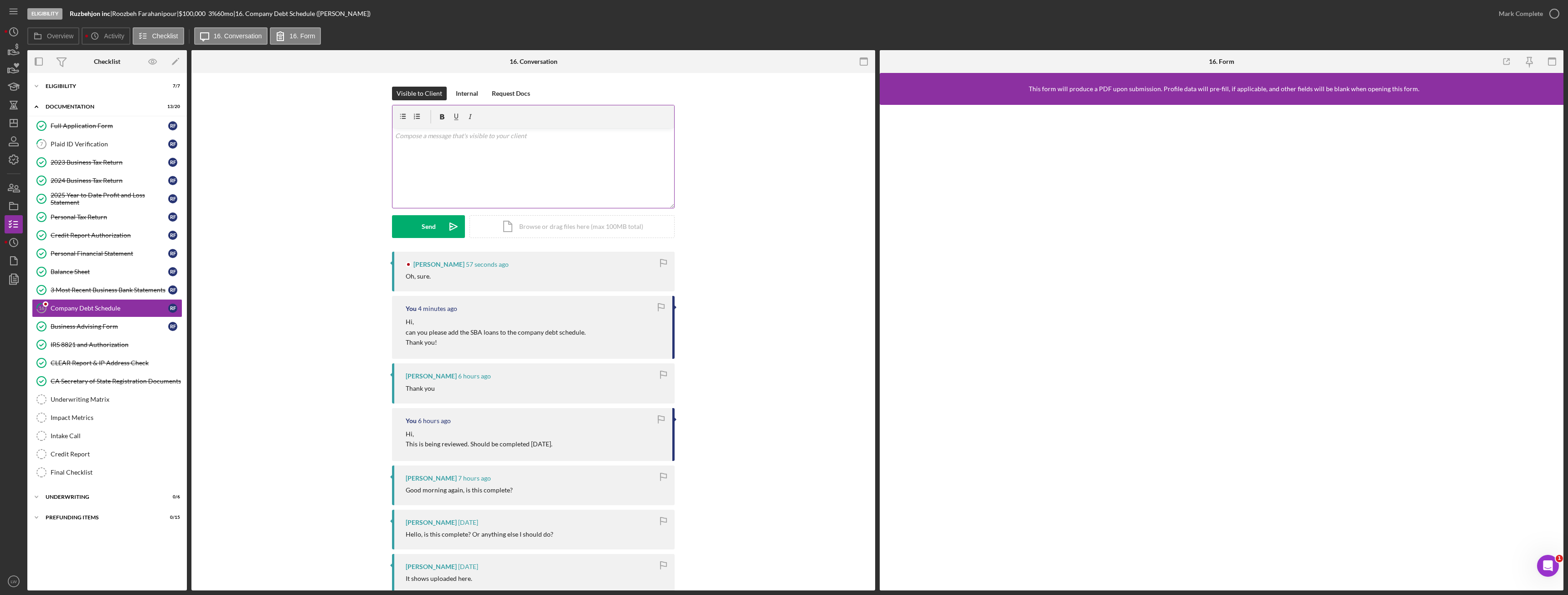
click at [492, 182] on div "v Color teal Color pink Remove color Add row above Add row below Add column bef…" at bounding box center [533, 167] width 282 height 80
click at [423, 227] on div "Send" at bounding box center [429, 226] width 14 height 23
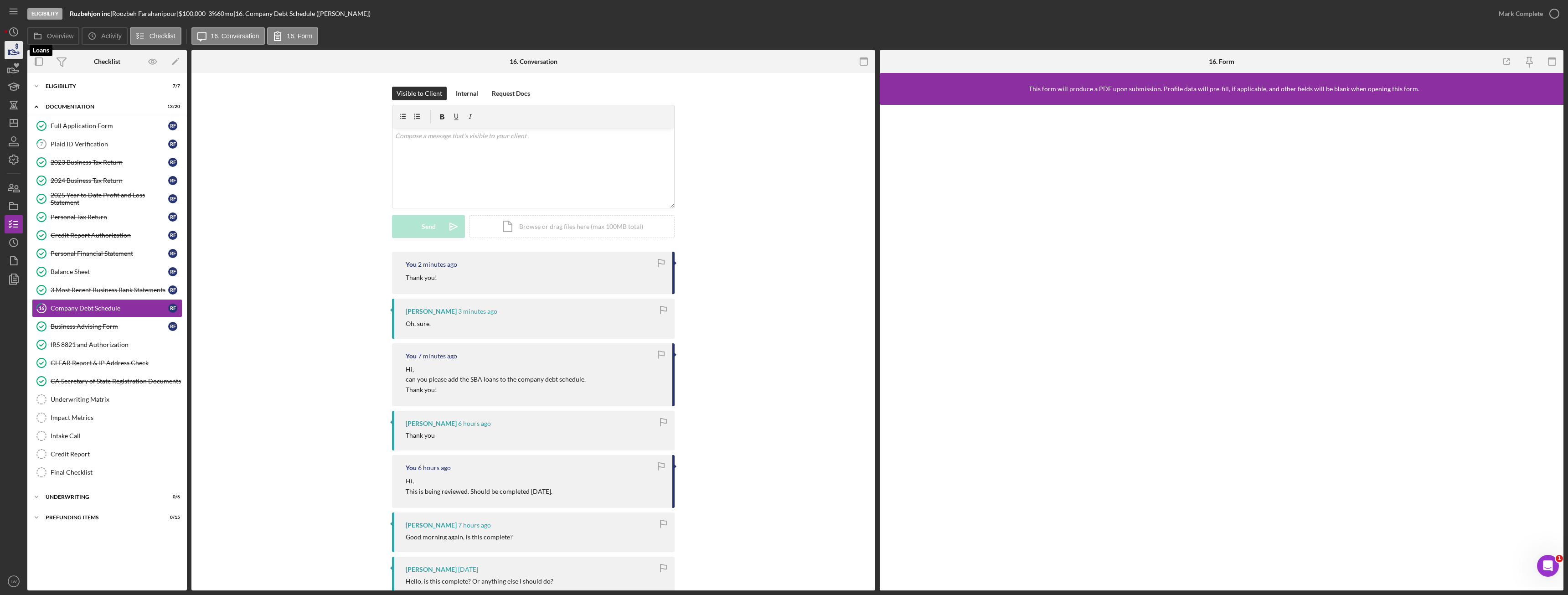
click at [19, 52] on icon "button" at bounding box center [15, 52] width 10 height 5
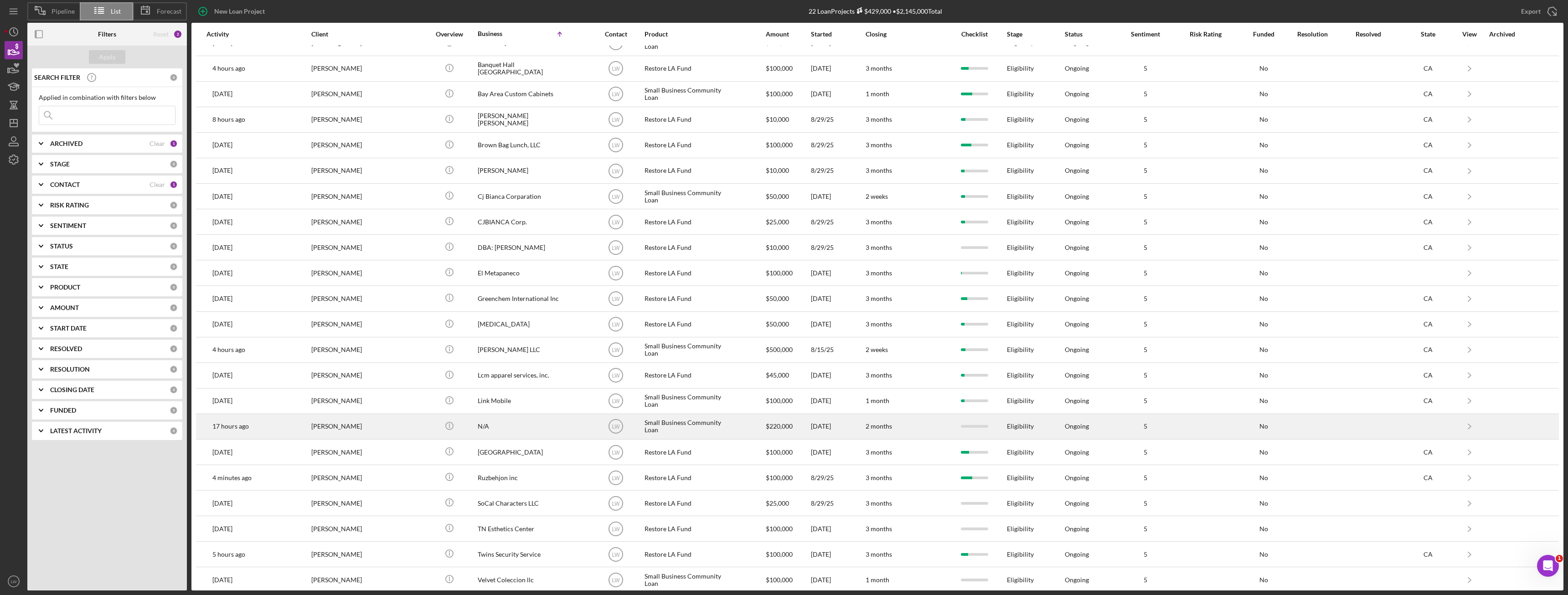
scroll to position [23, 0]
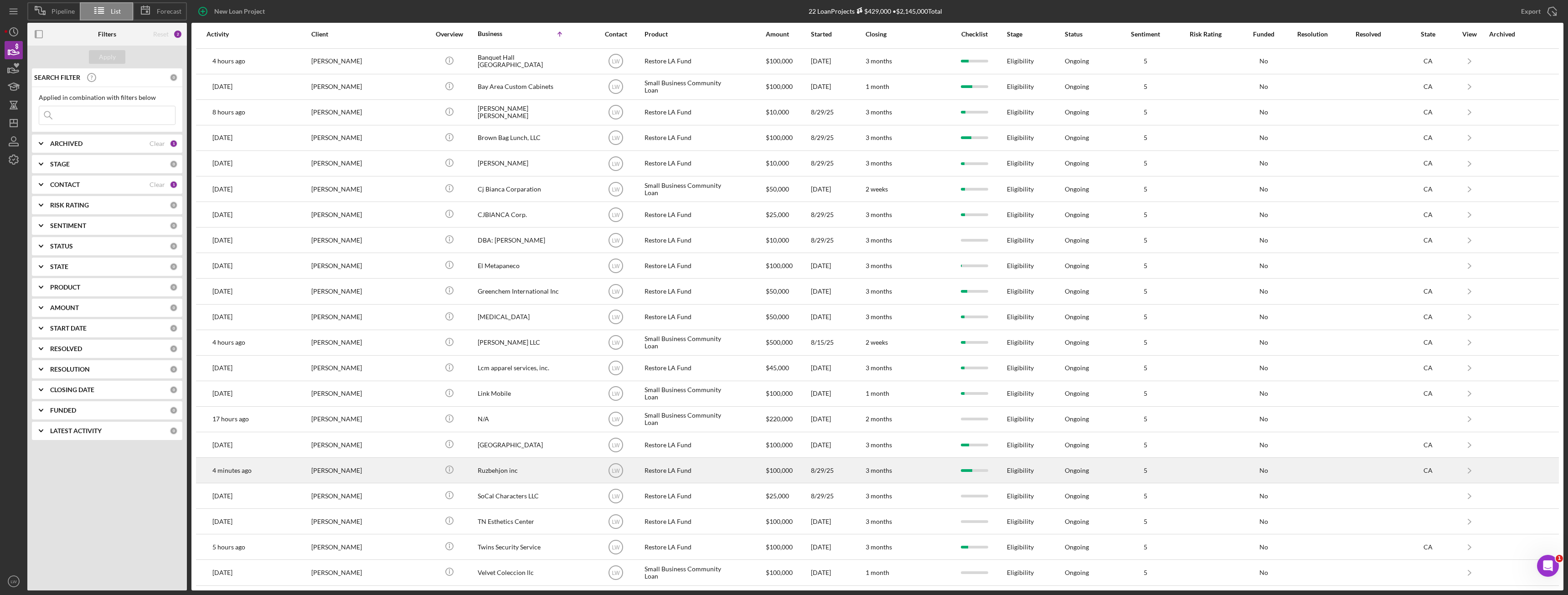
click at [517, 473] on div "Ruzbehjon inc" at bounding box center [523, 471] width 91 height 24
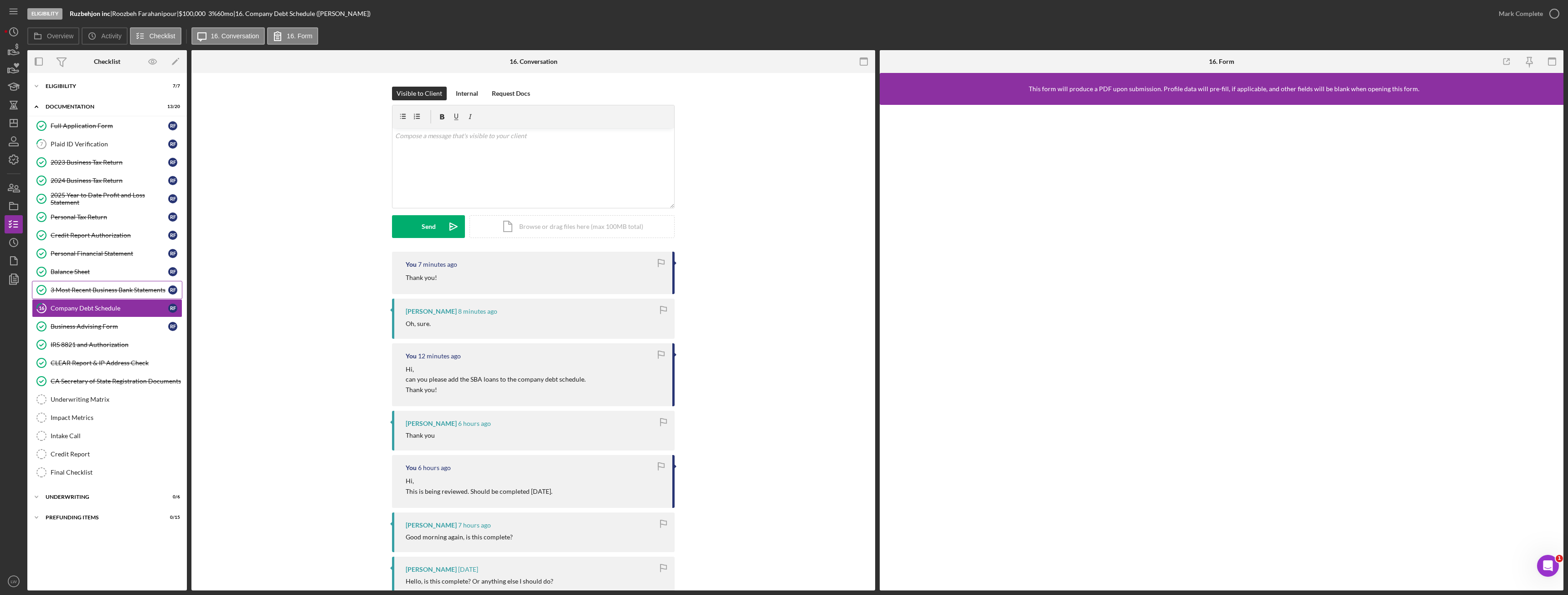
click at [102, 290] on div "3 Most Recent Business Bank Statements" at bounding box center [109, 290] width 117 height 7
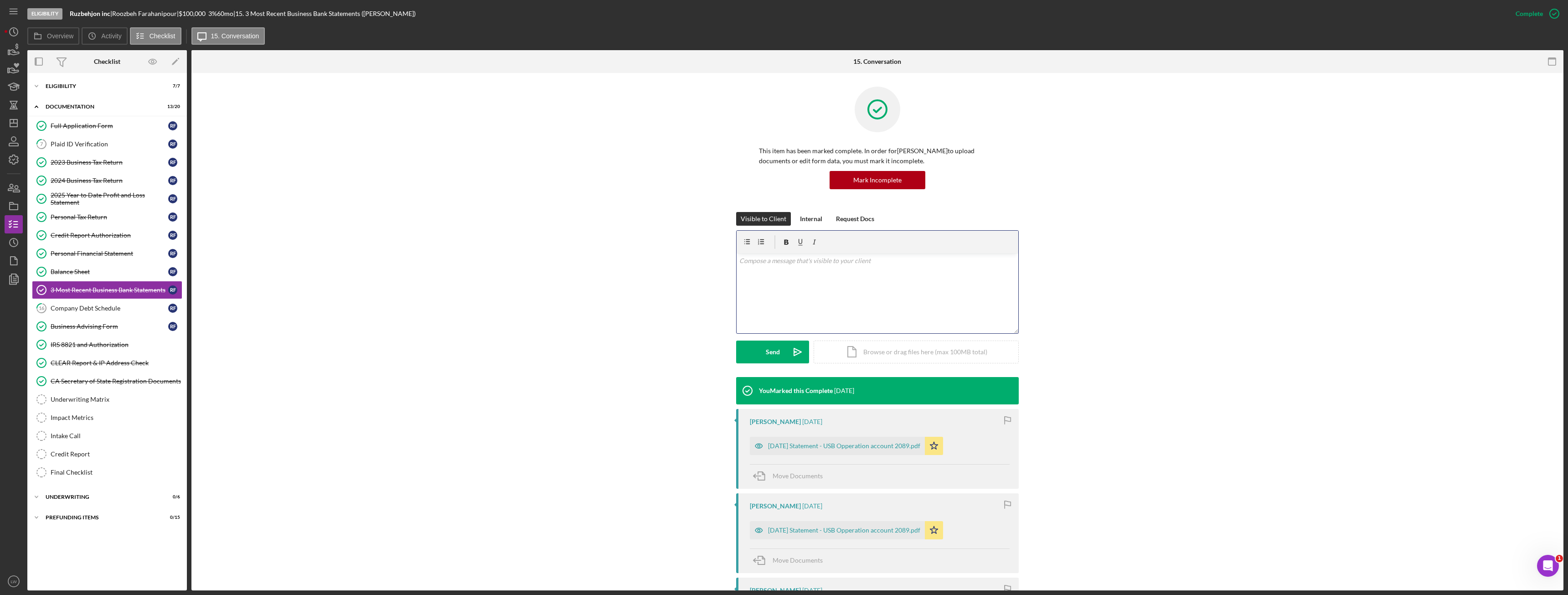
click at [816, 298] on div "v Color teal Color pink Remove color Add row above Add row below Add column bef…" at bounding box center [877, 293] width 282 height 80
click at [950, 260] on p "I will also need October, November, and december bank statements." at bounding box center [878, 261] width 277 height 10
click at [933, 263] on p "I will also need October, November, and december bank statements." at bounding box center [878, 261] width 277 height 10
click at [866, 263] on p "I will also need October, November, and december bank statements." at bounding box center [878, 261] width 277 height 10
click at [780, 260] on p "I will also need October, November, and December bank statements." at bounding box center [878, 261] width 277 height 10
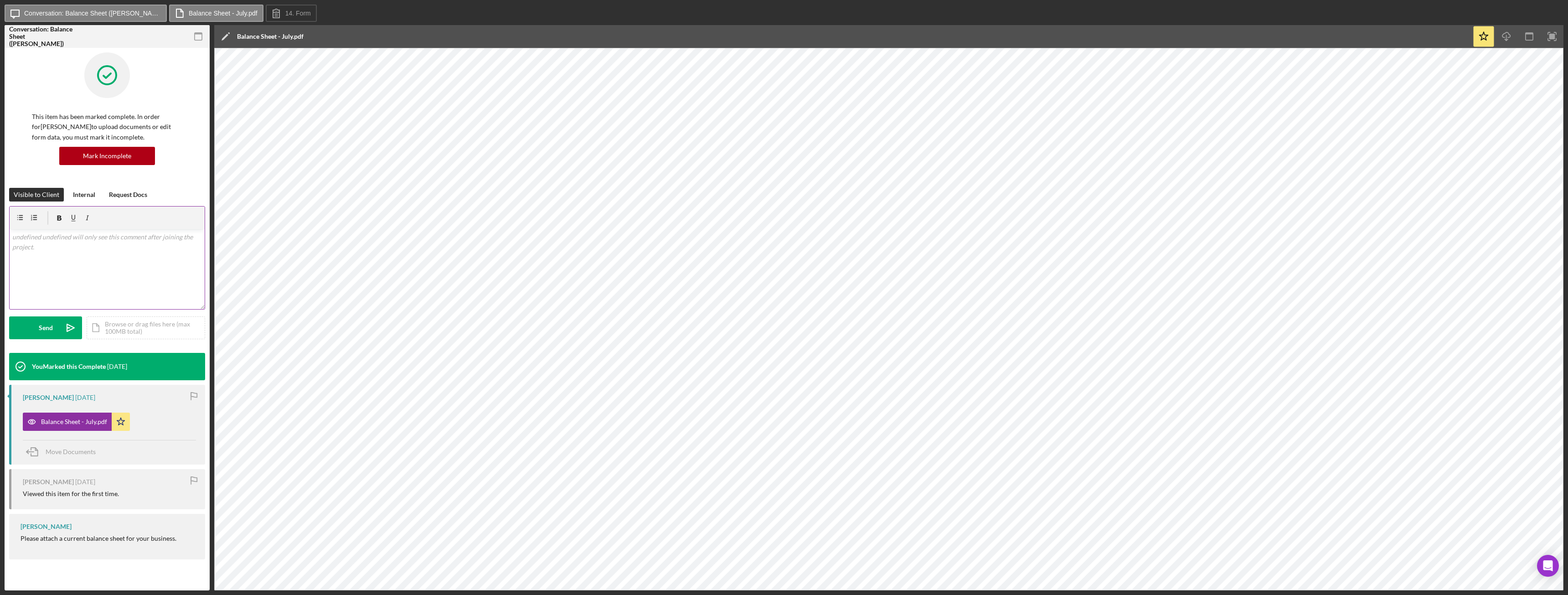
click at [150, 270] on div "v Color teal Color pink Remove color Add row above Add row below Add column bef…" at bounding box center [107, 269] width 195 height 80
click at [50, 325] on div "Send" at bounding box center [46, 328] width 14 height 23
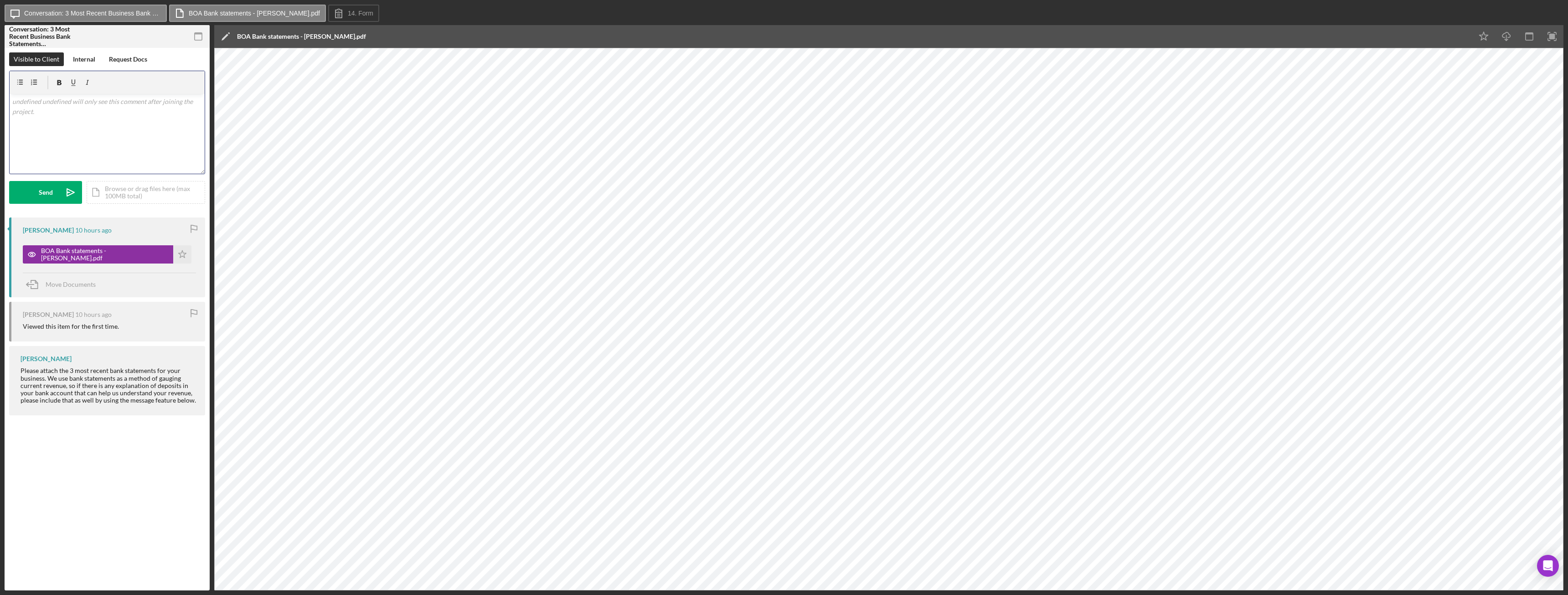
click at [83, 96] on div "v Color teal Color pink Remove color Add row above Add row below Add column bef…" at bounding box center [107, 133] width 195 height 80
click at [119, 129] on p "I need June, July, and August bank statements. Please make sur they are attahed…" at bounding box center [107, 120] width 190 height 21
drag, startPoint x: 44, startPoint y: 122, endPoint x: 54, endPoint y: 127, distance: 11.2
click at [44, 123] on p "I need June, July, and August bank statements. Please make sur they are attahed…" at bounding box center [107, 120] width 190 height 21
click at [124, 125] on p "I need June, July, and August bank statements. Please make sur they are attahed…" at bounding box center [107, 120] width 190 height 21
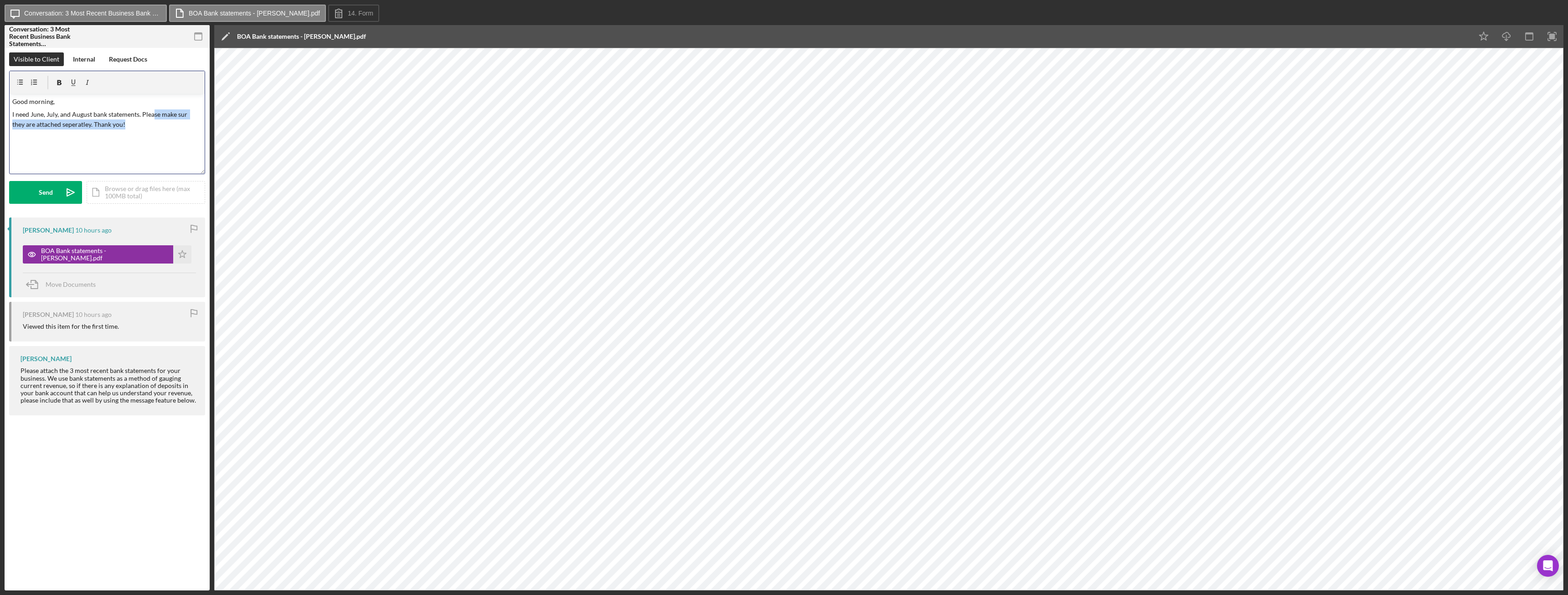
drag, startPoint x: 73, startPoint y: 128, endPoint x: 143, endPoint y: 122, distance: 70.3
click at [148, 122] on p "I need June, July, and August bank statements. Please make sur they are attache…" at bounding box center [107, 120] width 190 height 21
click at [127, 122] on p "I need June, July, and August bank statements. Please make sur they are attache…" at bounding box center [107, 120] width 190 height 21
click at [129, 125] on p "I need June, July, and August bank statements. Please make sur they are attache…" at bounding box center [107, 120] width 190 height 21
click at [60, 190] on icon "Icon/icon-invite-send" at bounding box center [70, 192] width 23 height 23
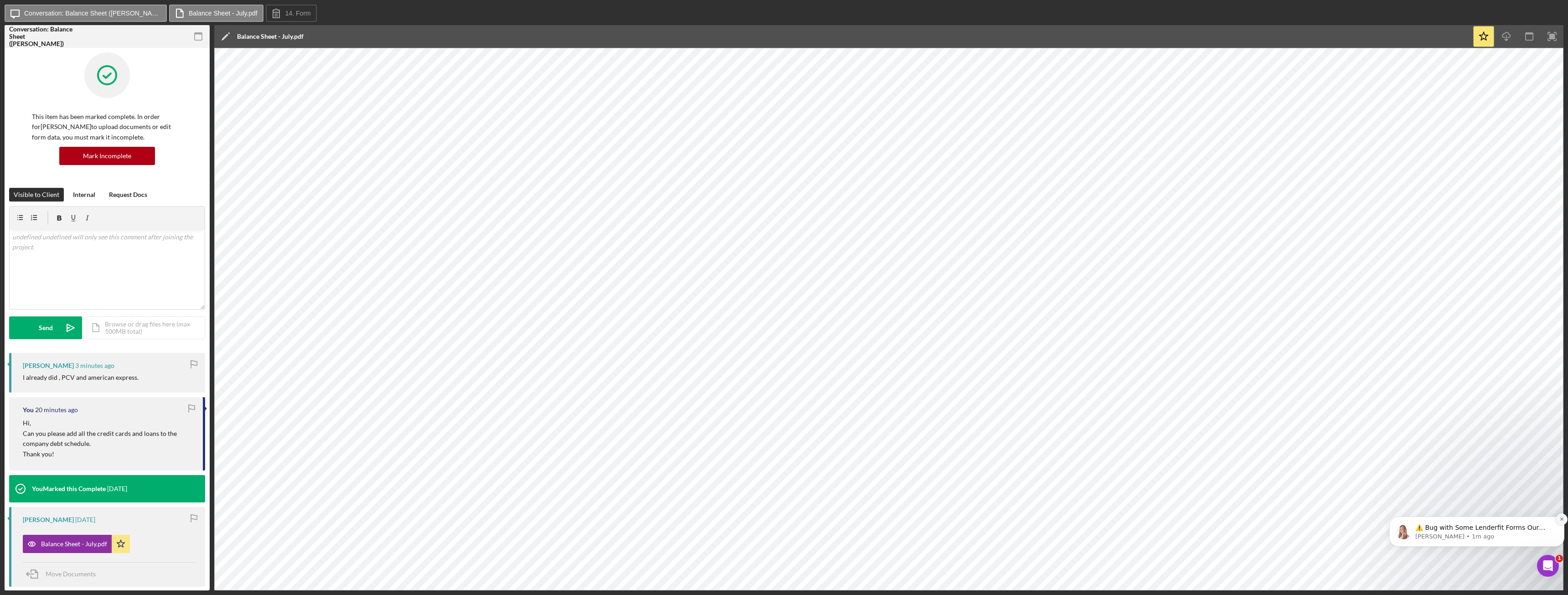
click at [1559, 517] on icon "Dismiss notification" at bounding box center [1562, 519] width 5 height 5
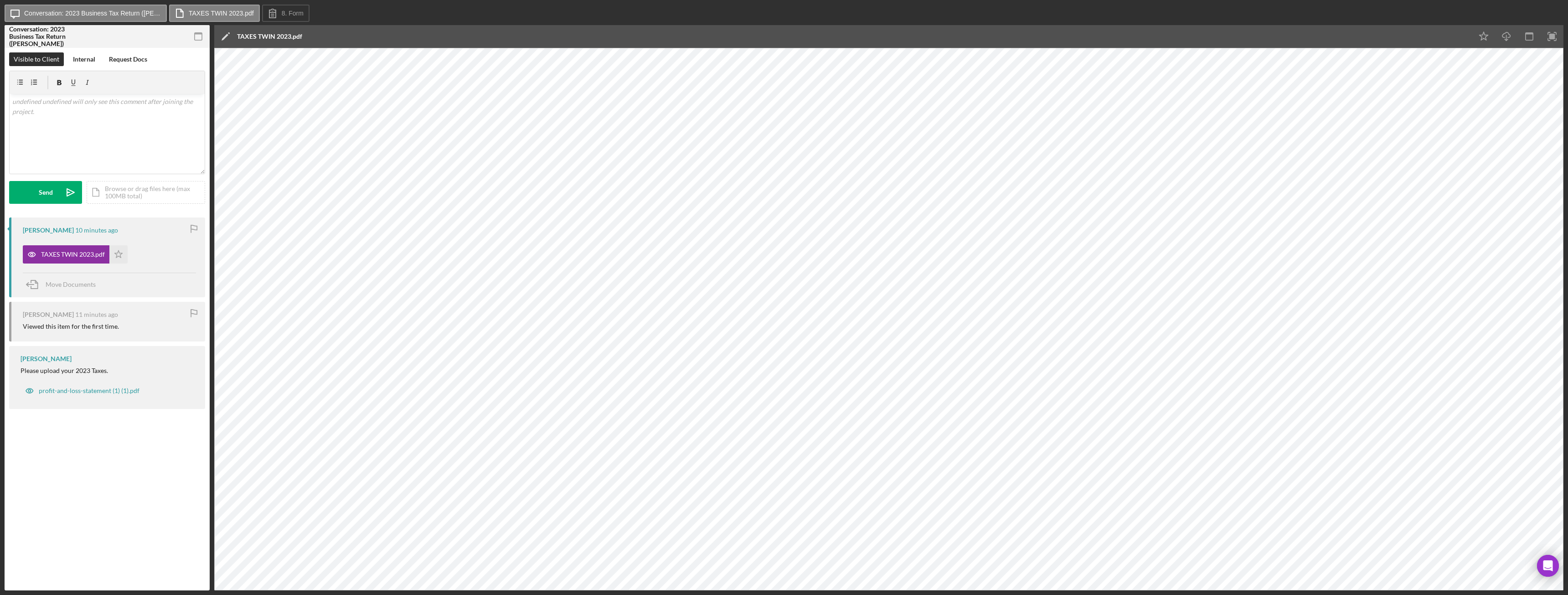
drag, startPoint x: 1566, startPoint y: 413, endPoint x: 1567, endPoint y: 281, distance: 132.0
click at [1567, 281] on div "Icon/Message Conversation: 2023 Business Tax Return (Celso H.) TAXES TWIN 2023.…" at bounding box center [784, 297] width 1568 height 595
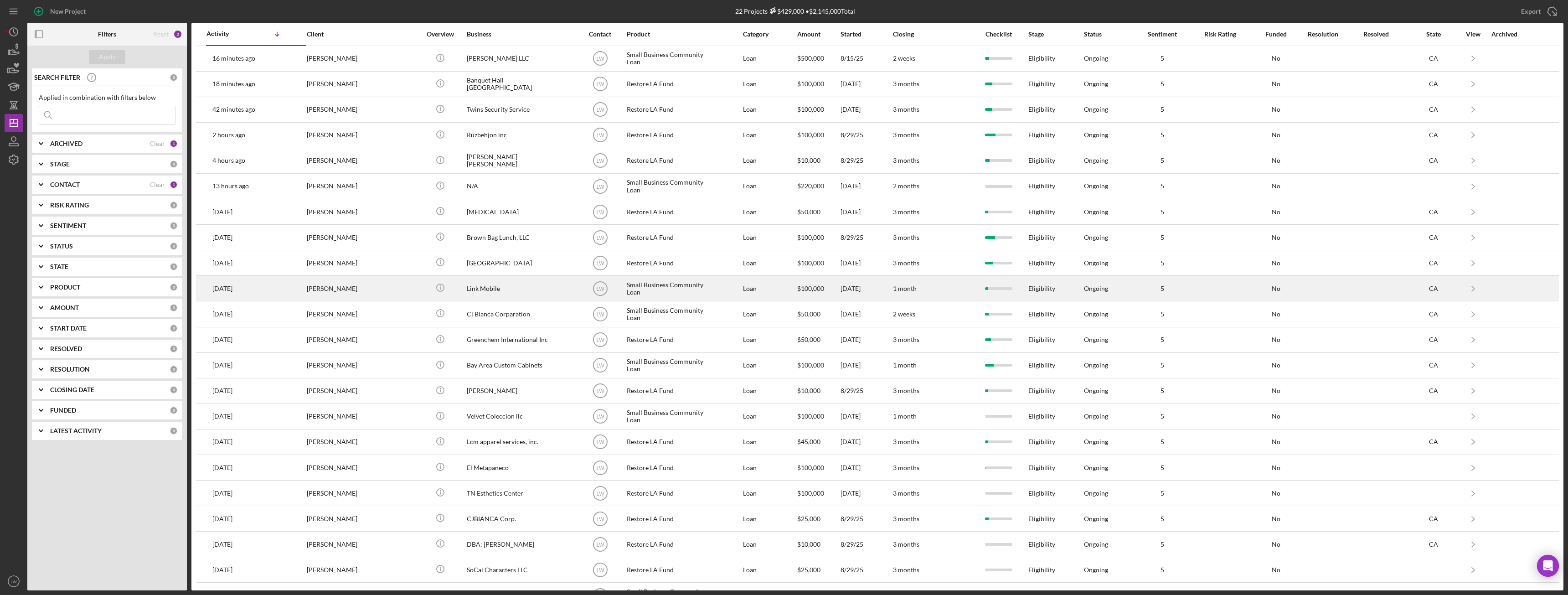
scroll to position [23, 0]
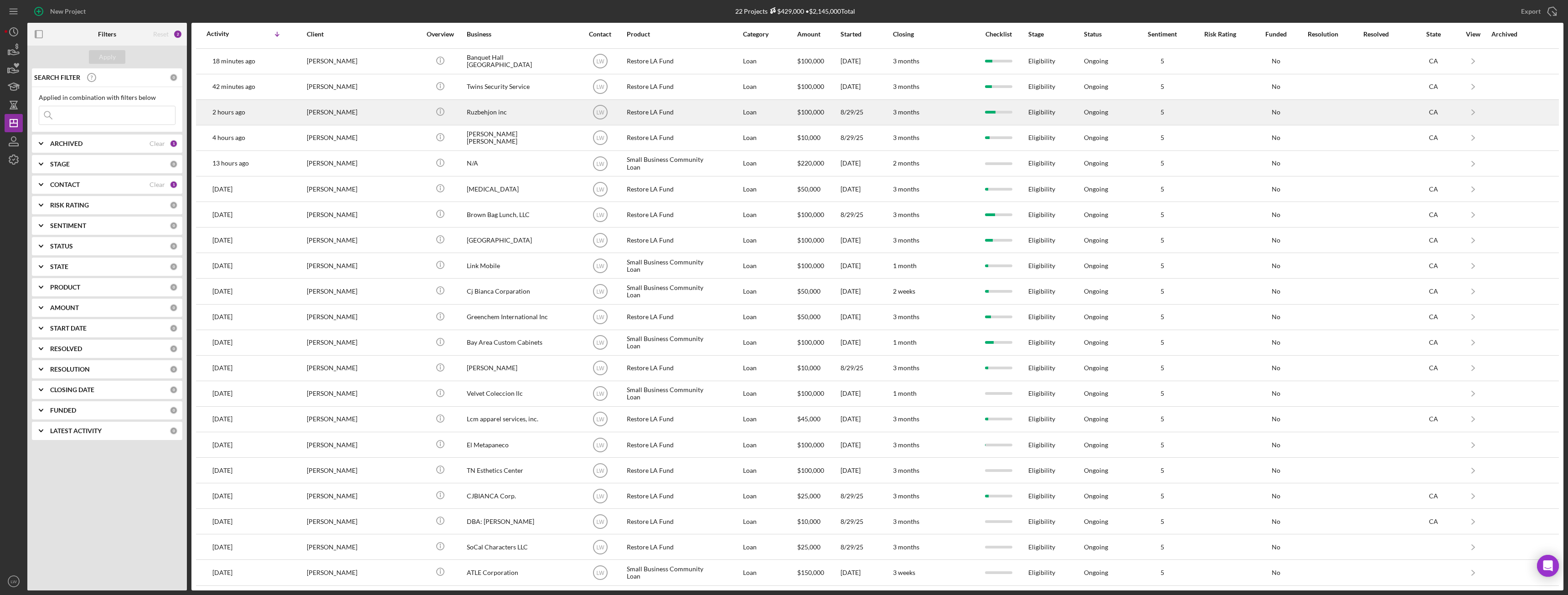
click at [352, 110] on div "Roozbeh Farahanipour" at bounding box center [352, 113] width 91 height 24
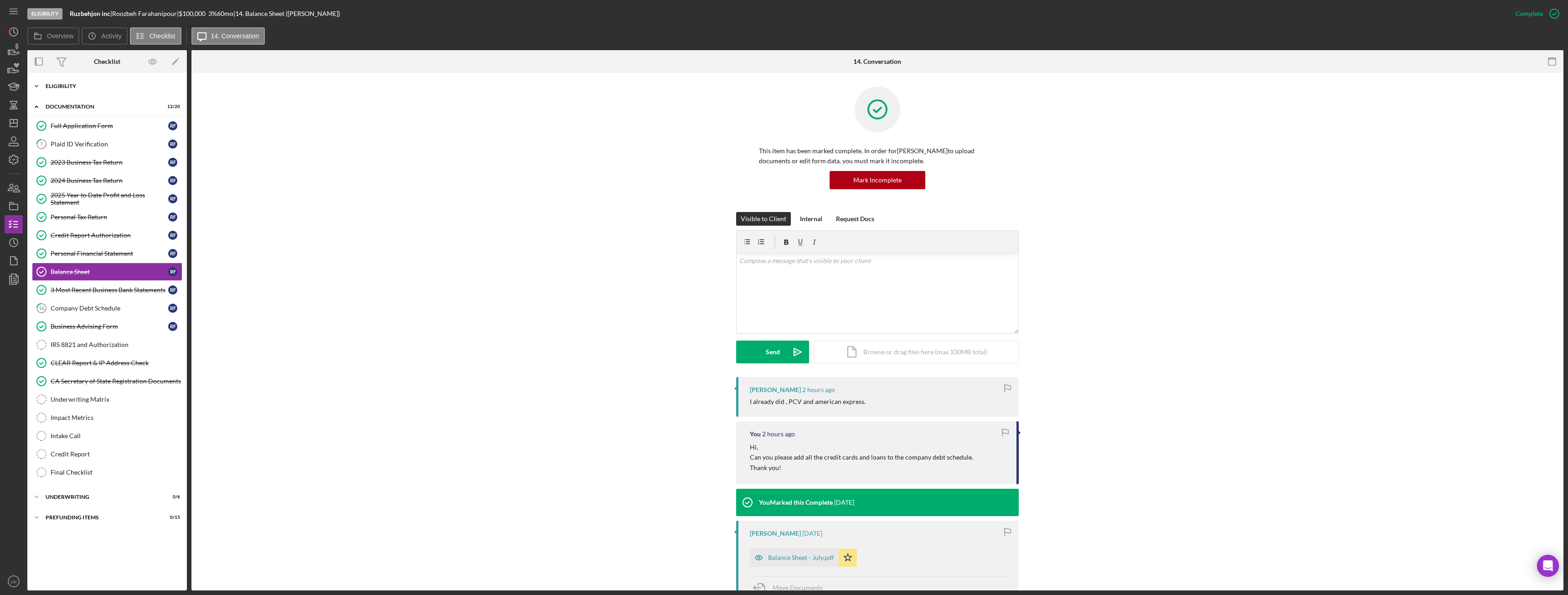
click at [93, 90] on div "Icon/Expander Eligibility 7 / 7" at bounding box center [107, 86] width 159 height 18
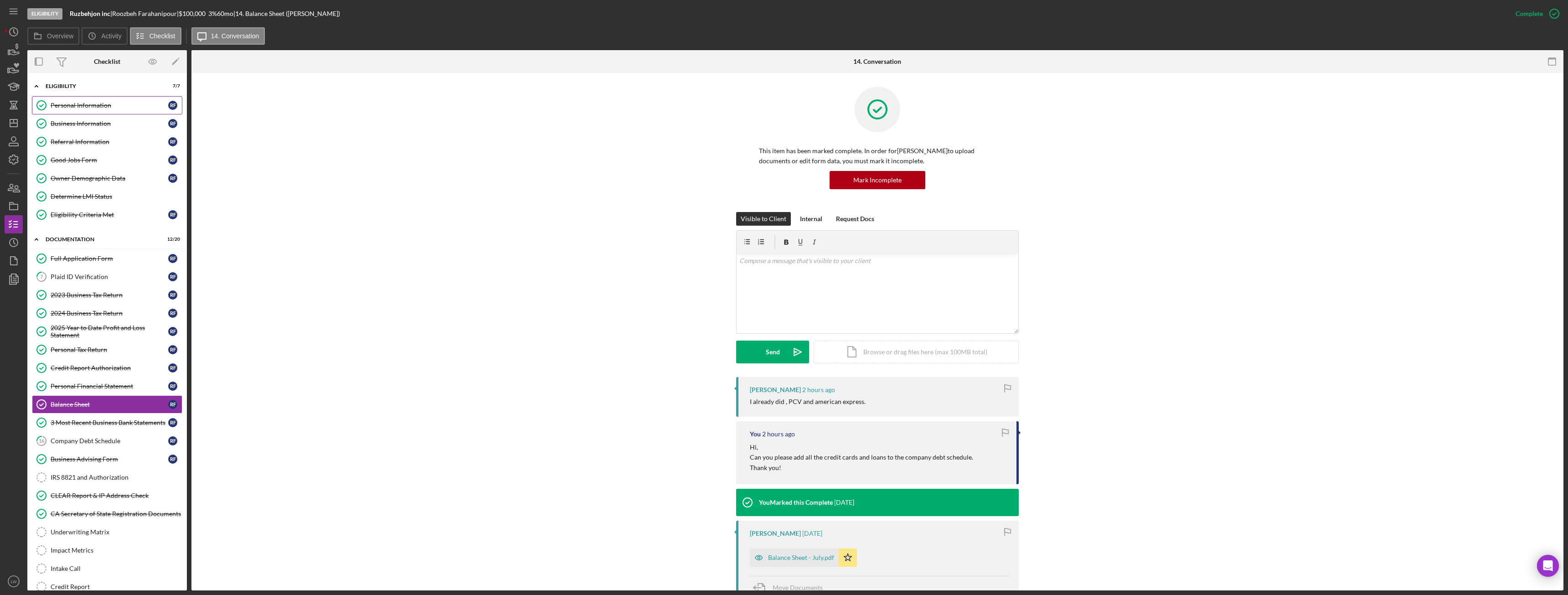
click at [103, 104] on div "Personal Information" at bounding box center [109, 105] width 117 height 7
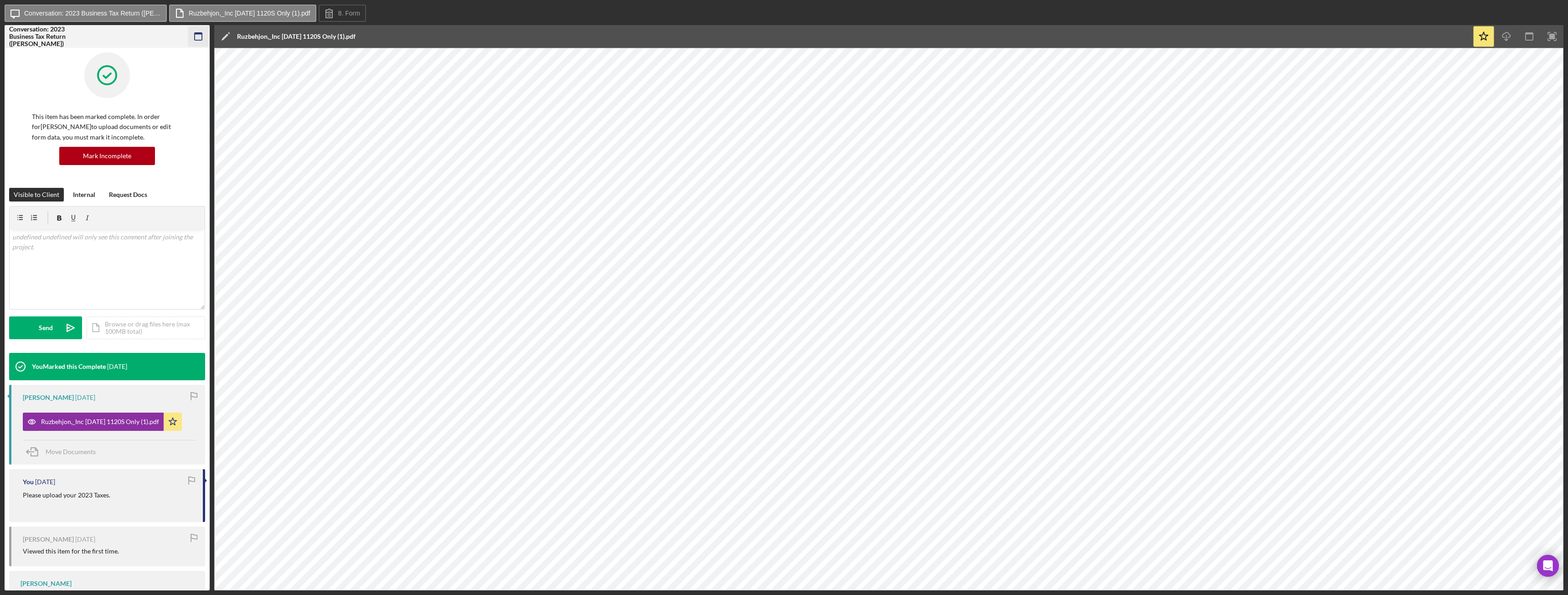
click at [199, 32] on icon "button" at bounding box center [198, 37] width 21 height 21
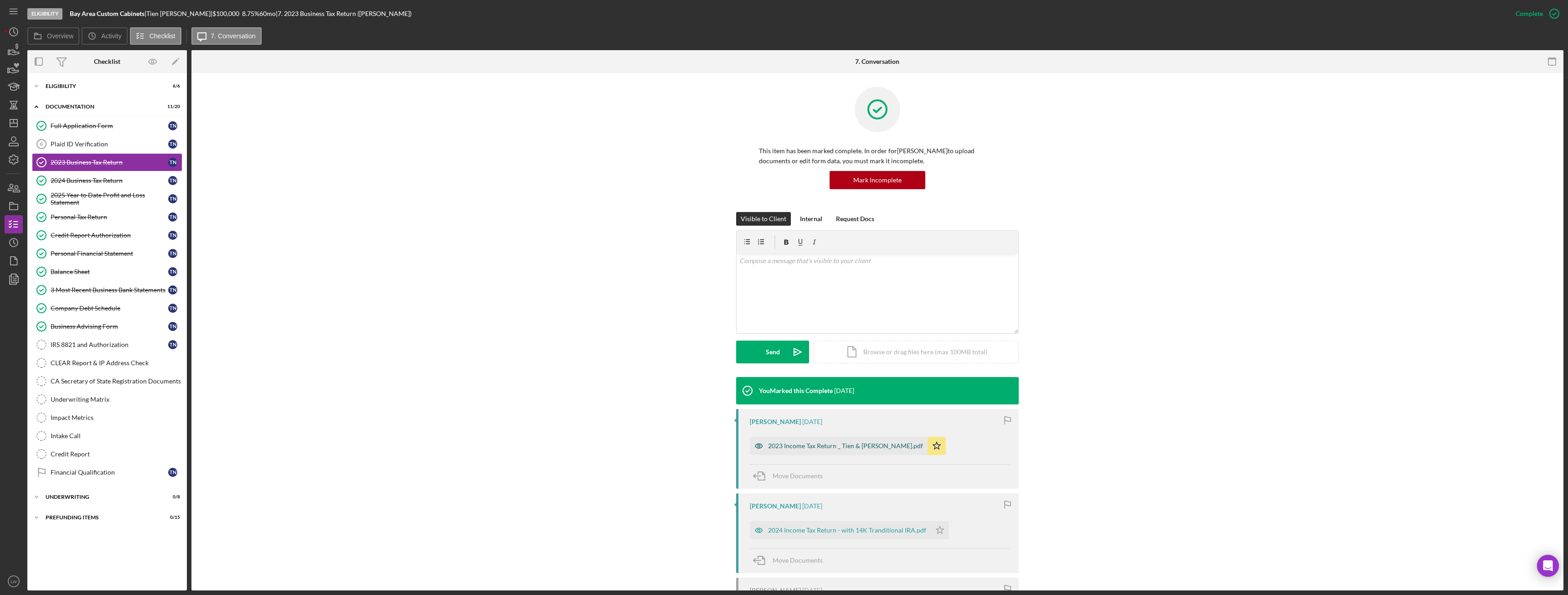
click at [812, 442] on div "2023 Income Tax Return _ Tien & [PERSON_NAME].pdf" at bounding box center [839, 446] width 178 height 18
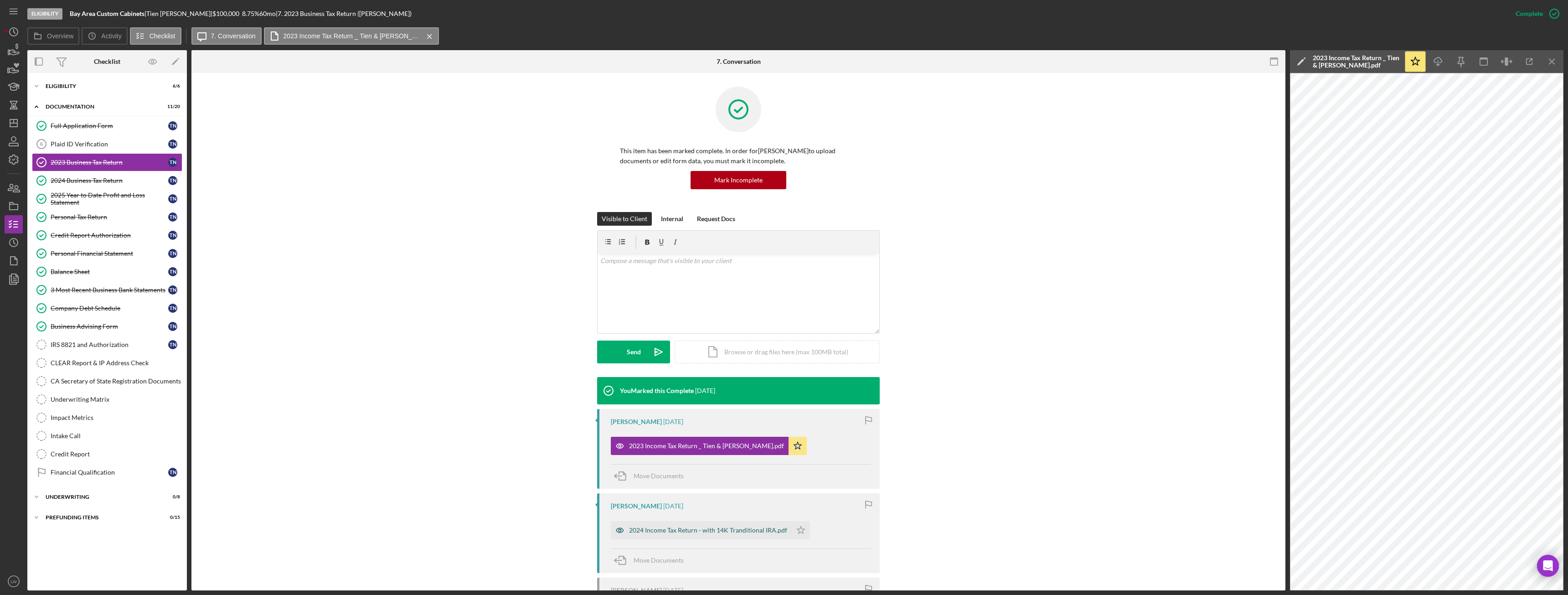
click at [718, 527] on div "2024 Income Tax Return - with 14K Tranditional IRA.pdf" at bounding box center [708, 530] width 158 height 7
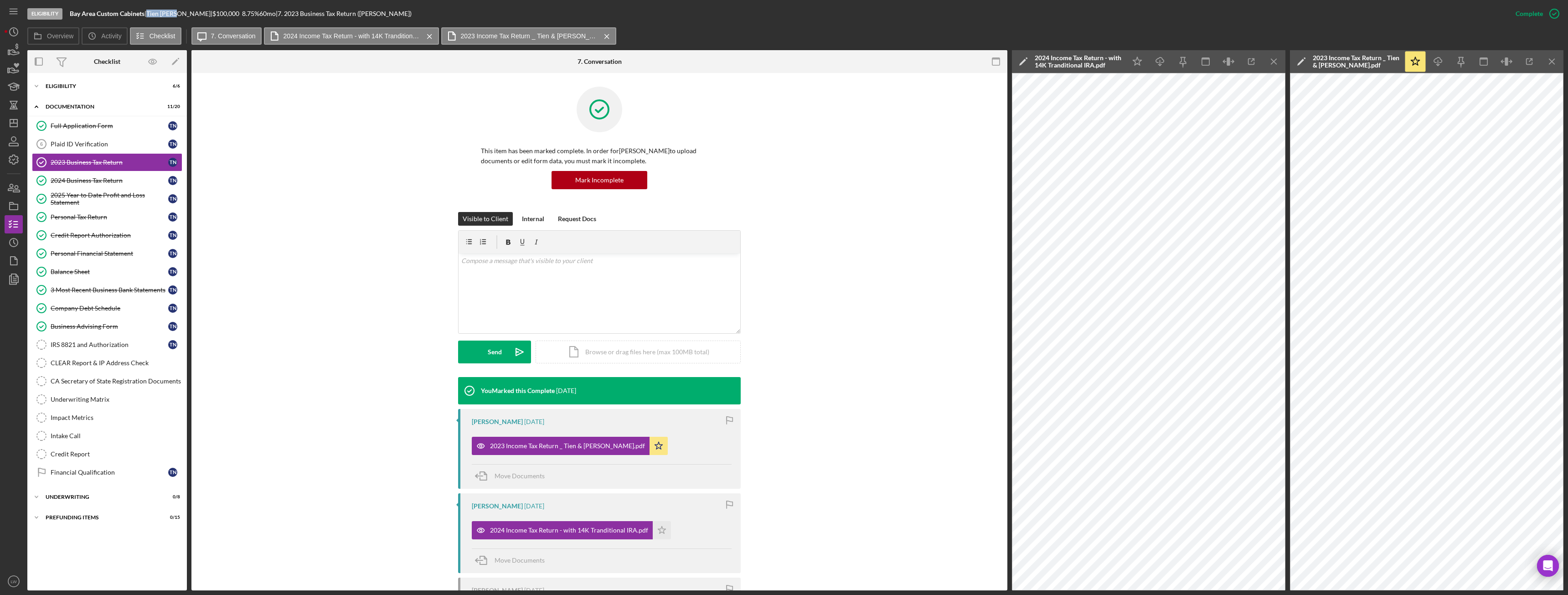
drag, startPoint x: 186, startPoint y: 14, endPoint x: 154, endPoint y: 12, distance: 32.1
click at [154, 12] on div "Tien Nguyen |" at bounding box center [179, 13] width 66 height 7
drag, startPoint x: 188, startPoint y: 16, endPoint x: 153, endPoint y: 12, distance: 35.2
click at [153, 12] on div "Tien Nguyen |" at bounding box center [179, 13] width 66 height 7
copy div "Tien Nguyen"
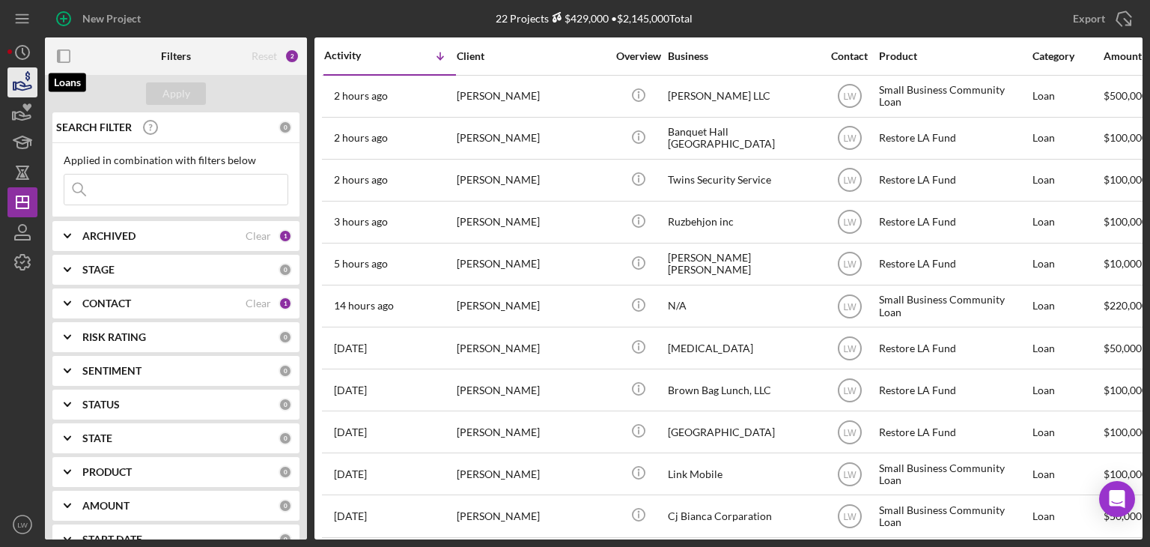
click at [27, 85] on icon "button" at bounding box center [24, 86] width 16 height 8
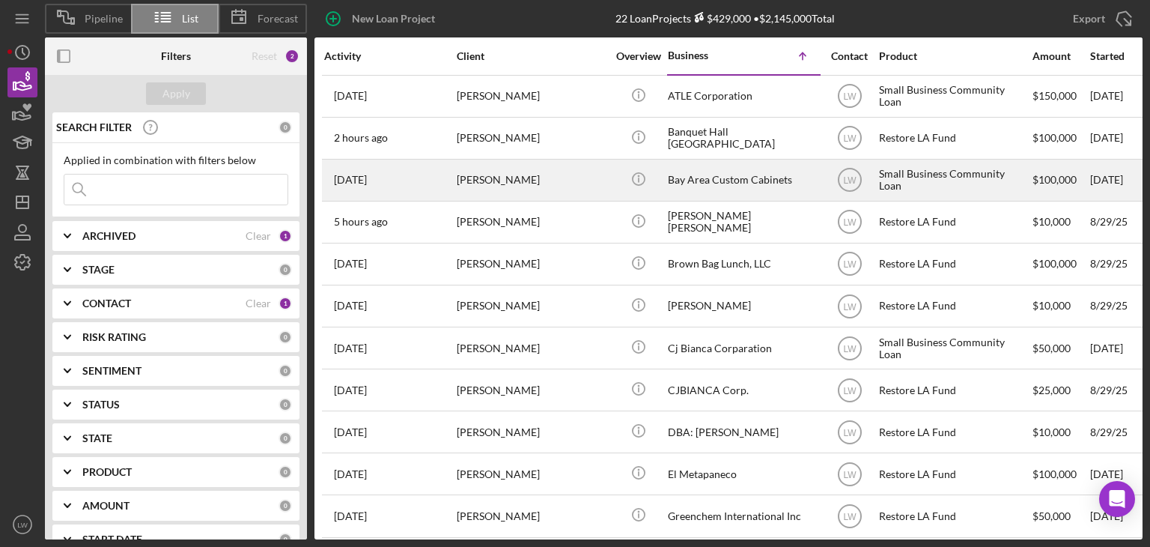
click at [518, 168] on div "Tien Nguyen" at bounding box center [532, 180] width 150 height 40
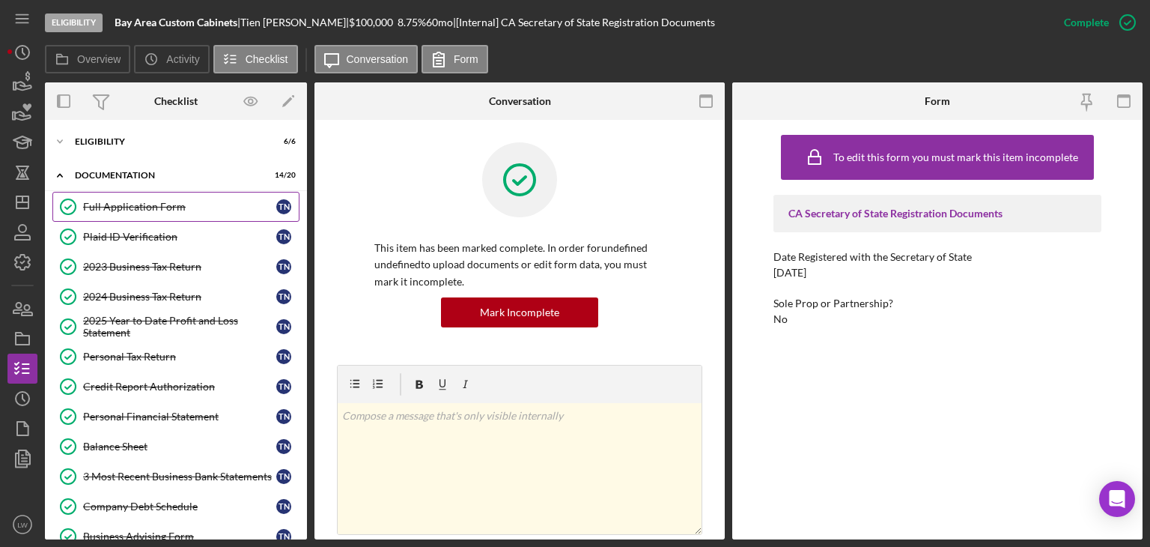
click at [115, 211] on div "Full Application Form" at bounding box center [179, 207] width 193 height 12
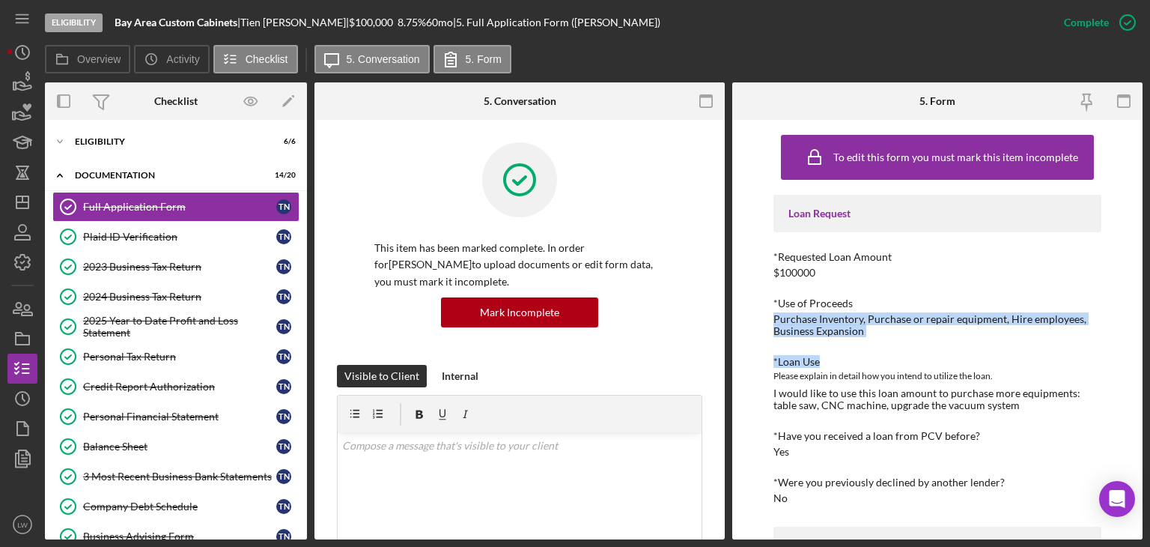
drag, startPoint x: 771, startPoint y: 315, endPoint x: 851, endPoint y: 329, distance: 80.5
click at [866, 338] on div "To edit this form you must mark this item incomplete Loan Request *Requested Lo…" at bounding box center [937, 329] width 410 height 419
click at [872, 333] on div "Purchase Inventory, Purchase or repair equipment, Hire employees, Business Expa…" at bounding box center [938, 325] width 328 height 24
drag, startPoint x: 866, startPoint y: 333, endPoint x: 776, endPoint y: 318, distance: 92.0
click at [776, 318] on div "Purchase Inventory, Purchase or repair equipment, Hire employees, Business Expa…" at bounding box center [938, 325] width 328 height 24
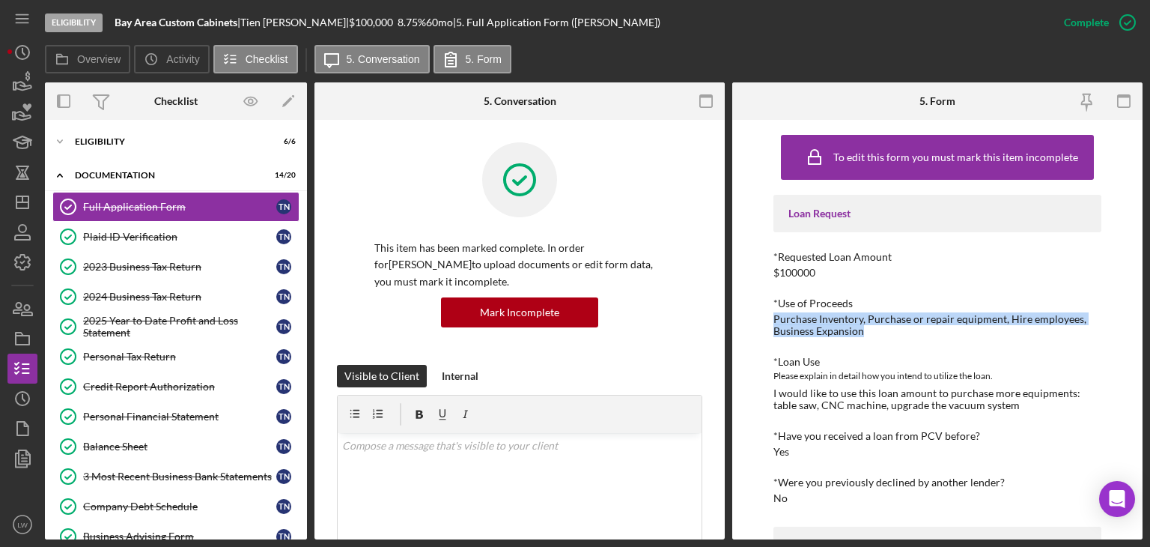
copy div "Purchase Inventory, Purchase or repair equipment, Hire employees, Business Expa…"
click at [95, 133] on div "Icon/Expander Eligibility 6 / 6" at bounding box center [176, 142] width 262 height 30
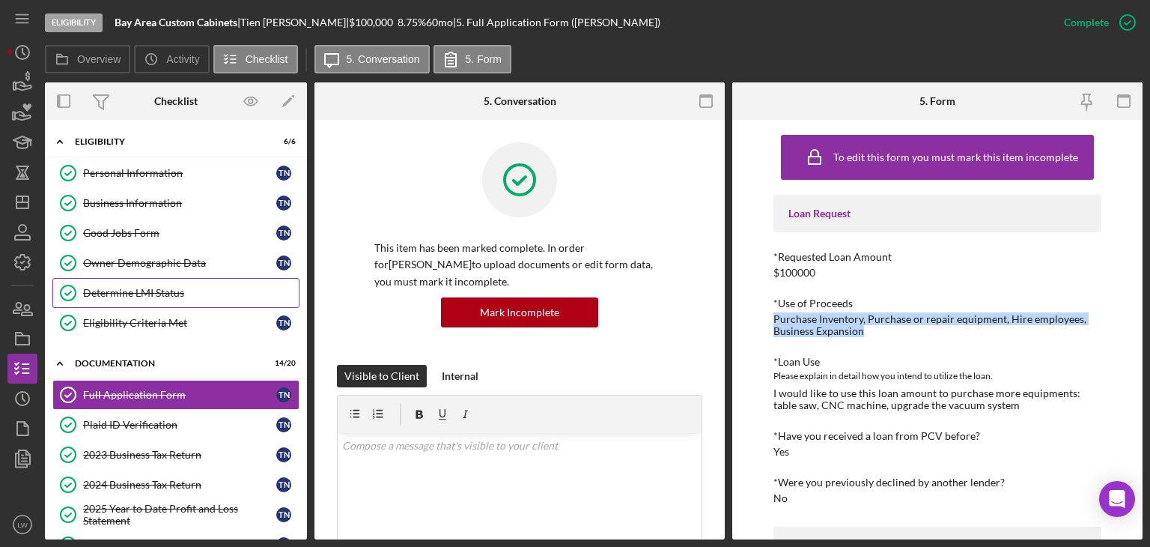
click at [121, 288] on div "Determine LMI Status" at bounding box center [191, 293] width 216 height 12
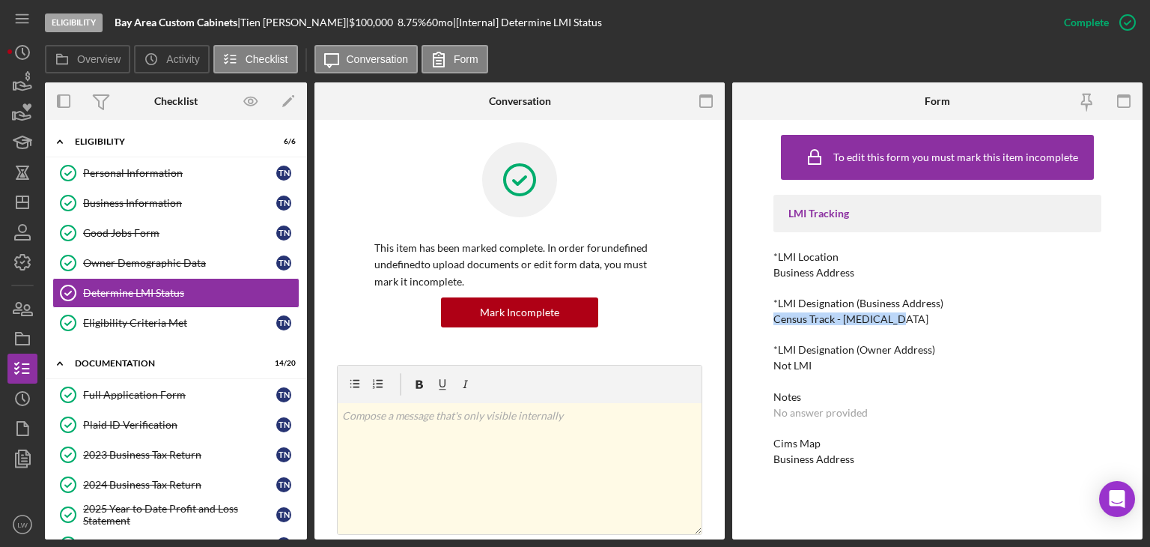
drag, startPoint x: 773, startPoint y: 318, endPoint x: 887, endPoint y: 321, distance: 113.9
click at [899, 323] on div "To edit this form you must mark this item incomplete LMI Tracking *LMI Location…" at bounding box center [937, 329] width 410 height 419
copy div "Census Track - Low Income"
click at [127, 168] on div "Personal Information" at bounding box center [179, 173] width 193 height 12
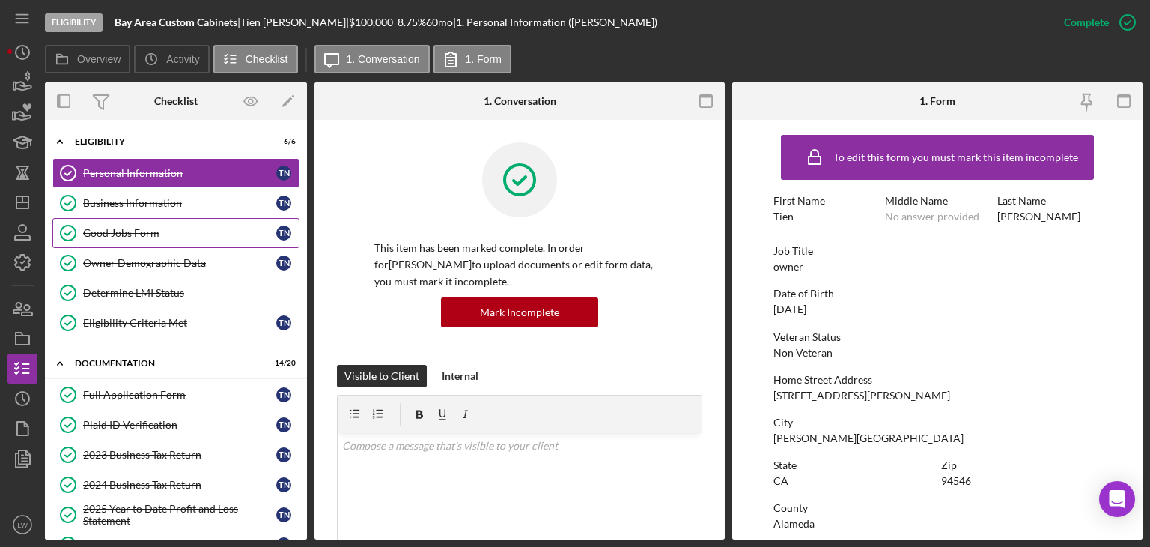
click at [130, 222] on link "Good Jobs Form Good Jobs Form T N" at bounding box center [175, 233] width 247 height 30
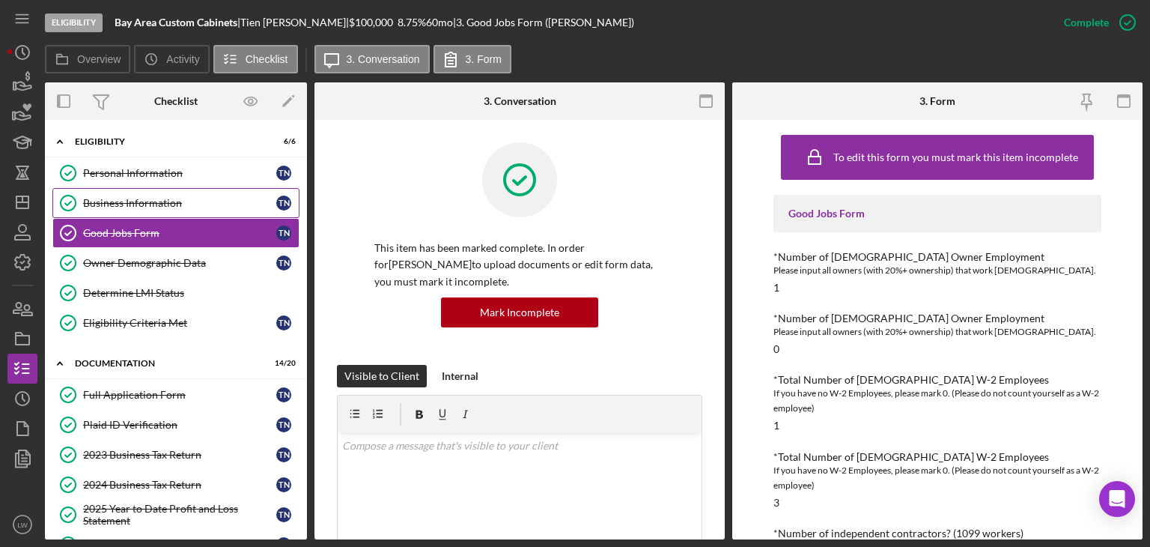
click at [131, 198] on div "Business Information" at bounding box center [179, 203] width 193 height 12
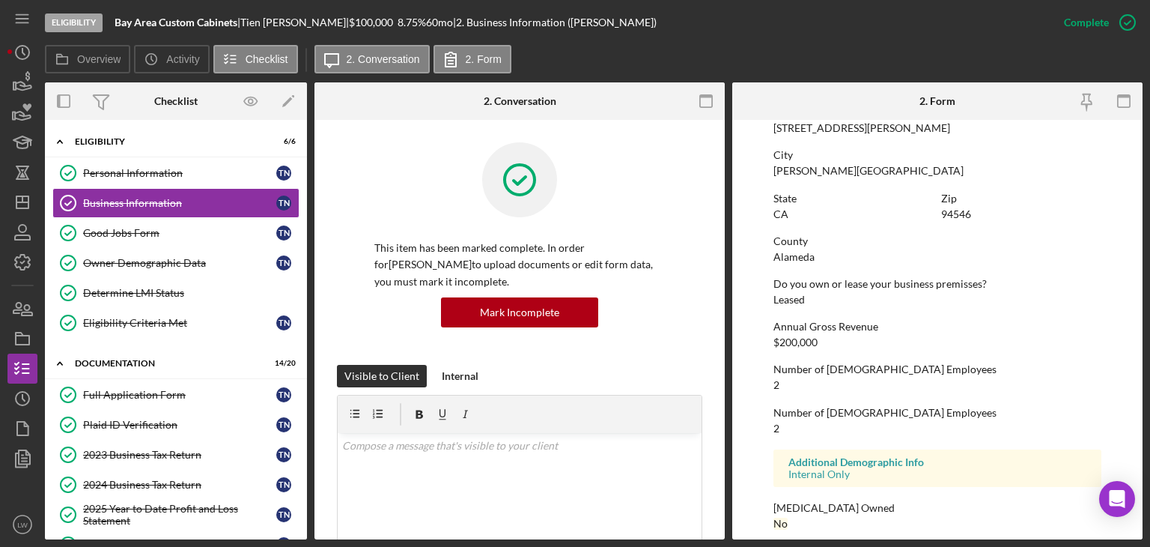
scroll to position [881, 0]
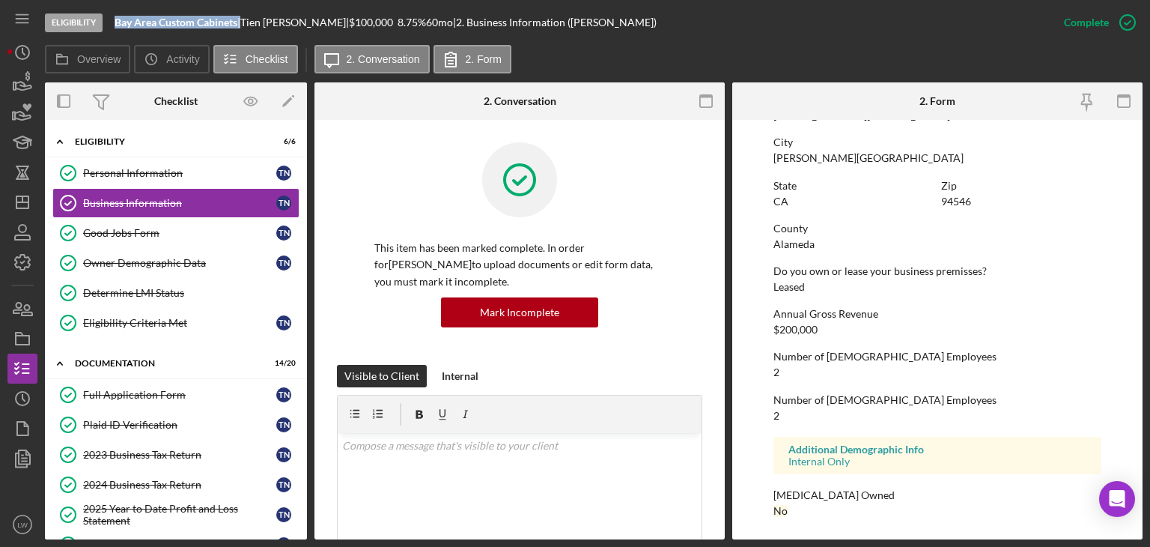
drag, startPoint x: 240, startPoint y: 22, endPoint x: 124, endPoint y: 22, distance: 116.8
click at [119, 19] on div "Bay Area Custom Cabinets |" at bounding box center [178, 22] width 126 height 12
drag, startPoint x: 135, startPoint y: 25, endPoint x: 141, endPoint y: 19, distance: 9.0
click at [141, 19] on b "Bay Area Custom Cabinets" at bounding box center [176, 22] width 123 height 13
click at [213, 25] on b "Bay Area Custom Cabinets" at bounding box center [176, 22] width 123 height 13
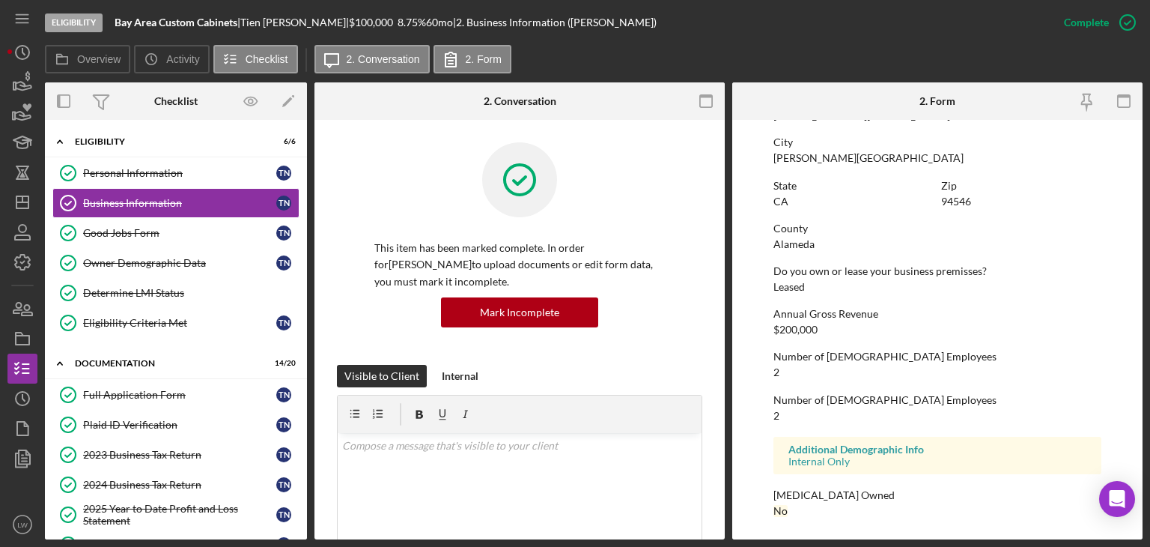
click at [234, 20] on div "Bay Area Custom Cabinets |" at bounding box center [178, 22] width 126 height 12
click at [236, 22] on b "Bay Area Custom Cabinets" at bounding box center [176, 22] width 123 height 13
click at [207, 23] on b "Bay Area Custom Cabinets" at bounding box center [176, 22] width 123 height 13
drag, startPoint x: 238, startPoint y: 20, endPoint x: 118, endPoint y: 22, distance: 119.8
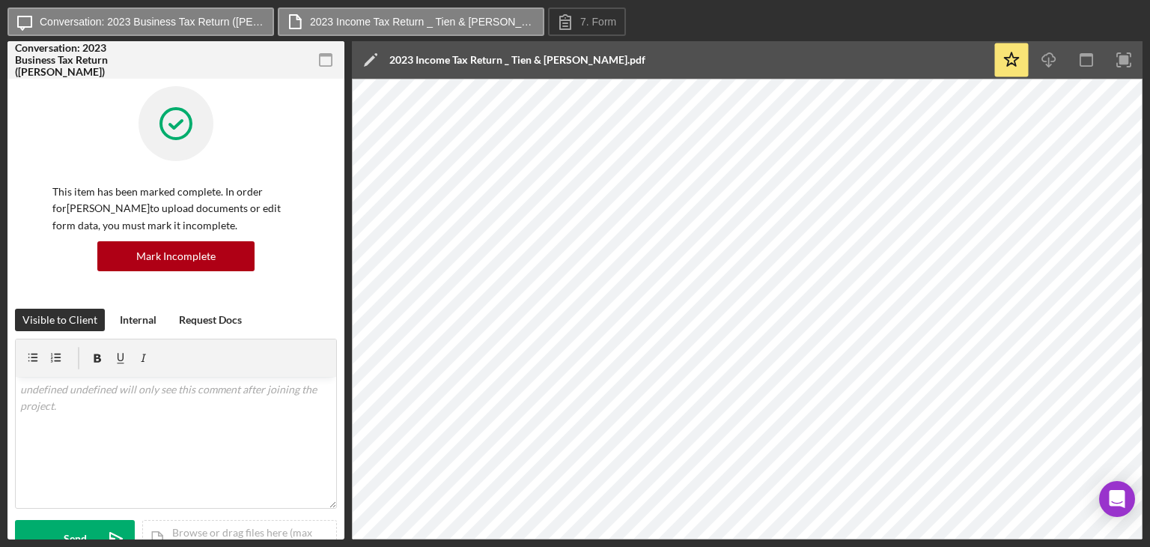
click at [321, 59] on icon "button" at bounding box center [326, 60] width 34 height 34
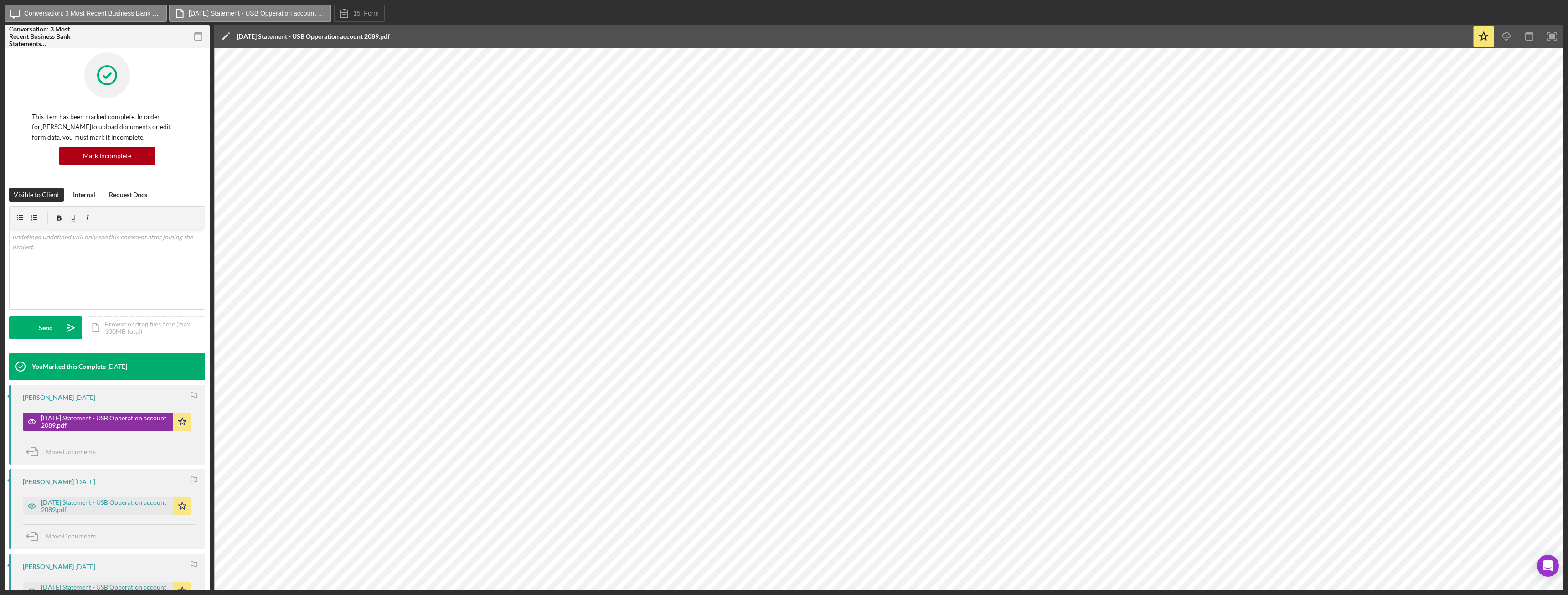
scroll to position [178, 0]
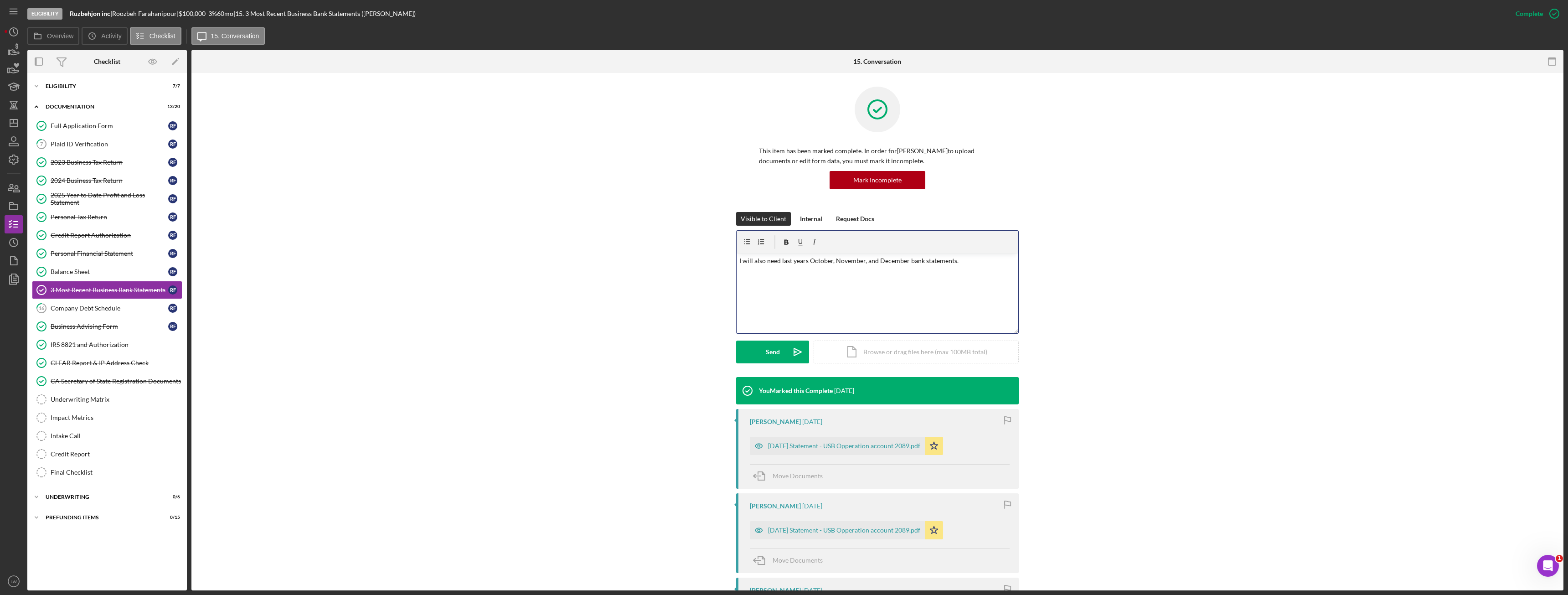
click at [993, 268] on div "v Color teal Color pink Remove color Add row above Add row below Add column bef…" at bounding box center [877, 293] width 282 height 80
click at [778, 351] on button "Send Icon/icon-invite-send" at bounding box center [772, 351] width 73 height 23
